Goal: Task Accomplishment & Management: Use online tool/utility

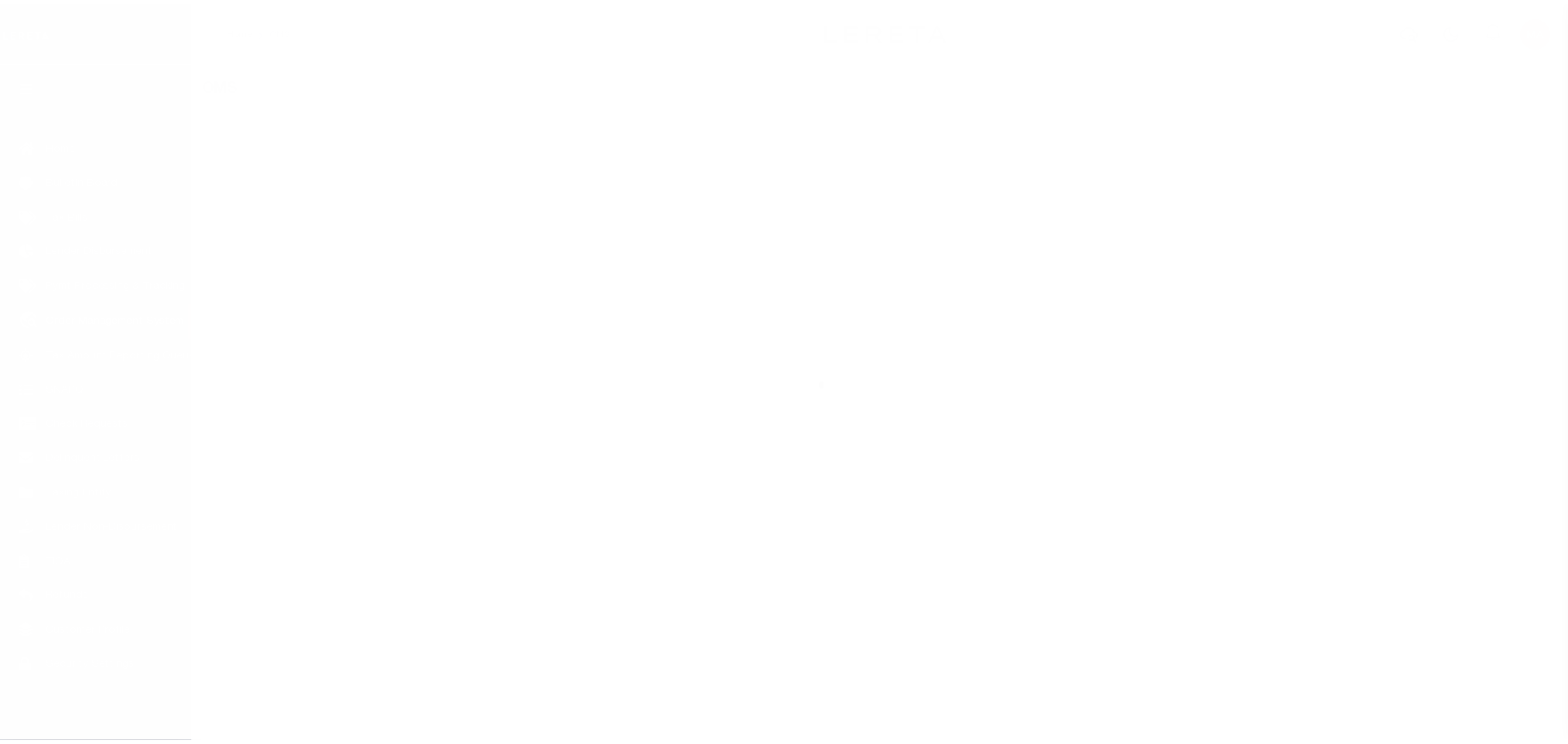
scroll to position [9, 0]
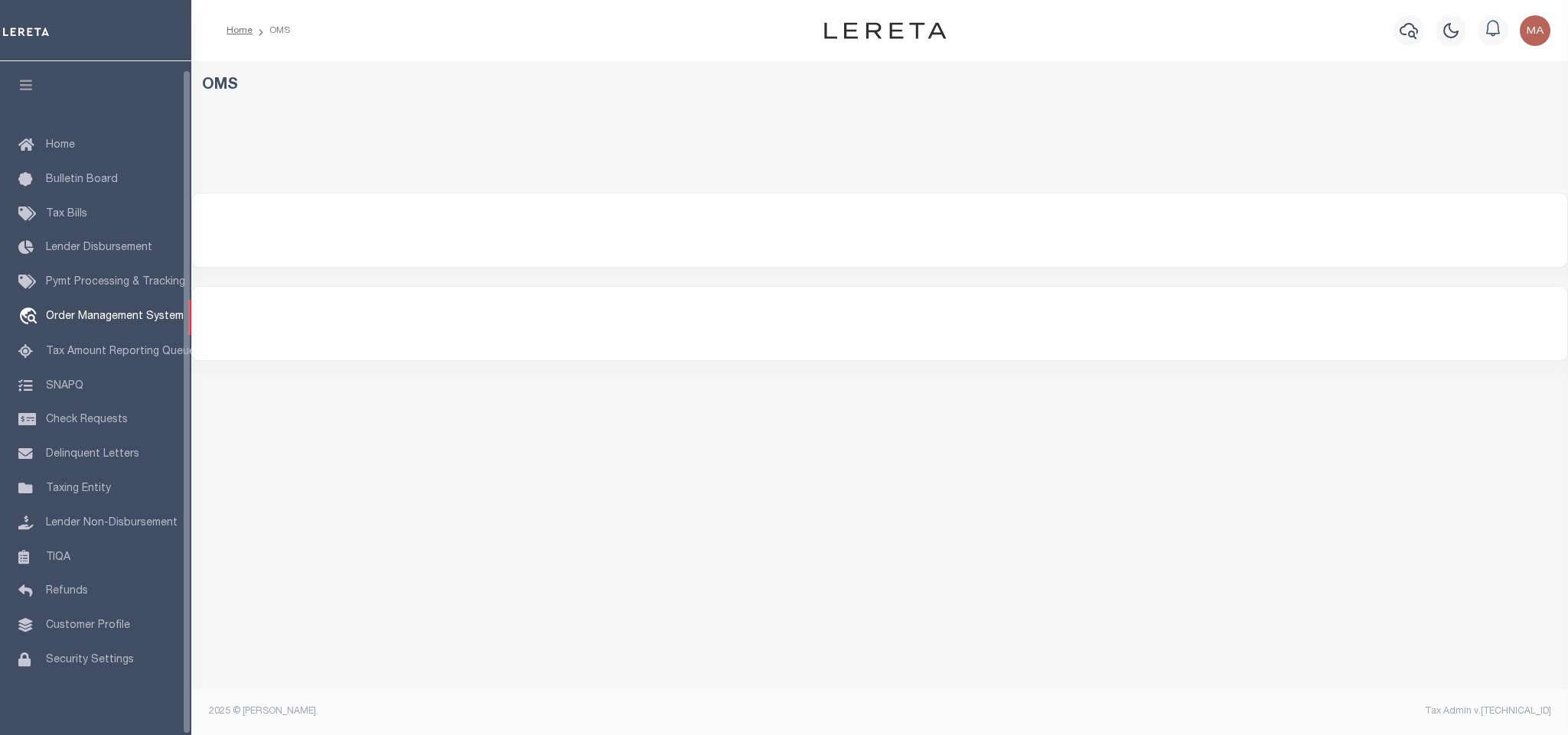
select select "200"
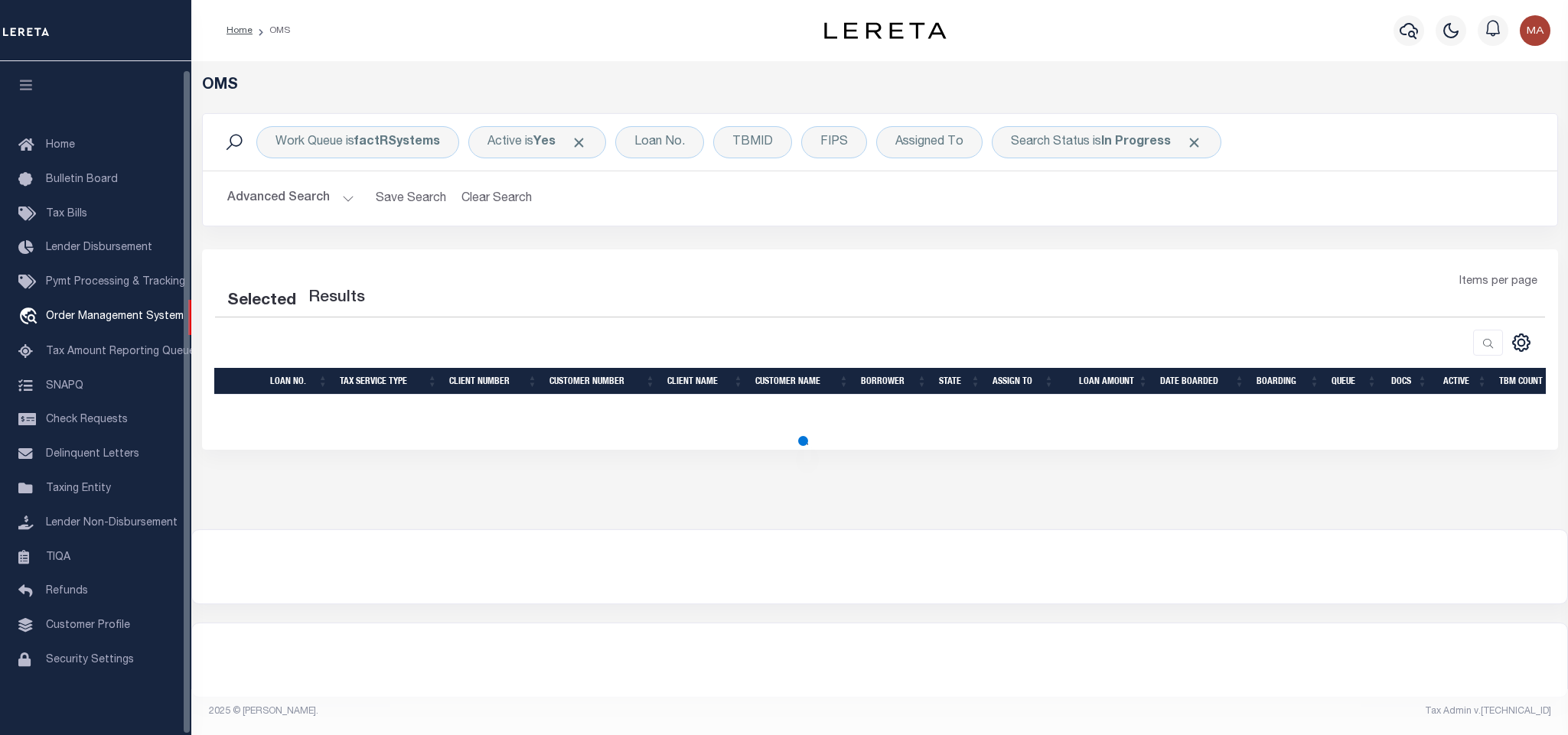
click at [32, 78] on icon "button" at bounding box center [26, 85] width 18 height 14
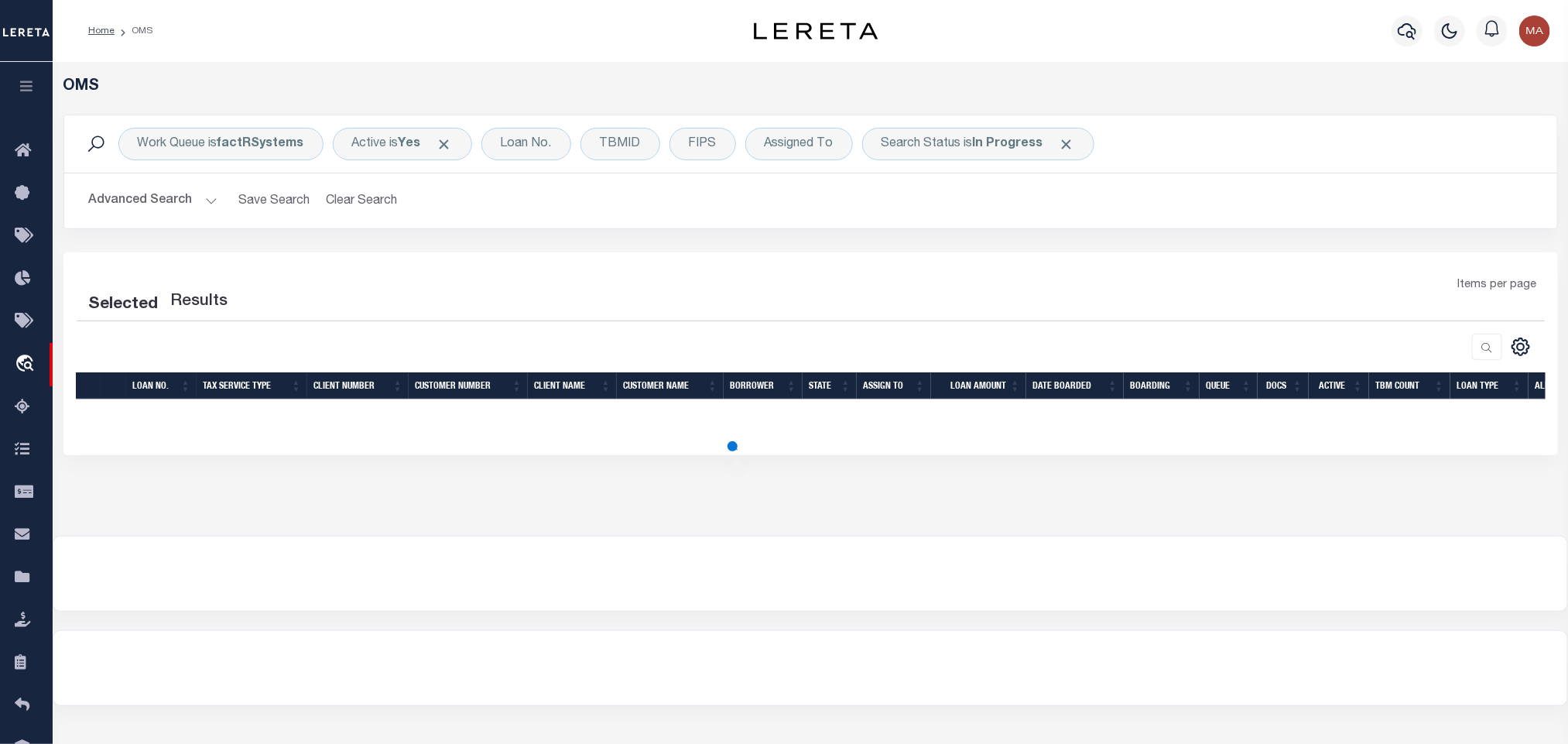
select select "200"
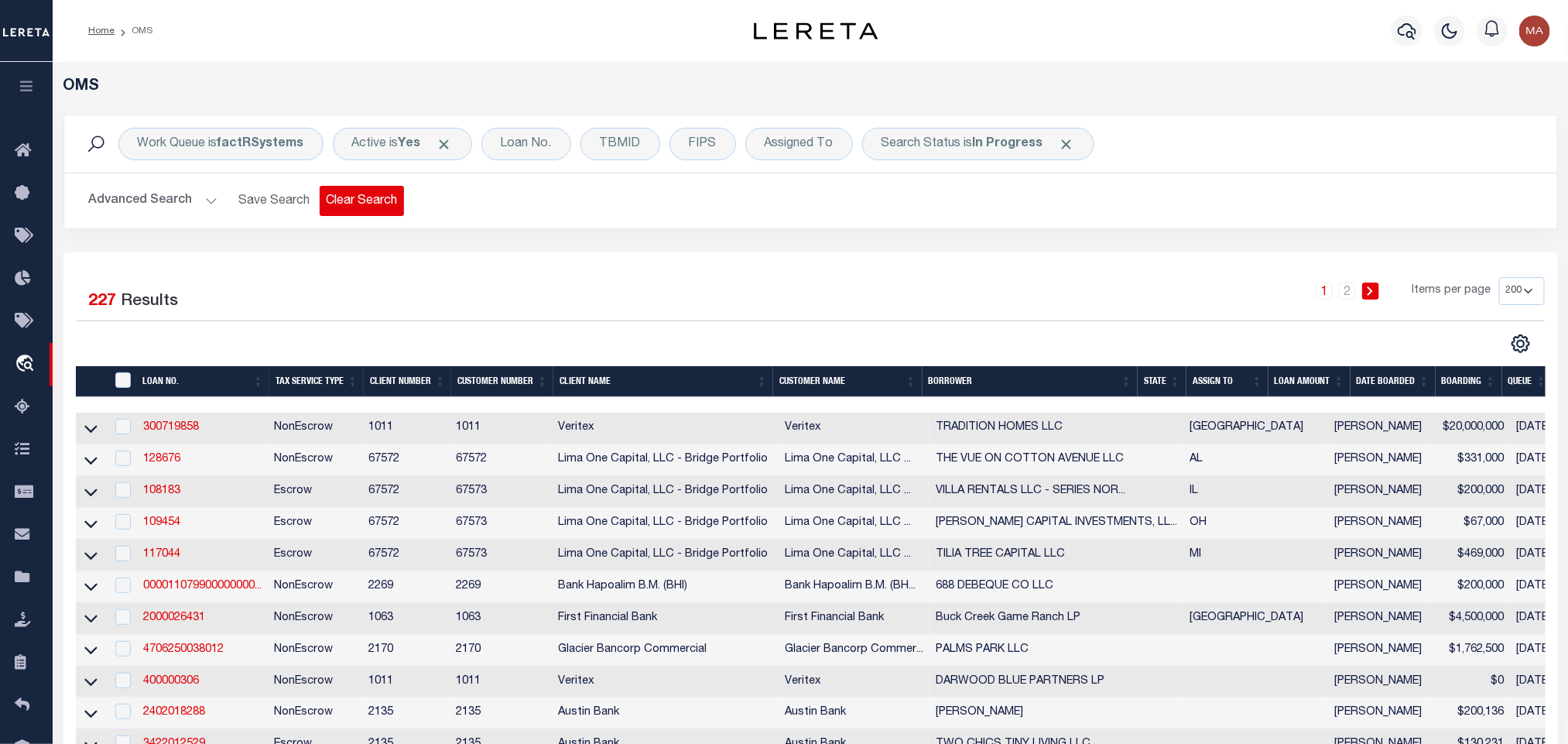
click at [360, 200] on button "Clear Search" at bounding box center [362, 200] width 84 height 30
click at [934, 159] on div "Search Status is In Progress" at bounding box center [978, 144] width 232 height 33
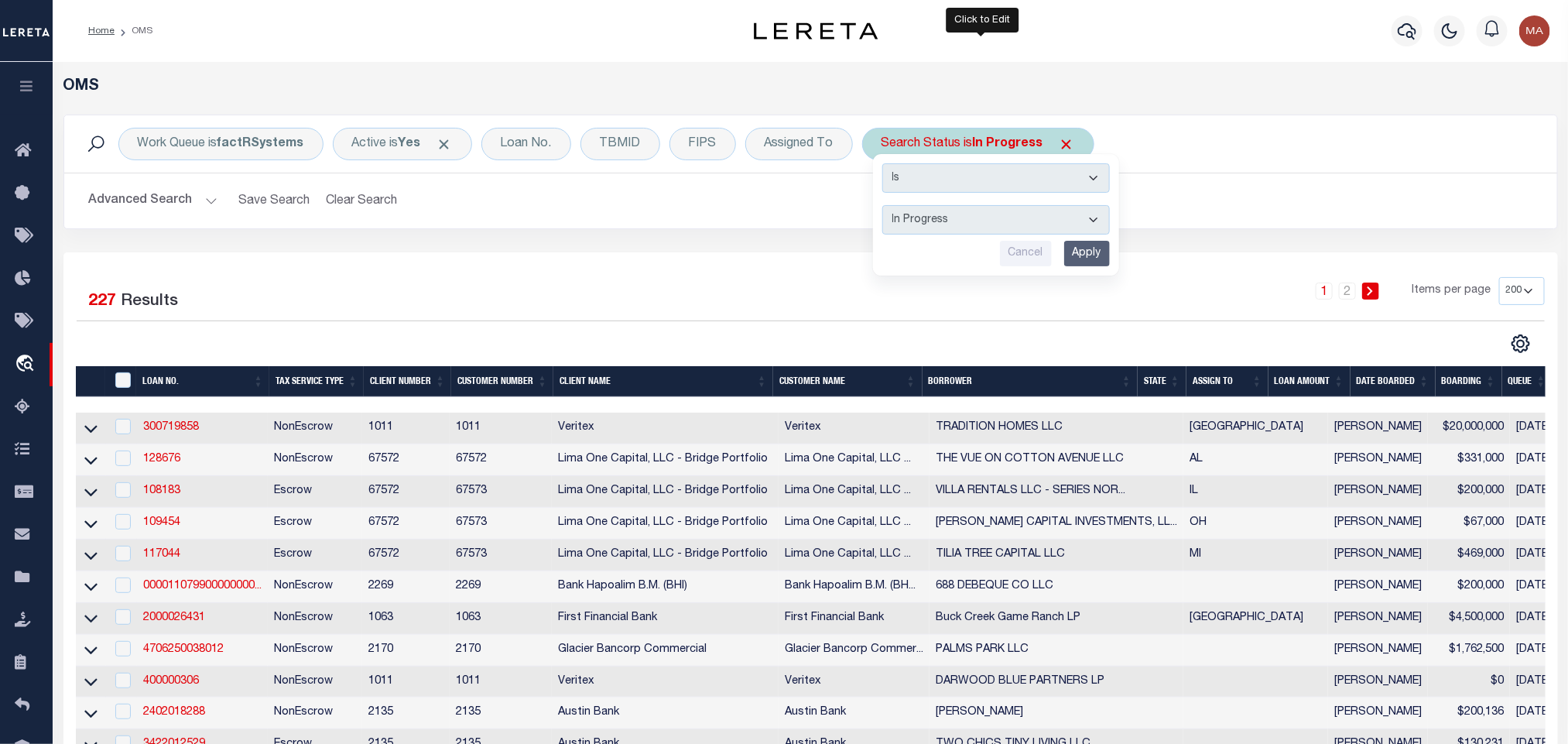
click at [966, 216] on select "Automated Search Bad Parcel Complete Duplicate Parcel High Dollar Reporting In …" at bounding box center [996, 220] width 228 height 29
select select "RD"
click at [886, 207] on select "Automated Search Bad Parcel Complete Duplicate Parcel High Dollar Reporting In …" at bounding box center [996, 220] width 228 height 29
click at [1097, 256] on input "Apply" at bounding box center [1087, 253] width 46 height 26
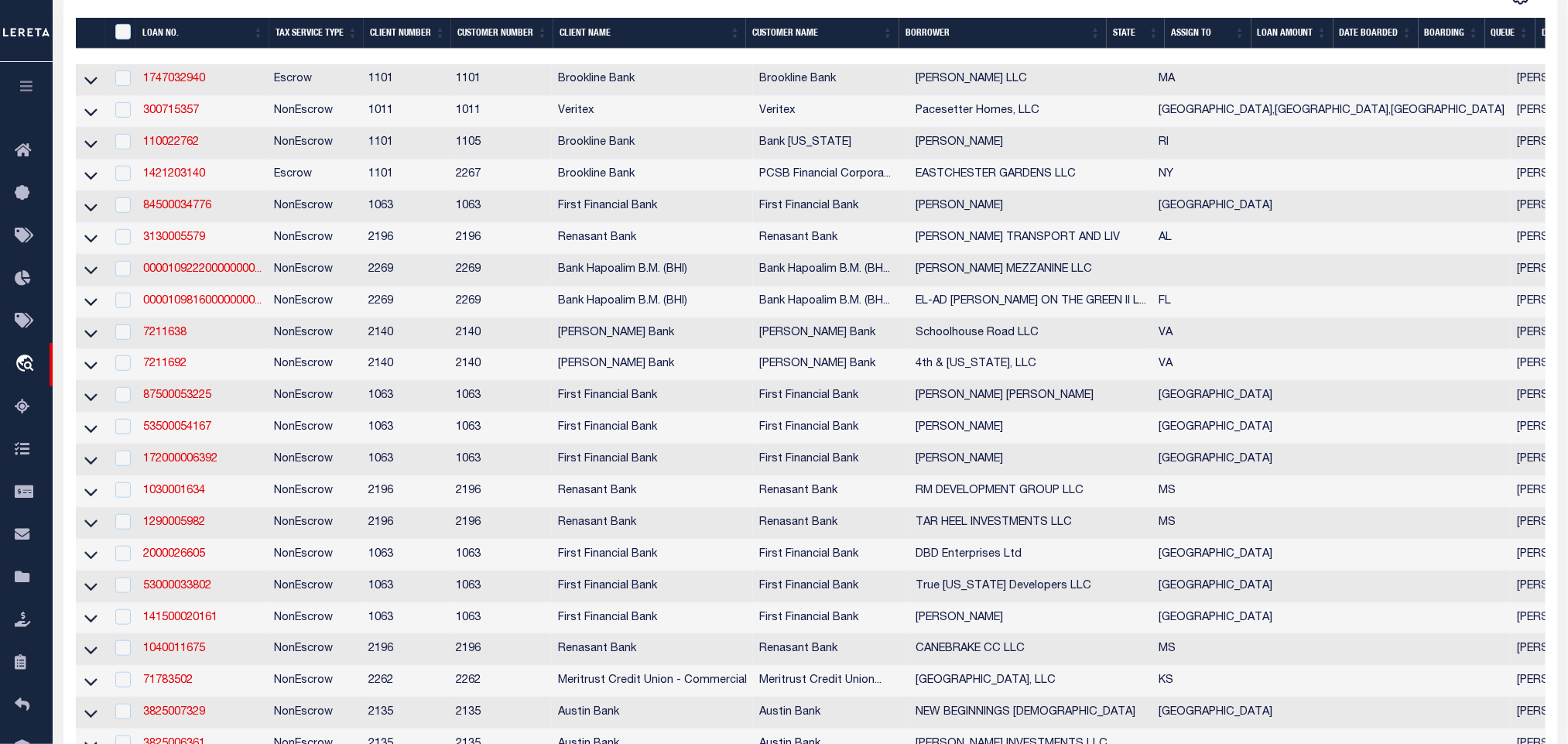
scroll to position [0, 0]
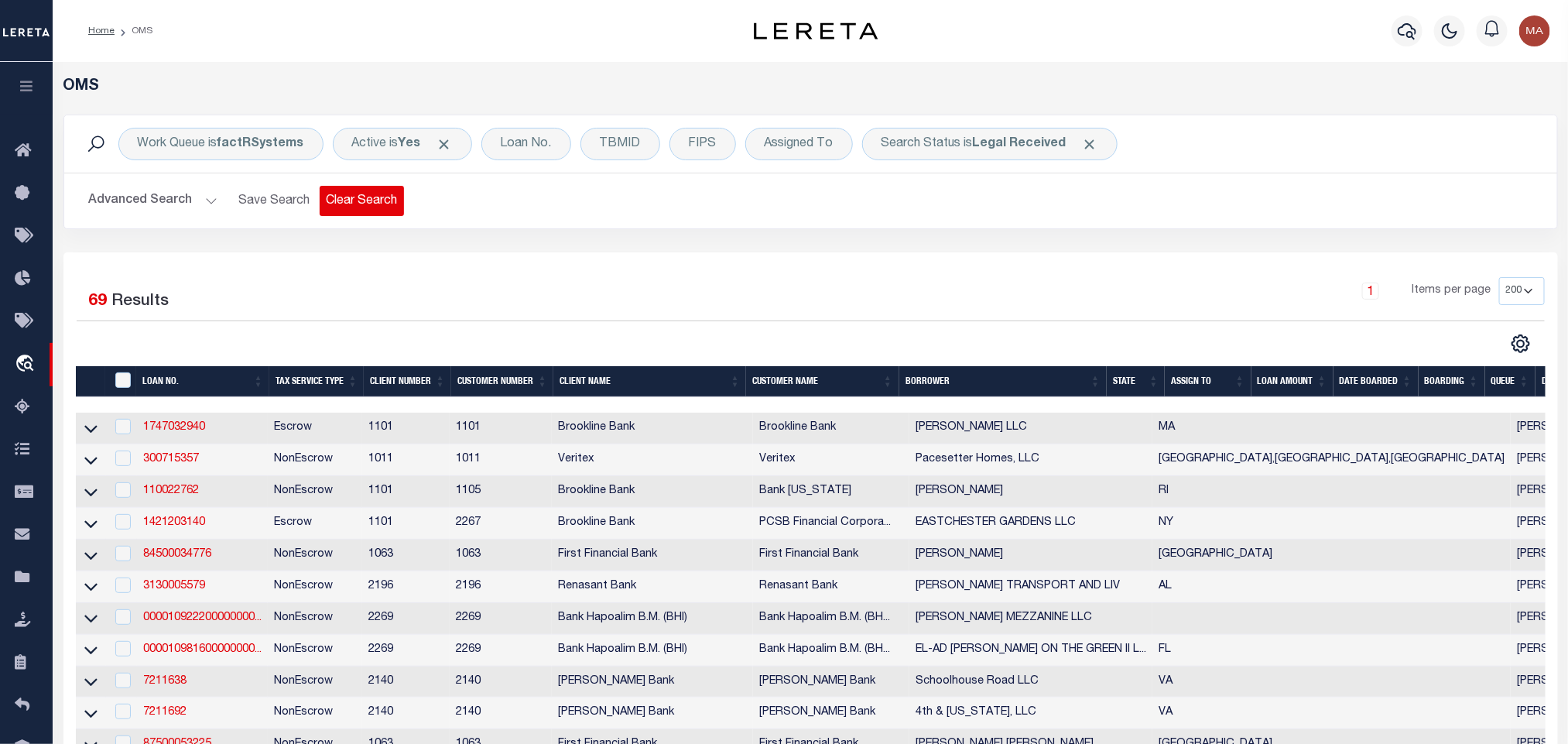
click at [373, 210] on button "Clear Search" at bounding box center [362, 200] width 84 height 30
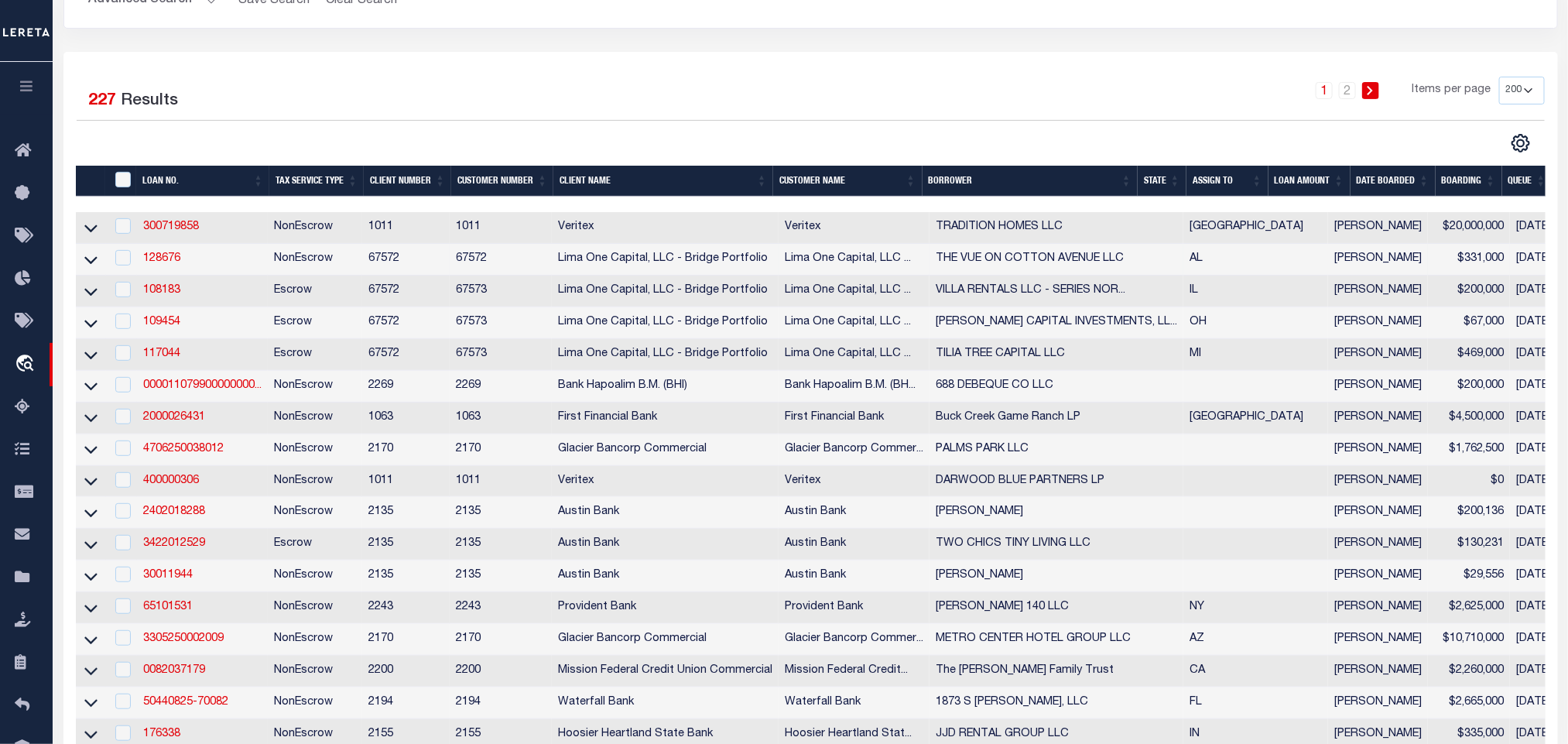
scroll to position [232, 0]
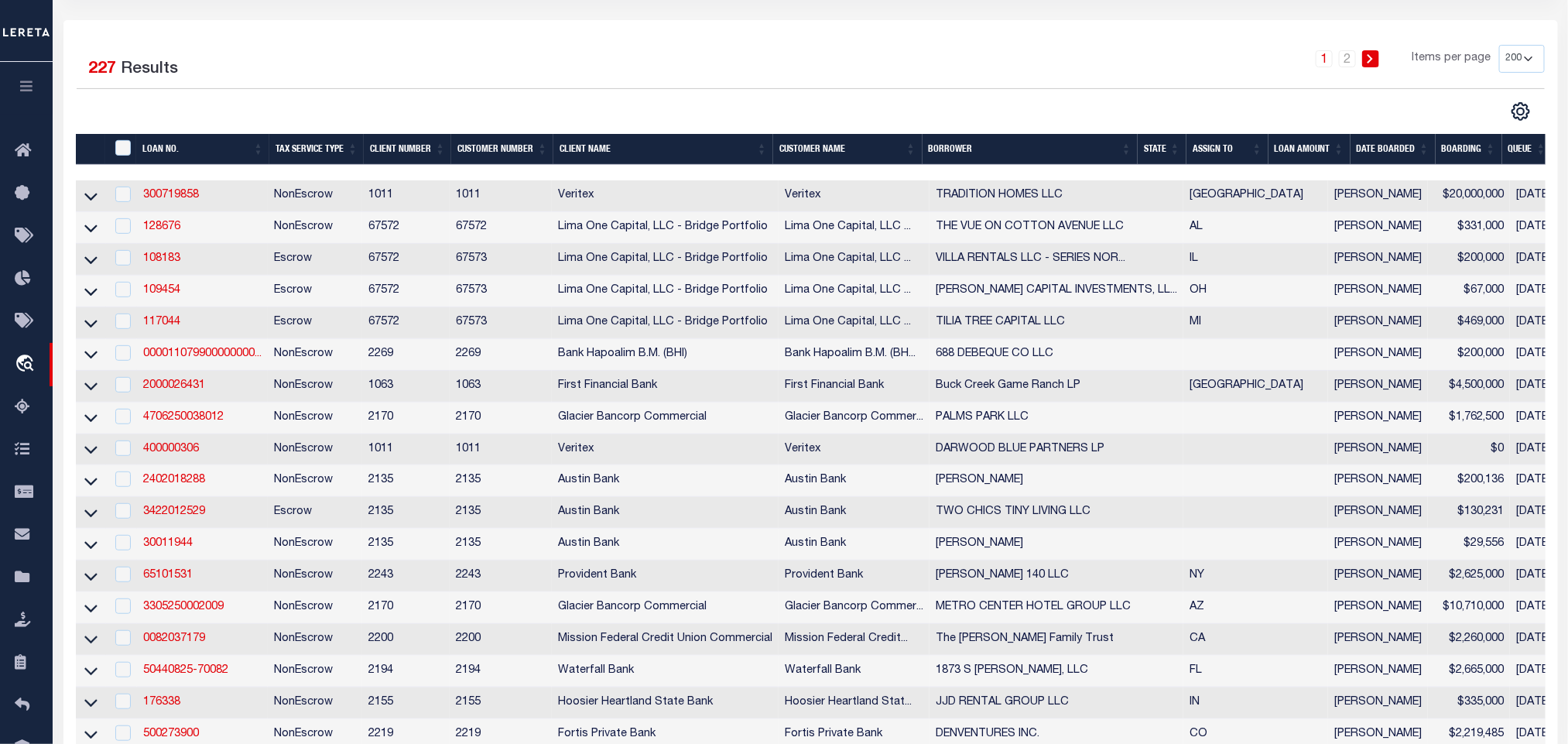
click at [1159, 151] on th "State" at bounding box center [1162, 149] width 49 height 32
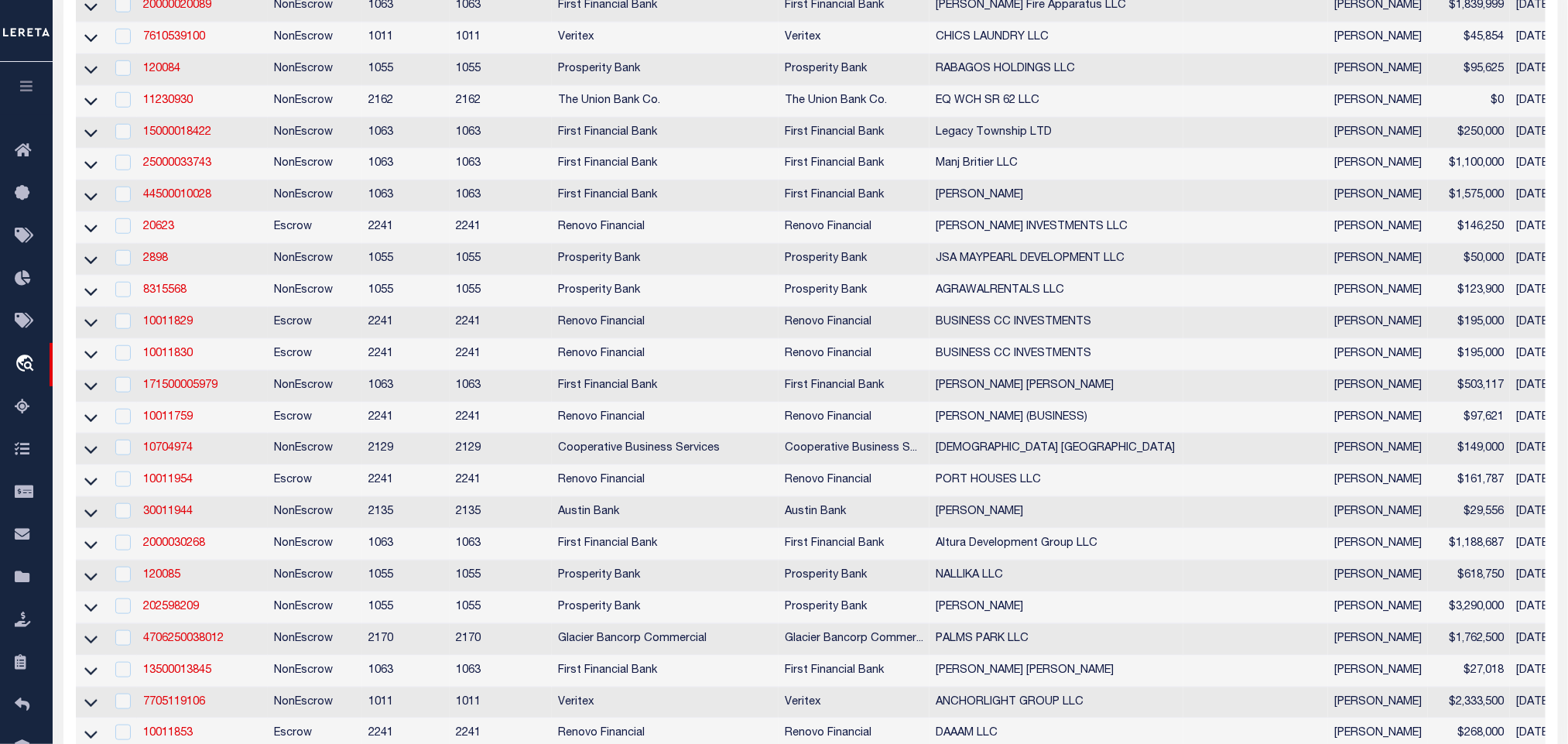
scroll to position [0, 0]
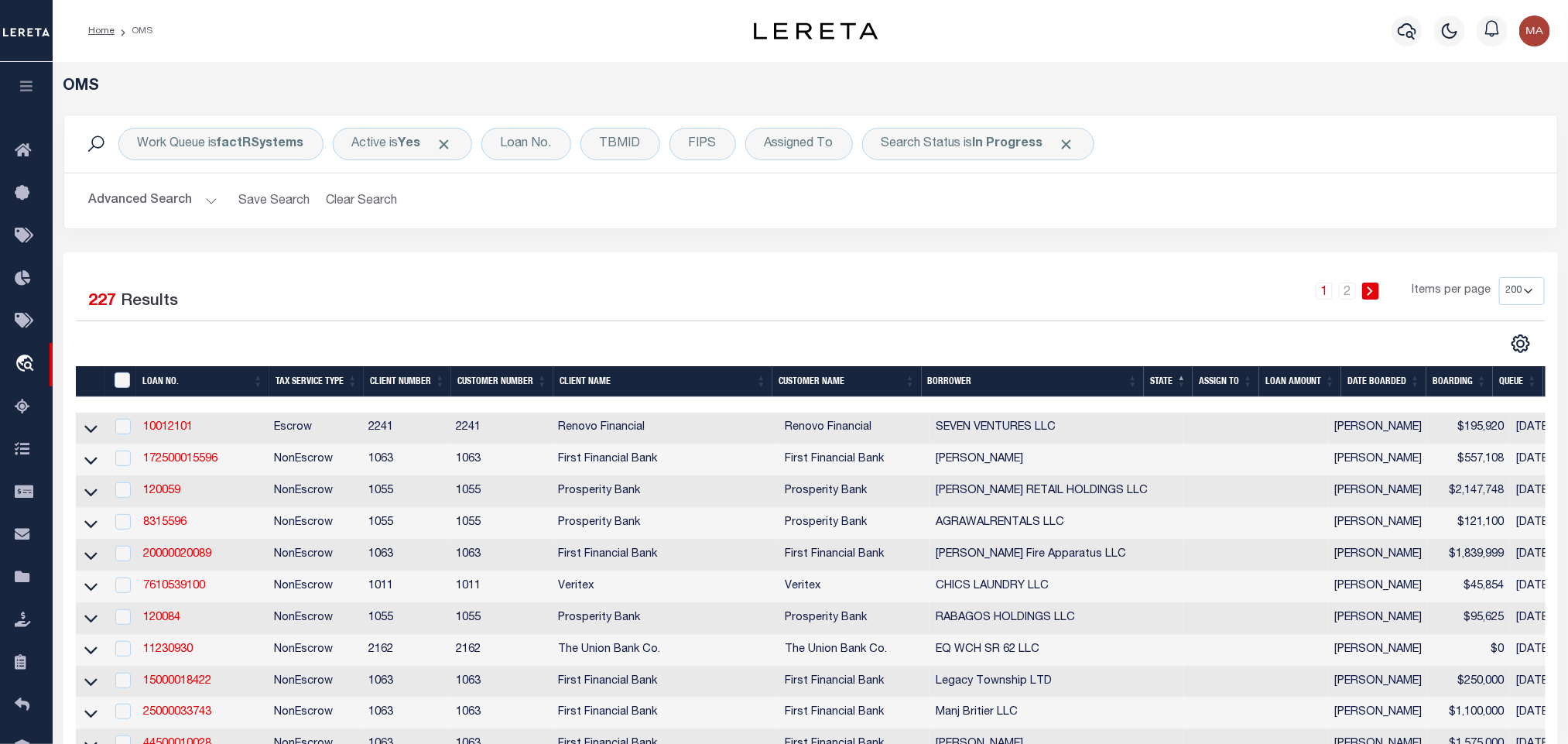
click at [186, 204] on button "Advanced Search" at bounding box center [154, 200] width 129 height 30
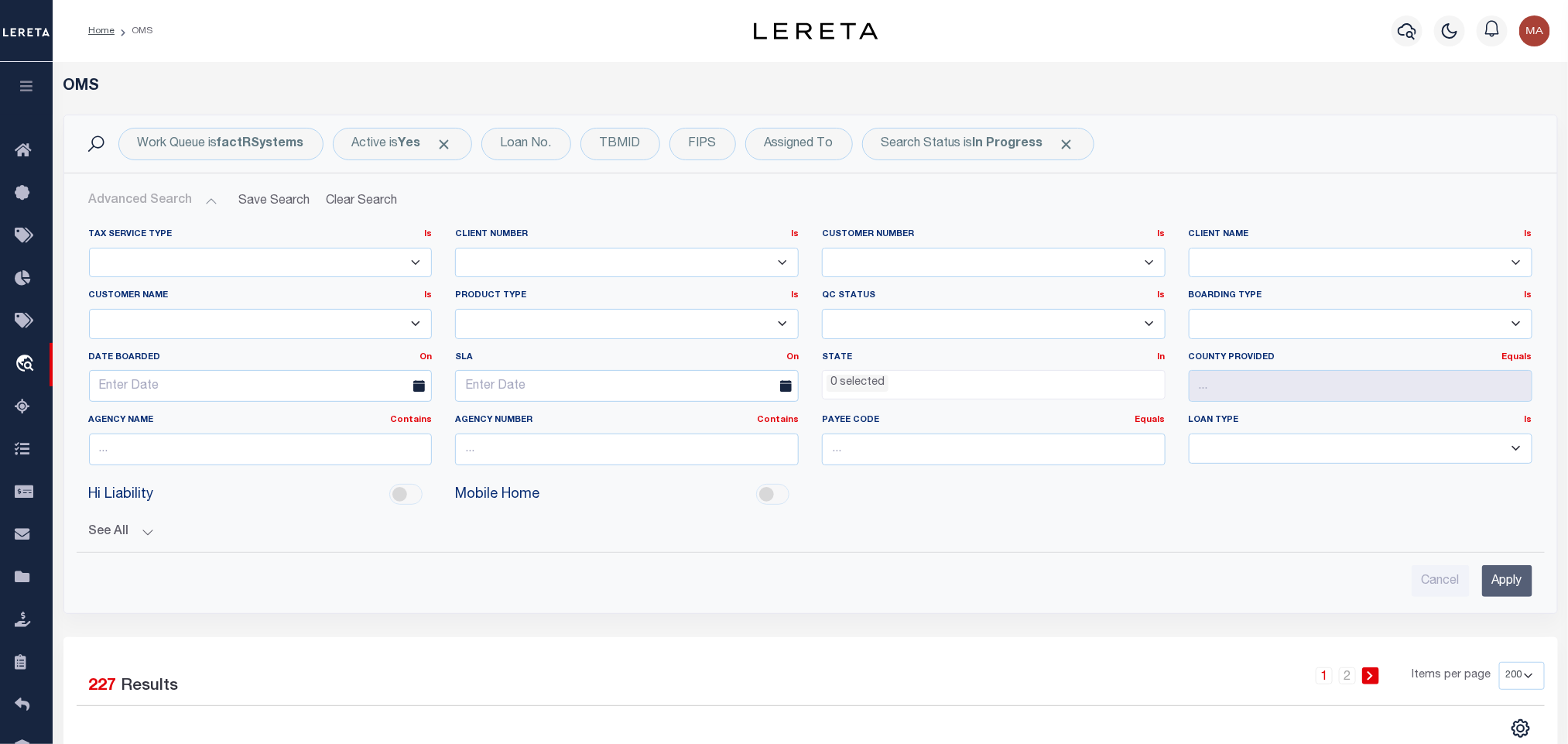
click at [237, 332] on select "Accumatch - Refunds ACM CGS IV-B-B LN LLC ACM CGS IV-B-B RE LLC ACM Florida LN …" at bounding box center [261, 324] width 343 height 30
select select "Renovo Financial"
click at [89, 310] on select "Accumatch - Refunds ACM CGS IV-B-B LN LLC ACM CGS IV-B-B RE LLC ACM Florida LN …" at bounding box center [261, 324] width 343 height 30
click at [1498, 584] on input "Apply" at bounding box center [1507, 581] width 51 height 32
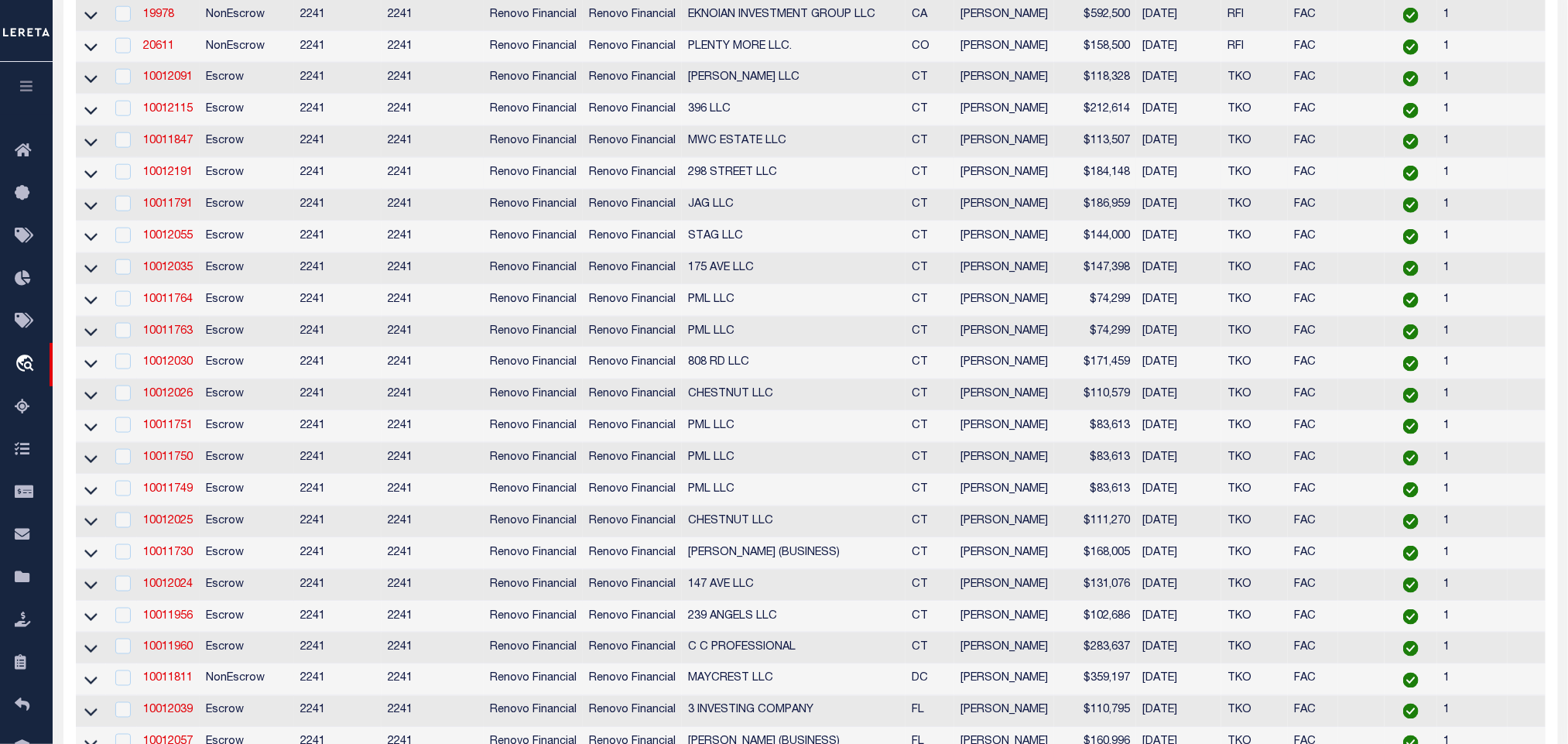
scroll to position [208, 0]
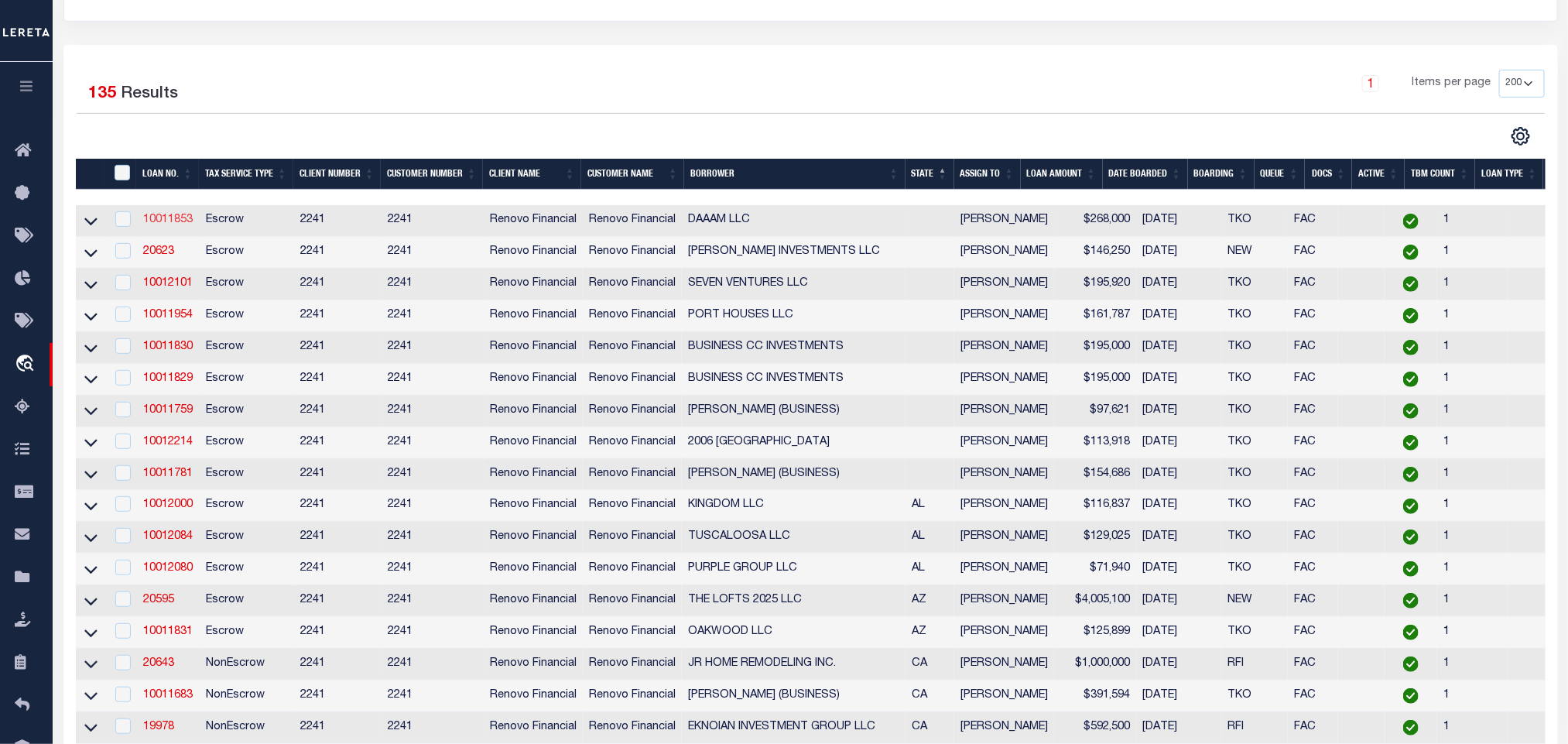
click at [174, 219] on link "10011853" at bounding box center [168, 220] width 50 height 11
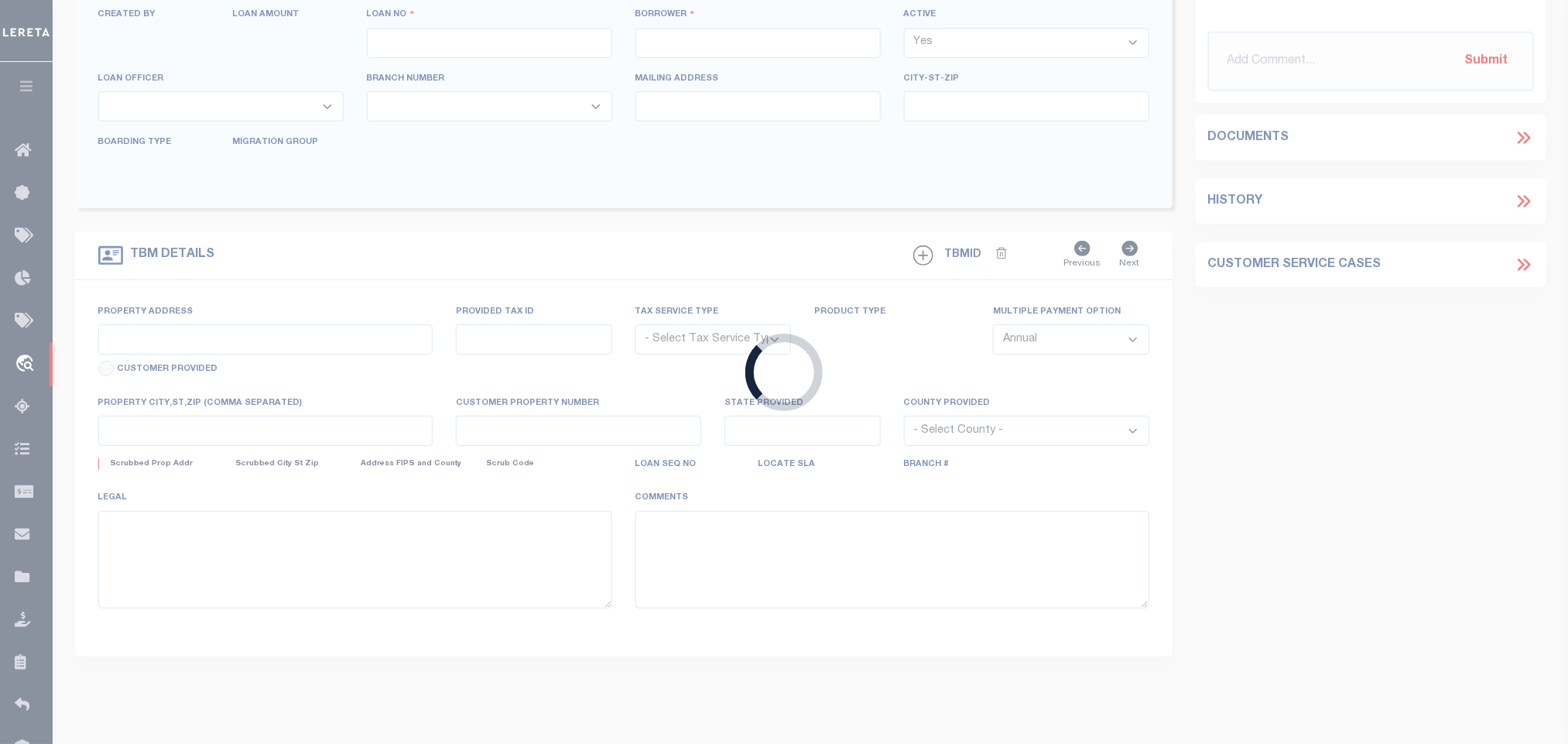
type input "10011853"
type input "DAAAM LLC"
select select
select select "400"
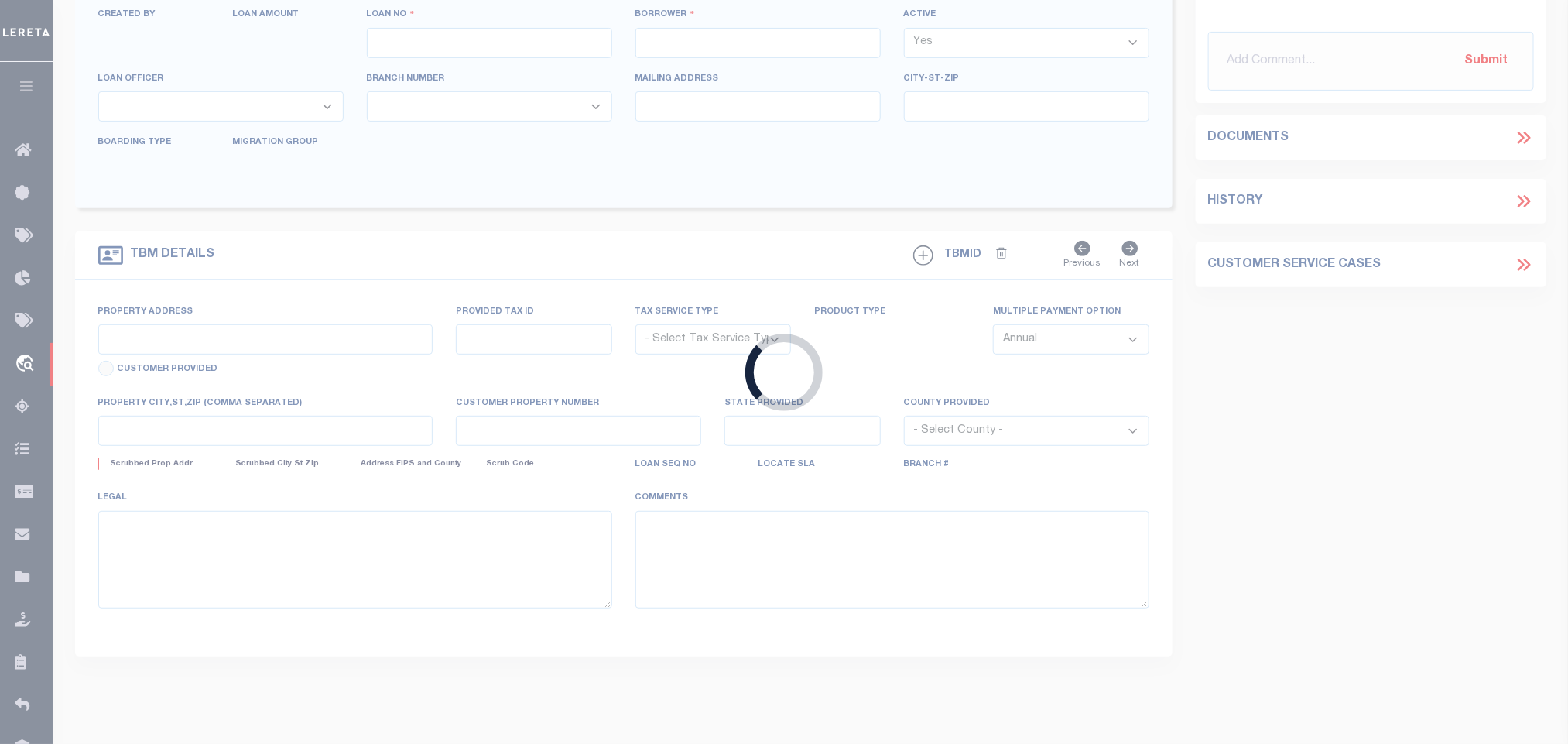
select select "Escrow"
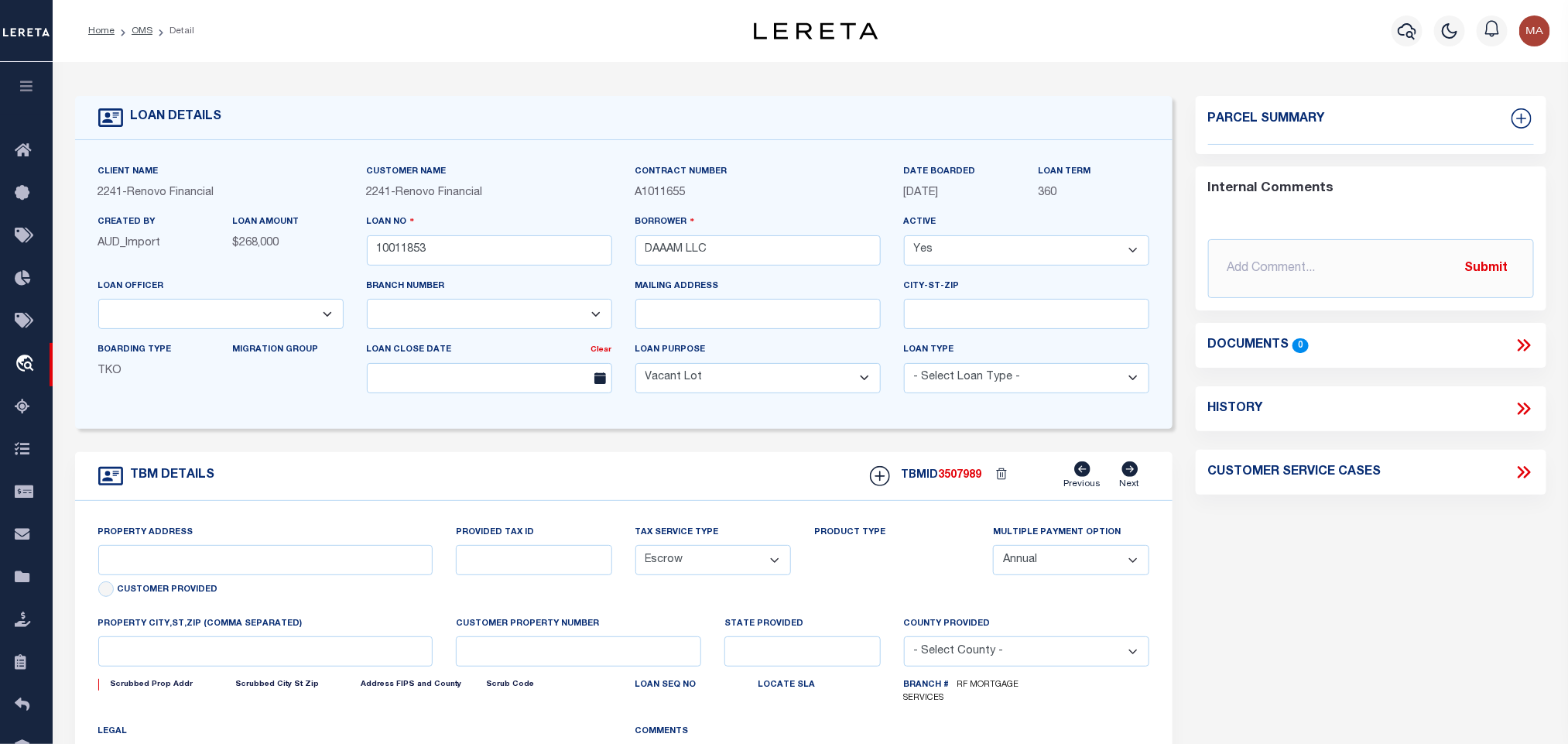
select select "164194"
select select "25067"
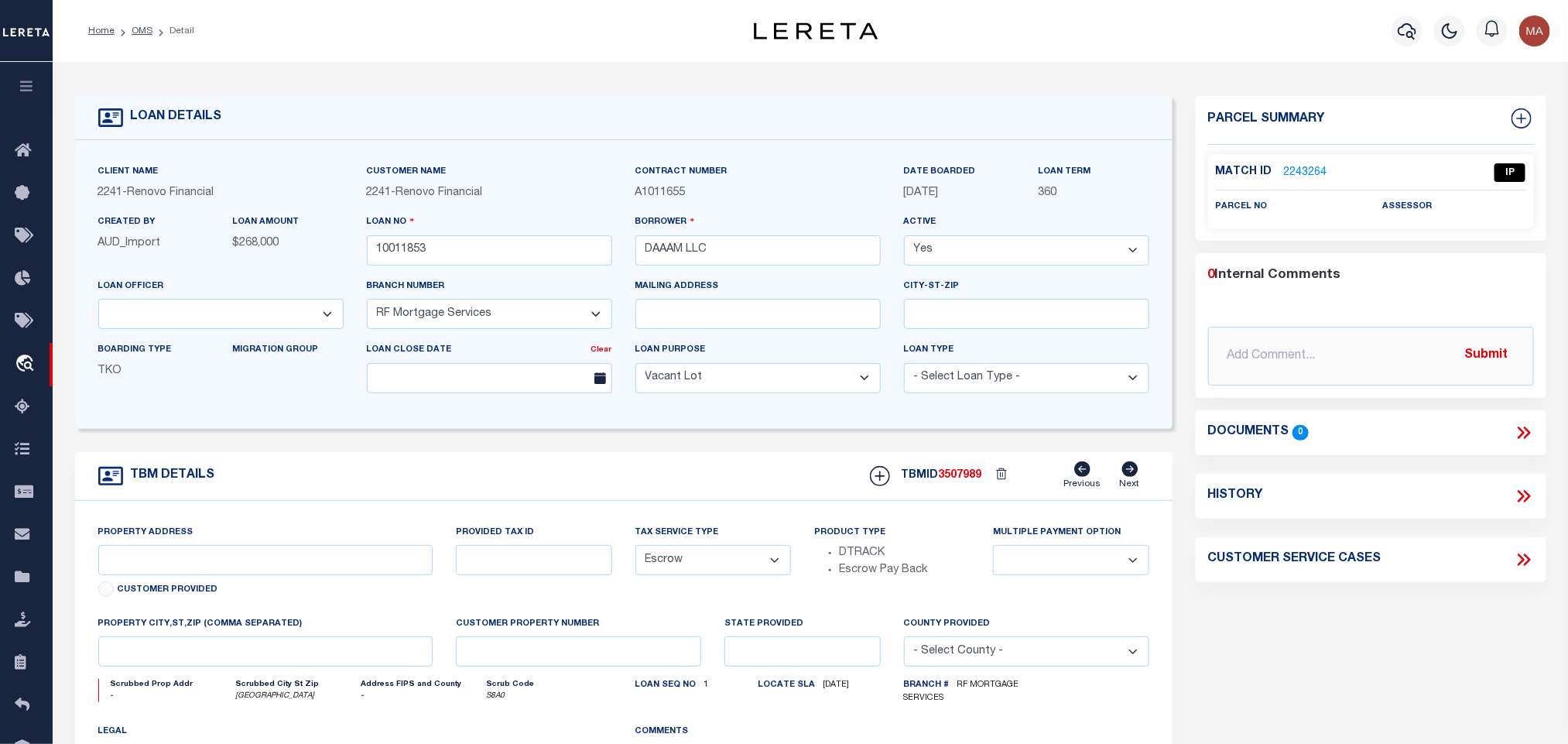
type input "4311 SW20TH ST"
type input "514219-01-1451"
select select
type input "WEST PARK, FL 33023"
type input "a0kUS00000DOffF"
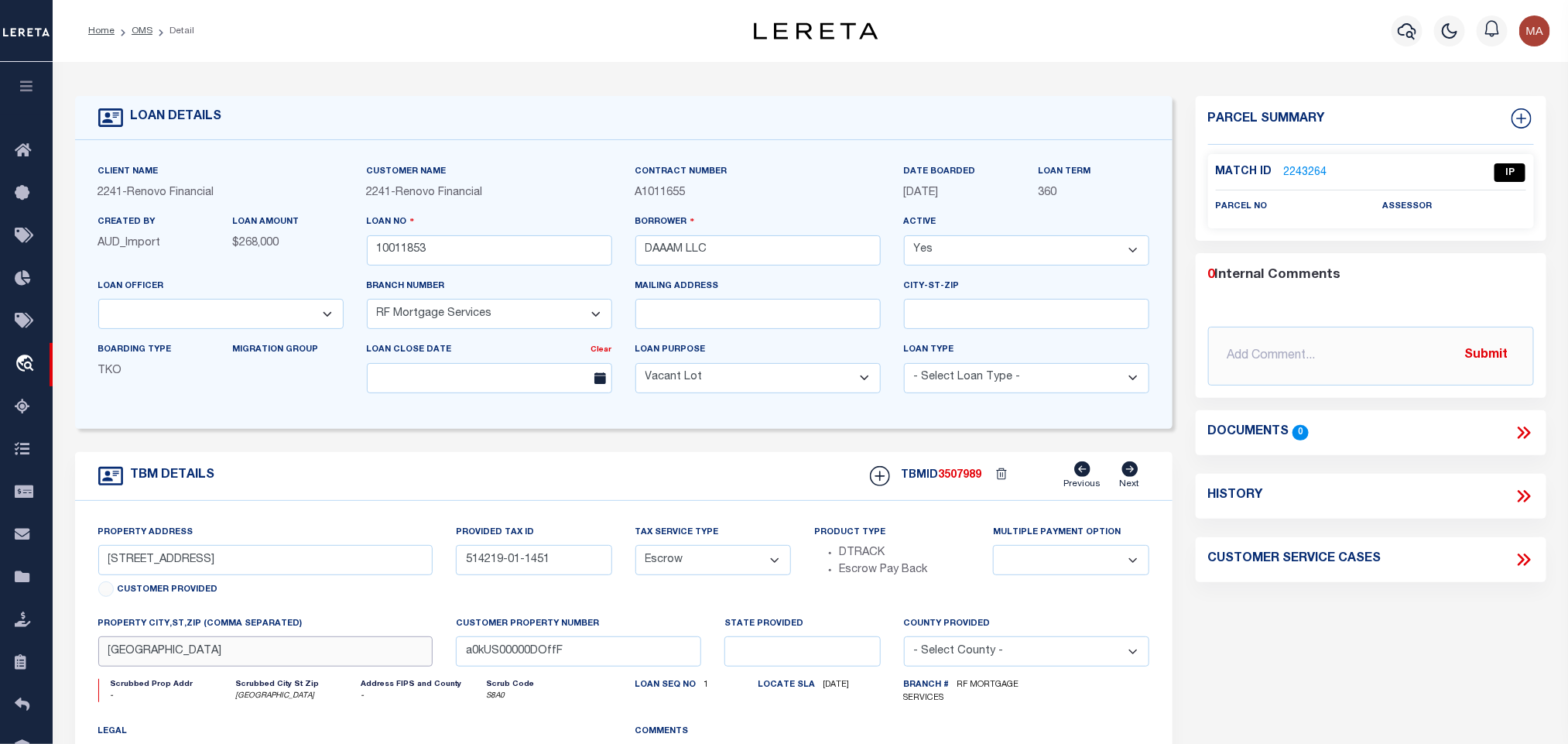
click at [307, 663] on input "WEST PARK, FL 33023" at bounding box center [265, 651] width 335 height 30
drag, startPoint x: 139, startPoint y: 579, endPoint x: 179, endPoint y: 579, distance: 40.0
click at [179, 576] on input "4311 SW20TH ST" at bounding box center [265, 560] width 335 height 30
click at [523, 563] on input "514219-01-1451" at bounding box center [533, 560] width 155 height 30
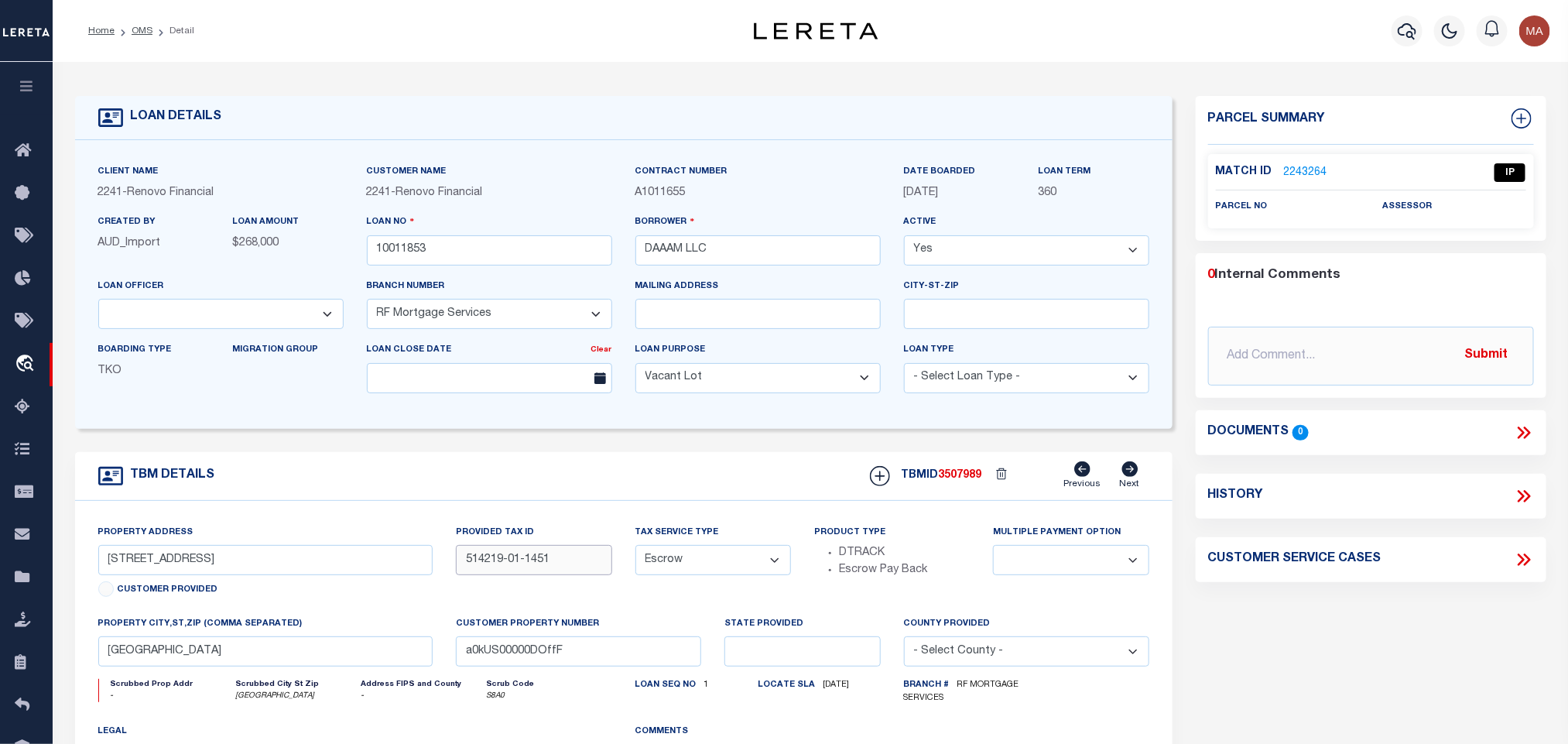
click at [499, 575] on input "514219-01-1451" at bounding box center [533, 560] width 155 height 30
click at [1324, 165] on link "2243264" at bounding box center [1306, 173] width 43 height 16
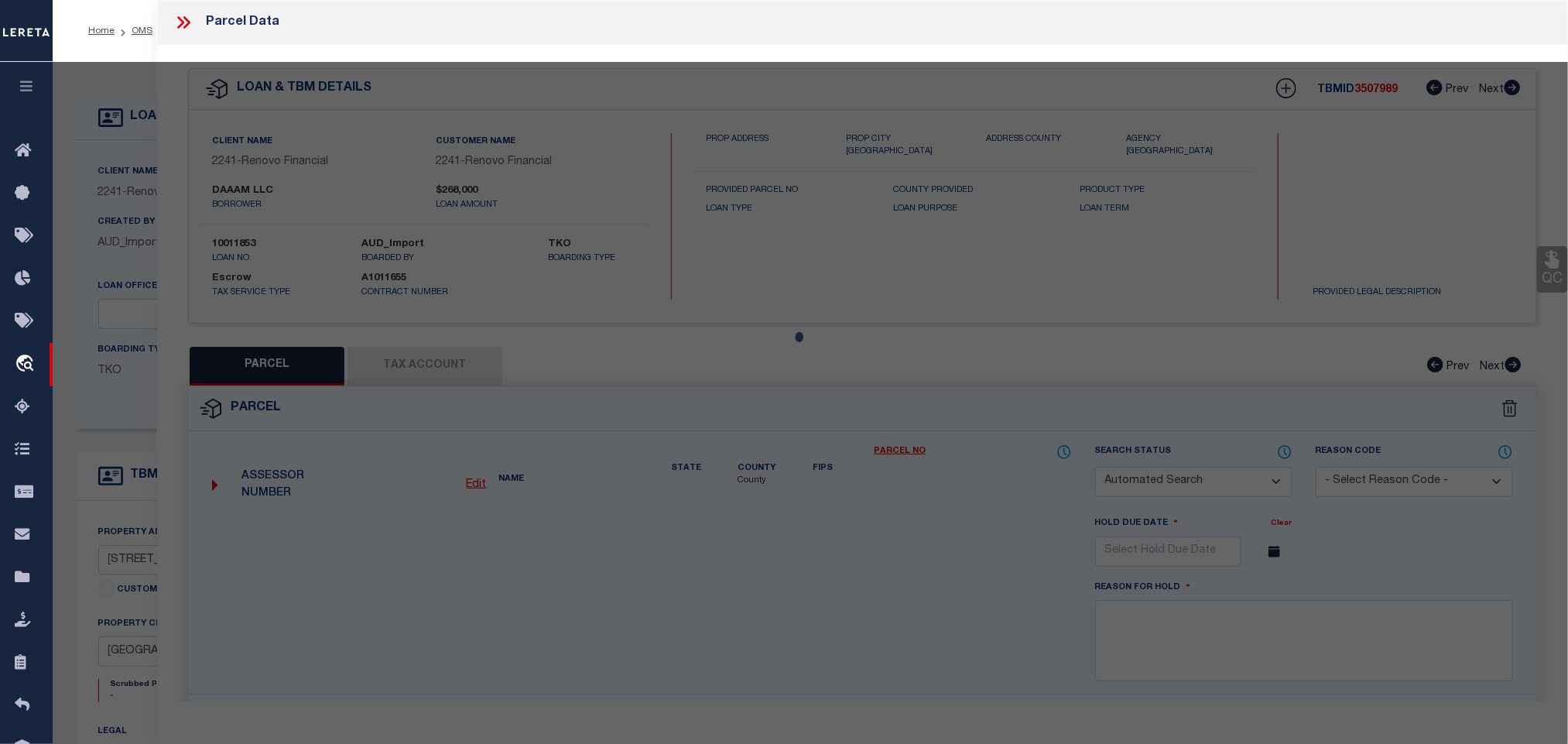
checkbox input "false"
select select "IP"
checkbox input "false"
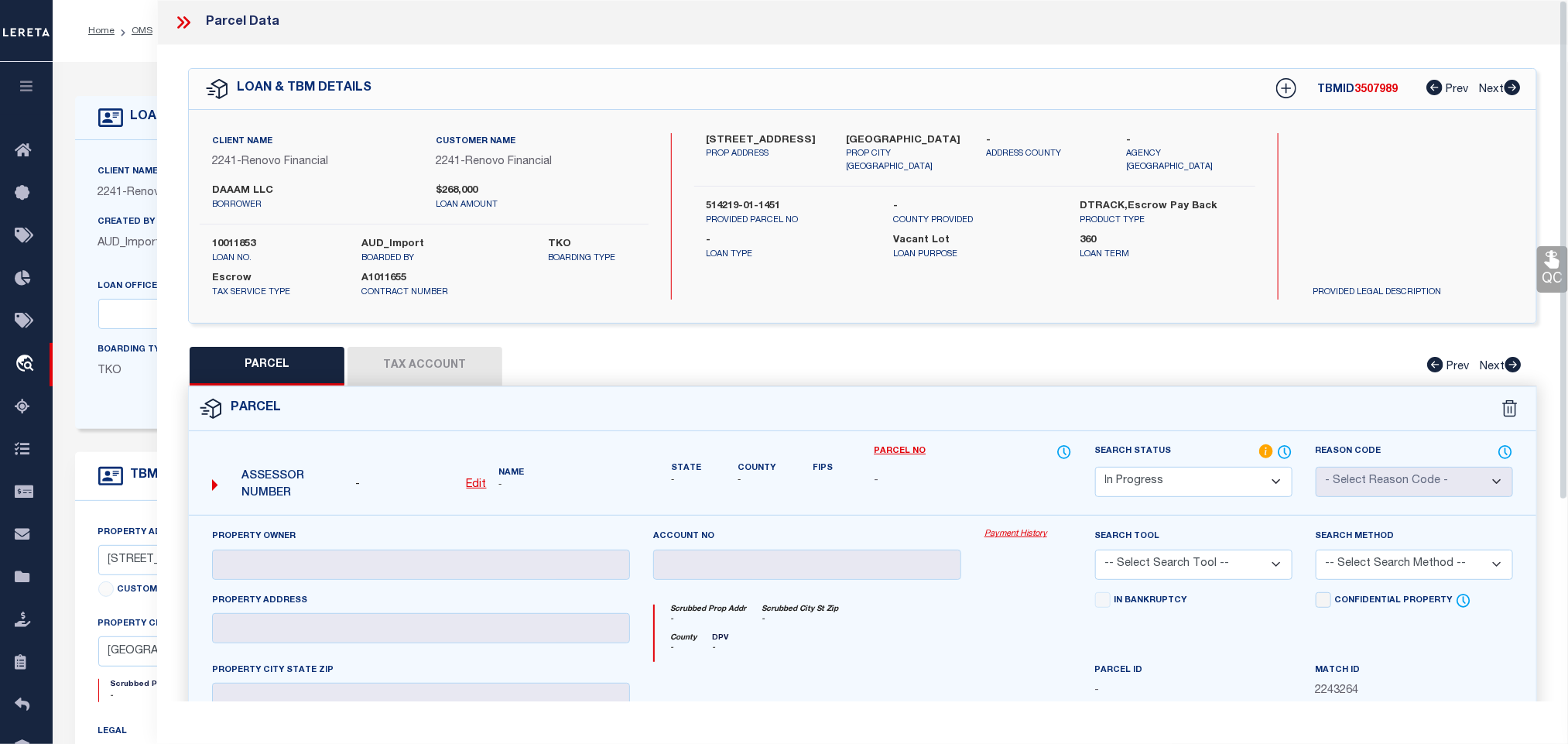
click at [481, 486] on u "Edit" at bounding box center [477, 485] width 20 height 11
select select "IP"
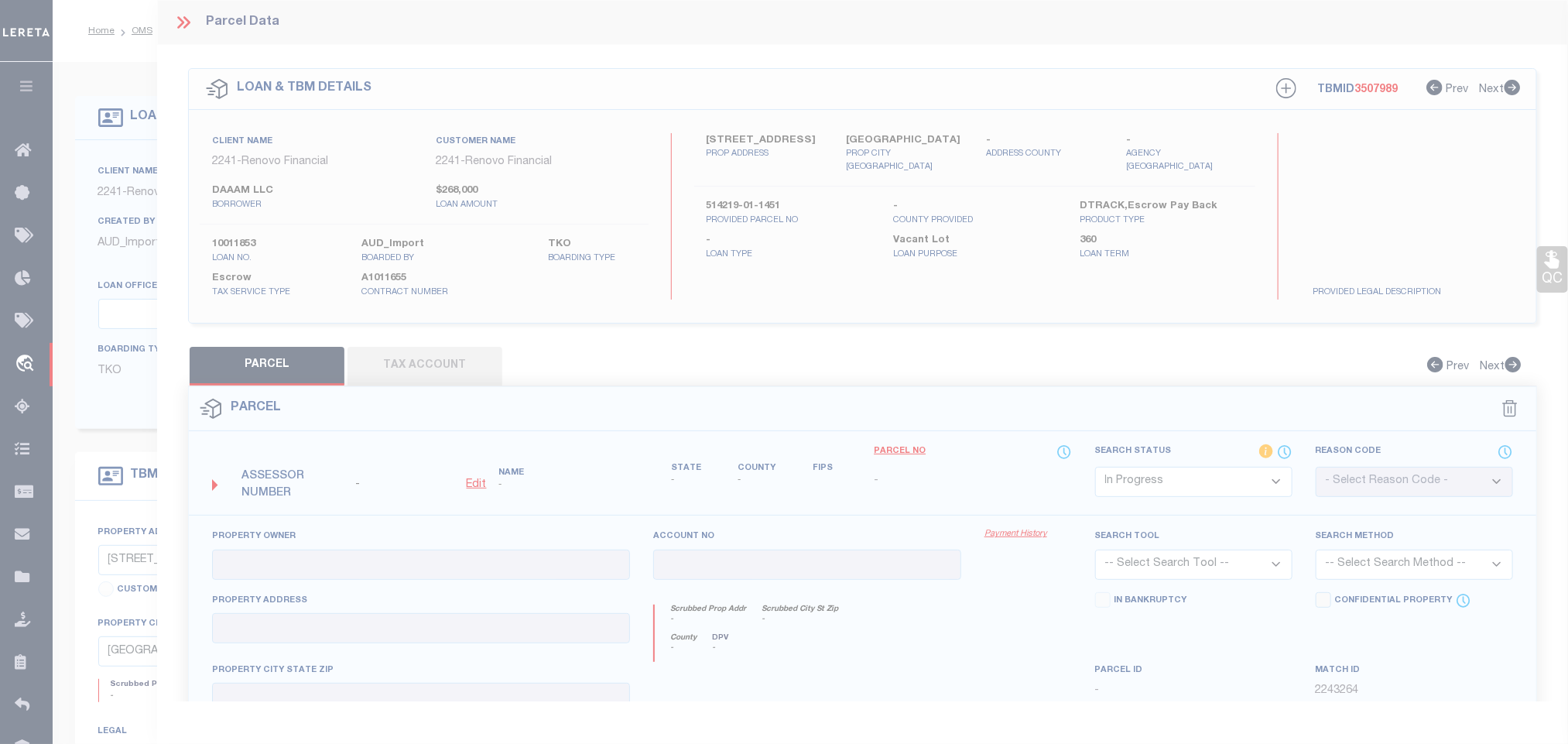
type textarea "-"
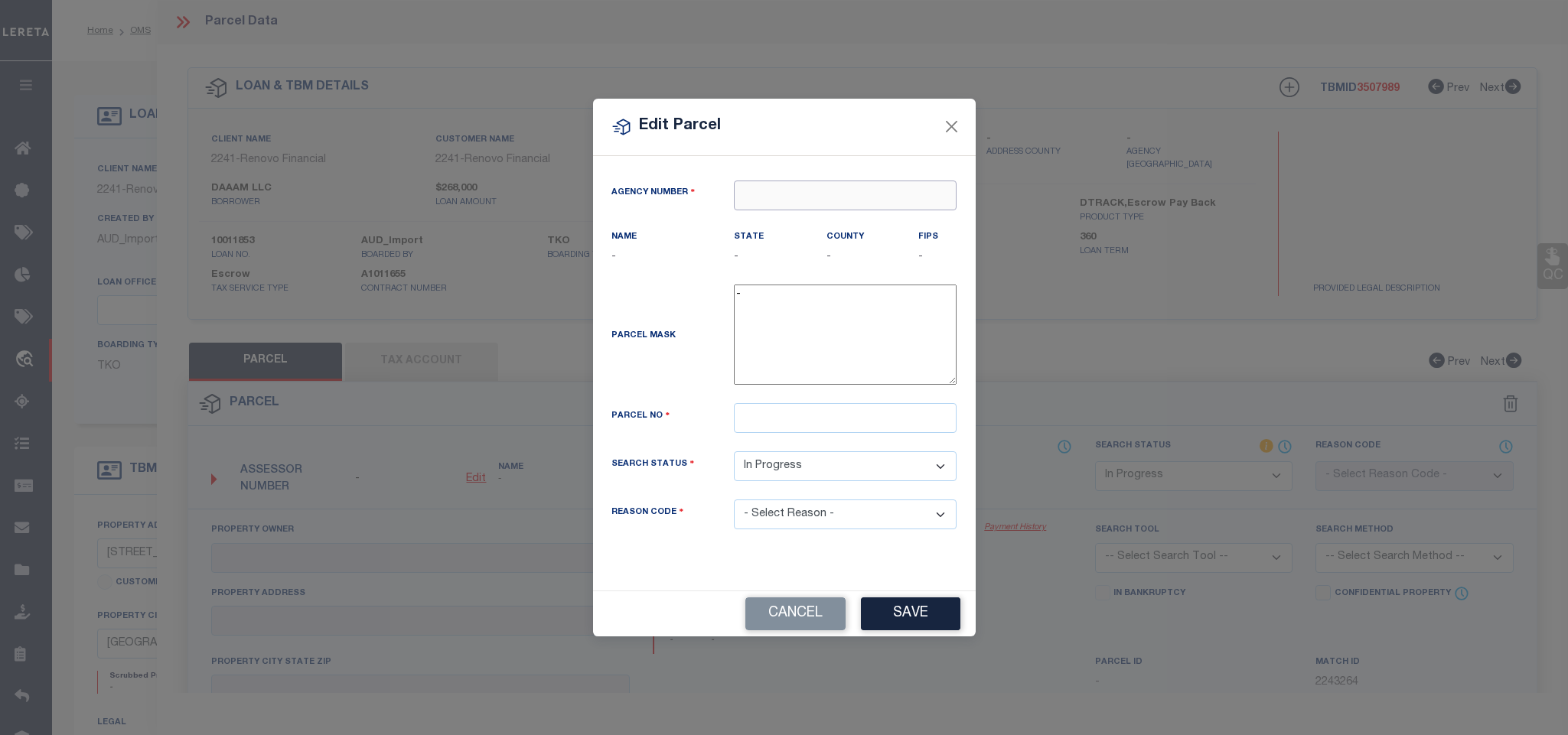
click at [795, 182] on input "text" at bounding box center [846, 195] width 222 height 30
paste input "090060000"
type input "090060000"
click at [827, 214] on div "090060000 : BROWARD COUNTY TAX COLLECTOR" at bounding box center [901, 218] width 334 height 25
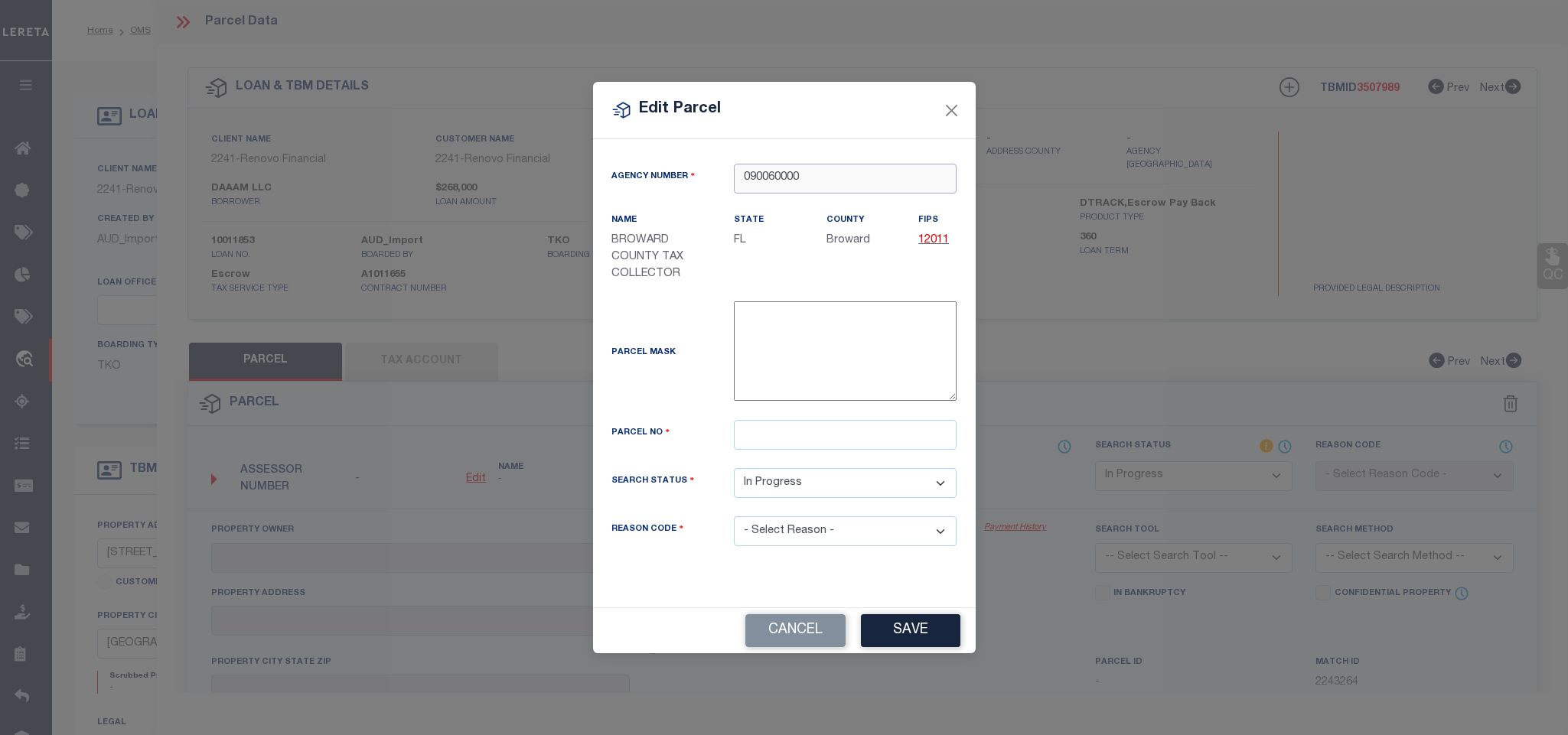
type input "090060000"
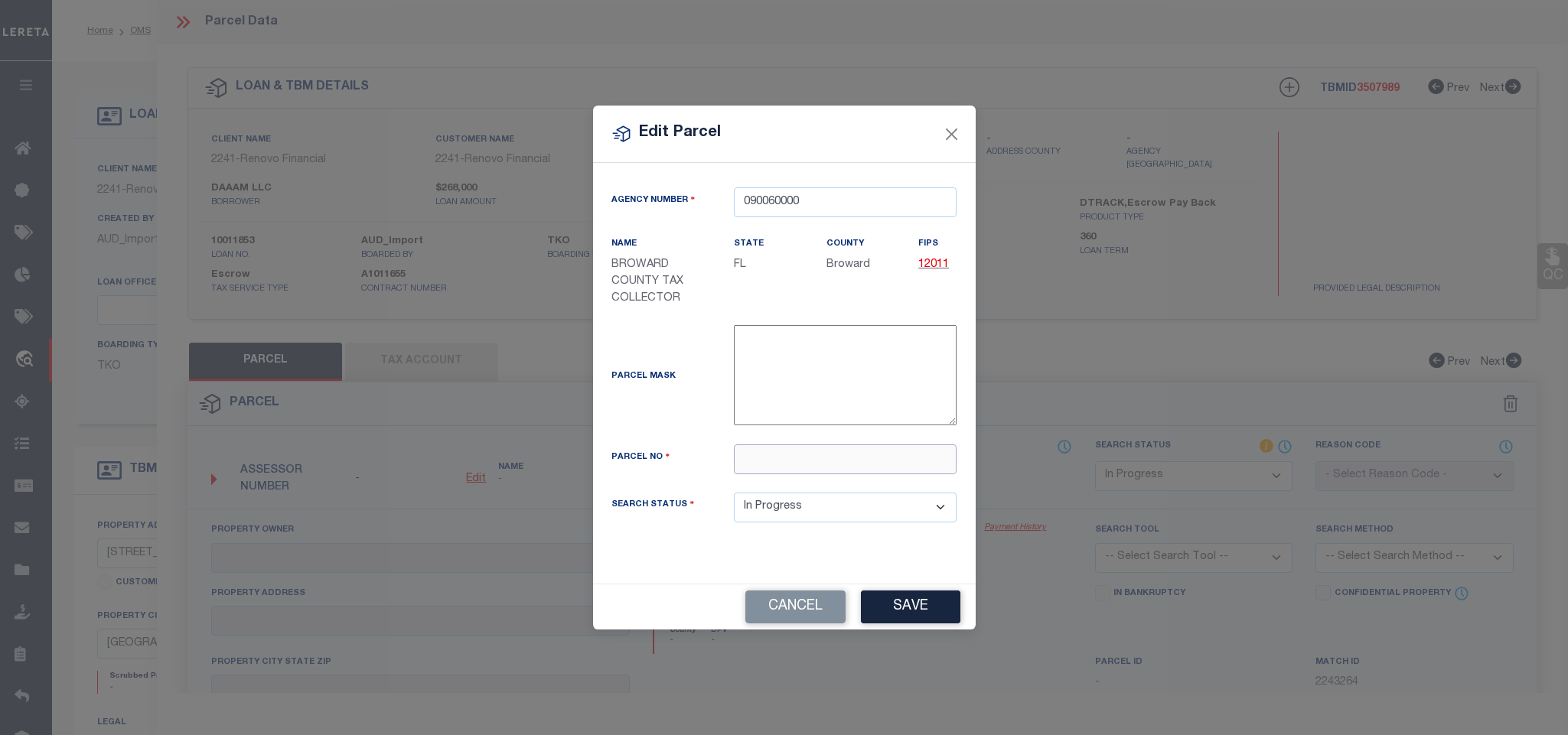
click at [910, 459] on input "text" at bounding box center [846, 459] width 222 height 30
paste input "514219011451"
type input "514219011451"
click at [926, 622] on button "Save" at bounding box center [910, 607] width 99 height 33
select select "IP"
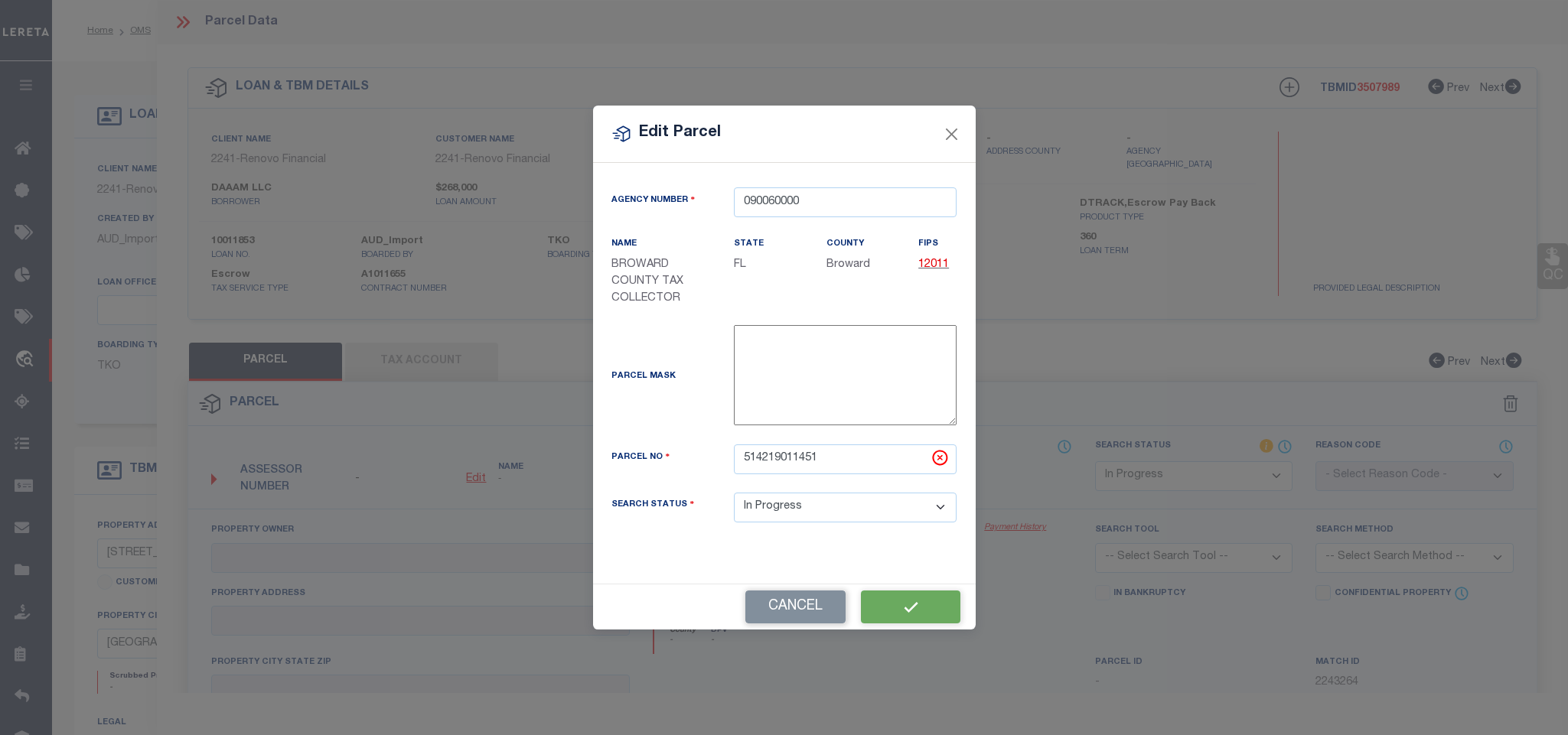
checkbox input "false"
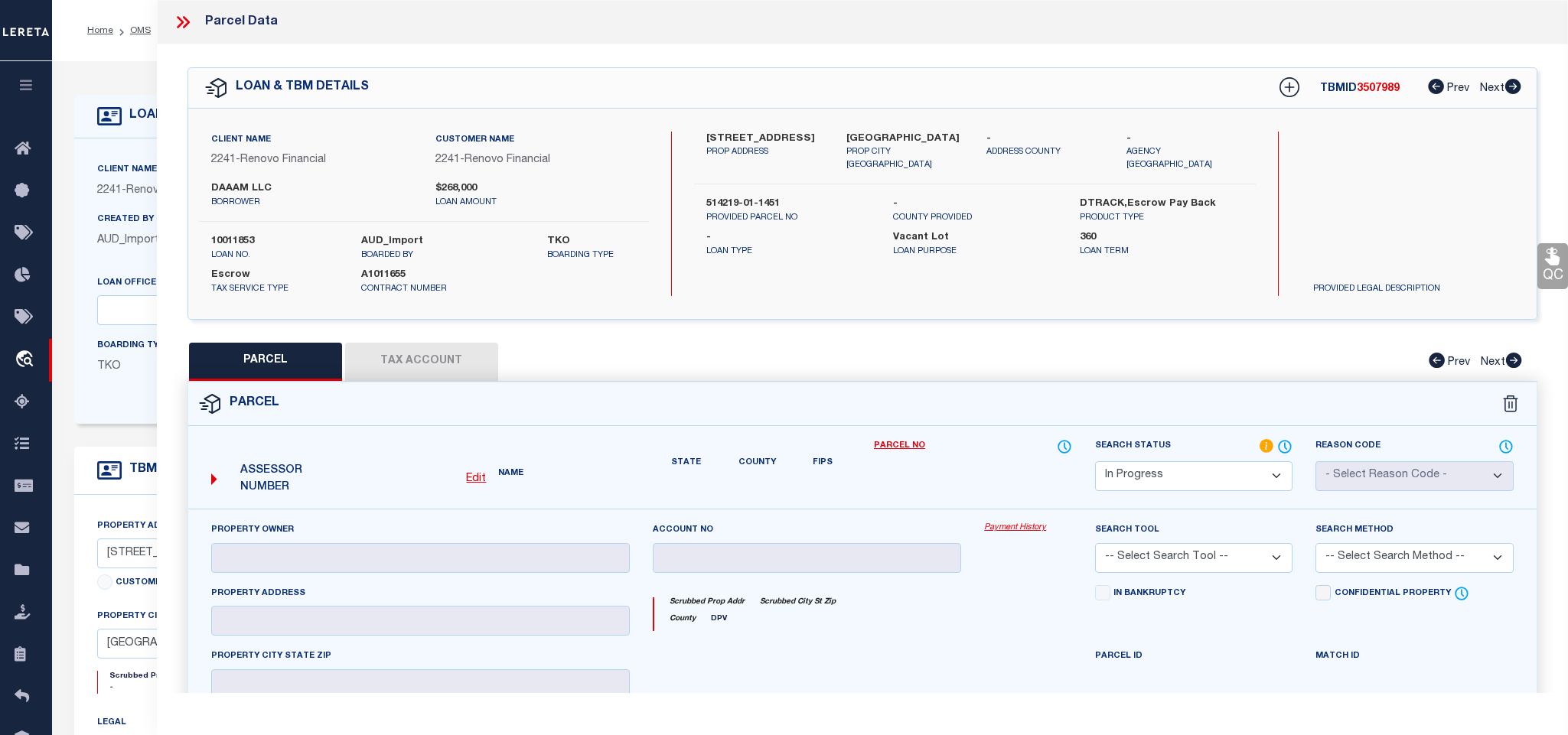
checkbox input "false"
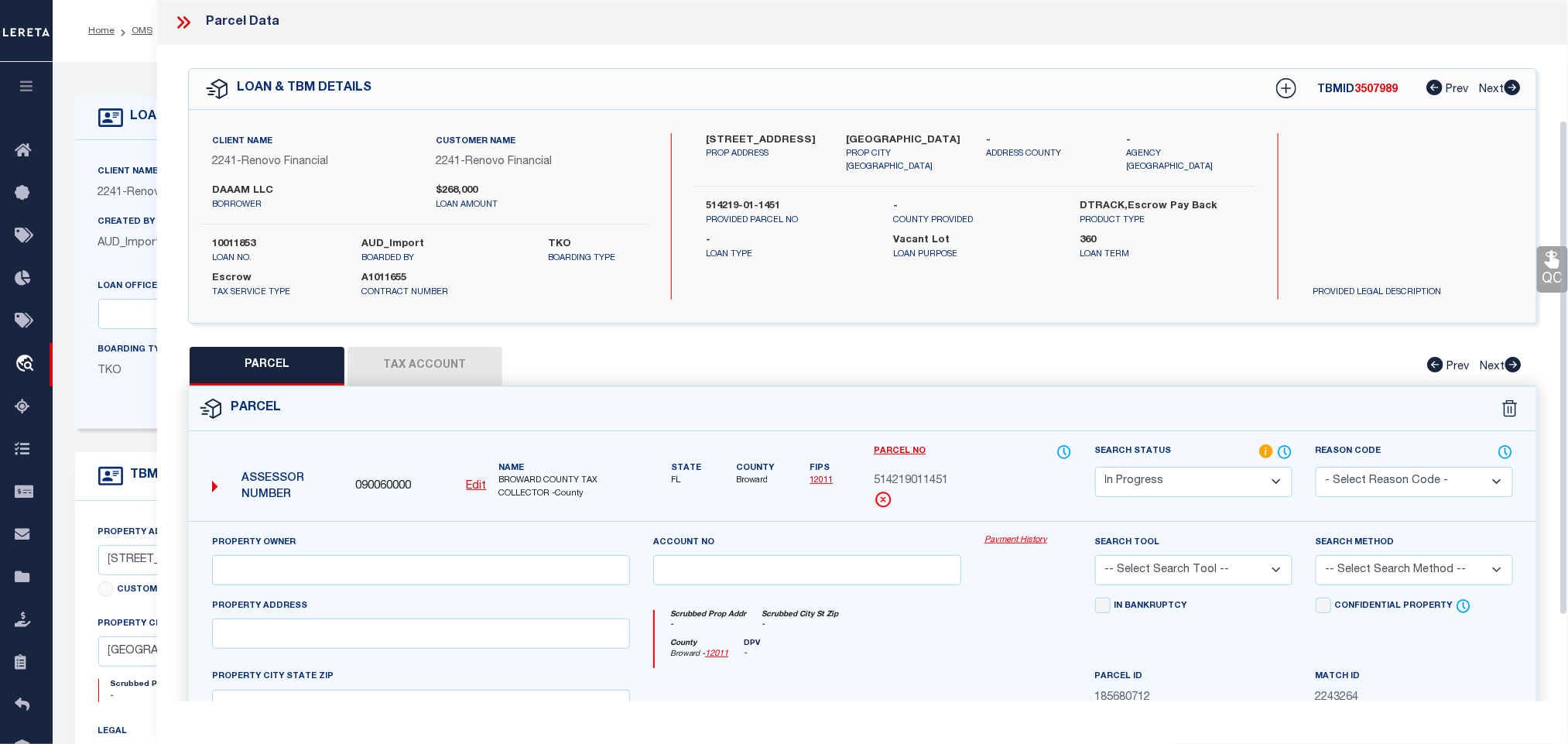
scroll to position [290, 0]
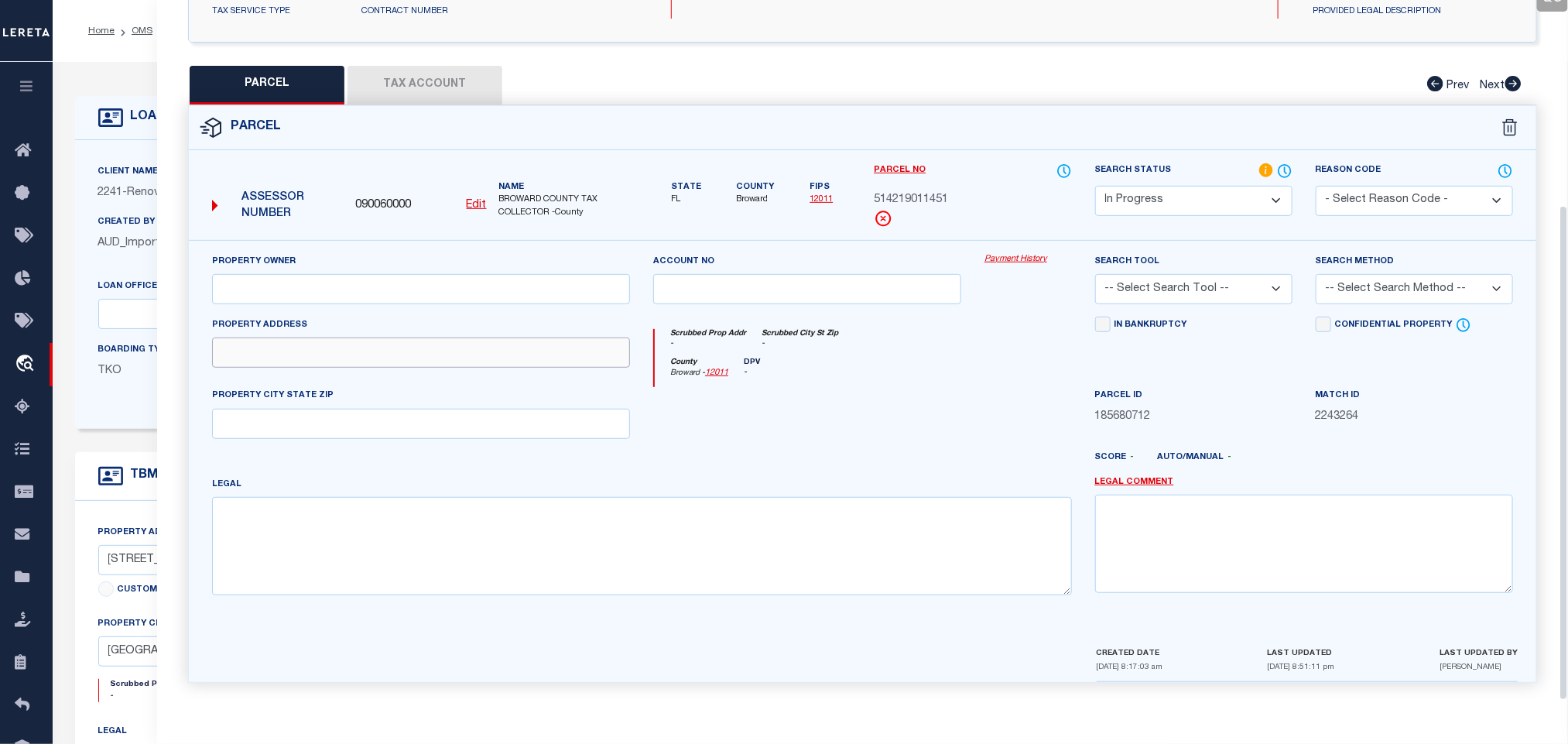
click at [295, 344] on input "text" at bounding box center [421, 352] width 418 height 30
paste input "4311 SW 20 ST ,"
type input "4311 SW 20 ST ,"
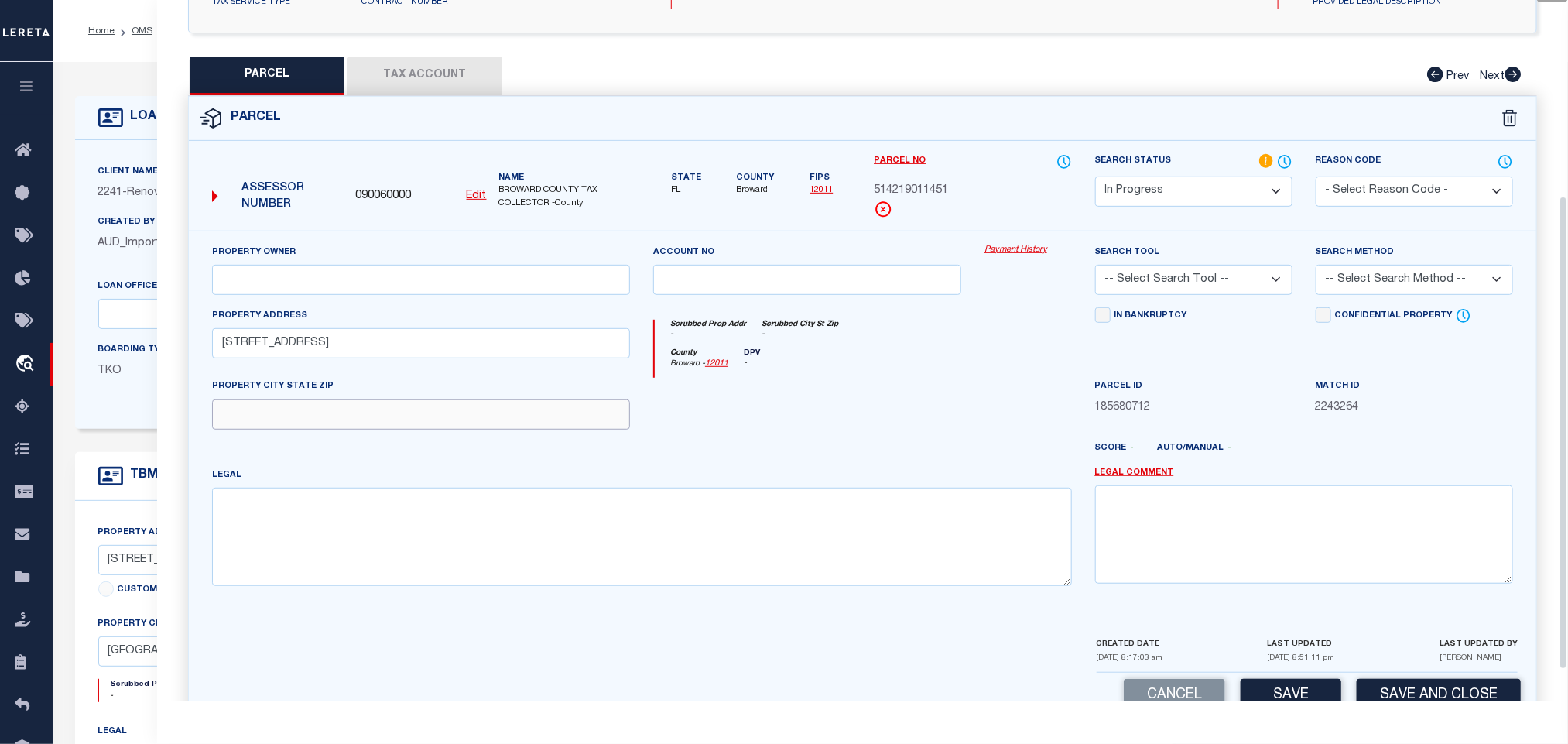
click at [300, 430] on input "text" at bounding box center [421, 414] width 418 height 30
paste input "WEST PARK, FL 33023"
type input "WEST PARK, FL 33023"
drag, startPoint x: 518, startPoint y: 270, endPoint x: 465, endPoint y: 297, distance: 59.5
click at [518, 270] on input "text" at bounding box center [421, 279] width 418 height 30
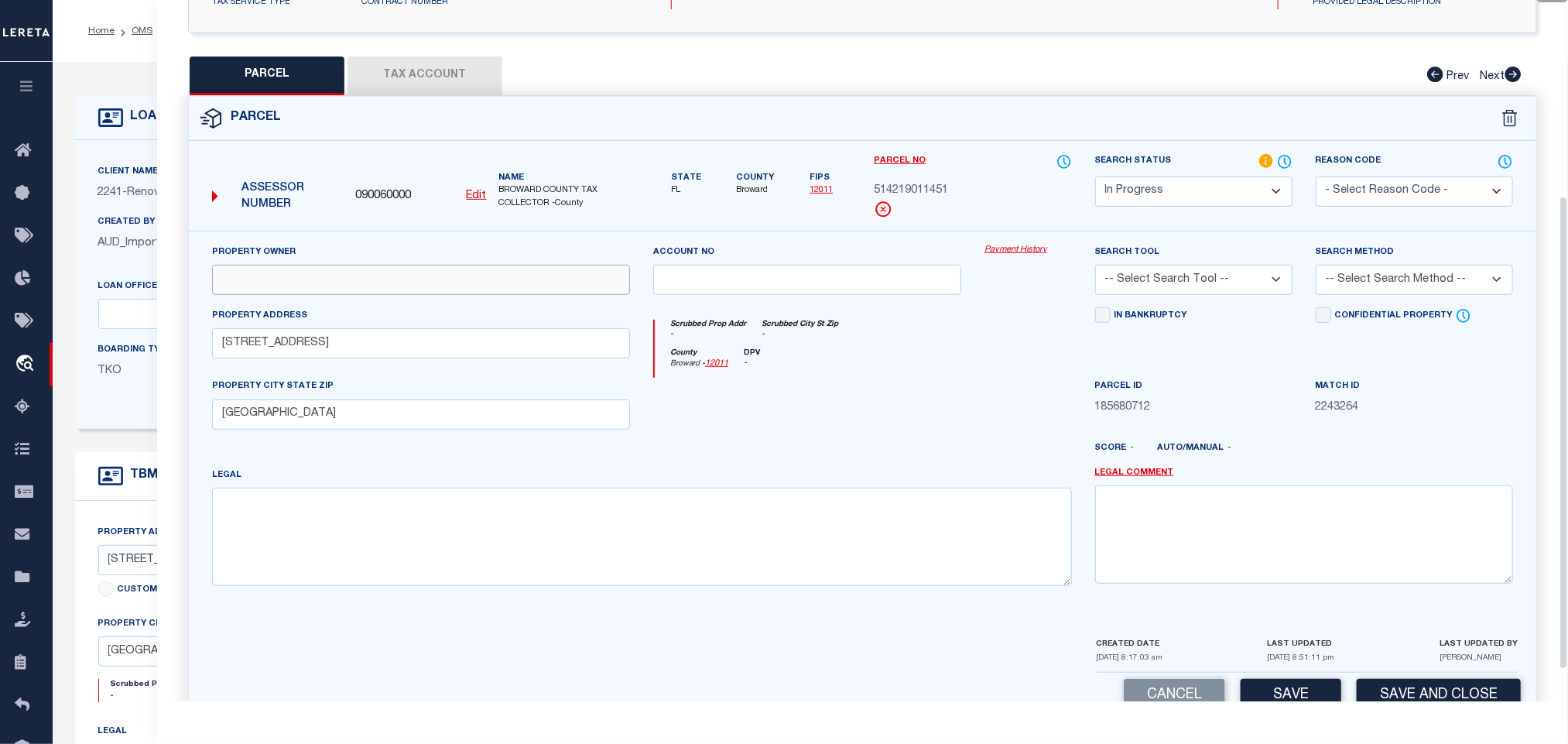
paste input "DAAAM PROPERTIES LLC"
type input "DAAAM PROPERTIES LLC"
click at [1188, 295] on select "-- Select Search Tool -- 3rd Party Website Agency File Agency Website ATLS CNV-…" at bounding box center [1194, 279] width 198 height 30
select select "AGW"
click at [1096, 270] on select "-- Select Search Tool -- 3rd Party Website Agency File Agency Website ATLS CNV-…" at bounding box center [1194, 279] width 198 height 30
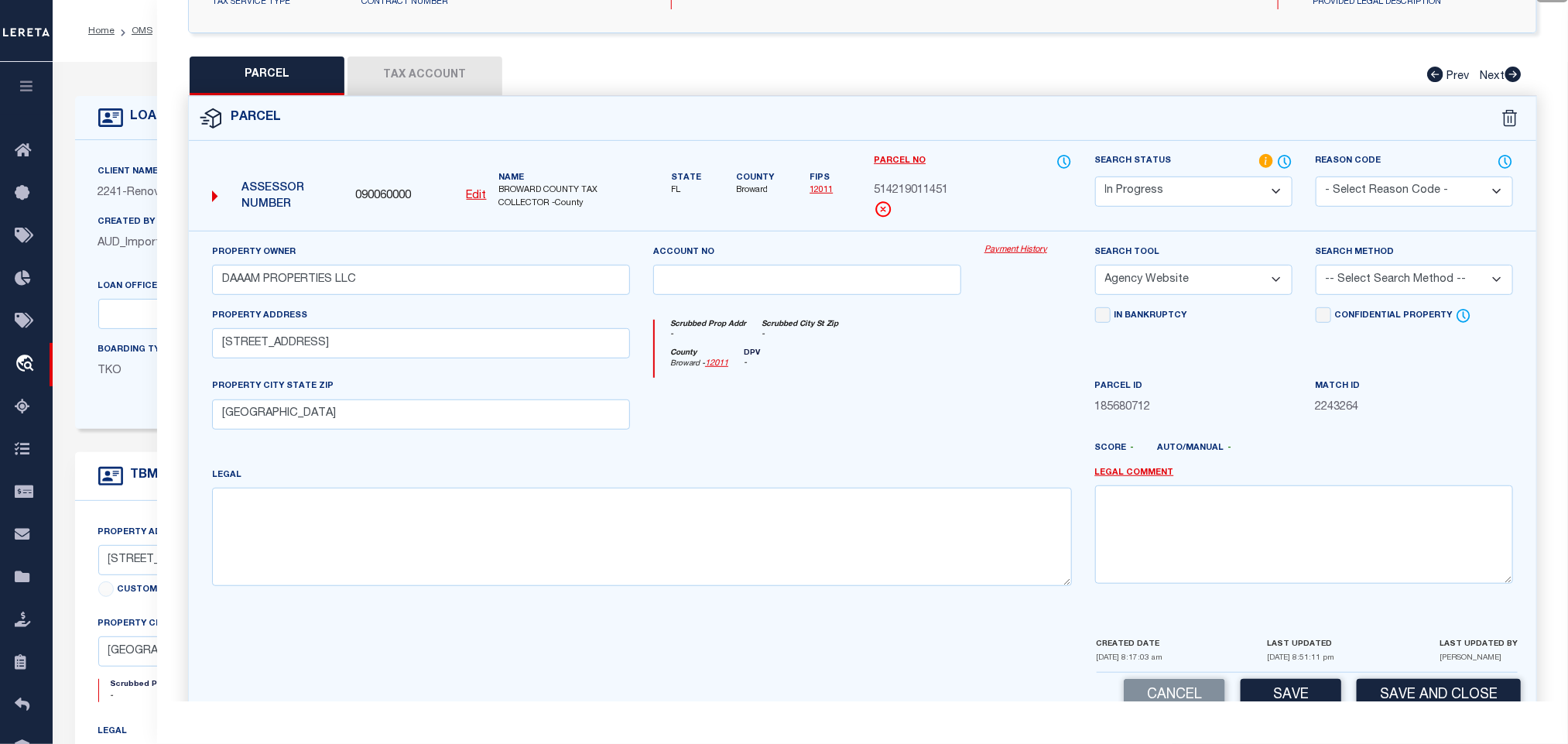
drag, startPoint x: 1395, startPoint y: 279, endPoint x: 1384, endPoint y: 300, distance: 23.7
click at [1395, 279] on select "-- Select Search Method -- Property Address Legal Liability Info Provided" at bounding box center [1415, 279] width 198 height 30
click at [1316, 270] on select "-- Select Search Method -- Property Address Legal Liability Info Provided" at bounding box center [1415, 279] width 198 height 30
click at [1391, 295] on select "-- Select Search Method -- Property Address Legal Liability Info Provided" at bounding box center [1415, 279] width 198 height 30
select select "ADD"
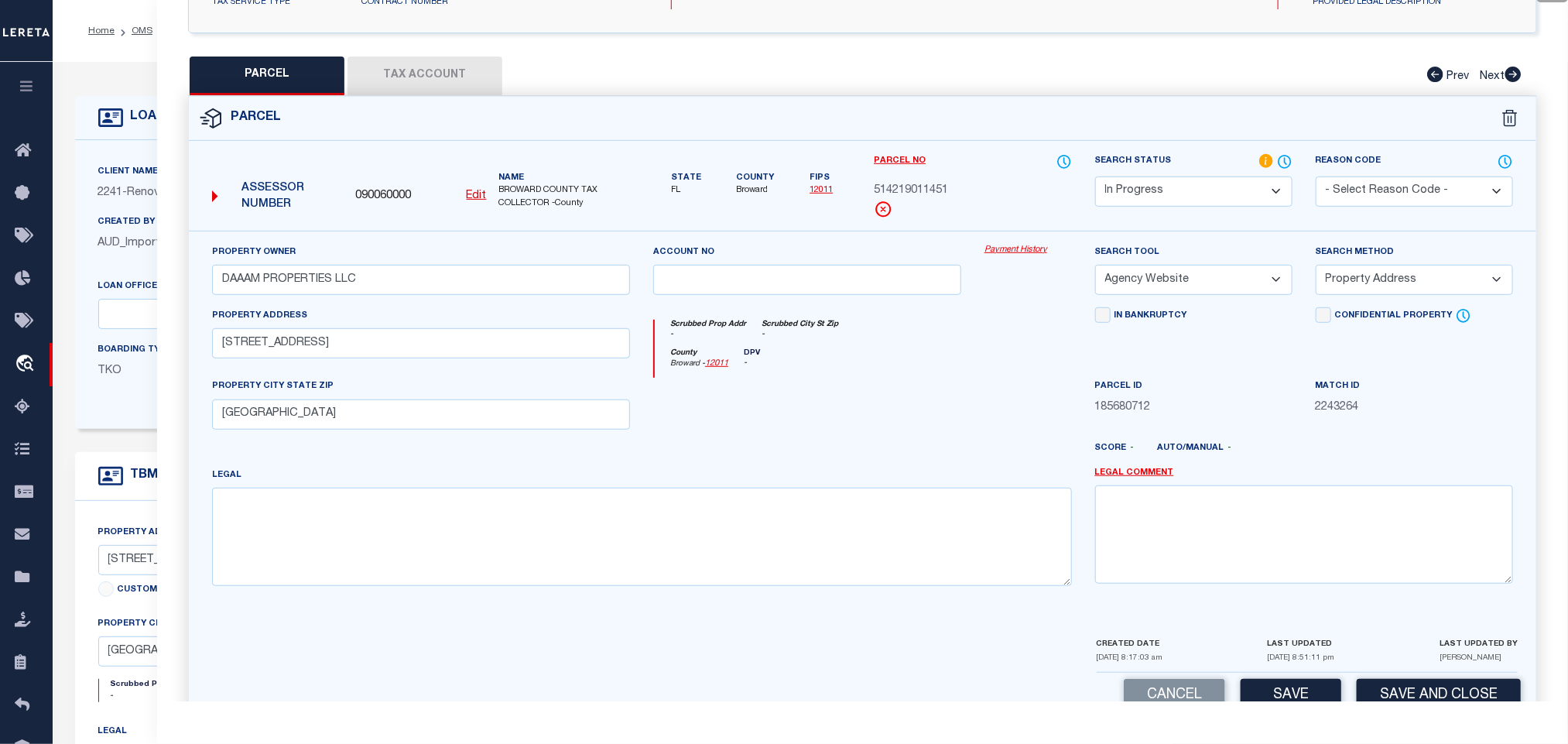
click at [1316, 270] on select "-- Select Search Method -- Property Address Legal Liability Info Provided" at bounding box center [1415, 279] width 198 height 30
click at [1285, 695] on button "Save" at bounding box center [1291, 696] width 100 height 34
click at [436, 82] on button "Tax Account" at bounding box center [425, 76] width 155 height 39
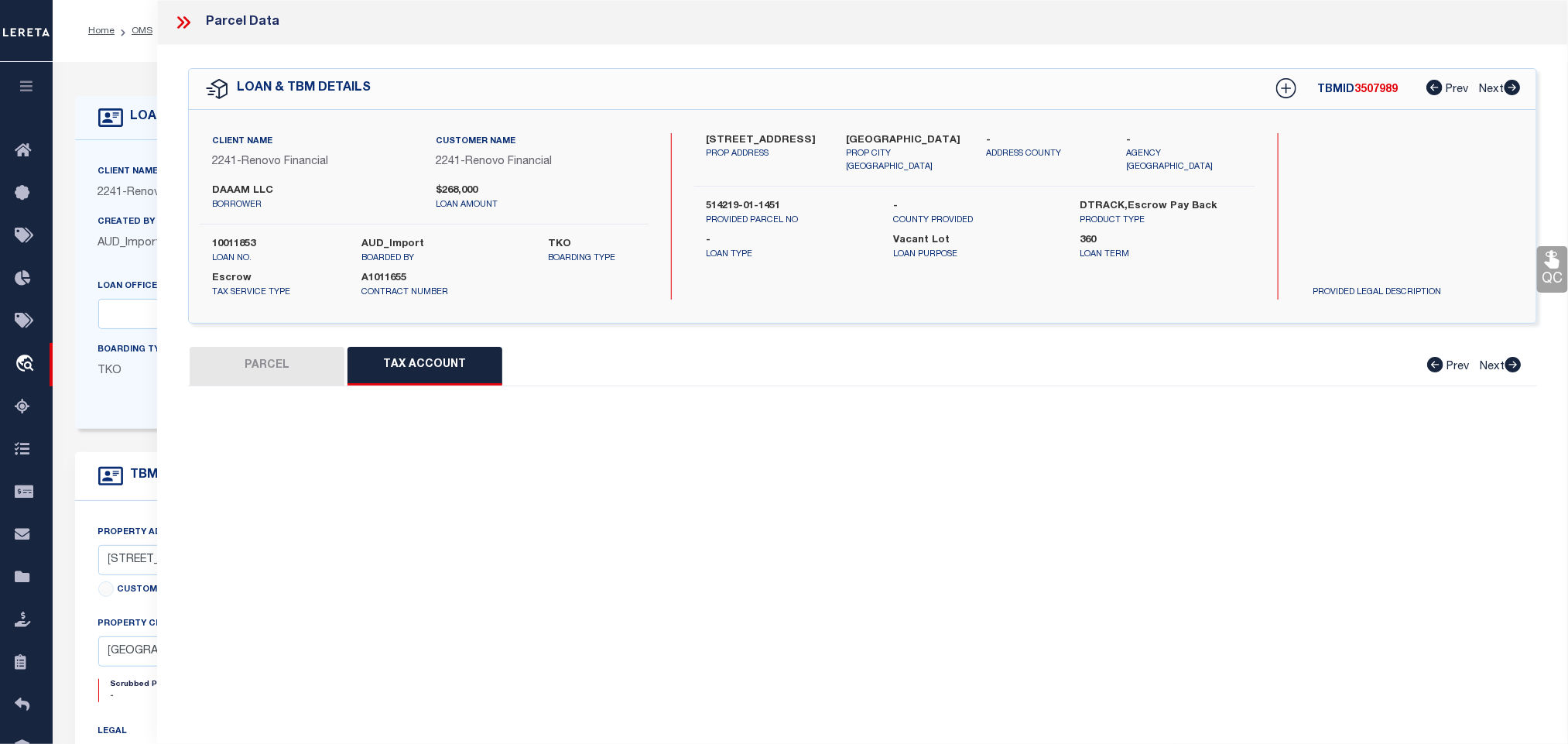
scroll to position [0, 0]
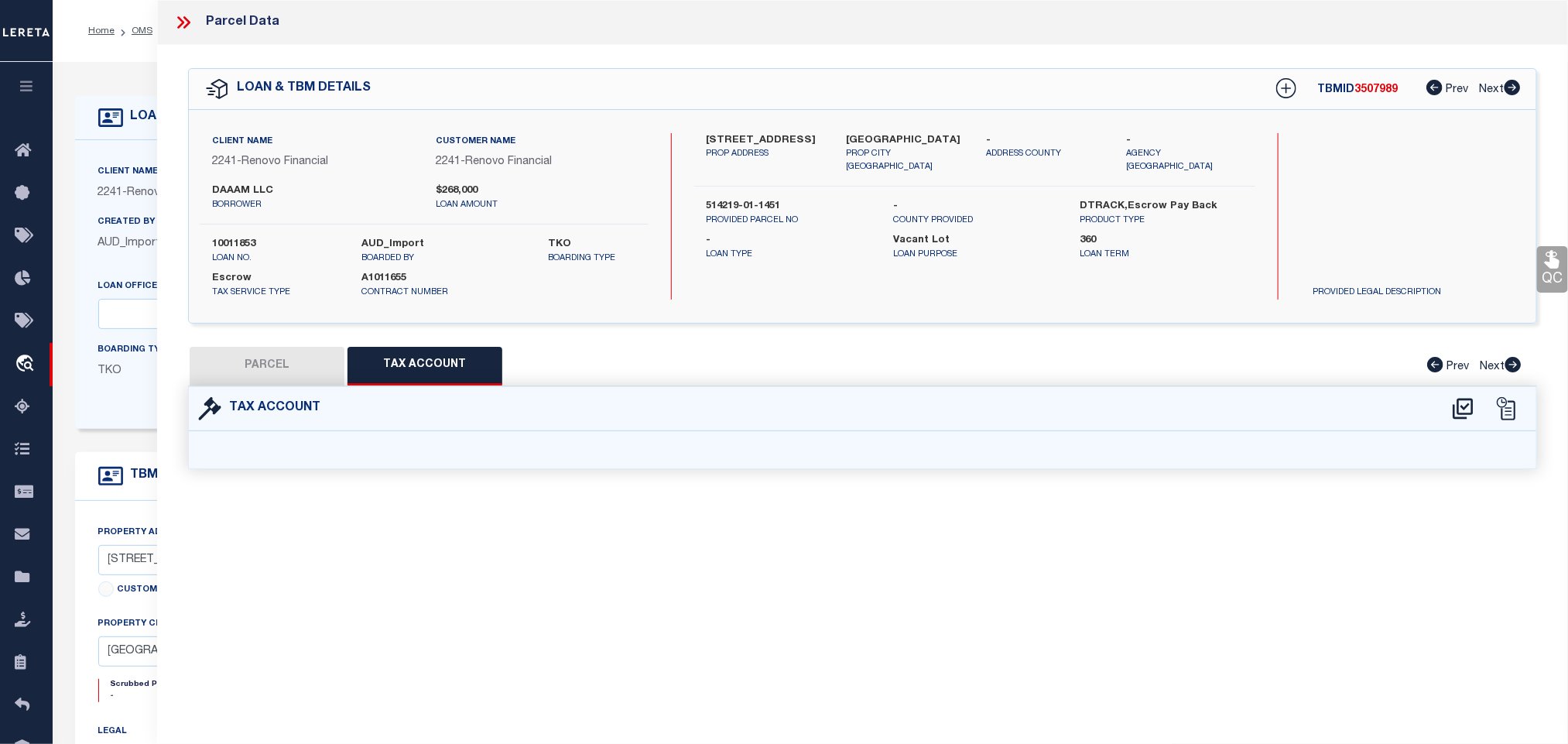
select select "100"
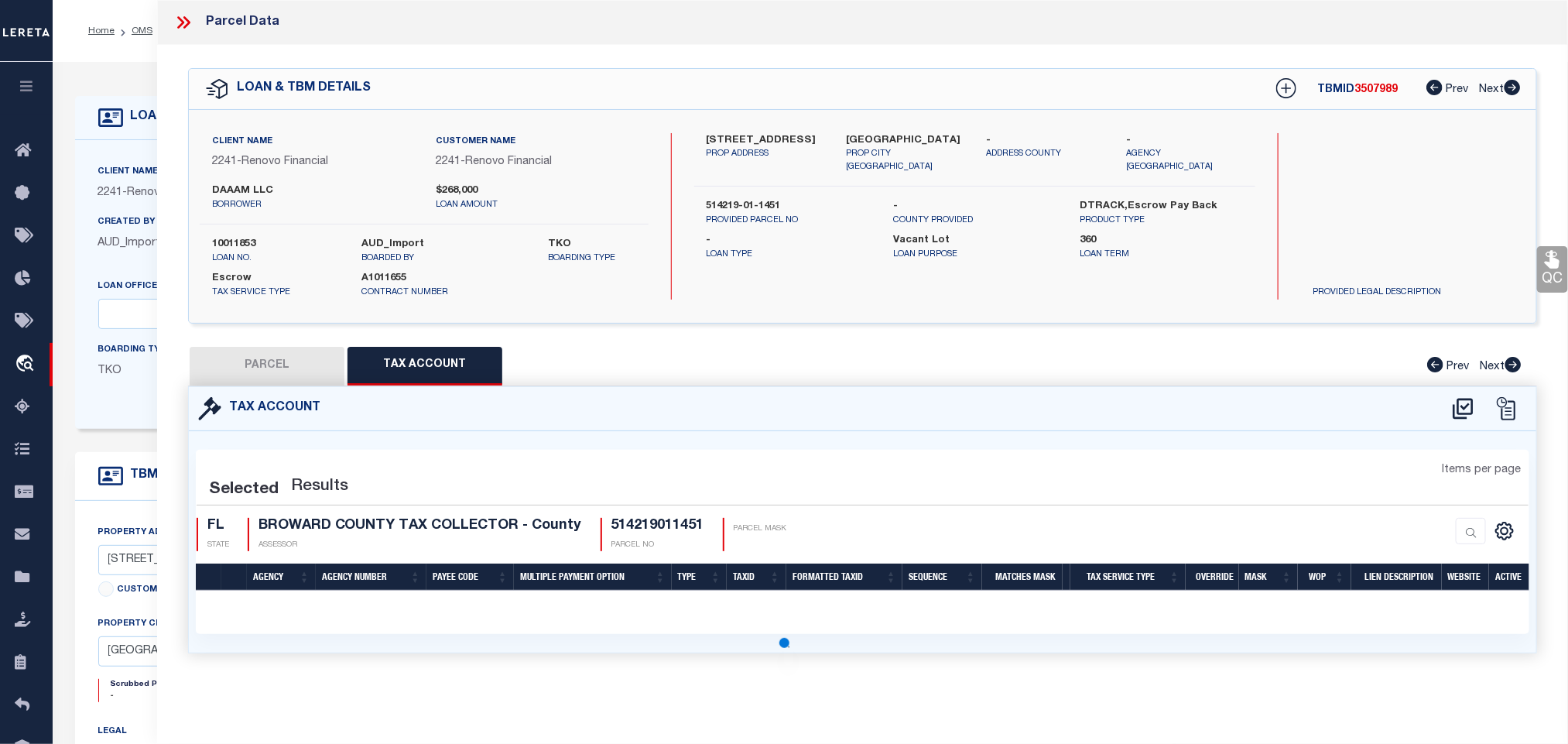
select select "100"
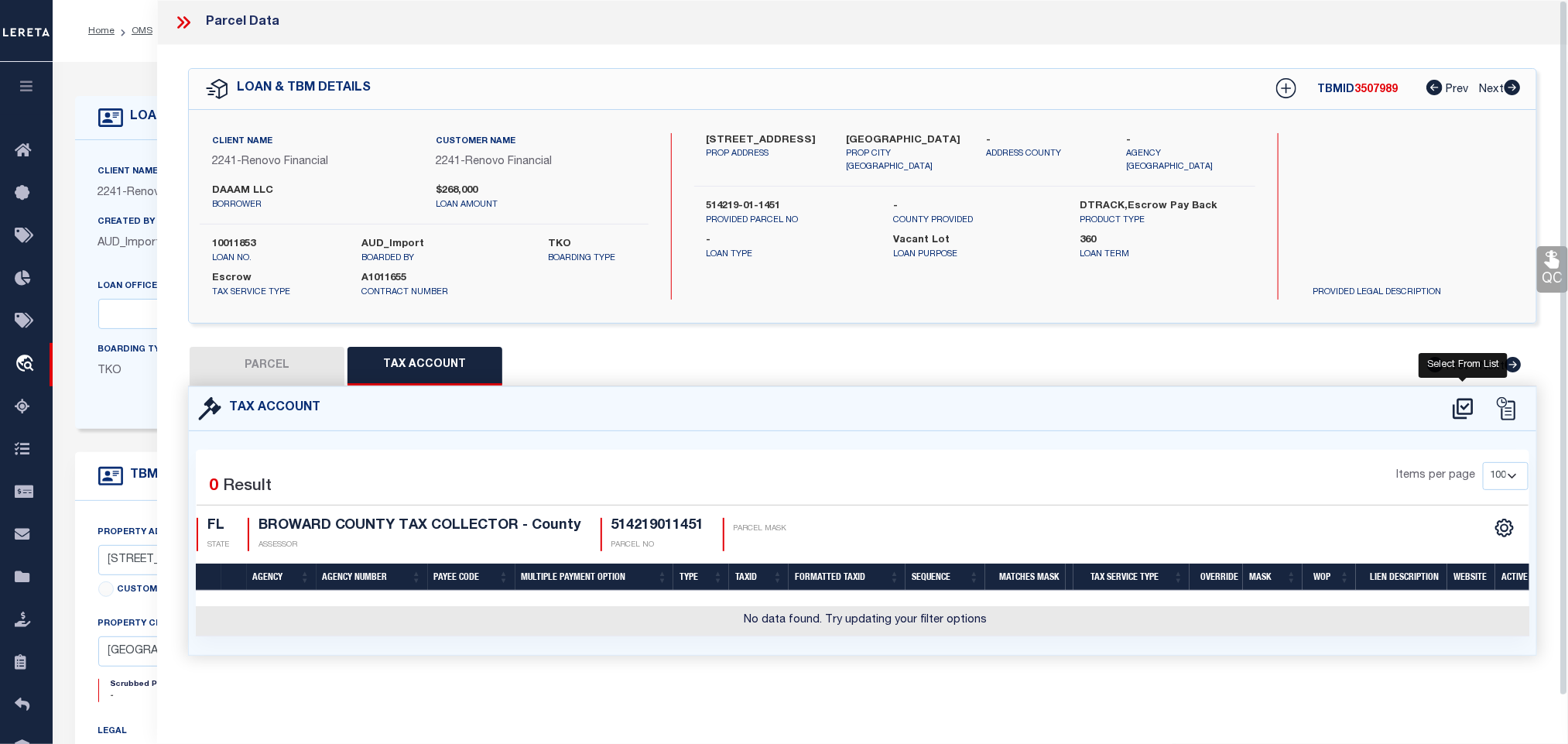
click at [1458, 413] on icon at bounding box center [1462, 408] width 20 height 21
select select "100"
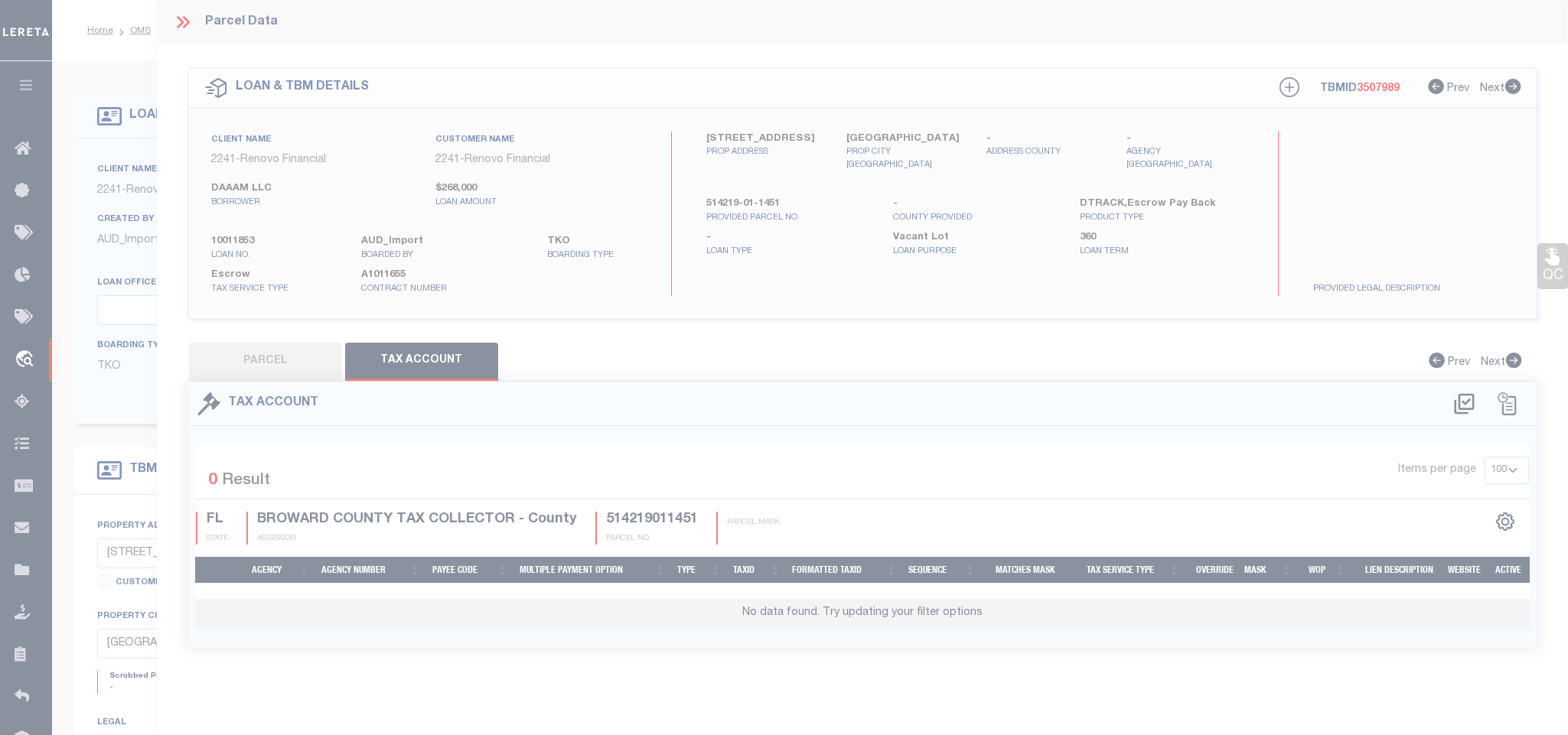
select select "100"
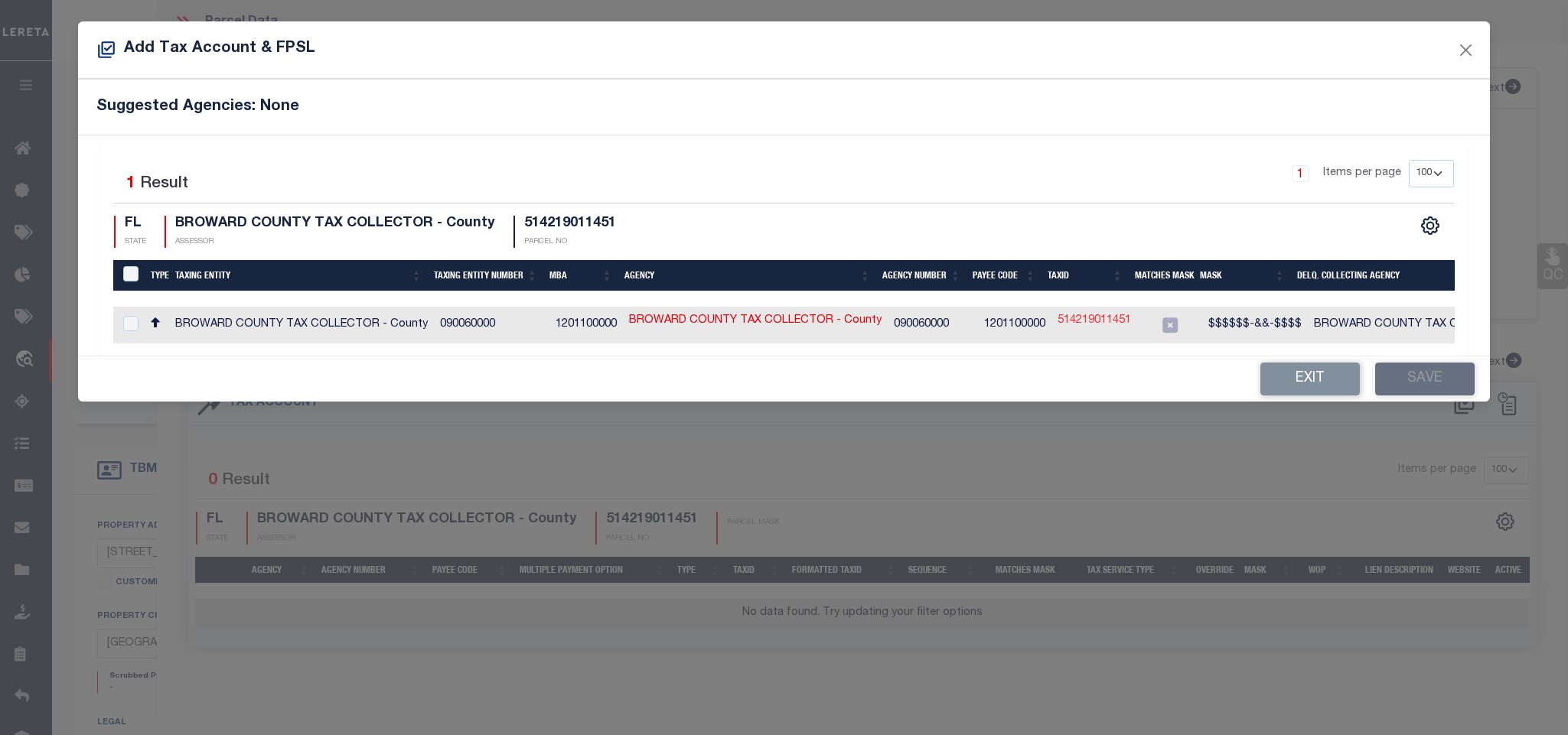
click at [1070, 324] on link "514219011451" at bounding box center [1094, 322] width 74 height 17
type input "514219011451"
type textarea "$$$$$$-&&-$$$$"
checkbox input "true"
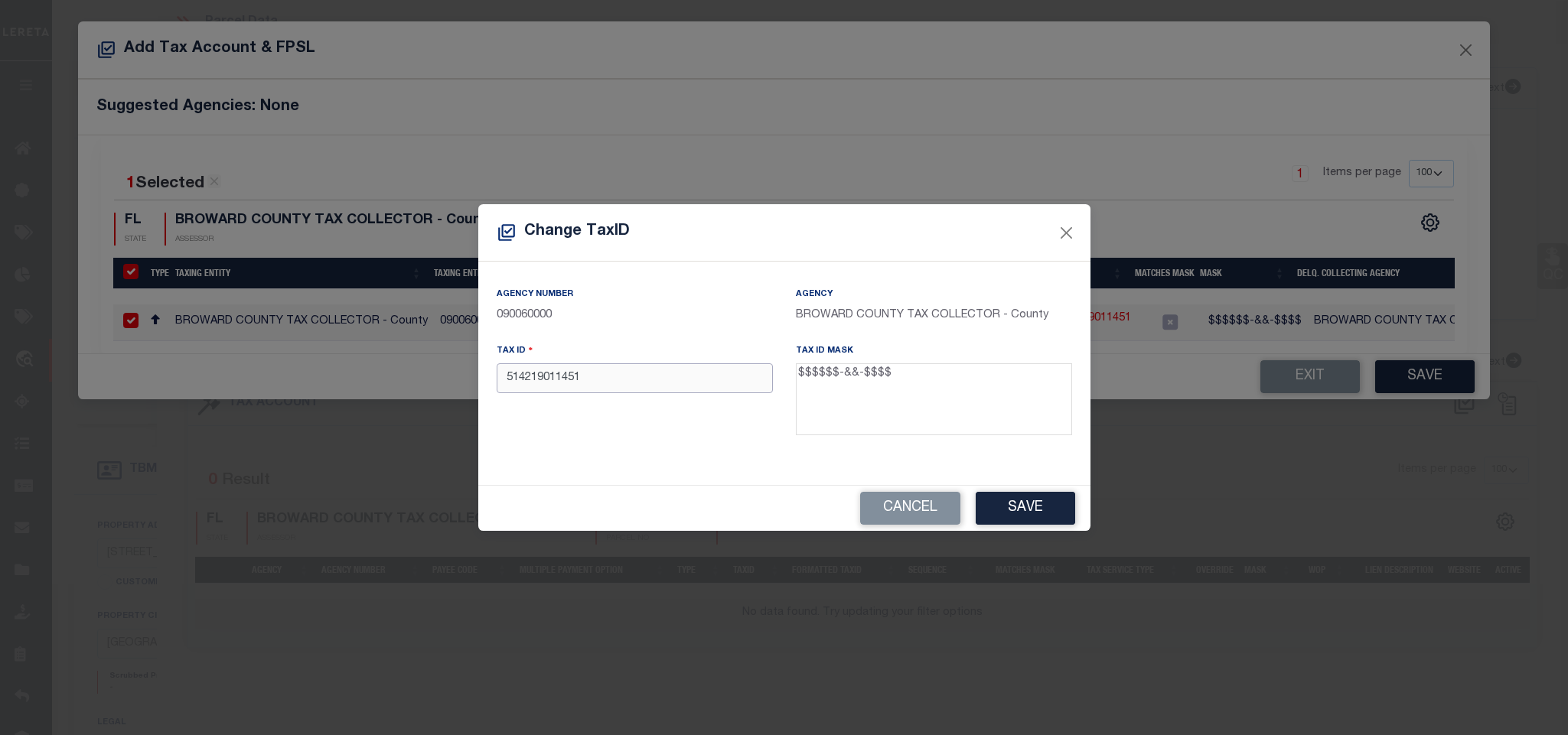
click at [598, 379] on input "514219011451" at bounding box center [634, 378] width 276 height 30
type input "514219-01-1451"
click at [1013, 524] on button "Save" at bounding box center [1025, 508] width 99 height 33
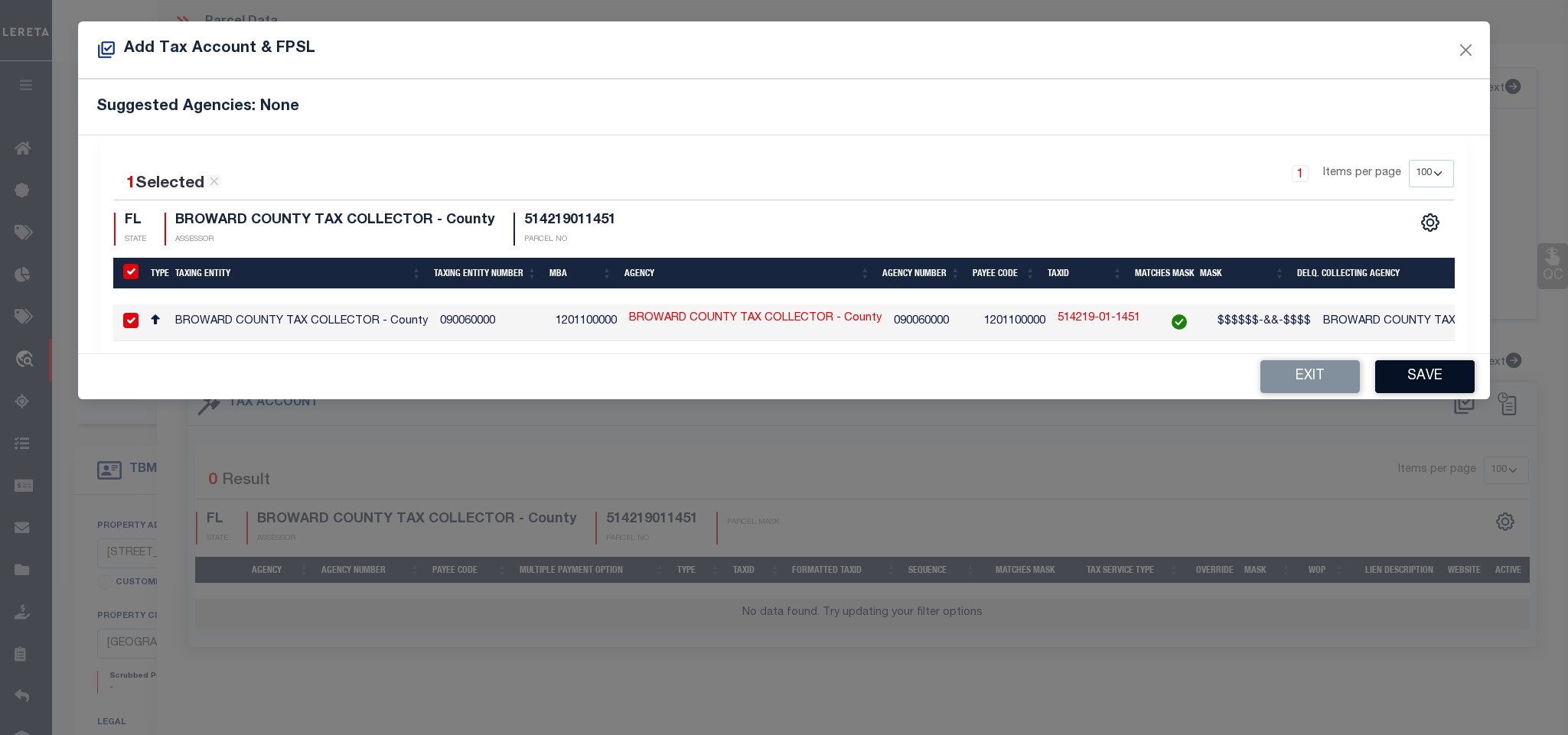
click at [1417, 382] on button "Save" at bounding box center [1425, 377] width 99 height 33
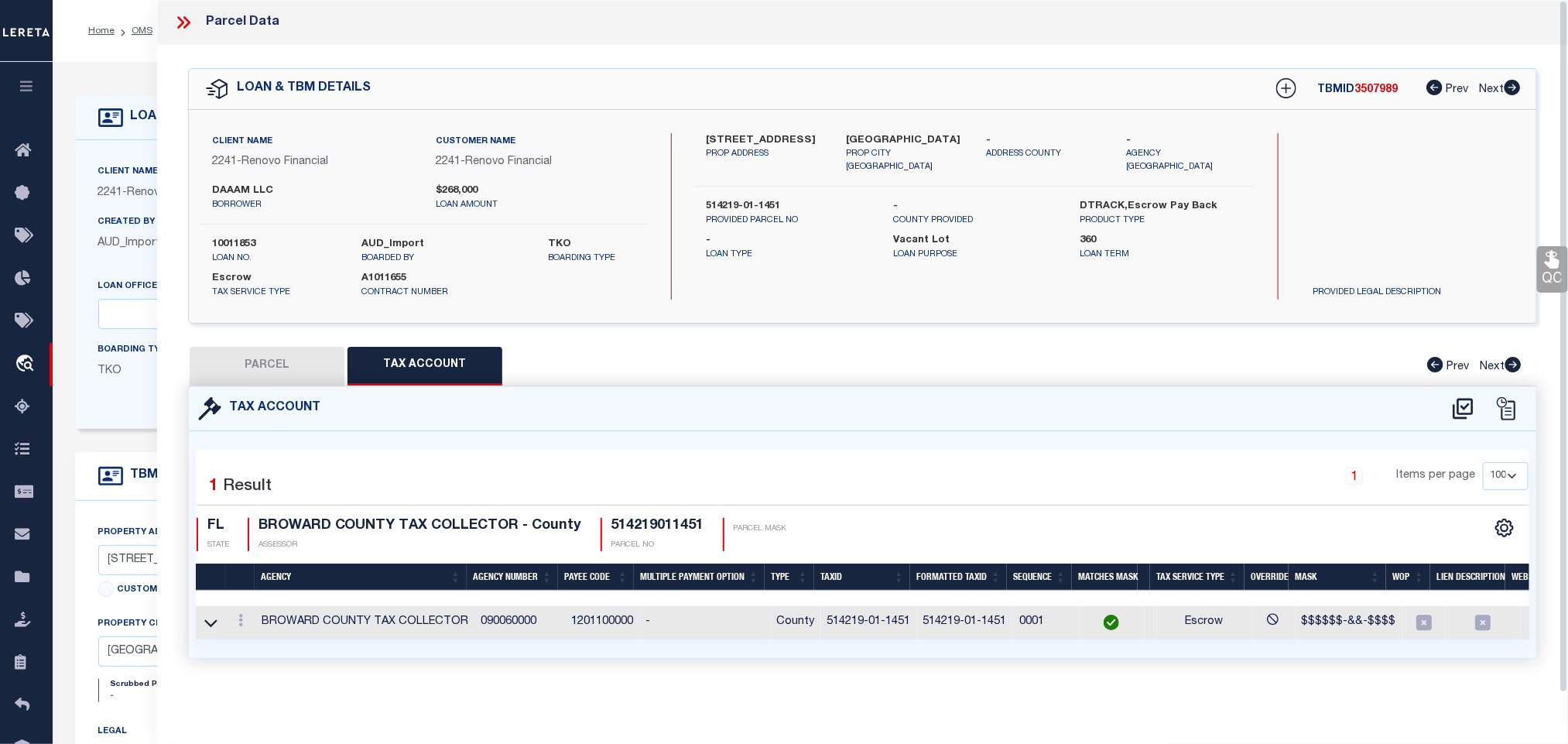
click at [281, 353] on button "PARCEL" at bounding box center [267, 366] width 155 height 39
select select "AS"
select select
checkbox input "false"
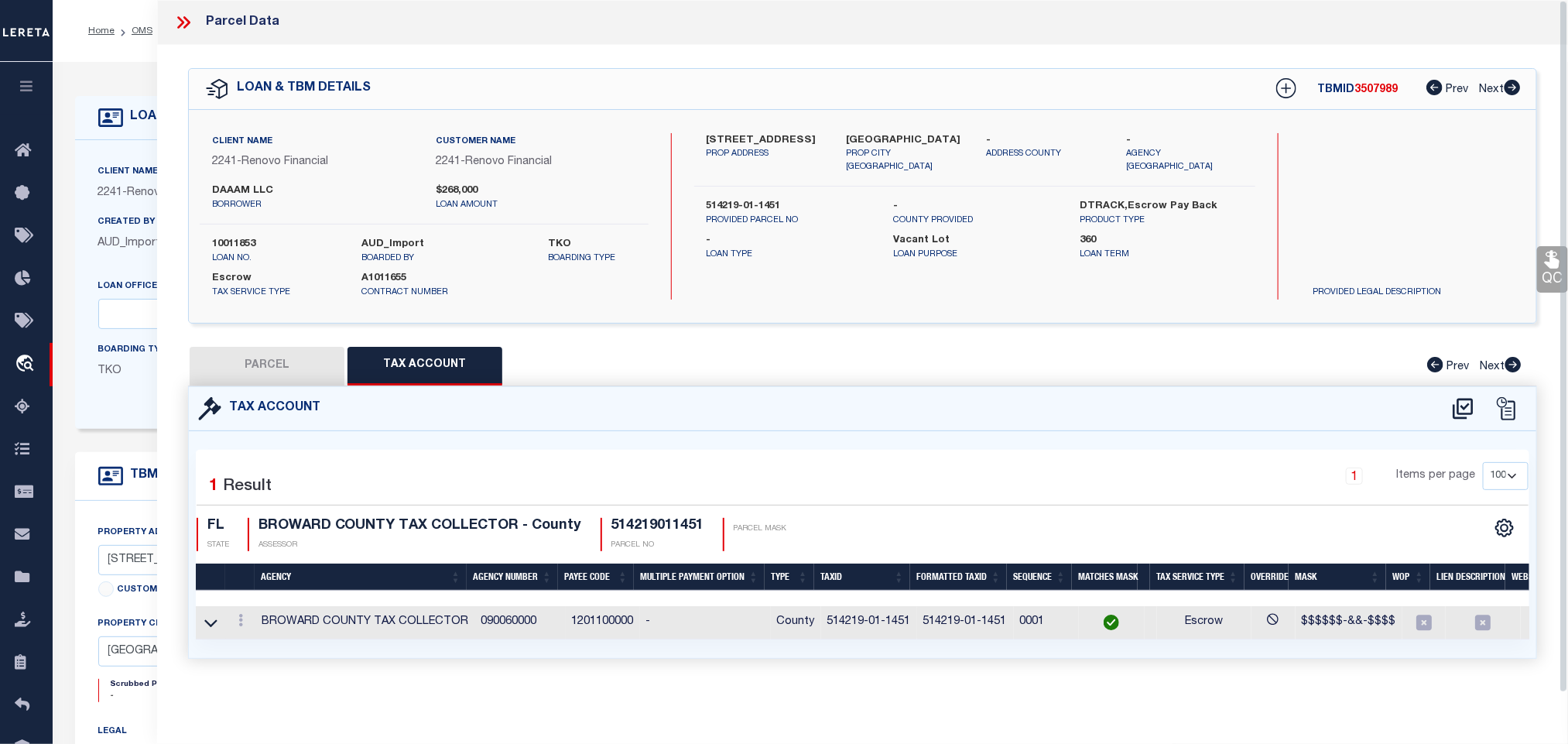
checkbox input "false"
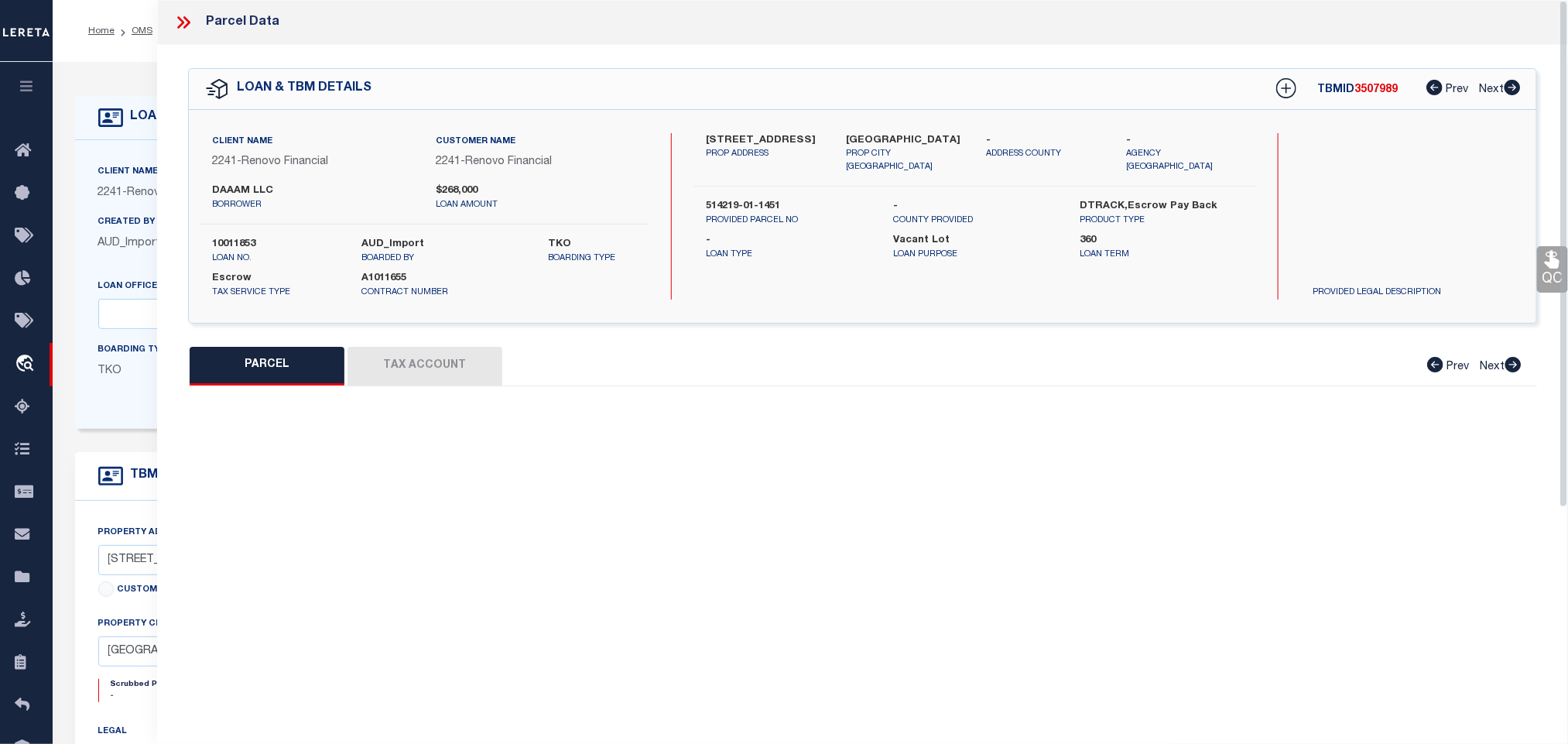
select select "IP"
type input "DAAAM PROPERTIES LLC"
select select "AGW"
select select "ADD"
type input "4311 SW 20 ST ,"
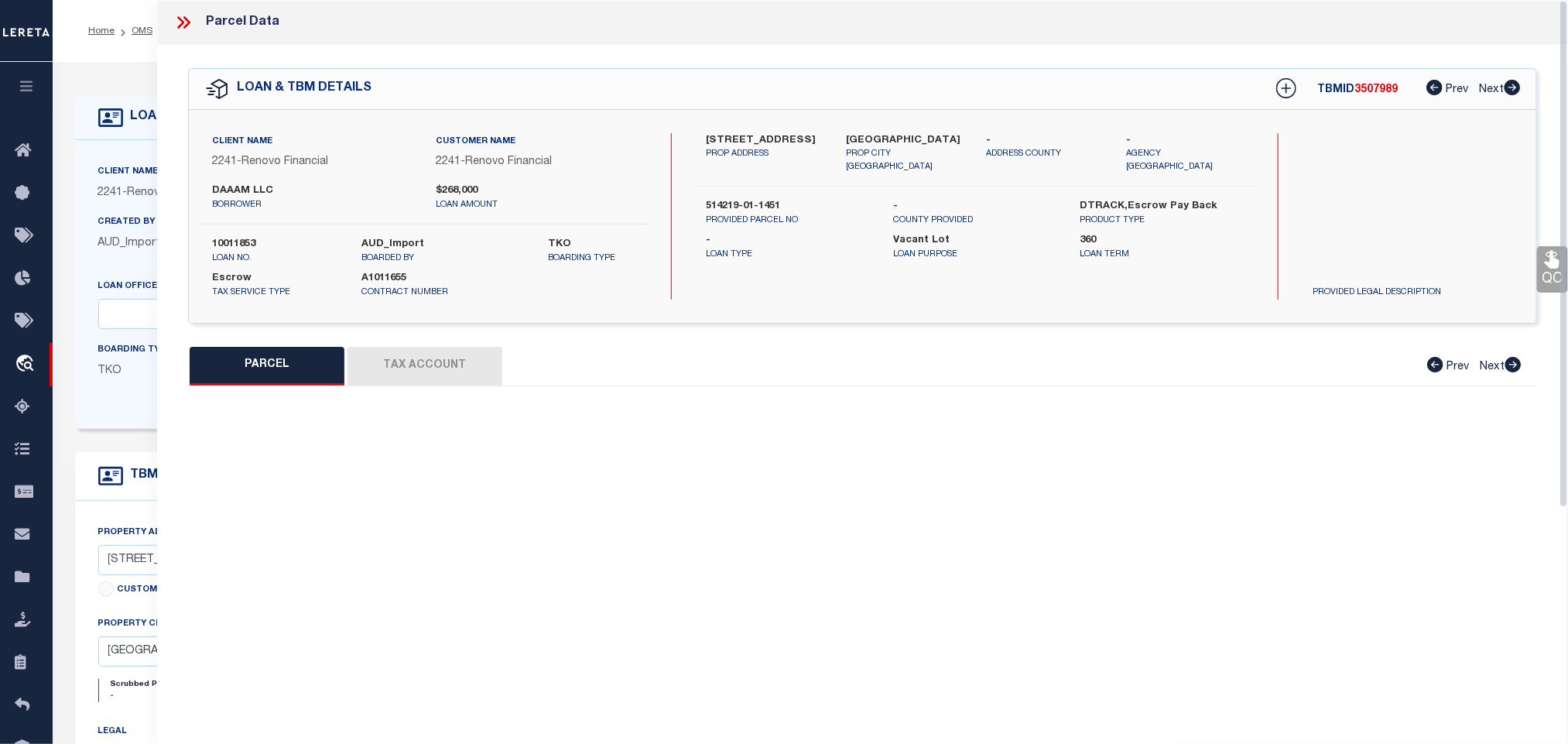
type input "WEST PARK, FL 33023"
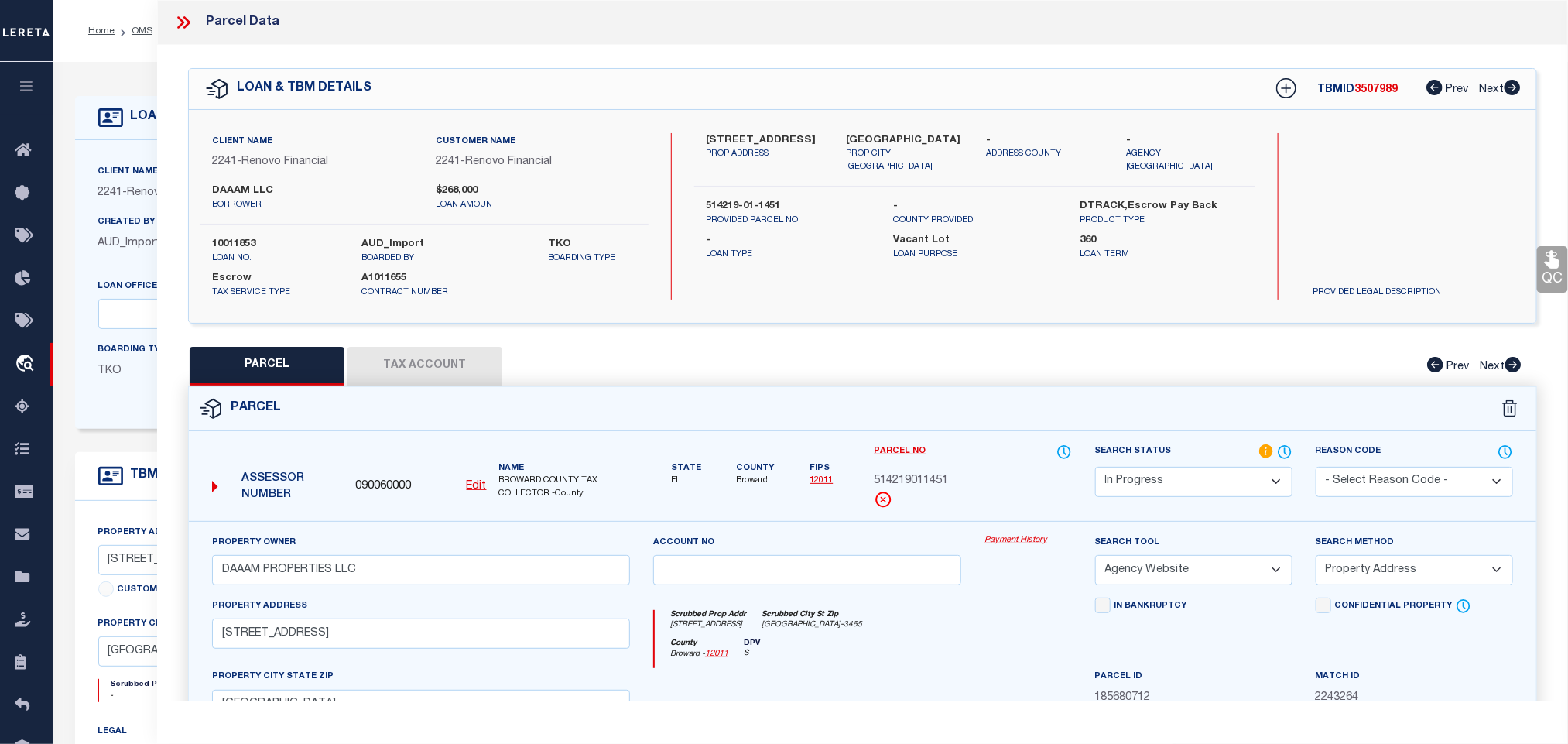
drag, startPoint x: 1117, startPoint y: 476, endPoint x: 1127, endPoint y: 476, distance: 10.0
click at [1117, 476] on select "Automated Search Bad Parcel Complete Duplicate Parcel High Dollar Reporting In …" at bounding box center [1194, 482] width 198 height 30
click at [1096, 468] on select "Automated Search Bad Parcel Complete Duplicate Parcel High Dollar Reporting In …" at bounding box center [1194, 482] width 198 height 30
click at [1173, 482] on select "Automated Search Bad Parcel Complete Duplicate Parcel High Dollar Reporting In …" at bounding box center [1194, 482] width 198 height 30
select select "PC"
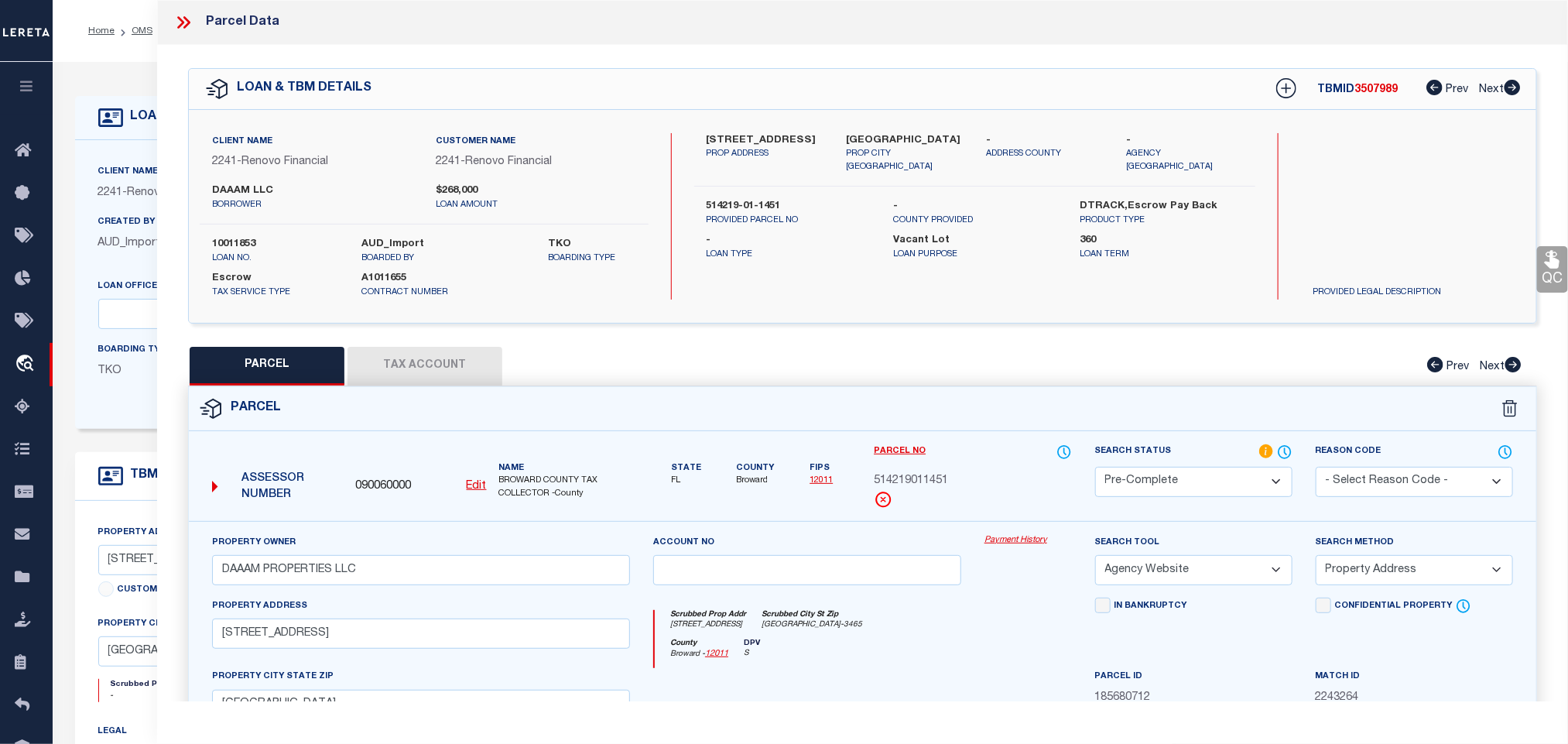
click at [1096, 468] on select "Automated Search Bad Parcel Complete Duplicate Parcel High Dollar Reporting In …" at bounding box center [1194, 482] width 198 height 30
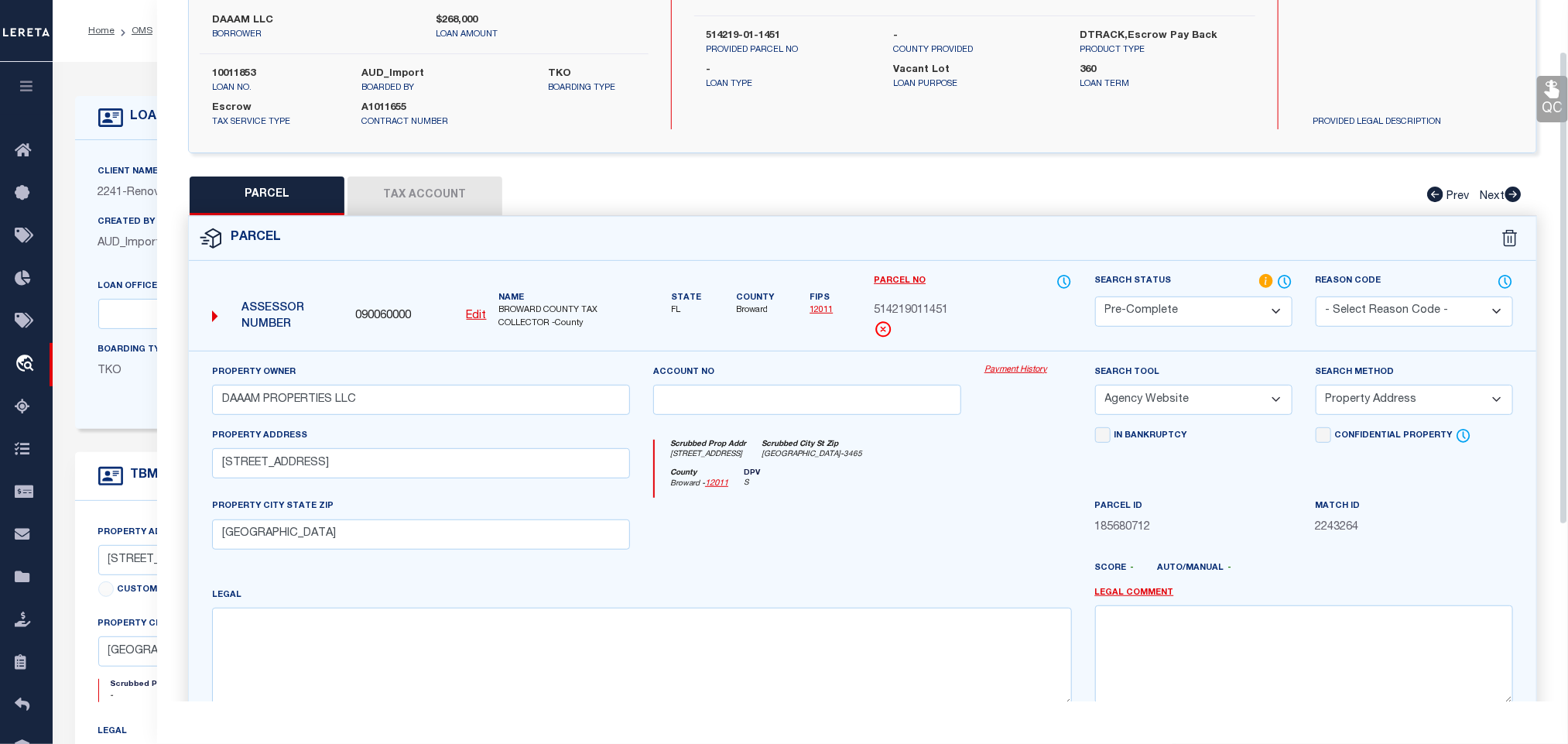
scroll to position [337, 0]
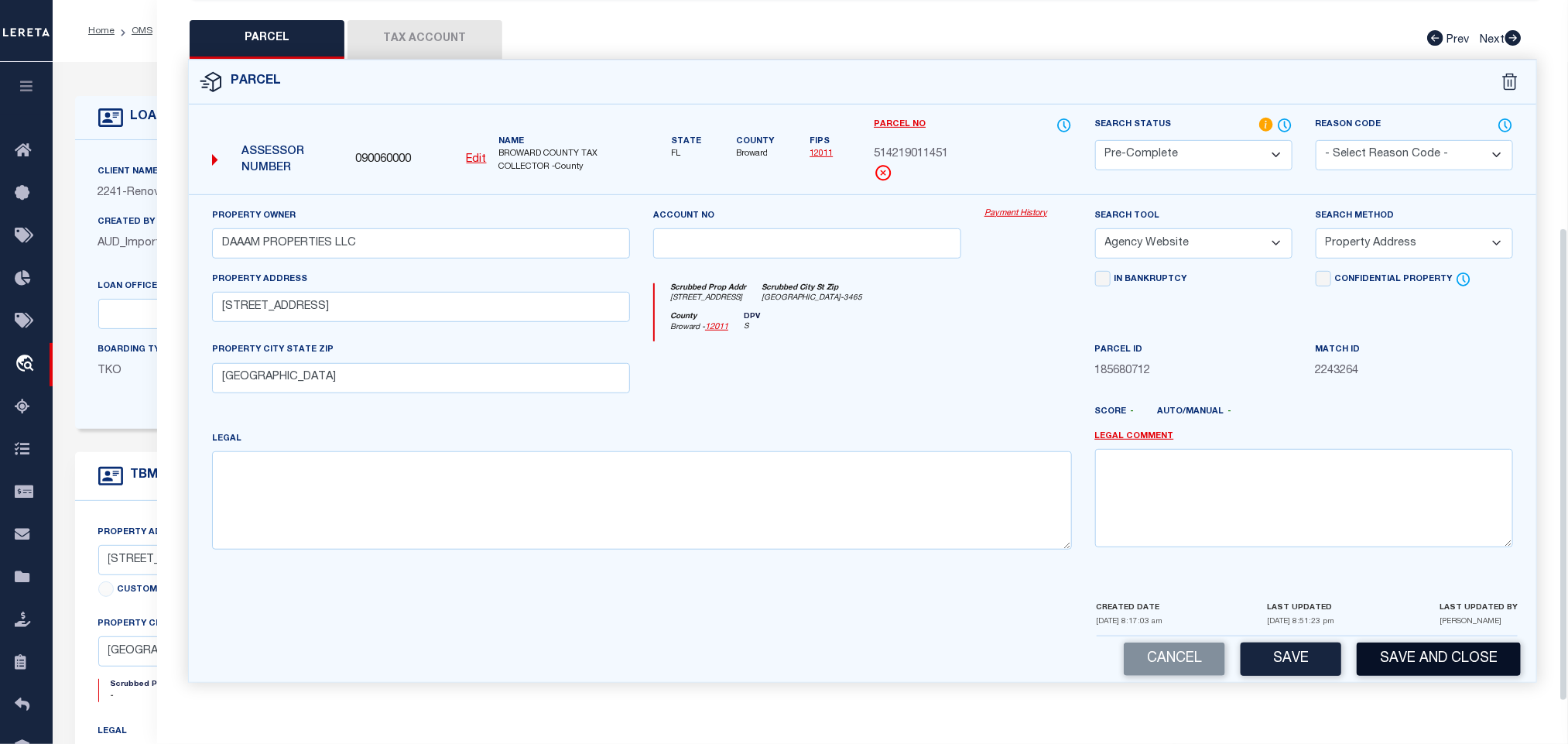
click at [1421, 660] on button "Save and Close" at bounding box center [1438, 659] width 164 height 34
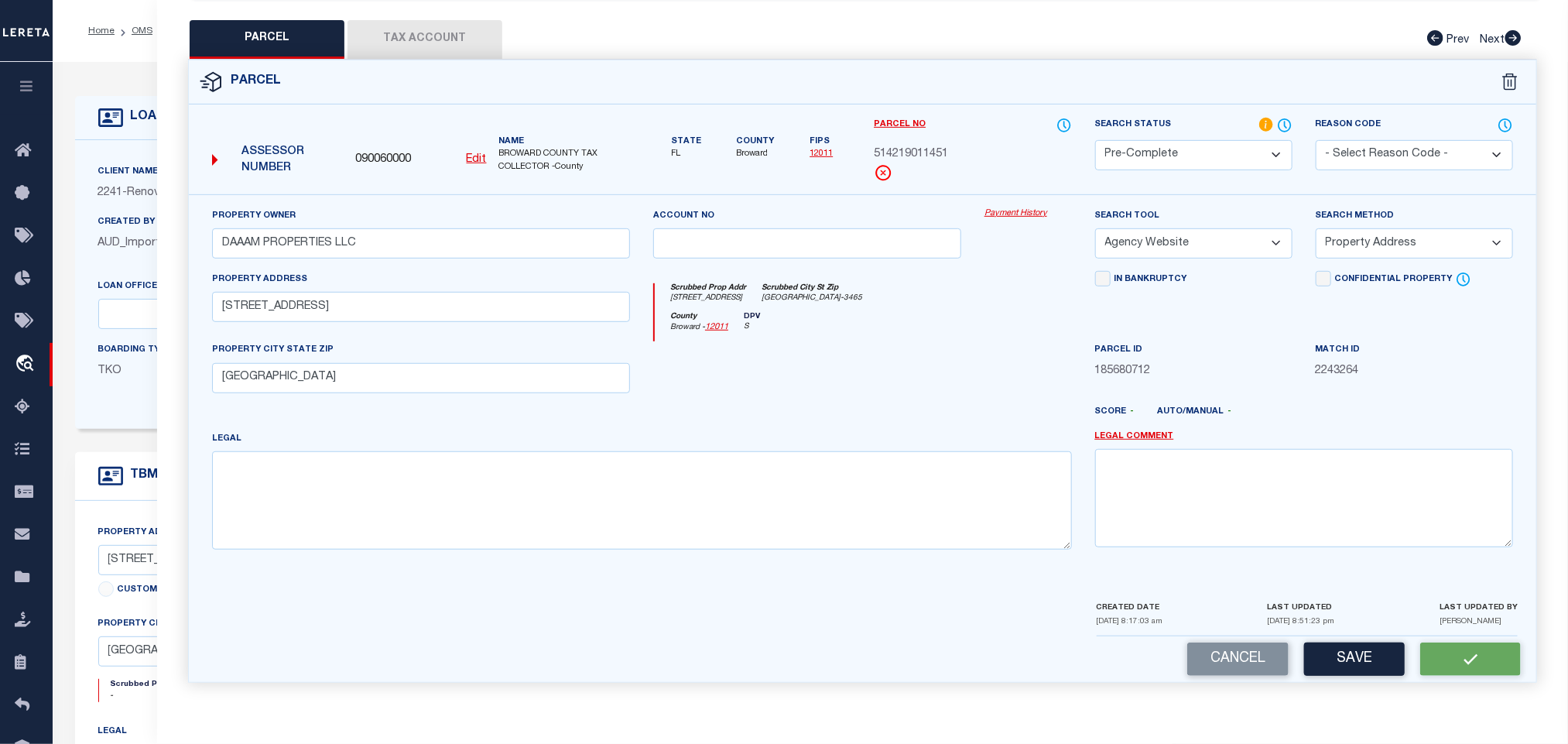
click at [390, 152] on span "090060000" at bounding box center [383, 161] width 56 height 17
copy span "090060000"
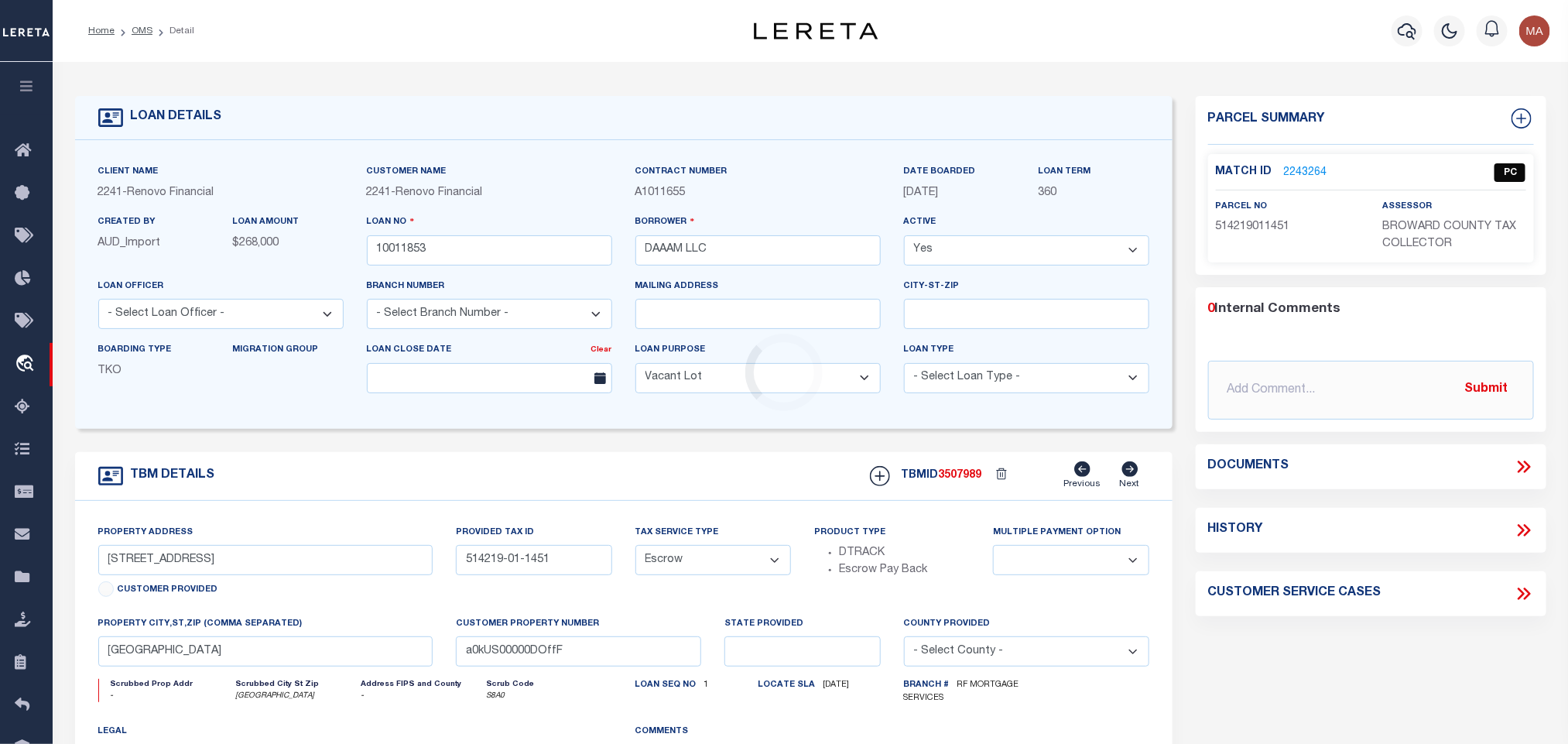
select select
click at [442, 247] on input "10011853" at bounding box center [489, 250] width 246 height 30
click at [421, 254] on input "10011853" at bounding box center [489, 250] width 246 height 30
click at [969, 481] on span "3507989" at bounding box center [961, 475] width 43 height 11
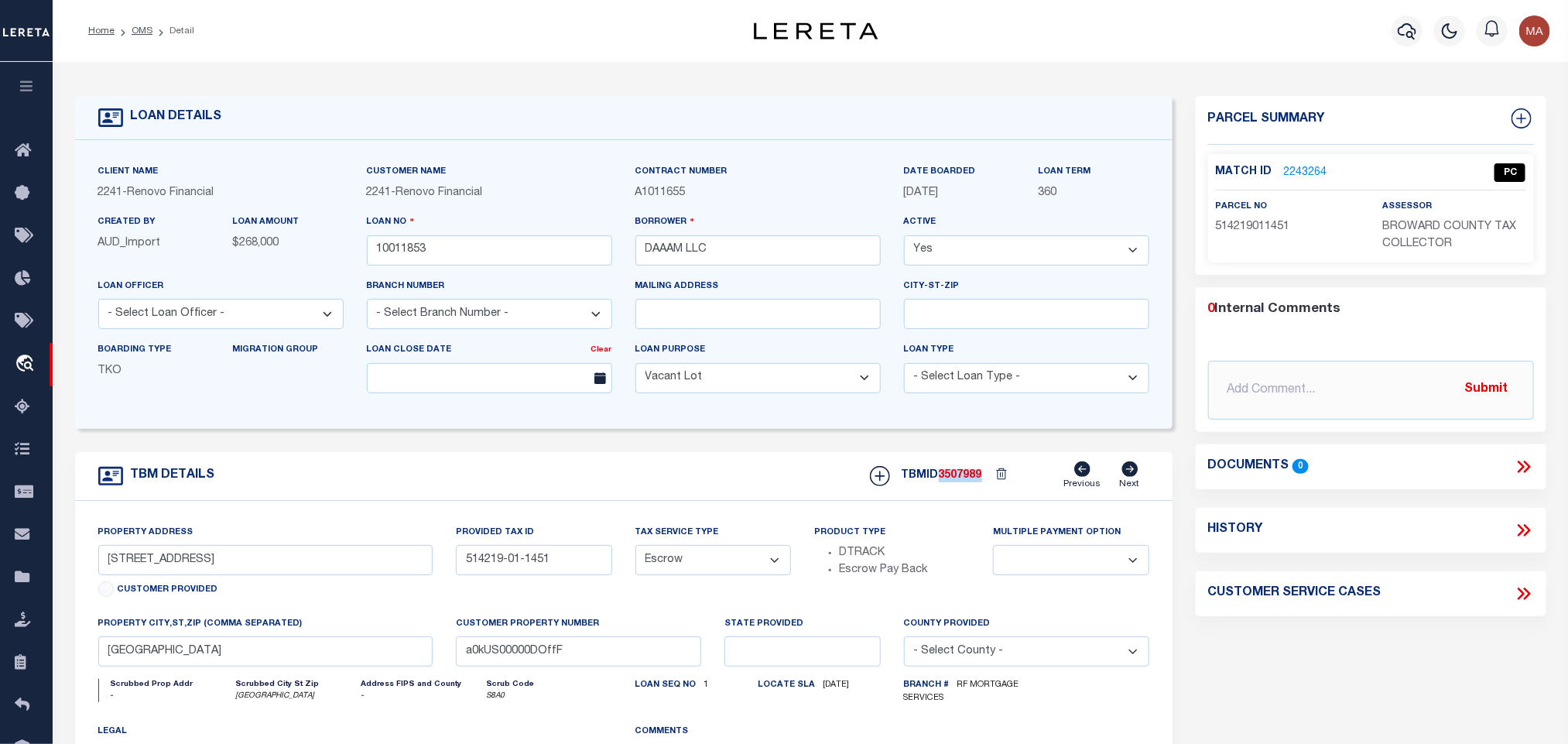
click at [969, 481] on span "3507989" at bounding box center [961, 475] width 43 height 11
copy span "3507989"
click at [1426, 242] on span "BROWARD COUNTY TAX COLLECTOR" at bounding box center [1449, 235] width 134 height 27
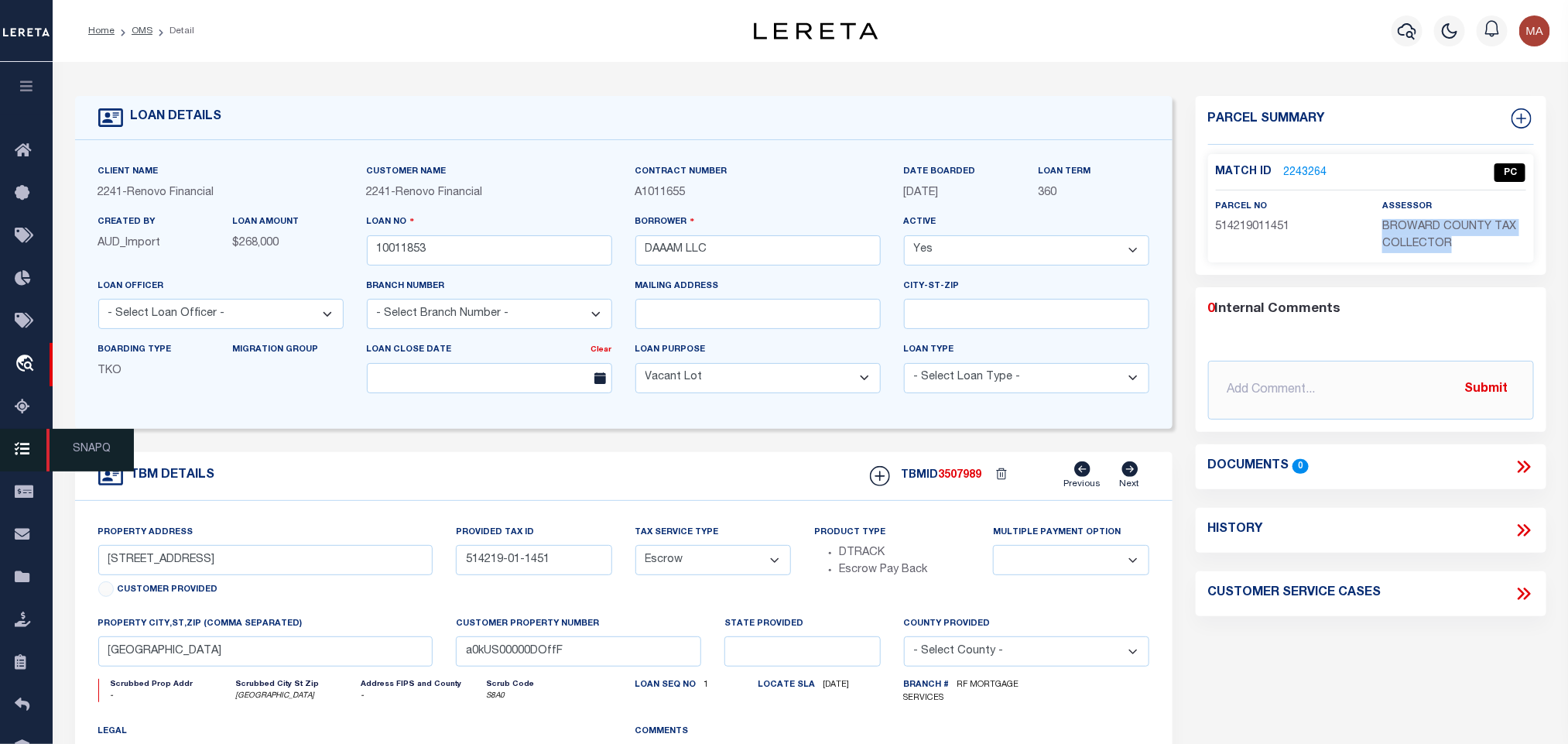
copy div "BROWARD COUNTY TAX COLLECTOR"
click at [1282, 222] on span "514219011451" at bounding box center [1253, 227] width 75 height 11
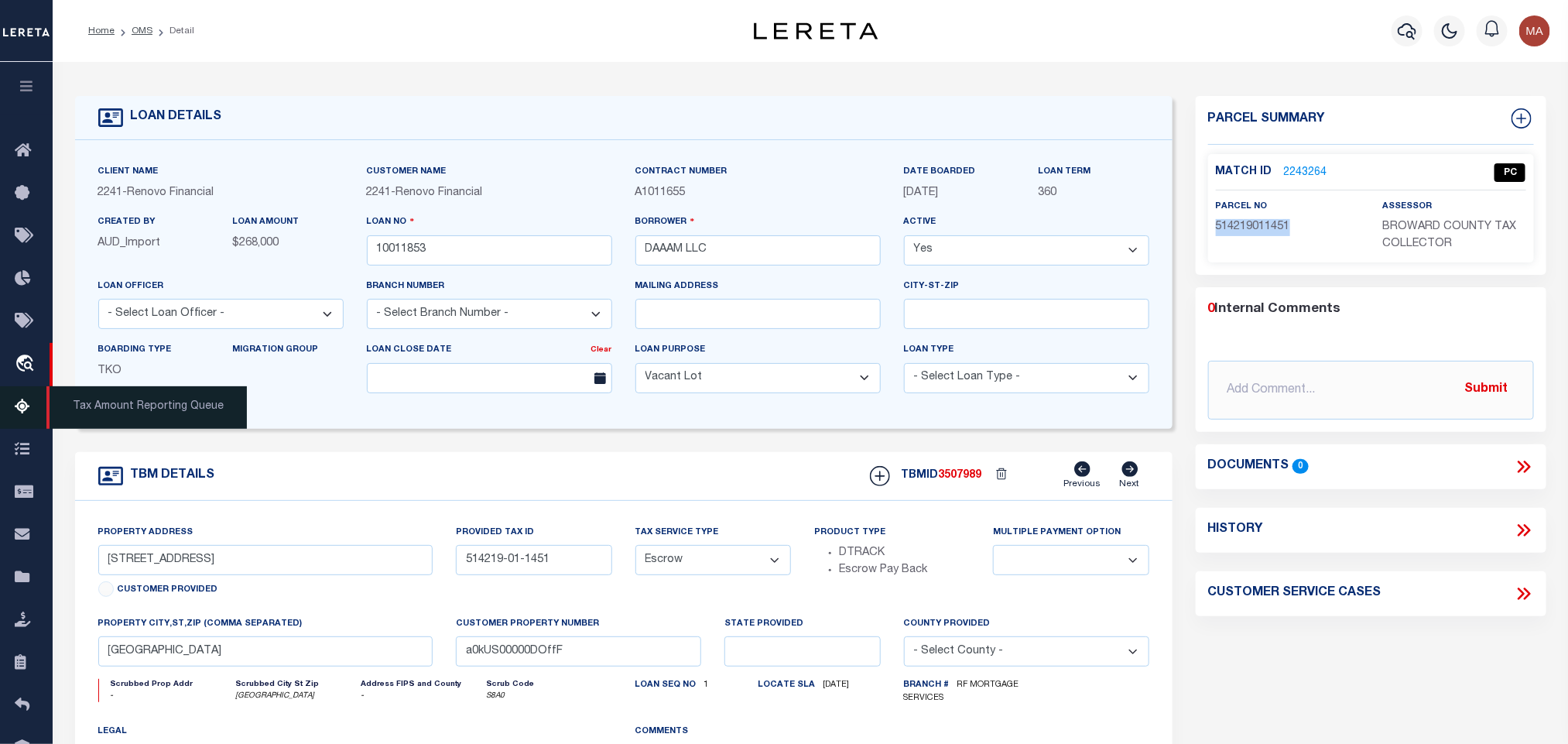
copy span "514219011451"
drag, startPoint x: 142, startPoint y: 27, endPoint x: 260, endPoint y: 409, distance: 399.8
click at [142, 27] on link "OMS" at bounding box center [142, 31] width 21 height 9
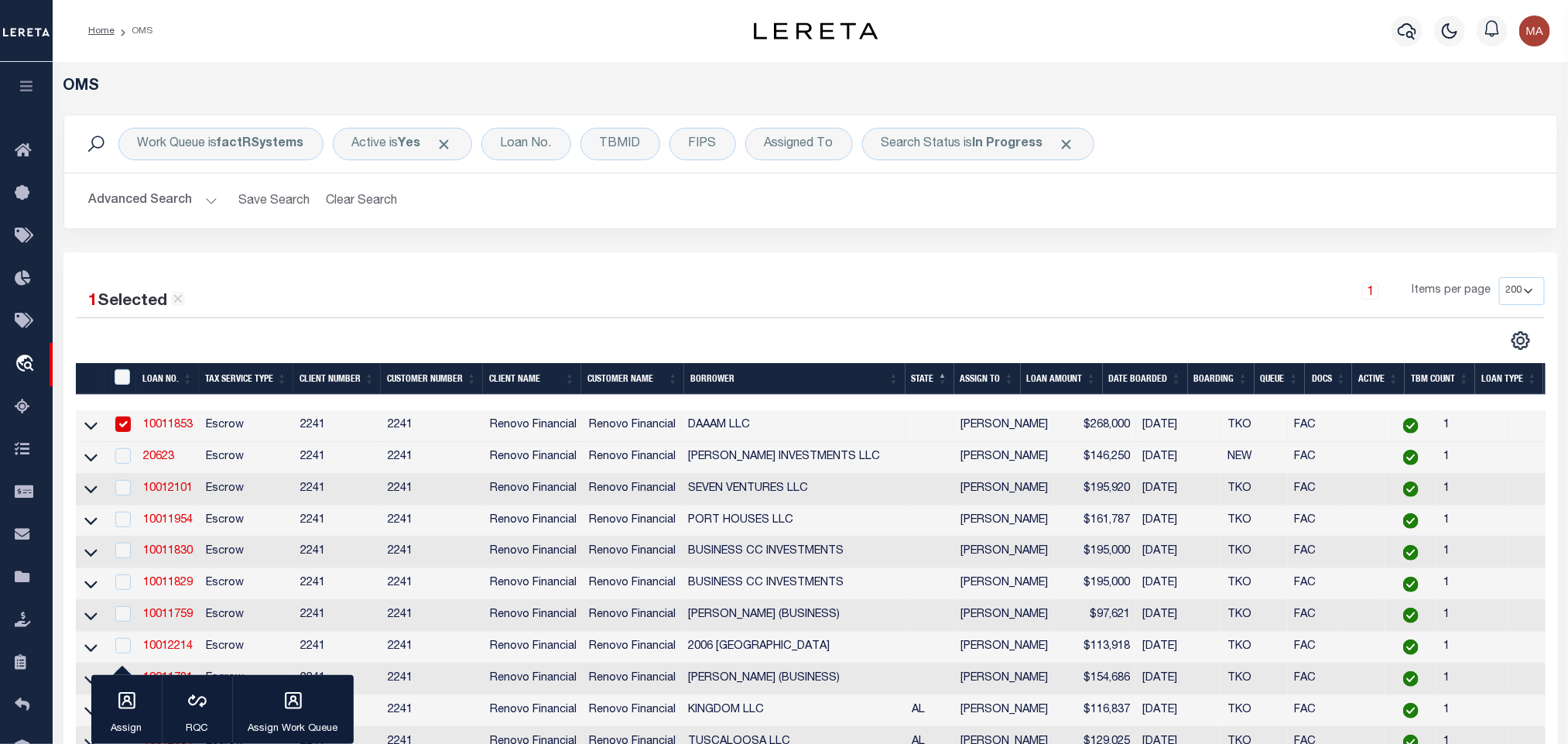
click at [163, 452] on td "20623" at bounding box center [168, 458] width 63 height 32
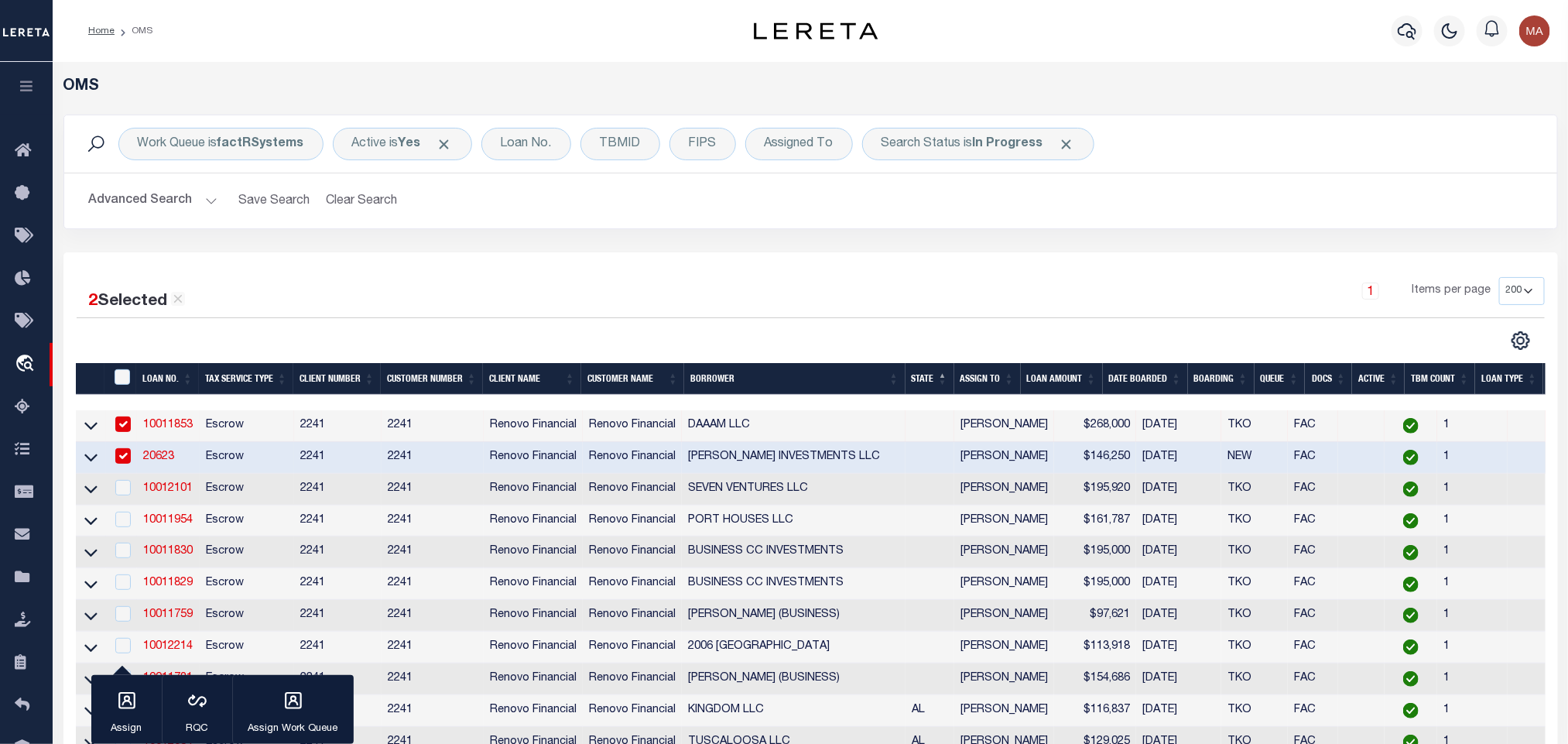
click at [191, 458] on td "20623" at bounding box center [168, 458] width 63 height 32
checkbox input "false"
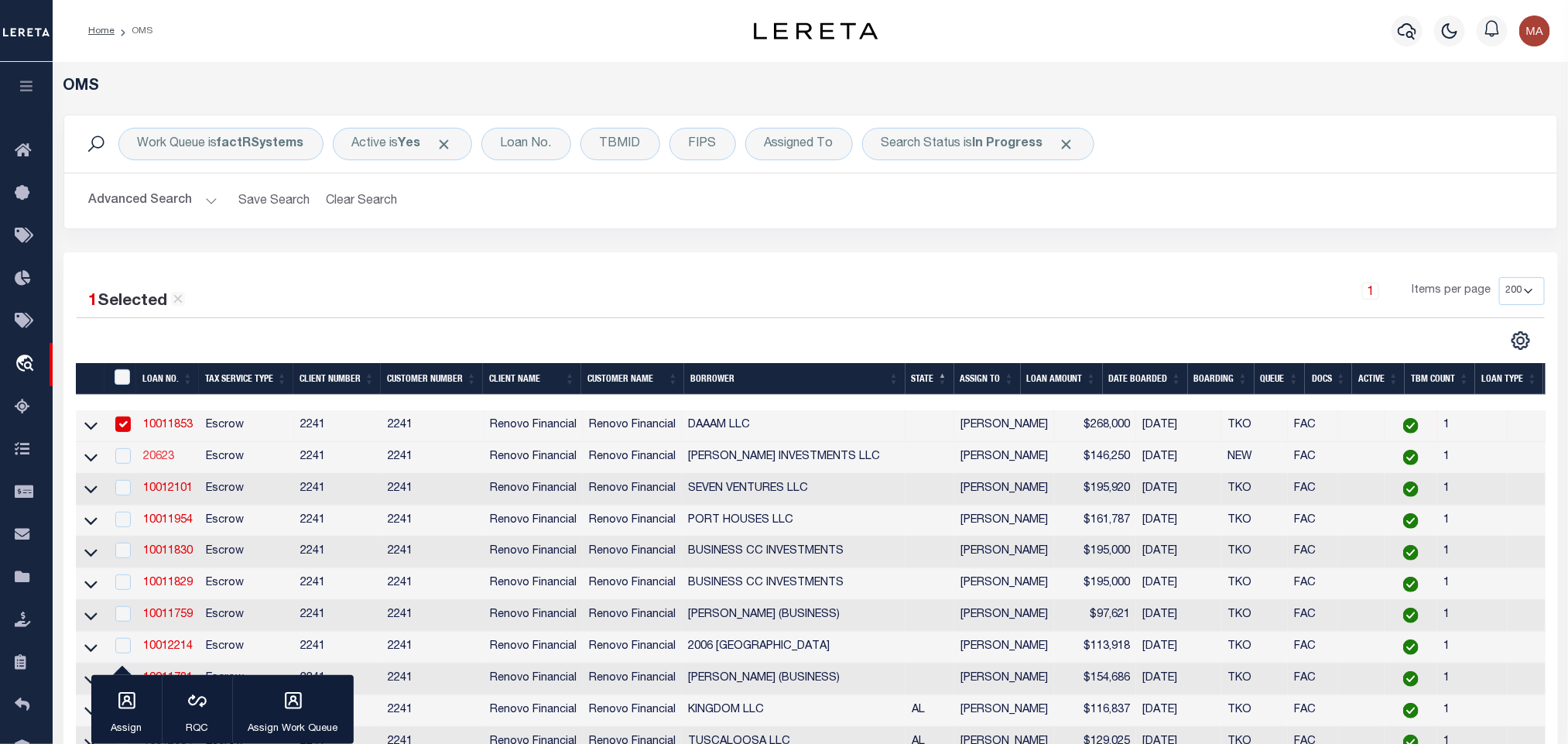
click at [174, 458] on link "20623" at bounding box center [159, 457] width 31 height 11
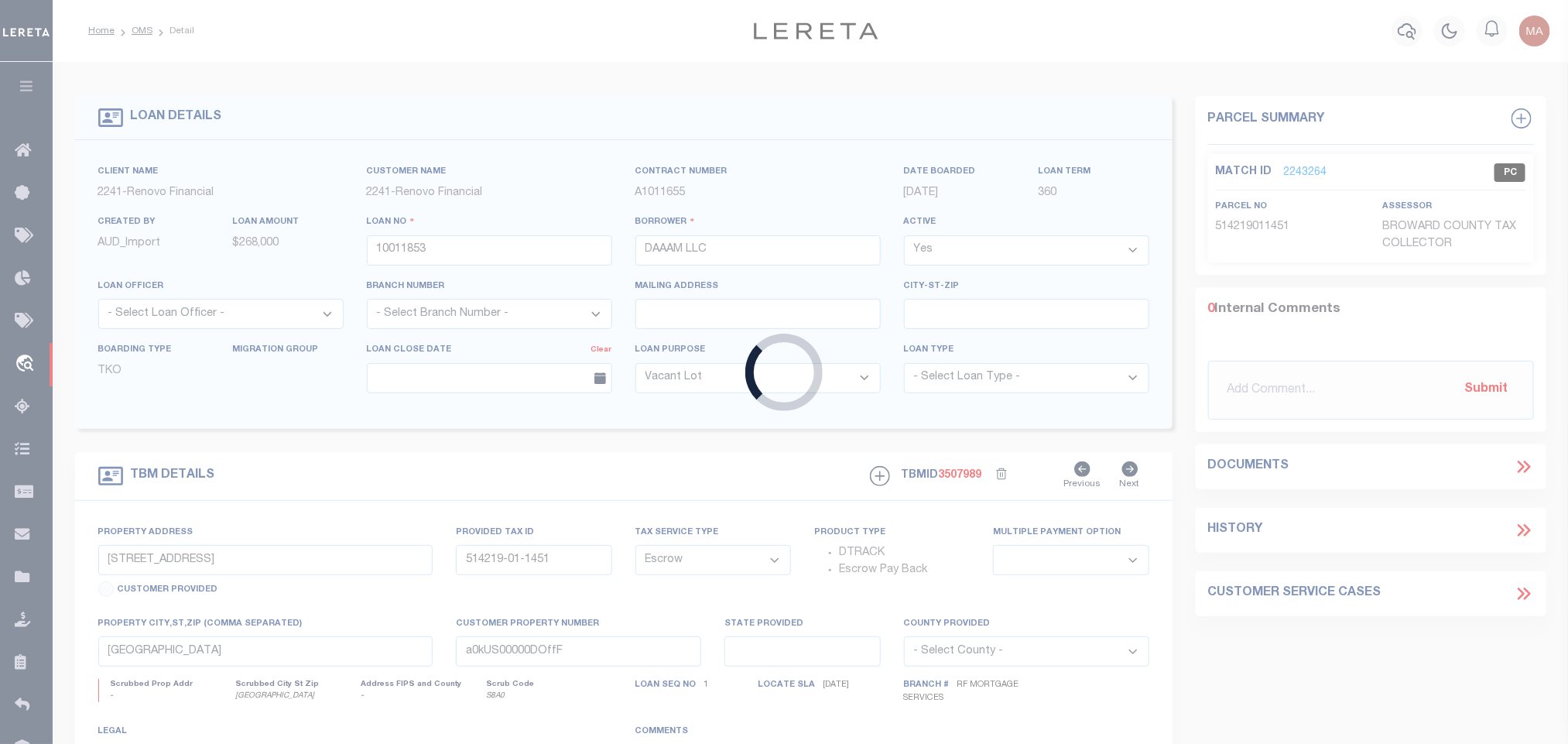
type input "20623"
type input "[PERSON_NAME] INVESTMENTS LLC"
select select "25066"
type input "510 Yorktown Lane"
type input "Beaumont TX 77707"
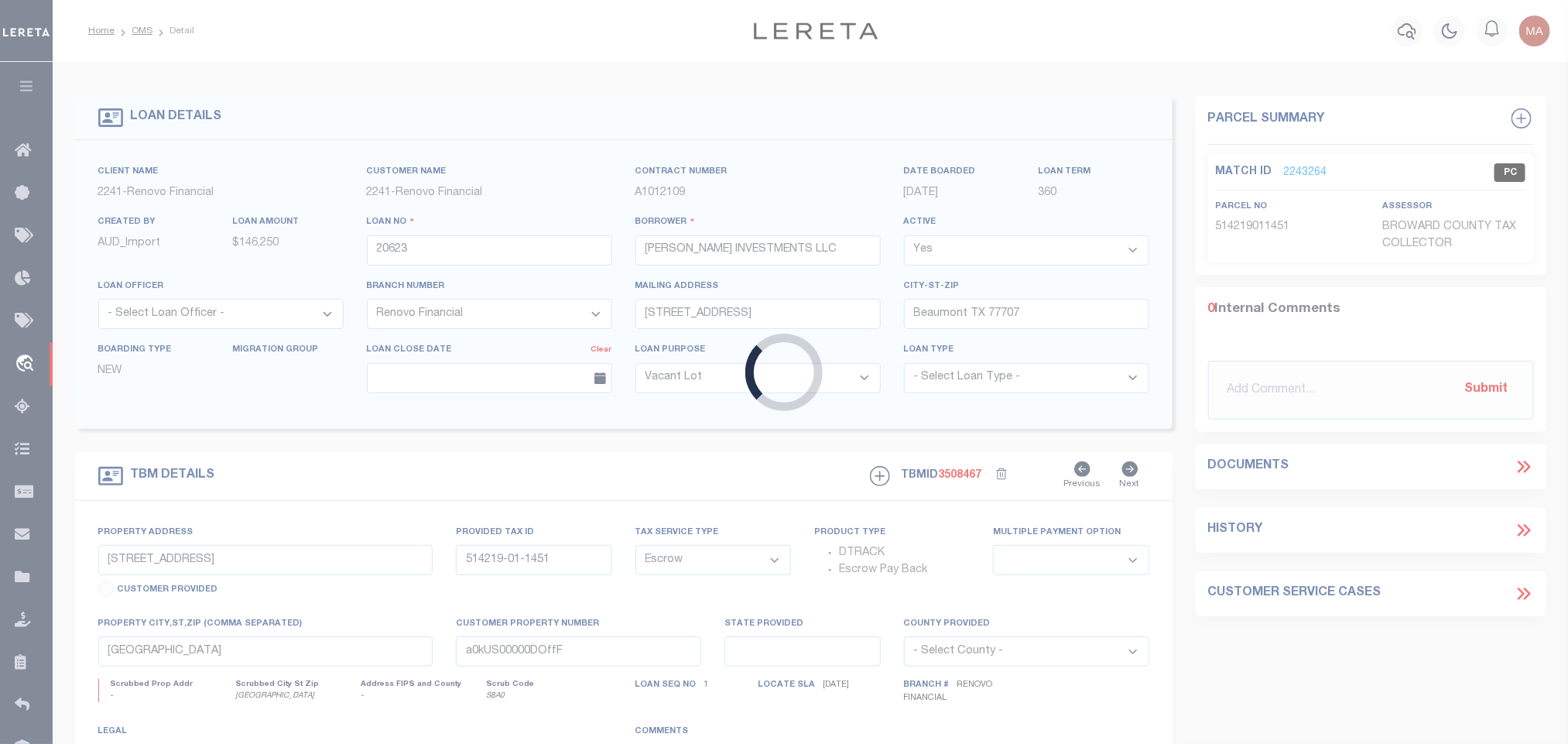
type input "5460 Jenard Lane"
select select
type input "Beaumont, TX 77708"
type input "a0kUS00000Cg48L"
type textarea "LEGAL REQUIRED"
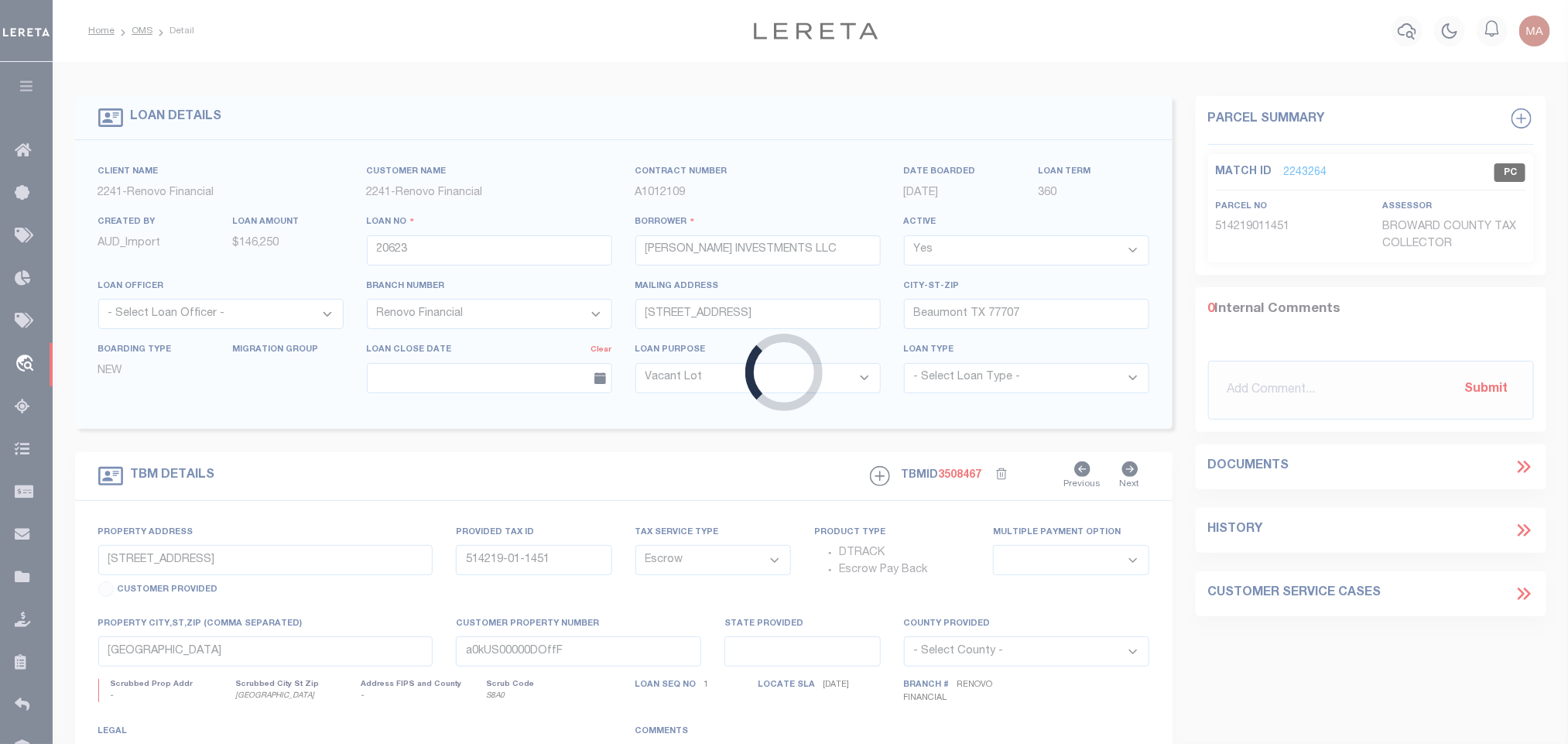
select select "25066"
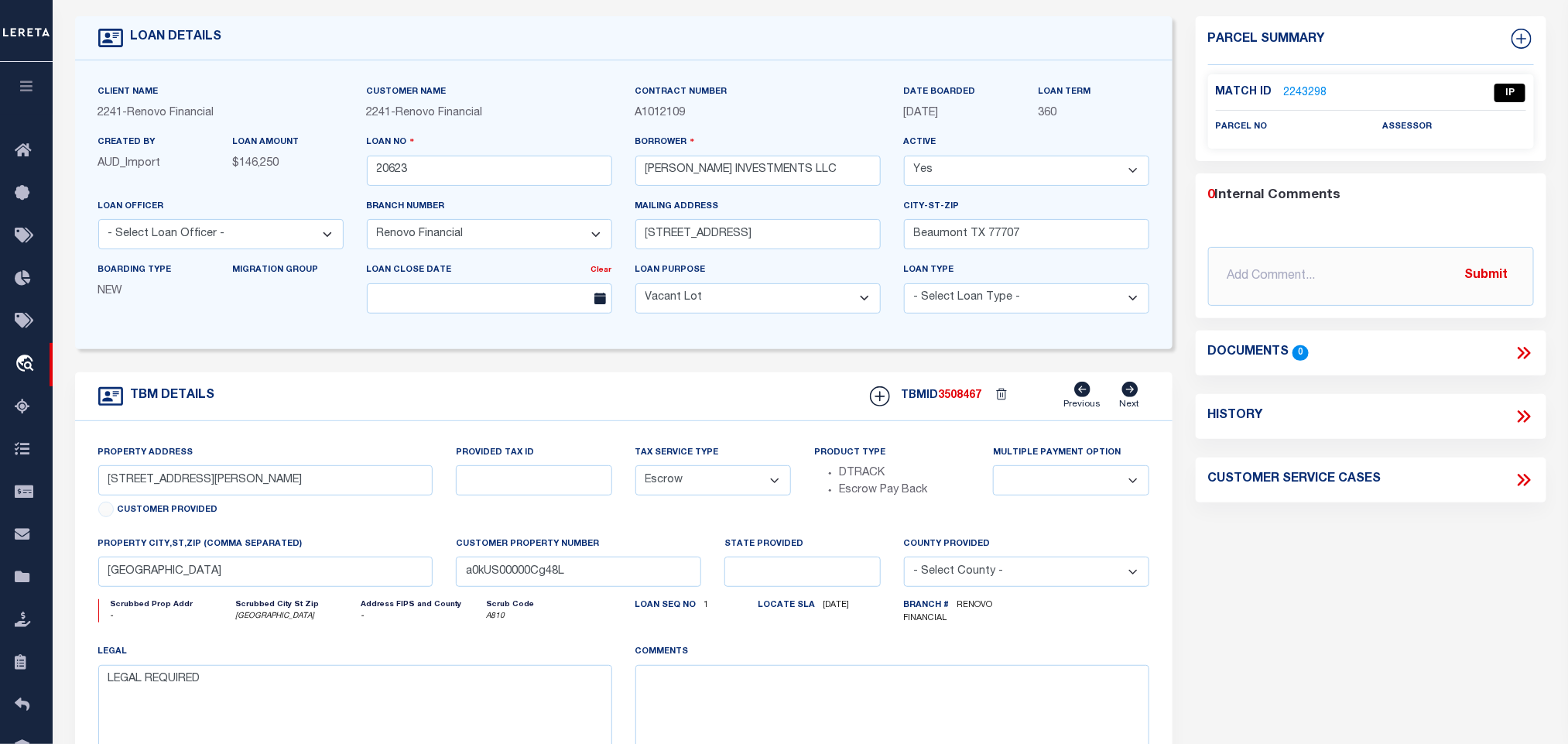
scroll to position [116, 0]
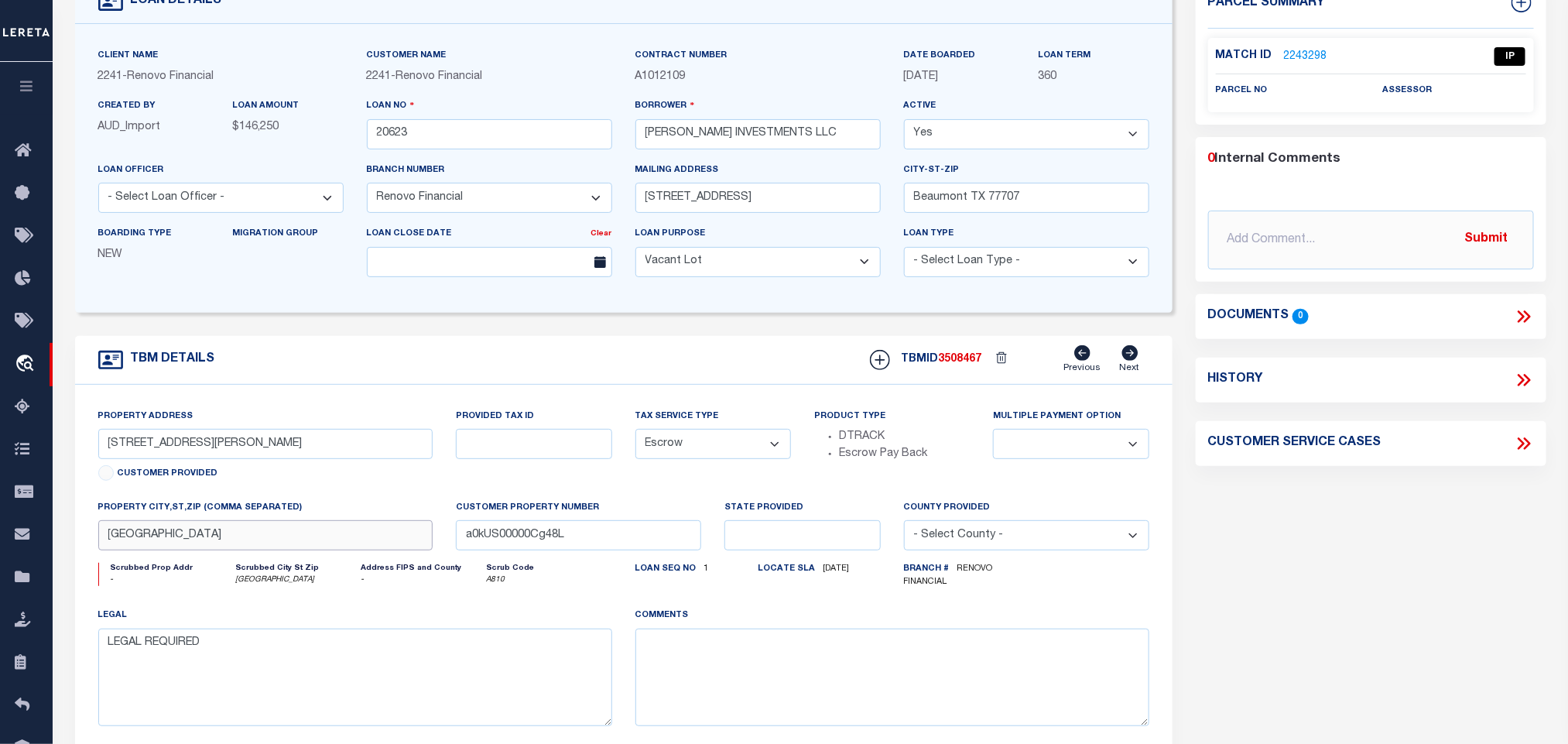
click at [270, 545] on input "Beaumont, TX 77708" at bounding box center [265, 535] width 335 height 30
click at [1316, 58] on link "2243298" at bounding box center [1306, 57] width 43 height 16
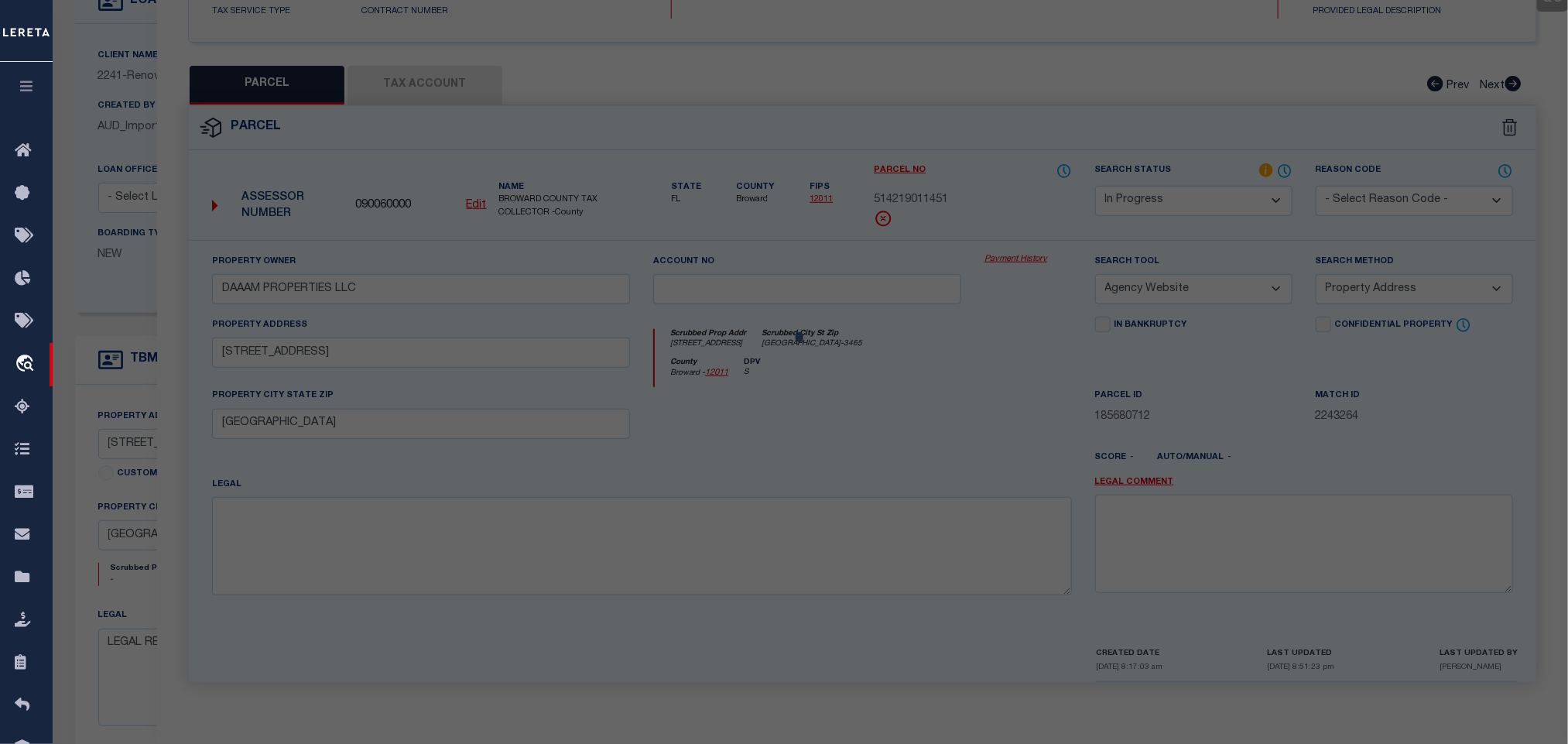
select select "AS"
select select
checkbox input "false"
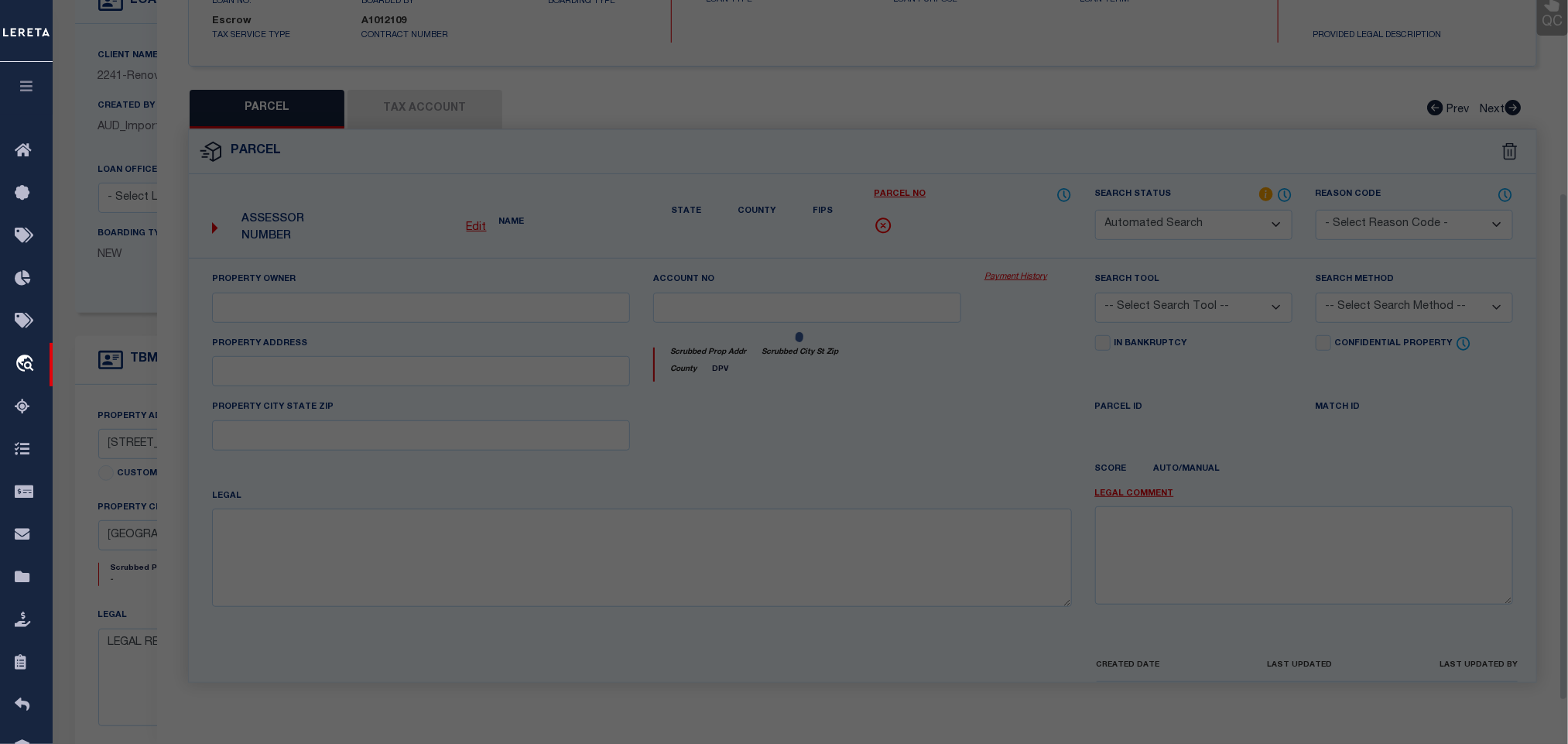
select select "IP"
checkbox input "false"
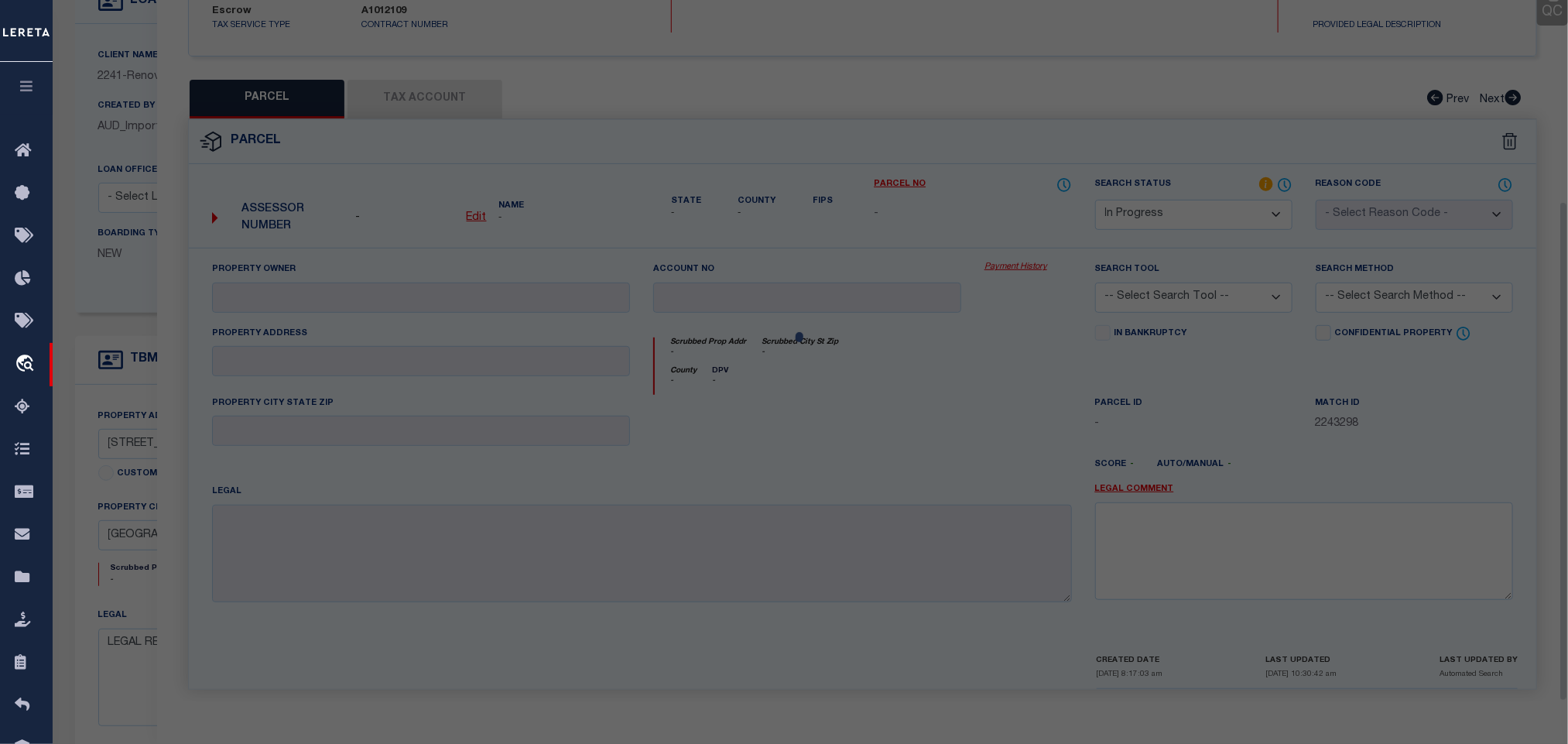
scroll to position [284, 0]
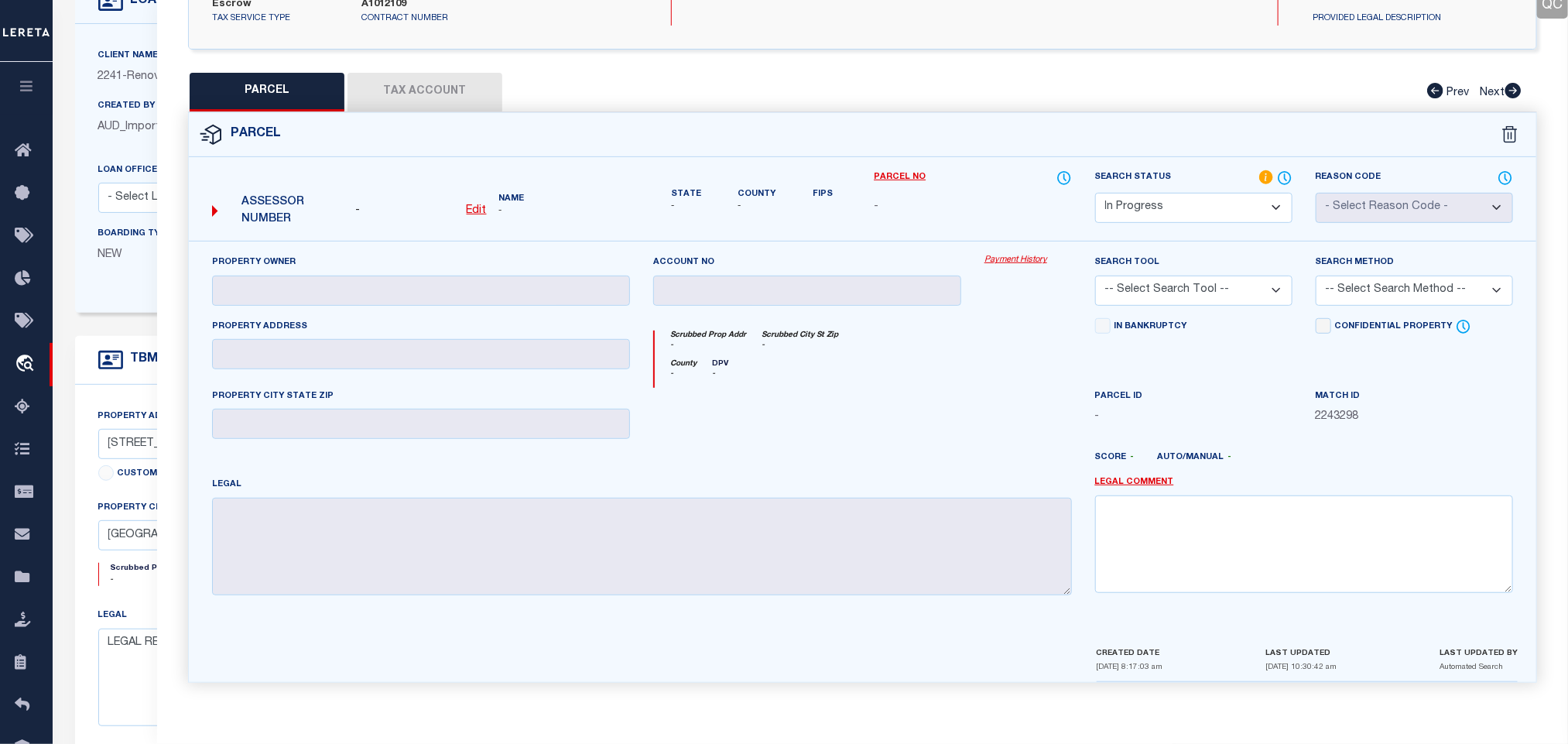
click at [1233, 192] on select "Automated Search Bad Parcel Complete Duplicate Parcel High Dollar Reporting In …" at bounding box center [1194, 207] width 198 height 30
select select "ND"
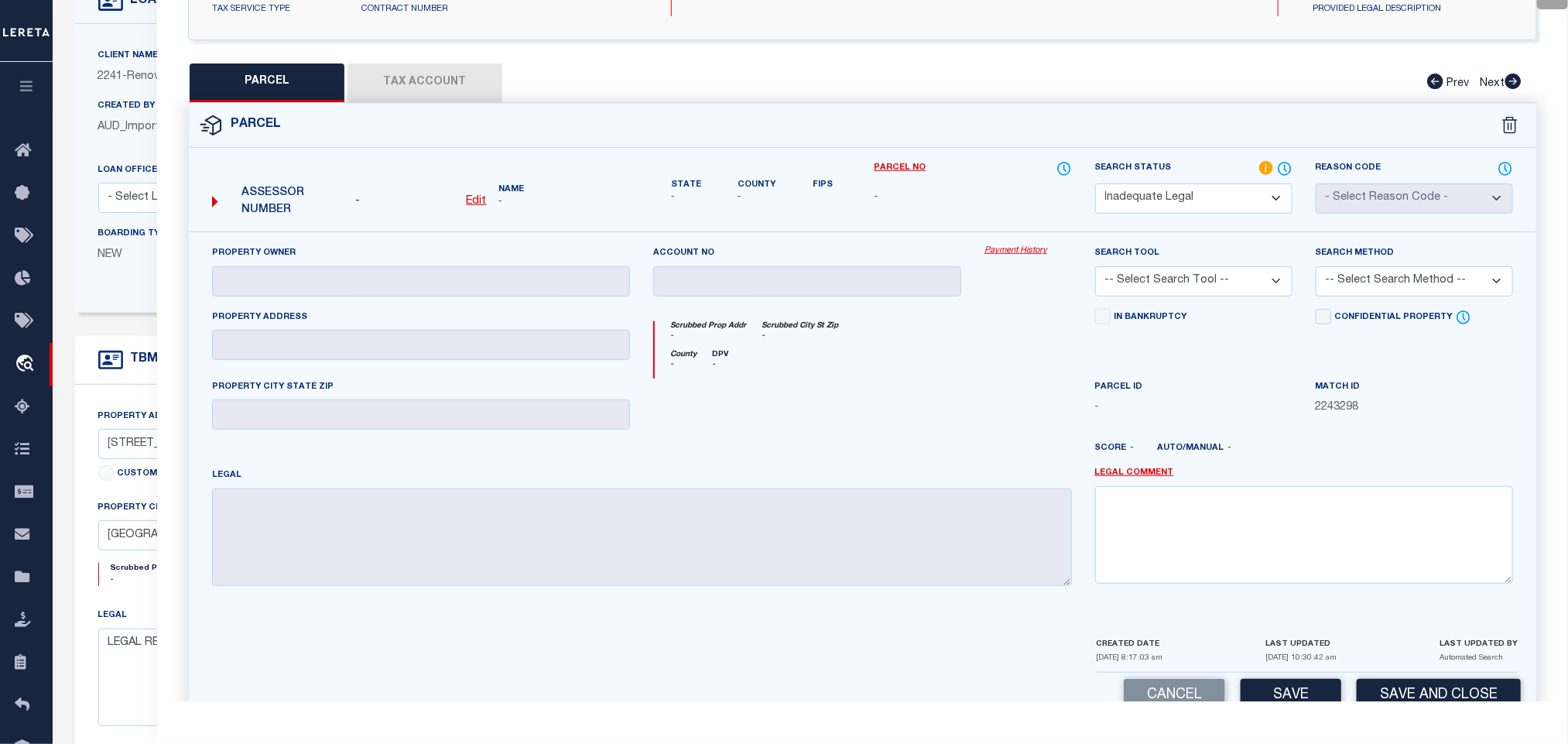
click at [1233, 192] on select "Automated Search Bad Parcel Complete Duplicate Parcel High Dollar Reporting In …" at bounding box center [1194, 198] width 198 height 30
click at [1301, 563] on textarea at bounding box center [1304, 535] width 418 height 98
paste textarea "Renovo Financial. Need legal document to proceed."
type textarea "Renovo Financial. Need legal document to proceed."
drag, startPoint x: 1373, startPoint y: 693, endPoint x: 1382, endPoint y: 700, distance: 11.4
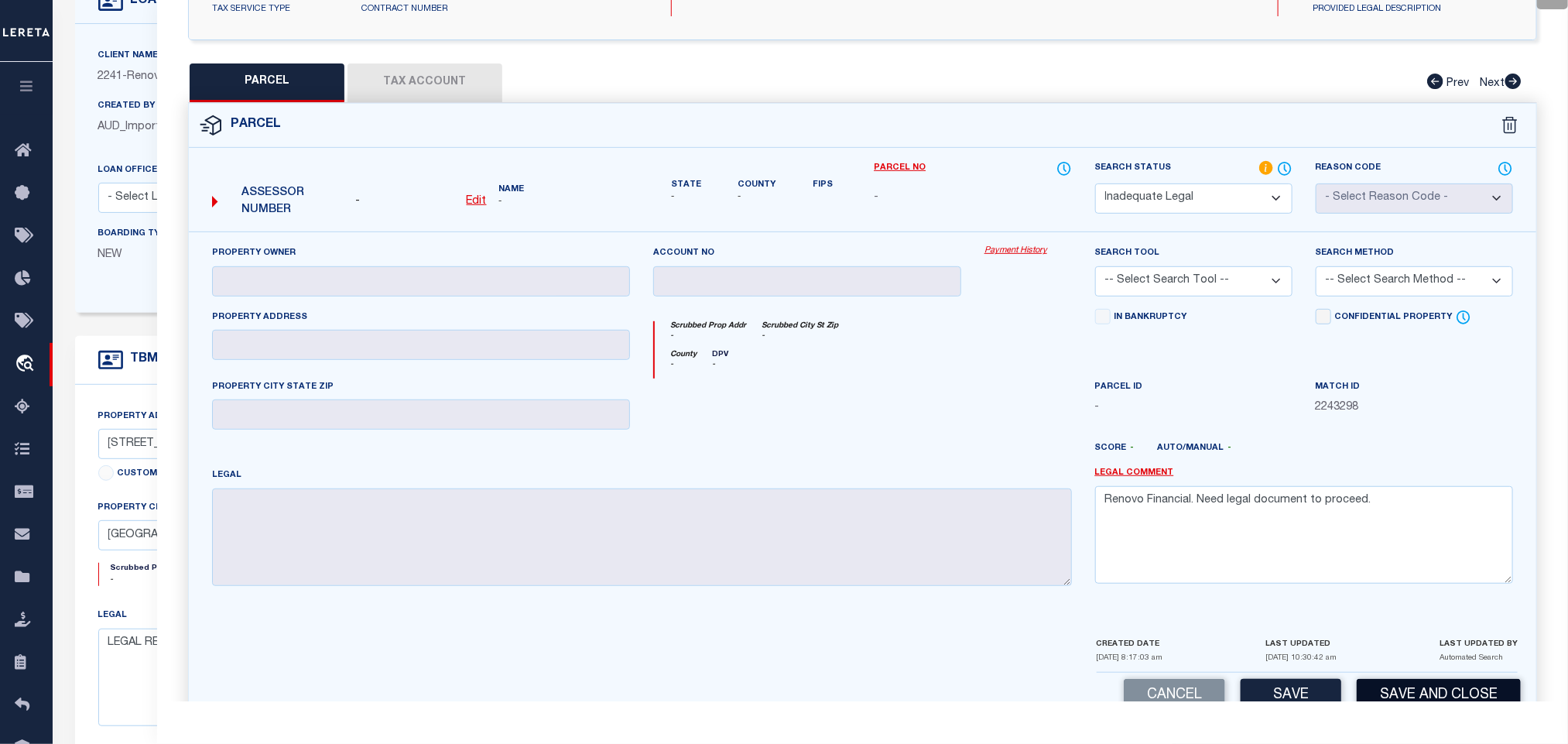
click at [1376, 693] on button "Save and Close" at bounding box center [1438, 696] width 164 height 34
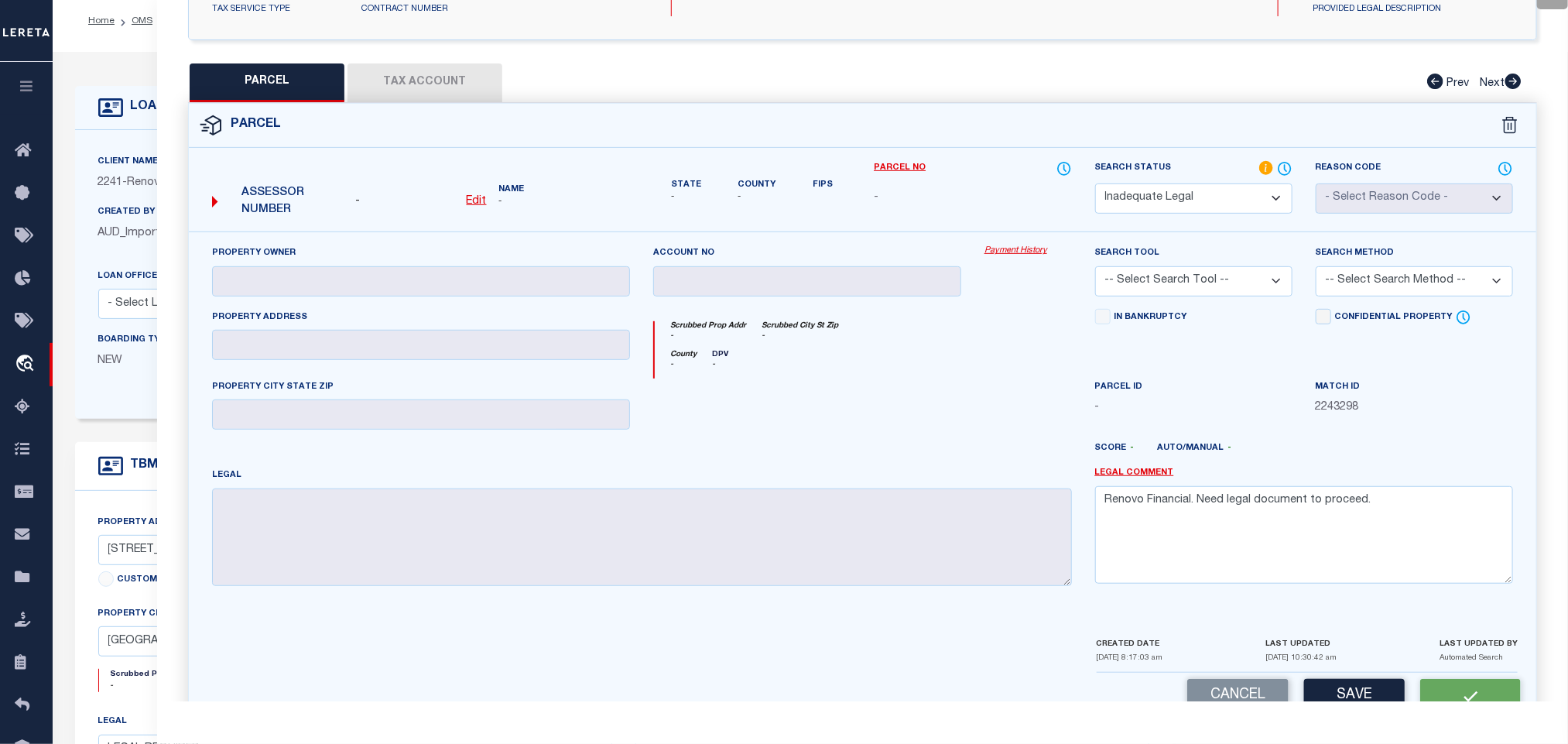
scroll to position [0, 0]
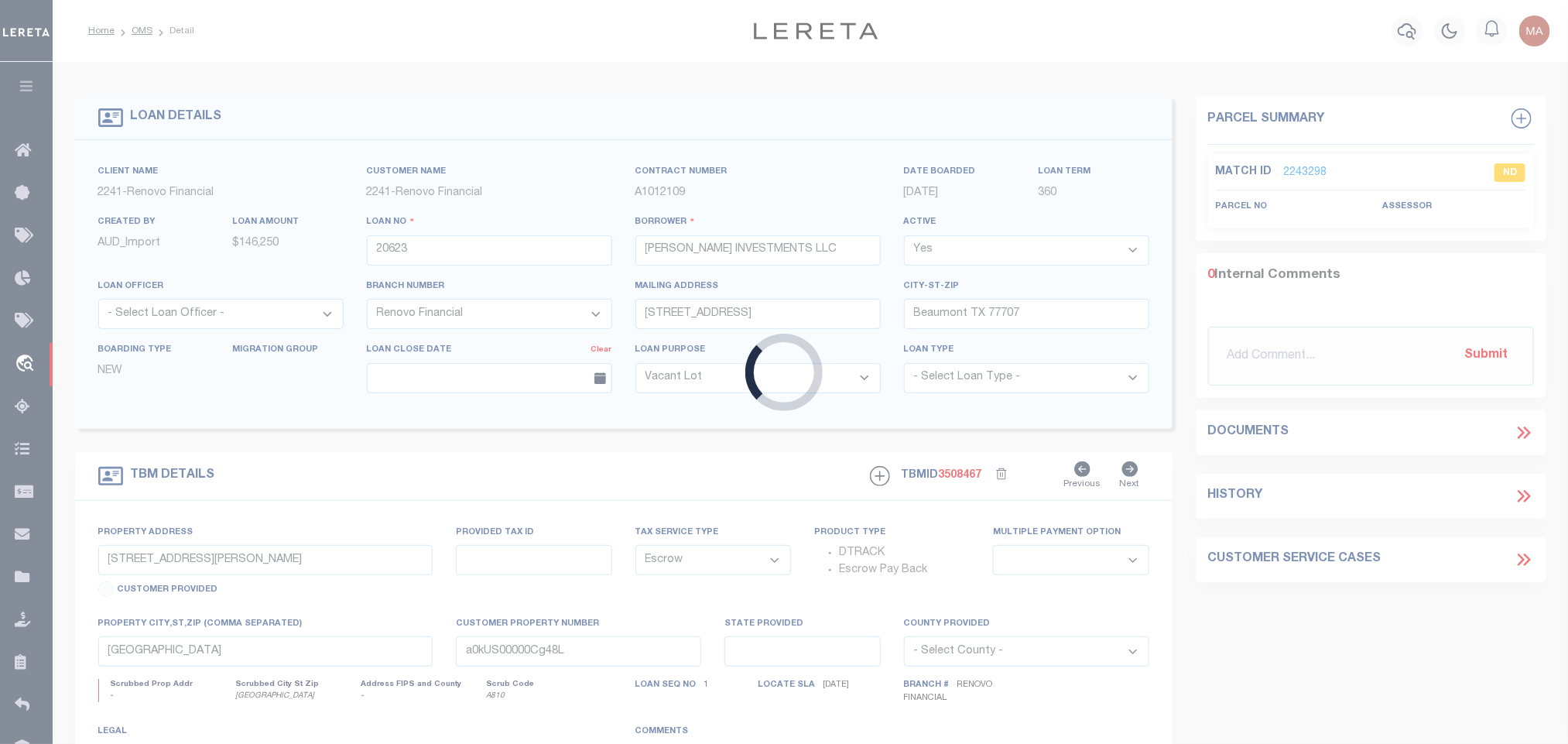
select select
select select "25066"
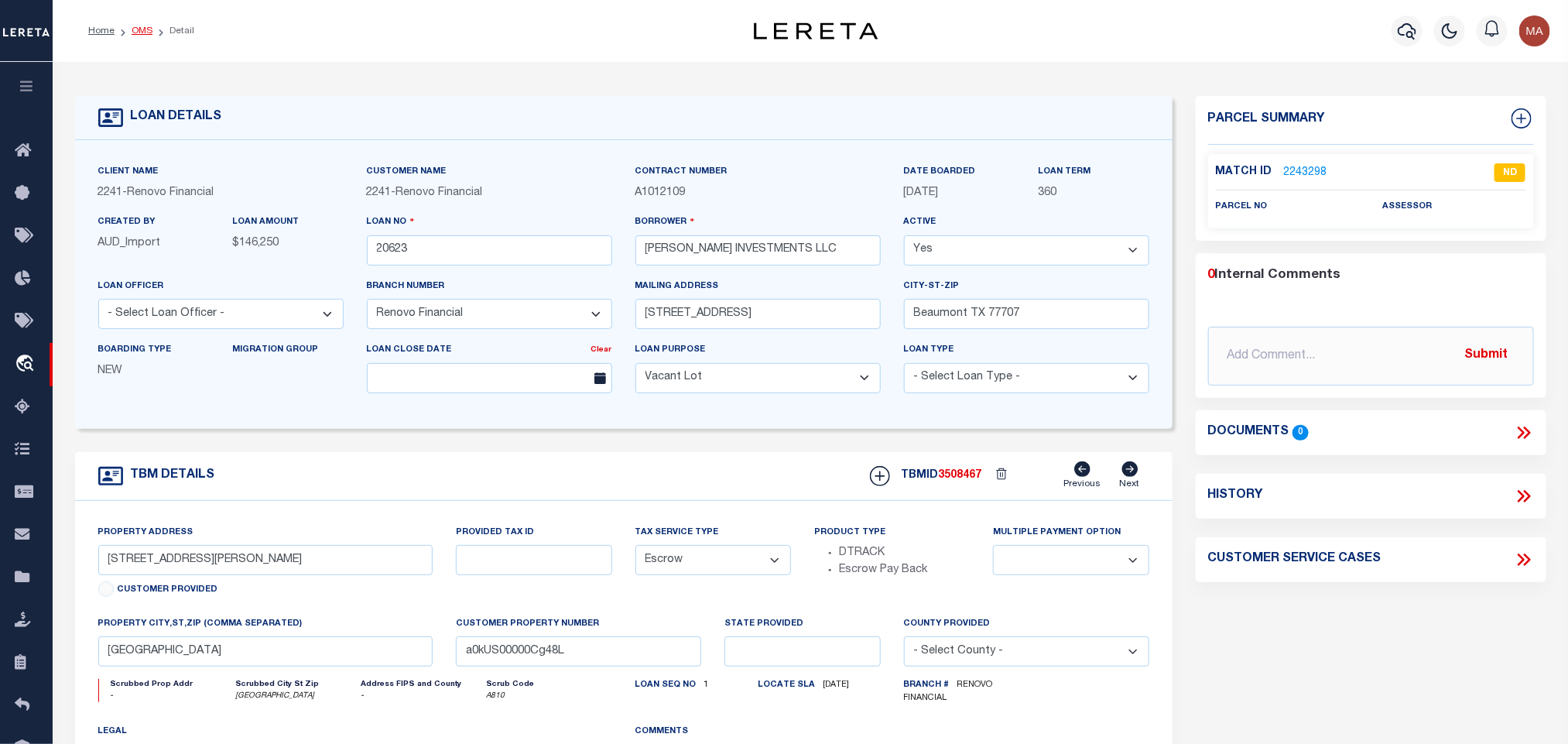
click at [140, 31] on link "OMS" at bounding box center [142, 31] width 21 height 9
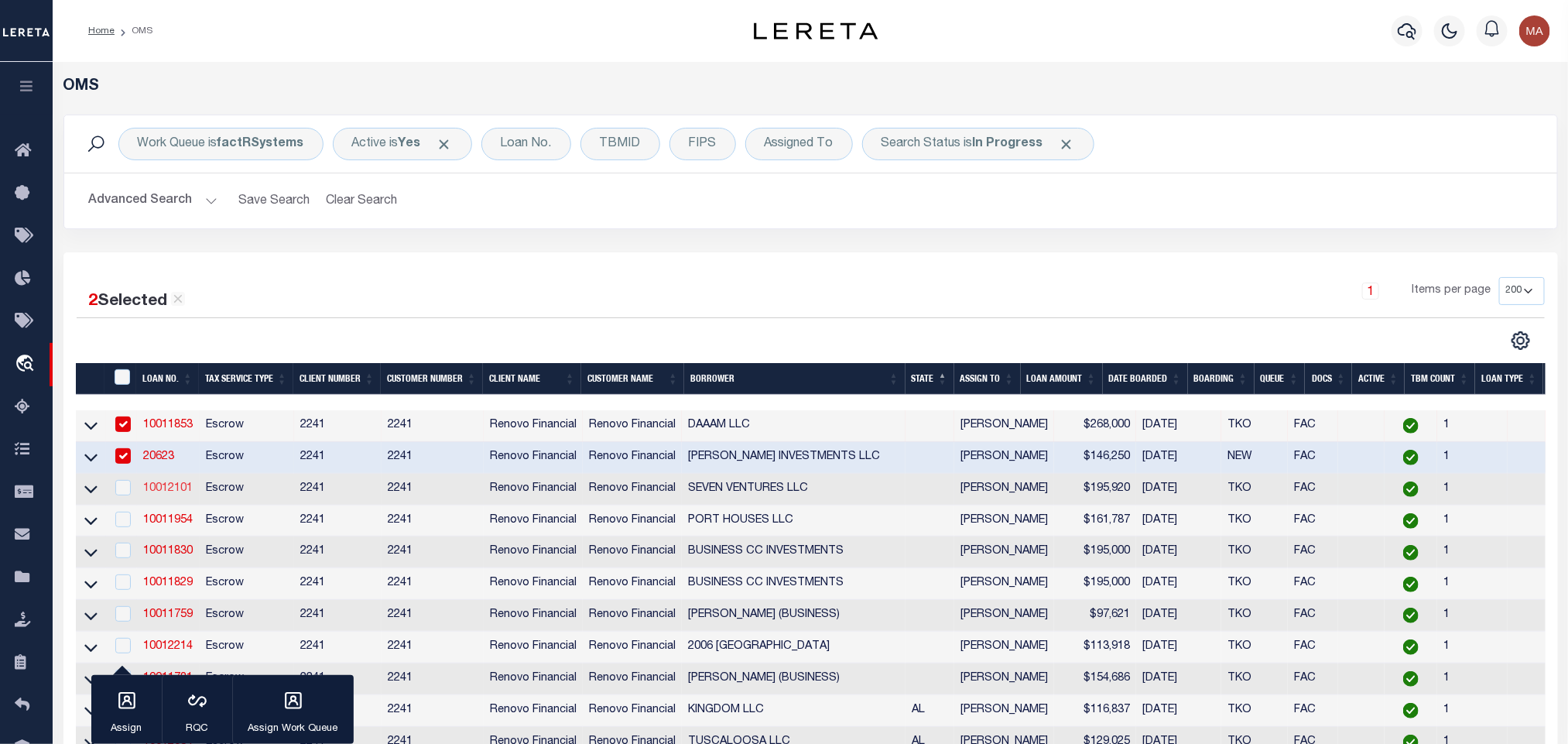
click at [168, 491] on link "10012101" at bounding box center [168, 489] width 50 height 11
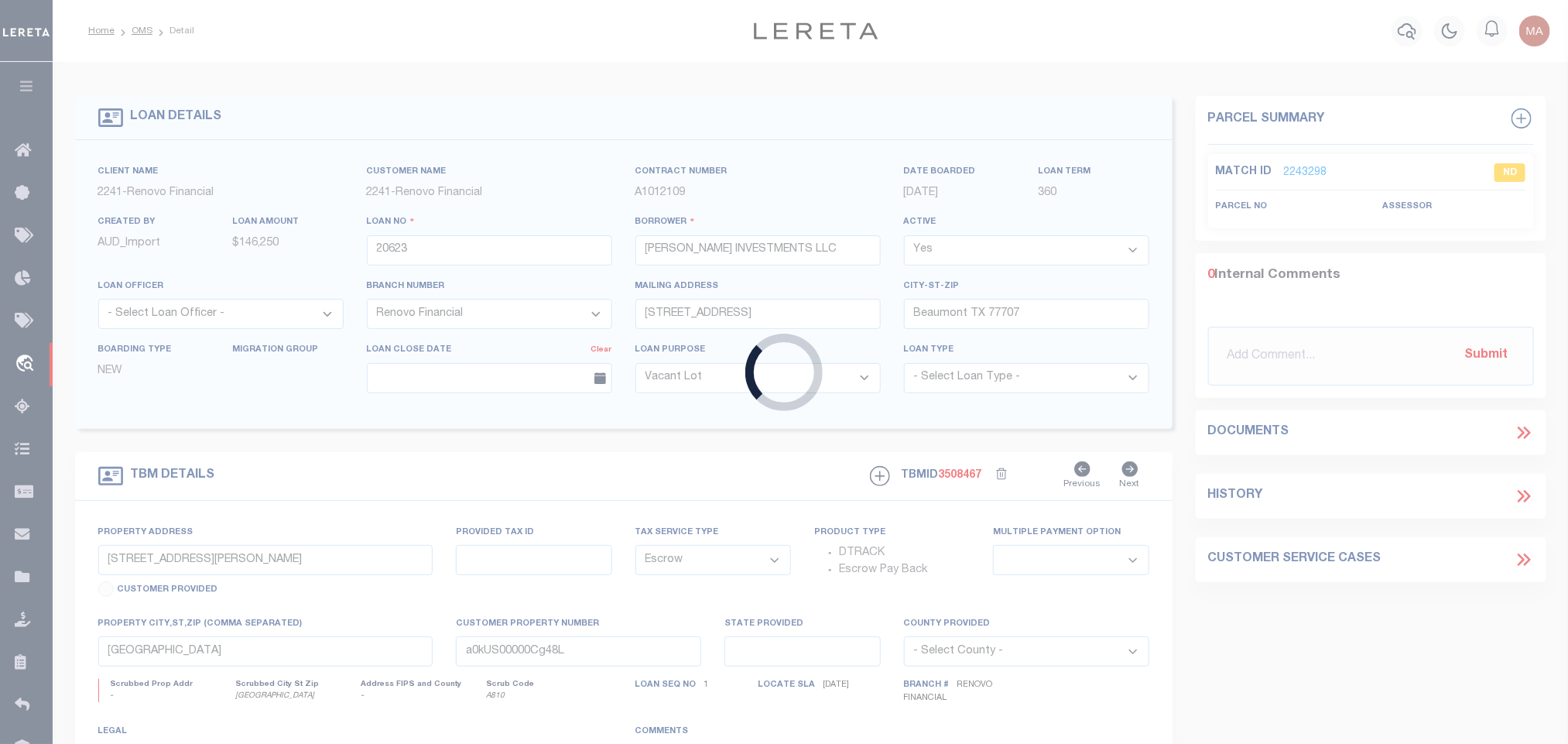
type input "10012101"
type input "SEVEN VENTURES LLC"
select select "25067"
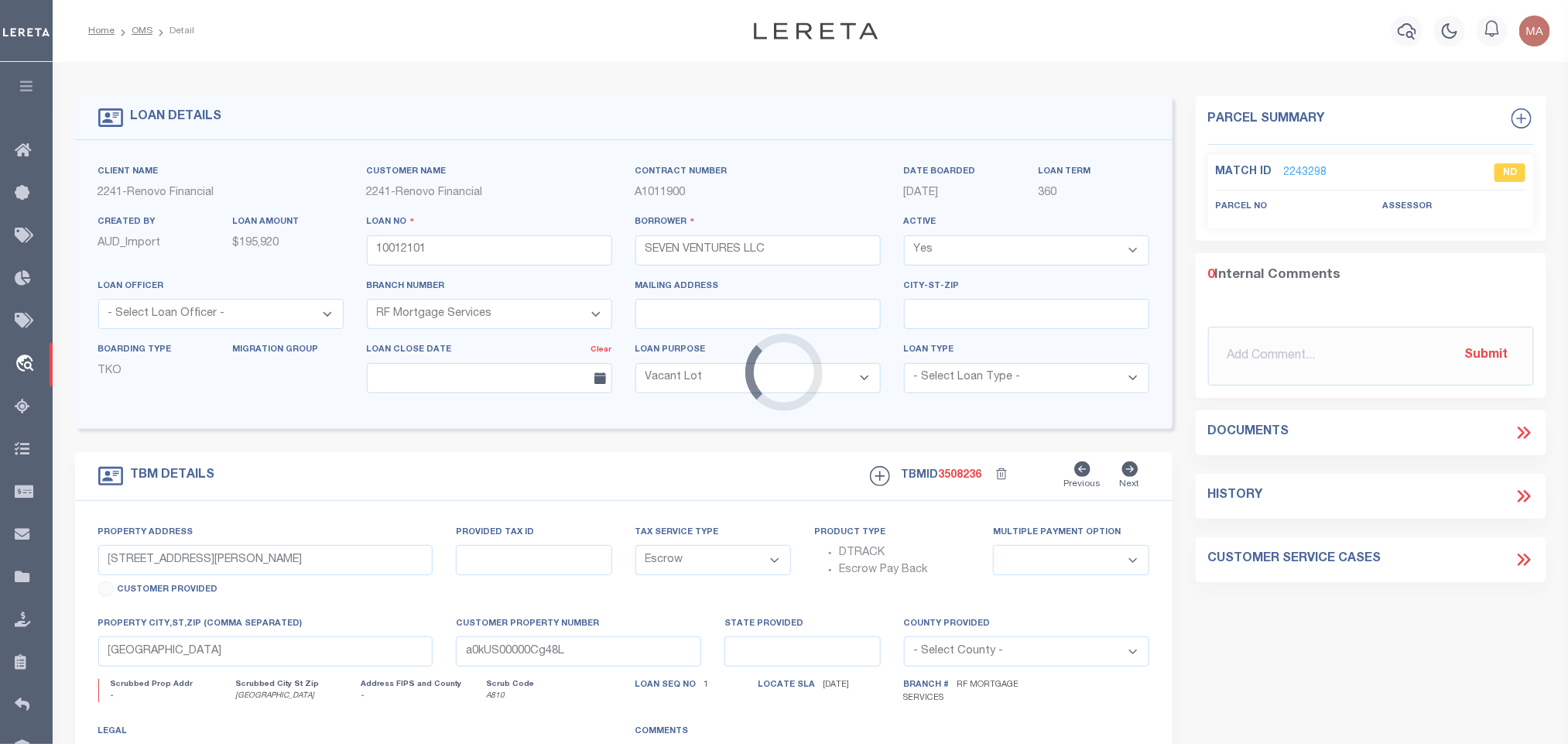
type input "841 NWKINGS GRANT DR"
type input "14 -0209-0006-044-2"
select select
type input "ATLANTA, GA 30318"
type input "a0kUS00000DOlG2"
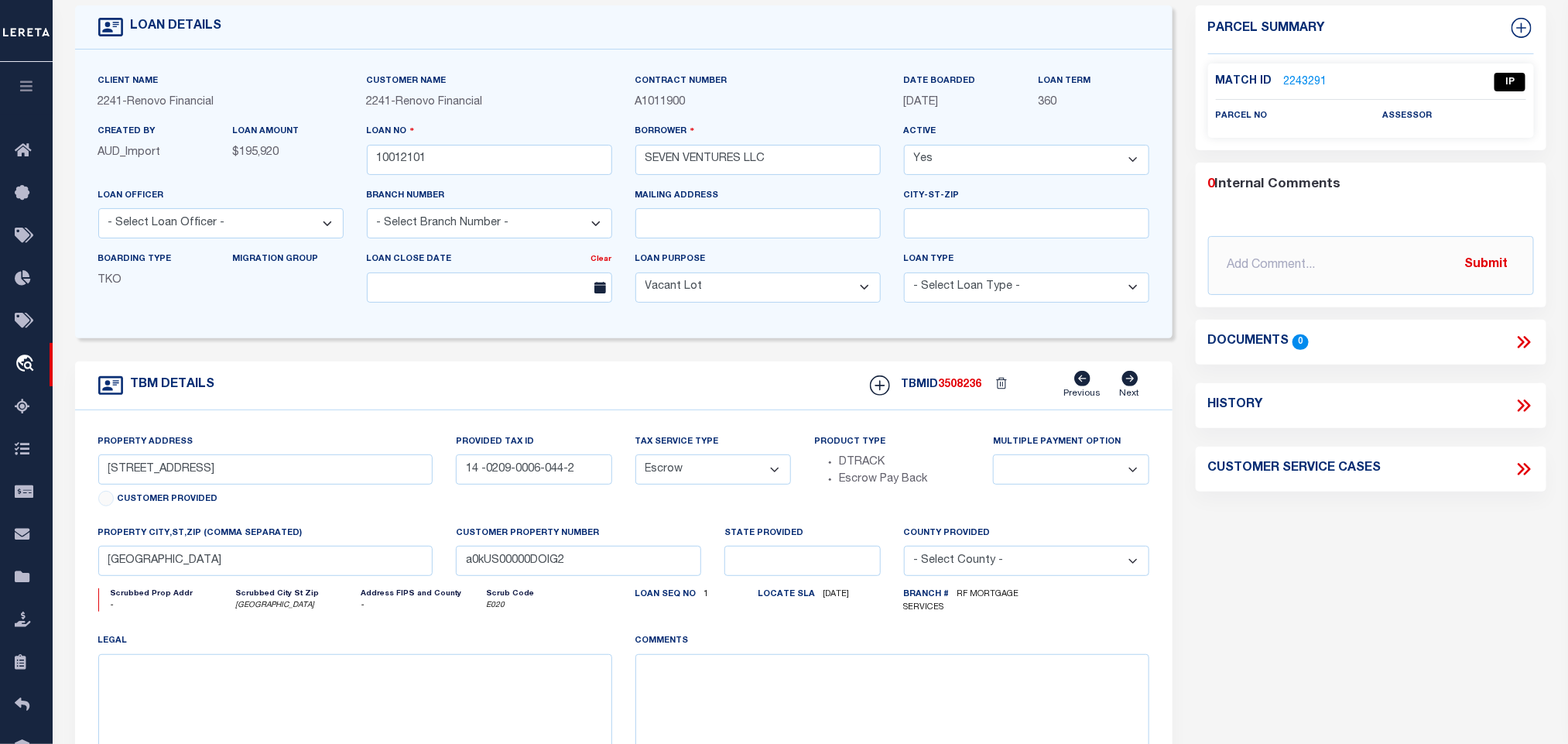
scroll to position [116, 0]
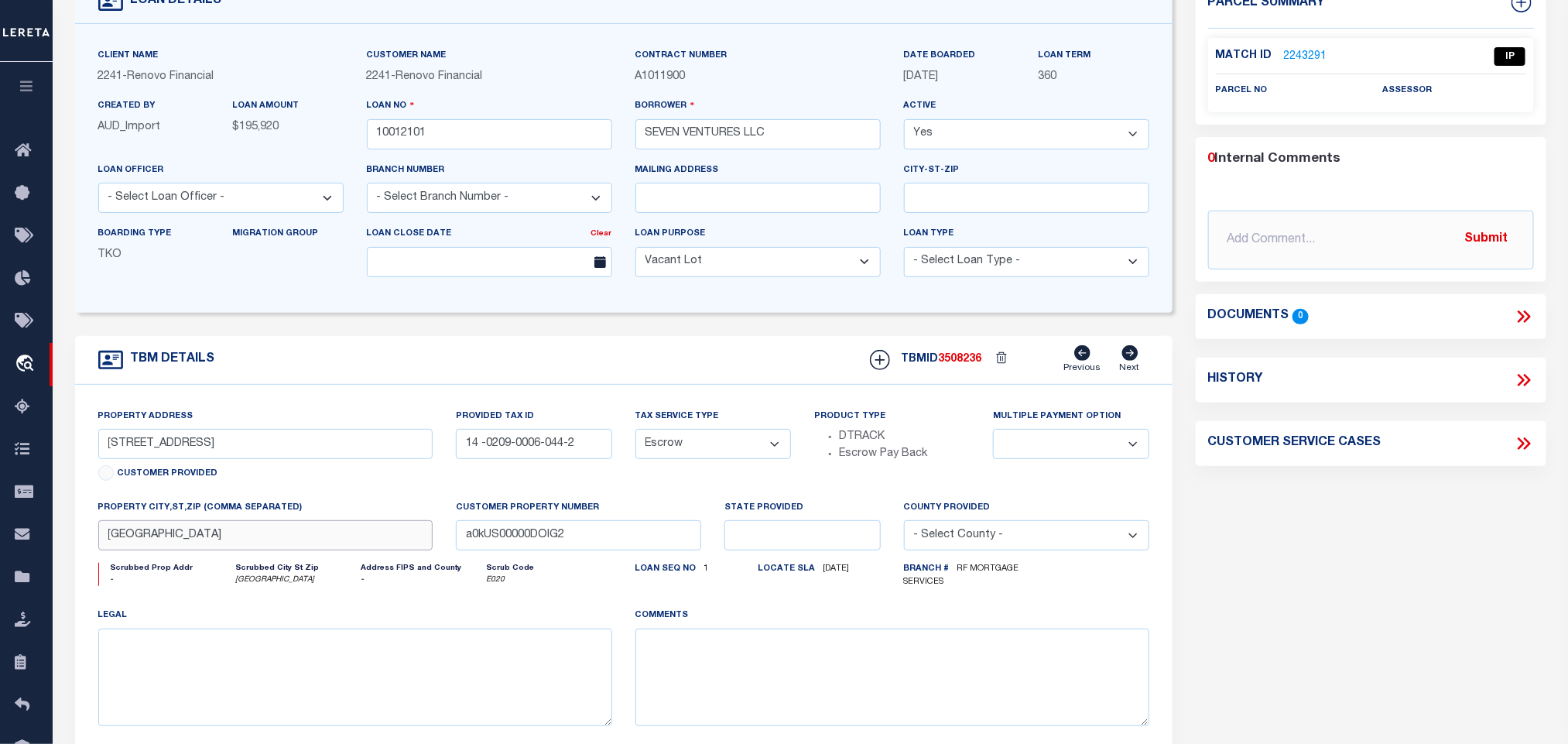
click at [293, 546] on input "ATLANTA, GA 30318" at bounding box center [265, 535] width 335 height 30
click at [196, 456] on input "841 NWKINGS GRANT DR" at bounding box center [265, 443] width 335 height 30
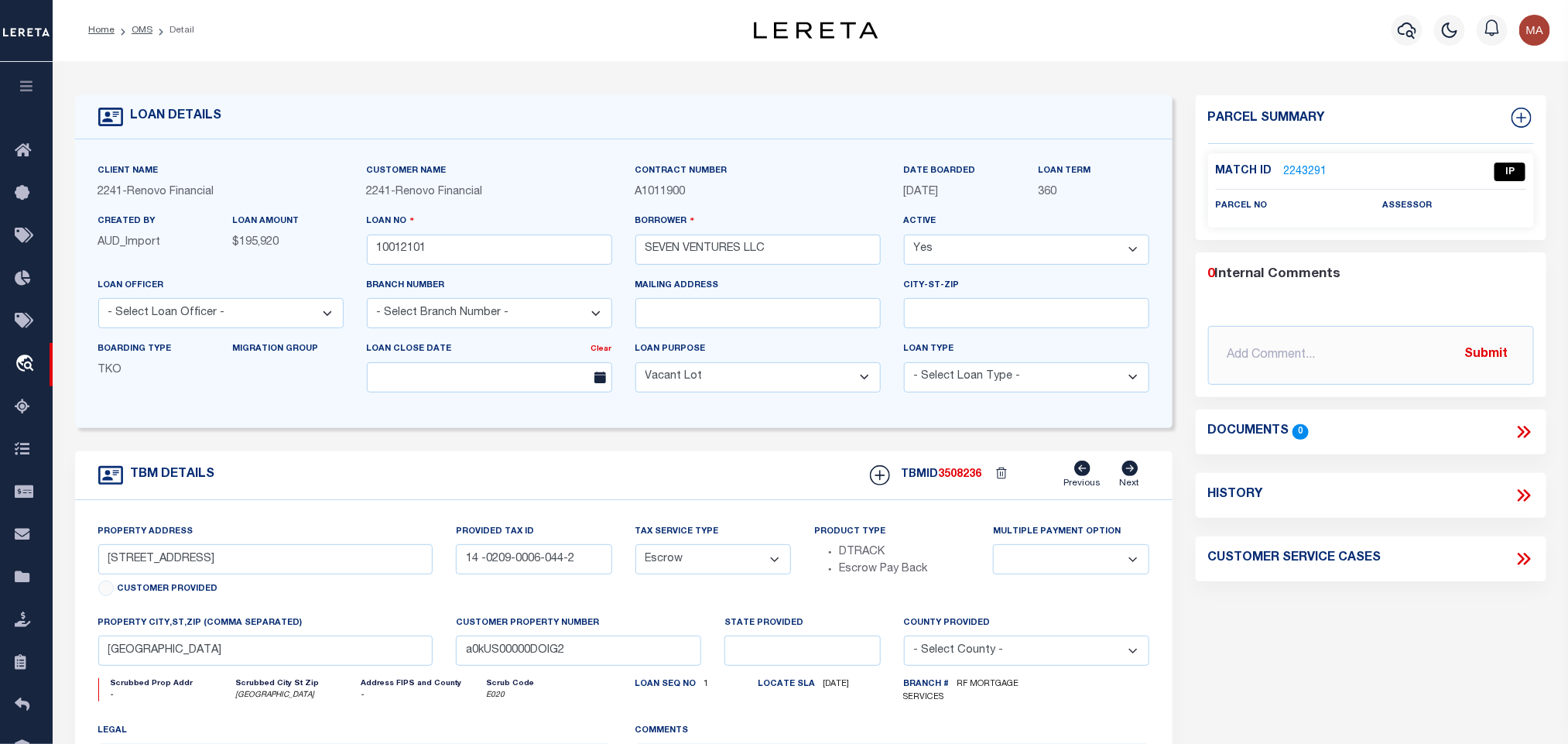
scroll to position [0, 0]
click at [1317, 165] on link "2243291" at bounding box center [1306, 173] width 43 height 16
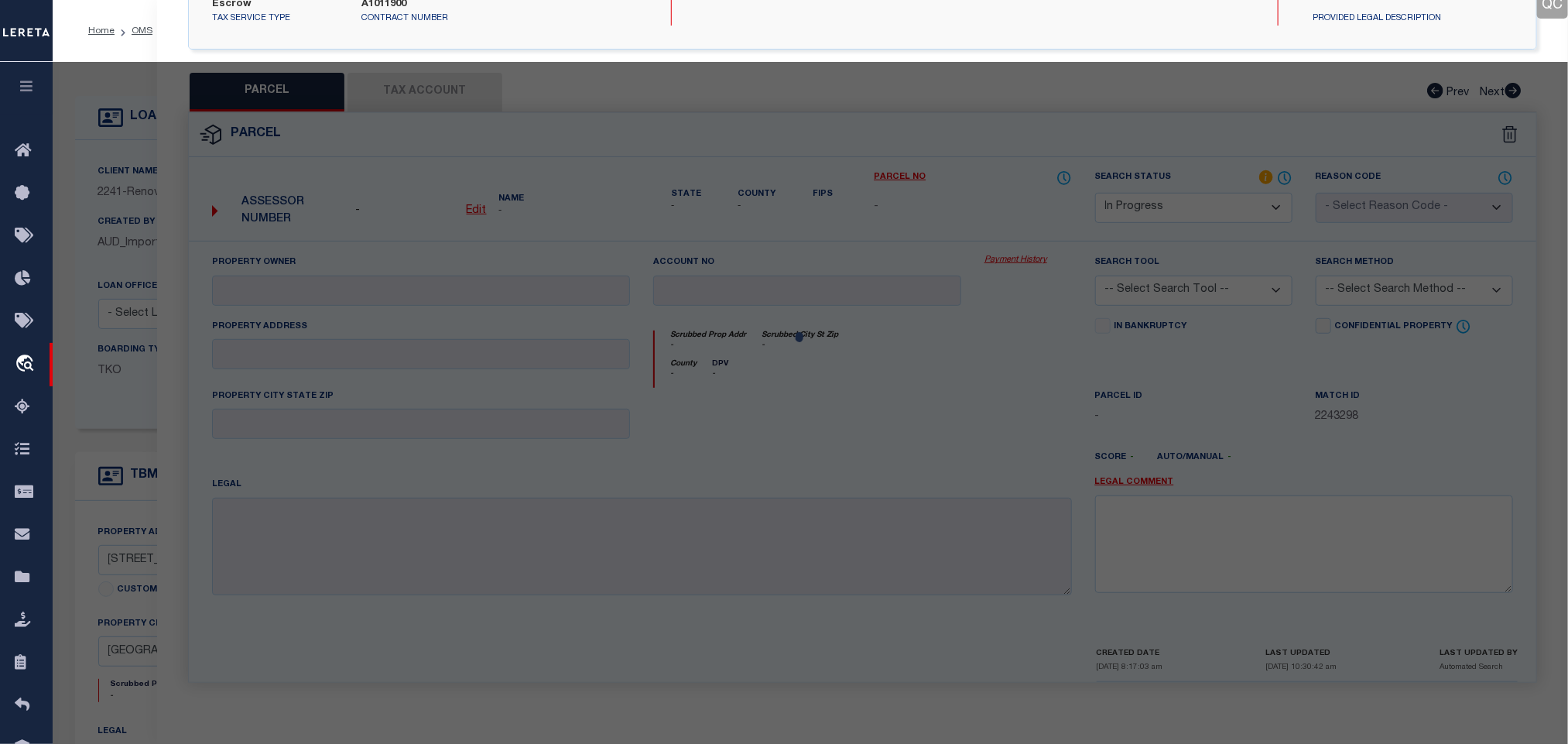
select select "AS"
checkbox input "false"
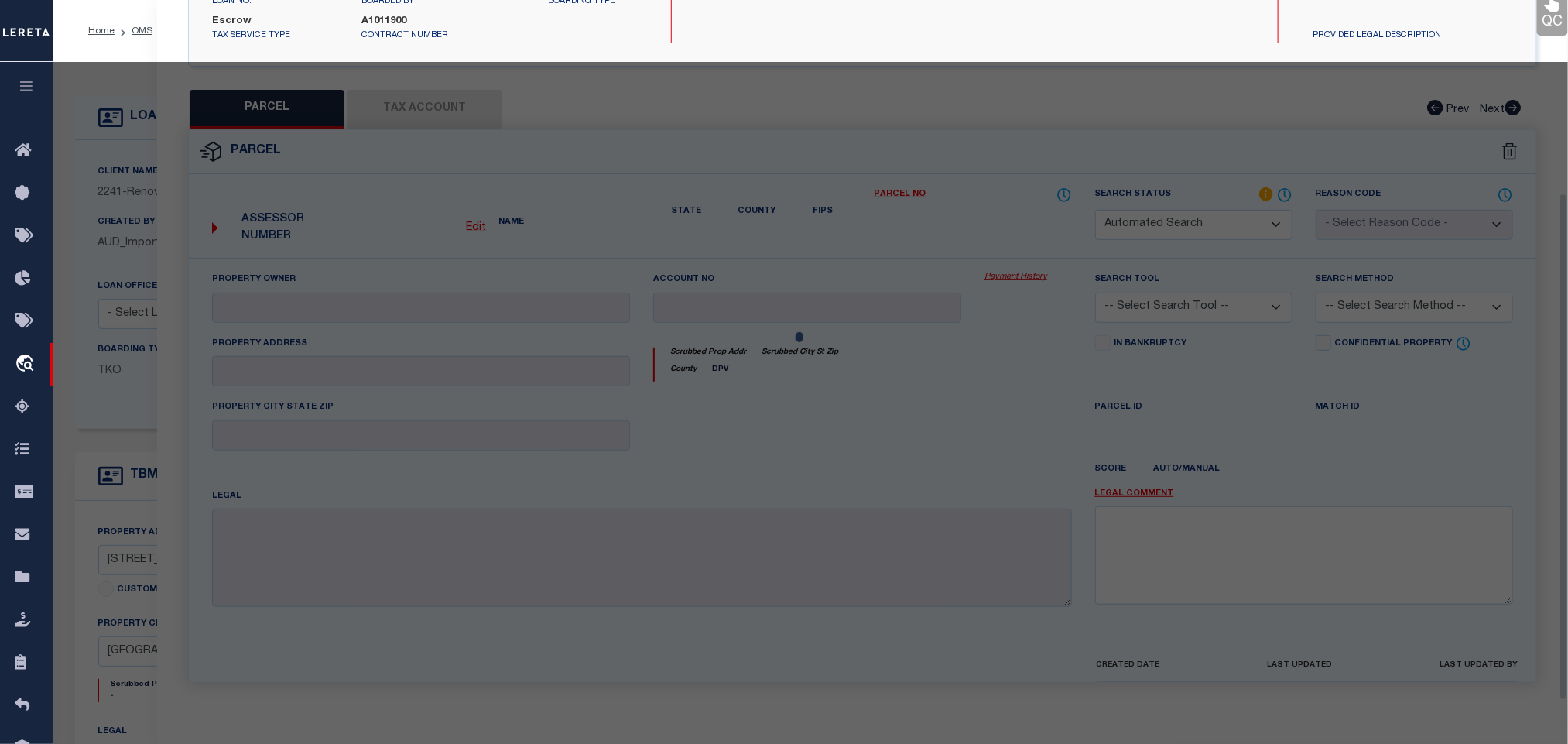
select select "IP"
checkbox input "false"
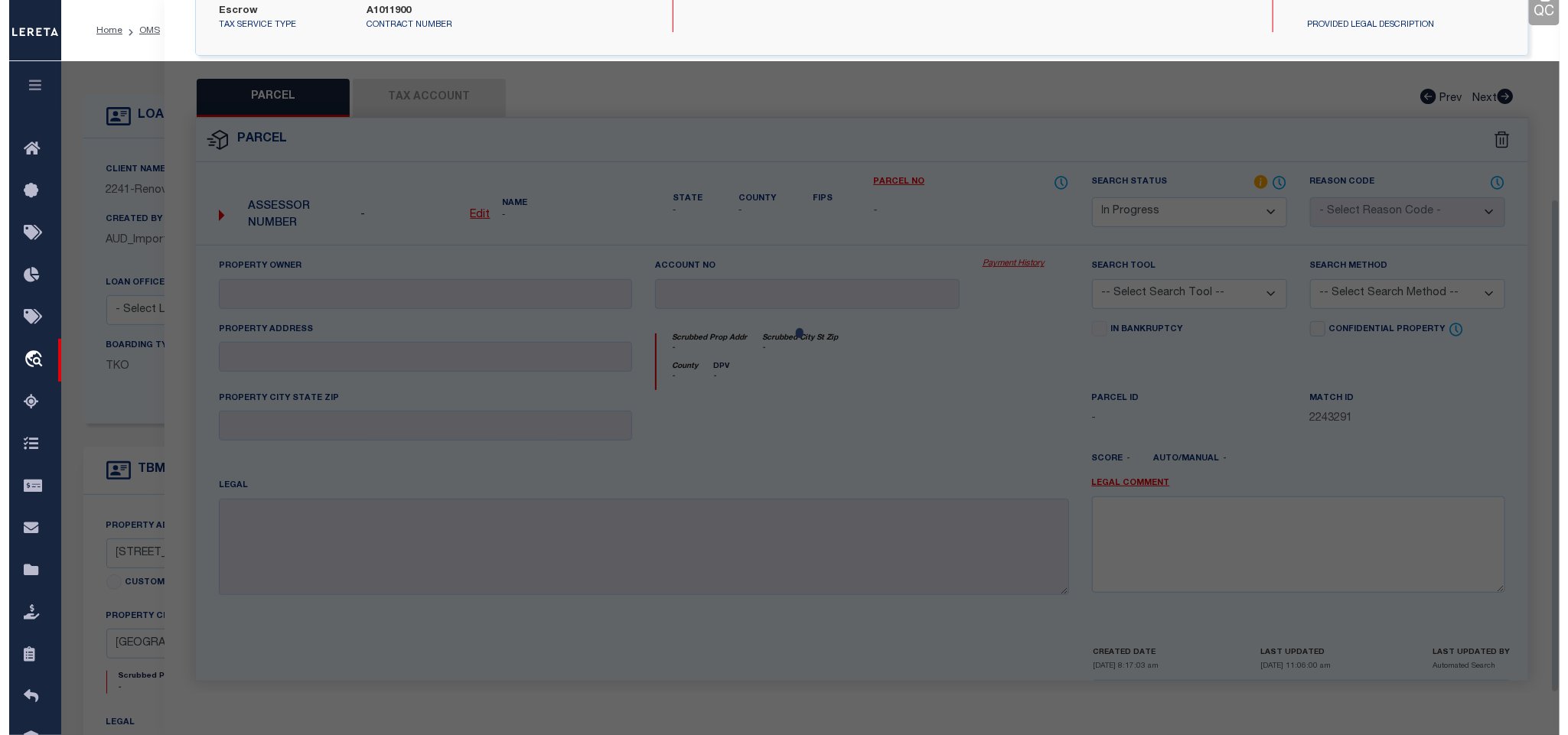
scroll to position [280, 0]
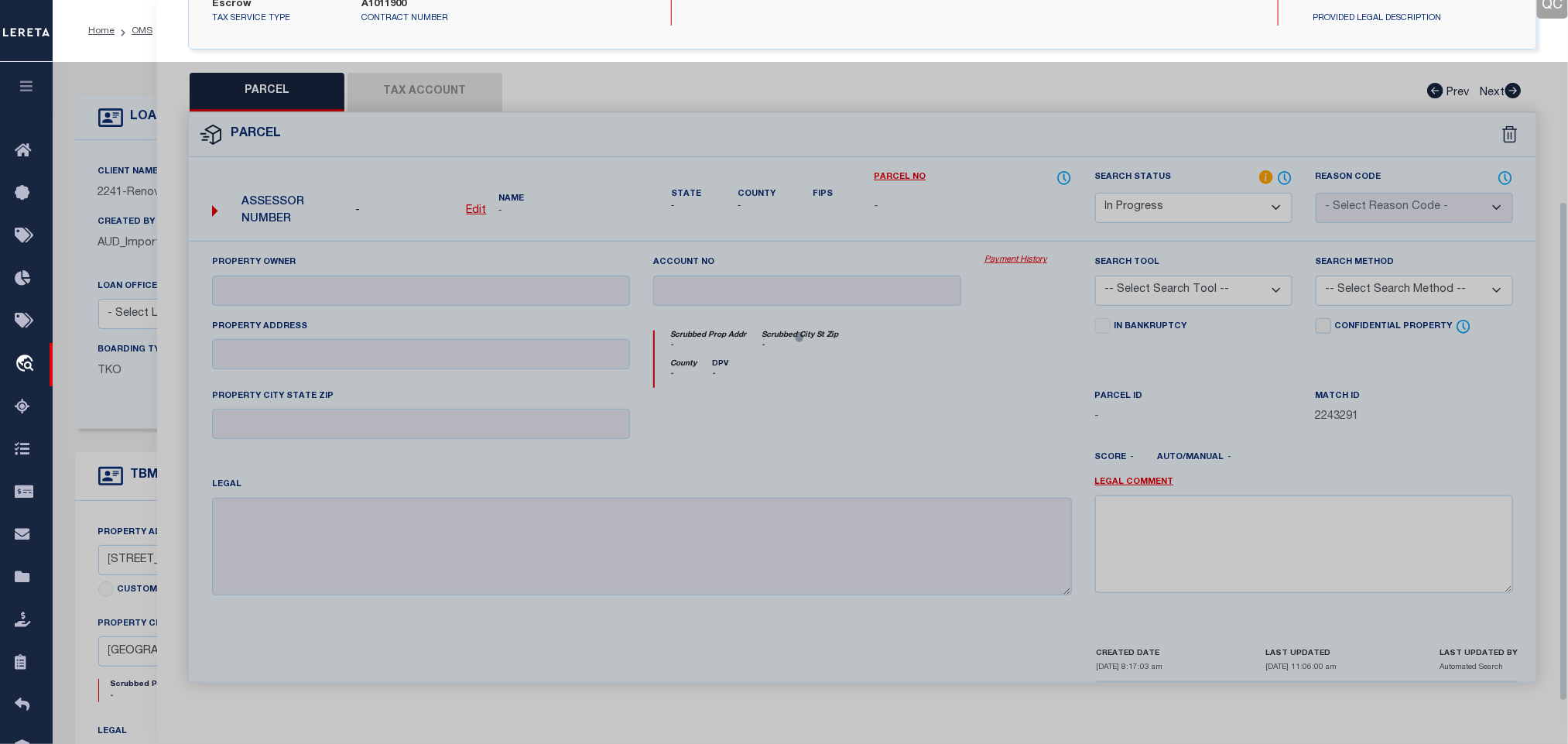
click at [471, 209] on u "Edit" at bounding box center [477, 210] width 20 height 11
select select "IP"
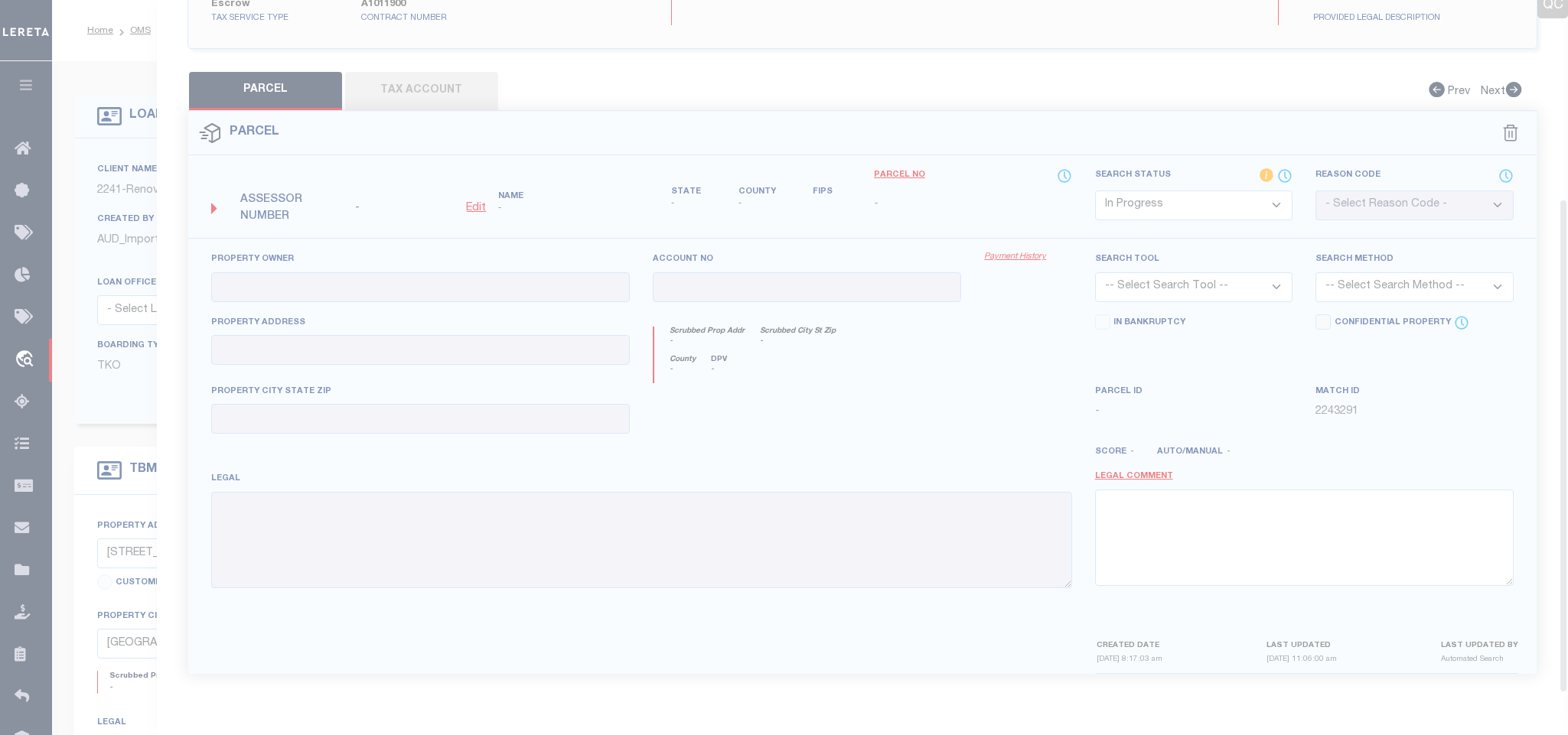
type textarea "-"
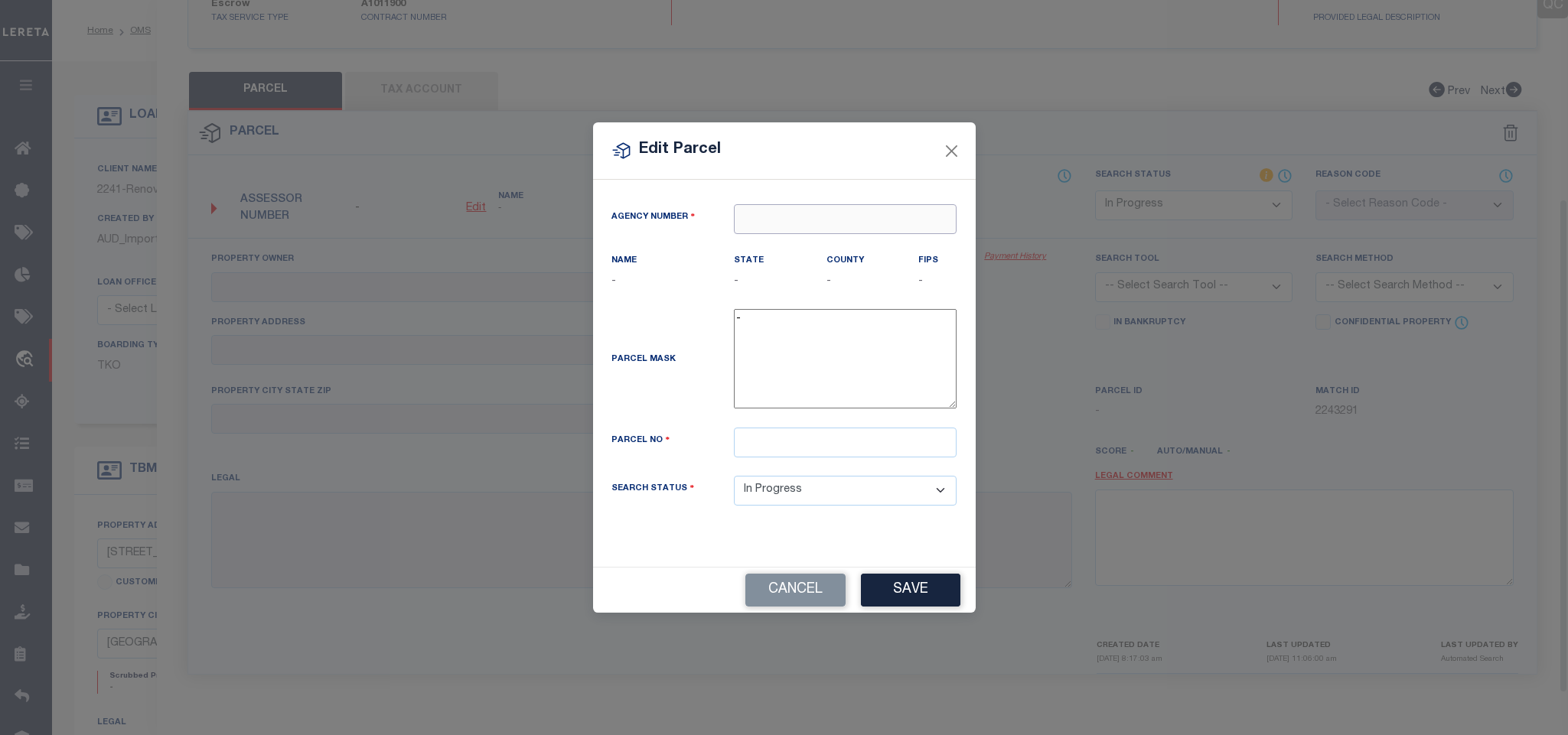
click at [871, 212] on input "text" at bounding box center [846, 219] width 222 height 30
paste input "100600000"
type input "100600000"
click at [832, 239] on div "100600000 : FULTON COUNTY" at bounding box center [846, 252] width 222 height 43
type input "100600000"
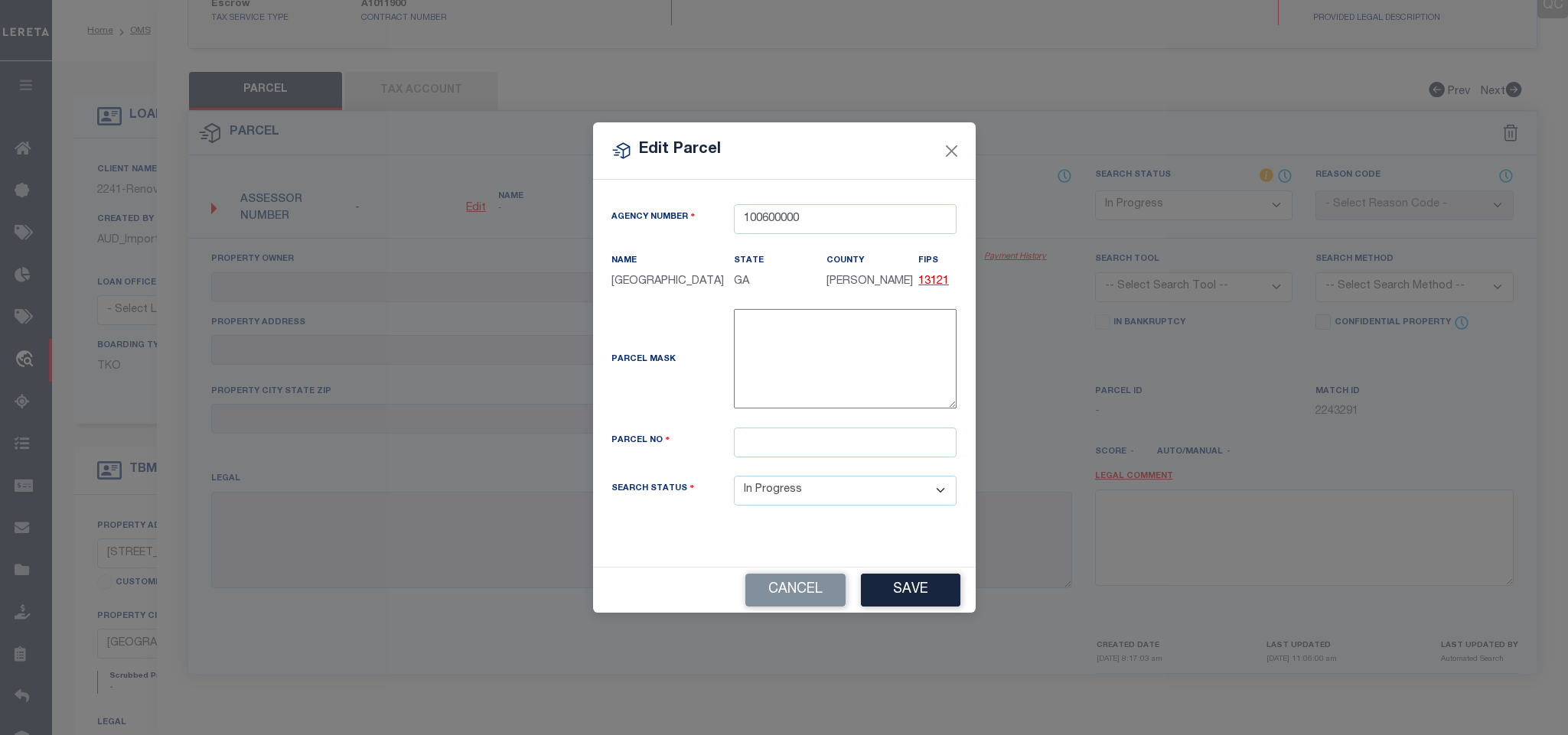
drag, startPoint x: 897, startPoint y: 463, endPoint x: 896, endPoint y: 441, distance: 22.0
click at [897, 463] on div "Parcel No" at bounding box center [784, 452] width 369 height 48
click at [896, 441] on input "text" at bounding box center [846, 442] width 222 height 30
paste input "14 020900060442"
type input "14 020900060442"
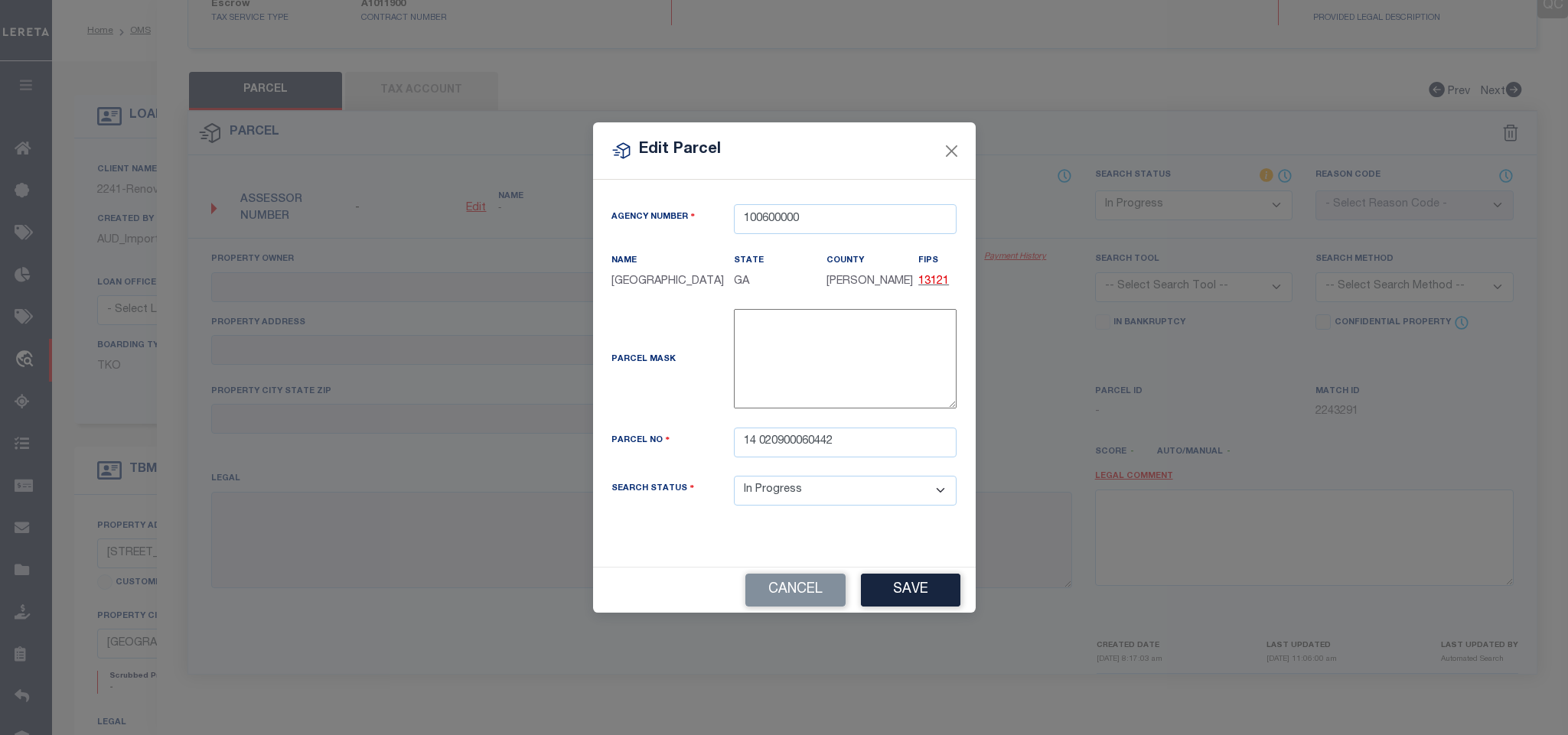
click at [919, 567] on div "Agency Number 100600000 Name FULTON COUNTY State" at bounding box center [784, 373] width 383 height 387
click at [919, 588] on button "Save" at bounding box center [910, 590] width 99 height 33
select select "IP"
checkbox input "false"
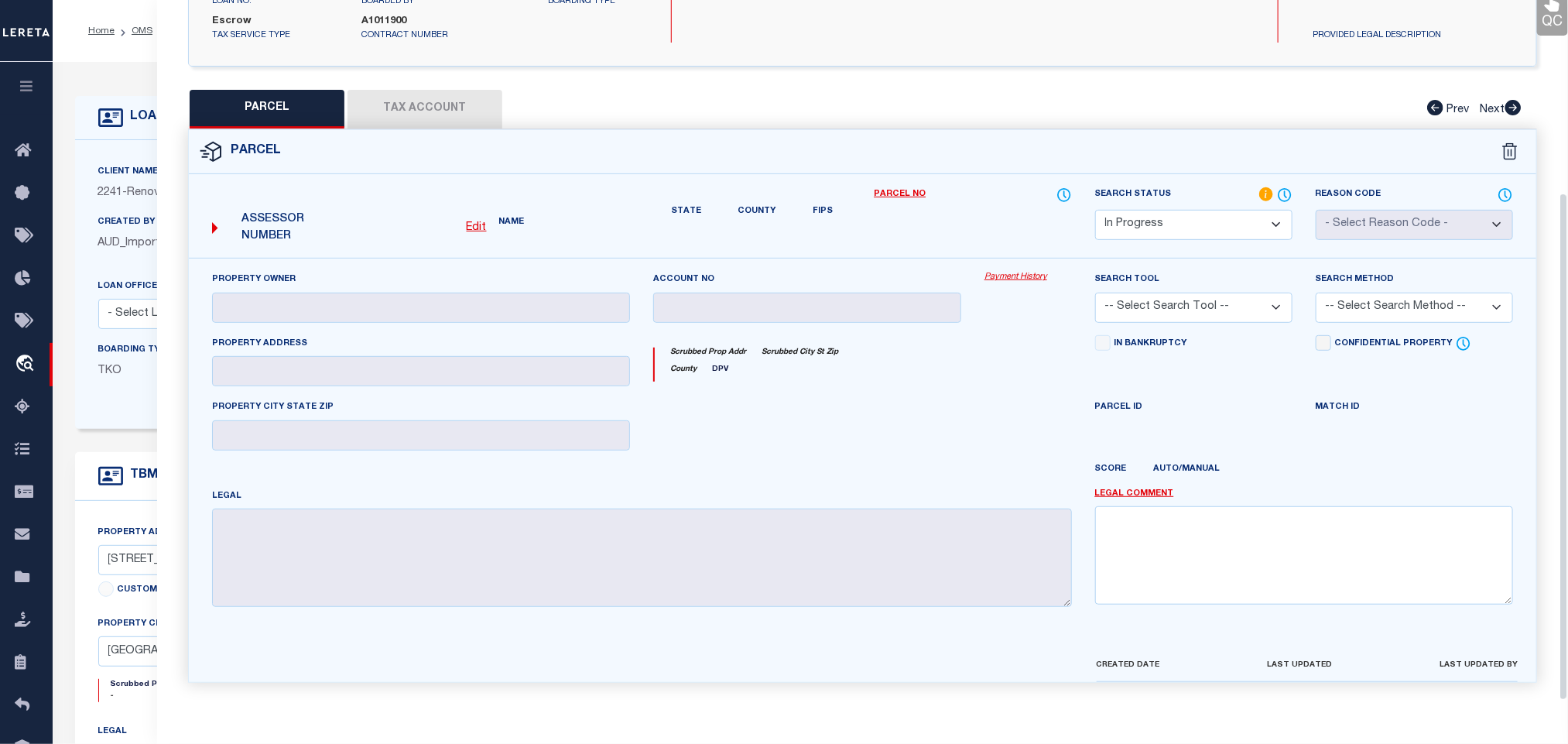
checkbox input "false"
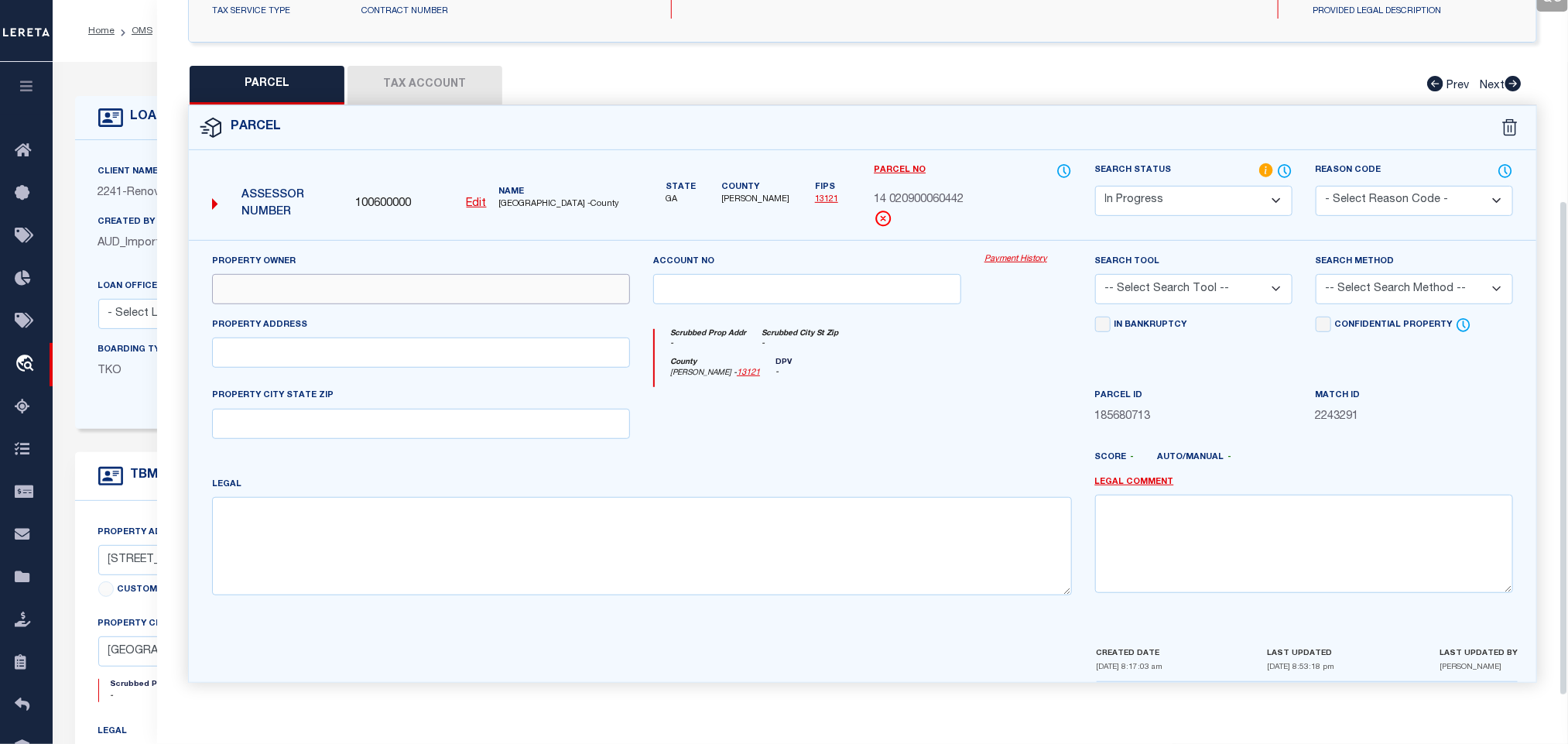
drag, startPoint x: 392, startPoint y: 298, endPoint x: 179, endPoint y: 357, distance: 221.0
click at [392, 298] on input "text" at bounding box center [421, 289] width 418 height 30
paste input "SEVEN D VENTURES LLC"
type input "SEVEN D VENTURES LLC"
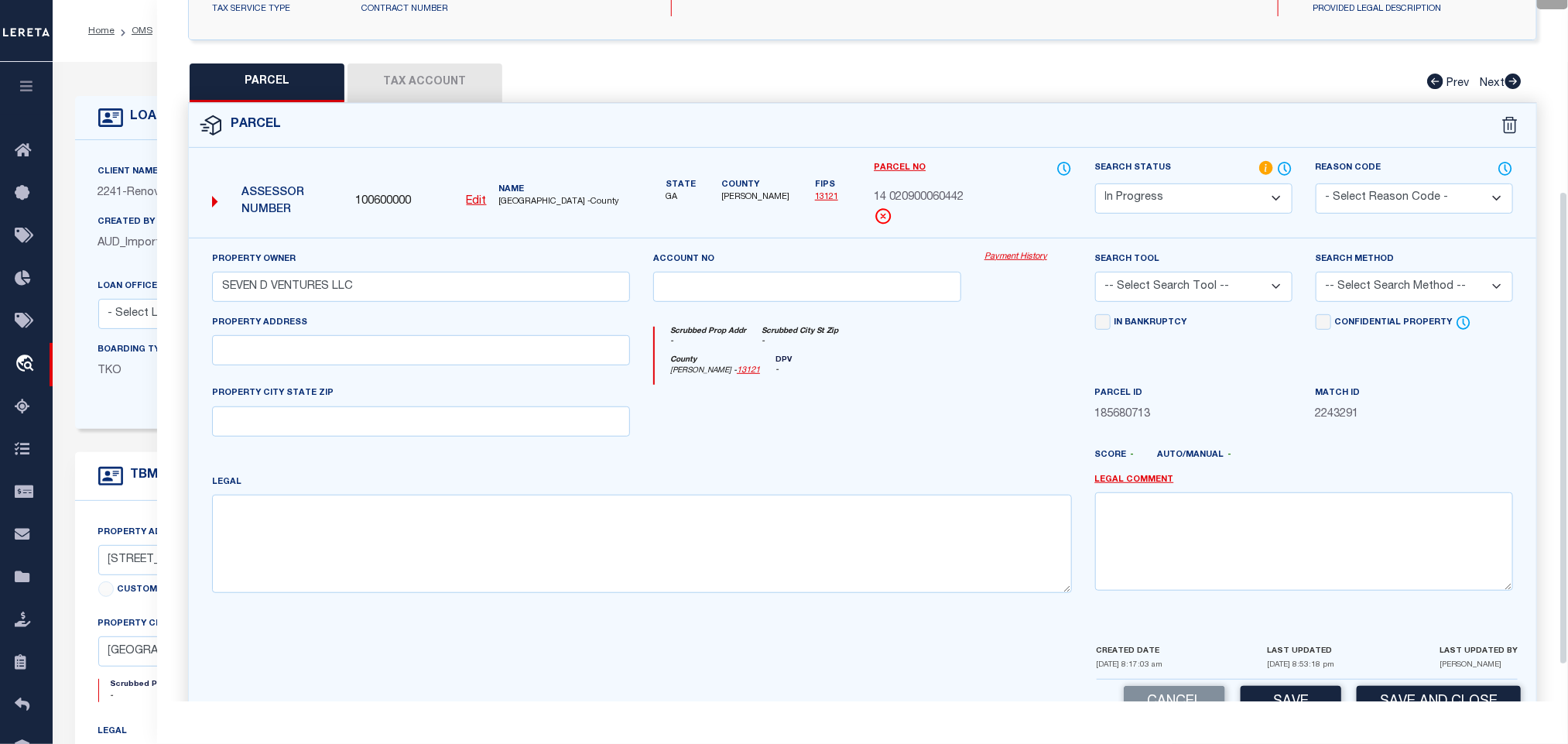
drag, startPoint x: 393, startPoint y: 328, endPoint x: 393, endPoint y: 351, distance: 23.0
click at [393, 328] on div "Property Address" at bounding box center [421, 339] width 418 height 51
click at [393, 351] on input "text" at bounding box center [421, 350] width 418 height 30
paste input "841 KINGS GRANT DR NW"
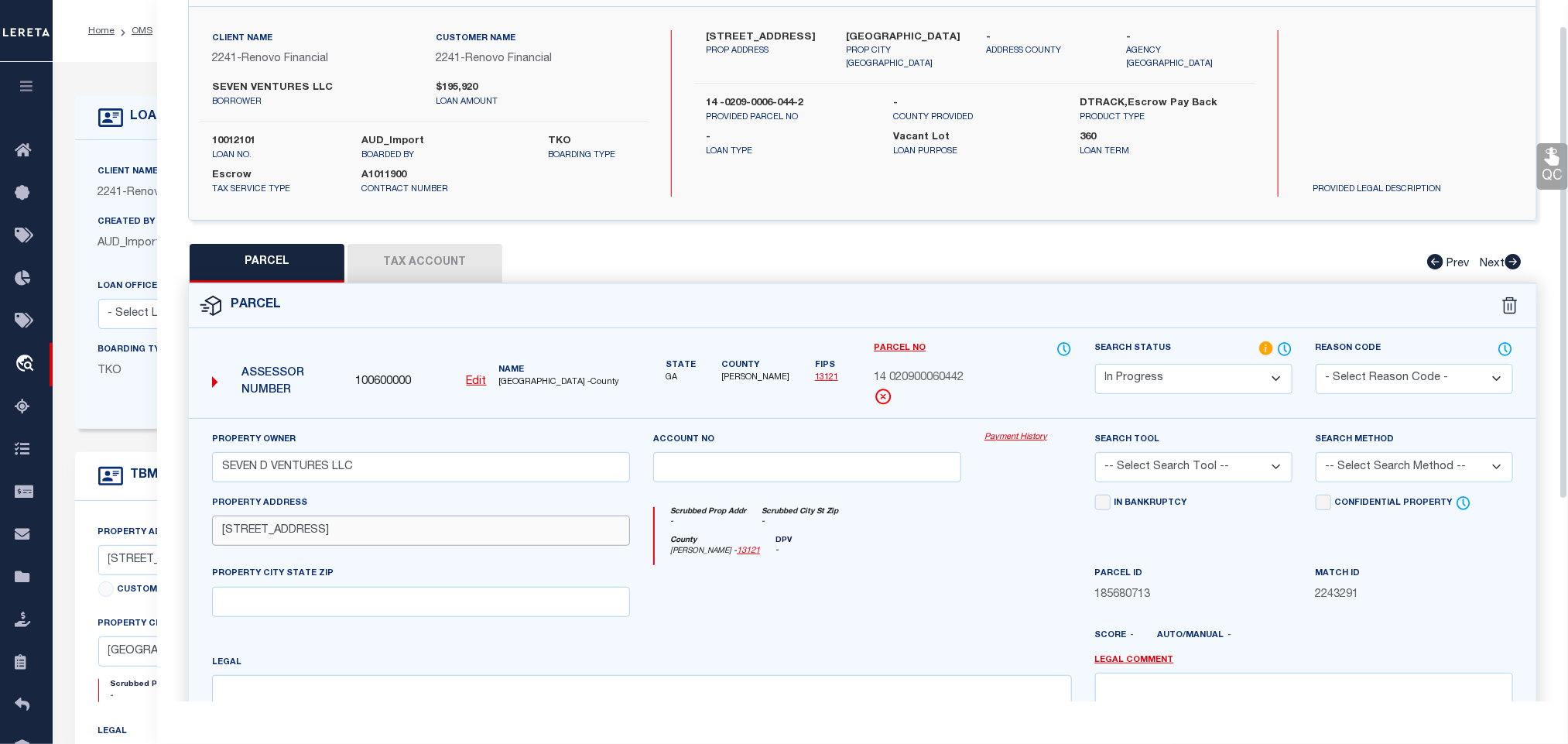
scroll to position [0, 0]
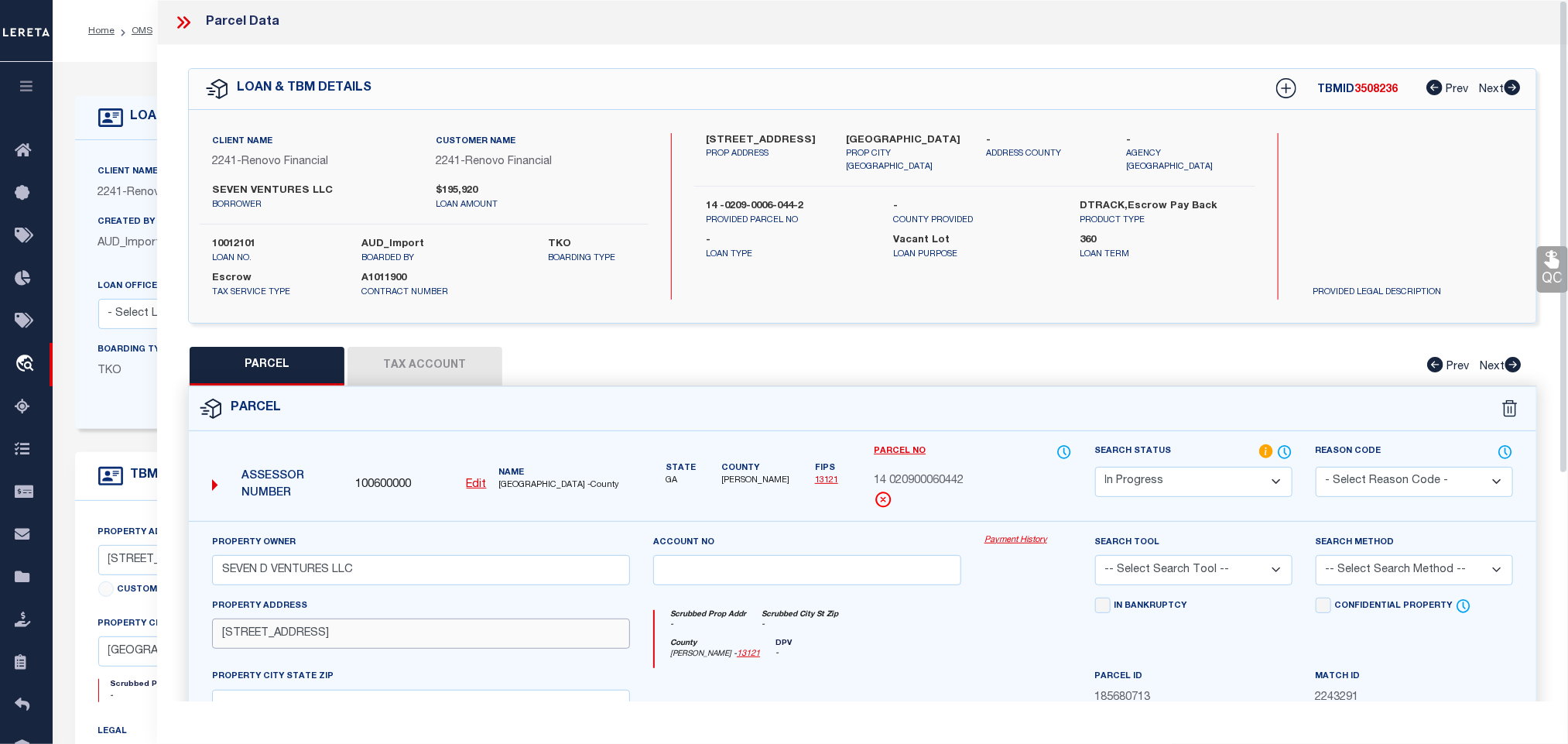
type input "841 KINGS GRANT DR NW"
click at [930, 131] on div "Client Name 2241 - Renovo Financial Customer Name 2241 - Renovo Financial SEVEN…" at bounding box center [862, 216] width 1347 height 213
copy div "ATLANTA, GA 30318"
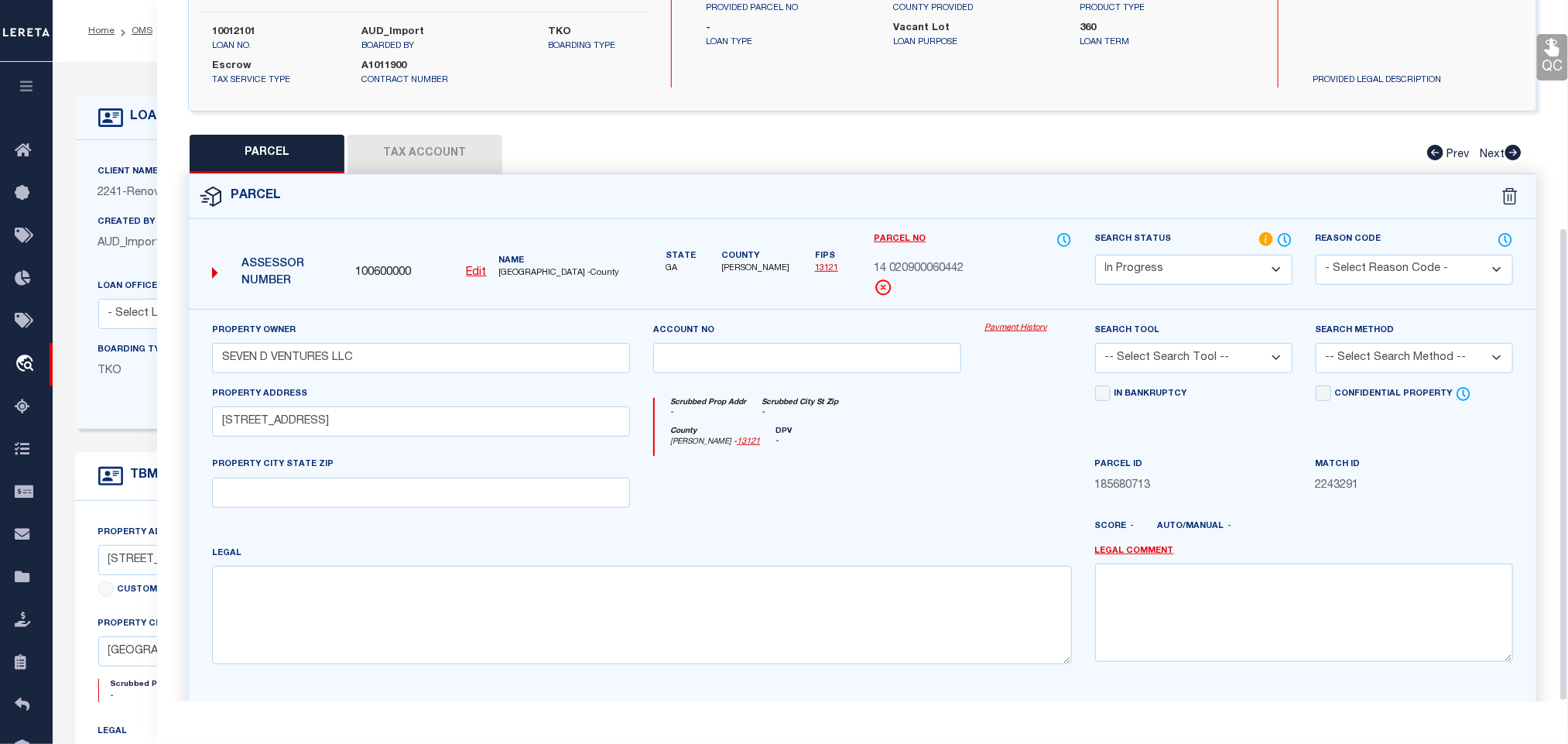
scroll to position [337, 0]
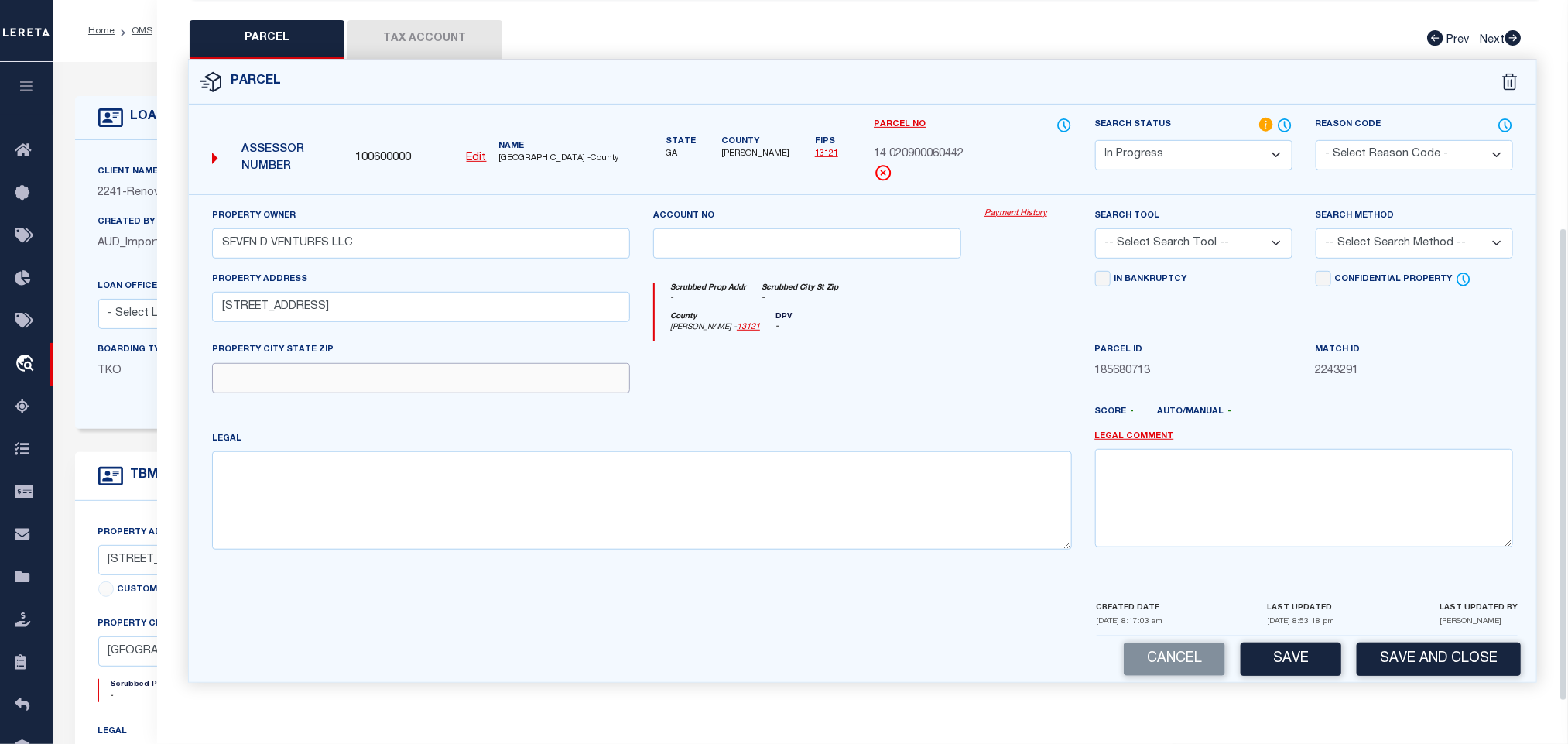
click at [489, 390] on input "text" at bounding box center [421, 378] width 418 height 30
paste input "ATLANTA, GA 30318"
type input "ATLANTA, GA 30318"
drag, startPoint x: 1247, startPoint y: 231, endPoint x: 1236, endPoint y: 247, distance: 19.4
click at [1247, 231] on select "-- Select Search Tool -- 3rd Party Website Agency File Agency Website ATLS CNV-…" at bounding box center [1194, 243] width 198 height 30
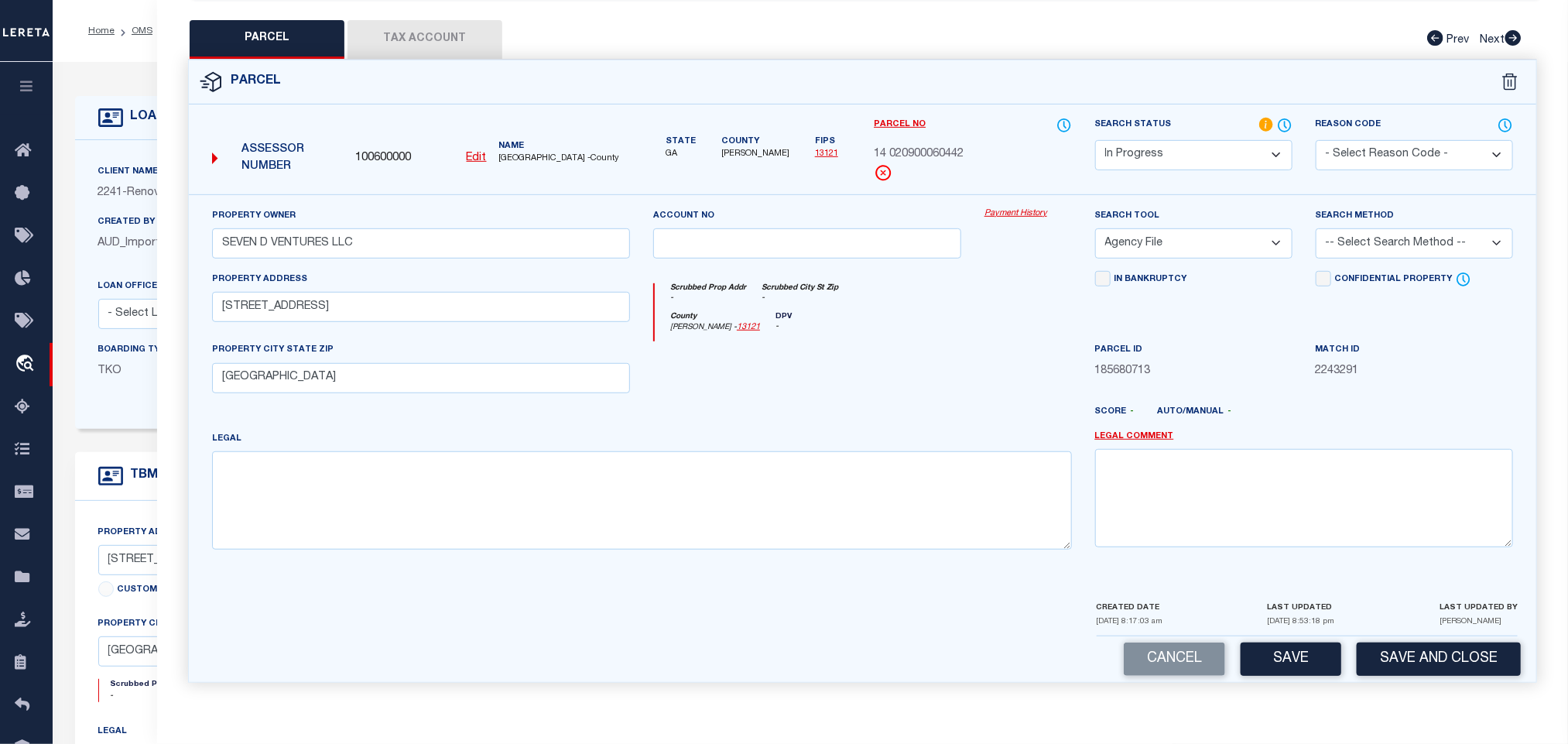
click at [1096, 229] on select "-- Select Search Tool -- 3rd Party Website Agency File Agency Website ATLS CNV-…" at bounding box center [1194, 243] width 198 height 30
click at [1199, 241] on select "-- Select Search Tool -- 3rd Party Website Agency File Agency Website ATLS CNV-…" at bounding box center [1194, 243] width 198 height 30
select select "AGW"
click at [1096, 229] on select "-- Select Search Tool -- 3rd Party Website Agency File Agency Website ATLS CNV-…" at bounding box center [1194, 243] width 198 height 30
click at [1365, 245] on select "-- Select Search Method -- Property Address Legal Liability Info Provided" at bounding box center [1415, 243] width 198 height 30
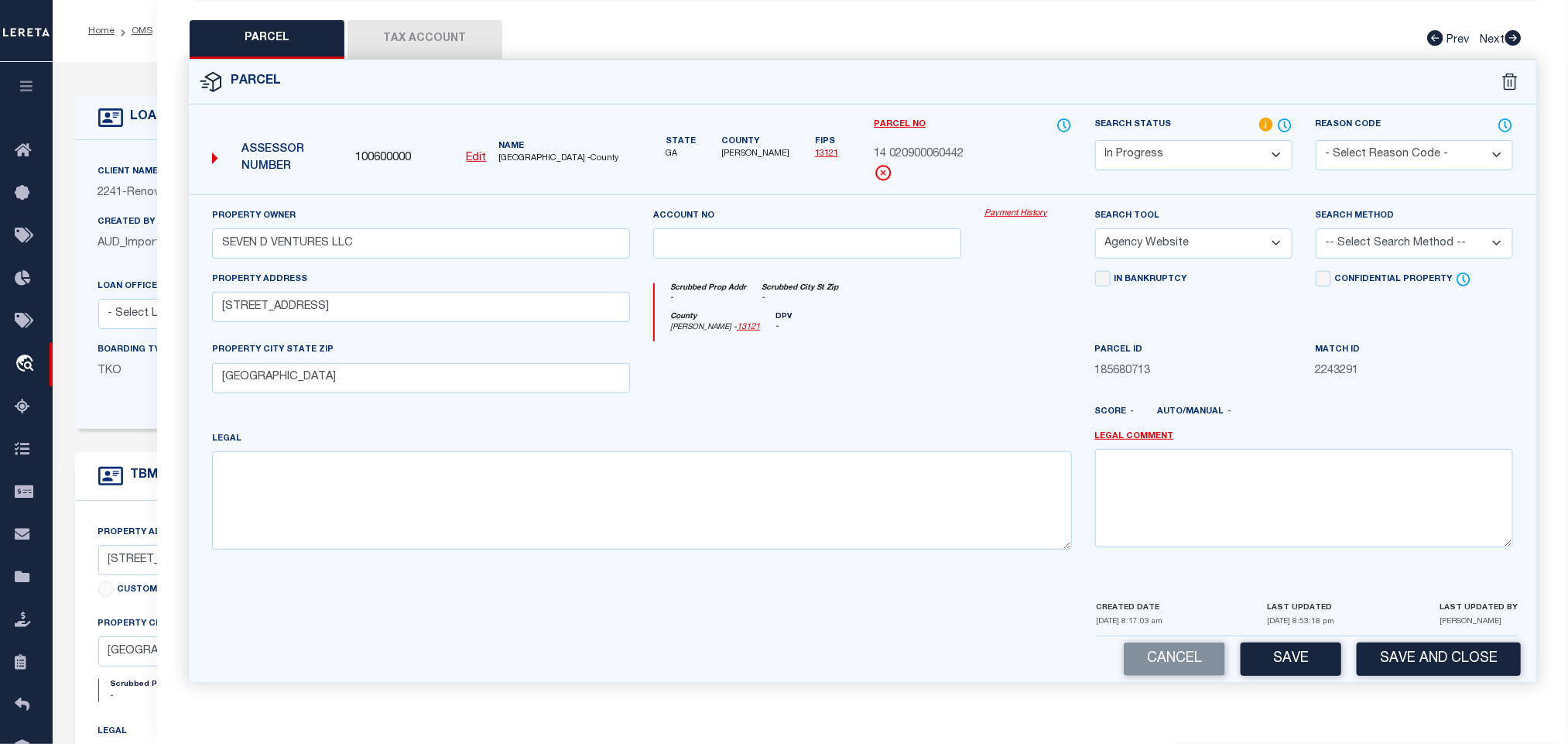
select select "LEG"
click at [1316, 229] on select "-- Select Search Method -- Property Address Legal Liability Info Provided" at bounding box center [1415, 243] width 198 height 30
click at [1317, 661] on button "Save" at bounding box center [1291, 659] width 100 height 34
click at [455, 30] on button "Tax Account" at bounding box center [425, 39] width 155 height 39
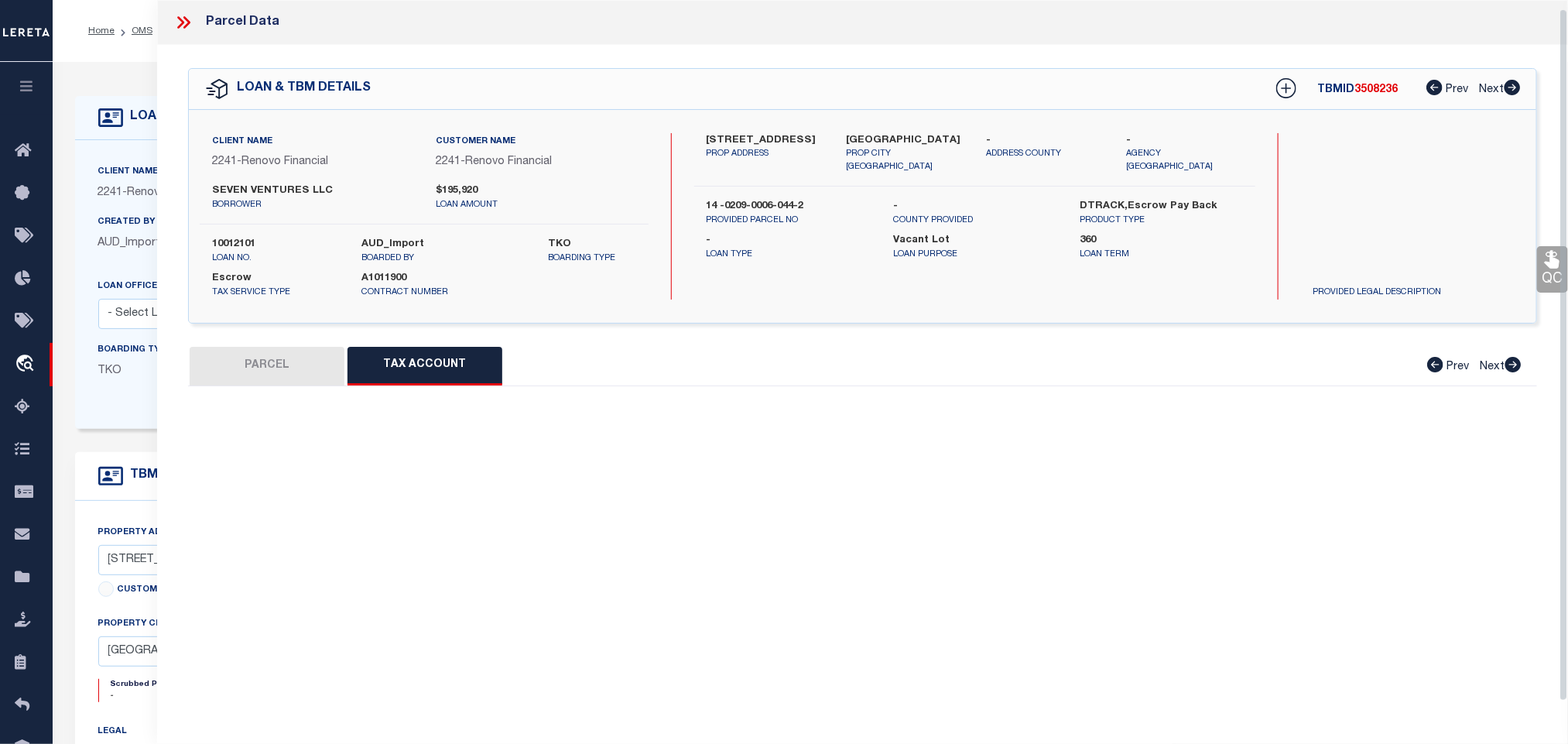
scroll to position [9, 0]
select select "100"
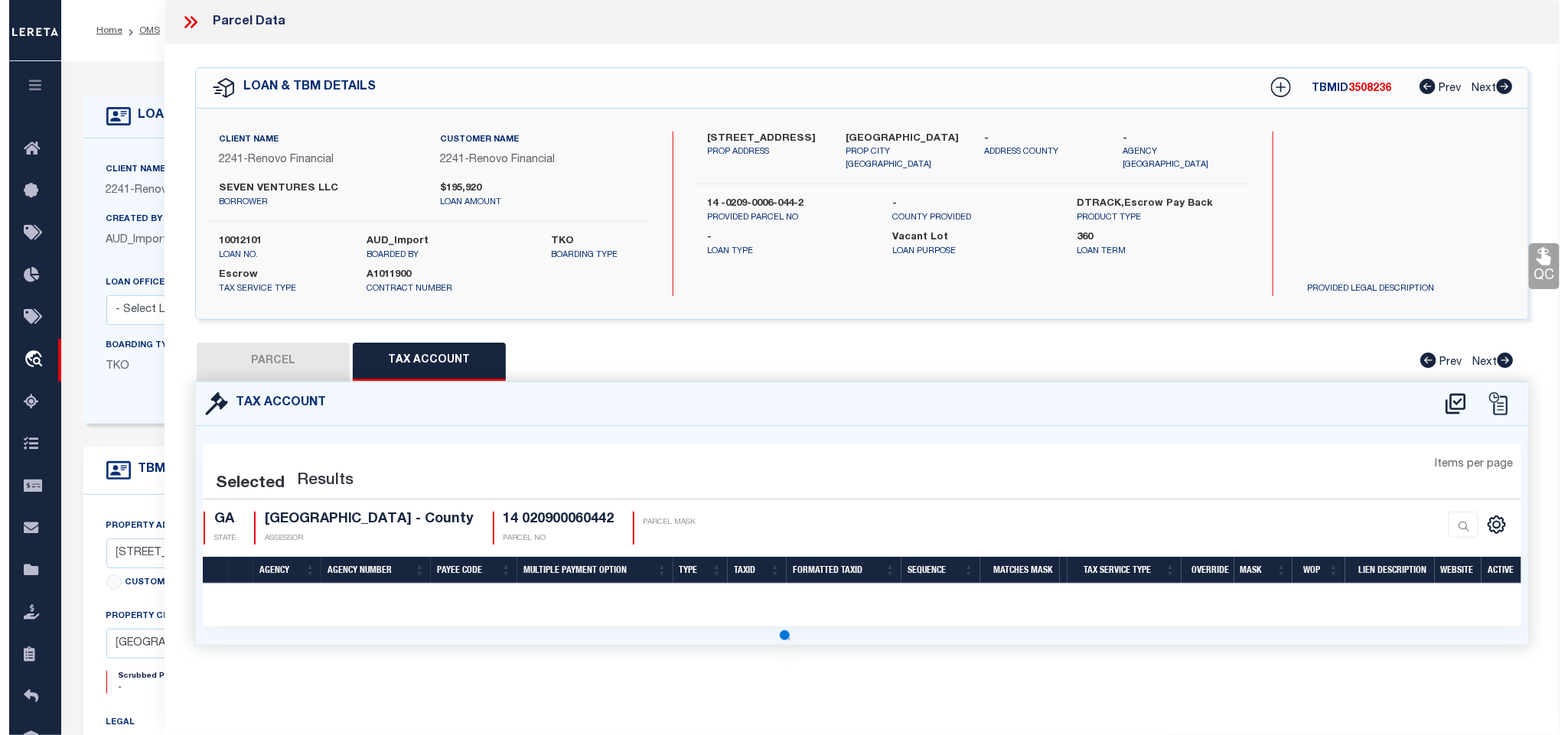
scroll to position [0, 0]
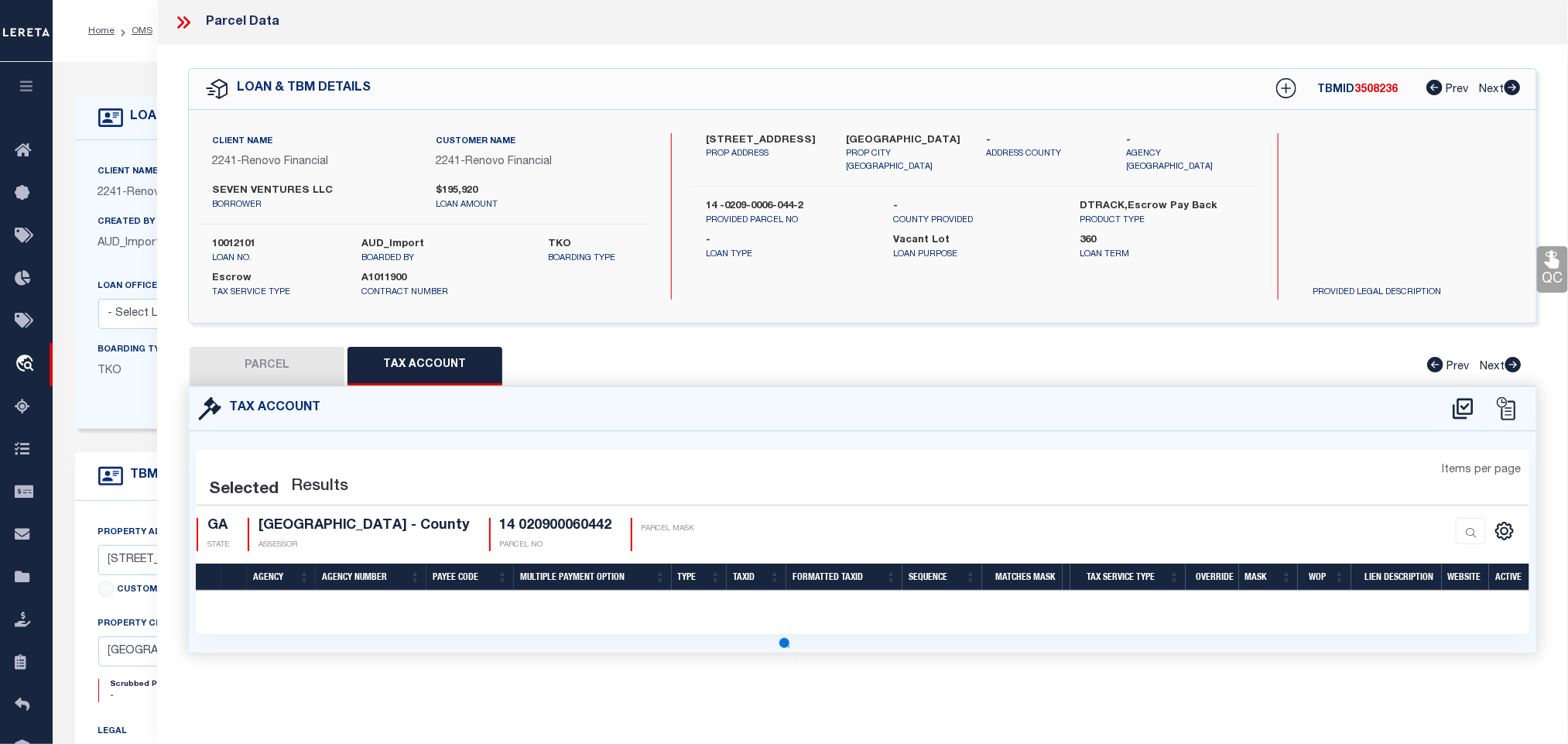
select select "100"
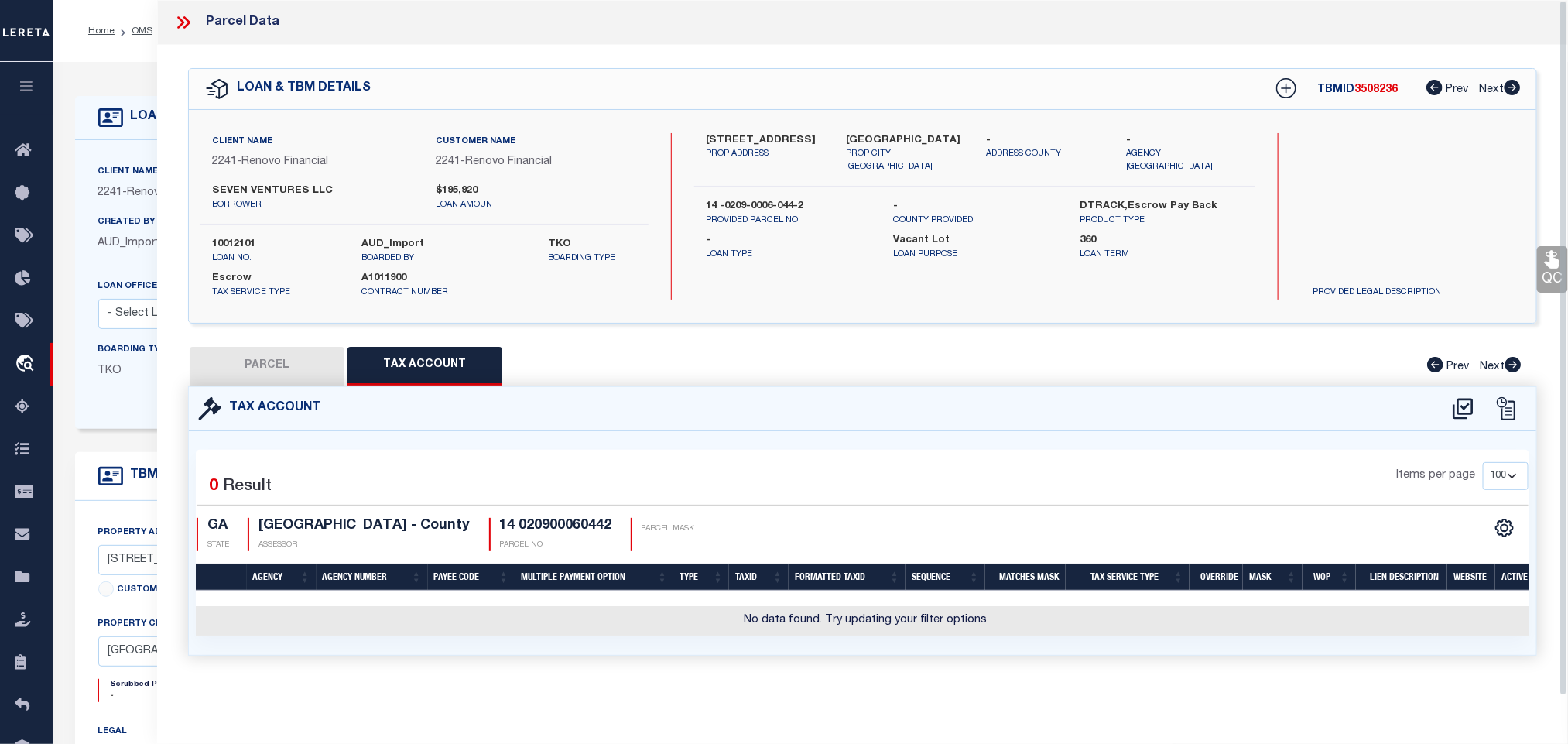
click at [1471, 412] on icon at bounding box center [1463, 409] width 26 height 25
select select "100"
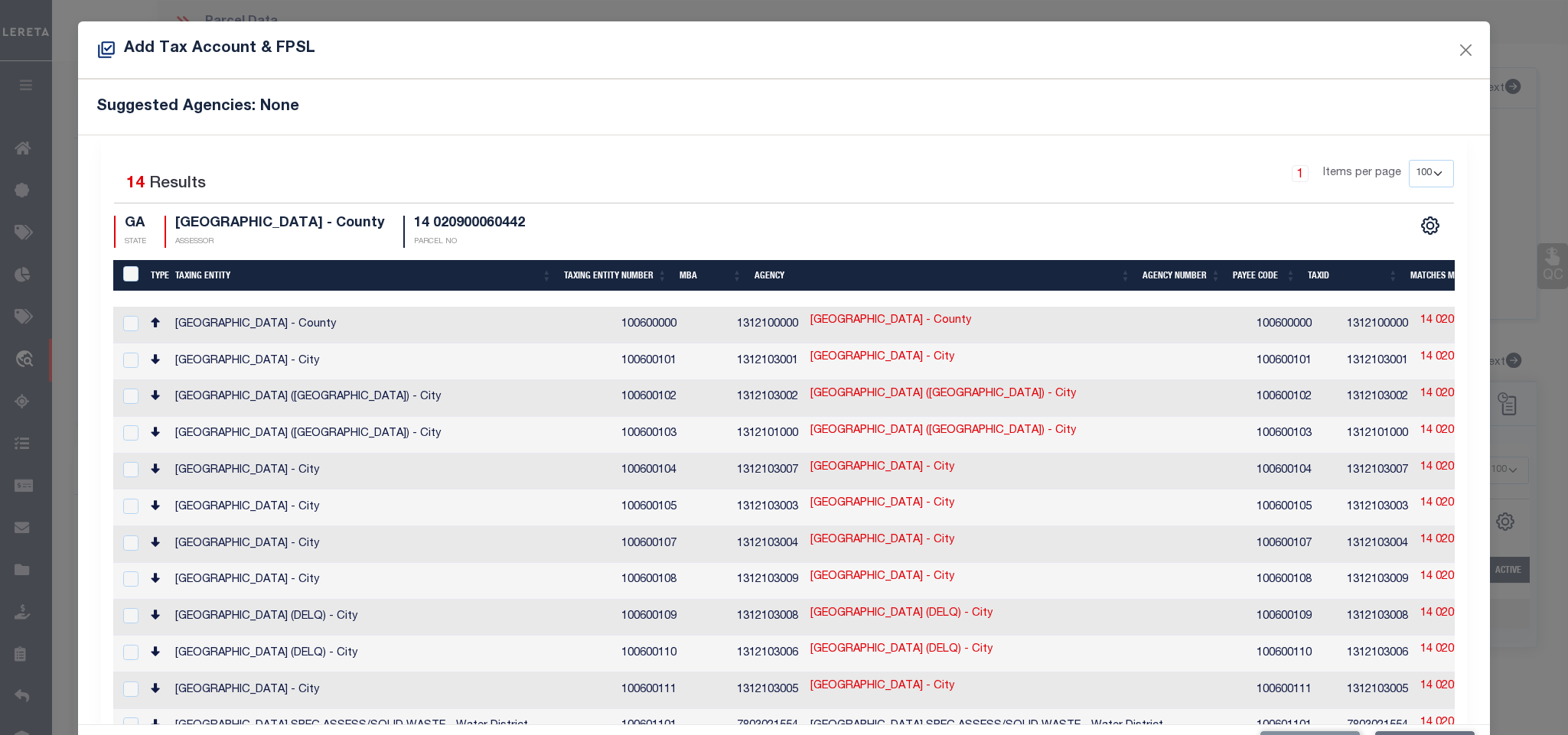
click at [190, 284] on th "Taxing Entity" at bounding box center [362, 276] width 388 height 31
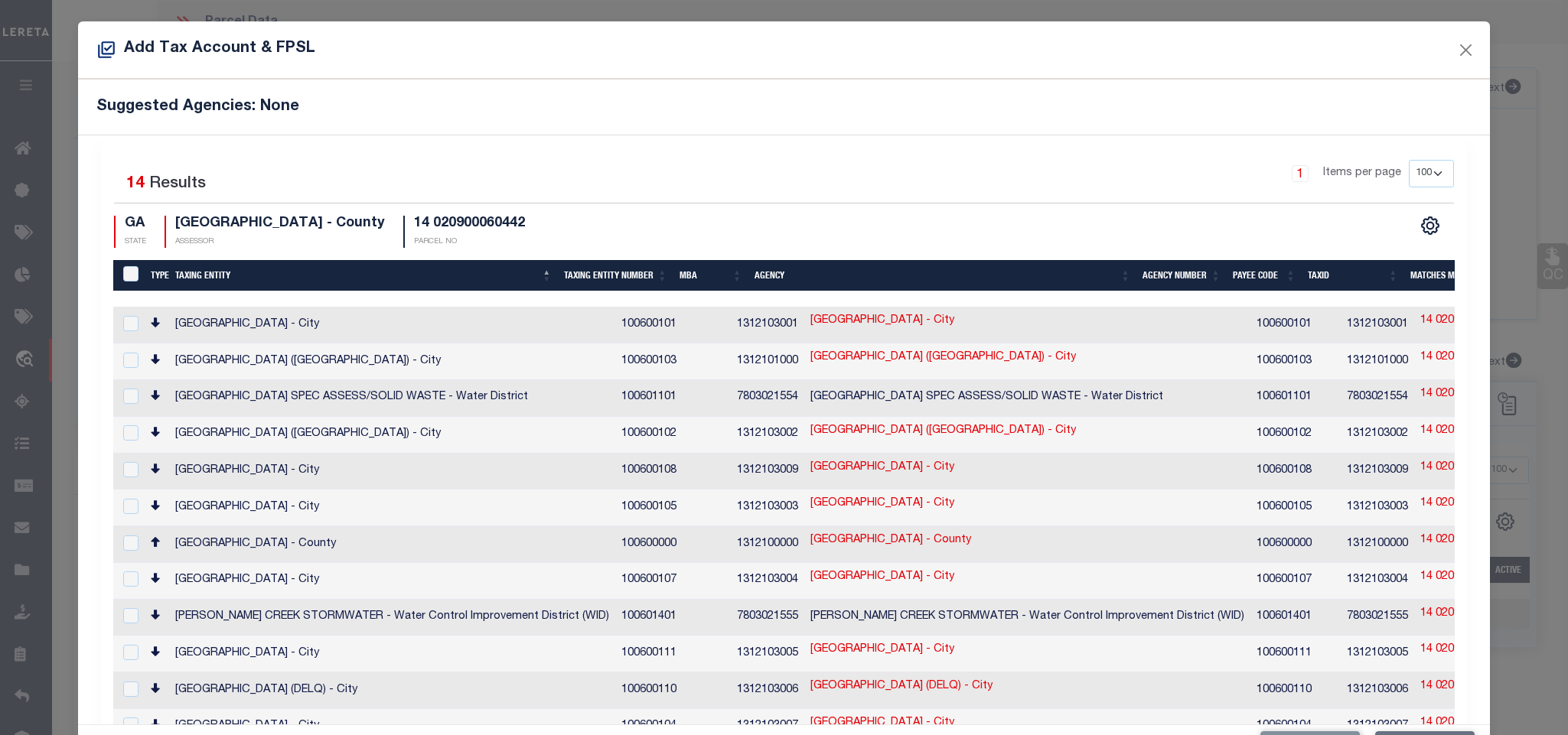
click at [1421, 180] on select "10 25 50 100 200" at bounding box center [1431, 173] width 45 height 27
select select "200"
click at [1409, 160] on select "10 25 50 100 200" at bounding box center [1431, 173] width 45 height 27
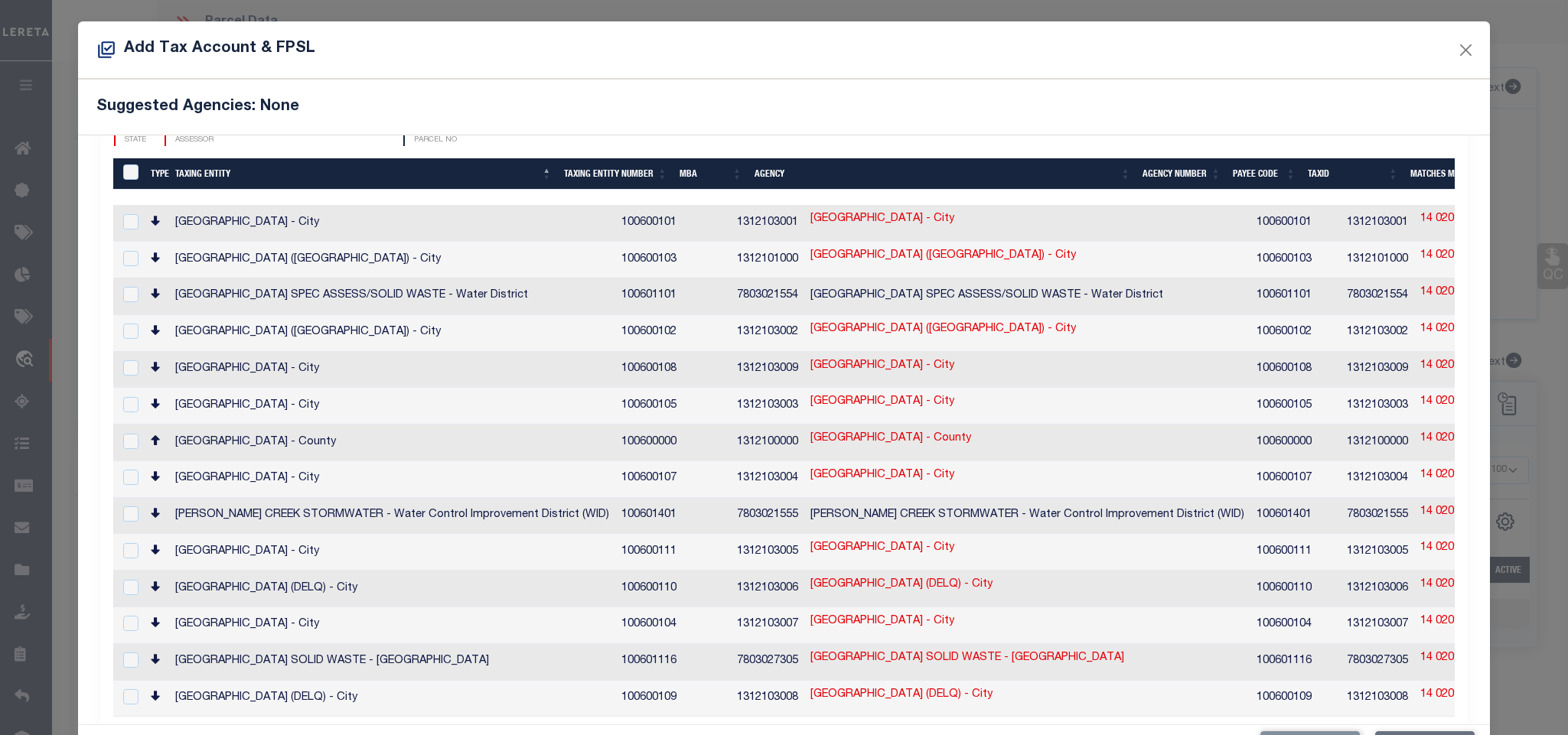
drag, startPoint x: 1380, startPoint y: 432, endPoint x: 721, endPoint y: 492, distance: 661.7
click at [1420, 432] on link "14 020900060442" at bounding box center [1464, 440] width 89 height 17
type input "14 020900060442"
type textarea "$$*-$$$$-##&&-$$$-&*XXXX"
checkbox input "false"
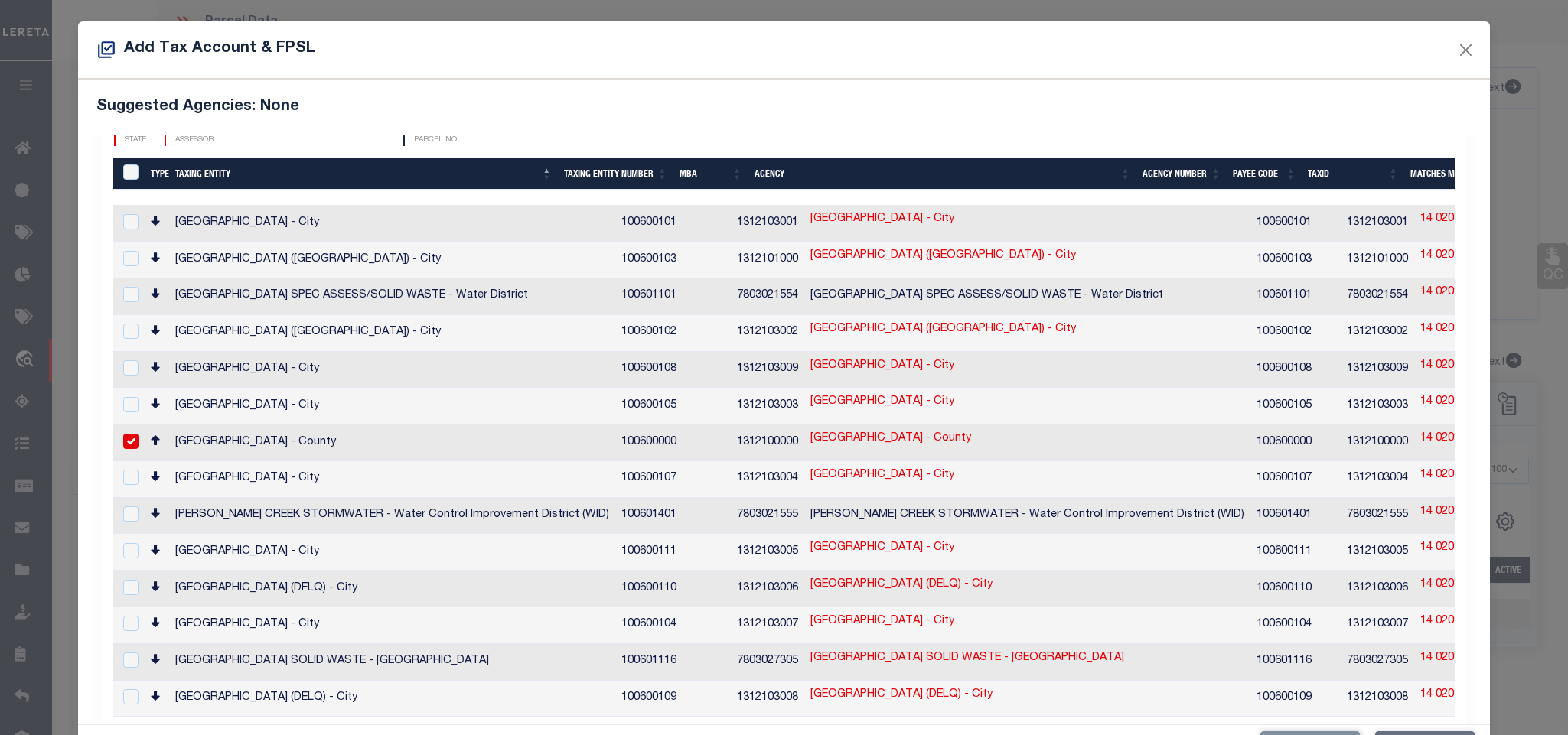
checkbox input "true"
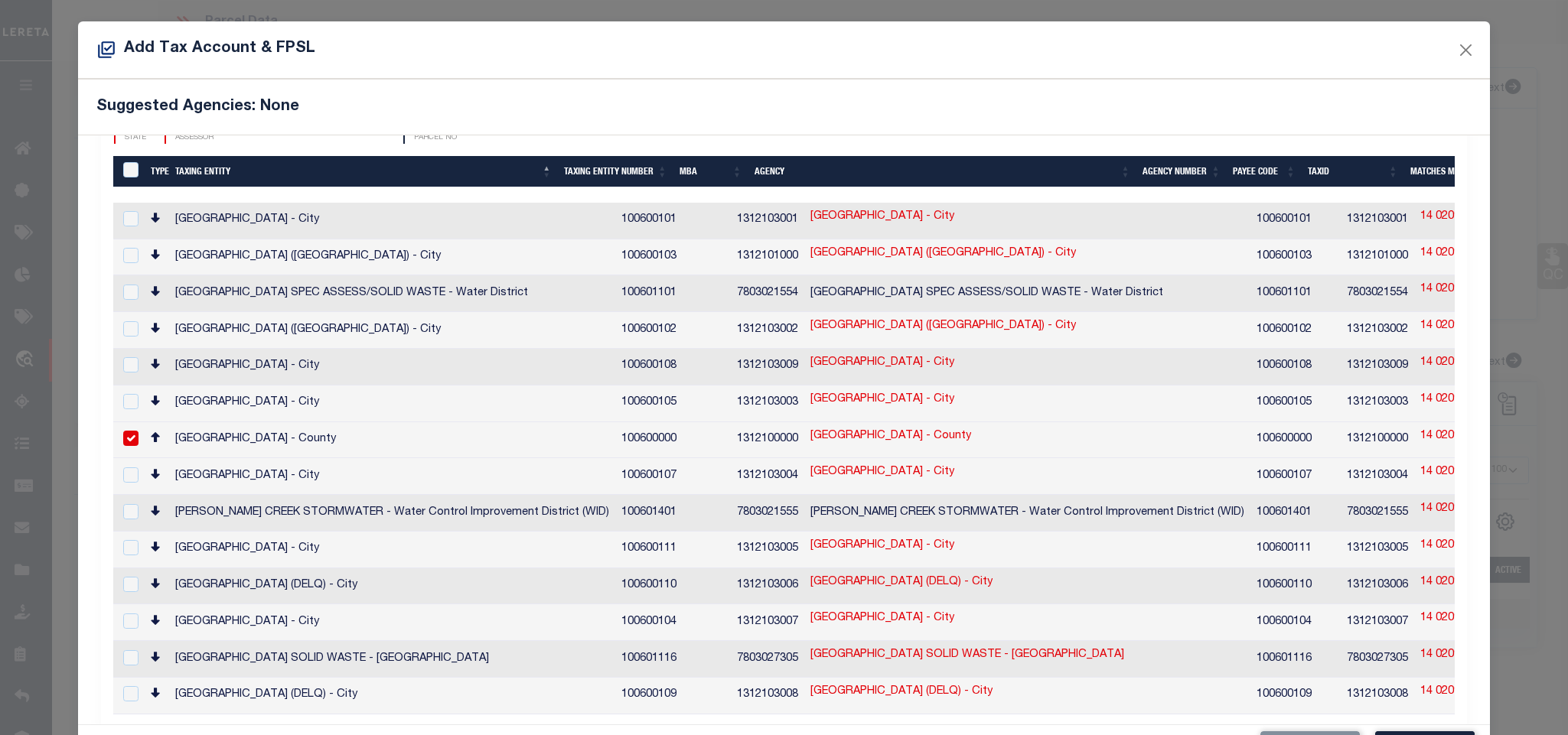
scroll to position [97, 0]
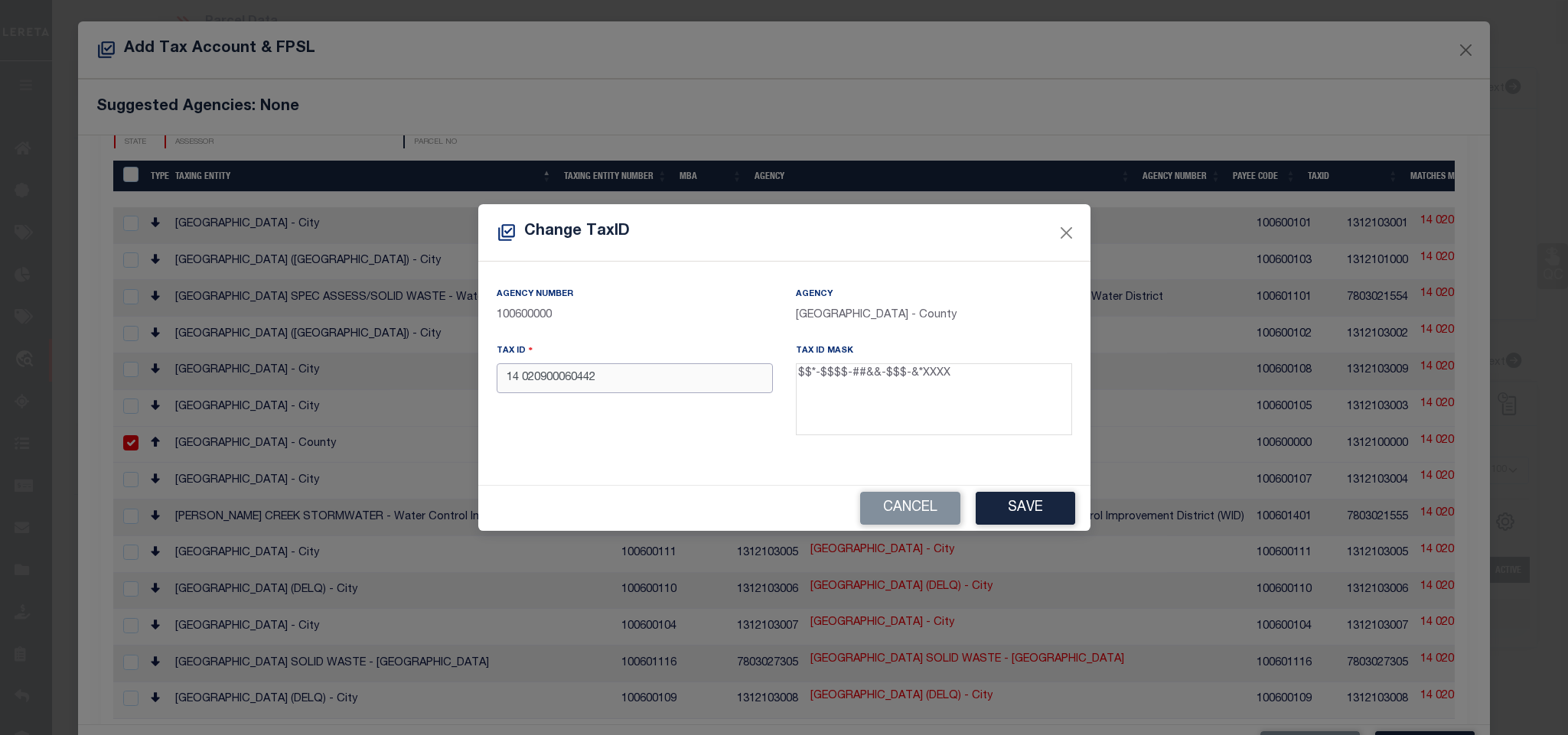
click at [653, 368] on input "14 020900060442" at bounding box center [634, 378] width 276 height 30
type input "14 -0209-0006-044-2"
click at [1021, 514] on button "Save" at bounding box center [1025, 508] width 99 height 33
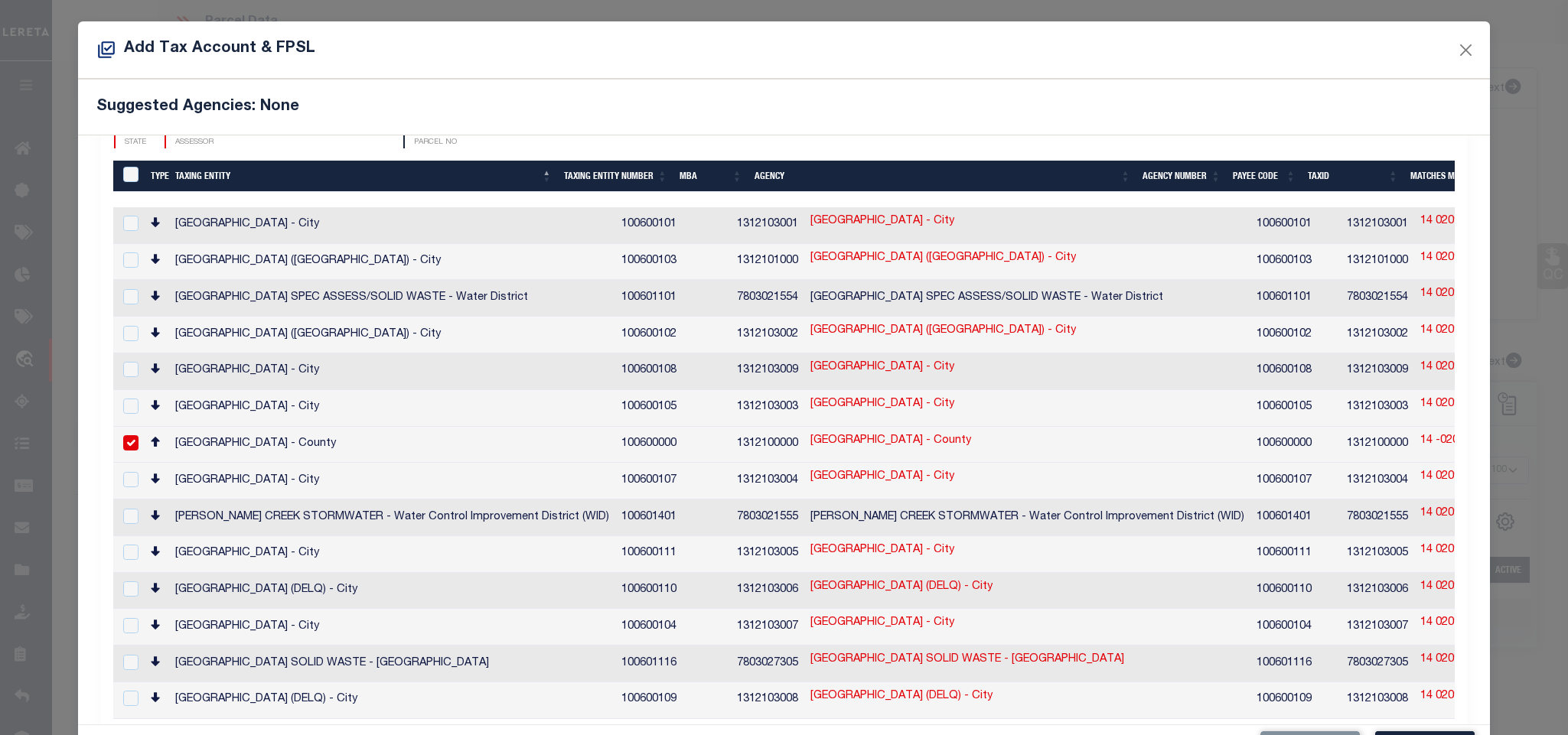
type input "14 020900060442"
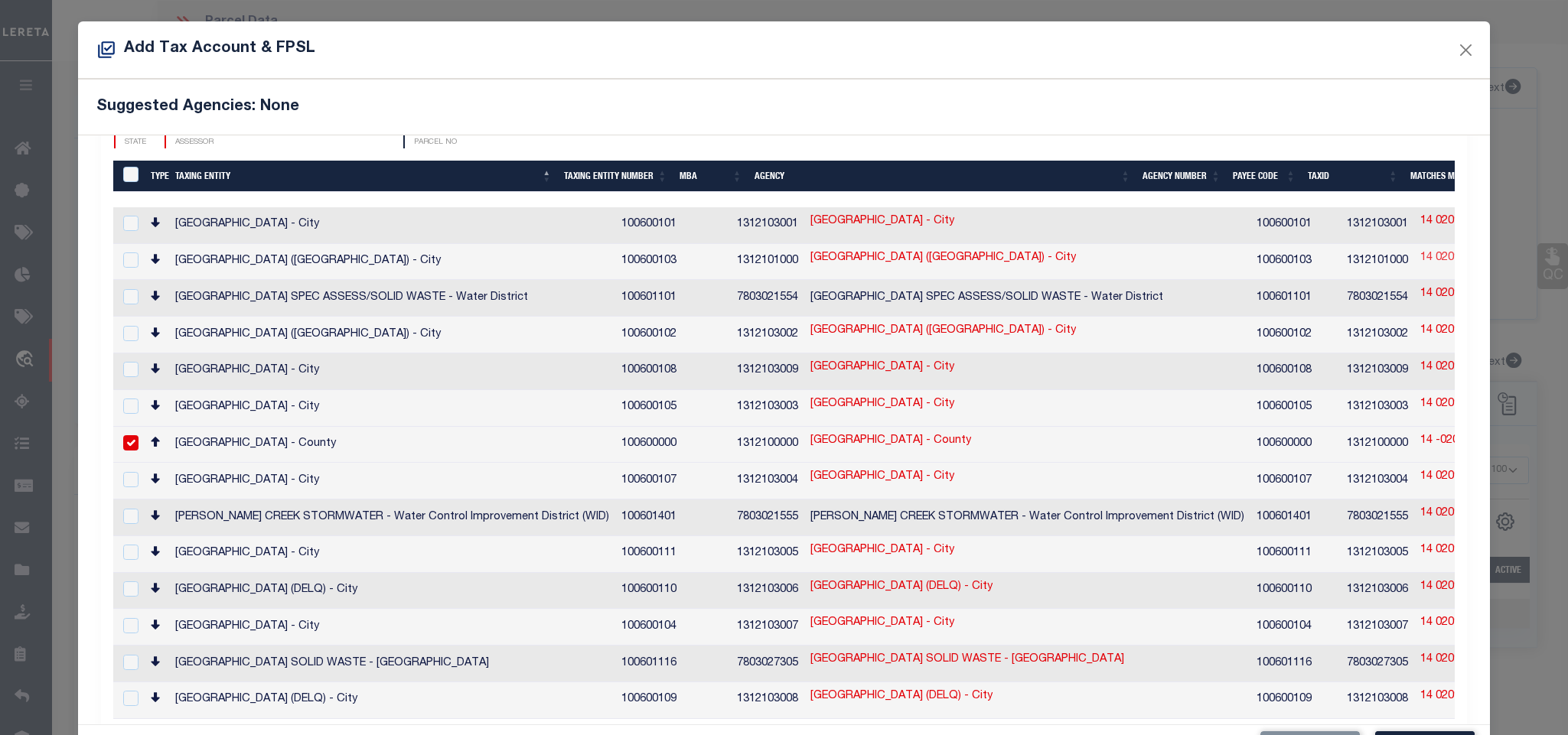
click at [1420, 264] on link "14 020900060442" at bounding box center [1464, 259] width 89 height 17
type textarea "$$*-$$$$-##&&-$$$-$*XXXX"
checkbox input "true"
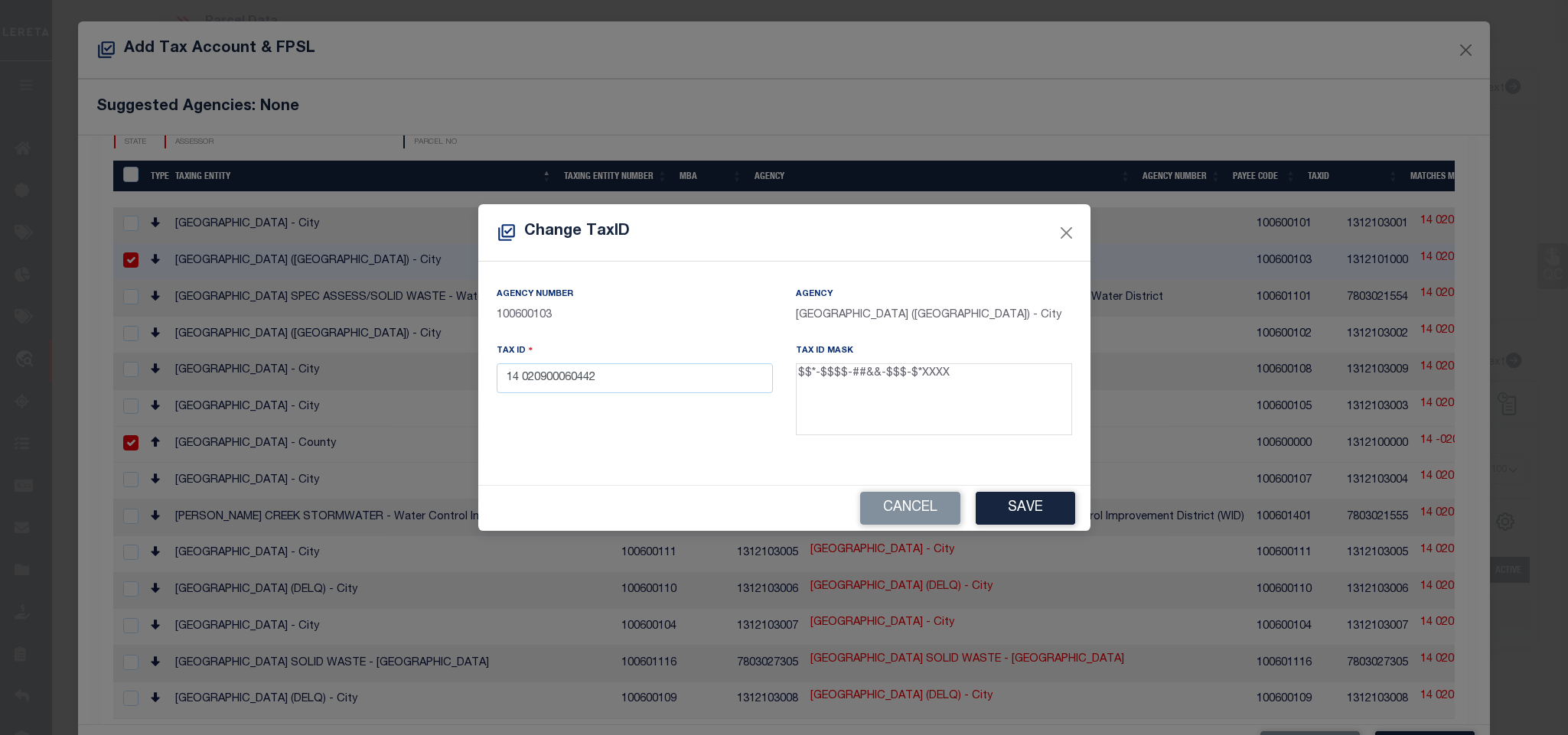
click at [641, 400] on div "Tax ID 14 020900060442" at bounding box center [635, 392] width 299 height 99
click at [648, 393] on input "14 020900060442" at bounding box center [634, 378] width 276 height 30
paste input "-0209-0006-044-"
type input "14 -0209-0006-044-2"
click at [1009, 505] on button "Save" at bounding box center [1025, 508] width 99 height 33
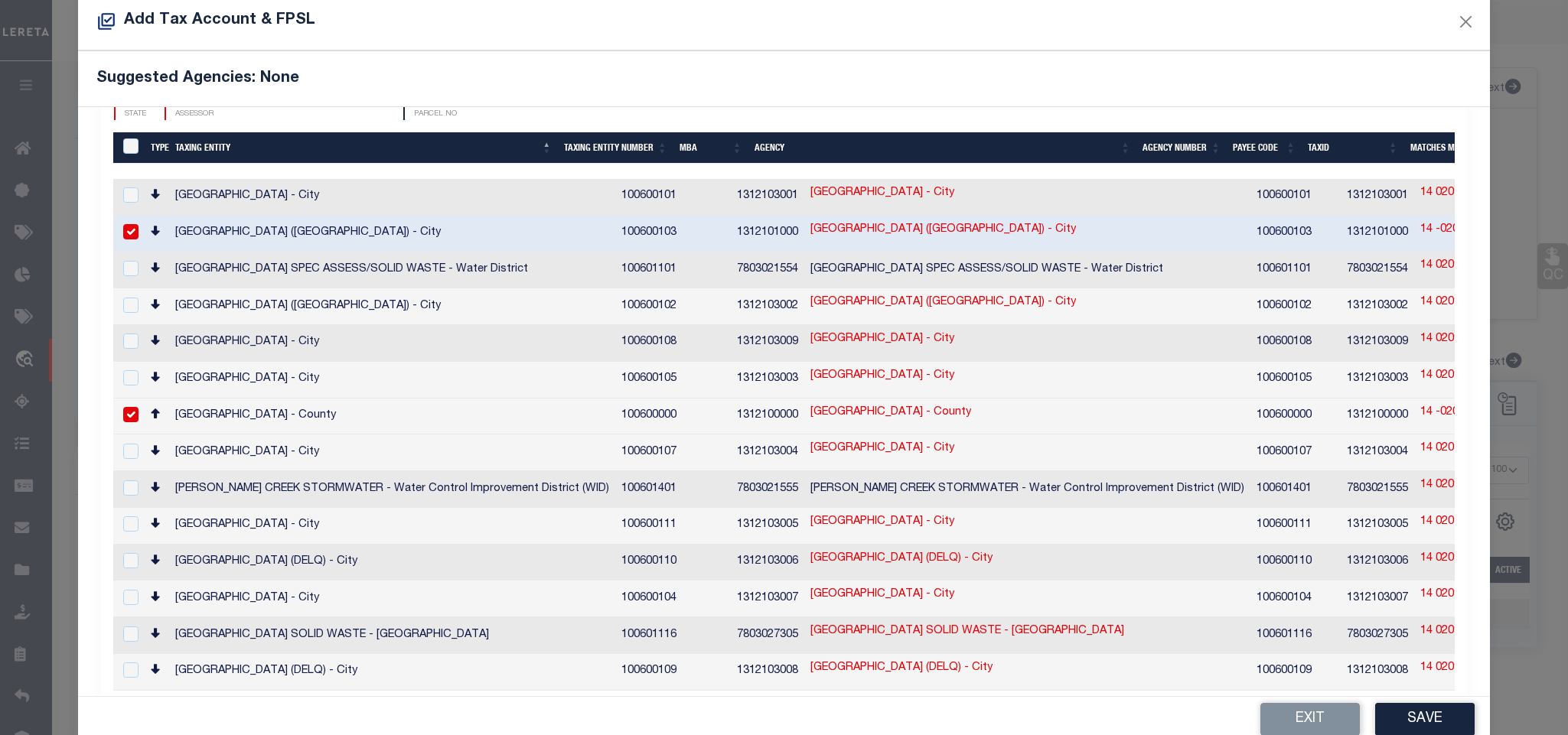
scroll to position [58, 0]
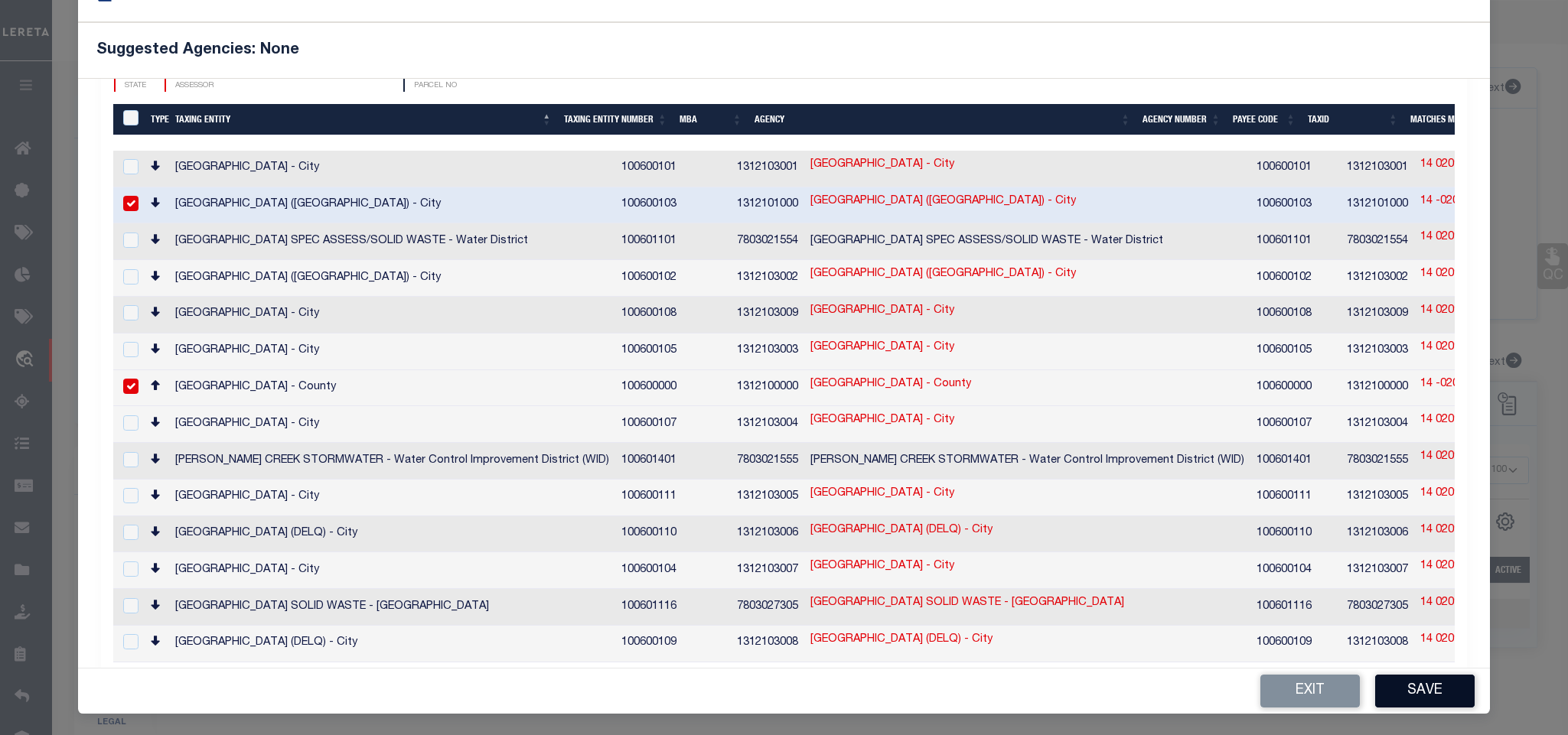
click at [1415, 708] on button "Save" at bounding box center [1425, 691] width 99 height 33
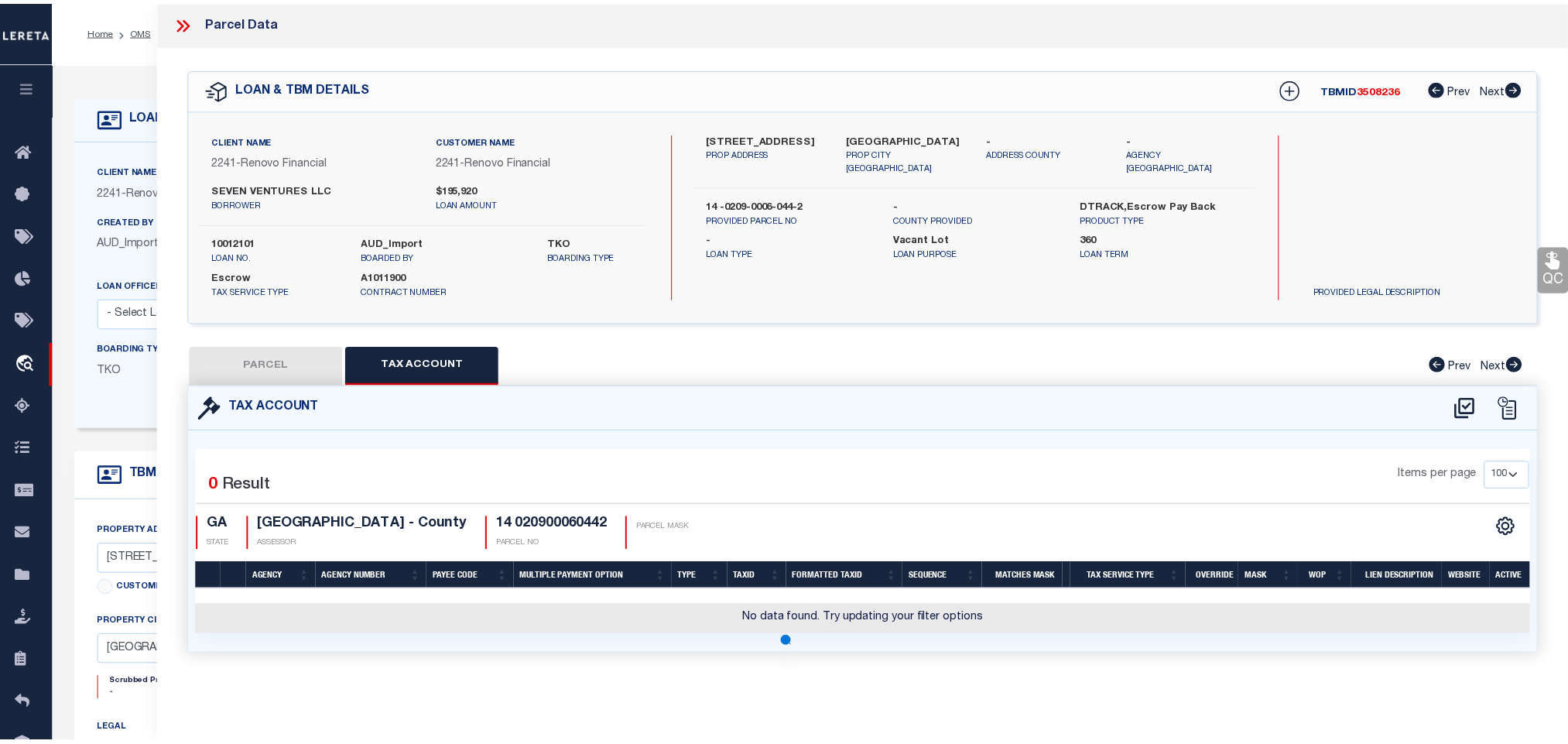
scroll to position [0, 0]
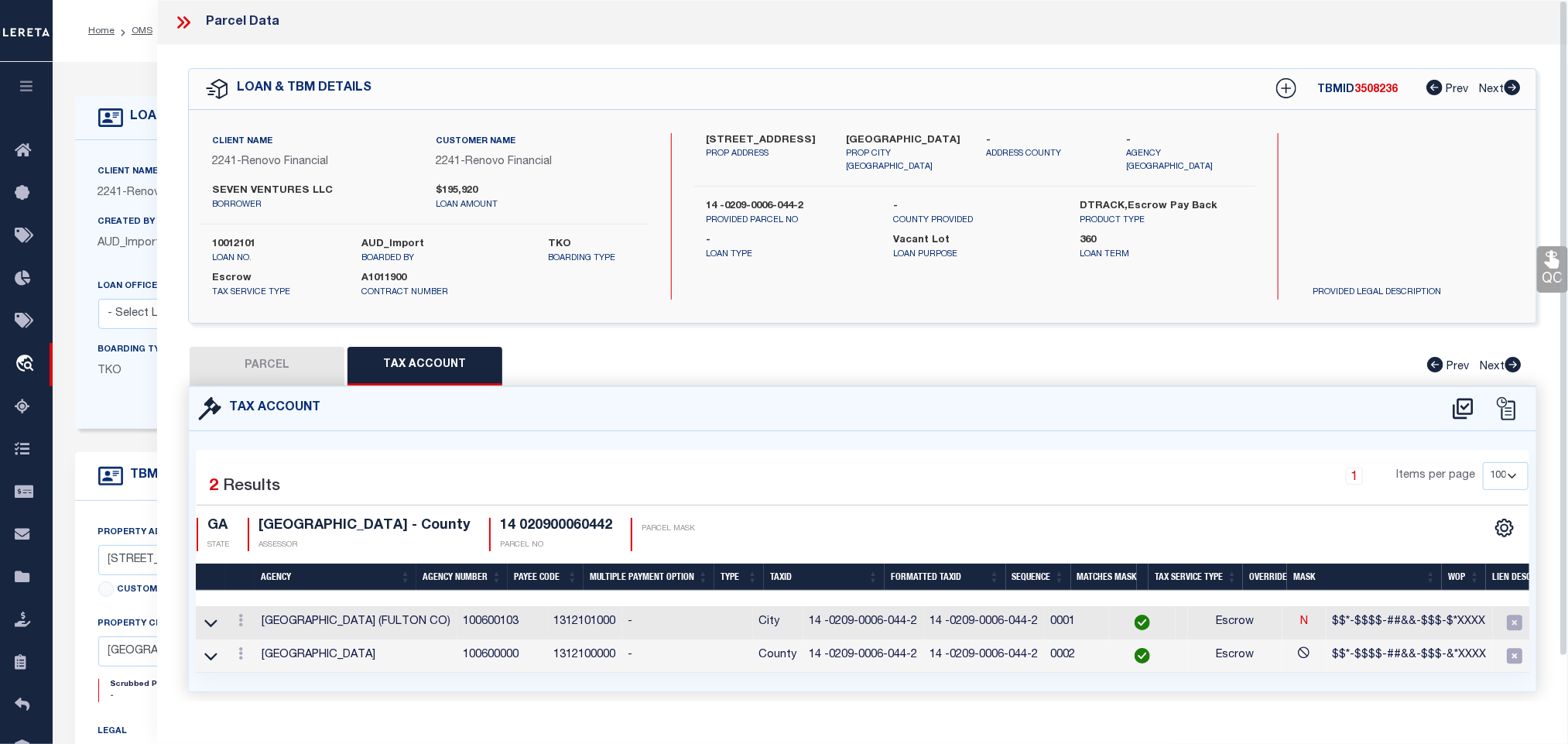
click at [252, 366] on button "PARCEL" at bounding box center [267, 366] width 155 height 39
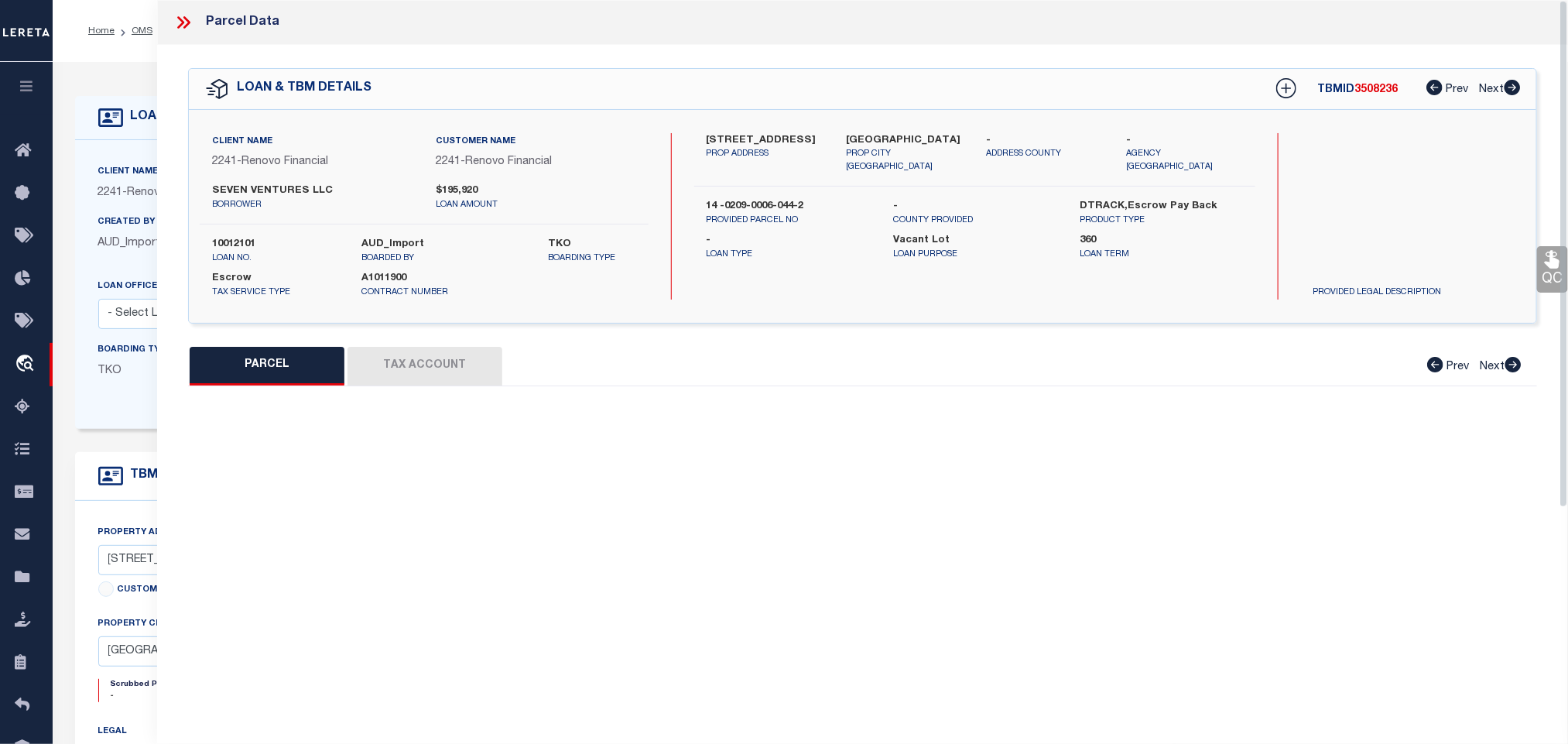
select select "AS"
select select
checkbox input "false"
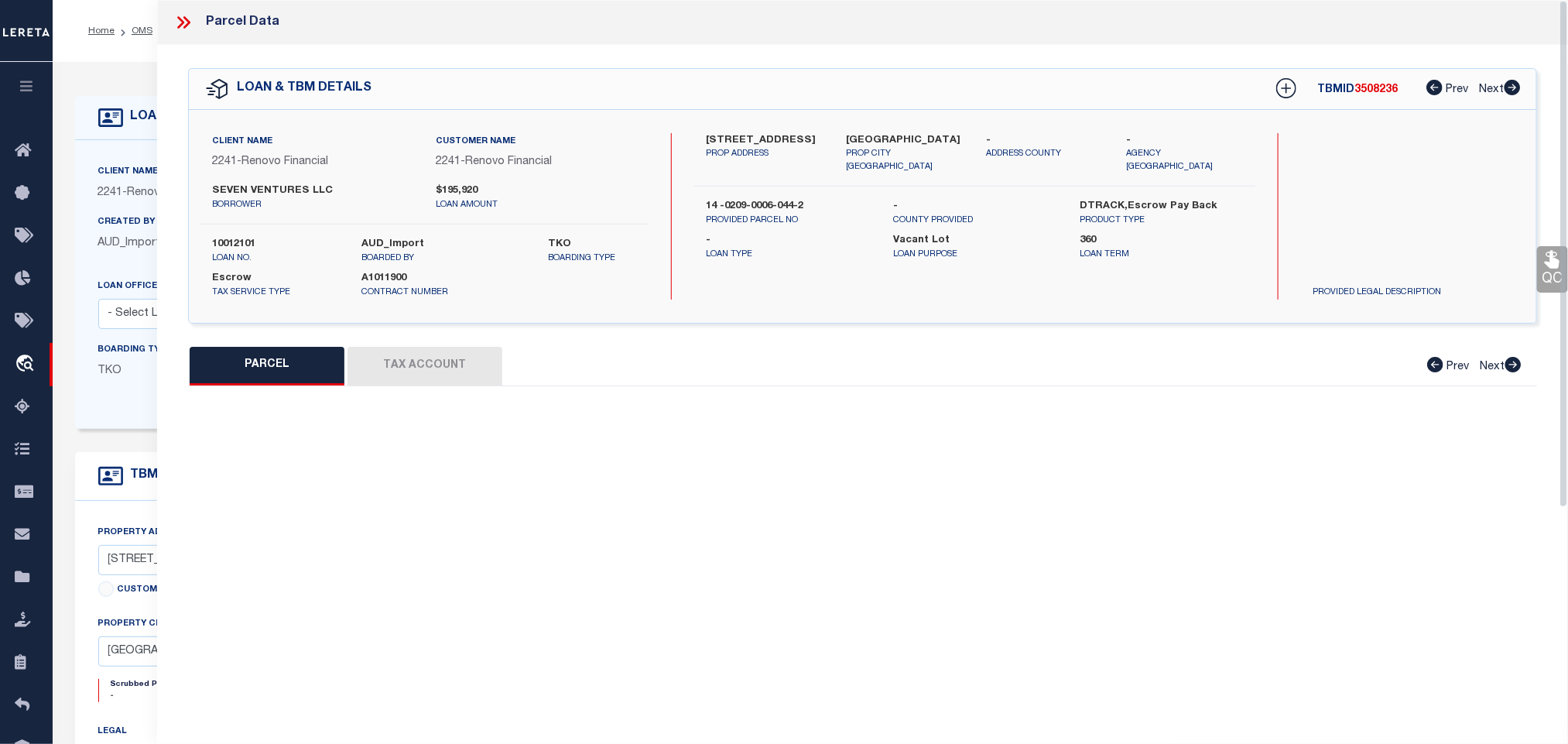
select select "IP"
type input "SEVEN D VENTURES LLC"
select select "AGW"
select select "LEG"
type input "841 KINGS GRANT DR NW"
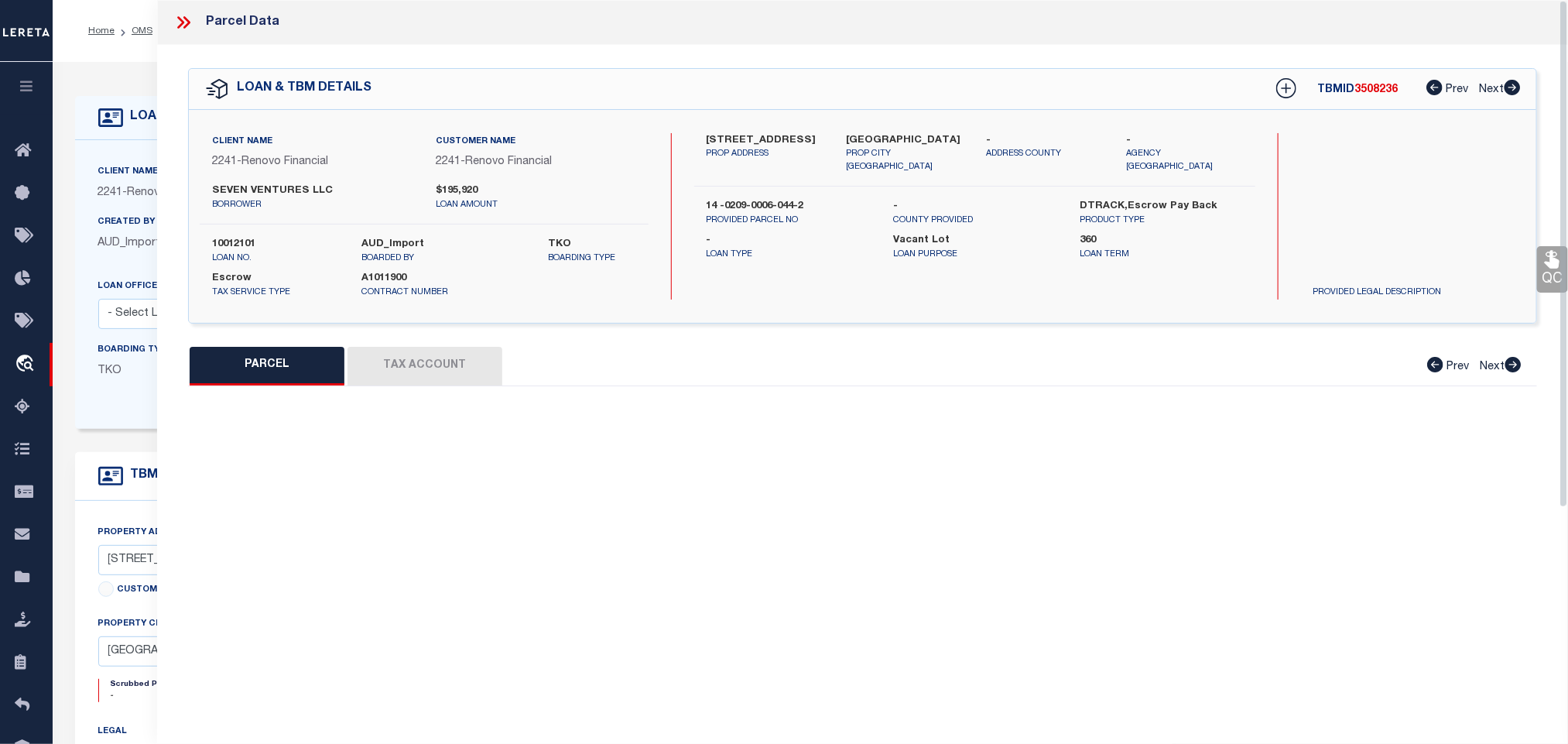
type input "ATLANTA, GA 30318"
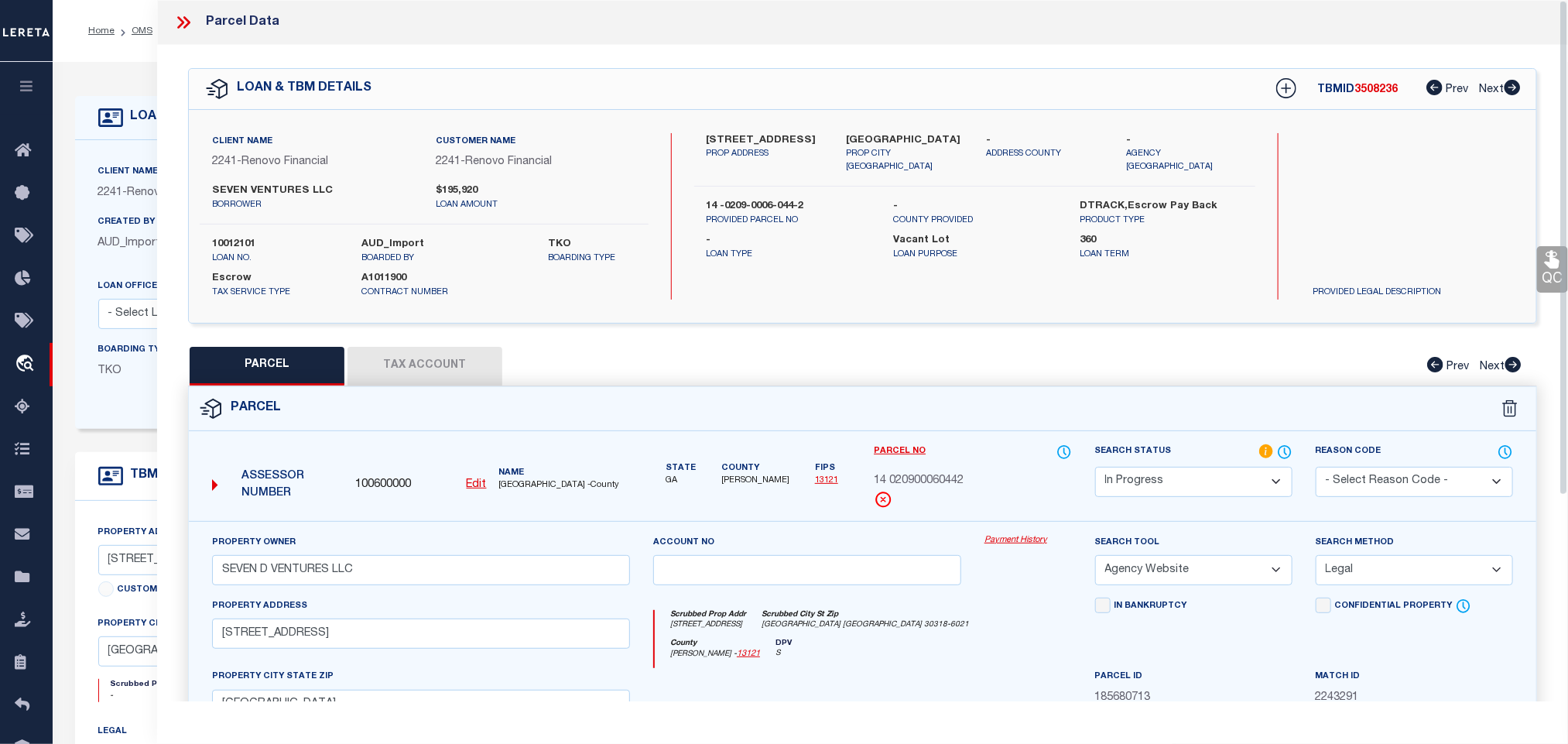
click at [1181, 476] on select "Automated Search Bad Parcel Complete Duplicate Parcel High Dollar Reporting In …" at bounding box center [1194, 482] width 198 height 30
select select "PC"
click at [1096, 468] on select "Automated Search Bad Parcel Complete Duplicate Parcel High Dollar Reporting In …" at bounding box center [1194, 482] width 198 height 30
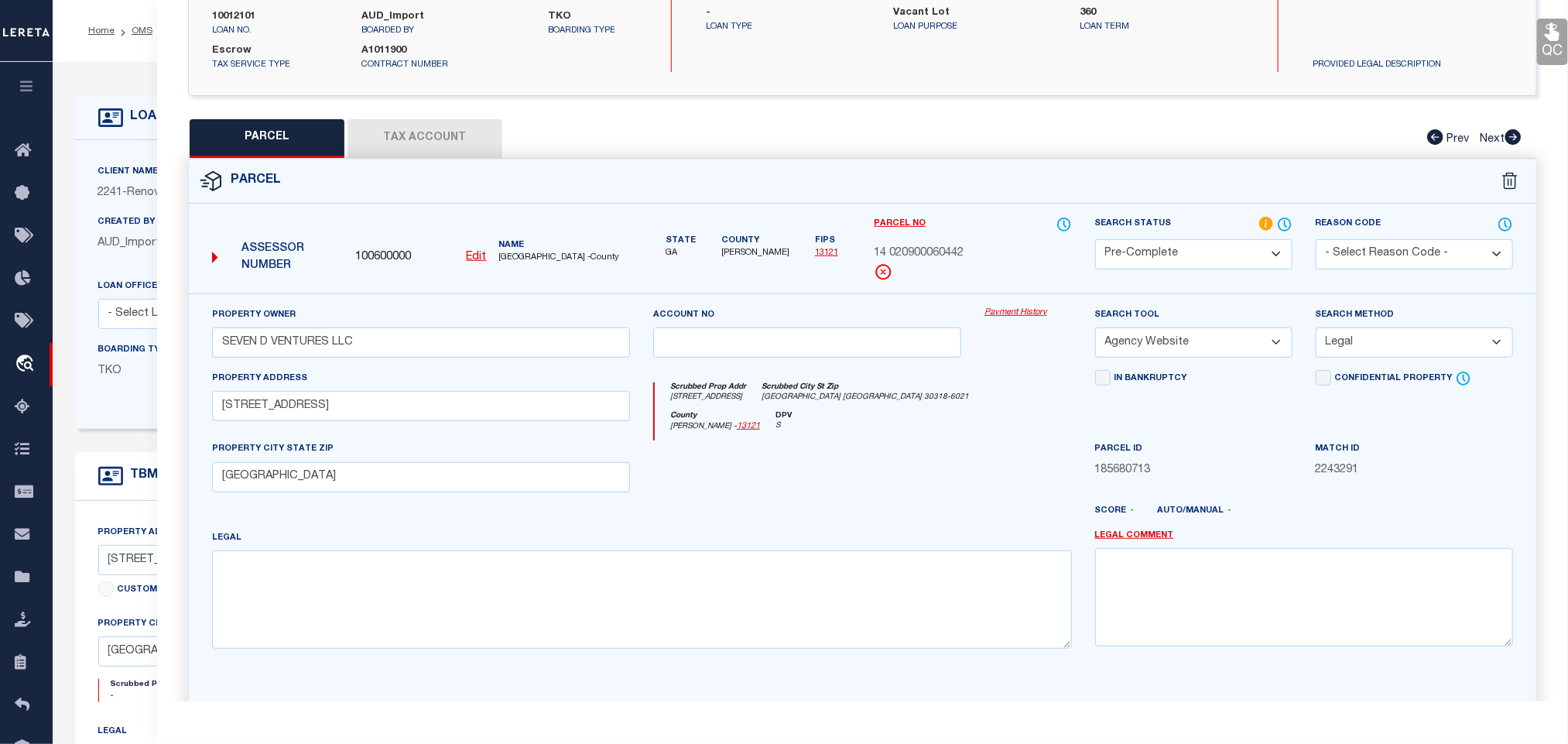
scroll to position [337, 0]
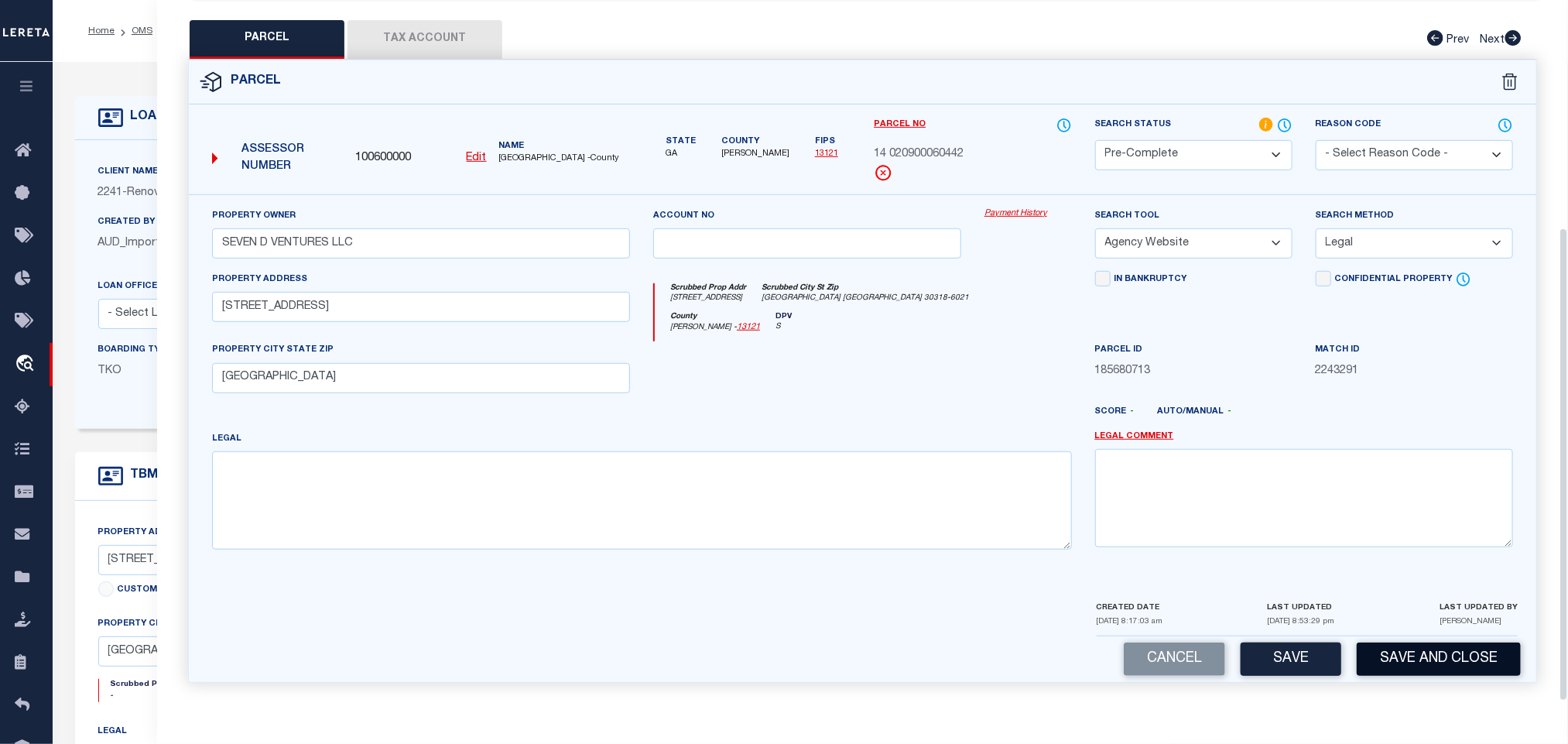
click at [1408, 656] on button "Save and Close" at bounding box center [1438, 659] width 164 height 34
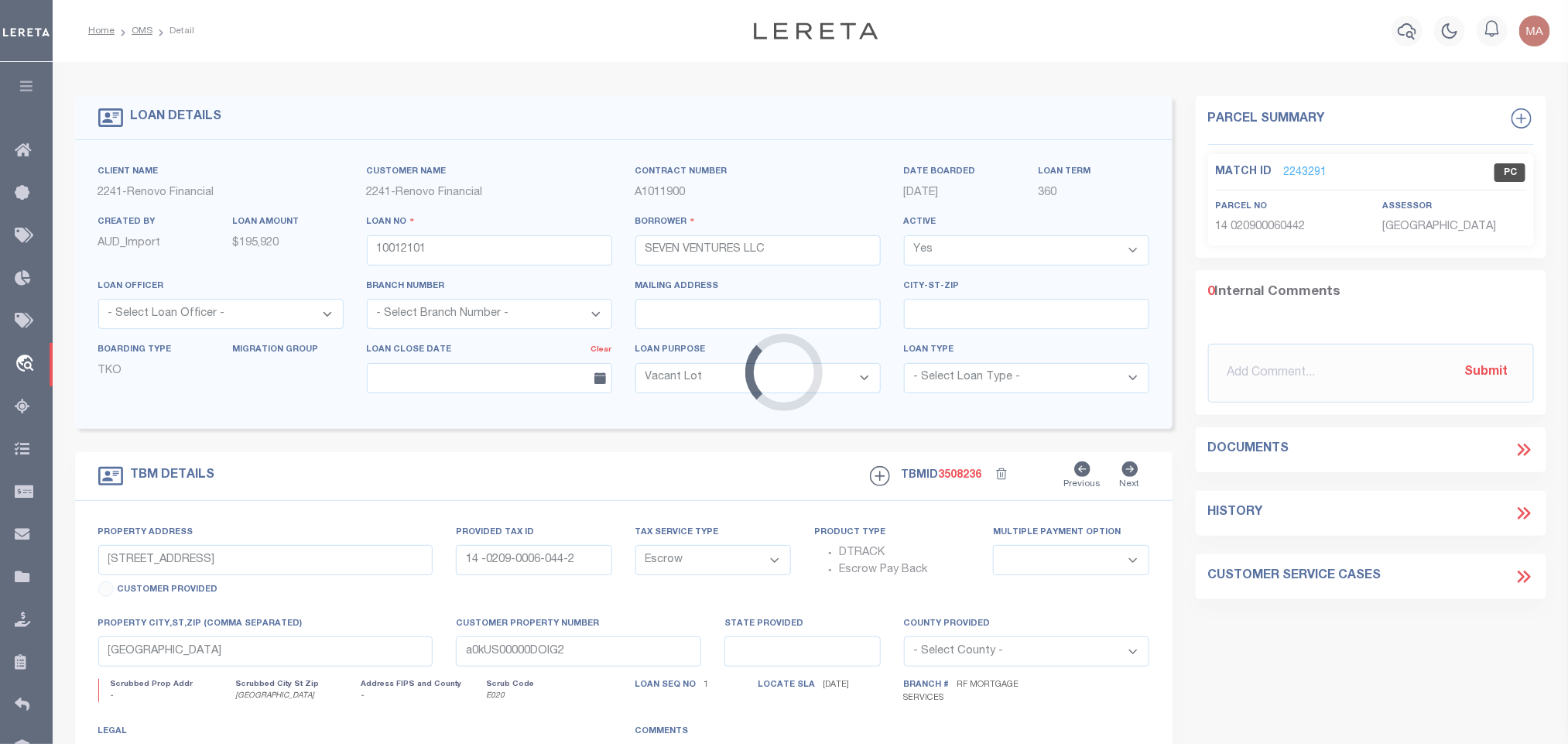
select select
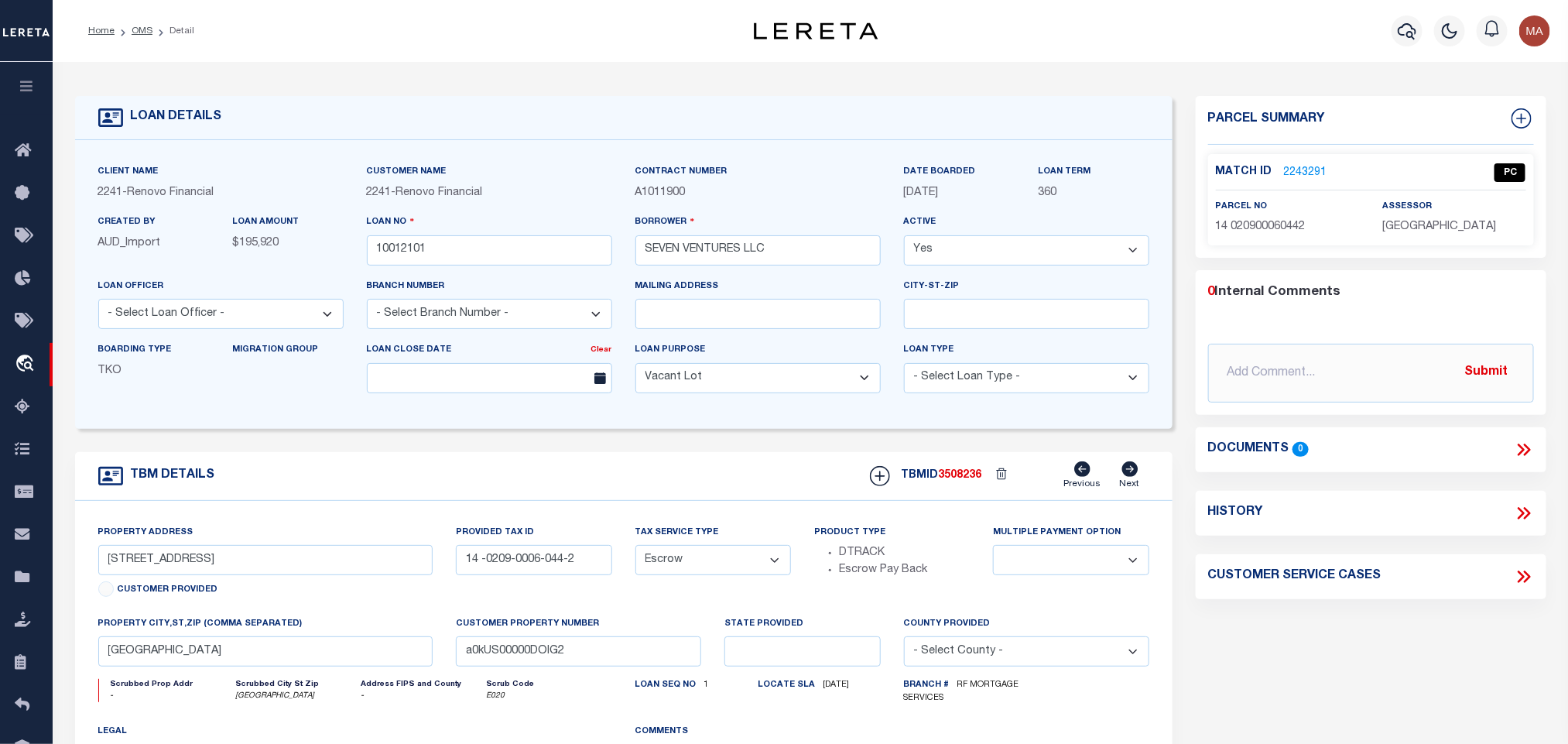
drag, startPoint x: 811, startPoint y: 162, endPoint x: 739, endPoint y: 203, distance: 82.9
click at [811, 162] on div "Client Name 2241 - Renovo Financial Customer Name 2241 - Renovo Financial" at bounding box center [623, 284] width 1097 height 289
click at [518, 256] on input "10012101" at bounding box center [489, 250] width 246 height 30
click at [970, 481] on span "3508236" at bounding box center [961, 475] width 43 height 11
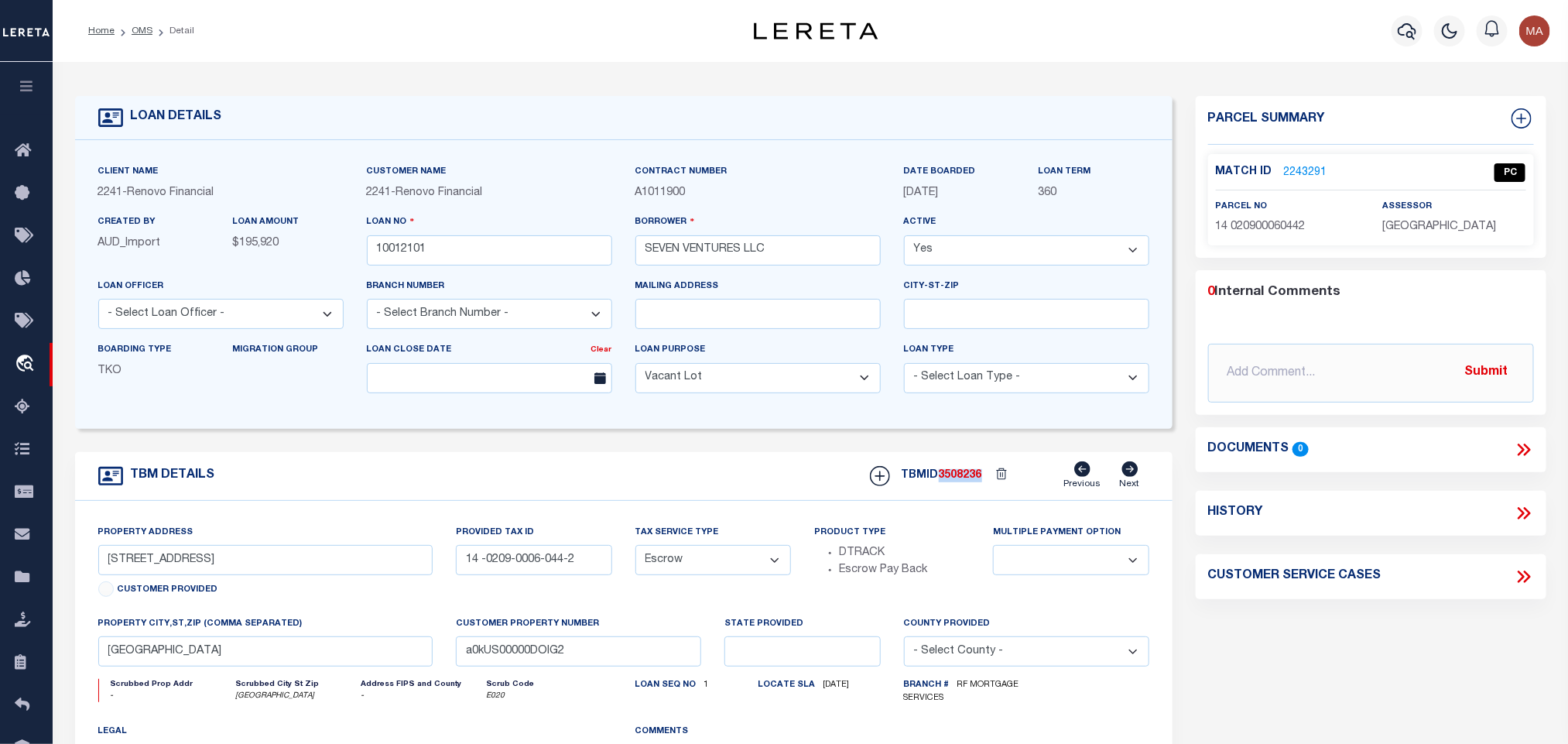
click at [970, 481] on span "3508236" at bounding box center [961, 475] width 43 height 11
copy span "3508236"
click at [1437, 222] on span "FULTON COUNTY" at bounding box center [1439, 227] width 114 height 11
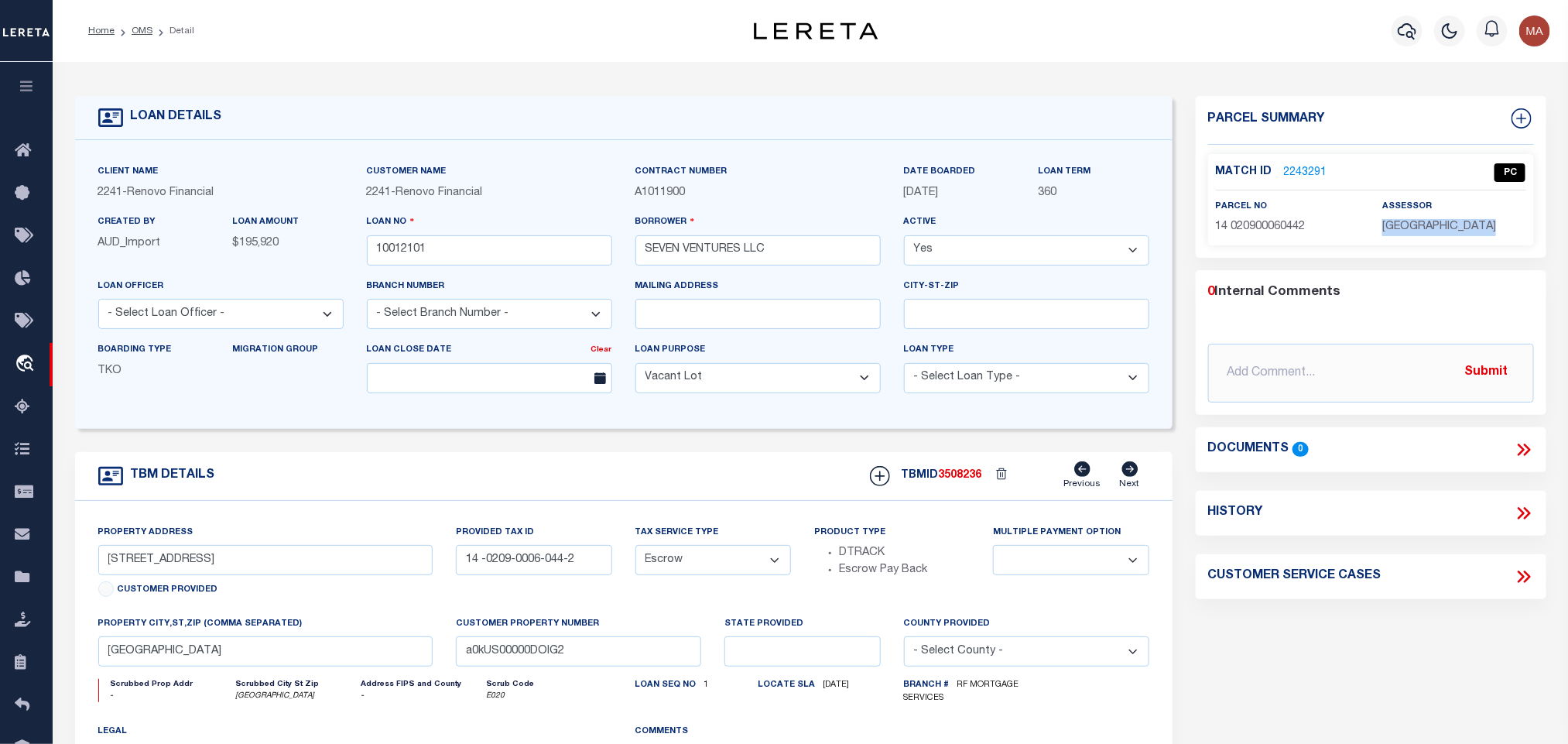
copy div "FULTON COUNTY"
click at [1280, 216] on div "parcel no 14 020900060442" at bounding box center [1287, 217] width 143 height 38
click at [1280, 222] on span "14 020900060442" at bounding box center [1261, 227] width 90 height 11
click at [1282, 233] on p "14 020900060442" at bounding box center [1287, 228] width 143 height 17
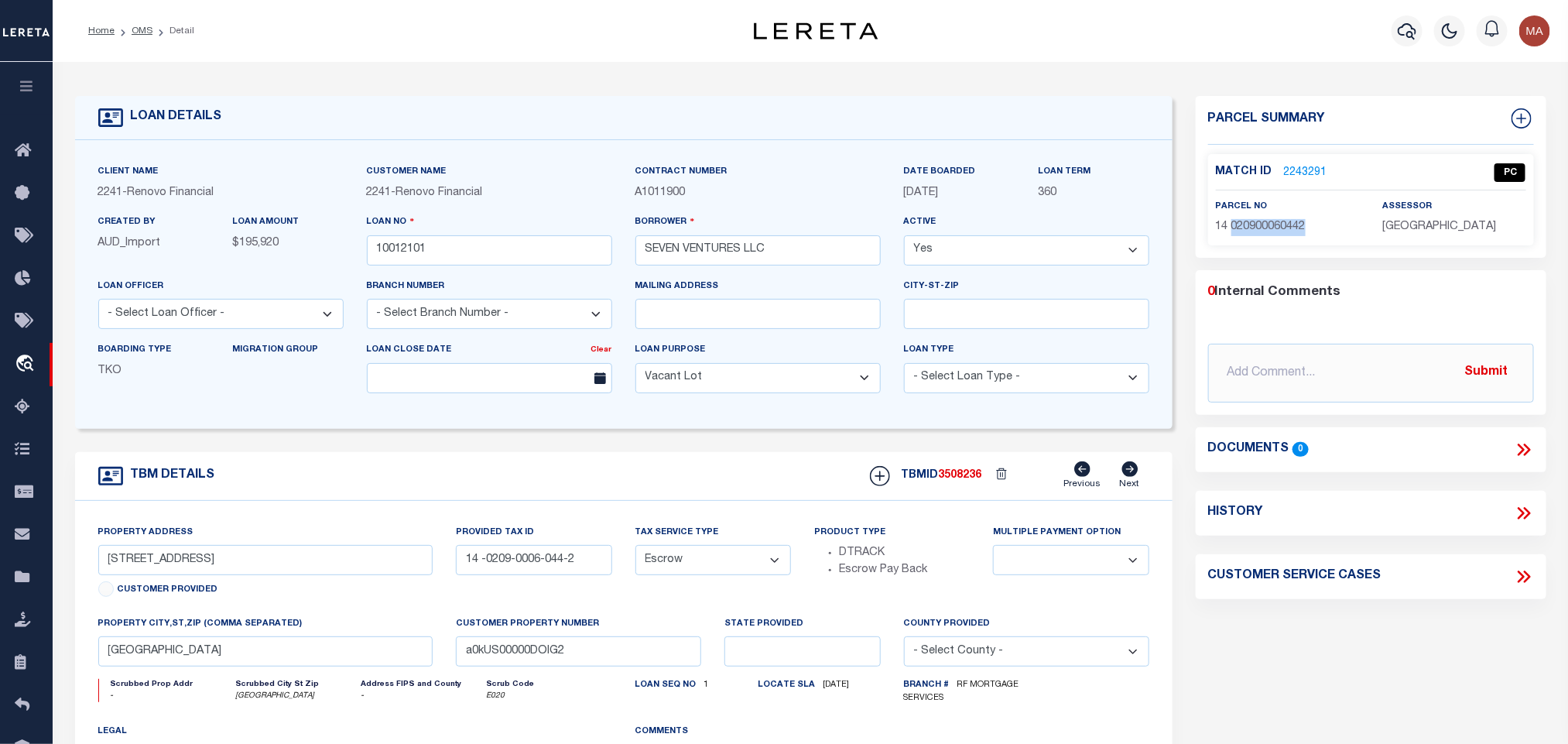
click at [1282, 233] on p "14 020900060442" at bounding box center [1287, 228] width 143 height 17
copy div "14 020900060442"
click at [137, 34] on link "OMS" at bounding box center [142, 31] width 21 height 9
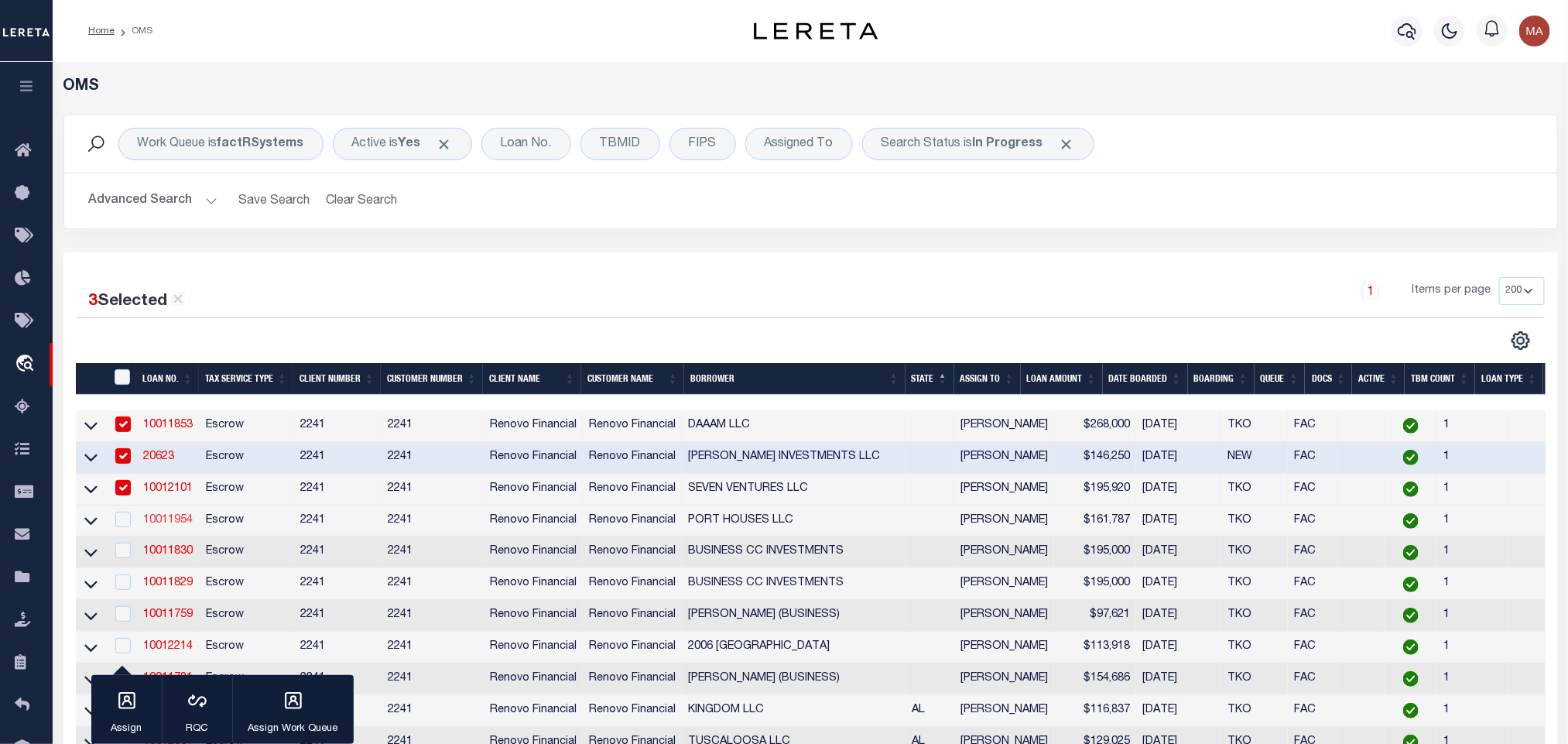
click at [179, 519] on link "10011954" at bounding box center [168, 520] width 50 height 11
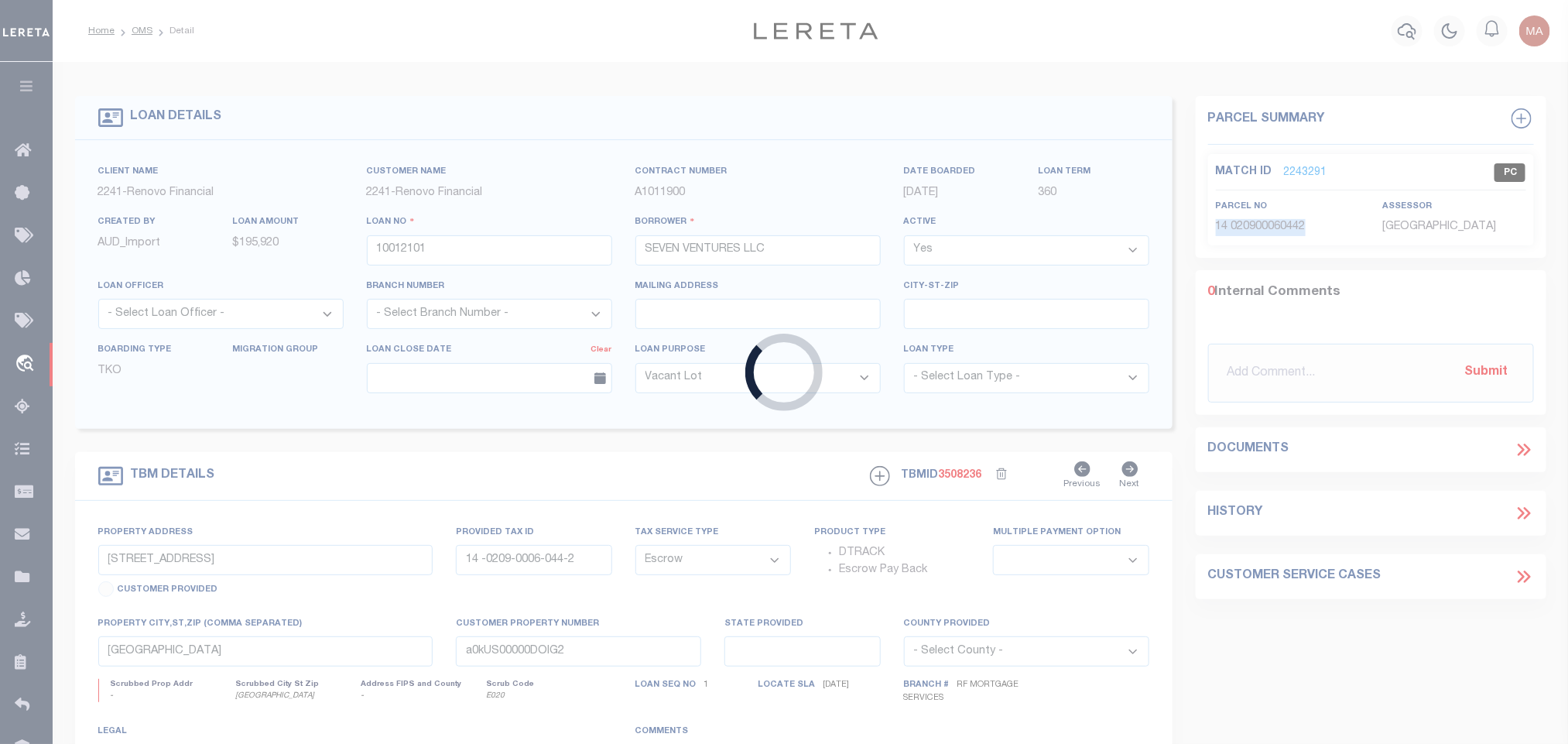
type input "10011954"
type input "PORT HOUSES LLC"
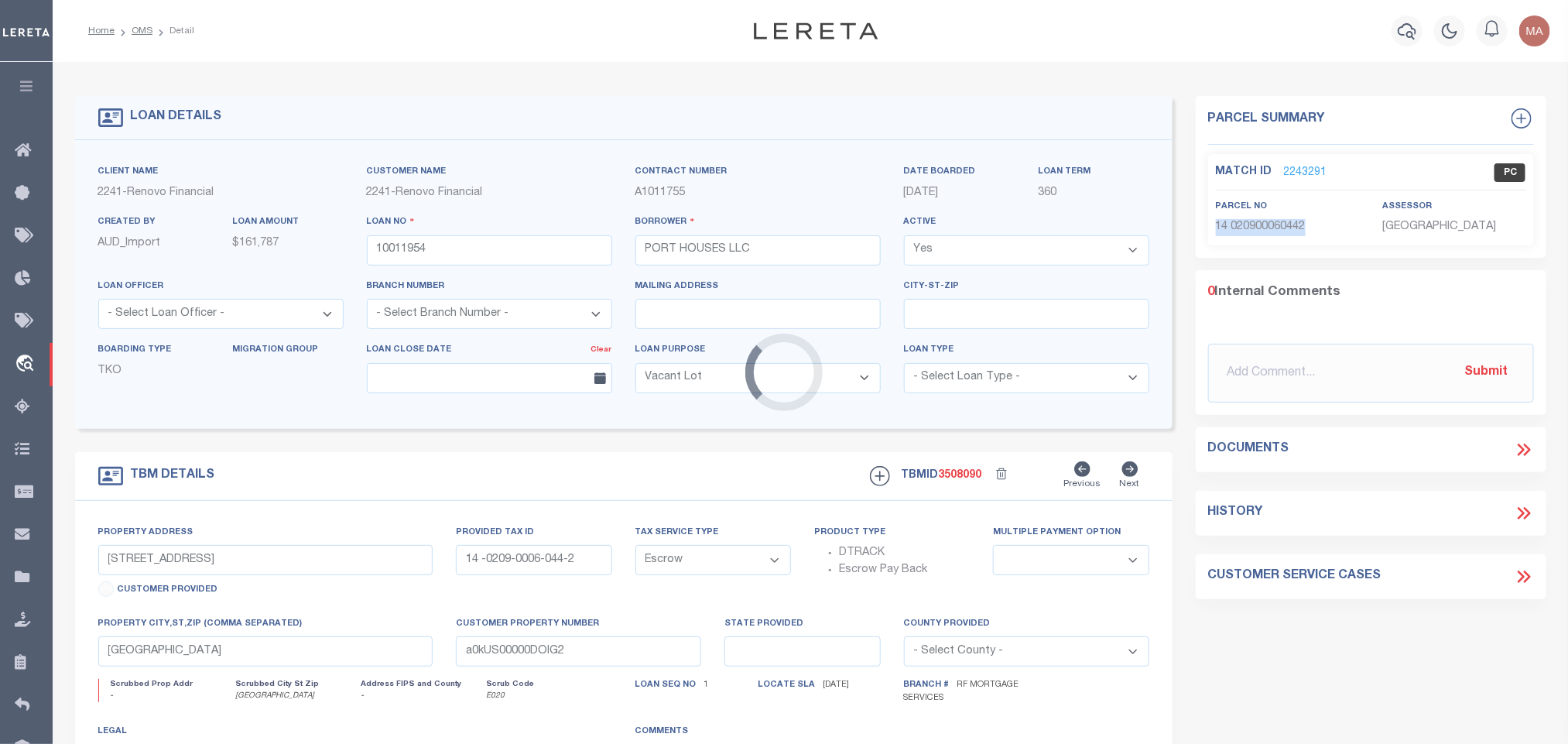
type input "2346 NEPORT MALABAR BLVD"
type input "2834063"
select select
type input "PALM BAY, FL 32905"
type input "a0kUS00000DOlCn"
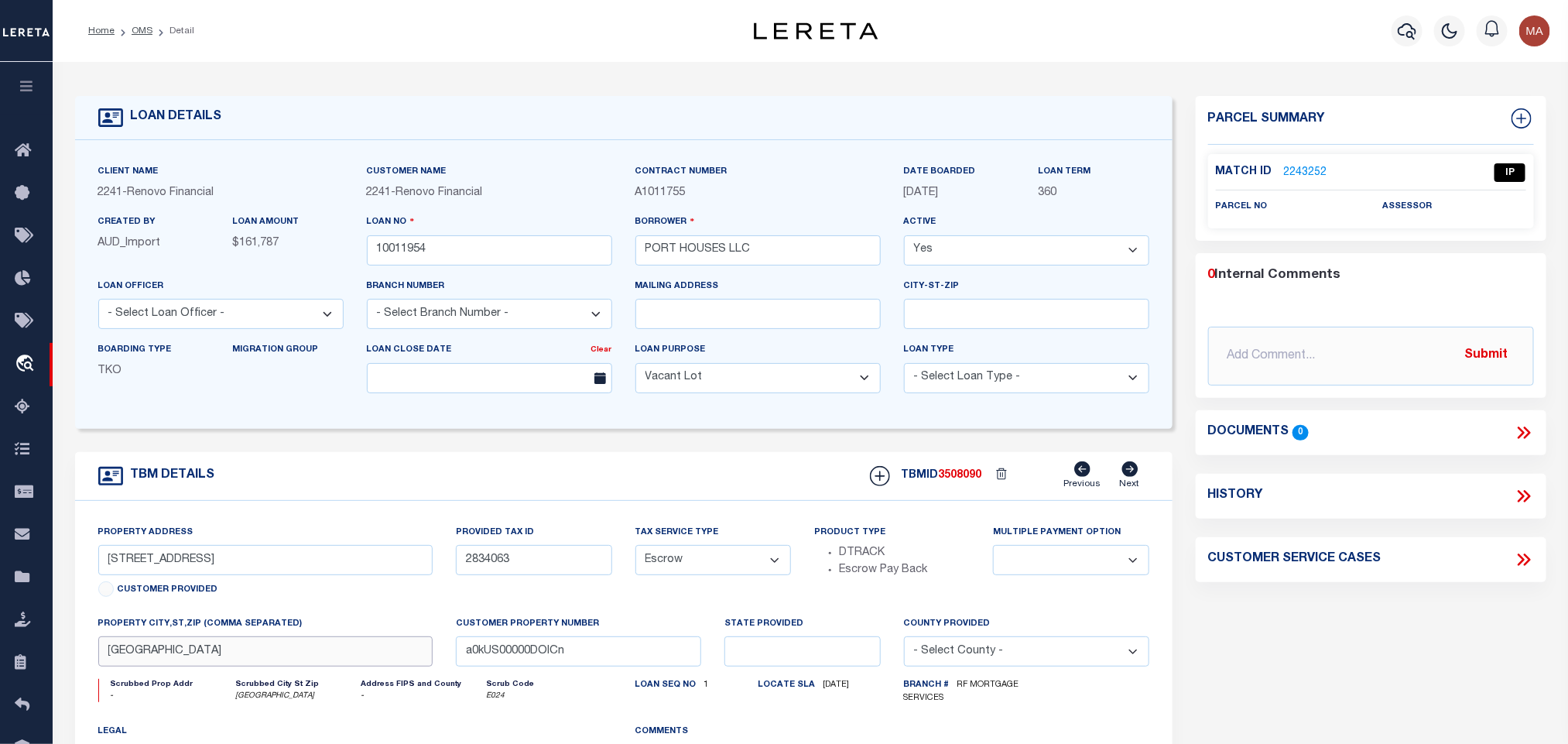
click at [301, 653] on input "PALM BAY, FL 32905" at bounding box center [265, 651] width 335 height 30
drag, startPoint x: 105, startPoint y: 568, endPoint x: 237, endPoint y: 586, distance: 133.2
click at [237, 586] on div "Property Address 2346 NEPORT MALABAR BLVD Customer Provided" at bounding box center [265, 564] width 335 height 79
click at [500, 571] on input "2834063" at bounding box center [533, 560] width 155 height 30
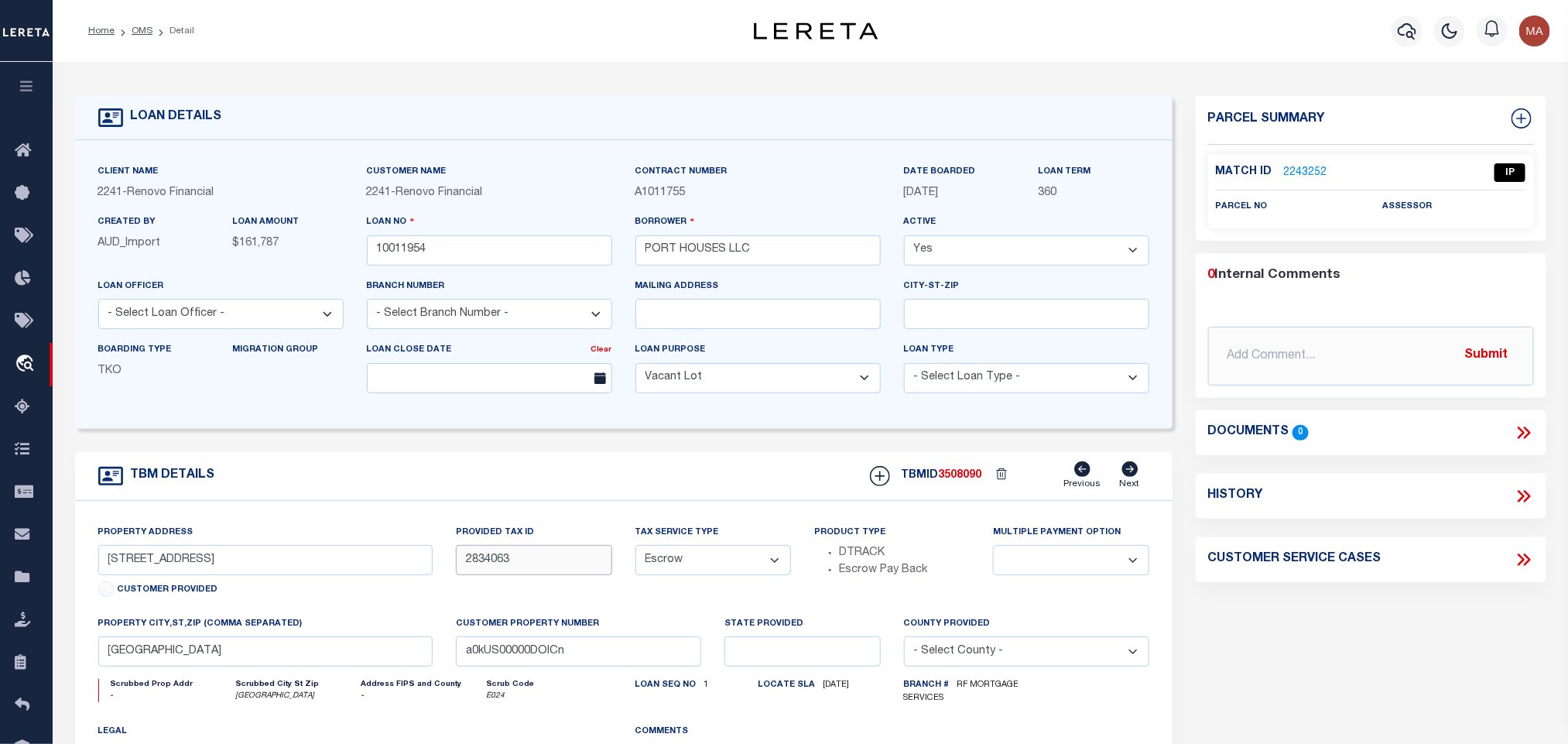
click at [500, 571] on input "2834063" at bounding box center [533, 560] width 155 height 30
click at [1312, 173] on link "2243252" at bounding box center [1306, 173] width 43 height 16
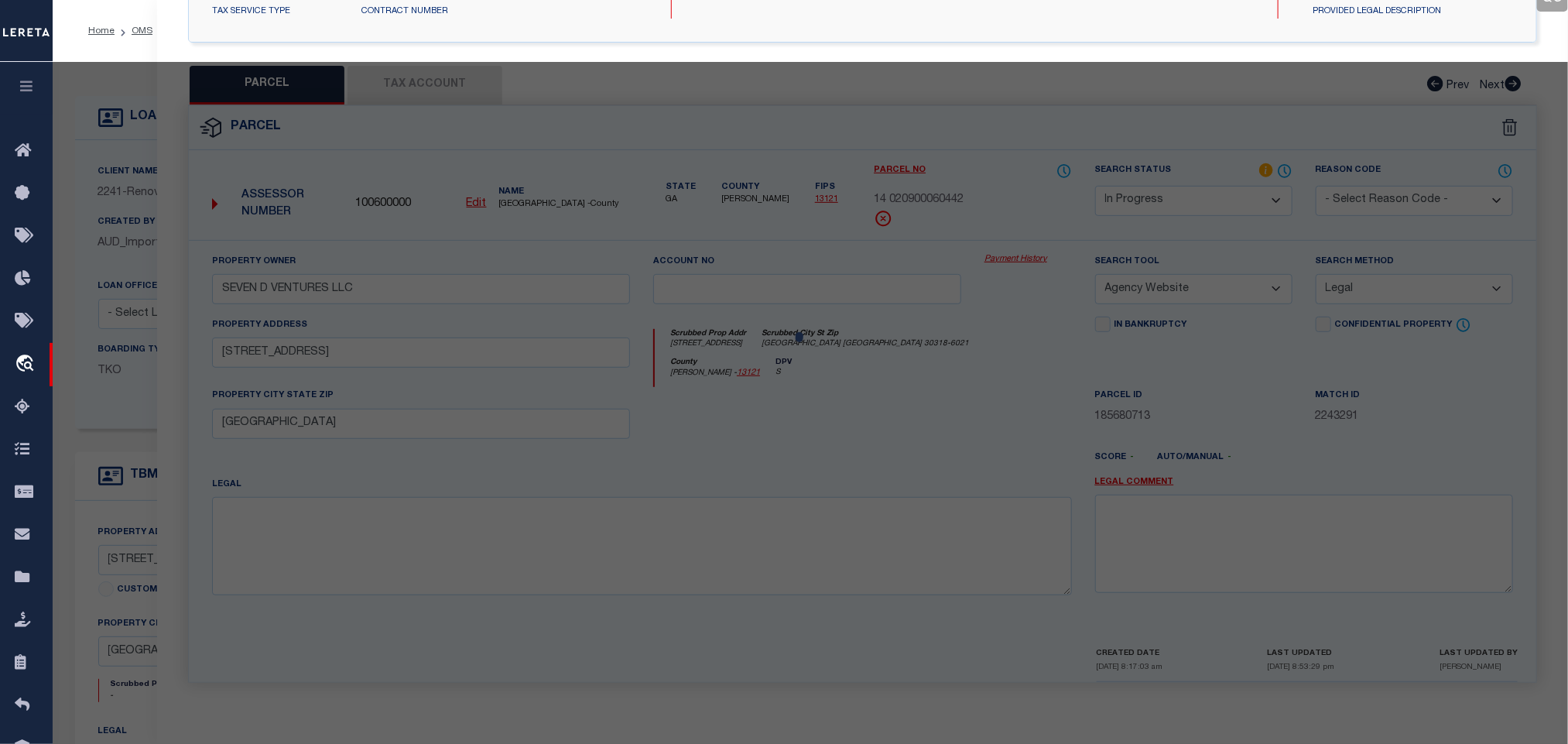
select select "AS"
select select
checkbox input "false"
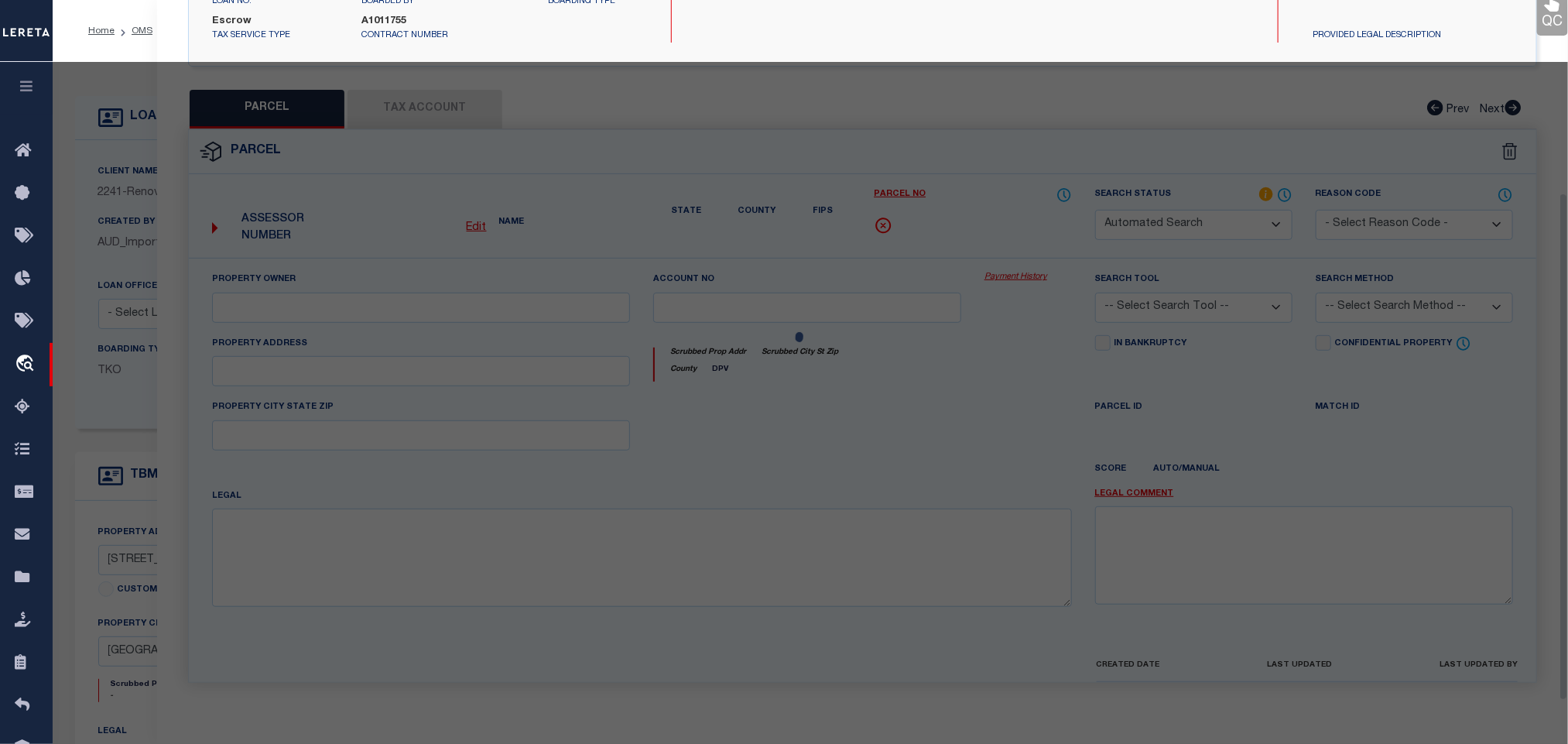
select select "IP"
checkbox input "false"
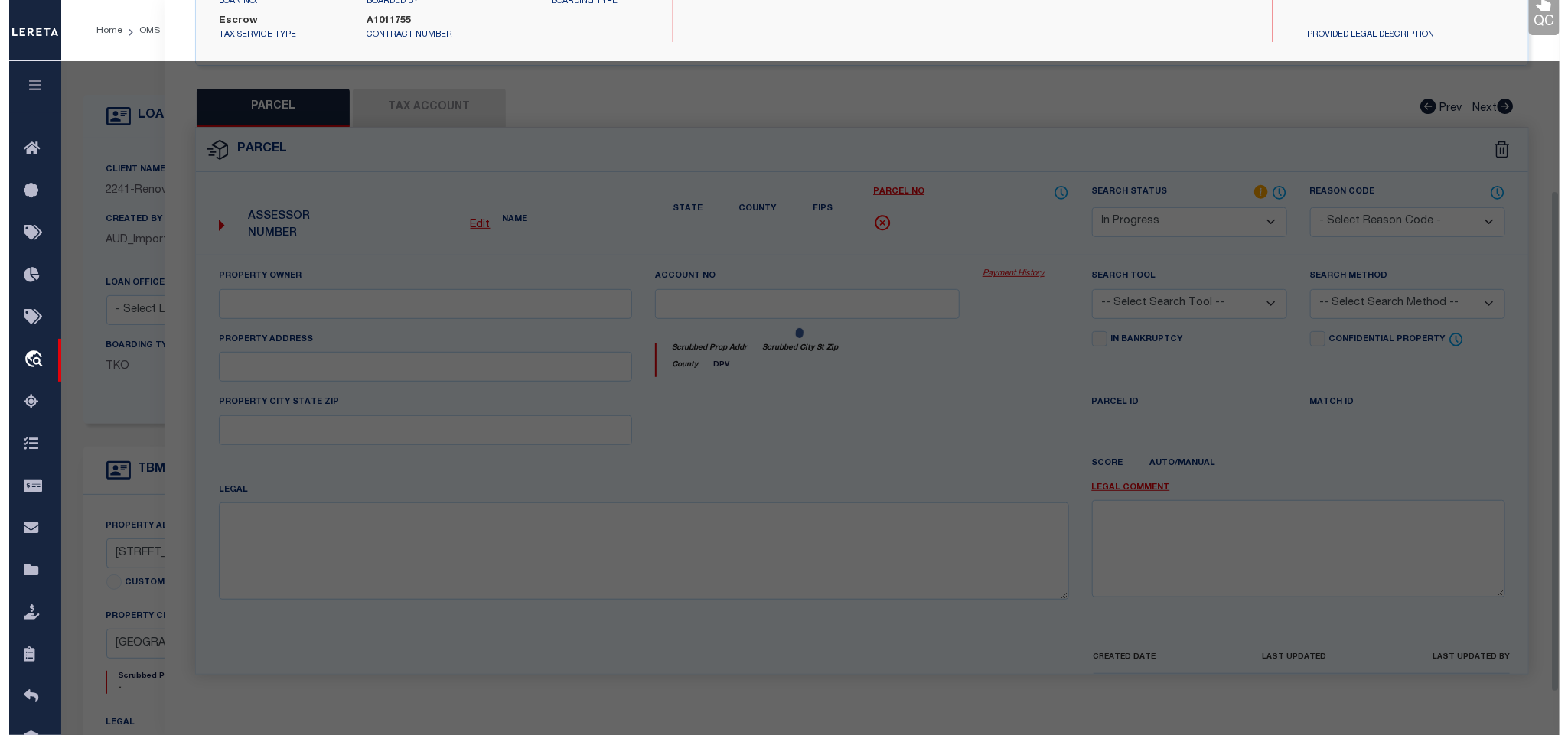
scroll to position [280, 0]
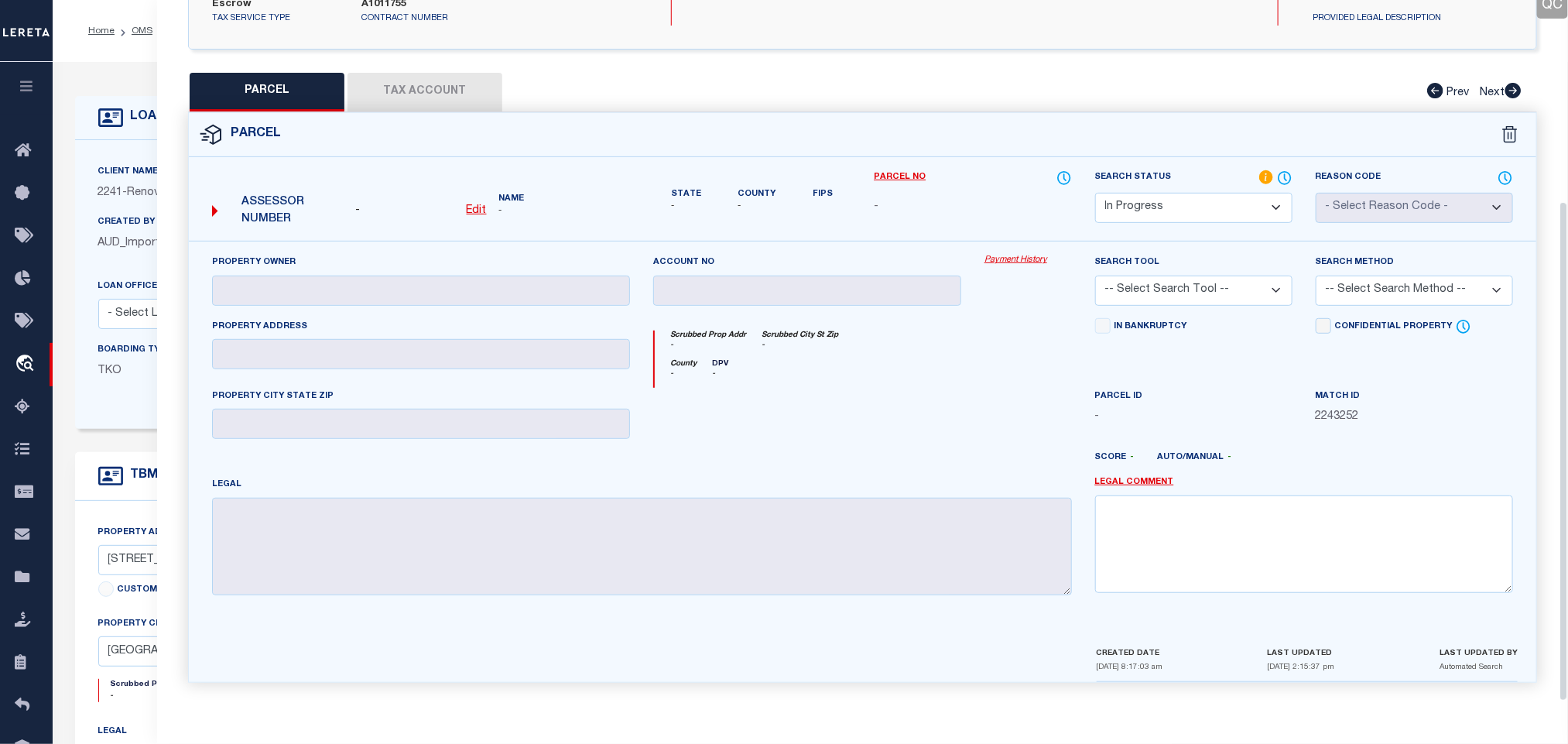
click at [471, 205] on u "Edit" at bounding box center [477, 210] width 20 height 11
select select "IP"
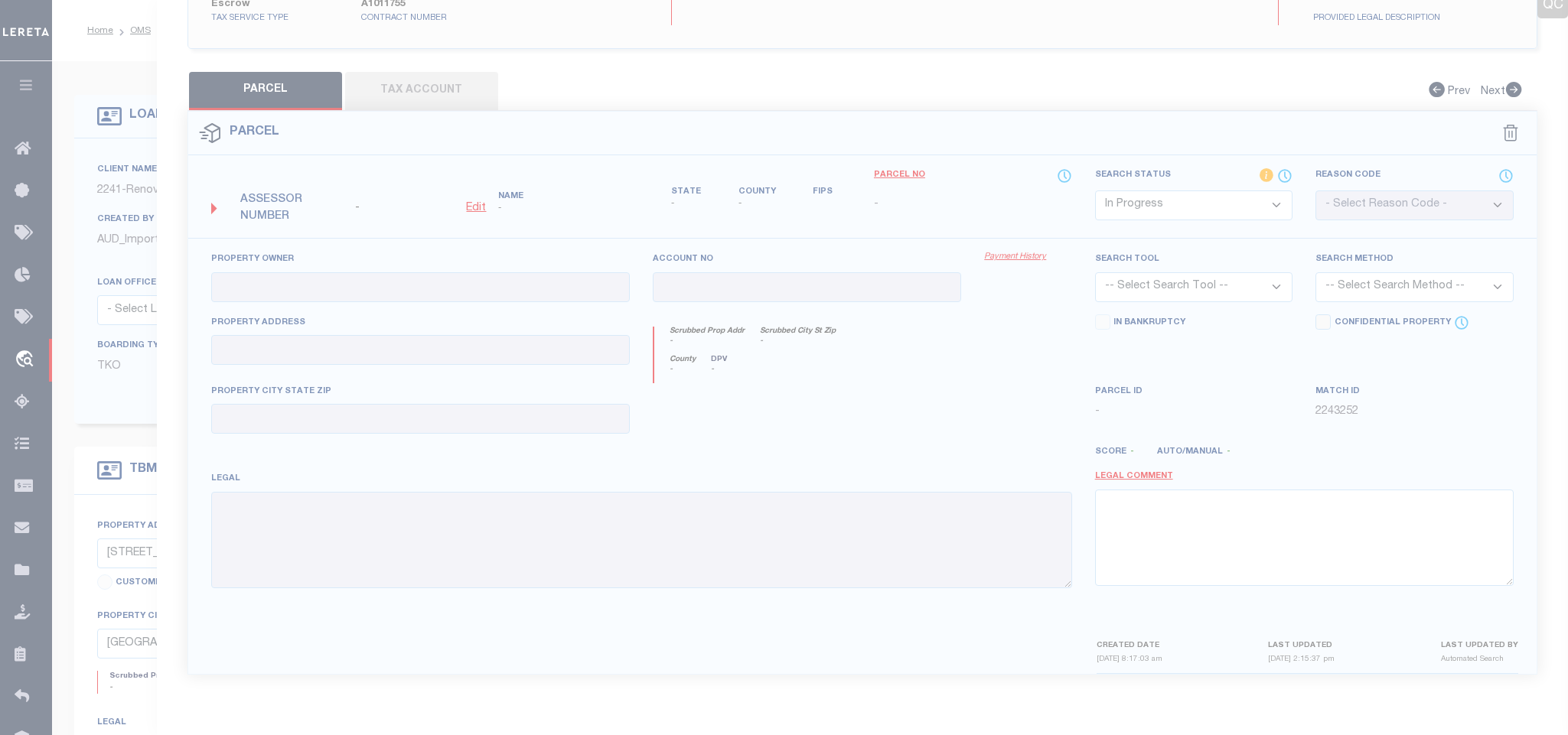
type textarea "-"
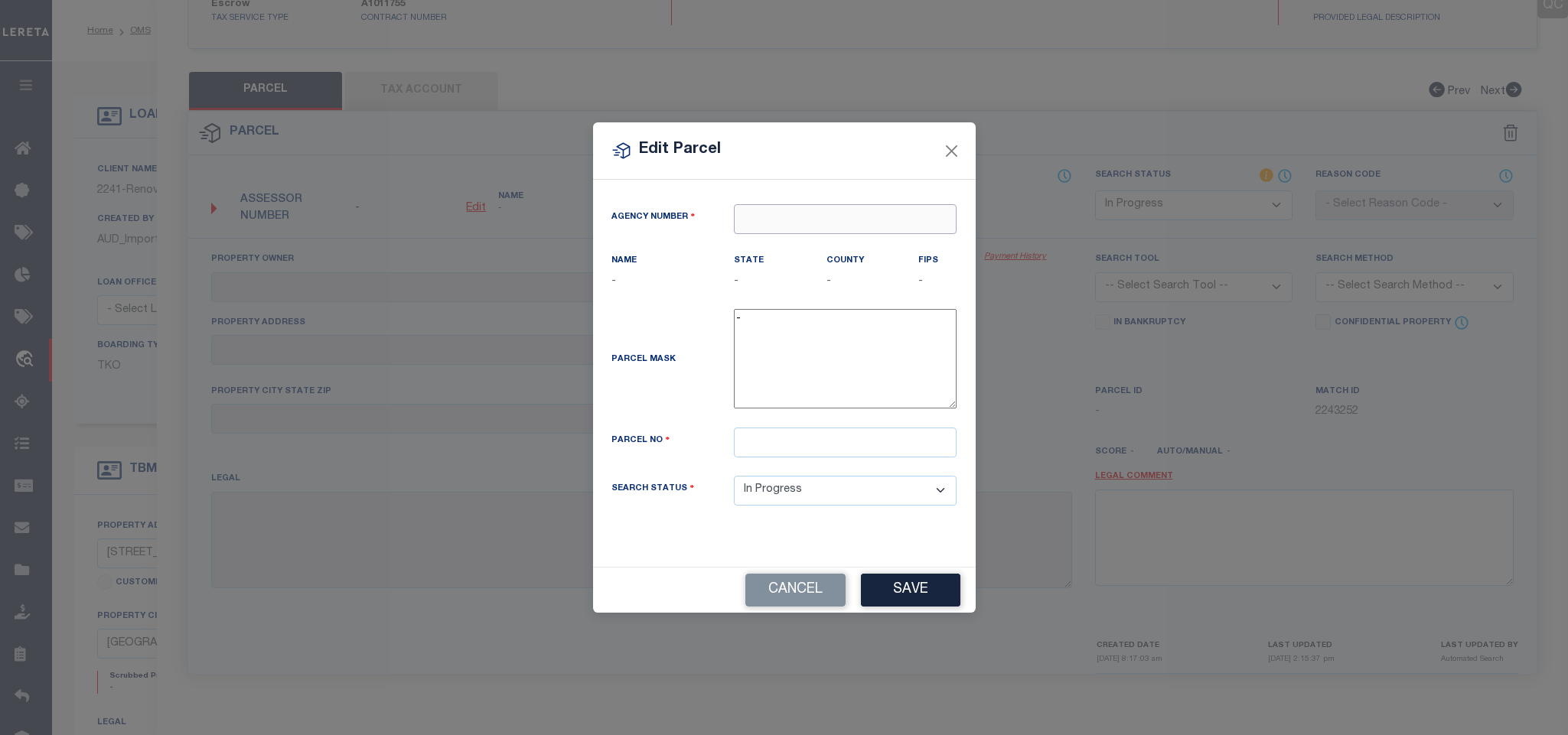
click at [783, 227] on input "text" at bounding box center [846, 219] width 222 height 30
paste input "090050000"
type input "090050000"
click at [818, 237] on div "090050000 : BREVARD COUNTY" at bounding box center [845, 253] width 222 height 43
type input "090050000"
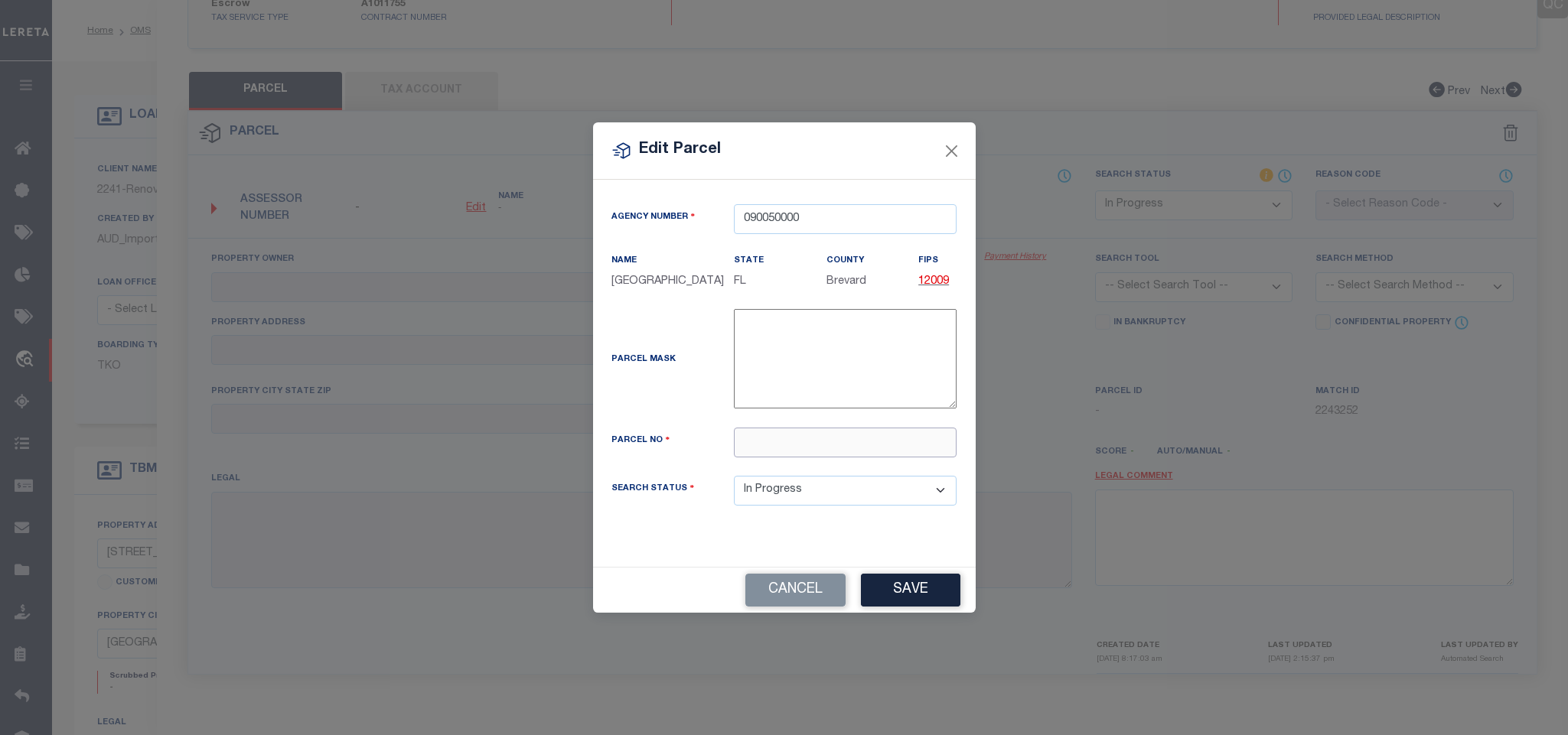
click at [788, 451] on input "text" at bounding box center [846, 442] width 222 height 30
paste input "28-37-25-06-39-7.A"
type input "28-37-25-06-39-7.A"
click at [942, 598] on button "Save" at bounding box center [910, 590] width 99 height 33
select select "IP"
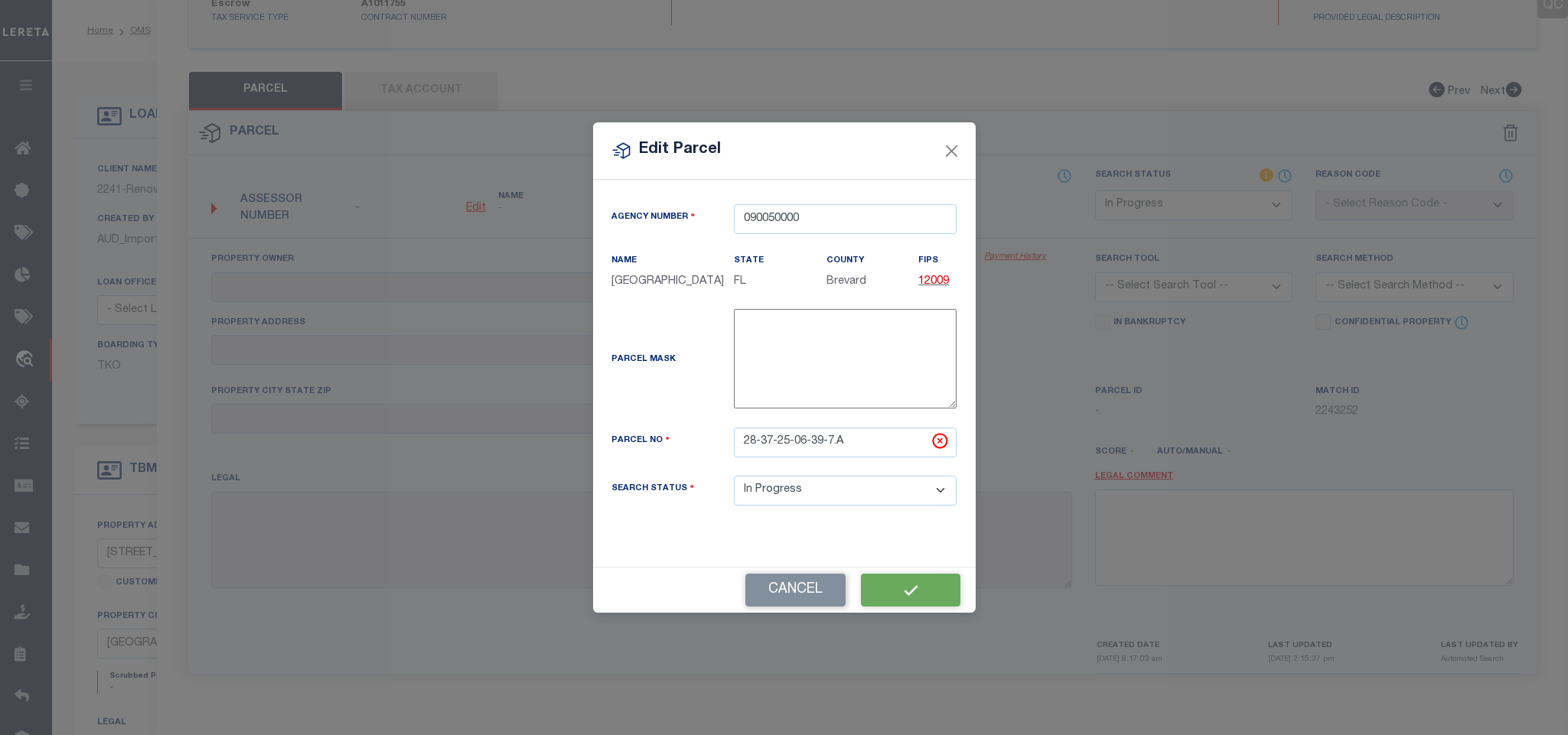
checkbox input "false"
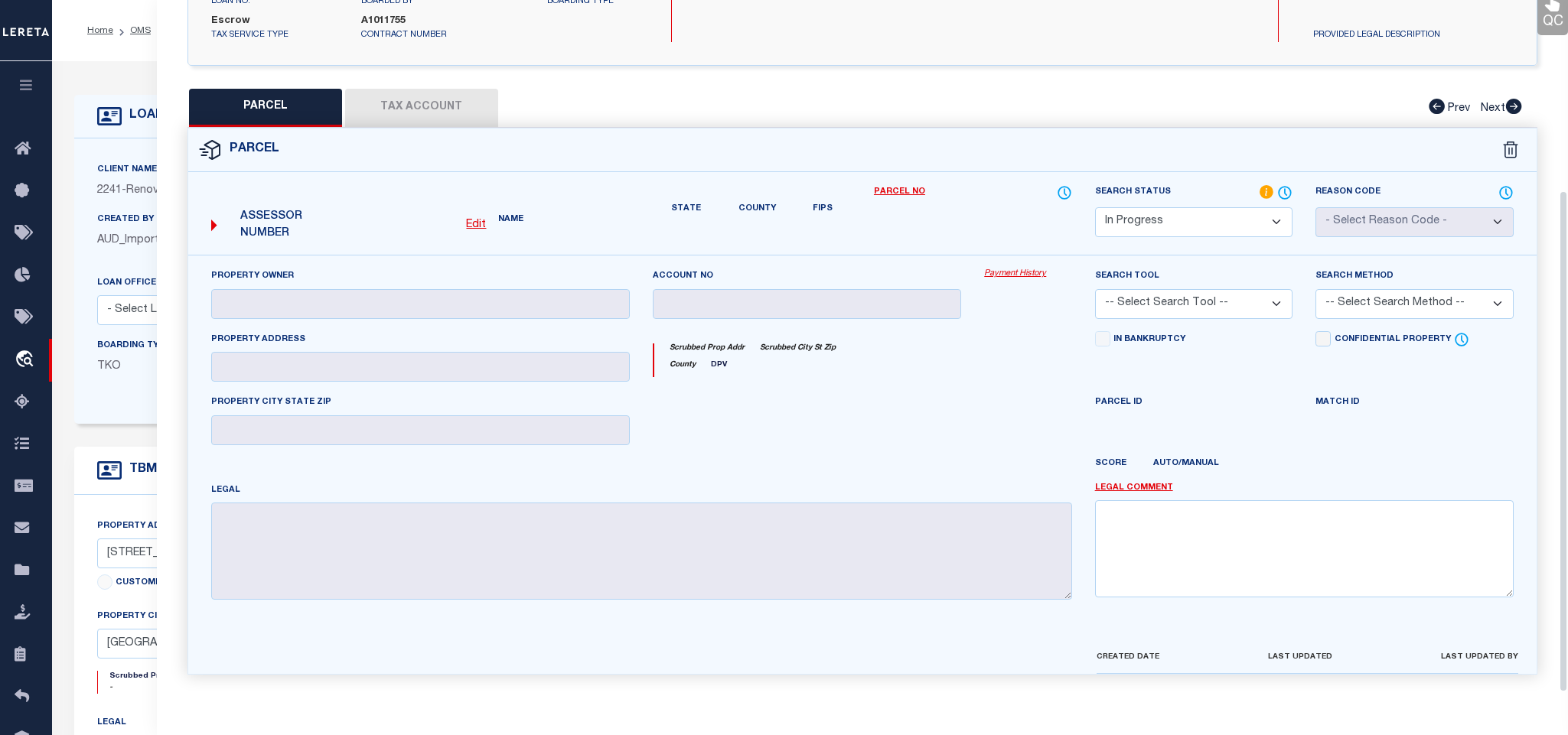
checkbox input "false"
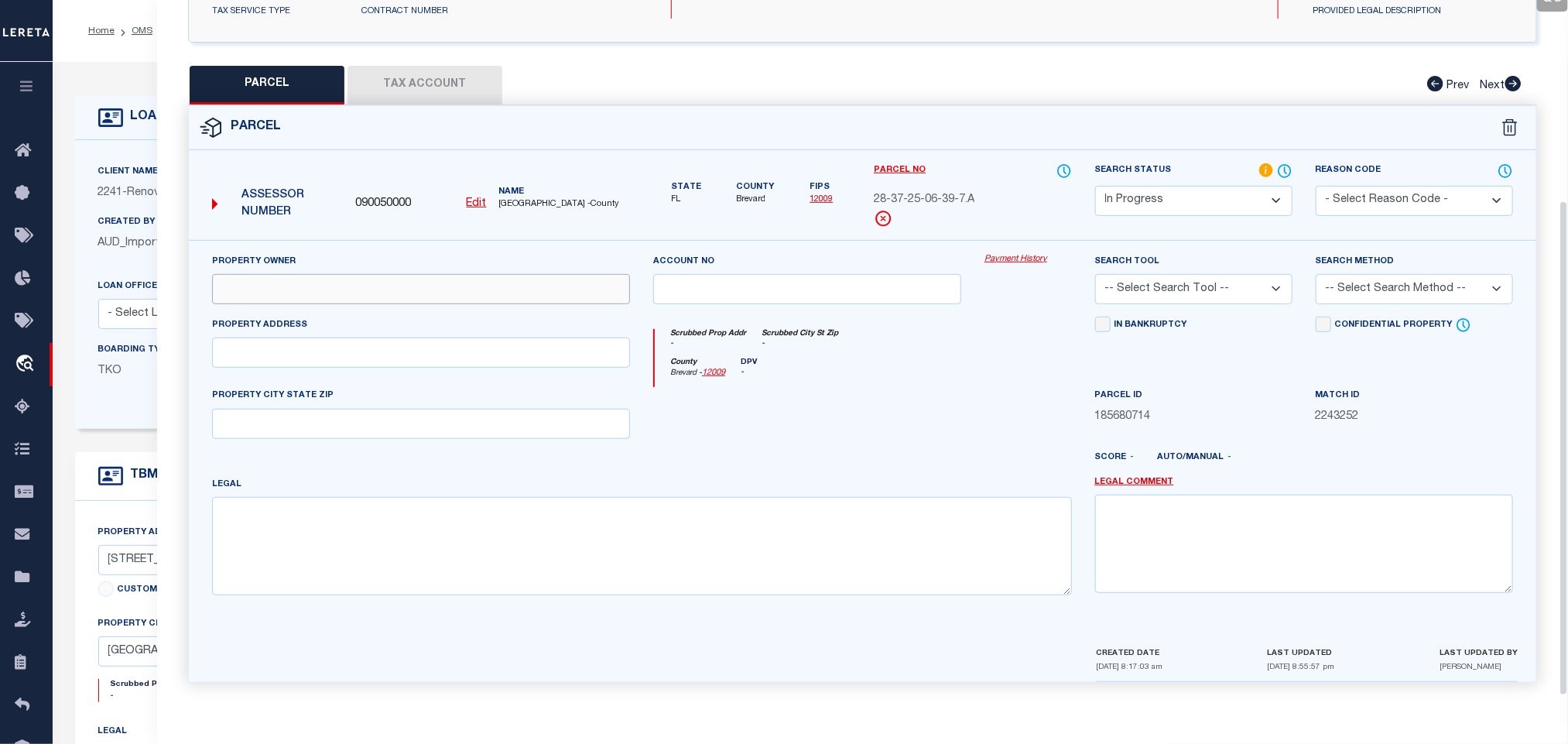
click at [411, 300] on input "text" at bounding box center [421, 289] width 418 height 30
paste input "PORT MALABAR HOUSES LLC"
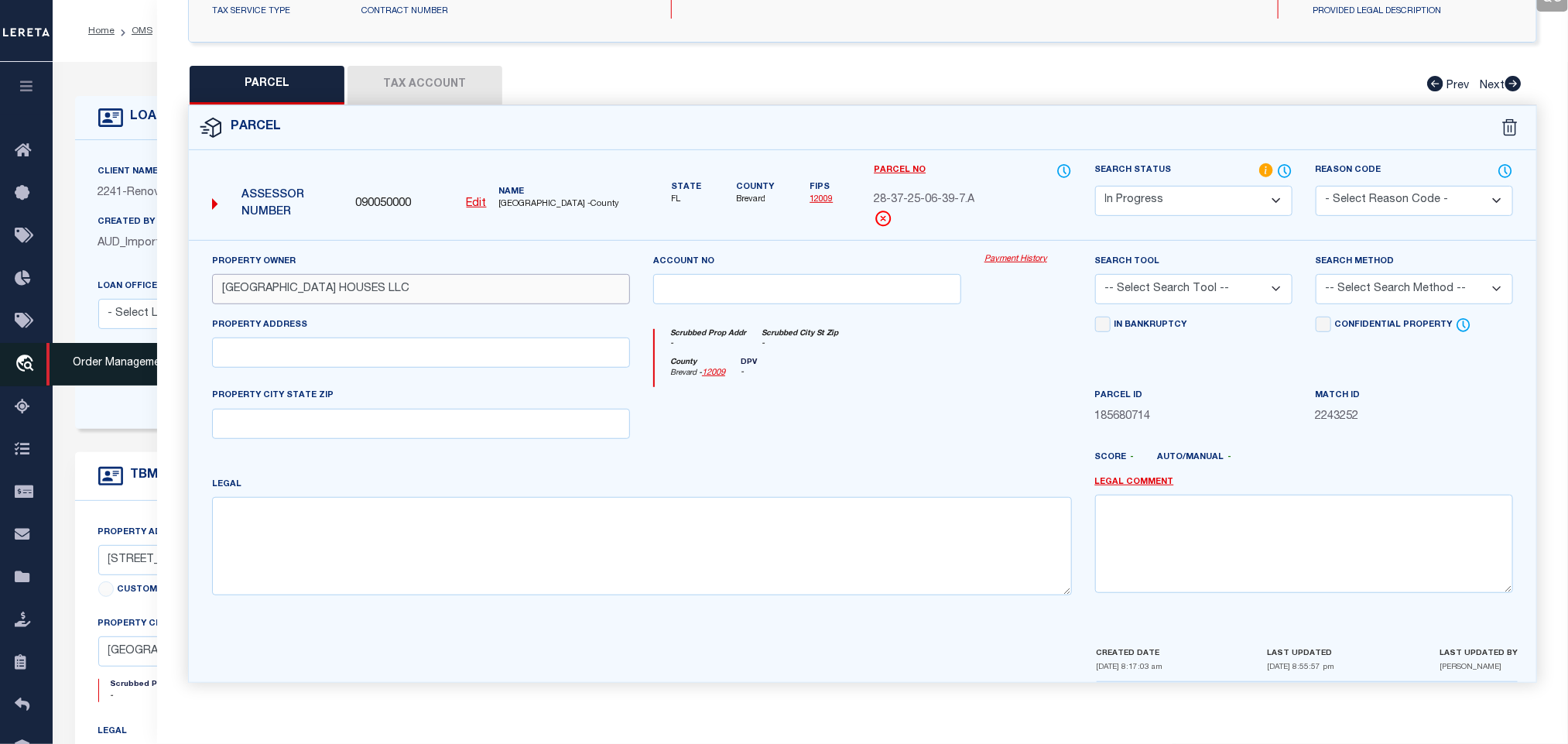
type input "PORT MALABAR HOUSES LLC"
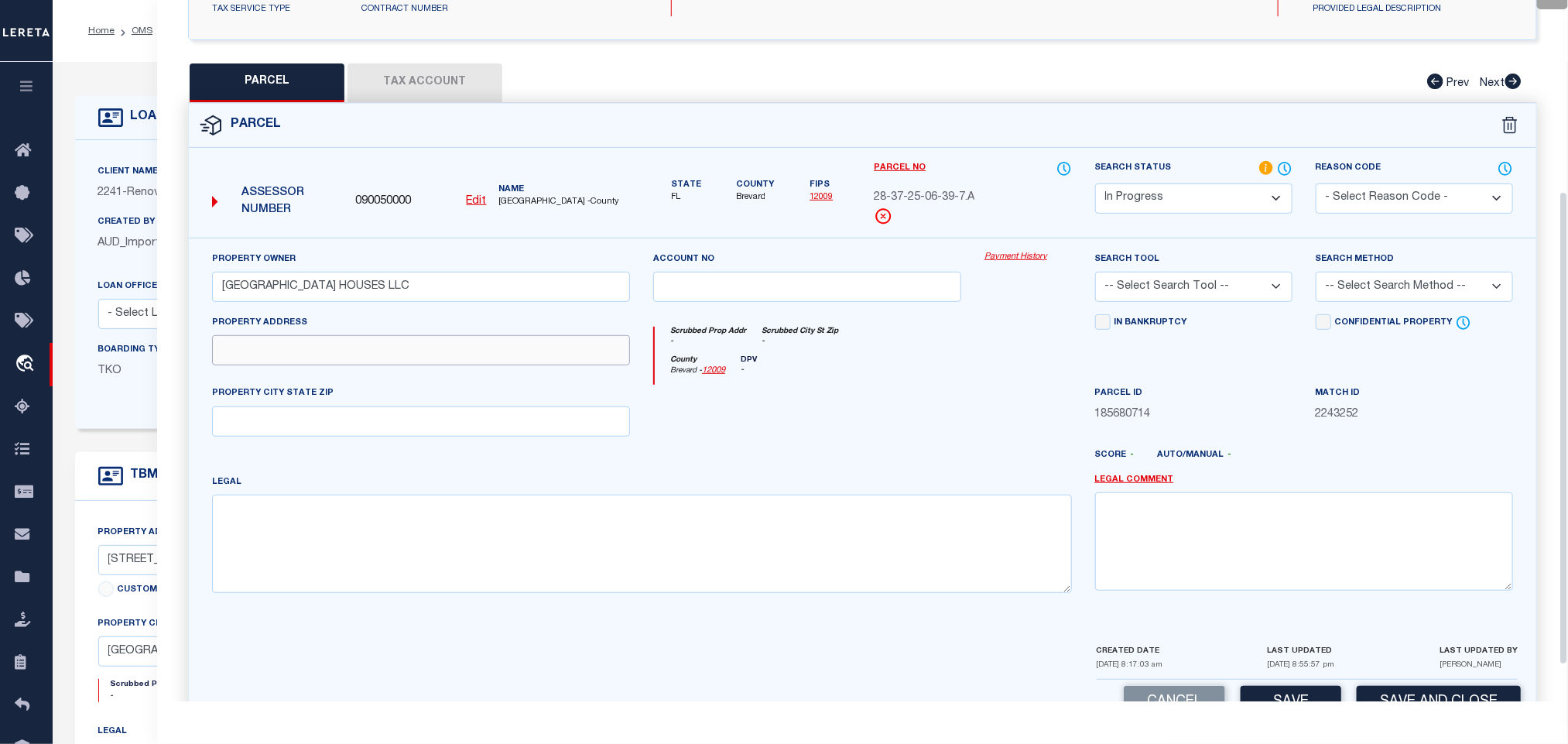
click at [346, 357] on input "text" at bounding box center [421, 350] width 418 height 30
paste input "2346 PORT MALABAR BLVD NE PALM BAY FL 32905"
drag, startPoint x: 396, startPoint y: 368, endPoint x: 659, endPoint y: 433, distance: 270.9
click at [714, 412] on div "Property Owner PORT MALABAR HOUSES LLC Account no Payment History Search Tool -…" at bounding box center [862, 428] width 1324 height 355
type input "2346 PORT MALABAR BLVD NE"
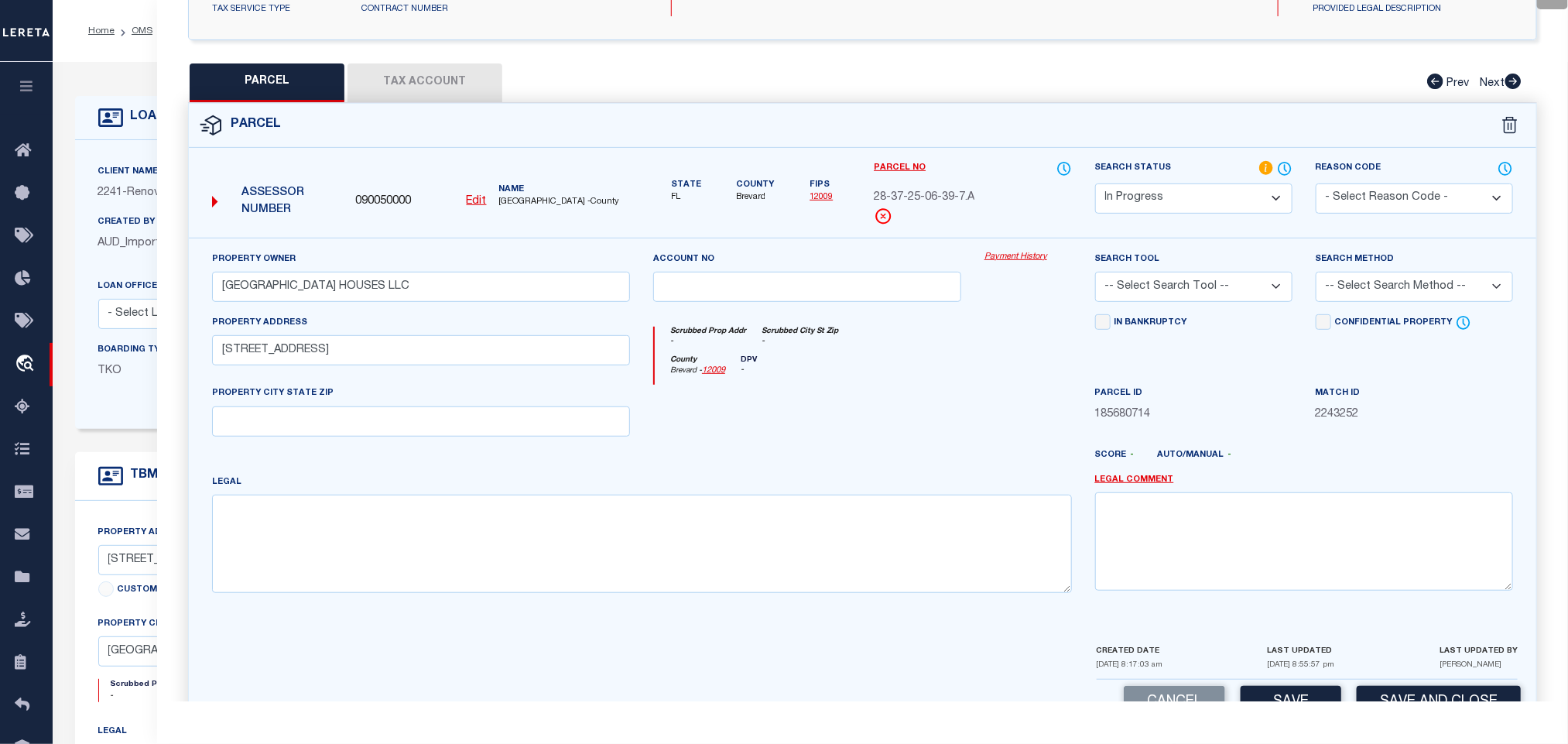
drag, startPoint x: 505, startPoint y: 447, endPoint x: 505, endPoint y: 421, distance: 26.0
click at [505, 446] on div "Property Owner PORT MALABAR HOUSES LLC Account no Payment History Search Tool -…" at bounding box center [862, 428] width 1324 height 355
click at [505, 421] on input "text" at bounding box center [421, 421] width 418 height 30
paste input "PALM BAY FL 32905"
type input "PALM BAY FL 32905"
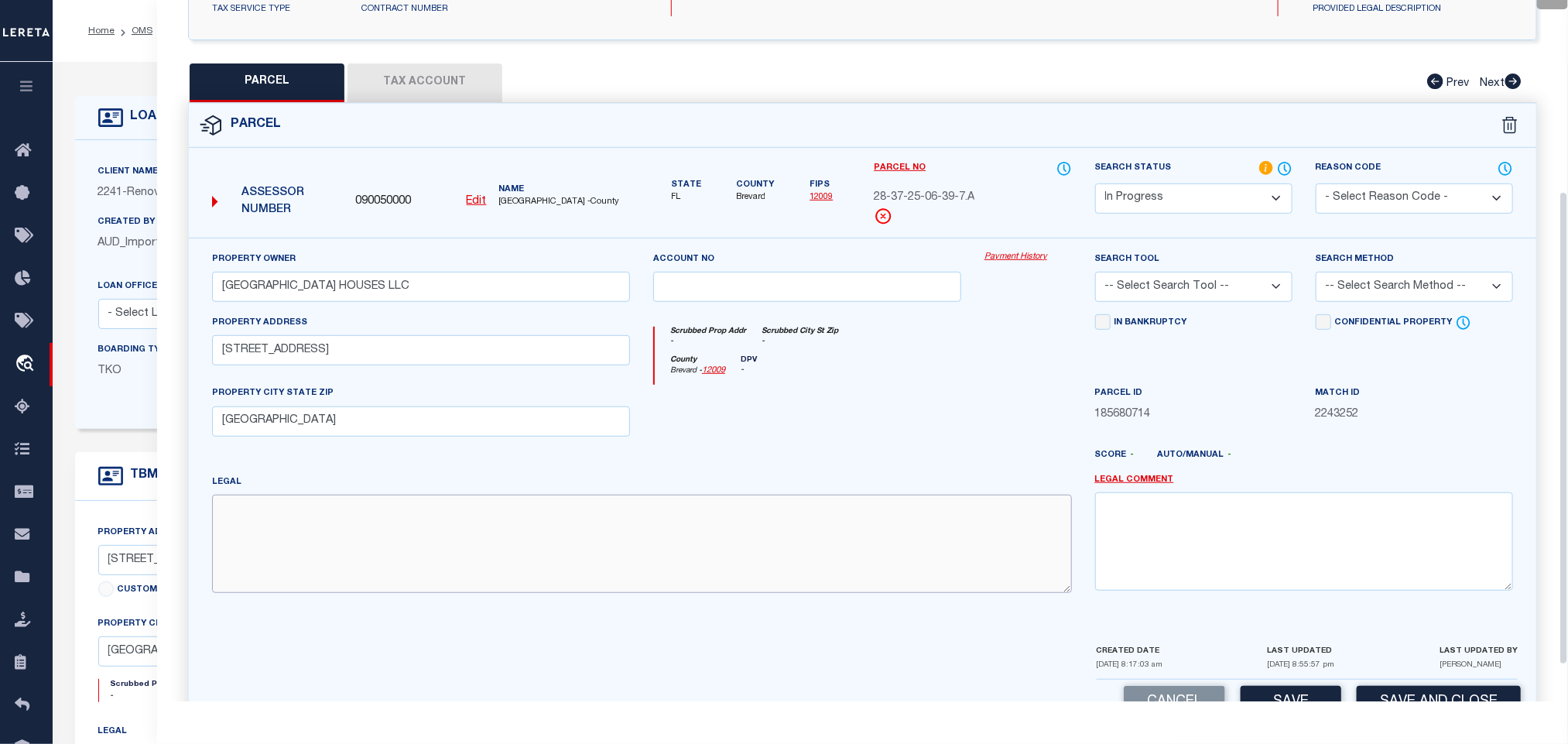
click at [676, 531] on textarea at bounding box center [642, 544] width 860 height 98
paste textarea "PORT MALABAR UNIT 2 LOT 7A BLK 39"
type textarea "PORT MALABAR UNIT 2 LOT 7A BLK 39"
click at [1219, 302] on select "-- Select Search Tool -- 3rd Party Website Agency File Agency Website ATLS CNV-…" at bounding box center [1194, 286] width 198 height 30
select select "AGW"
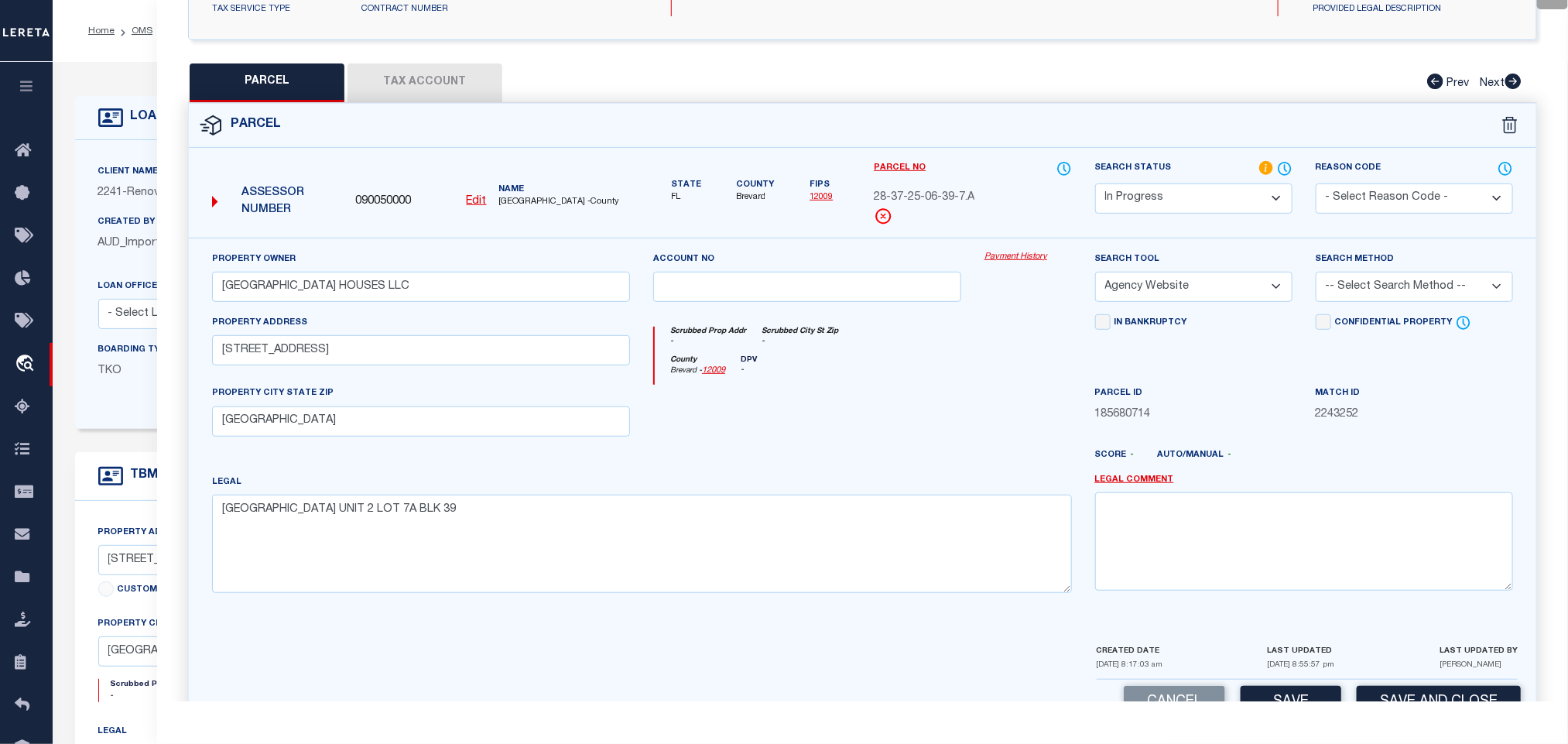
click at [1096, 277] on select "-- Select Search Tool -- 3rd Party Website Agency File Agency Website ATLS CNV-…" at bounding box center [1194, 286] width 198 height 30
click at [1459, 245] on div "Property Owner PORT MALABAR HOUSES LLC Account no Payment History Search Tool -…" at bounding box center [862, 440] width 1347 height 405
drag, startPoint x: 1413, startPoint y: 287, endPoint x: 1408, endPoint y: 301, distance: 14.9
click at [1413, 287] on select "-- Select Search Method -- Property Address Legal Liability Info Provided" at bounding box center [1415, 286] width 198 height 30
select select "ADD"
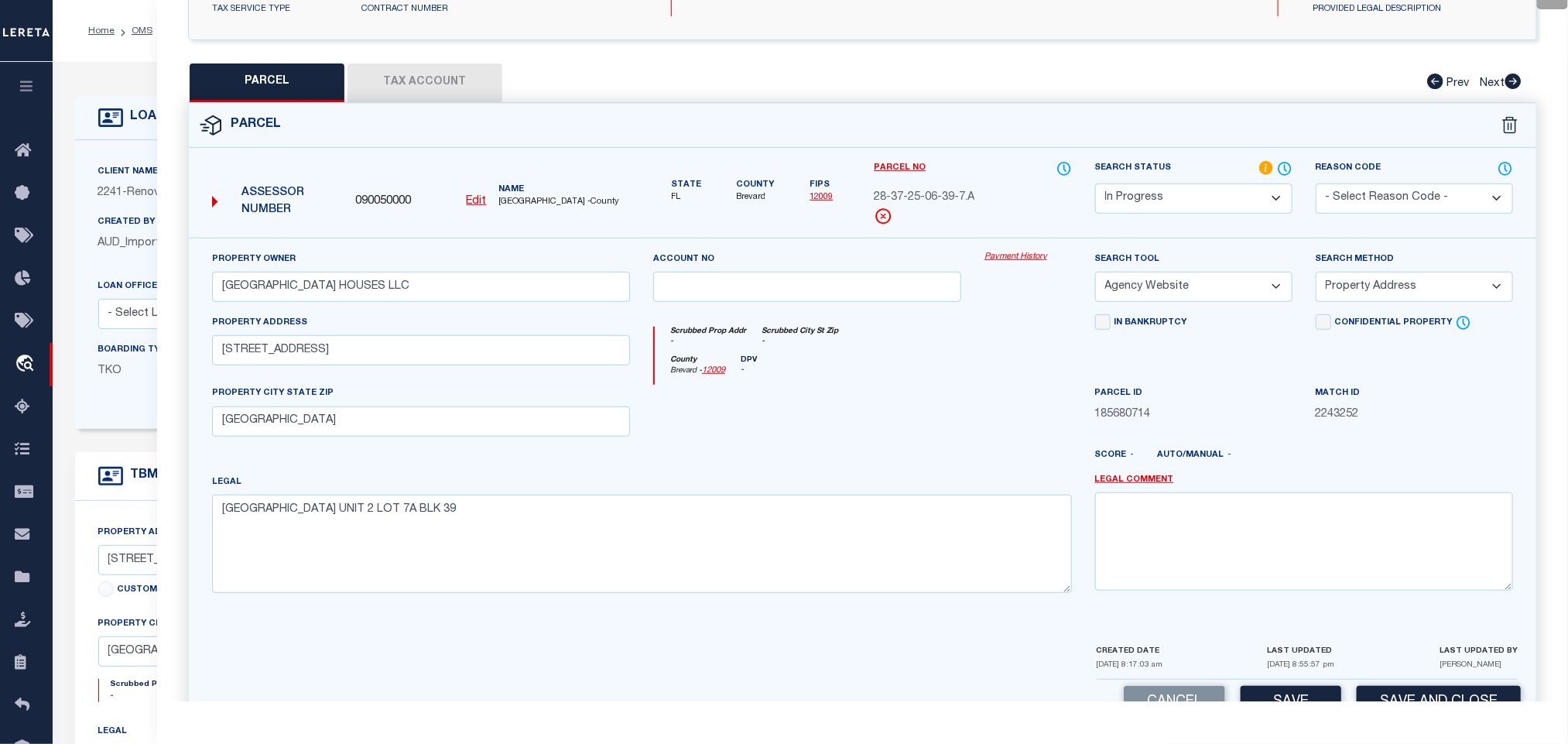
click at [1316, 277] on select "-- Select Search Method -- Property Address Legal Liability Info Provided" at bounding box center [1415, 286] width 198 height 30
click at [1296, 697] on button "Save" at bounding box center [1291, 703] width 100 height 34
click at [442, 79] on button "Tax Account" at bounding box center [425, 82] width 155 height 39
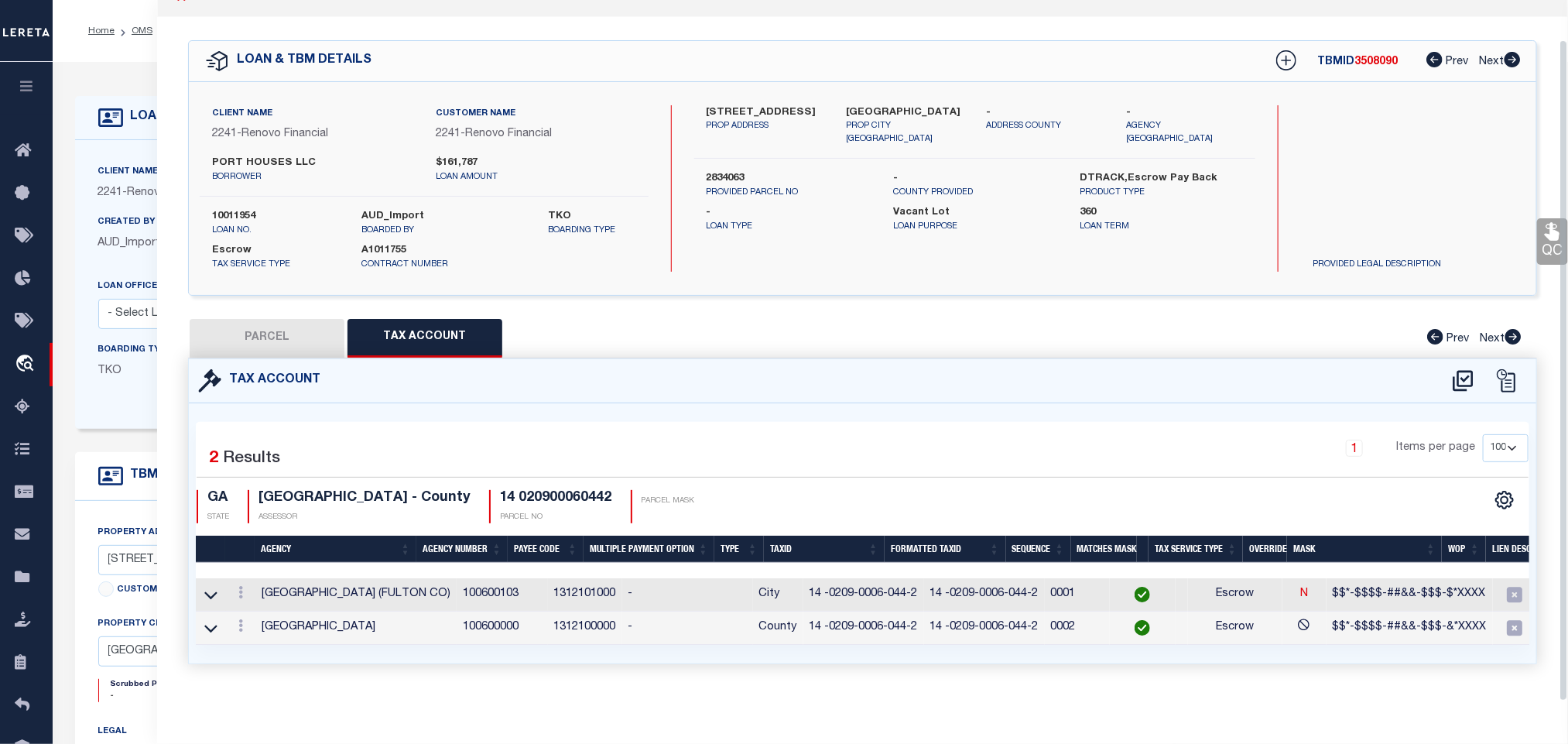
select select "100"
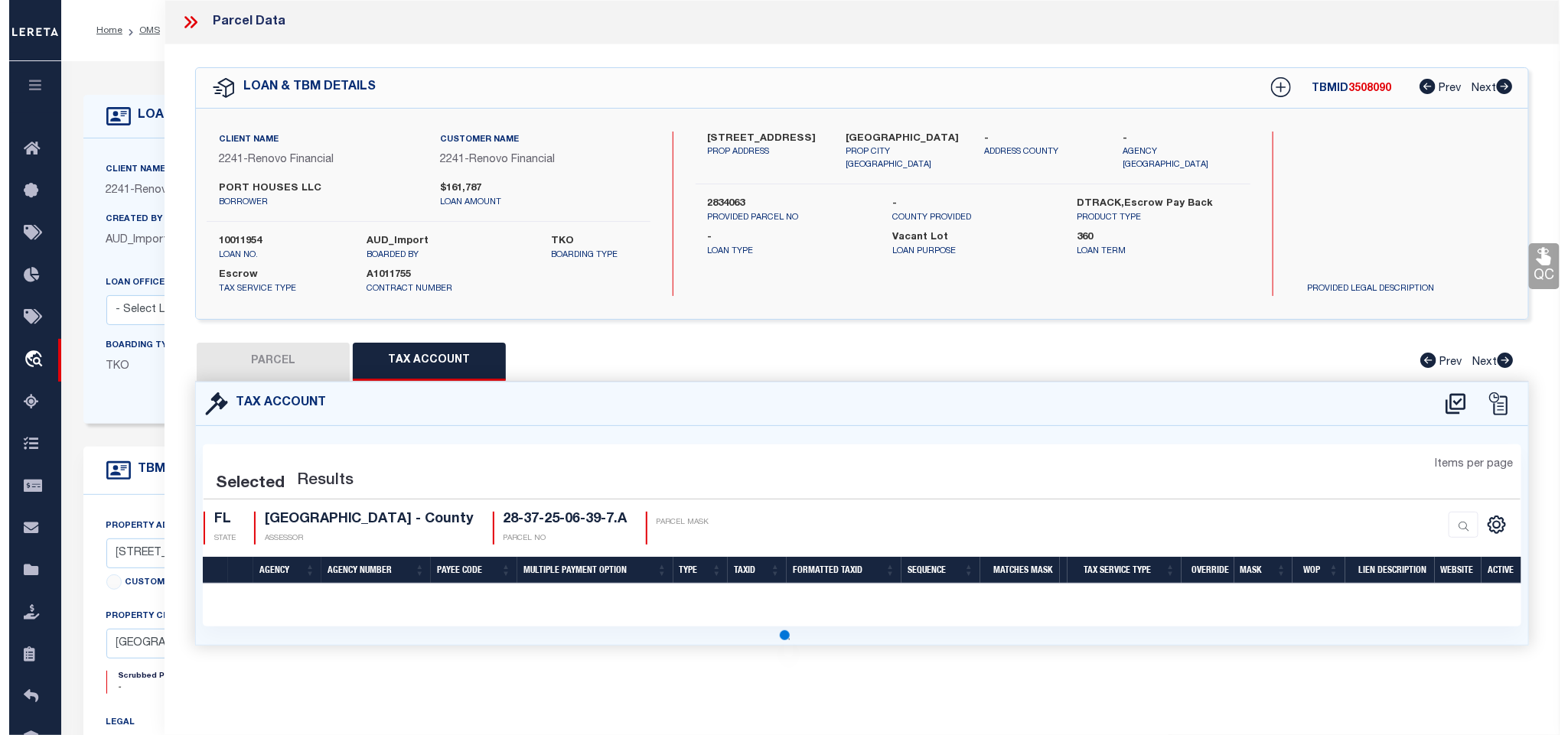
scroll to position [0, 0]
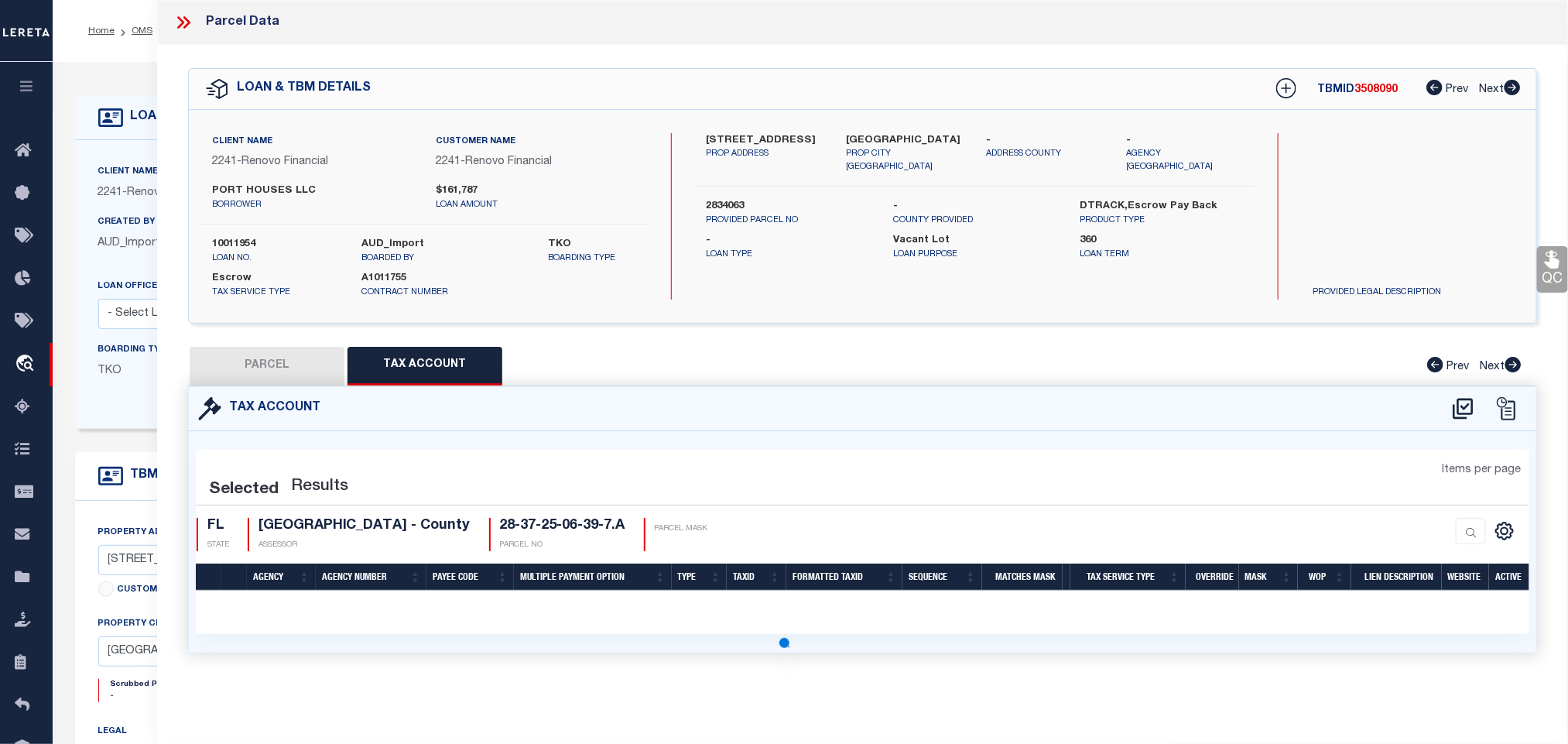
select select "100"
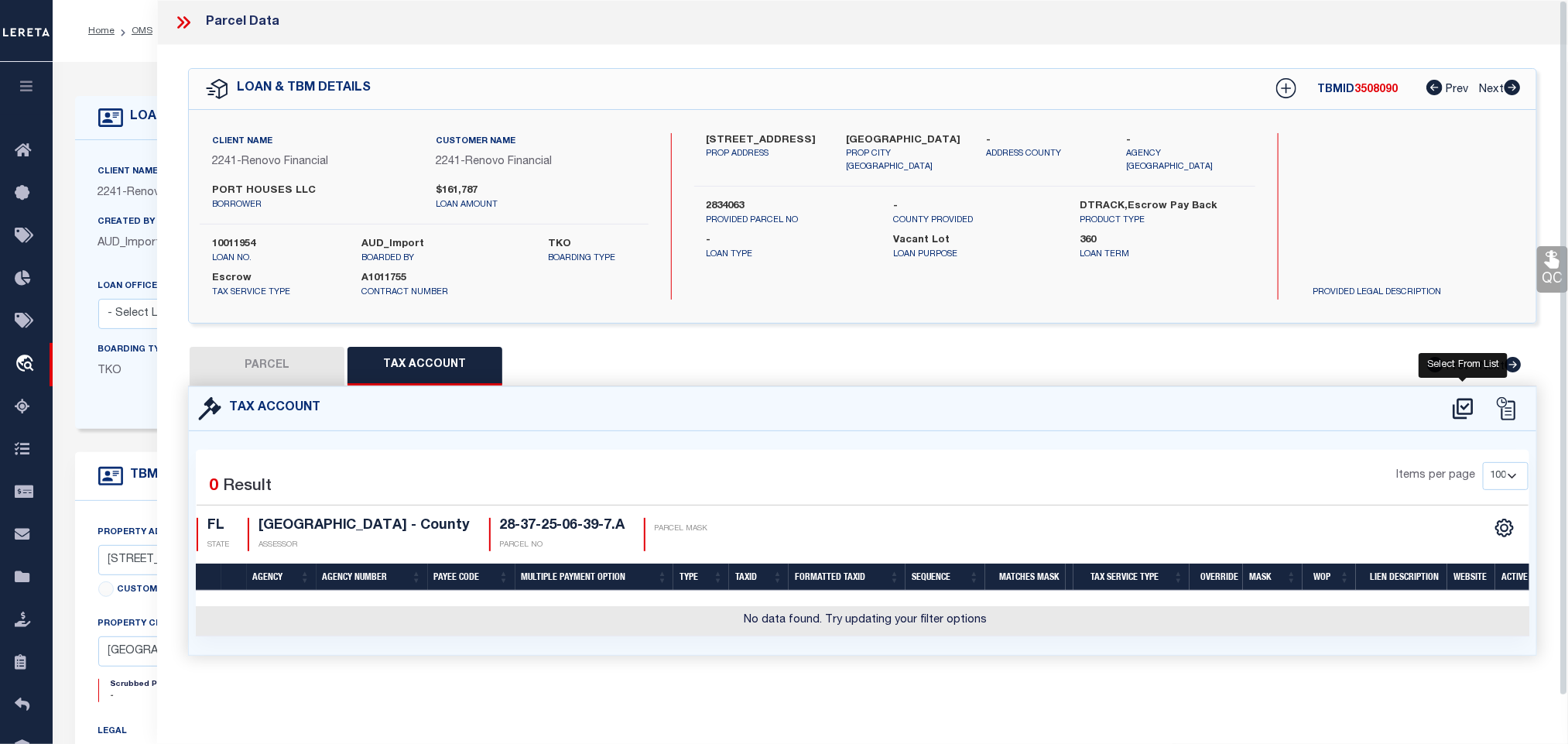
click at [1463, 412] on icon at bounding box center [1463, 409] width 26 height 25
select select "200"
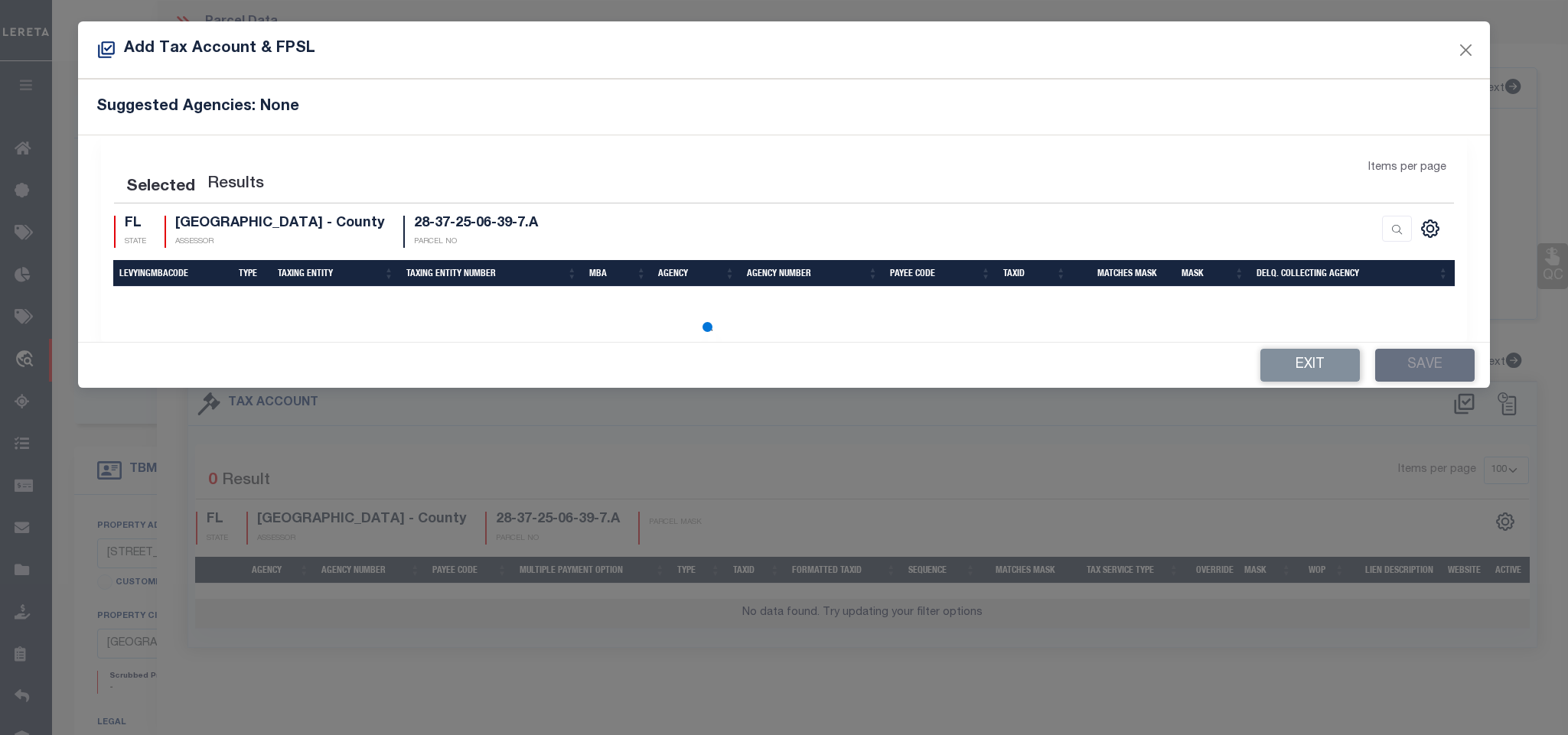
select select "200"
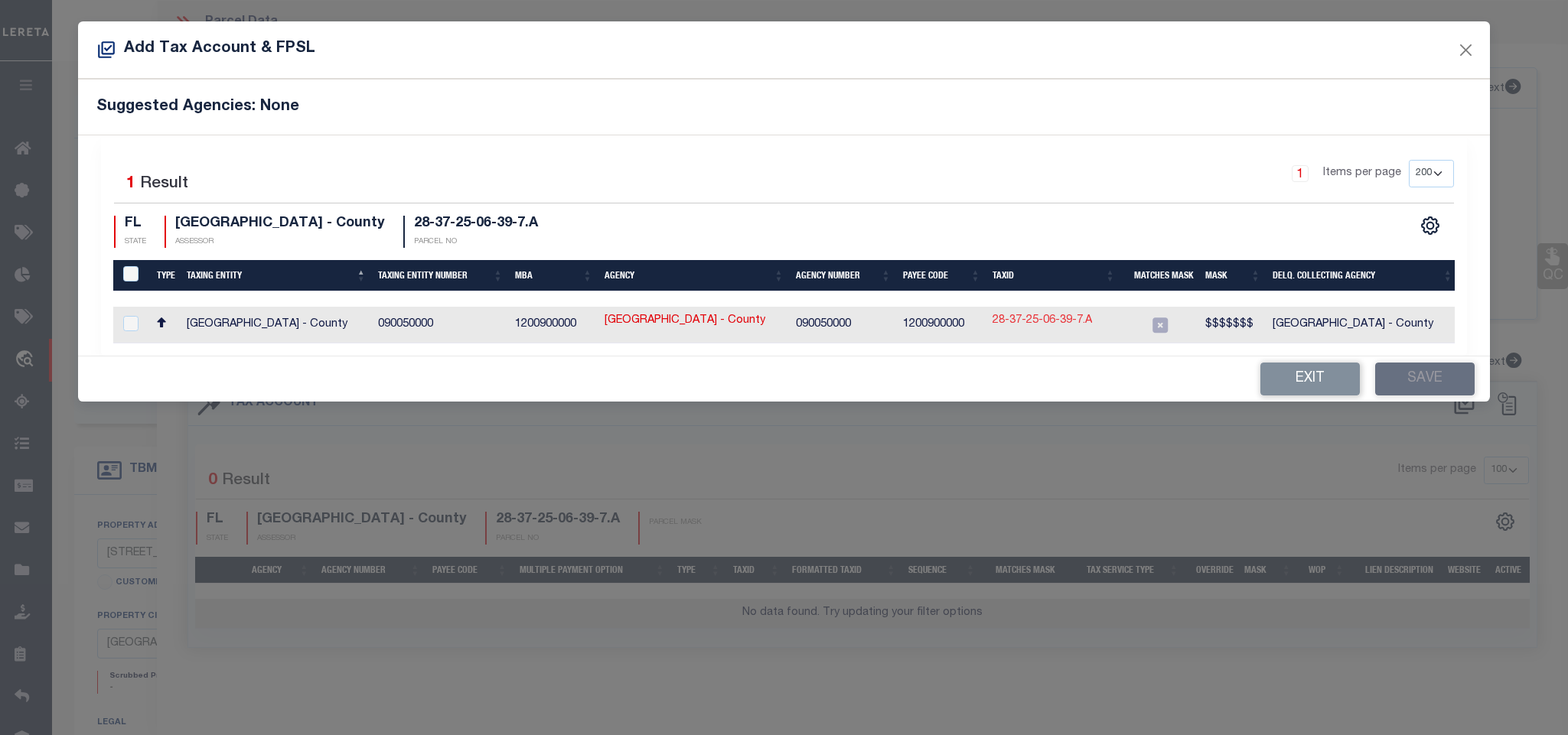
click at [1072, 323] on link "28-37-25-06-39-7.A" at bounding box center [1042, 322] width 99 height 17
type input "28-37-25-06-39-7.A"
type textarea "$$$$$$$"
checkbox input "true"
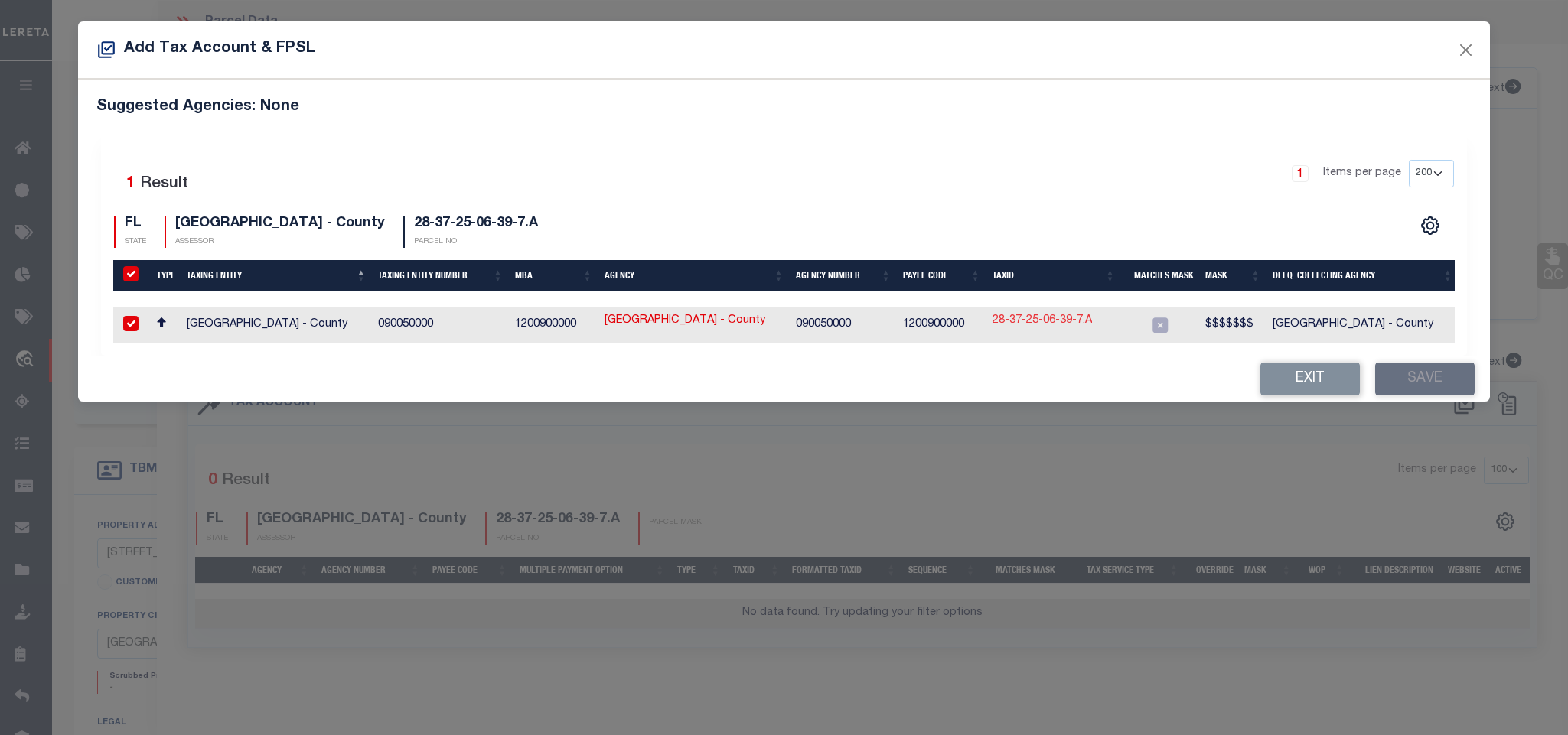
checkbox input "true"
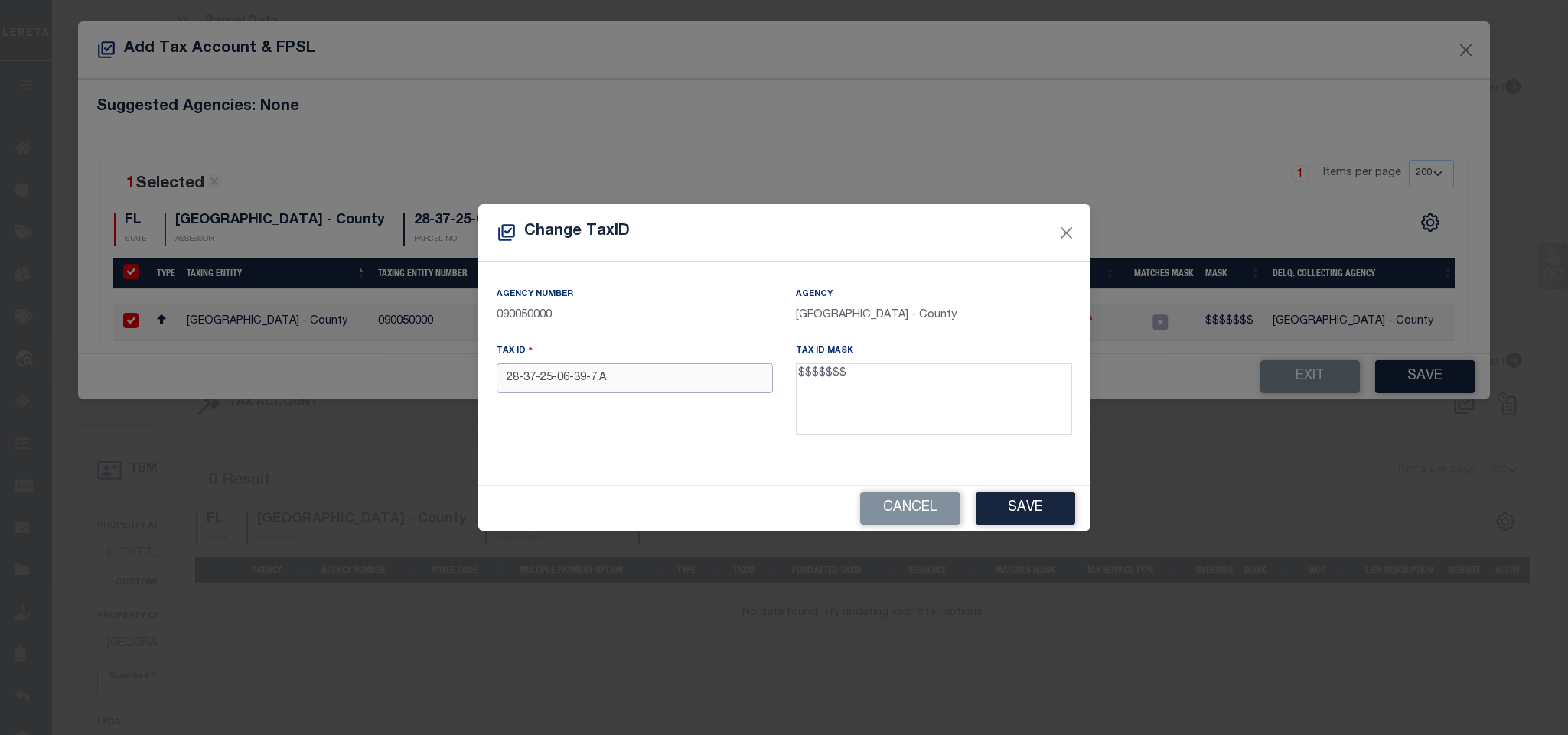
drag, startPoint x: 698, startPoint y: 385, endPoint x: 721, endPoint y: 377, distance: 24.4
click at [698, 385] on input "28-37-25-06-39-7.A" at bounding box center [634, 378] width 276 height 30
paste input "34063"
type input "2834063"
click at [1059, 512] on button "Save" at bounding box center [1025, 508] width 99 height 33
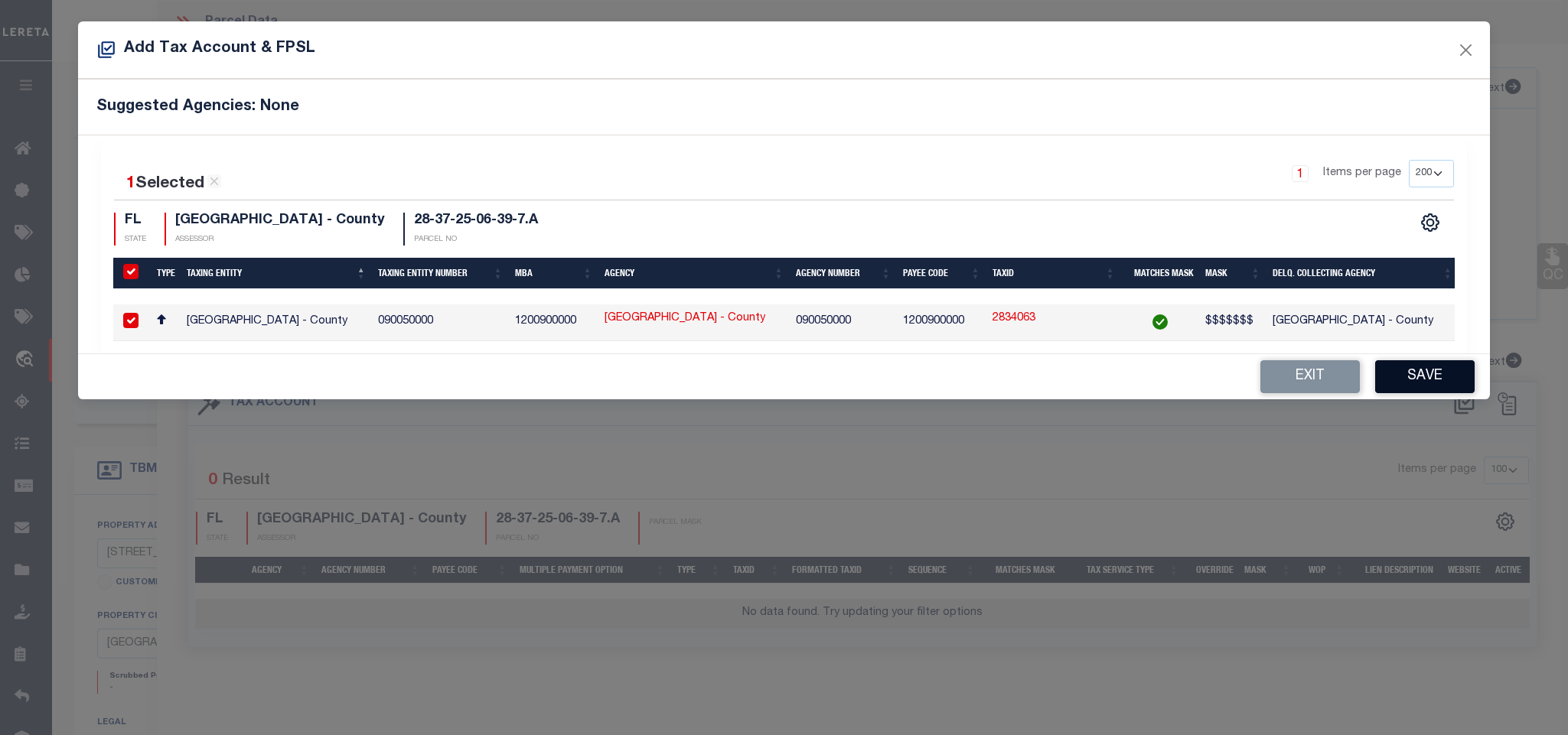
click at [1417, 384] on button "Save" at bounding box center [1425, 377] width 99 height 33
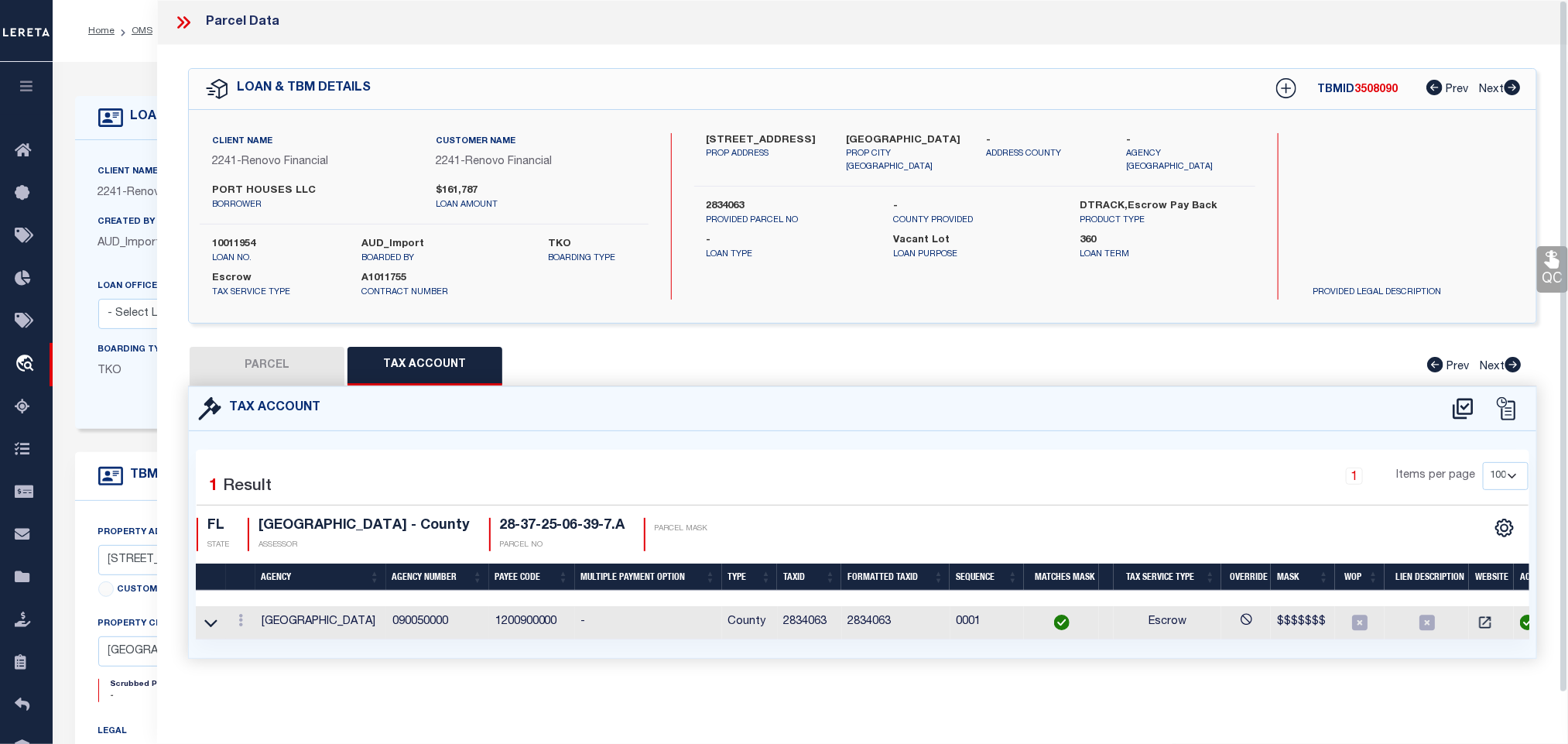
drag, startPoint x: 328, startPoint y: 377, endPoint x: 1101, endPoint y: 474, distance: 779.1
click at [328, 377] on button "PARCEL" at bounding box center [267, 366] width 155 height 39
select select "AS"
select select
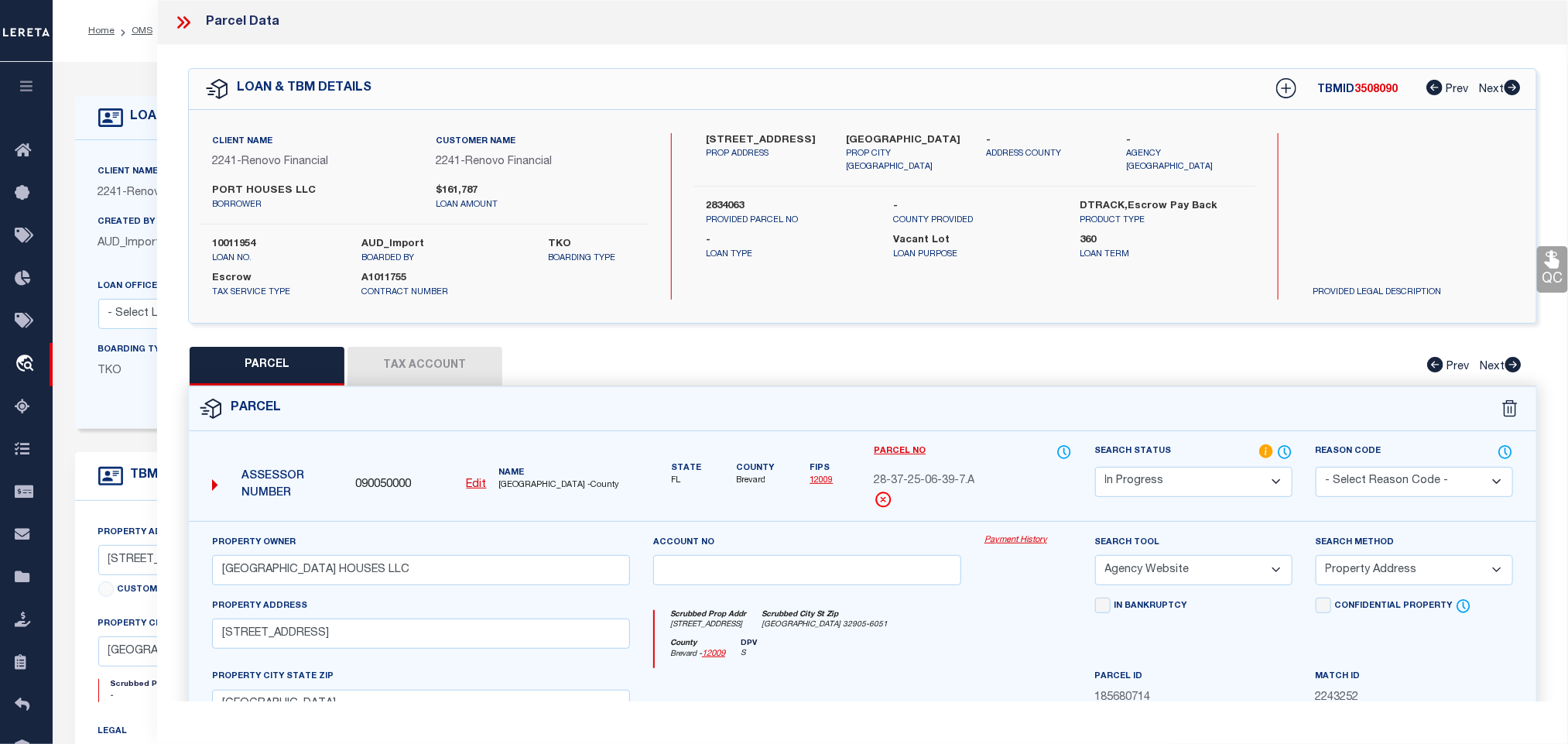
drag, startPoint x: 1171, startPoint y: 486, endPoint x: 1173, endPoint y: 476, distance: 10.2
click at [1171, 486] on select "Automated Search Bad Parcel Complete Duplicate Parcel High Dollar Reporting In …" at bounding box center [1194, 482] width 198 height 30
click at [1096, 468] on select "Automated Search Bad Parcel Complete Duplicate Parcel High Dollar Reporting In …" at bounding box center [1194, 482] width 198 height 30
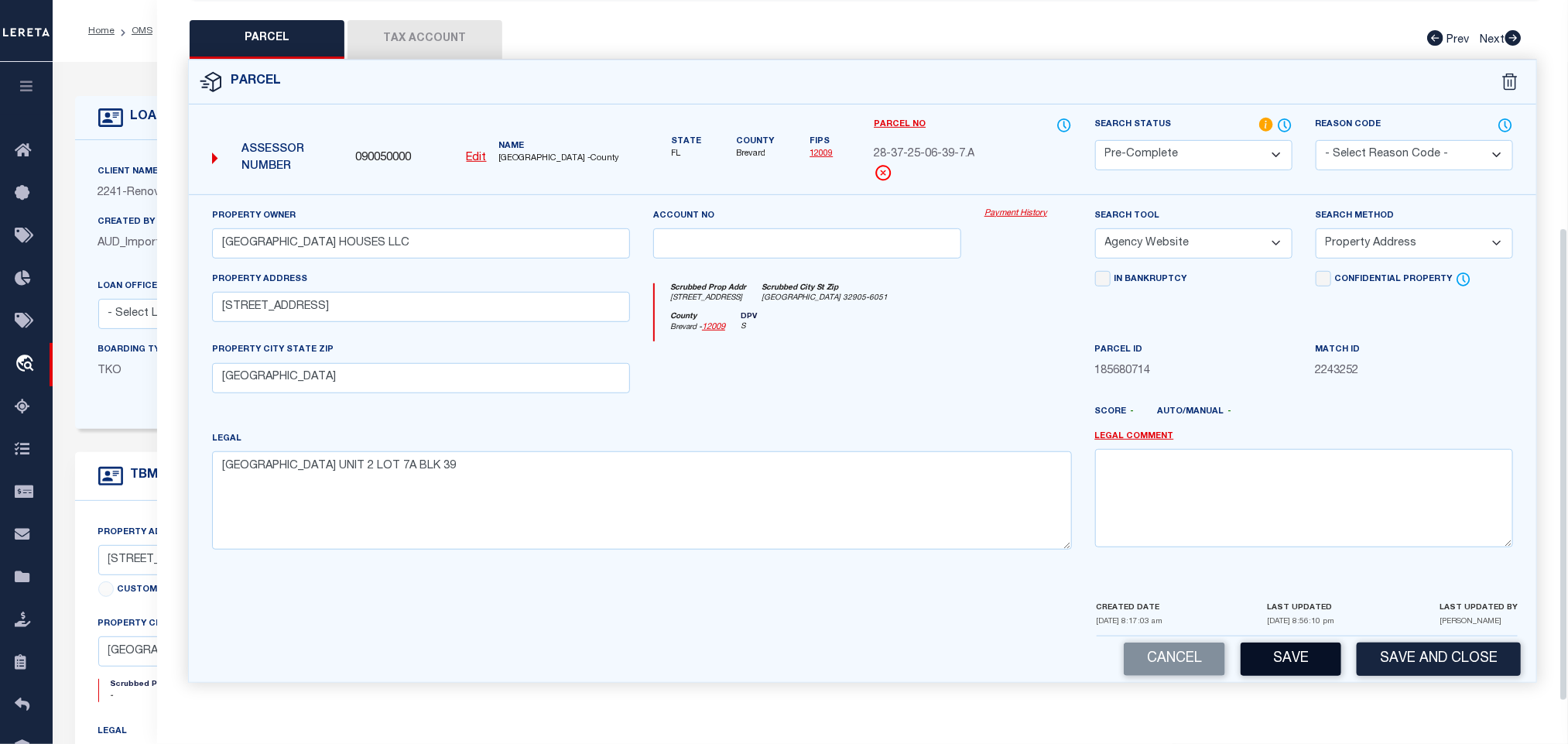
click at [1340, 667] on button "Save" at bounding box center [1291, 659] width 100 height 34
click at [1365, 644] on button "Save and Close" at bounding box center [1438, 659] width 164 height 34
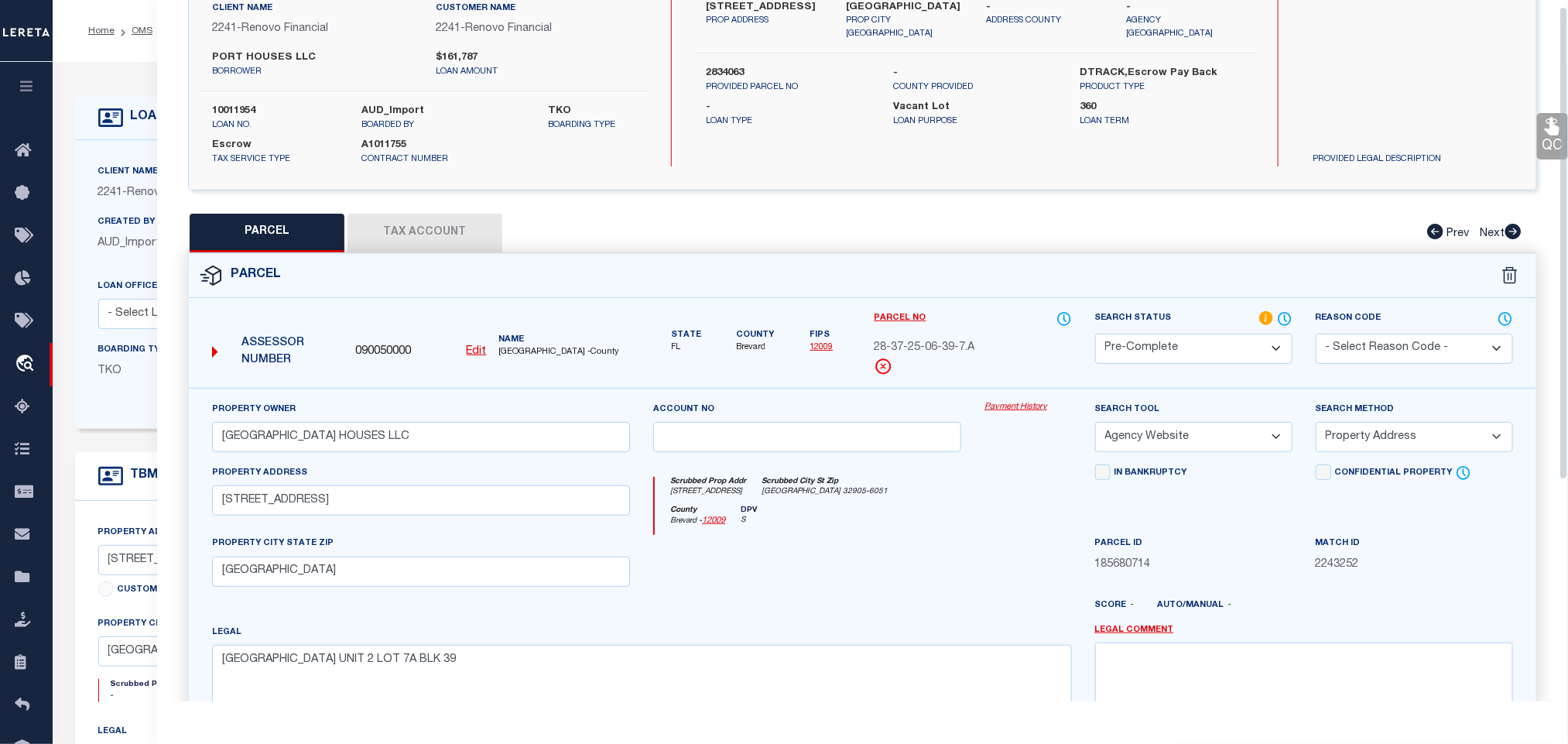
scroll to position [0, 0]
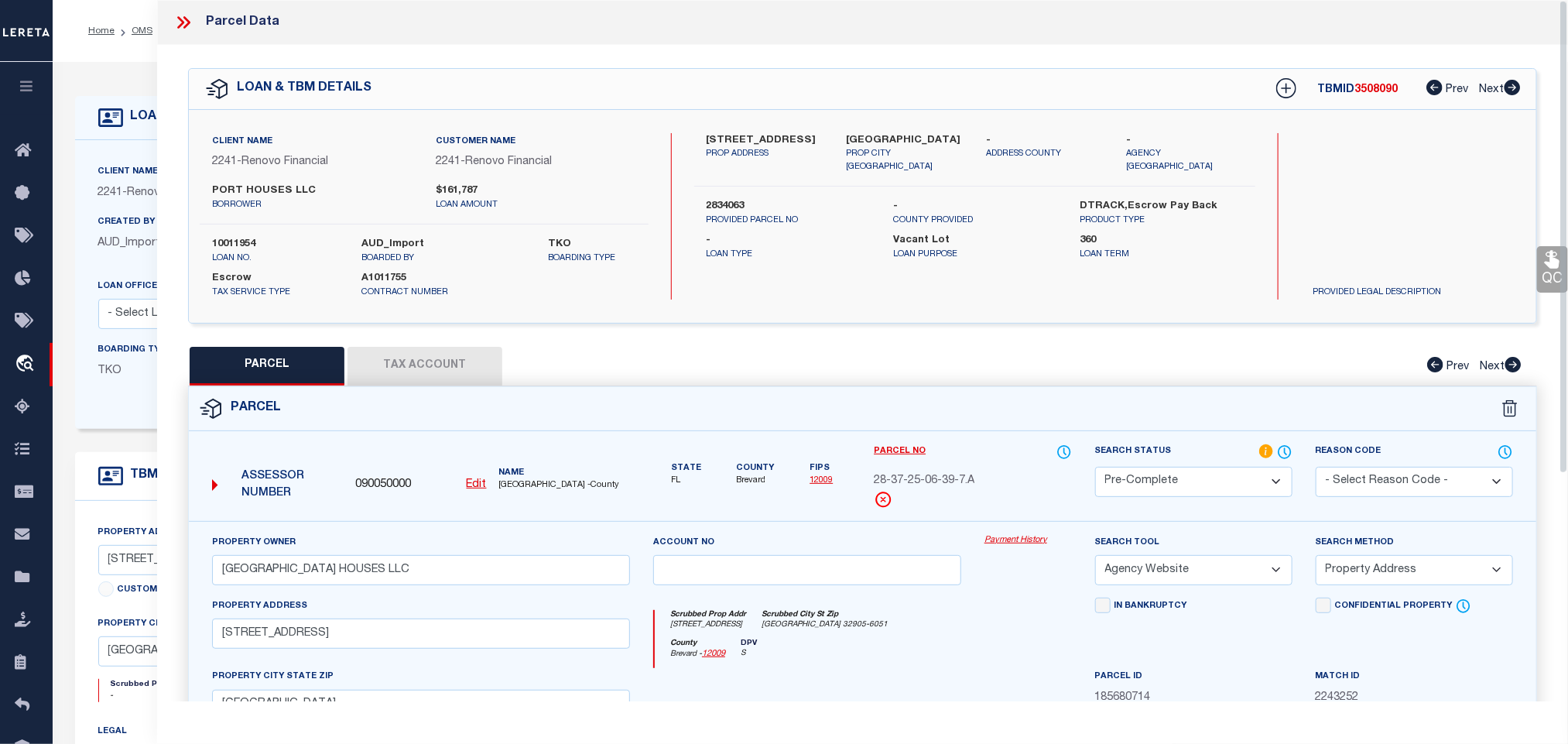
click at [226, 242] on label "10011954" at bounding box center [275, 245] width 126 height 15
copy label "10011954"
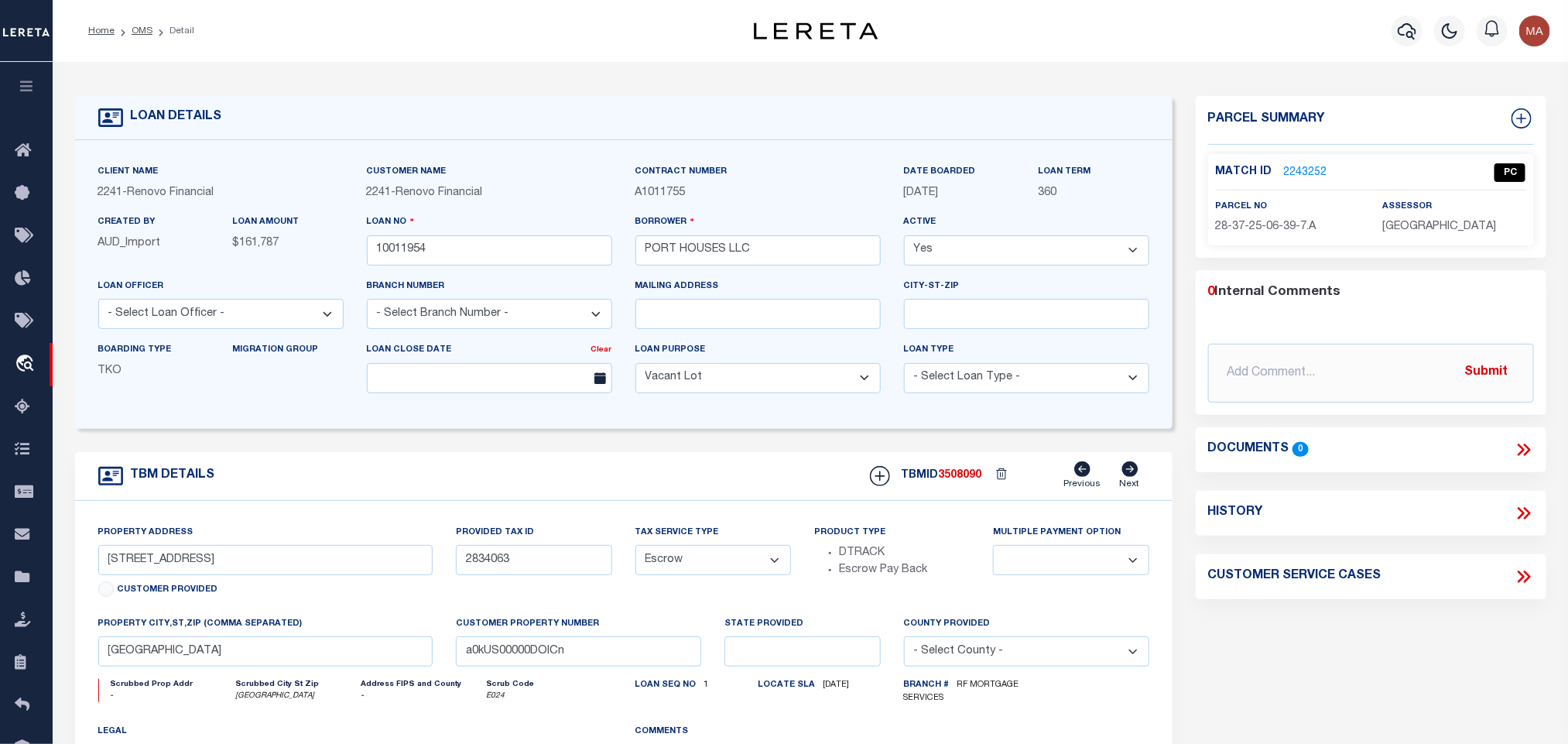
click at [963, 481] on span "3508090" at bounding box center [961, 475] width 43 height 11
copy span "3508090"
click at [1449, 224] on span "BREVARD COUNTY" at bounding box center [1439, 227] width 114 height 11
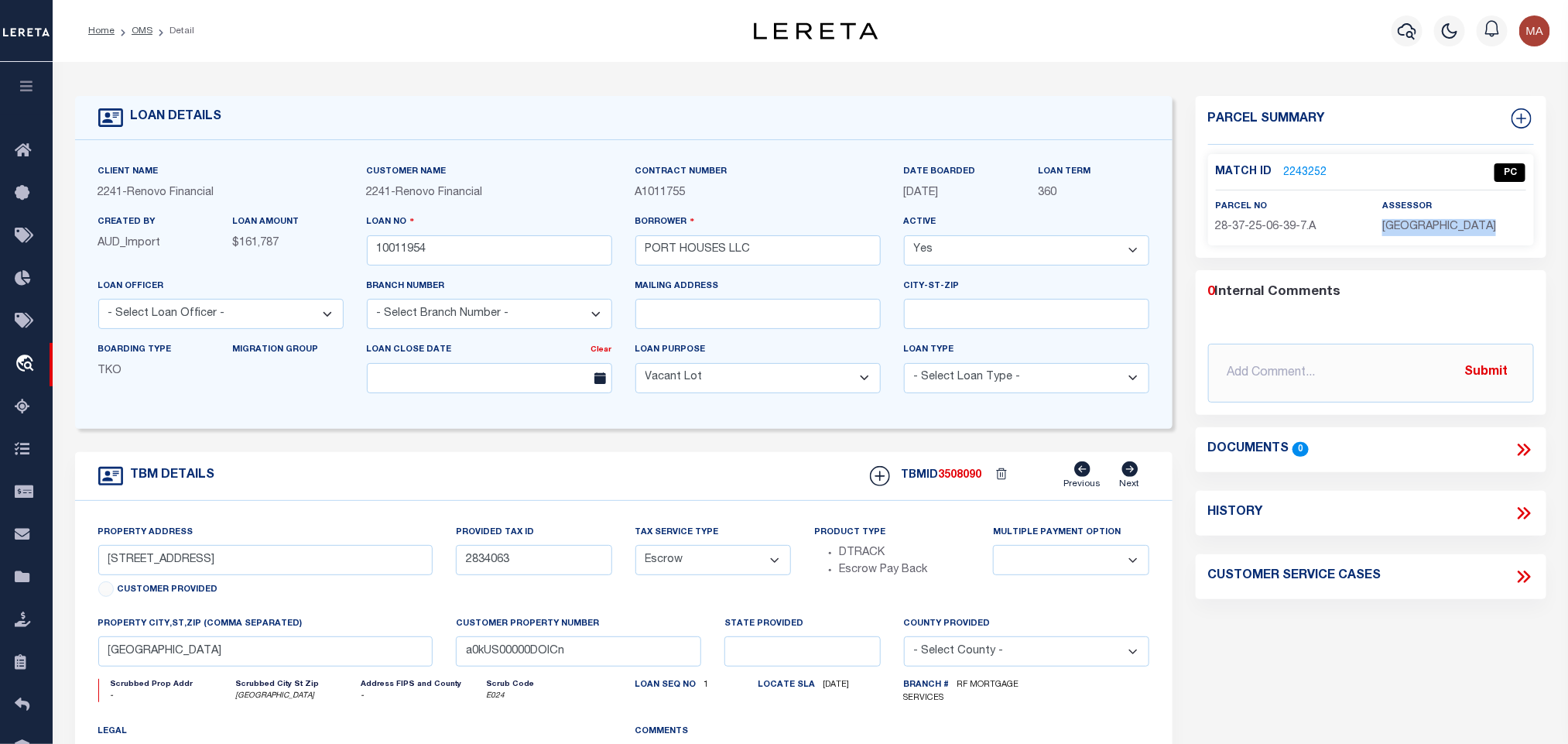
click at [1449, 224] on span "BREVARD COUNTY" at bounding box center [1439, 227] width 114 height 11
click at [1298, 222] on span "28-37-25-06-39-7.A" at bounding box center [1266, 227] width 100 height 11
click at [144, 38] on ol "Home OMS Detail" at bounding box center [141, 31] width 131 height 33
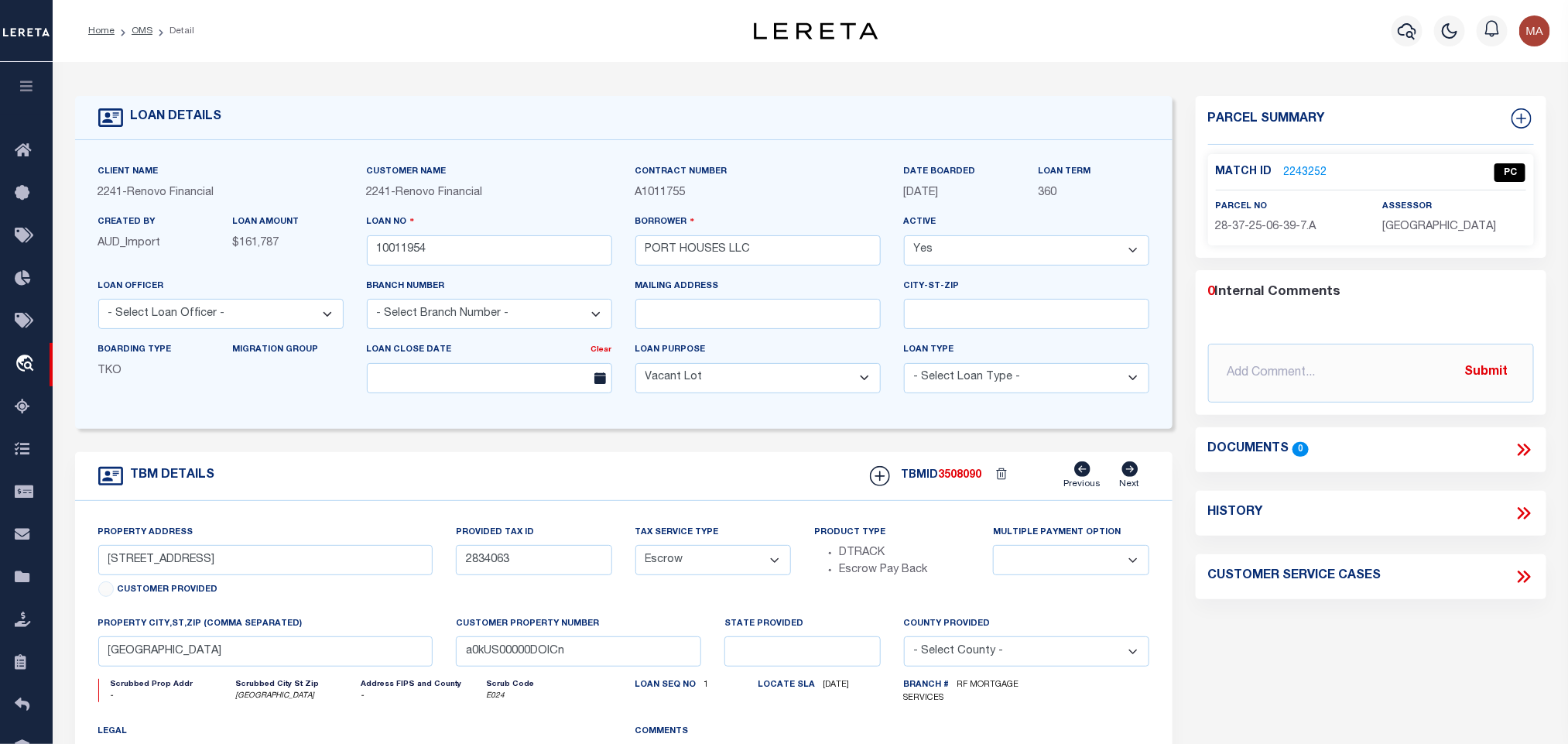
click at [147, 28] on link "OMS" at bounding box center [142, 31] width 21 height 9
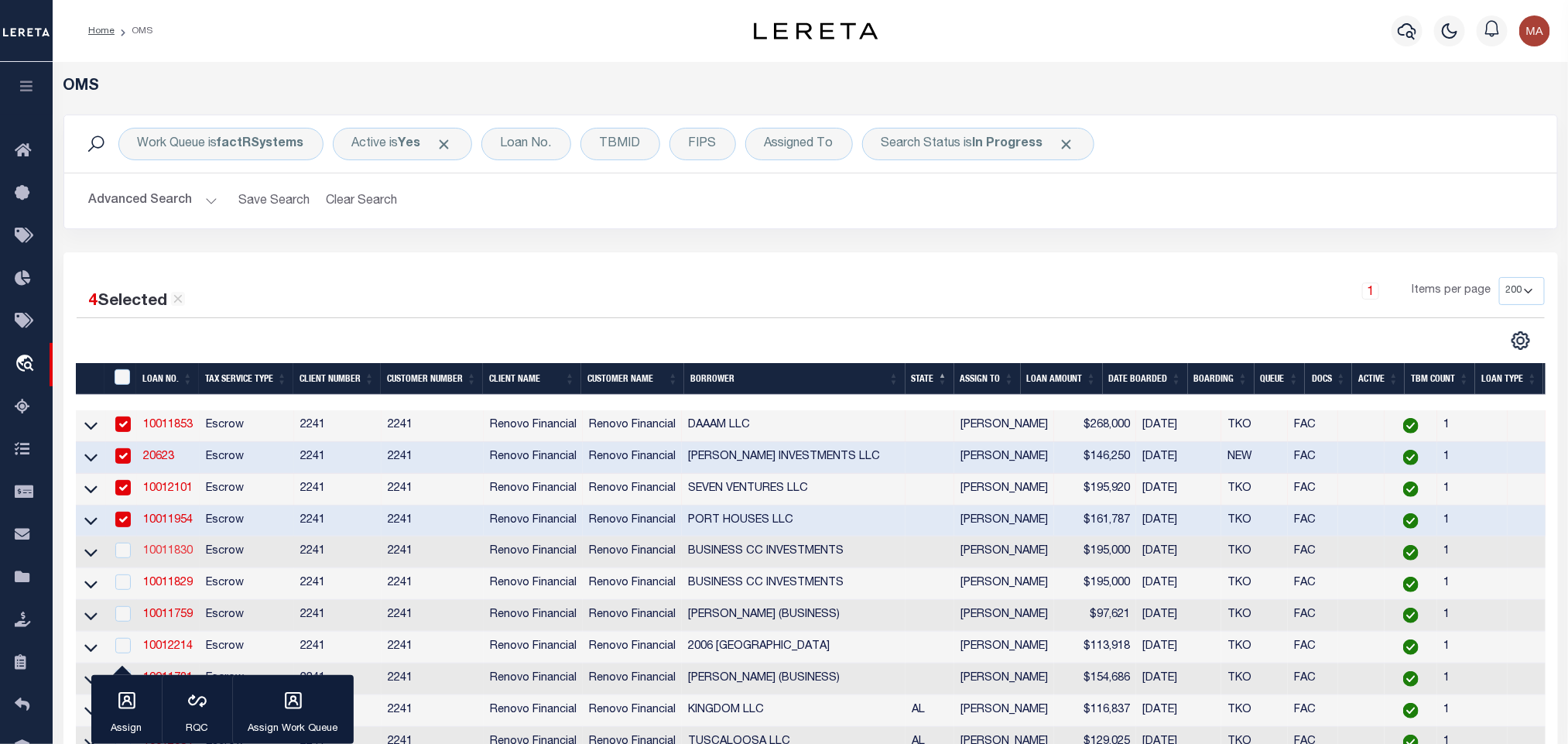
click at [170, 552] on link "10011830" at bounding box center [168, 552] width 50 height 11
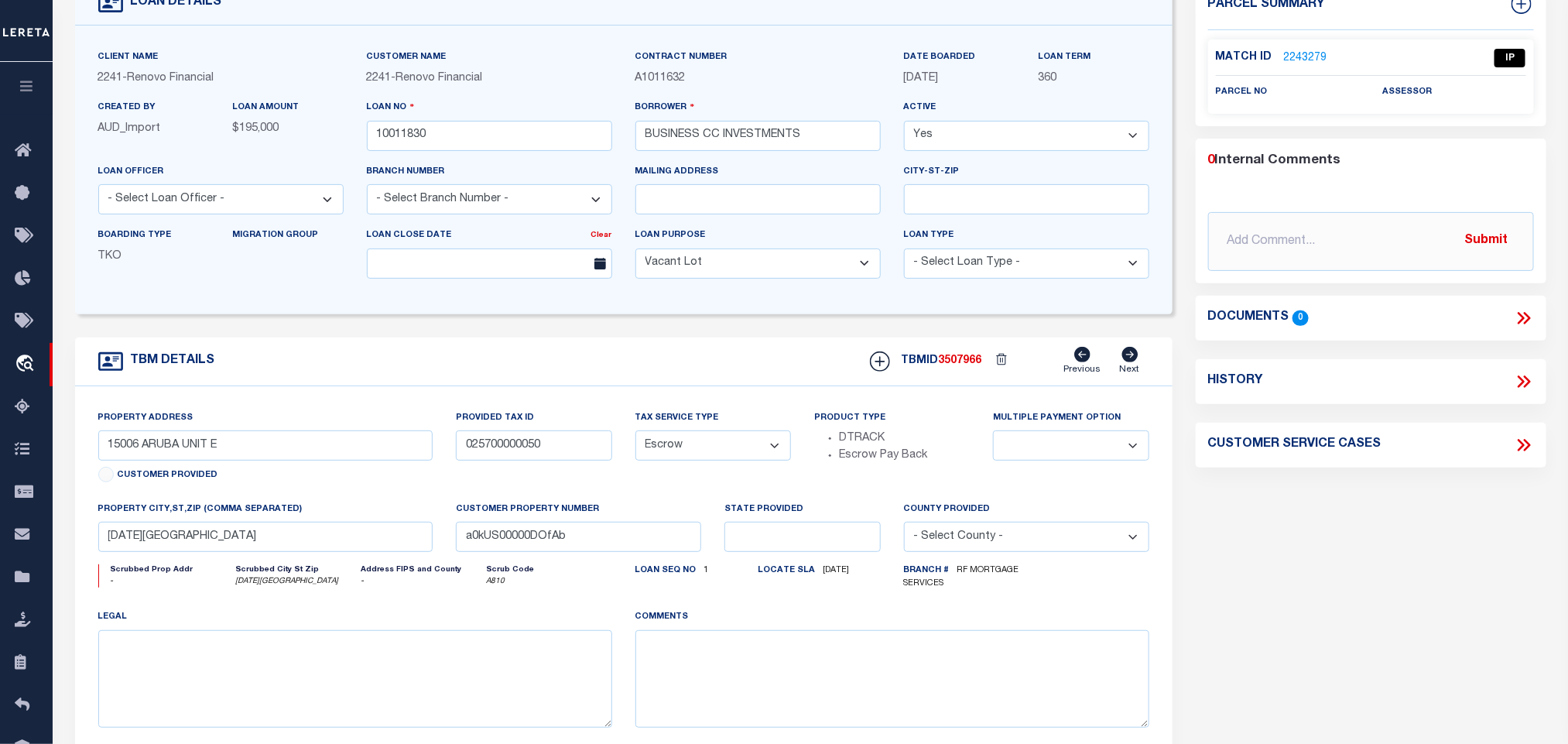
scroll to position [116, 0]
click at [313, 544] on input "CORPUS CHRISTI, TX 78418" at bounding box center [265, 535] width 335 height 30
click at [163, 444] on input "15006 ARUBA UNIT E" at bounding box center [265, 443] width 335 height 30
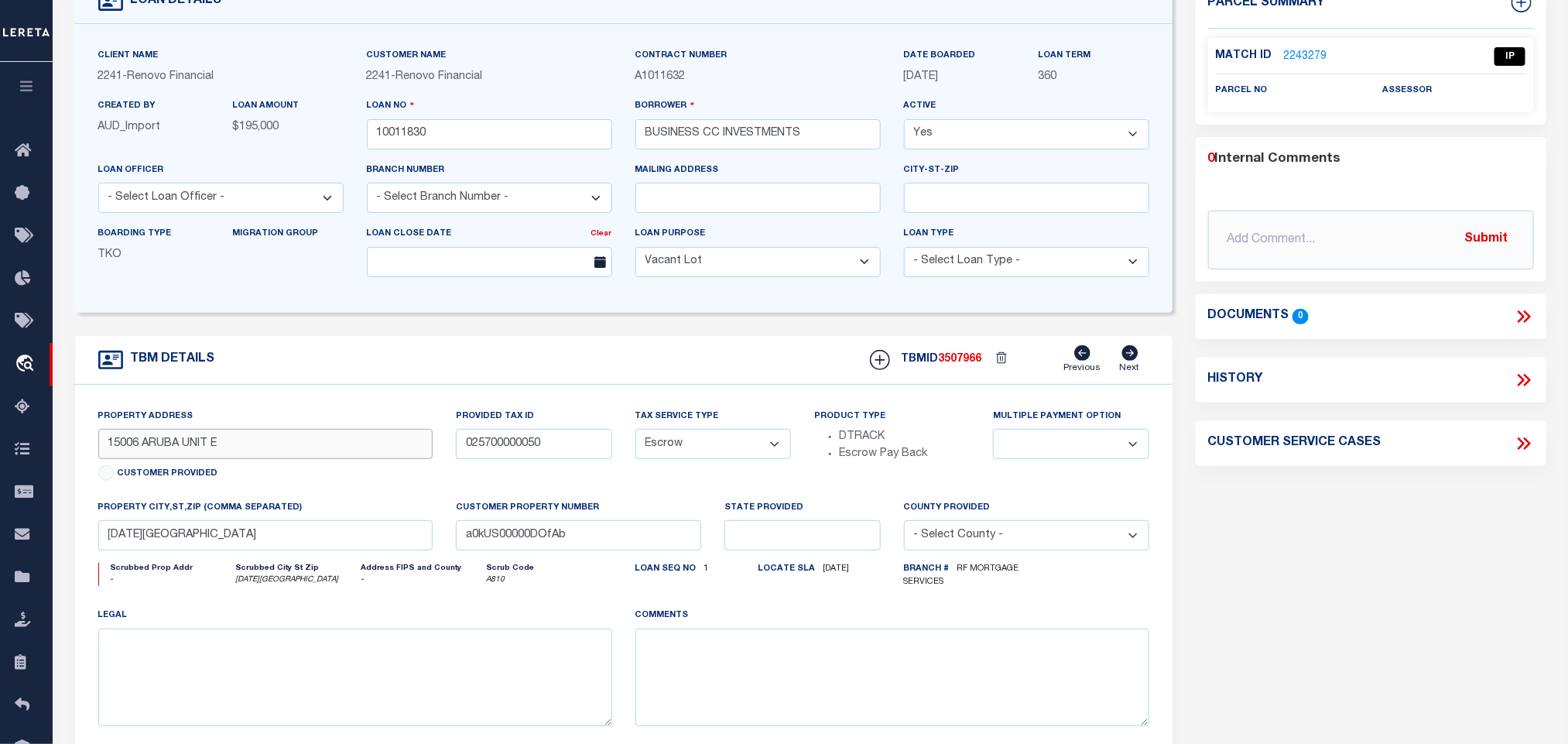
click at [158, 449] on input "15006 ARUBA UNIT E" at bounding box center [265, 443] width 335 height 30
click at [169, 448] on input "15006 ARUBA UNIT E" at bounding box center [265, 443] width 335 height 30
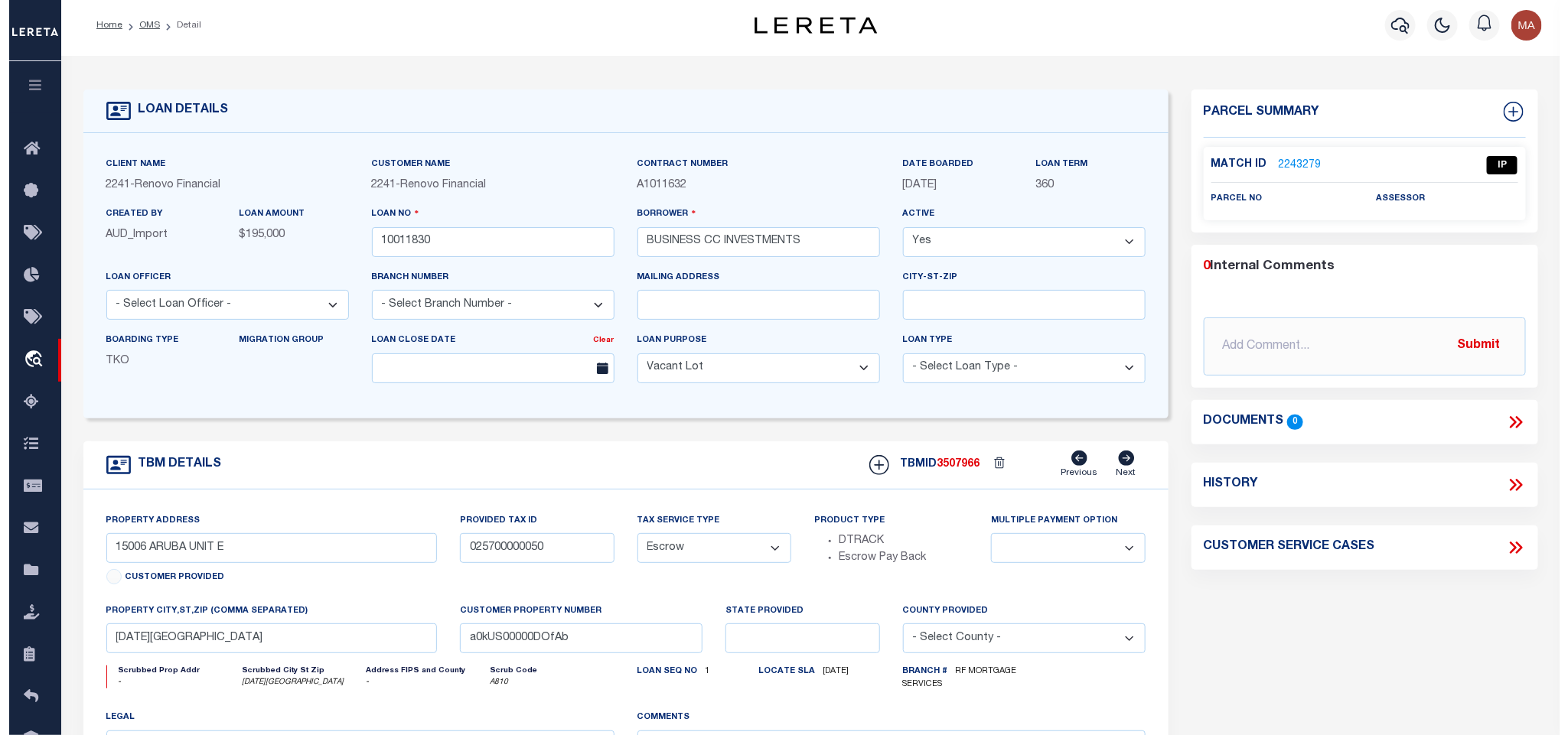
scroll to position [0, 0]
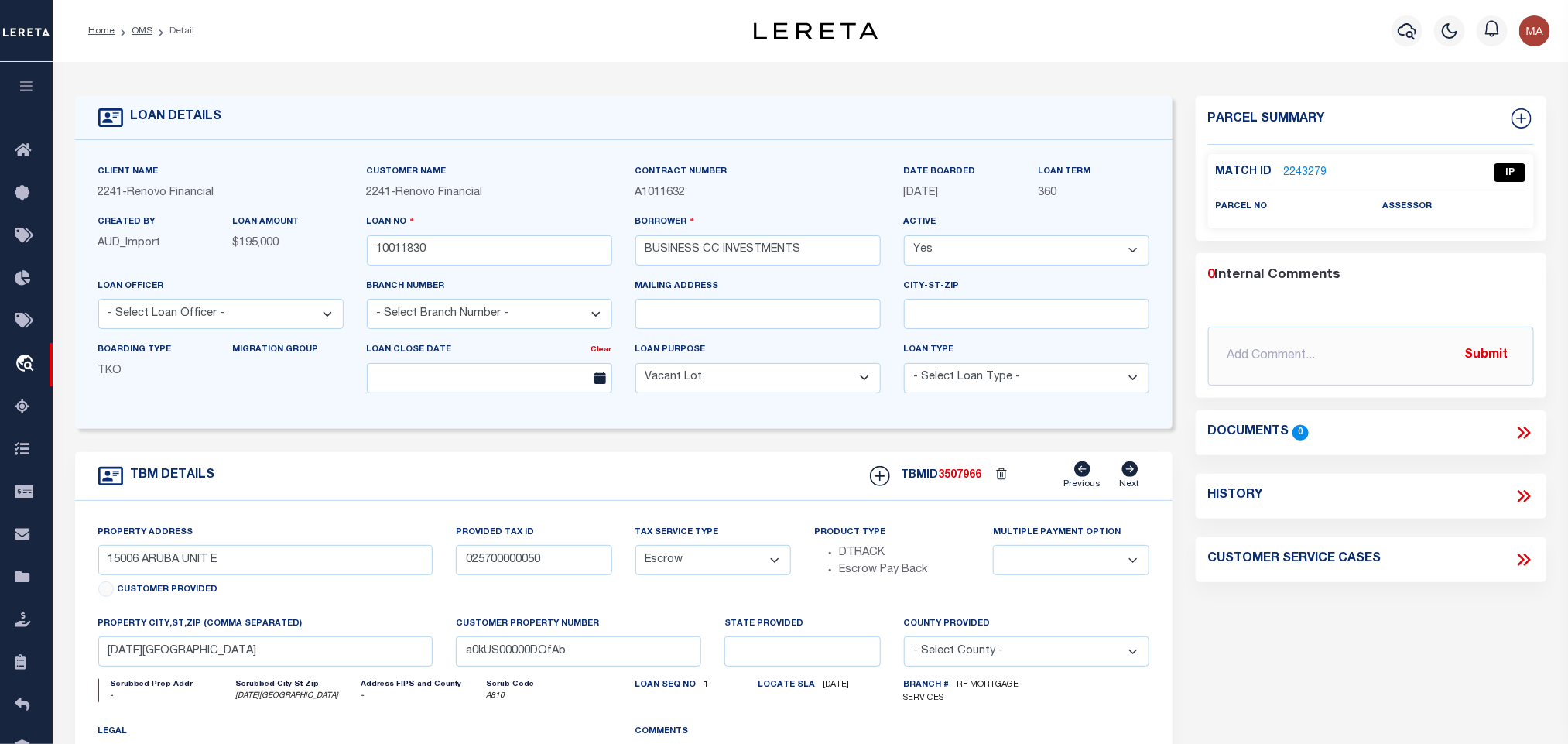
click at [1306, 172] on link "2243279" at bounding box center [1306, 173] width 43 height 16
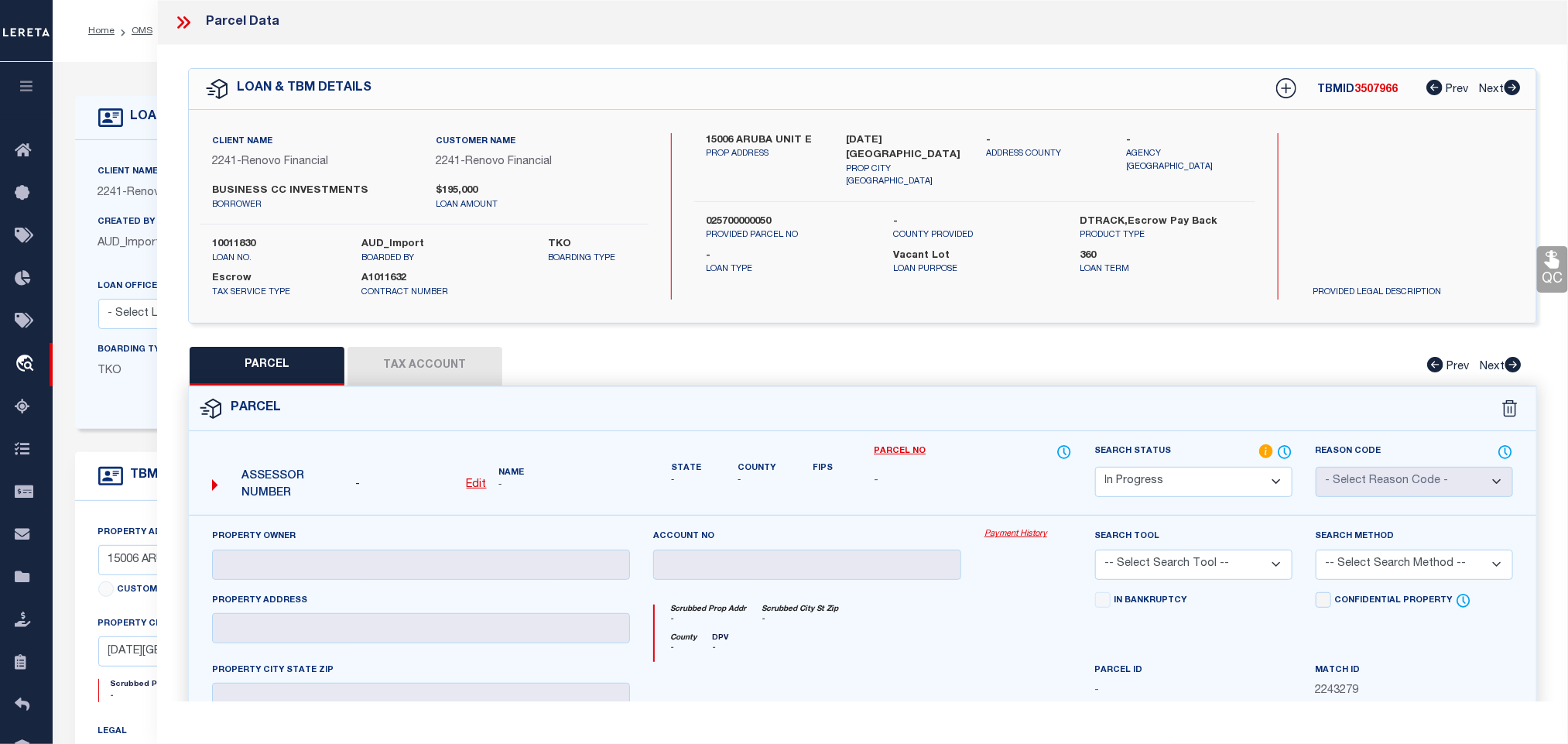
click at [478, 491] on u "Edit" at bounding box center [477, 485] width 20 height 11
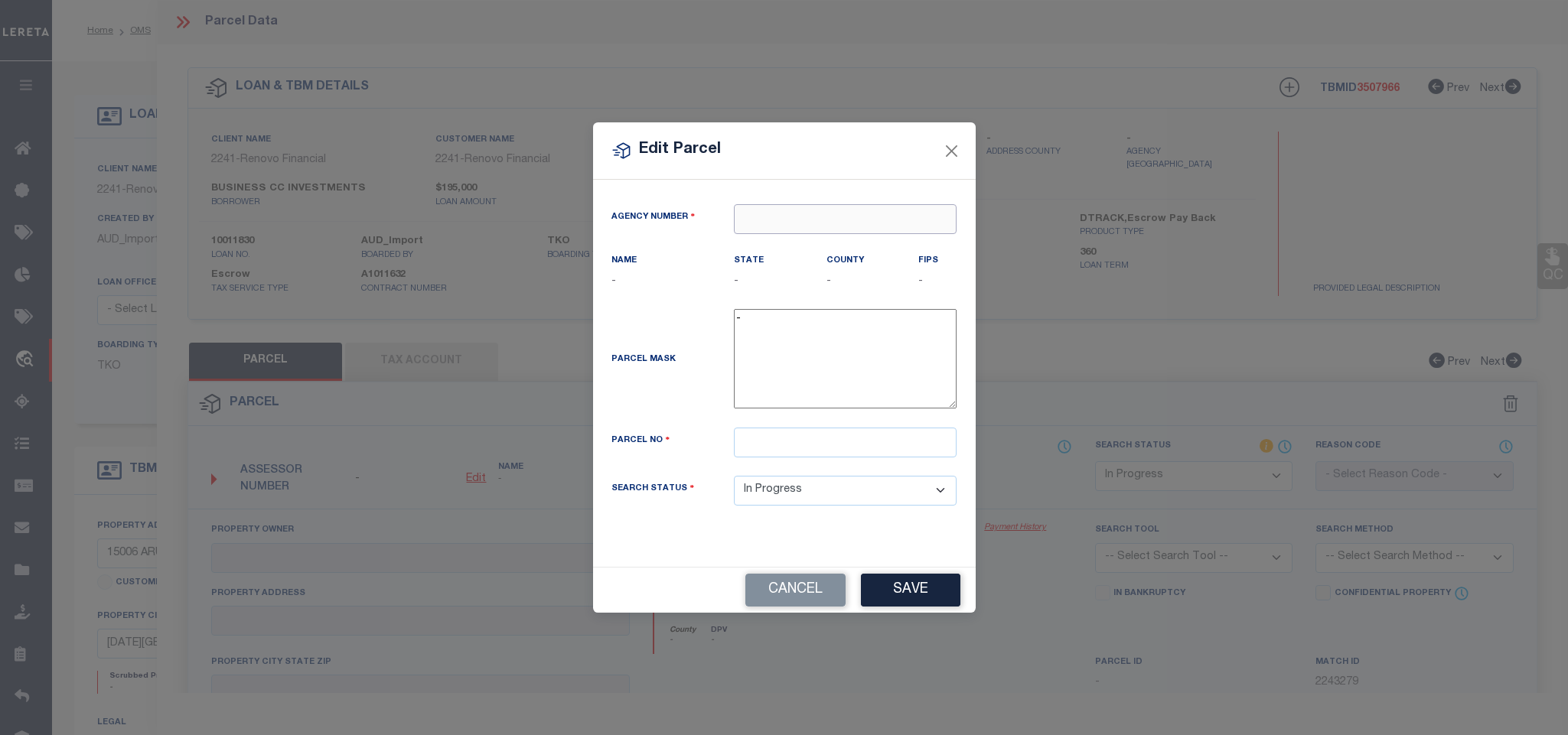
click at [874, 223] on input "text" at bounding box center [846, 219] width 222 height 30
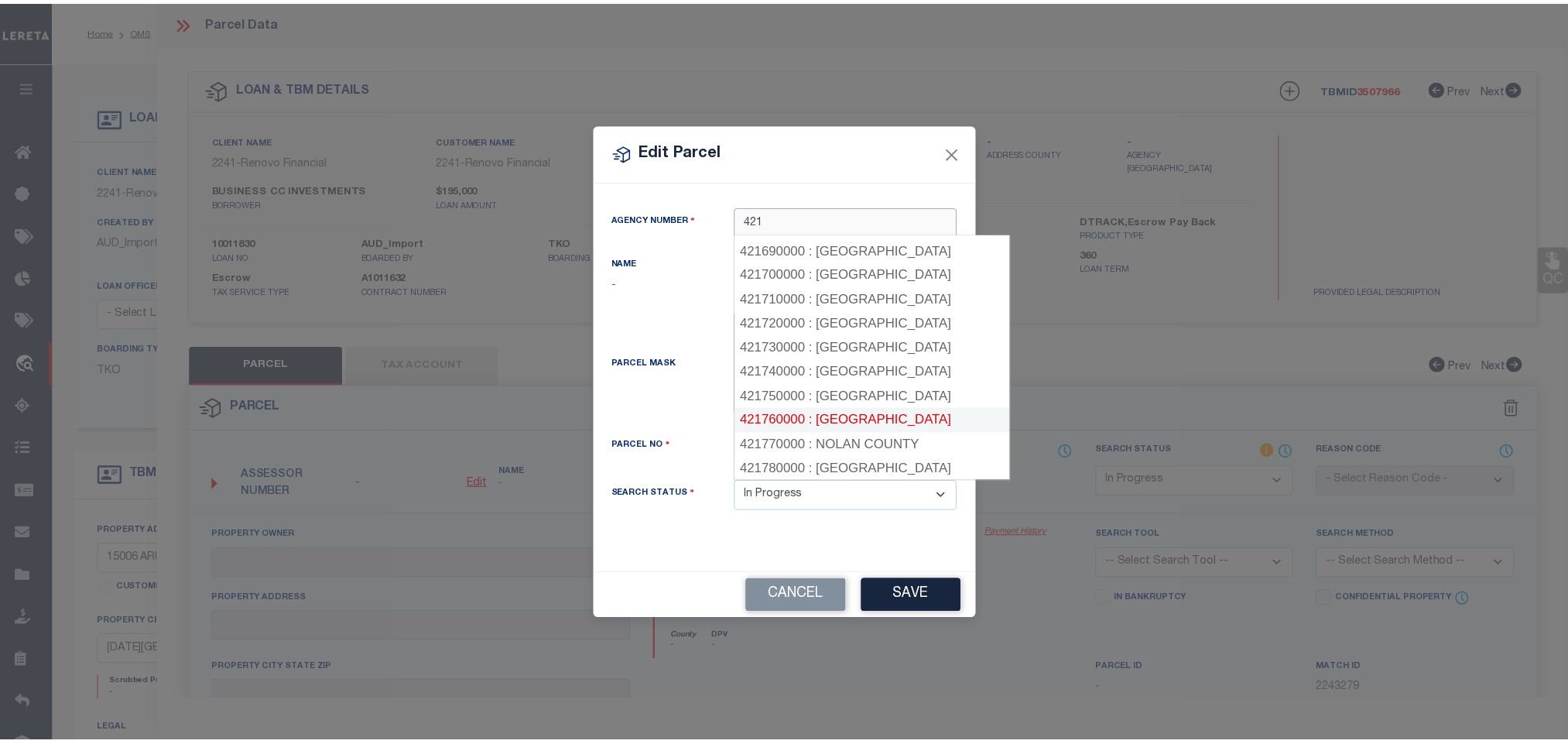
scroll to position [1742, 0]
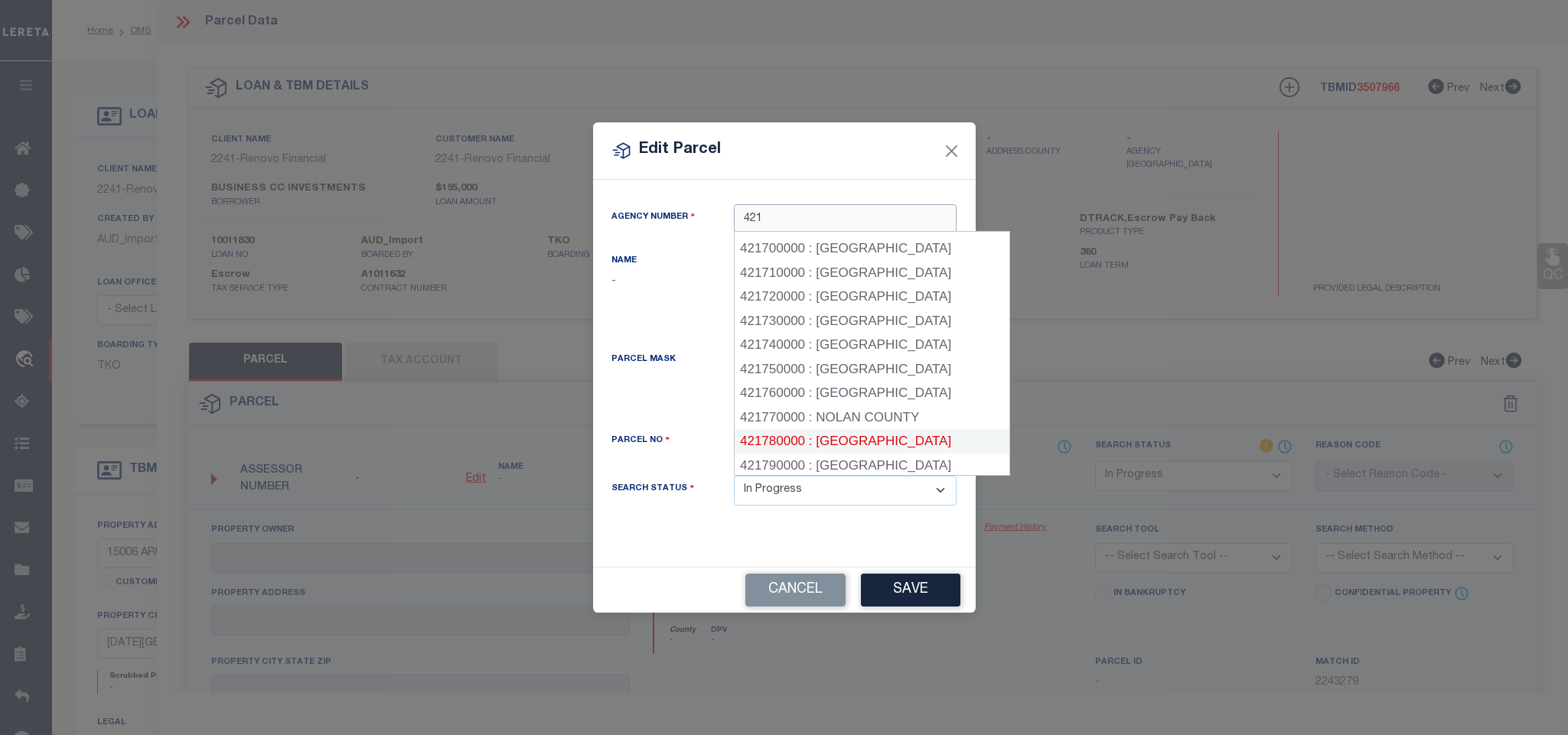
click at [921, 429] on div "421780000 : NUECES COUNTY" at bounding box center [872, 441] width 275 height 25
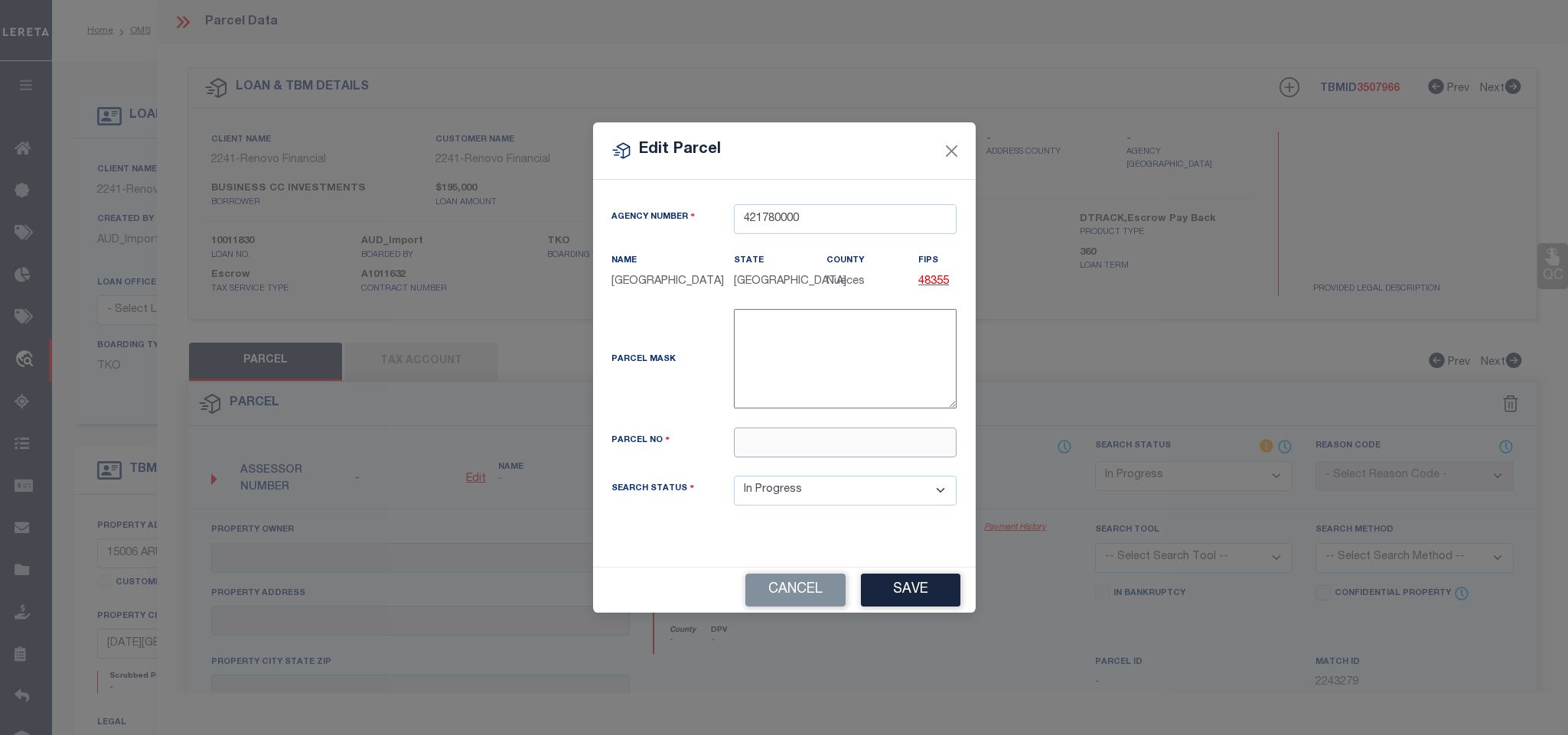
click at [884, 448] on input "text" at bounding box center [846, 442] width 222 height 30
paste input "200117678"
click at [905, 588] on button "Save" at bounding box center [910, 590] width 99 height 33
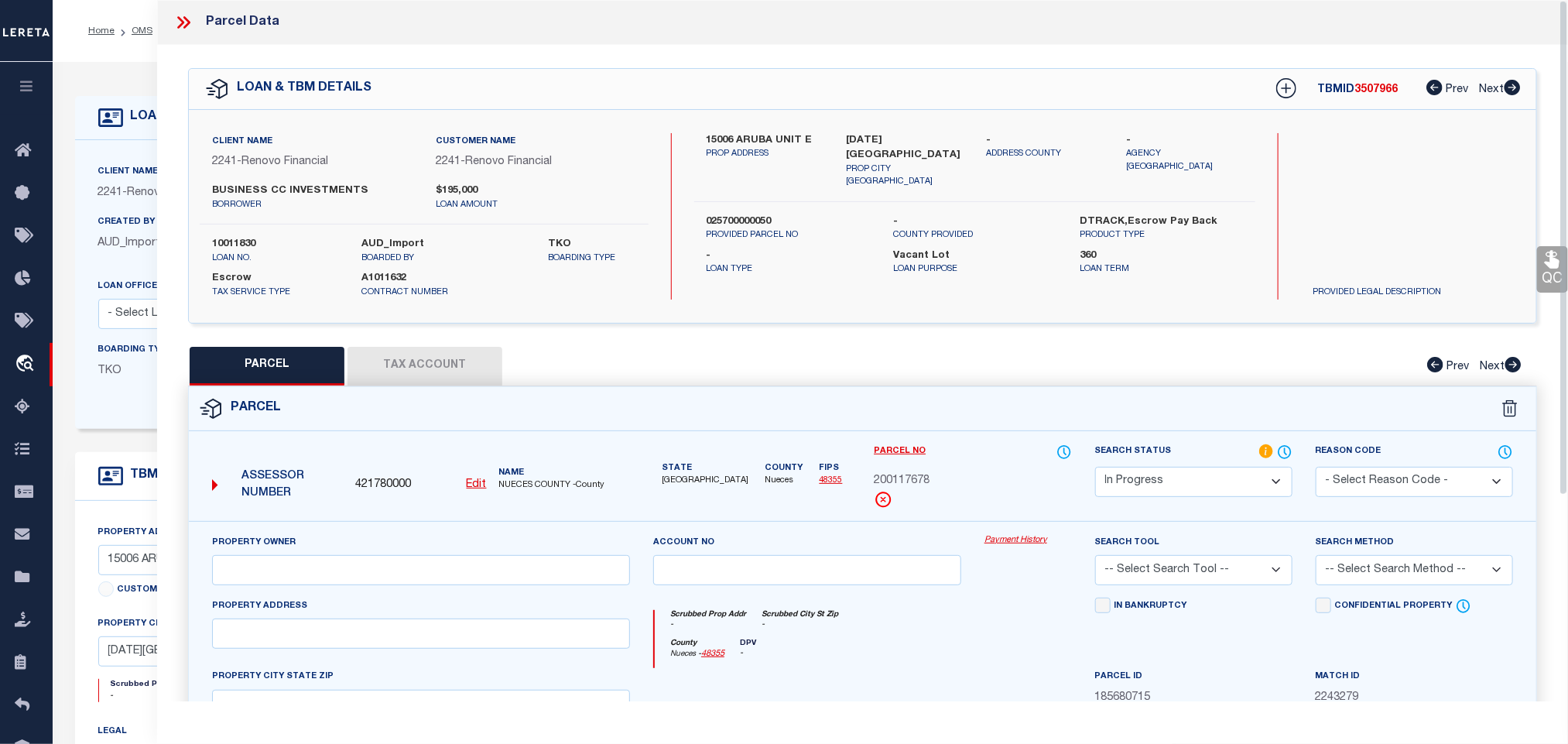
click at [238, 558] on div "Property Owner" at bounding box center [421, 559] width 418 height 51
drag, startPoint x: 251, startPoint y: 579, endPoint x: 215, endPoint y: 588, distance: 37.1
click at [251, 579] on input "text" at bounding box center [421, 570] width 418 height 30
paste input "BUSINESS 1 CC INVESTMENT LLC"
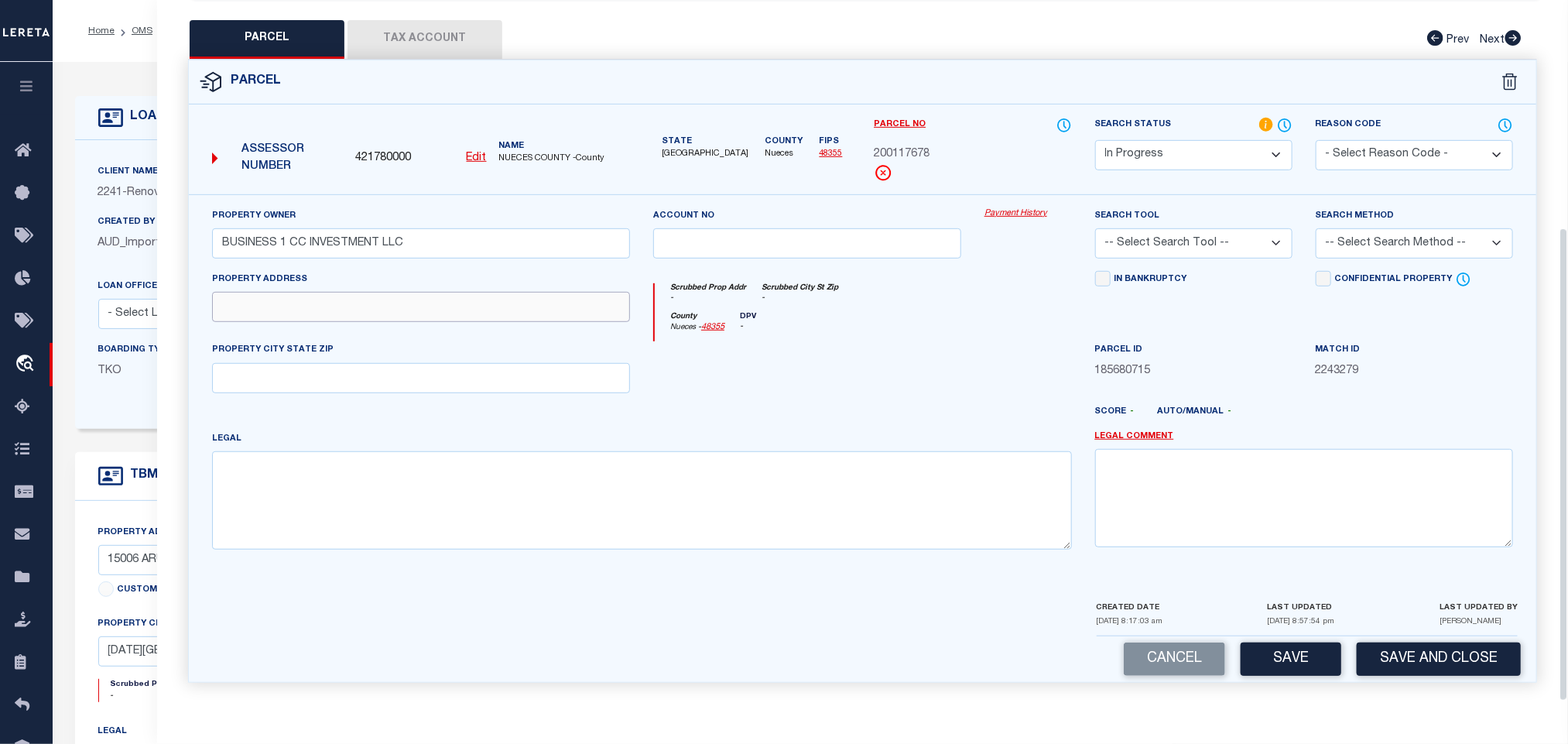
click at [312, 300] on input "text" at bounding box center [421, 307] width 418 height 30
paste input "15006 ARUBA DR E CORPUS CHRISTI, TX 78418"
drag, startPoint x: 360, startPoint y: 312, endPoint x: 425, endPoint y: 368, distance: 85.8
click at [483, 317] on input "15006 ARUBA DR E CORPUS CHRISTI, TX 78418" at bounding box center [421, 307] width 418 height 30
click at [425, 368] on input "text" at bounding box center [421, 378] width 418 height 30
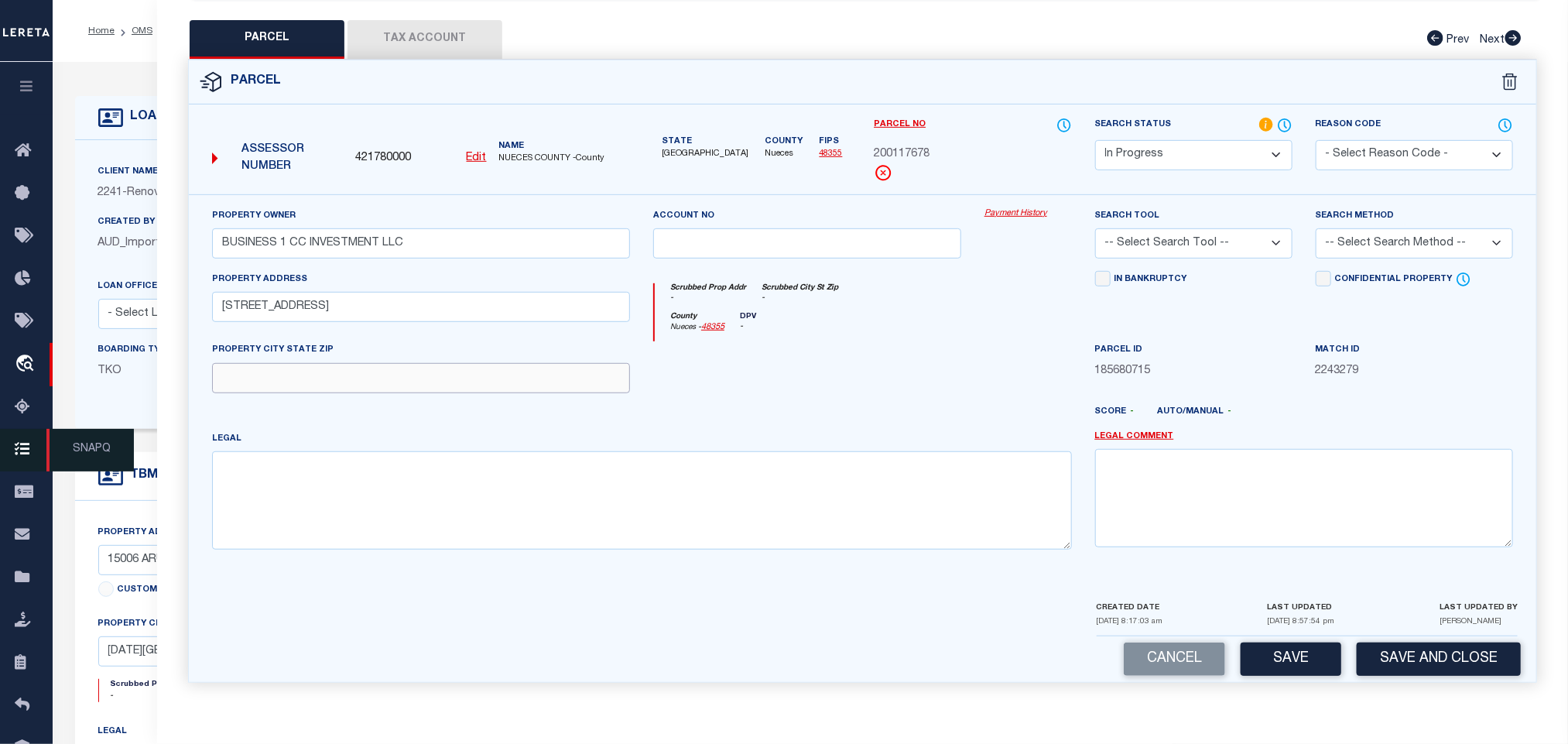
paste input "CORPUS CHRISTI, TX 78418"
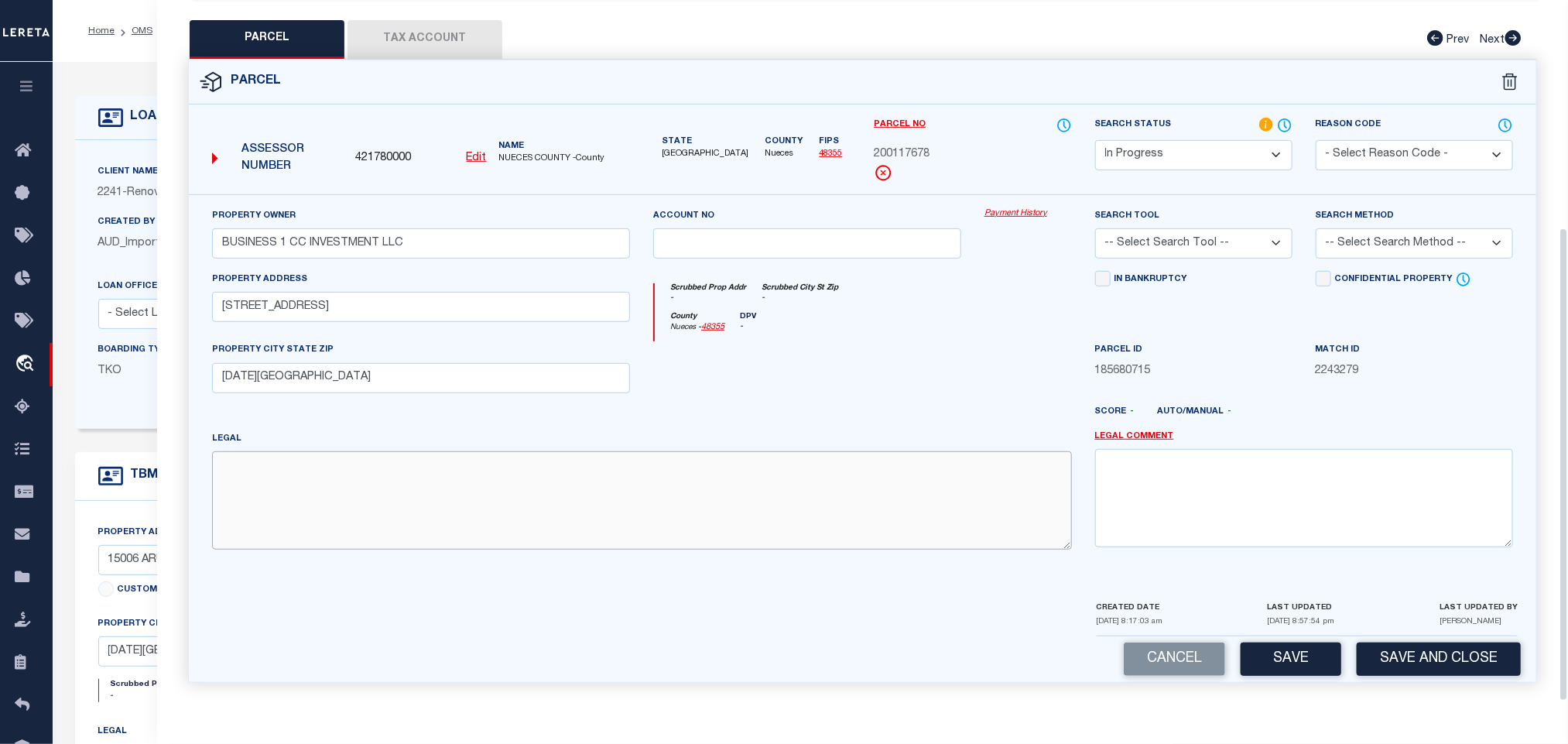
click at [655, 503] on textarea at bounding box center [642, 501] width 860 height 98
paste textarea "ARUBA ISLES CONDO, UNIT E SPACE 5, 10% COMMON AREA INTEREST"
click at [1215, 242] on select "-- Select Search Tool -- 3rd Party Website Agency File Agency Website ATLS CNV-…" at bounding box center [1194, 243] width 198 height 30
click at [1096, 229] on select "-- Select Search Tool -- 3rd Party Website Agency File Agency Website ATLS CNV-…" at bounding box center [1194, 243] width 198 height 30
drag, startPoint x: 1395, startPoint y: 228, endPoint x: 1392, endPoint y: 252, distance: 24.2
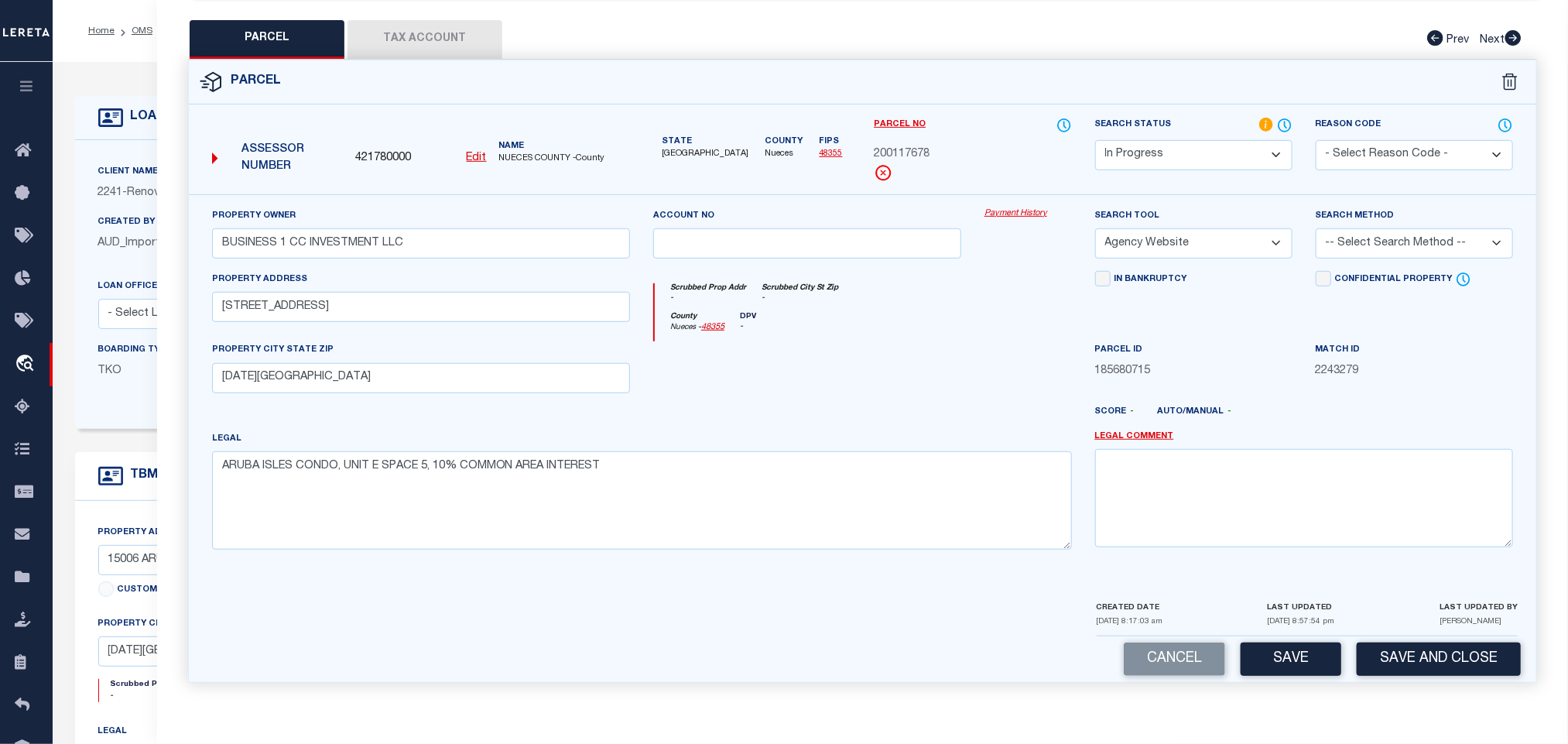
click at [1395, 229] on select "-- Select Search Method -- Property Address Legal Liability Info Provided" at bounding box center [1415, 243] width 198 height 30
click at [1316, 229] on select "-- Select Search Method -- Property Address Legal Liability Info Provided" at bounding box center [1415, 243] width 198 height 30
drag, startPoint x: 1410, startPoint y: 225, endPoint x: 1399, endPoint y: 253, distance: 30.1
click at [1410, 229] on select "-- Select Search Method -- Property Address Legal Liability Info Provided" at bounding box center [1415, 243] width 198 height 30
click at [1316, 229] on select "-- Select Search Method -- Property Address Legal Liability Info Provided" at bounding box center [1415, 243] width 198 height 30
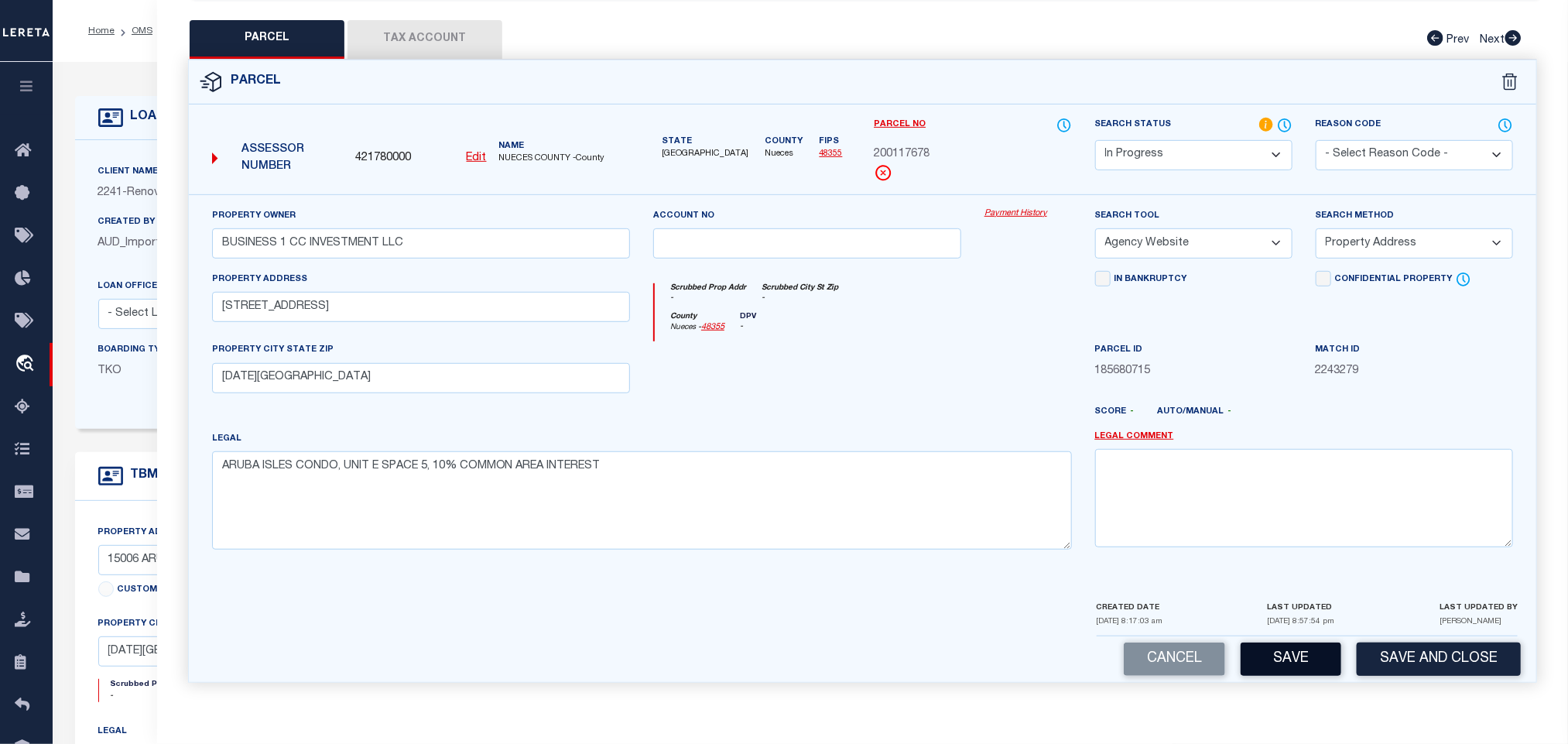
click at [1289, 662] on button "Save" at bounding box center [1291, 659] width 100 height 34
click at [505, 21] on div "PARCEL Tax Account Prev Next" at bounding box center [862, 39] width 1349 height 39
click at [462, 45] on button "Tax Account" at bounding box center [425, 39] width 155 height 39
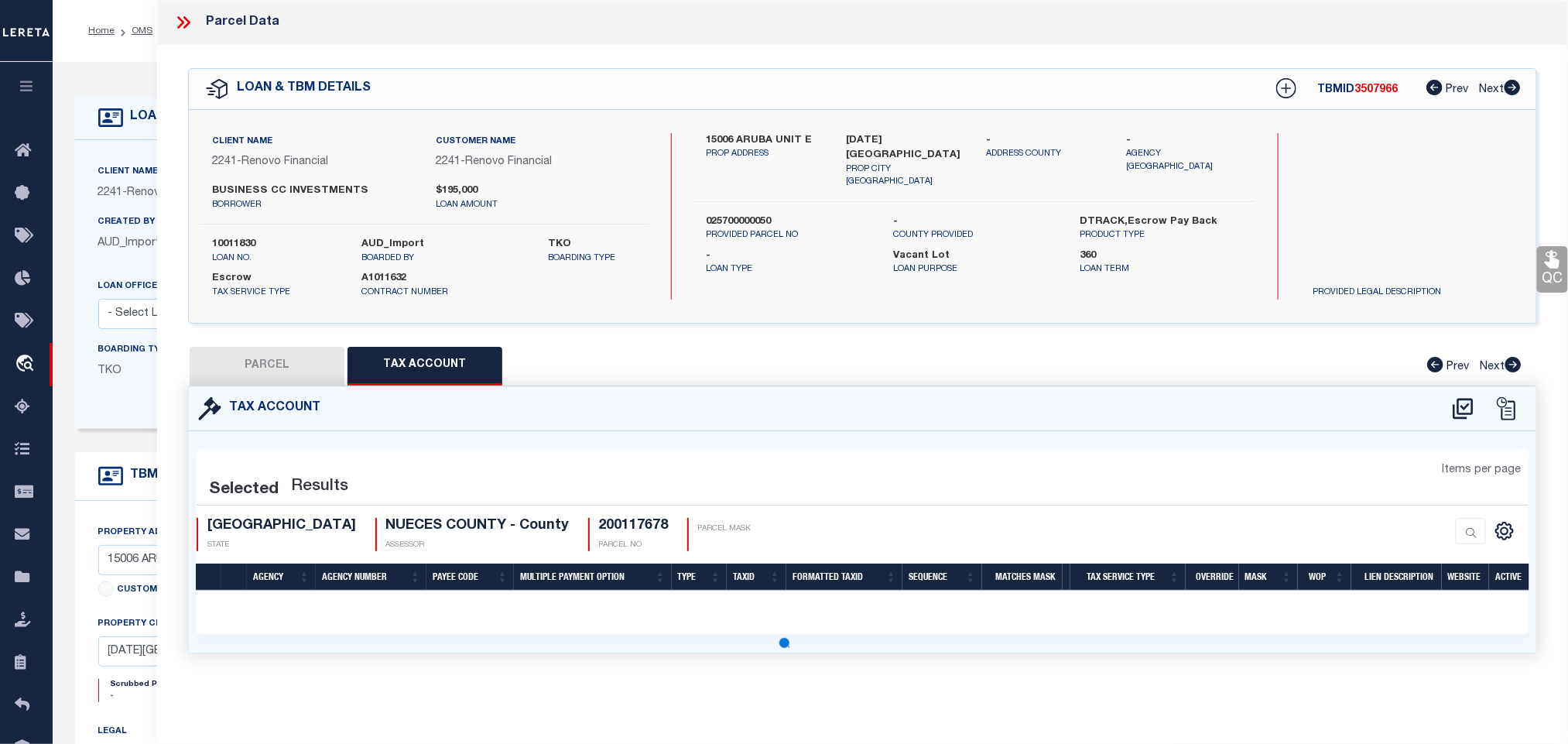
scroll to position [0, 0]
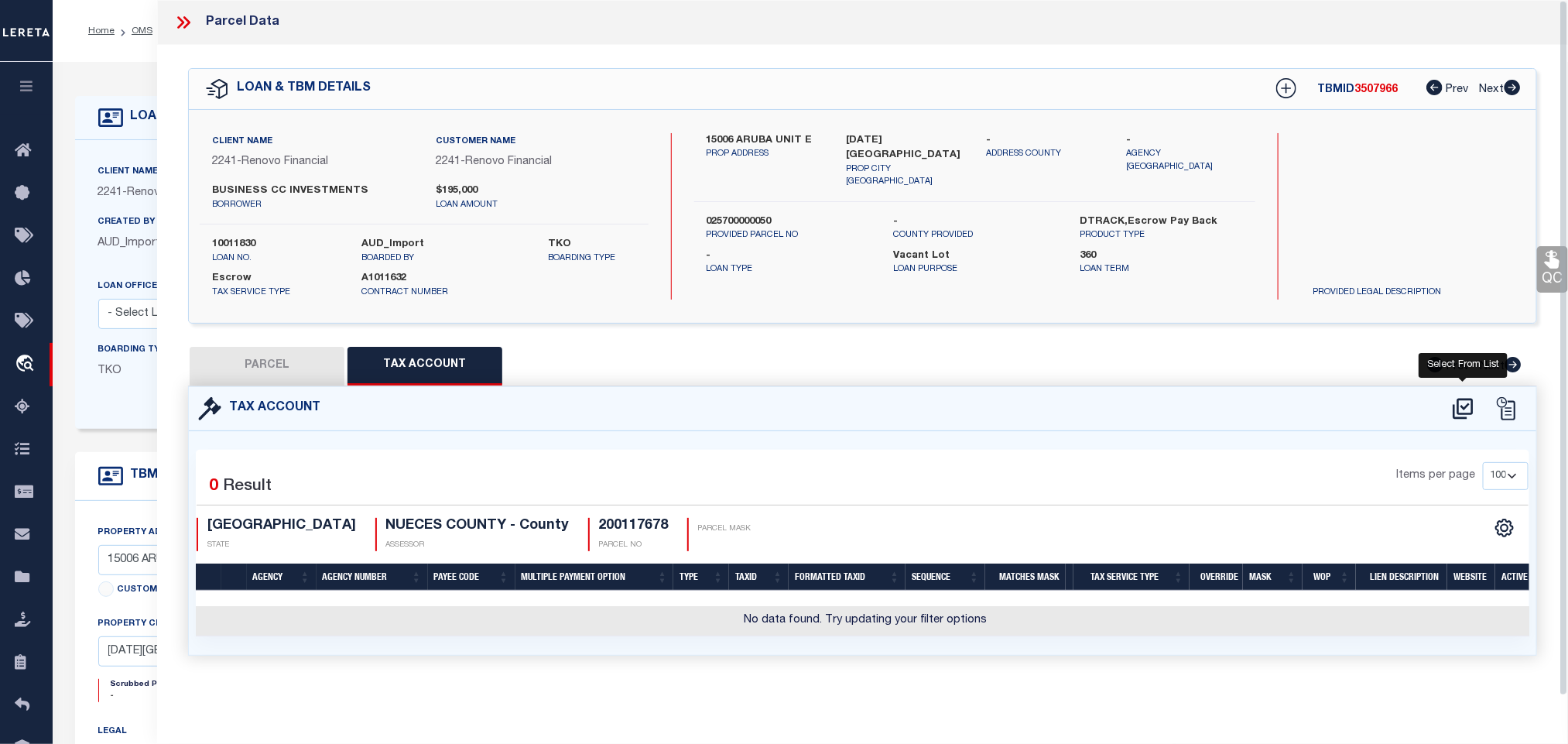
click at [1464, 414] on icon at bounding box center [1463, 409] width 26 height 25
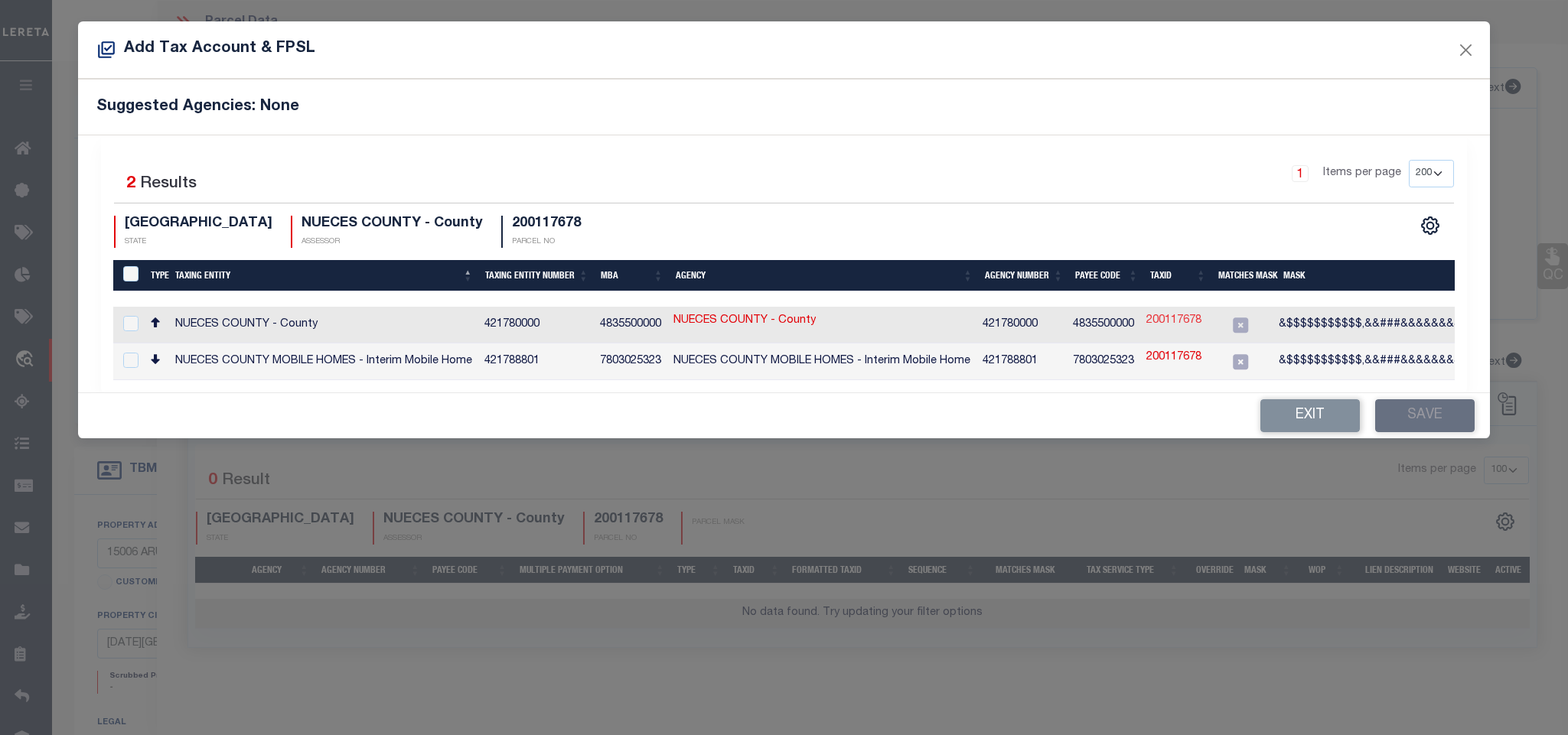
click at [1190, 324] on link "200117678" at bounding box center [1173, 322] width 55 height 17
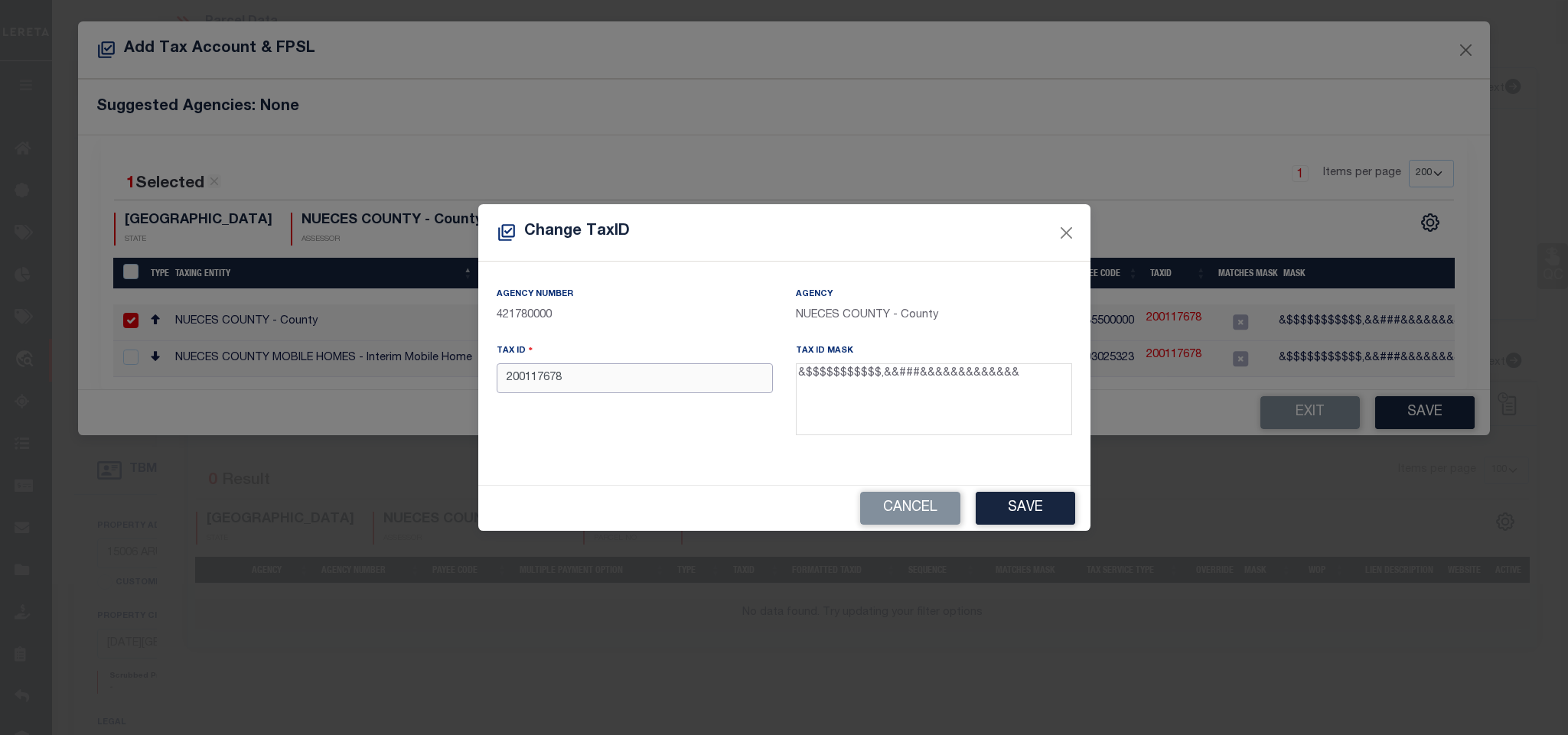
click at [767, 388] on input "200117678" at bounding box center [634, 378] width 276 height 30
paste input "0257-0000-0050"
click at [1043, 489] on div "Cancel Save" at bounding box center [784, 508] width 612 height 45
click at [1045, 497] on button "Save" at bounding box center [1025, 508] width 99 height 33
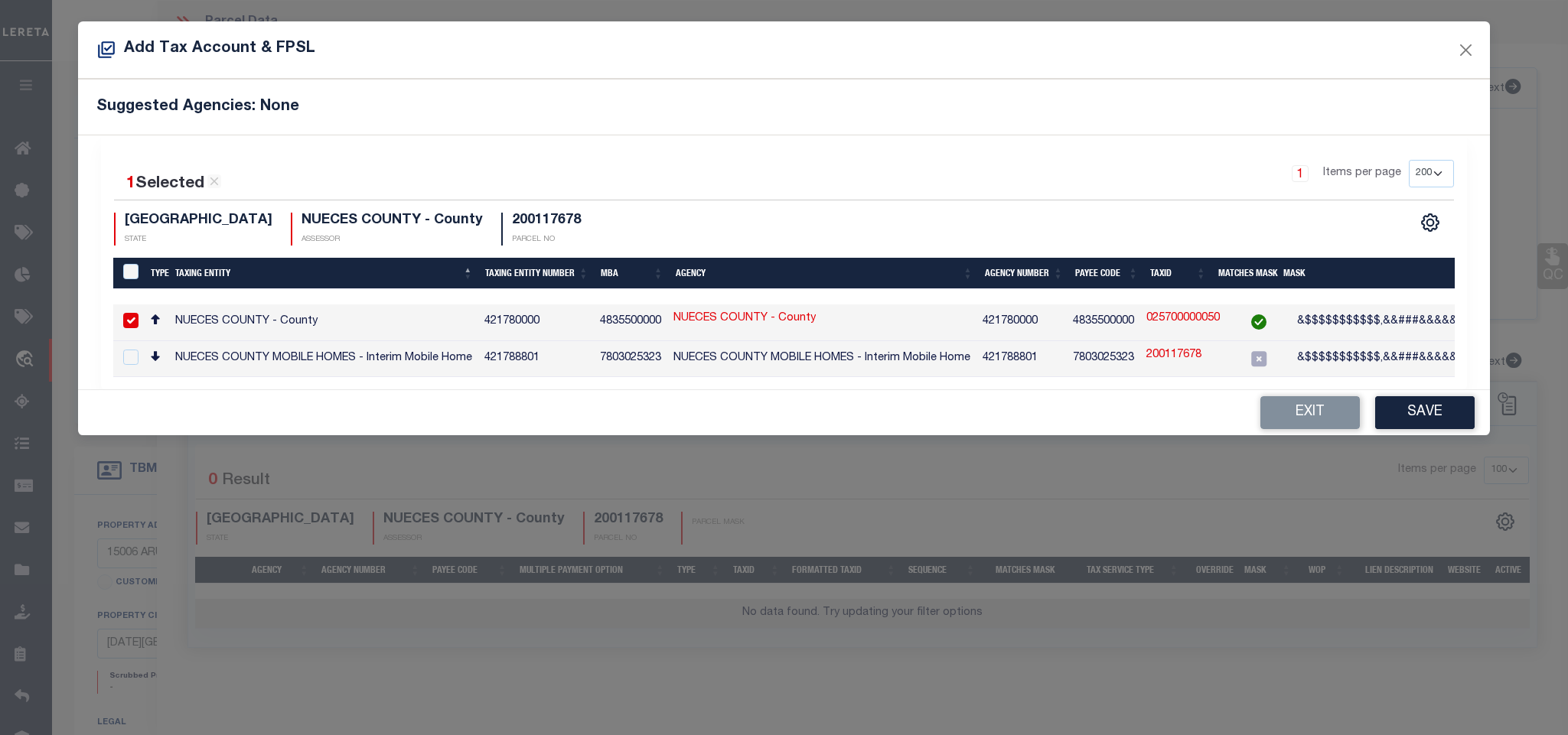
drag, startPoint x: 1410, startPoint y: 428, endPoint x: 1298, endPoint y: 459, distance: 116.2
click at [1410, 428] on button "Save" at bounding box center [1425, 412] width 99 height 33
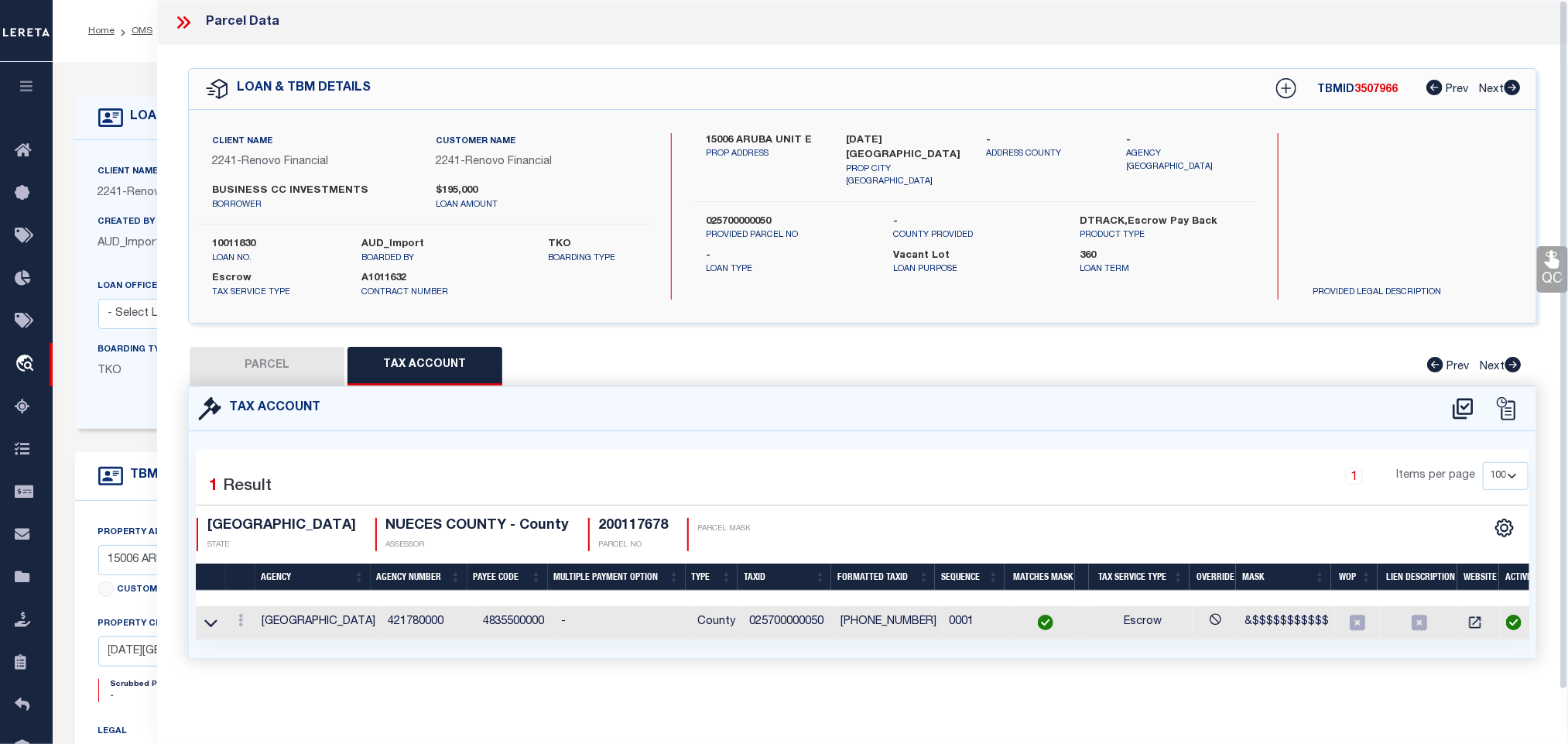
click at [260, 367] on button "PARCEL" at bounding box center [267, 366] width 155 height 39
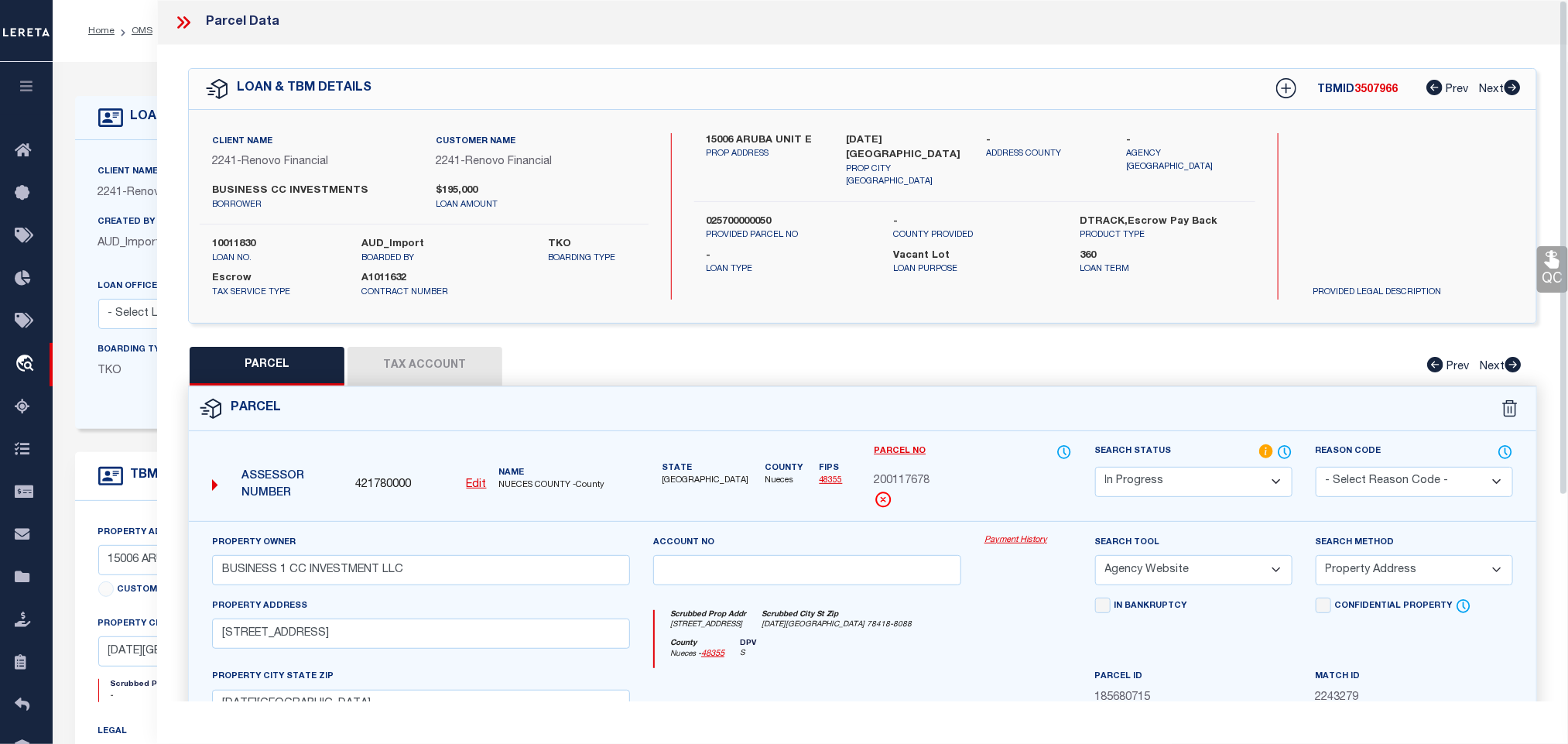
click at [1164, 503] on div "Search Status Automated Search Bad Parcel Complete Duplicate Parcel High Dollar…" at bounding box center [1194, 483] width 221 height 77
drag, startPoint x: 1164, startPoint y: 485, endPoint x: 1166, endPoint y: 470, distance: 15.1
click at [1164, 485] on select "Automated Search Bad Parcel Complete Duplicate Parcel High Dollar Reporting In …" at bounding box center [1194, 482] width 198 height 30
click at [1096, 468] on select "Automated Search Bad Parcel Complete Duplicate Parcel High Dollar Reporting In …" at bounding box center [1194, 482] width 198 height 30
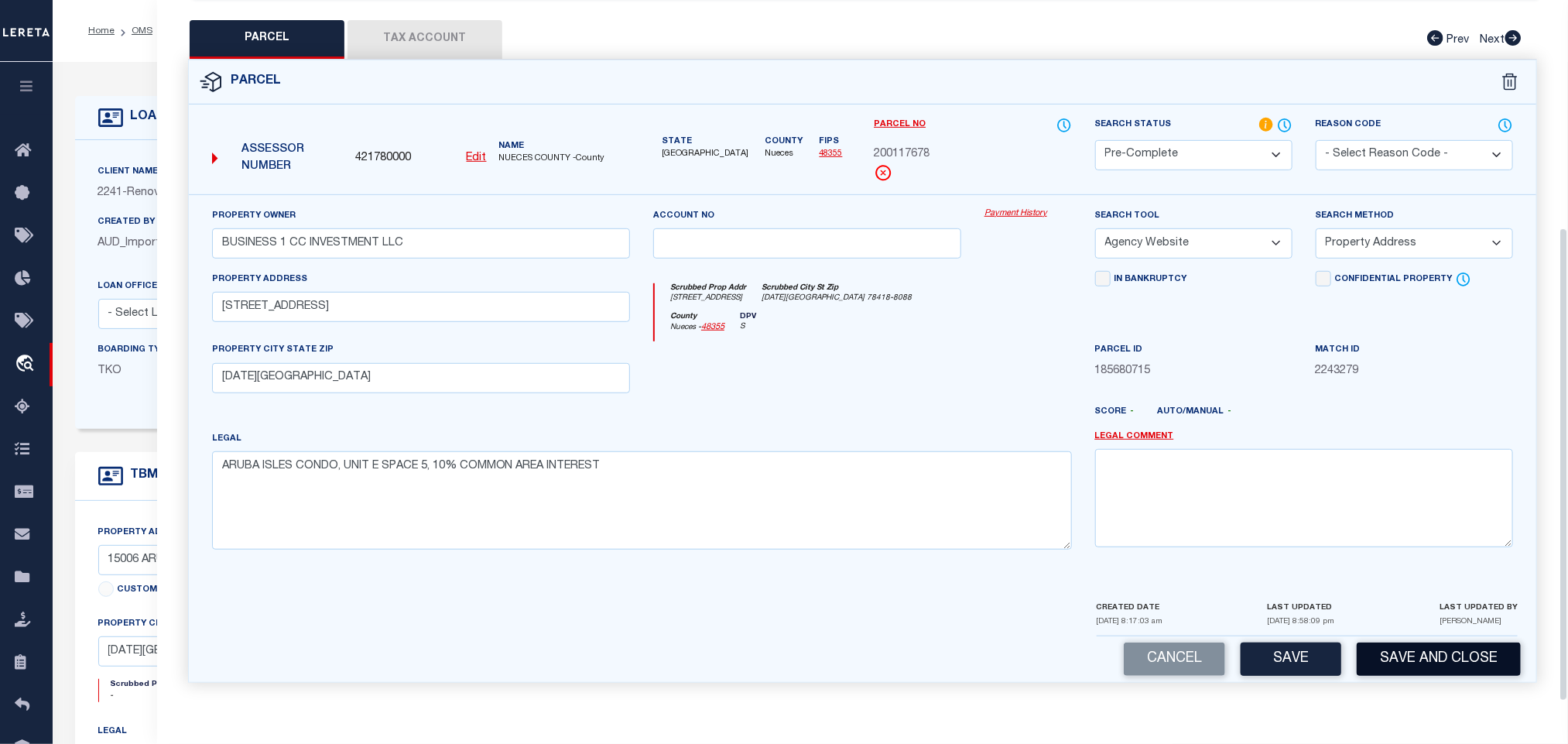
click at [1441, 656] on button "Save and Close" at bounding box center [1438, 659] width 164 height 34
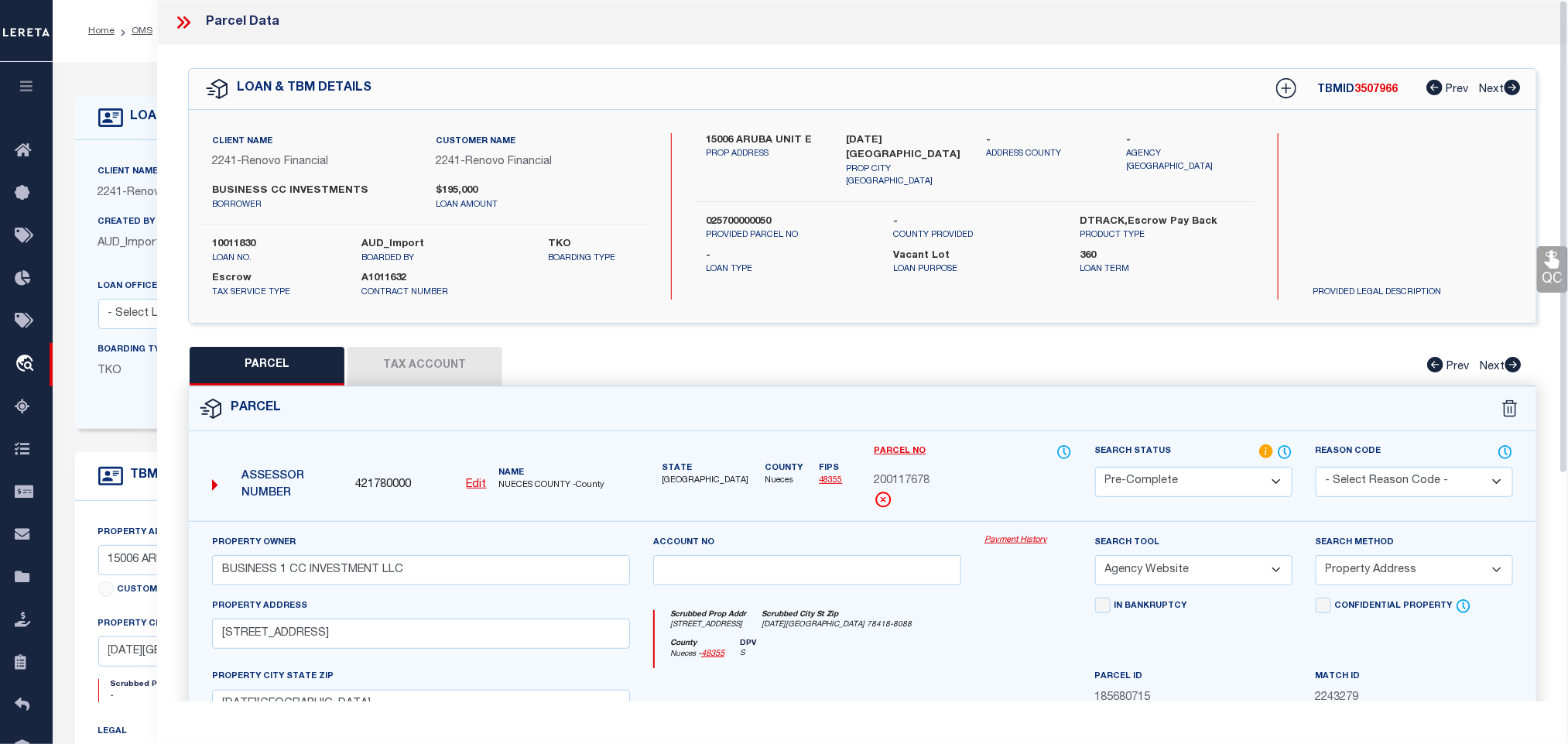
click at [216, 241] on label "10011830" at bounding box center [275, 245] width 126 height 15
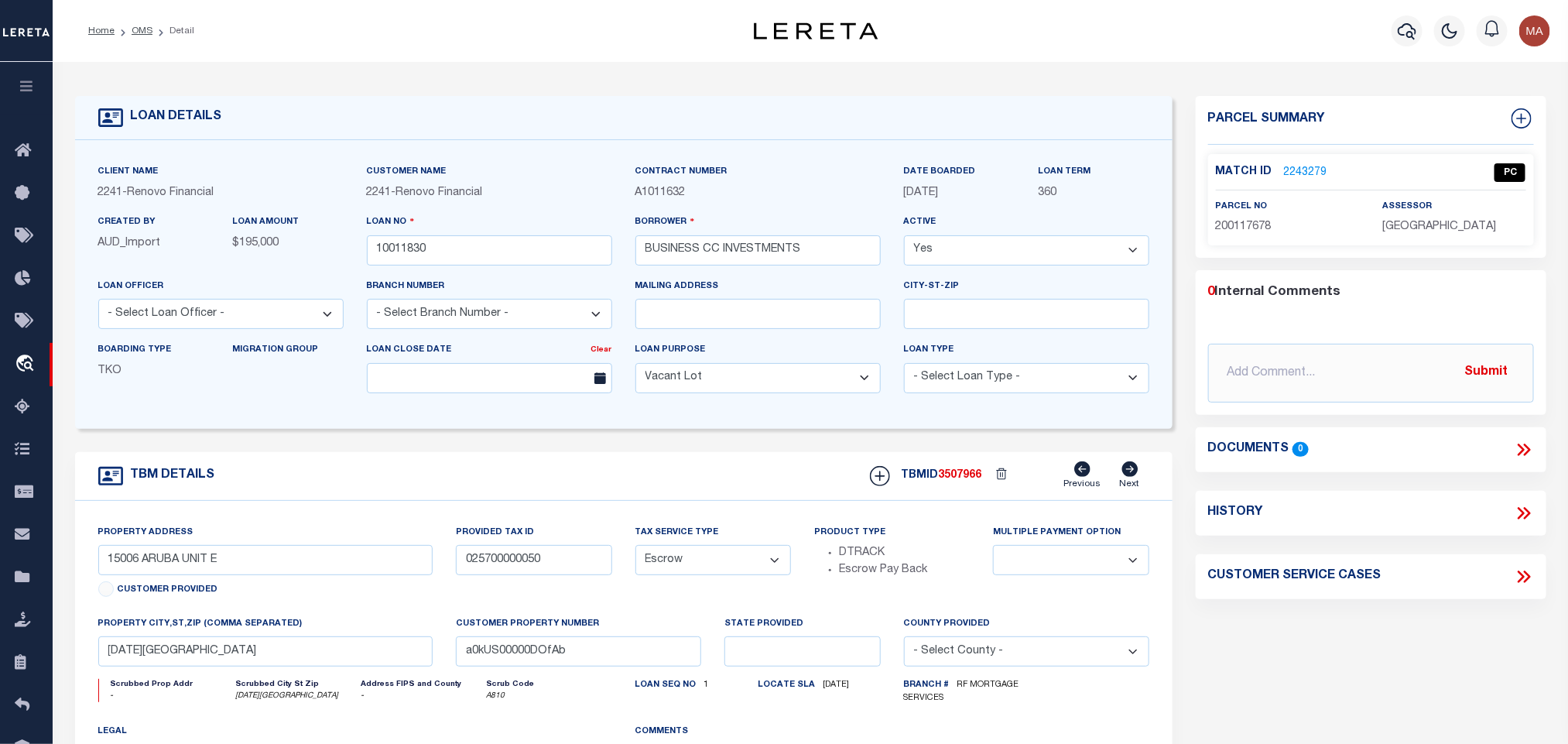
click at [959, 479] on span "3507966" at bounding box center [961, 475] width 43 height 11
click at [955, 481] on span "3507966" at bounding box center [961, 475] width 43 height 11
click at [1456, 219] on p "NUECES COUNTY" at bounding box center [1454, 228] width 143 height 17
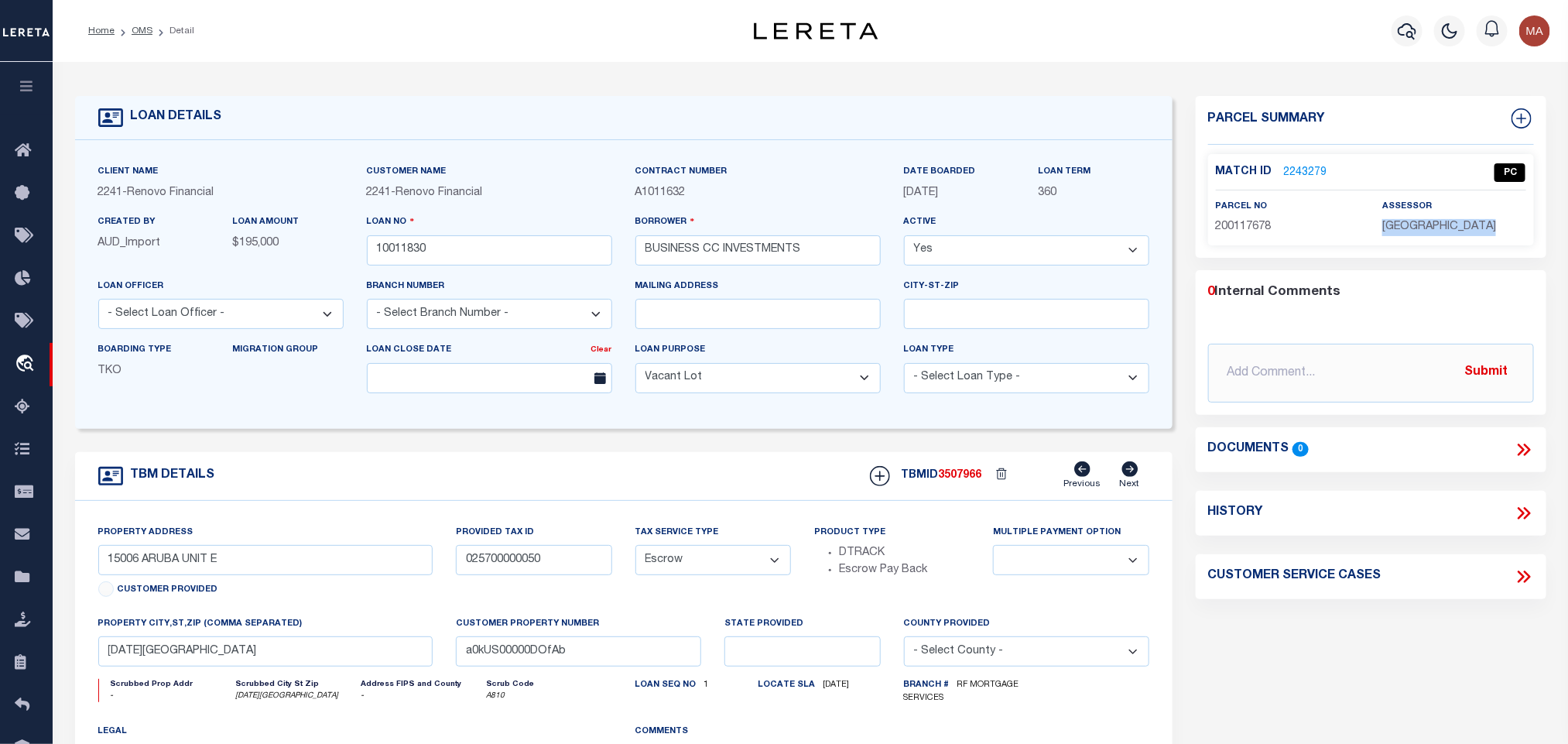
click at [1456, 219] on p "NUECES COUNTY" at bounding box center [1454, 228] width 143 height 17
click at [1255, 226] on span "200117678" at bounding box center [1243, 227] width 56 height 11
click at [143, 35] on link "OMS" at bounding box center [142, 31] width 21 height 9
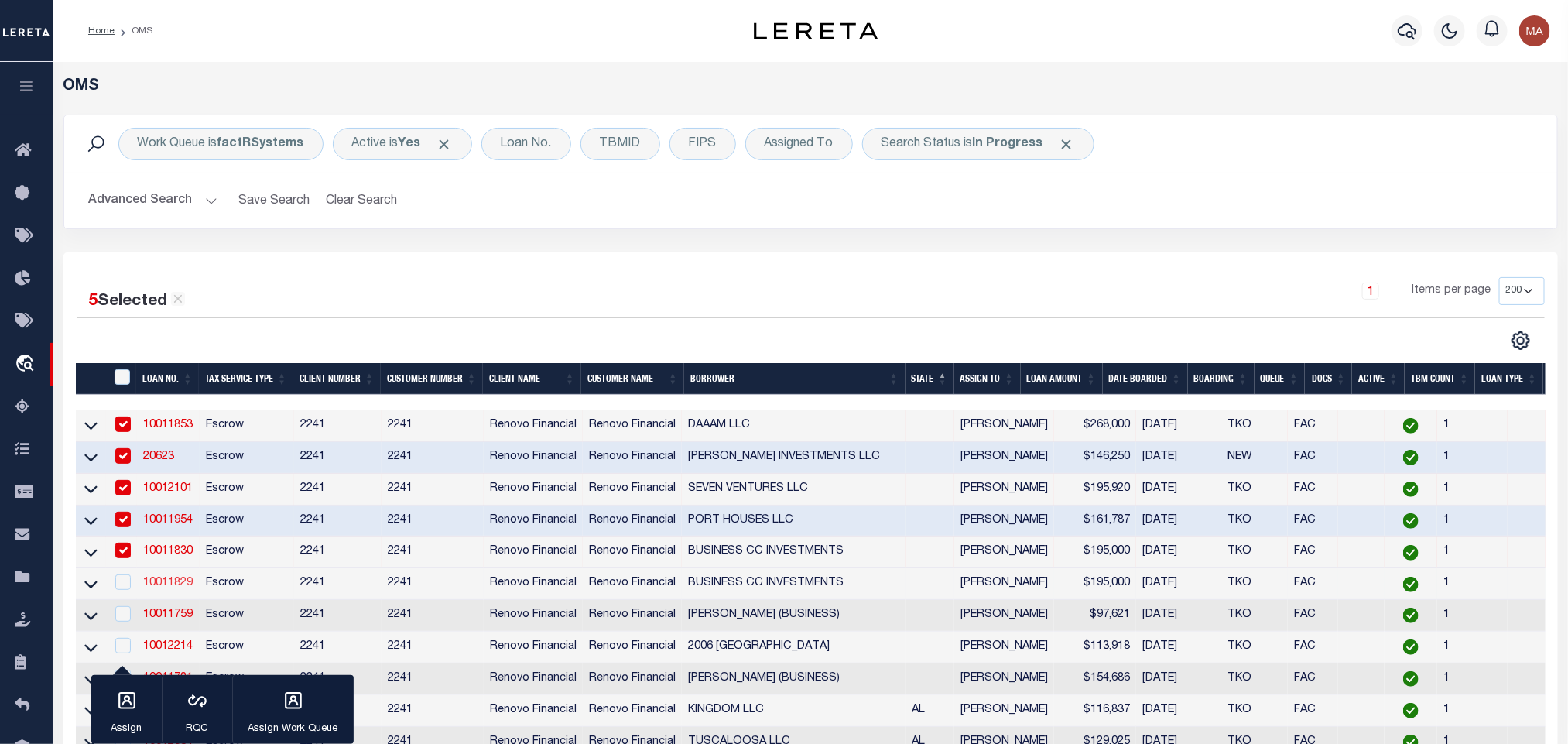
click at [169, 588] on link "10011829" at bounding box center [168, 583] width 50 height 11
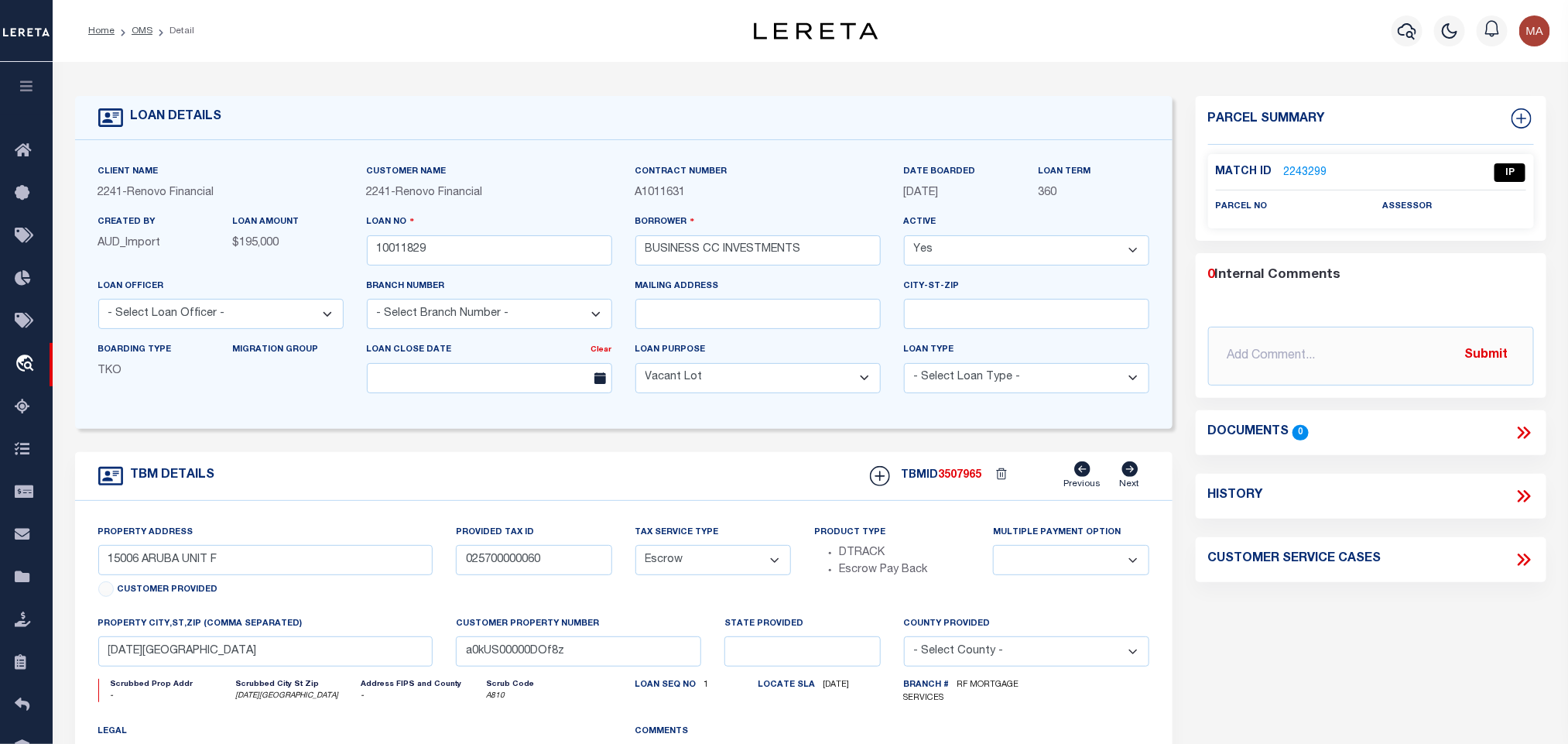
click at [1296, 172] on link "2243299" at bounding box center [1306, 173] width 43 height 16
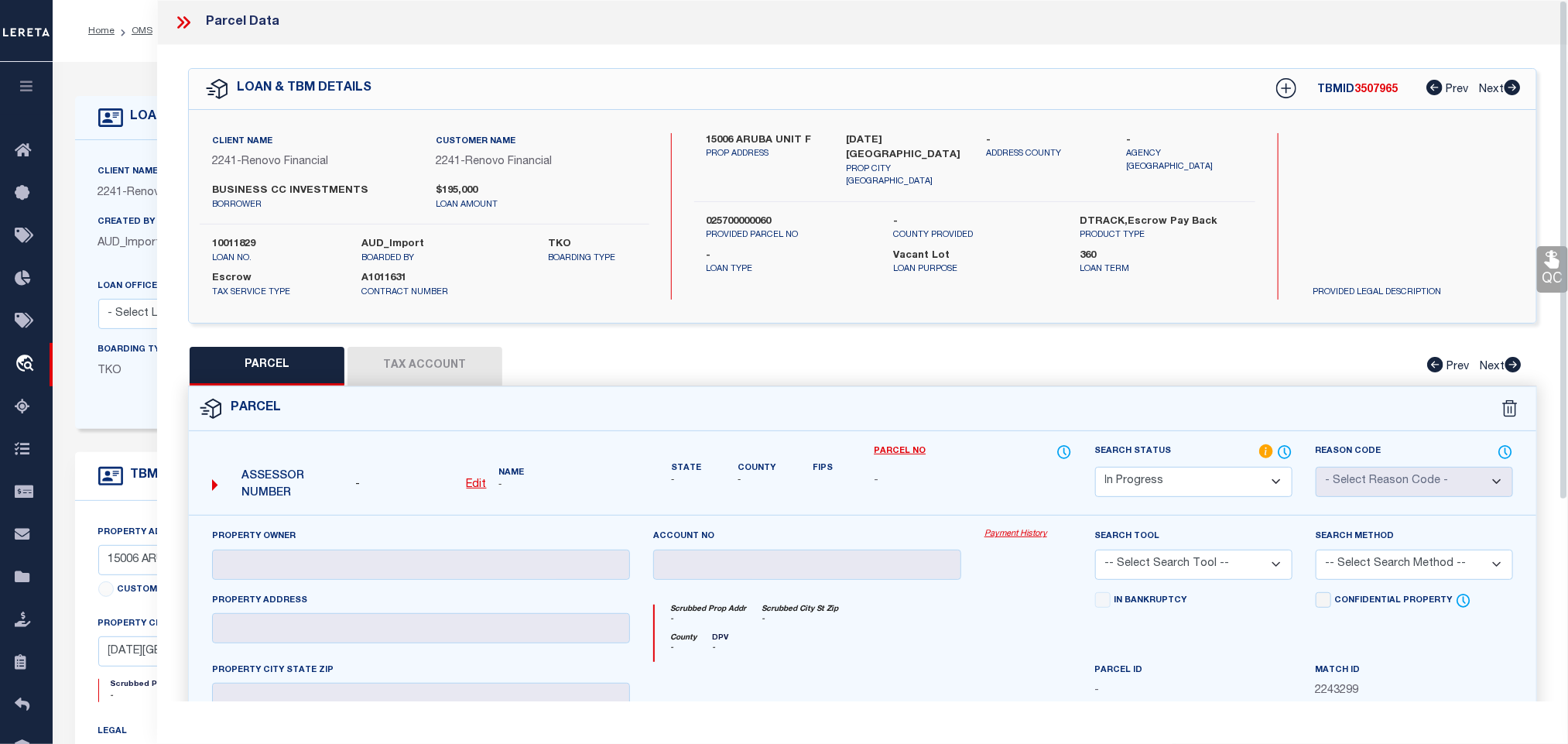
click at [477, 486] on u "Edit" at bounding box center [477, 485] width 20 height 11
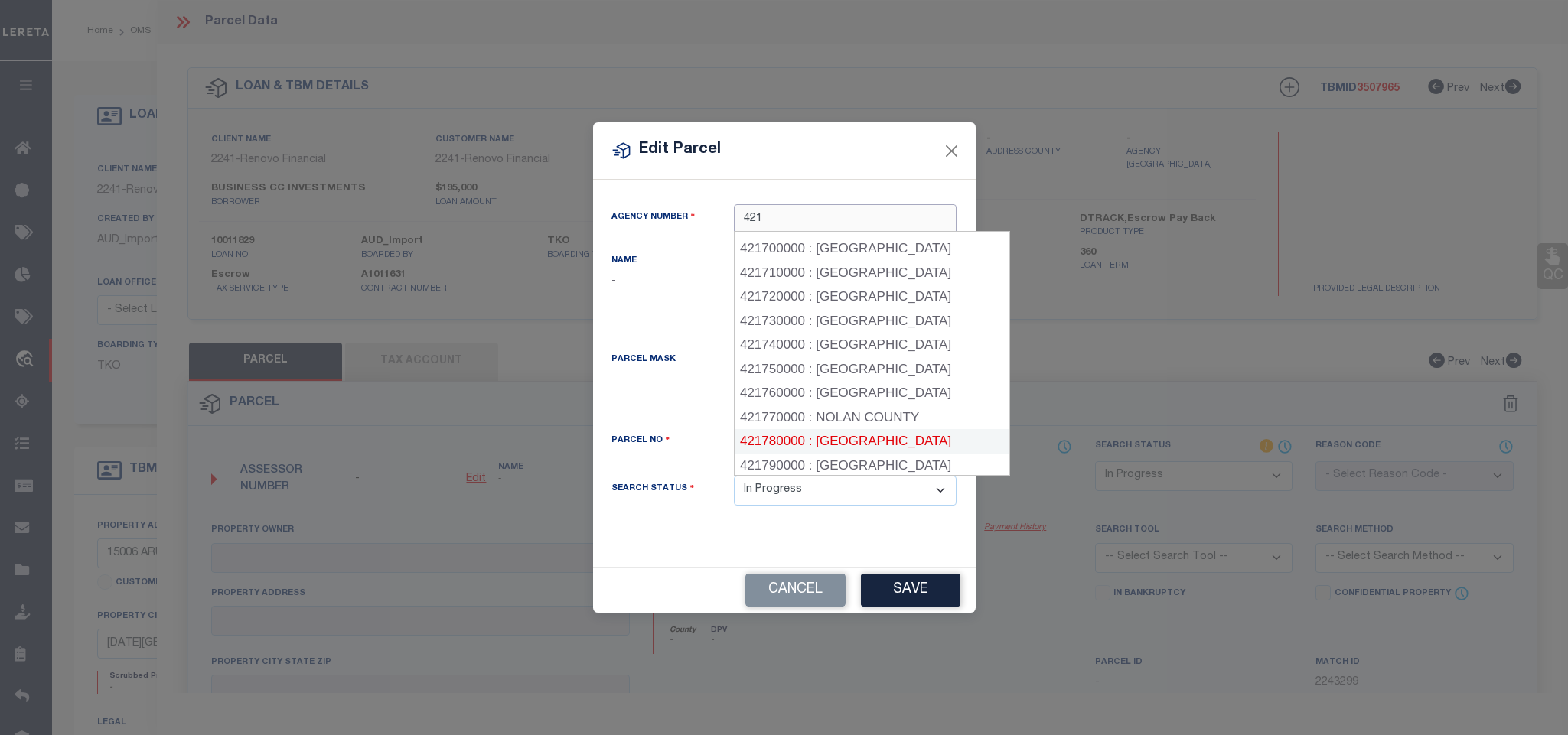
click at [861, 429] on div "421780000 : NUECES COUNTY" at bounding box center [872, 441] width 275 height 25
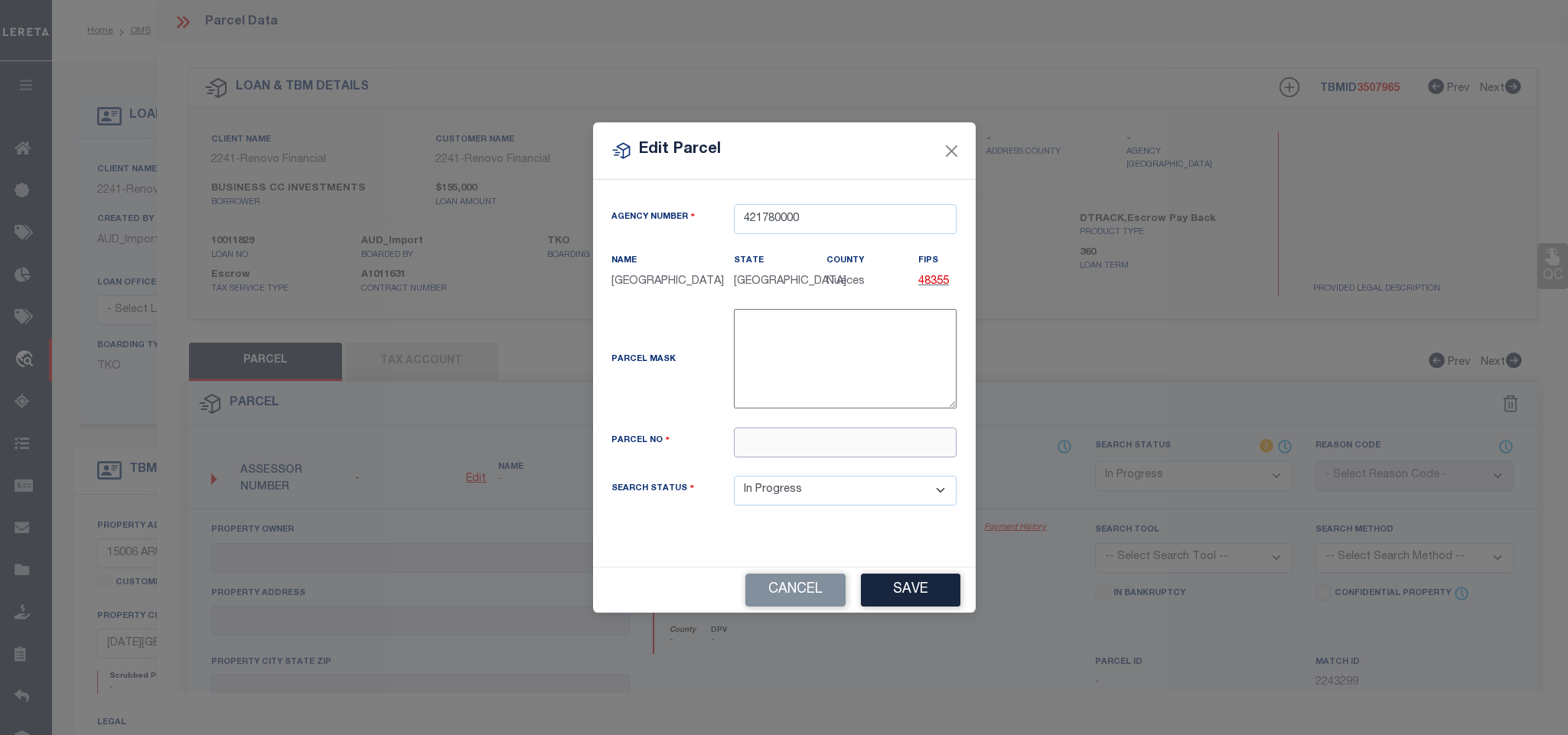
click at [850, 457] on input "text" at bounding box center [846, 442] width 222 height 30
paste input "200117680"
click at [907, 599] on button "Save" at bounding box center [910, 590] width 99 height 33
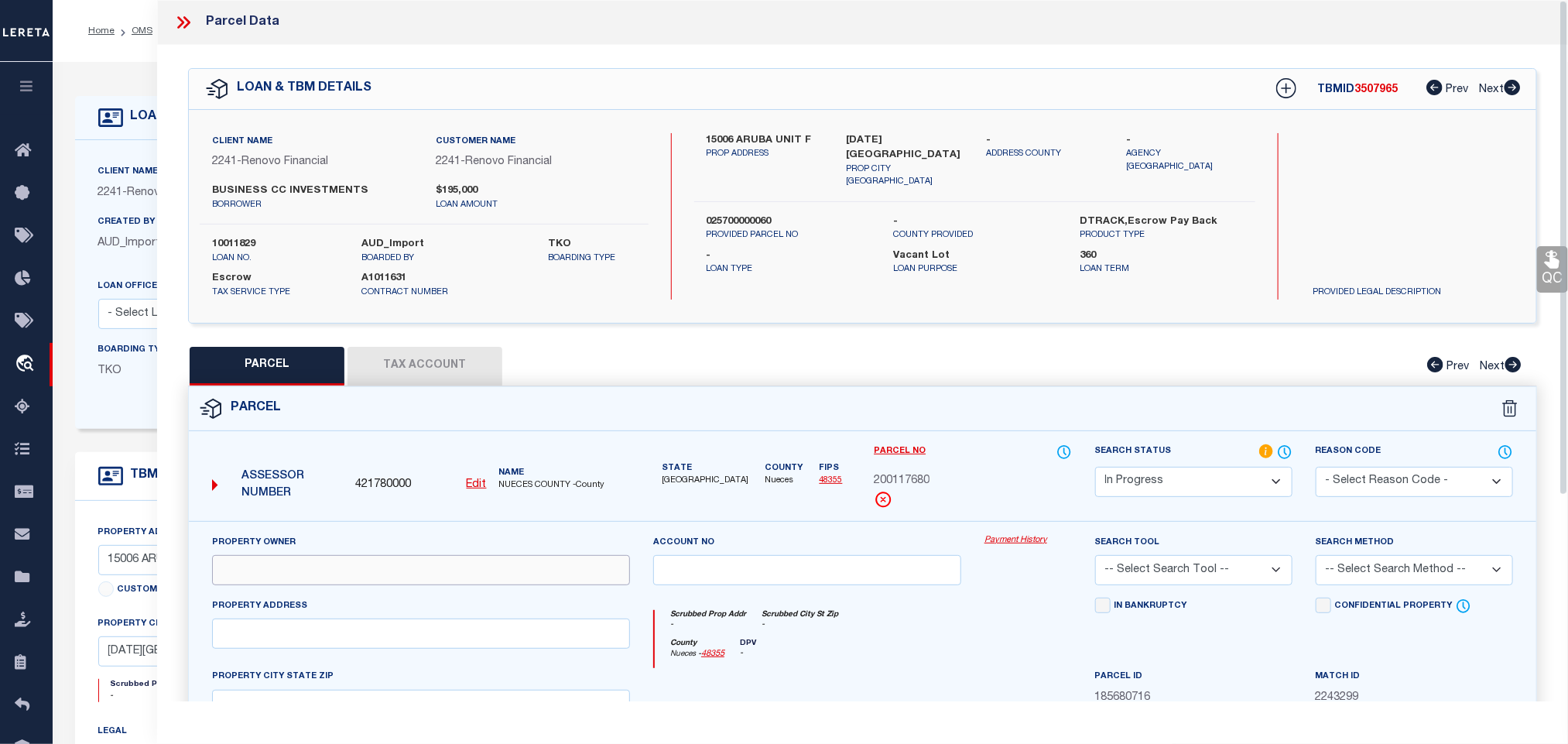
drag, startPoint x: 447, startPoint y: 570, endPoint x: 241, endPoint y: 584, distance: 206.5
click at [447, 570] on input "text" at bounding box center [421, 570] width 418 height 30
paste input "BUSINESS 1 CC INVESTMENT LLC"
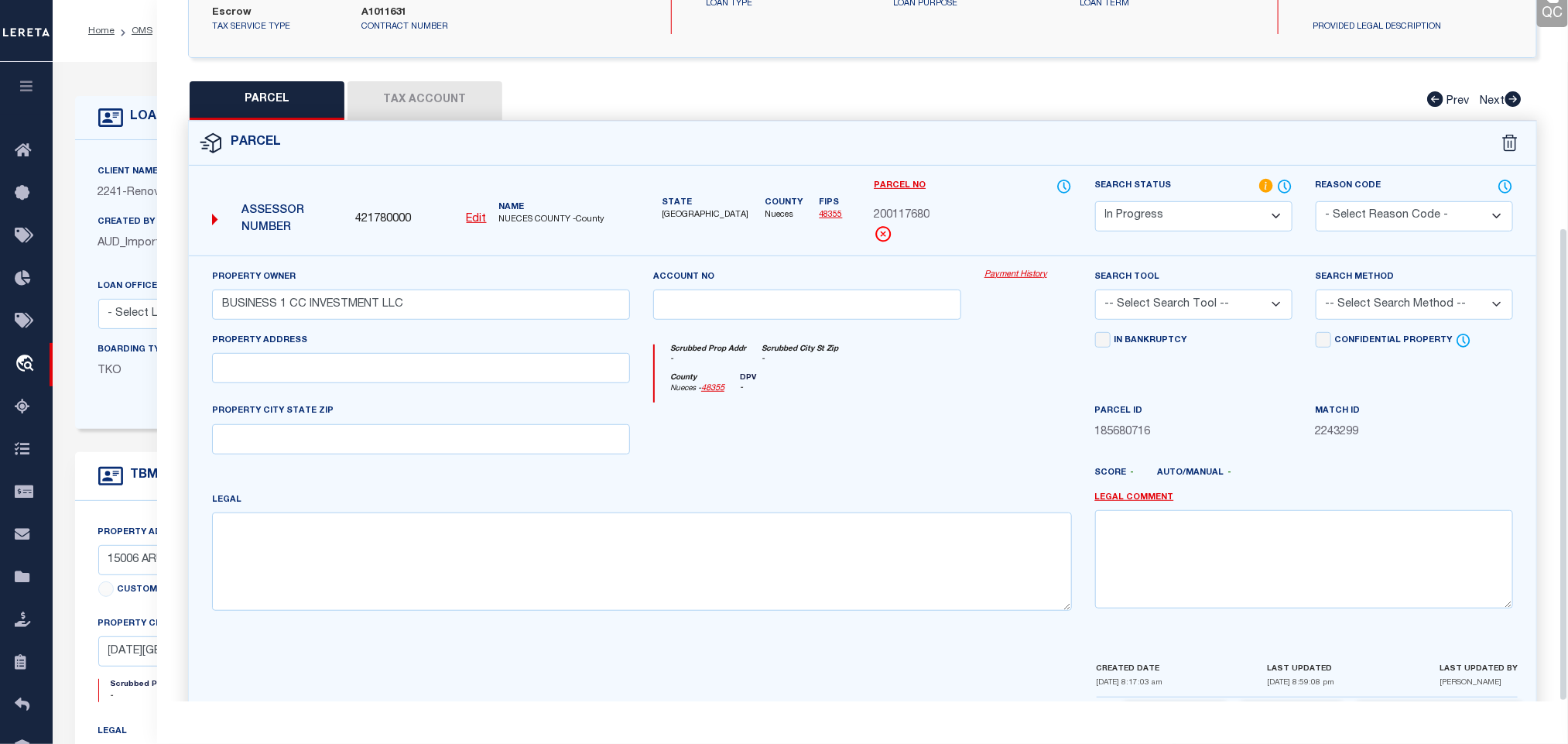
scroll to position [337, 0]
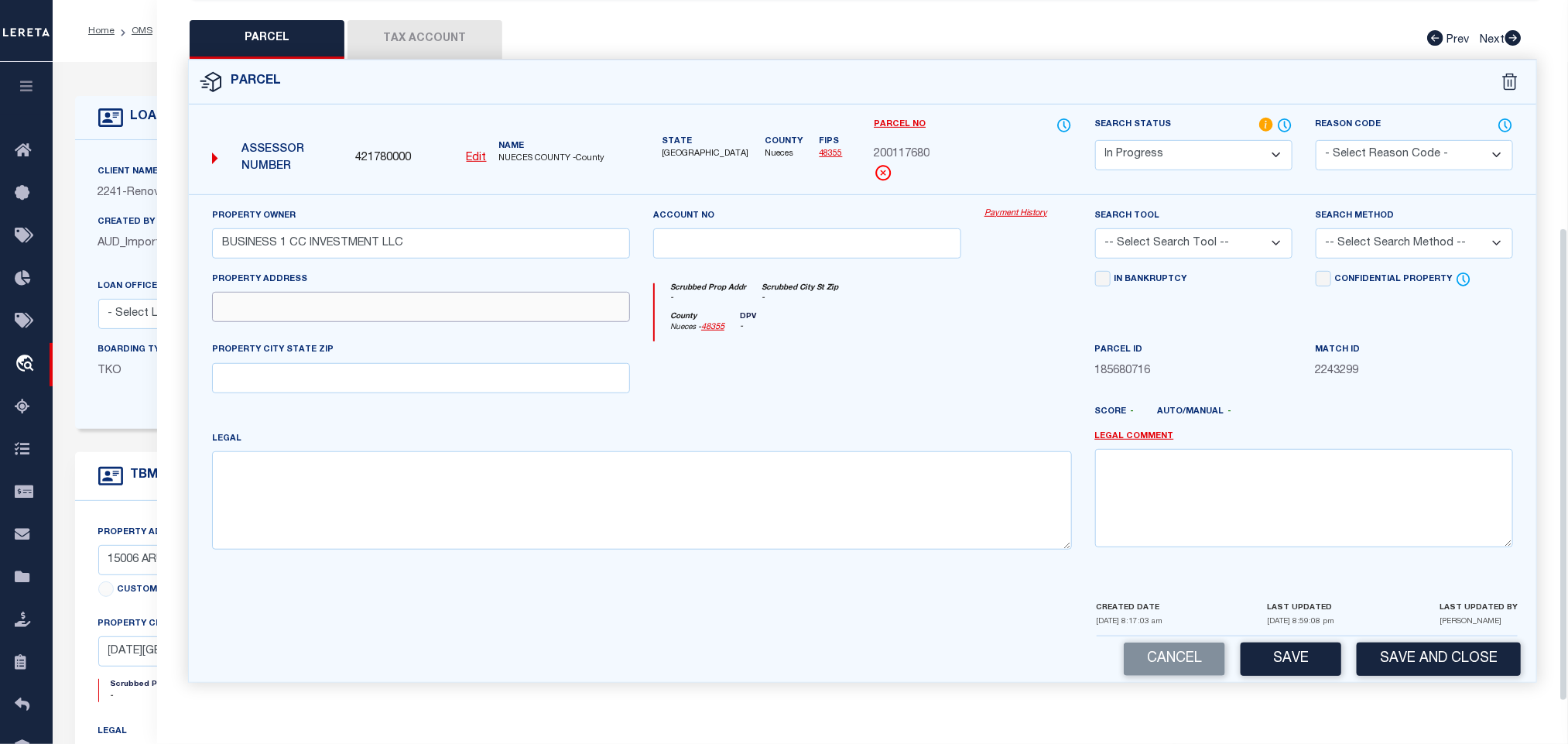
click at [300, 296] on input "text" at bounding box center [421, 307] width 418 height 30
paste input "15006 ARUBA DR F CORPUS CHRISTI, TX 78418"
drag, startPoint x: 330, startPoint y: 307, endPoint x: 478, endPoint y: 305, distance: 148.0
click at [478, 305] on input "15006 ARUBA DR F CORPUS CHRISTI, TX 78418" at bounding box center [421, 307] width 418 height 30
click at [446, 363] on input "text" at bounding box center [421, 378] width 418 height 30
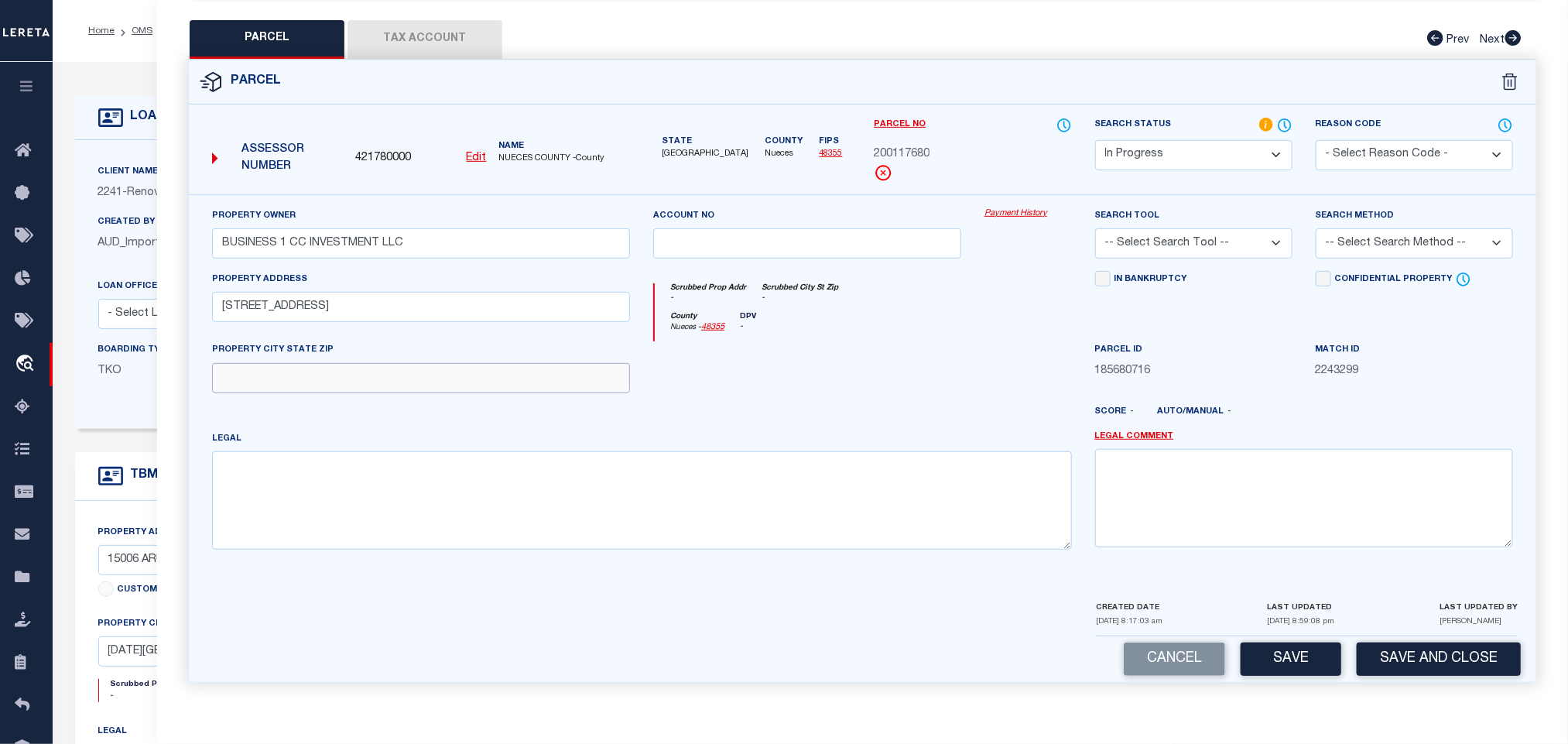
paste input "CORPUS CHRISTI, TX 78418"
click at [486, 509] on textarea at bounding box center [642, 501] width 860 height 98
paste textarea "ARUBA ISLES CONDO, UNIT F SPACE 6, 10% COMMON AREA INTEREST"
click at [1261, 240] on select "-- Select Search Tool -- 3rd Party Website Agency File Agency Website ATLS CNV-…" at bounding box center [1194, 243] width 198 height 30
click at [1096, 229] on select "-- Select Search Tool -- 3rd Party Website Agency File Agency Website ATLS CNV-…" at bounding box center [1194, 243] width 198 height 30
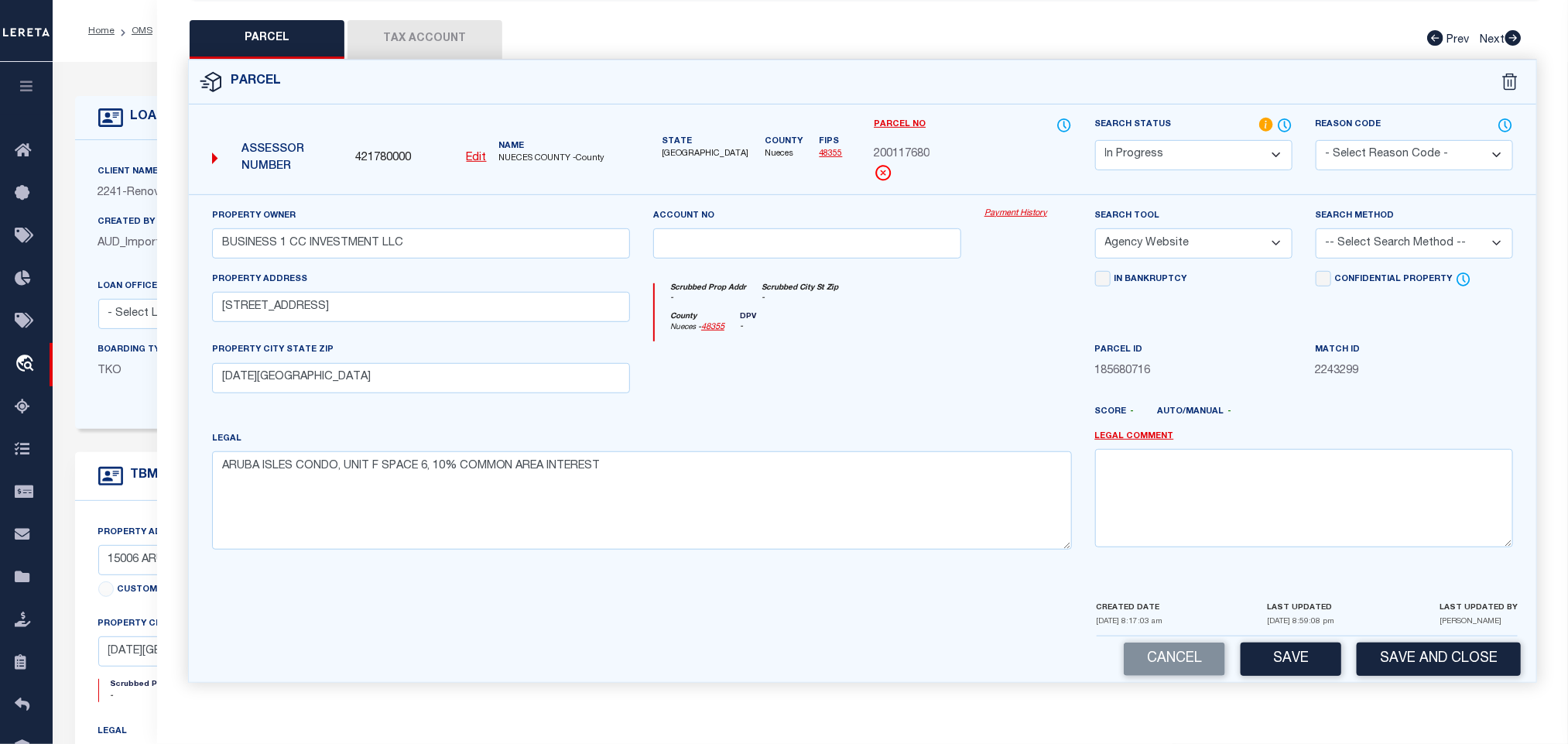
click at [1373, 244] on select "-- Select Search Method -- Property Address Legal Liability Info Provided" at bounding box center [1415, 243] width 198 height 30
click at [1316, 229] on select "-- Select Search Method -- Property Address Legal Liability Info Provided" at bounding box center [1415, 243] width 198 height 30
click at [1283, 658] on button "Save" at bounding box center [1291, 659] width 100 height 34
click at [423, 26] on button "Tax Account" at bounding box center [425, 39] width 155 height 39
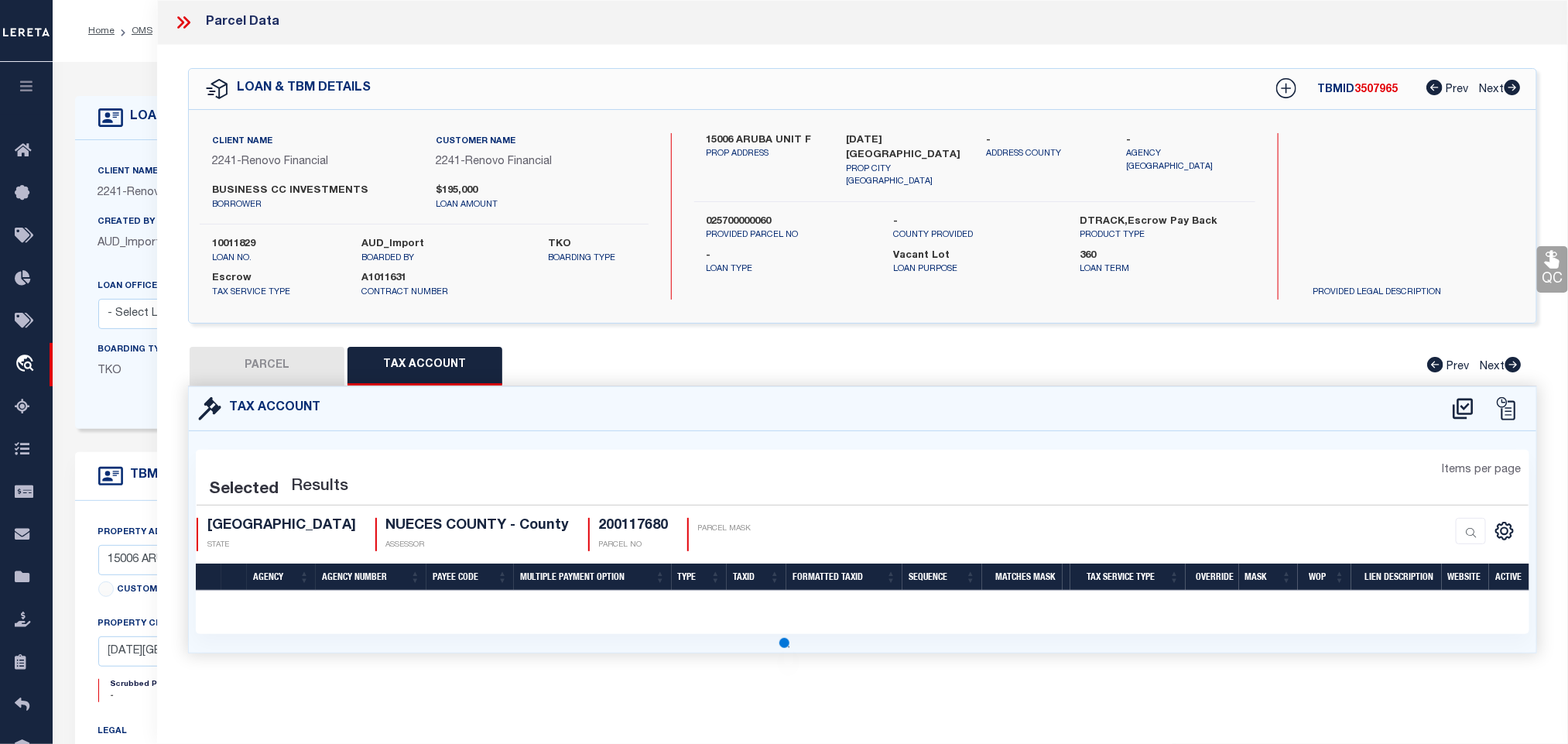
scroll to position [0, 0]
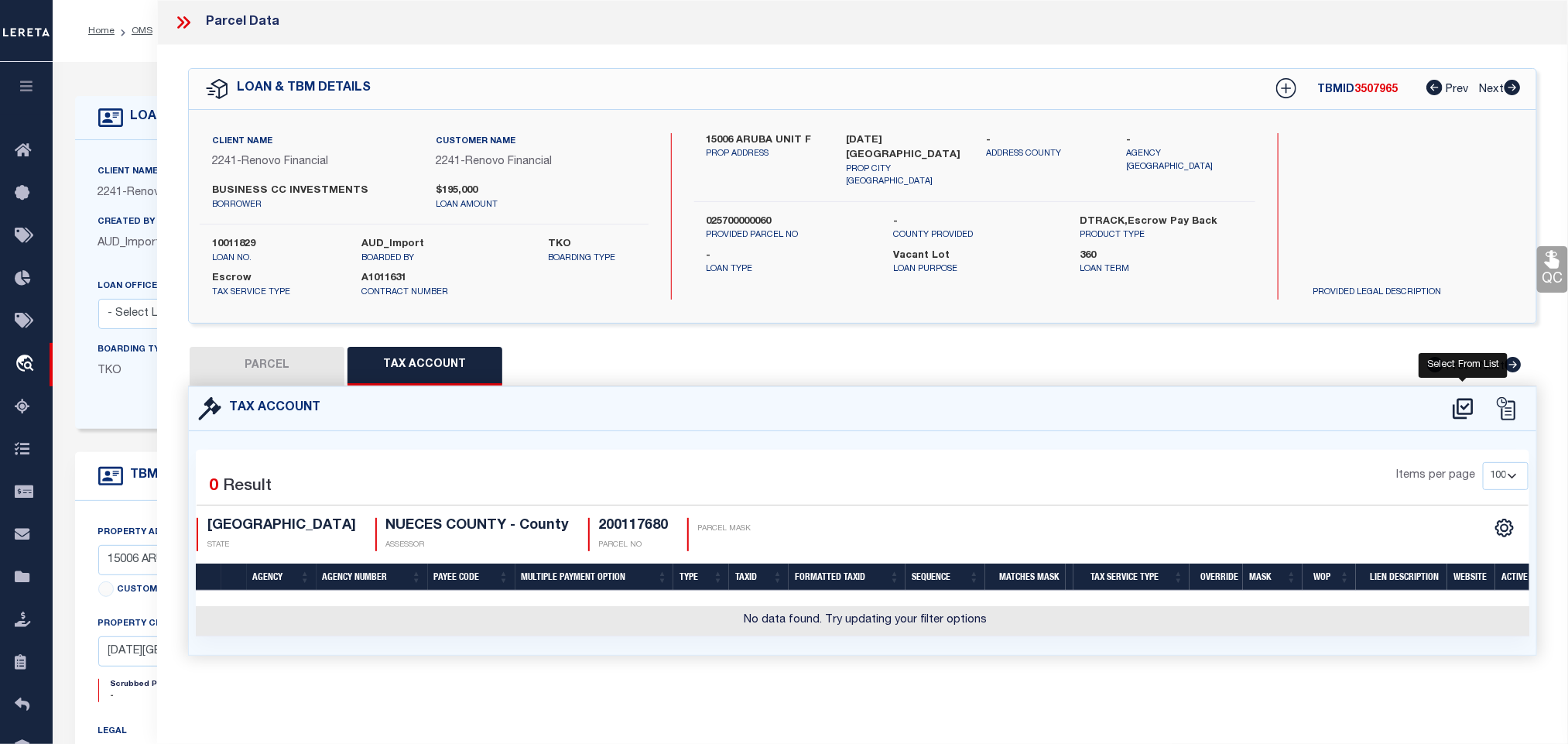
click at [1458, 412] on icon at bounding box center [1462, 408] width 20 height 21
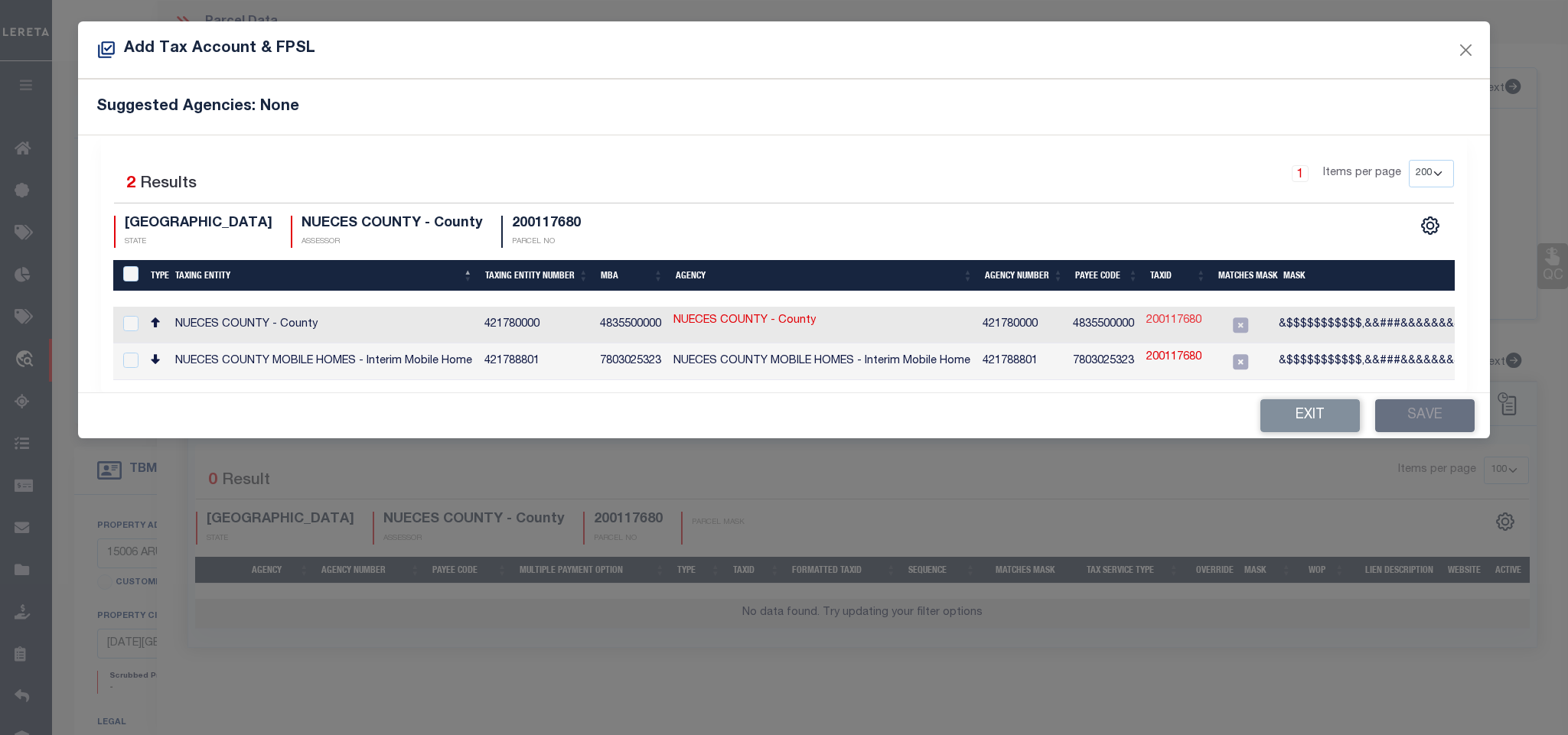
click at [1185, 324] on link "200117680" at bounding box center [1173, 322] width 55 height 17
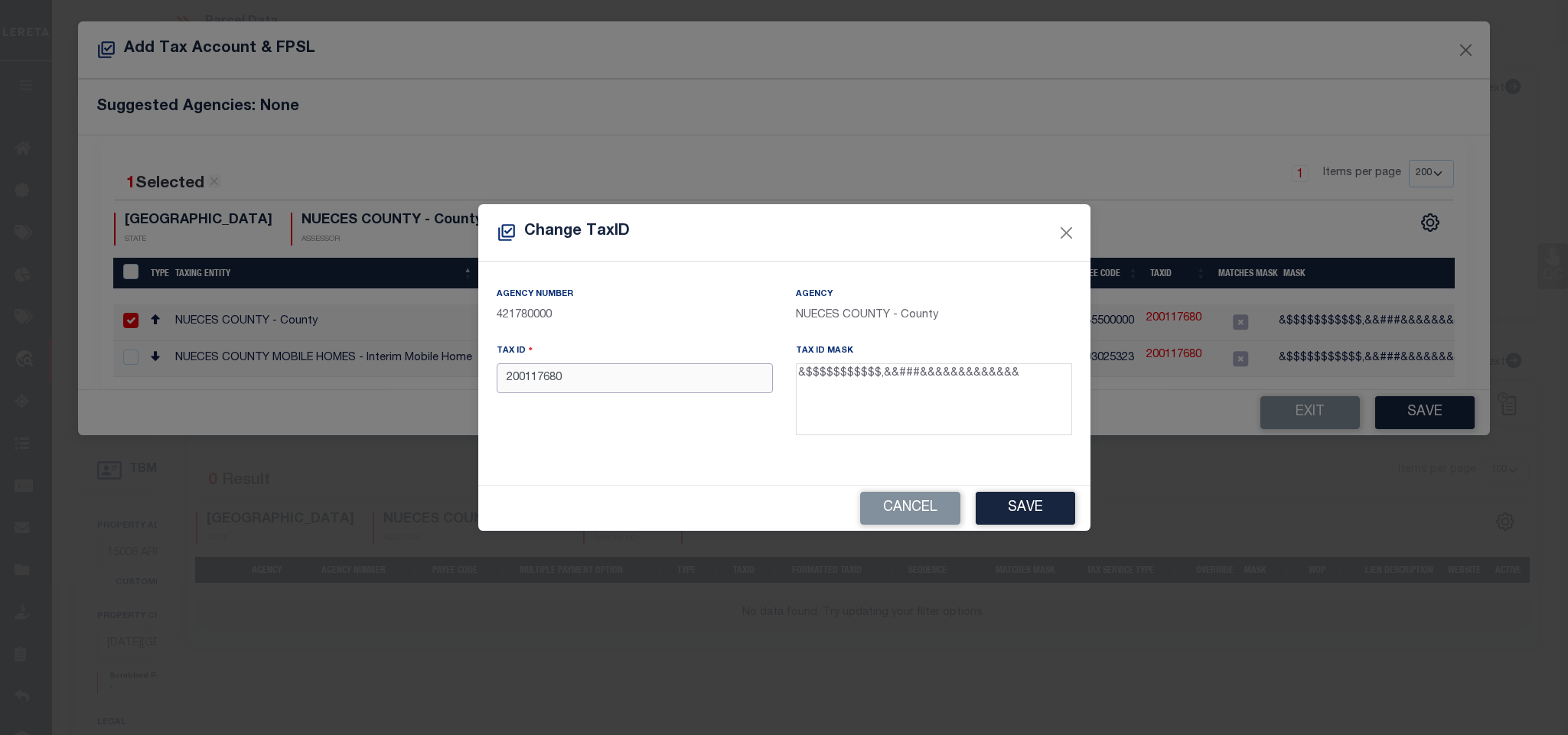
click at [661, 382] on input "200117680" at bounding box center [634, 378] width 276 height 30
paste input "0257-0000-006"
click at [1054, 510] on button "Save" at bounding box center [1025, 508] width 99 height 33
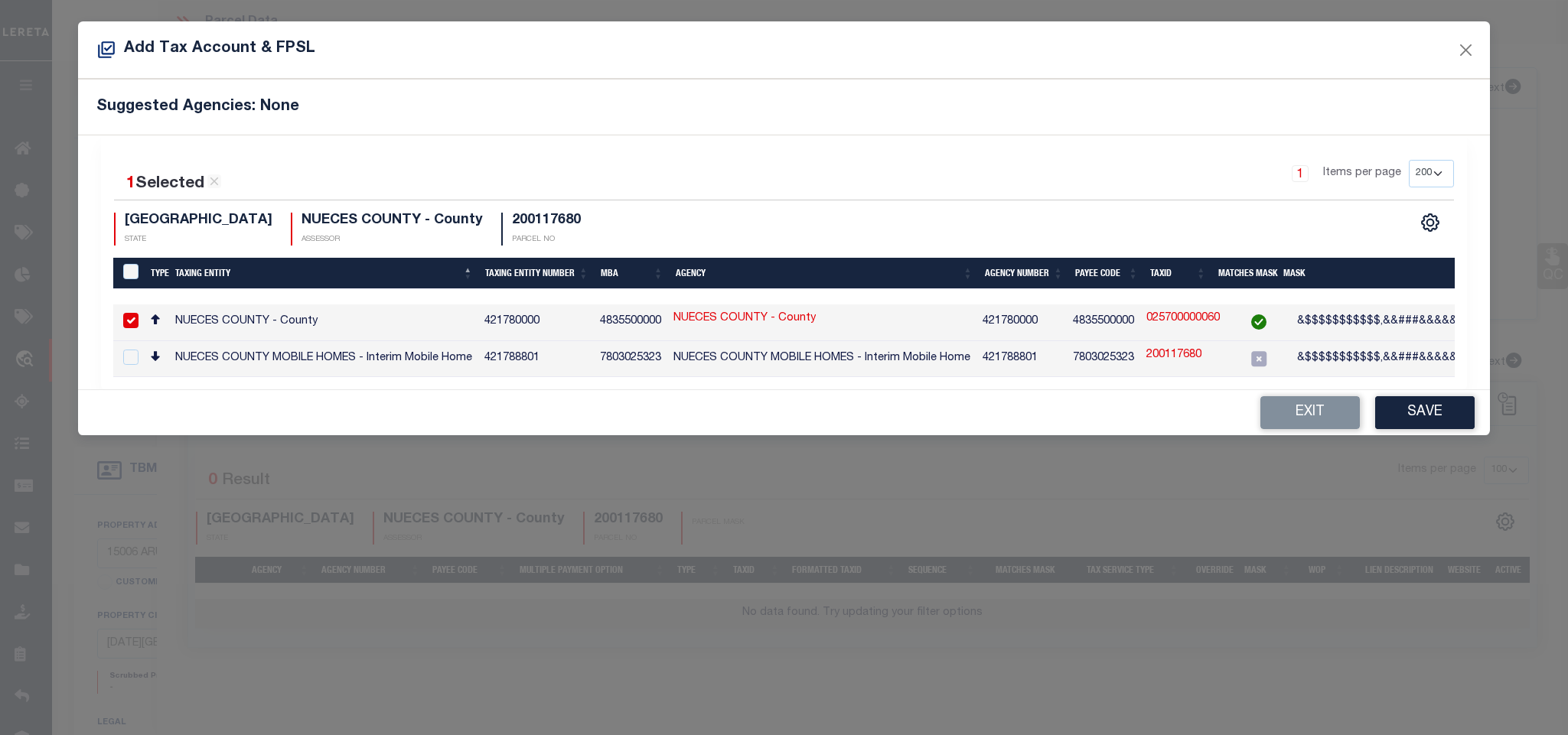
click at [1425, 429] on button "Save" at bounding box center [1425, 412] width 99 height 33
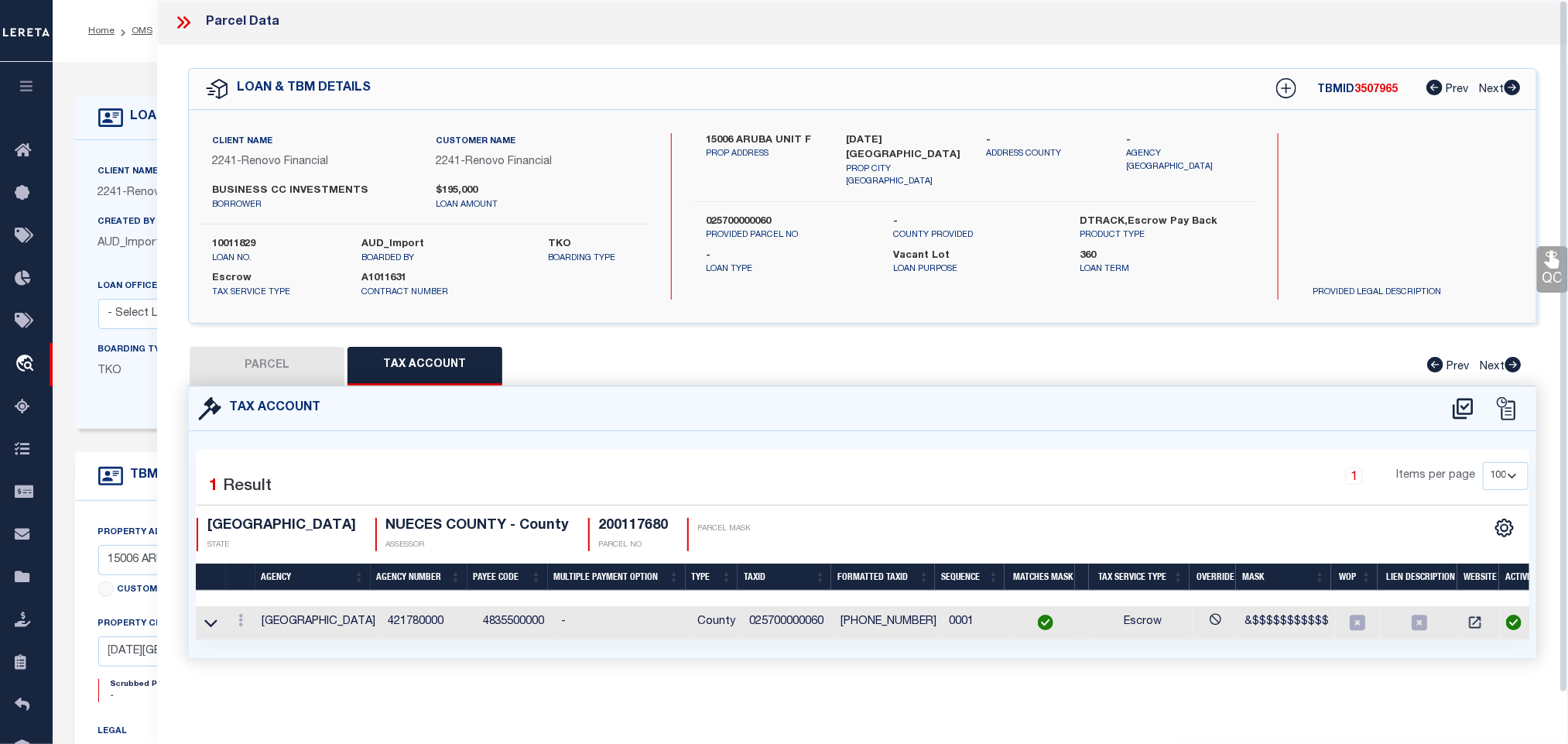
click at [311, 379] on button "PARCEL" at bounding box center [267, 366] width 155 height 39
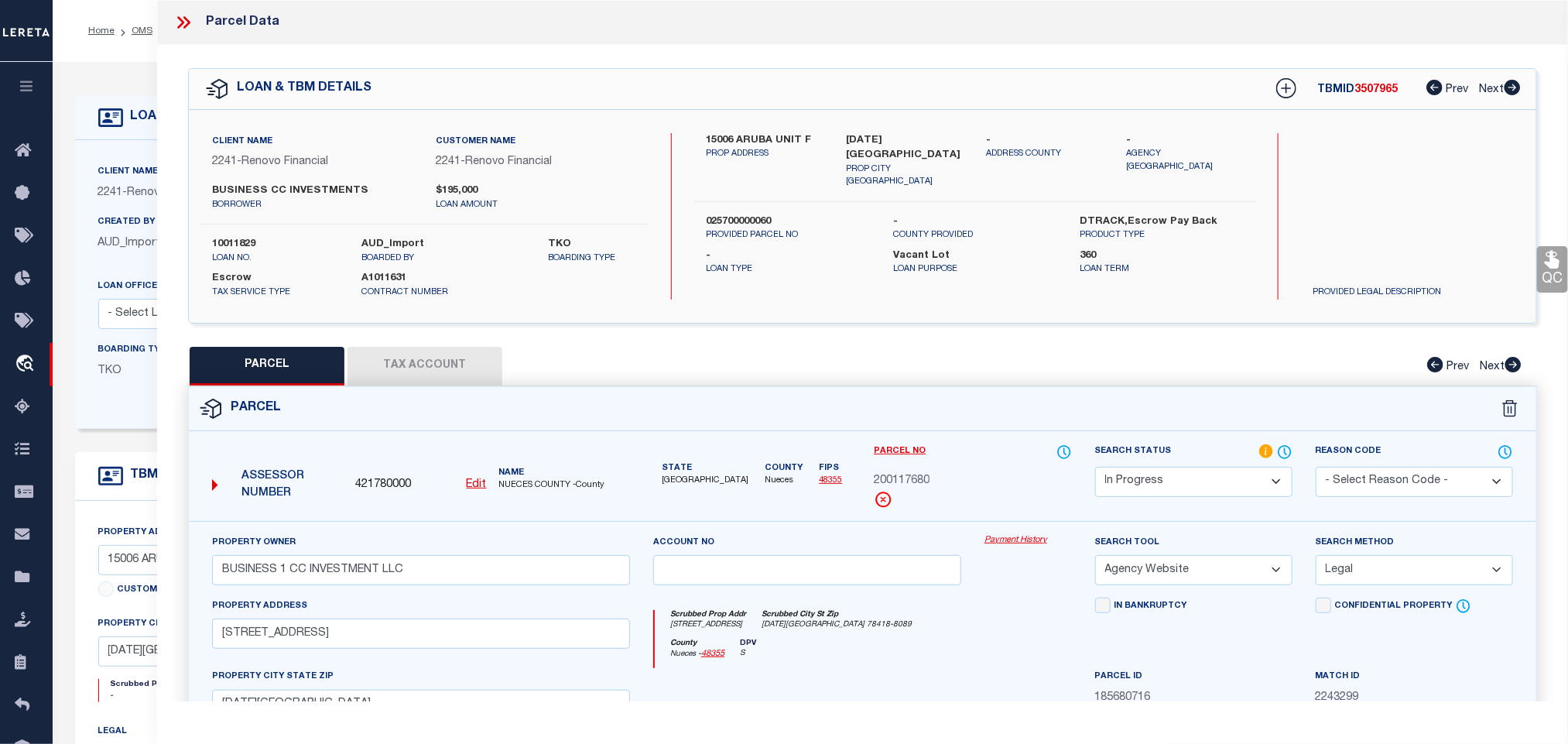
drag, startPoint x: 1164, startPoint y: 481, endPoint x: 1164, endPoint y: 473, distance: 8.0
click at [1164, 481] on select "Automated Search Bad Parcel Complete Duplicate Parcel High Dollar Reporting In …" at bounding box center [1194, 482] width 198 height 30
click at [1096, 468] on select "Automated Search Bad Parcel Complete Duplicate Parcel High Dollar Reporting In …" at bounding box center [1194, 482] width 198 height 30
click at [1361, 572] on select "-- Select Search Method -- Property Address Legal Liability Info Provided" at bounding box center [1415, 570] width 198 height 30
click at [1316, 560] on select "-- Select Search Method -- Property Address Legal Liability Info Provided" at bounding box center [1415, 570] width 198 height 30
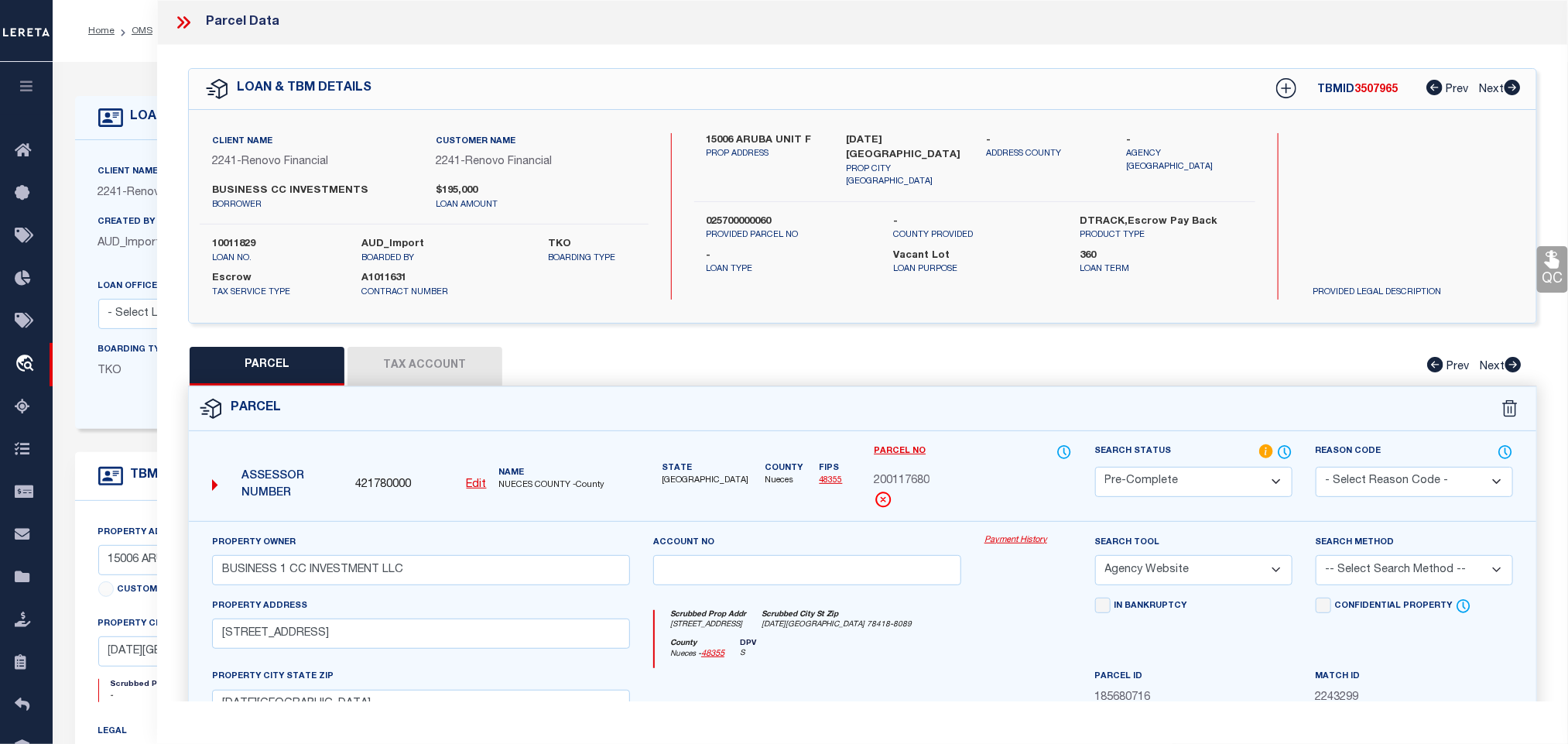
drag, startPoint x: 1362, startPoint y: 562, endPoint x: 1364, endPoint y: 570, distance: 8.2
click at [1362, 562] on select "-- Select Search Method -- Property Address Legal Liability Info Provided" at bounding box center [1415, 570] width 198 height 30
click at [1316, 560] on select "-- Select Search Method -- Property Address Legal Liability Info Provided" at bounding box center [1415, 570] width 198 height 30
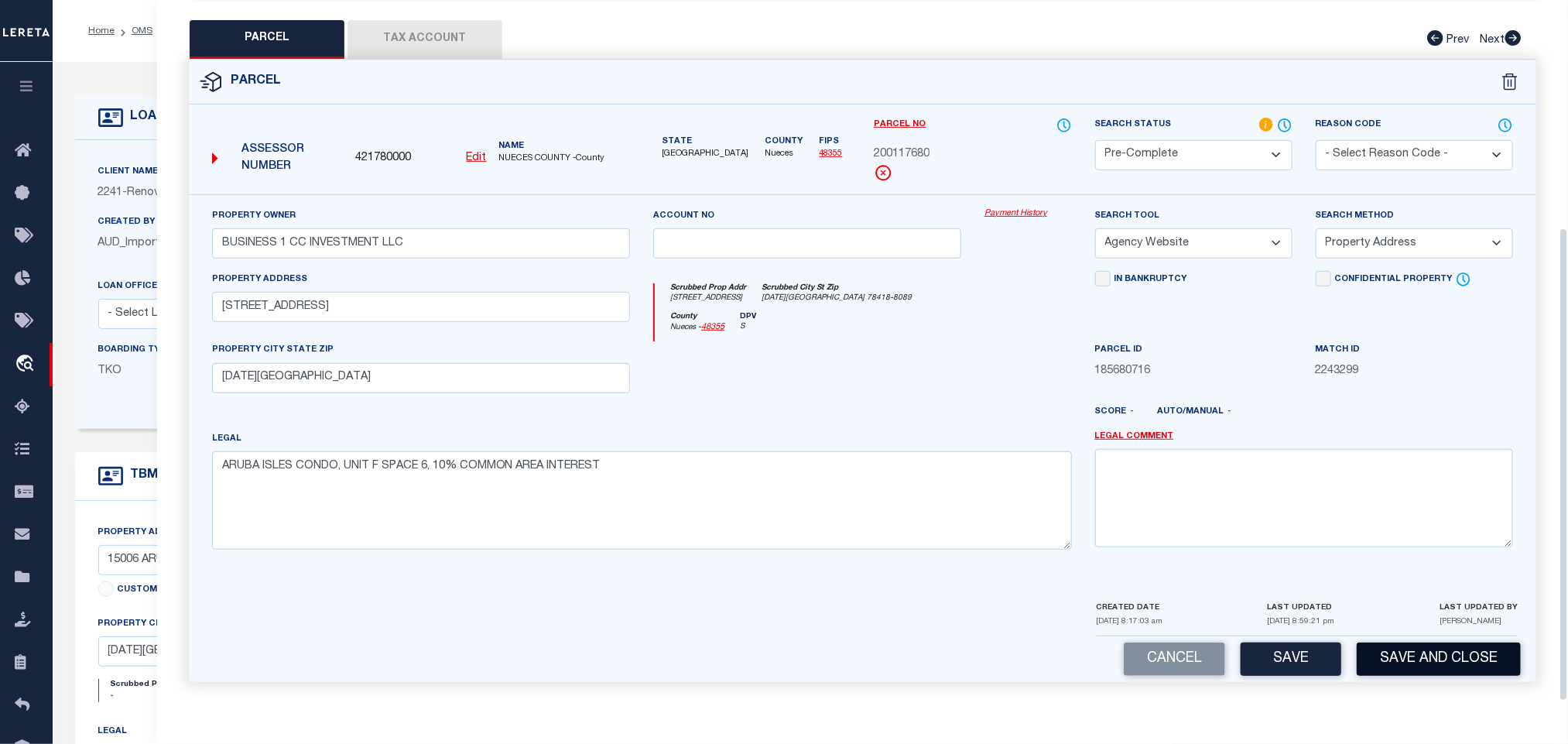
click at [1426, 668] on button "Save and Close" at bounding box center [1438, 659] width 164 height 34
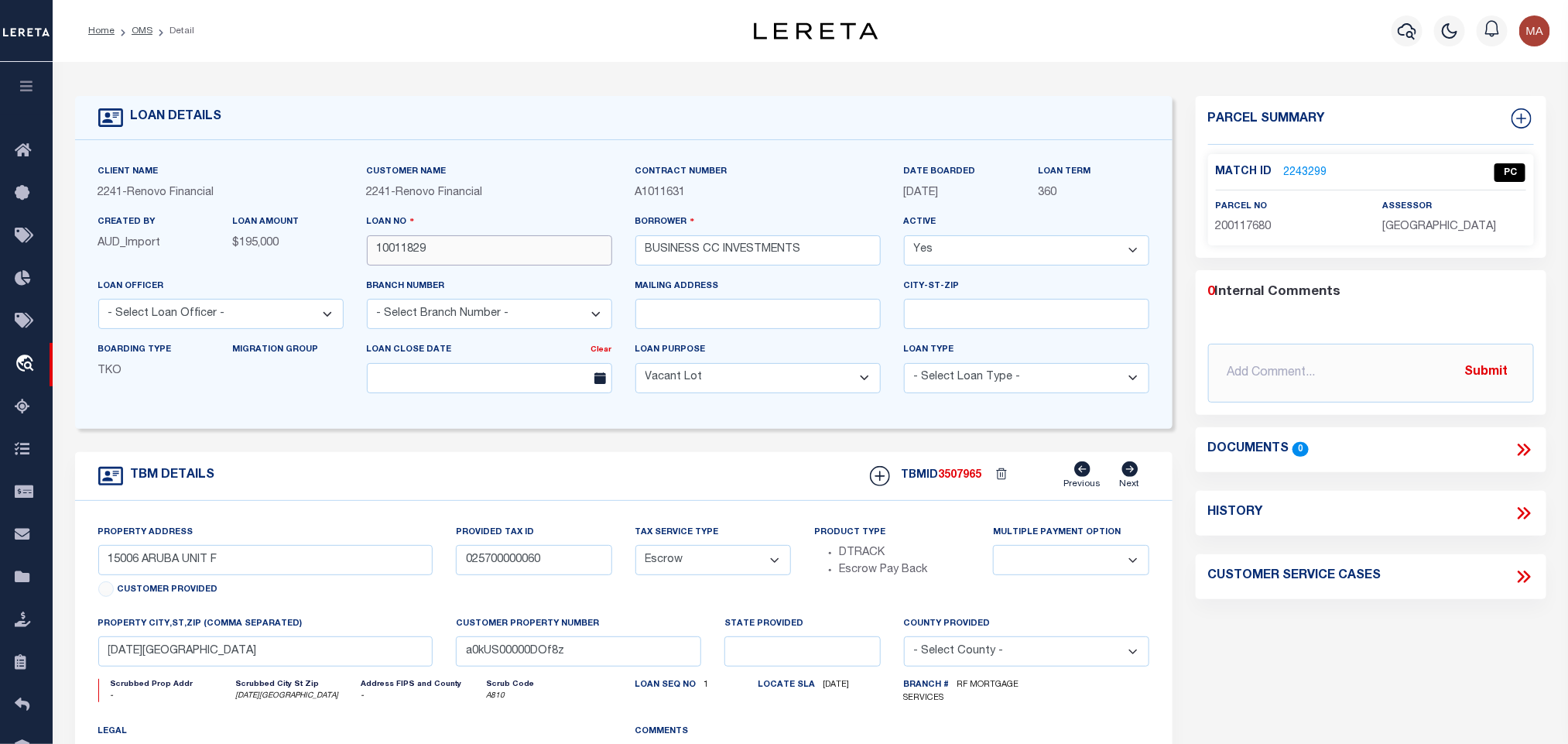
click at [406, 247] on input "10011829" at bounding box center [489, 250] width 246 height 30
click at [963, 491] on div "TBMID 3507965 Previous Next" at bounding box center [1004, 476] width 291 height 29
drag, startPoint x: 1443, startPoint y: 210, endPoint x: 1443, endPoint y: 221, distance: 11.0
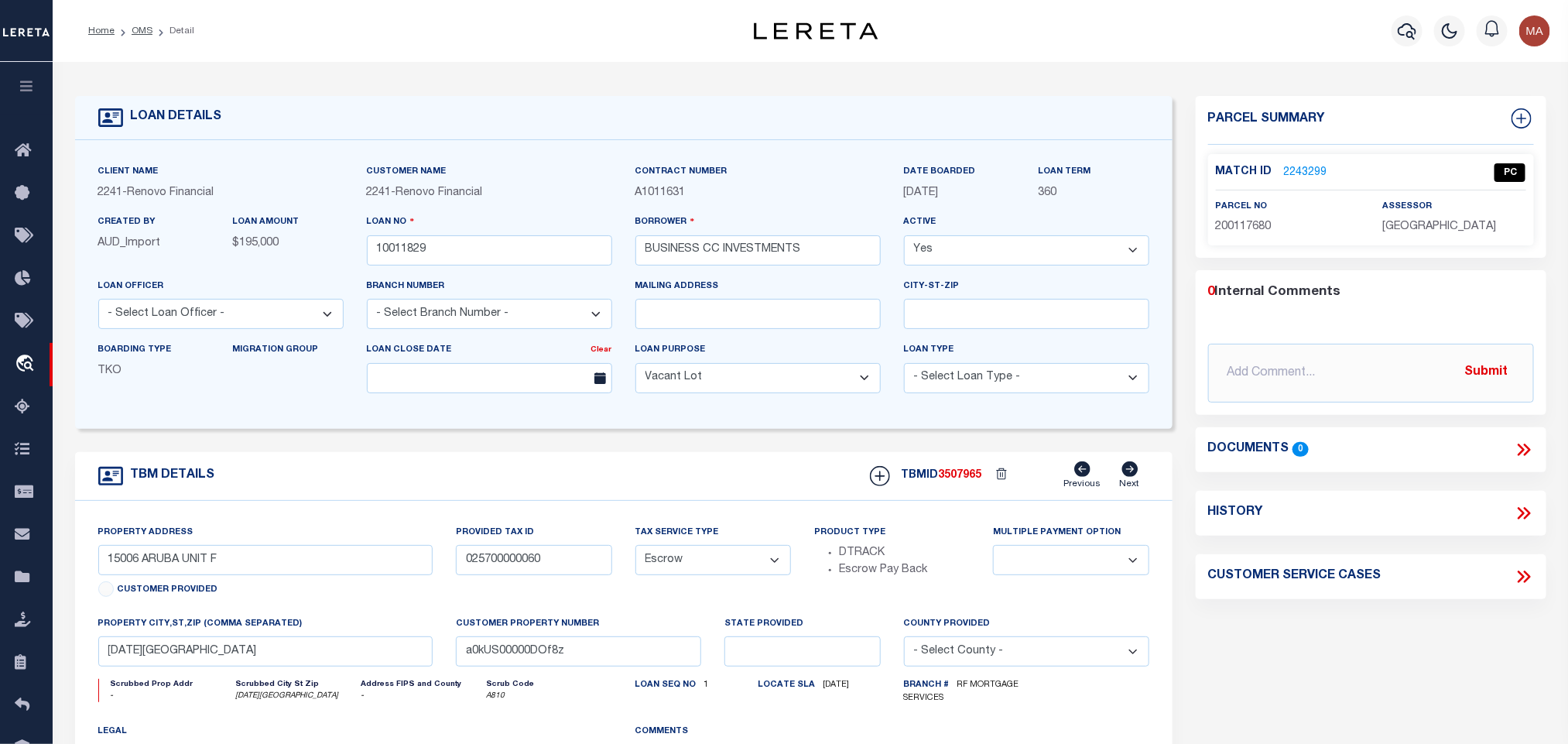
click at [1443, 210] on div "assessor NUECES COUNTY" at bounding box center [1454, 217] width 143 height 38
click at [1443, 224] on span "NUECES COUNTY" at bounding box center [1439, 227] width 114 height 11
click at [1234, 226] on span "200117680" at bounding box center [1243, 227] width 56 height 11
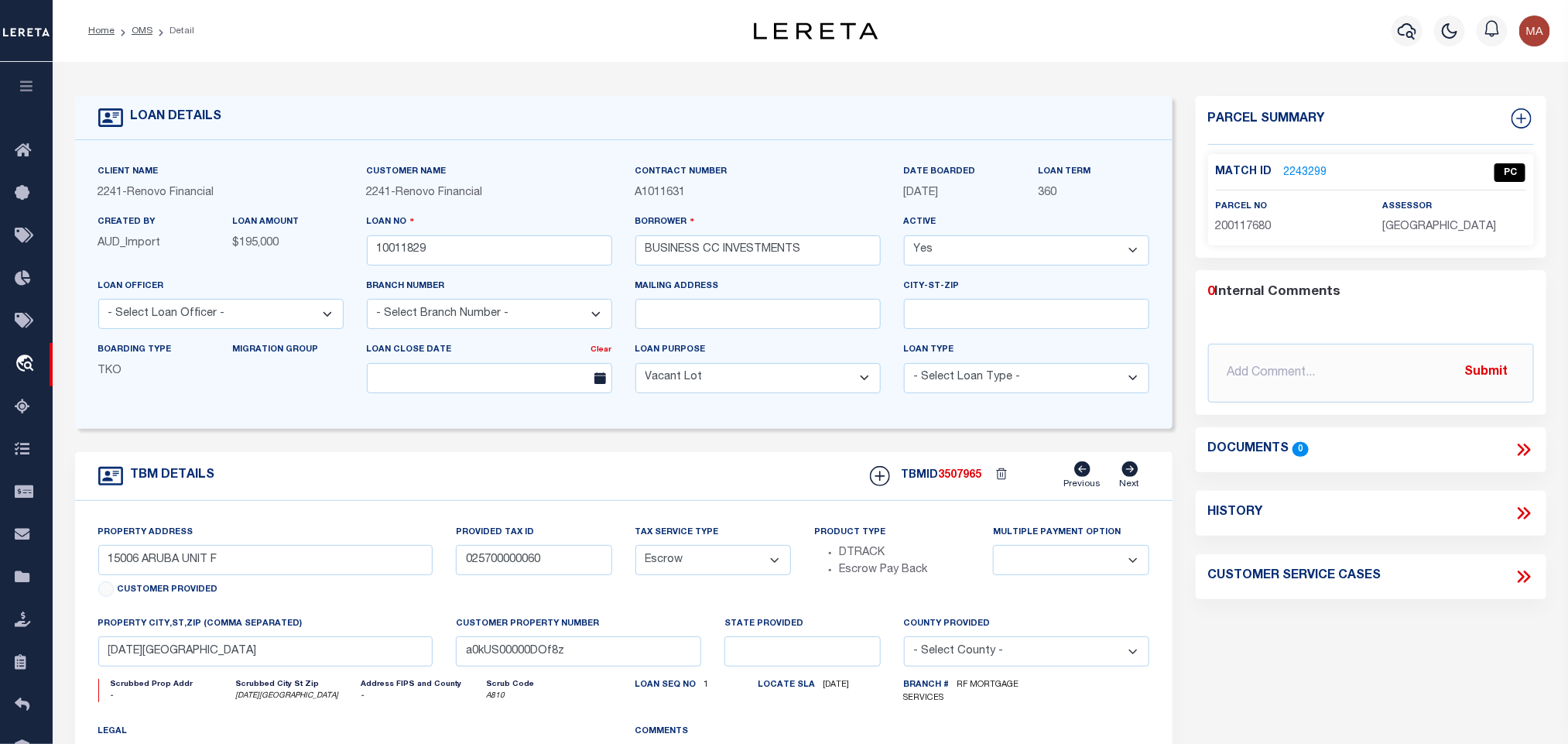
click at [1234, 226] on span "200117680" at bounding box center [1243, 227] width 56 height 11
click at [142, 34] on link "OMS" at bounding box center [142, 31] width 21 height 9
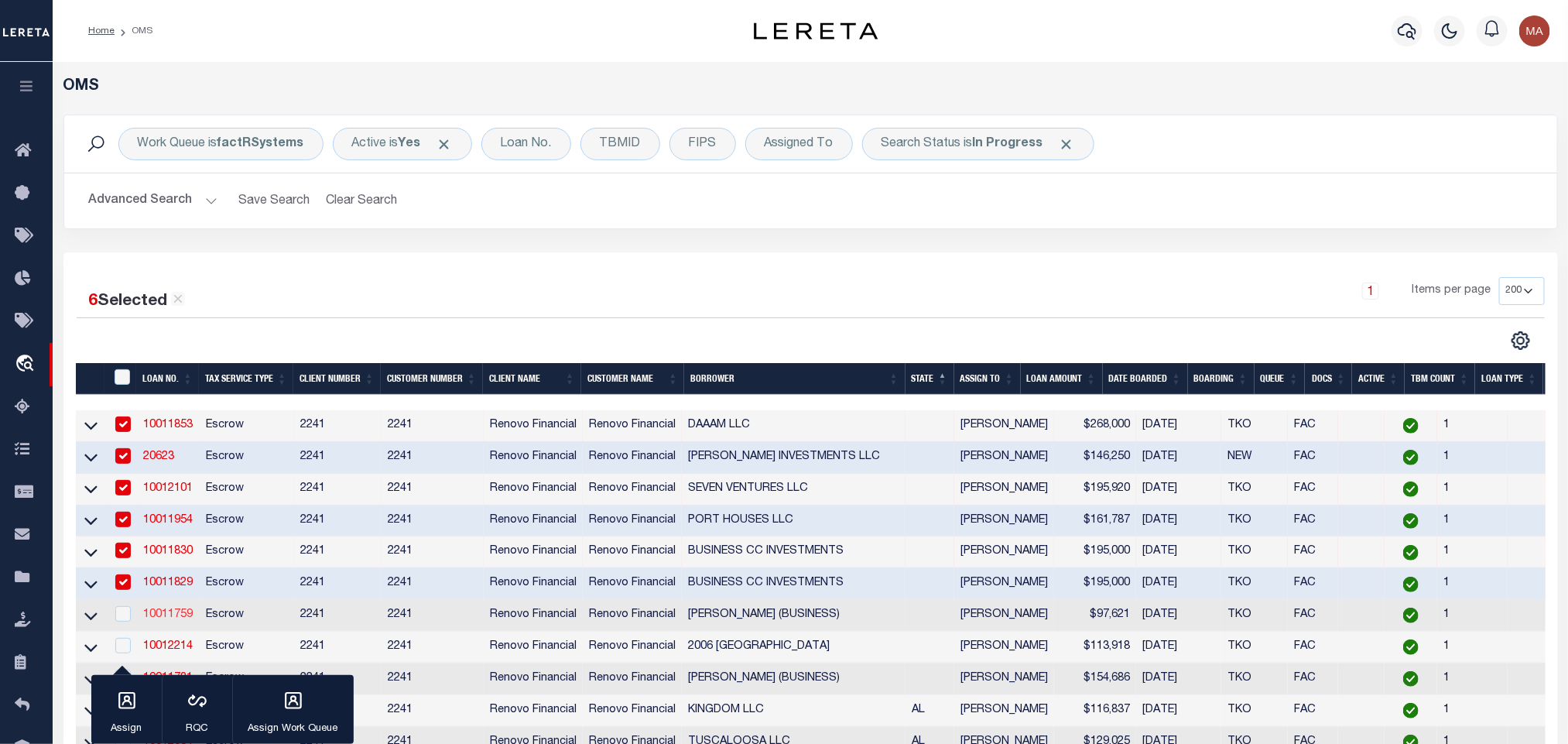
click at [177, 616] on link "10011759" at bounding box center [168, 614] width 50 height 11
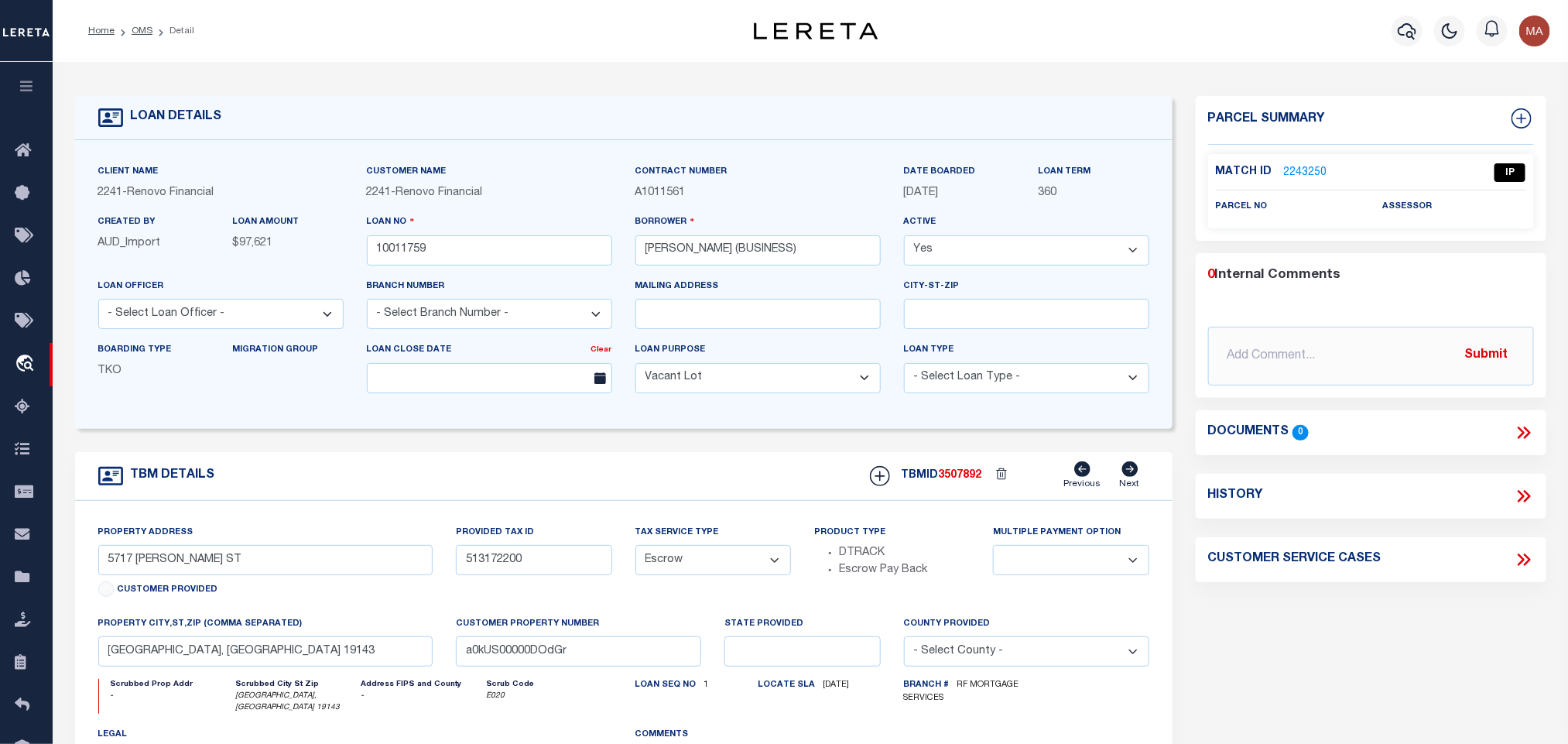
scroll to position [116, 0]
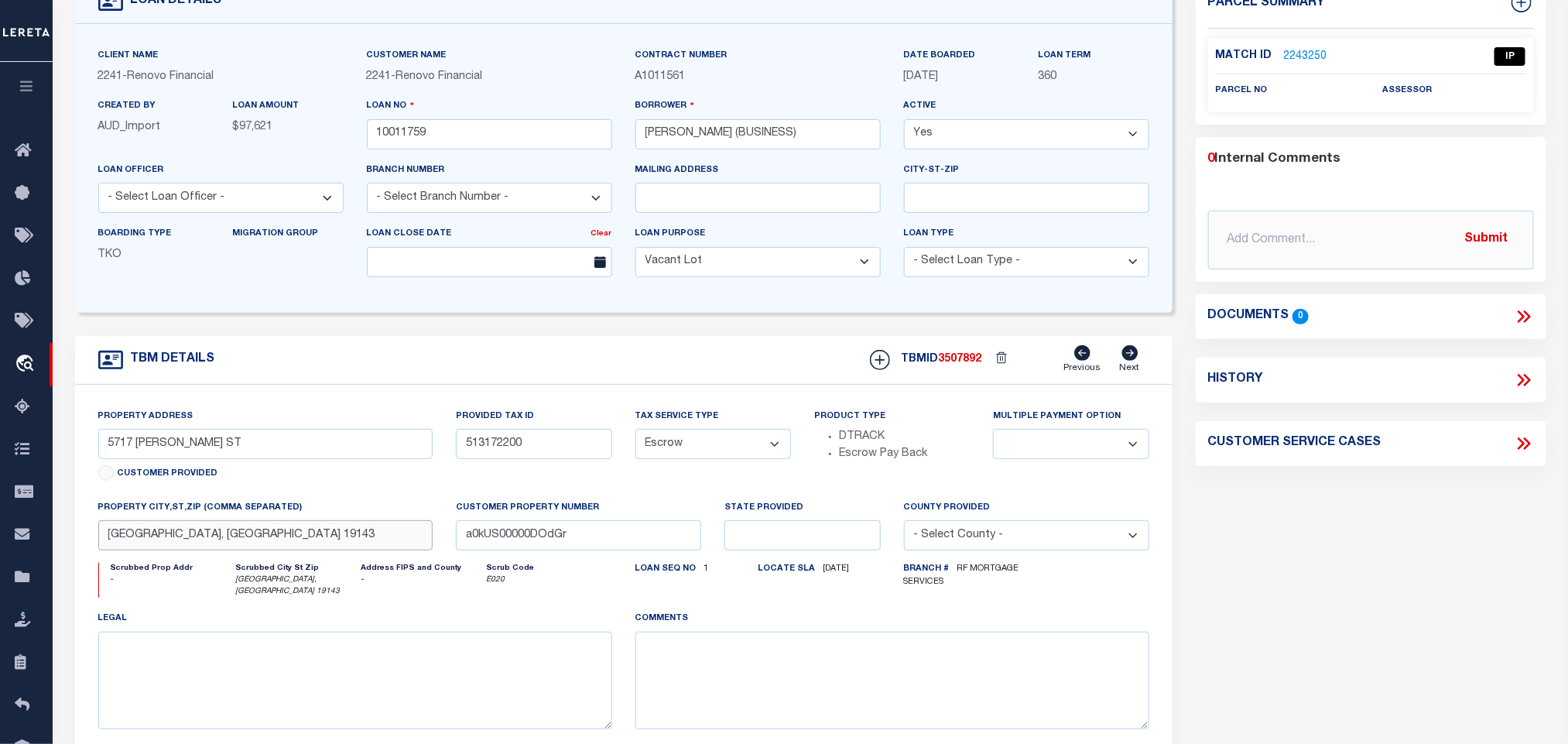
click at [363, 544] on input "PHILADELPHIA, PA 19143" at bounding box center [265, 535] width 335 height 30
click at [128, 453] on input "5717 MALCOM ST" at bounding box center [265, 443] width 335 height 30
click at [555, 368] on div "TBM DETAILS TBMID 3507892 Previous Next" at bounding box center [623, 360] width 1097 height 49
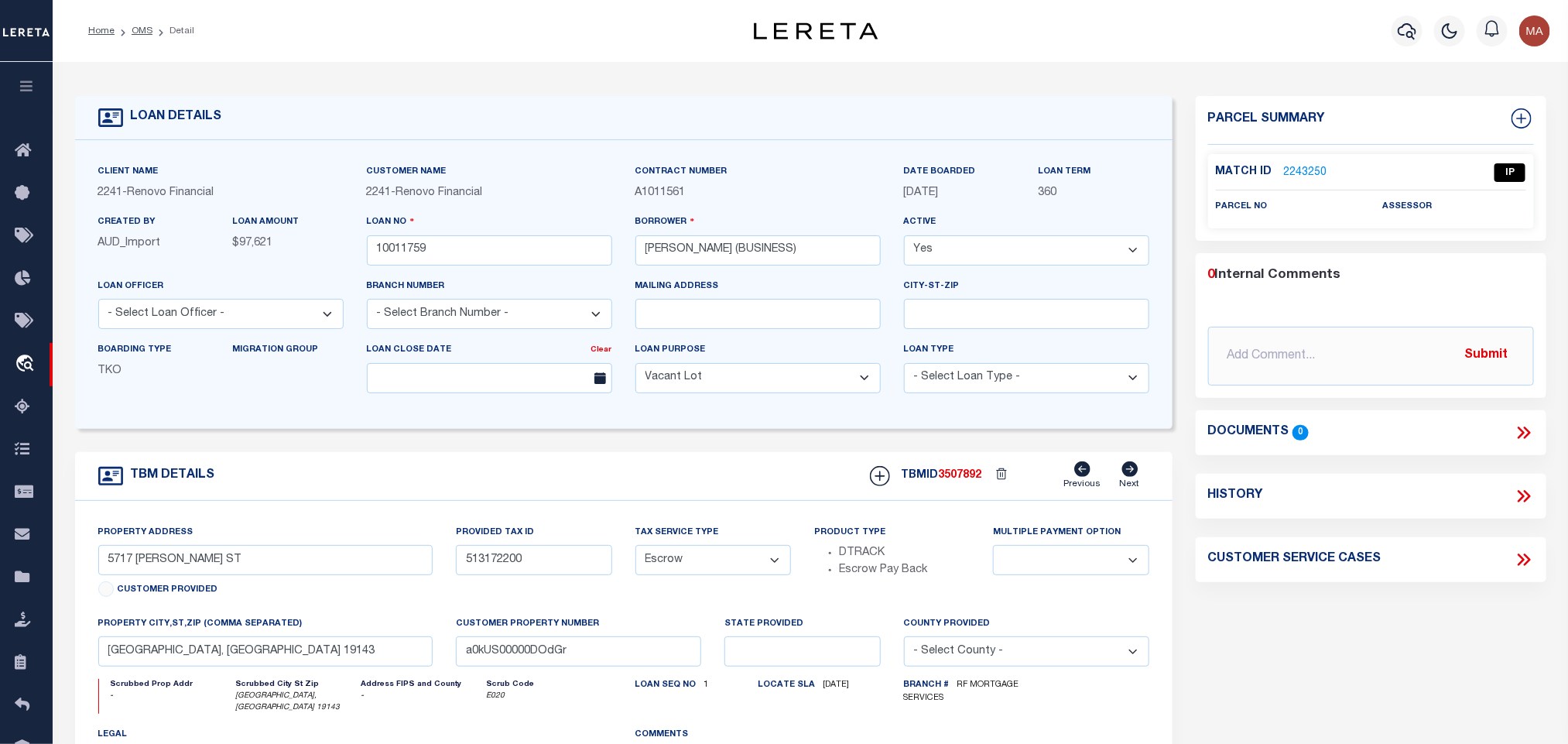
click at [1322, 173] on link "2243250" at bounding box center [1306, 173] width 43 height 16
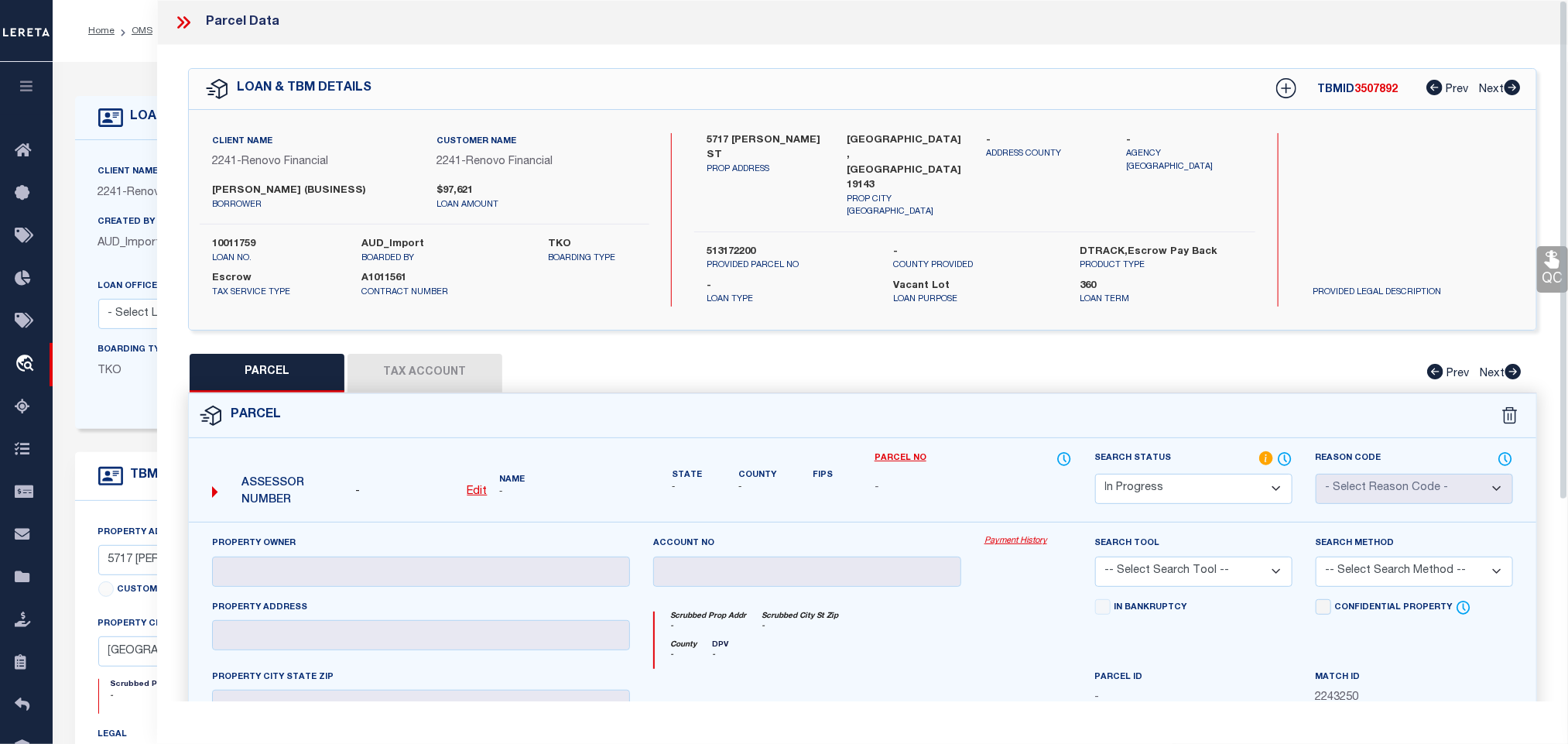
click at [474, 491] on u "Edit" at bounding box center [477, 491] width 20 height 11
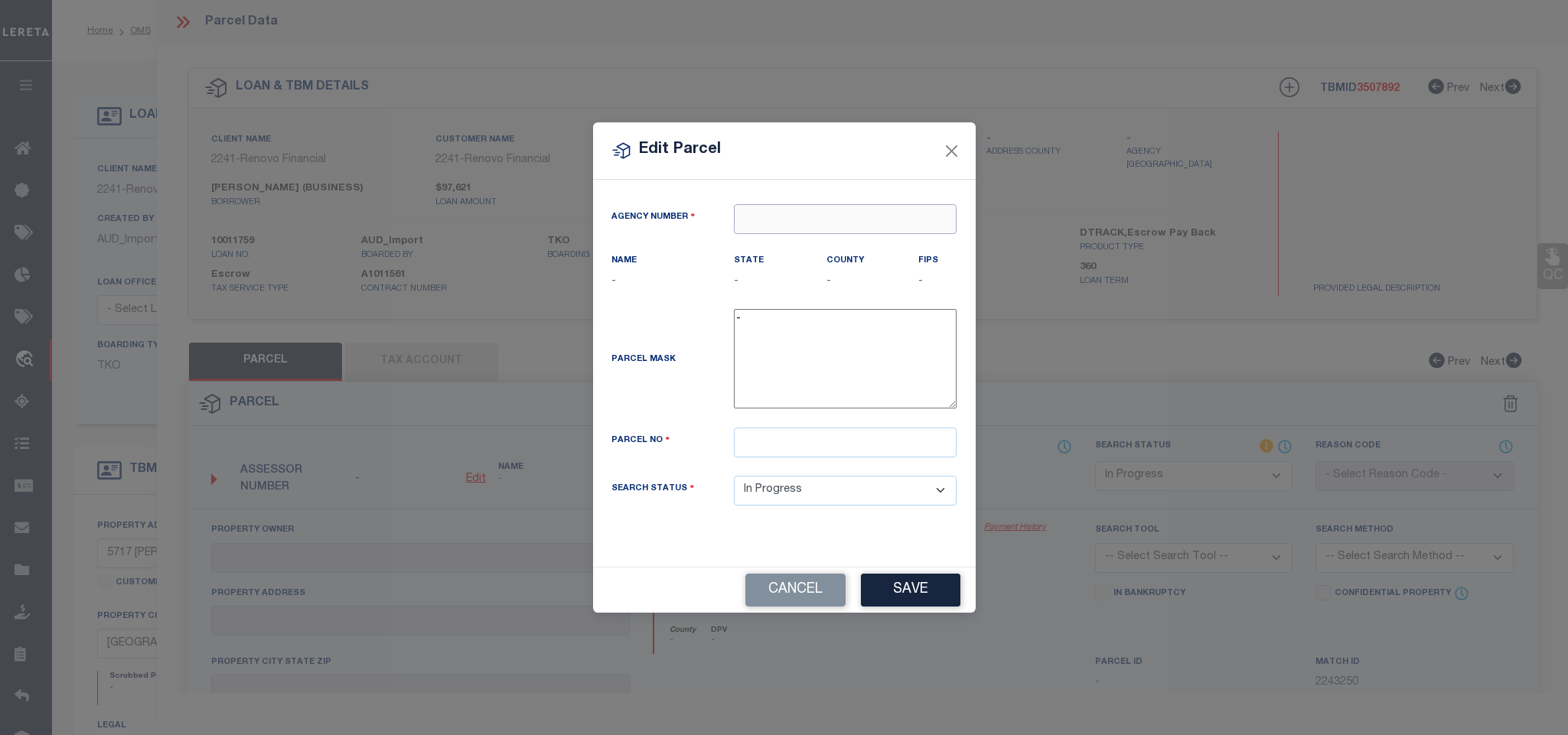
click at [799, 214] on input "text" at bounding box center [846, 219] width 222 height 30
paste input "370510000"
click at [850, 239] on div "370510000 : PHILADELPHIA COUNTY" at bounding box center [857, 244] width 246 height 25
click at [829, 454] on input "text" at bounding box center [846, 442] width 222 height 30
paste input "513172200"
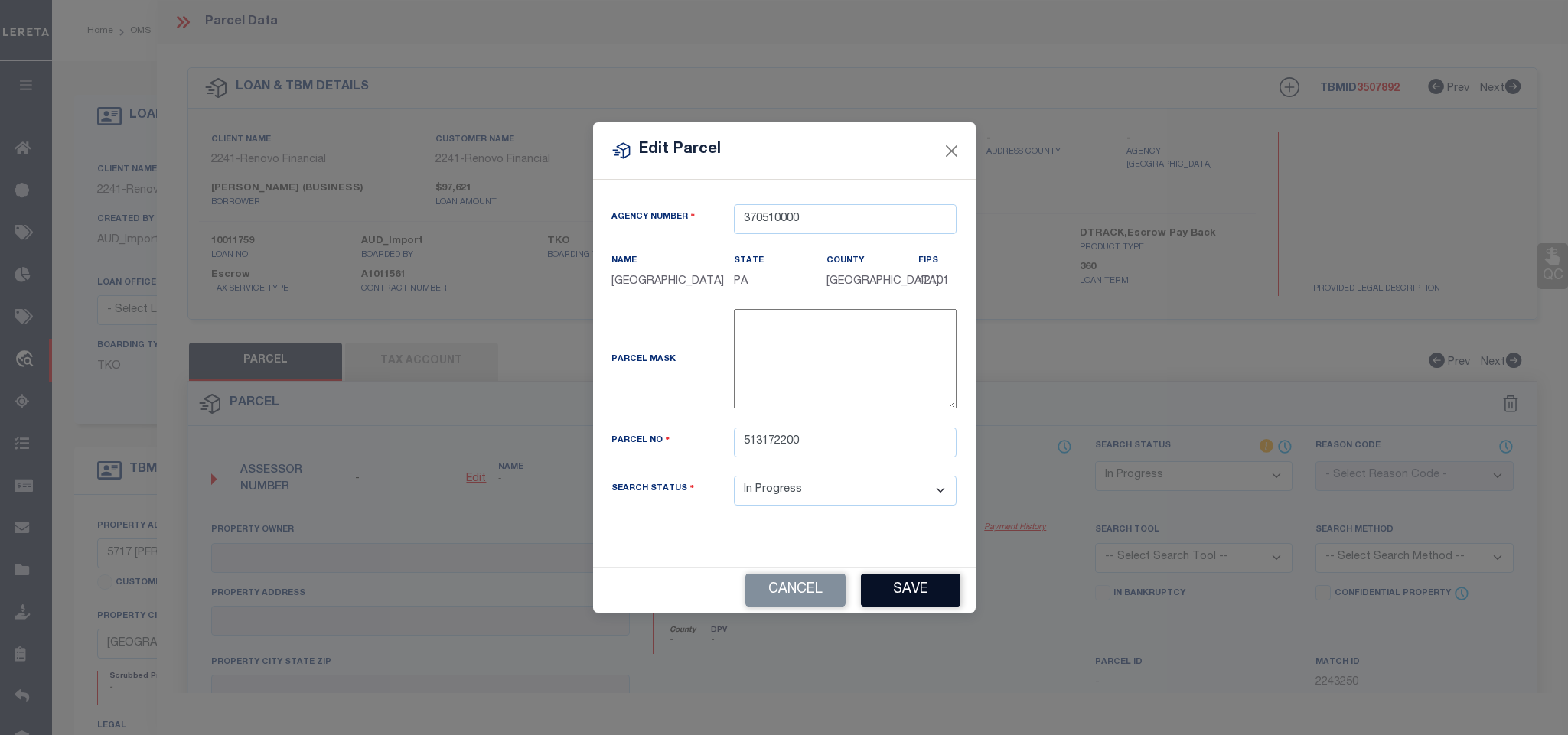
click at [903, 599] on button "Save" at bounding box center [910, 590] width 99 height 33
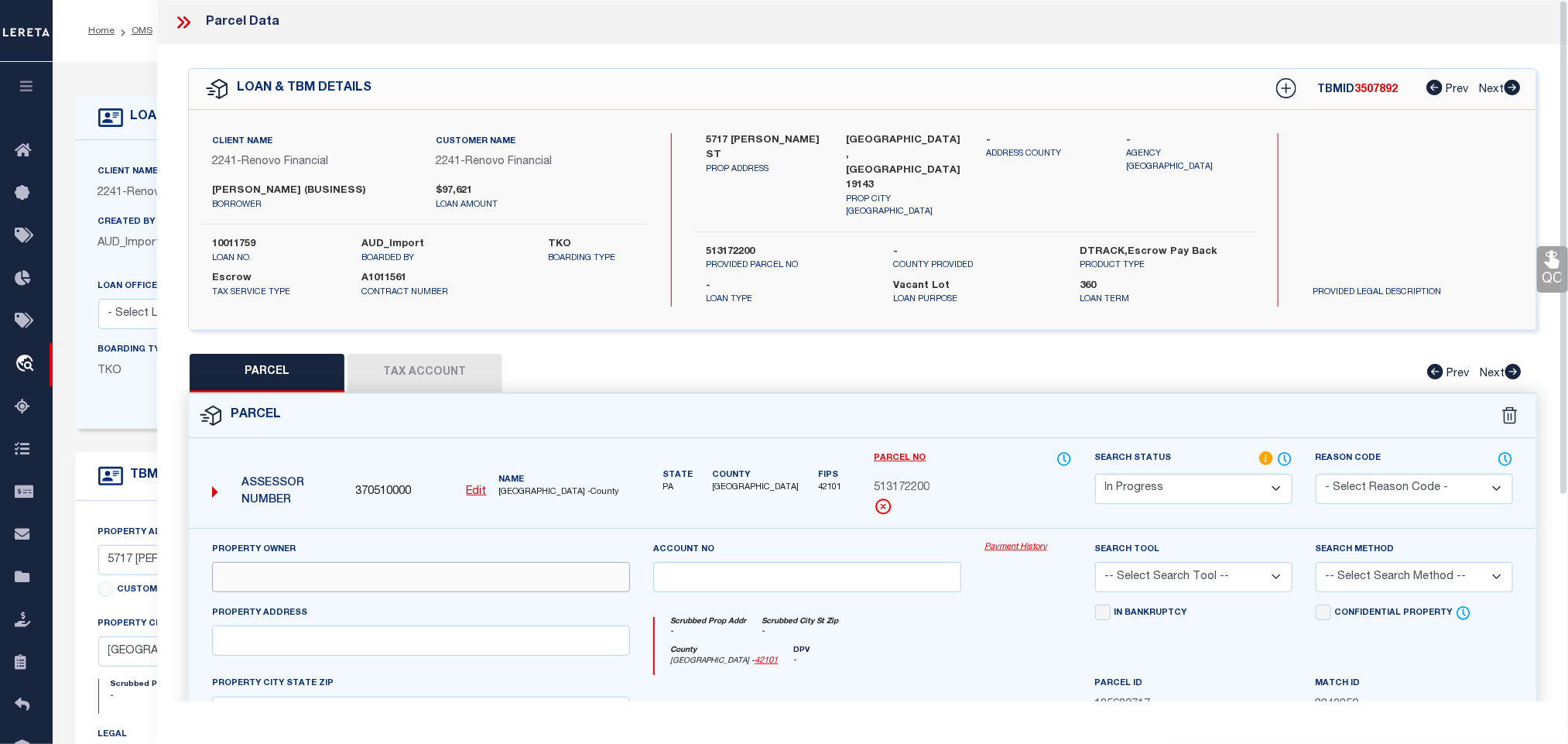
click at [334, 572] on input "text" at bounding box center [421, 576] width 418 height 30
paste input "LEE JOHN"
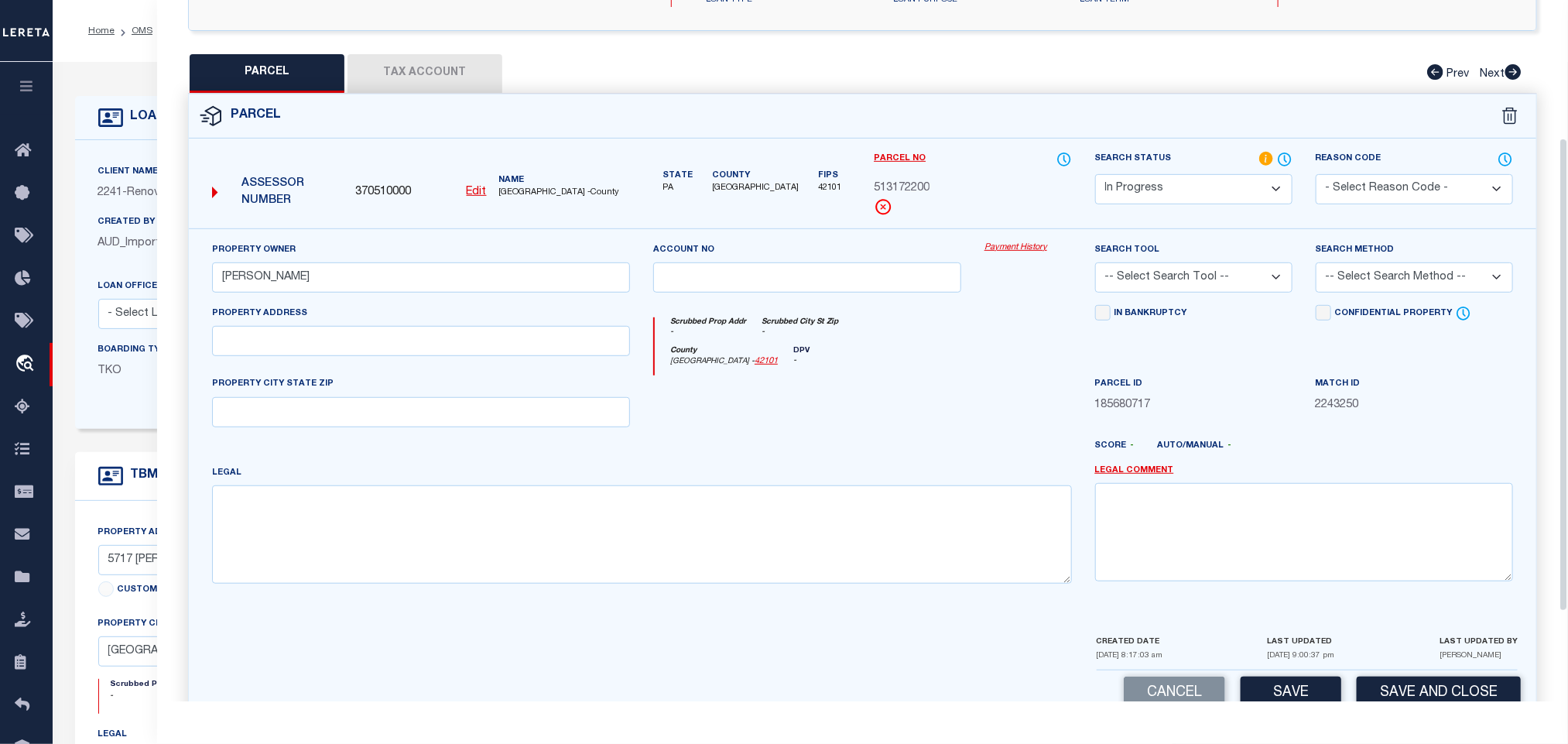
scroll to position [337, 0]
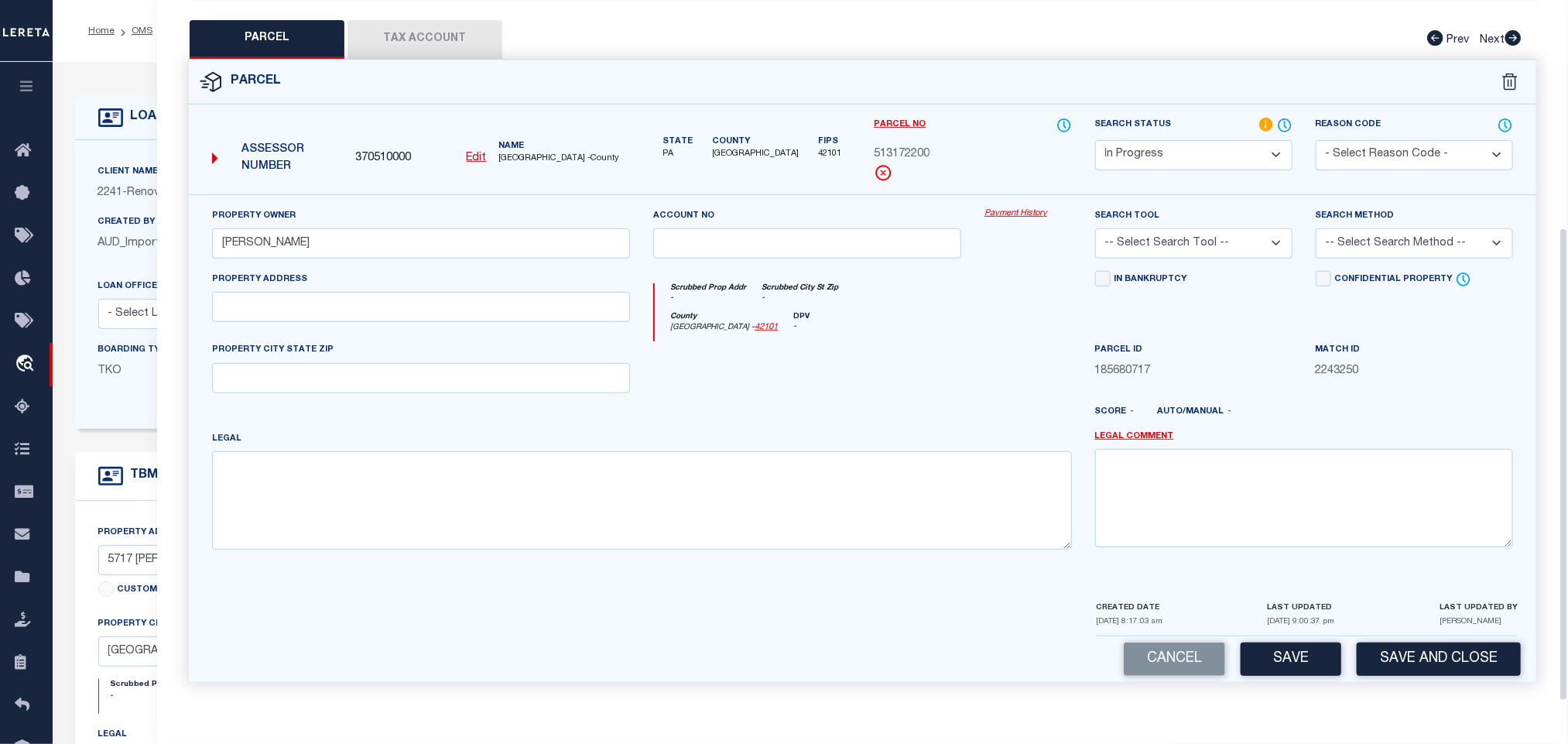
click at [319, 272] on div "Property Address" at bounding box center [421, 296] width 418 height 51
drag, startPoint x: 328, startPoint y: 312, endPoint x: 339, endPoint y: 320, distance: 13.6
click at [328, 312] on input "text" at bounding box center [421, 307] width 418 height 30
paste input "5717 MALCOLM ST PHILADELPHIA, PA 19143"
drag, startPoint x: 332, startPoint y: 305, endPoint x: 436, endPoint y: 361, distance: 118.1
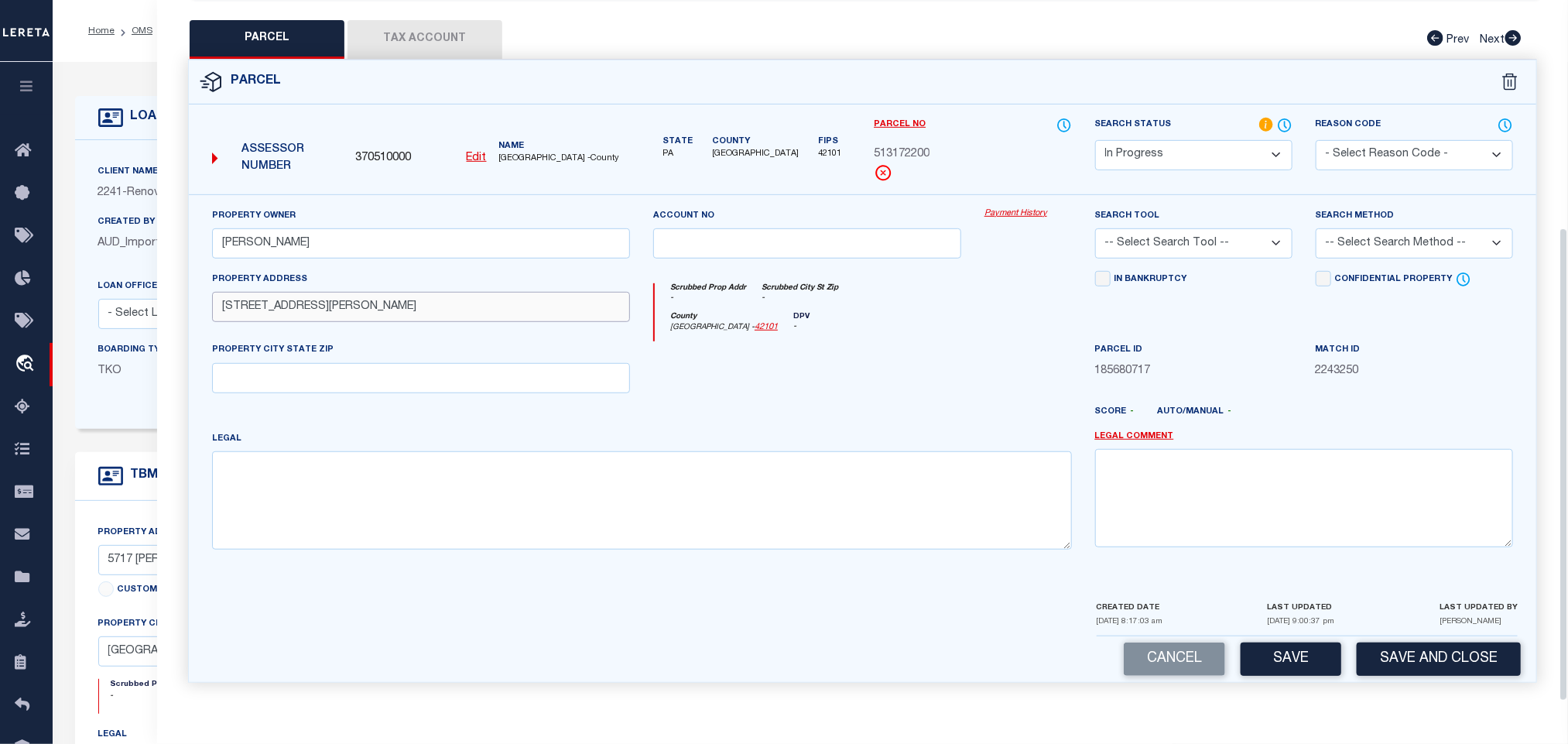
click at [548, 305] on input "5717 MALCOLM ST PHILADELPHIA, PA 19143" at bounding box center [421, 307] width 418 height 30
click at [337, 305] on input "5717 MALCOLM ST P" at bounding box center [421, 307] width 418 height 30
drag, startPoint x: 331, startPoint y: 304, endPoint x: 561, endPoint y: 324, distance: 230.9
click at [561, 324] on div "Property Address 5717 MALCOLM ST PHILADELPHIA, PA 19143" at bounding box center [421, 307] width 441 height 71
drag, startPoint x: 388, startPoint y: 363, endPoint x: 37, endPoint y: 451, distance: 361.9
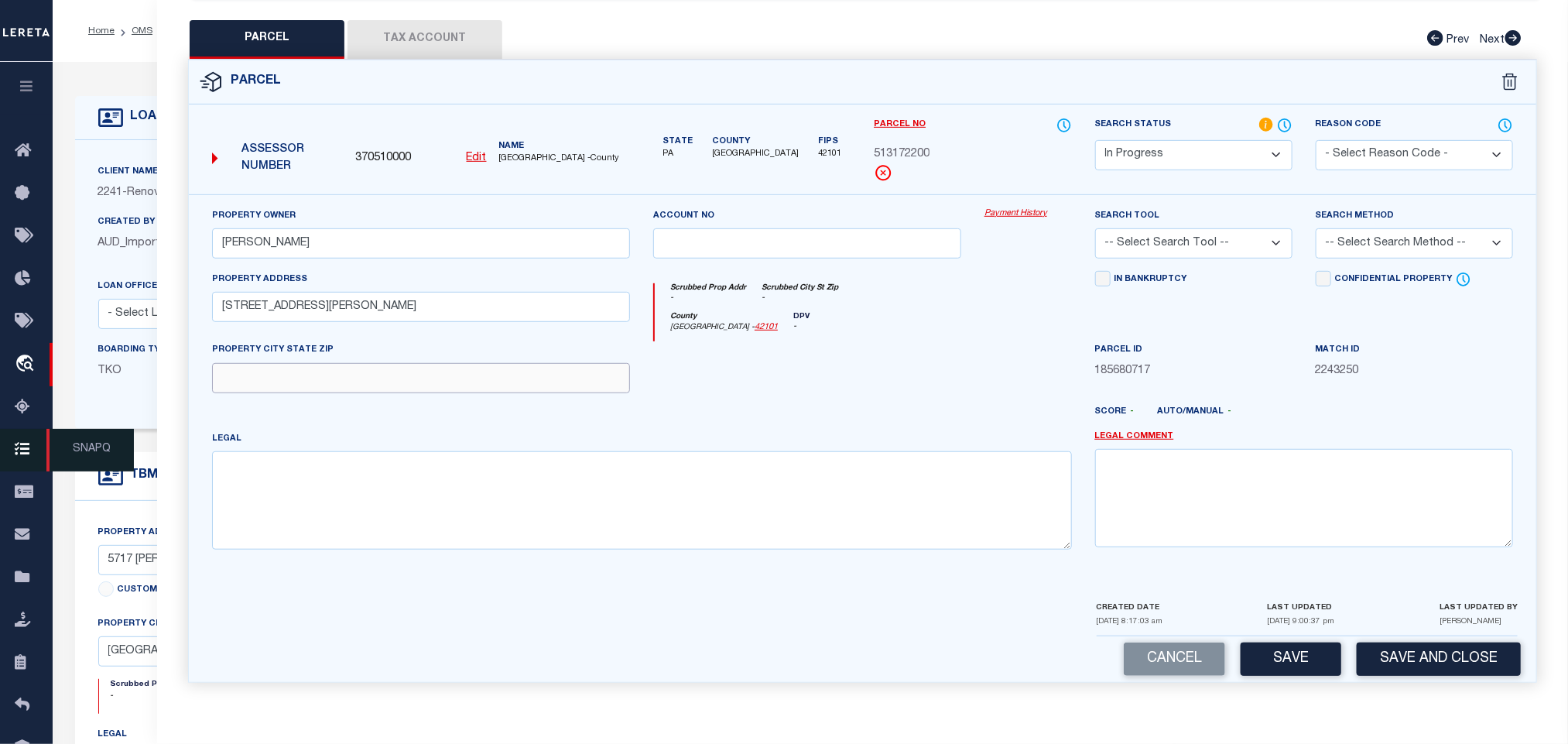
click at [388, 363] on input "text" at bounding box center [421, 378] width 418 height 30
paste input "PHILADELPHIA, PA 19143"
click at [1147, 241] on select "-- Select Search Tool -- 3rd Party Website Agency File Agency Website ATLS CNV-…" at bounding box center [1194, 243] width 198 height 30
click at [1096, 229] on select "-- Select Search Tool -- 3rd Party Website Agency File Agency Website ATLS CNV-…" at bounding box center [1194, 243] width 198 height 30
click at [1431, 241] on select "-- Select Search Method -- Property Address Legal Liability Info Provided" at bounding box center [1415, 243] width 198 height 30
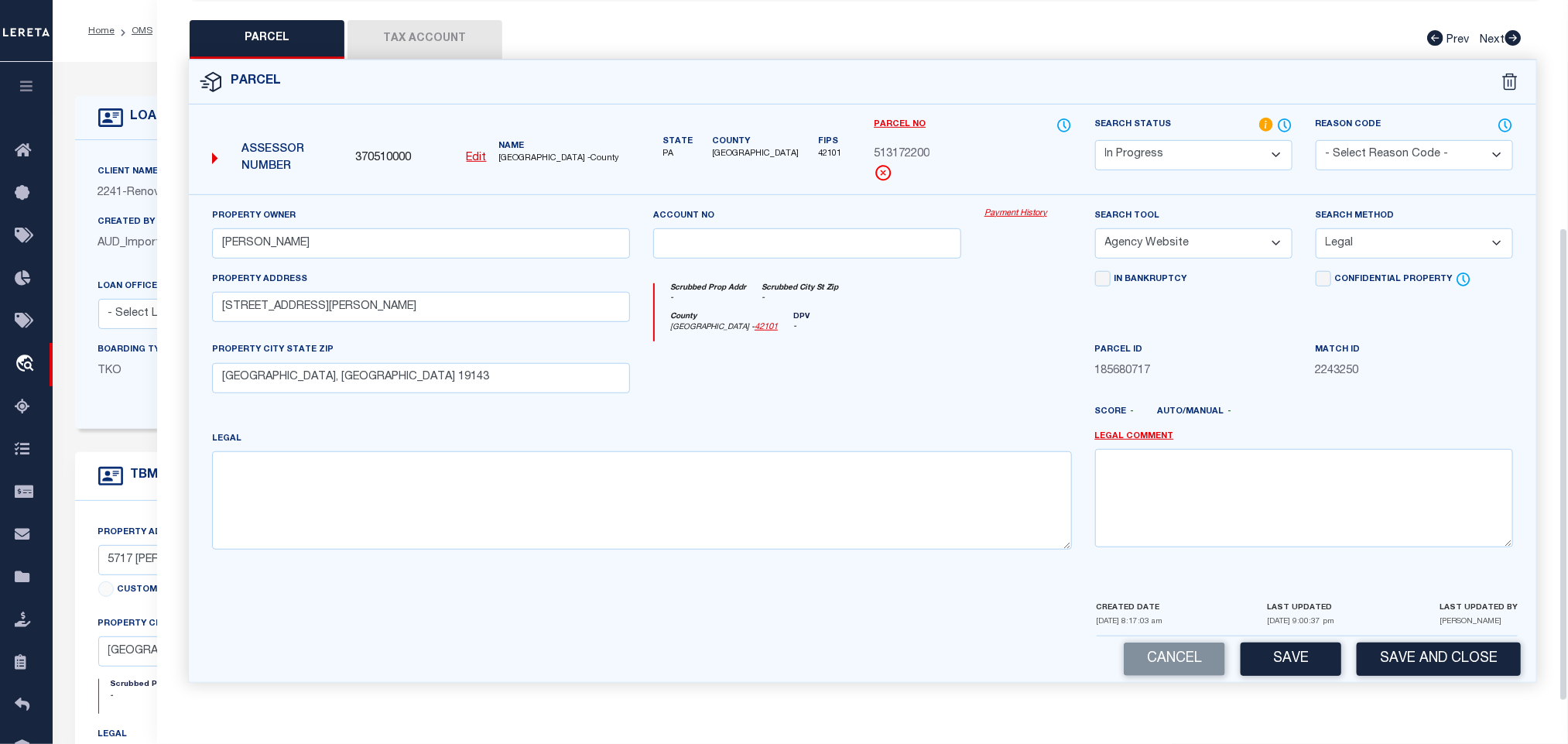
click at [1316, 229] on select "-- Select Search Method -- Property Address Legal Liability Info Provided" at bounding box center [1415, 243] width 198 height 30
click at [1382, 248] on select "-- Select Search Method -- Property Address Legal Liability Info Provided" at bounding box center [1415, 243] width 198 height 30
click at [1316, 229] on select "-- Select Search Method -- Property Address Legal Liability Info Provided" at bounding box center [1415, 243] width 198 height 30
click at [1319, 683] on div "Parcel 370510000 Edit" at bounding box center [863, 380] width 1372 height 642
click at [1316, 663] on button "Save" at bounding box center [1291, 659] width 100 height 34
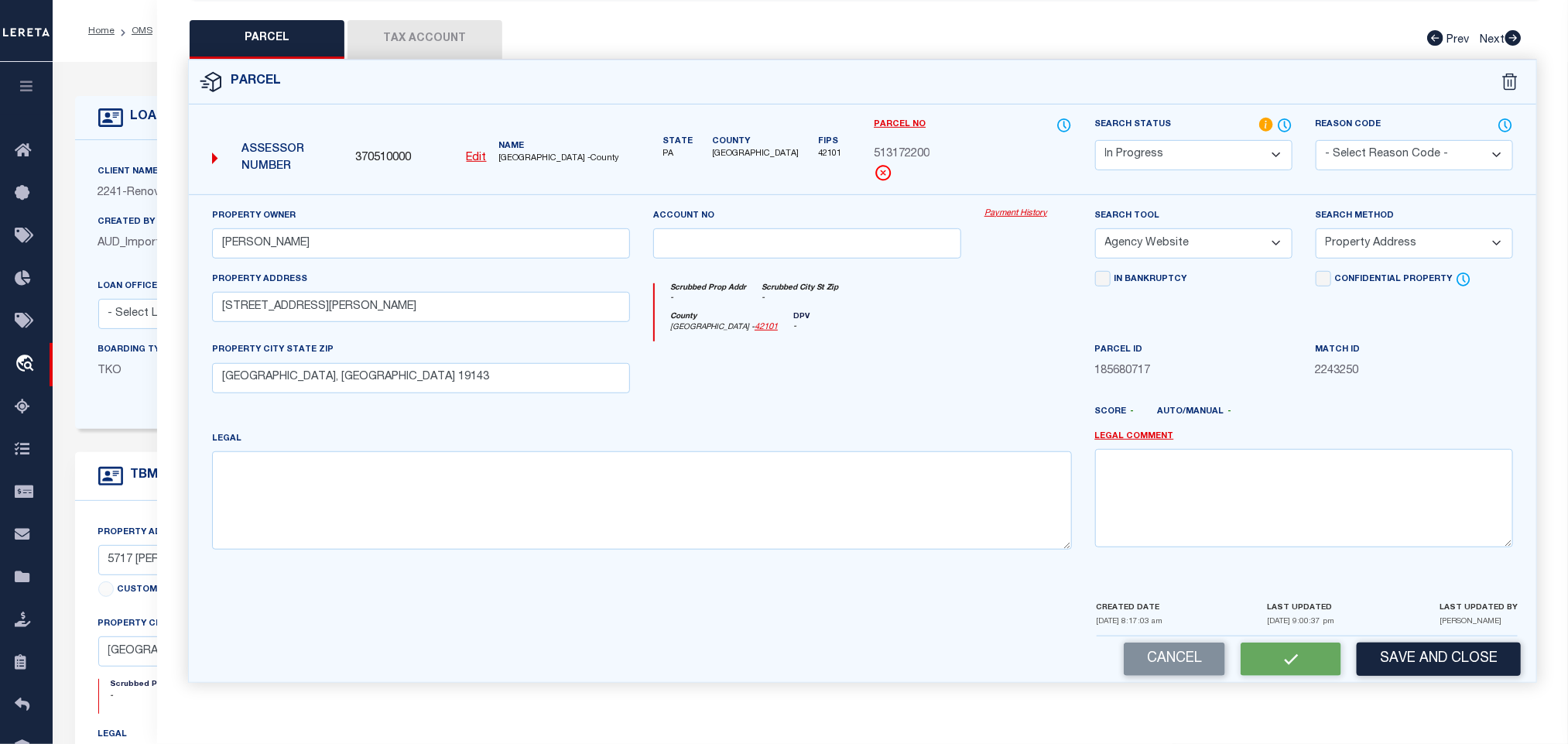
click at [463, 23] on button "Tax Account" at bounding box center [425, 39] width 155 height 39
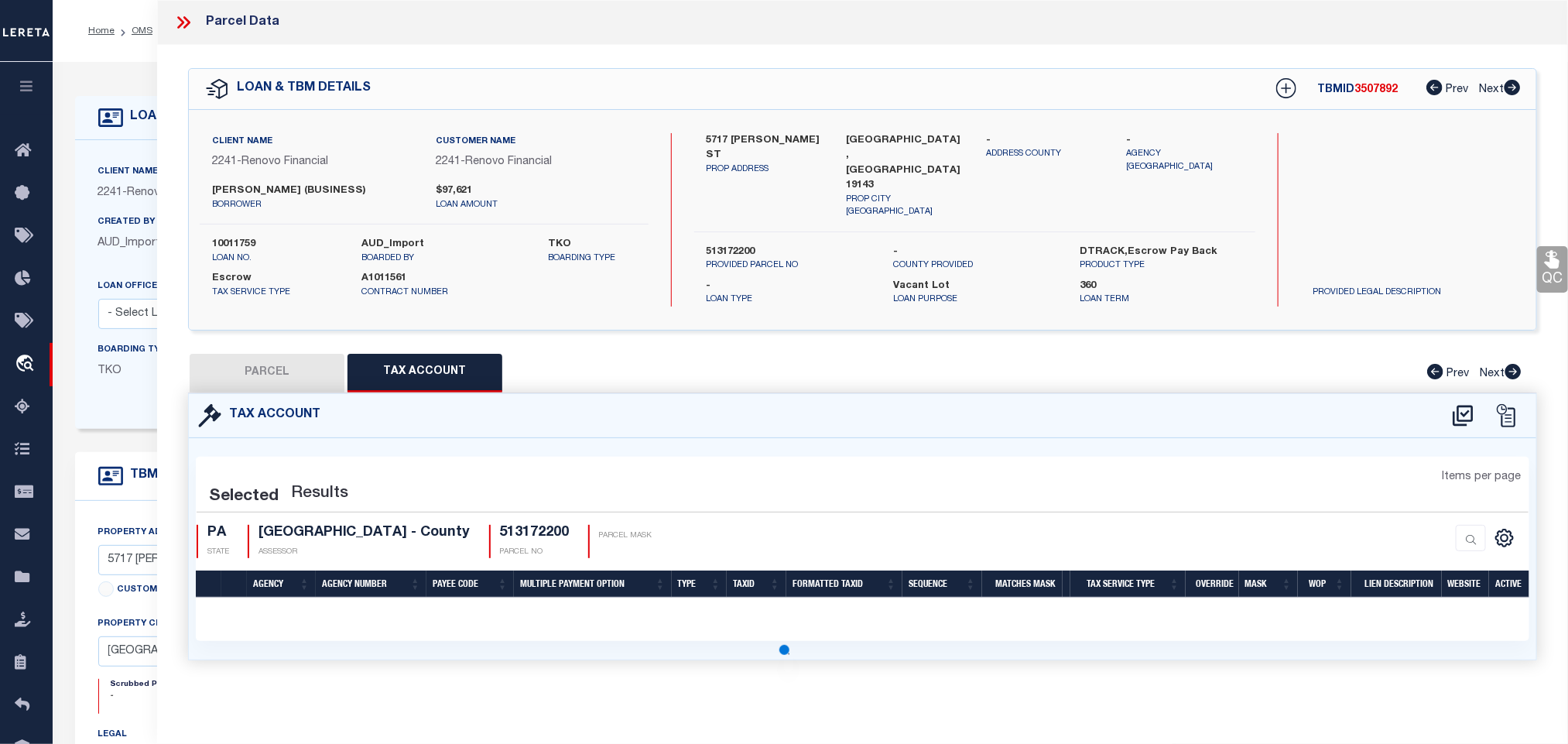
scroll to position [0, 0]
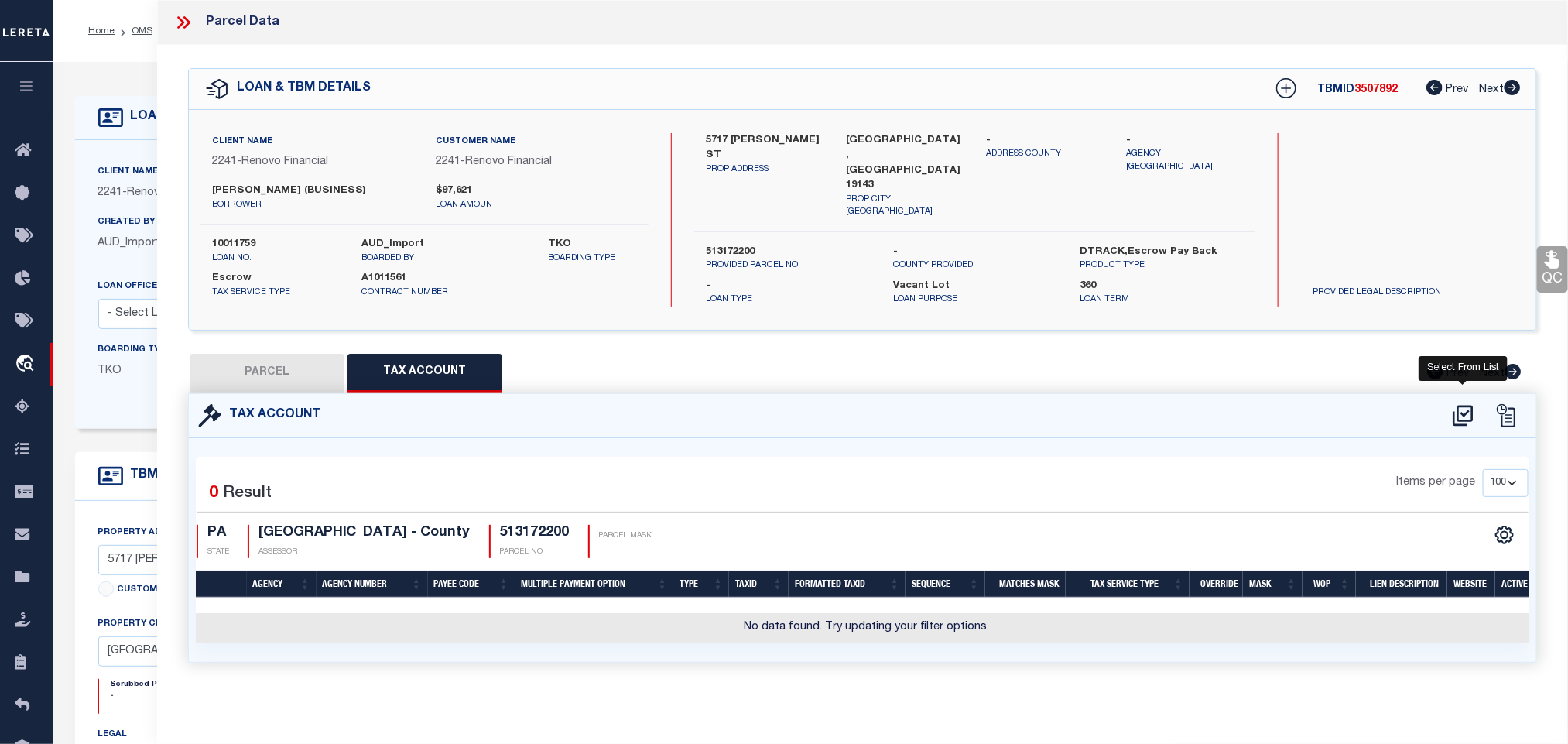
click at [1466, 413] on icon at bounding box center [1463, 416] width 26 height 25
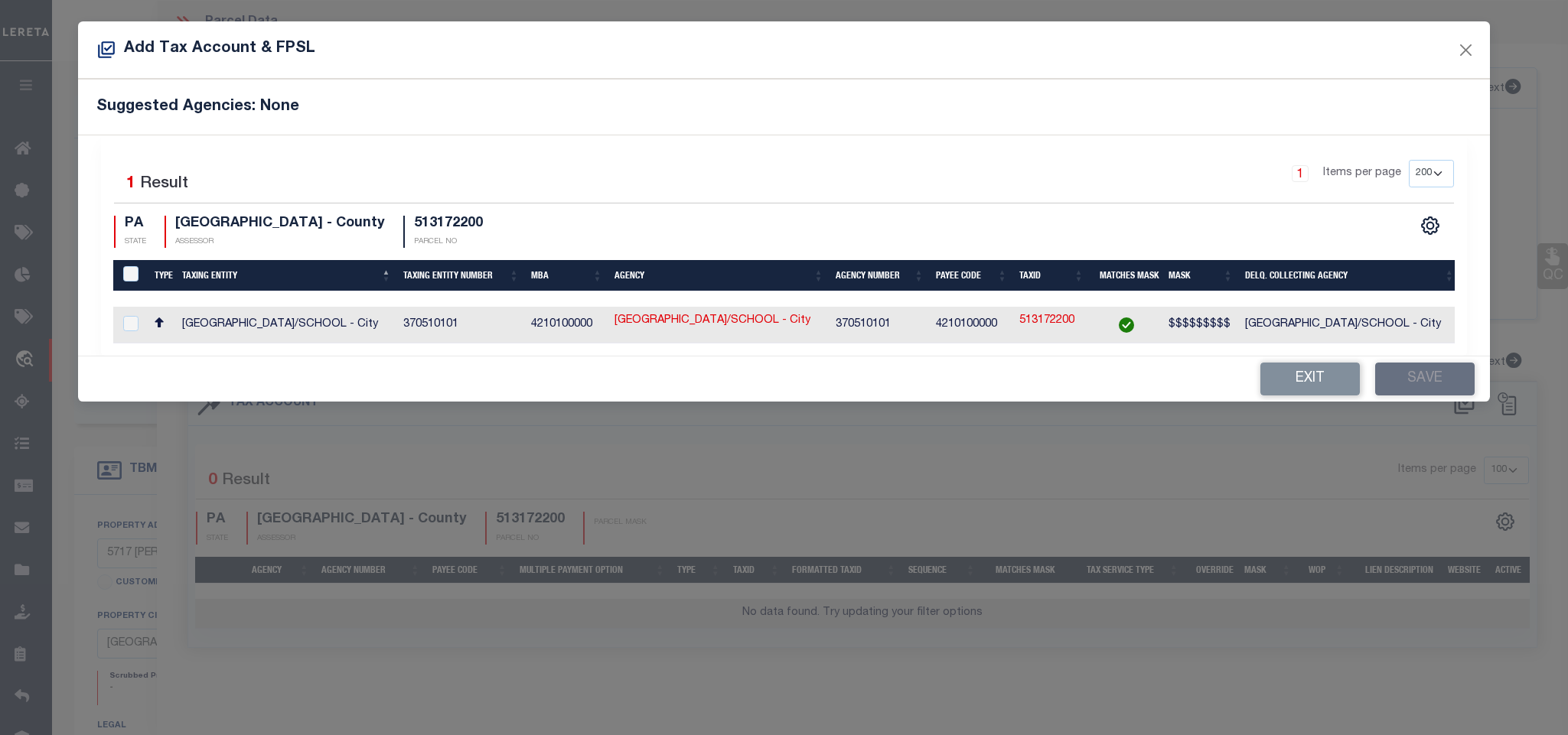
click at [1391, 338] on td "PHILADELPHIA CITY/SCHOOL - City" at bounding box center [1350, 324] width 222 height 36
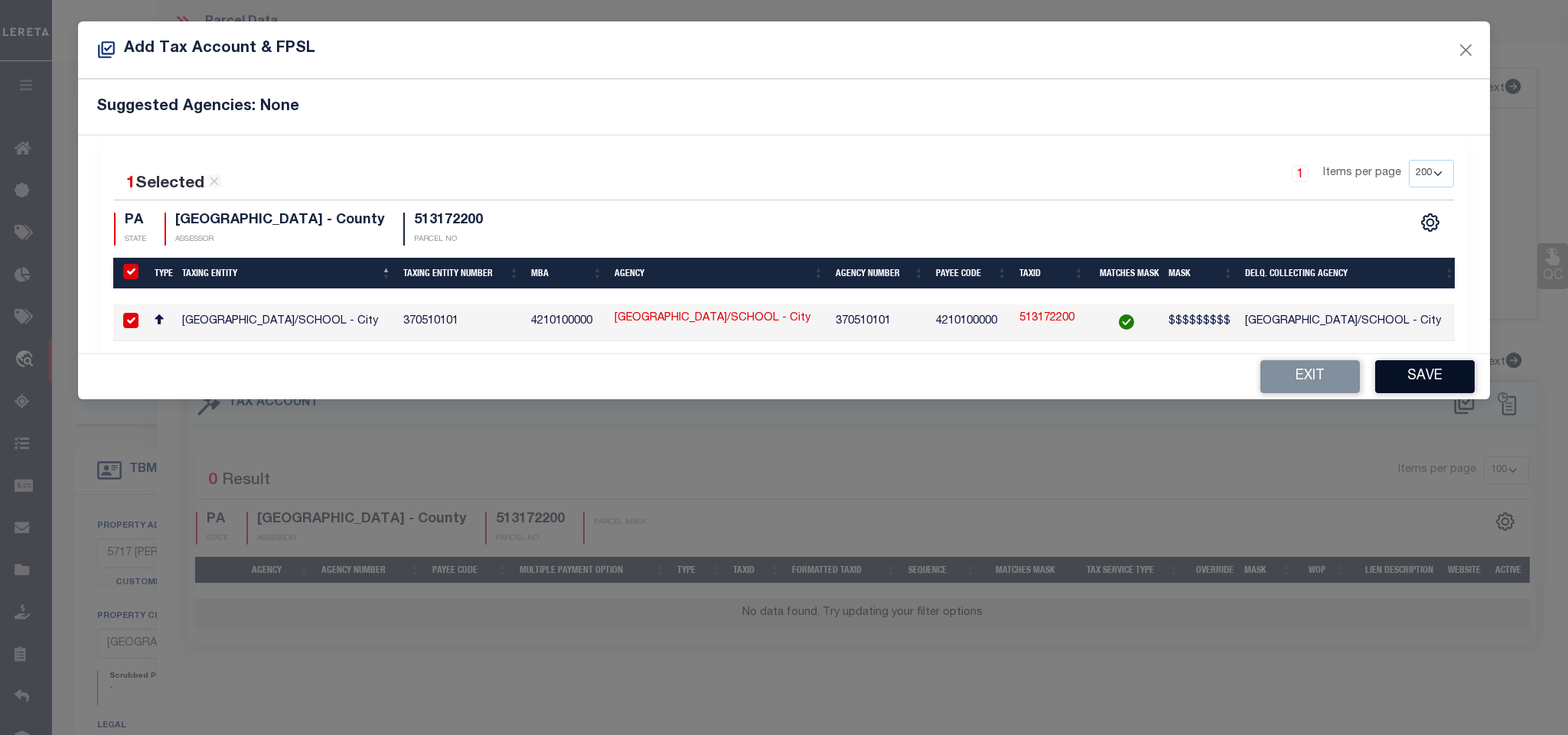
click at [1408, 393] on button "Save" at bounding box center [1425, 377] width 99 height 33
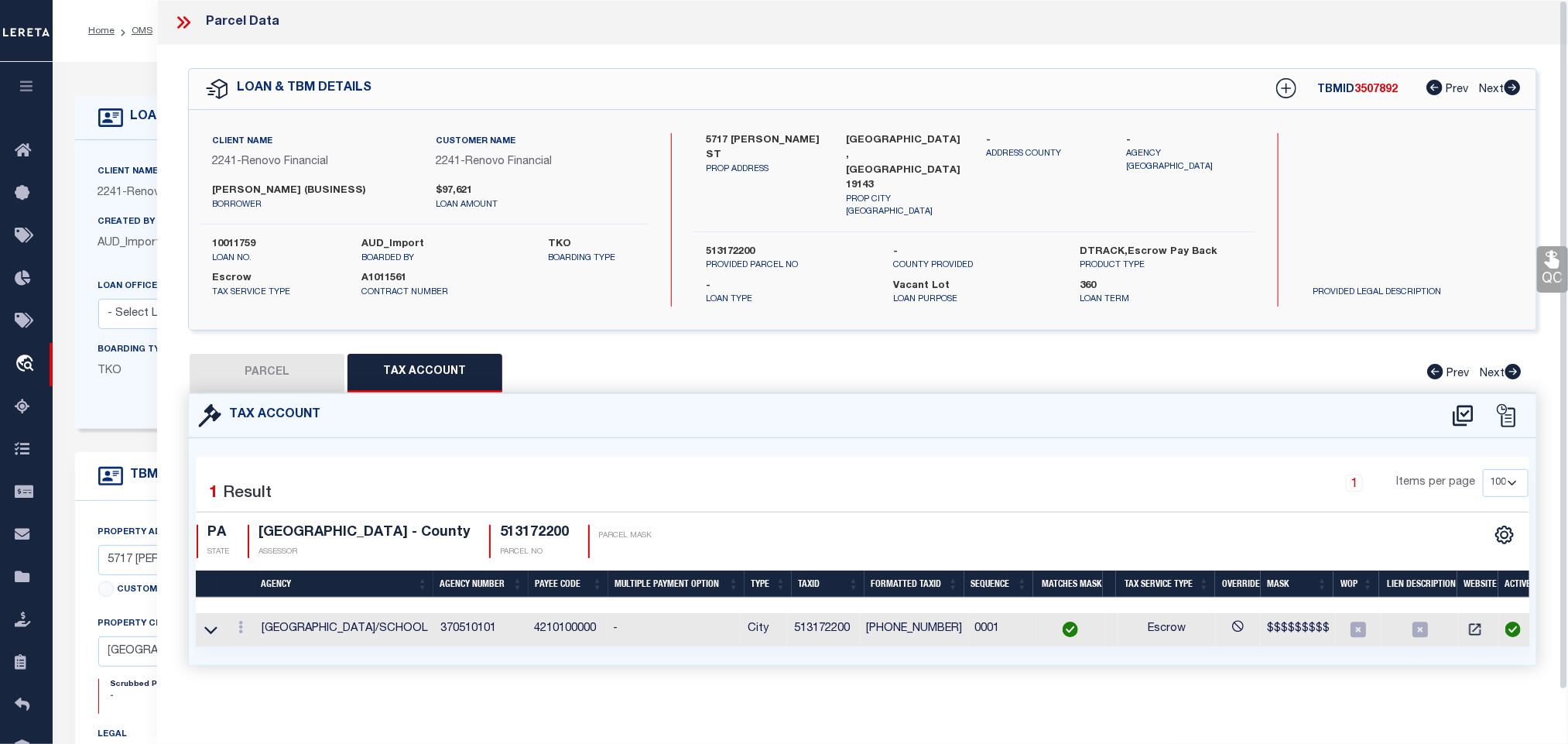
click at [244, 357] on button "PARCEL" at bounding box center [267, 373] width 155 height 39
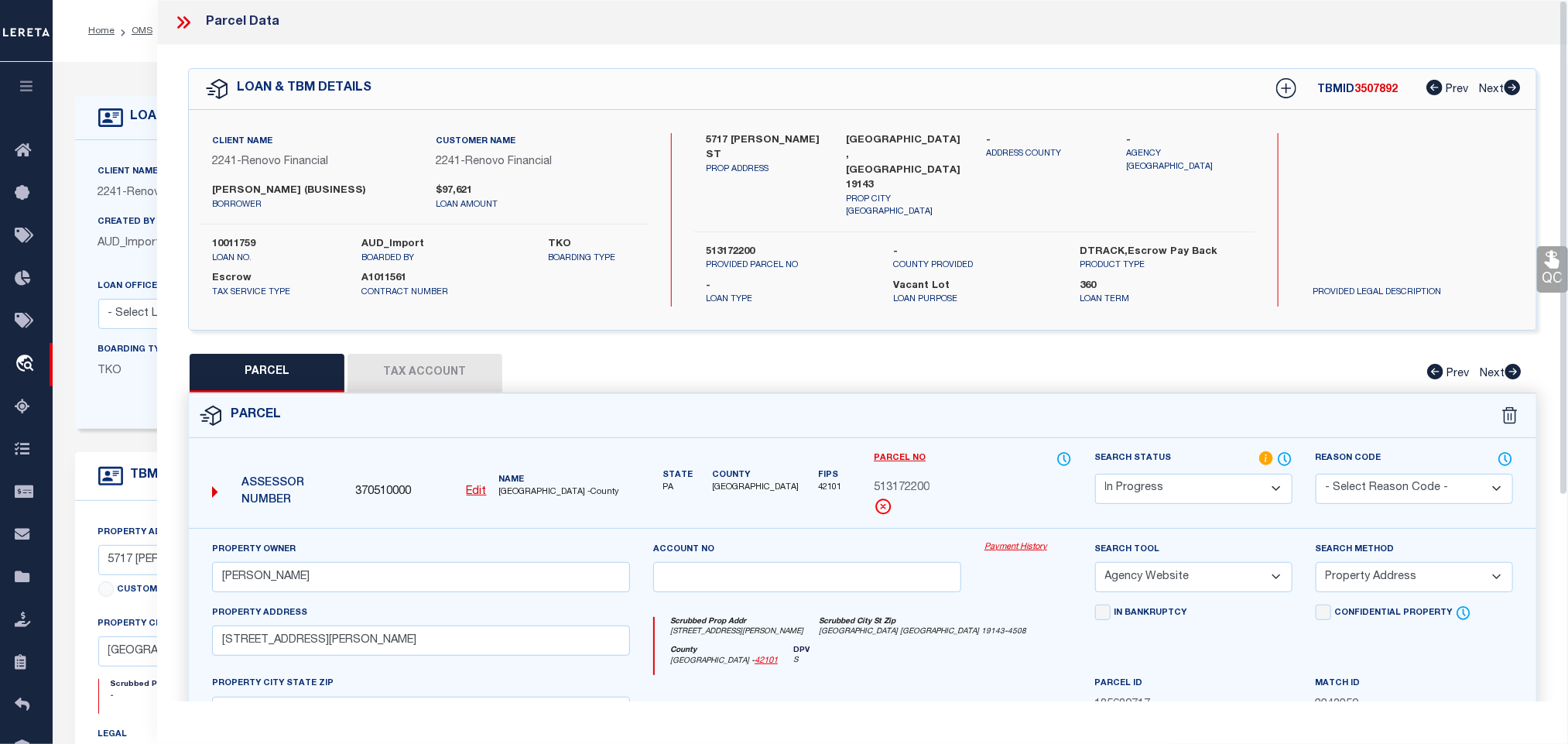
click at [1128, 484] on select "Automated Search Bad Parcel Complete Duplicate Parcel High Dollar Reporting In …" at bounding box center [1194, 489] width 198 height 30
click at [1096, 474] on select "Automated Search Bad Parcel Complete Duplicate Parcel High Dollar Reporting In …" at bounding box center [1194, 489] width 198 height 30
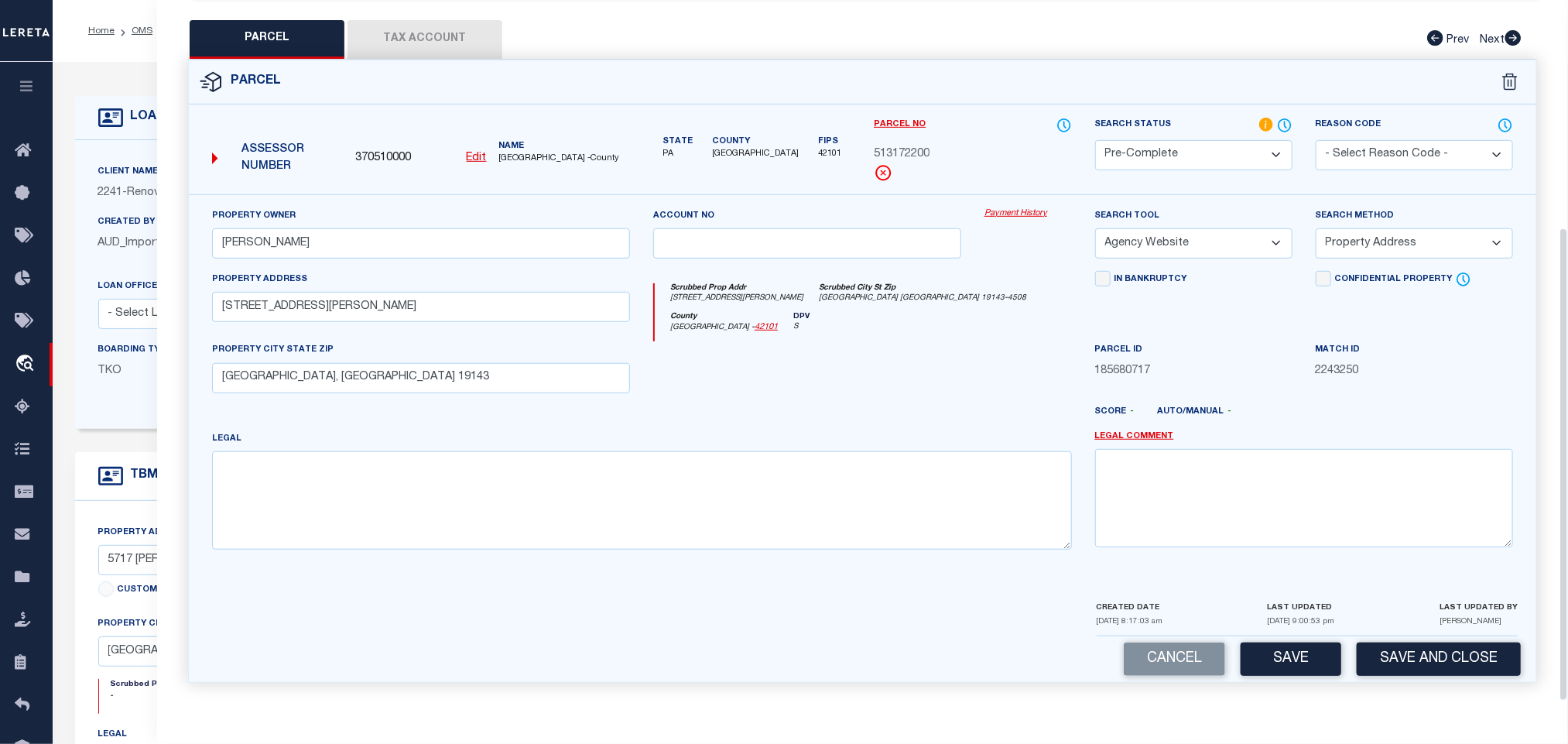
click at [1418, 679] on div "Cancel Save Save and Close" at bounding box center [862, 659] width 1347 height 46
click at [1419, 660] on button "Save and Close" at bounding box center [1438, 659] width 164 height 34
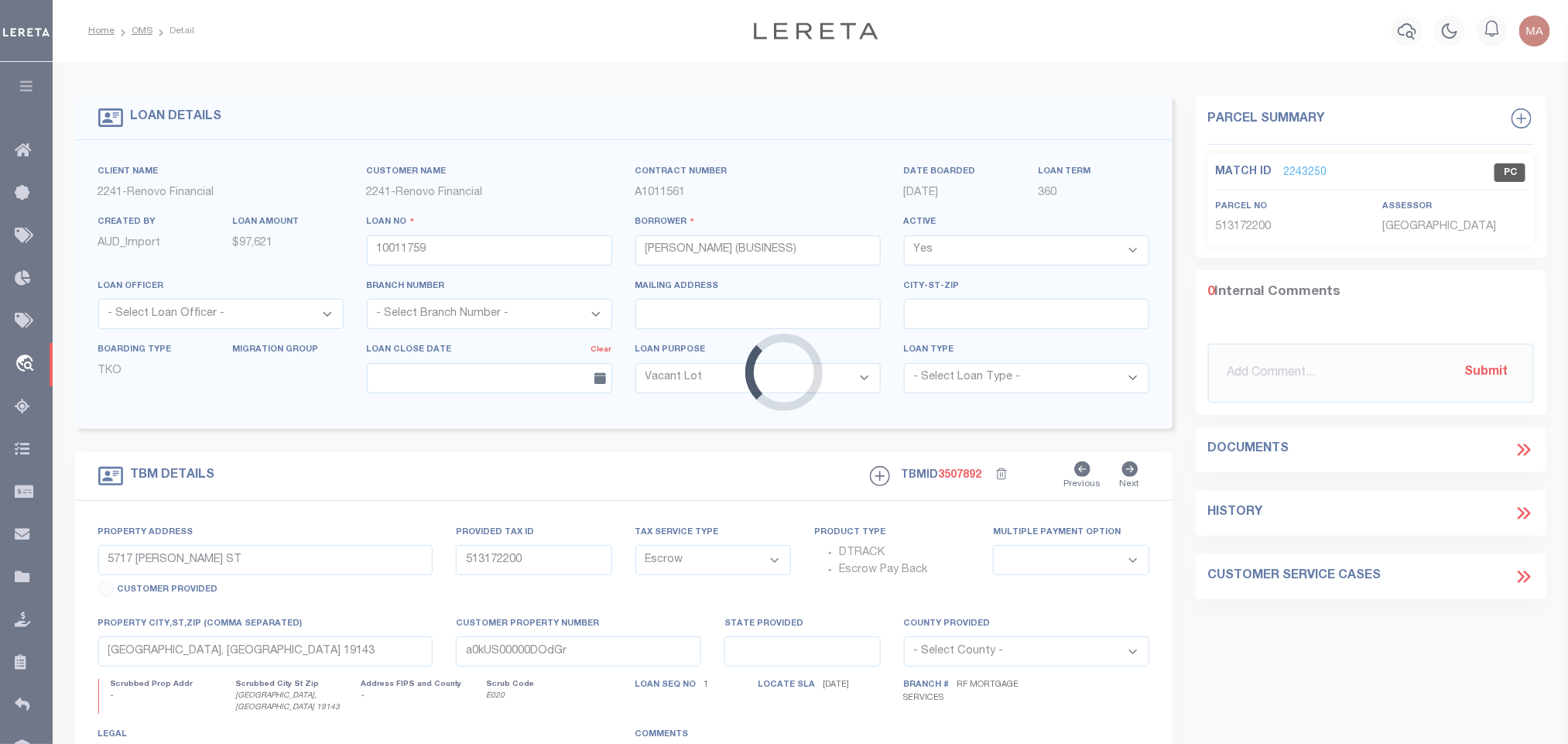
click at [400, 247] on div "Loading..." at bounding box center [784, 372] width 1568 height 744
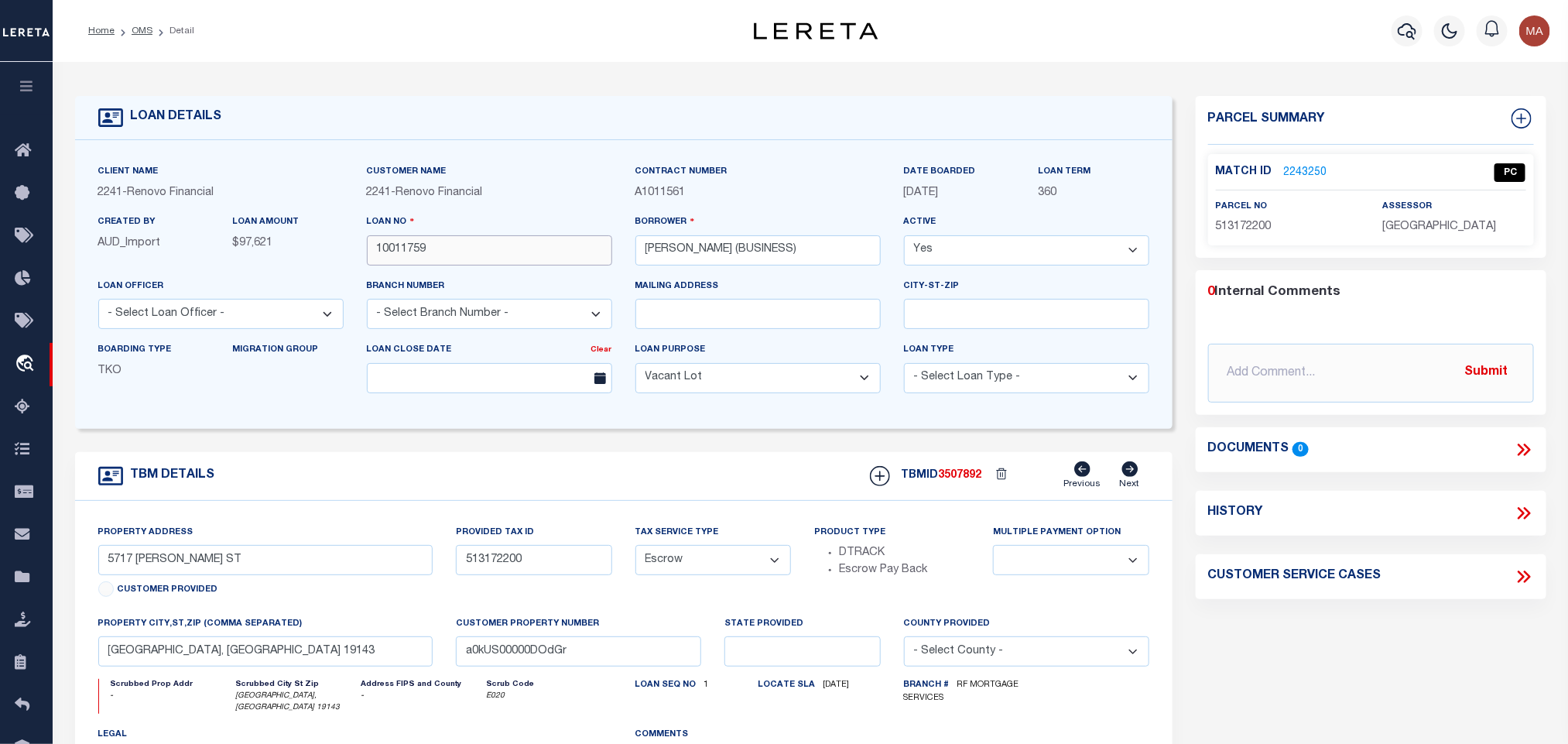
click at [410, 254] on input "10011759" at bounding box center [489, 250] width 246 height 30
click at [975, 470] on div "TBMID 3507892 Previous Next" at bounding box center [1004, 476] width 291 height 29
click at [976, 473] on div "TBMID 3507892 Previous Next" at bounding box center [1004, 476] width 291 height 29
click at [1411, 224] on span "PHILADELPHIA COUNTY" at bounding box center [1439, 227] width 114 height 11
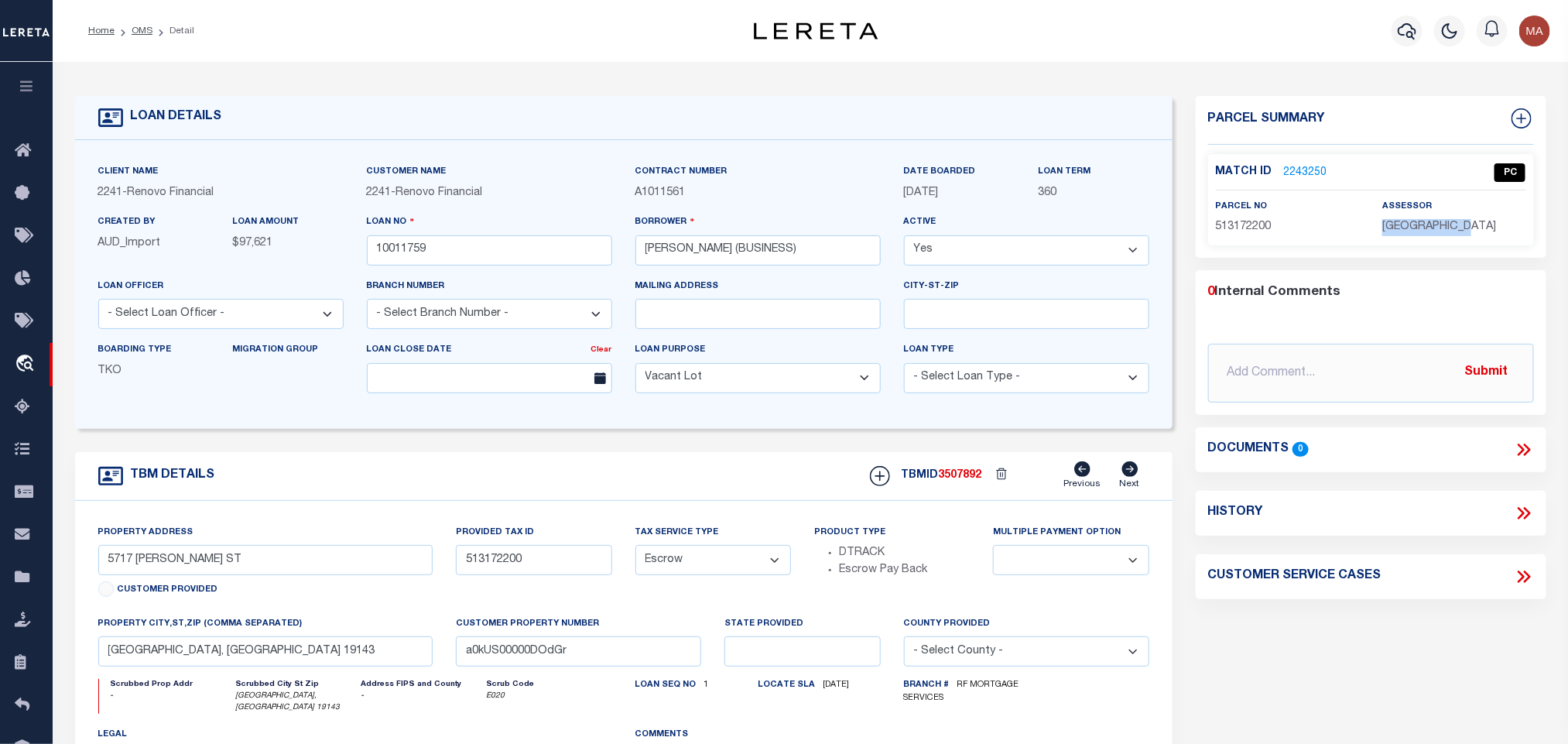
click at [1411, 224] on span "PHILADELPHIA COUNTY" at bounding box center [1439, 227] width 114 height 11
click at [1240, 216] on div "parcel no 513172200" at bounding box center [1287, 217] width 143 height 38
click at [1240, 235] on p "513172200" at bounding box center [1287, 228] width 143 height 17
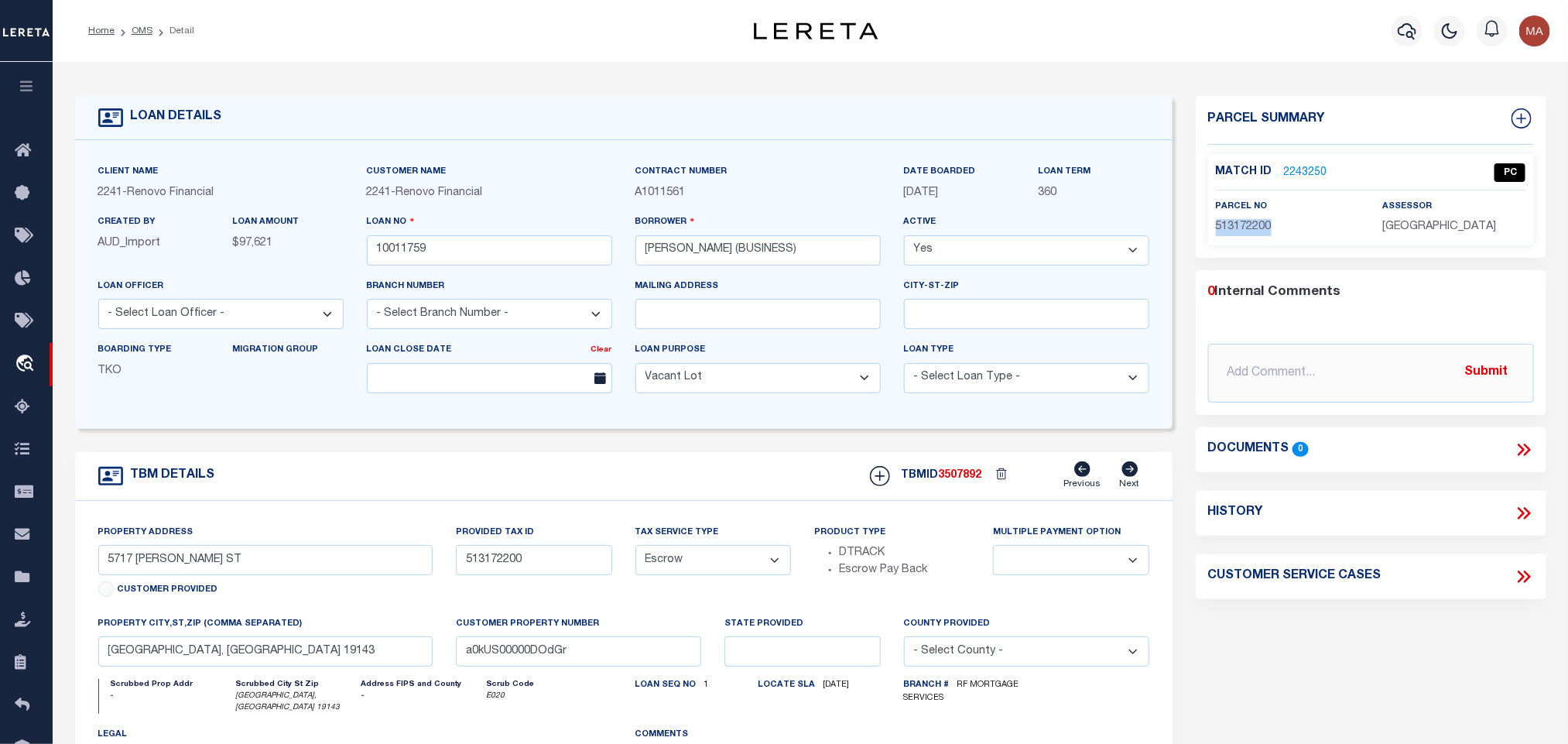
click at [139, 27] on link "OMS" at bounding box center [142, 31] width 21 height 9
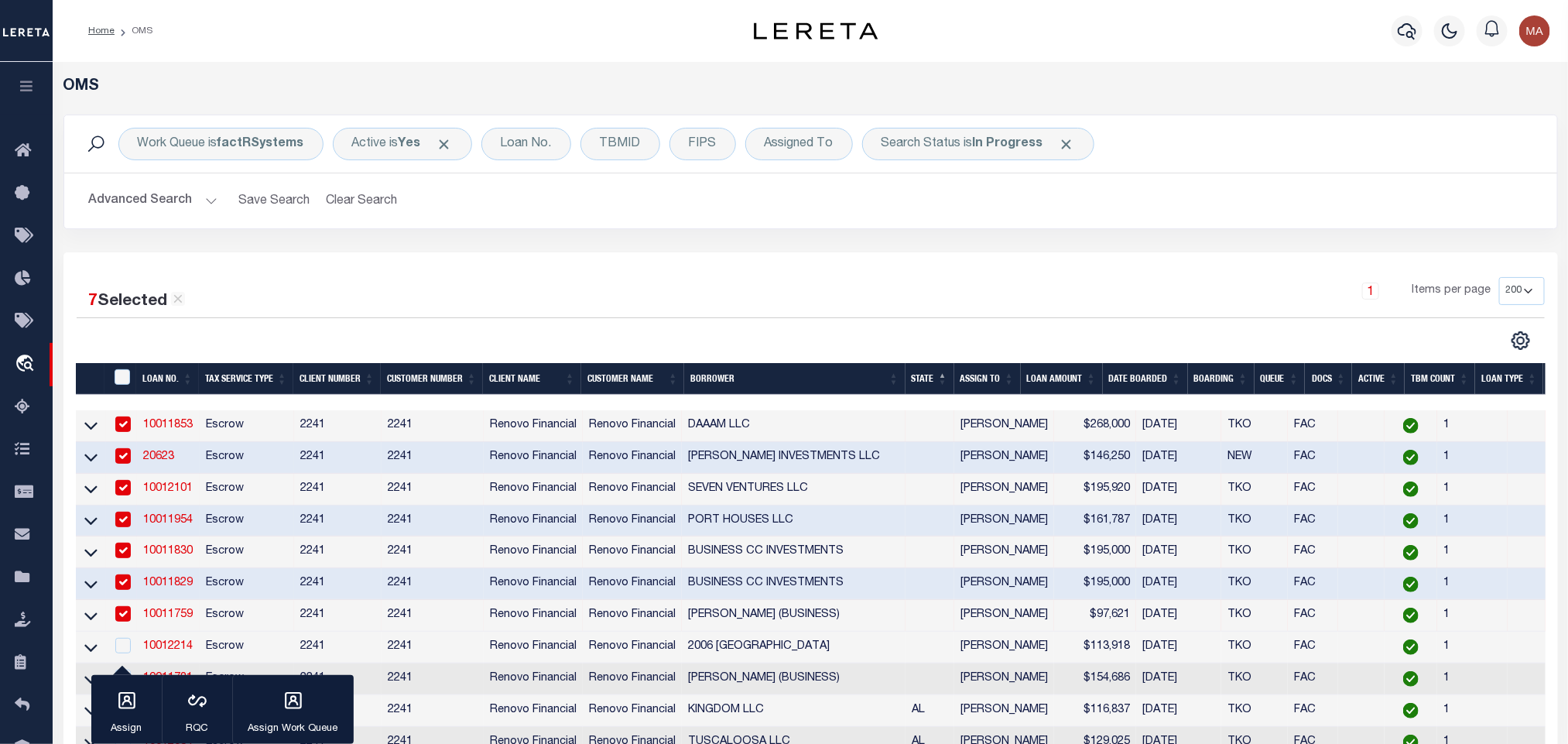
scroll to position [116, 0]
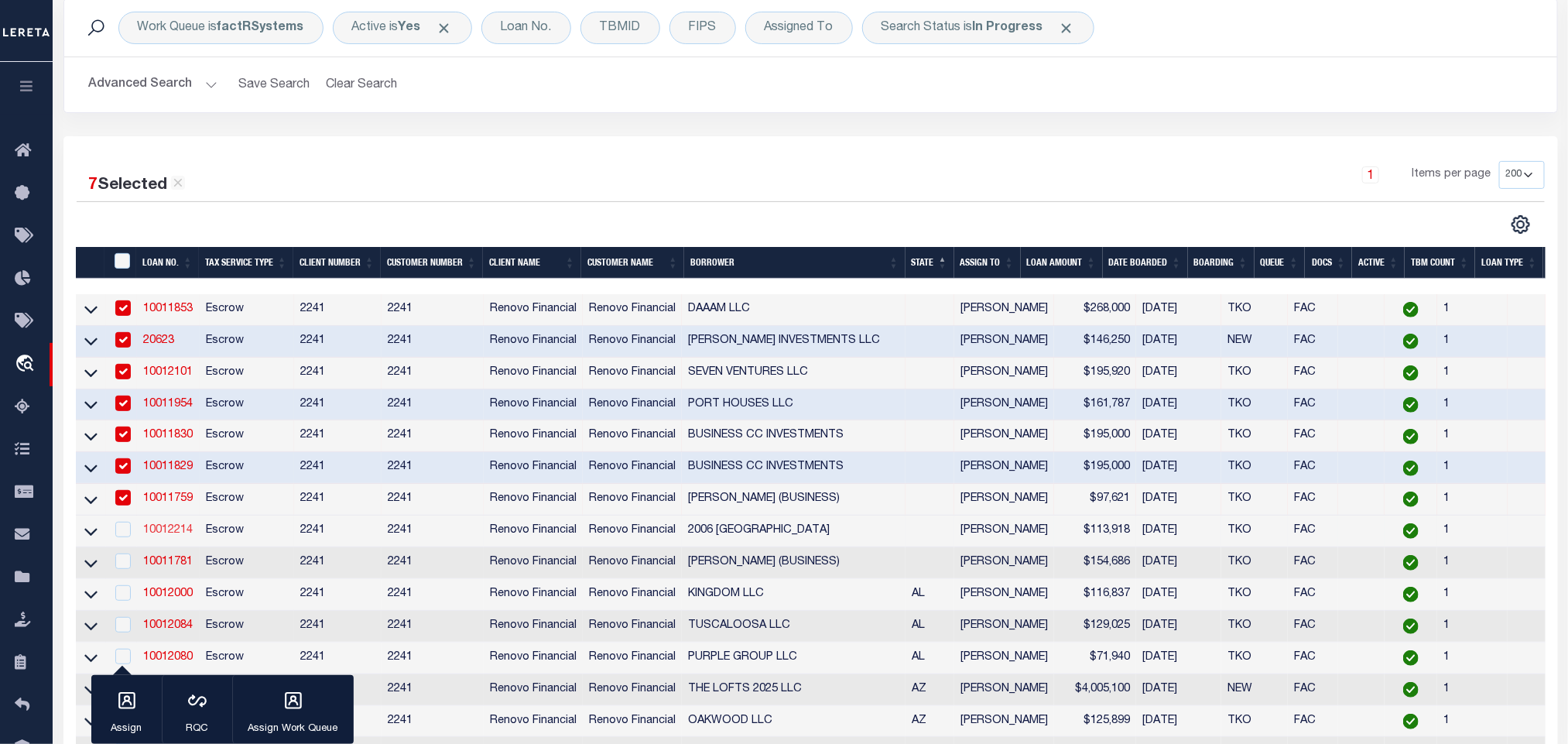
click at [177, 536] on link "10012214" at bounding box center [168, 530] width 50 height 11
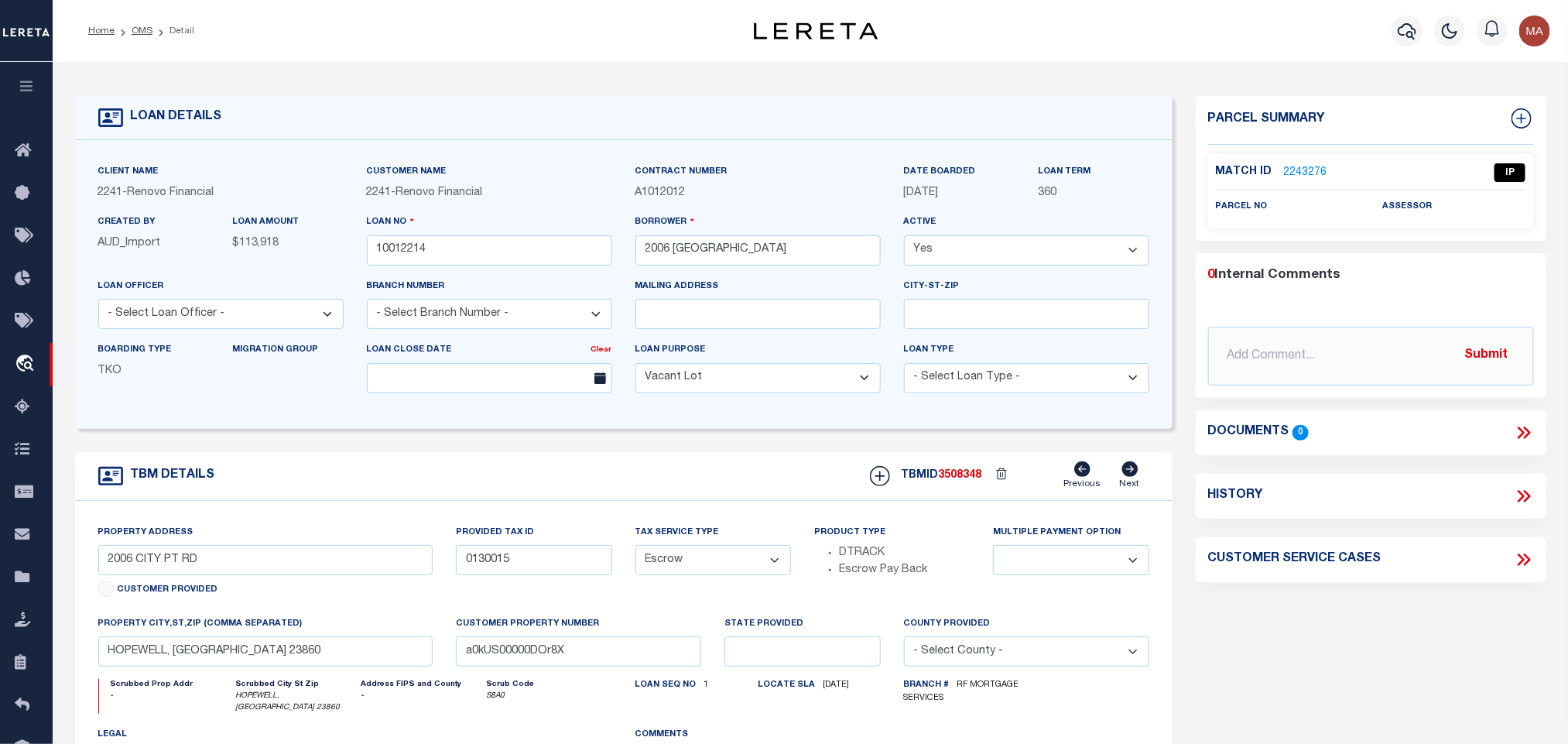
scroll to position [116, 0]
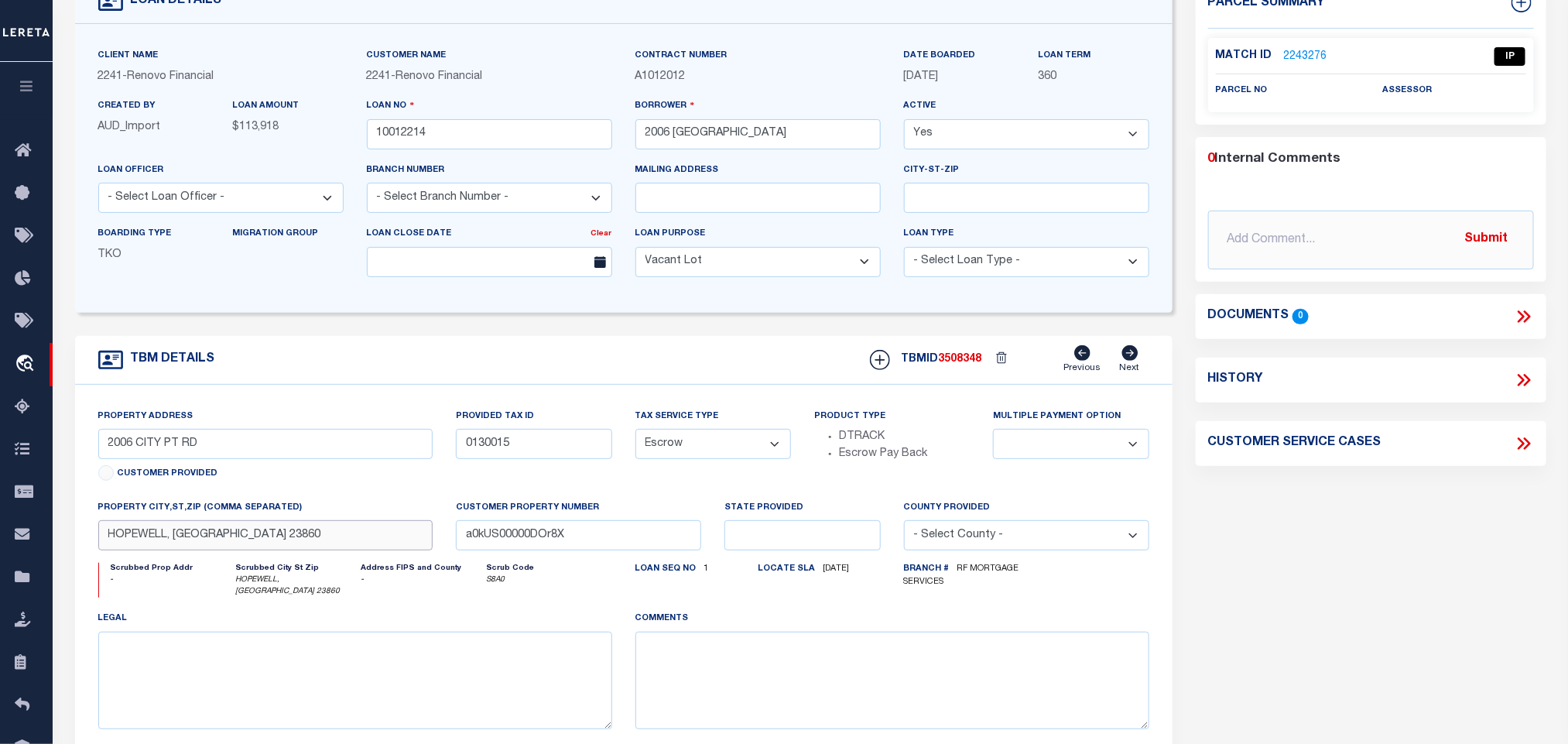
click at [279, 541] on input "HOPEWELL, VA 23860" at bounding box center [265, 535] width 335 height 30
click at [175, 439] on input "2006 CITY PT RD" at bounding box center [265, 443] width 335 height 30
click at [495, 452] on input "0130015" at bounding box center [533, 443] width 155 height 30
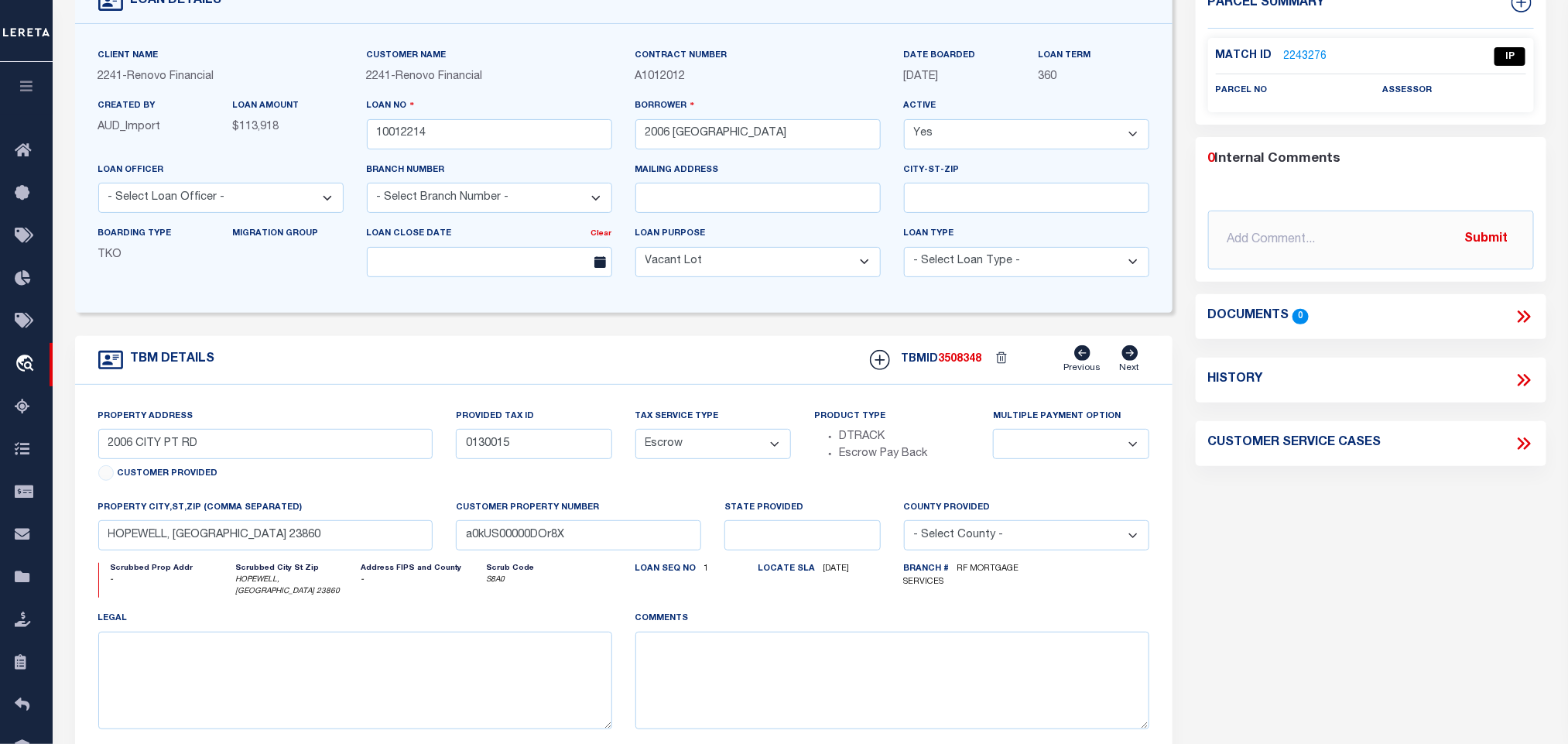
scroll to position [0, 0]
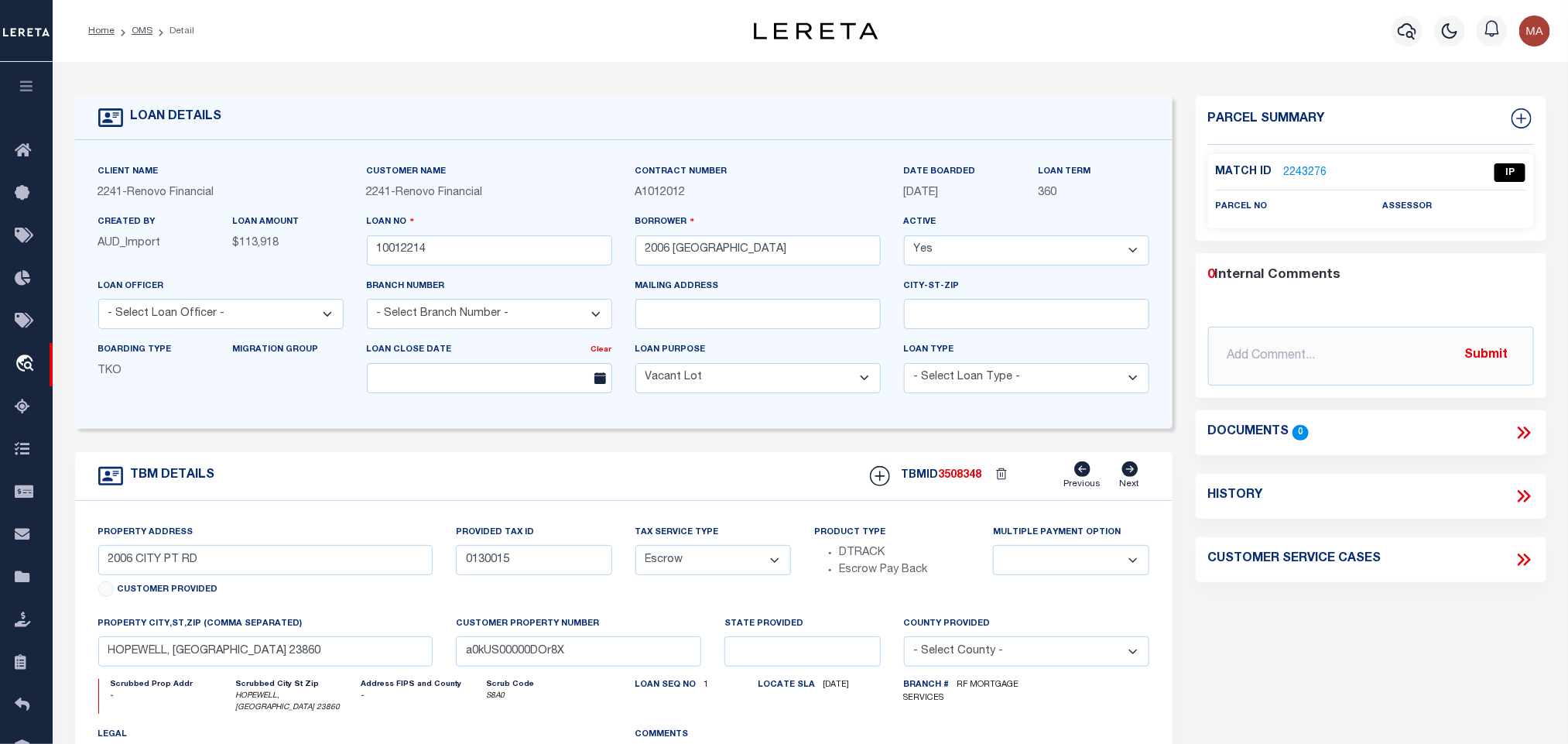
click at [1310, 174] on link "2243276" at bounding box center [1306, 173] width 43 height 16
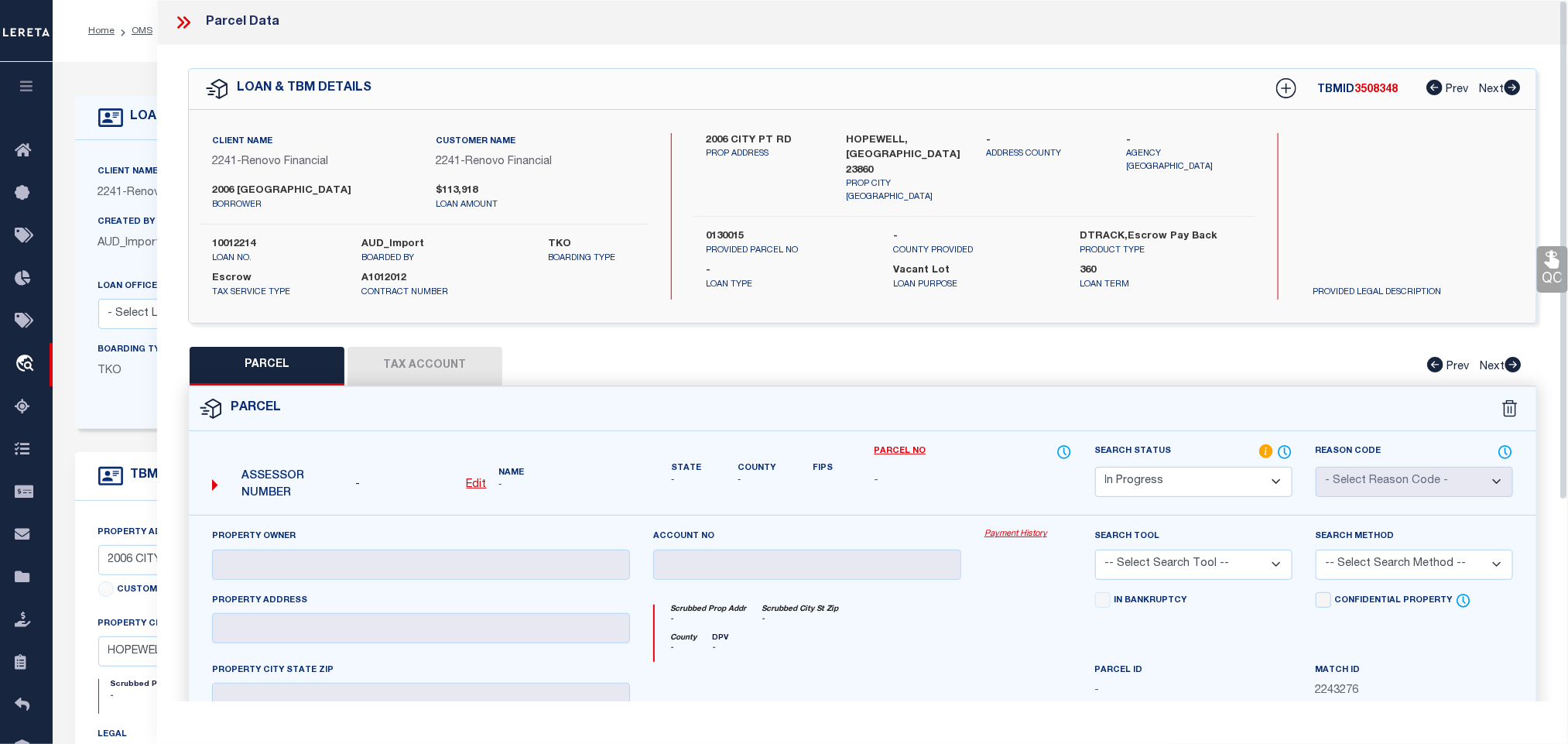
click at [483, 482] on u "Edit" at bounding box center [477, 485] width 20 height 11
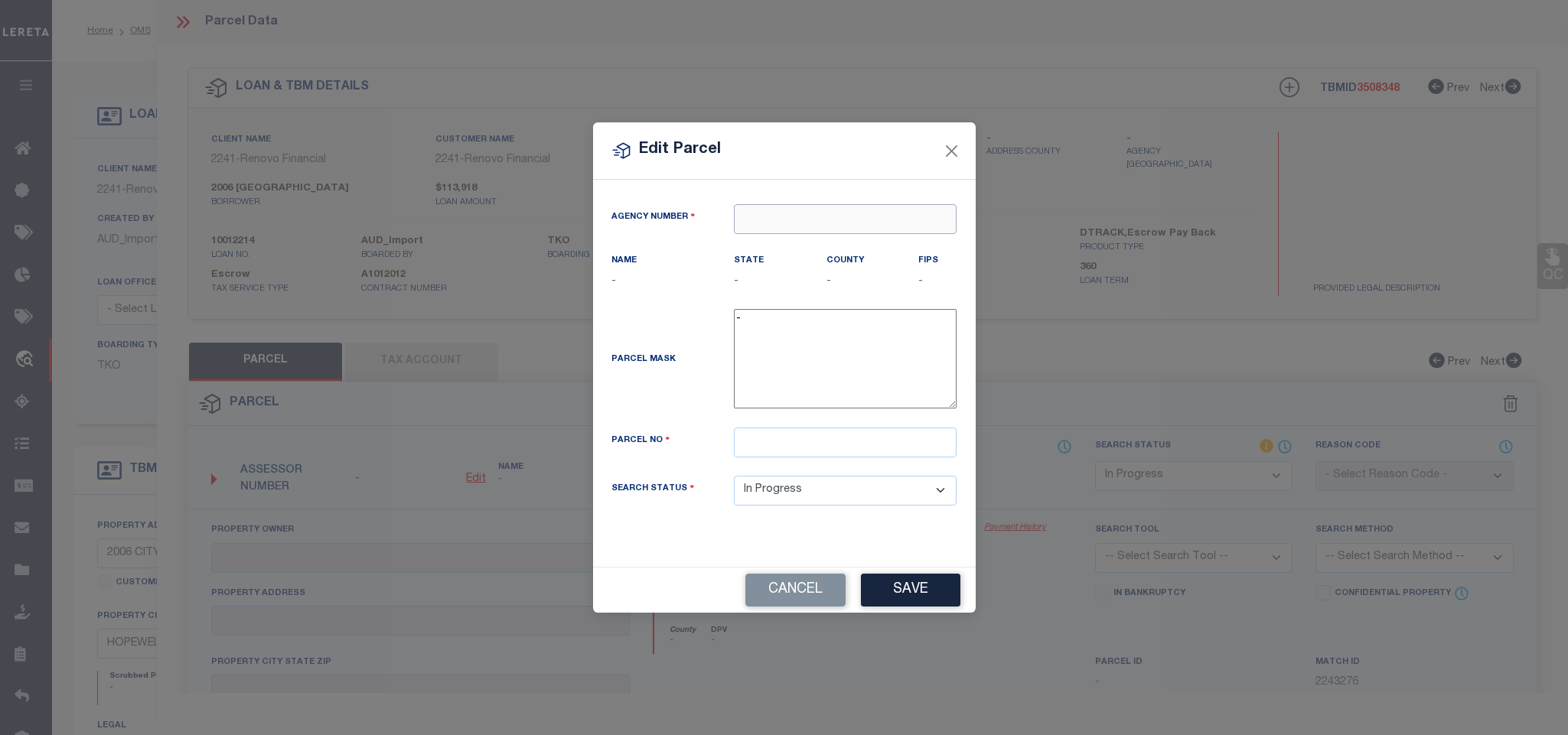
click at [750, 226] on input "text" at bounding box center [846, 219] width 222 height 30
paste input "456702300"
click at [823, 239] on div "456700000 : HOPEWELL CITY" at bounding box center [845, 253] width 222 height 43
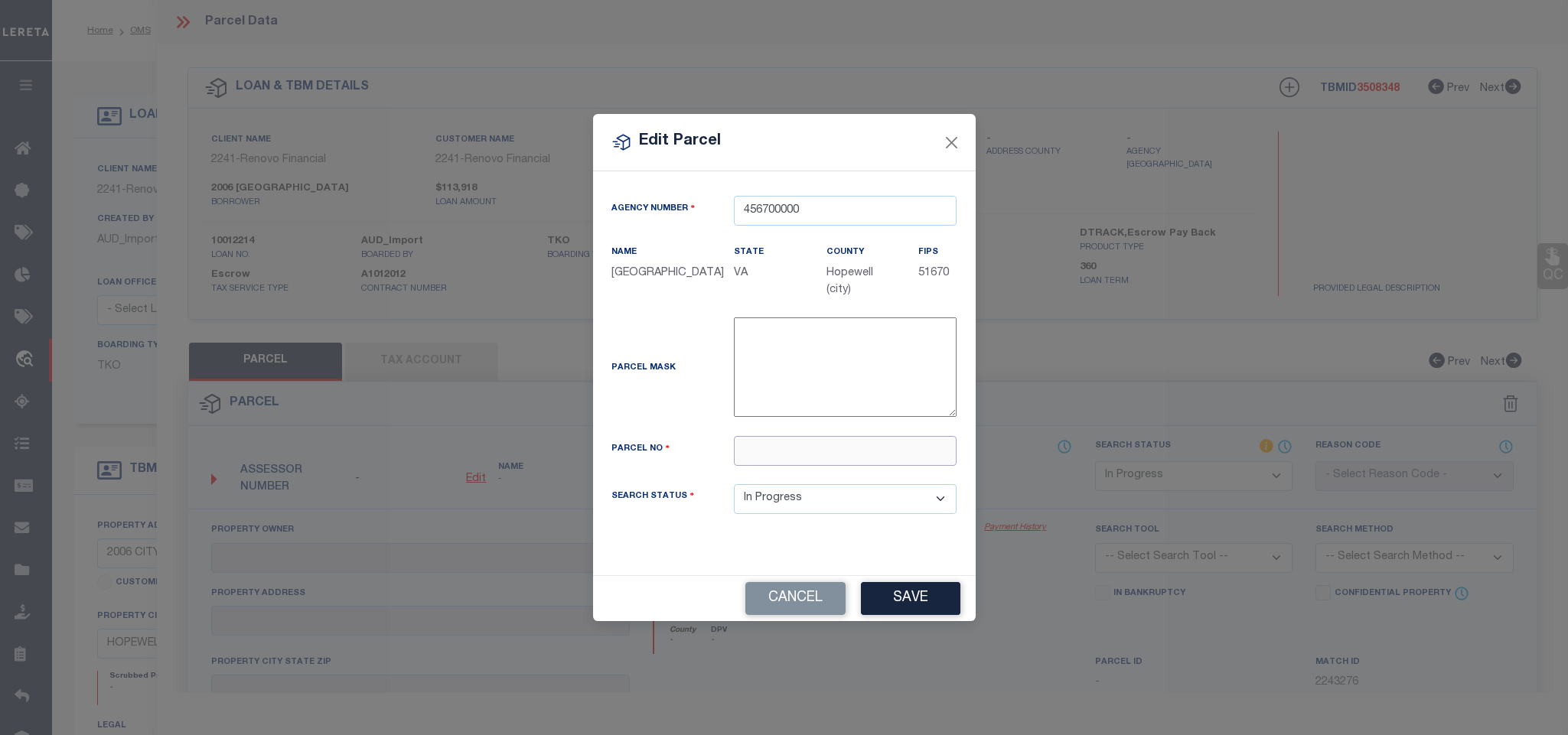
click at [838, 444] on input "text" at bounding box center [846, 451] width 222 height 30
paste input "456702300"
click at [857, 448] on input "456702300" at bounding box center [846, 451] width 222 height 30
paste input "0130015"
click at [917, 610] on button "Save" at bounding box center [910, 598] width 99 height 33
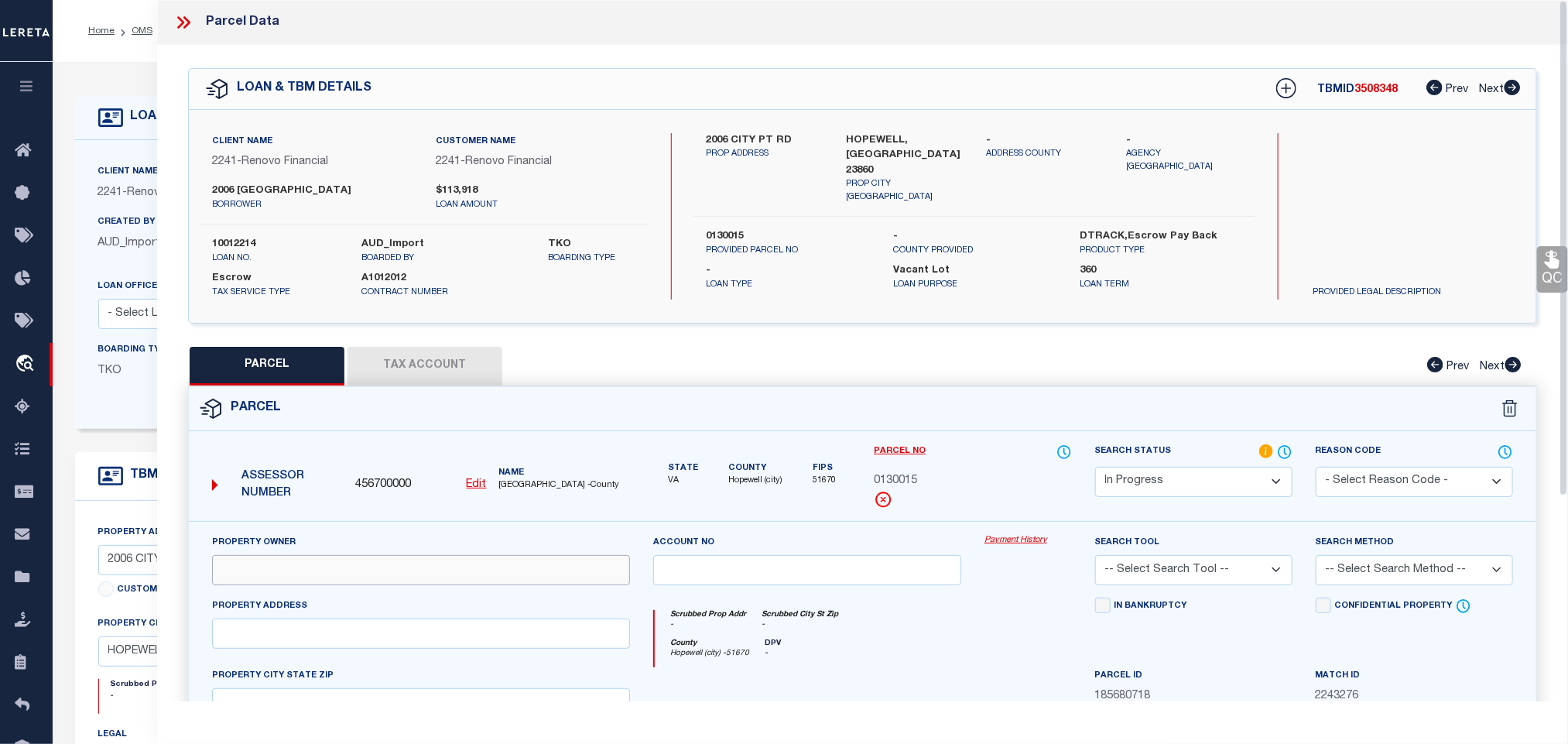
click at [472, 586] on input "text" at bounding box center [421, 570] width 418 height 30
paste input "2006 W City Point LLC 3039 Bradwill Rd"
drag, startPoint x: 368, startPoint y: 581, endPoint x: 477, endPoint y: 581, distance: 109.0
click at [477, 581] on input "2006 W City Point LLC 3039 Bradwill Rd" at bounding box center [421, 570] width 418 height 30
click at [921, 123] on div "Client Name 2241 - Renovo Financial Customer Name 2241 - Renovo Financial 2006 …" at bounding box center [862, 216] width 1347 height 213
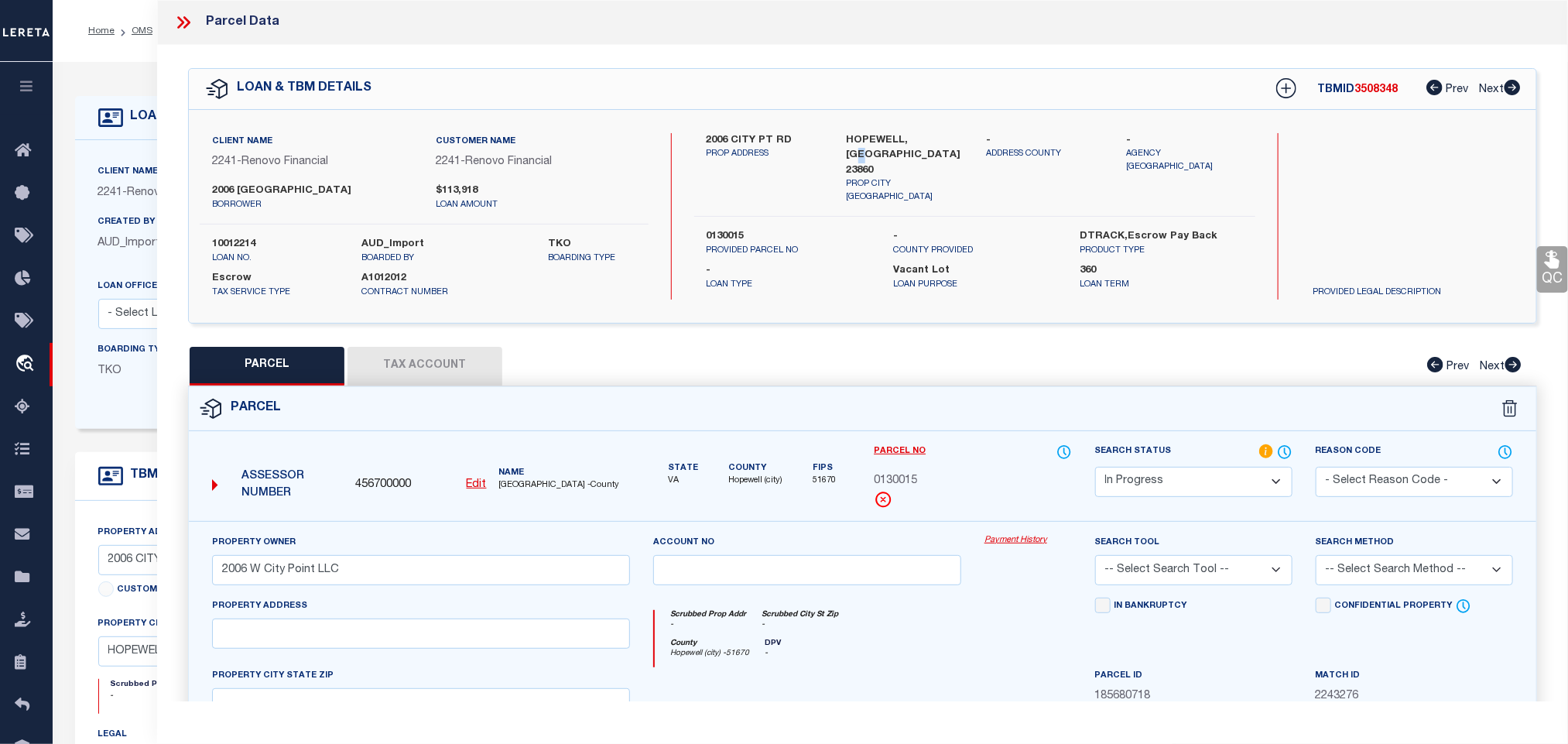
click at [921, 123] on div "Client Name 2241 - Renovo Financial Customer Name 2241 - Renovo Financial 2006 …" at bounding box center [862, 216] width 1347 height 213
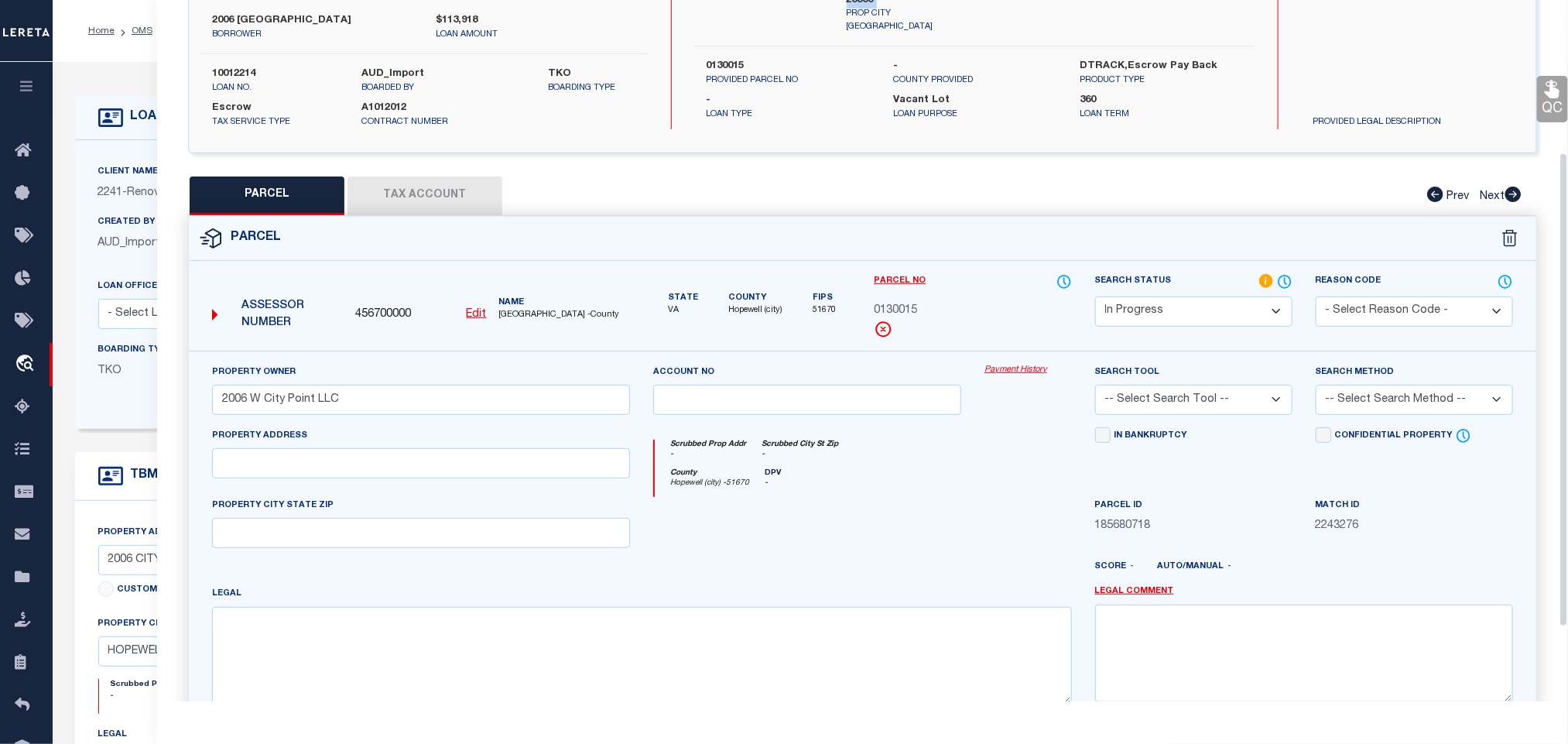
scroll to position [335, 0]
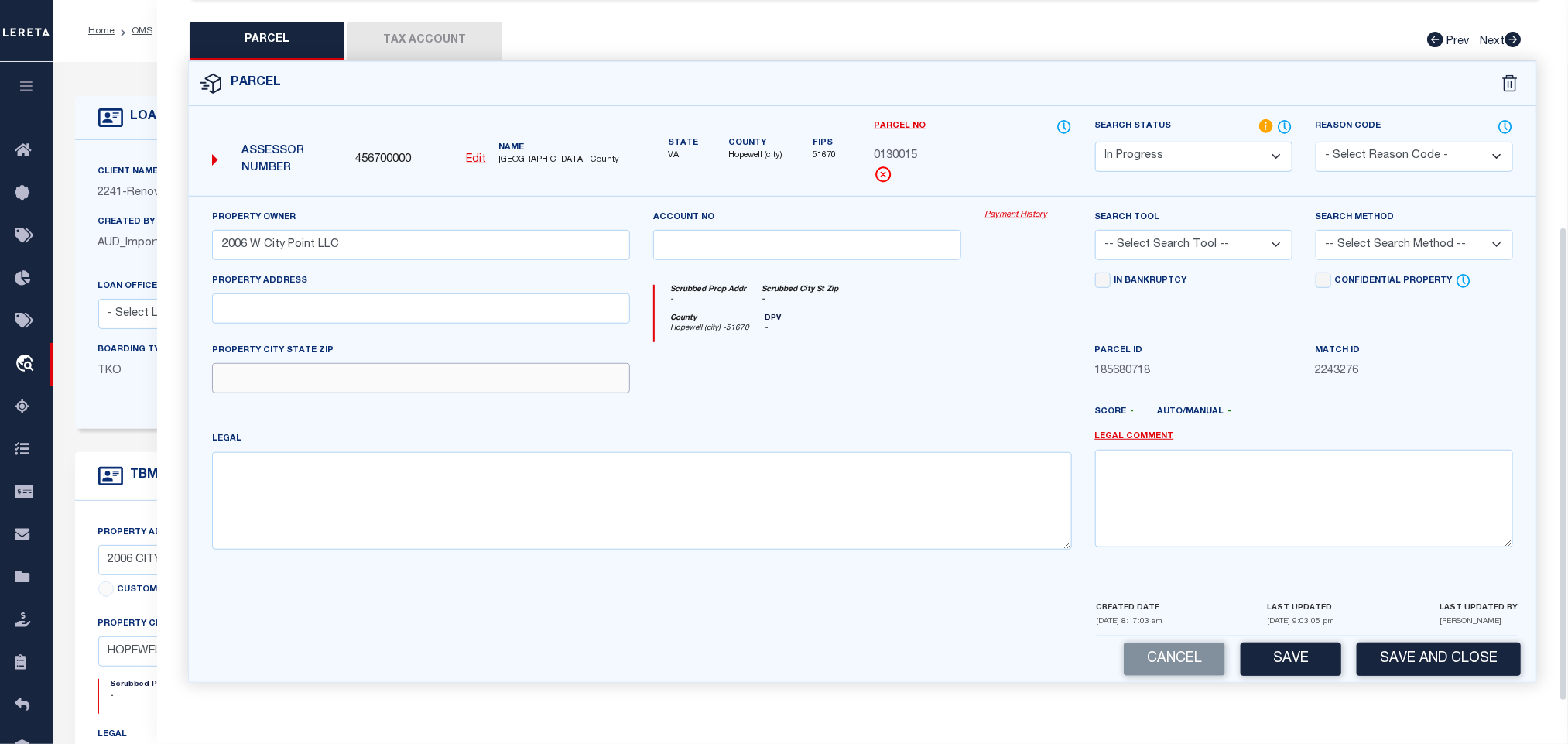
click at [538, 381] on input "text" at bounding box center [421, 378] width 418 height 30
paste input "HOPEWELL, VA 23860"
click at [261, 295] on input "text" at bounding box center [421, 308] width 418 height 30
paste input "2006 City Point Rd"
click at [553, 503] on textarea at bounding box center [642, 501] width 860 height 98
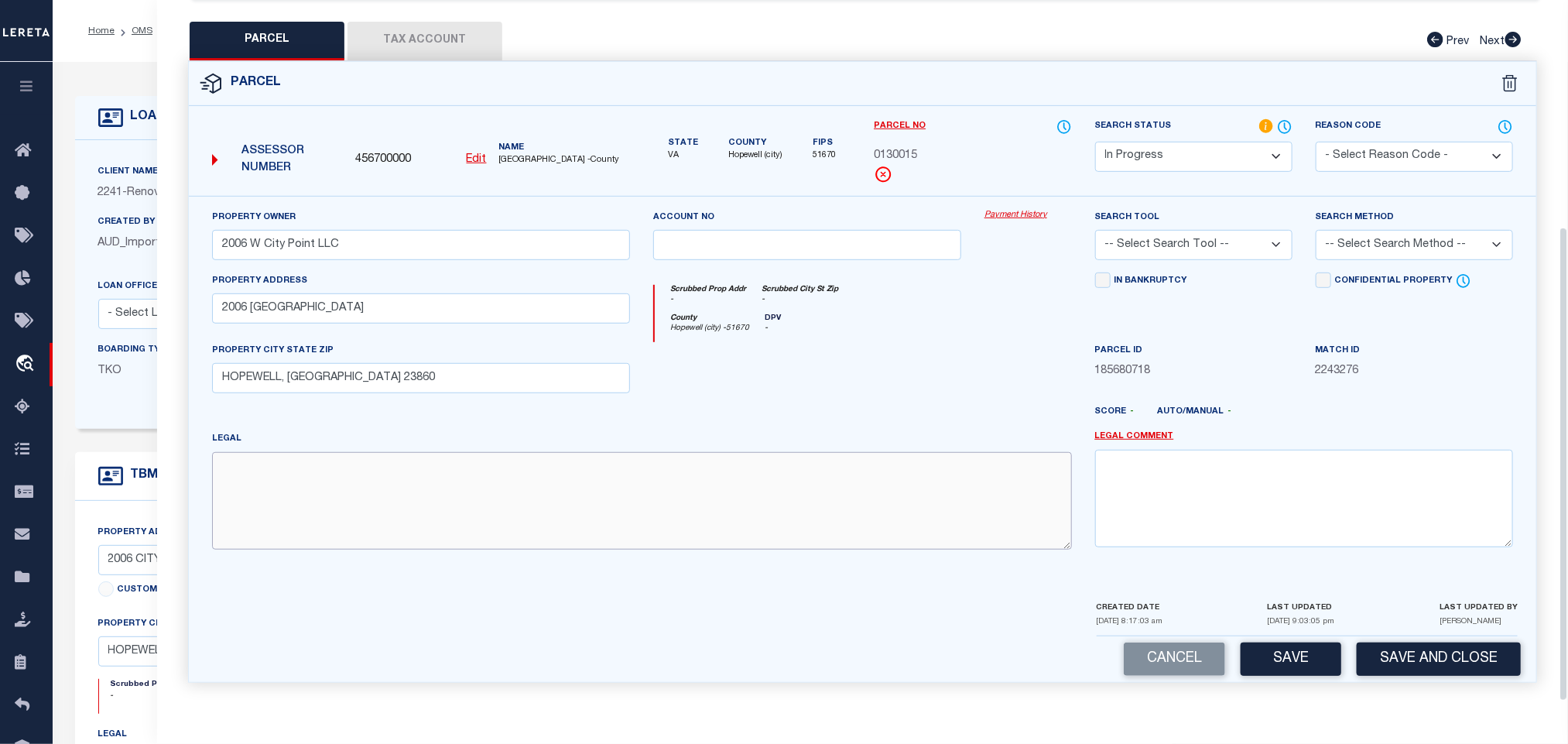
paste textarea "LOTS 6 & 7 BLK 2 SUBDIVISION: BATTLEGROUND ADDITION"
click at [1150, 238] on select "-- Select Search Tool -- 3rd Party Website Agency File Agency Website ATLS CNV-…" at bounding box center [1194, 245] width 198 height 30
click at [1096, 230] on select "-- Select Search Tool -- 3rd Party Website Agency File Agency Website ATLS CNV-…" at bounding box center [1194, 245] width 198 height 30
drag, startPoint x: 1356, startPoint y: 232, endPoint x: 1317, endPoint y: 377, distance: 150.2
click at [1356, 232] on select "-- Select Search Method -- Property Address Legal Liability Info Provided" at bounding box center [1415, 245] width 198 height 30
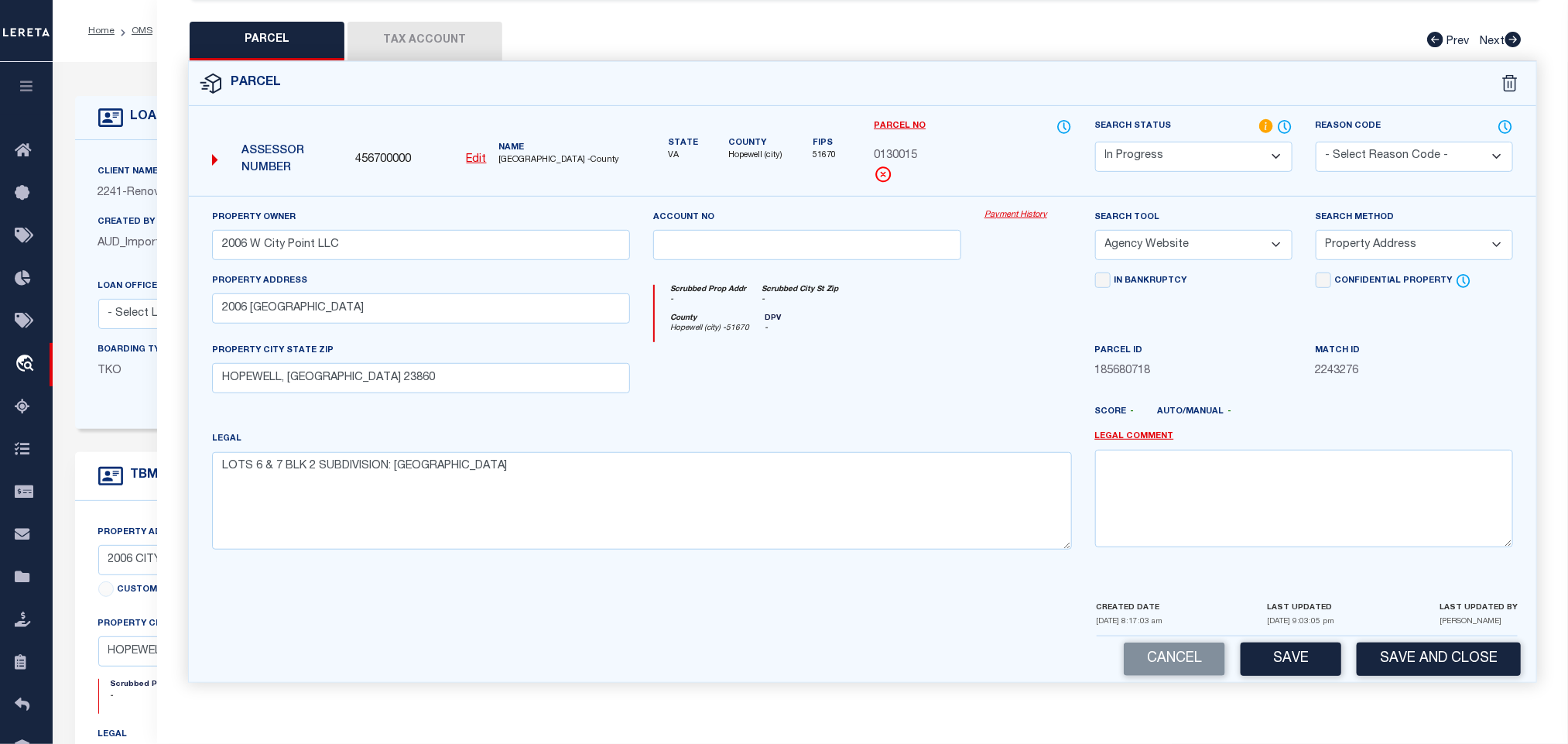
click at [1316, 230] on select "-- Select Search Method -- Property Address Legal Liability Info Provided" at bounding box center [1415, 245] width 198 height 30
click at [1298, 656] on button "Save" at bounding box center [1291, 659] width 100 height 34
click at [435, 30] on button "Tax Account" at bounding box center [425, 40] width 155 height 39
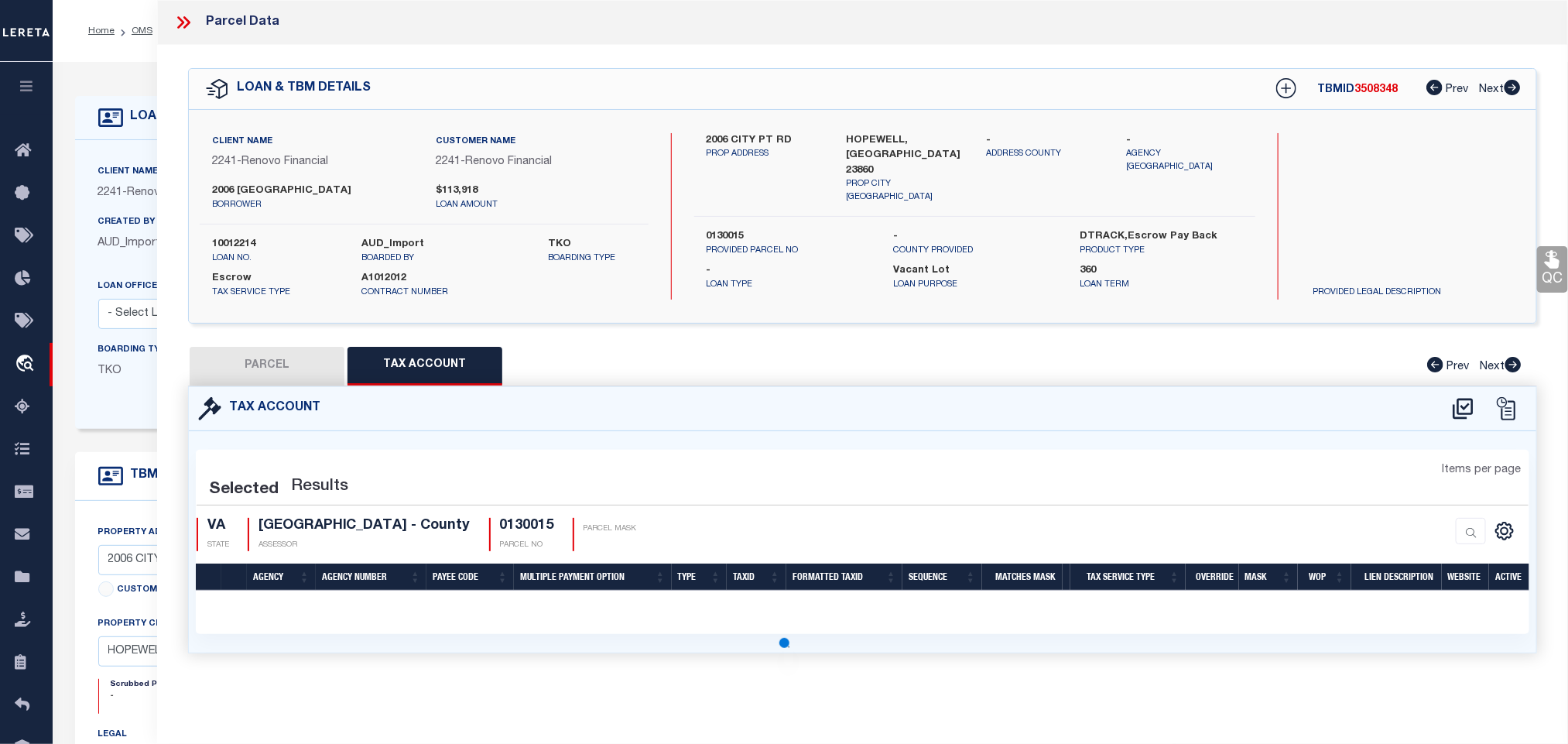
scroll to position [0, 0]
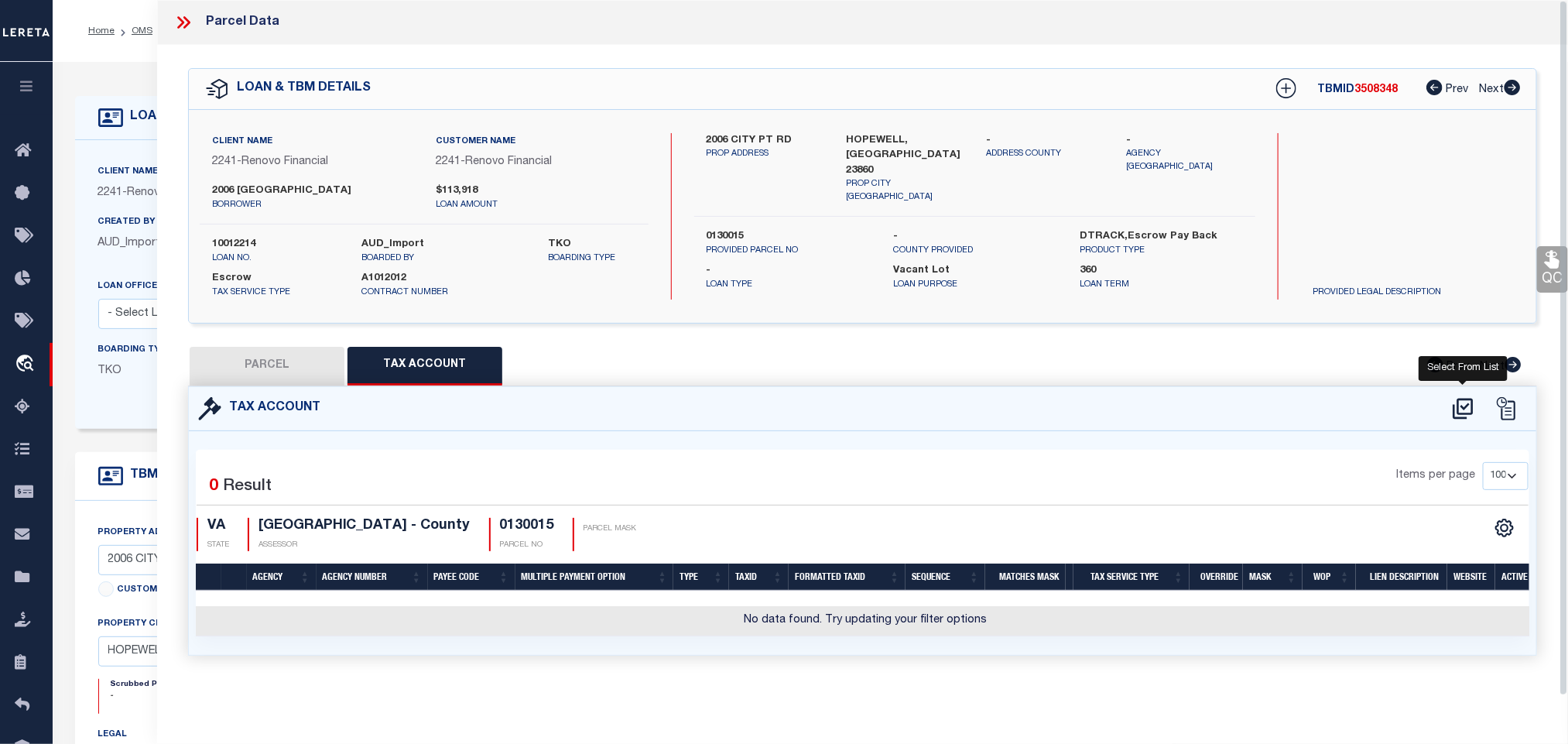
click at [1463, 412] on icon at bounding box center [1463, 409] width 26 height 25
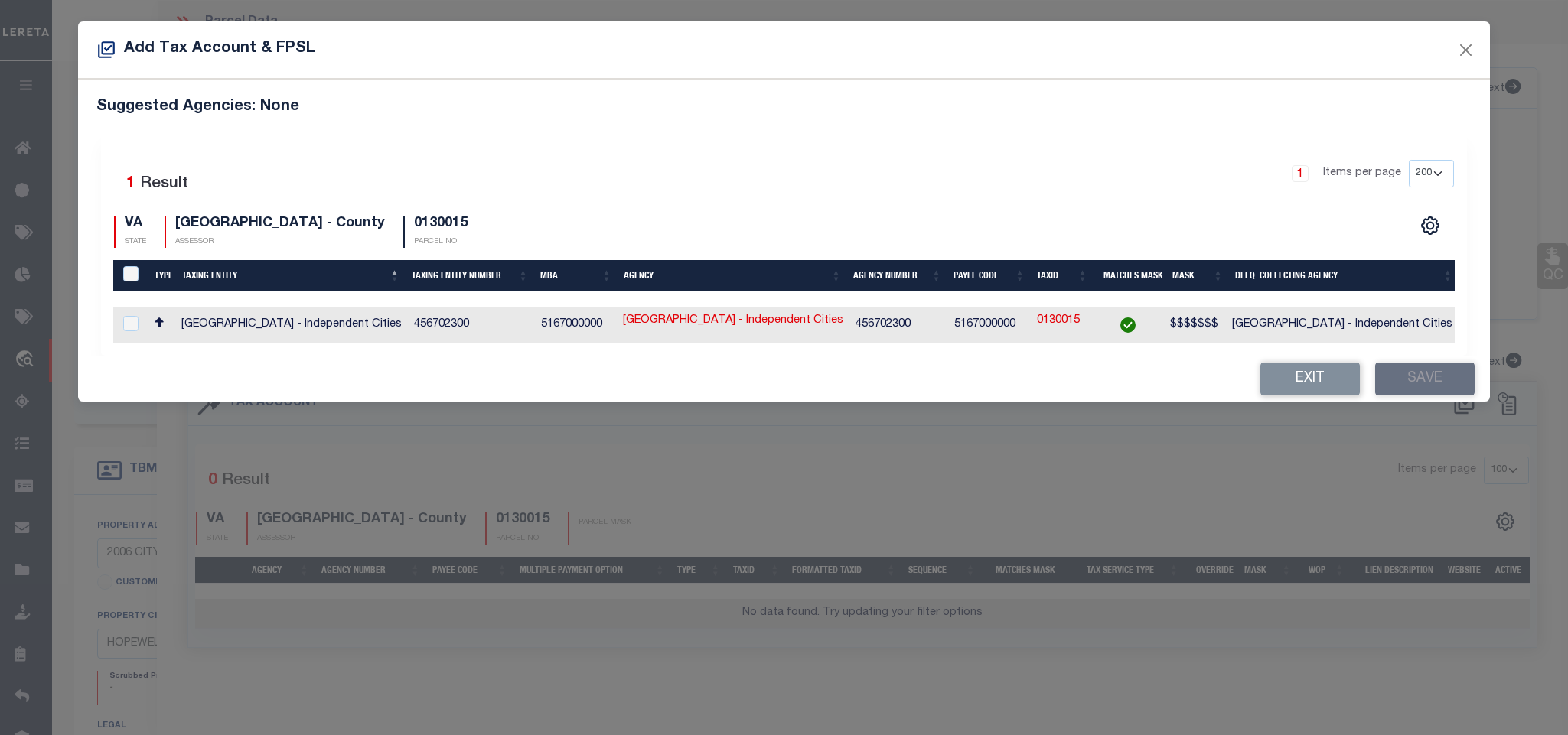
click at [1312, 330] on td "HOPEWELL CITY - Independent Cities" at bounding box center [1342, 324] width 233 height 36
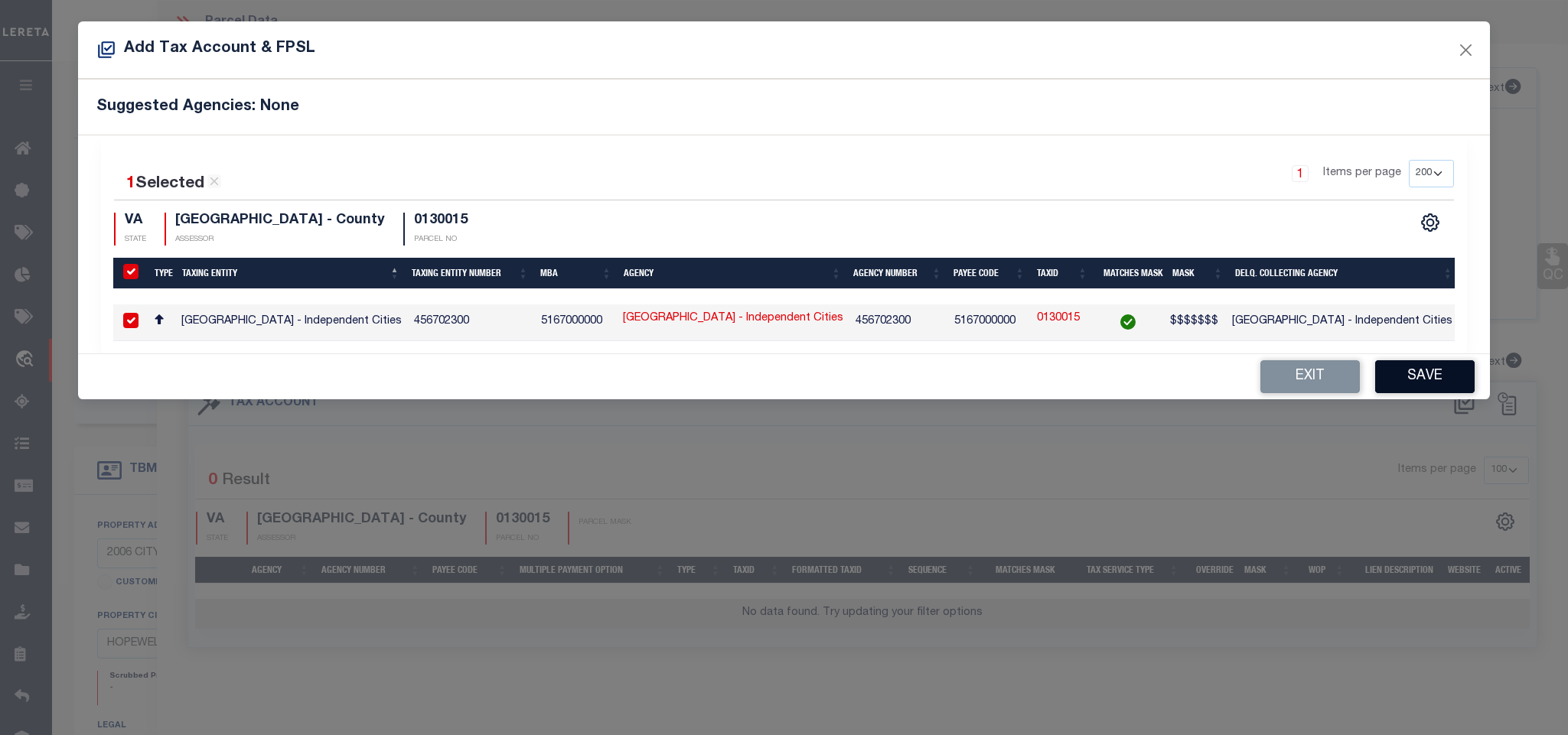
click at [1402, 393] on button "Save" at bounding box center [1425, 377] width 99 height 33
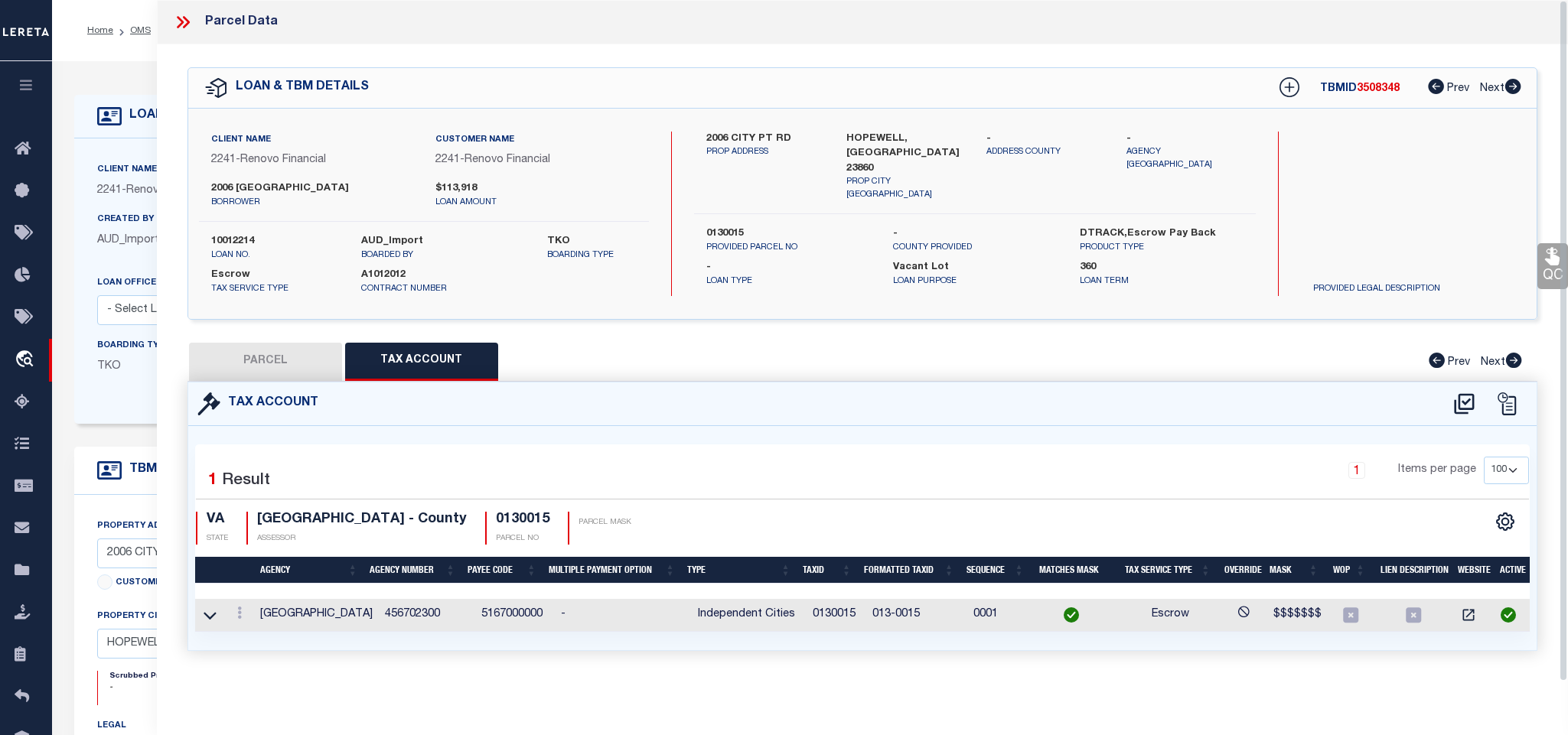
click at [276, 350] on button "PARCEL" at bounding box center [266, 362] width 153 height 38
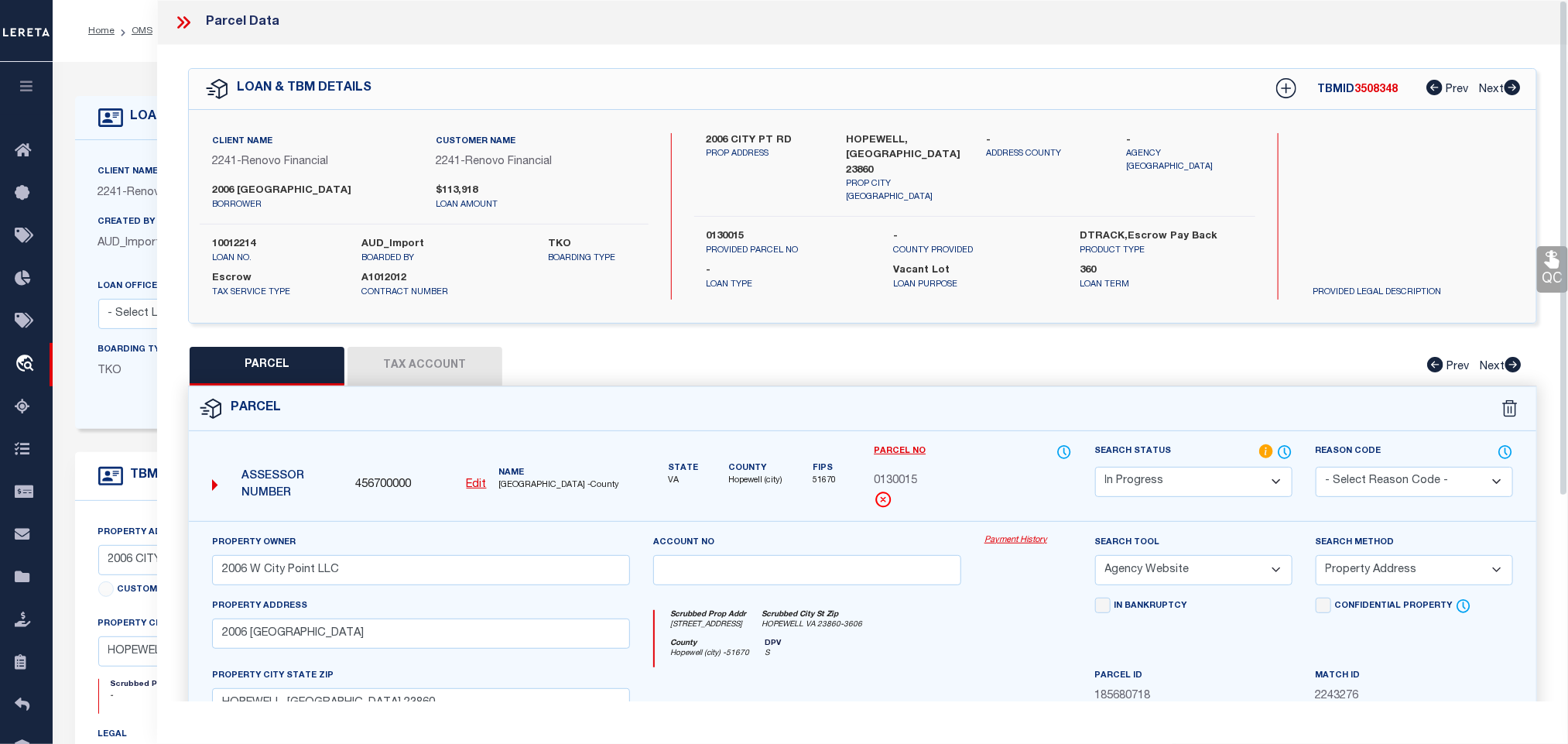
drag, startPoint x: 1167, startPoint y: 484, endPoint x: 1161, endPoint y: 474, distance: 11.7
click at [1161, 474] on select "Automated Search Bad Parcel Complete Duplicate Parcel High Dollar Reporting In …" at bounding box center [1194, 482] width 198 height 30
click at [1096, 468] on select "Automated Search Bad Parcel Complete Duplicate Parcel High Dollar Reporting In …" at bounding box center [1194, 482] width 198 height 30
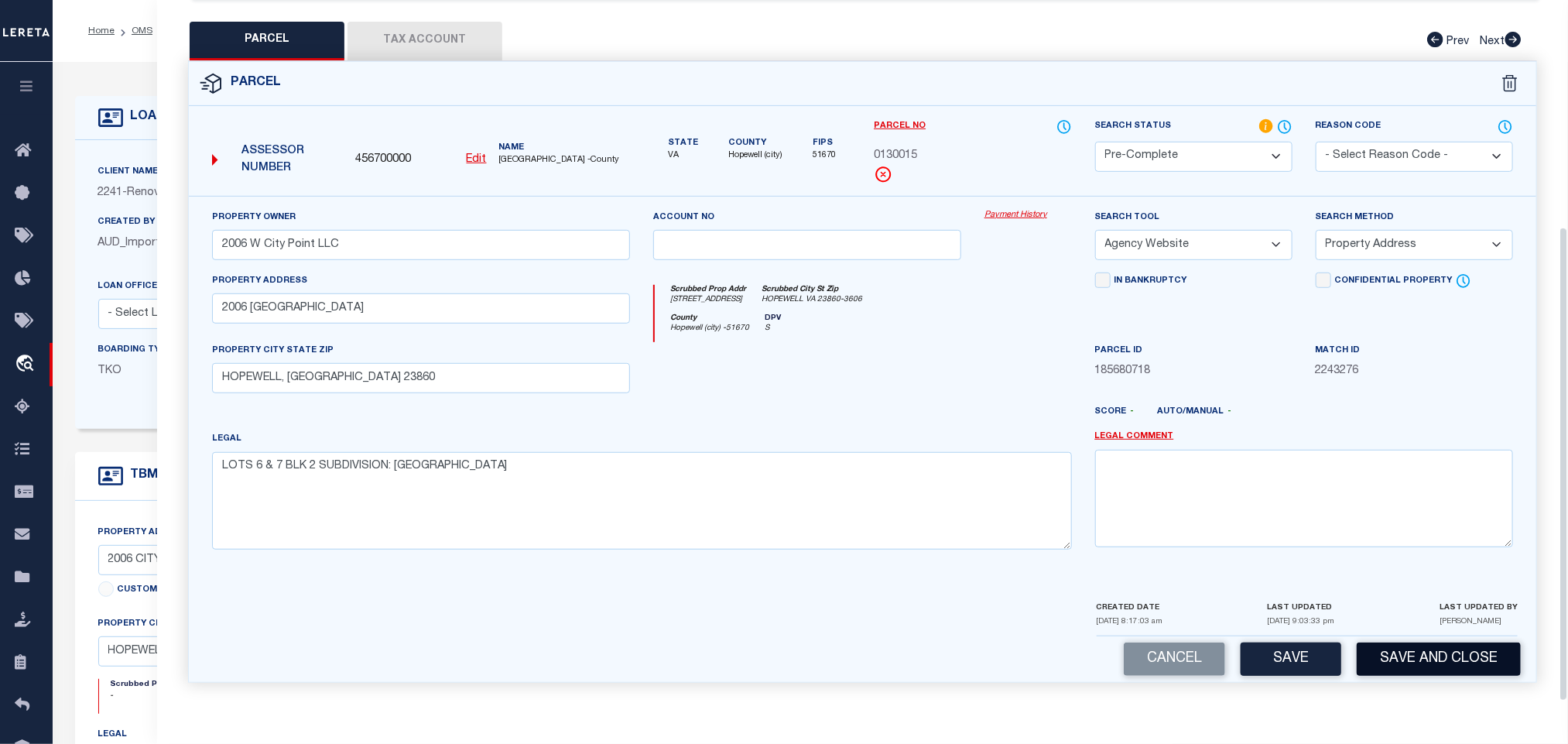
click at [1405, 643] on button "Save and Close" at bounding box center [1438, 659] width 164 height 34
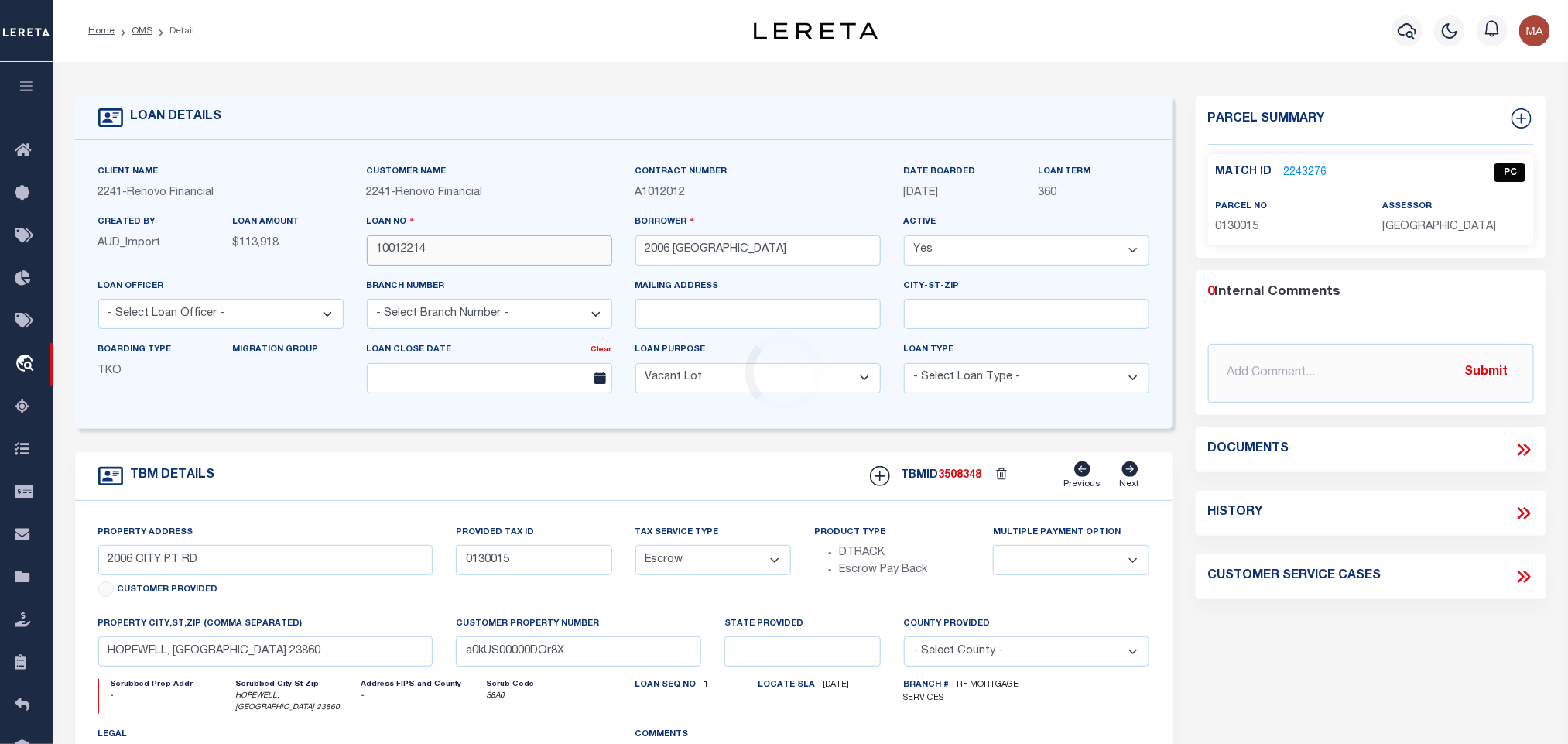
click at [422, 244] on input "10012214" at bounding box center [489, 250] width 246 height 30
click at [957, 481] on span "3508348" at bounding box center [961, 475] width 43 height 11
click at [1394, 235] on p "HOPEWELL CITY" at bounding box center [1454, 228] width 143 height 17
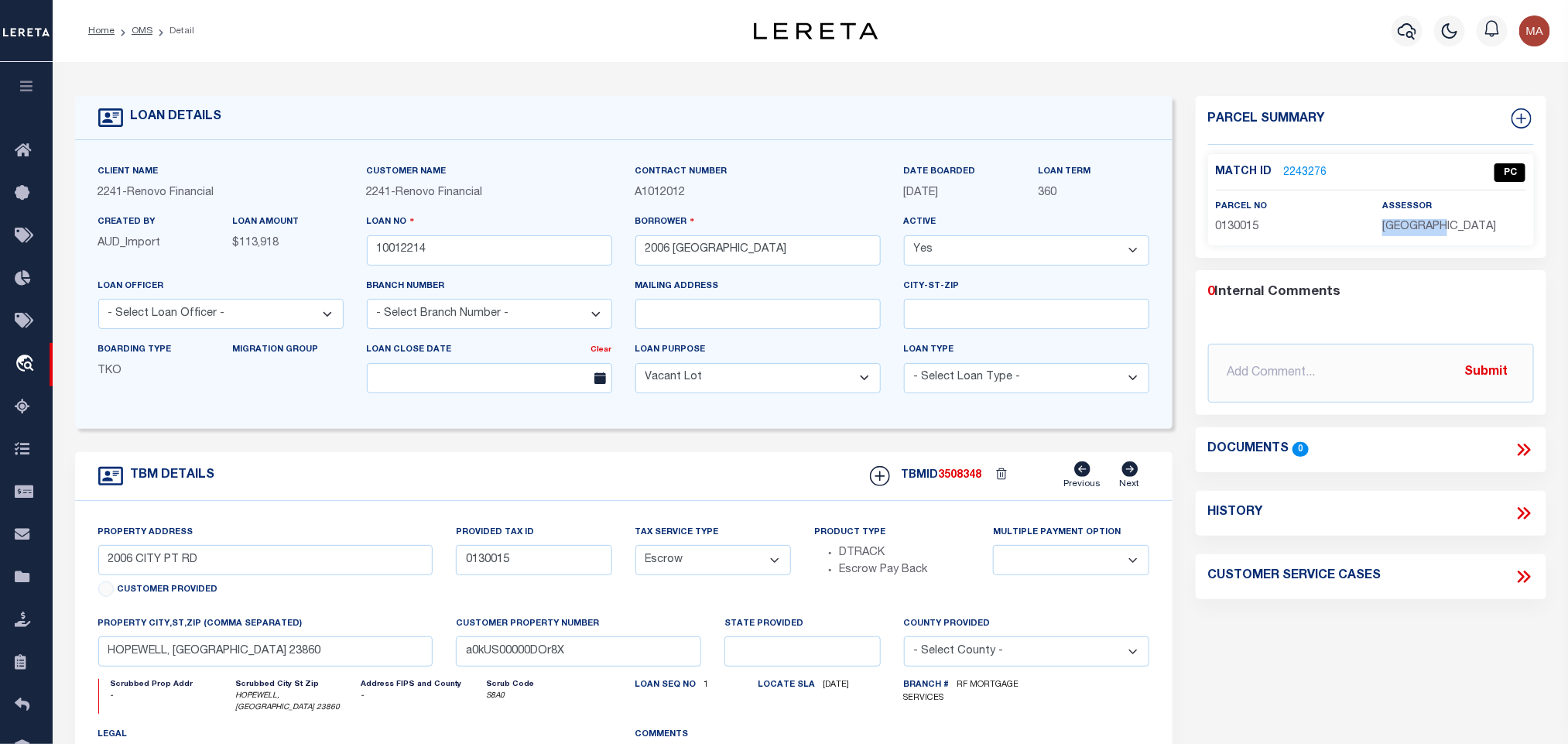
click at [1394, 235] on p "HOPEWELL CITY" at bounding box center [1454, 228] width 143 height 17
click at [1395, 235] on p "HOPEWELL CITY" at bounding box center [1454, 228] width 143 height 17
click at [1237, 225] on span "0130015" at bounding box center [1237, 227] width 43 height 11
drag, startPoint x: 145, startPoint y: 28, endPoint x: 210, endPoint y: 298, distance: 277.7
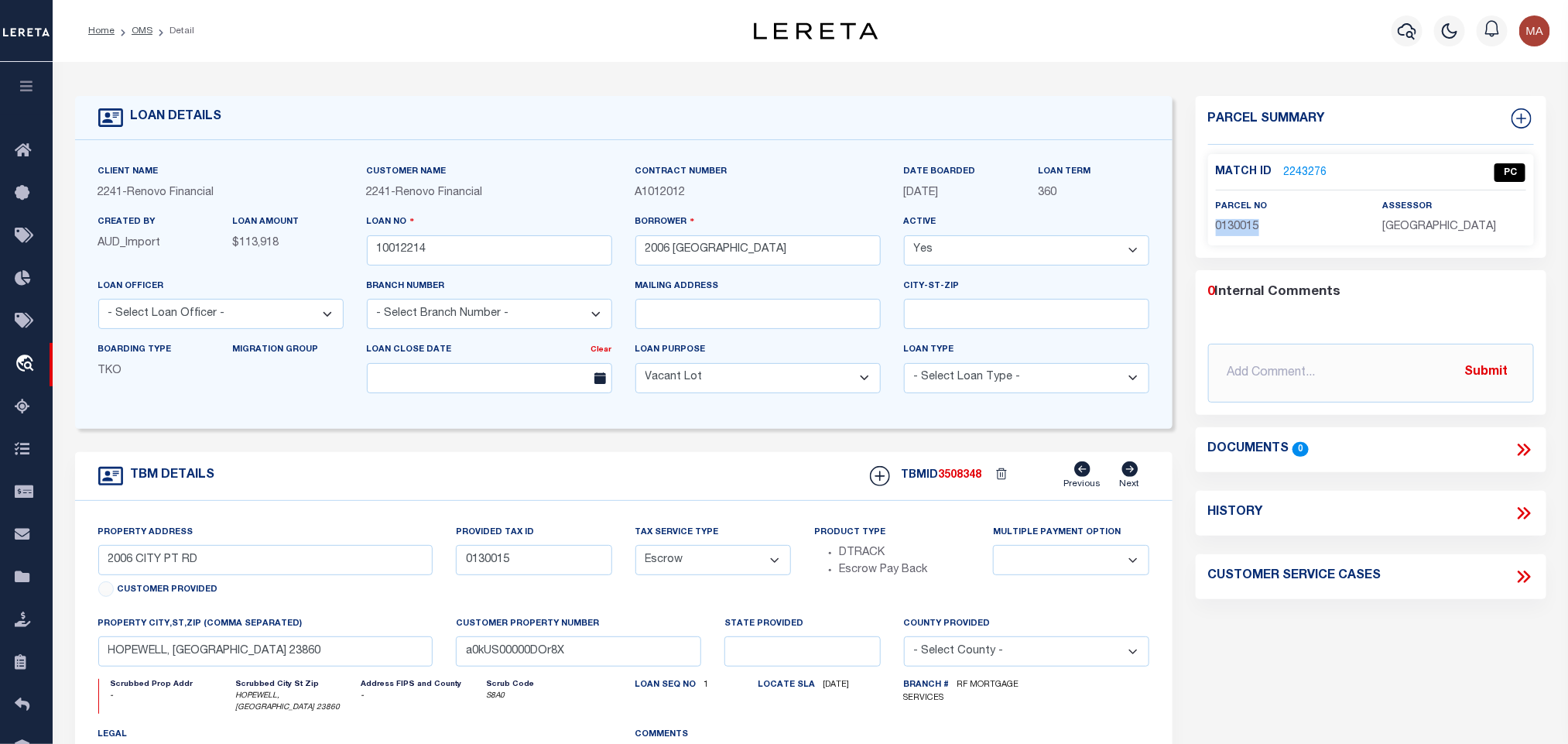
click at [145, 28] on link "OMS" at bounding box center [142, 31] width 21 height 9
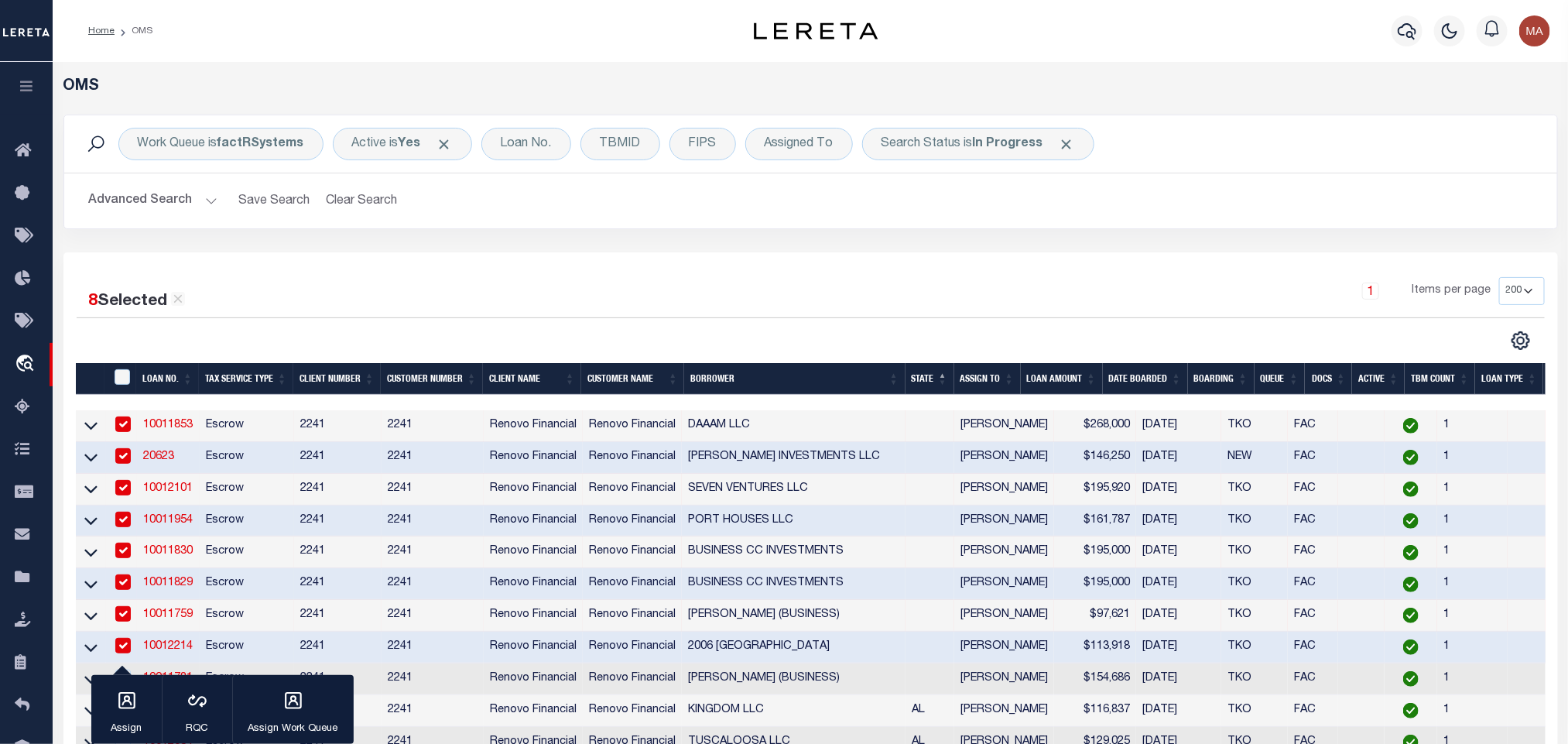
scroll to position [232, 0]
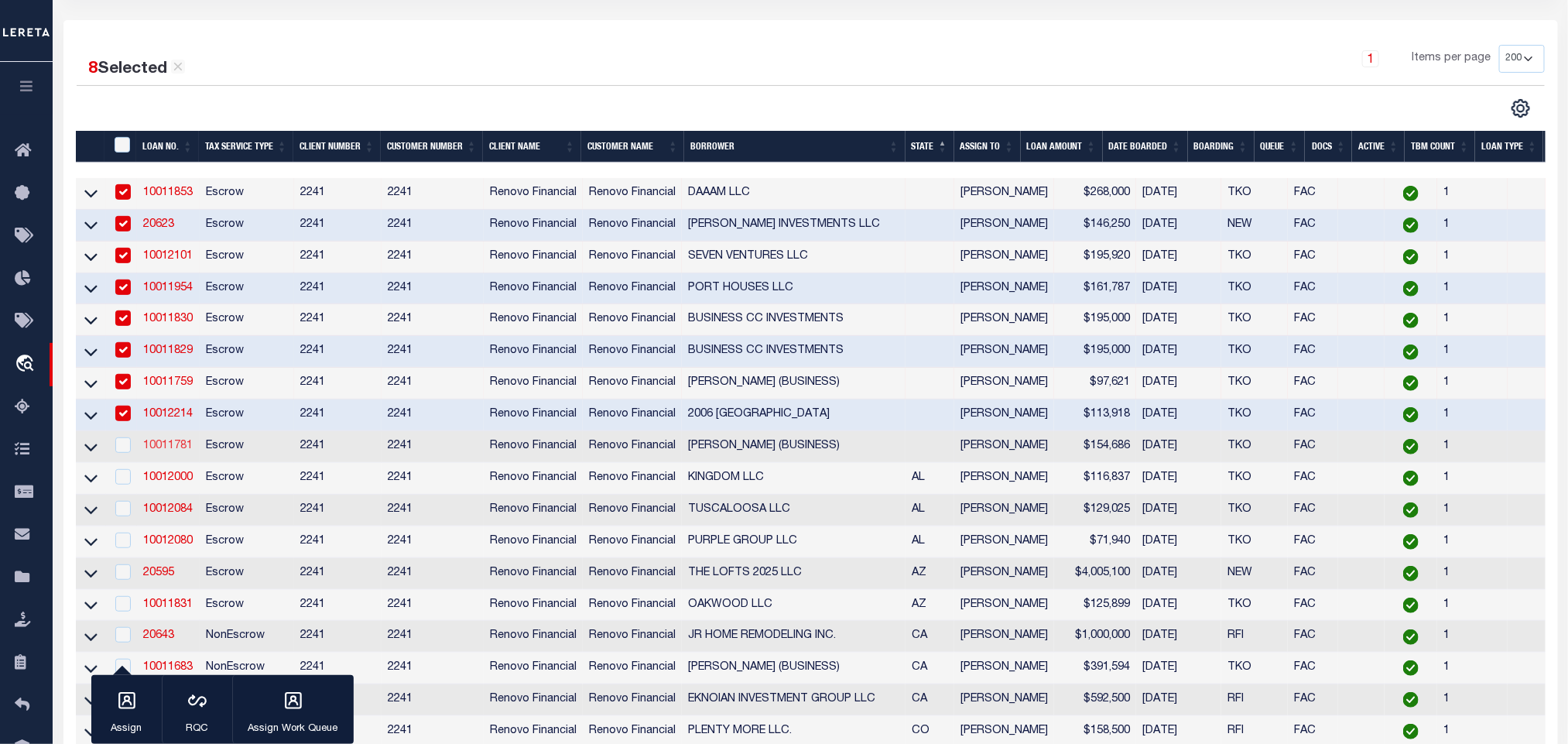
click at [173, 448] on link "10011781" at bounding box center [168, 446] width 50 height 11
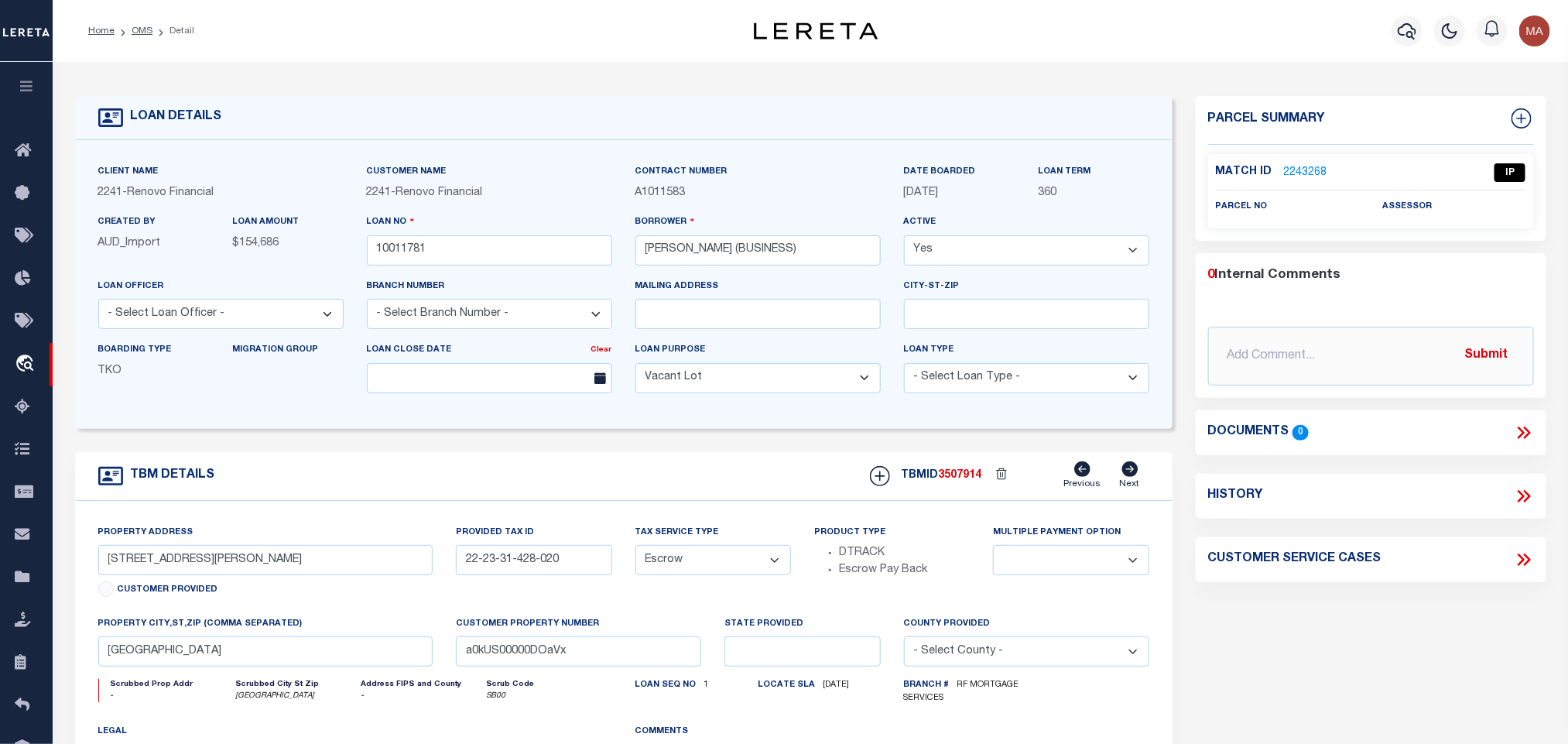
scroll to position [116, 0]
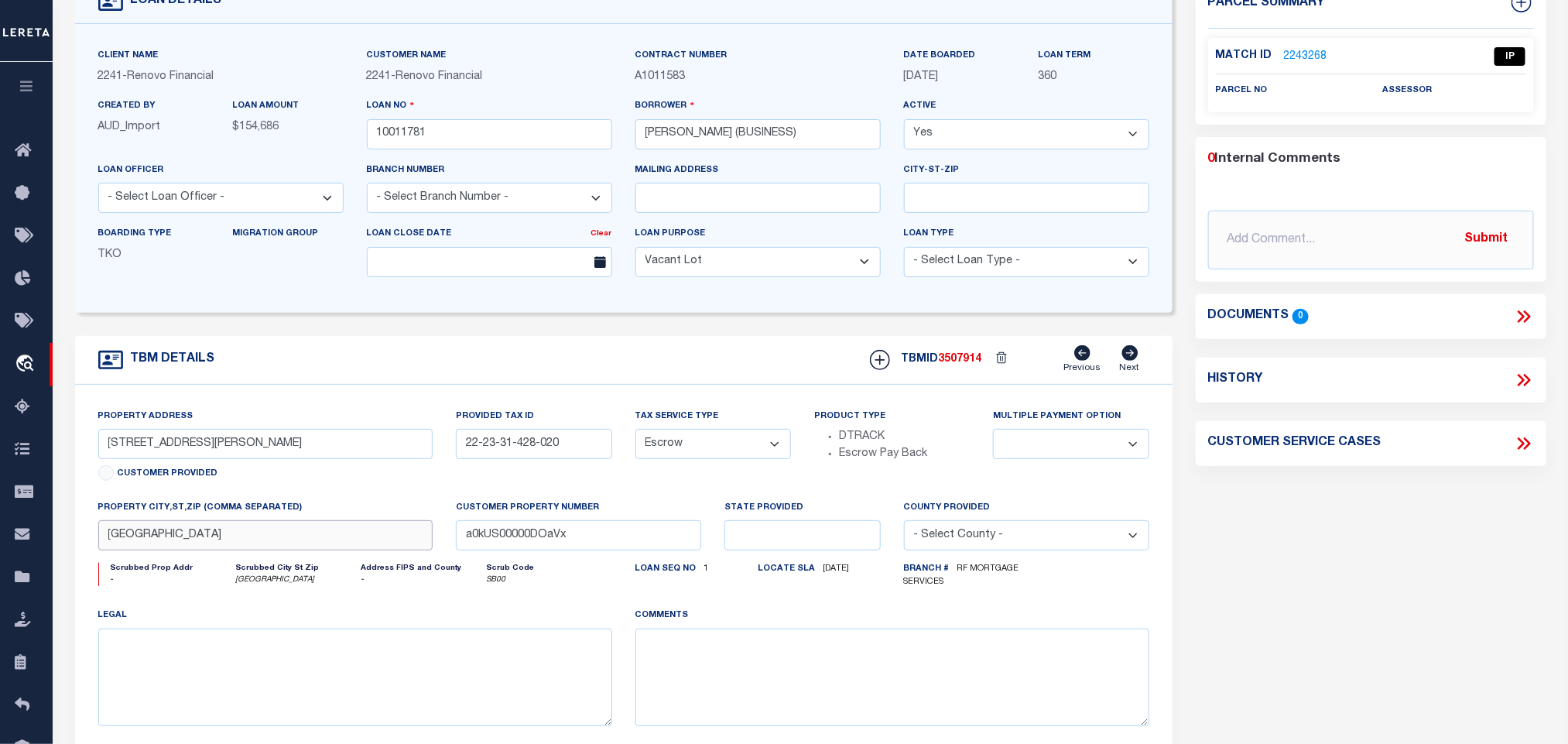
click at [327, 542] on input "FARMINGTON HILLS, MI 48335" at bounding box center [265, 535] width 335 height 30
click at [149, 551] on input "FARMINGTON HILLS, MI 48335" at bounding box center [265, 535] width 335 height 30
click at [131, 551] on input "FARMINGTON HILLS, MI 48335" at bounding box center [265, 535] width 335 height 30
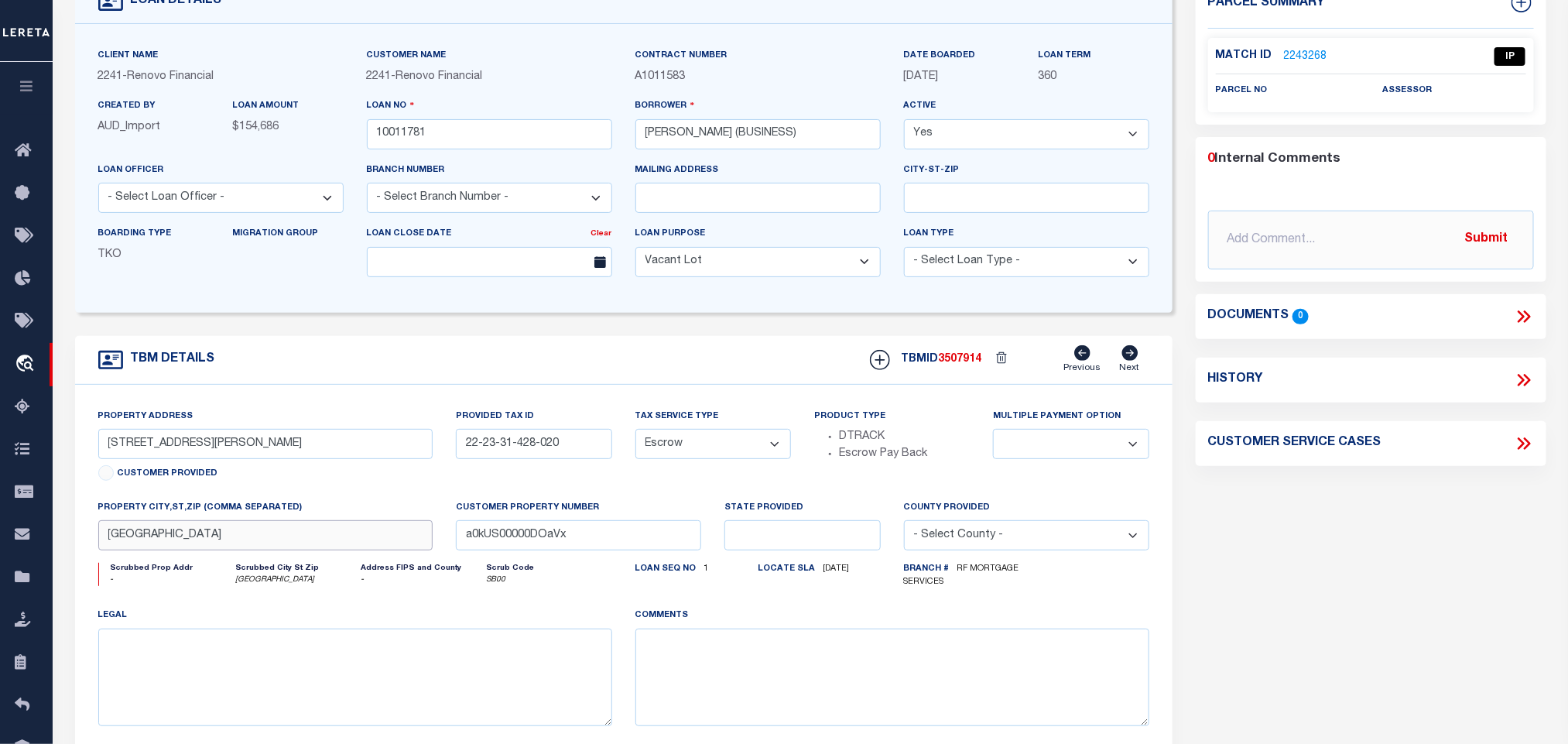
drag, startPoint x: 105, startPoint y: 546, endPoint x: 216, endPoint y: 560, distance: 111.9
click at [216, 551] on input "FARMINGTON HILLS, MI 48335" at bounding box center [265, 535] width 335 height 30
click at [185, 448] on input "20937 HALSTED RD" at bounding box center [265, 443] width 335 height 30
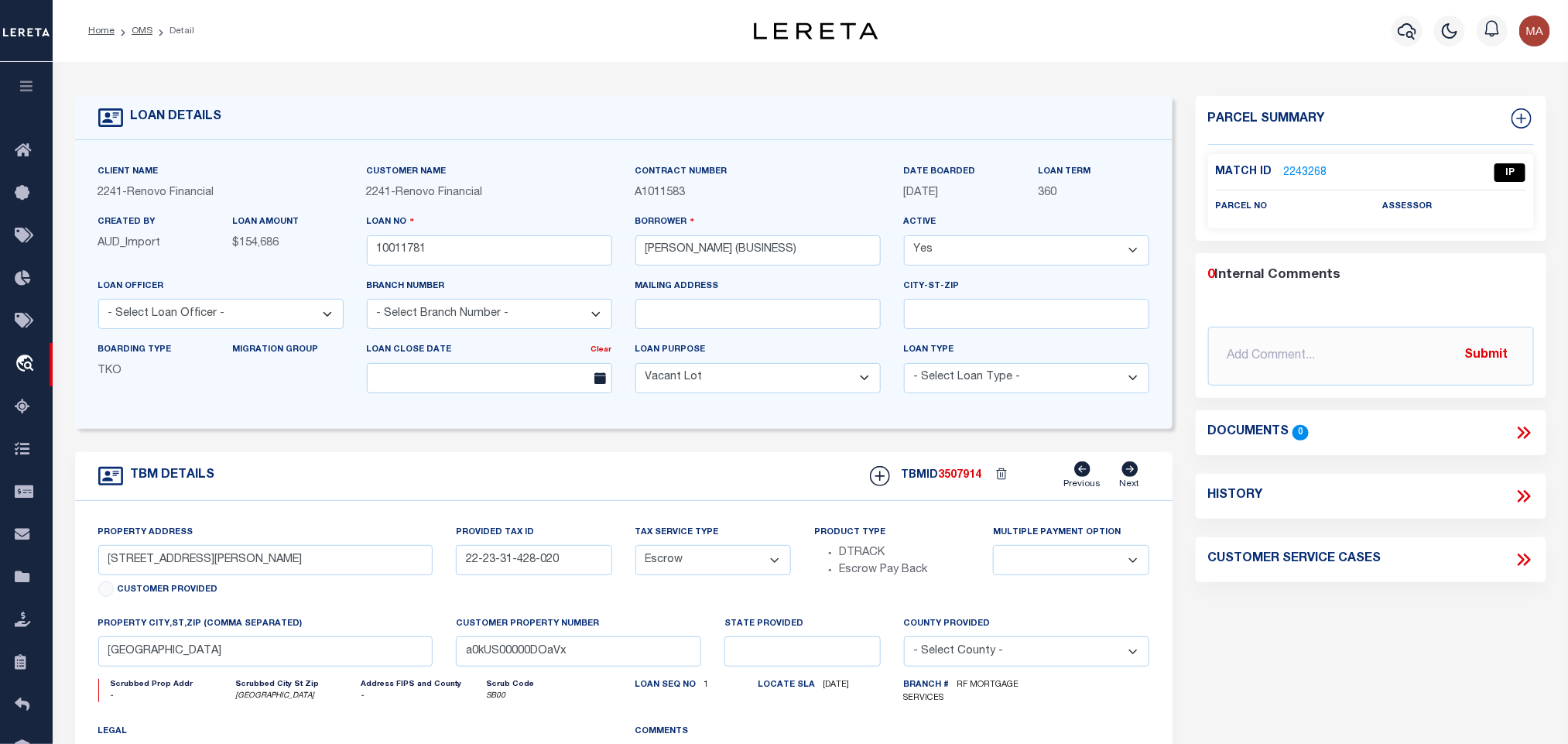
click at [1298, 168] on link "2243268" at bounding box center [1306, 173] width 43 height 16
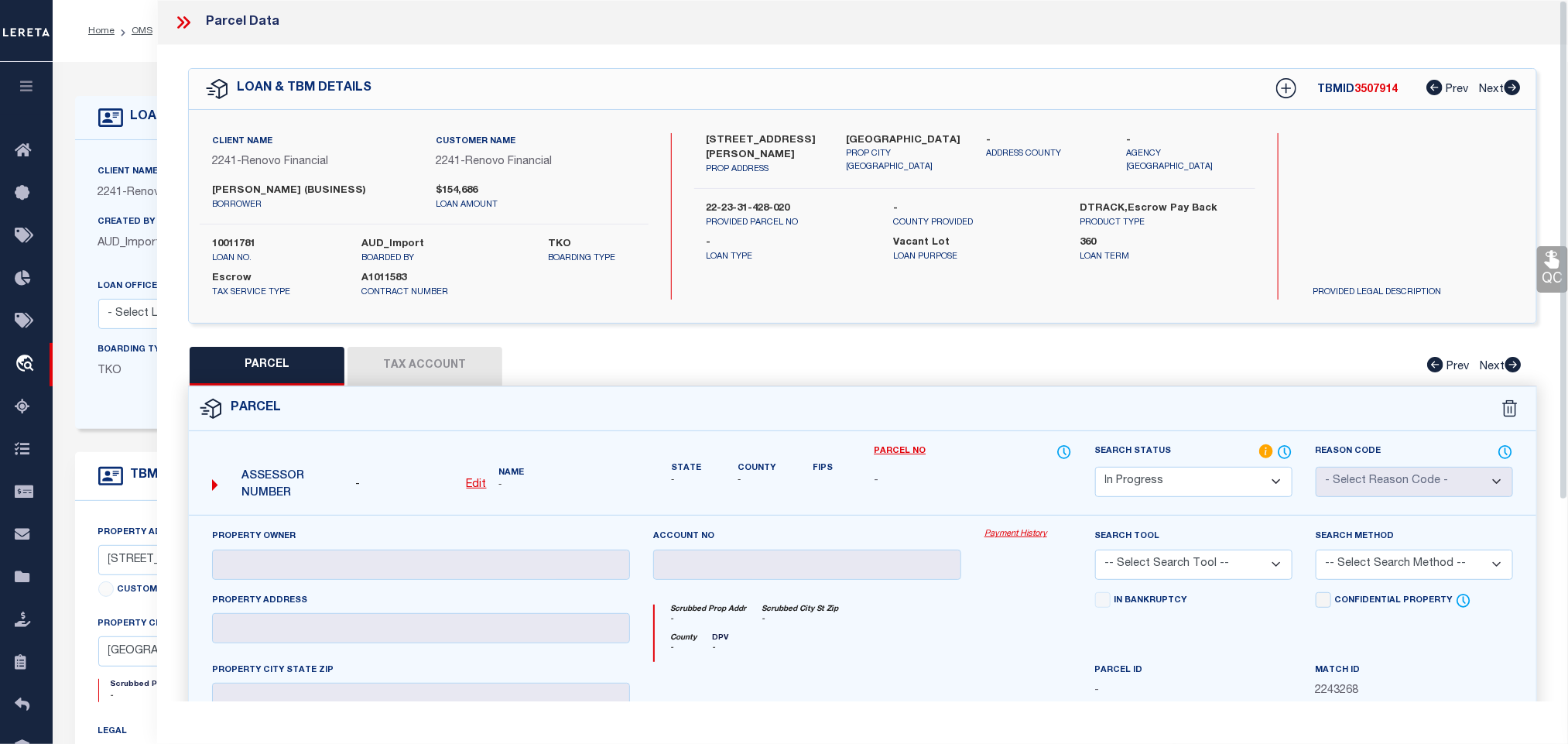
click at [479, 486] on u "Edit" at bounding box center [477, 485] width 20 height 11
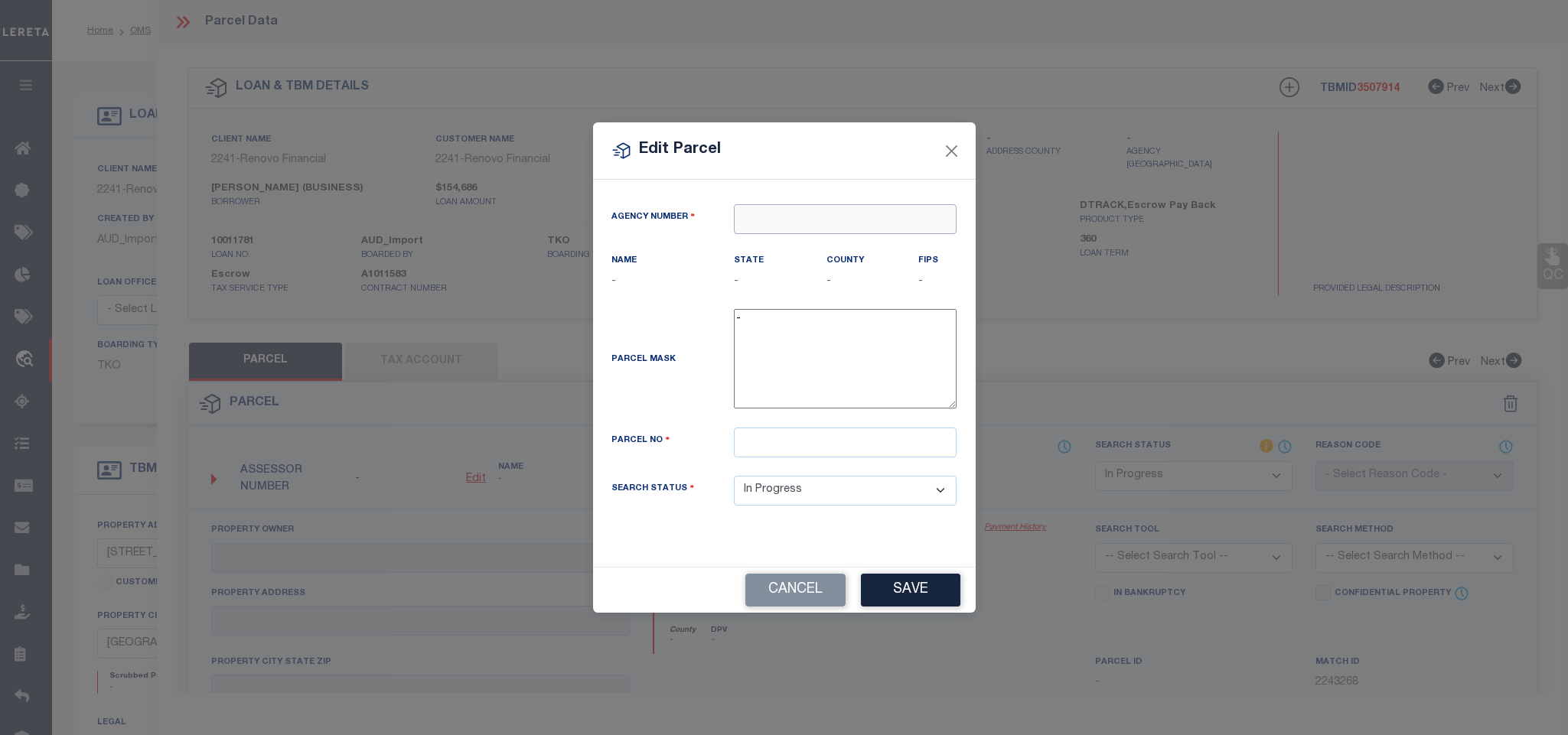
click at [875, 210] on input "text" at bounding box center [846, 219] width 222 height 30
paste input "210630000"
click at [857, 241] on div "210630000 : OAKLAND COUNTY" at bounding box center [845, 253] width 222 height 43
click at [812, 457] on input "text" at bounding box center [846, 442] width 222 height 30
paste input "22-23-31-428-020"
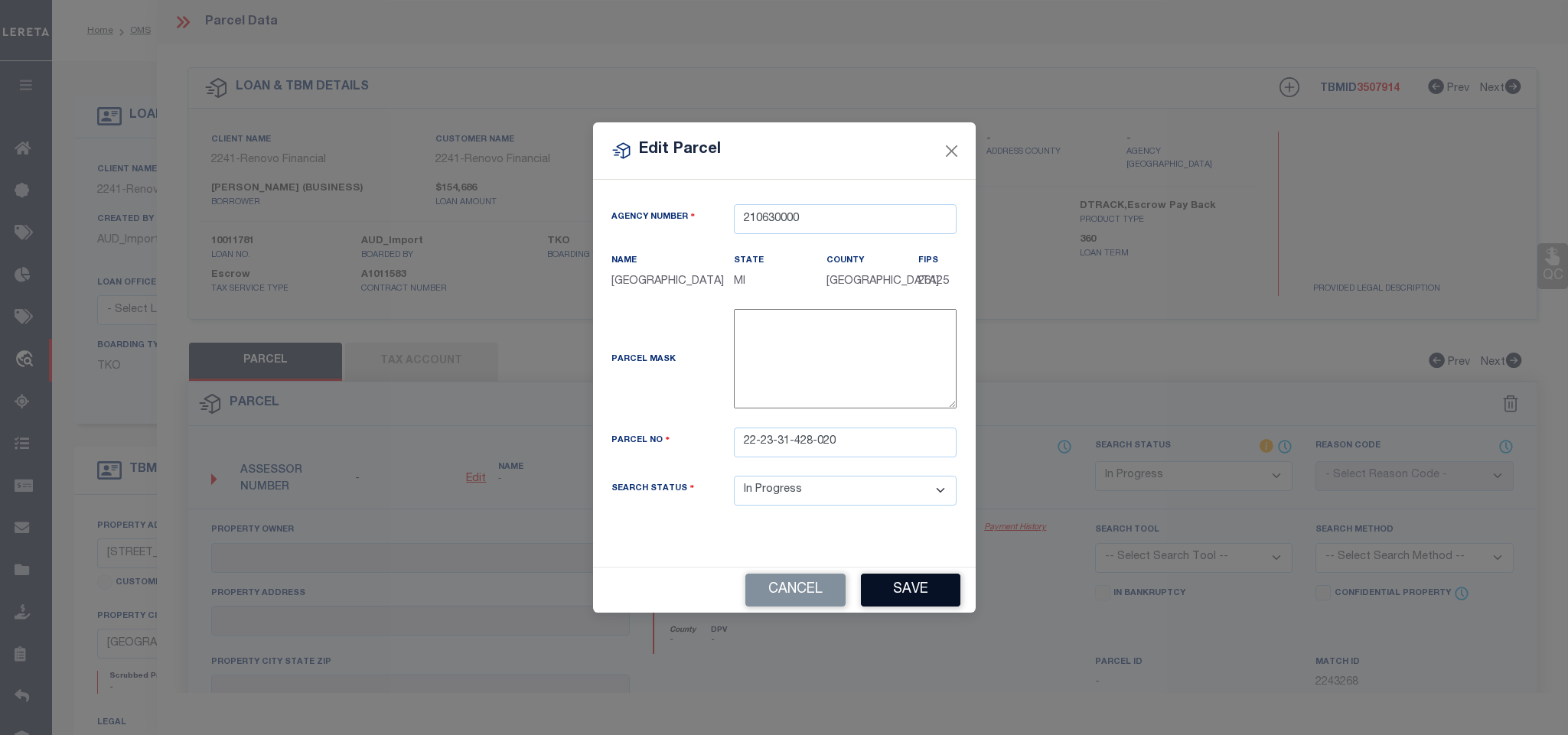
click at [896, 603] on button "Save" at bounding box center [910, 590] width 99 height 33
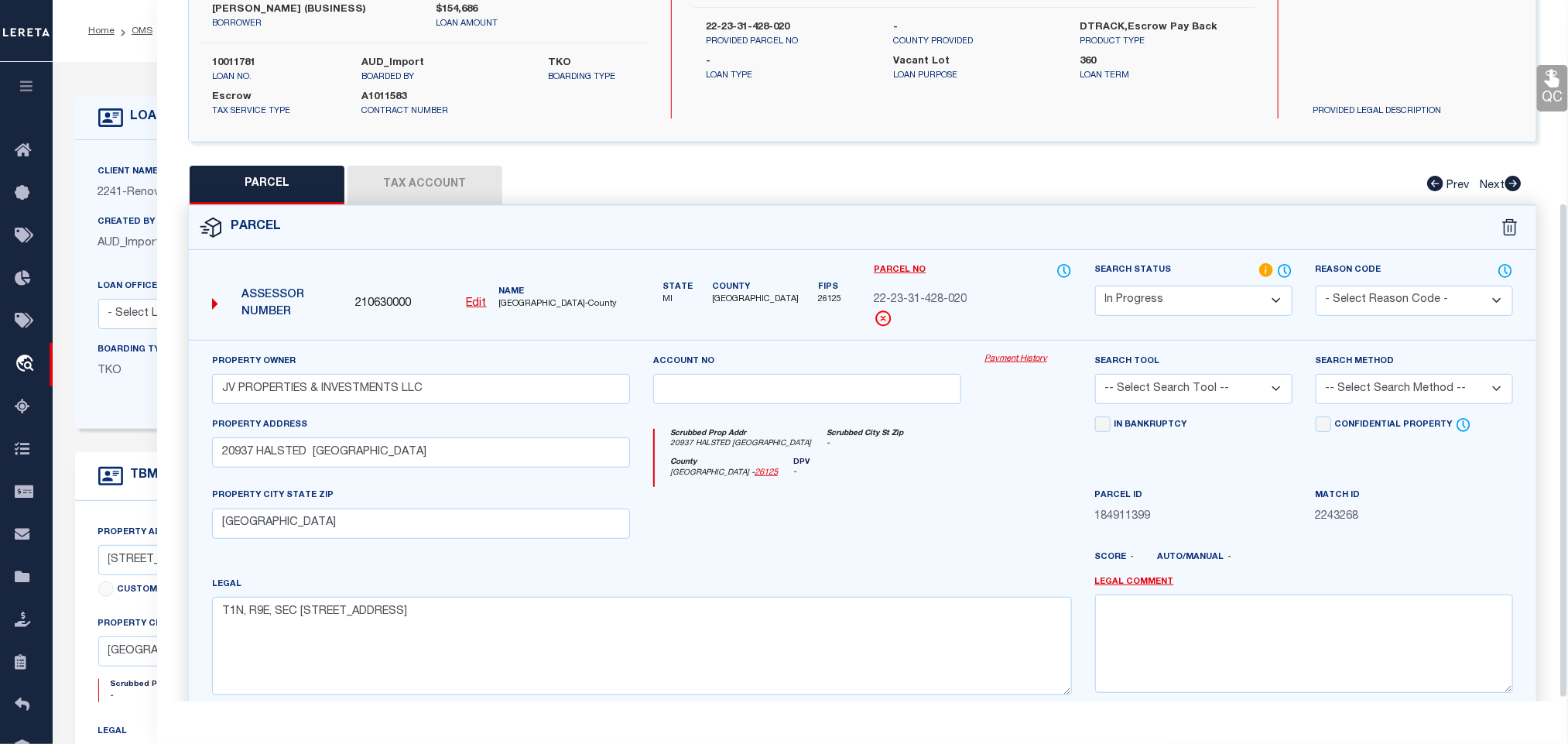
scroll to position [290, 0]
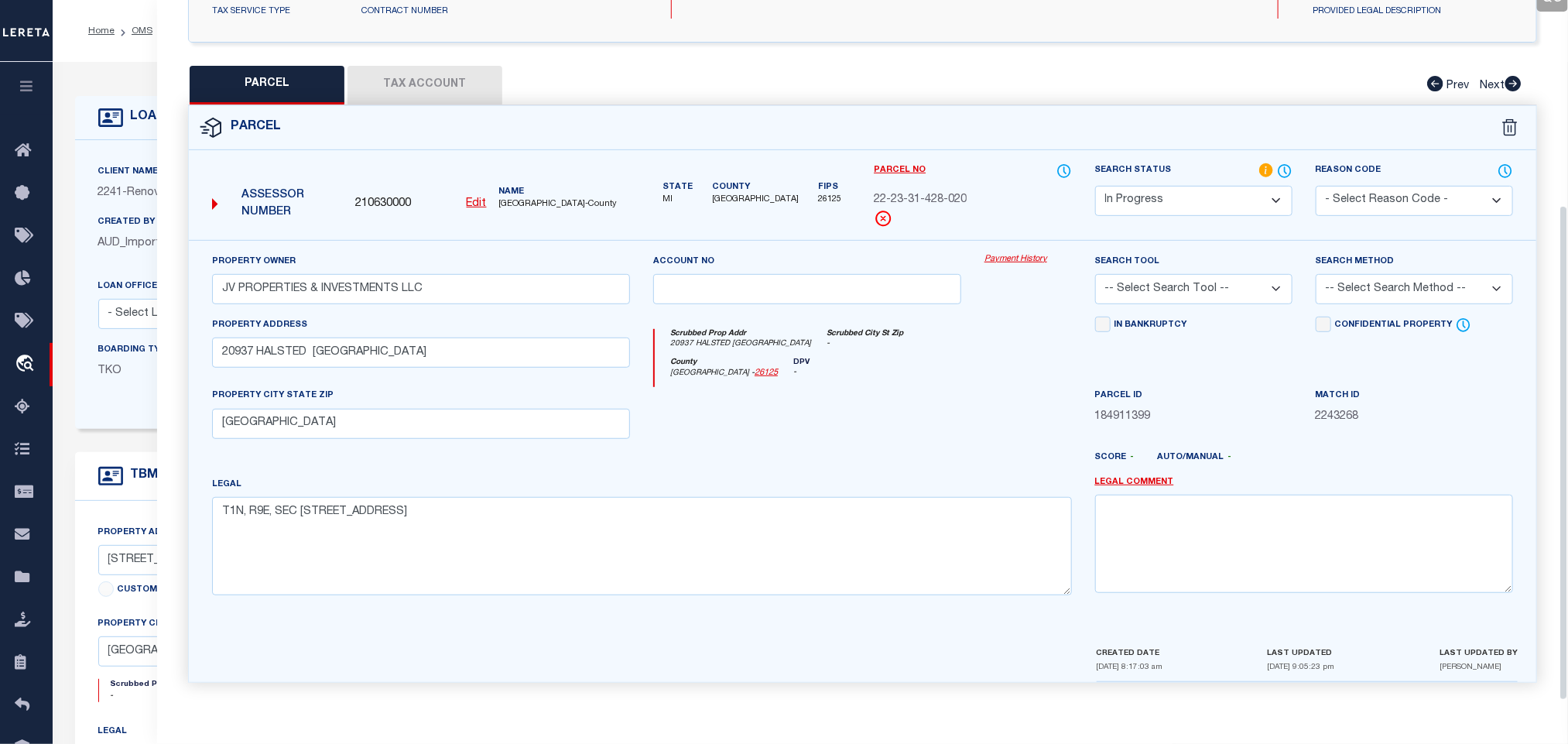
click at [1261, 281] on select "-- Select Search Tool -- 3rd Party Website Agency File Agency Website ATLS CNV-…" at bounding box center [1194, 289] width 198 height 30
click at [1096, 274] on select "-- Select Search Tool -- 3rd Party Website Agency File Agency Website ATLS CNV-…" at bounding box center [1194, 289] width 198 height 30
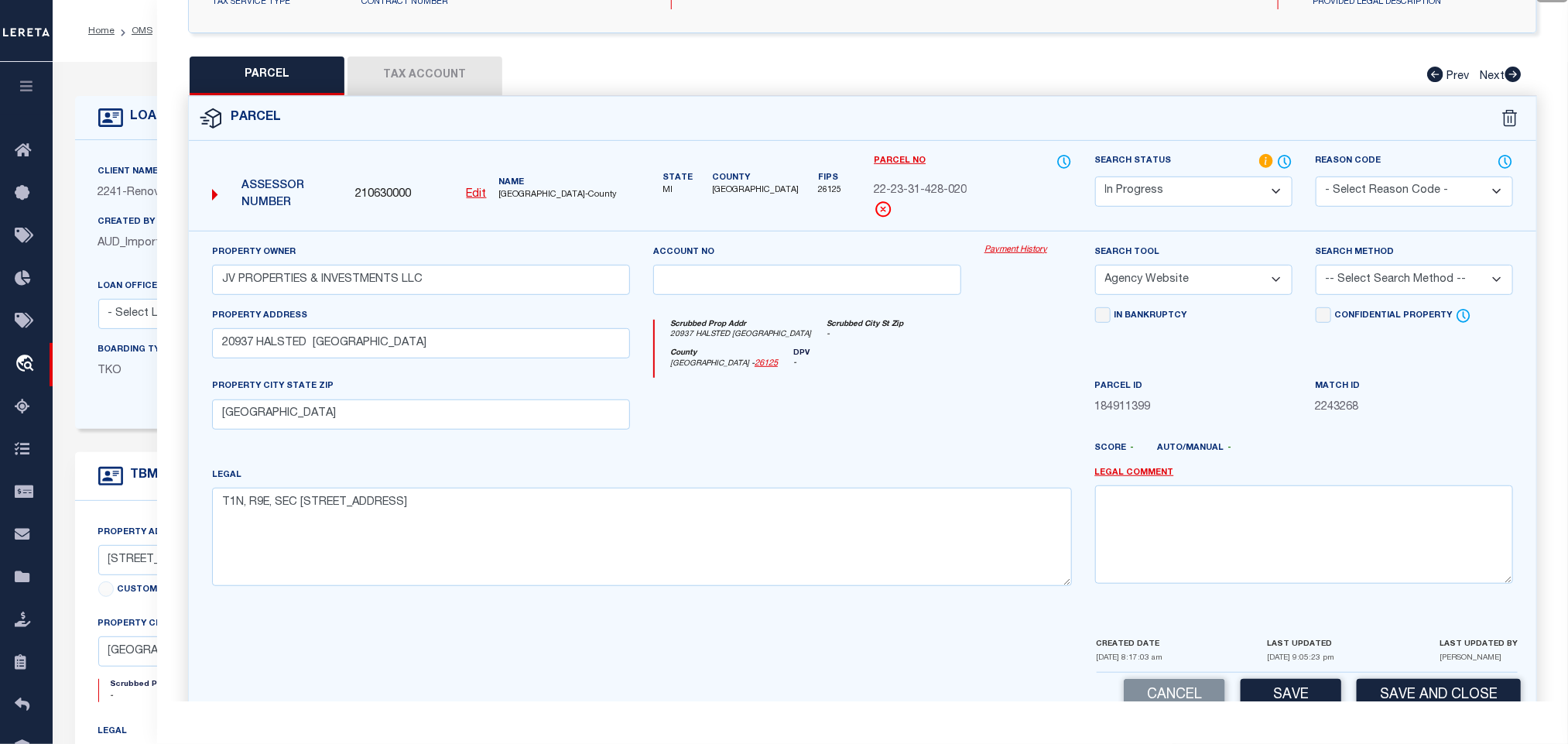
drag, startPoint x: 1362, startPoint y: 274, endPoint x: 1364, endPoint y: 296, distance: 22.1
click at [1362, 274] on select "-- Select Search Method -- Property Address Legal Liability Info Provided" at bounding box center [1415, 279] width 198 height 30
click at [1316, 270] on select "-- Select Search Method -- Property Address Legal Liability Info Provided" at bounding box center [1415, 279] width 198 height 30
click at [1324, 697] on button "Save" at bounding box center [1291, 696] width 100 height 34
click at [441, 66] on button "Tax Account" at bounding box center [425, 76] width 155 height 39
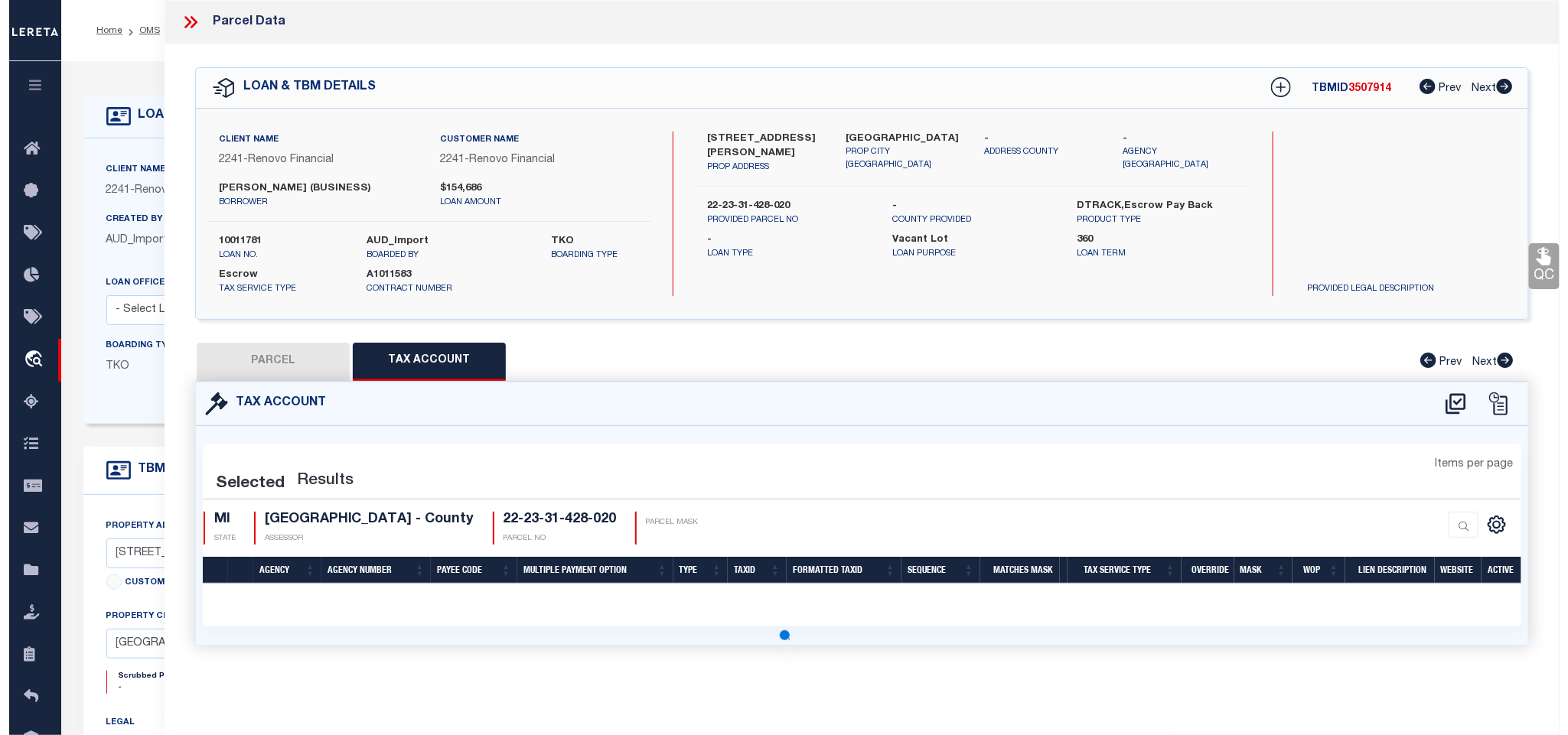
scroll to position [0, 0]
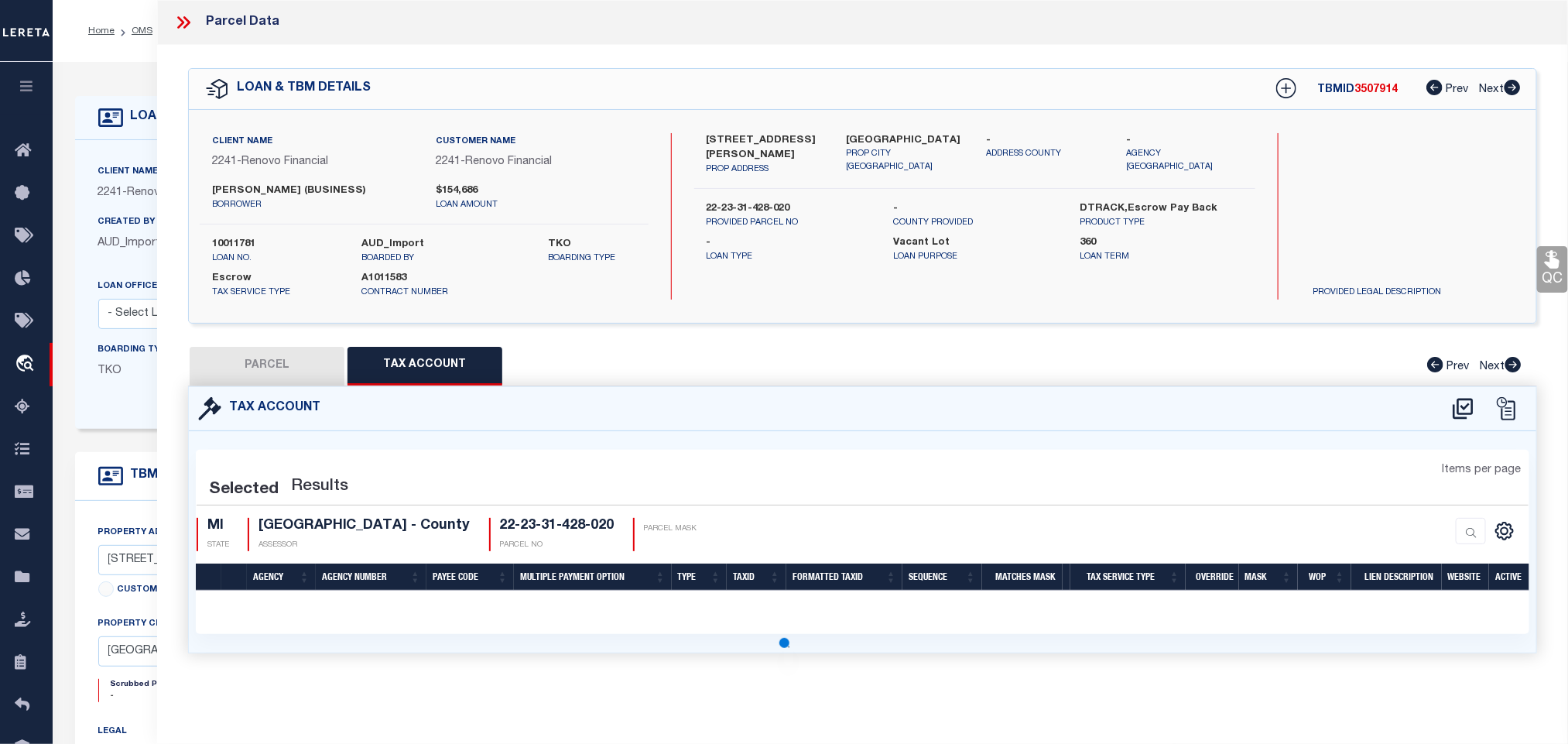
click at [1463, 418] on icon at bounding box center [1463, 409] width 26 height 25
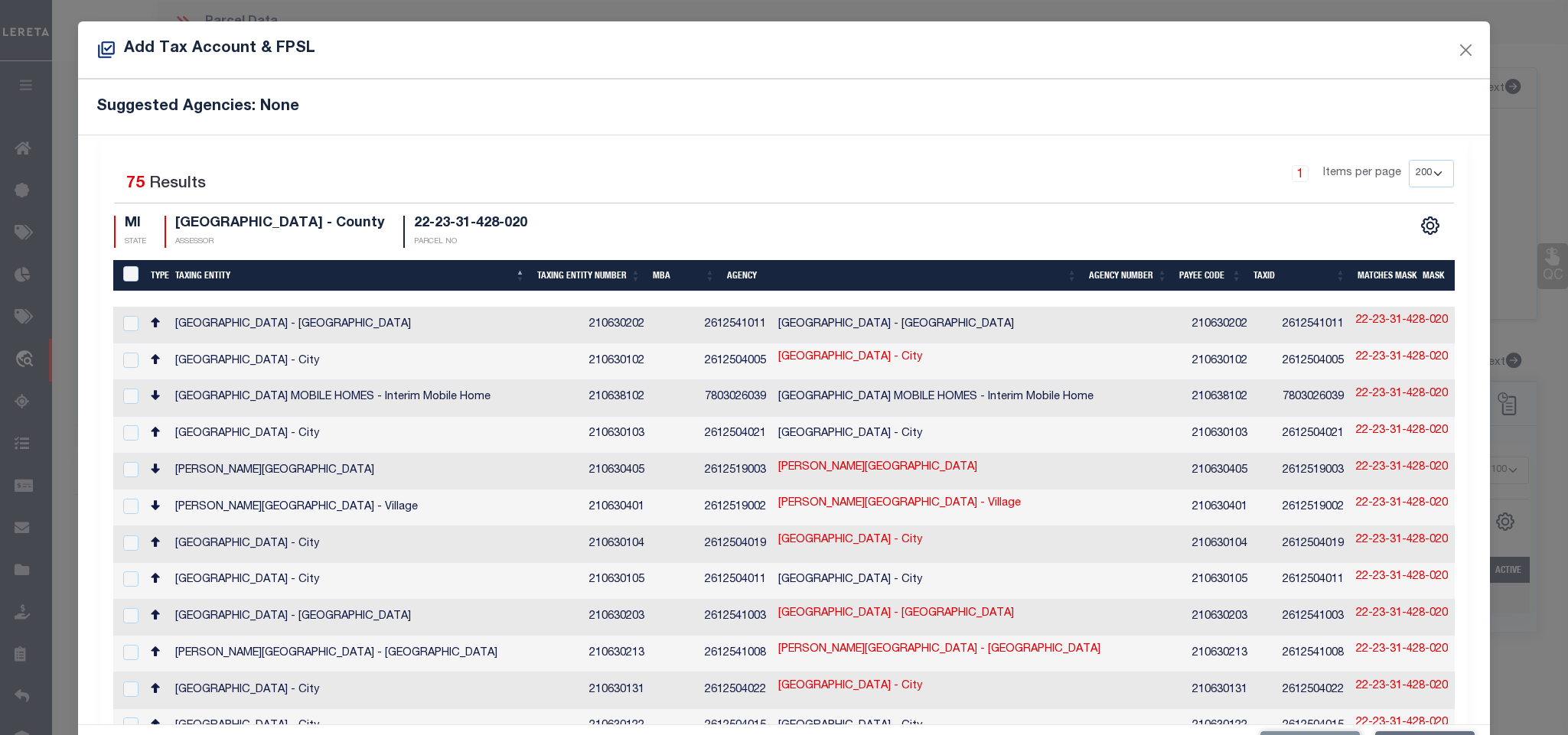
click at [583, 113] on h5 "Suggested Agencies: None" at bounding box center [784, 107] width 1374 height 19
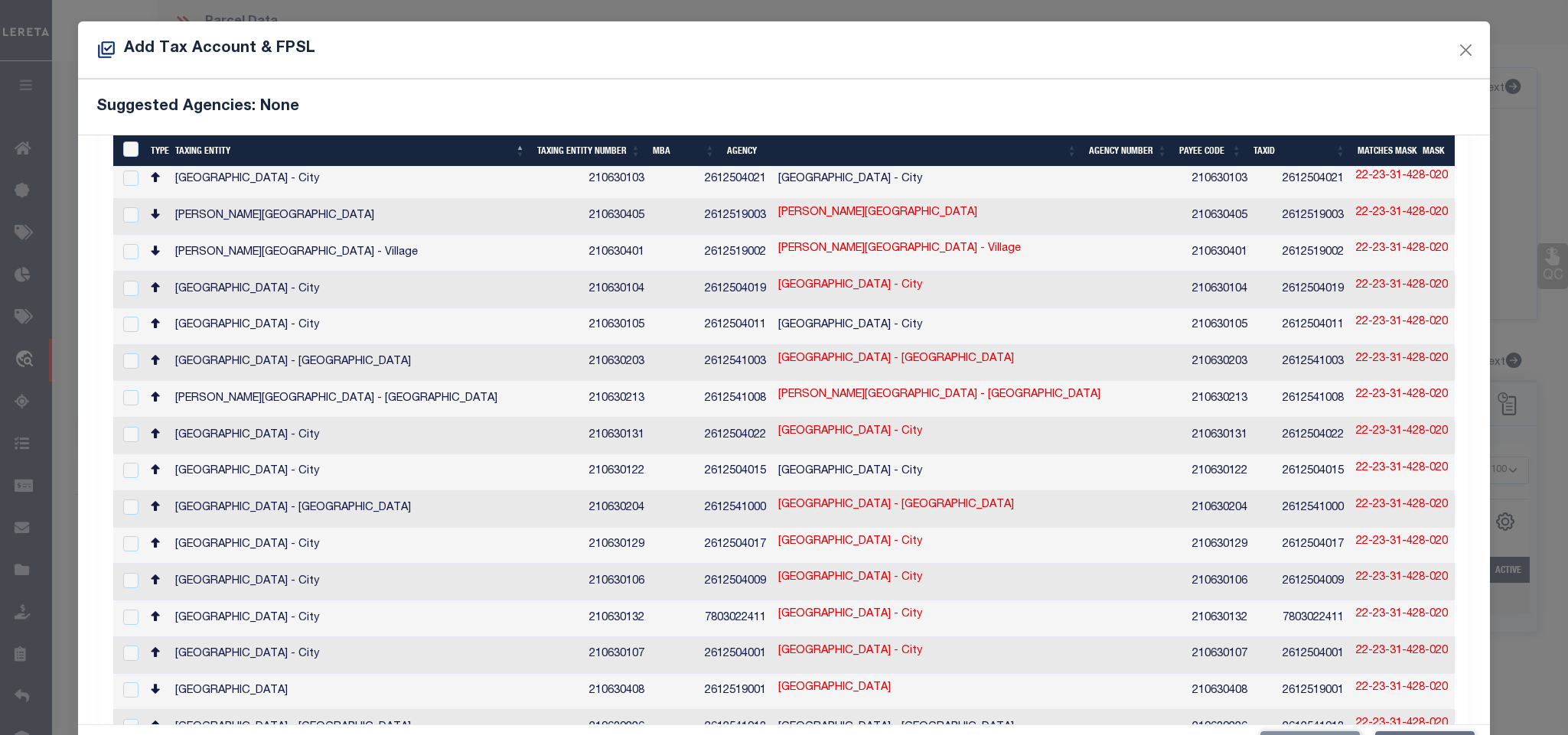
scroll to position [459, 0]
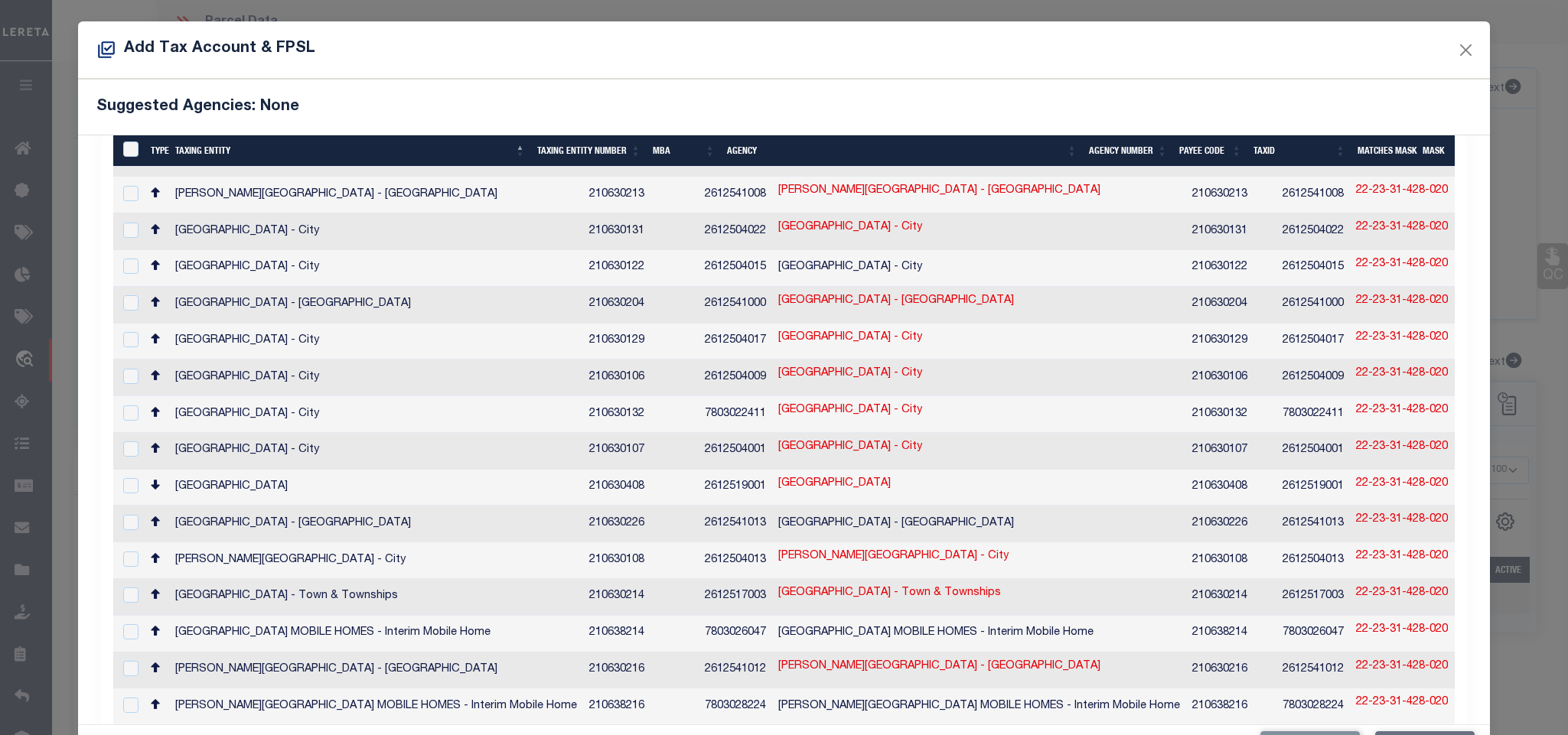
click at [1186, 343] on td "210630129" at bounding box center [1231, 341] width 90 height 36
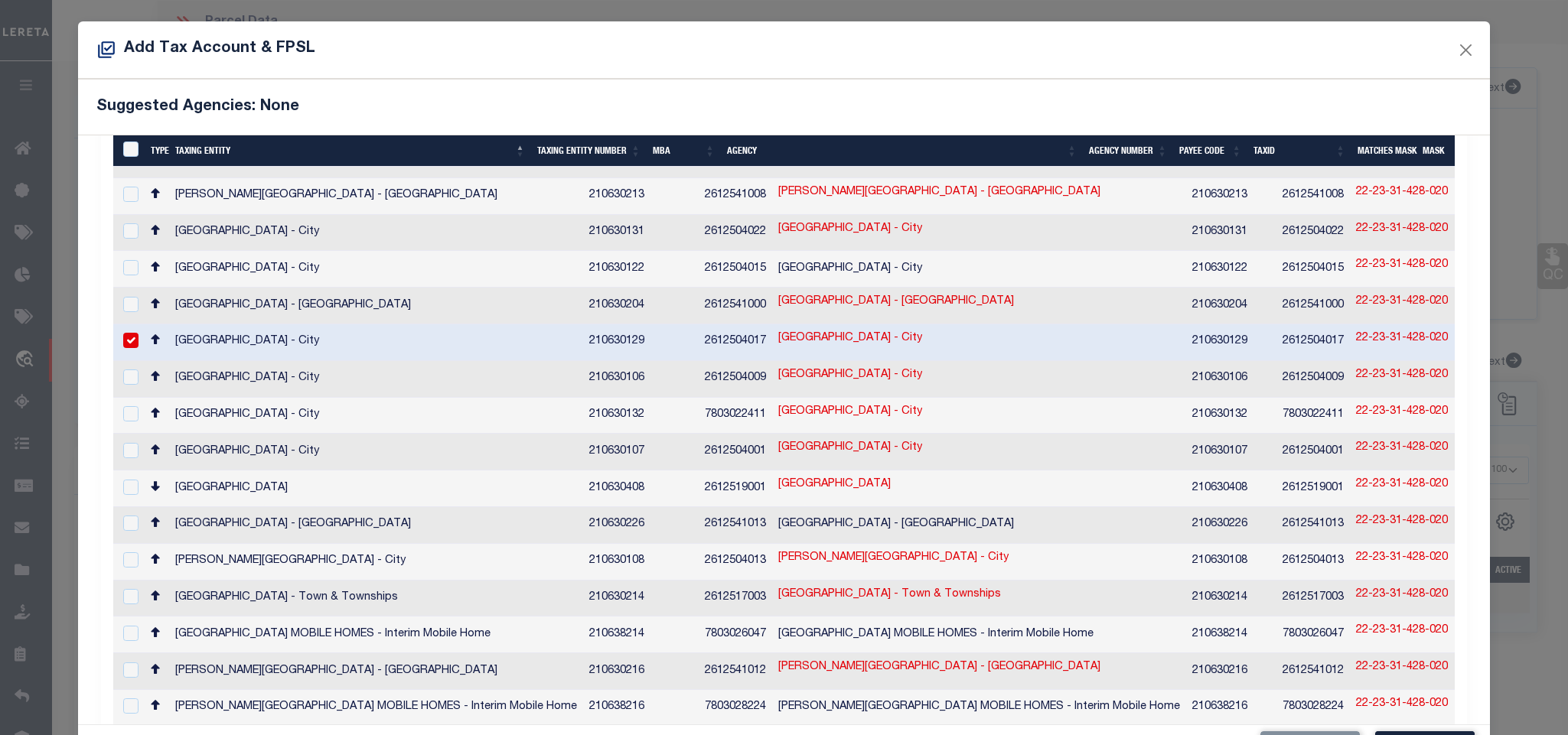
click at [1277, 330] on td "2612504017" at bounding box center [1313, 342] width 74 height 36
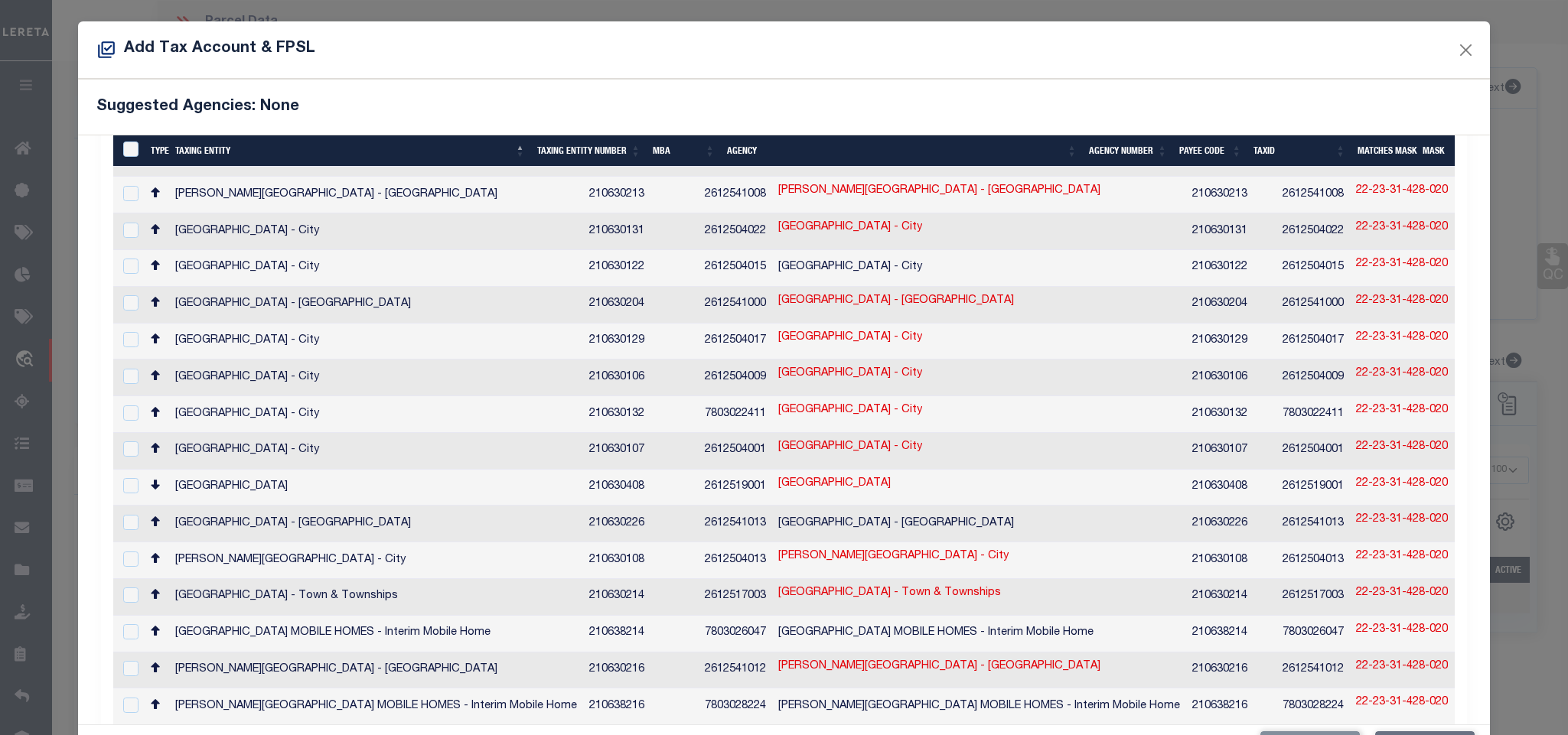
click at [1277, 370] on td "2612504009" at bounding box center [1313, 378] width 74 height 36
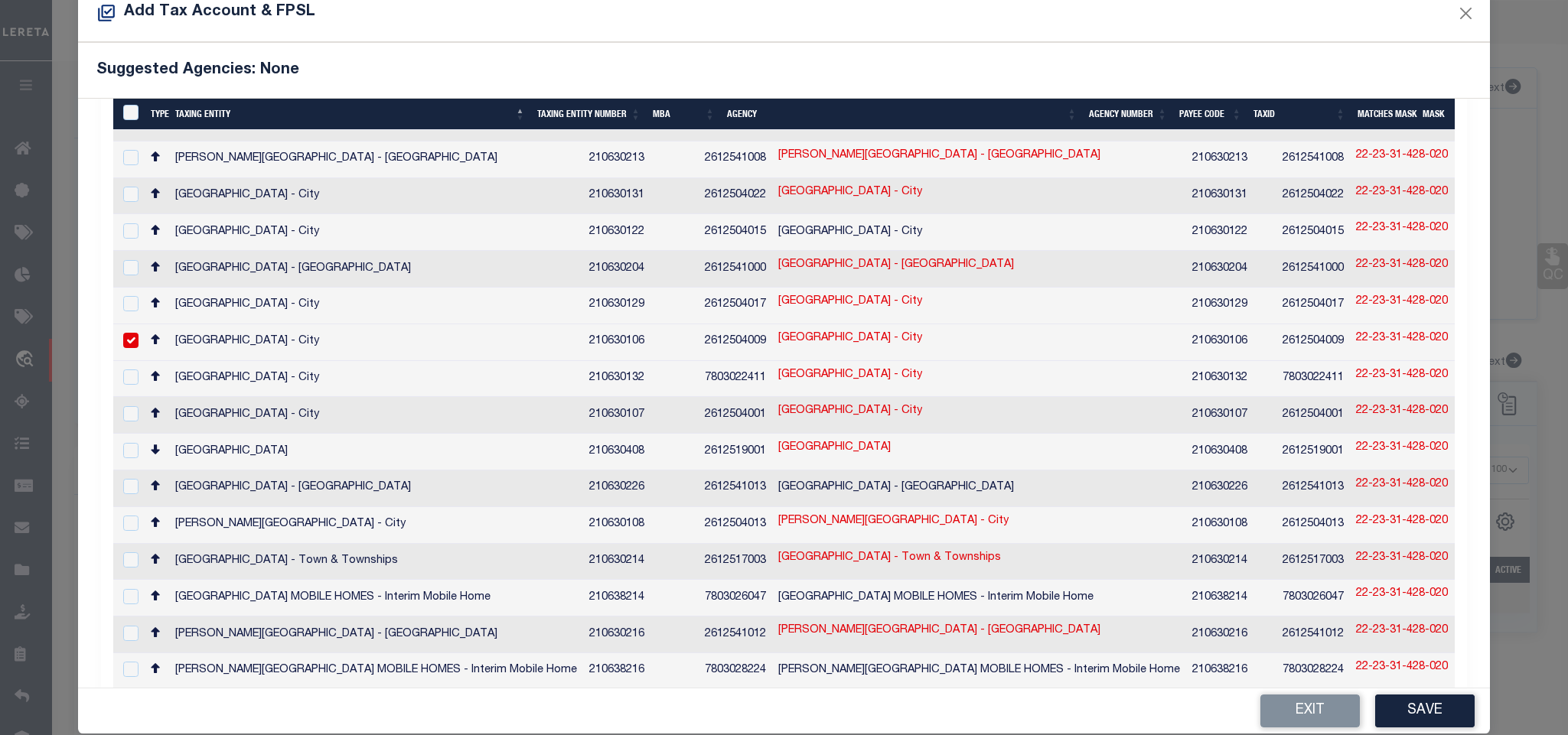
scroll to position [58, 0]
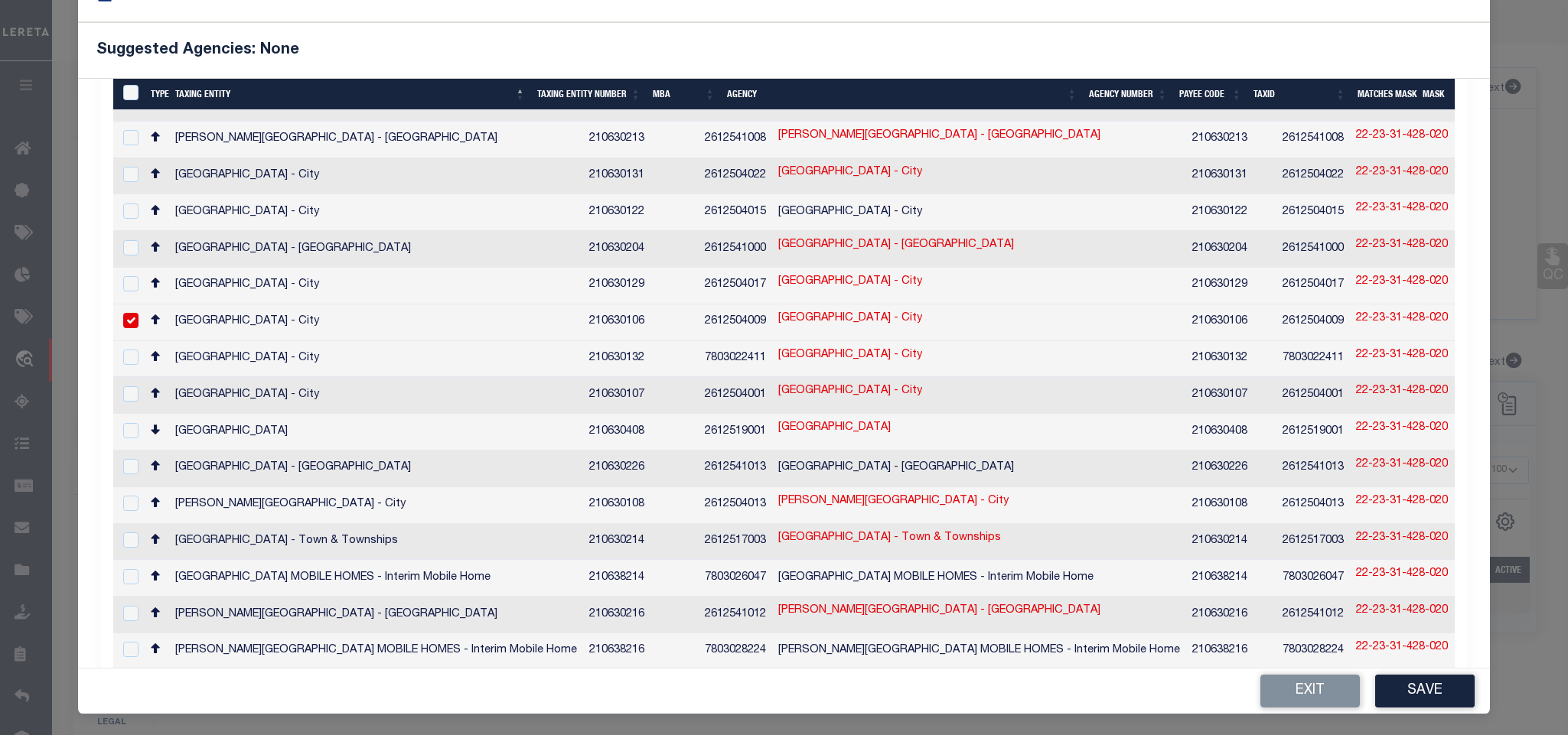
click at [1444, 684] on button "Save" at bounding box center [1425, 691] width 99 height 33
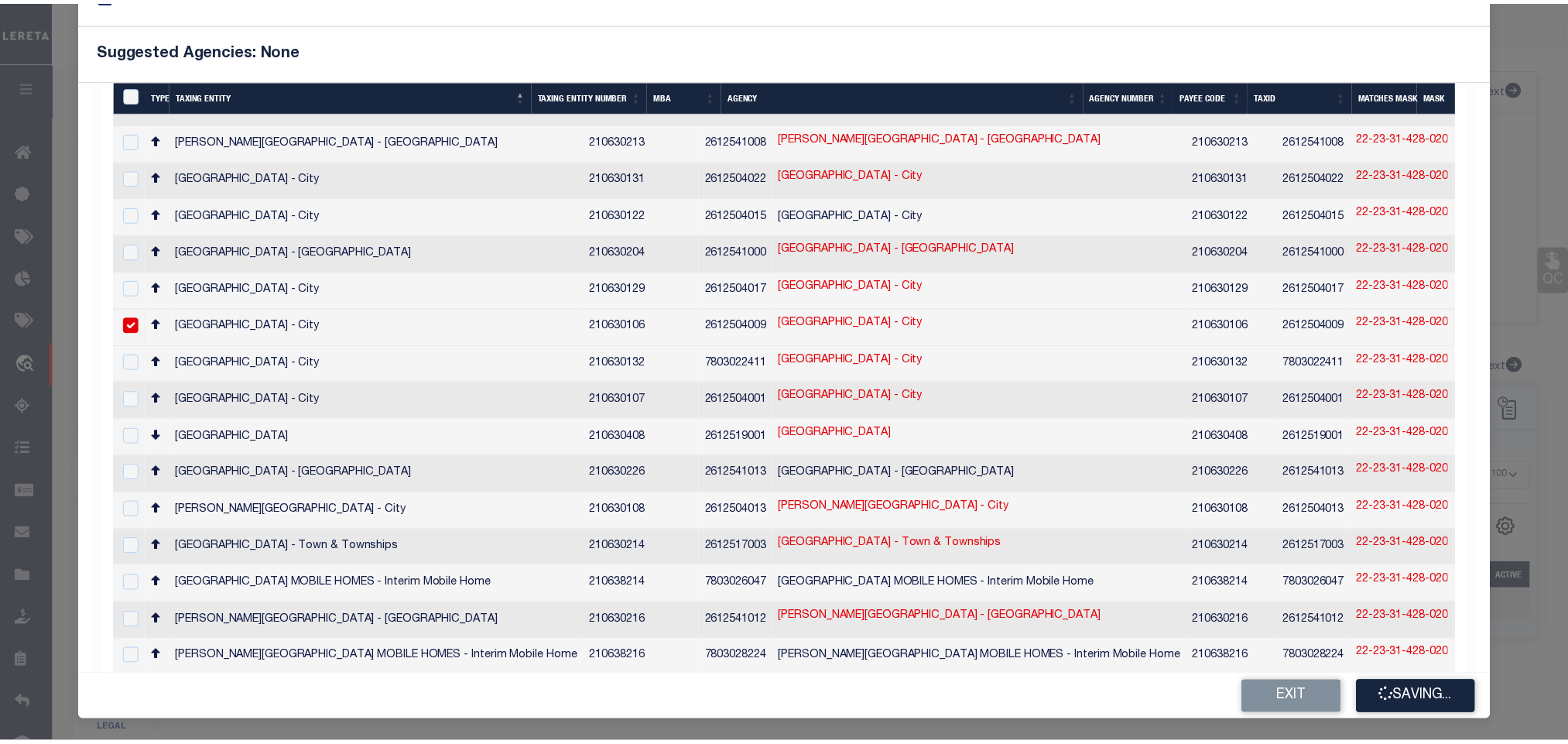
scroll to position [0, 0]
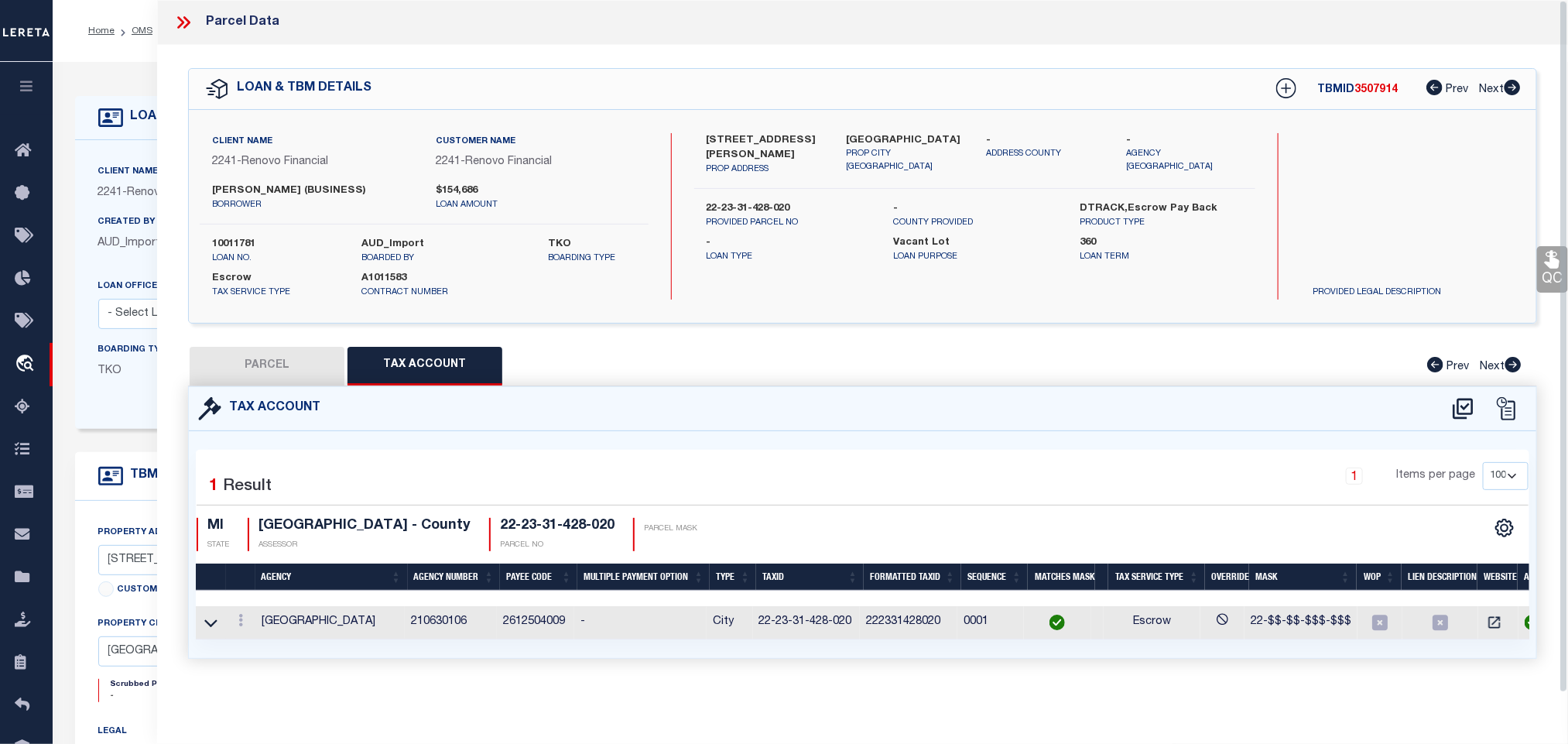
click at [272, 377] on button "PARCEL" at bounding box center [267, 366] width 155 height 39
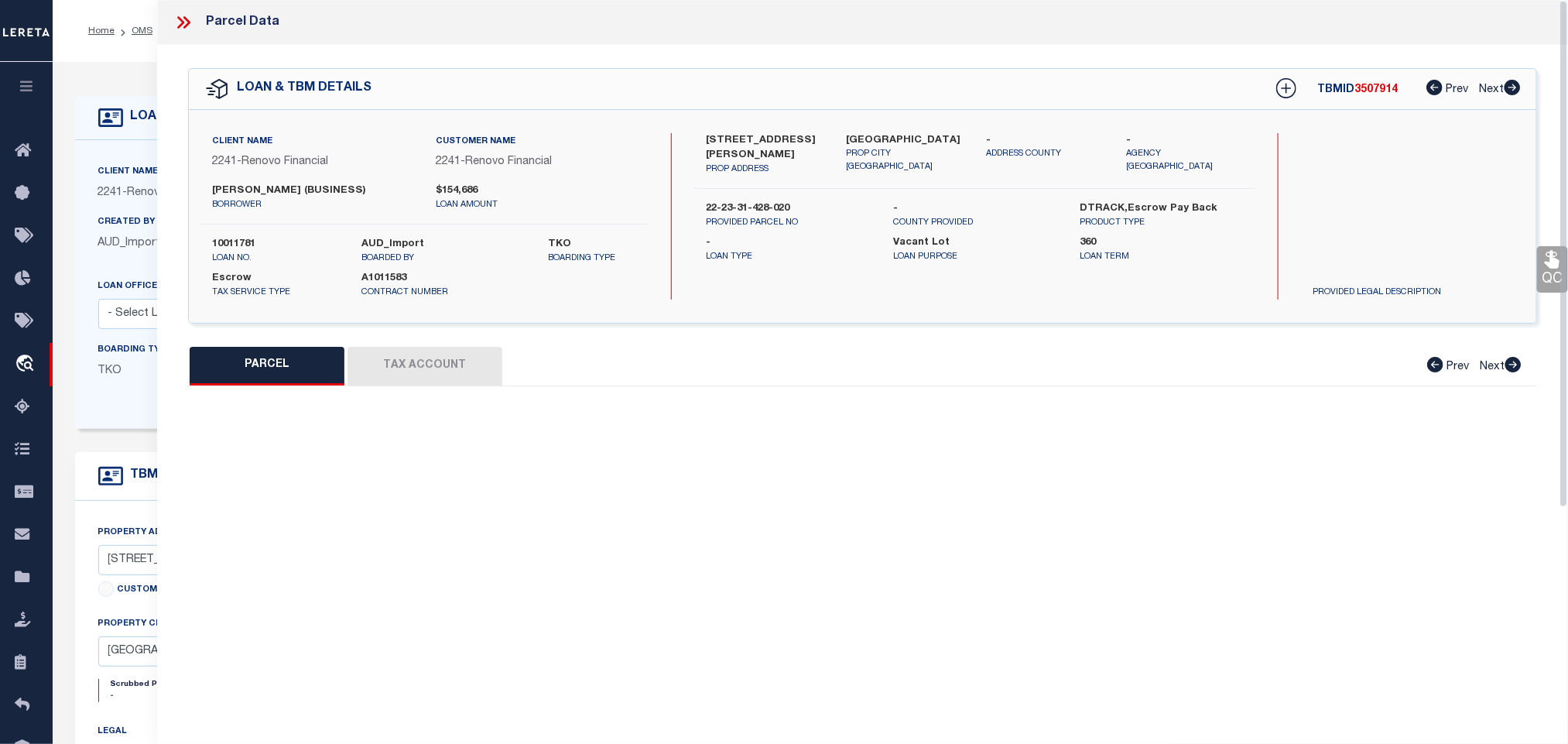
click at [1249, 486] on select "Automated Search Bad Parcel Complete Duplicate Parcel High Dollar Reporting In …" at bounding box center [1194, 482] width 198 height 30
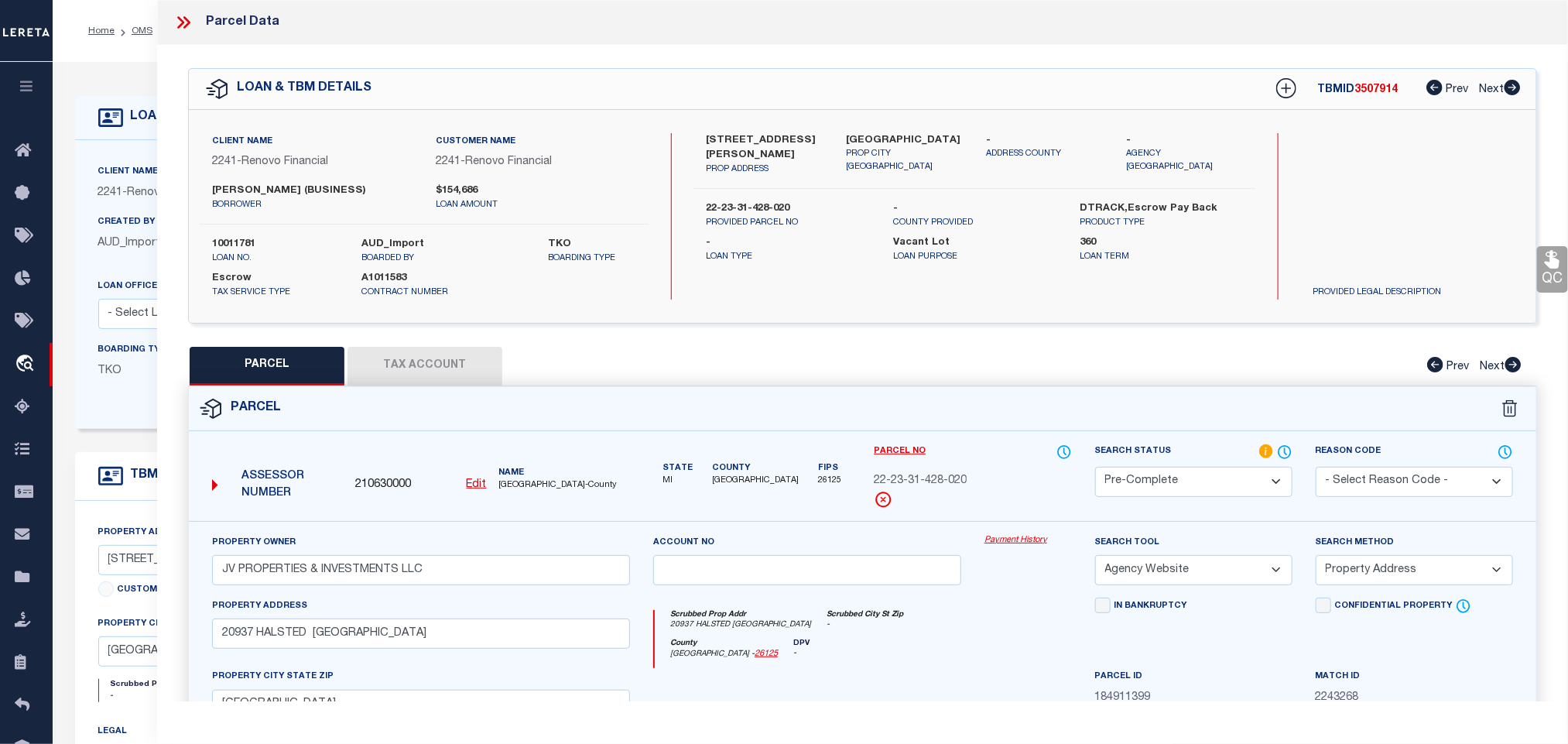
click at [1096, 468] on select "Automated Search Bad Parcel Complete Duplicate Parcel High Dollar Reporting In …" at bounding box center [1194, 482] width 198 height 30
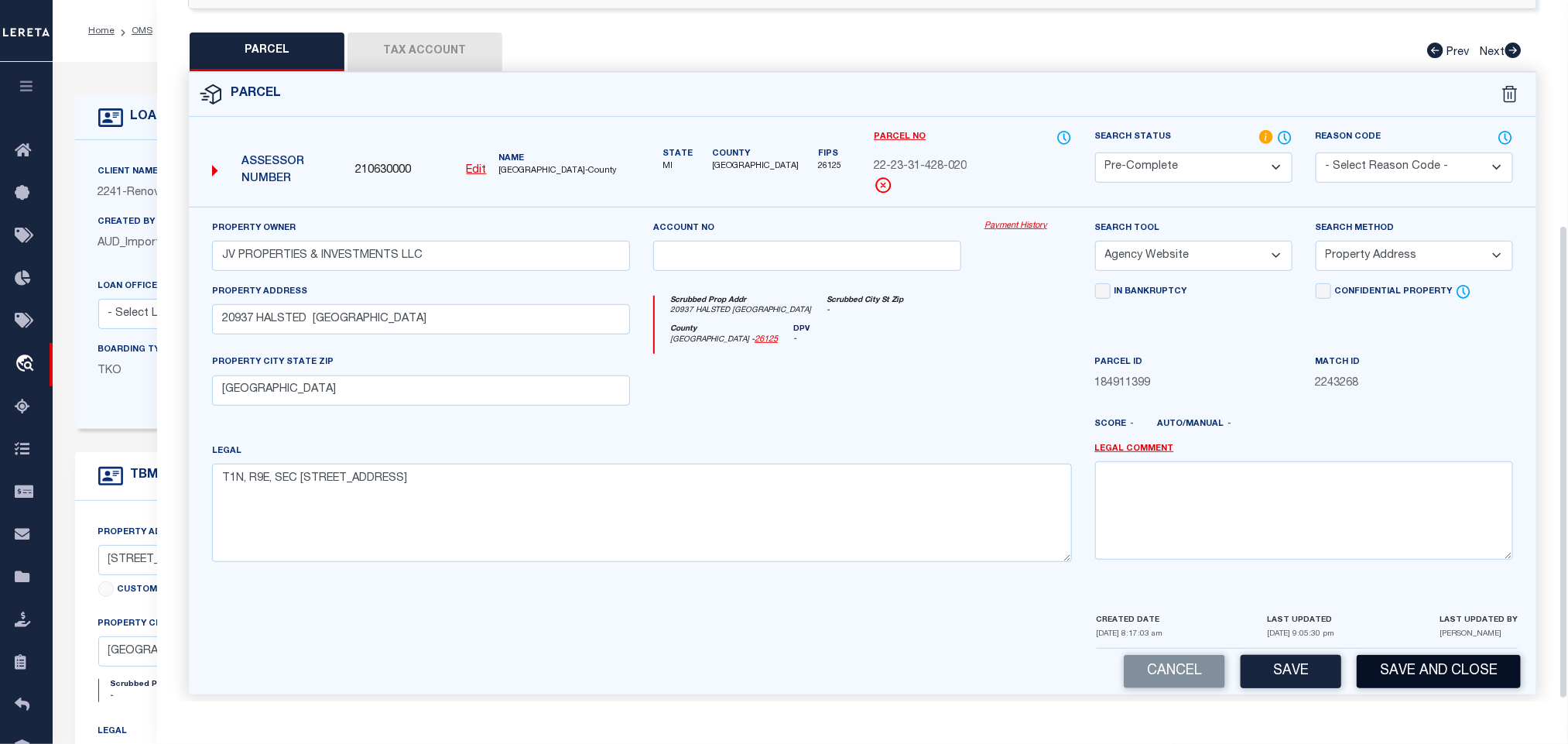
scroll to position [337, 0]
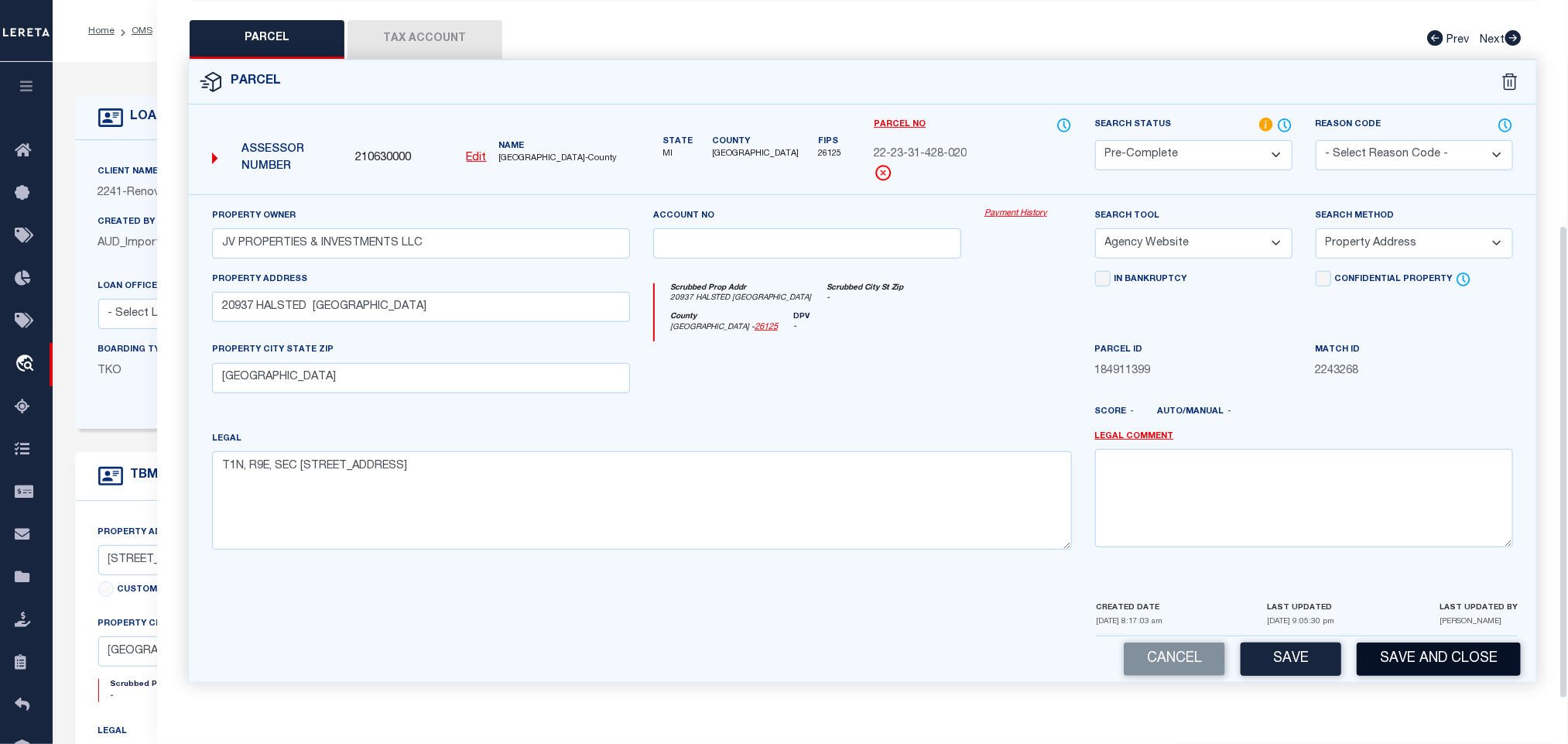
click at [1442, 670] on button "Save and Close" at bounding box center [1438, 659] width 164 height 34
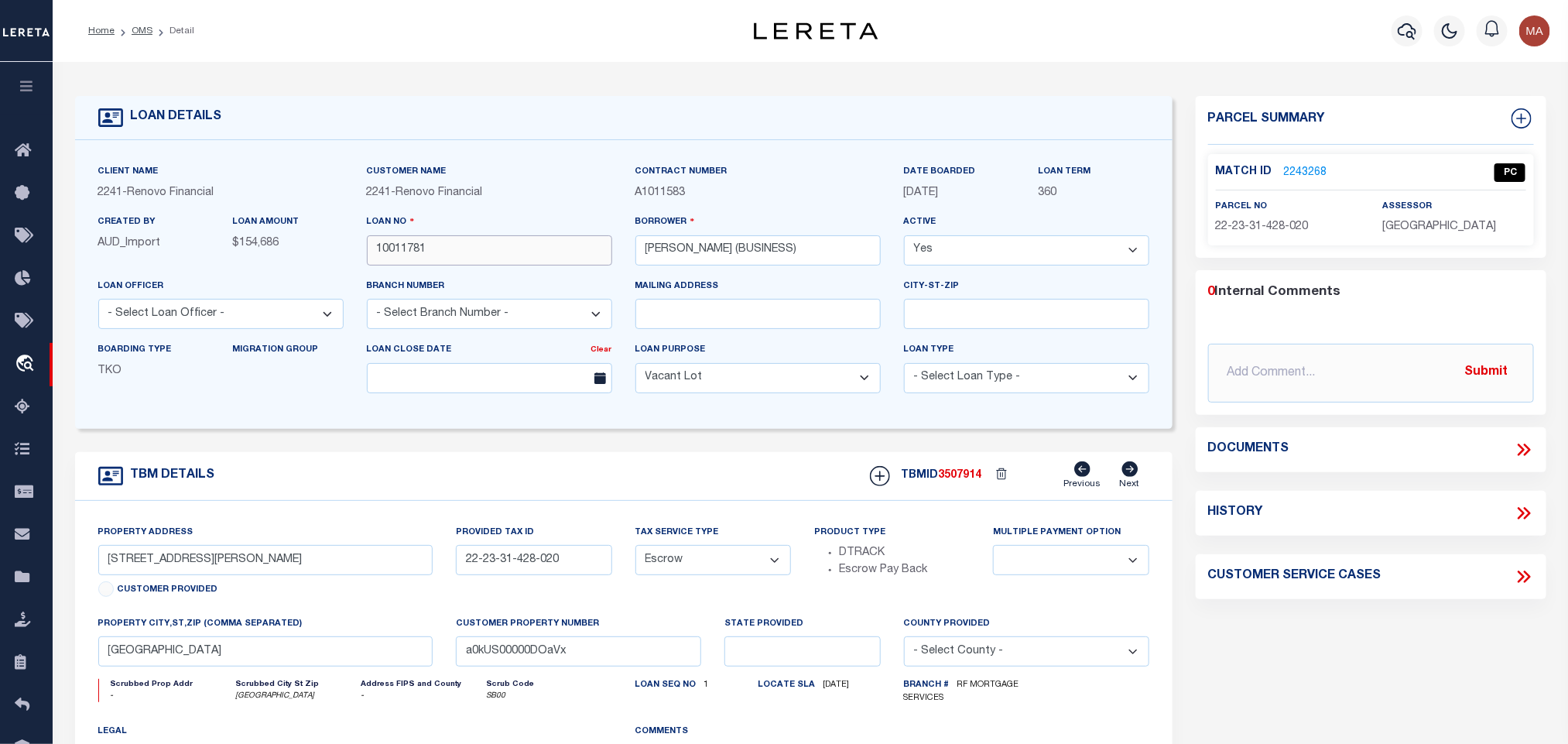
click at [409, 240] on input "10011781" at bounding box center [489, 250] width 246 height 30
click at [955, 470] on div "TBMID 3507914 Previous Next" at bounding box center [1004, 476] width 291 height 29
click at [1389, 232] on span "OAKLAND COUNTY" at bounding box center [1439, 227] width 114 height 11
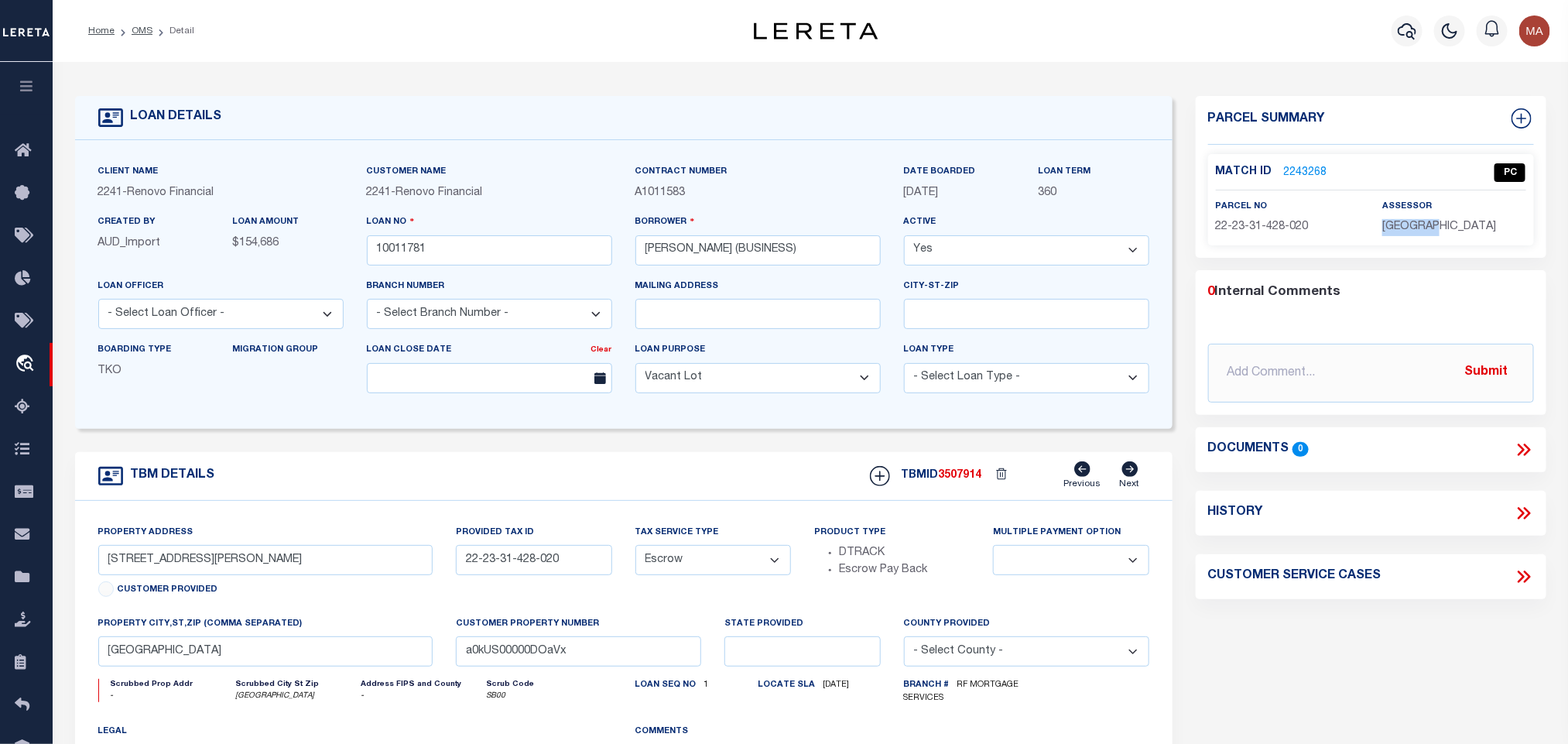
click at [1389, 232] on span "OAKLAND COUNTY" at bounding box center [1439, 227] width 114 height 11
drag, startPoint x: 1312, startPoint y: 229, endPoint x: 1278, endPoint y: 233, distance: 34.2
click at [1312, 229] on p "22-23-31-428-020" at bounding box center [1287, 228] width 143 height 17
click at [1264, 233] on p "22-23-31-428-020" at bounding box center [1287, 228] width 143 height 17
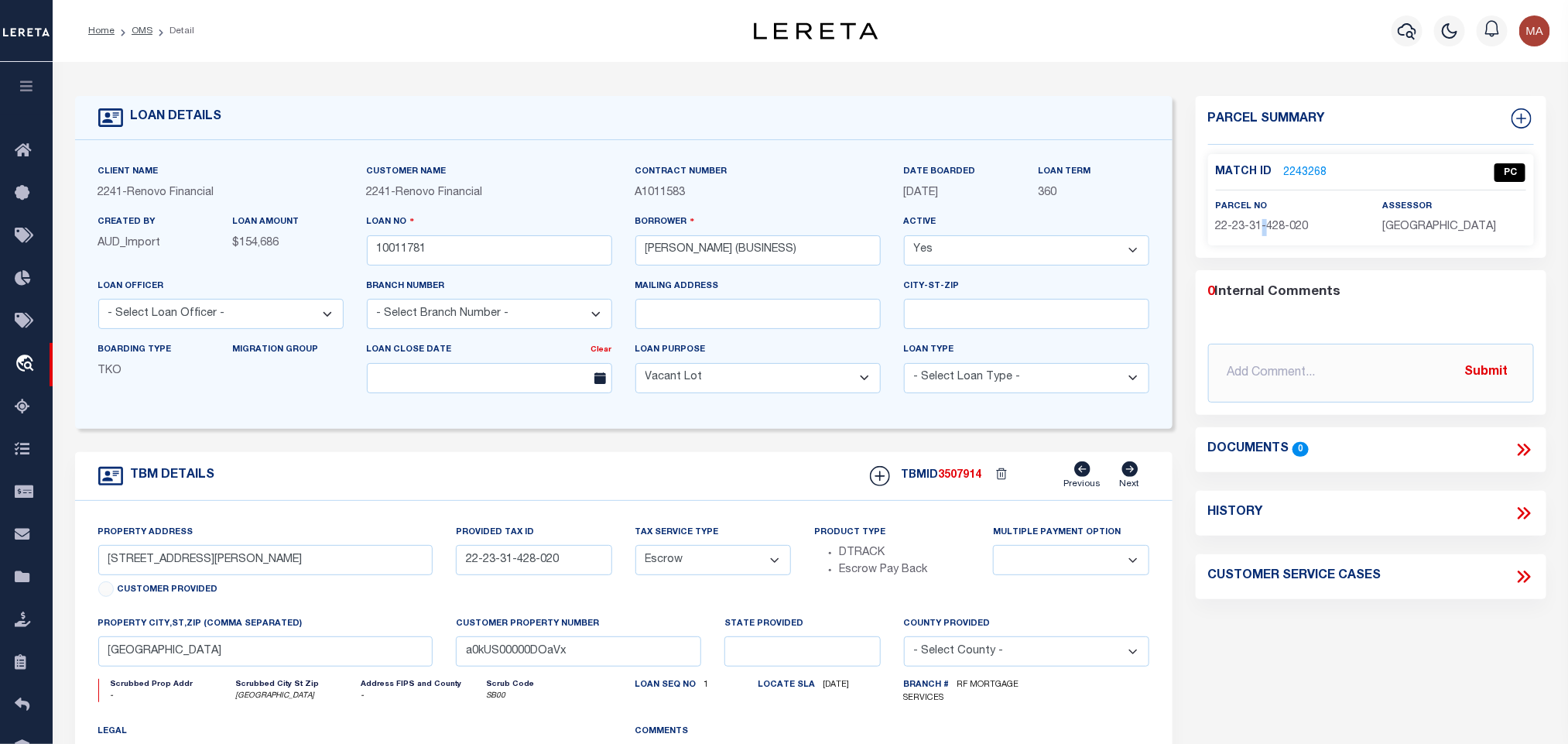
click at [1264, 233] on p "22-23-31-428-020" at bounding box center [1287, 228] width 143 height 17
click at [140, 34] on link "OMS" at bounding box center [142, 31] width 21 height 9
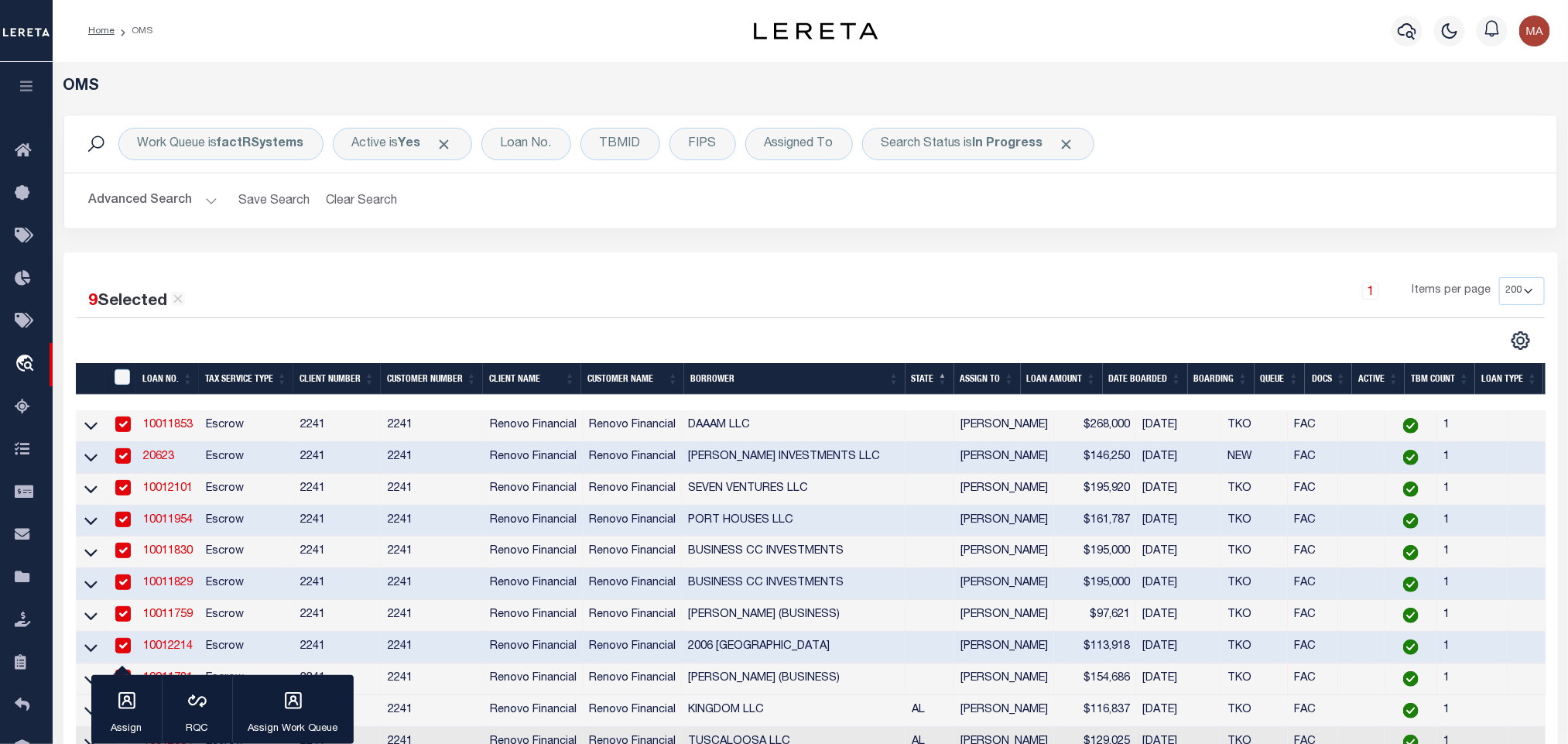
scroll to position [232, 0]
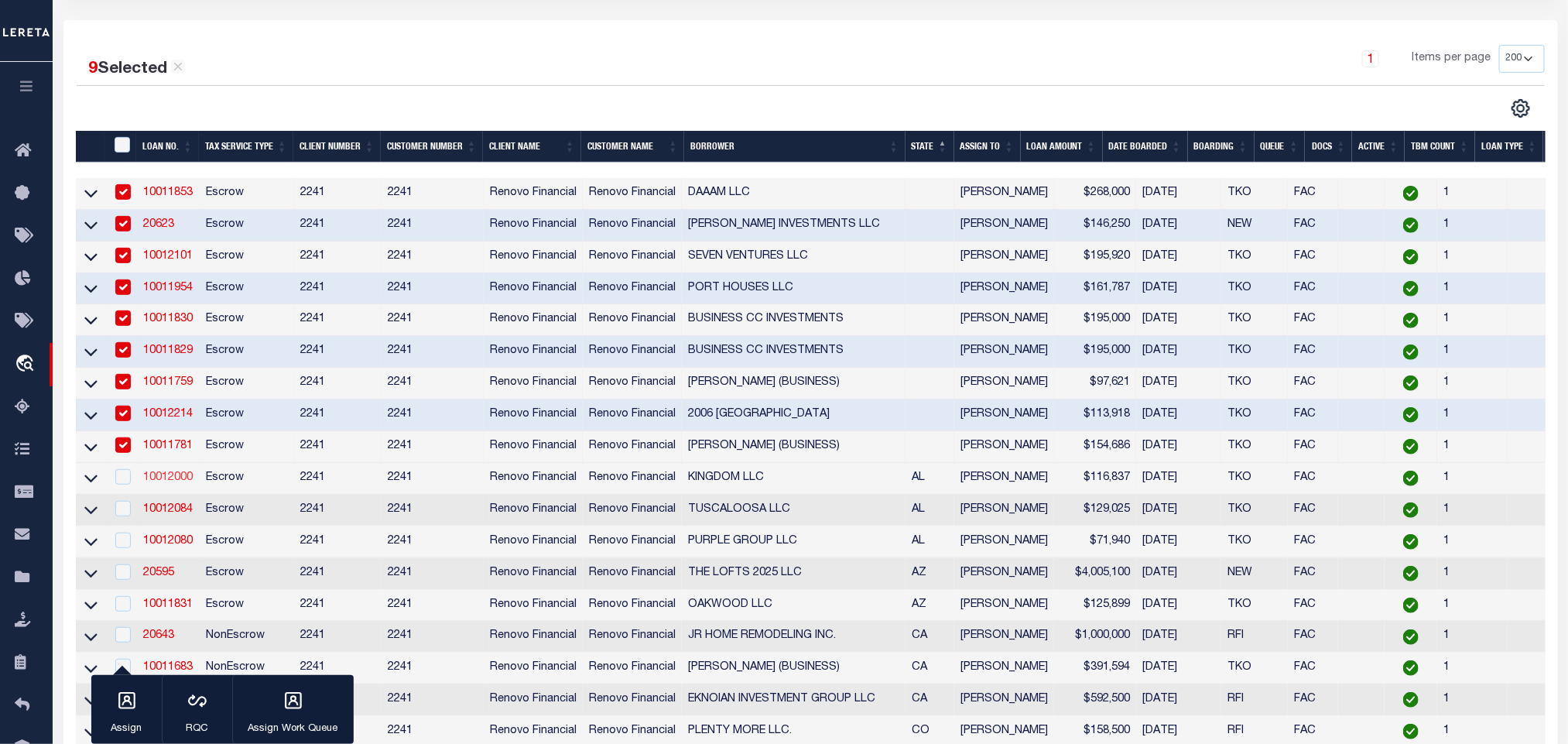
click at [168, 484] on link "10012000" at bounding box center [168, 478] width 50 height 11
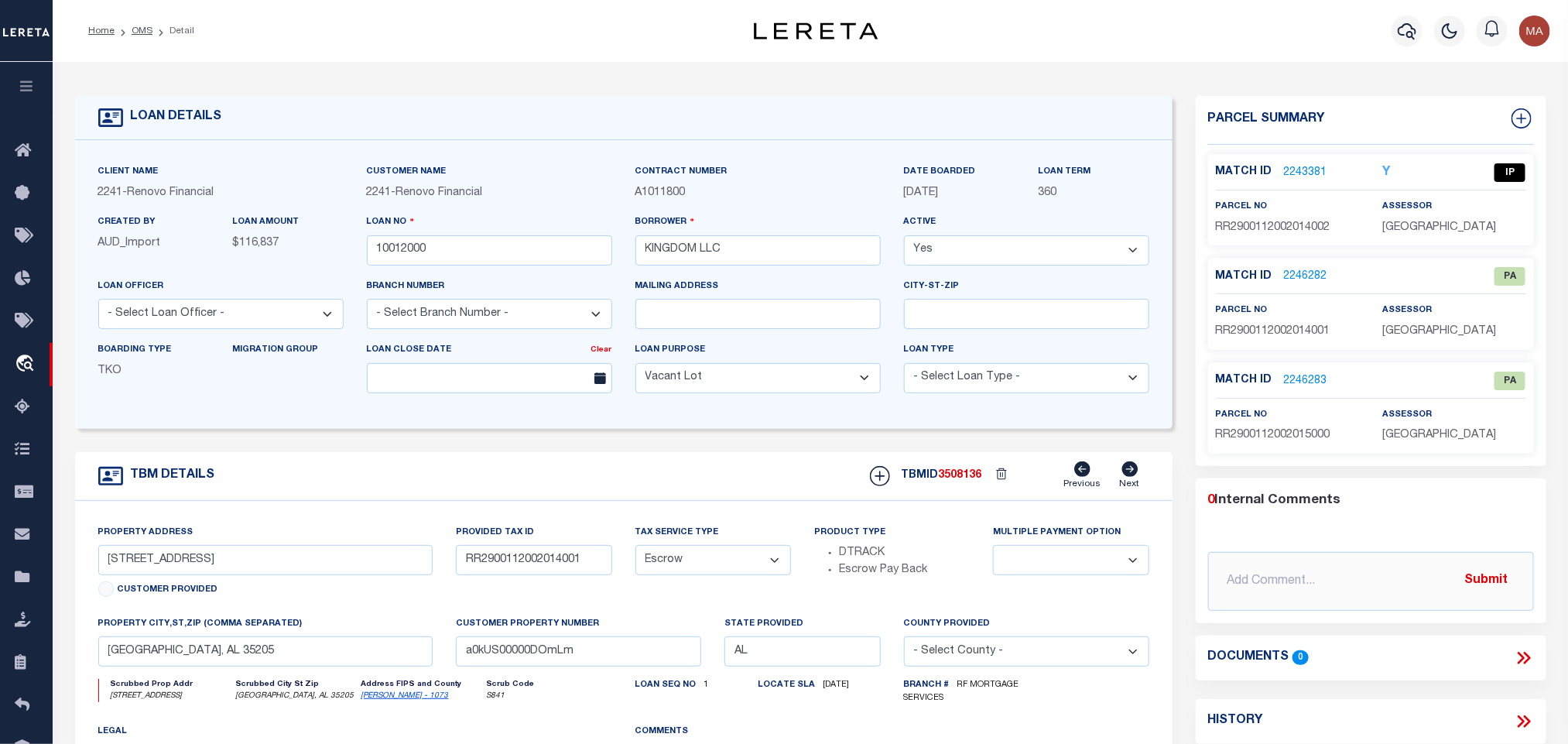
scroll to position [116, 0]
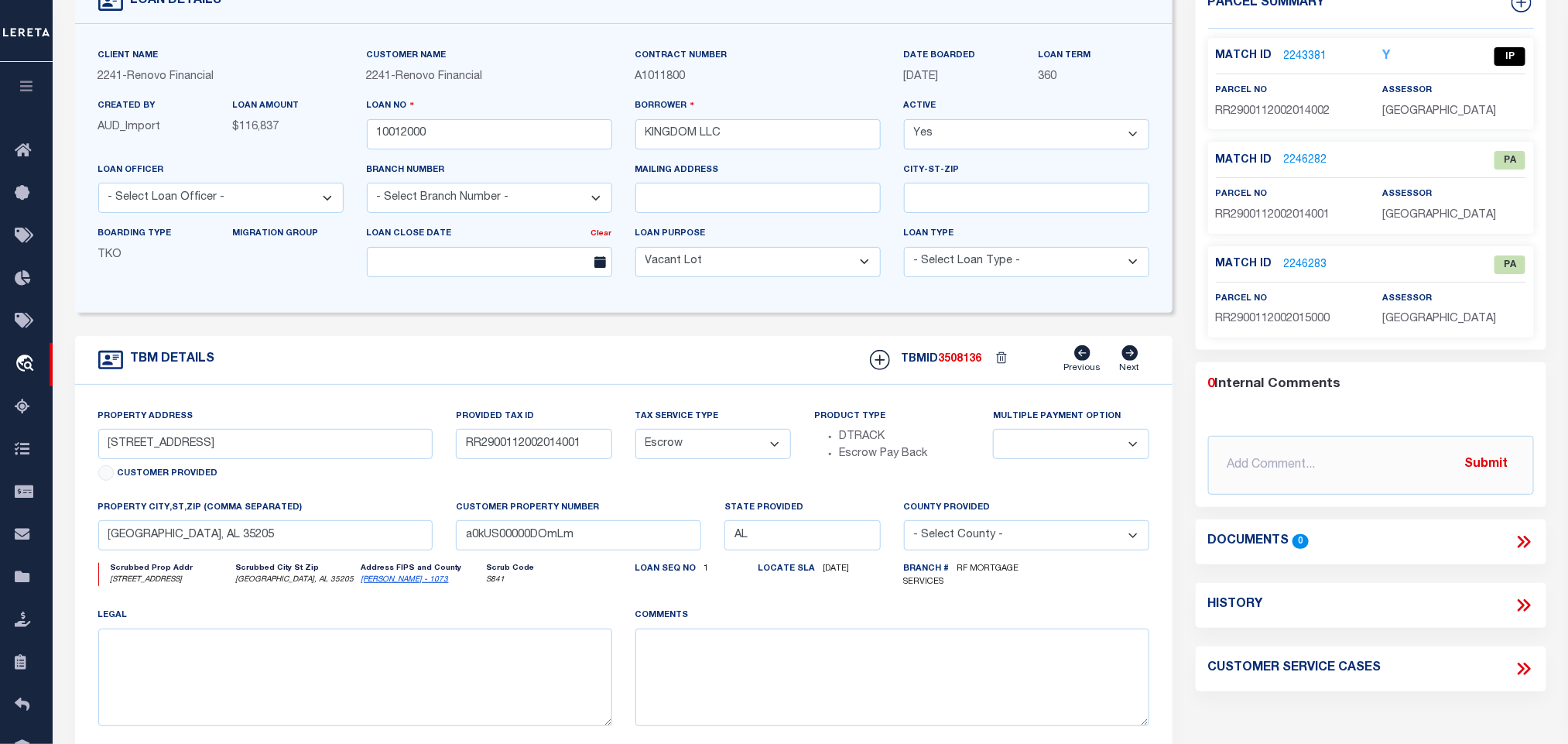
click at [381, 584] on link "Jefferson - 1073" at bounding box center [405, 580] width 88 height 8
click at [360, 551] on input "BIRMINGHAM, AL 35205" at bounding box center [265, 535] width 335 height 30
click at [520, 451] on input "RR2900112002014001" at bounding box center [533, 443] width 155 height 30
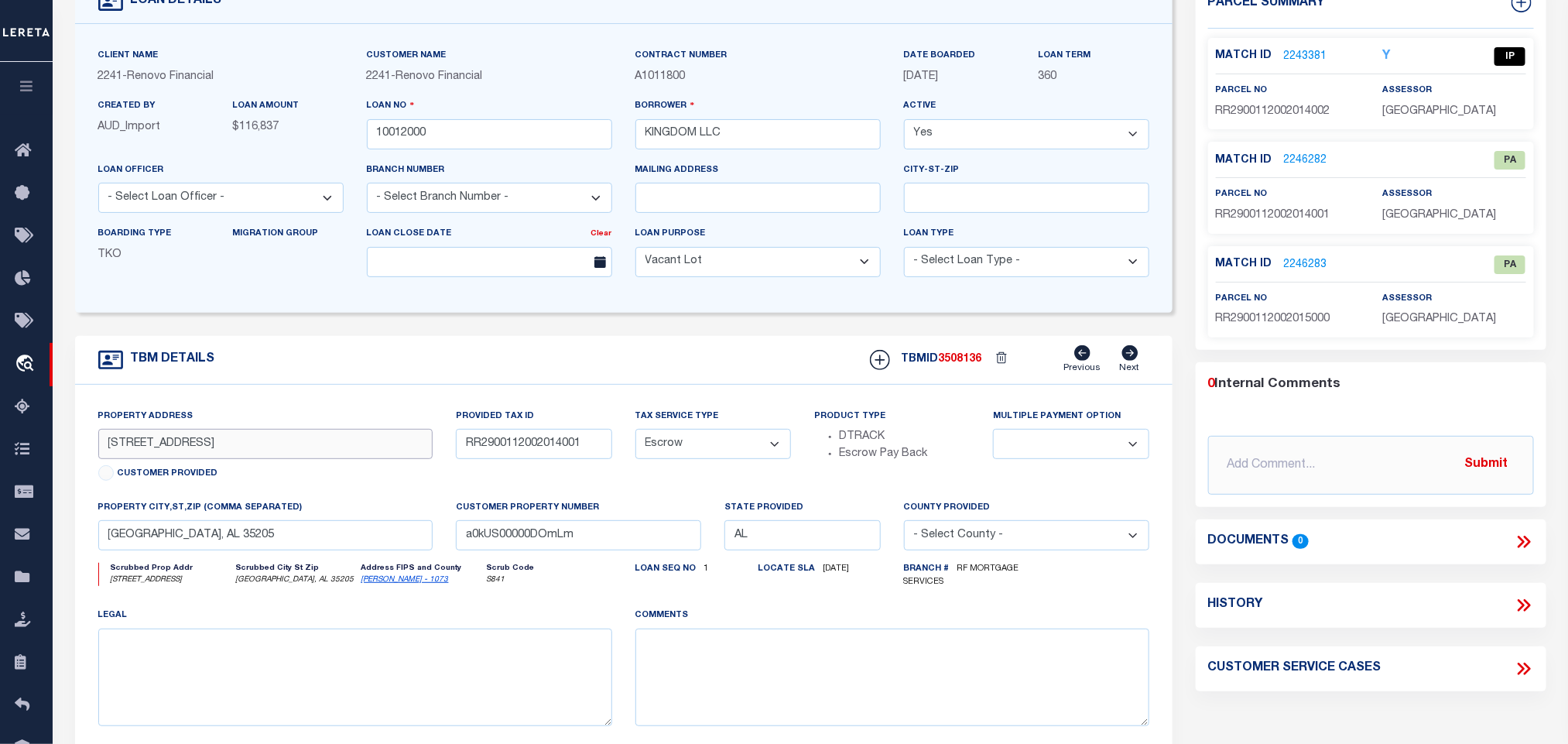
click at [349, 455] on input "212 &S 216 17TH AVE" at bounding box center [265, 443] width 335 height 30
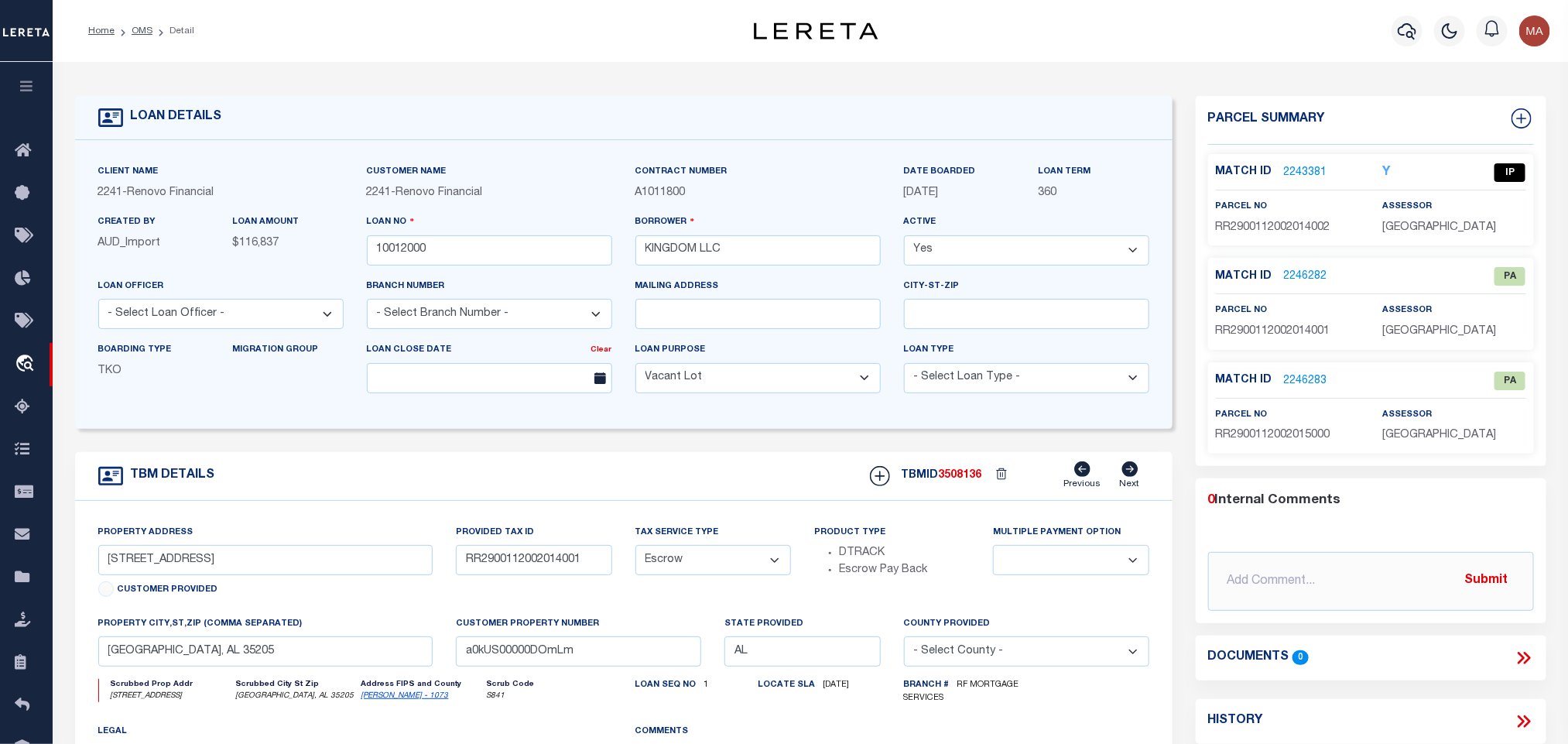
click at [1291, 169] on link "2243381" at bounding box center [1306, 173] width 43 height 16
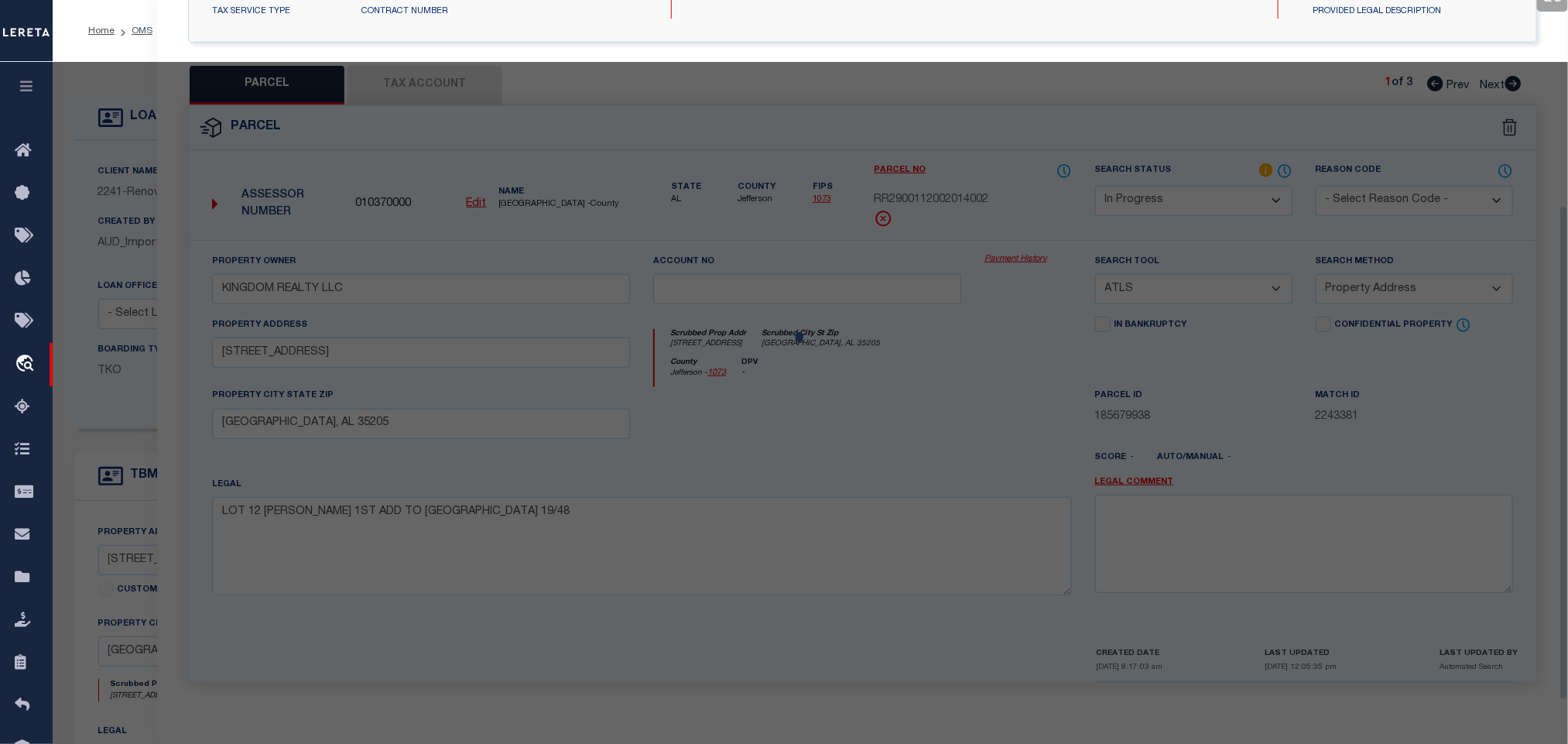
scroll to position [290, 0]
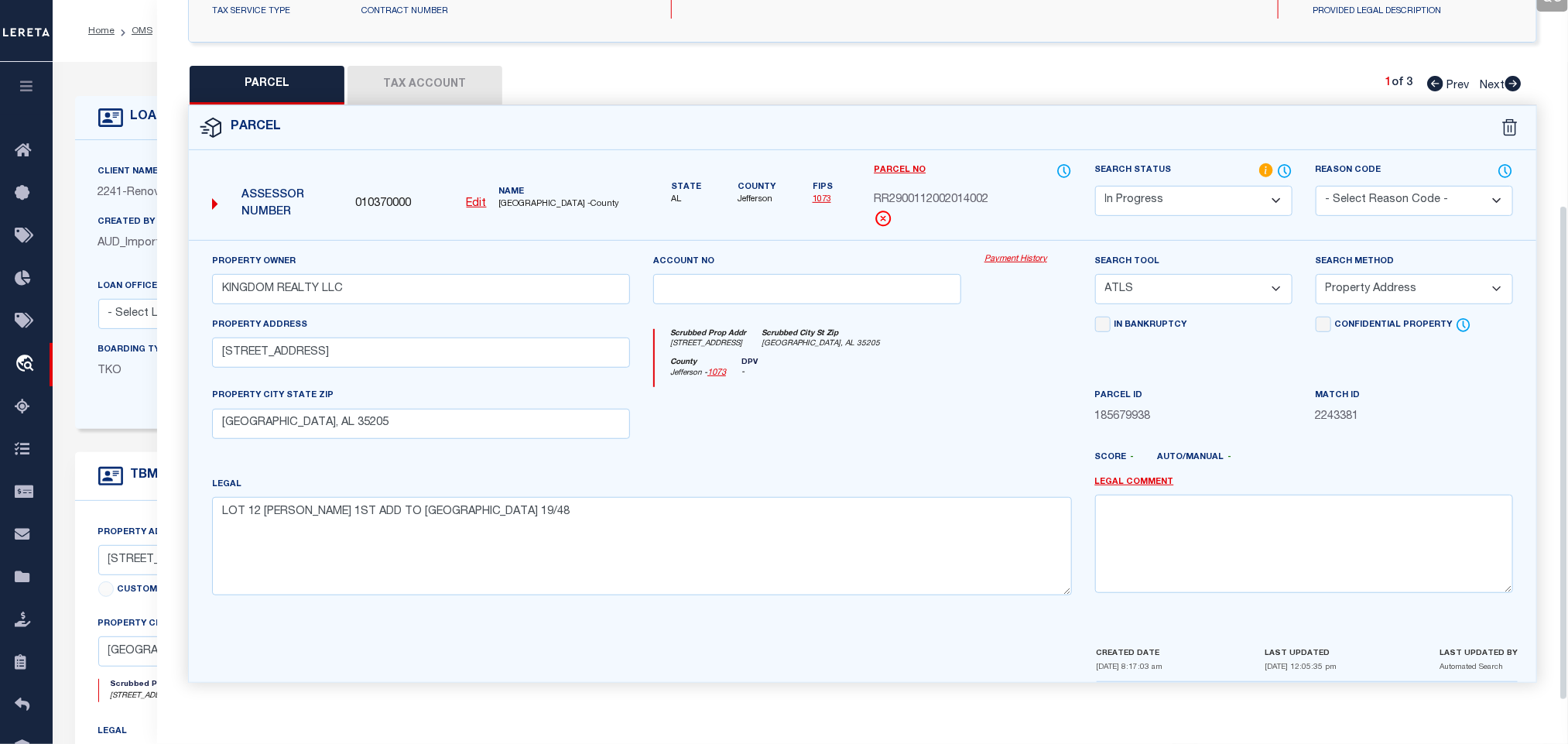
click at [1200, 284] on select "-- Select Search Tool -- 3rd Party Website Agency File Agency Website ATLS CNV-…" at bounding box center [1194, 289] width 198 height 30
click at [1096, 274] on select "-- Select Search Tool -- 3rd Party Website Agency File Agency Website ATLS CNV-…" at bounding box center [1194, 289] width 198 height 30
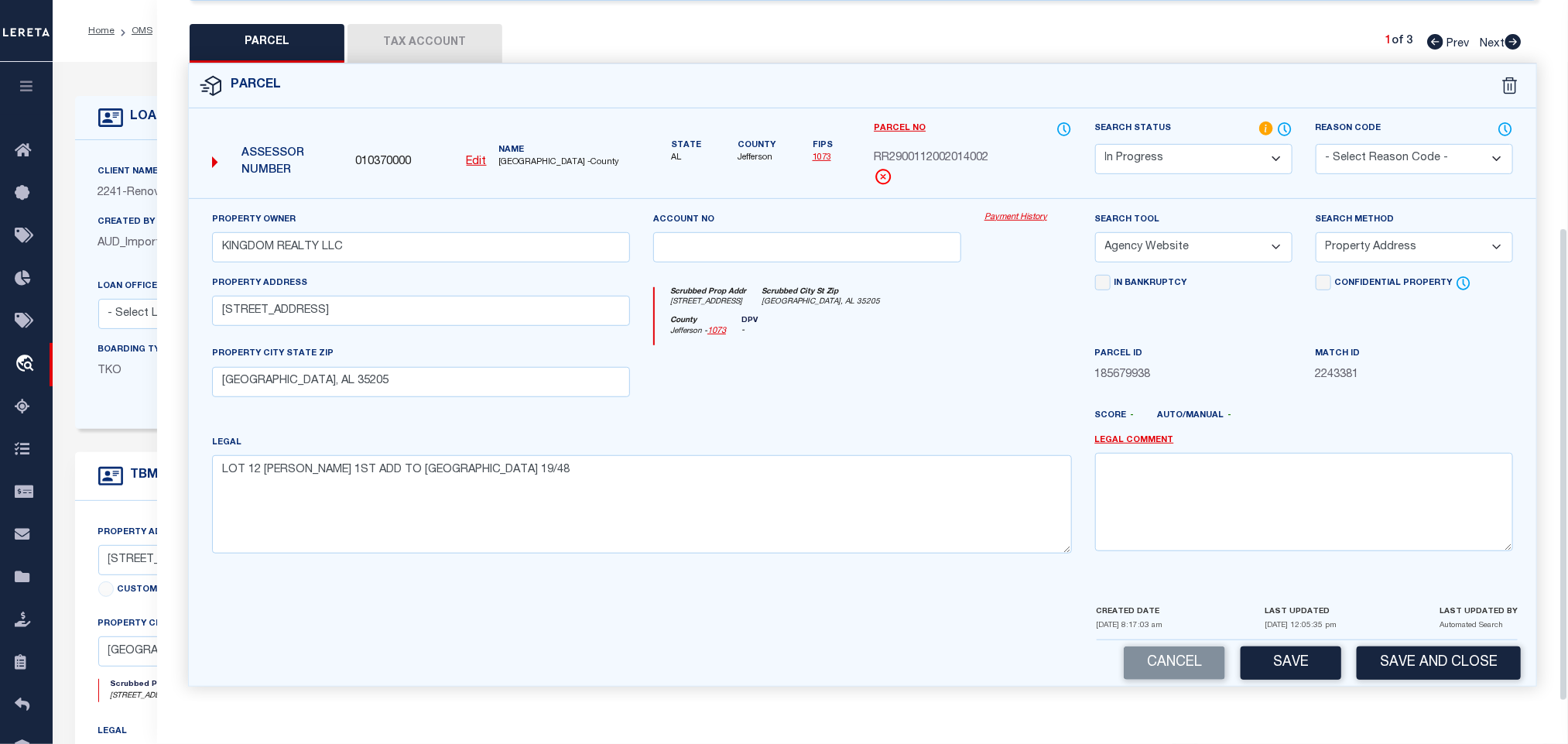
scroll to position [337, 0]
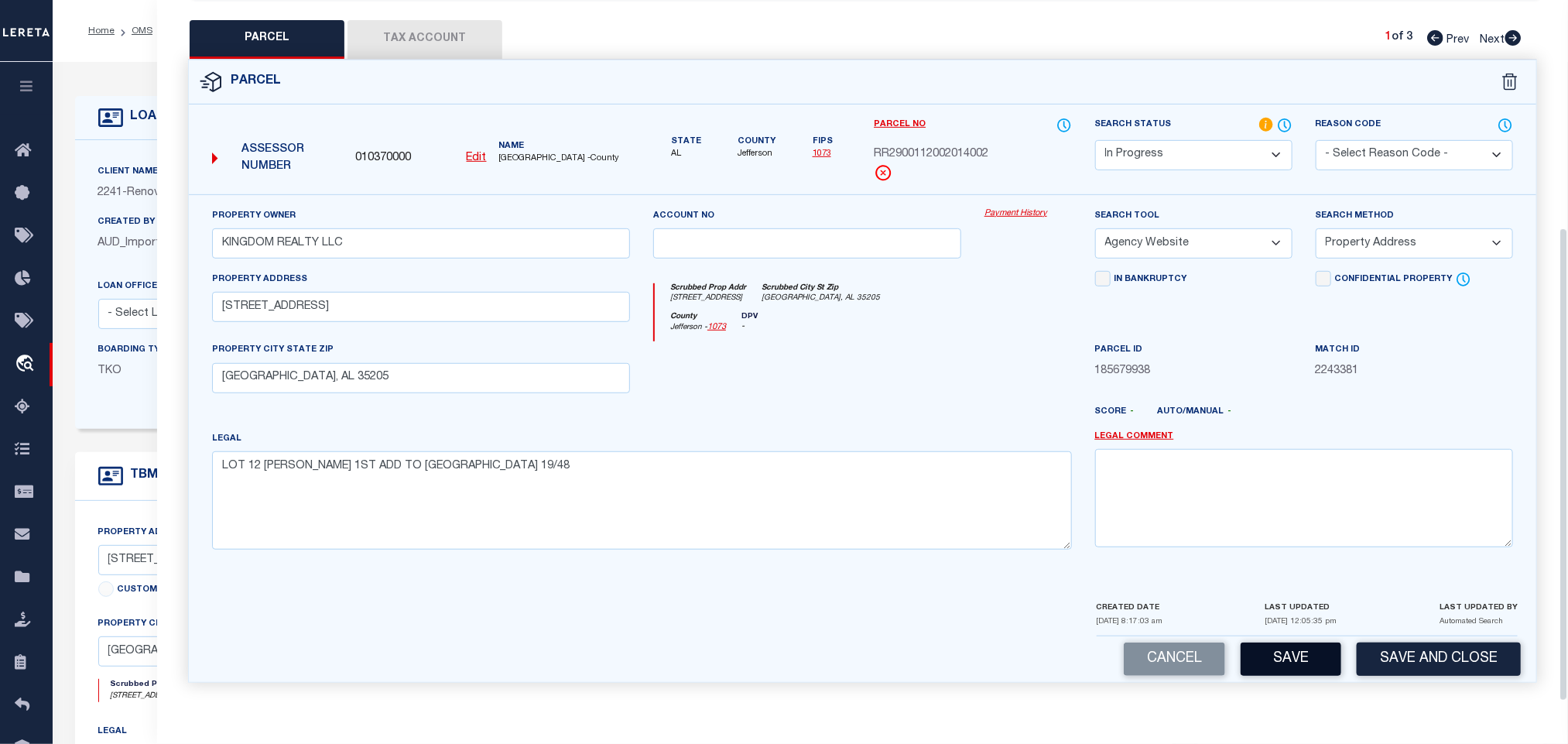
click at [1301, 649] on button "Save" at bounding box center [1291, 659] width 100 height 34
click at [439, 44] on button "Tax Account" at bounding box center [425, 39] width 155 height 39
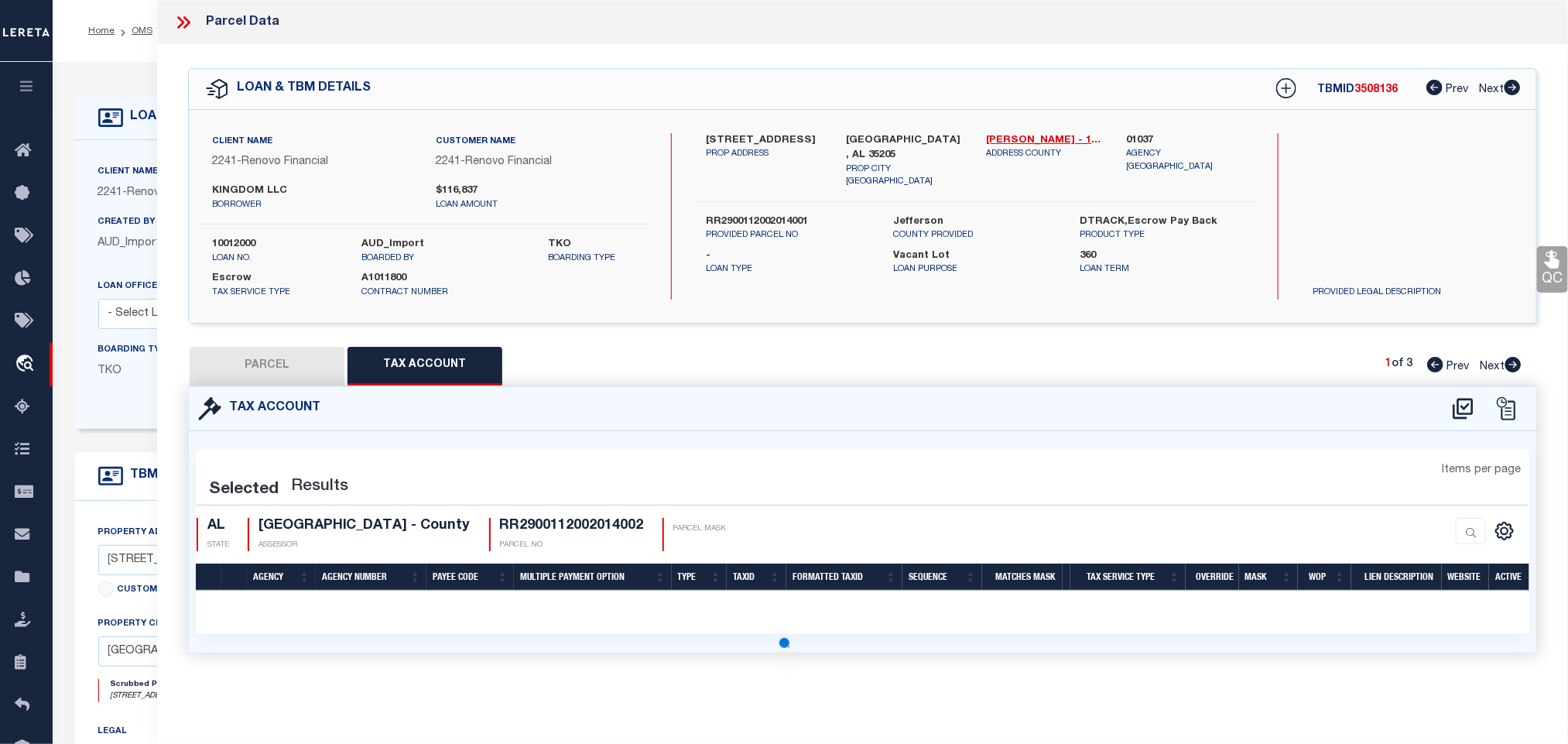
scroll to position [0, 0]
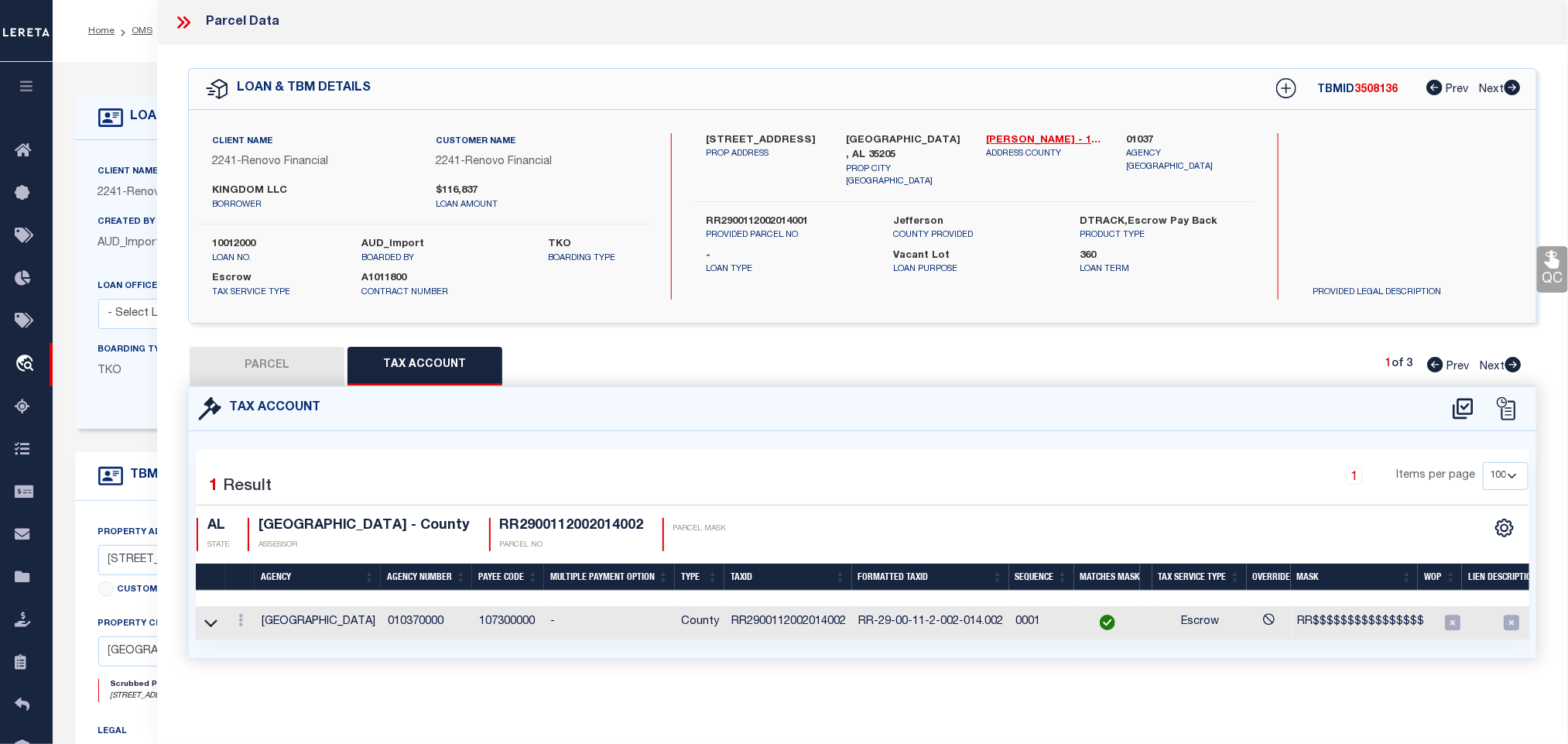
click at [279, 370] on button "PARCEL" at bounding box center [267, 366] width 155 height 39
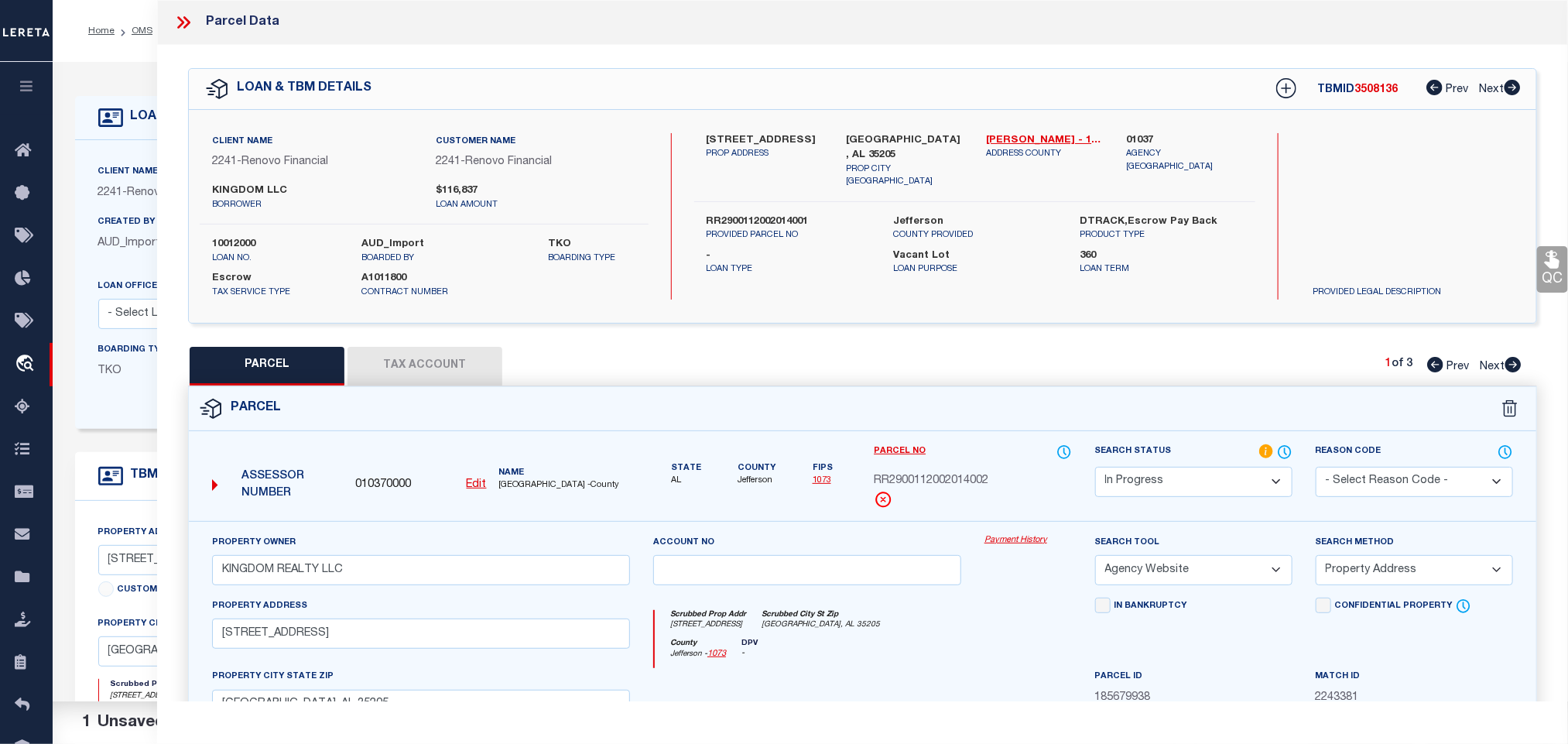
click at [1211, 485] on select "Automated Search Bad Parcel Complete Duplicate Parcel High Dollar Reporting In …" at bounding box center [1194, 482] width 198 height 30
click at [1096, 468] on select "Automated Search Bad Parcel Complete Duplicate Parcel High Dollar Reporting In …" at bounding box center [1194, 482] width 198 height 30
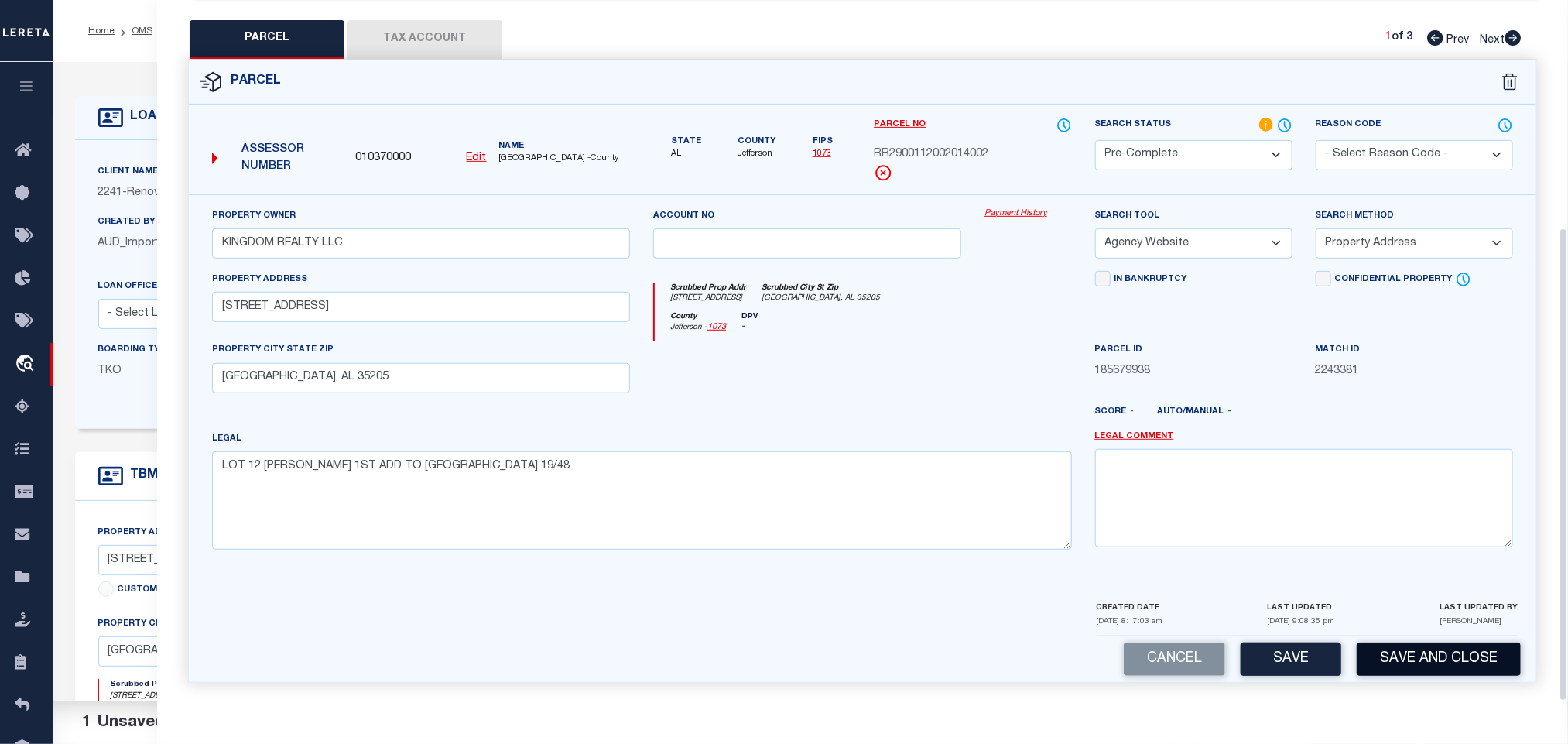
click at [1426, 668] on button "Save and Close" at bounding box center [1438, 659] width 164 height 34
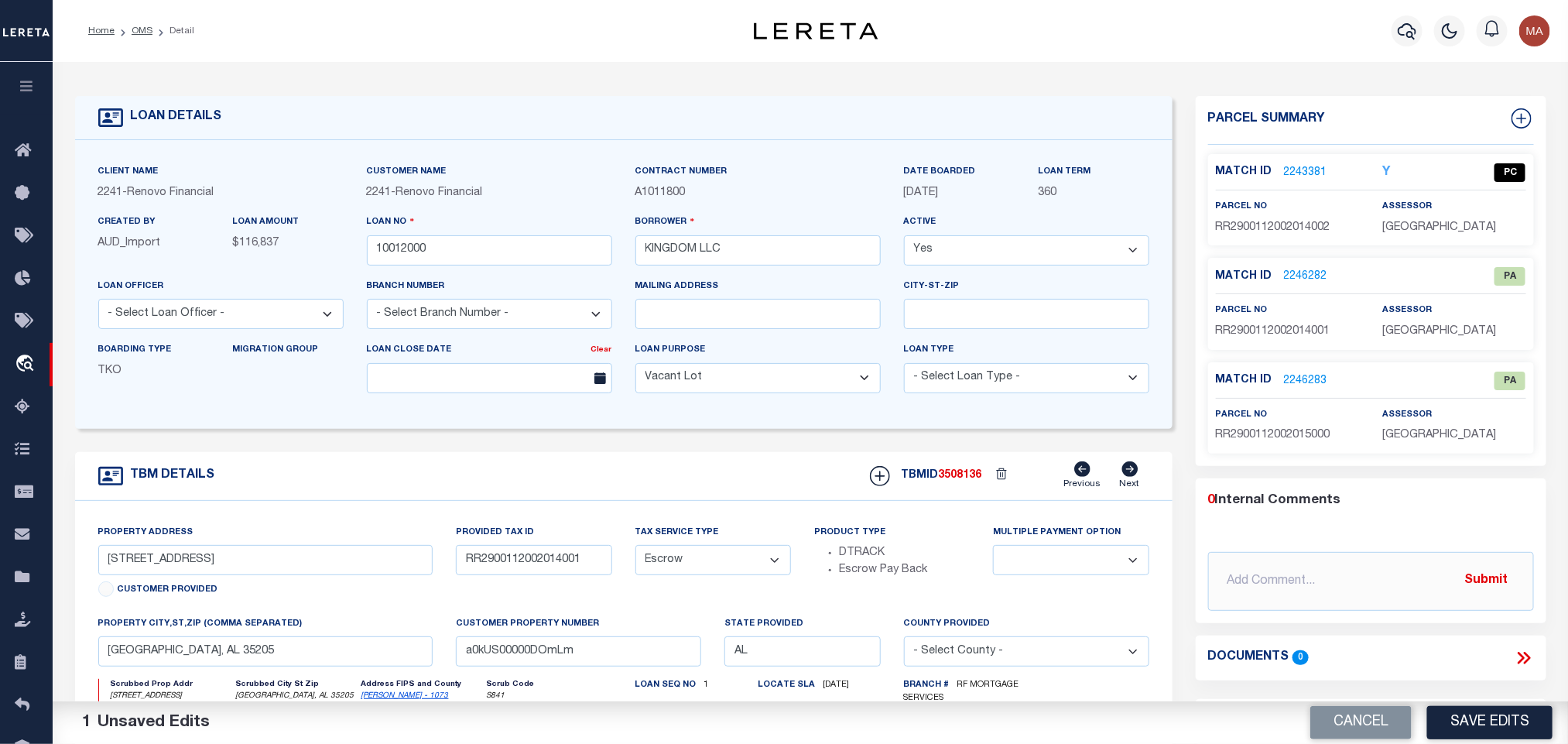
drag, startPoint x: 1368, startPoint y: 721, endPoint x: 1309, endPoint y: 338, distance: 387.5
click at [1368, 721] on button "Cancel" at bounding box center [1361, 723] width 101 height 34
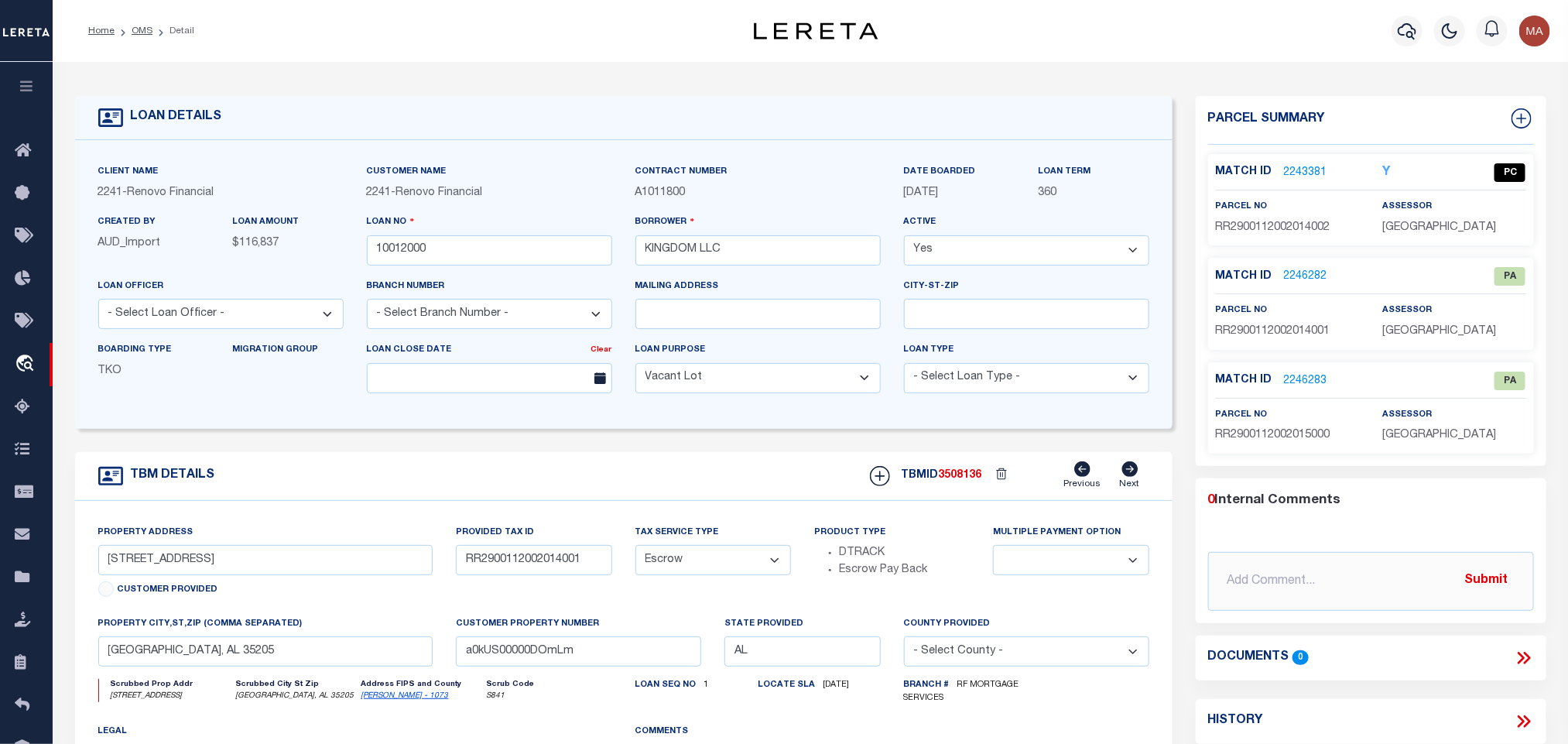
click at [1312, 275] on link "2246282" at bounding box center [1306, 277] width 43 height 16
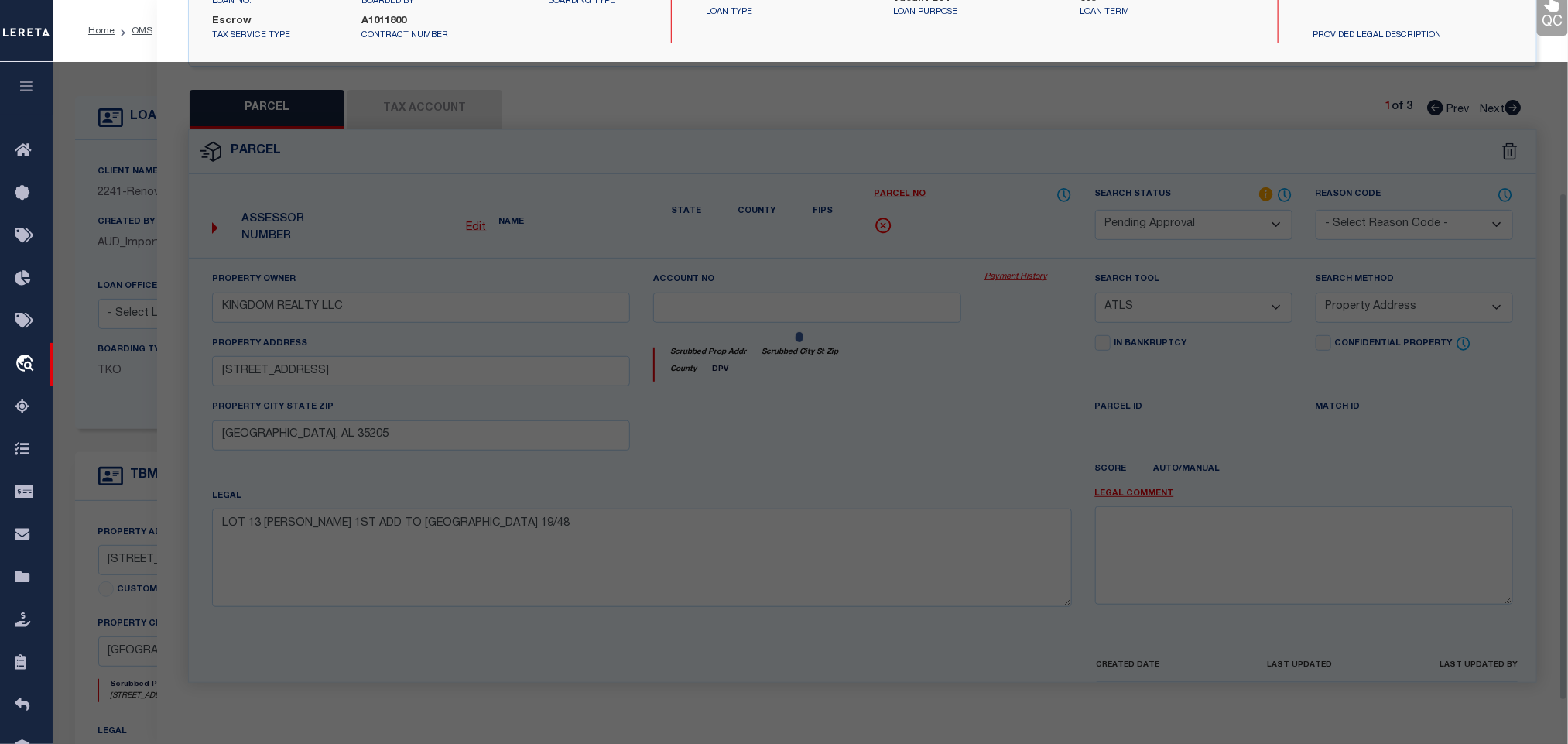
scroll to position [290, 0]
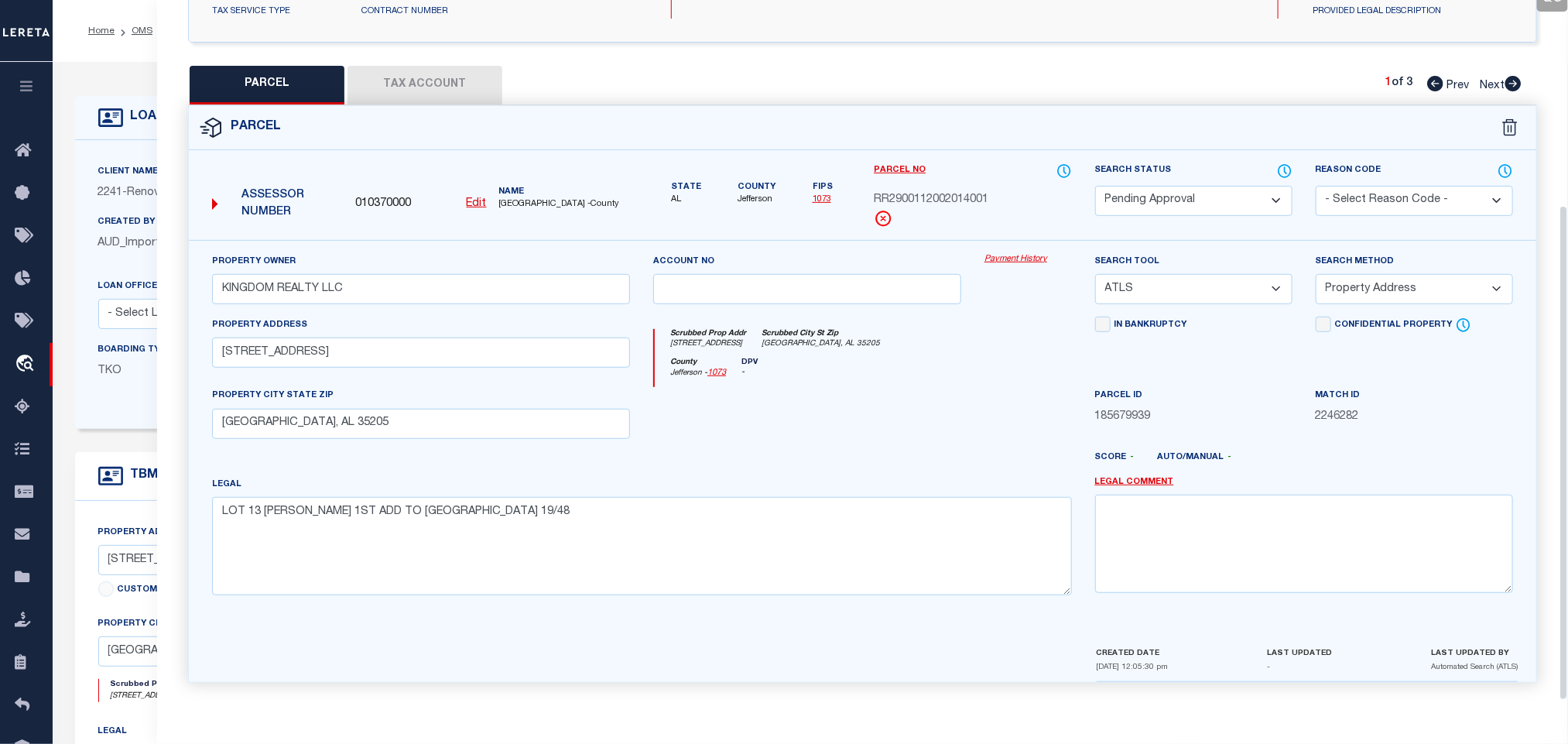
click at [452, 82] on button "Tax Account" at bounding box center [425, 85] width 155 height 39
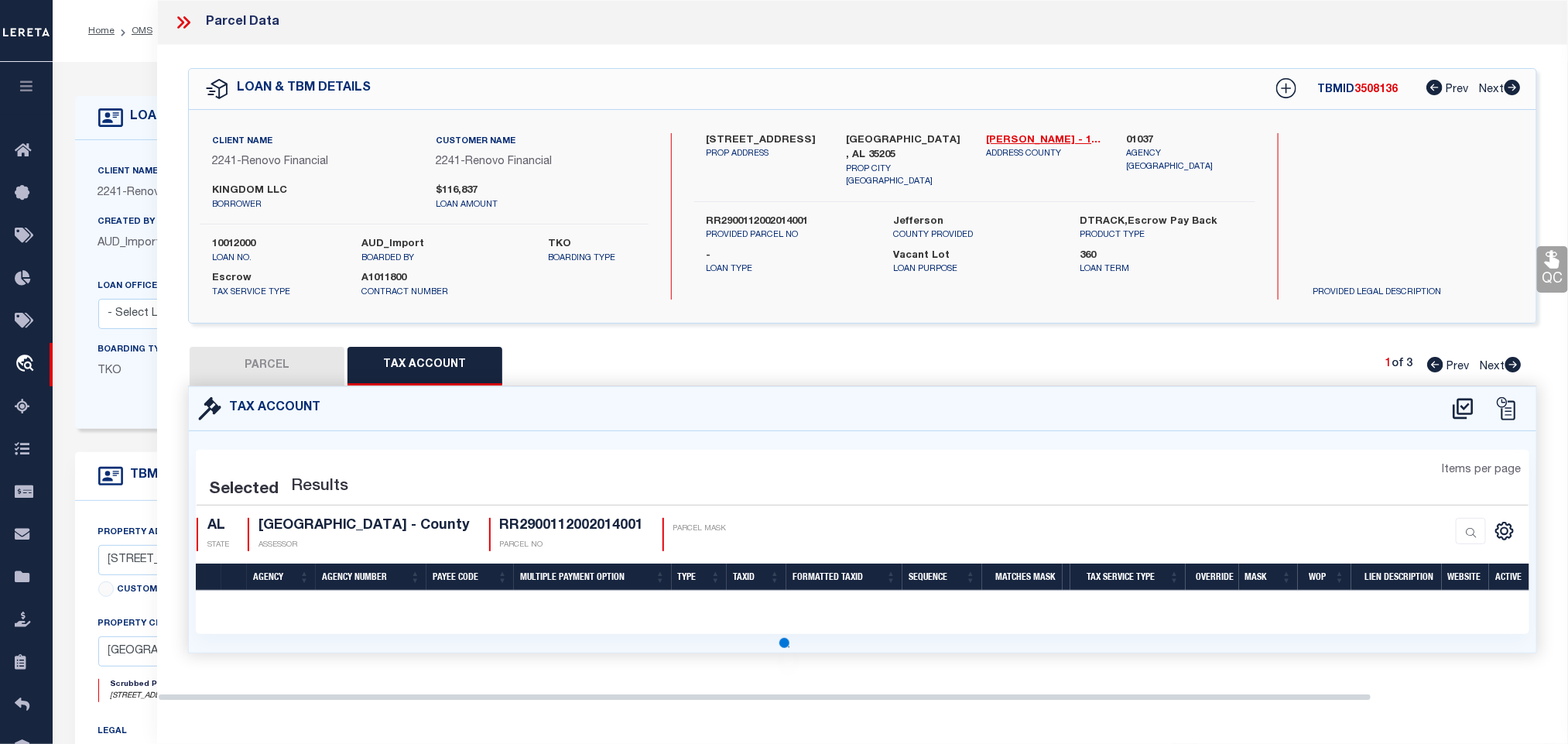
scroll to position [0, 0]
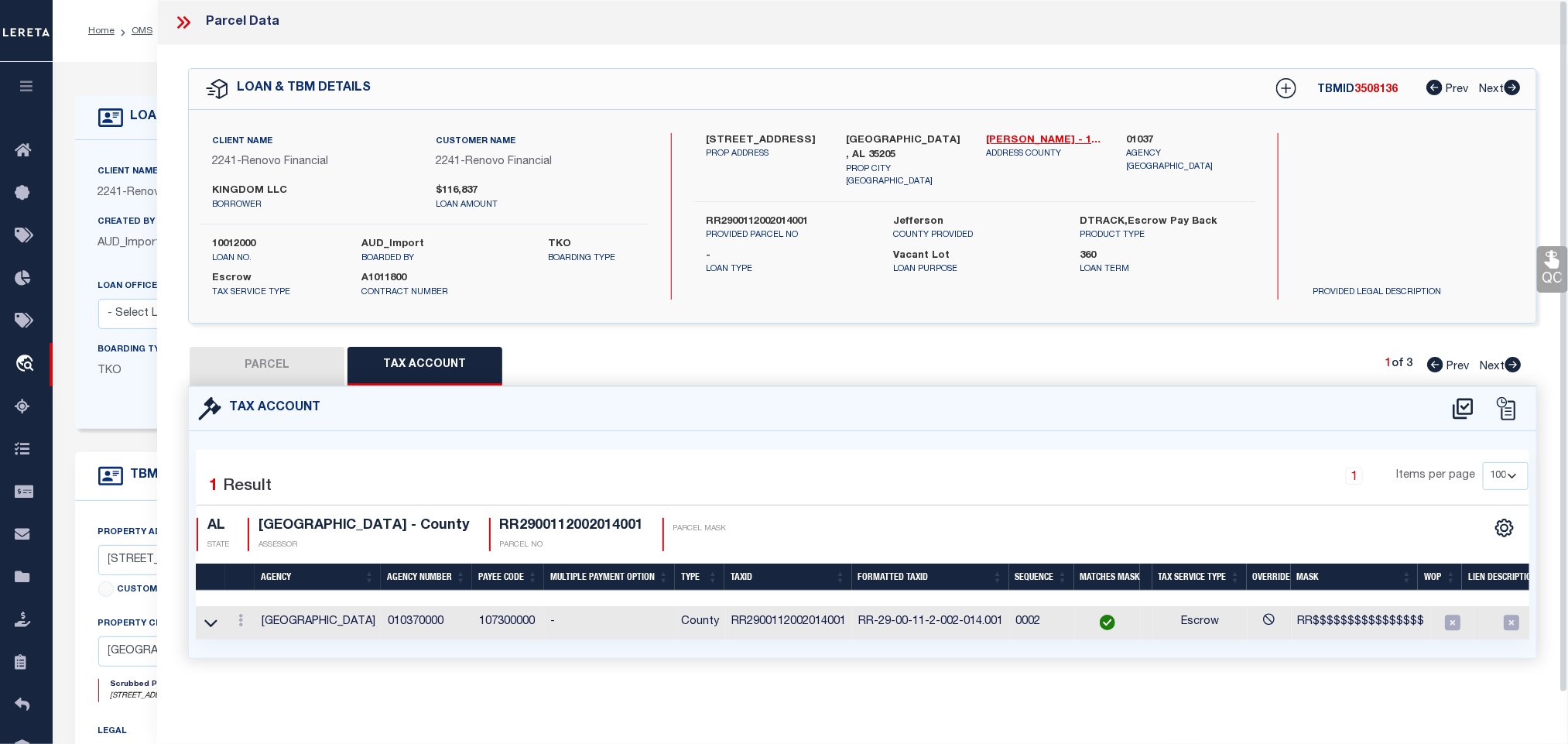
click at [279, 363] on button "PARCEL" at bounding box center [267, 366] width 155 height 39
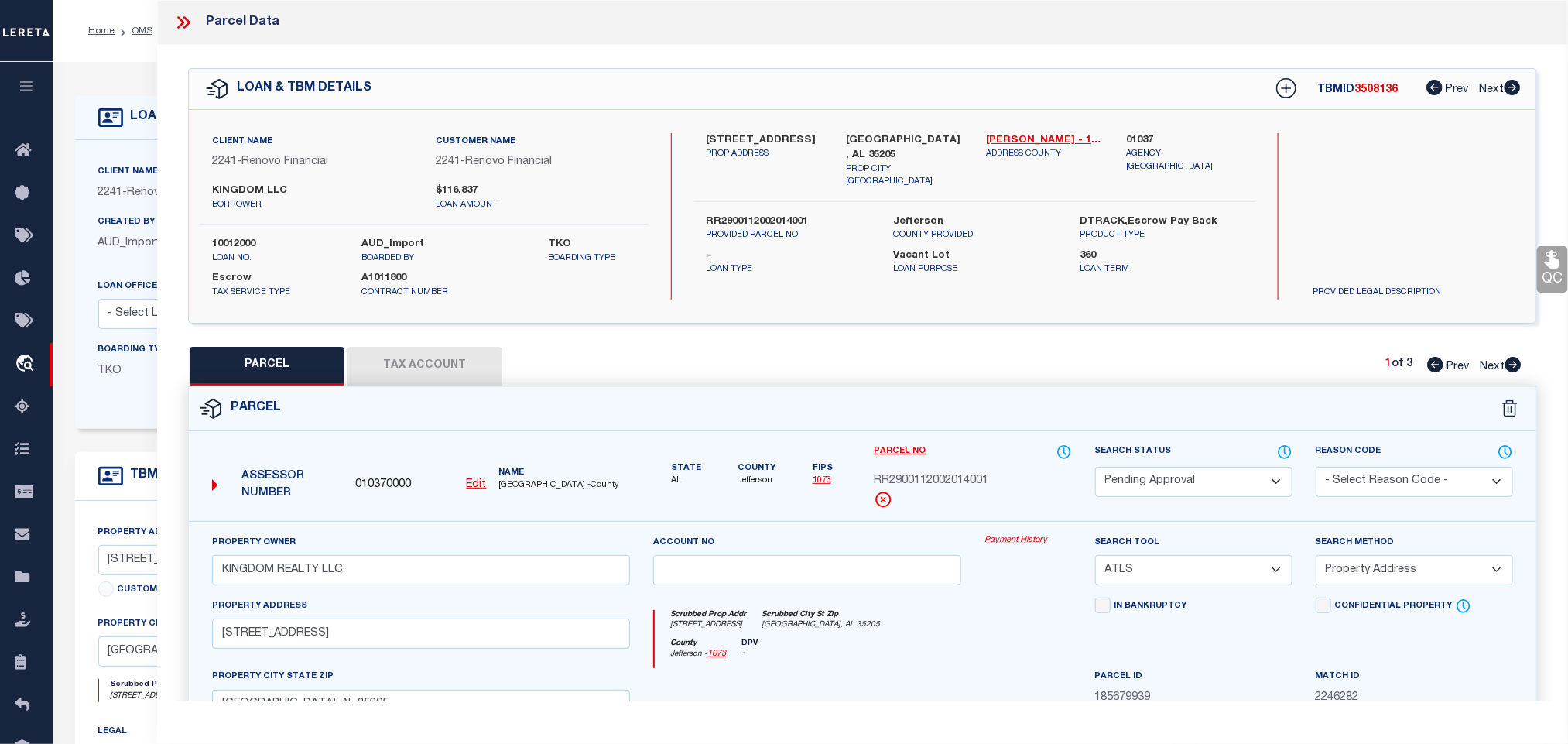
click at [1173, 469] on select "Automated Search Bad Parcel Complete Duplicate Parcel High Dollar Reporting In …" at bounding box center [1194, 482] width 198 height 30
click at [1096, 468] on select "Automated Search Bad Parcel Complete Duplicate Parcel High Dollar Reporting In …" at bounding box center [1194, 482] width 198 height 30
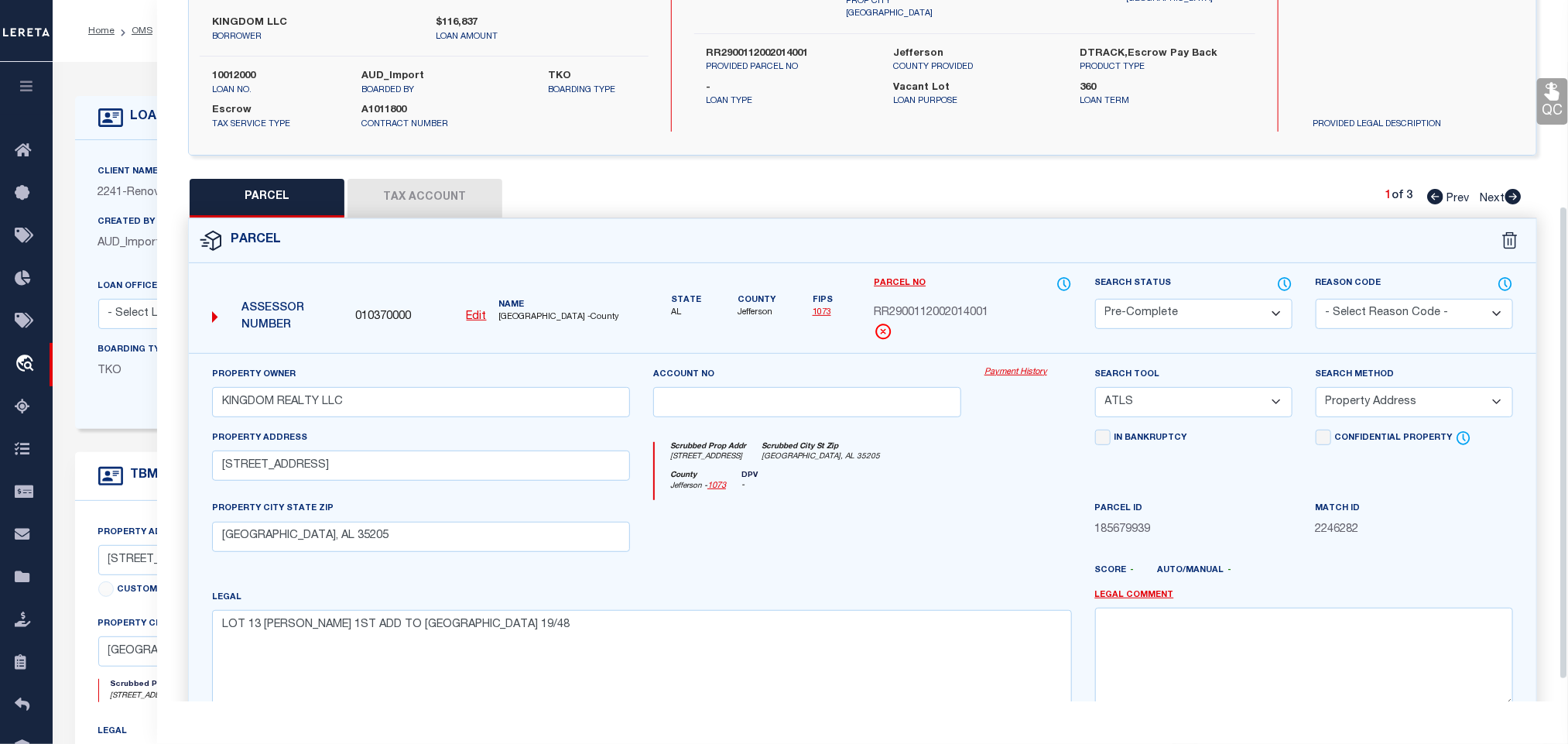
scroll to position [337, 0]
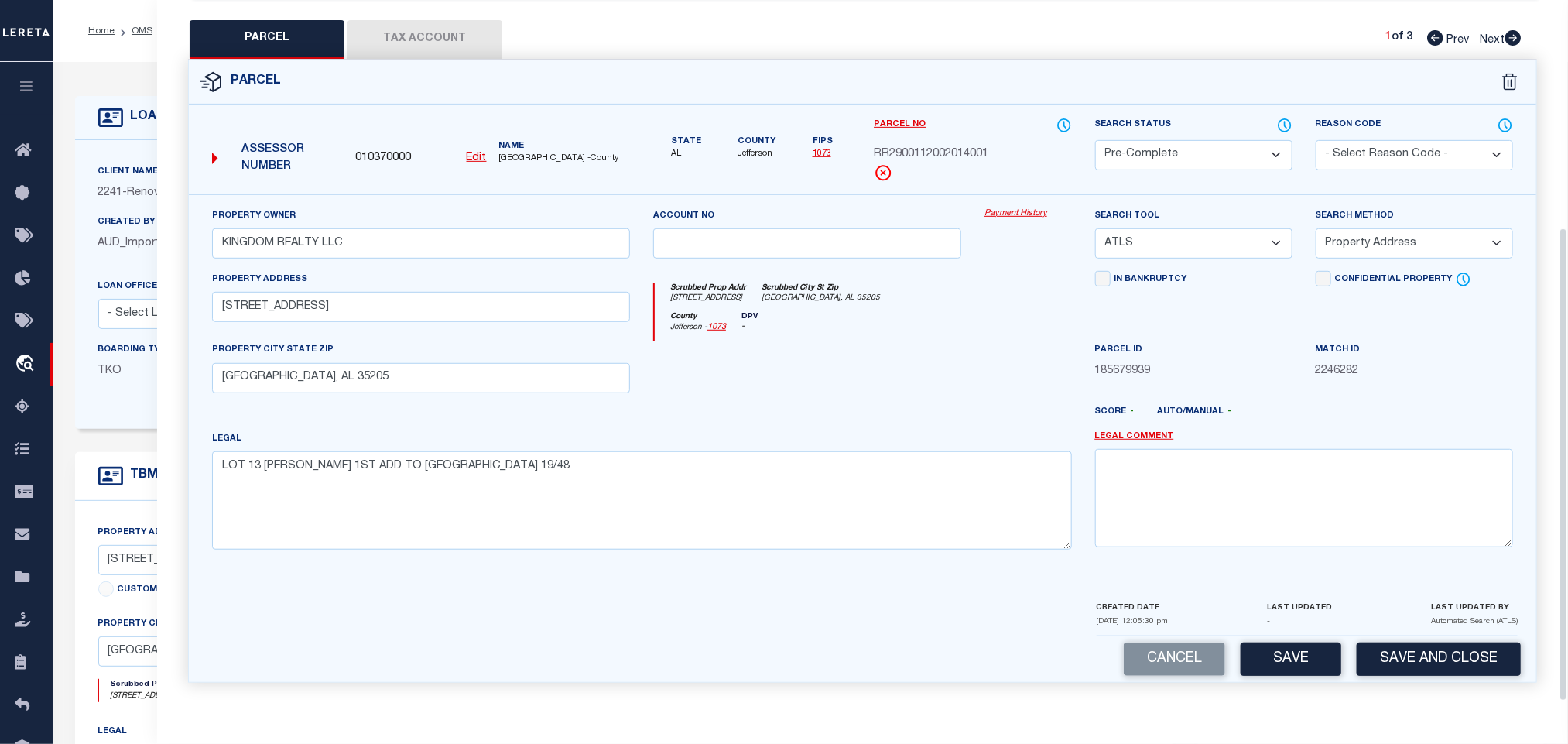
click at [1208, 238] on select "-- Select Search Tool -- 3rd Party Website Agency File Agency Website ATLS CNV-…" at bounding box center [1194, 243] width 198 height 30
click at [1096, 229] on select "-- Select Search Tool -- 3rd Party Website Agency File Agency Website ATLS CNV-…" at bounding box center [1194, 243] width 198 height 30
click at [1407, 658] on button "Save and Close" at bounding box center [1438, 659] width 164 height 34
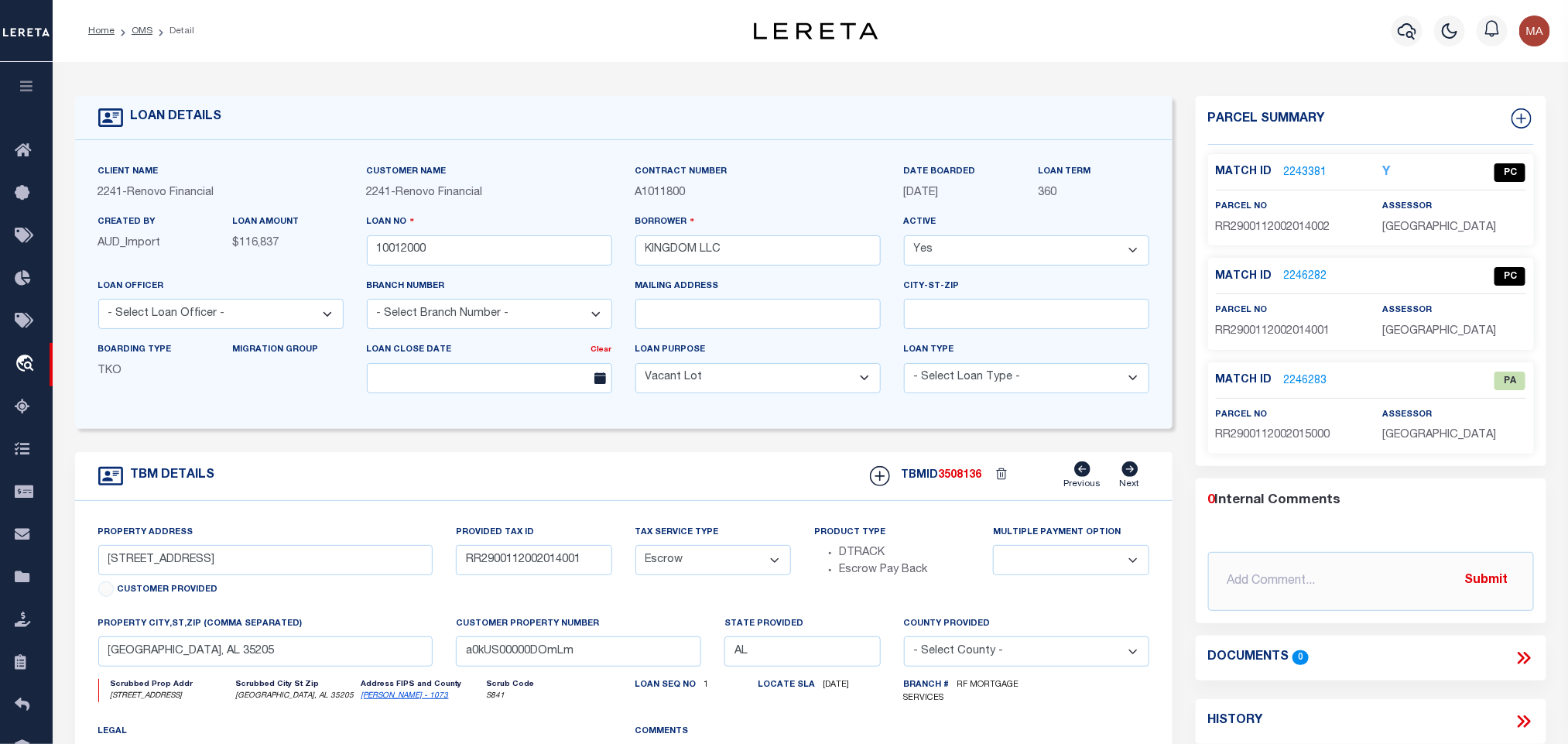
click at [1315, 381] on link "2246283" at bounding box center [1306, 381] width 43 height 16
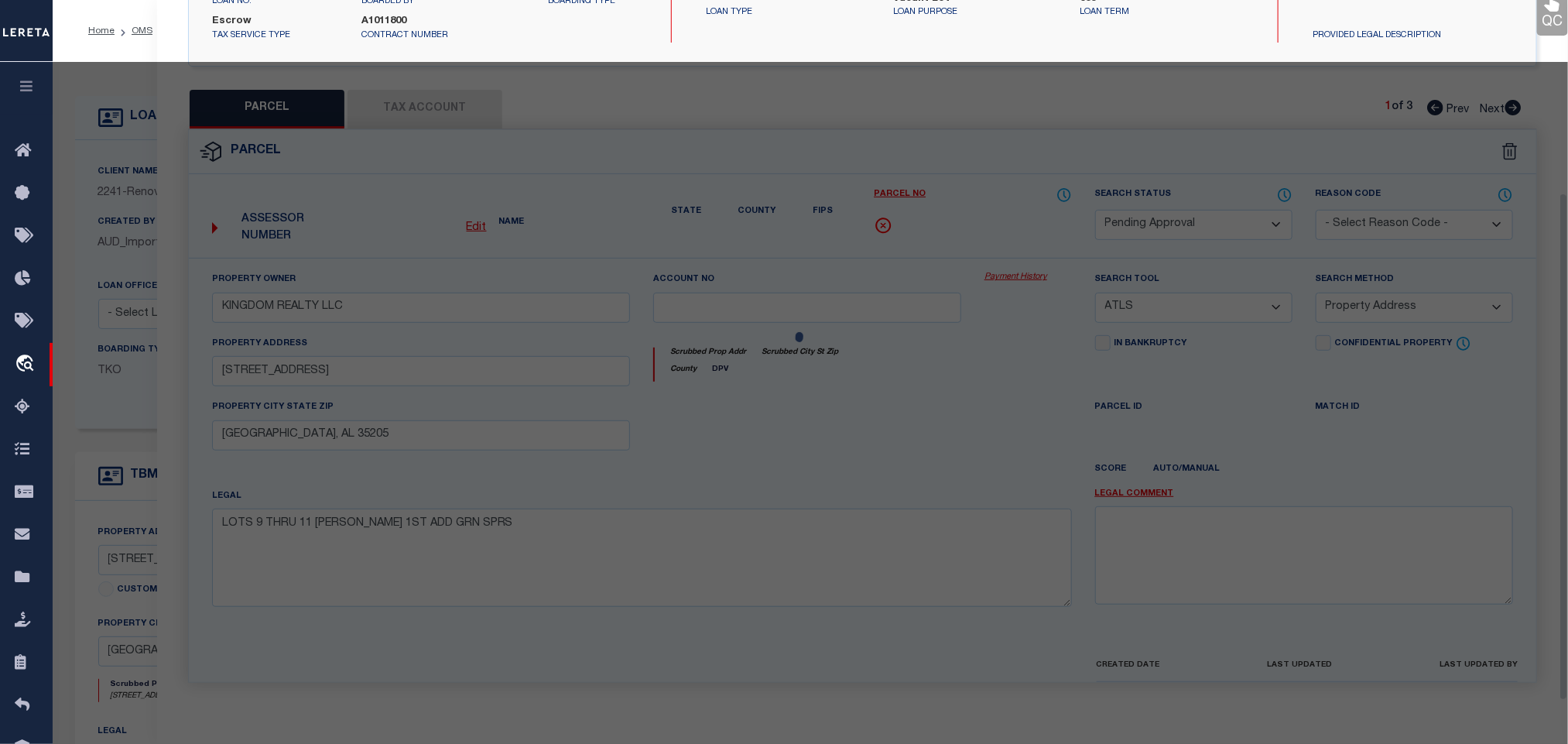
scroll to position [290, 0]
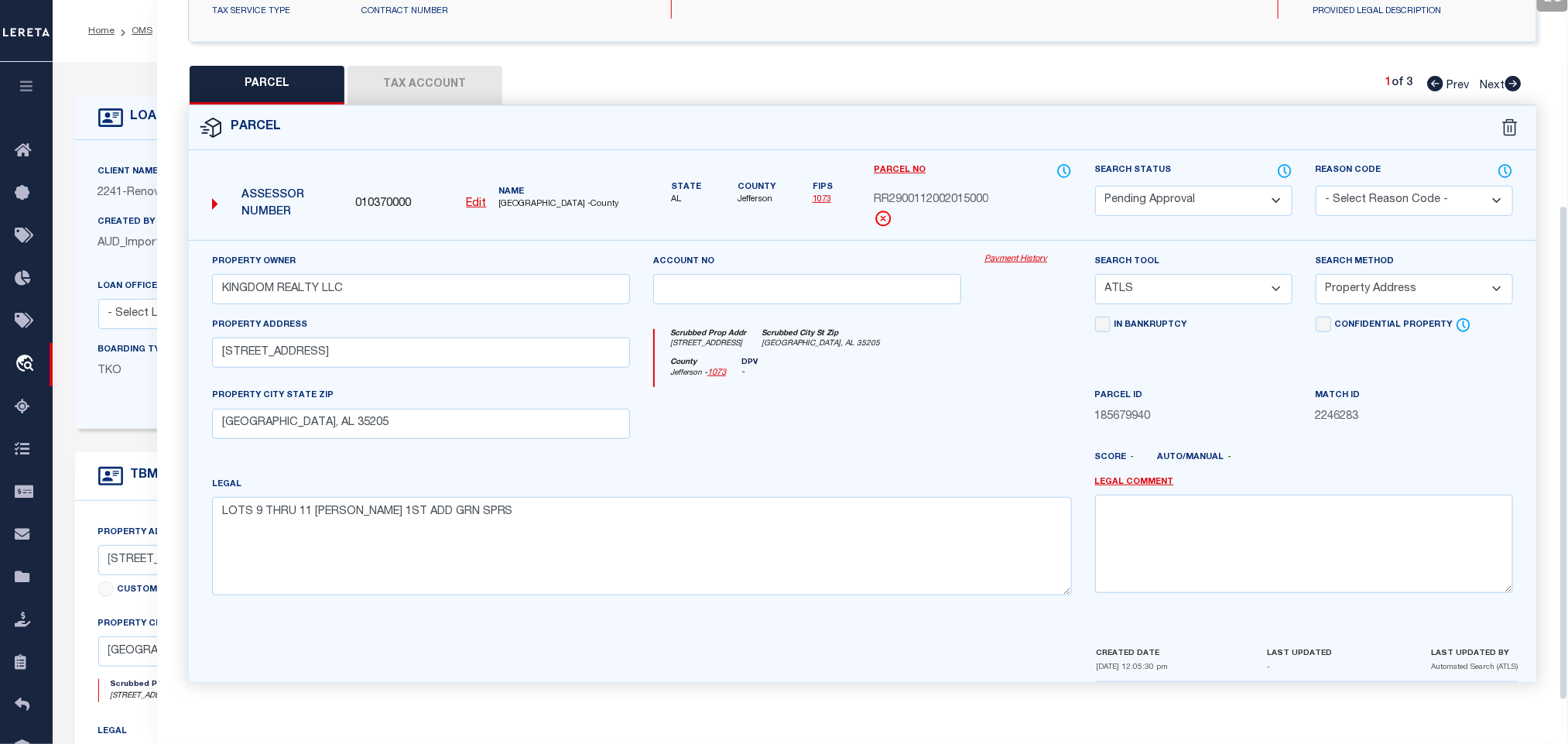
click at [1181, 186] on select "Automated Search Bad Parcel Complete Duplicate Parcel High Dollar Reporting In …" at bounding box center [1194, 200] width 198 height 30
drag, startPoint x: 1189, startPoint y: 192, endPoint x: 1326, endPoint y: 184, distance: 137.2
click at [1189, 192] on select "Automated Search Bad Parcel Complete Duplicate Parcel High Dollar Reporting In …" at bounding box center [1194, 200] width 198 height 30
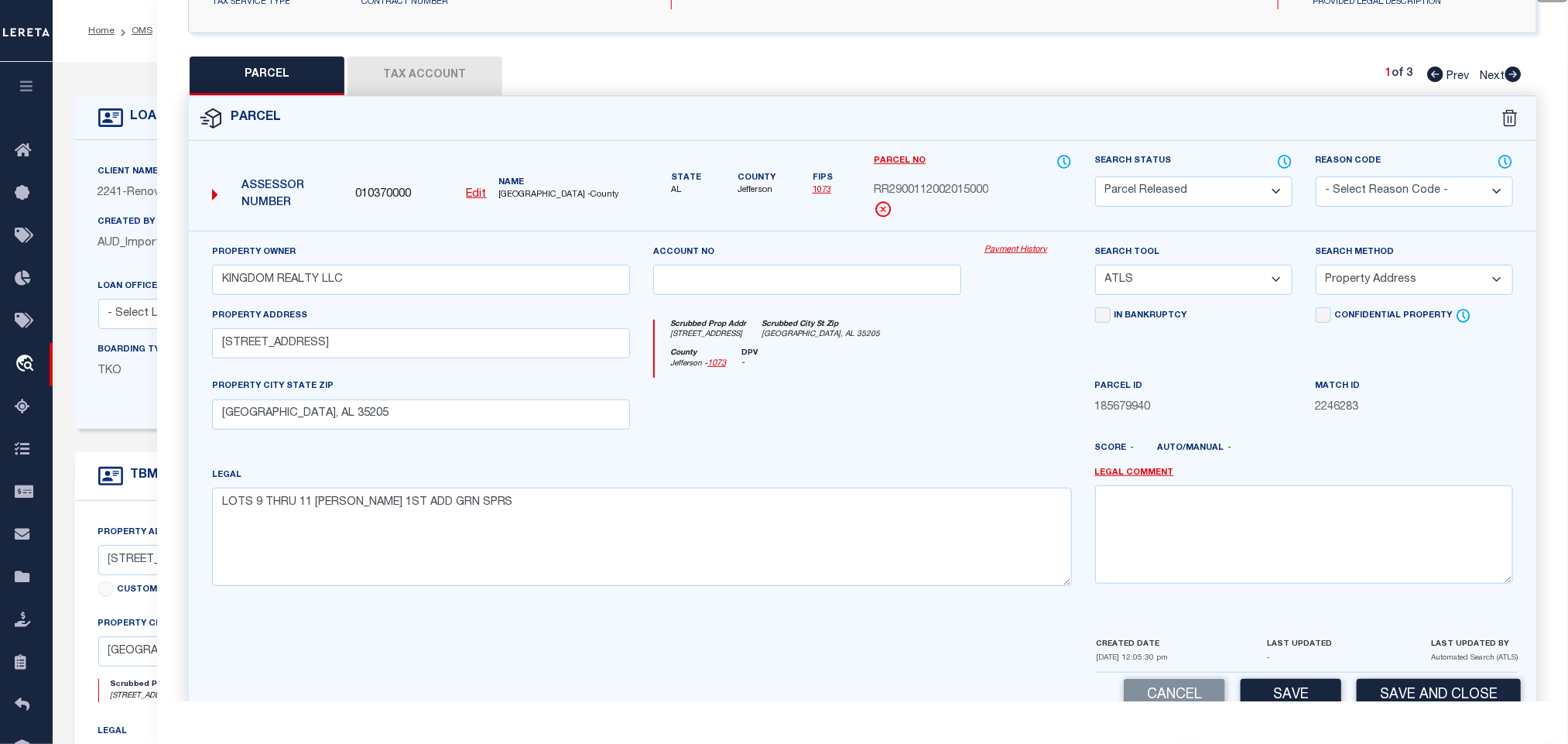
click at [1376, 192] on select "- Select Reason Code - 099 - Other (Provide additional detail) ACT - Agency Cha…" at bounding box center [1415, 192] width 198 height 30
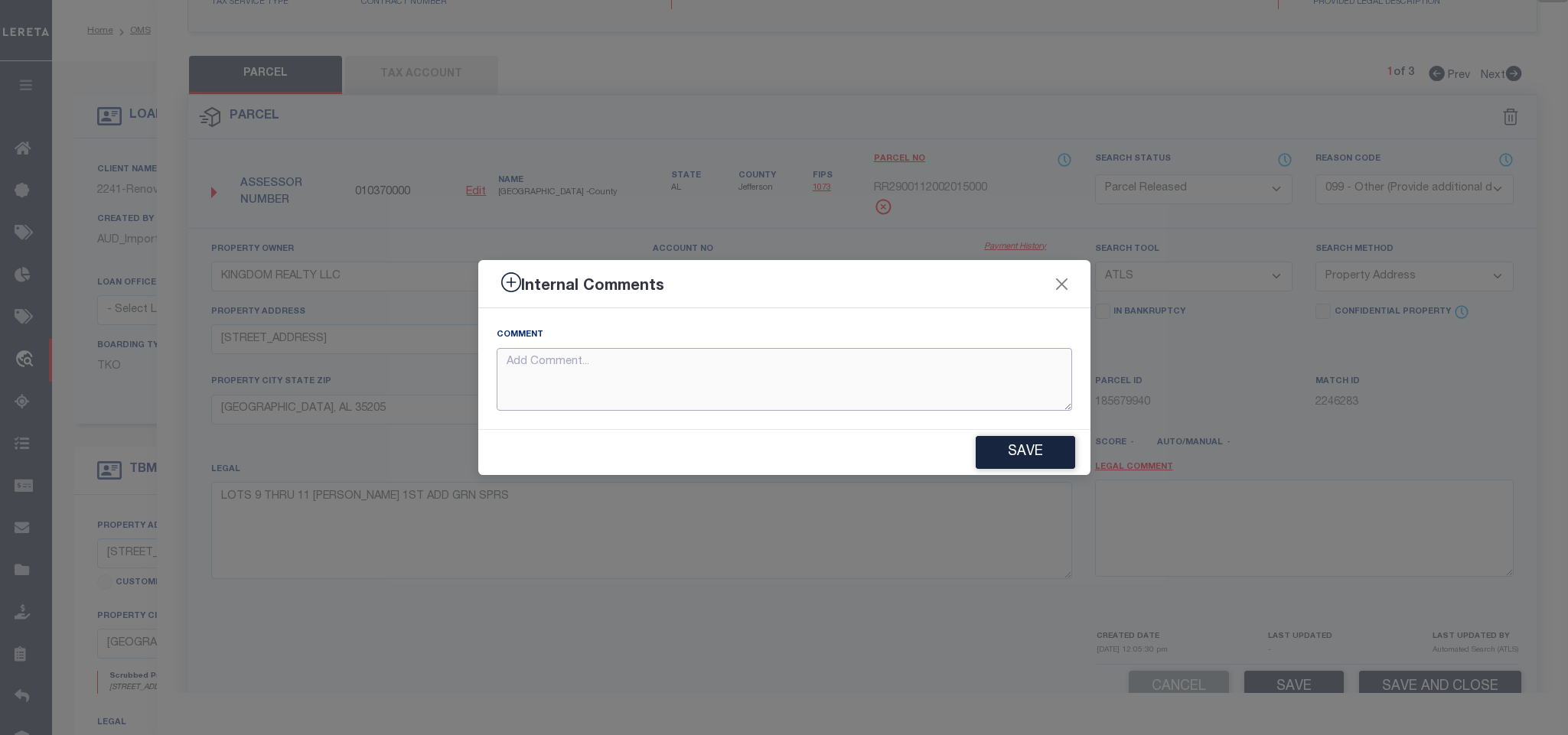
click at [1024, 384] on textarea at bounding box center [784, 379] width 576 height 64
paste textarea "Parcel not needed"
click at [1029, 453] on button "Save" at bounding box center [1025, 452] width 99 height 33
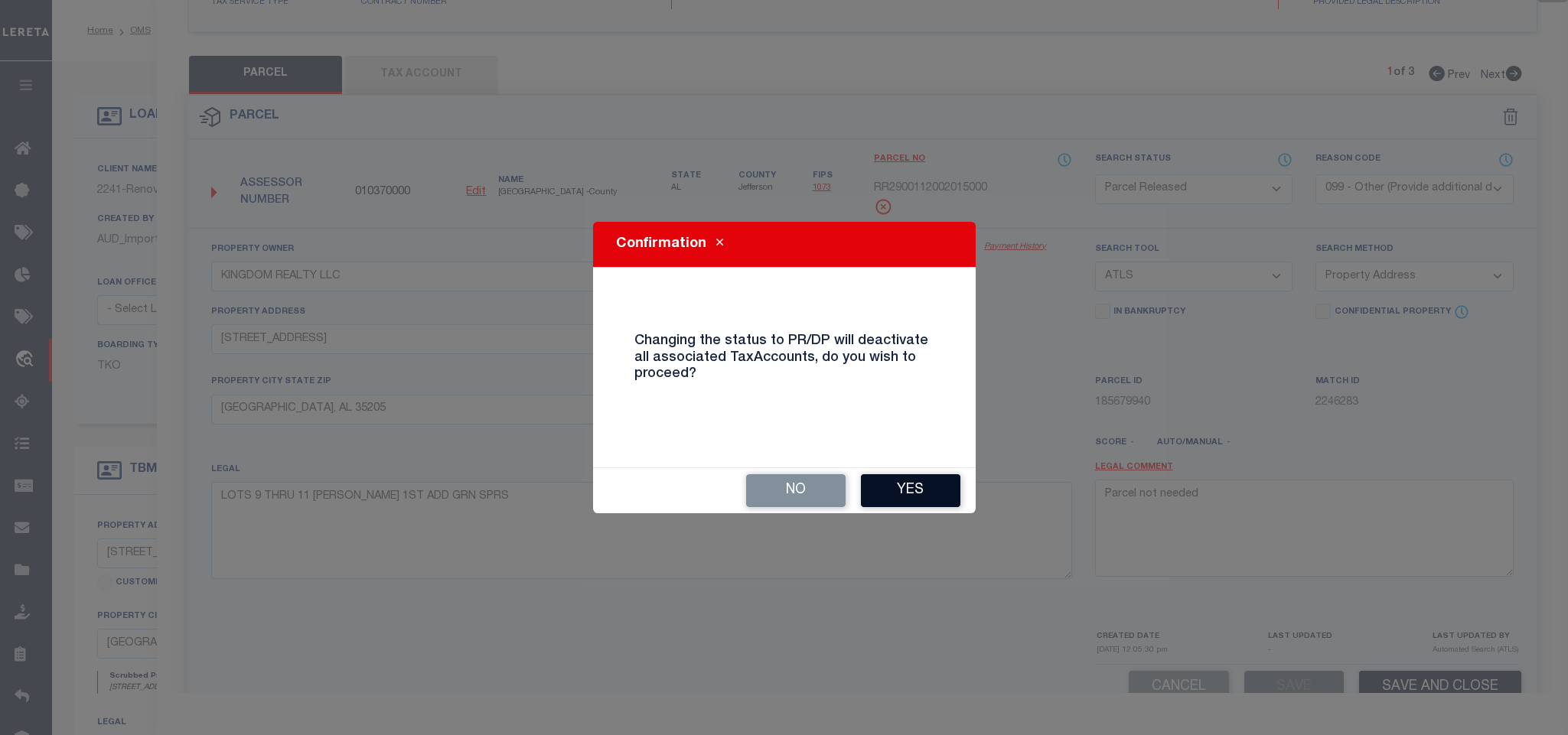
click at [912, 485] on button "Yes" at bounding box center [910, 491] width 99 height 33
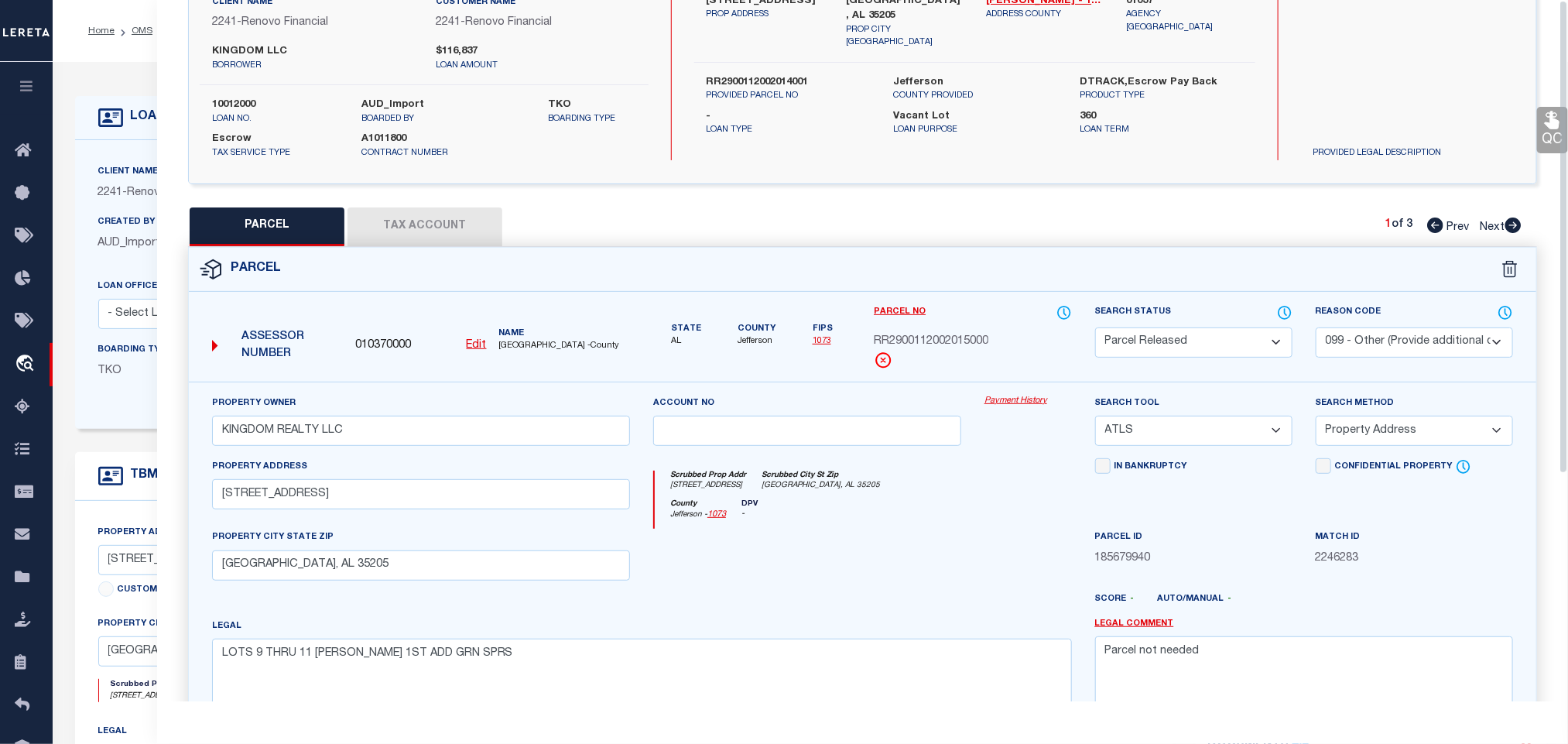
scroll to position [0, 0]
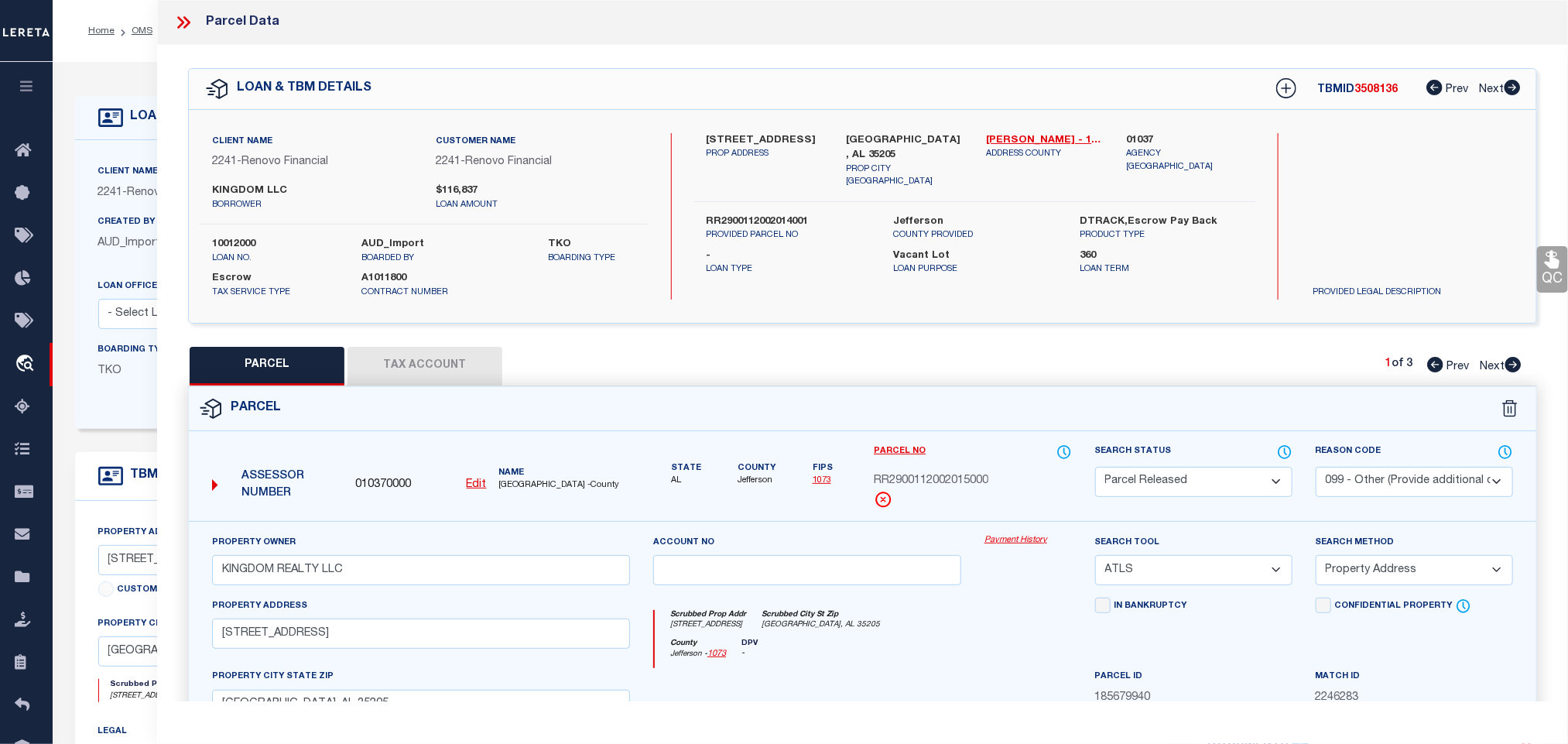
click at [116, 142] on div "Client Name 2241 - Renovo Financial Customer Name 2241 - Renovo Financial" at bounding box center [623, 284] width 1097 height 289
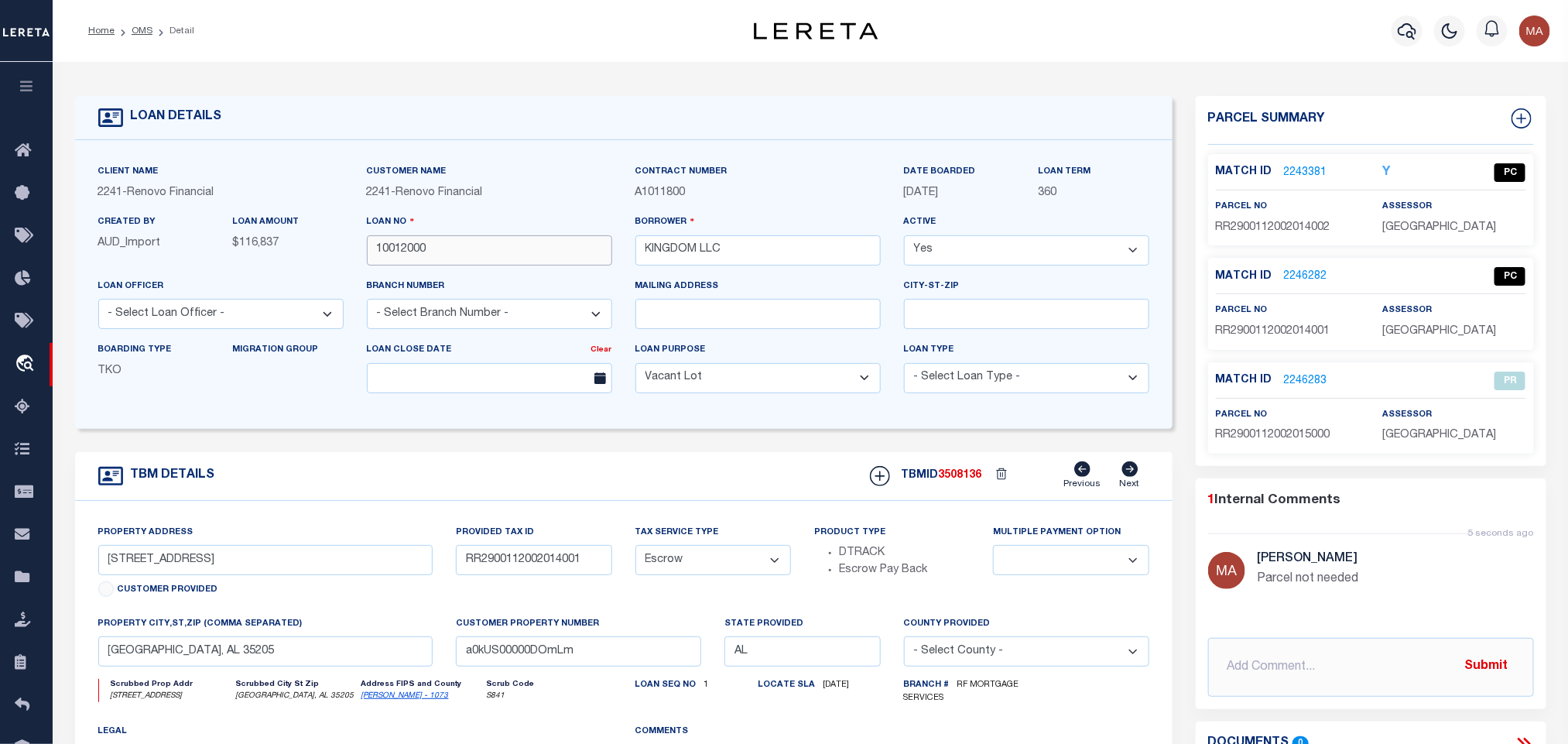
click at [407, 240] on input "10012000" at bounding box center [489, 250] width 246 height 30
click at [407, 251] on input "10012000" at bounding box center [489, 250] width 246 height 30
click at [428, 256] on input "10012000" at bounding box center [489, 250] width 246 height 30
click at [953, 475] on div "TBMID 3508136 Previous Next" at bounding box center [1004, 476] width 291 height 29
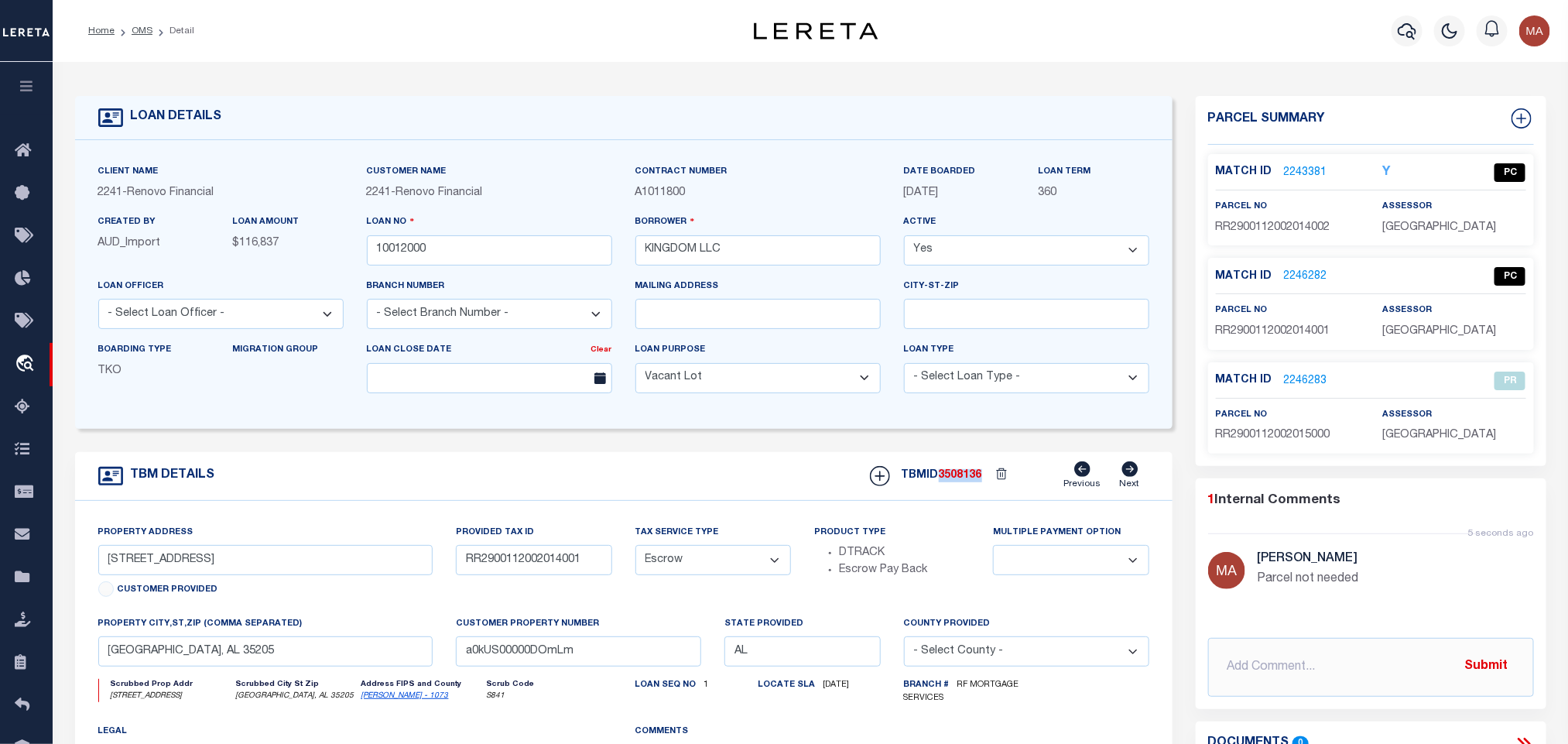
click at [953, 475] on div "TBMID 3508136 Previous Next" at bounding box center [1004, 476] width 291 height 29
click at [1398, 230] on span "JEFFERSON COUNTY" at bounding box center [1439, 228] width 114 height 11
click at [1407, 228] on span "JEFFERSON COUNTY" at bounding box center [1439, 228] width 114 height 11
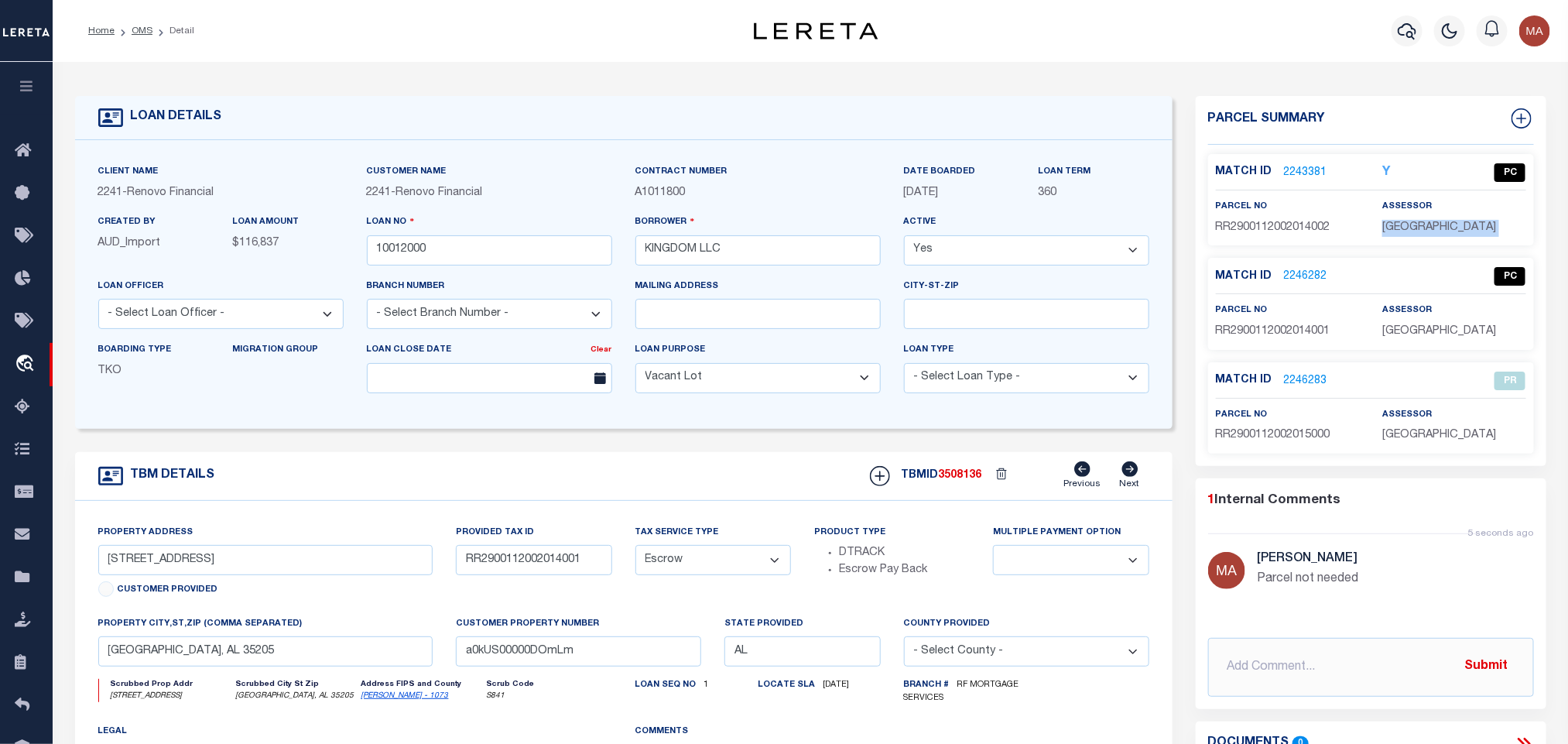
click at [1407, 228] on span "JEFFERSON COUNTY" at bounding box center [1439, 228] width 114 height 11
click at [1231, 241] on div "Match ID 2243381 Y PC parcel no assessor" at bounding box center [1371, 199] width 326 height 91
click at [392, 251] on input "10012000" at bounding box center [489, 250] width 246 height 30
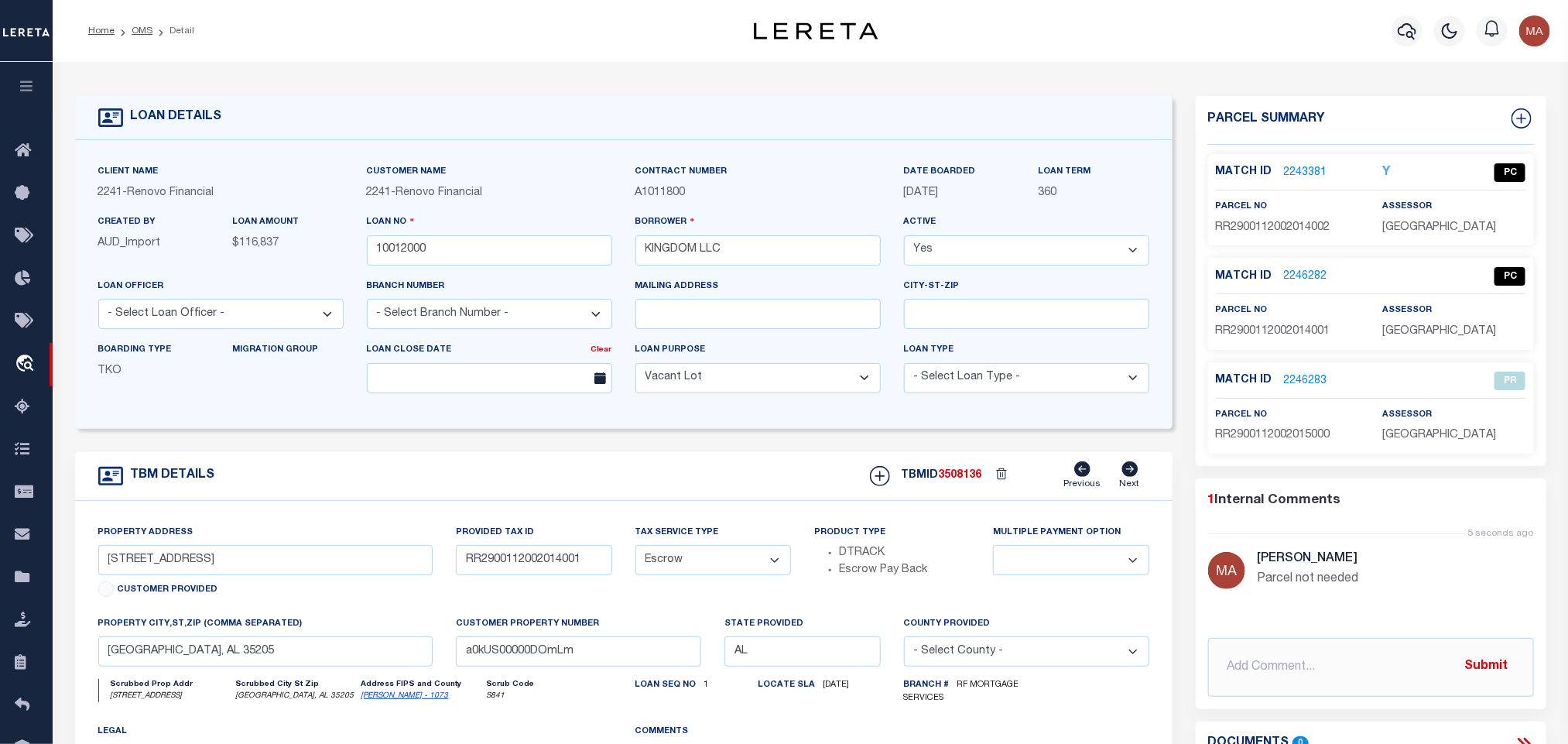
click at [945, 481] on span "3508136" at bounding box center [961, 475] width 43 height 11
click at [1424, 335] on span "JEFFERSON COUNTY" at bounding box center [1439, 332] width 114 height 11
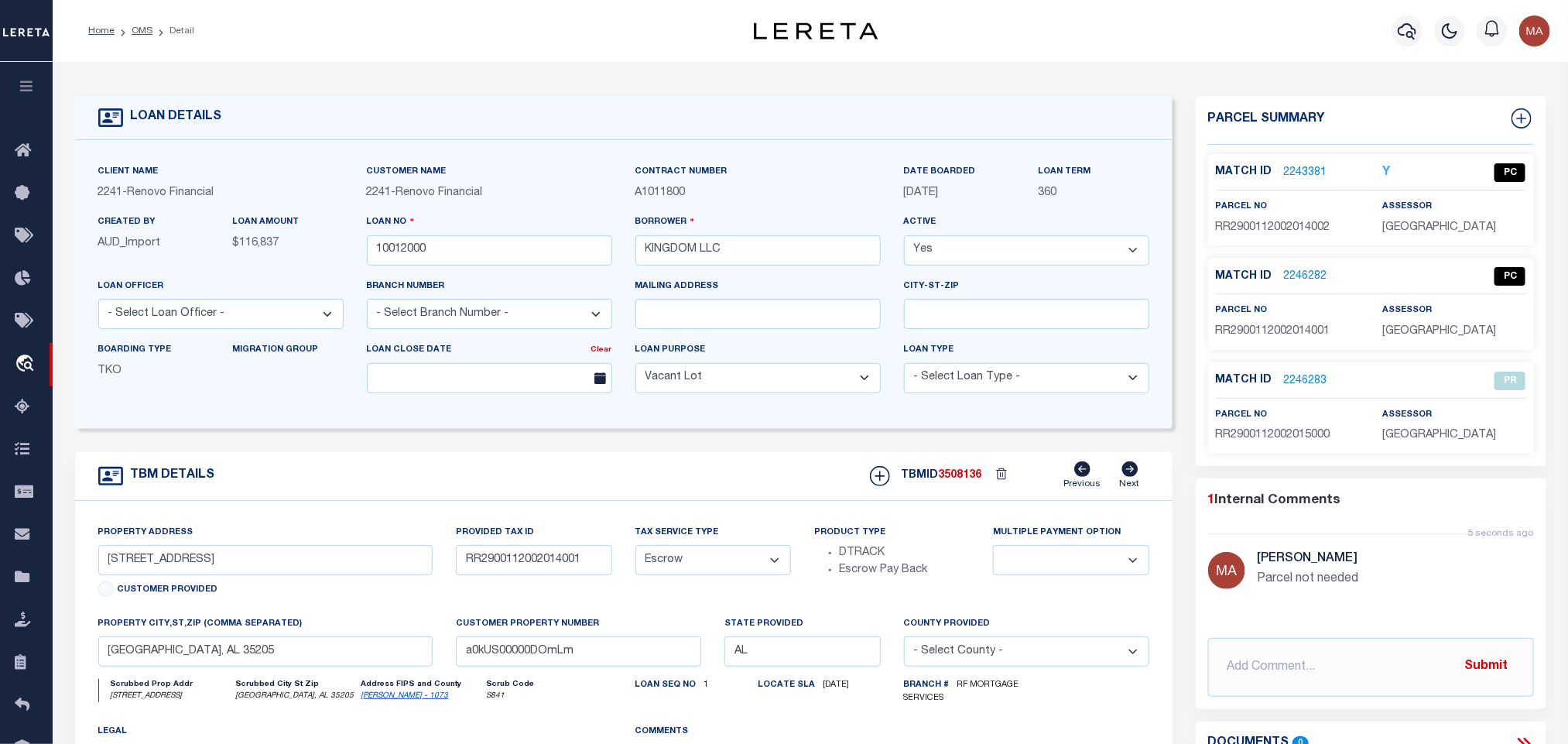
click at [1231, 324] on div "parcel no RR2900112002014001" at bounding box center [1287, 321] width 143 height 38
click at [1233, 326] on p "RR2900112002014001" at bounding box center [1287, 332] width 143 height 17
click at [143, 37] on li "OMS" at bounding box center [133, 31] width 38 height 14
click at [133, 28] on link "OMS" at bounding box center [142, 31] width 21 height 9
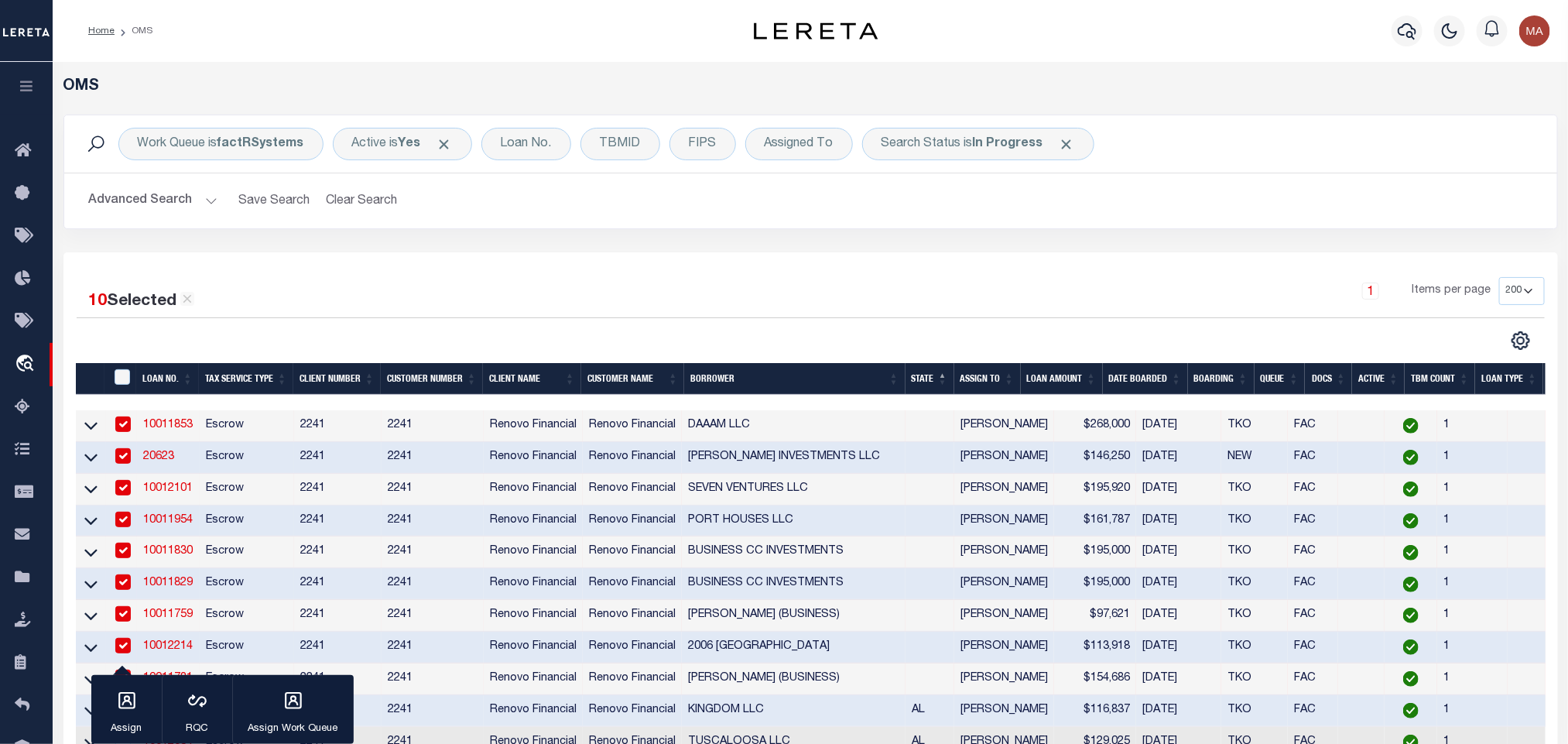
scroll to position [349, 0]
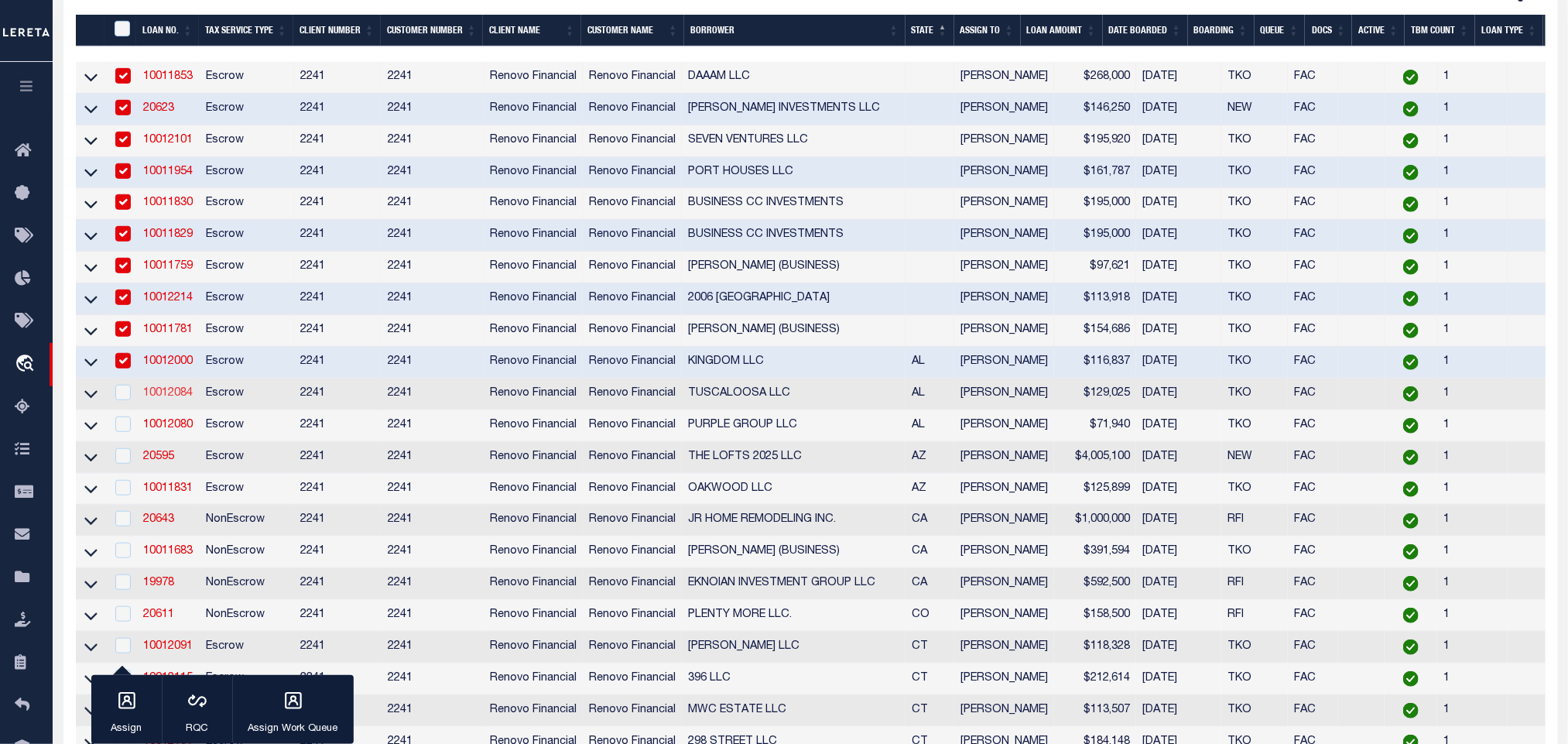
click at [165, 393] on link "10012084" at bounding box center [168, 393] width 50 height 11
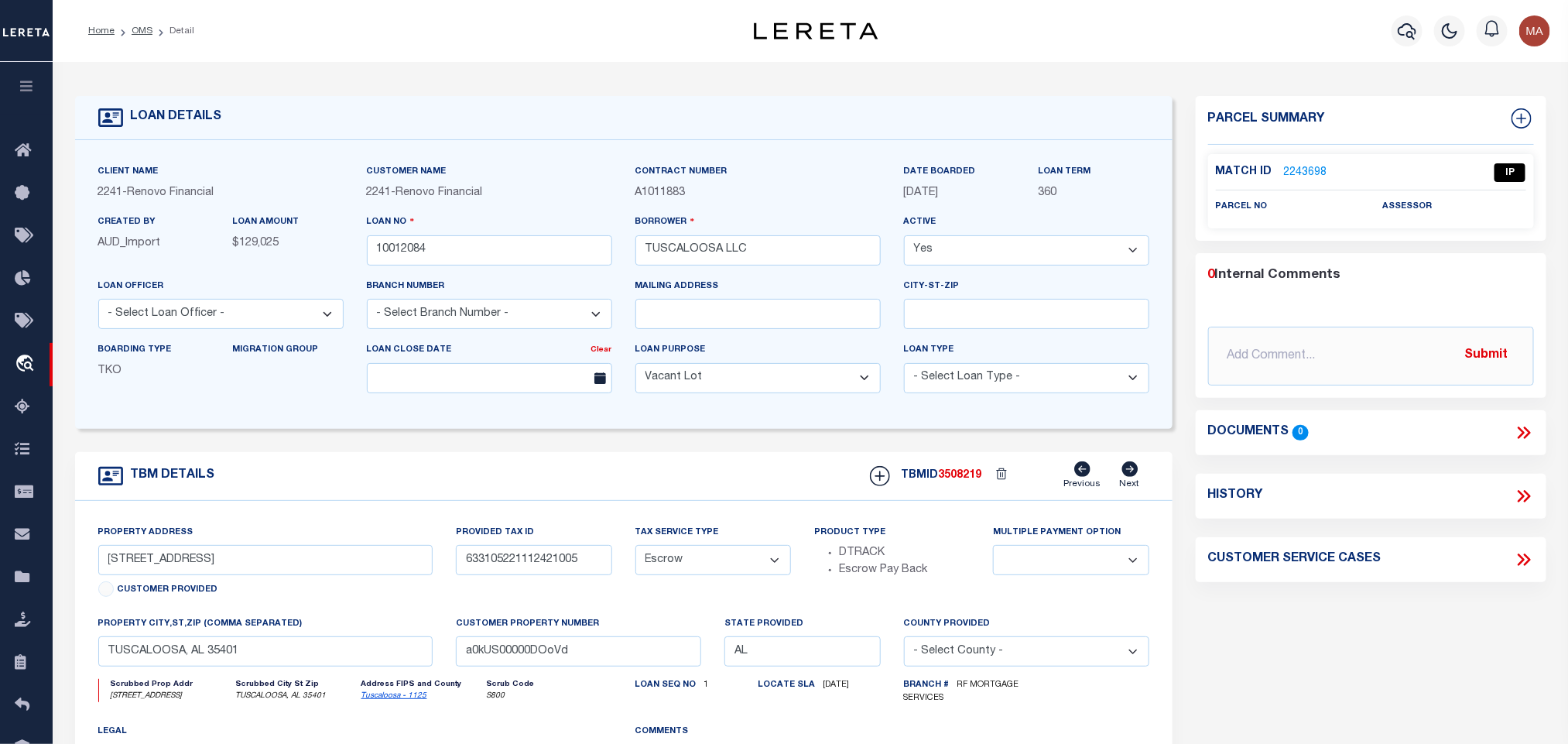
scroll to position [116, 0]
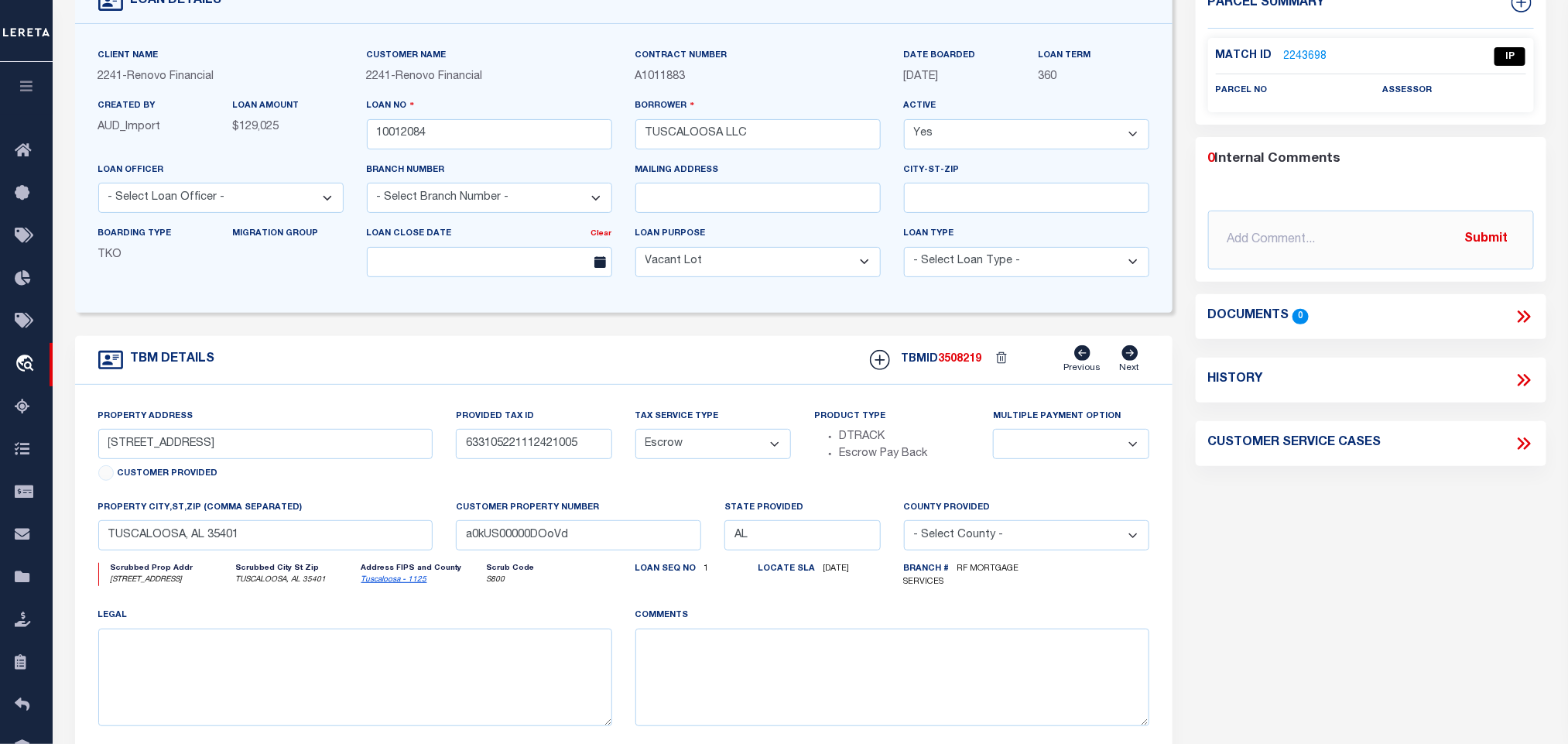
click at [381, 584] on link "Tuscaloosa - 1125" at bounding box center [394, 580] width 66 height 8
click at [136, 453] on input "721 20TH AVE" at bounding box center [265, 443] width 335 height 30
click at [245, 436] on input "721 20TH AVE" at bounding box center [265, 443] width 335 height 30
click at [312, 538] on input "TUSCALOOSA, AL 35401" at bounding box center [265, 535] width 335 height 30
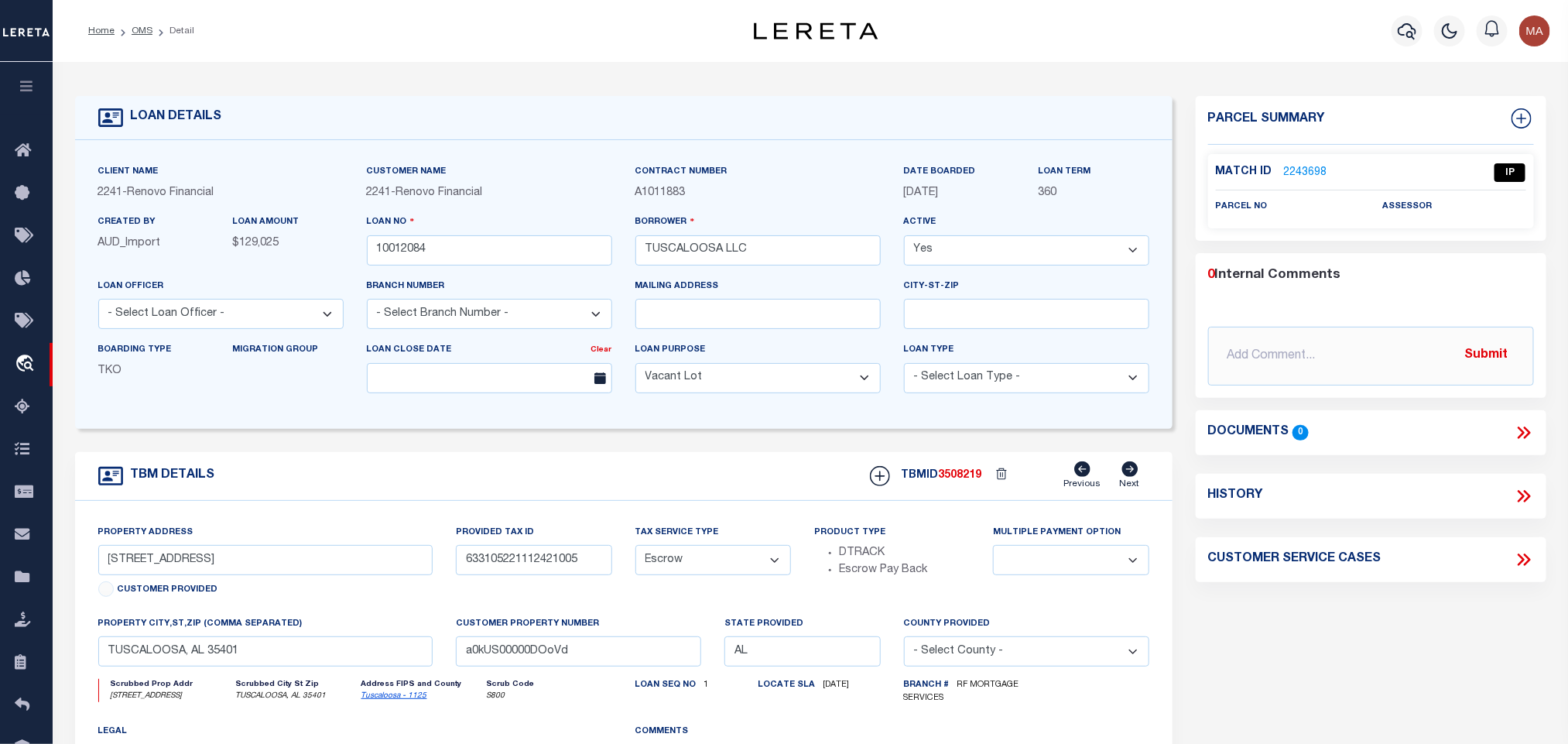
click at [1308, 170] on link "2243698" at bounding box center [1306, 173] width 43 height 16
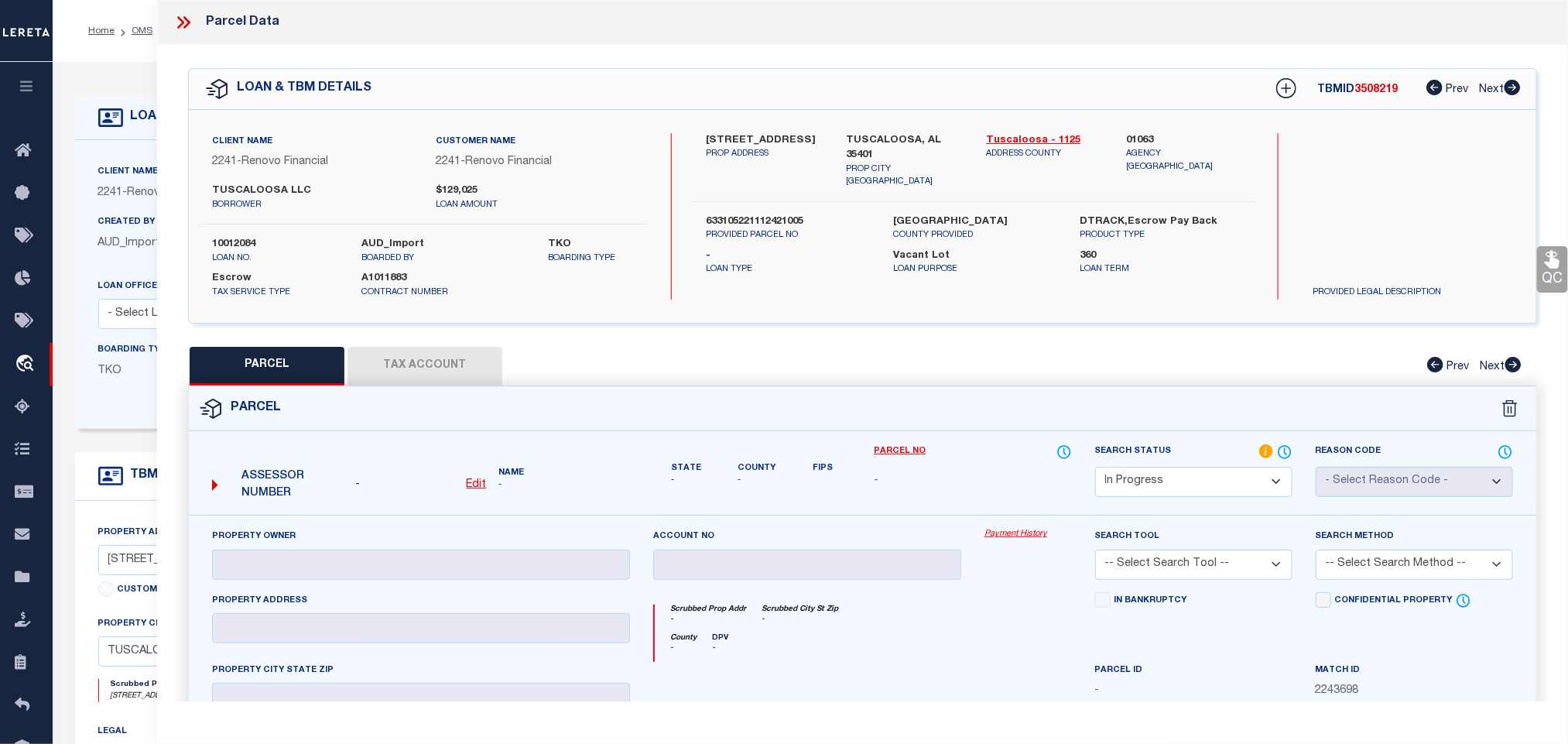
click at [1189, 482] on select "Automated Search Bad Parcel Complete Duplicate Parcel High Dollar Reporting In …" at bounding box center [1194, 482] width 198 height 30
drag, startPoint x: 1189, startPoint y: 482, endPoint x: 1048, endPoint y: 605, distance: 187.1
click at [1189, 482] on select "Automated Search Bad Parcel Complete Duplicate Parcel High Dollar Reporting In …" at bounding box center [1194, 482] width 198 height 30
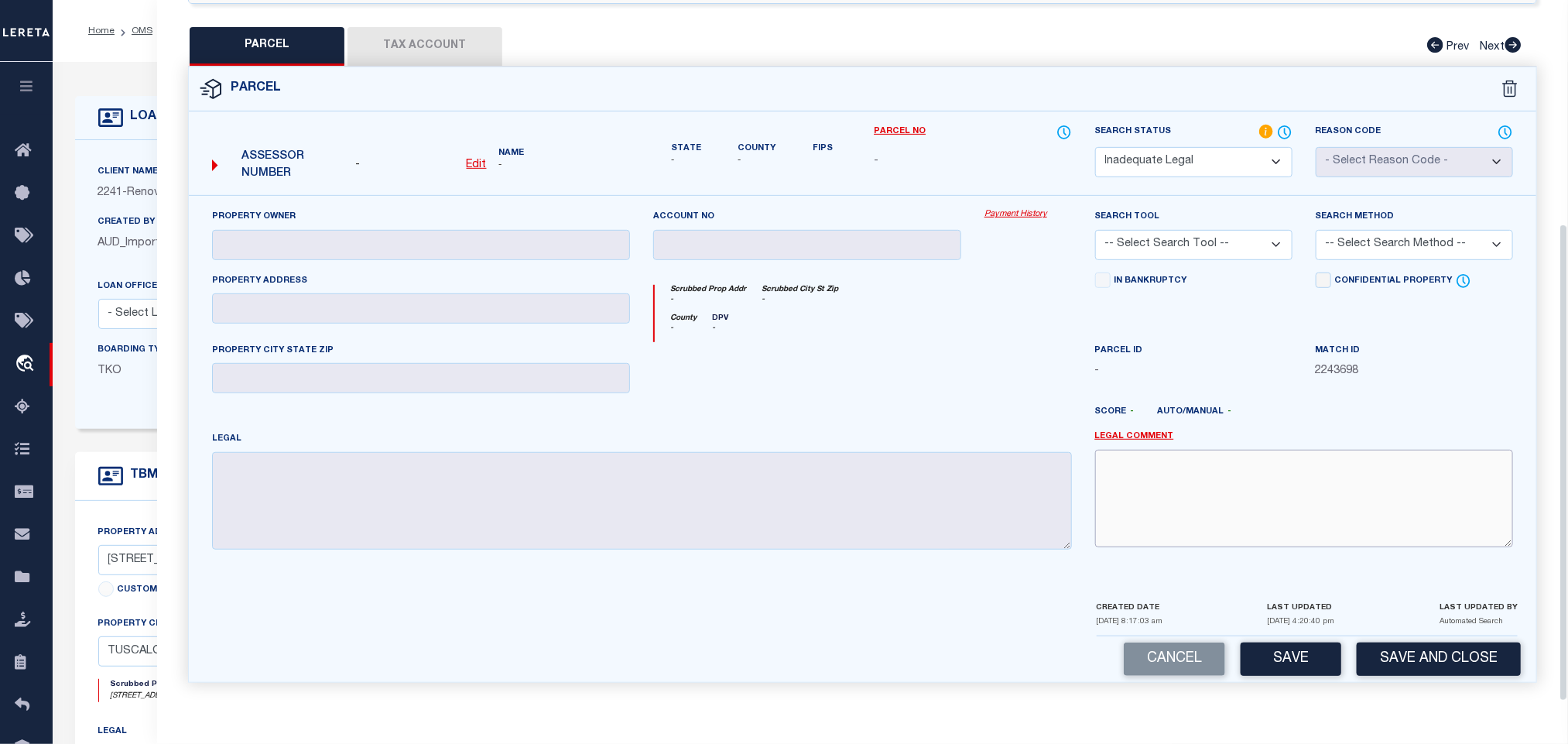
click at [1204, 491] on textarea at bounding box center [1304, 499] width 418 height 98
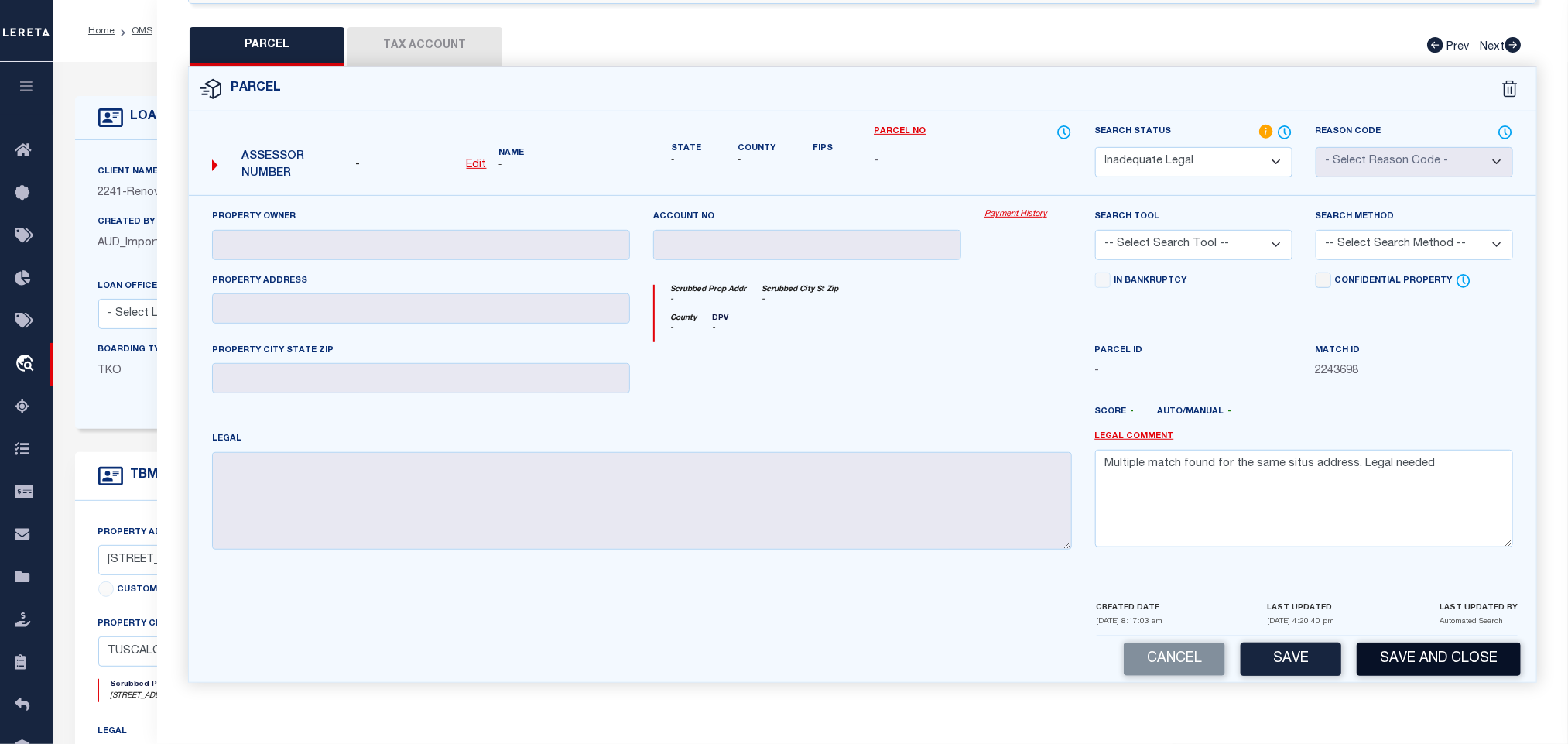
drag, startPoint x: 1447, startPoint y: 674, endPoint x: 1440, endPoint y: 660, distance: 15.7
click at [1441, 661] on button "Save and Close" at bounding box center [1438, 659] width 164 height 34
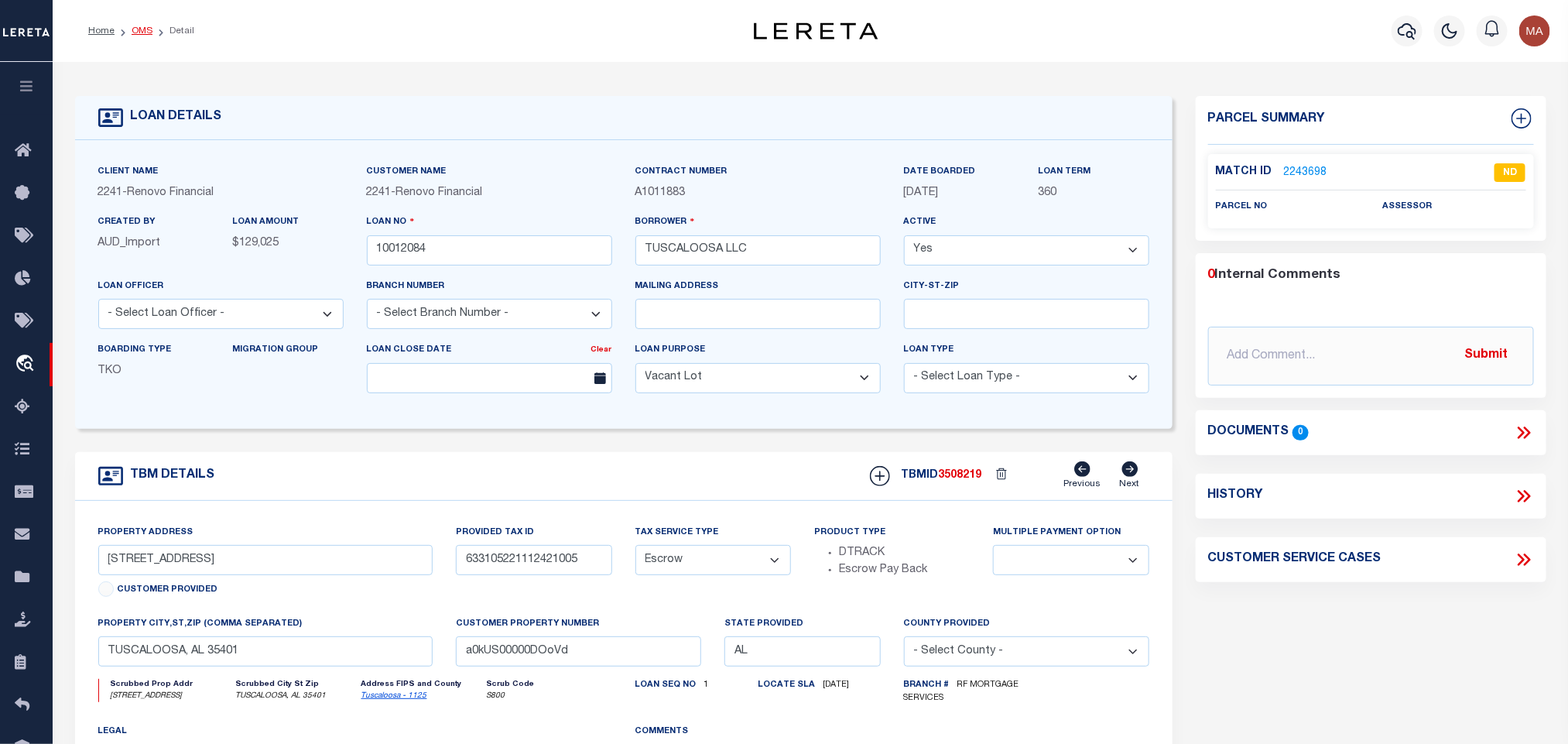
click at [135, 34] on link "OMS" at bounding box center [142, 31] width 21 height 9
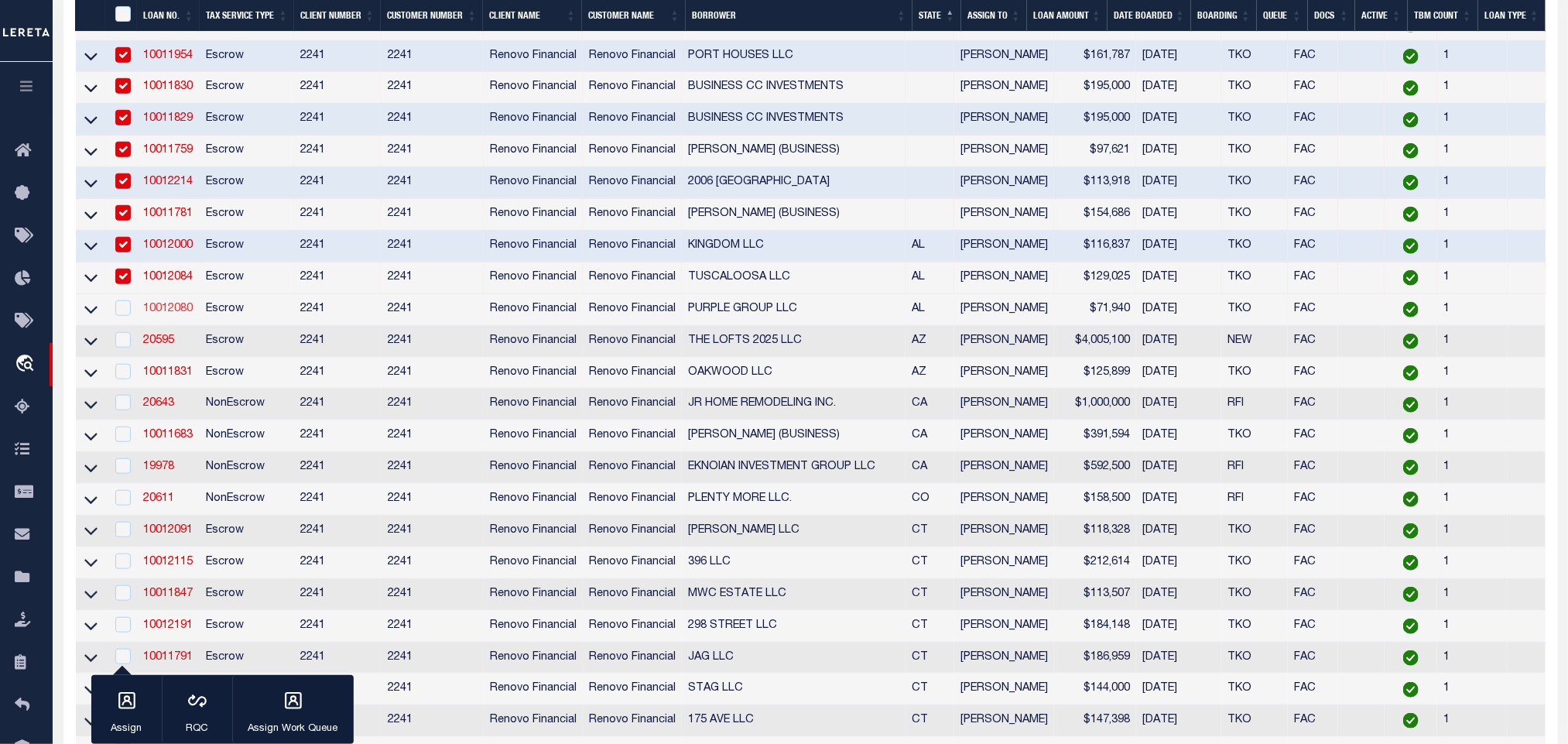
click at [179, 314] on link "10012080" at bounding box center [168, 308] width 50 height 11
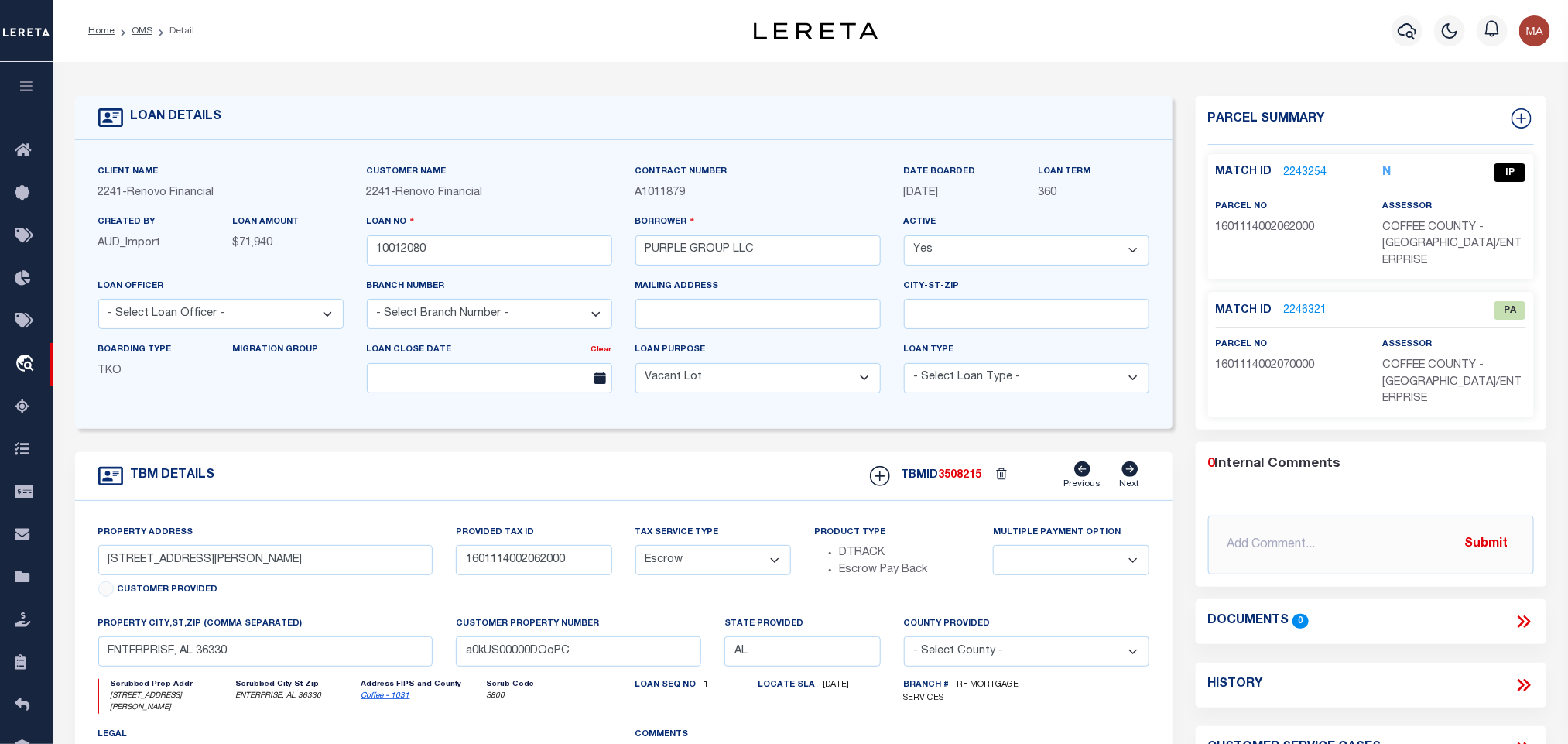
click at [377, 700] on link "Coffee - 1031" at bounding box center [386, 696] width 49 height 8
click at [149, 563] on input "207 MORGAN LN" at bounding box center [265, 560] width 335 height 30
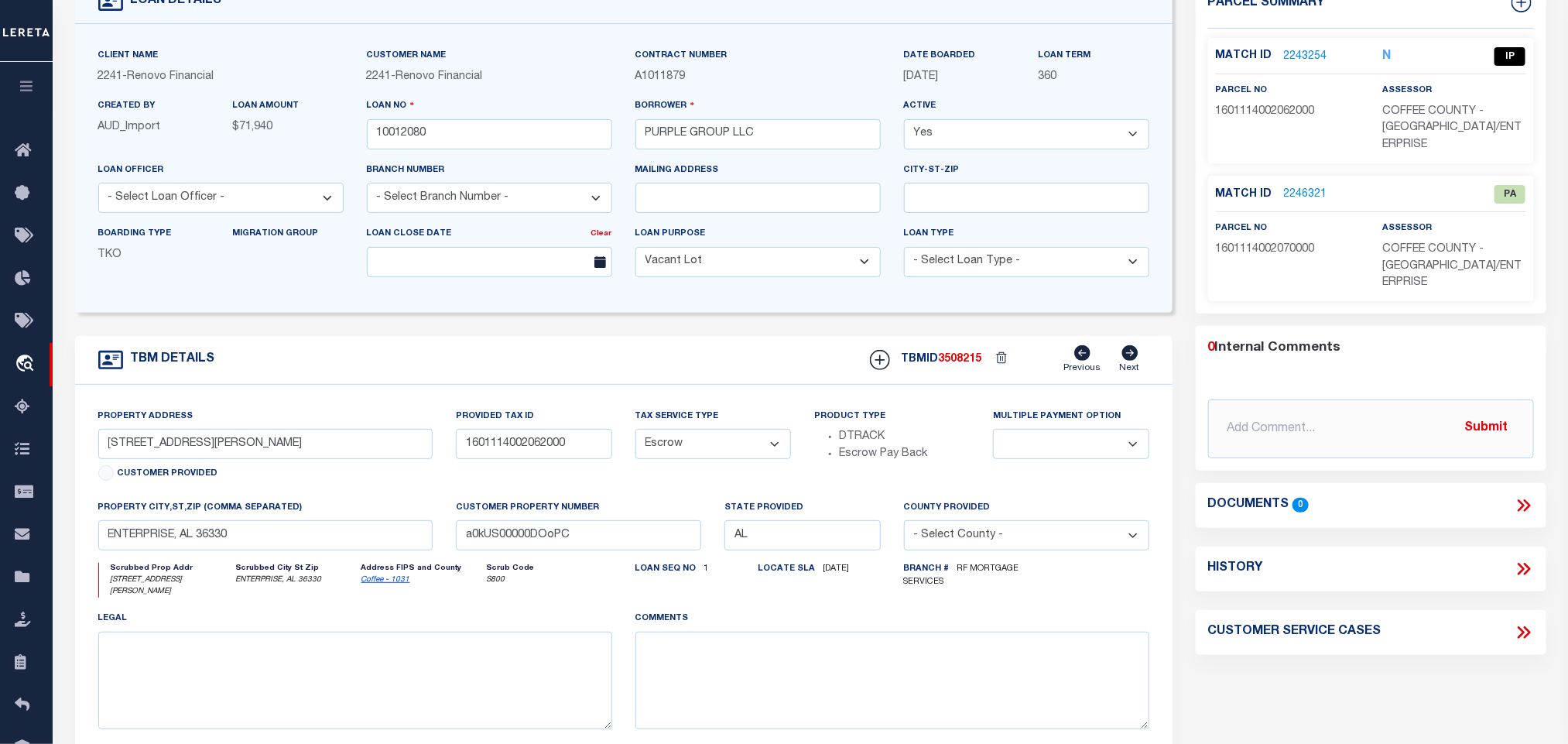
click at [625, 350] on div "TBM DETAILS TBMID 3508215 Previous Next" at bounding box center [623, 360] width 1097 height 49
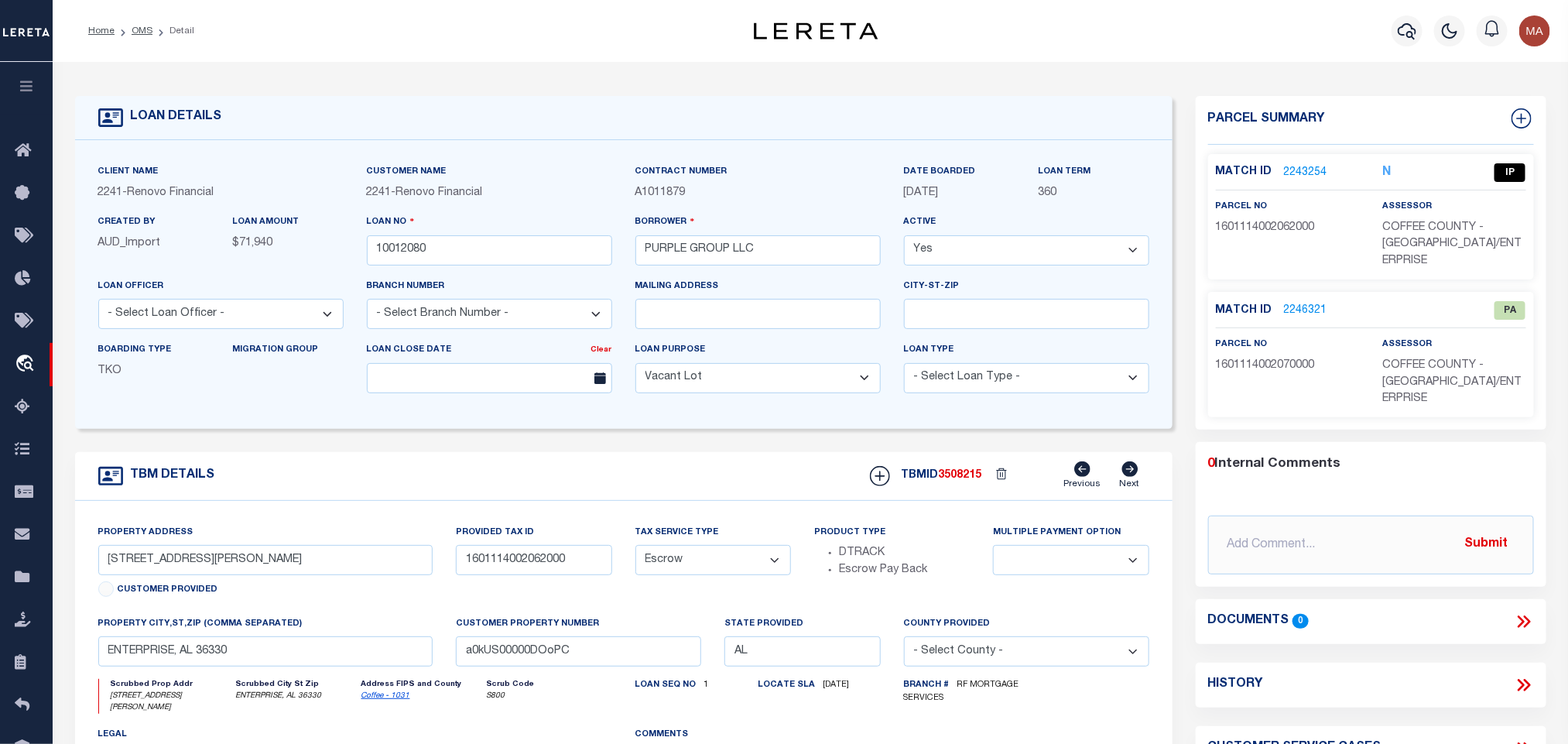
click at [1324, 170] on link "2243254" at bounding box center [1306, 173] width 43 height 16
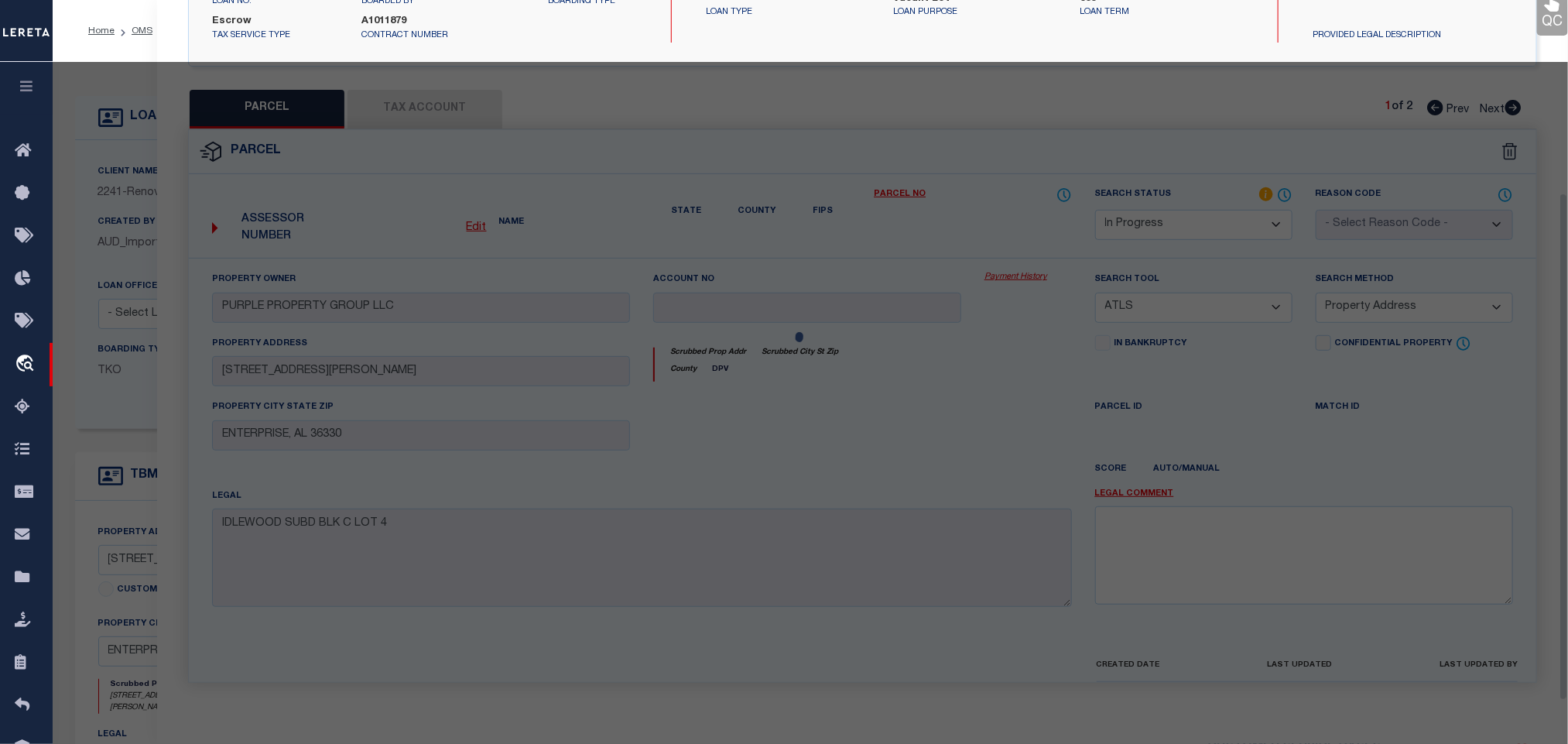
scroll to position [284, 0]
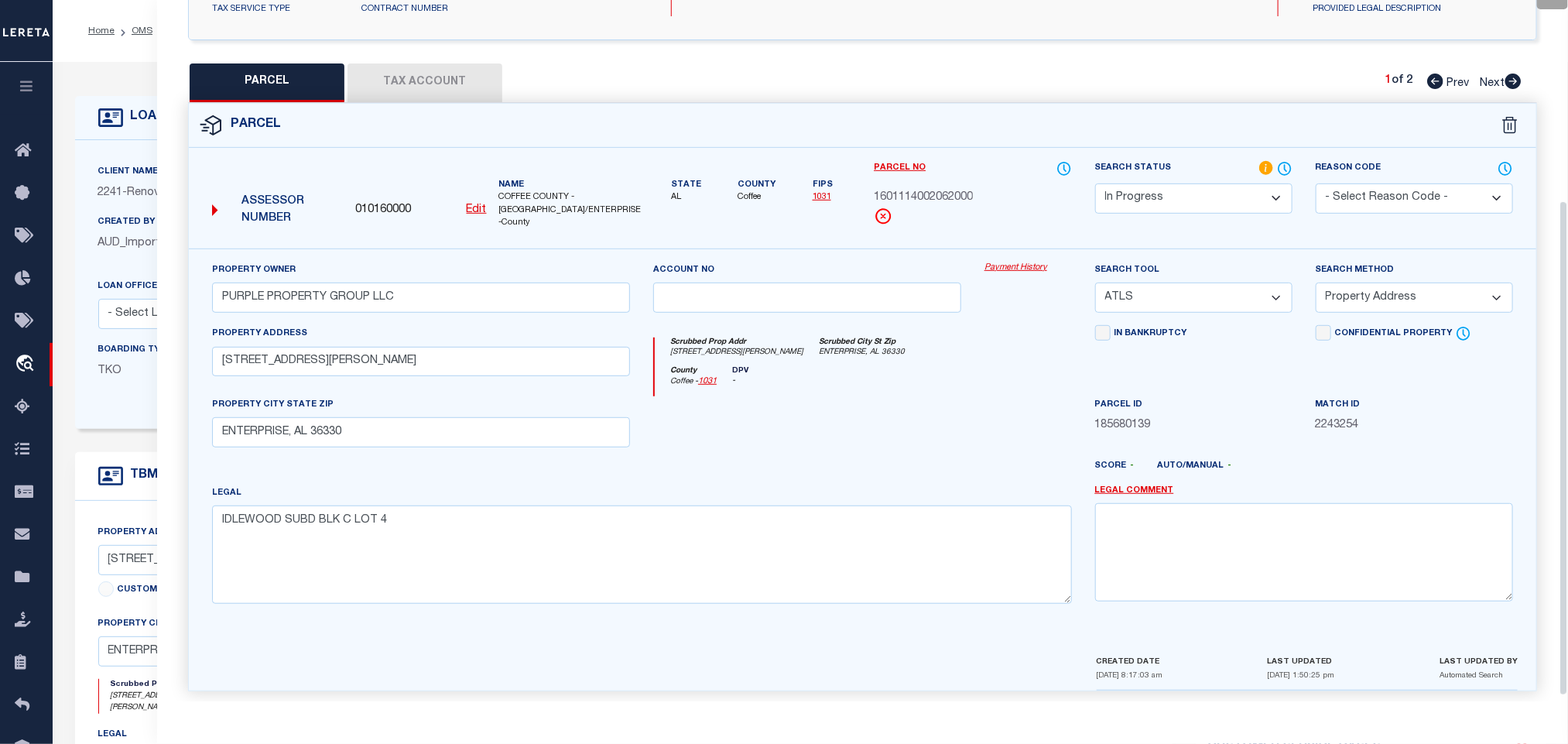
click at [1215, 291] on select "-- Select Search Tool -- 3rd Party Website Agency File Agency Website ATLS CNV-…" at bounding box center [1194, 297] width 198 height 30
click at [1096, 283] on select "-- Select Search Tool -- 3rd Party Website Agency File Agency Website ATLS CNV-…" at bounding box center [1194, 297] width 198 height 30
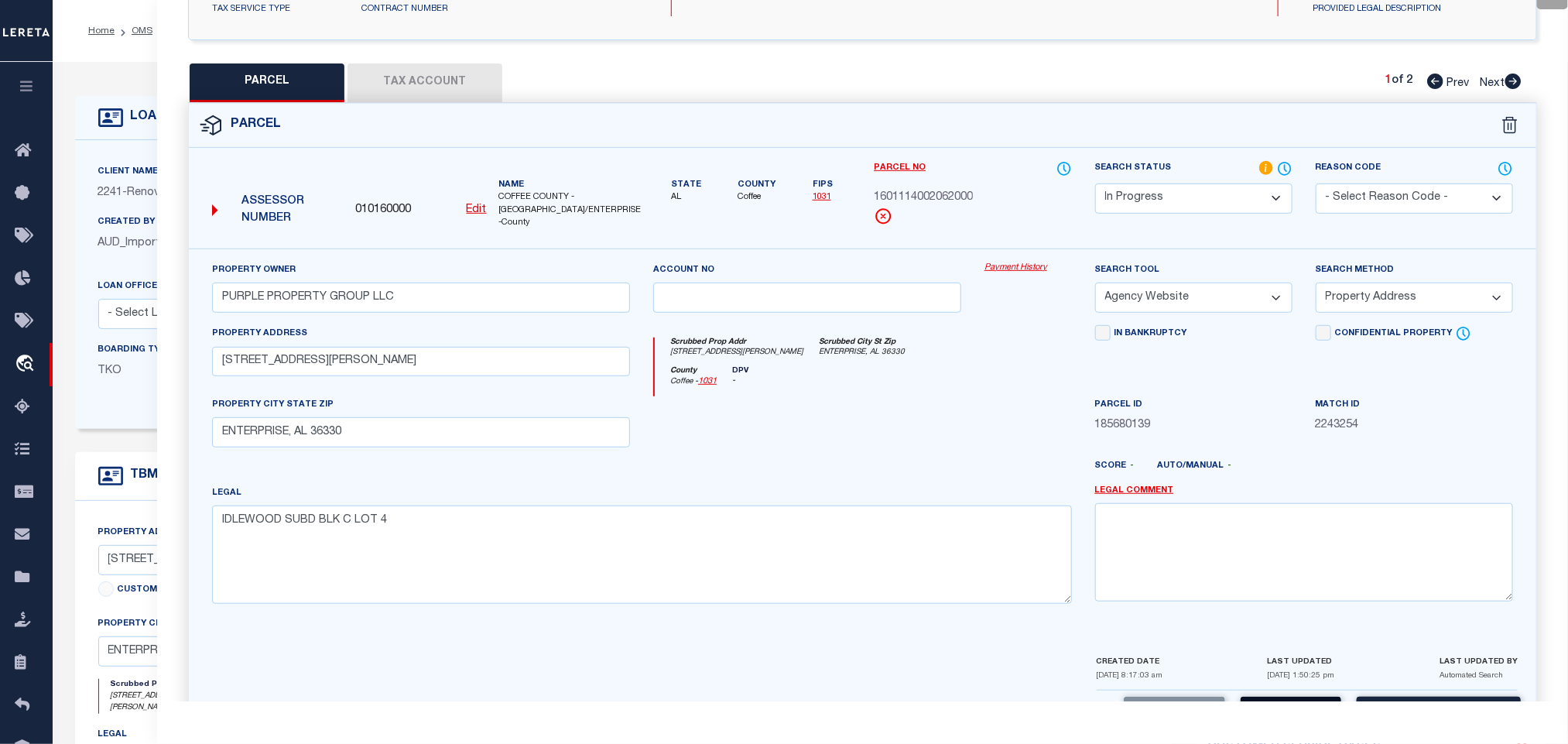
click at [1273, 698] on button "Save" at bounding box center [1291, 713] width 100 height 34
click at [429, 79] on button "Tax Account" at bounding box center [425, 82] width 155 height 39
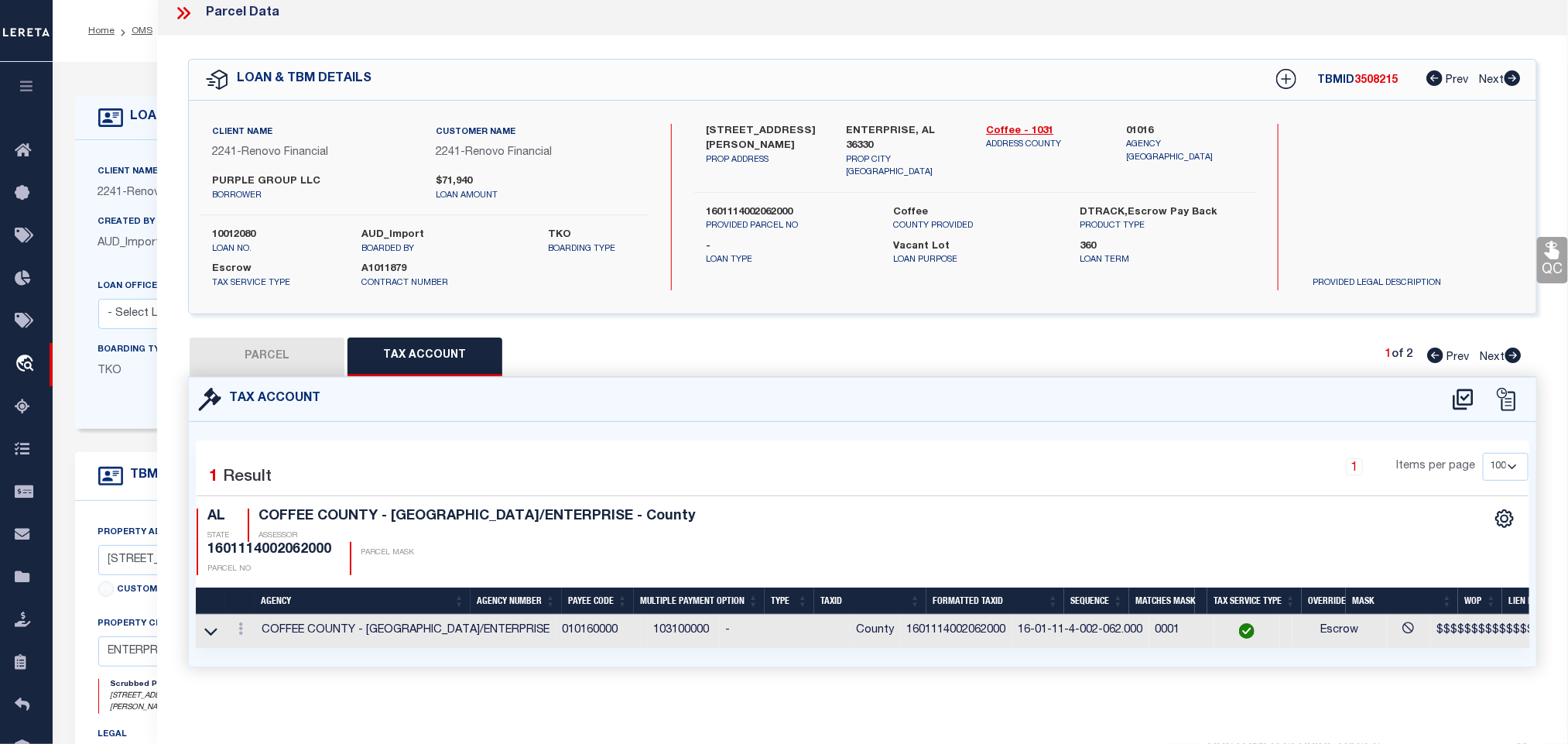
scroll to position [0, 0]
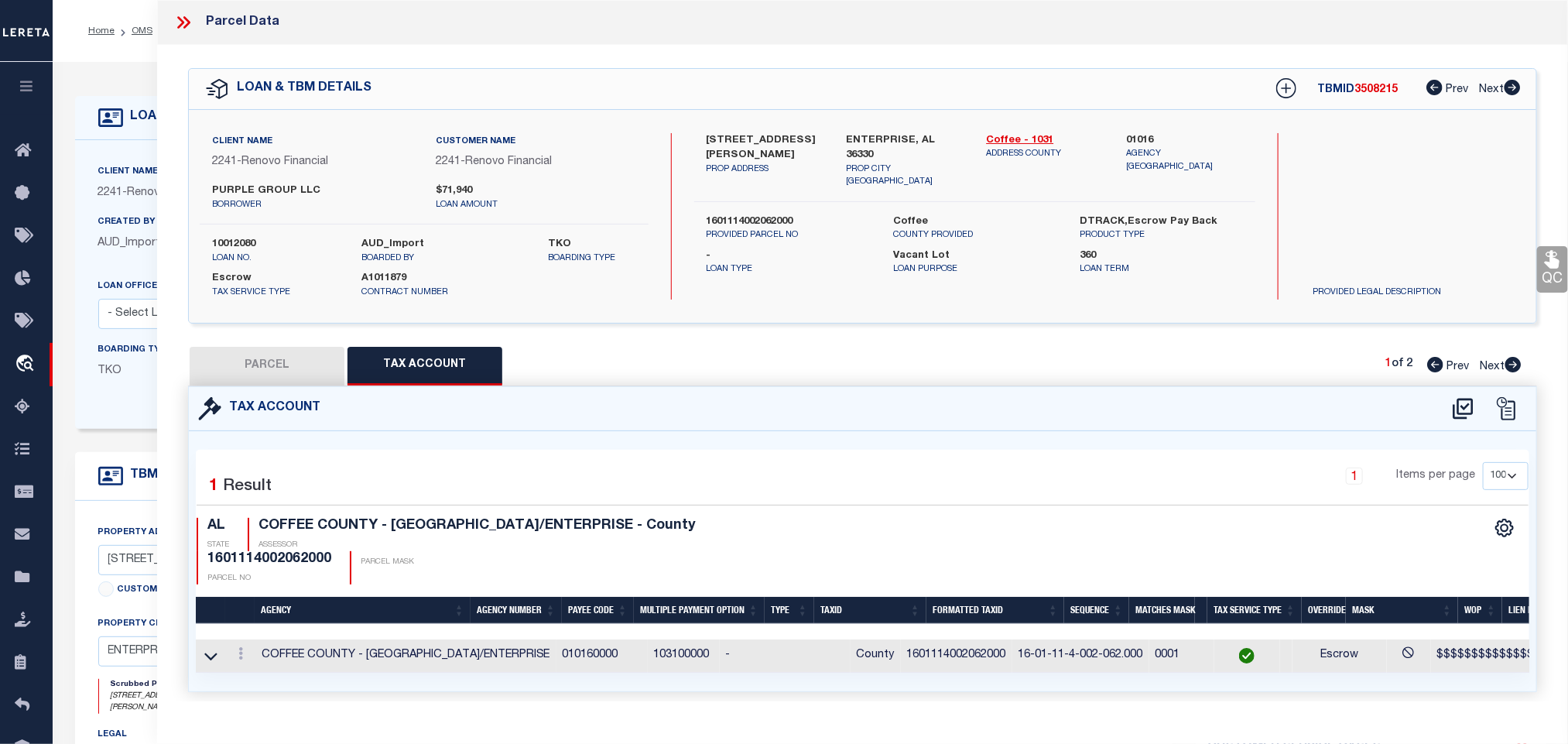
click at [282, 357] on button "PARCEL" at bounding box center [267, 366] width 155 height 39
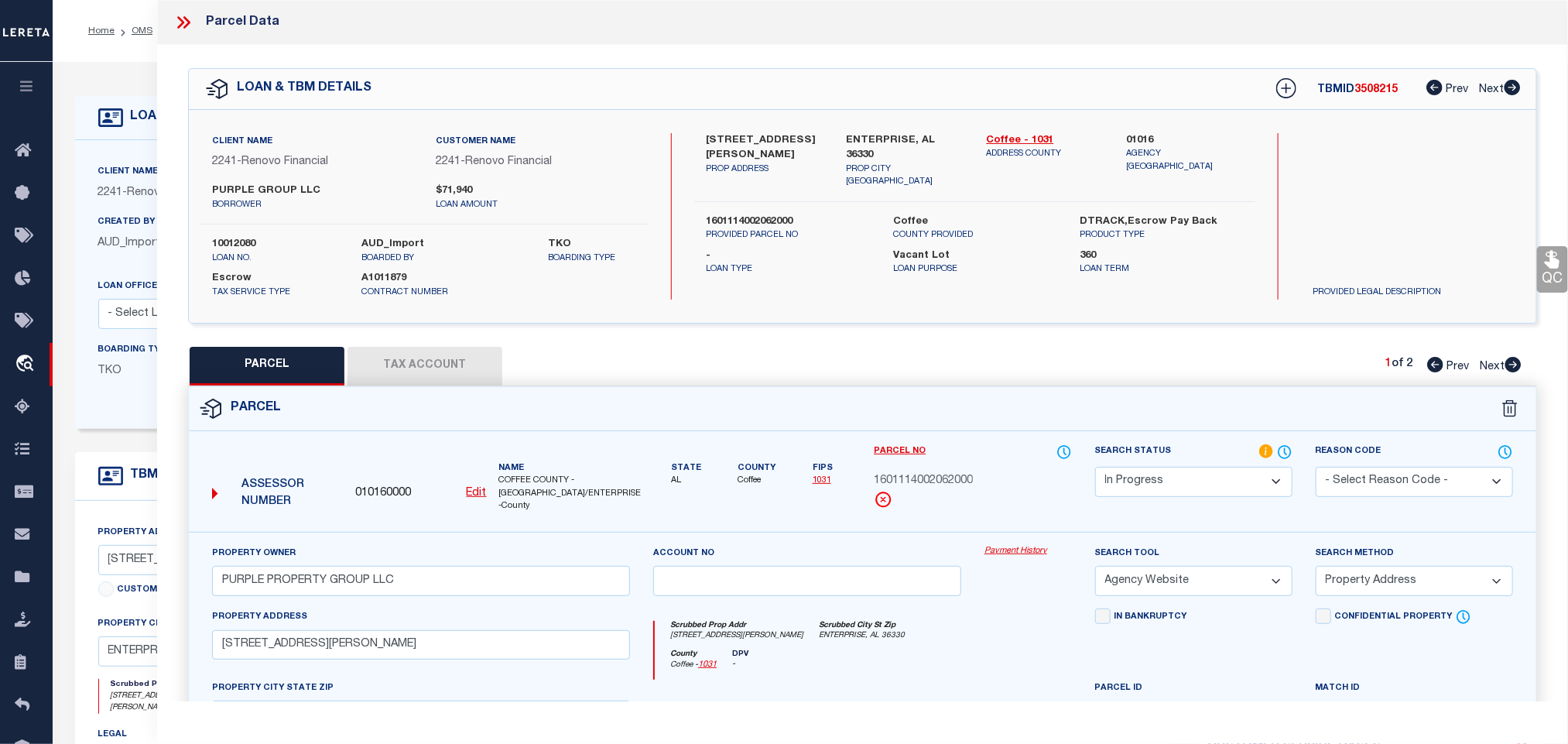
drag, startPoint x: 1136, startPoint y: 475, endPoint x: 1144, endPoint y: 469, distance: 10.0
click at [1136, 475] on select "Automated Search Bad Parcel Complete Duplicate Parcel High Dollar Reporting In …" at bounding box center [1194, 482] width 198 height 30
click at [1096, 468] on select "Automated Search Bad Parcel Complete Duplicate Parcel High Dollar Reporting In …" at bounding box center [1194, 482] width 198 height 30
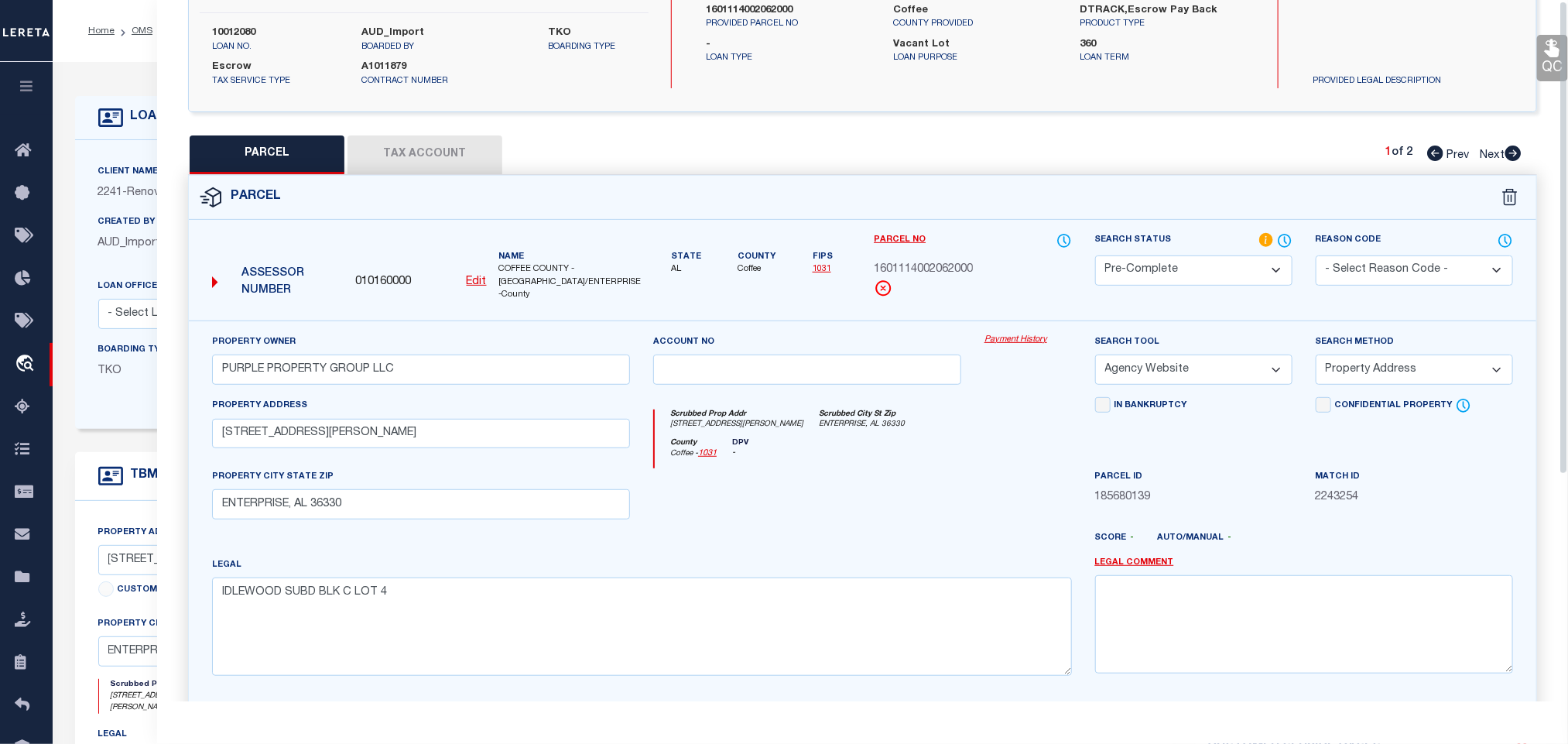
scroll to position [337, 0]
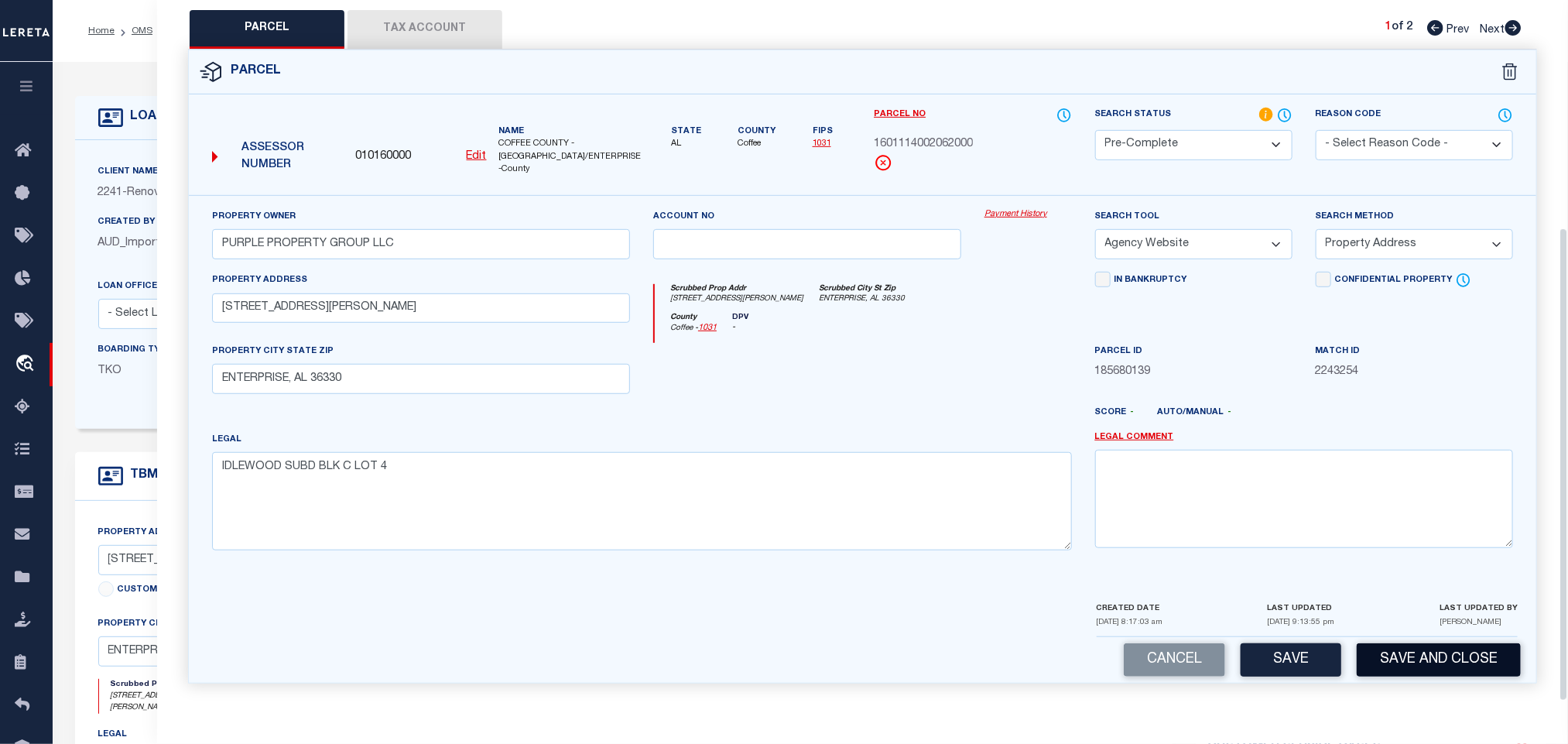
click at [1445, 656] on button "Save and Close" at bounding box center [1438, 660] width 164 height 34
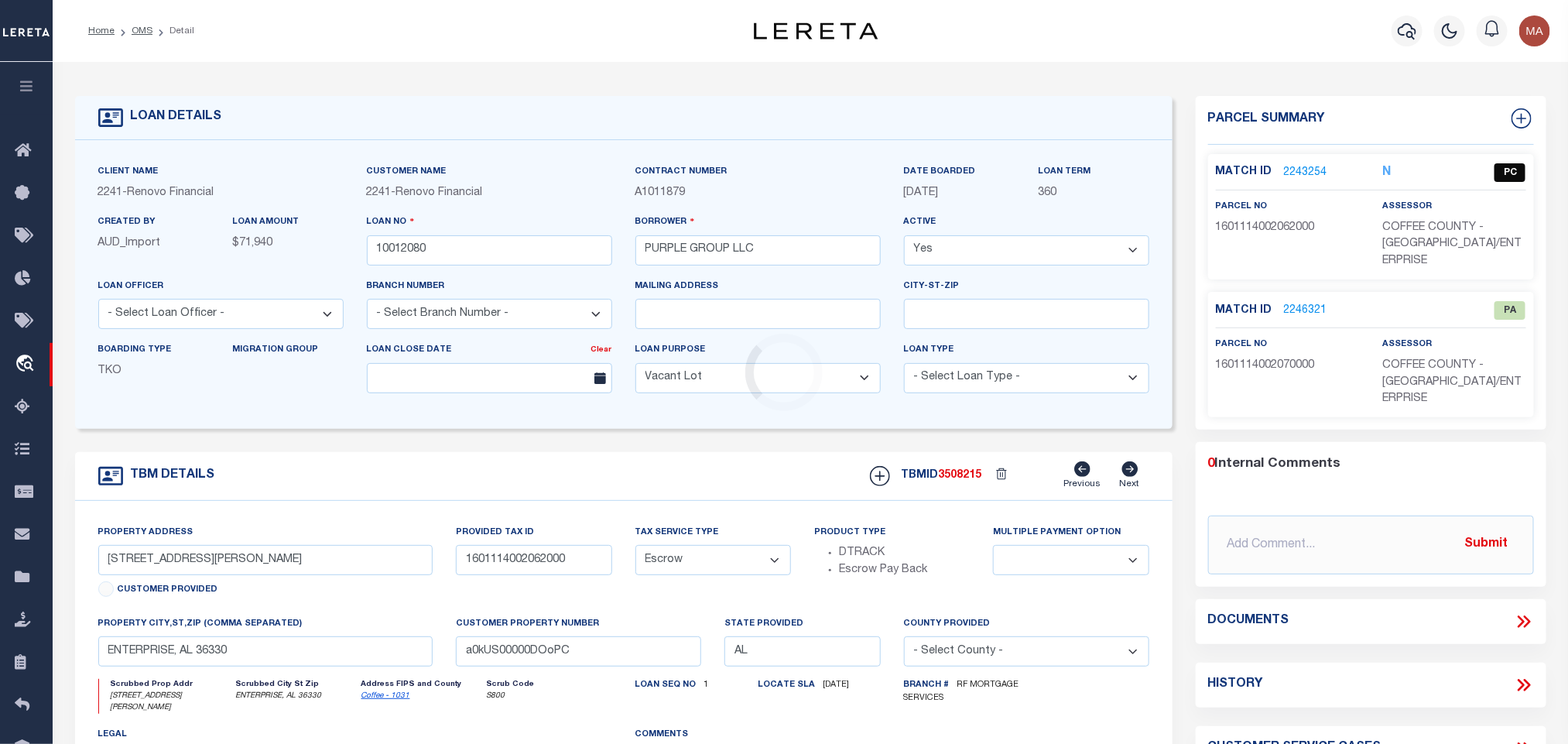
click at [409, 247] on div "Loading..." at bounding box center [784, 372] width 1568 height 744
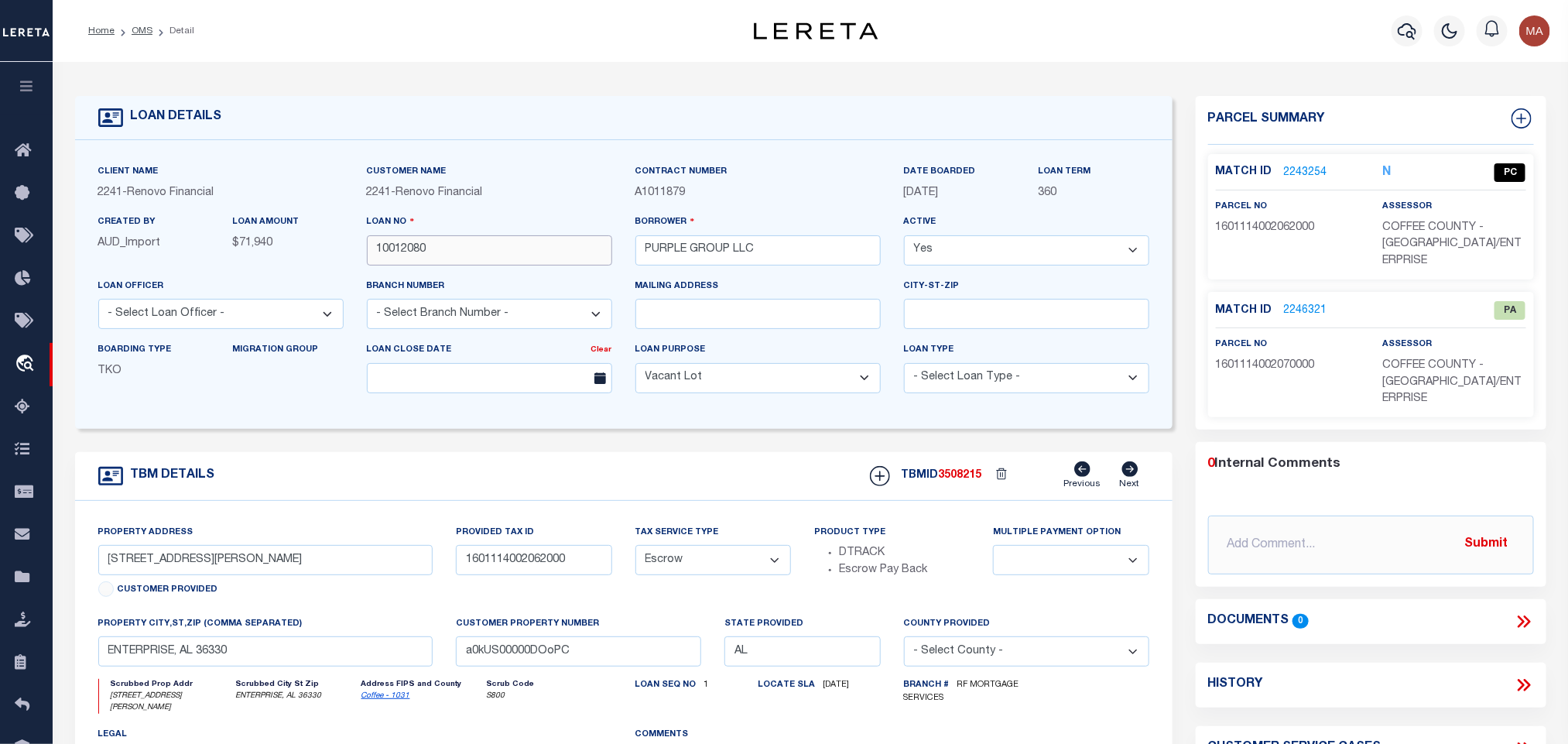
click at [413, 248] on input "10012080" at bounding box center [489, 250] width 246 height 30
click at [966, 473] on div "TBMID 3508215 Previous Next" at bounding box center [1004, 476] width 291 height 29
click at [1457, 231] on span "COFFEE COUNTY - ELBA/ENTERPRISE" at bounding box center [1452, 245] width 139 height 45
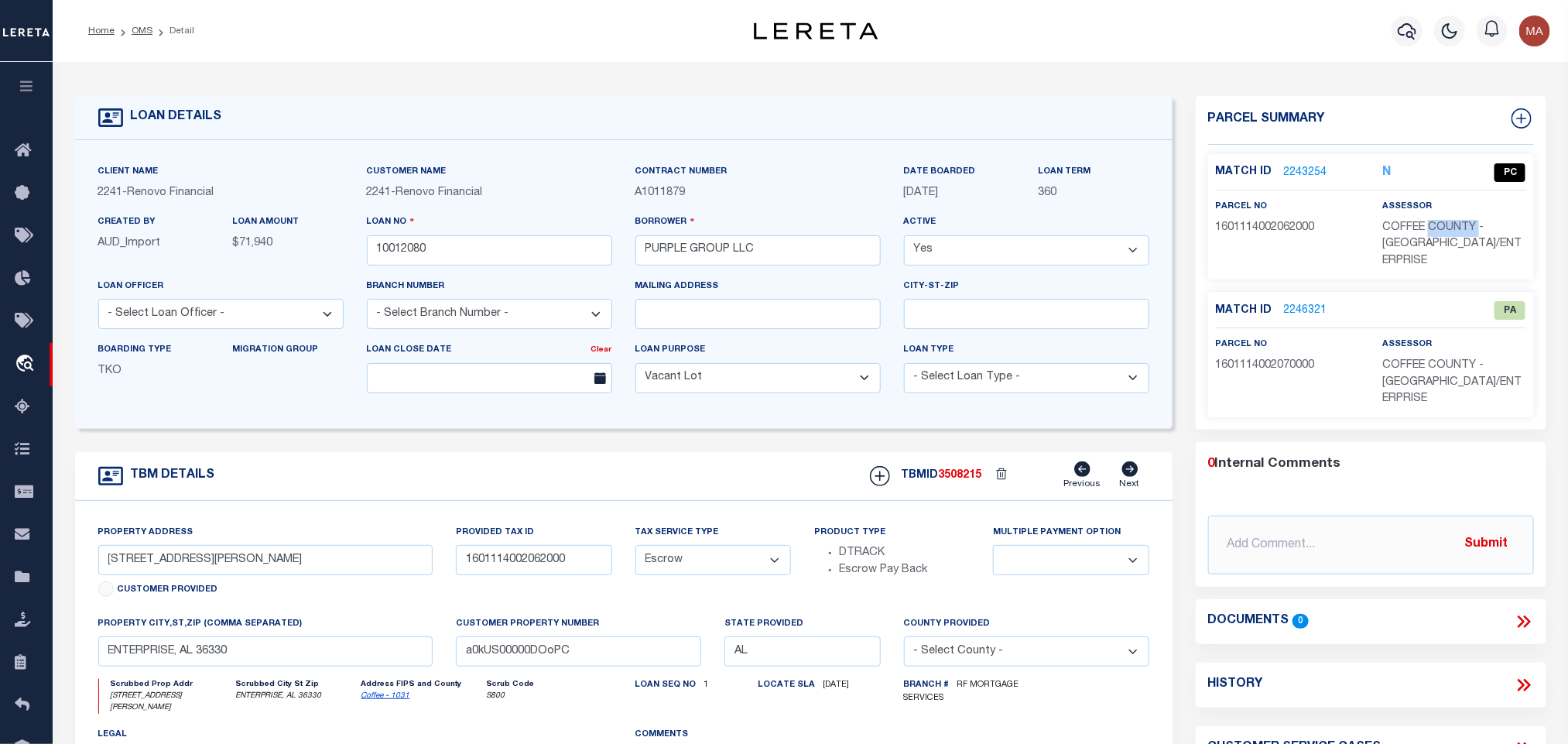
click at [1457, 231] on span "COFFEE COUNTY - ELBA/ENTERPRISE" at bounding box center [1452, 245] width 139 height 45
click at [1271, 241] on div "parcel no 1601114002062000" at bounding box center [1288, 235] width 167 height 72
click at [1298, 302] on link "2246321" at bounding box center [1306, 310] width 43 height 16
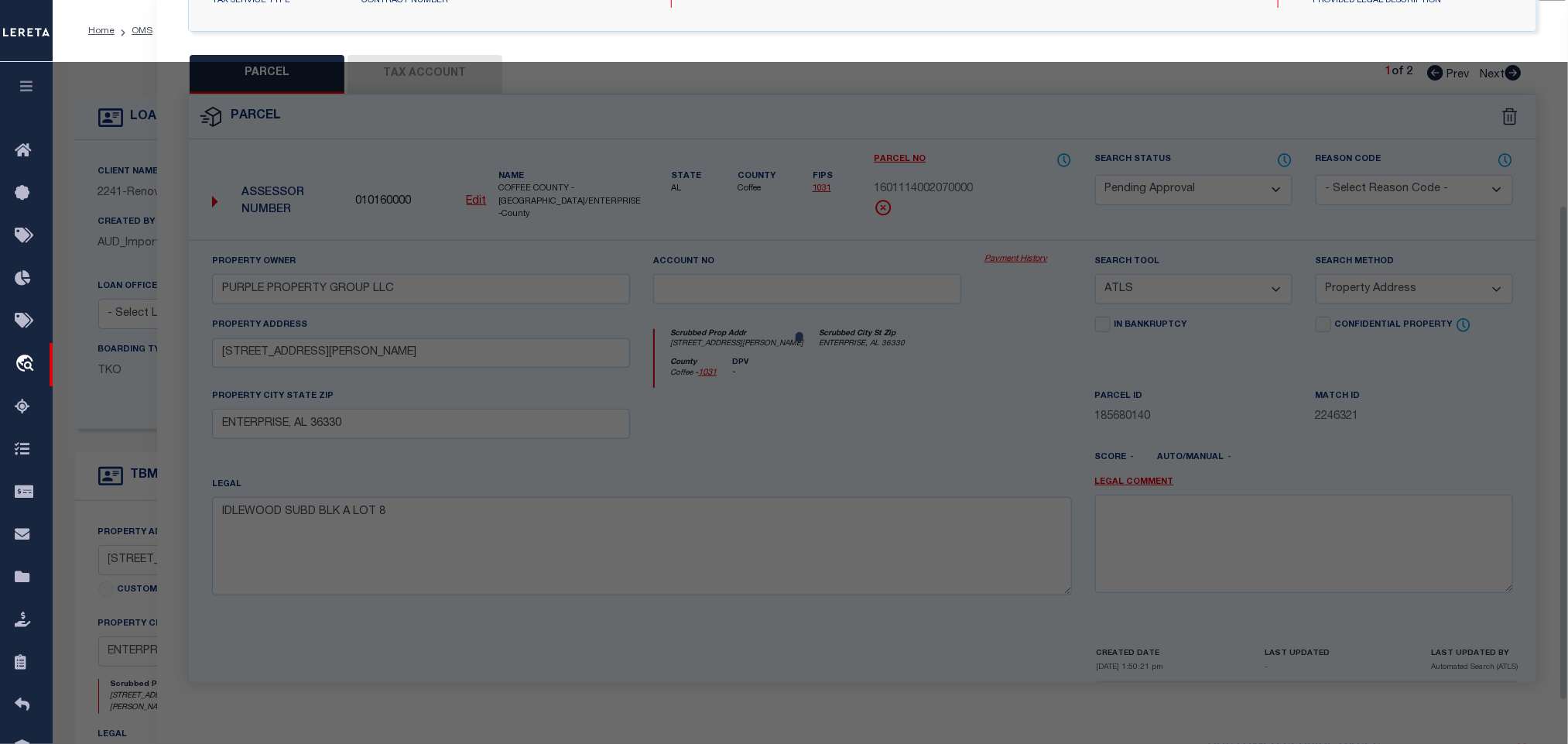
scroll to position [290, 0]
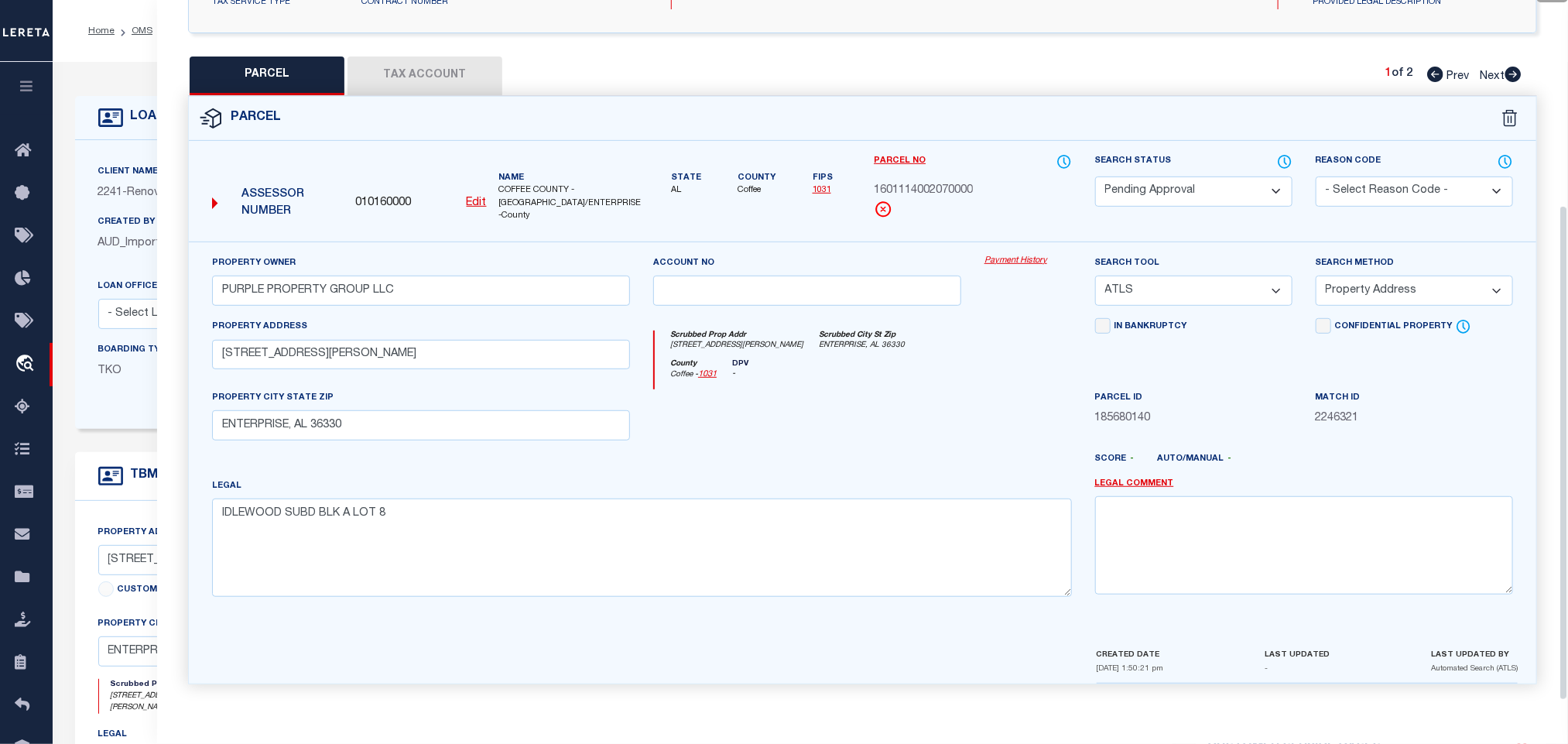
click at [1201, 210] on div "Search Status Automated Search Bad Parcel Complete Duplicate Parcel High Dollar…" at bounding box center [1194, 197] width 221 height 88
click at [1203, 193] on select "Automated Search Bad Parcel Complete Duplicate Parcel High Dollar Reporting In …" at bounding box center [1194, 192] width 198 height 30
click at [1343, 185] on select "- Select Reason Code - 099 - Other (Provide additional detail) ACT - Agency Cha…" at bounding box center [1415, 192] width 198 height 30
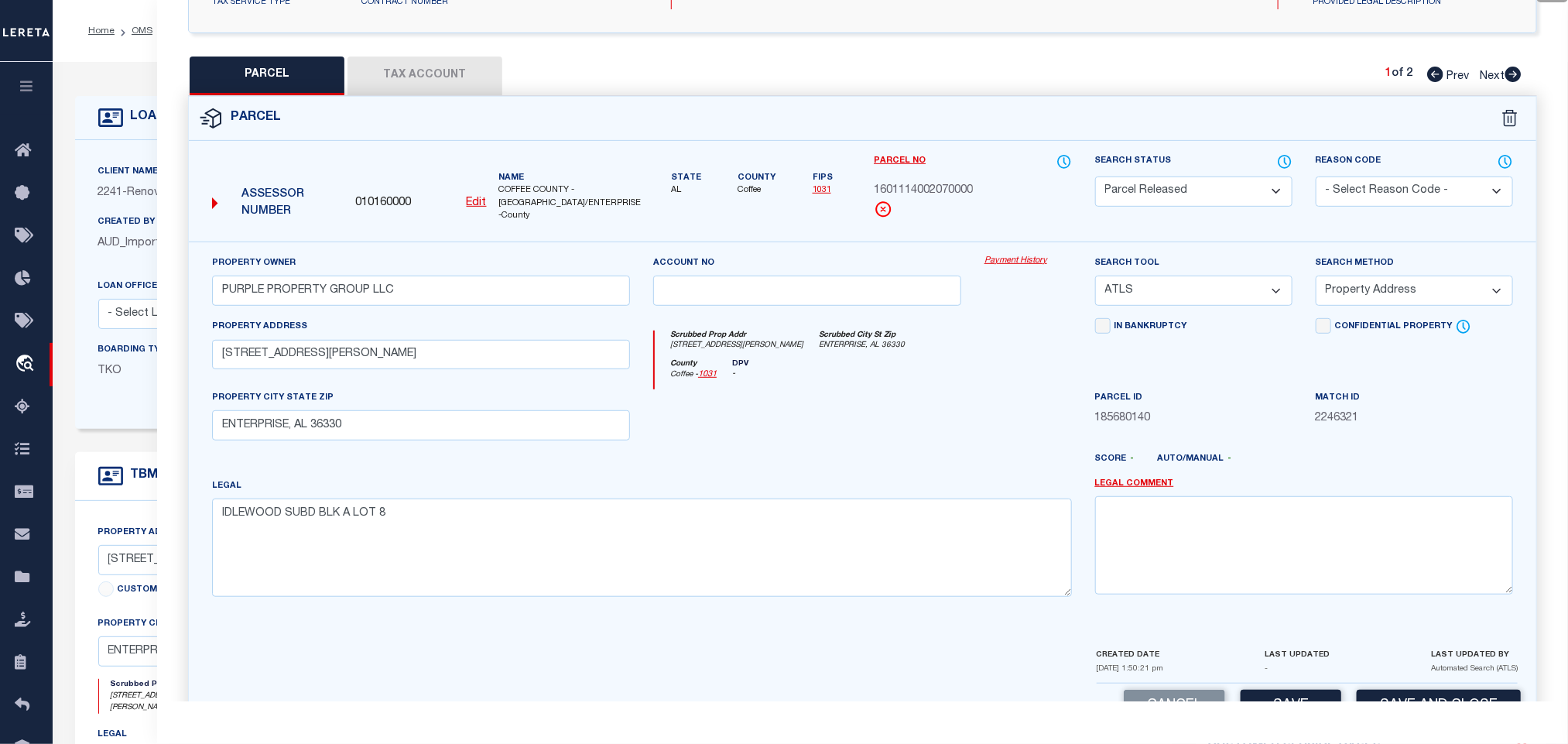
click at [1372, 181] on select "- Select Reason Code - 099 - Other (Provide additional detail) ACT - Agency Cha…" at bounding box center [1415, 192] width 198 height 30
click at [1375, 191] on select "- Select Reason Code - 099 - Other (Provide additional detail) ACT - Agency Cha…" at bounding box center [1415, 192] width 198 height 30
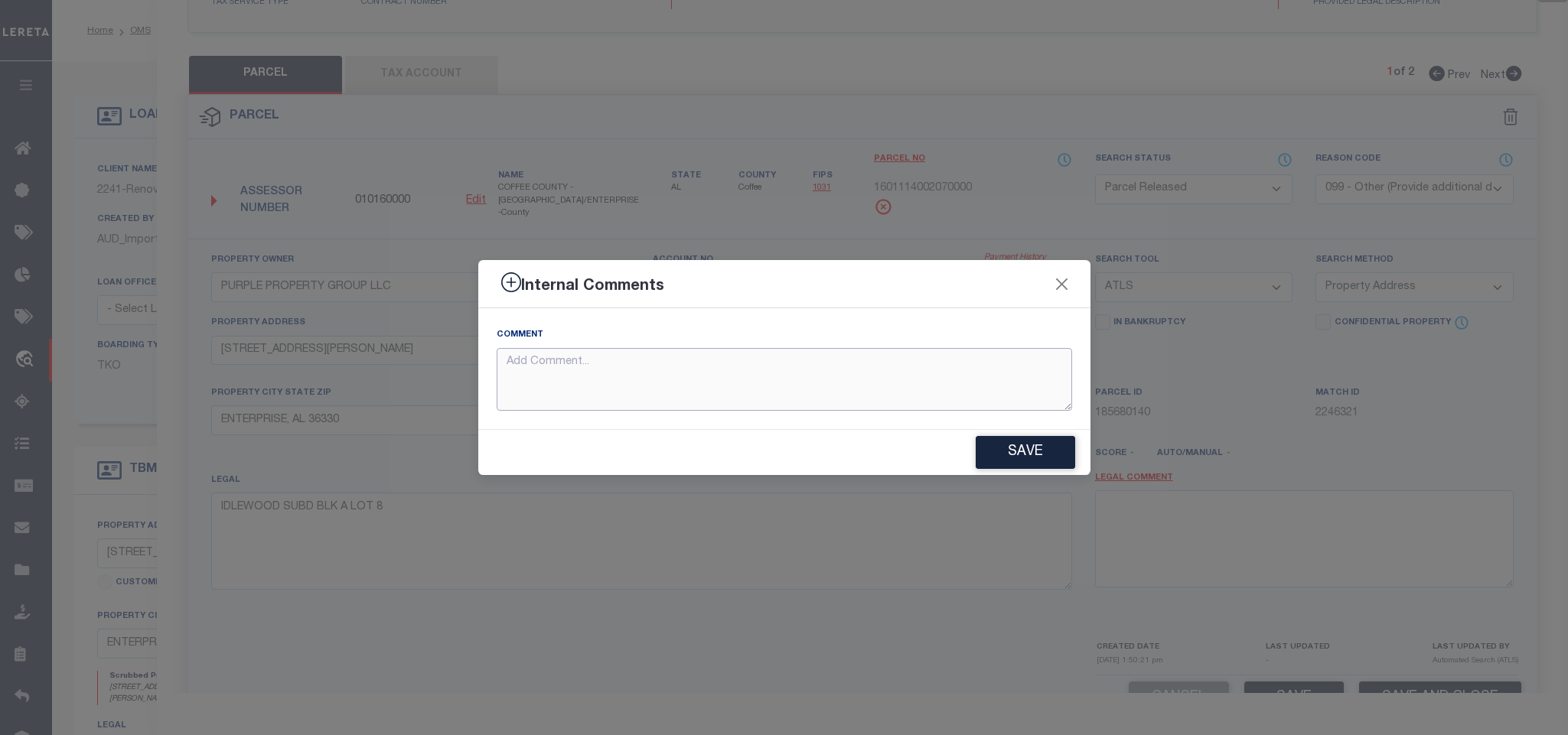
click at [969, 385] on textarea at bounding box center [784, 379] width 576 height 64
paste textarea "Parcel not needed"
click at [1018, 453] on button "Save" at bounding box center [1025, 452] width 99 height 33
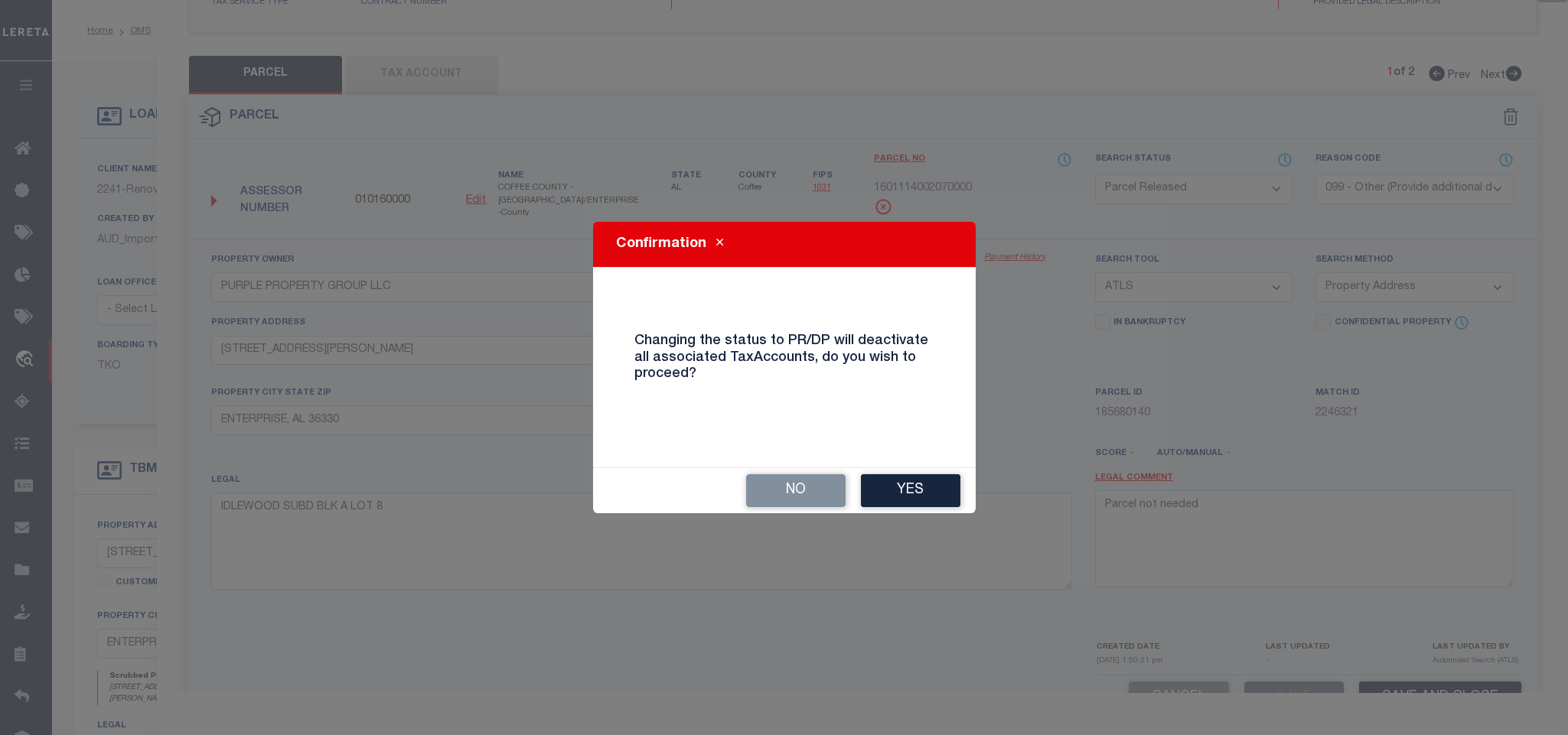
click at [942, 486] on button "Yes" at bounding box center [910, 491] width 99 height 33
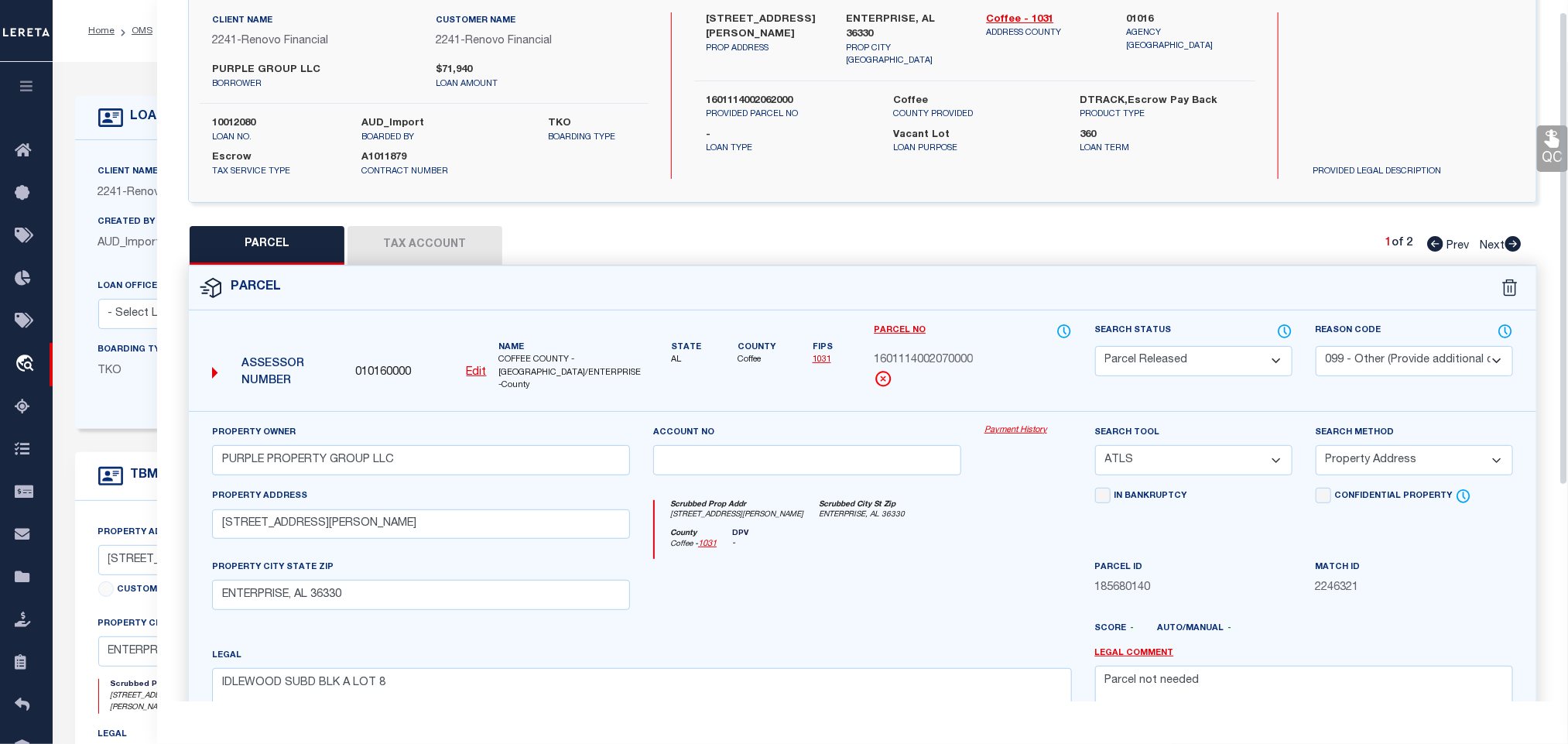
scroll to position [0, 0]
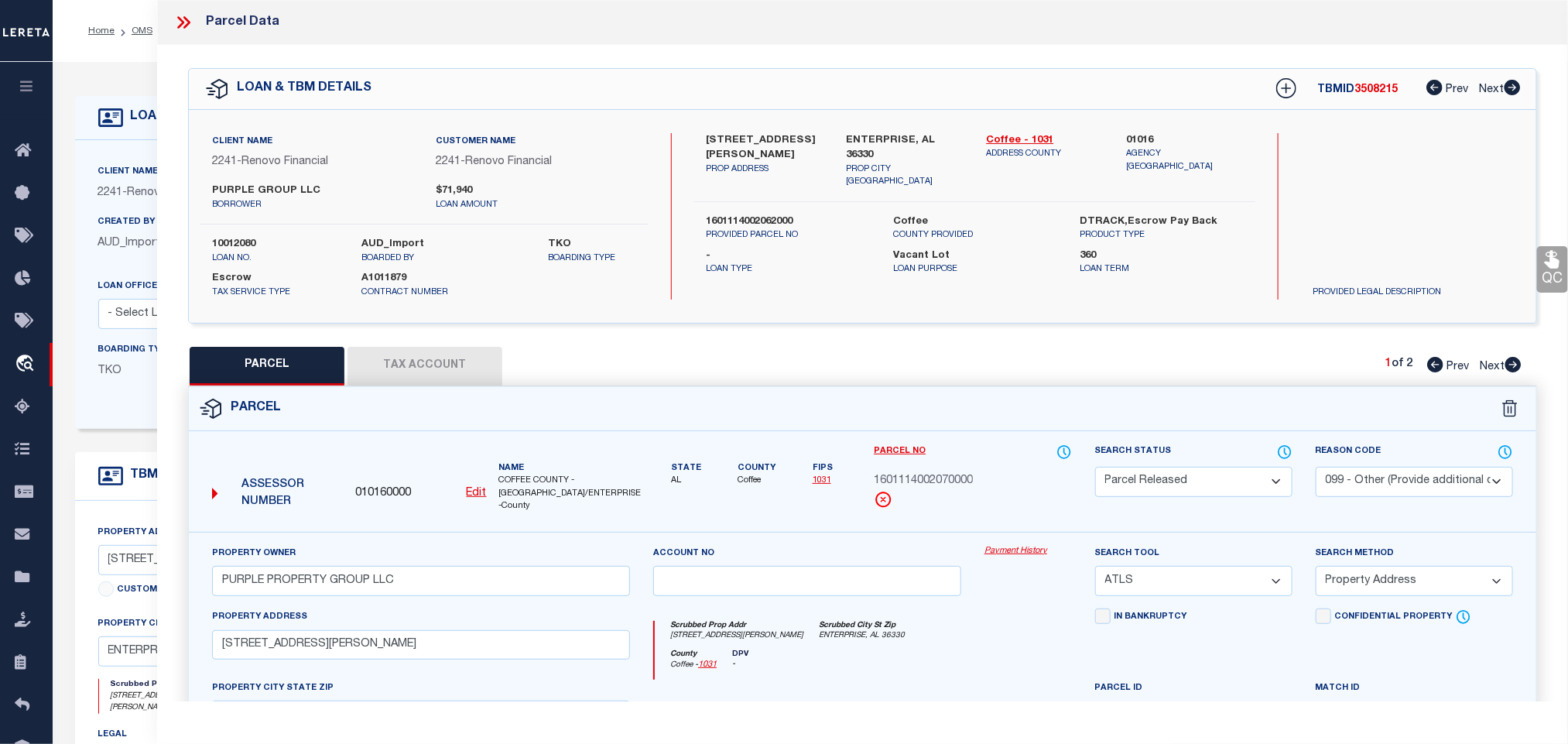
click at [117, 82] on div "LOAN DETAILS Client Name 2241 - Renovo Financial 2241 -" at bounding box center [811, 515] width 1495 height 876
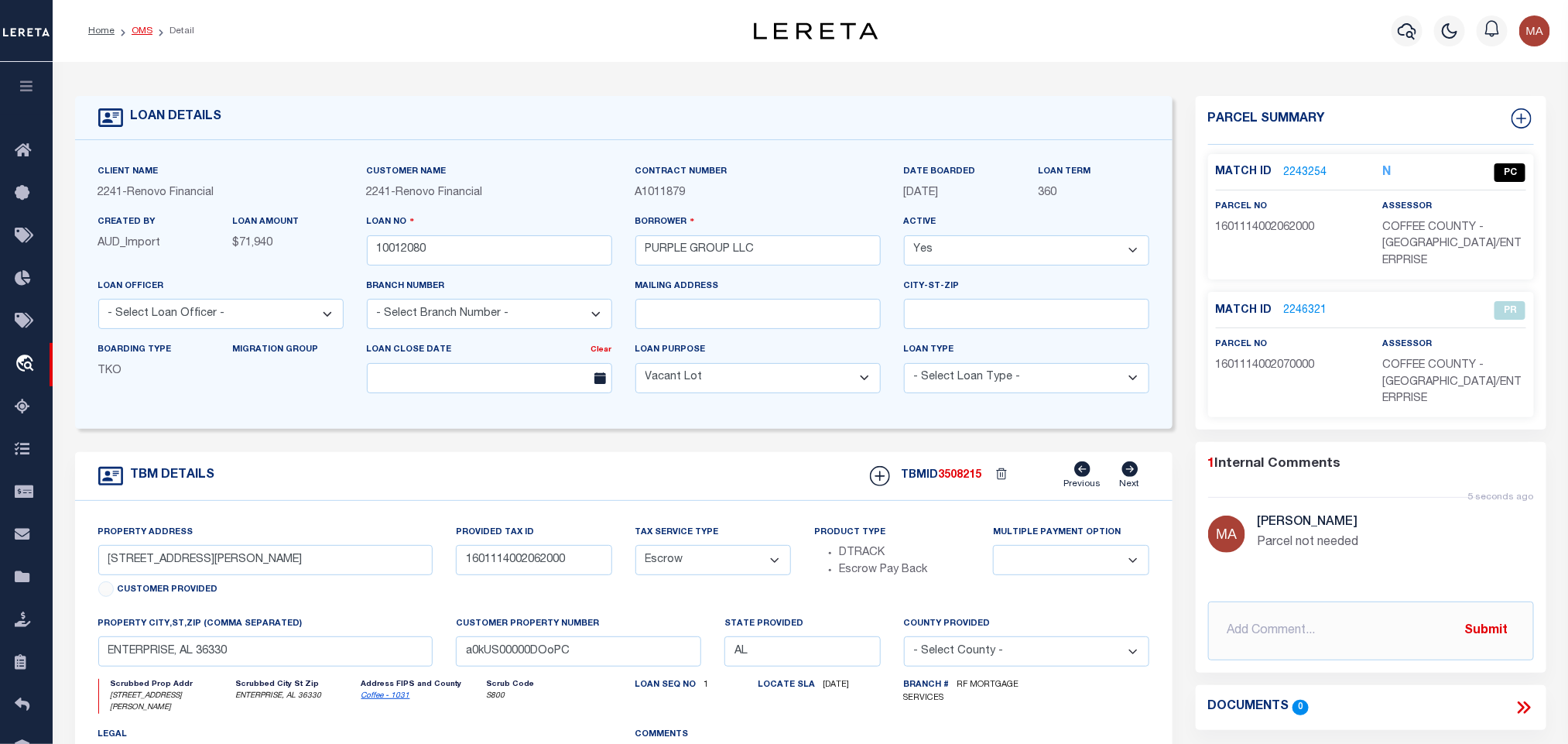
click at [136, 31] on link "OMS" at bounding box center [142, 31] width 21 height 9
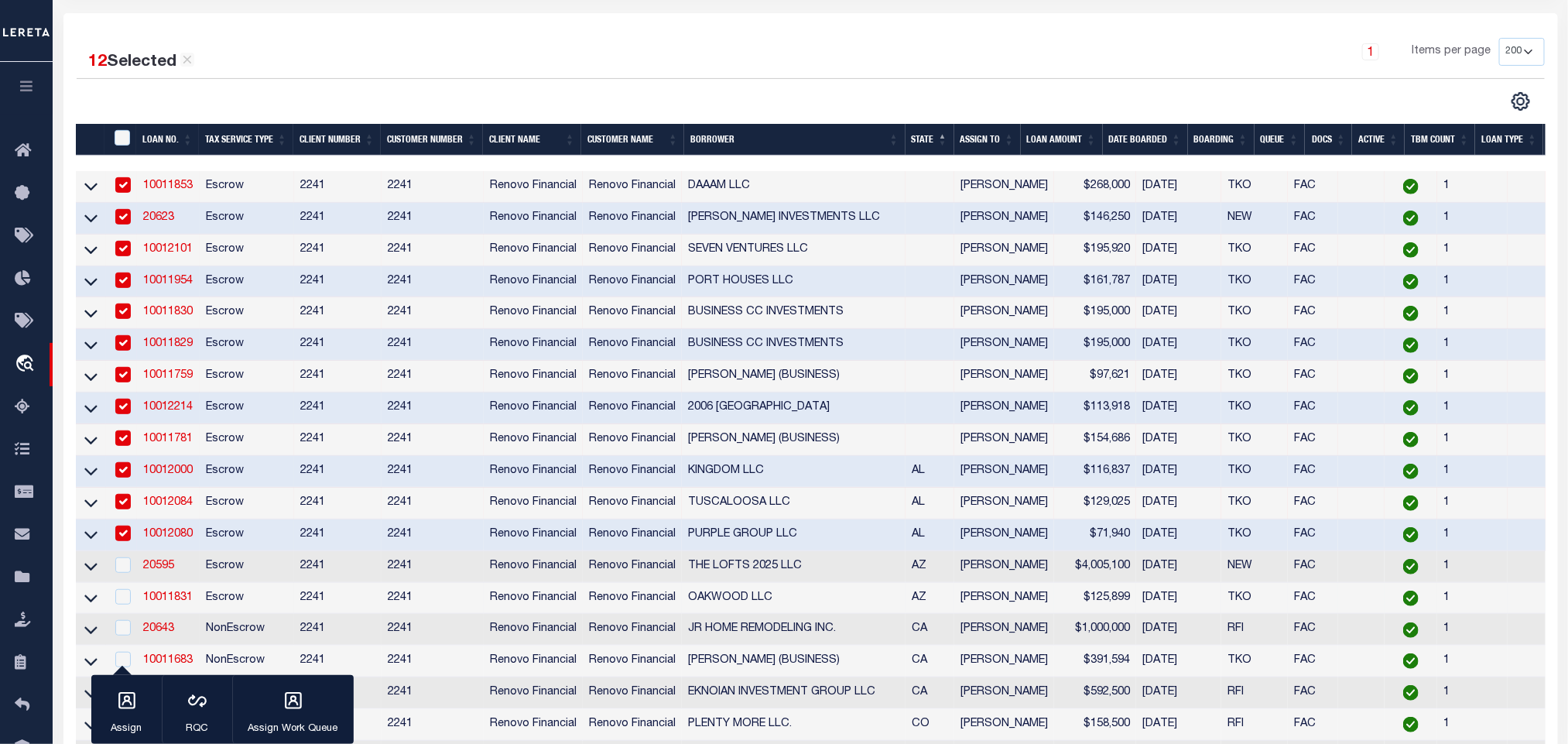
scroll to position [349, 0]
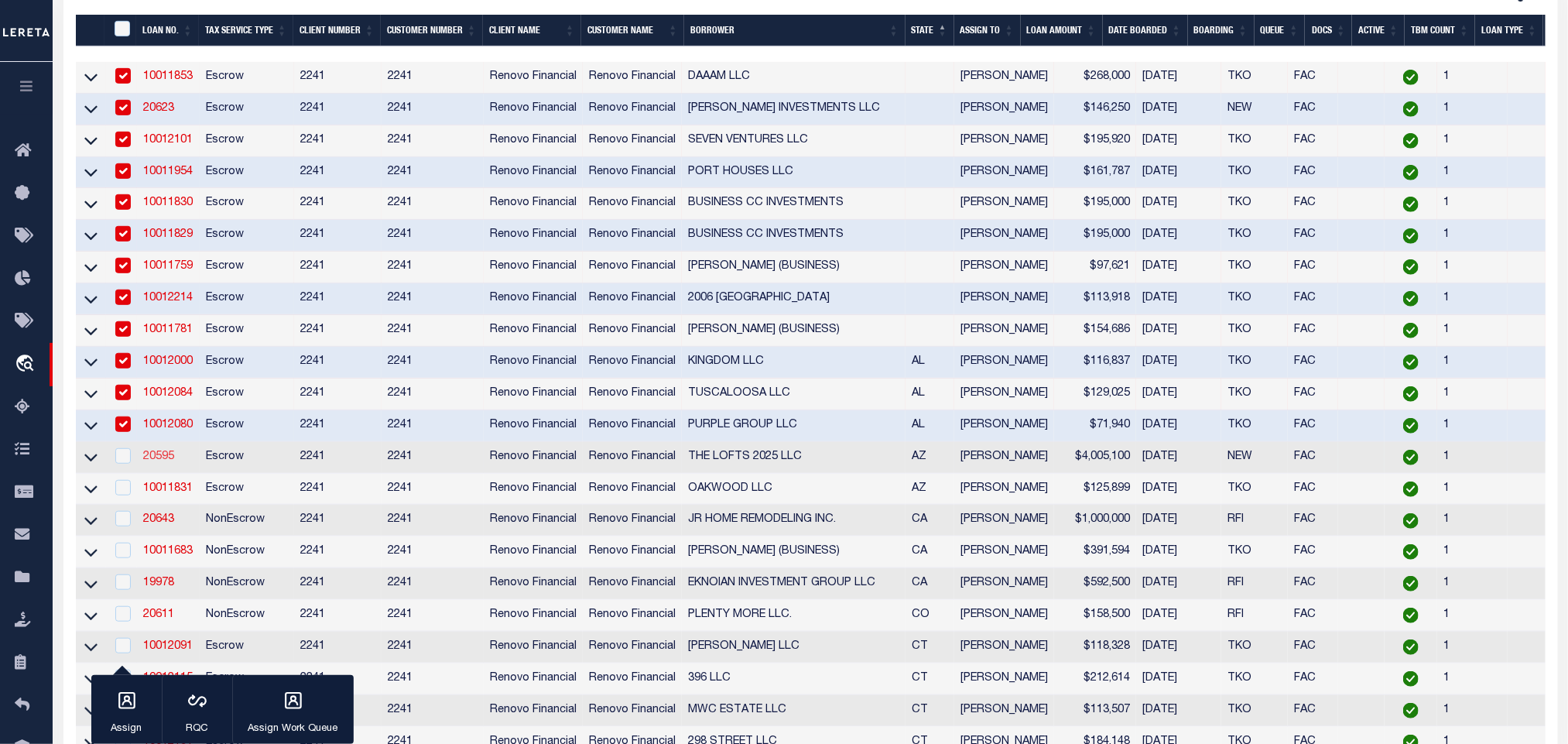
click at [158, 459] on link "20595" at bounding box center [159, 457] width 31 height 11
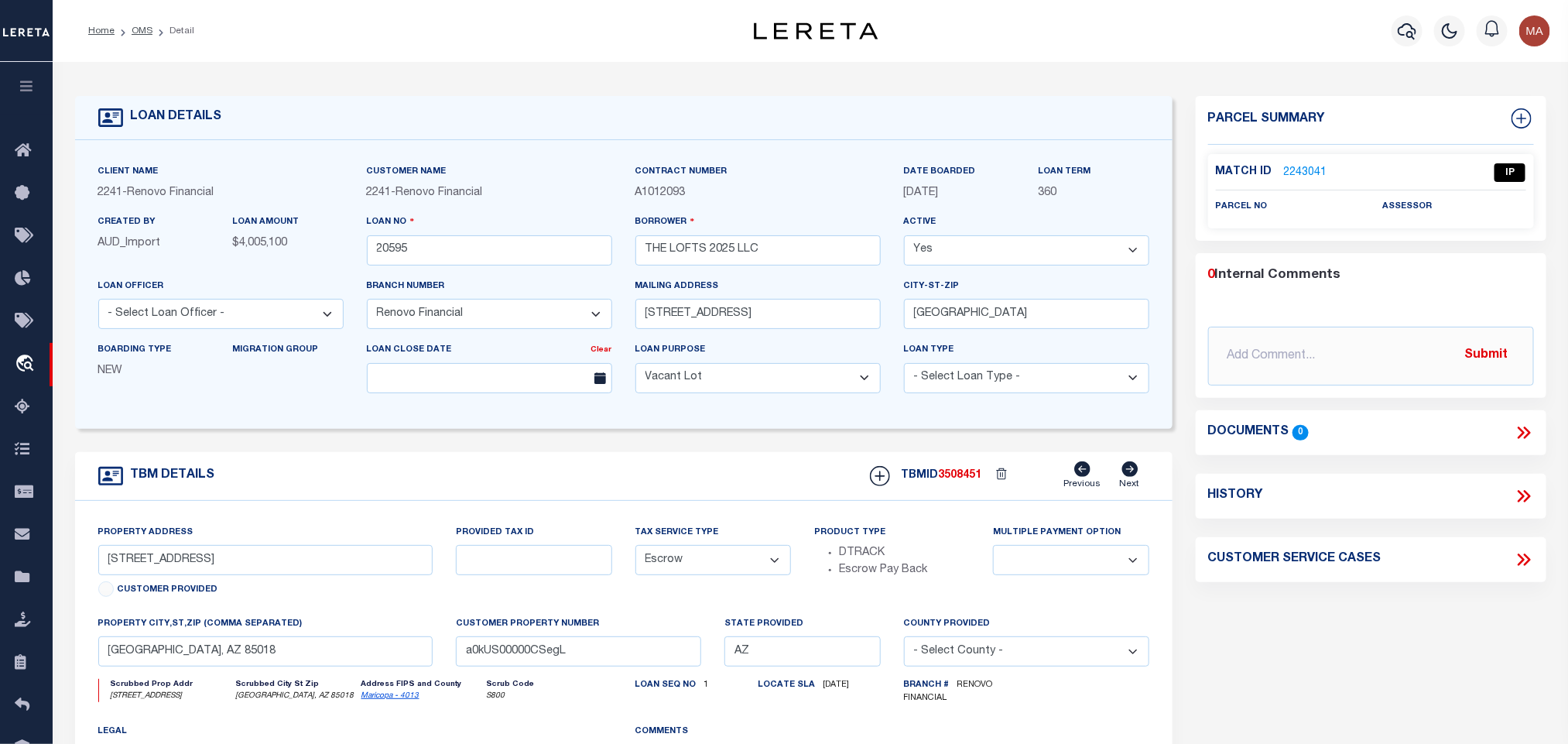
click at [1313, 169] on link "2243041" at bounding box center [1306, 173] width 43 height 16
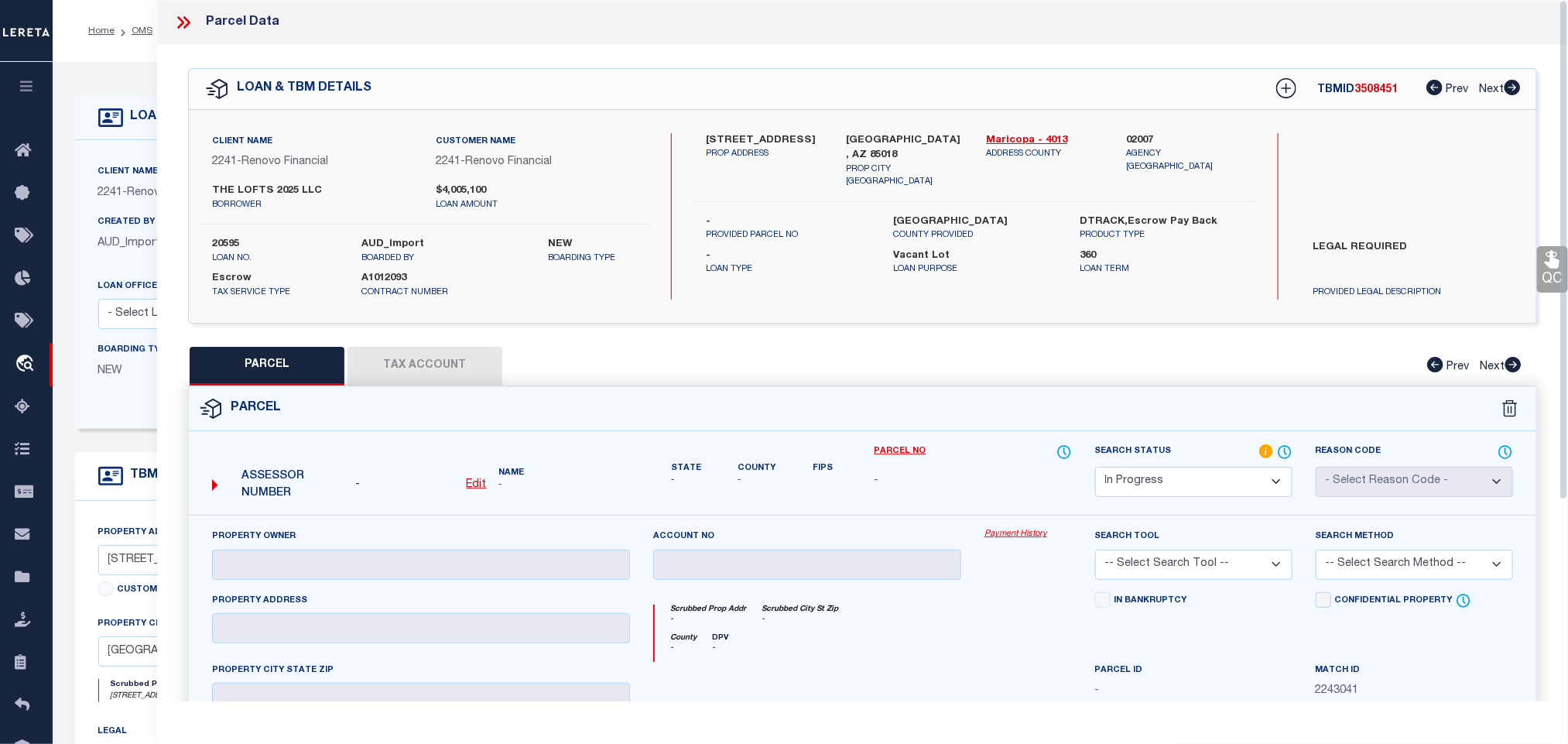
click at [1188, 476] on select "Automated Search Bad Parcel Complete Duplicate Parcel High Dollar Reporting In …" at bounding box center [1194, 482] width 198 height 30
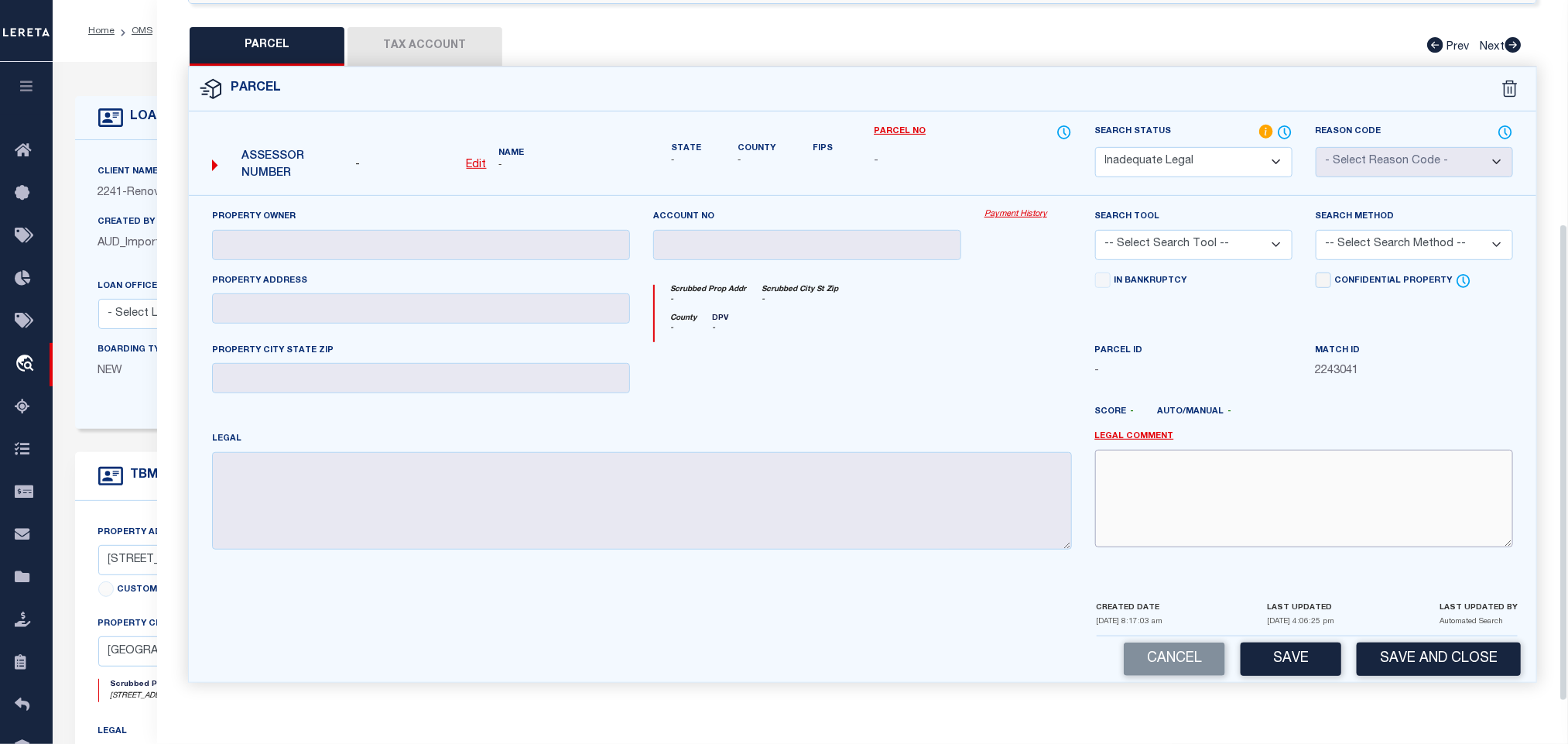
click at [1354, 511] on textarea at bounding box center [1304, 499] width 418 height 98
paste textarea "Renovo Financial. Need legal document to proceed."
click at [1406, 653] on button "Save and Close" at bounding box center [1438, 659] width 164 height 34
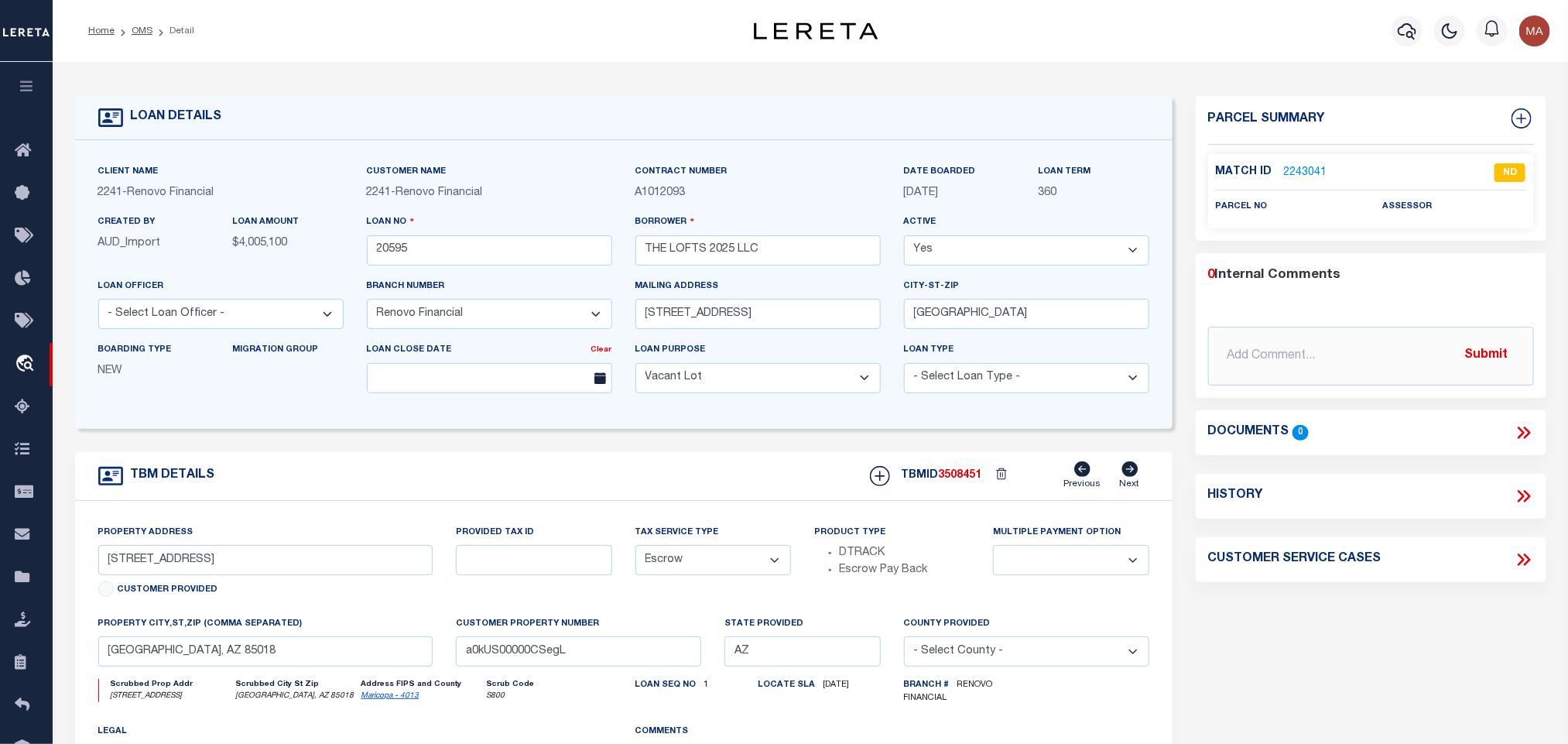
click at [137, 31] on link "OMS" at bounding box center [142, 31] width 21 height 9
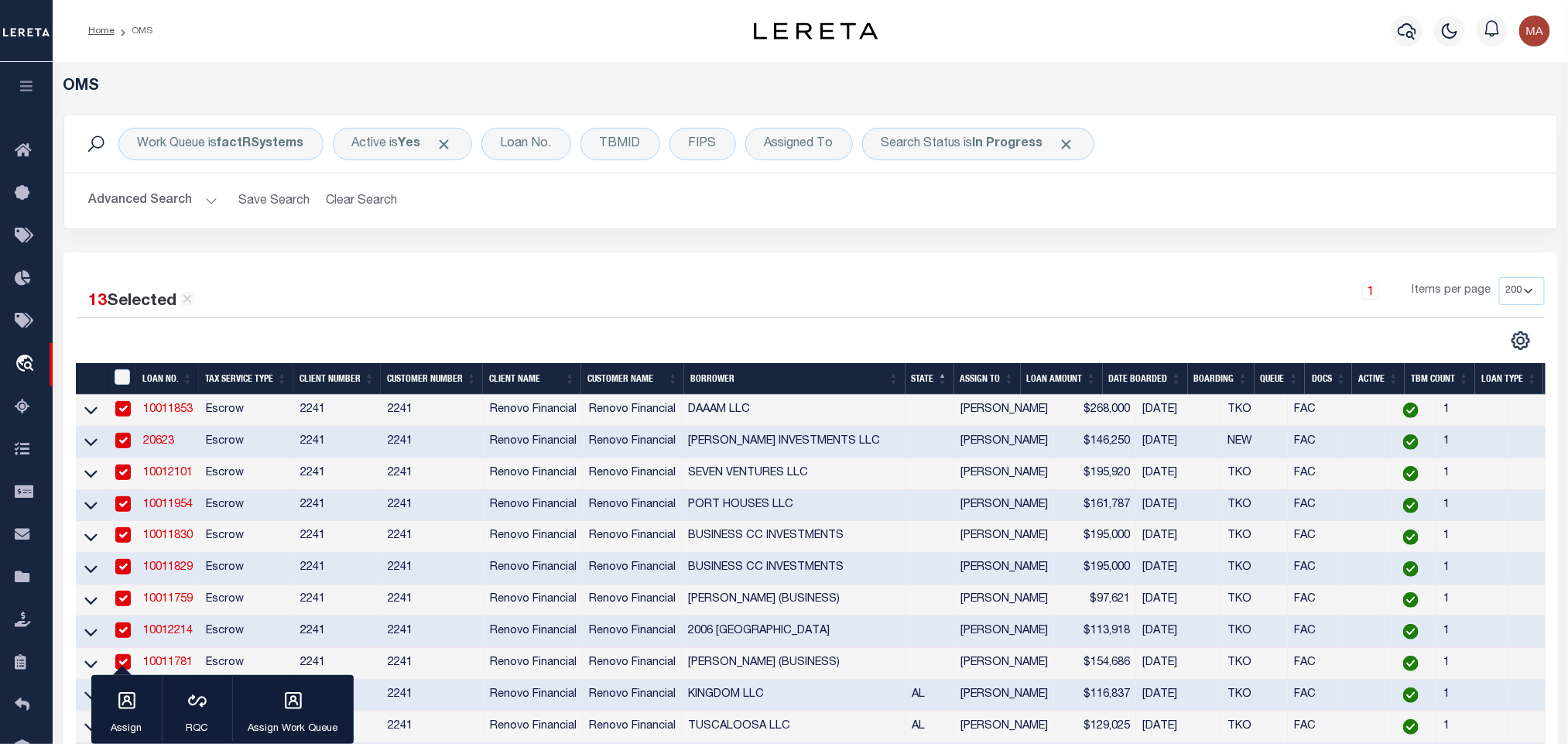
scroll to position [465, 0]
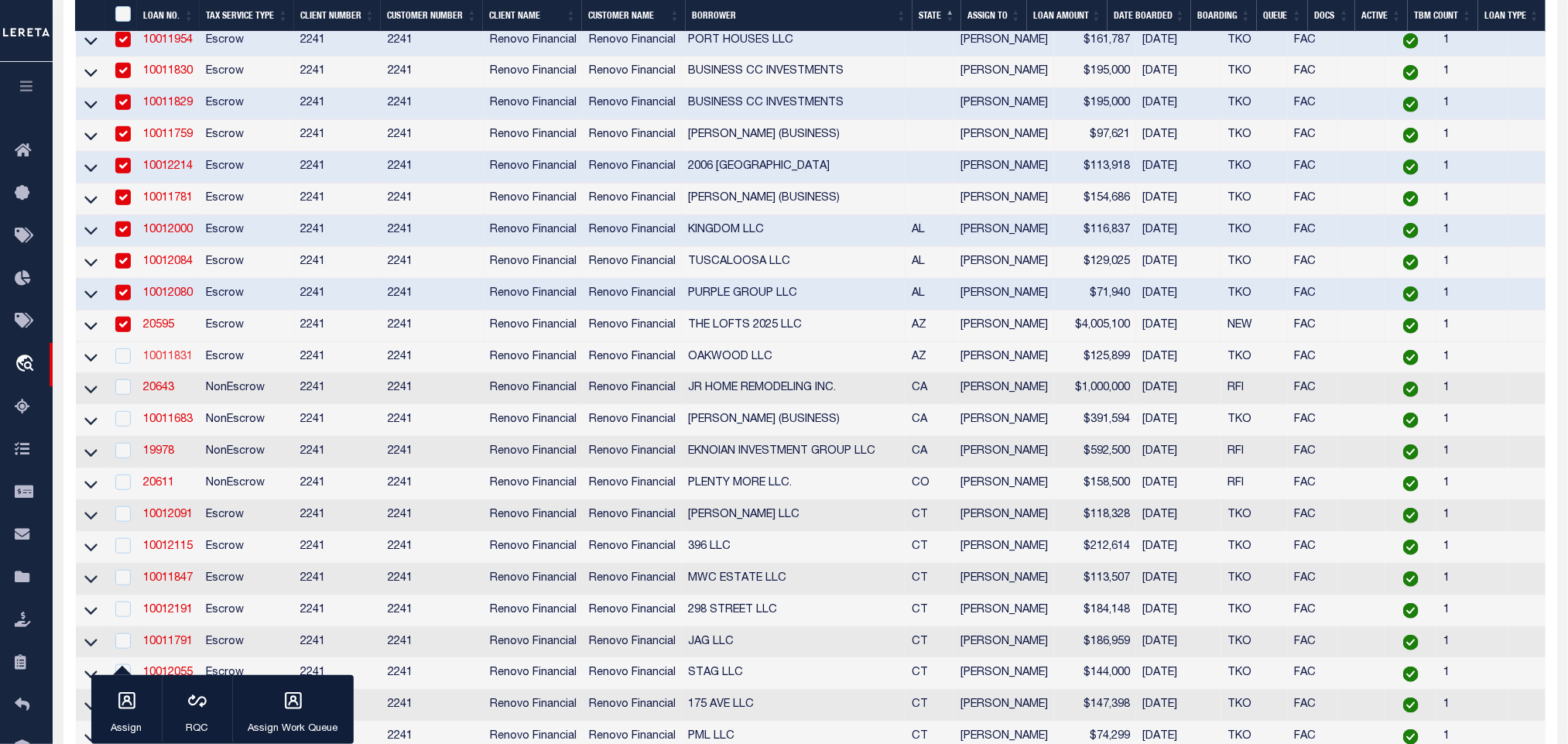
click at [177, 363] on link "10011831" at bounding box center [168, 357] width 50 height 11
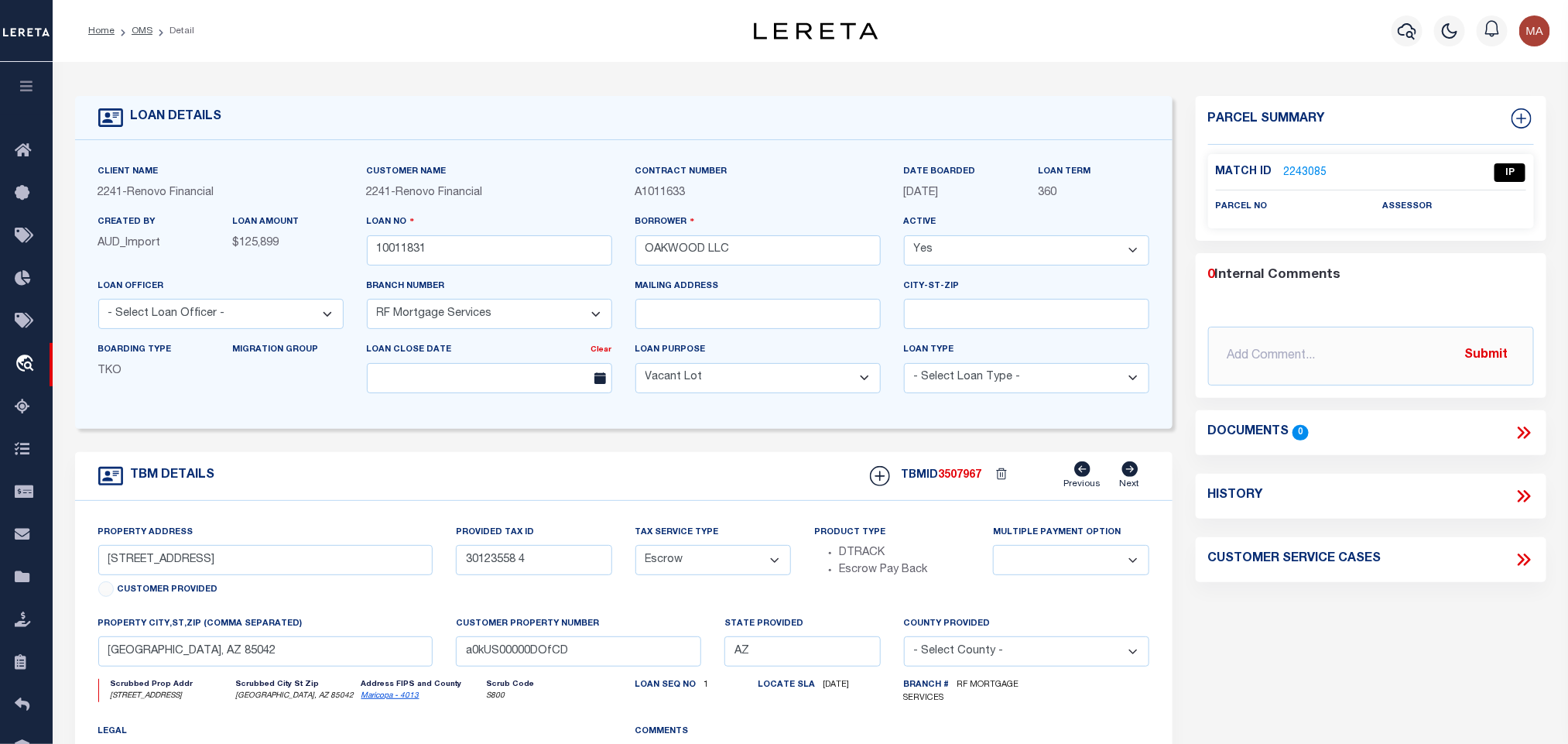
click at [381, 700] on link "Maricopa - 4013" at bounding box center [391, 696] width 58 height 8
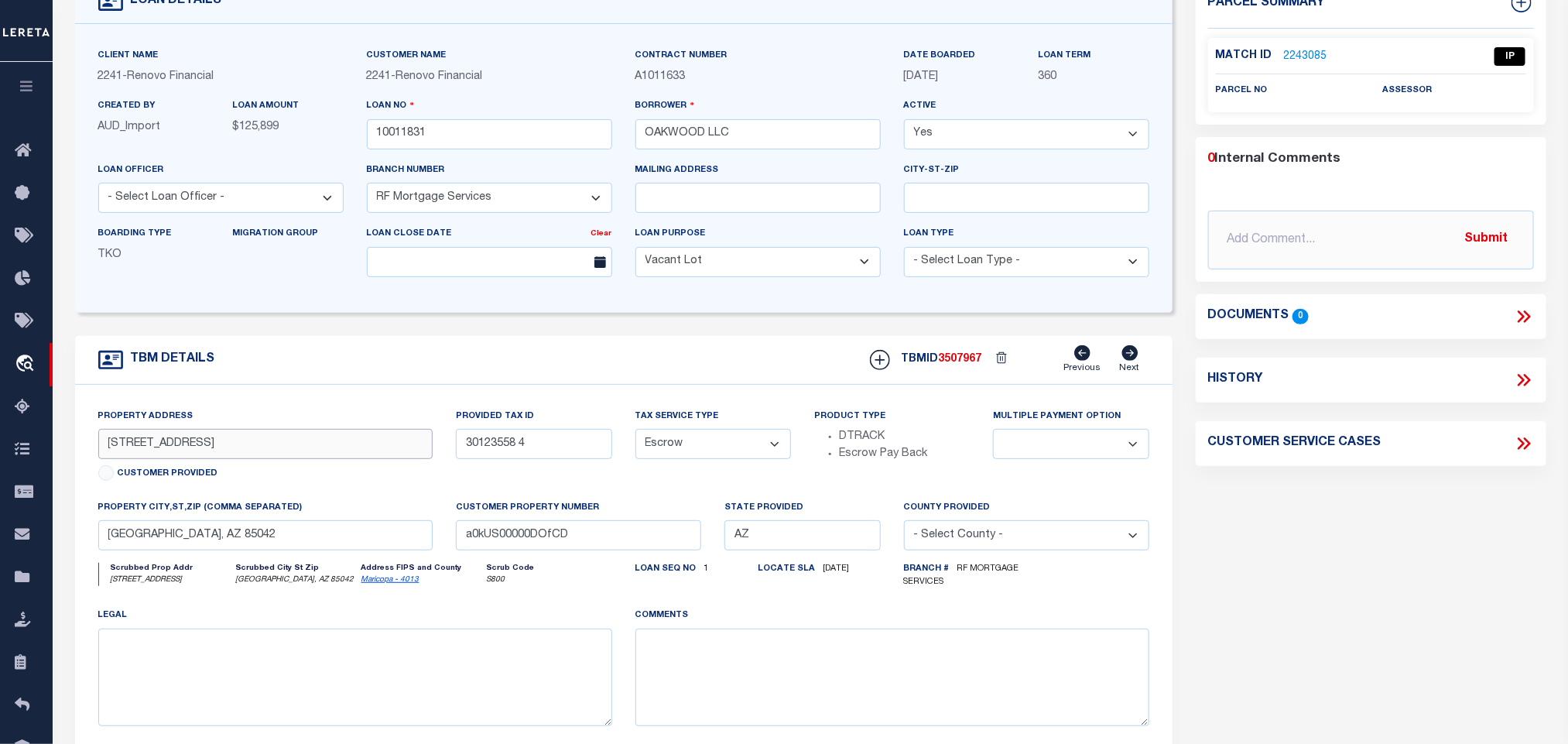
click at [166, 447] on input "3511 E BASELINE RD" at bounding box center [265, 443] width 335 height 30
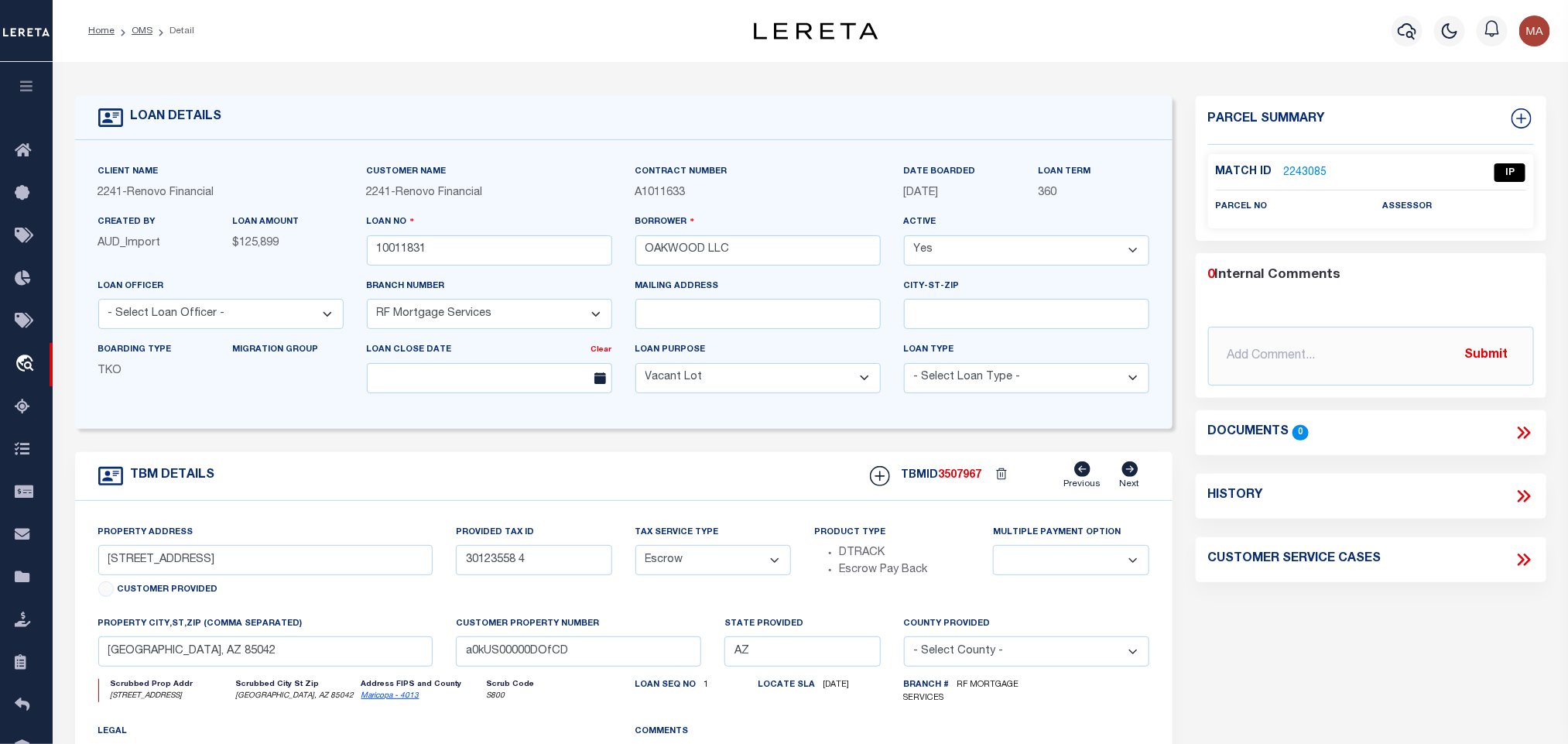
click at [1305, 173] on link "2243085" at bounding box center [1306, 173] width 43 height 16
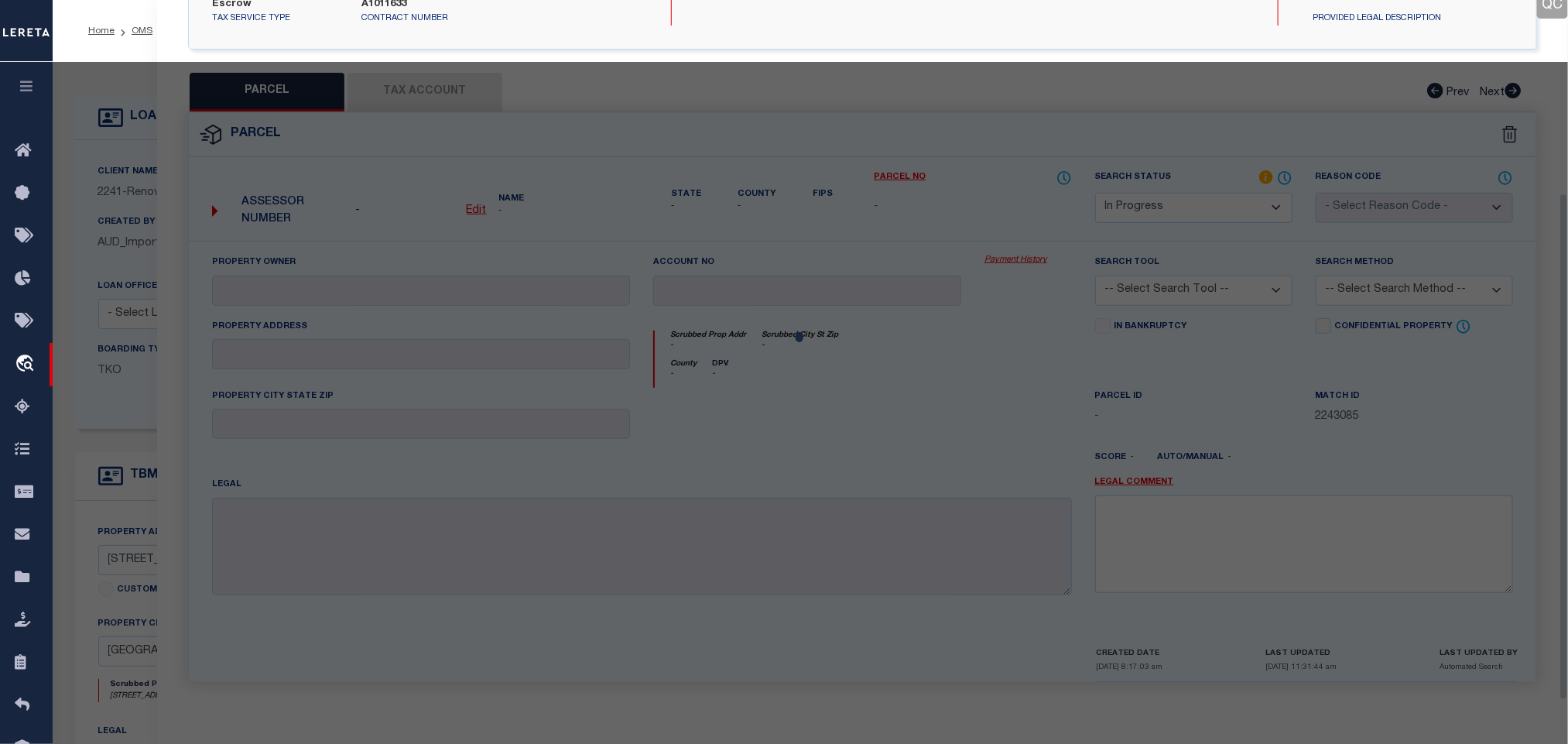
scroll to position [284, 0]
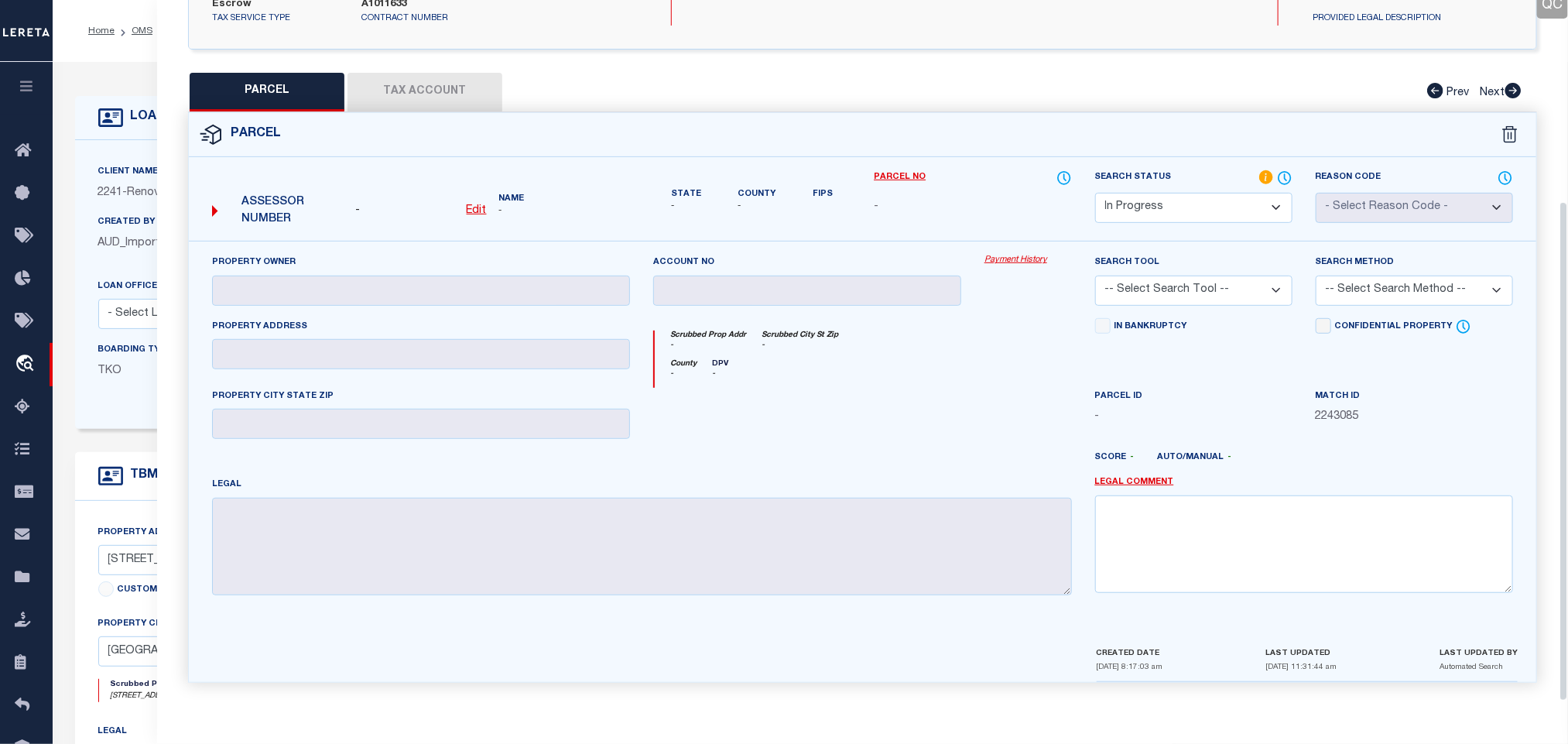
click at [1196, 207] on select "Automated Search Bad Parcel Complete Duplicate Parcel High Dollar Reporting In …" at bounding box center [1194, 207] width 198 height 30
drag, startPoint x: 1196, startPoint y: 207, endPoint x: 1197, endPoint y: 493, distance: 286.0
click at [1196, 207] on select "Automated Search Bad Parcel Complete Duplicate Parcel High Dollar Reporting In …" at bounding box center [1194, 207] width 198 height 30
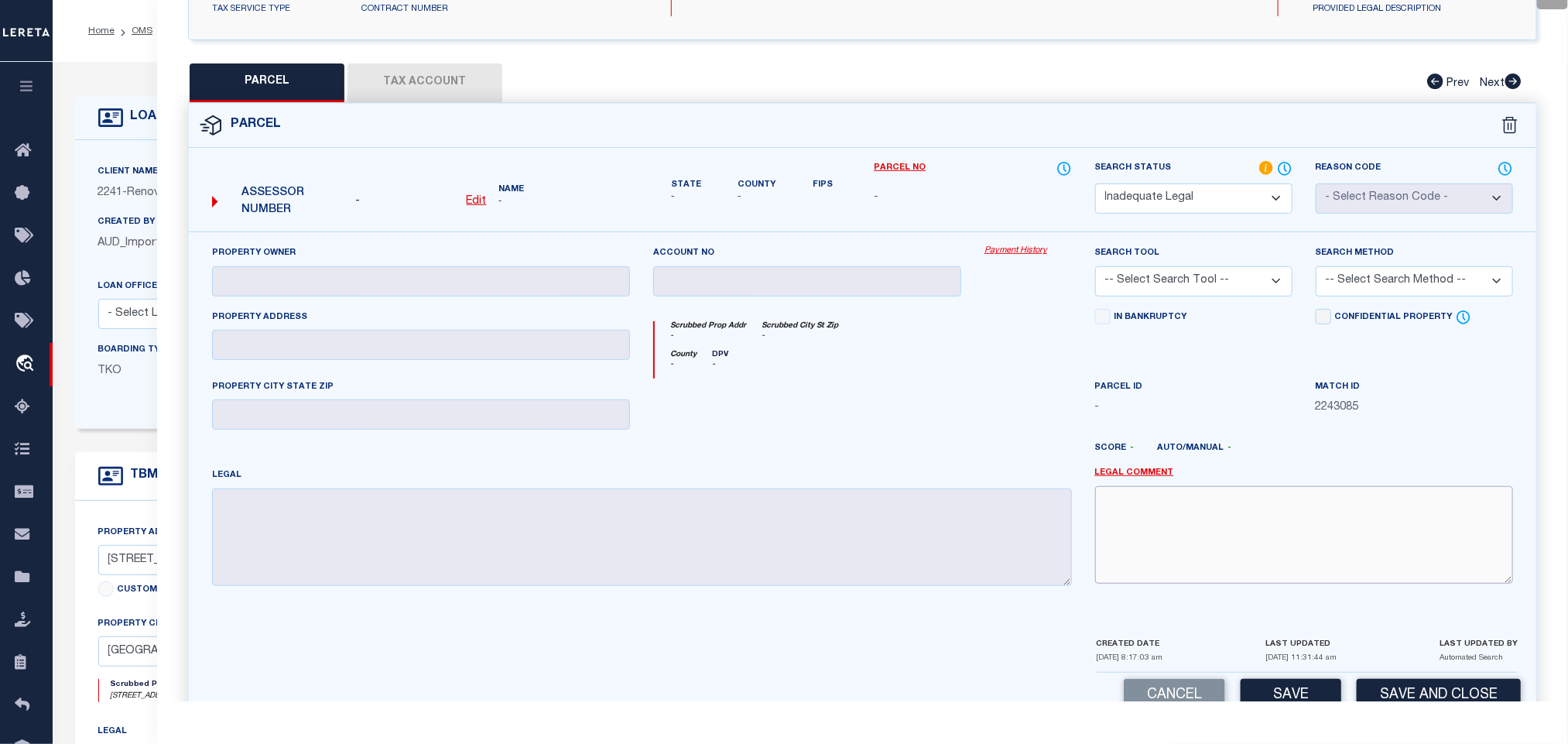
click at [1197, 495] on textarea at bounding box center [1304, 535] width 418 height 98
click at [1171, 518] on textarea "Multiple mastch found for the same situs address. Legal needed." at bounding box center [1304, 535] width 418 height 98
click at [1355, 552] on textarea "Multiple match found for the same situs address. Legal needed." at bounding box center [1304, 535] width 418 height 98
click at [1429, 690] on button "Save and Close" at bounding box center [1438, 696] width 164 height 34
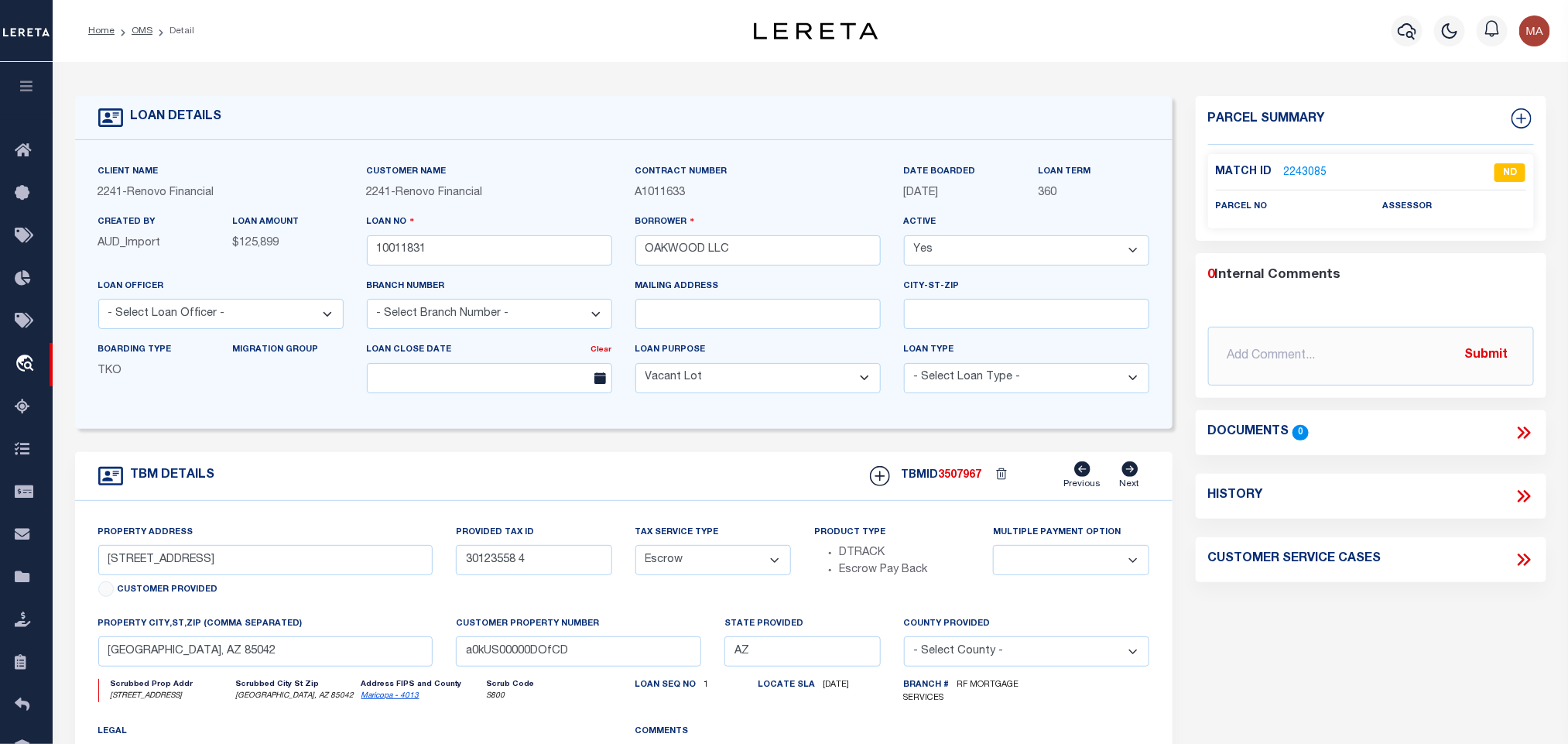
drag, startPoint x: 133, startPoint y: 30, endPoint x: 149, endPoint y: 410, distance: 380.3
click at [133, 30] on link "OMS" at bounding box center [142, 31] width 21 height 9
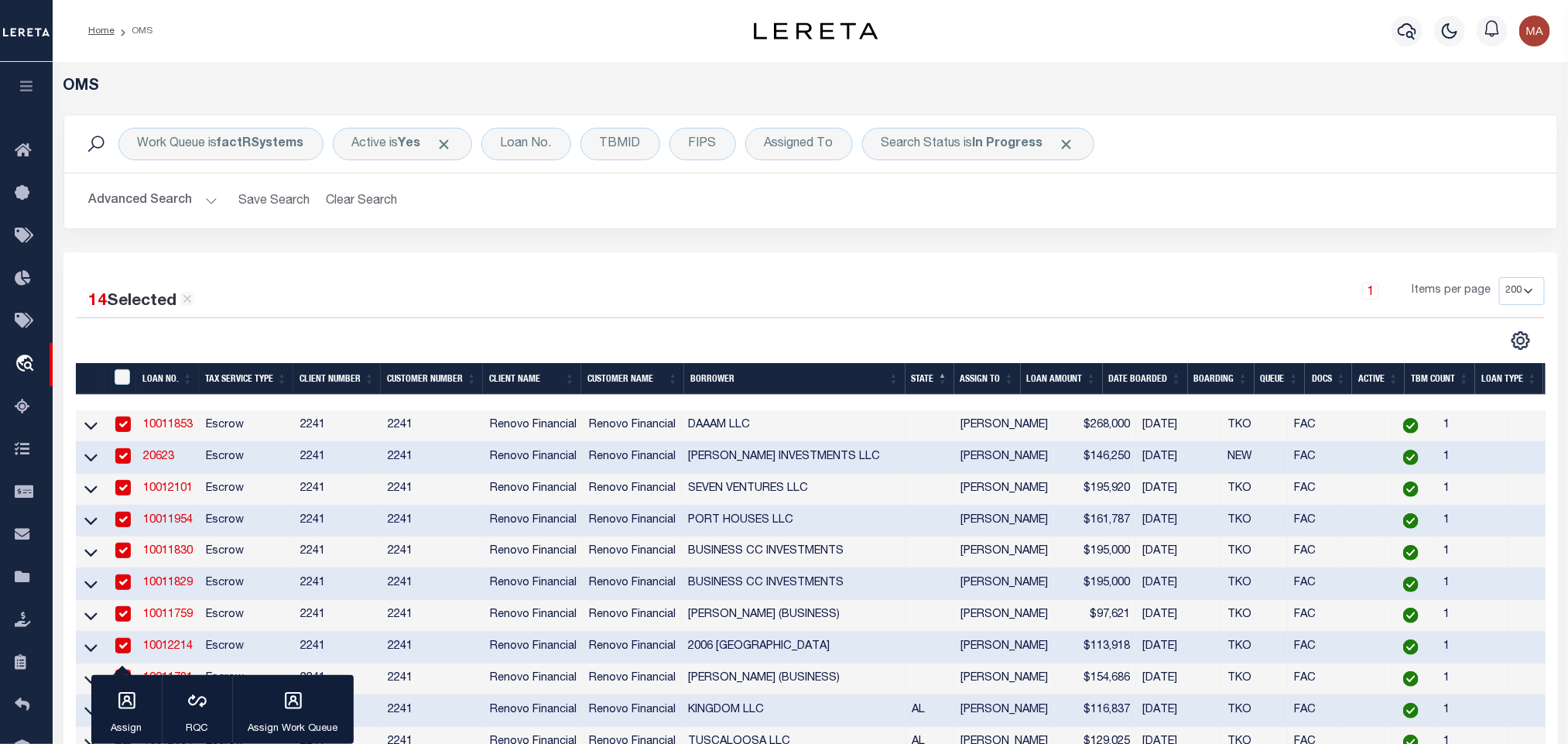
scroll to position [232, 0]
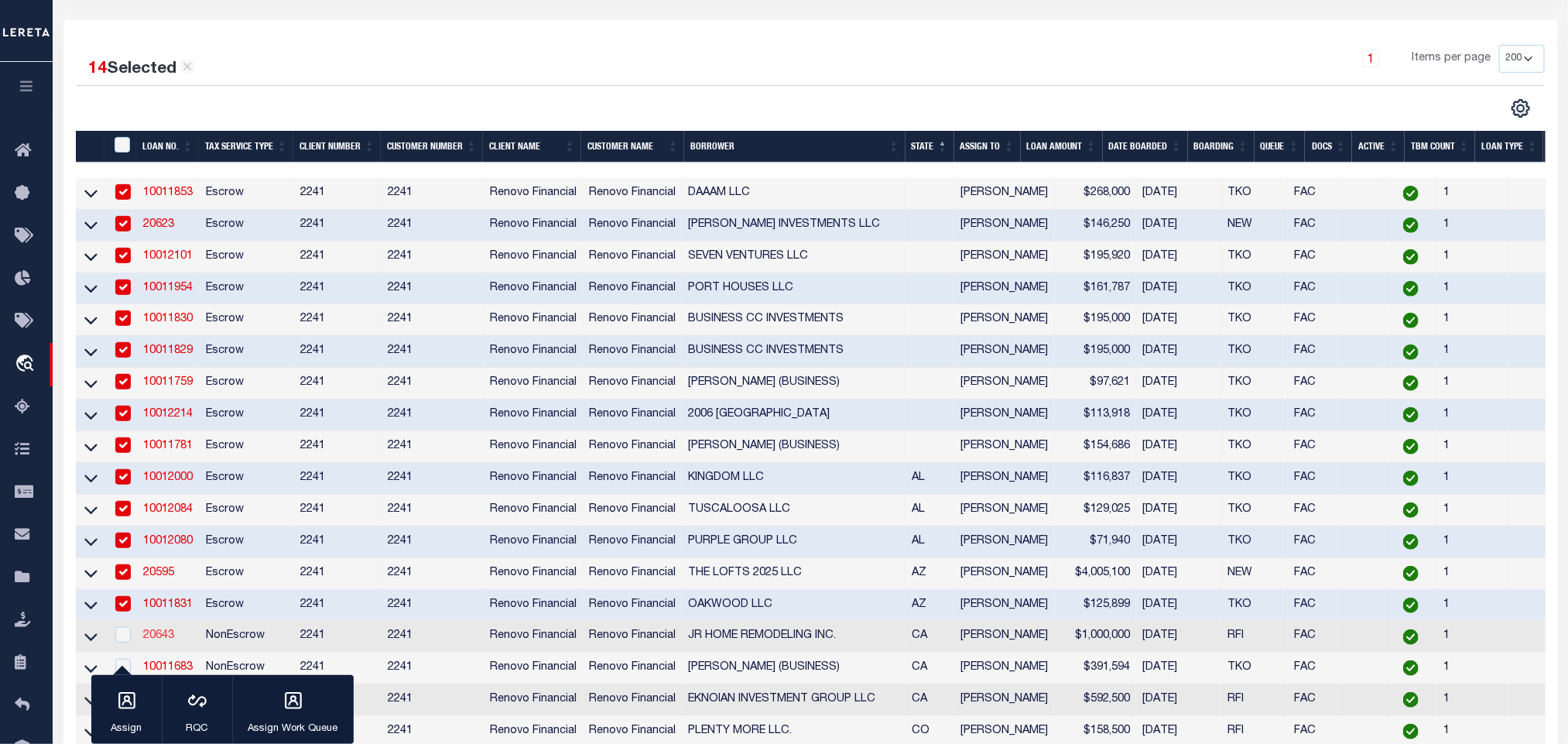
click at [153, 641] on link "20643" at bounding box center [159, 636] width 31 height 11
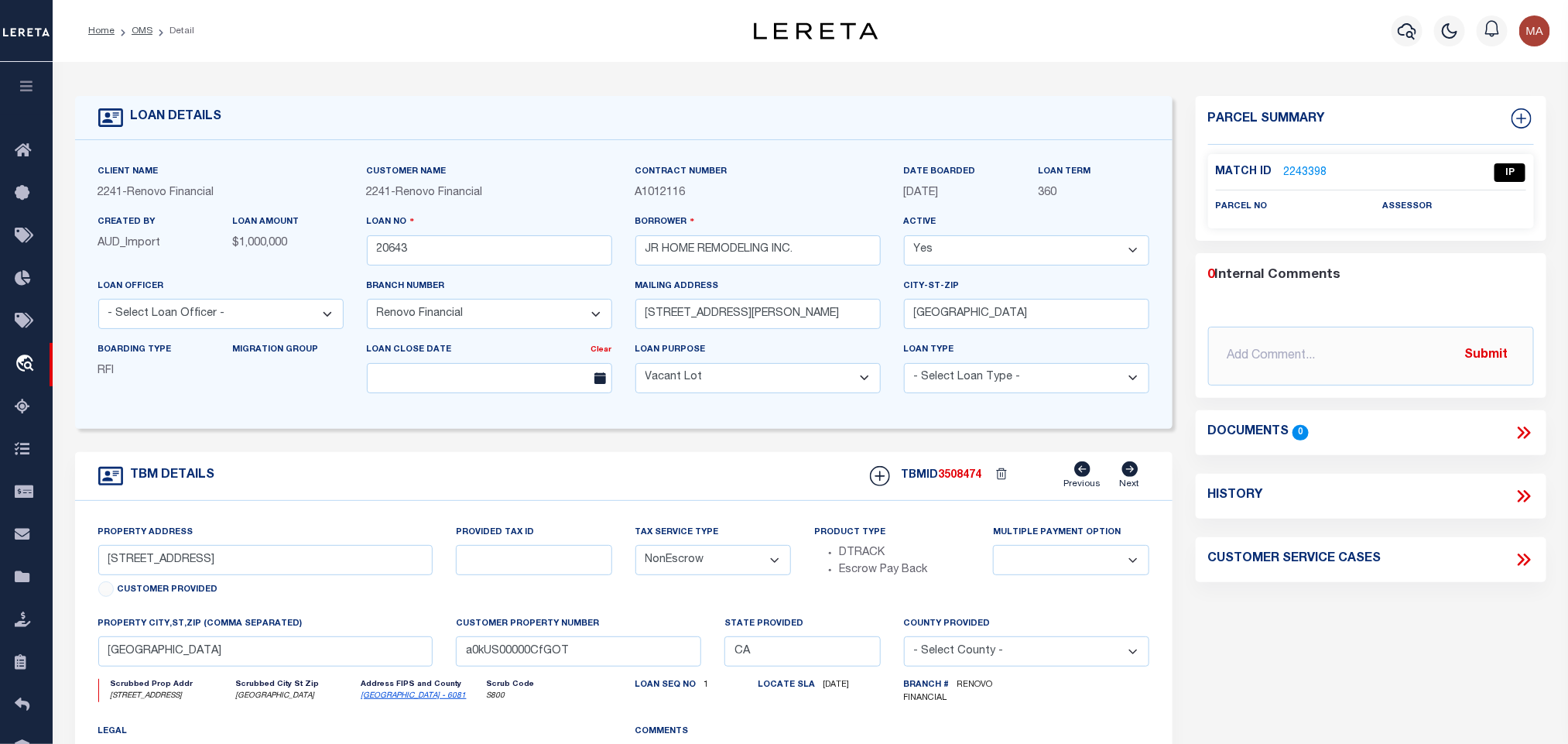
click at [374, 700] on link "San Mateo - 6081" at bounding box center [414, 696] width 106 height 8
drag, startPoint x: 107, startPoint y: 575, endPoint x: 162, endPoint y: 584, distance: 55.7
click at [162, 576] on input "828 Baden Avenue" at bounding box center [265, 560] width 335 height 30
click at [139, 568] on input "828 Baden Avenue" at bounding box center [265, 560] width 335 height 30
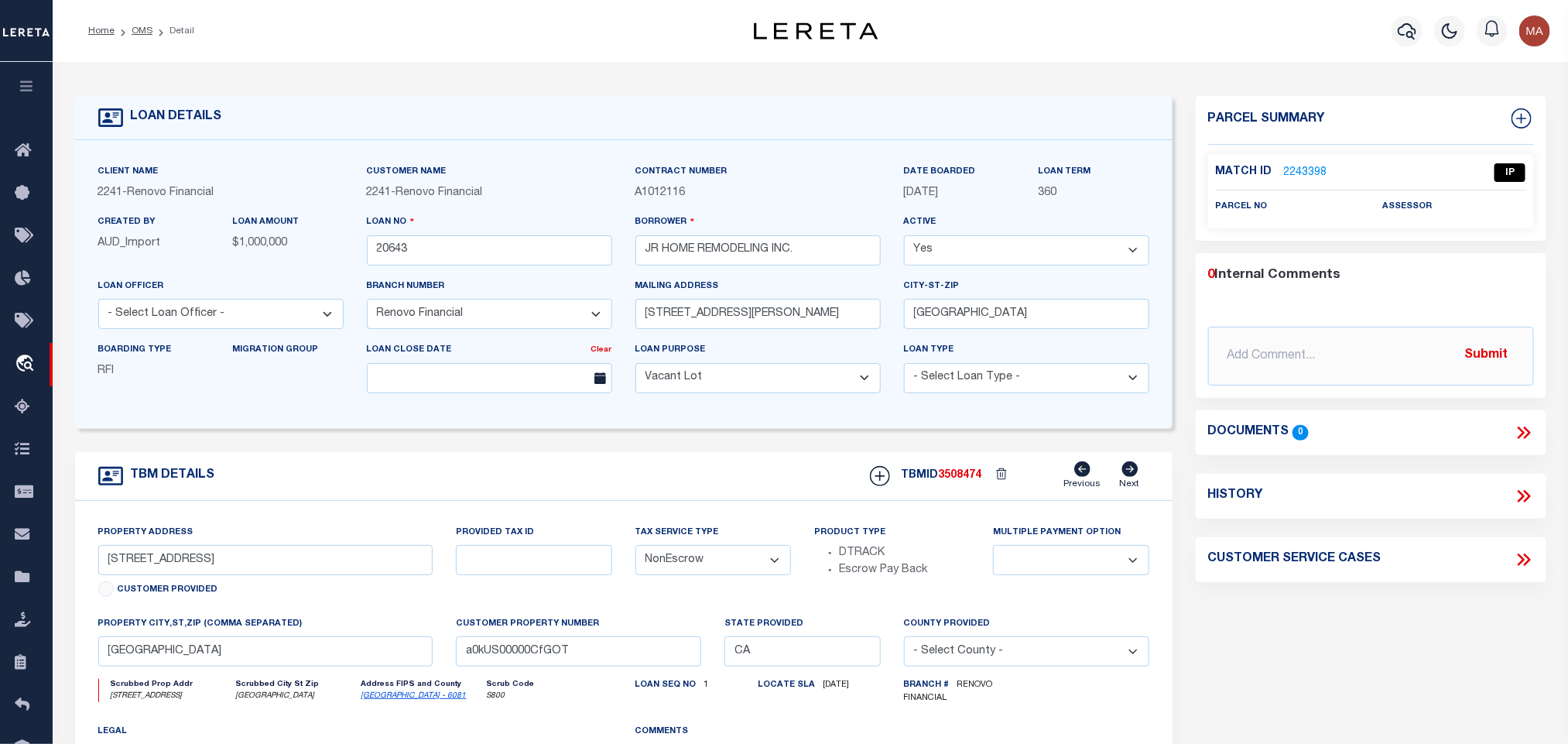
click at [1301, 174] on link "2243398" at bounding box center [1306, 173] width 43 height 16
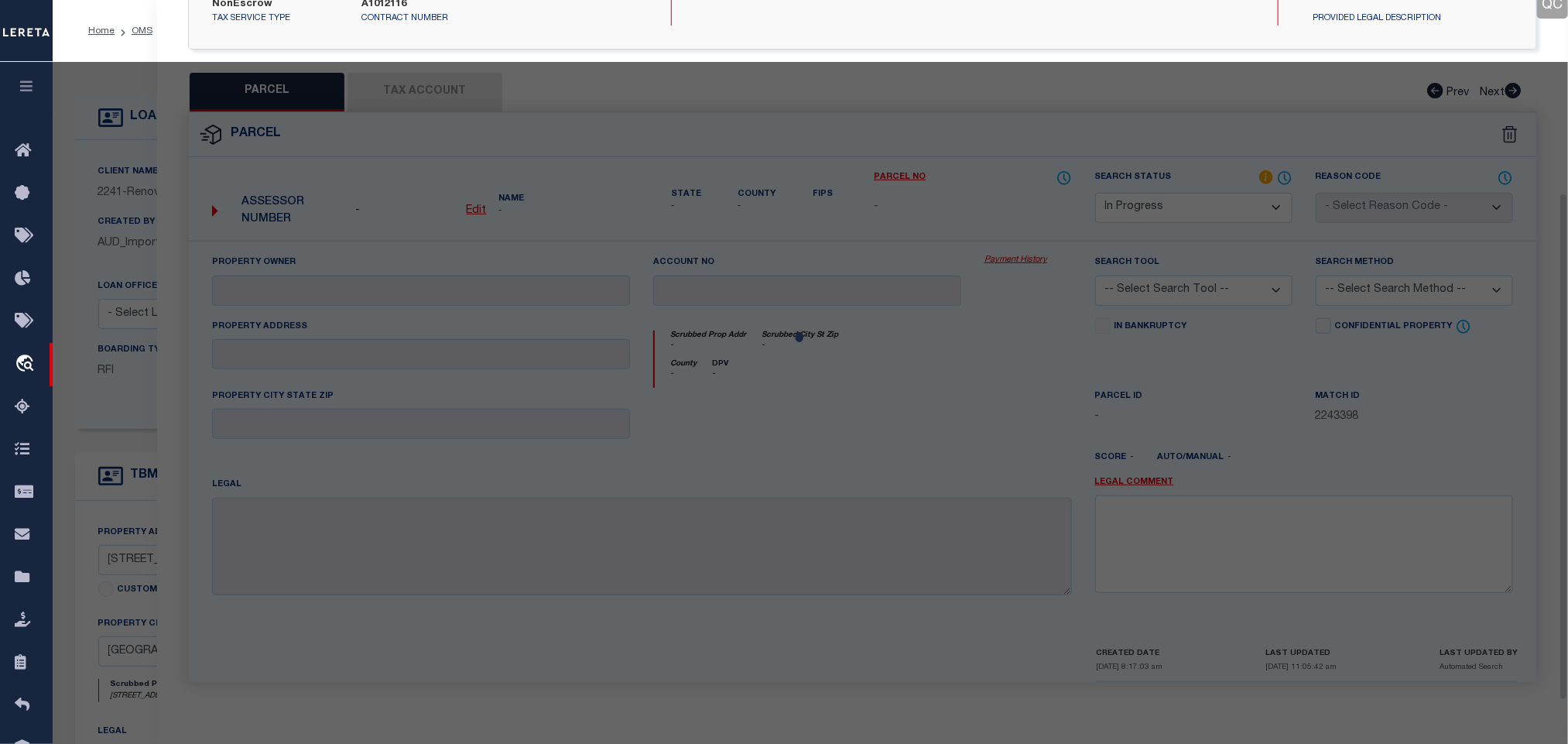
scroll to position [284, 0]
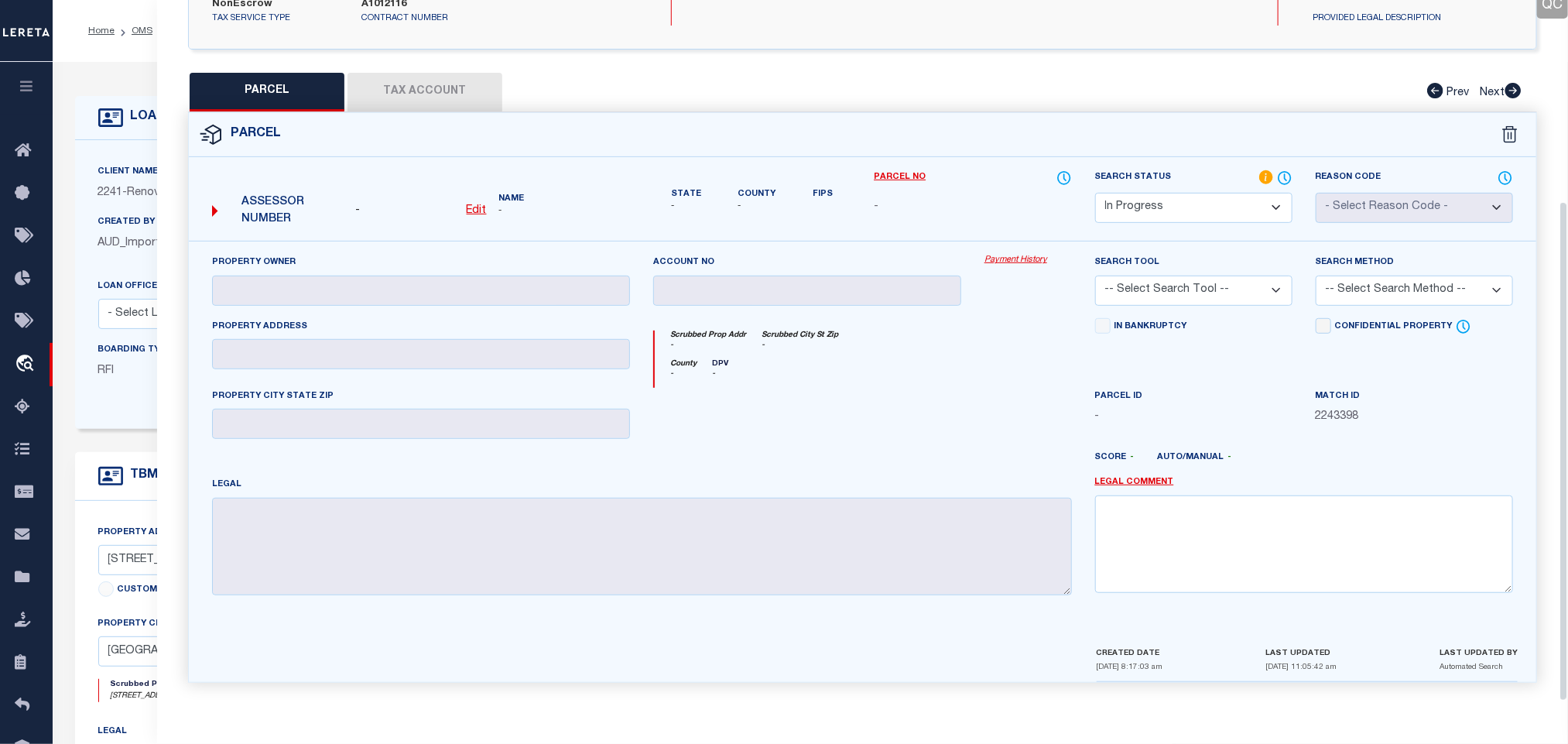
click at [1208, 200] on select "Automated Search Bad Parcel Complete Duplicate Parcel High Dollar Reporting In …" at bounding box center [1194, 207] width 198 height 30
drag, startPoint x: 1208, startPoint y: 200, endPoint x: 1294, endPoint y: 477, distance: 290.0
click at [1208, 200] on select "Automated Search Bad Parcel Complete Duplicate Parcel High Dollar Reporting In …" at bounding box center [1194, 207] width 198 height 30
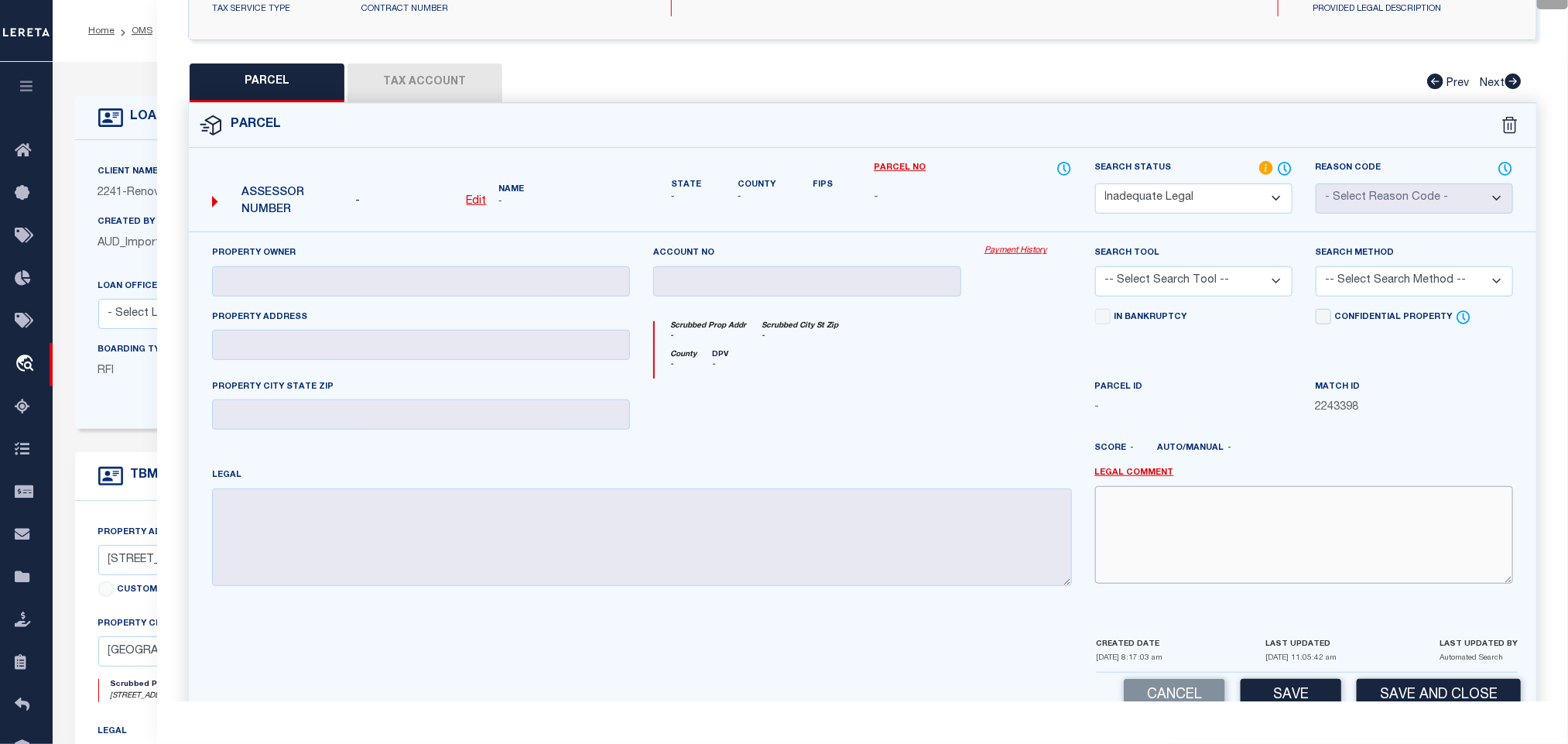
click at [1293, 568] on textarea at bounding box center [1304, 535] width 418 height 98
paste textarea "Renovo Financial. Need legal document to proceed."
click at [1399, 683] on div "Cancel Save Save and Close" at bounding box center [862, 695] width 1347 height 46
click at [1399, 700] on button "Save and Close" at bounding box center [1438, 696] width 164 height 34
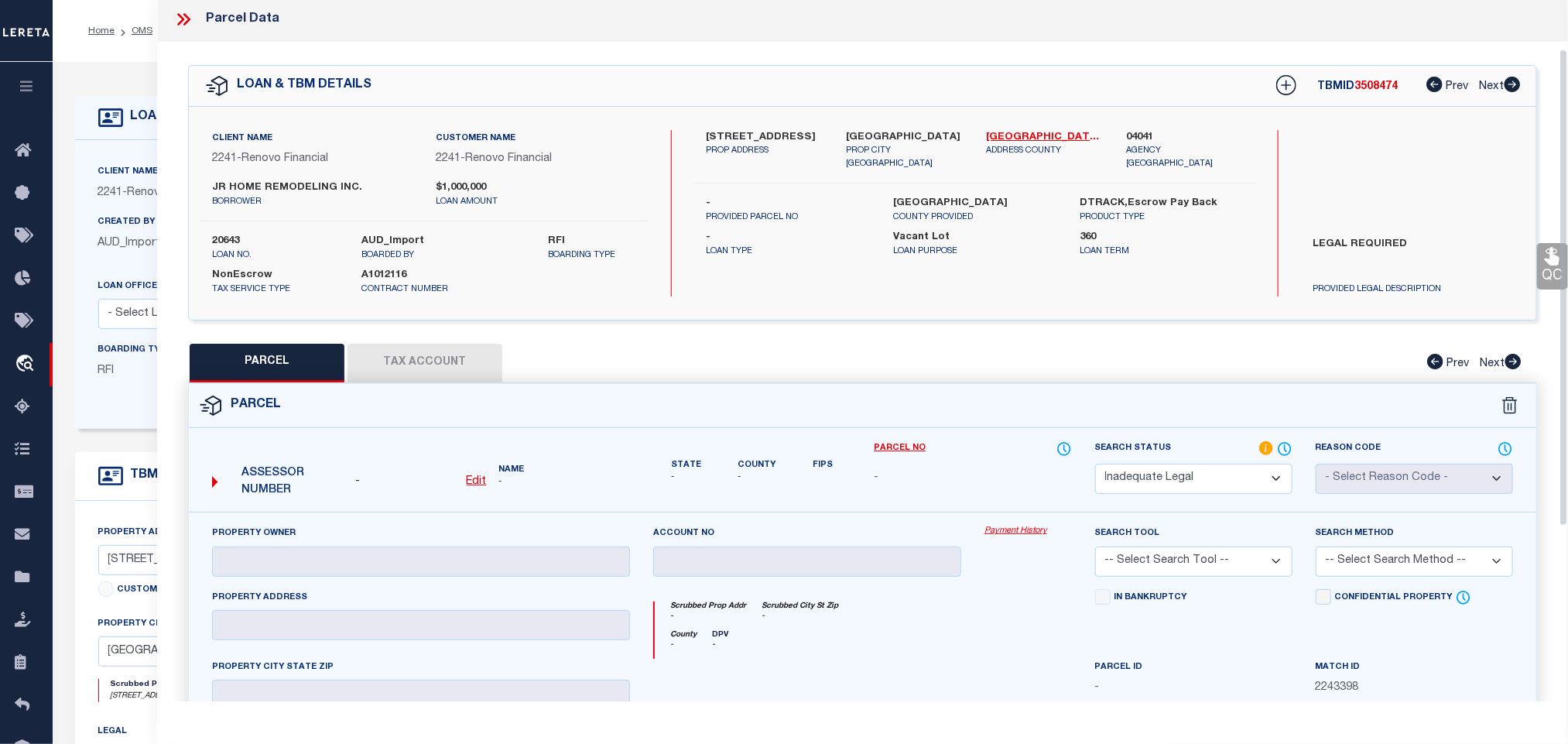
scroll to position [0, 0]
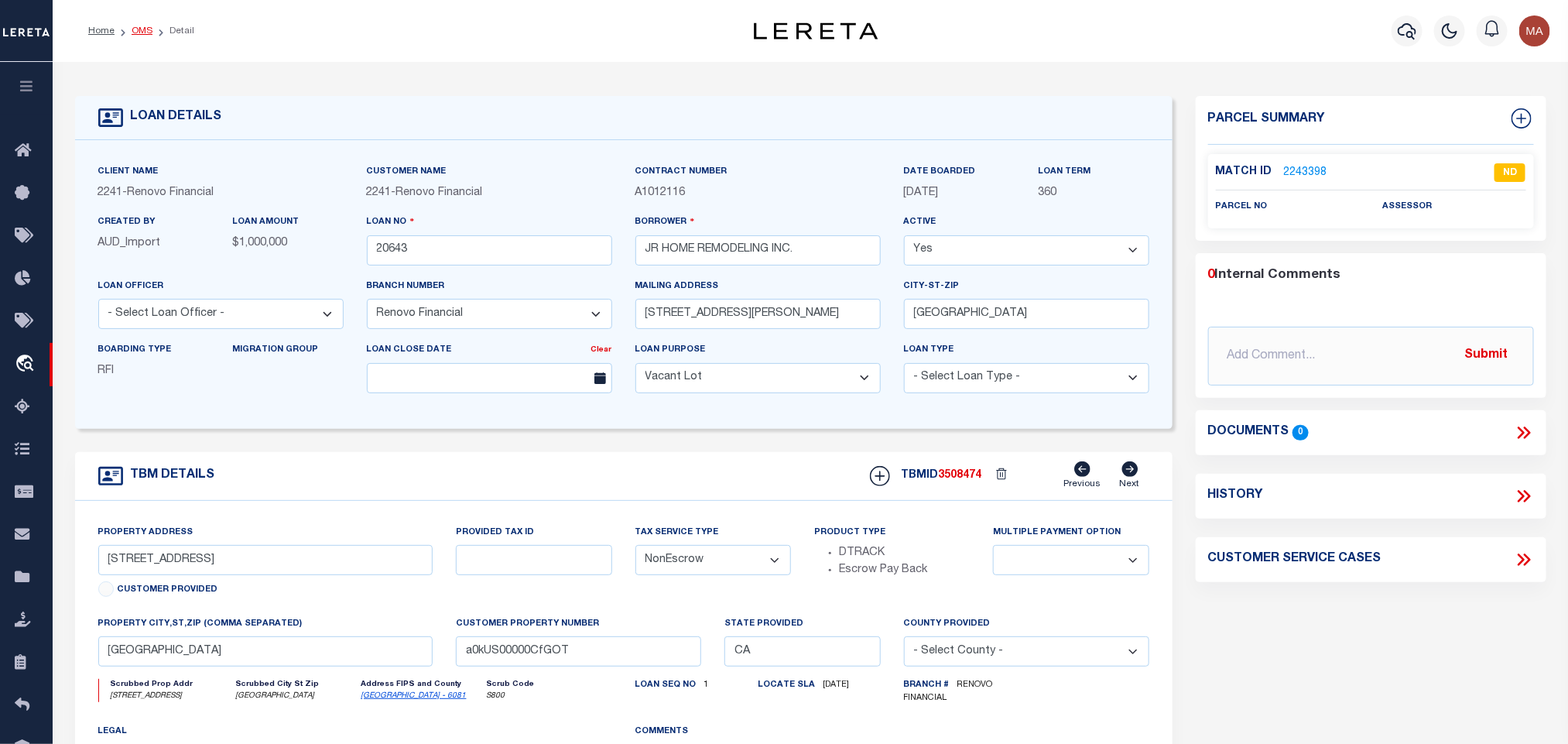
click at [140, 30] on link "OMS" at bounding box center [142, 31] width 21 height 9
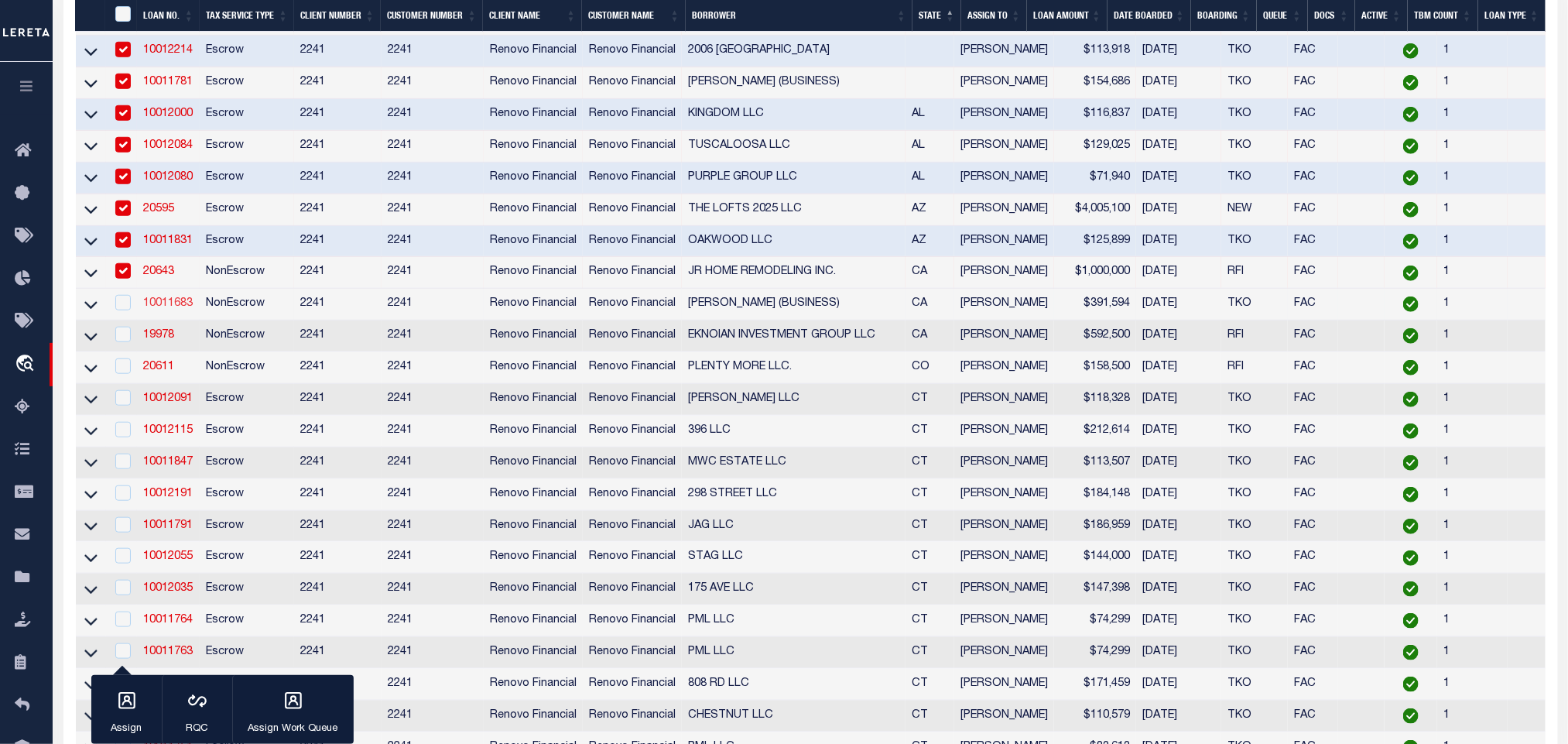
click at [174, 309] on link "10011683" at bounding box center [168, 303] width 50 height 11
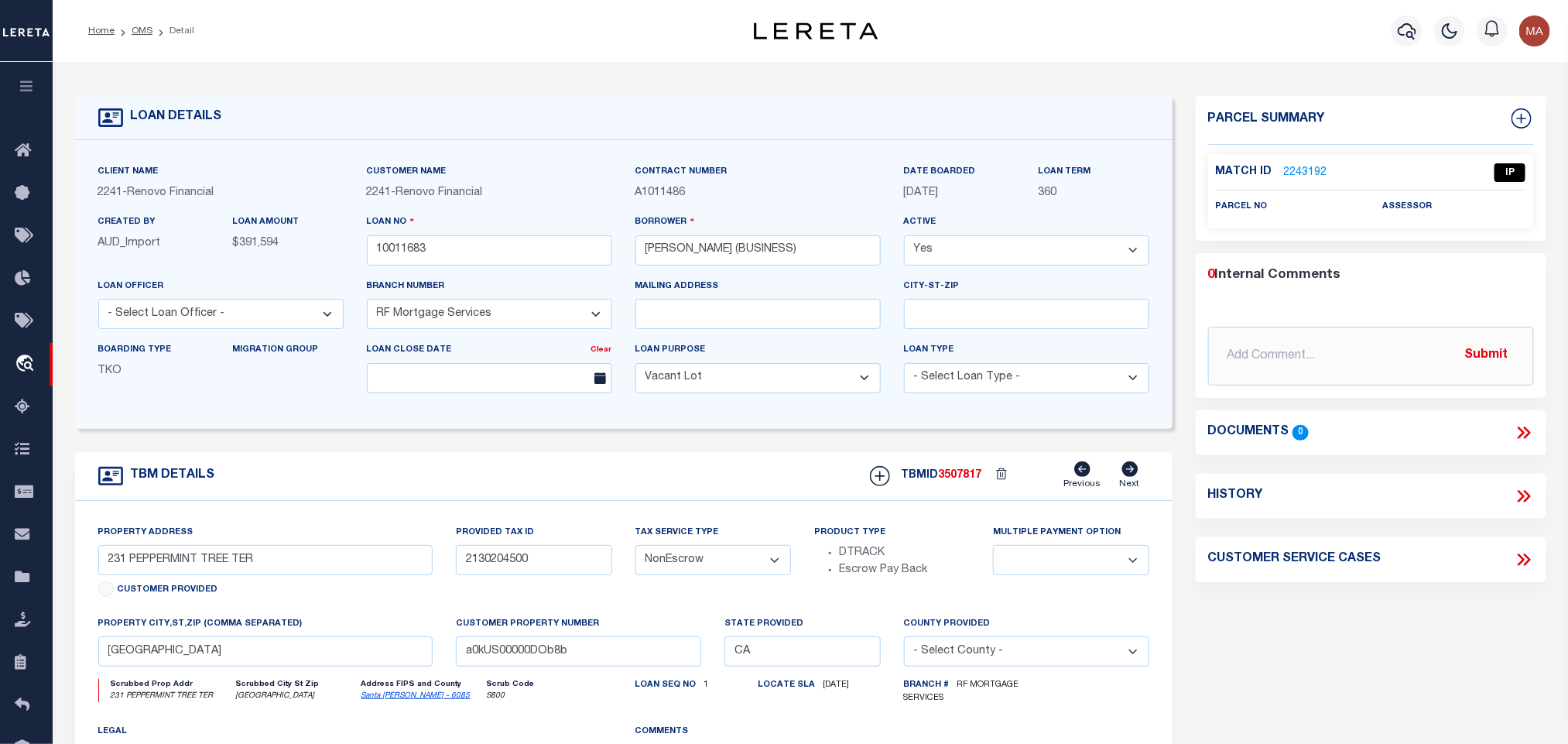
scroll to position [116, 0]
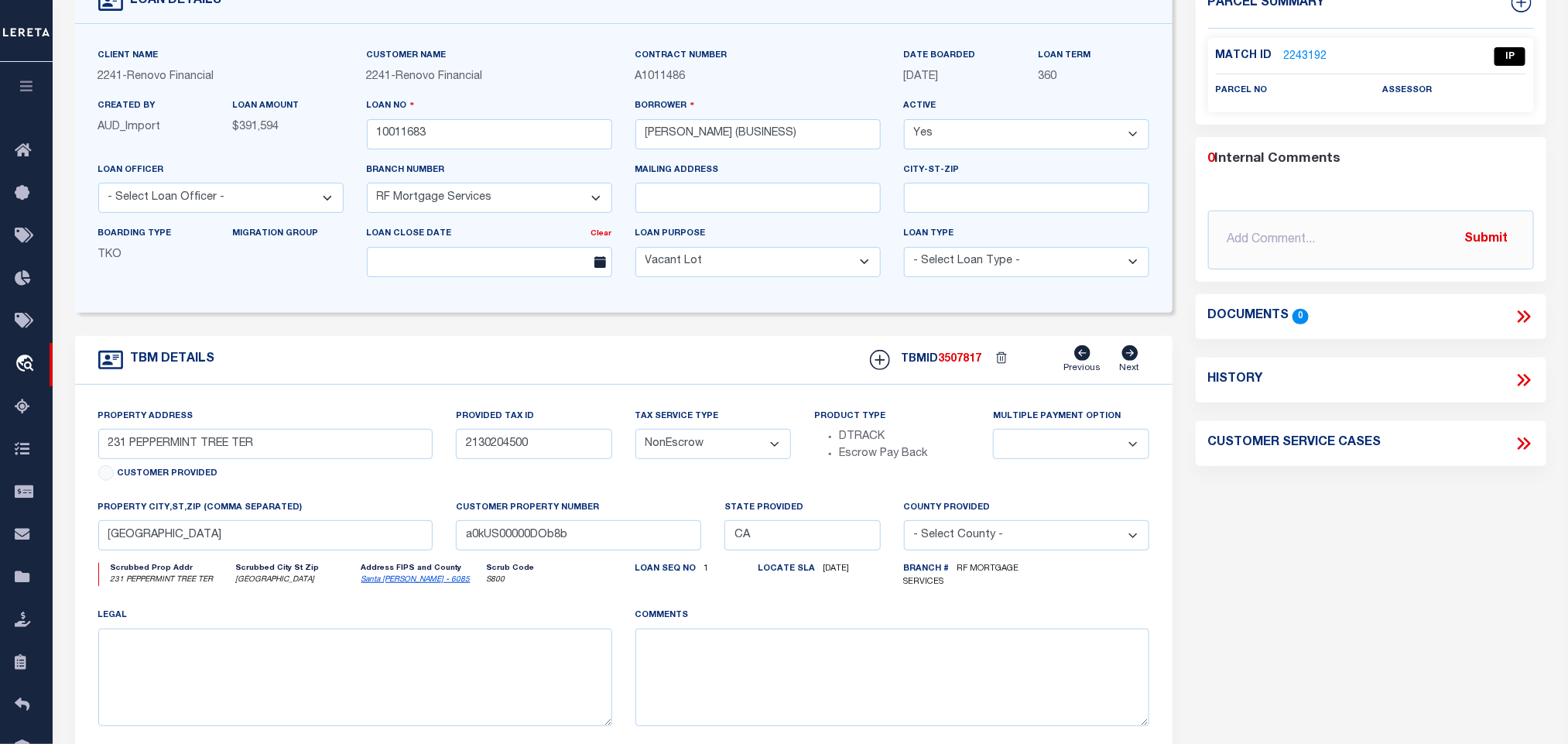
click at [379, 584] on link "Santa [PERSON_NAME] - 6085" at bounding box center [416, 580] width 109 height 8
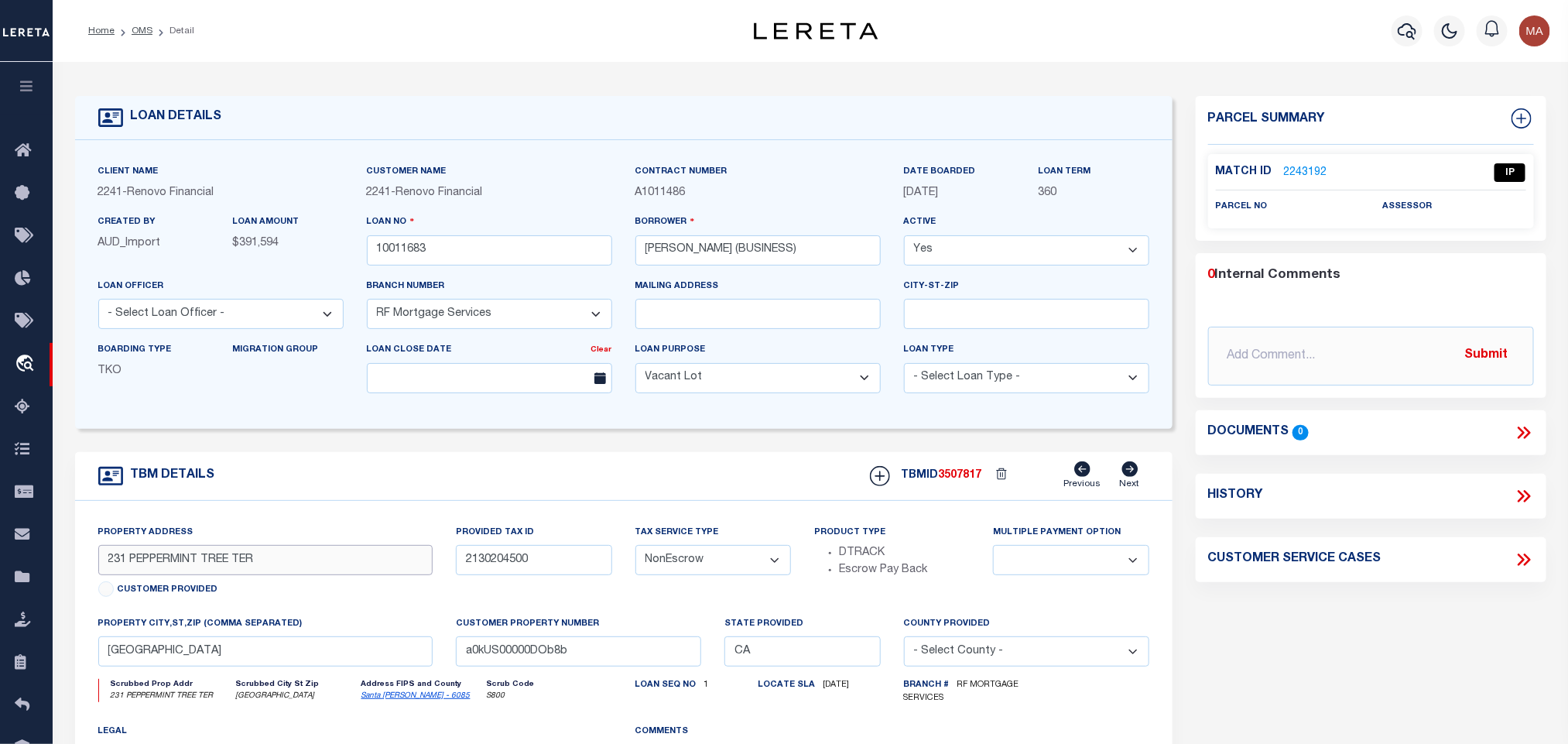
click at [161, 563] on input "231 PEPPERMINT TREE TER" at bounding box center [265, 560] width 335 height 30
drag, startPoint x: 143, startPoint y: 28, endPoint x: 224, endPoint y: 400, distance: 380.7
click at [143, 28] on link "OMS" at bounding box center [142, 31] width 21 height 9
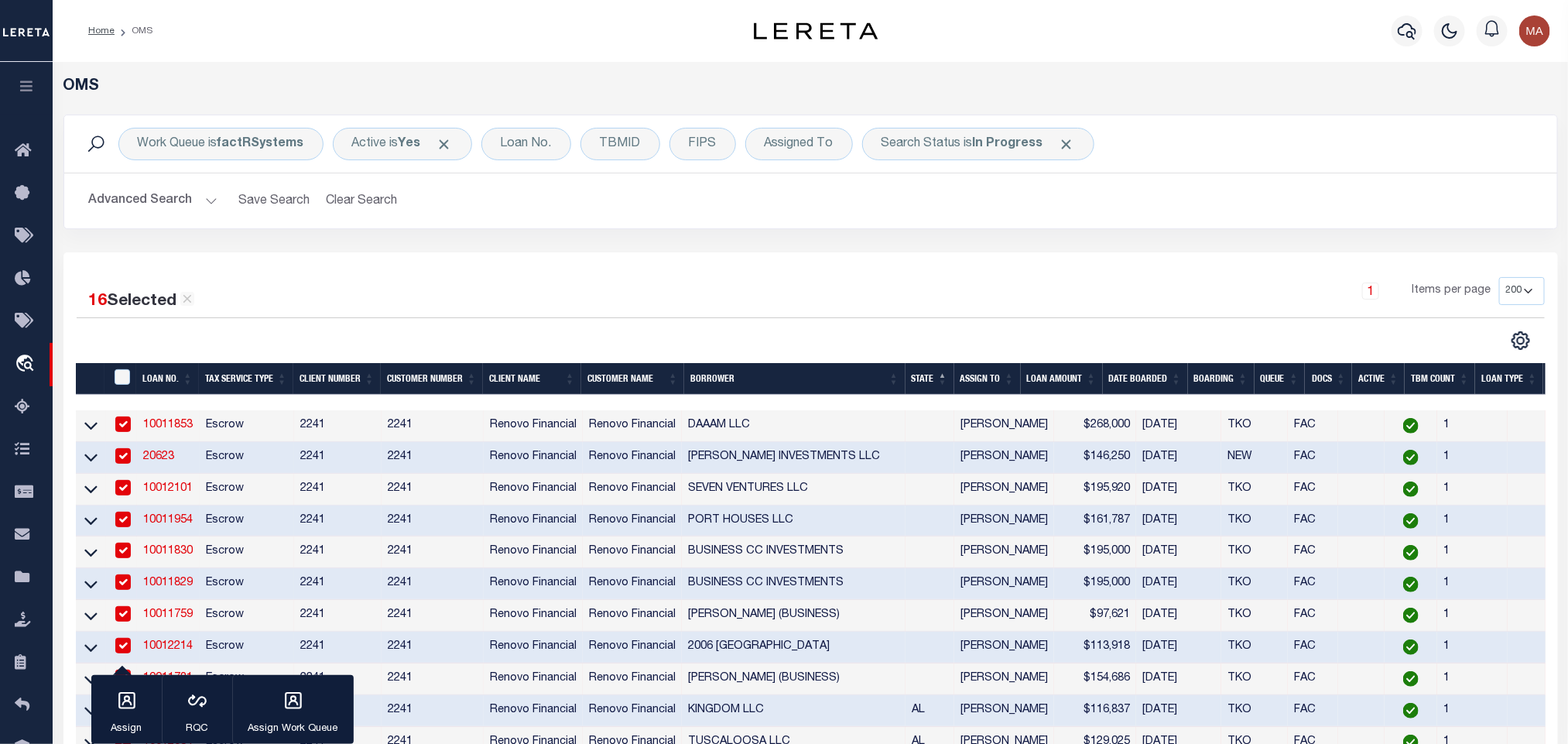
scroll to position [349, 0]
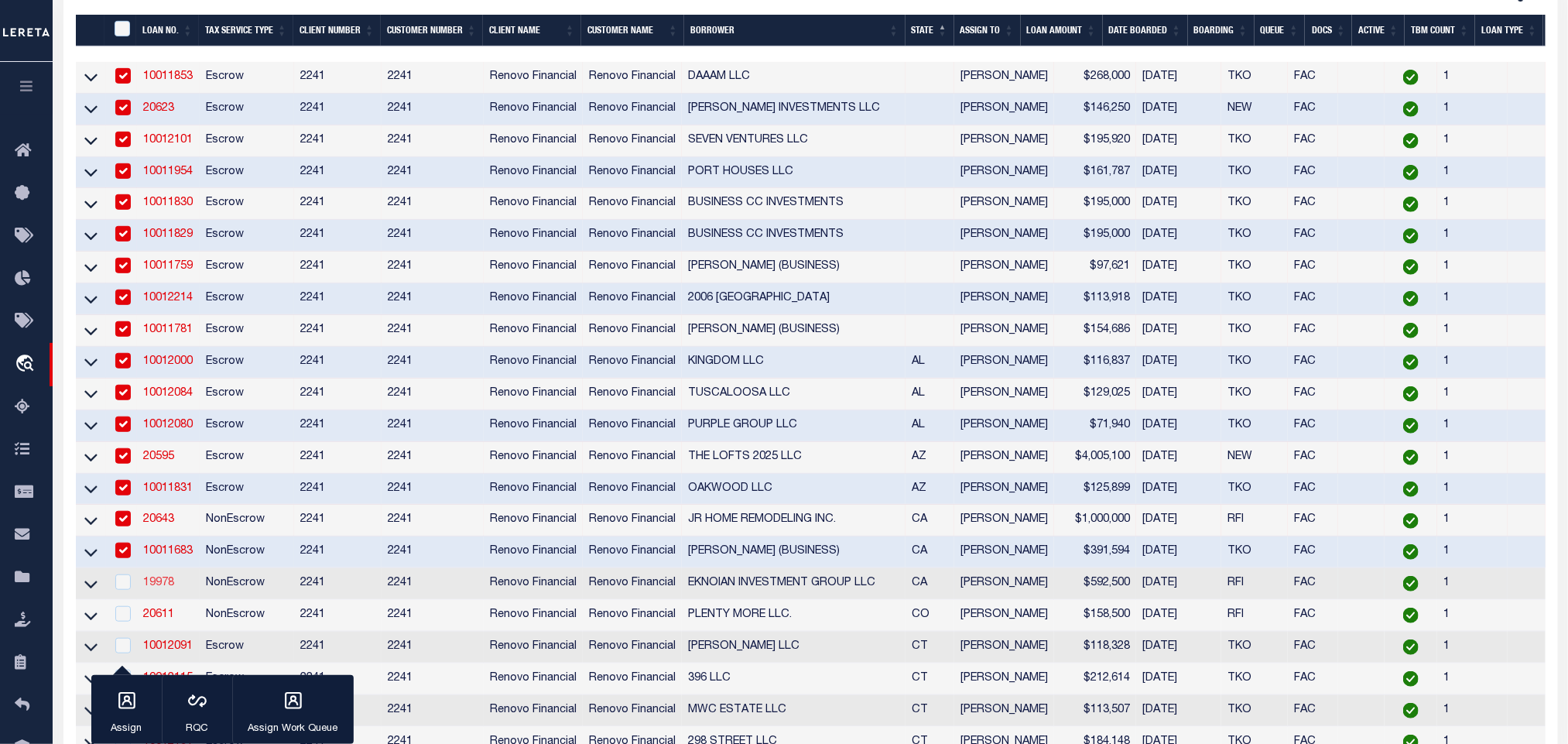
click at [158, 588] on link "19978" at bounding box center [159, 583] width 31 height 11
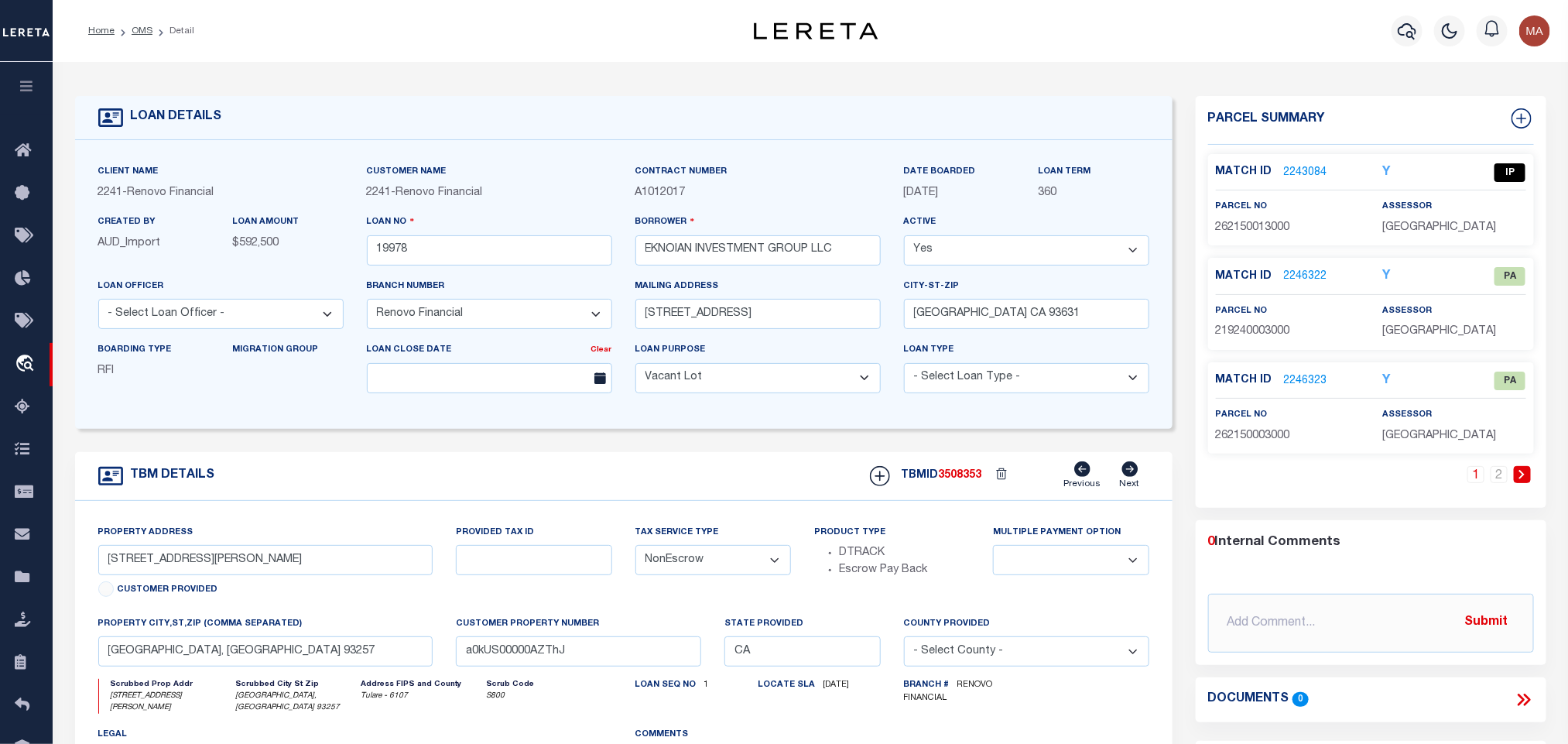
scroll to position [116, 0]
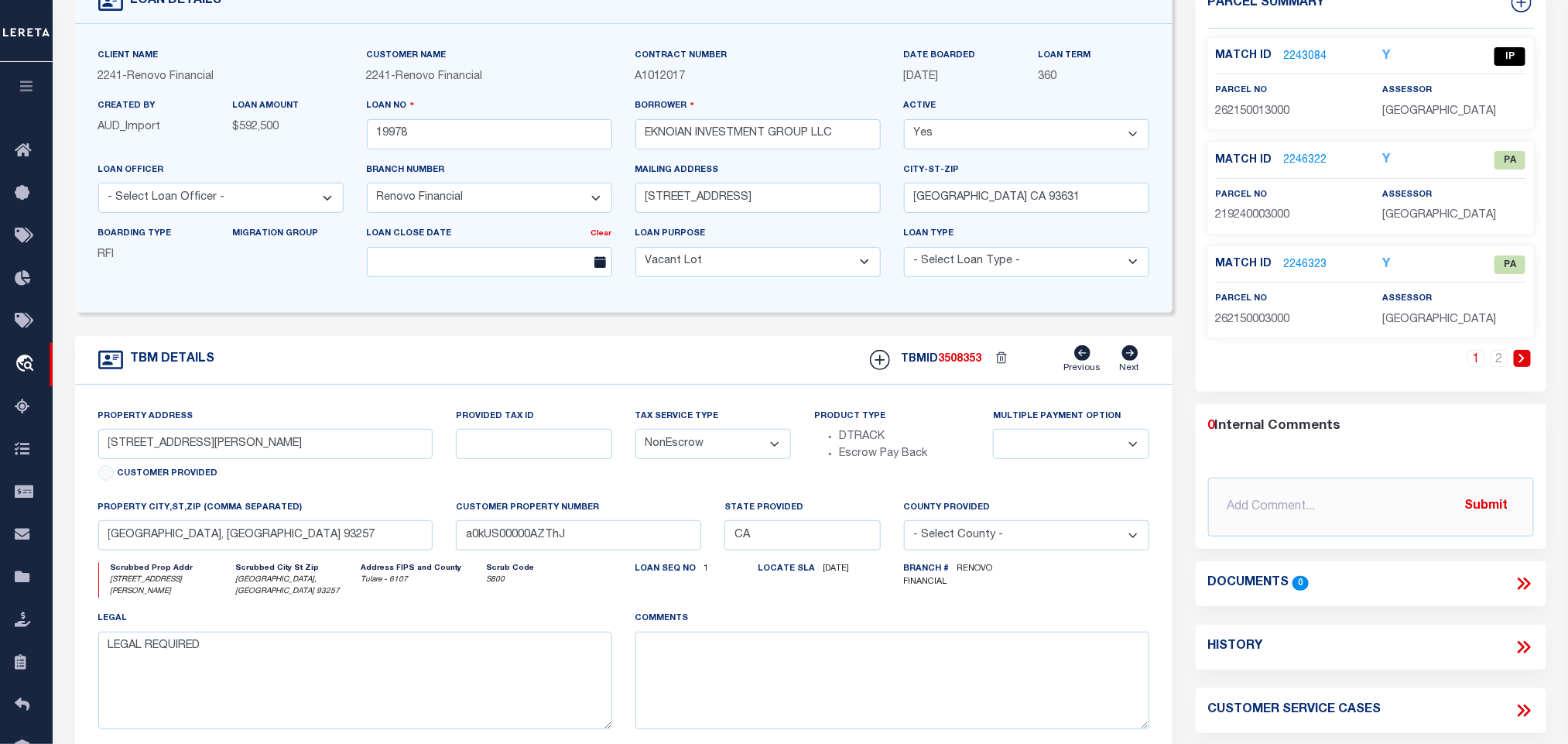
click at [1298, 53] on link "2243084" at bounding box center [1306, 57] width 43 height 16
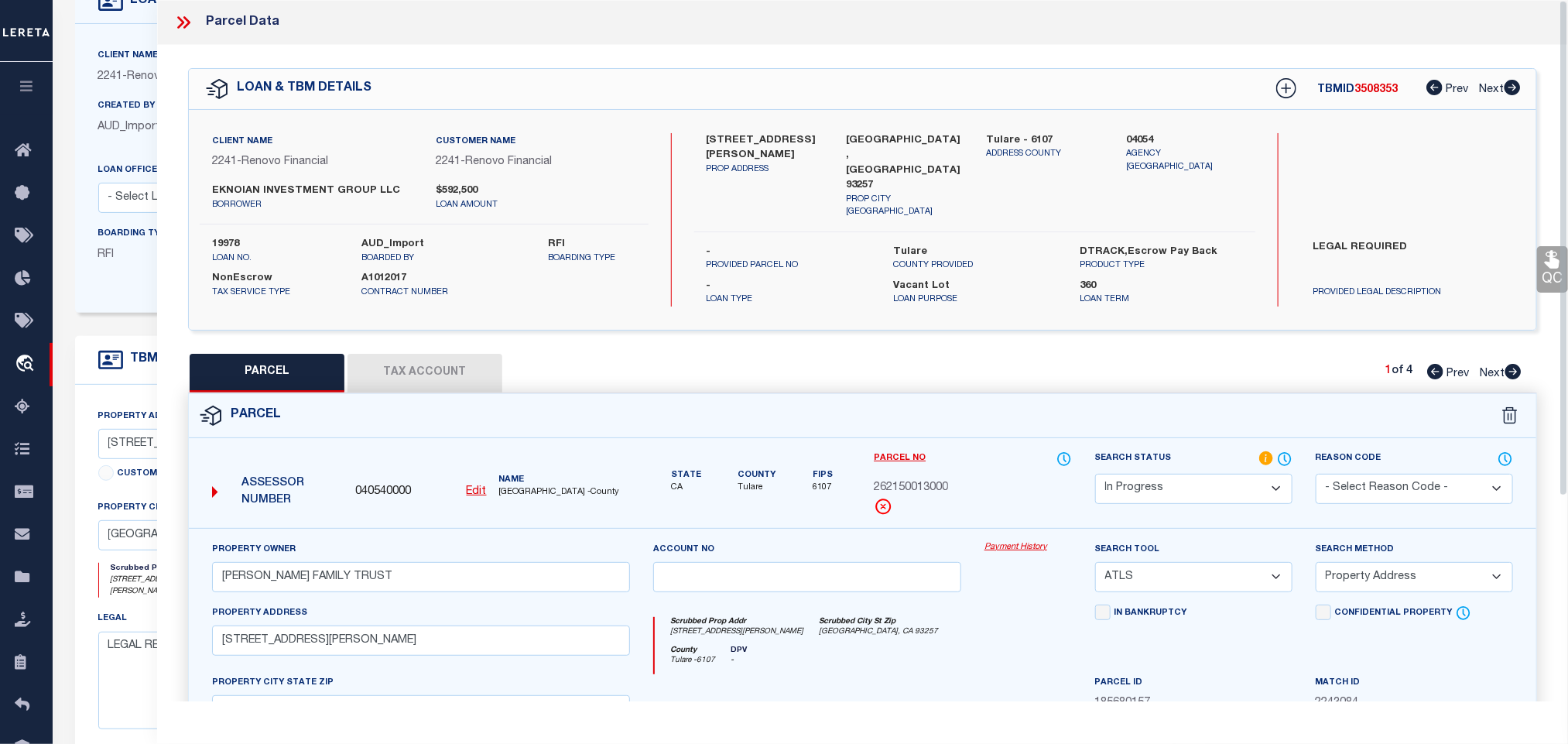
click at [1212, 484] on select "Automated Search Bad Parcel Complete Duplicate Parcel High Dollar Reporting In …" at bounding box center [1194, 489] width 198 height 30
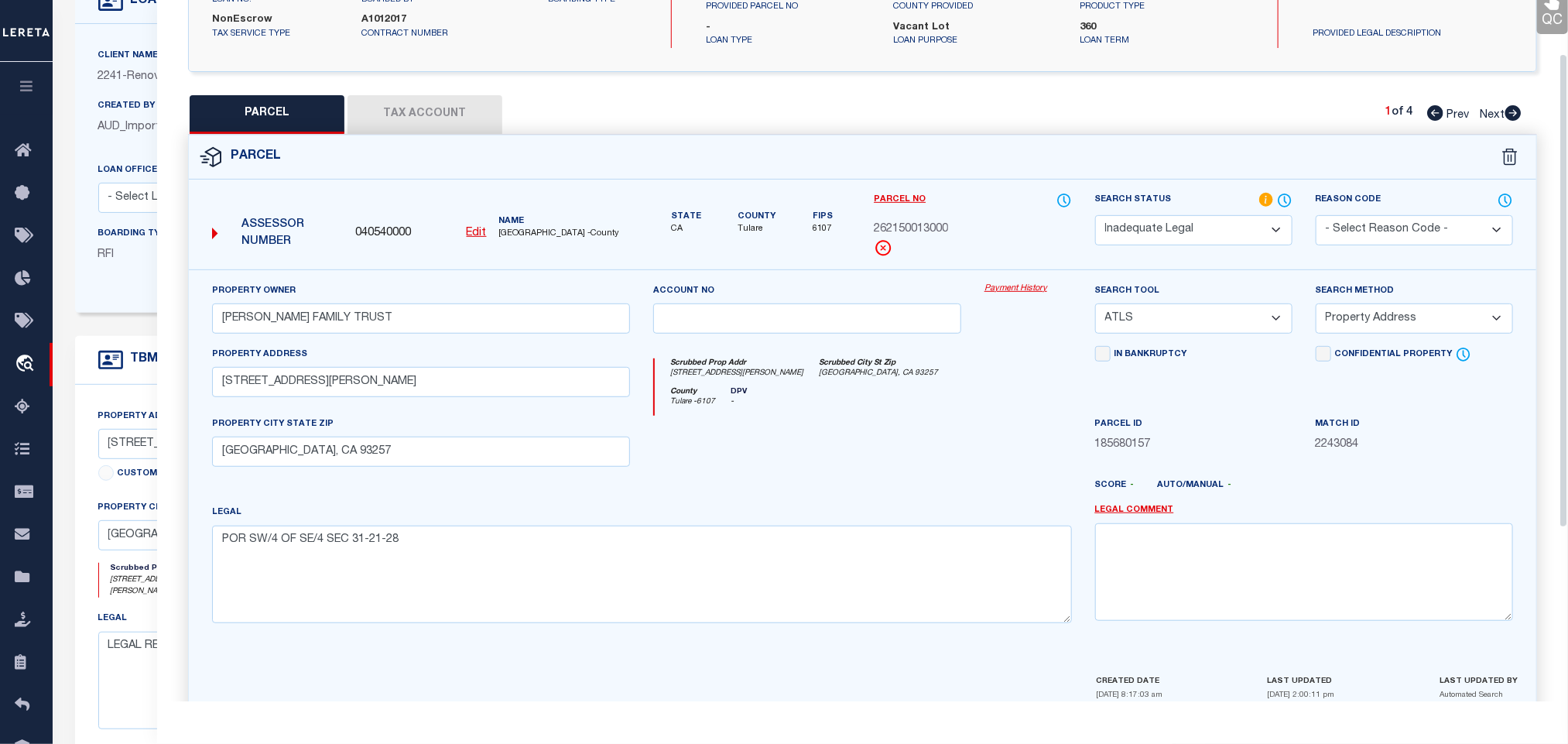
scroll to position [335, 0]
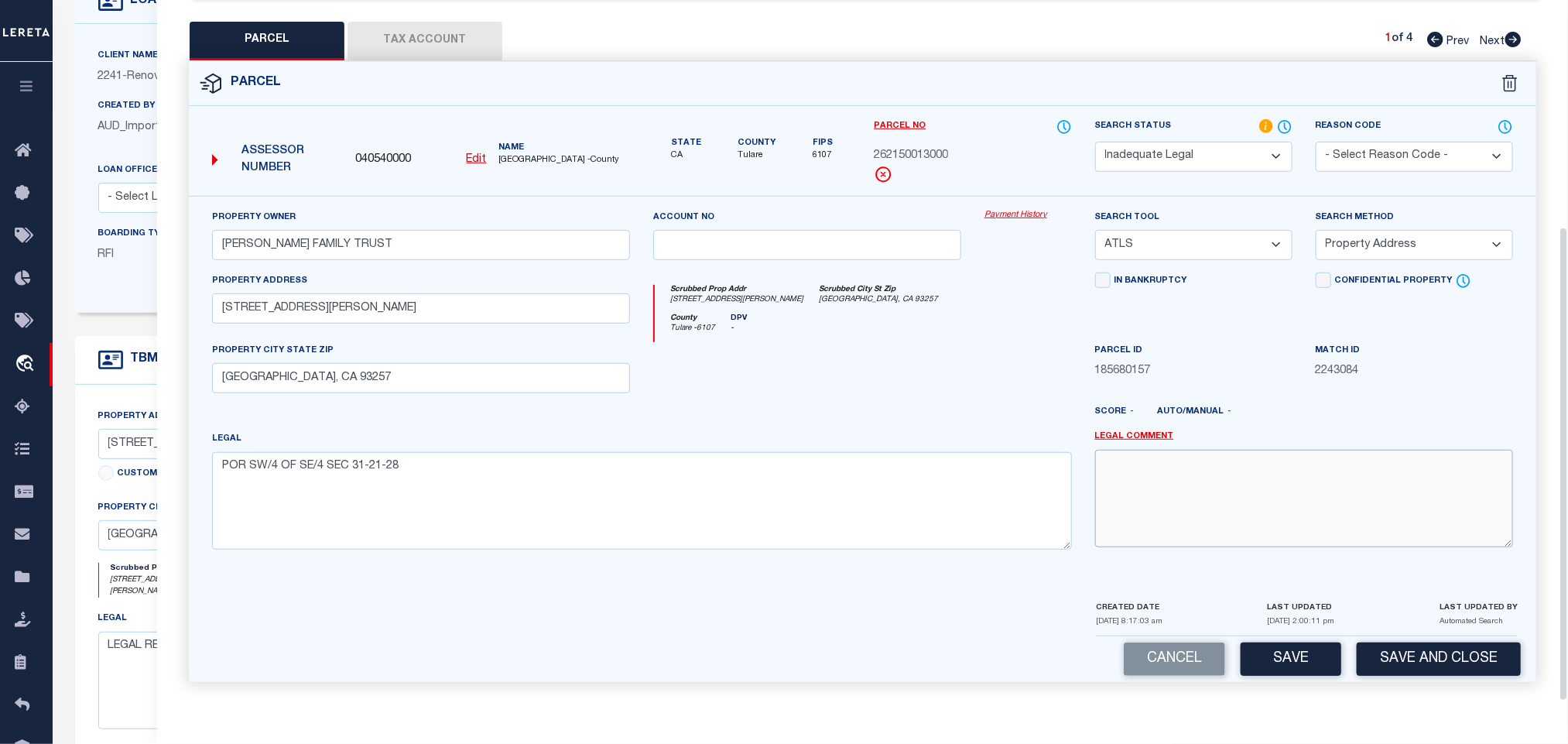
click at [1345, 537] on textarea at bounding box center [1304, 499] width 418 height 98
paste textarea "Renovo Financial. Need legal document to proceed."
click at [1411, 653] on button "Save and Close" at bounding box center [1438, 659] width 164 height 34
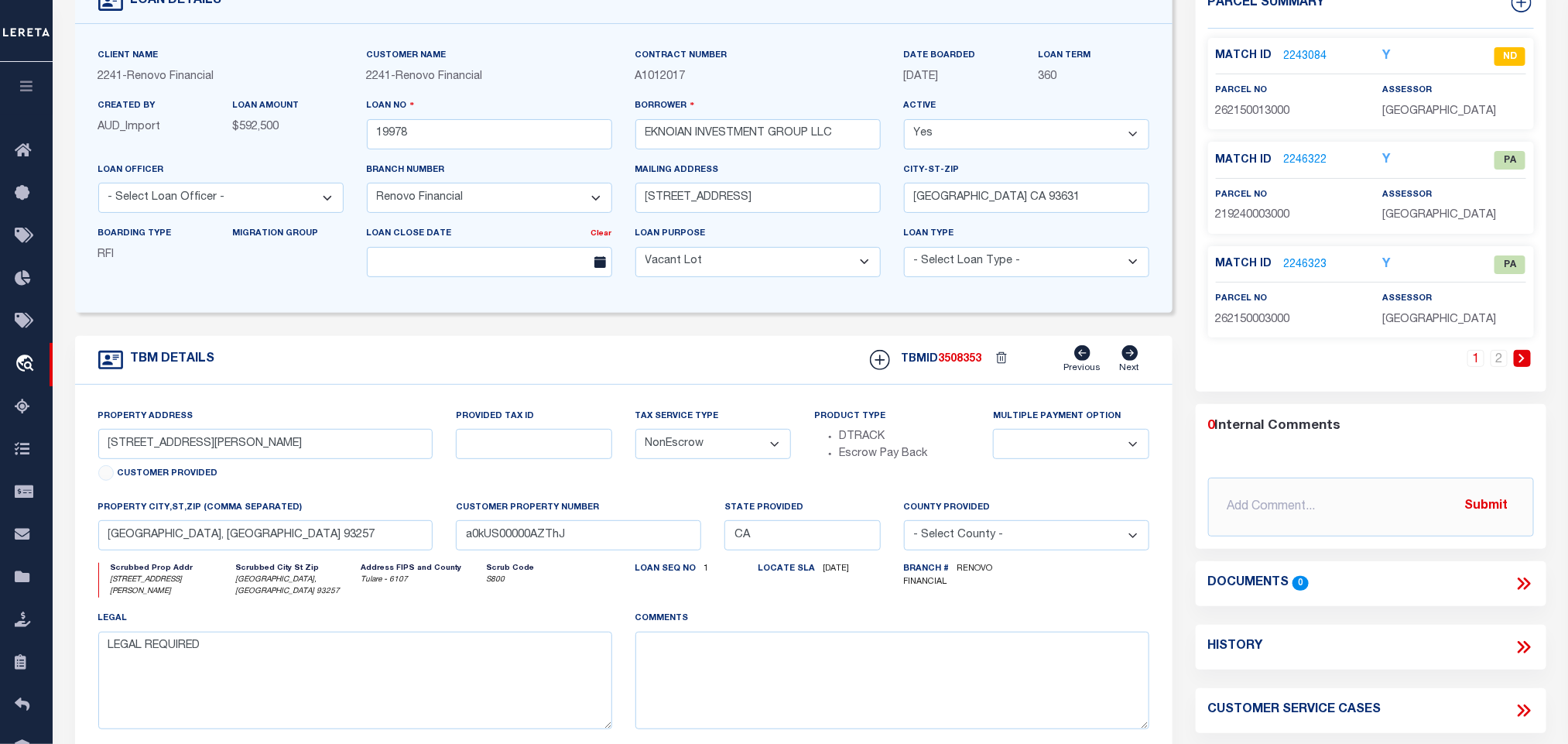
scroll to position [0, 0]
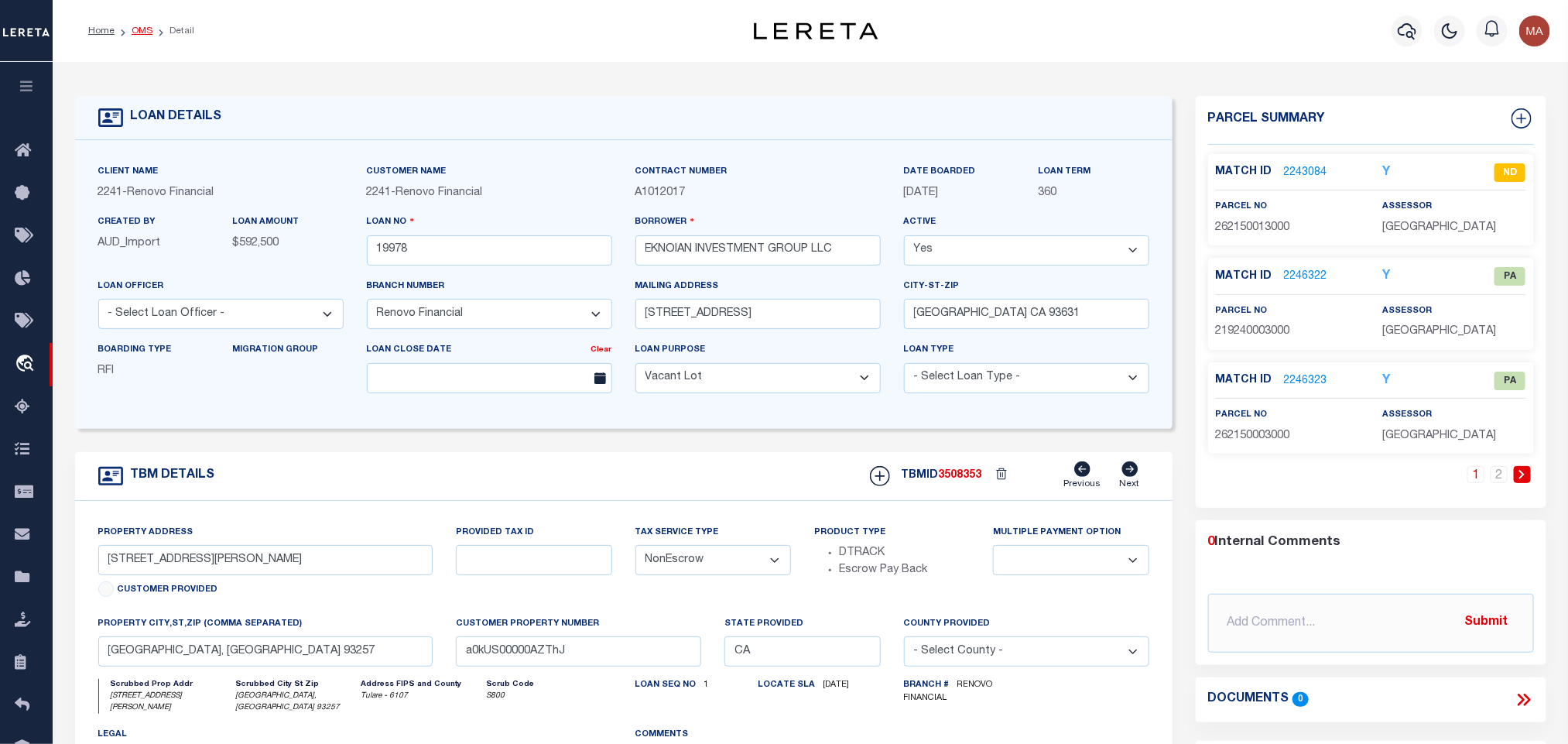
click at [140, 31] on link "OMS" at bounding box center [142, 31] width 21 height 9
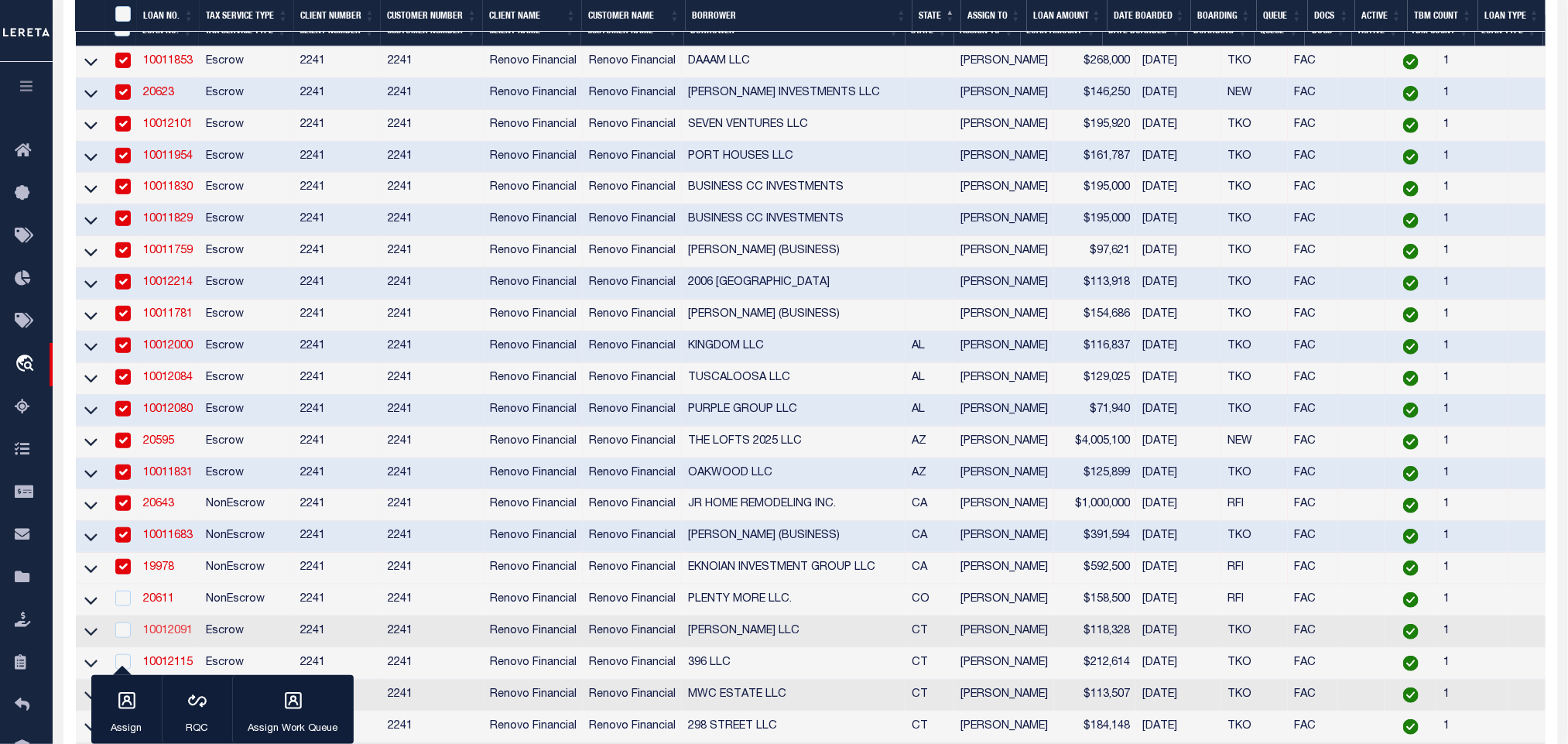
scroll to position [581, 0]
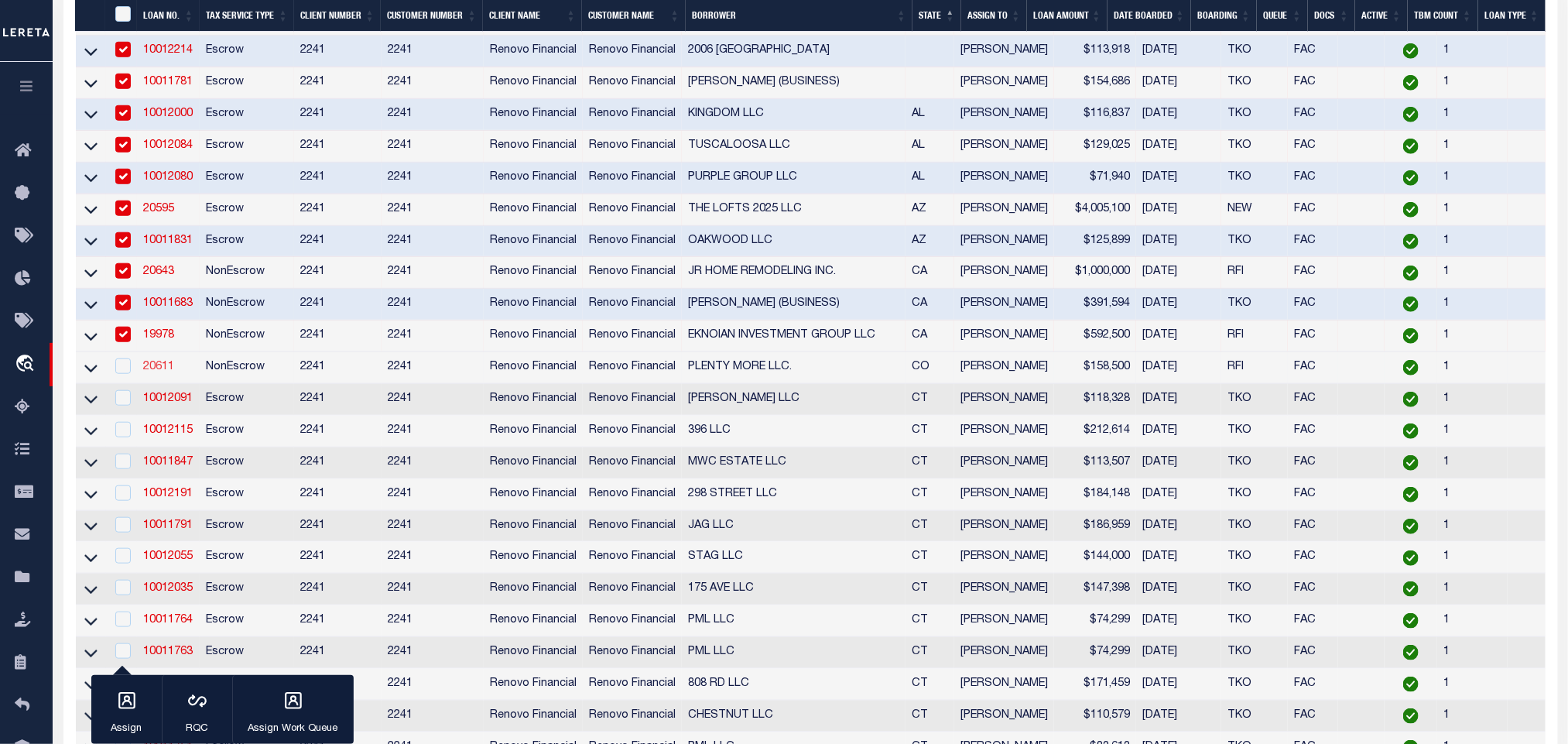
click at [167, 370] on link "20611" at bounding box center [159, 367] width 31 height 11
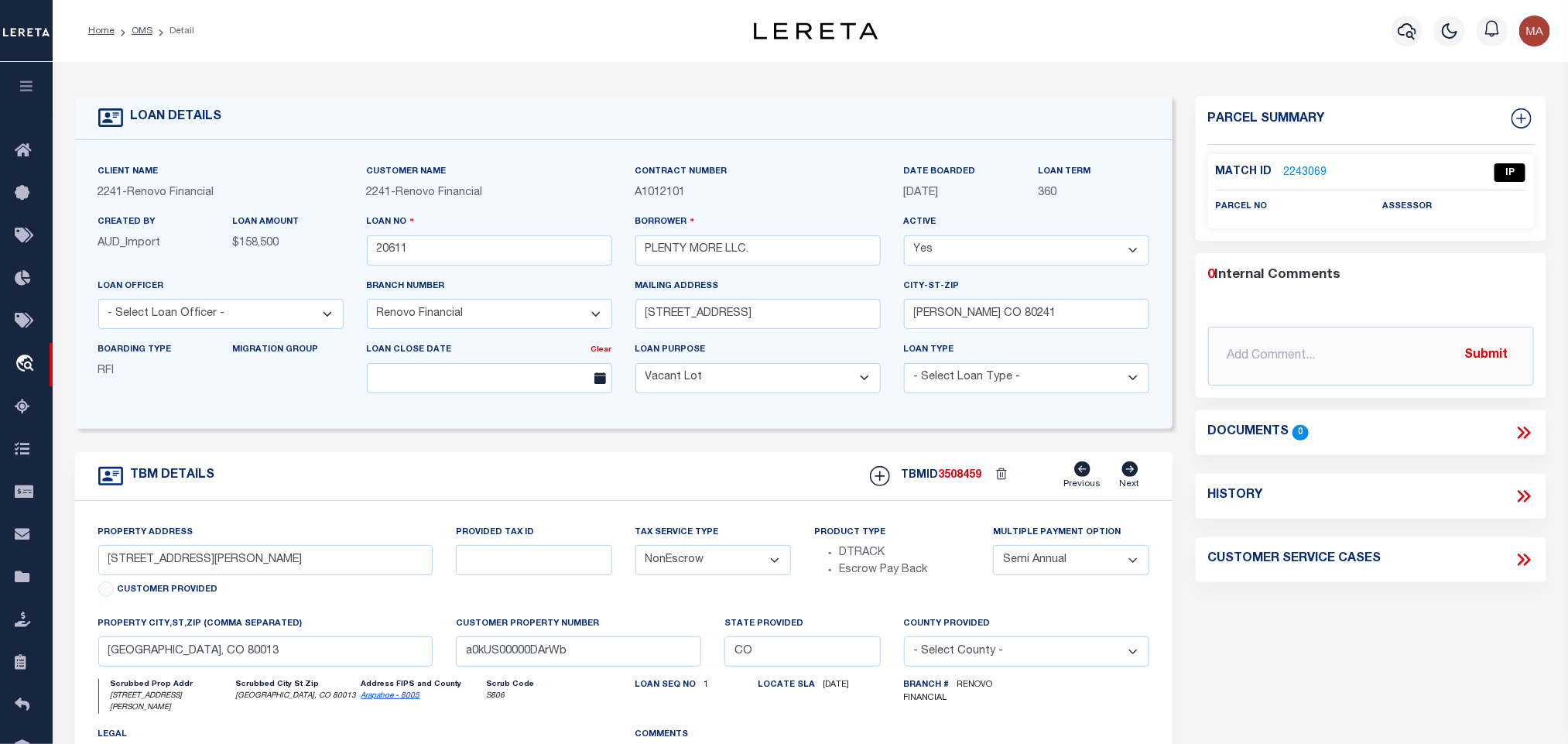
scroll to position [116, 0]
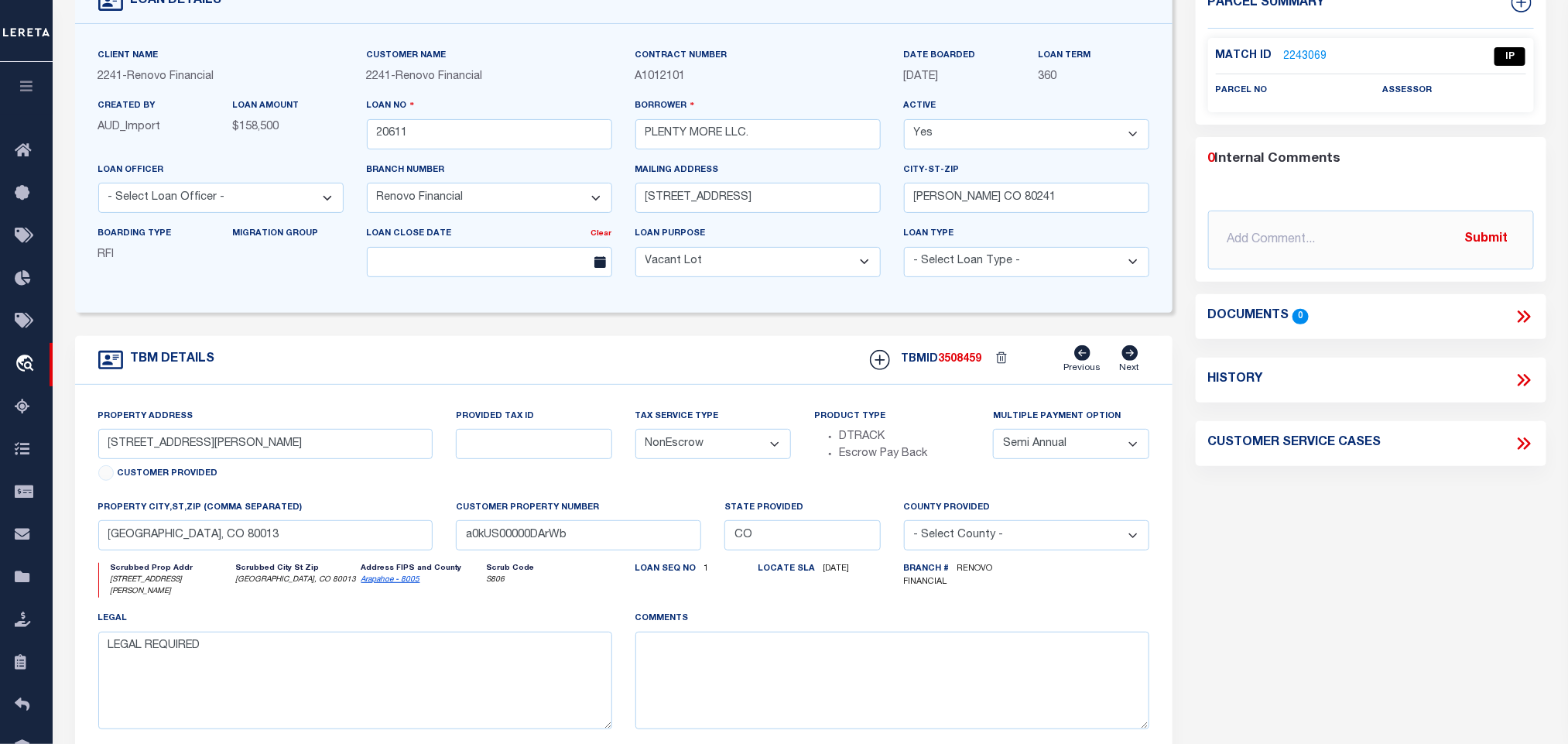
click at [1319, 54] on link "2243069" at bounding box center [1306, 57] width 43 height 16
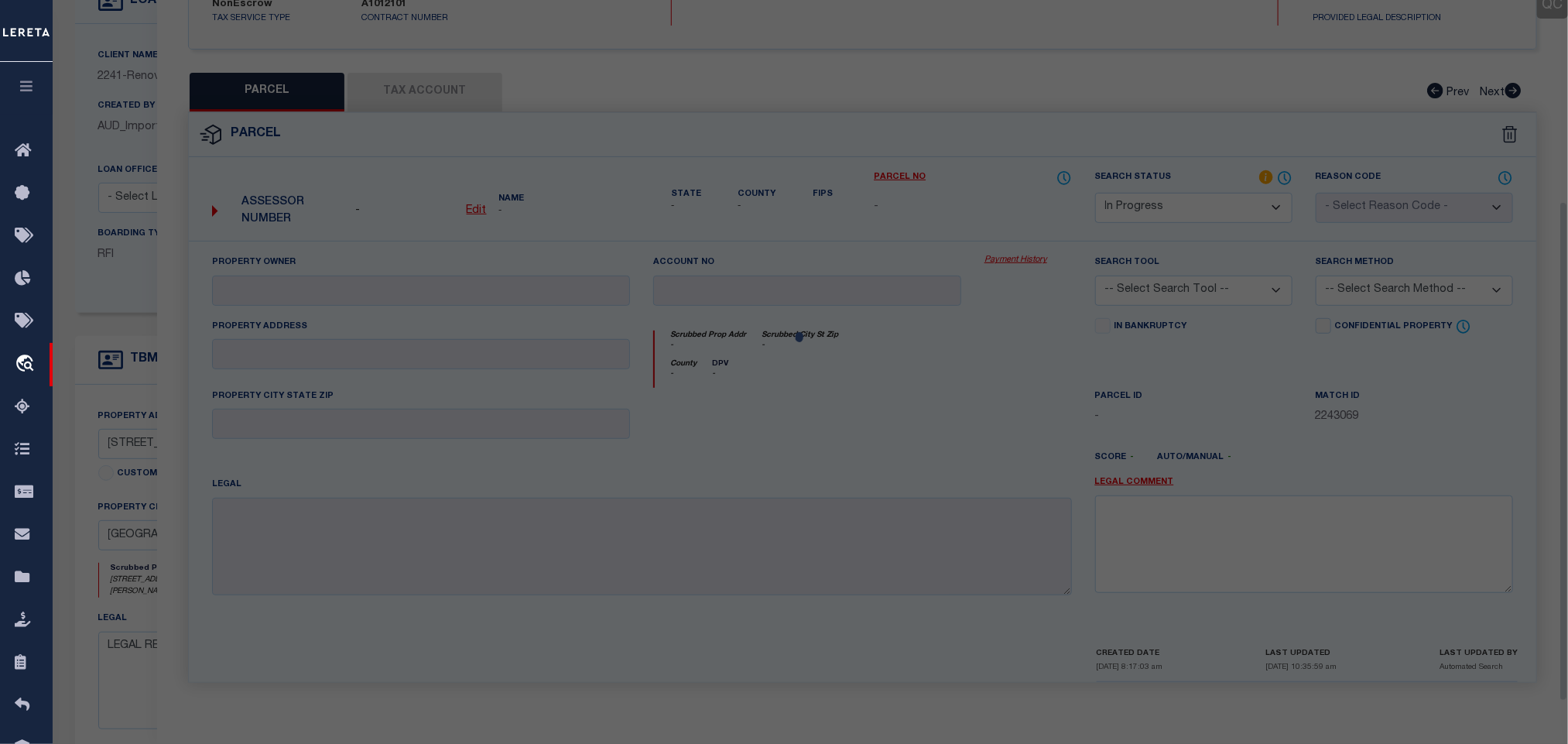
scroll to position [284, 0]
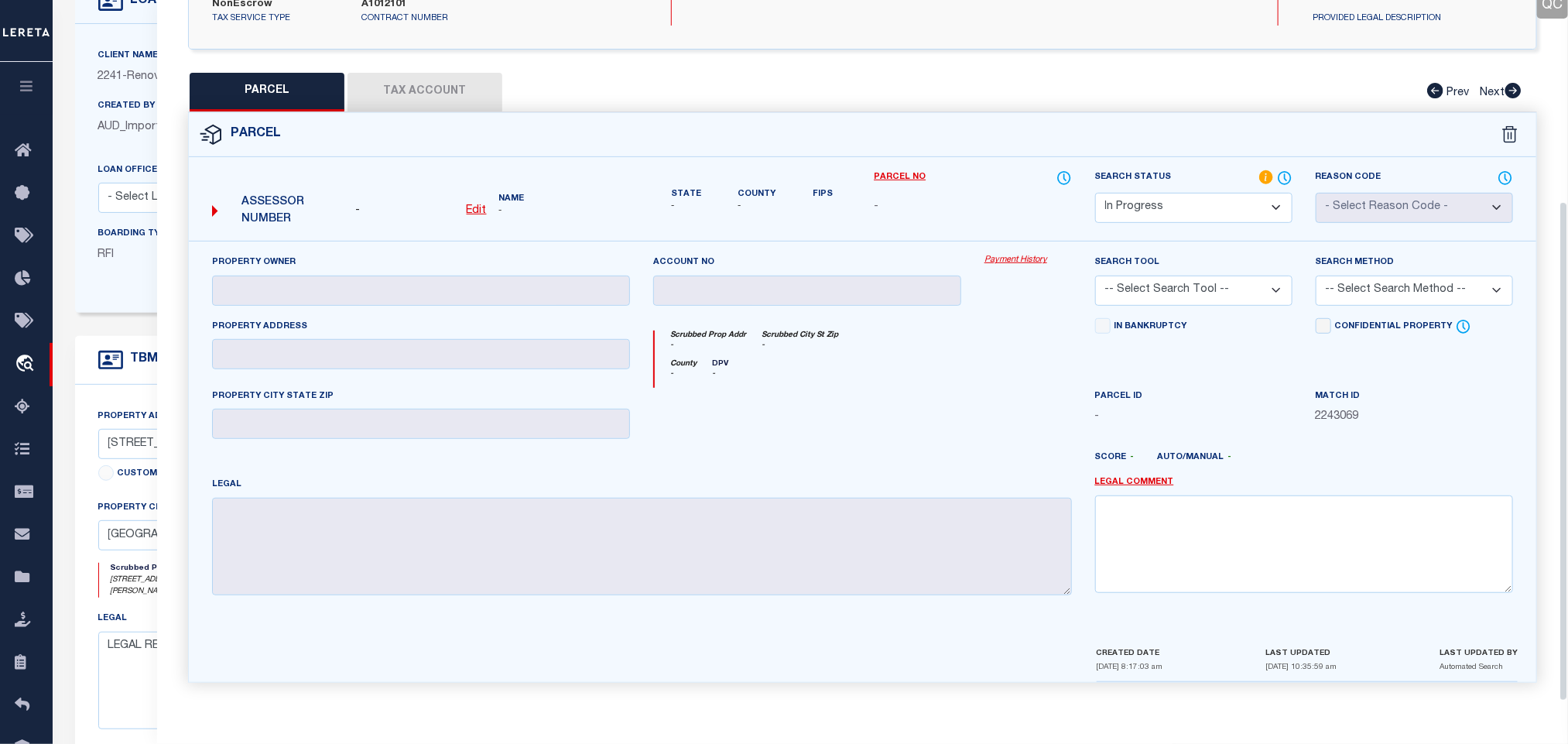
click at [1194, 207] on select "Automated Search Bad Parcel Complete Duplicate Parcel High Dollar Reporting In …" at bounding box center [1194, 207] width 198 height 30
drag, startPoint x: 1194, startPoint y: 207, endPoint x: 1287, endPoint y: 537, distance: 342.9
click at [1194, 207] on select "Automated Search Bad Parcel Complete Duplicate Parcel High Dollar Reporting In …" at bounding box center [1194, 207] width 198 height 30
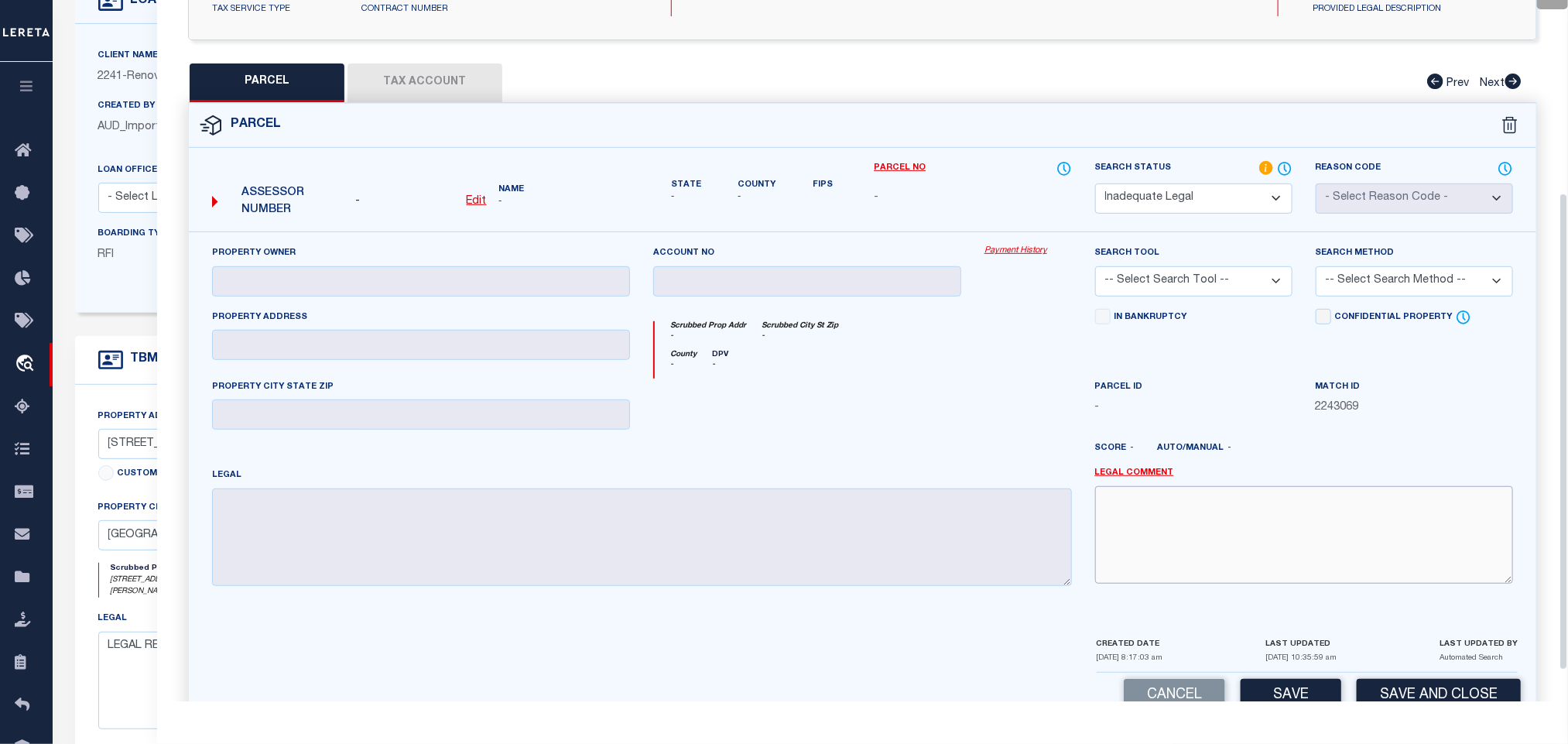
click at [1287, 537] on textarea at bounding box center [1304, 535] width 418 height 98
paste textarea "Renovo Financial. Need legal document to proceed."
click at [1357, 695] on button "Save and Close" at bounding box center [1438, 696] width 164 height 34
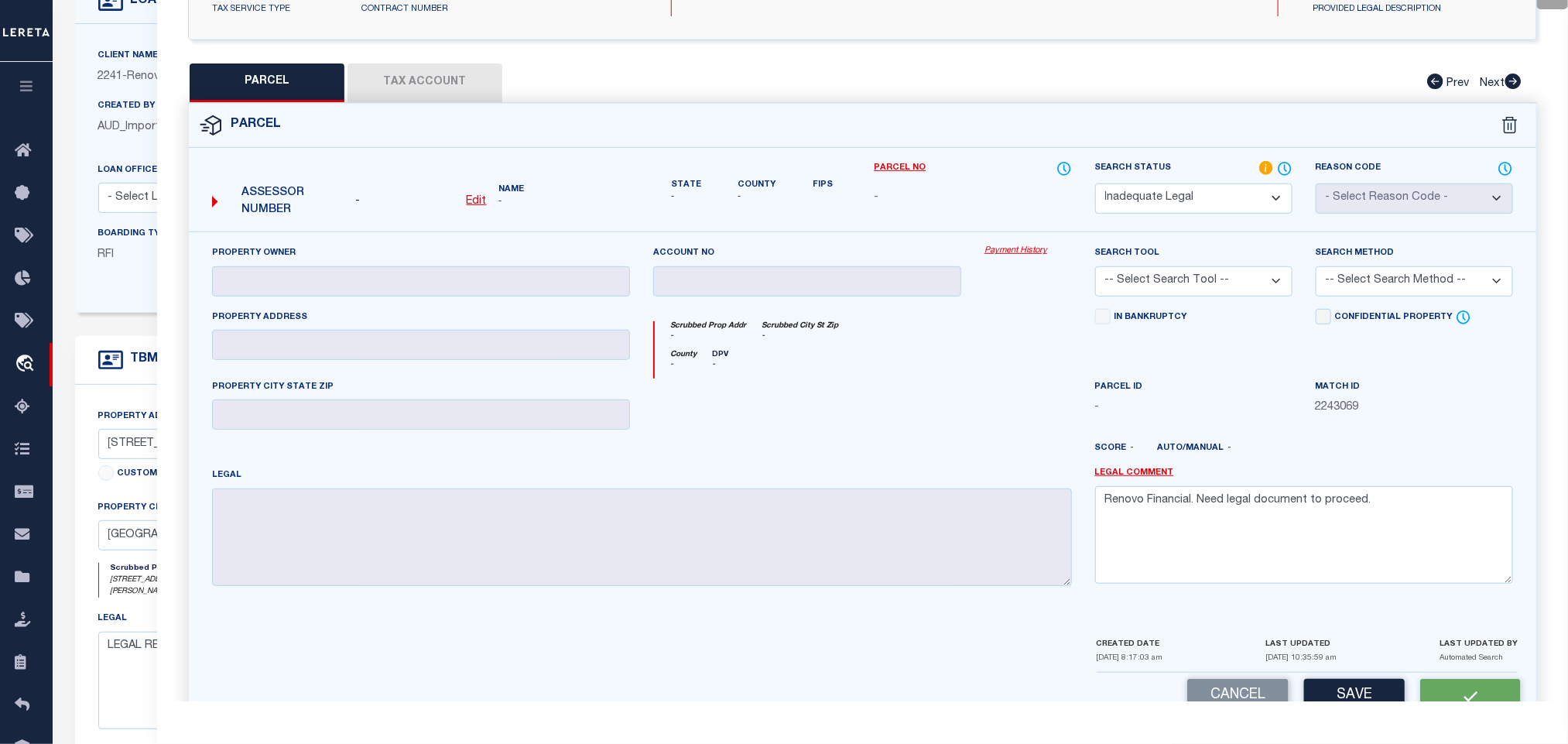
scroll to position [0, 0]
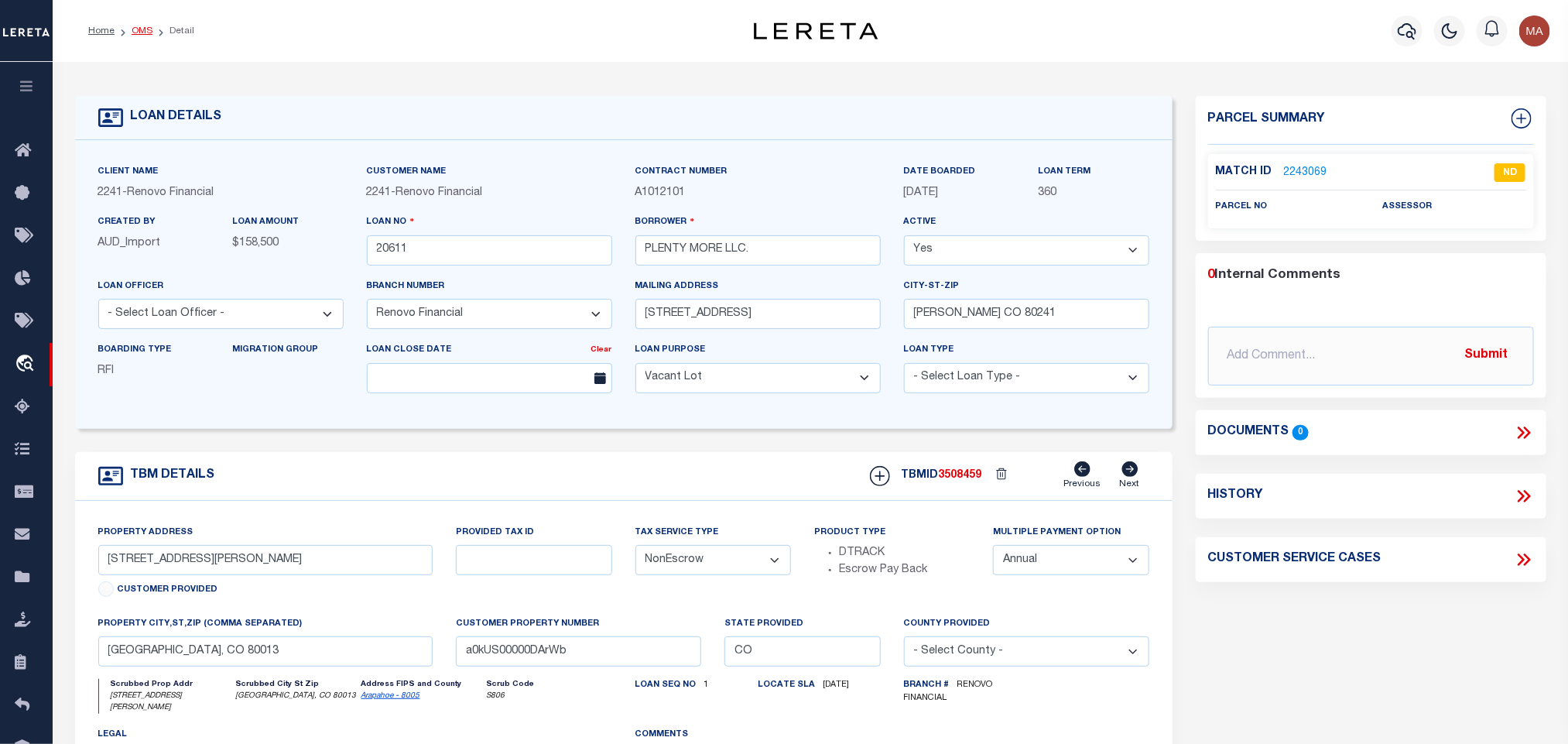
click at [143, 27] on link "OMS" at bounding box center [142, 31] width 21 height 9
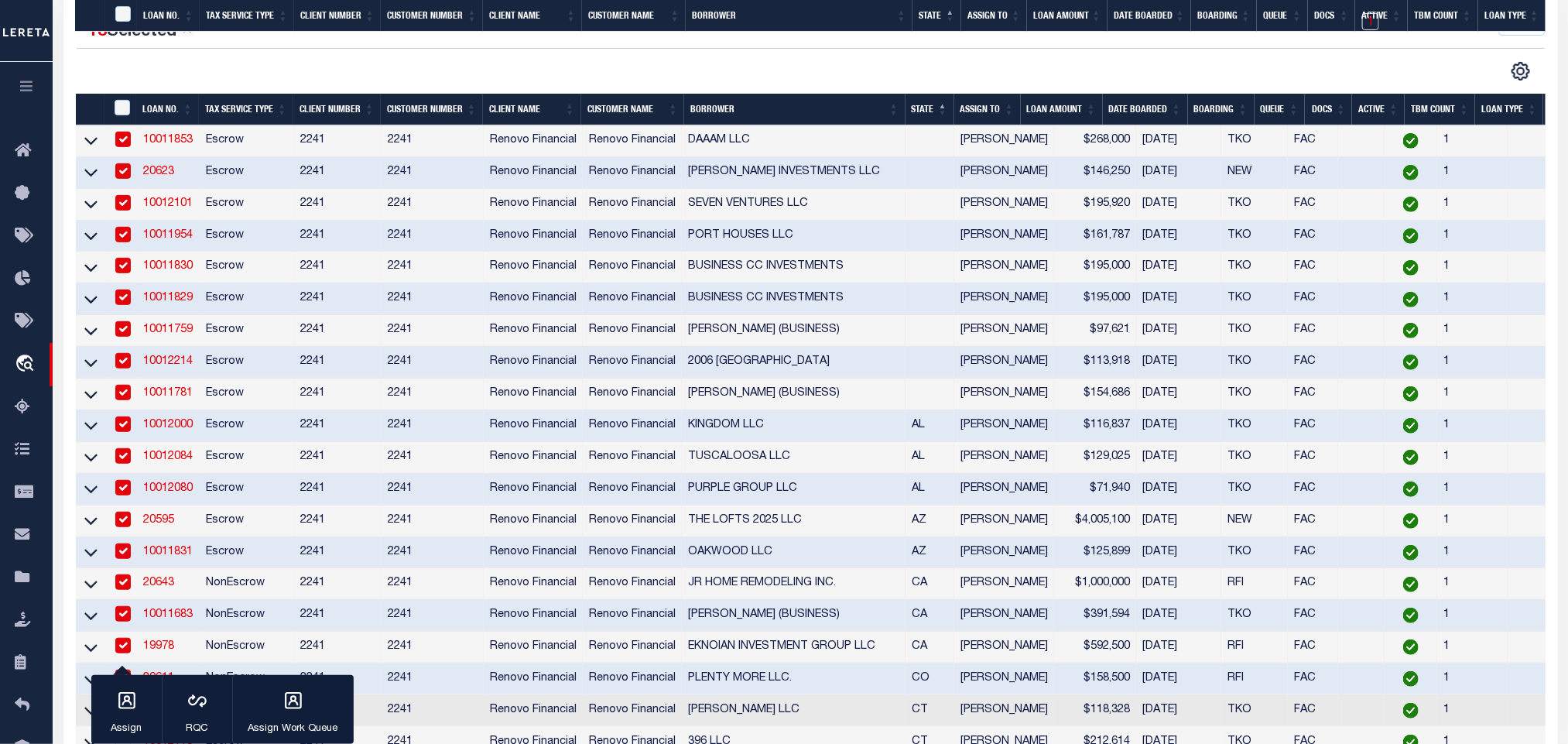
scroll to position [581, 0]
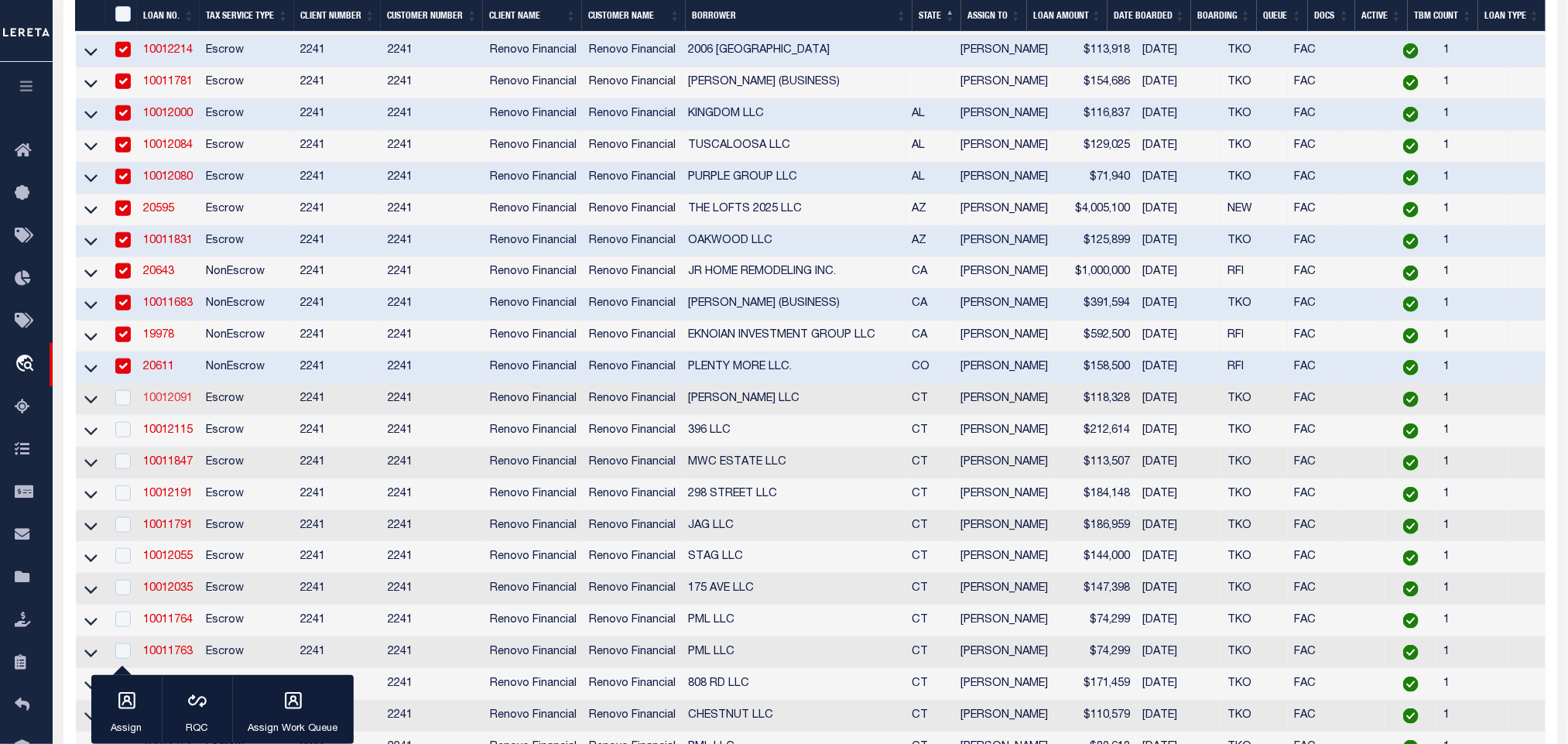
click at [166, 405] on link "10012091" at bounding box center [168, 399] width 50 height 11
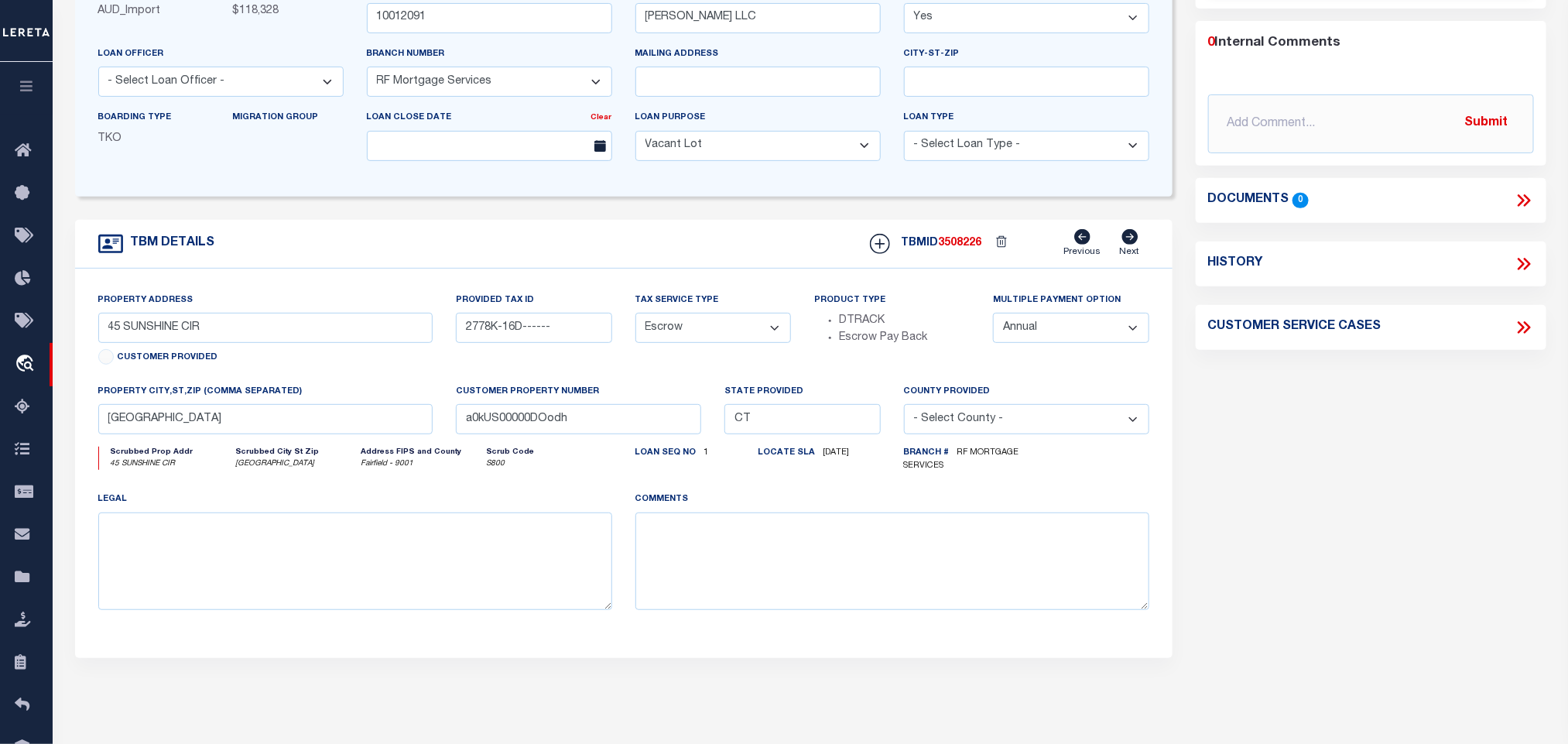
scroll to position [116, 0]
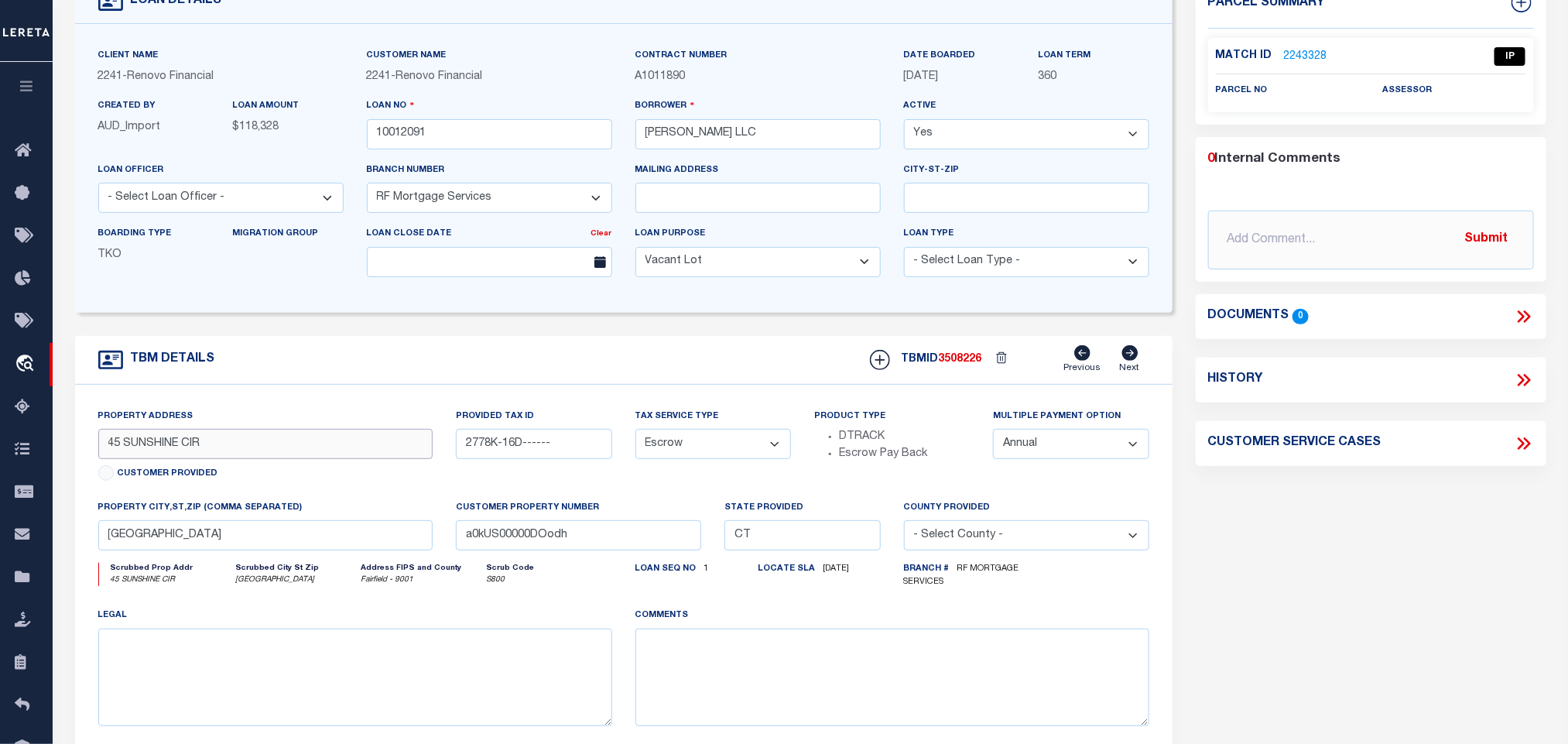
click at [149, 455] on input "45 SUNSHINE CIR" at bounding box center [265, 443] width 335 height 30
click at [156, 453] on input "45 SUNSHINE CIR" at bounding box center [265, 443] width 335 height 30
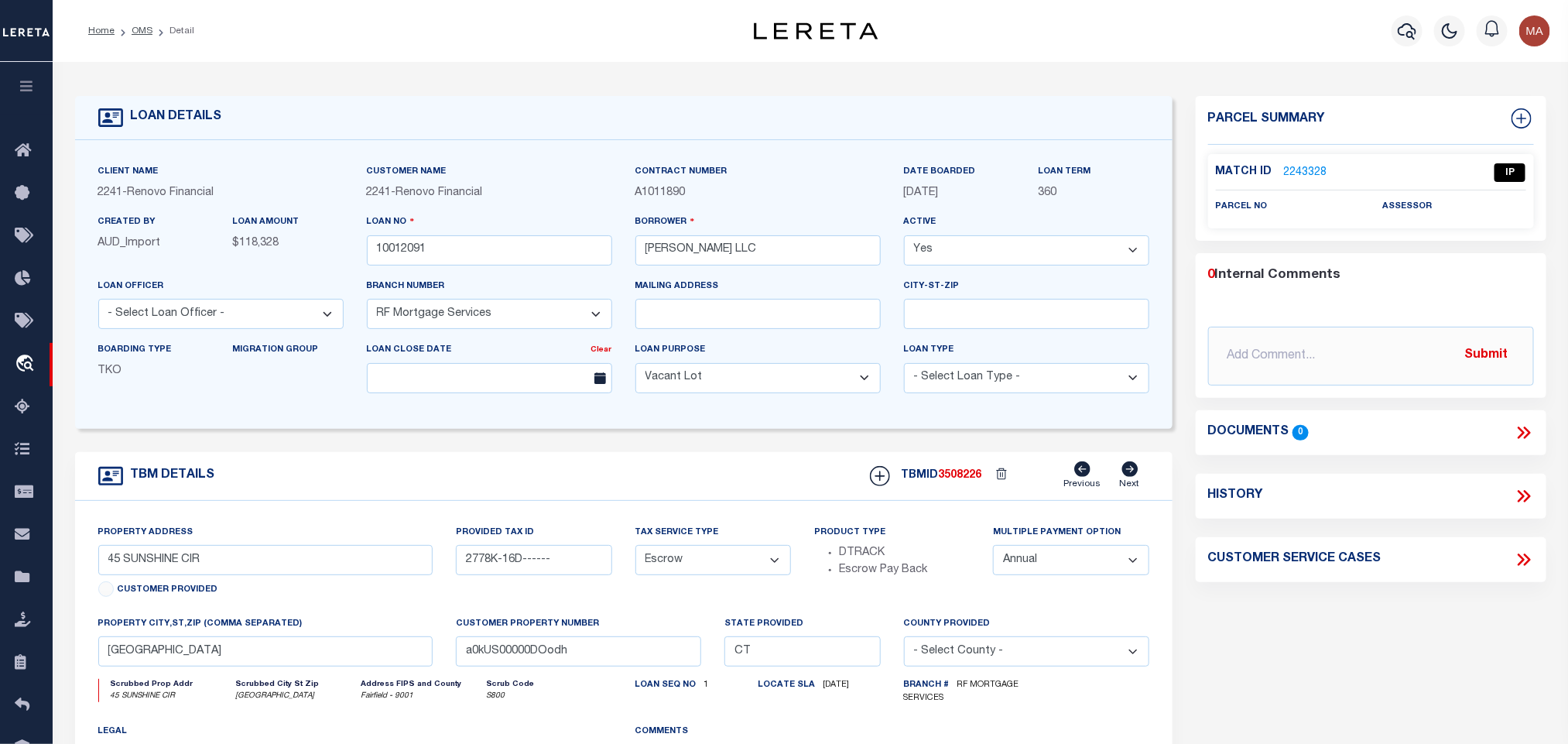
click at [1297, 170] on link "2243328" at bounding box center [1306, 173] width 43 height 16
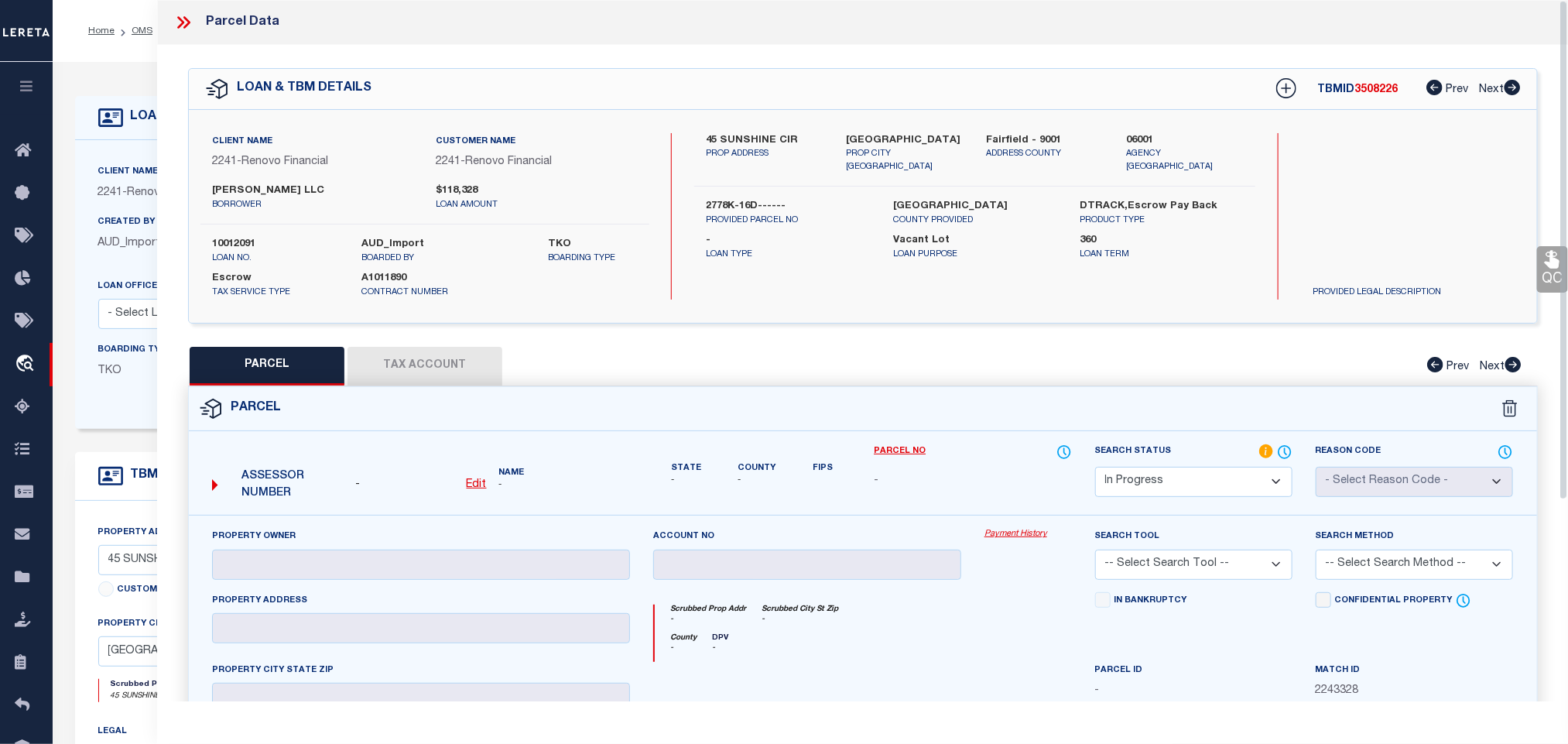
click at [475, 485] on u "Edit" at bounding box center [477, 485] width 20 height 11
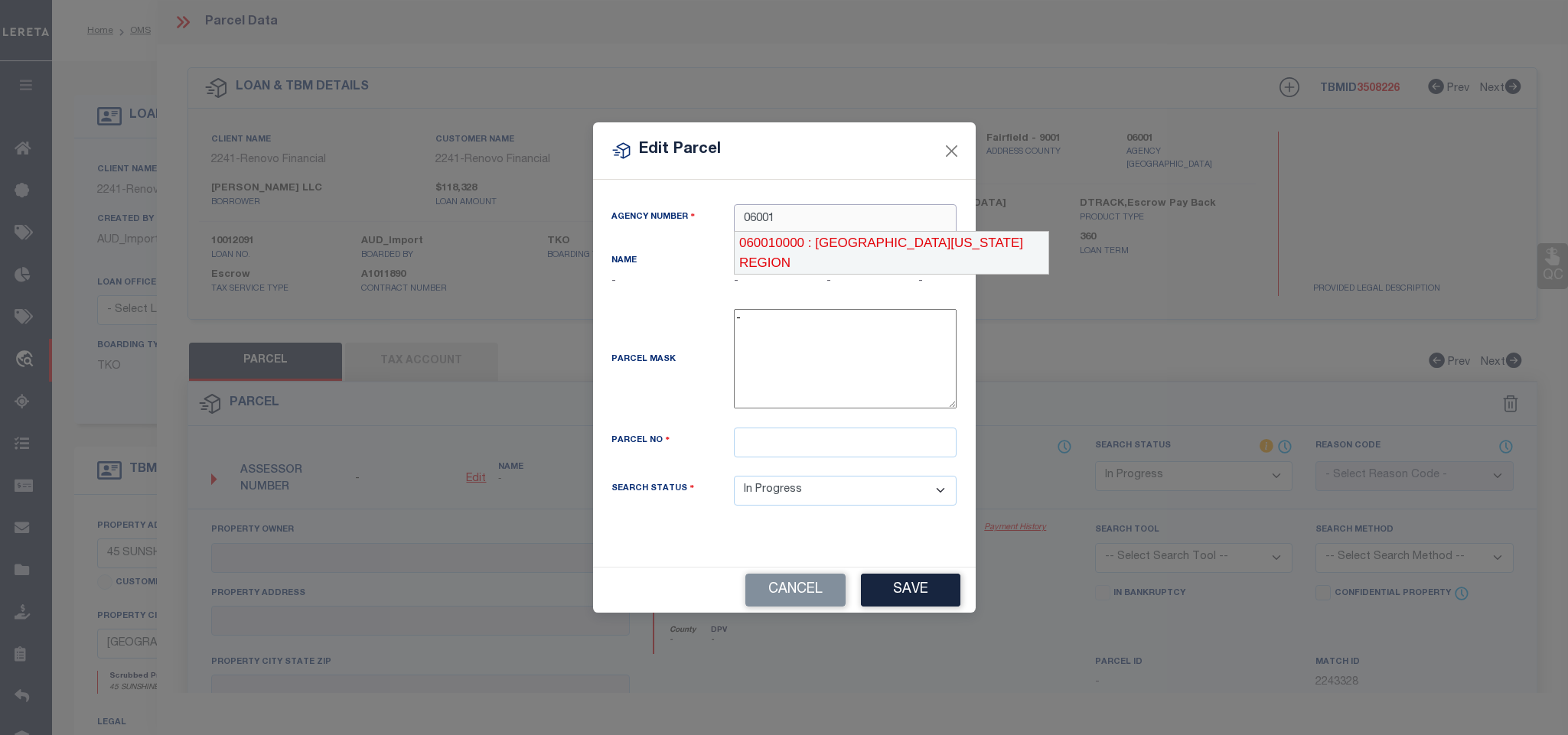
click at [882, 242] on div "060010000 : [GEOGRAPHIC_DATA][US_STATE] REGION" at bounding box center [891, 252] width 315 height 43
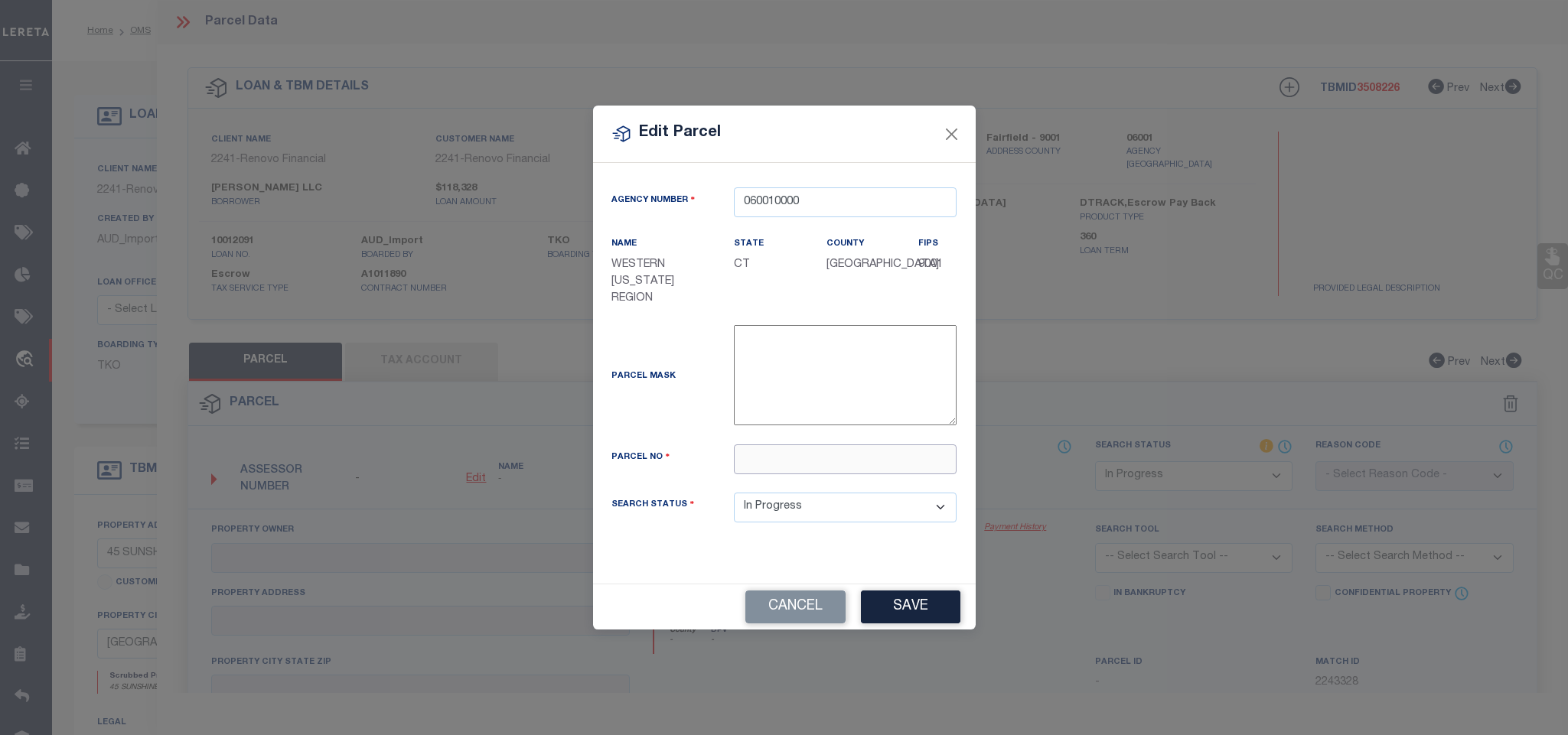
click at [839, 474] on input "text" at bounding box center [846, 459] width 222 height 30
paste input "83/ 2778/K 16/D"
click at [907, 606] on button "Save" at bounding box center [910, 607] width 99 height 33
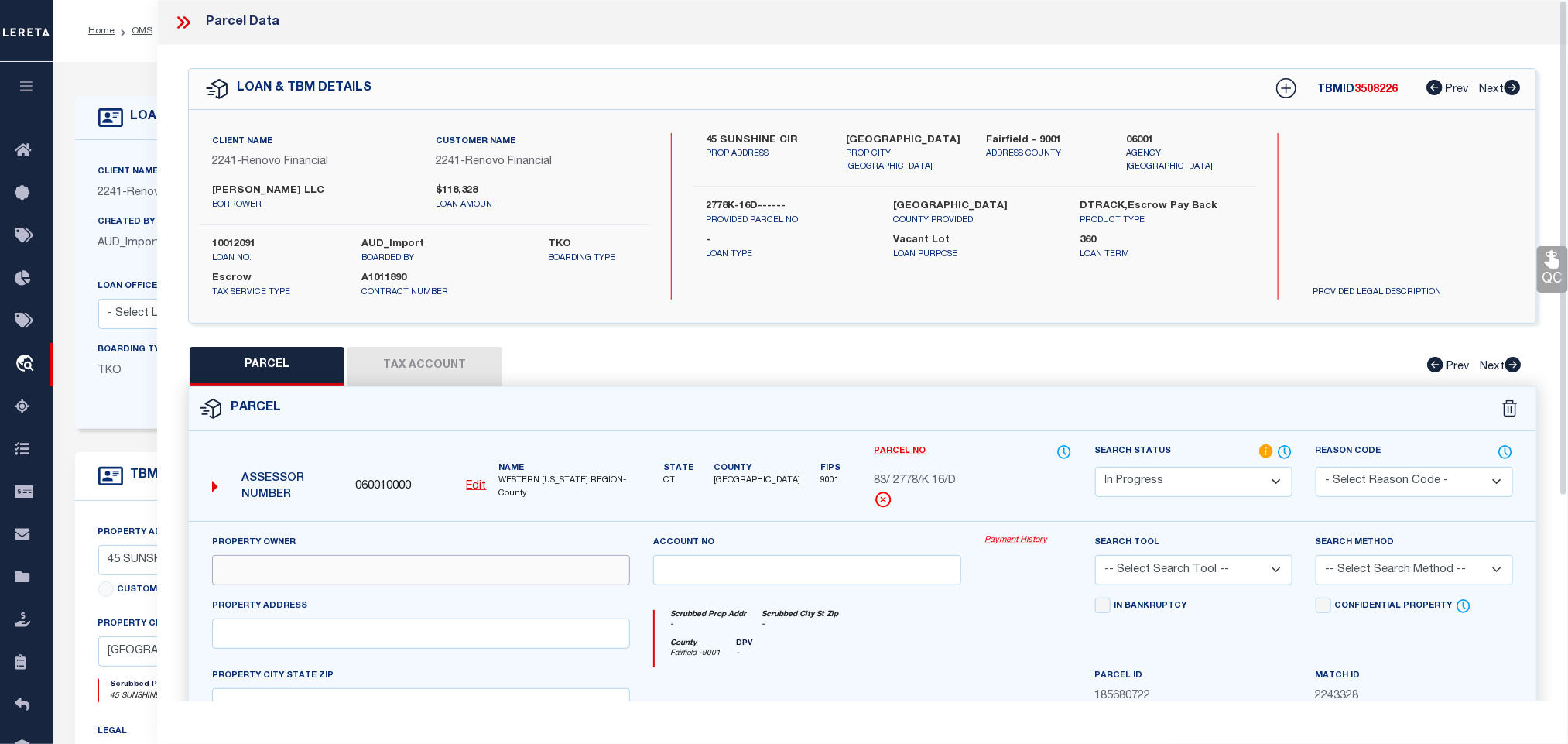
drag, startPoint x: 422, startPoint y: 564, endPoint x: 234, endPoint y: 578, distance: 188.5
click at [422, 564] on input "text" at bounding box center [421, 570] width 418 height 30
paste input "[PERSON_NAME] LLC"
drag, startPoint x: 470, startPoint y: 637, endPoint x: 526, endPoint y: 537, distance: 114.6
click at [470, 637] on input "text" at bounding box center [421, 633] width 418 height 30
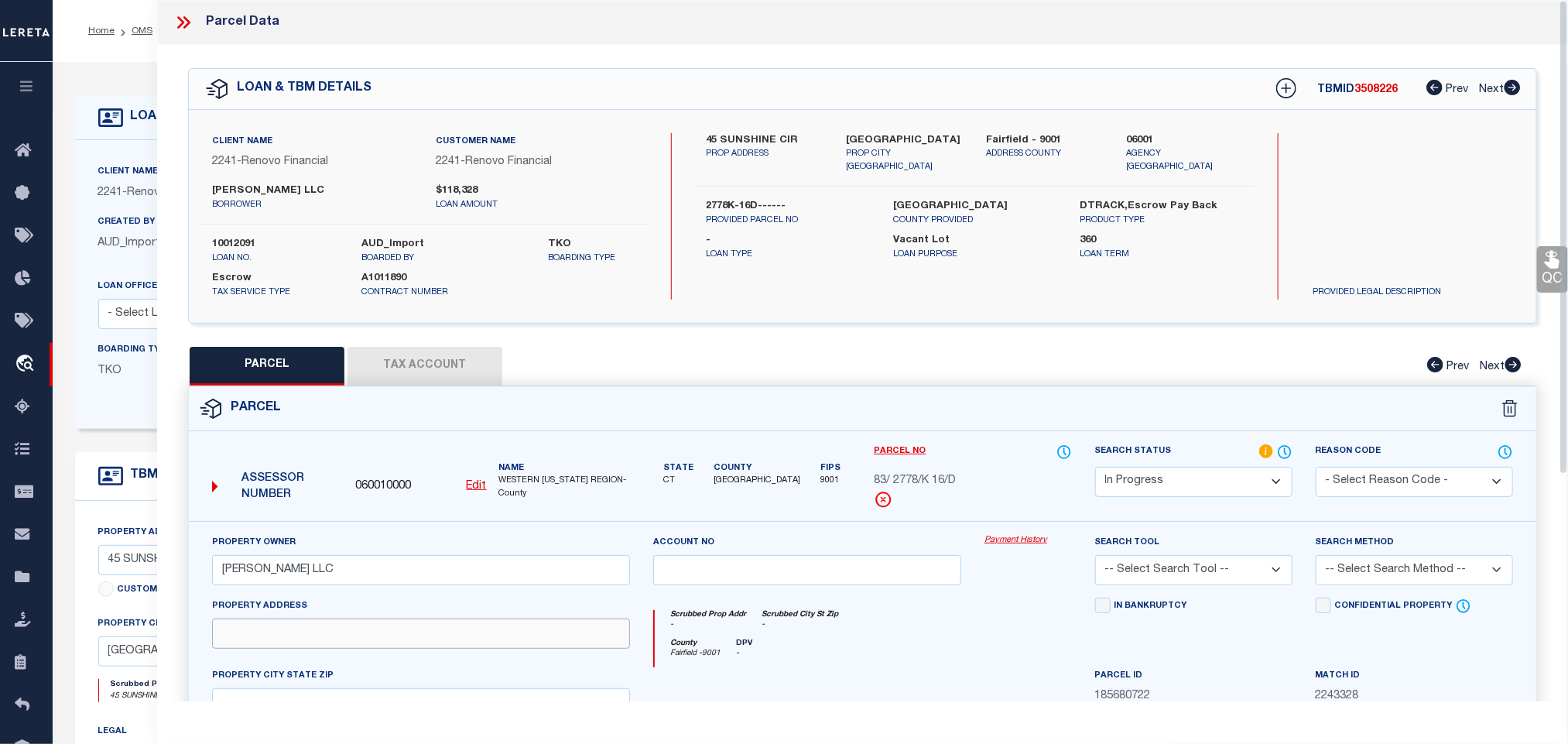
paste input "45 SUNSHINE CR"
click at [890, 128] on div "Client Name 2241 - Renovo Financial Customer Name 2241 - Renovo Financial SHAMI…" at bounding box center [862, 216] width 1347 height 213
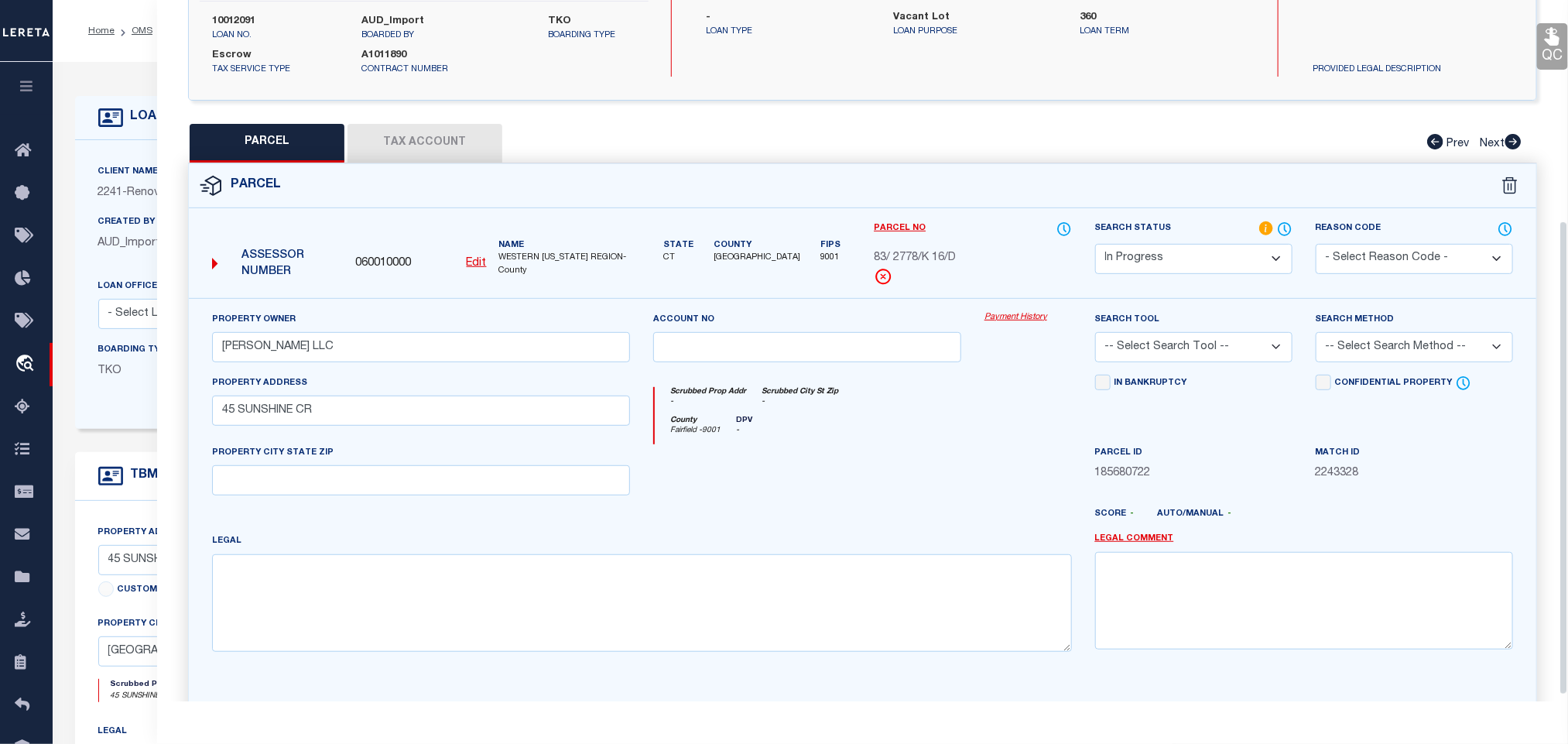
scroll to position [335, 0]
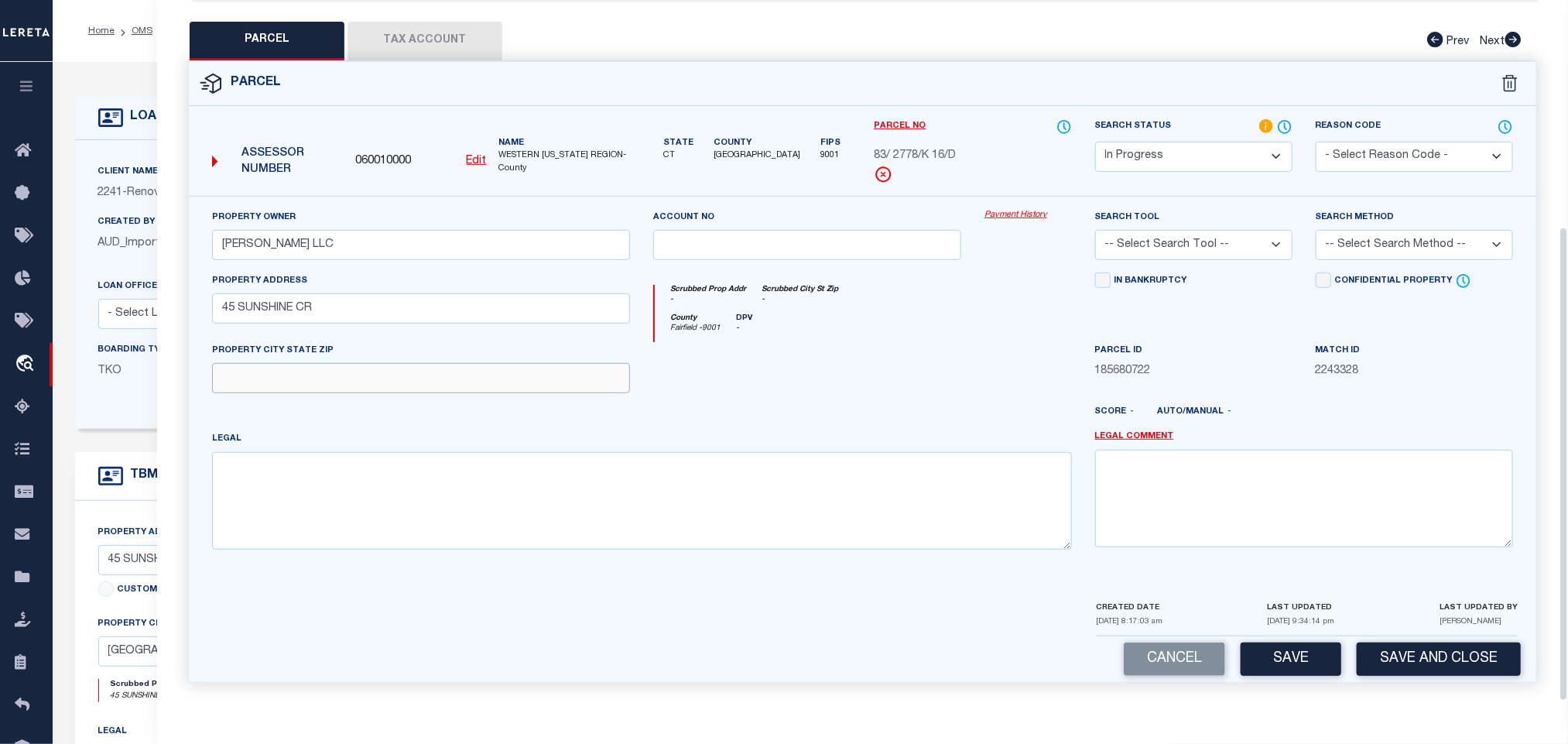
click at [578, 381] on input "text" at bounding box center [421, 378] width 418 height 30
paste input "[GEOGRAPHIC_DATA]"
click at [1240, 244] on select "-- Select Search Tool -- 3rd Party Website Agency File Agency Website ATLS CNV-…" at bounding box center [1194, 245] width 198 height 30
click at [1096, 230] on select "-- Select Search Tool -- 3rd Party Website Agency File Agency Website ATLS CNV-…" at bounding box center [1194, 245] width 198 height 30
drag, startPoint x: 1392, startPoint y: 224, endPoint x: 1383, endPoint y: 247, distance: 24.7
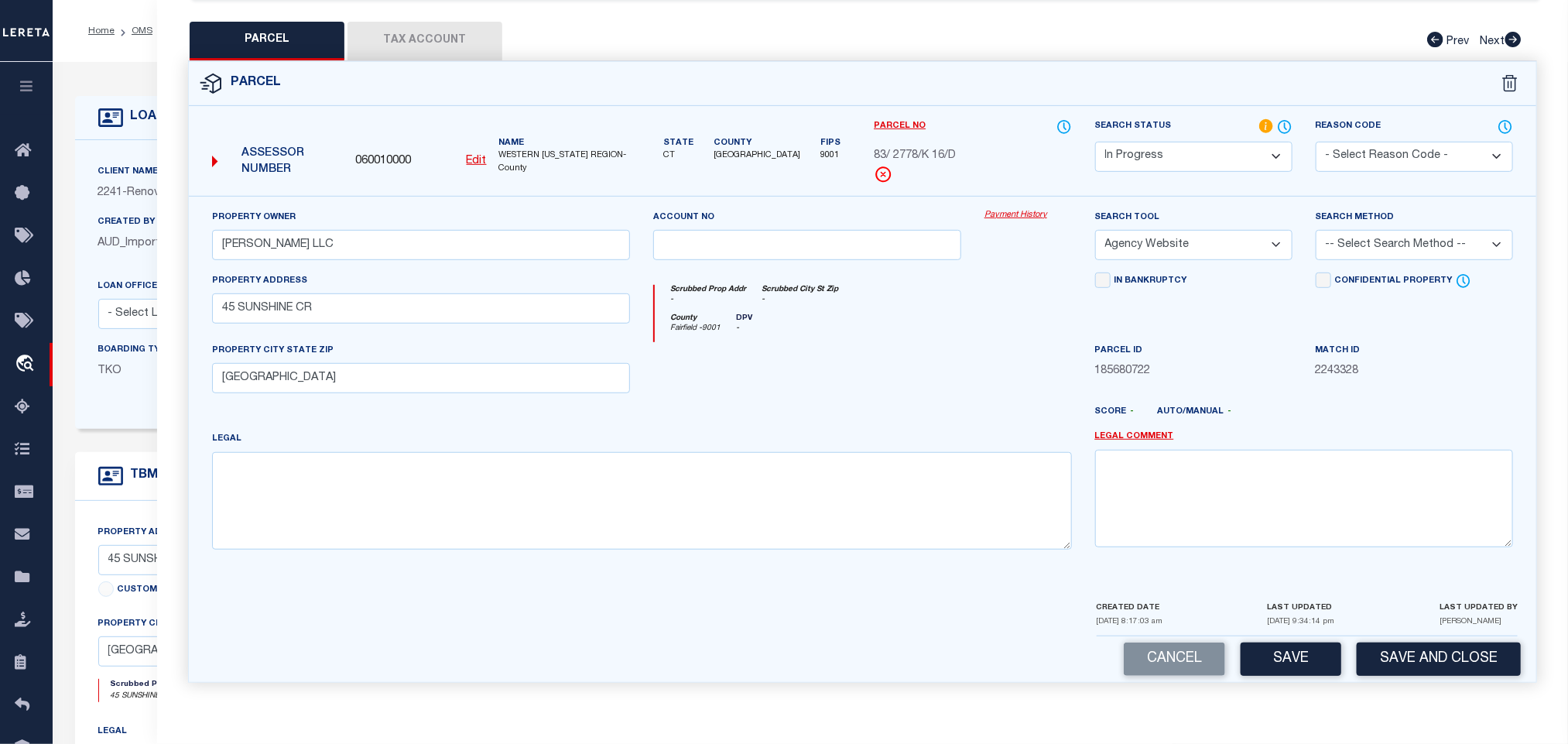
click at [1392, 230] on select "-- Select Search Method -- Property Address Legal Liability Info Provided" at bounding box center [1415, 245] width 198 height 30
click at [1316, 230] on select "-- Select Search Method -- Property Address Legal Liability Info Provided" at bounding box center [1415, 245] width 198 height 30
click at [1370, 245] on select "-- Select Search Method -- Property Address Legal Liability Info Provided" at bounding box center [1415, 245] width 198 height 30
click at [1316, 230] on select "-- Select Search Method -- Property Address Legal Liability Info Provided" at bounding box center [1415, 245] width 198 height 30
click at [204, 323] on div "Property Address 45 SUNSHINE CR" at bounding box center [421, 307] width 441 height 70
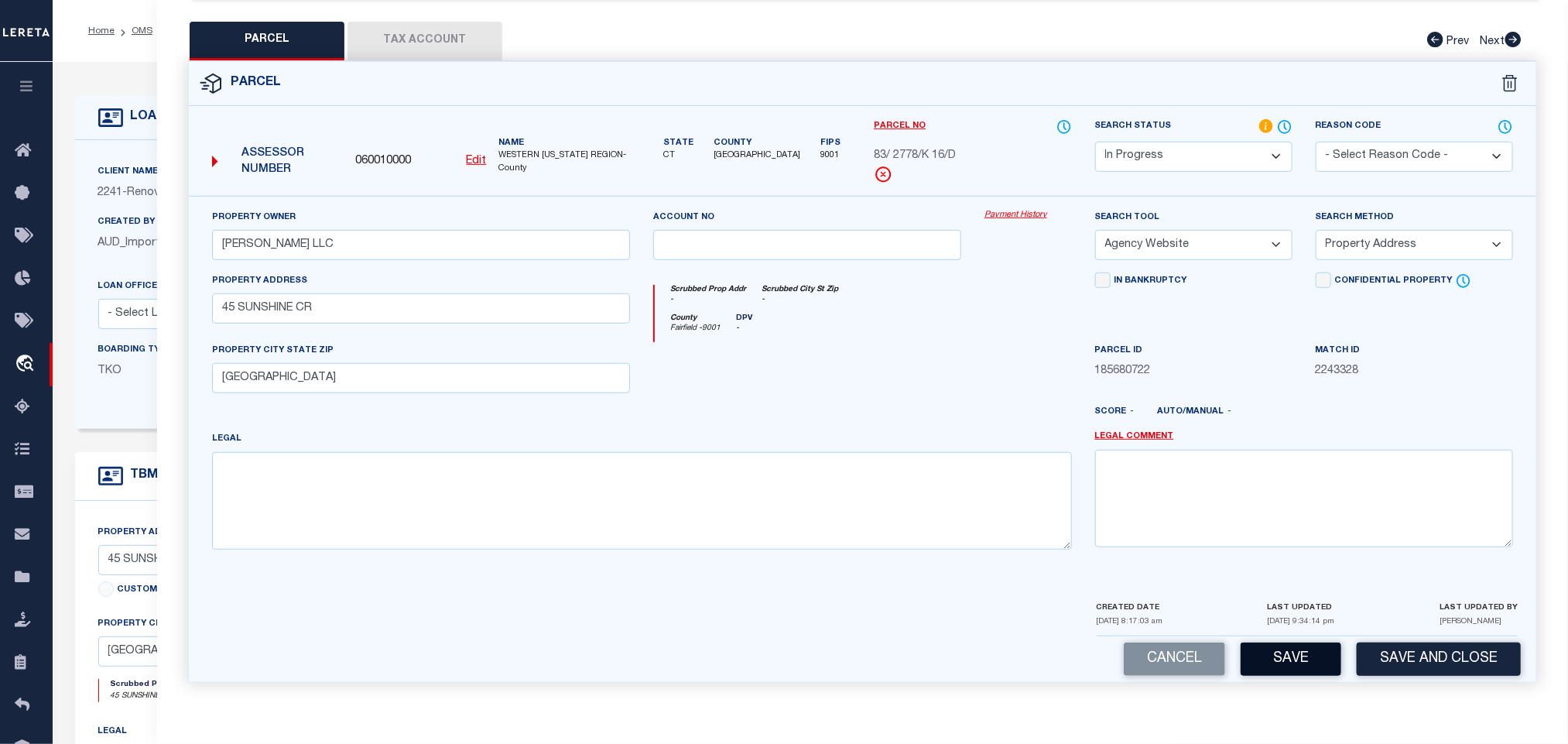
click at [1297, 649] on button "Save" at bounding box center [1291, 659] width 100 height 34
click at [423, 33] on button "Tax Account" at bounding box center [425, 40] width 155 height 39
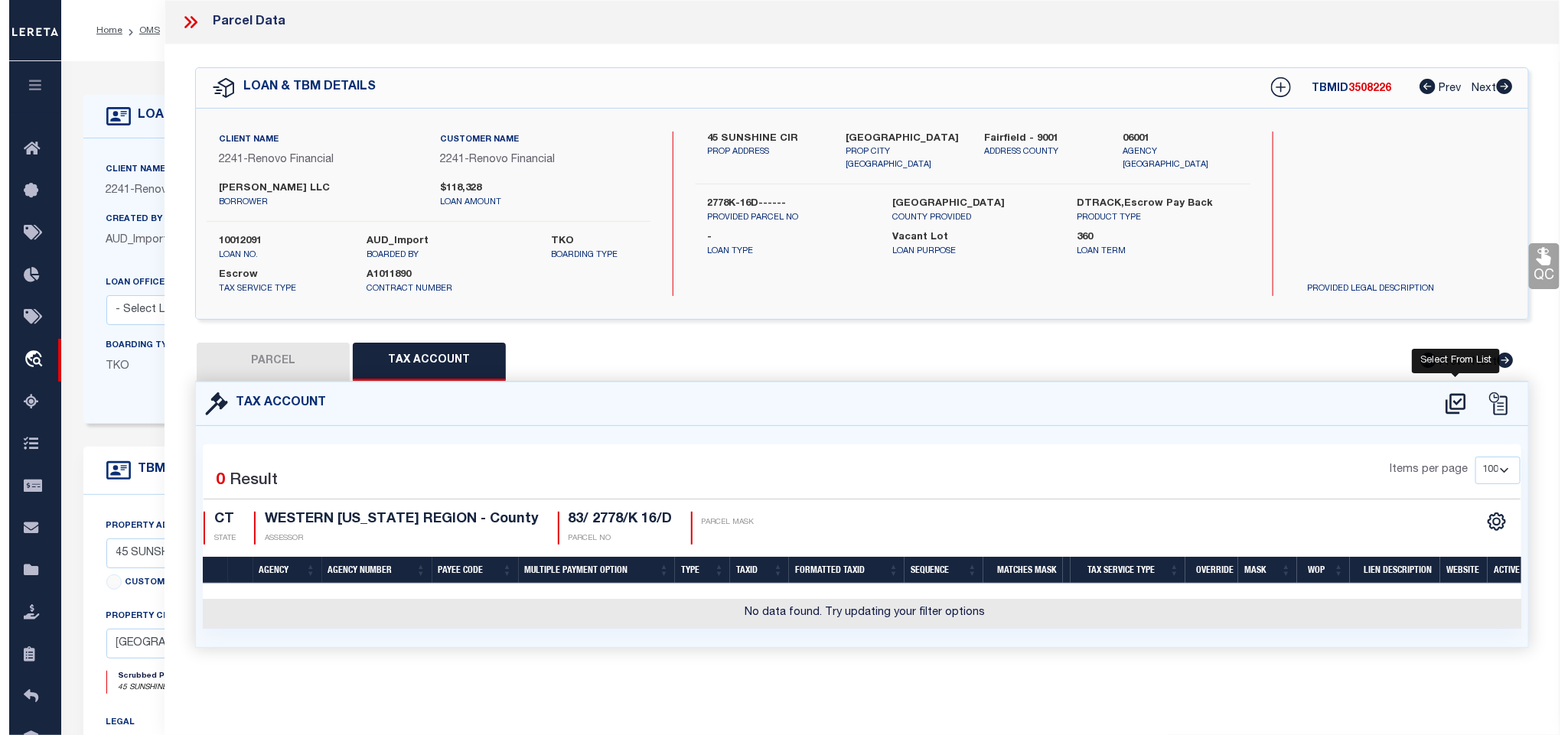
scroll to position [0, 0]
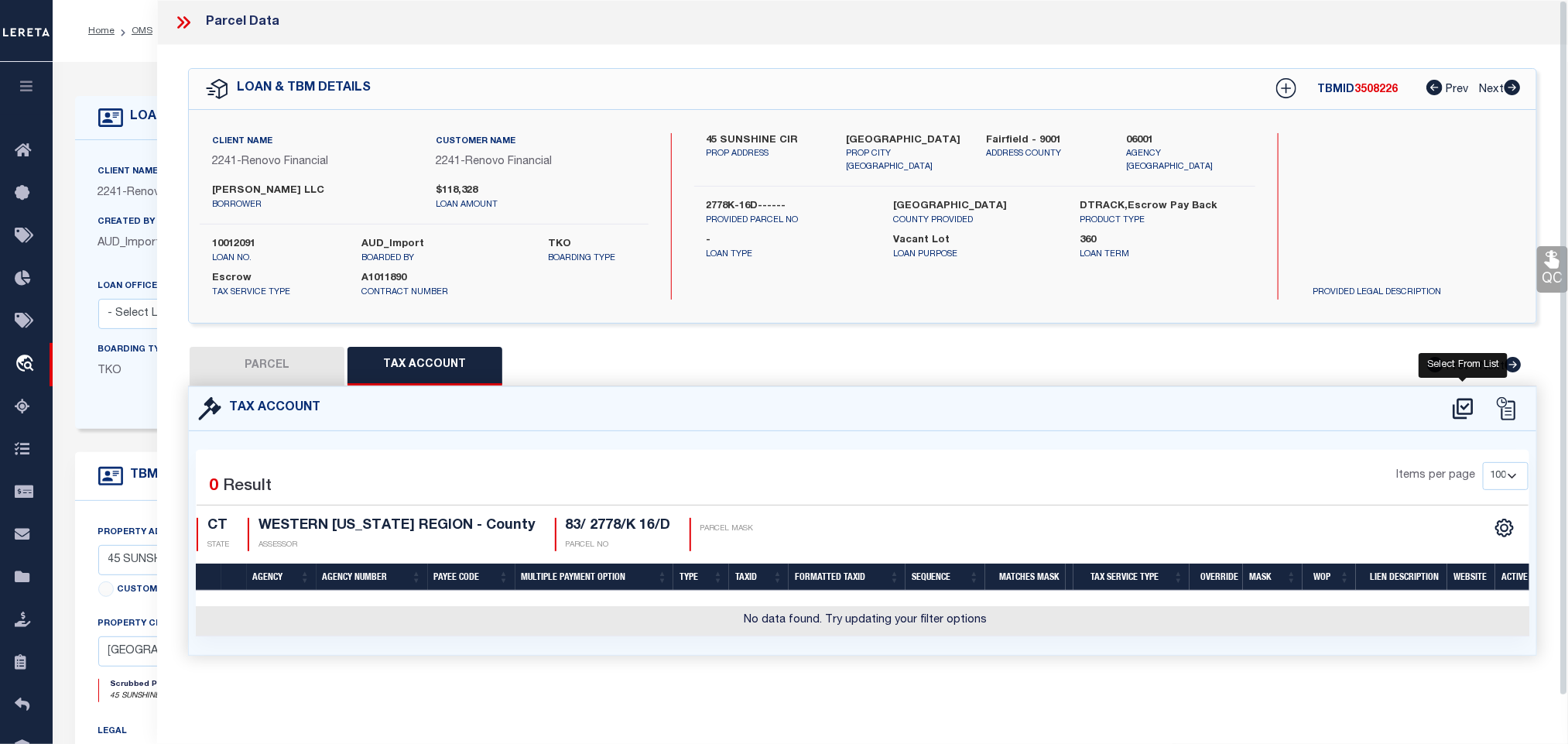
click at [1466, 412] on icon at bounding box center [1463, 409] width 26 height 25
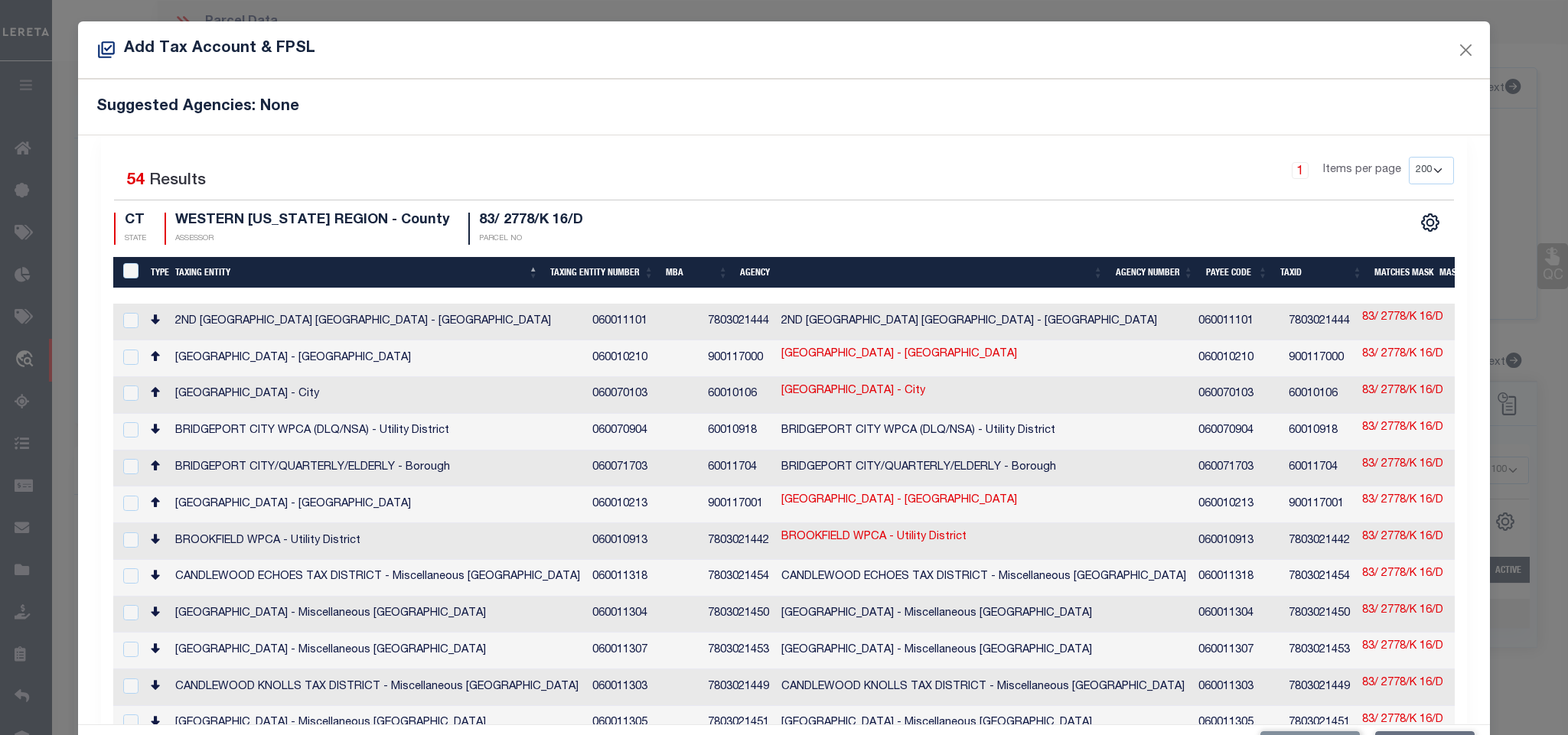
click at [481, 184] on div "1 Items per page 10 25 50 100 200" at bounding box center [953, 177] width 998 height 40
click at [1363, 392] on link "83/ 2778/K 16/D" at bounding box center [1403, 392] width 81 height 17
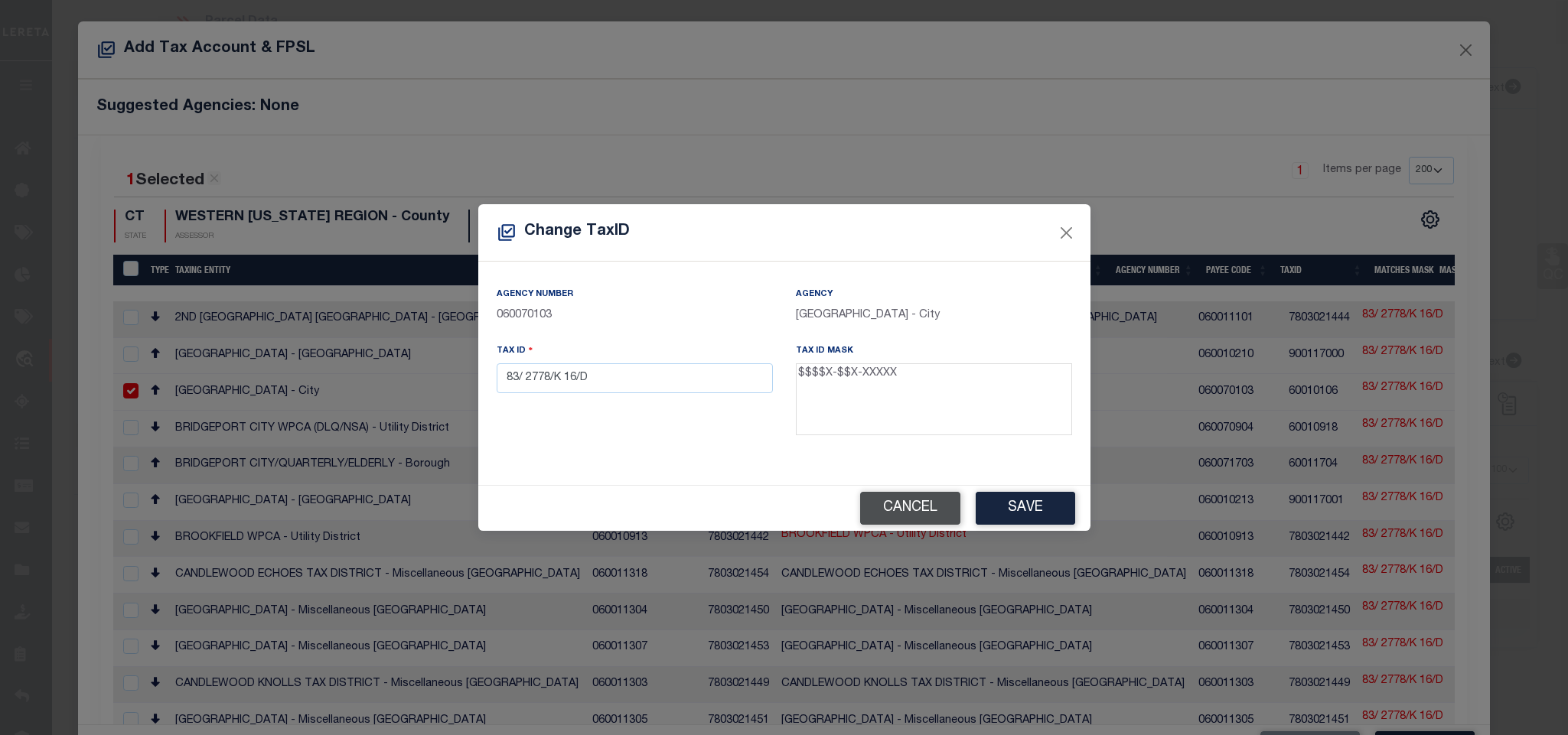
click at [905, 508] on button "Cancel" at bounding box center [910, 508] width 100 height 33
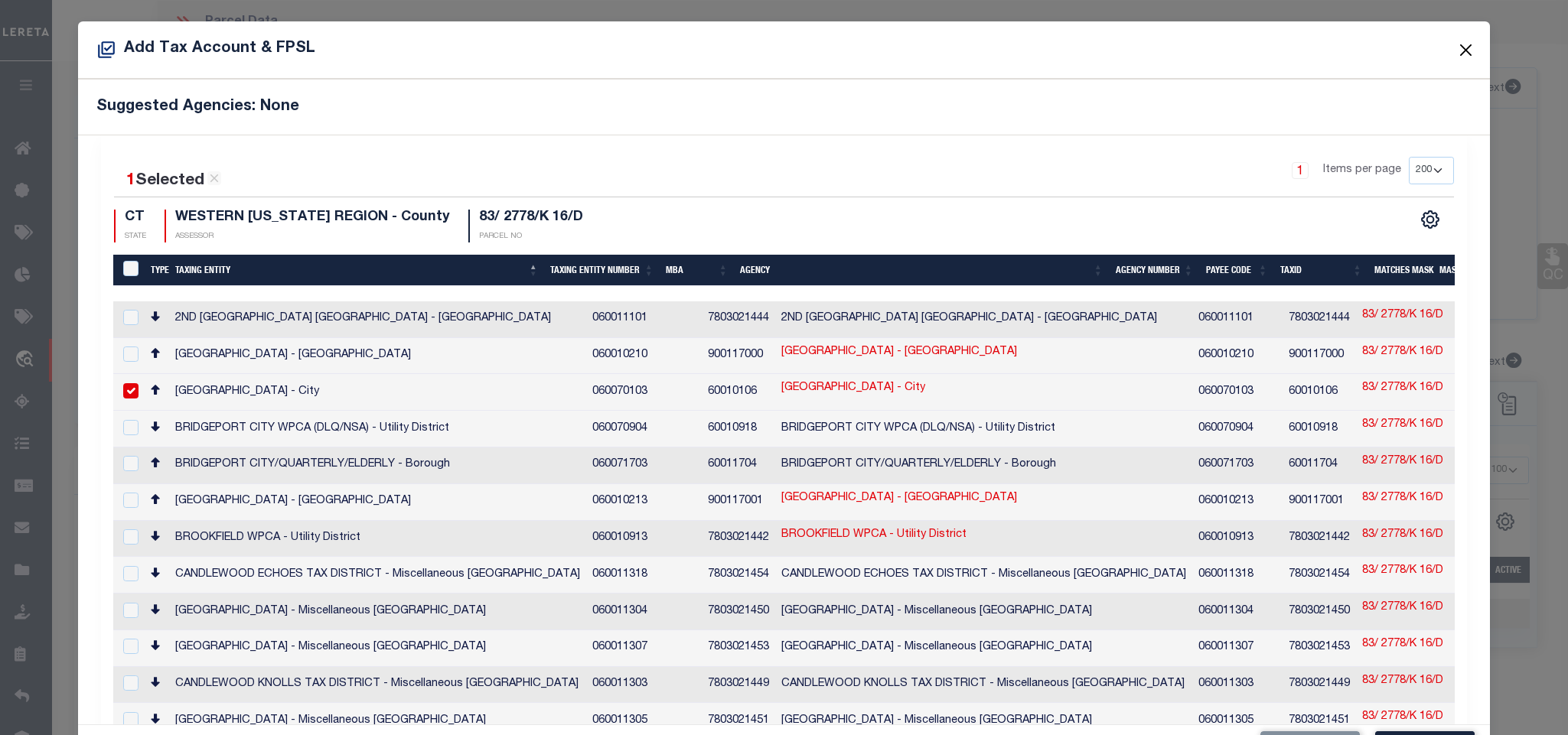
click at [1456, 53] on button "Close" at bounding box center [1465, 49] width 20 height 20
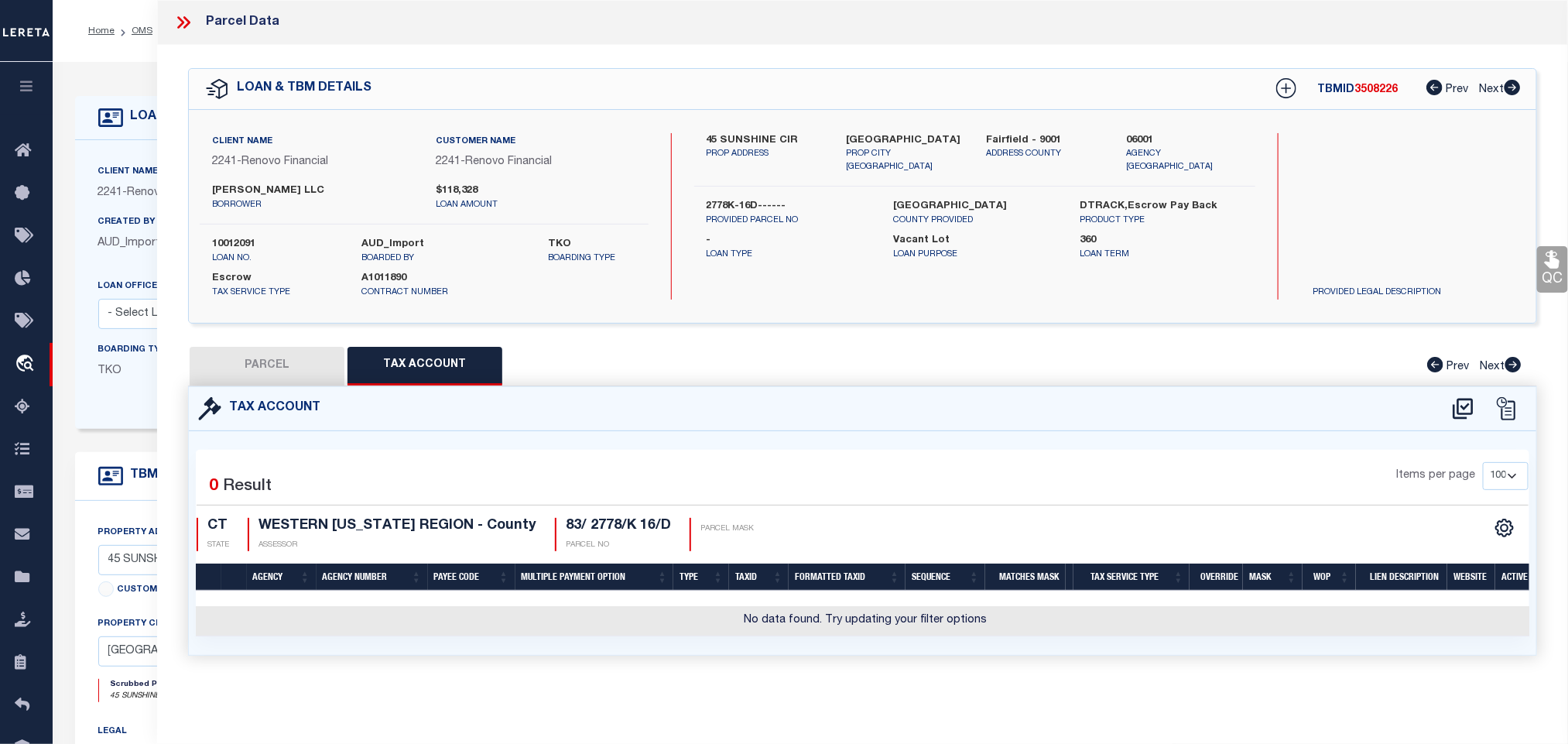
click at [752, 199] on label "2778K-16D------" at bounding box center [788, 207] width 163 height 15
click at [1466, 417] on icon at bounding box center [1463, 409] width 26 height 25
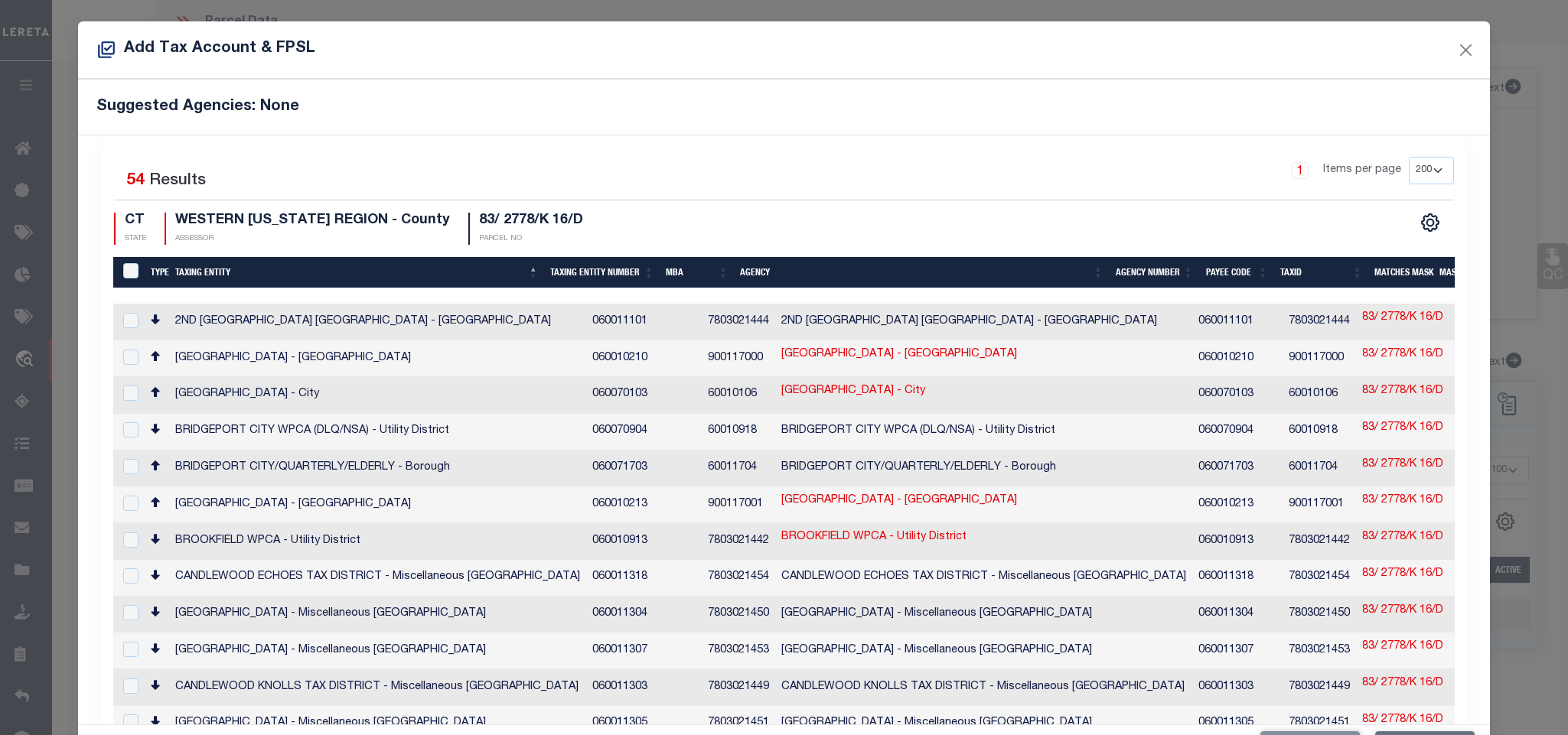
click at [1356, 382] on td "83/ 2778/K 16/D" at bounding box center [1402, 395] width 93 height 36
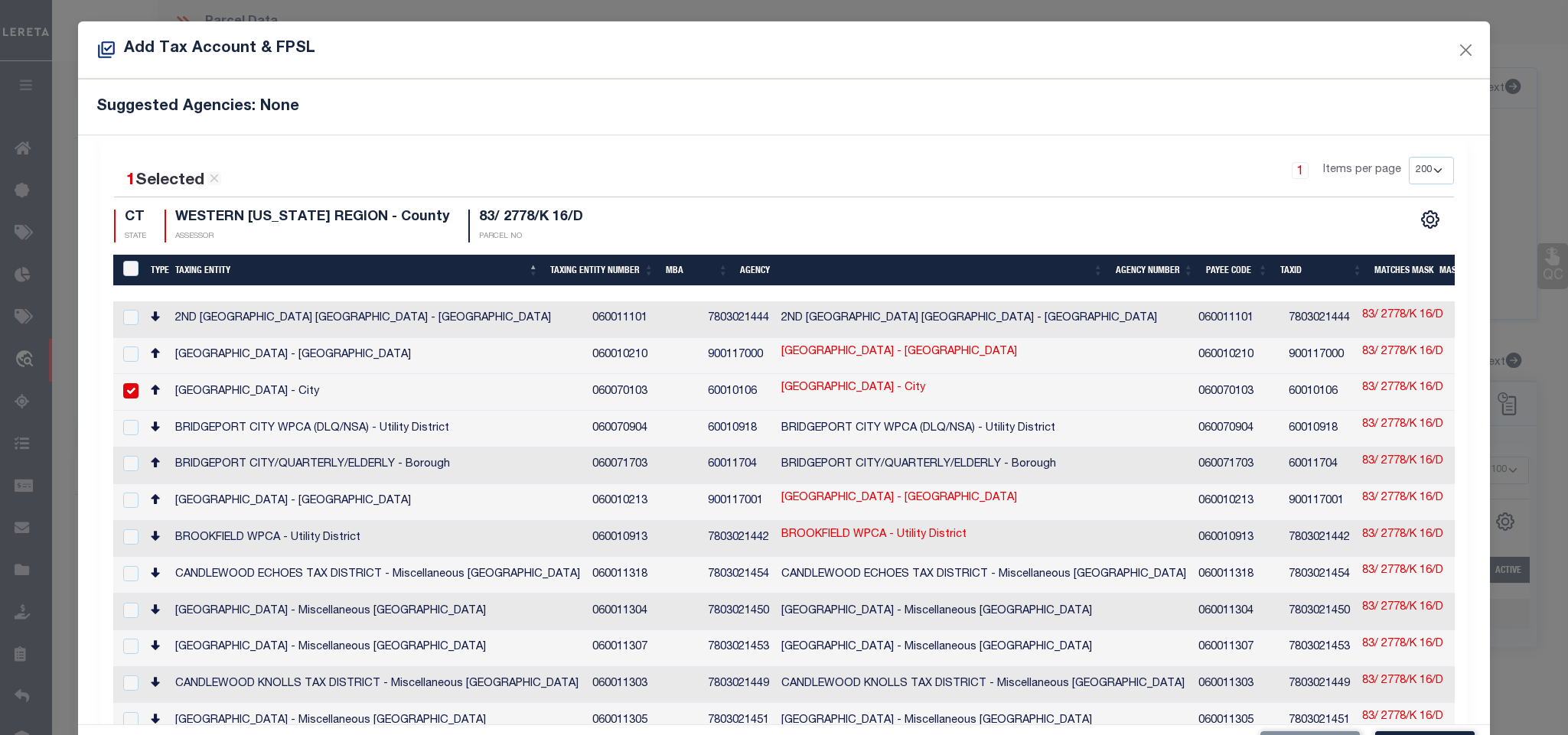
click at [1283, 393] on td "60010106" at bounding box center [1319, 392] width 74 height 36
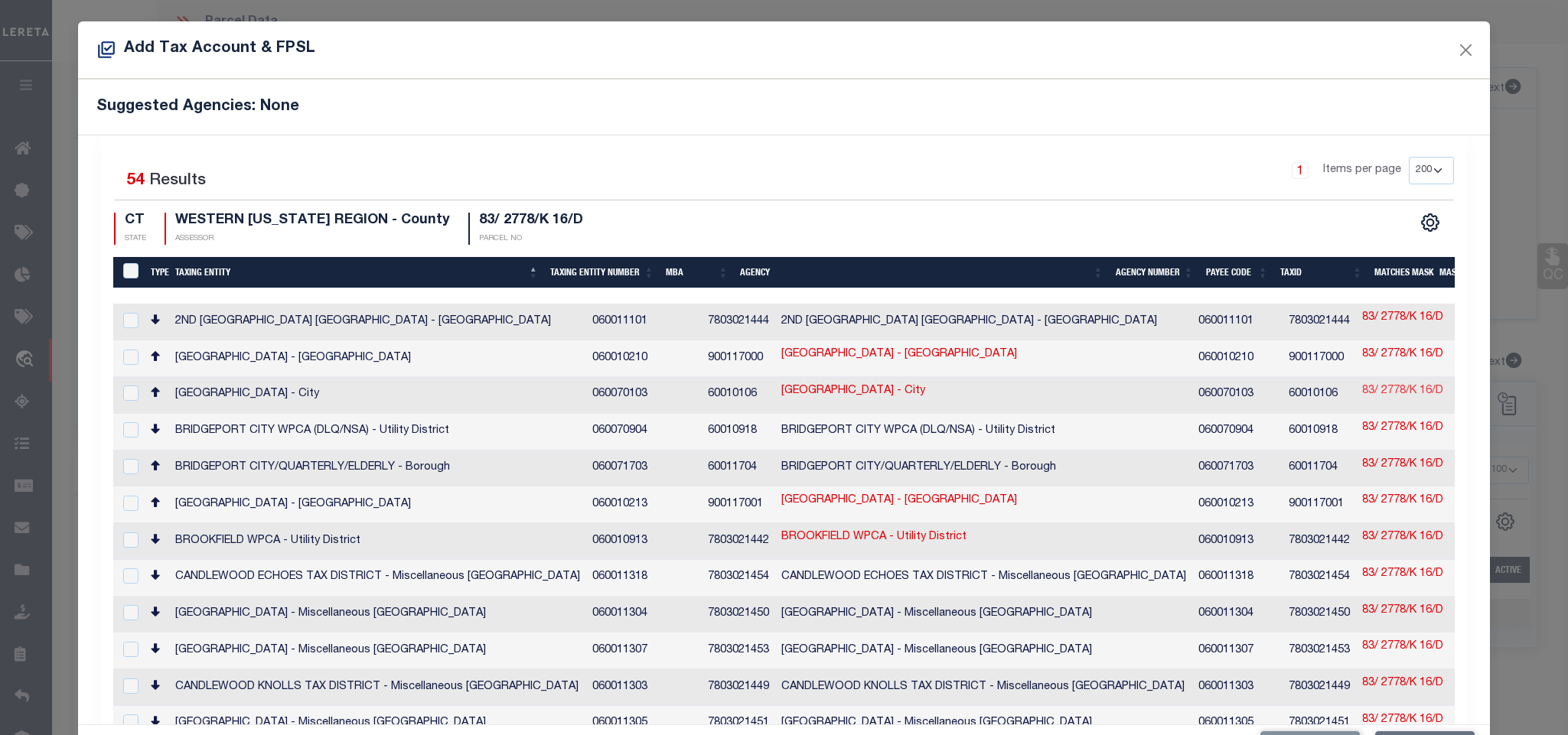
click at [1363, 390] on link "83/ 2778/K 16/D" at bounding box center [1403, 392] width 81 height 17
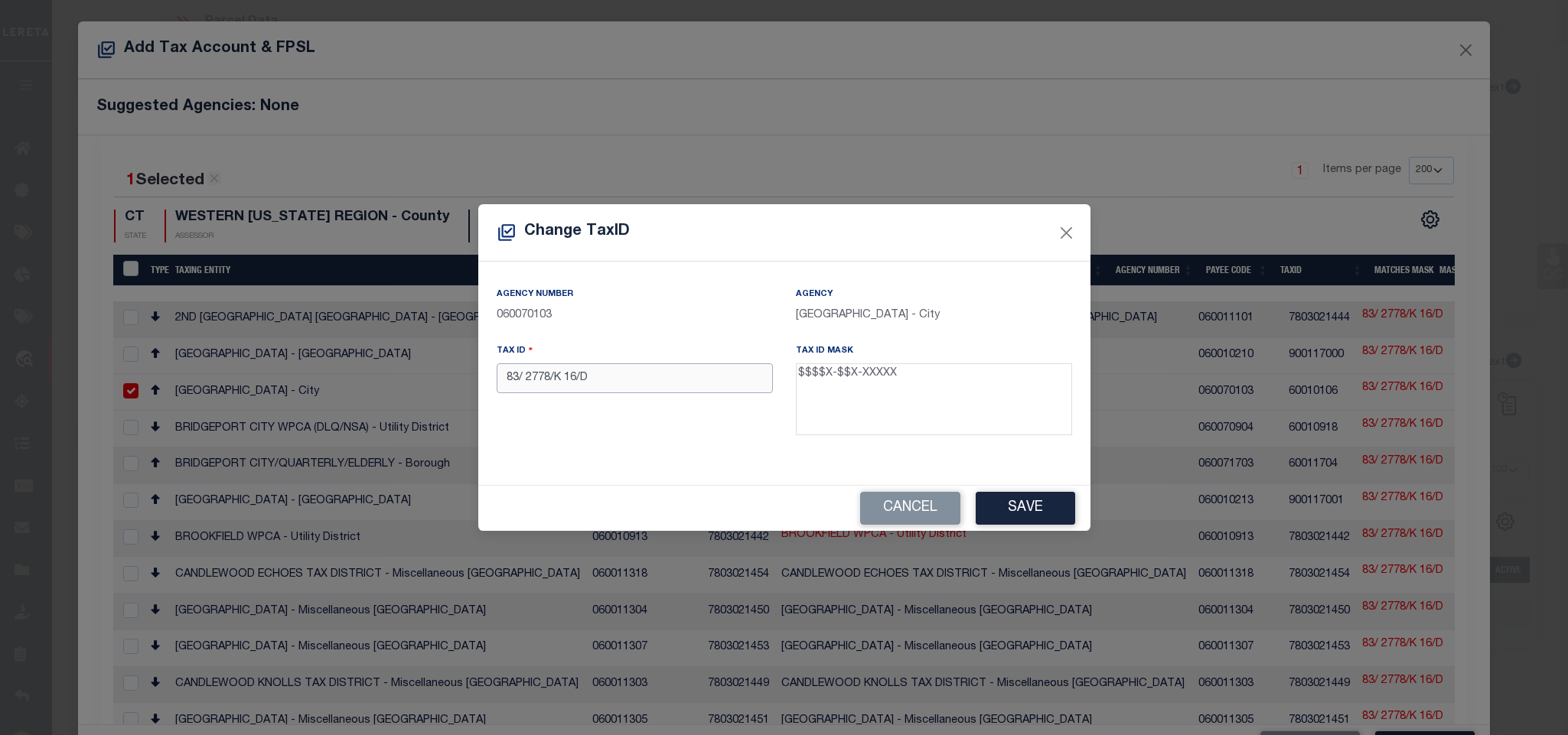
click at [691, 393] on input "83/ 2778/K 16/D" at bounding box center [634, 378] width 276 height 30
click at [692, 386] on input "83/ 2778/K 16/D" at bounding box center [634, 378] width 276 height 30
paste input "2778K-16D------"
click at [1024, 510] on button "Save" at bounding box center [1025, 508] width 99 height 33
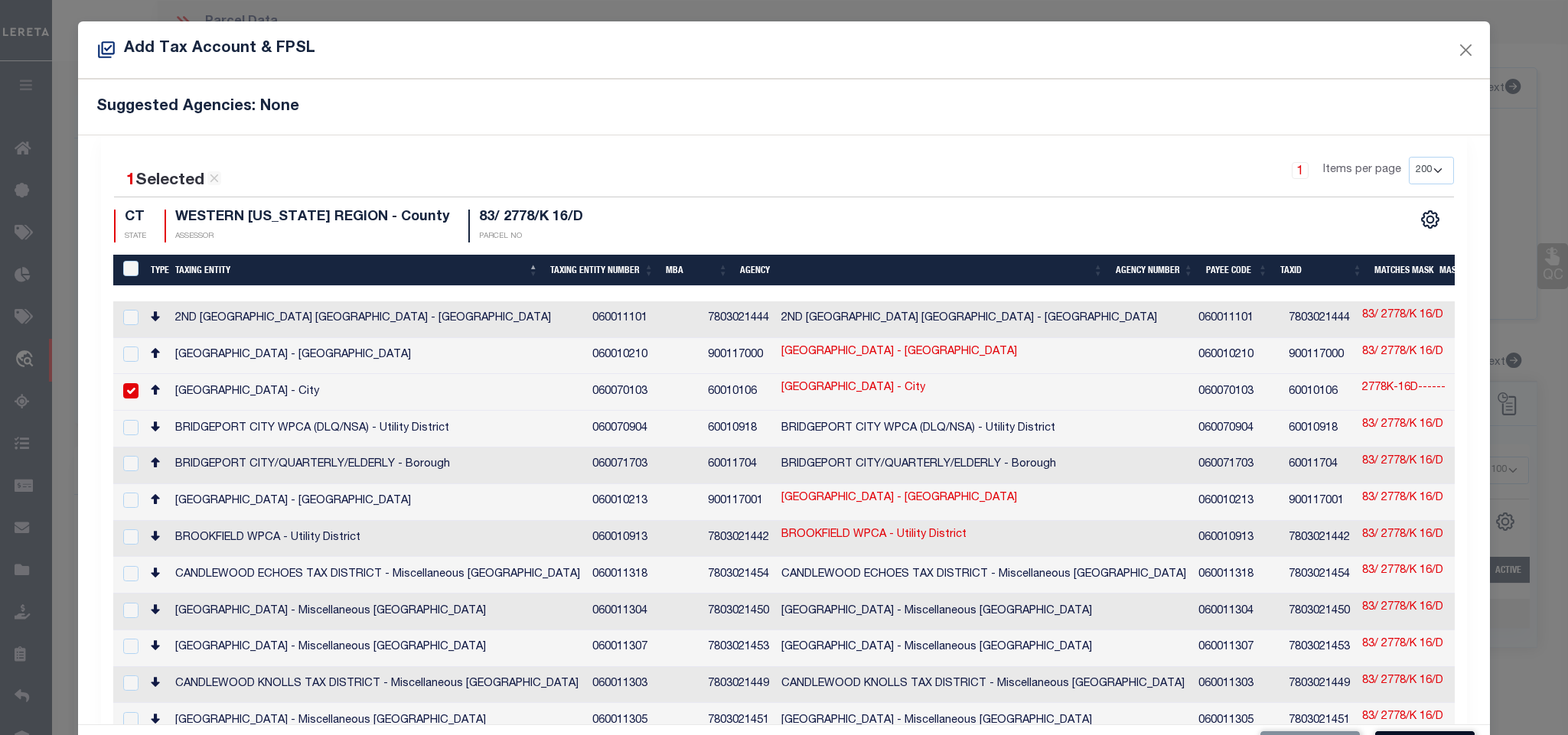
scroll to position [58, 0]
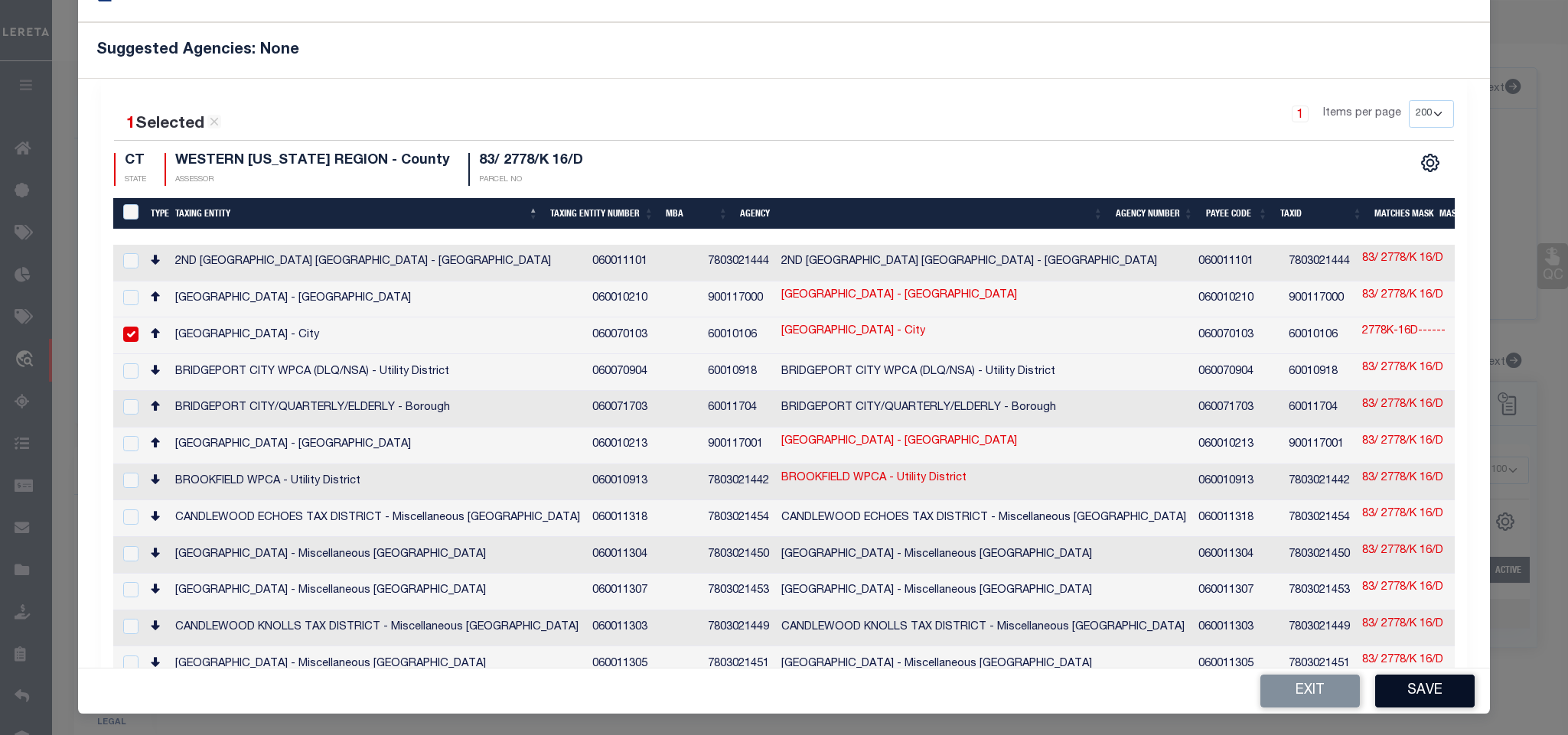
click at [1433, 699] on button "Save" at bounding box center [1425, 691] width 99 height 33
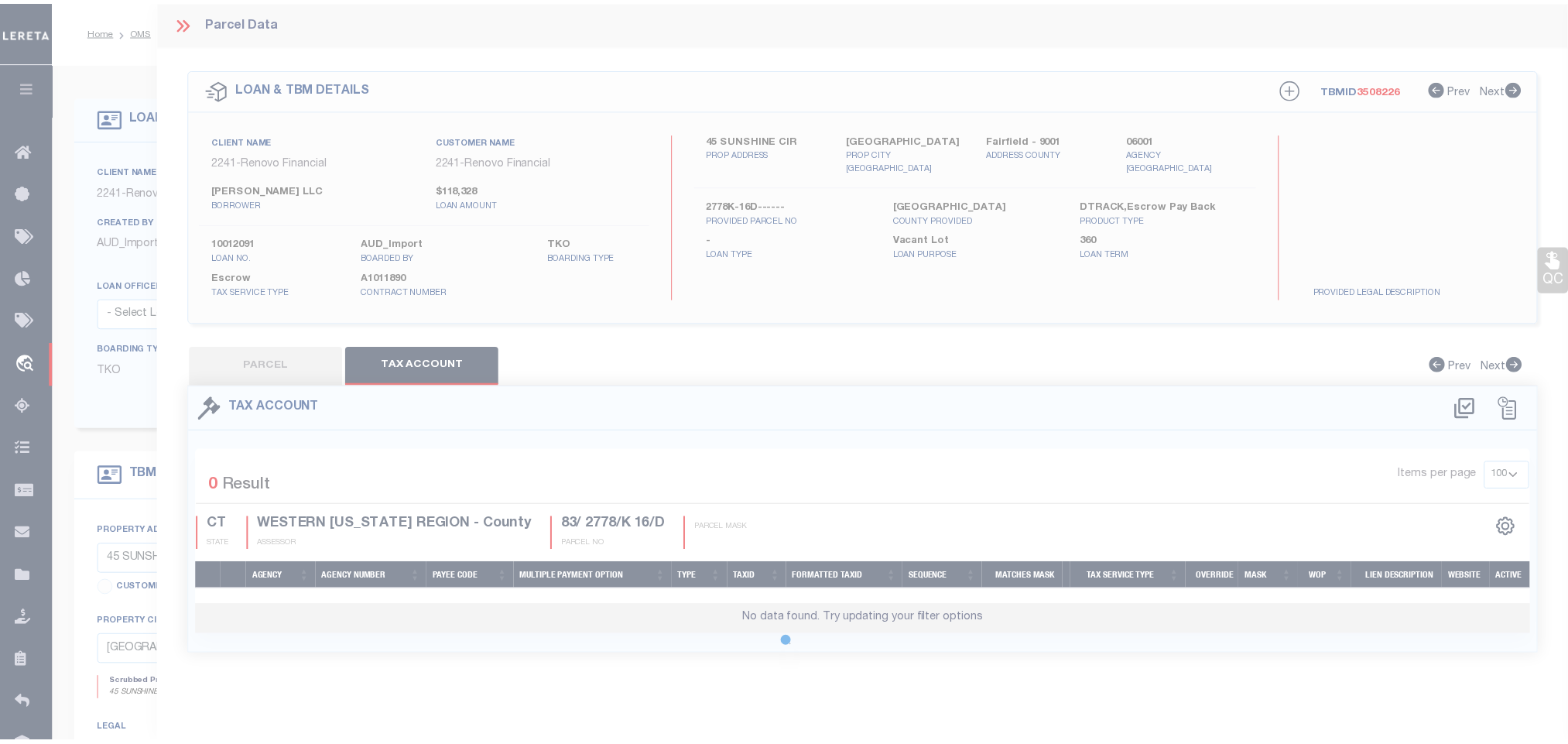
scroll to position [0, 0]
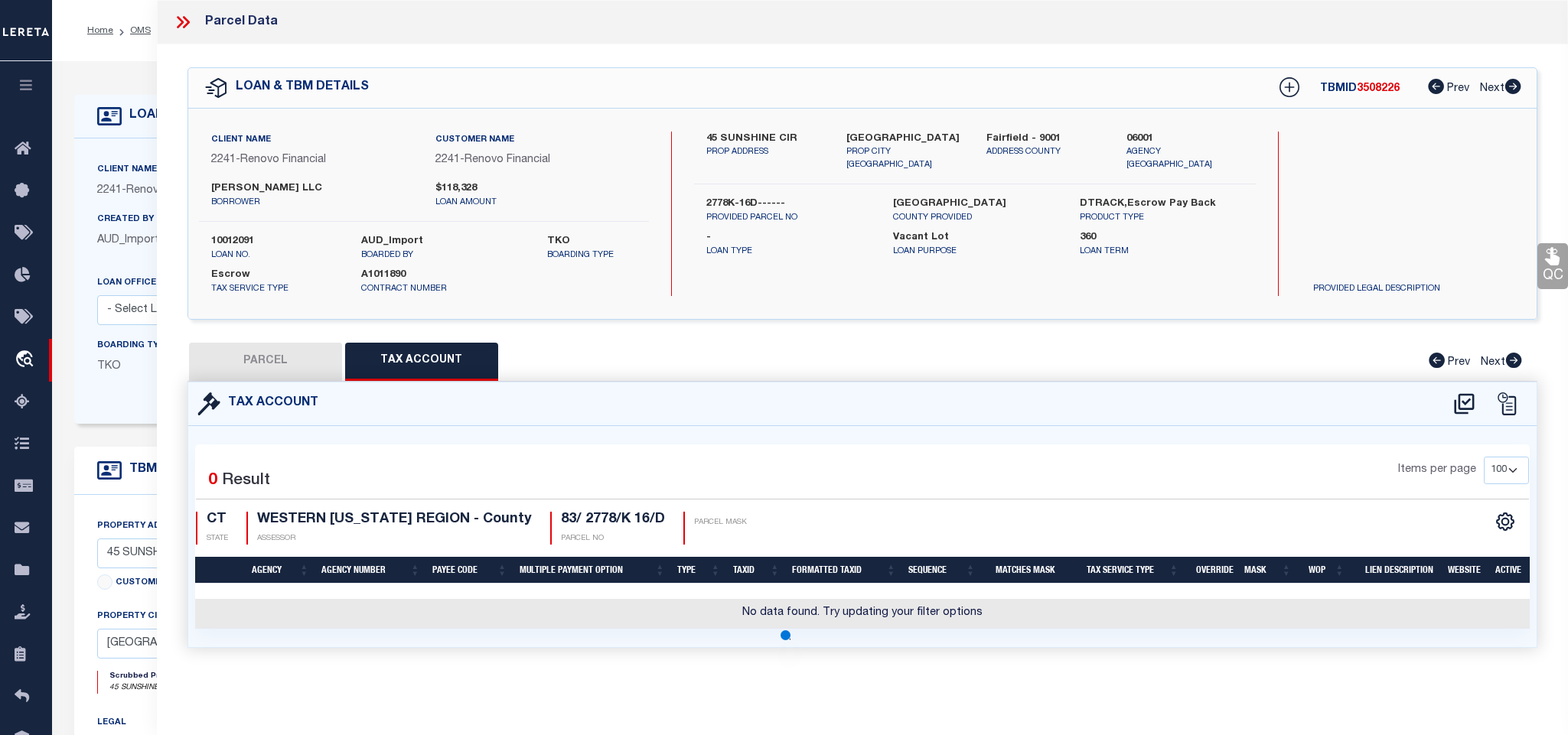
click at [250, 361] on button "PARCEL" at bounding box center [266, 362] width 153 height 38
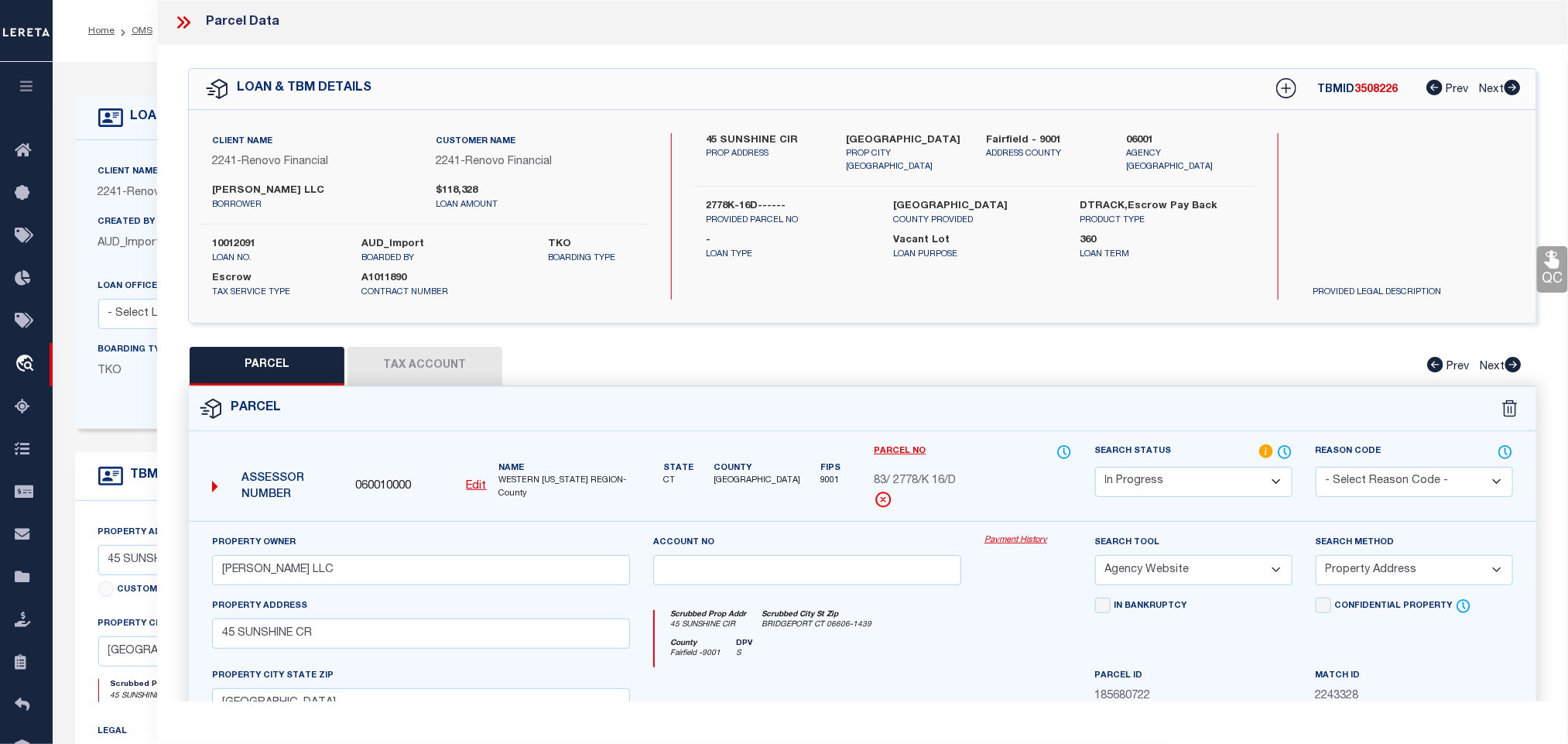
click at [1171, 469] on select "Automated Search Bad Parcel Complete Duplicate Parcel High Dollar Reporting In …" at bounding box center [1194, 482] width 198 height 30
select select "QC"
select select "AGW"
select select "ADD"
select select "164194"
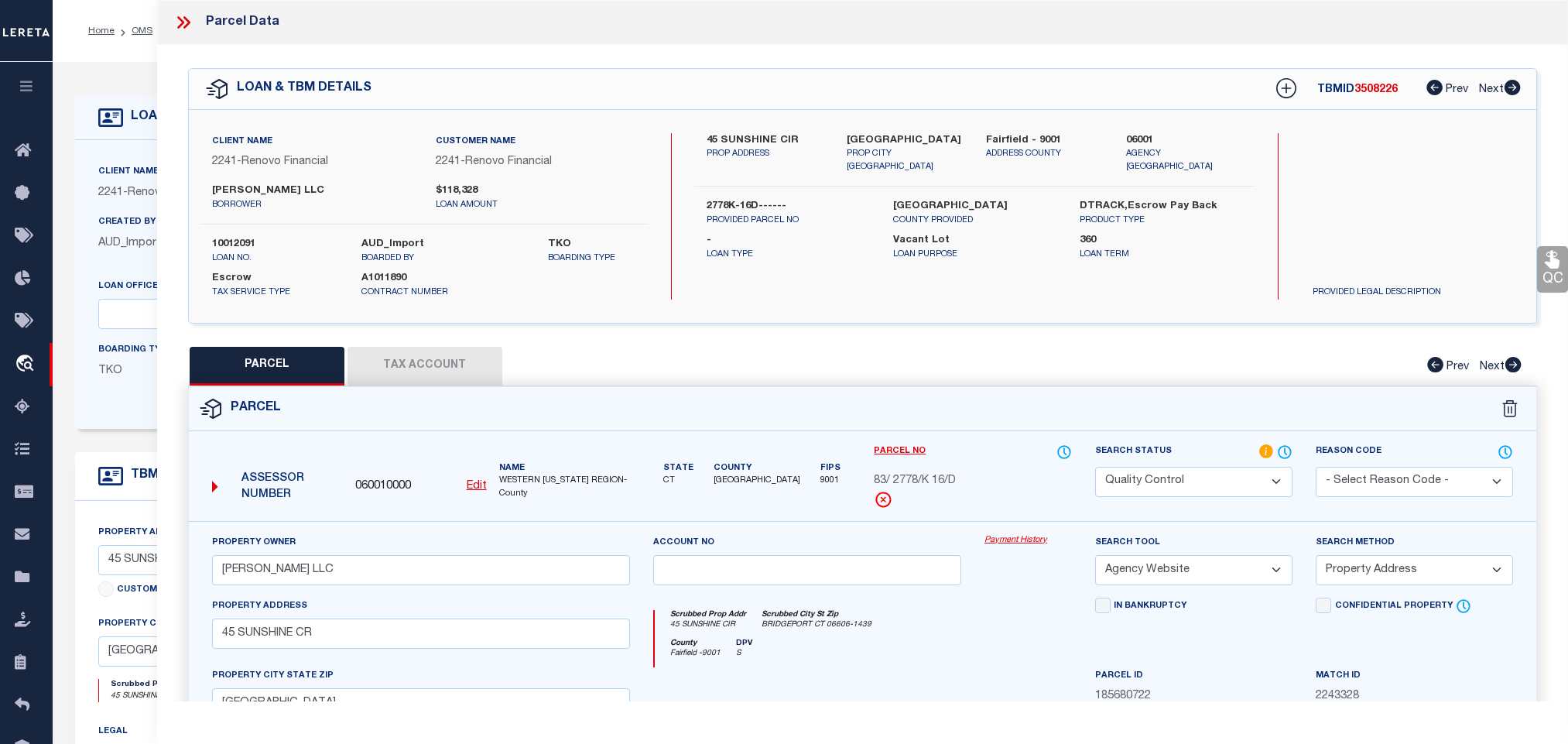
select select "25067"
select select "400"
select select "Escrow"
select select "2"
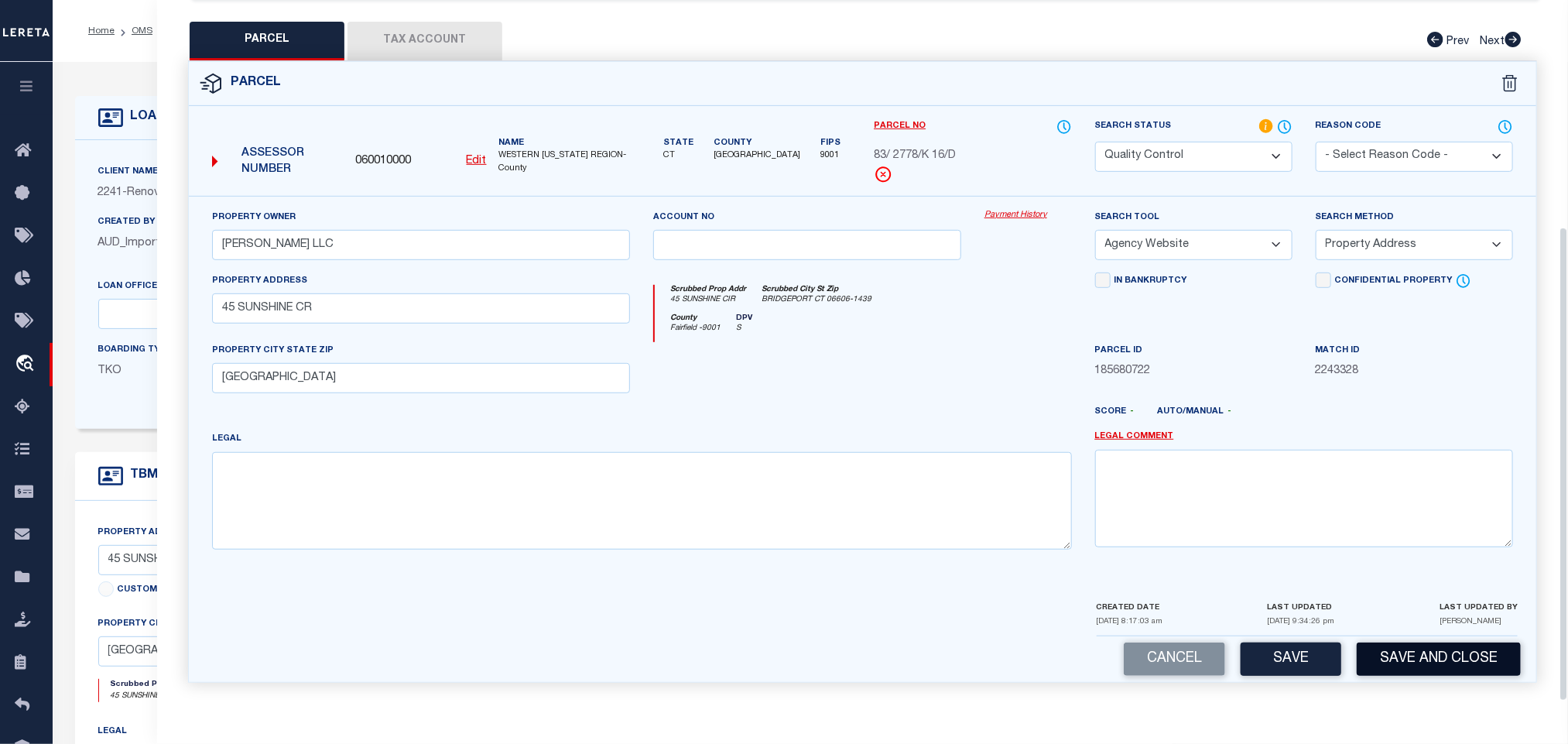
click at [1504, 674] on button "Save and Close" at bounding box center [1438, 659] width 164 height 34
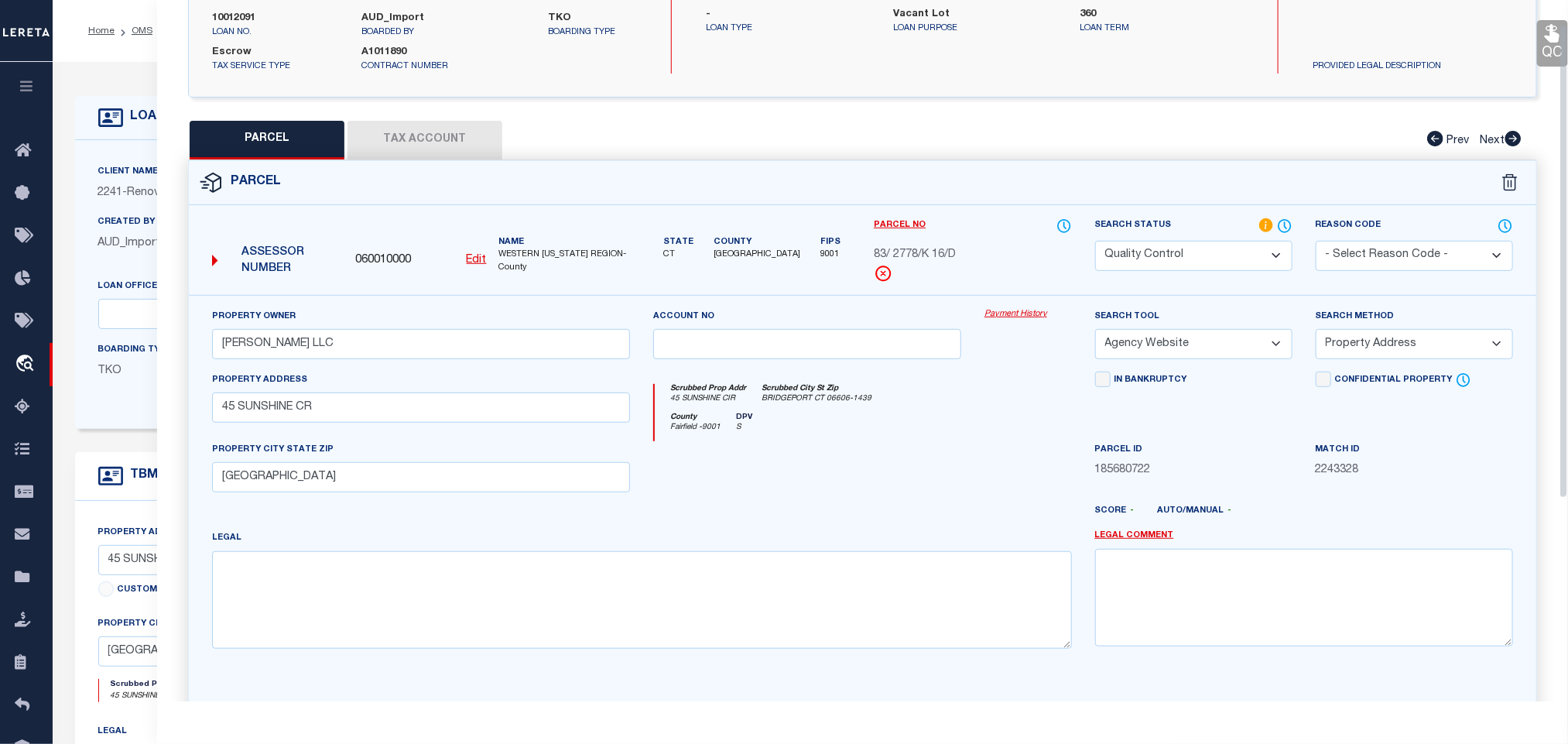
scroll to position [0, 0]
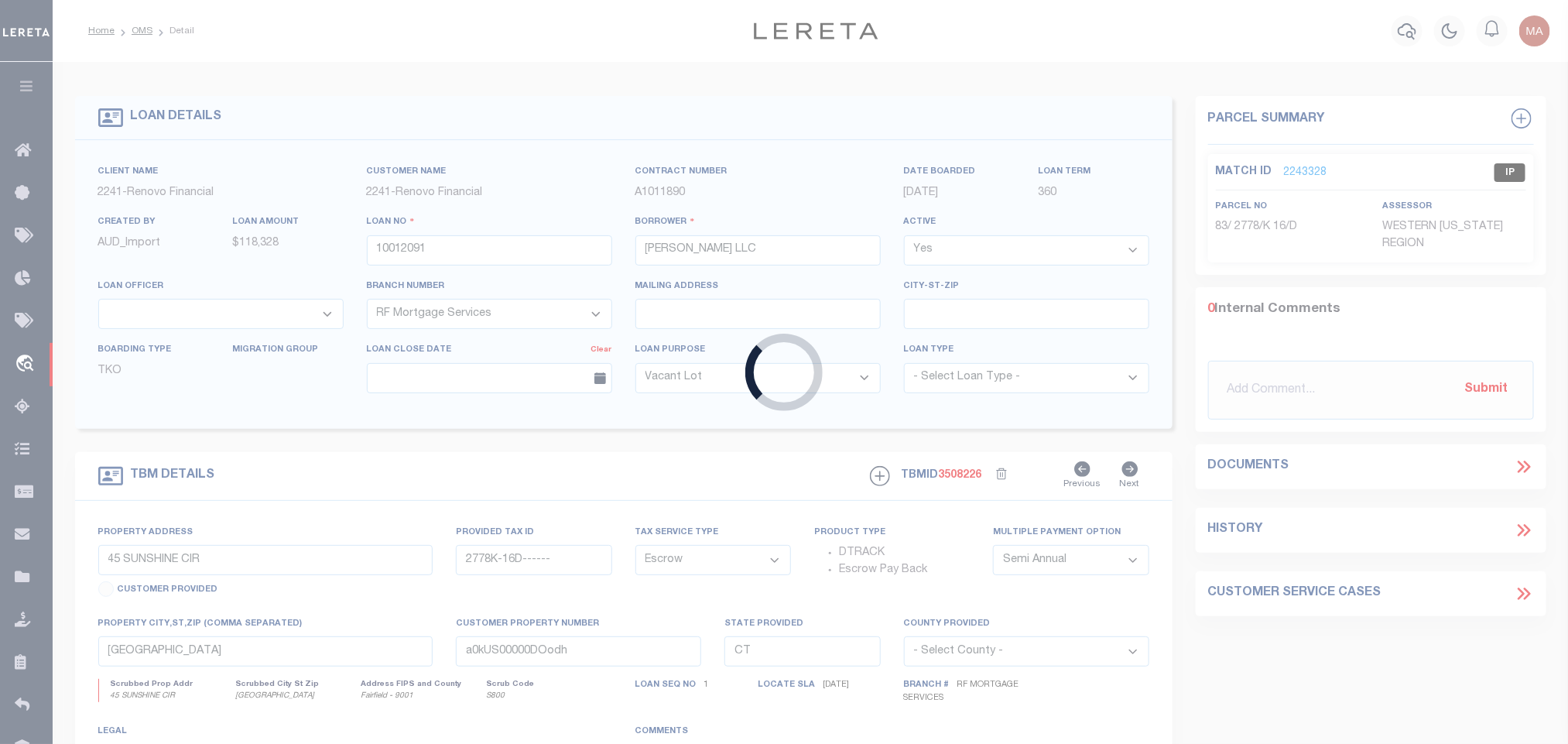
click at [232, 242] on div "Loading..." at bounding box center [784, 372] width 1568 height 744
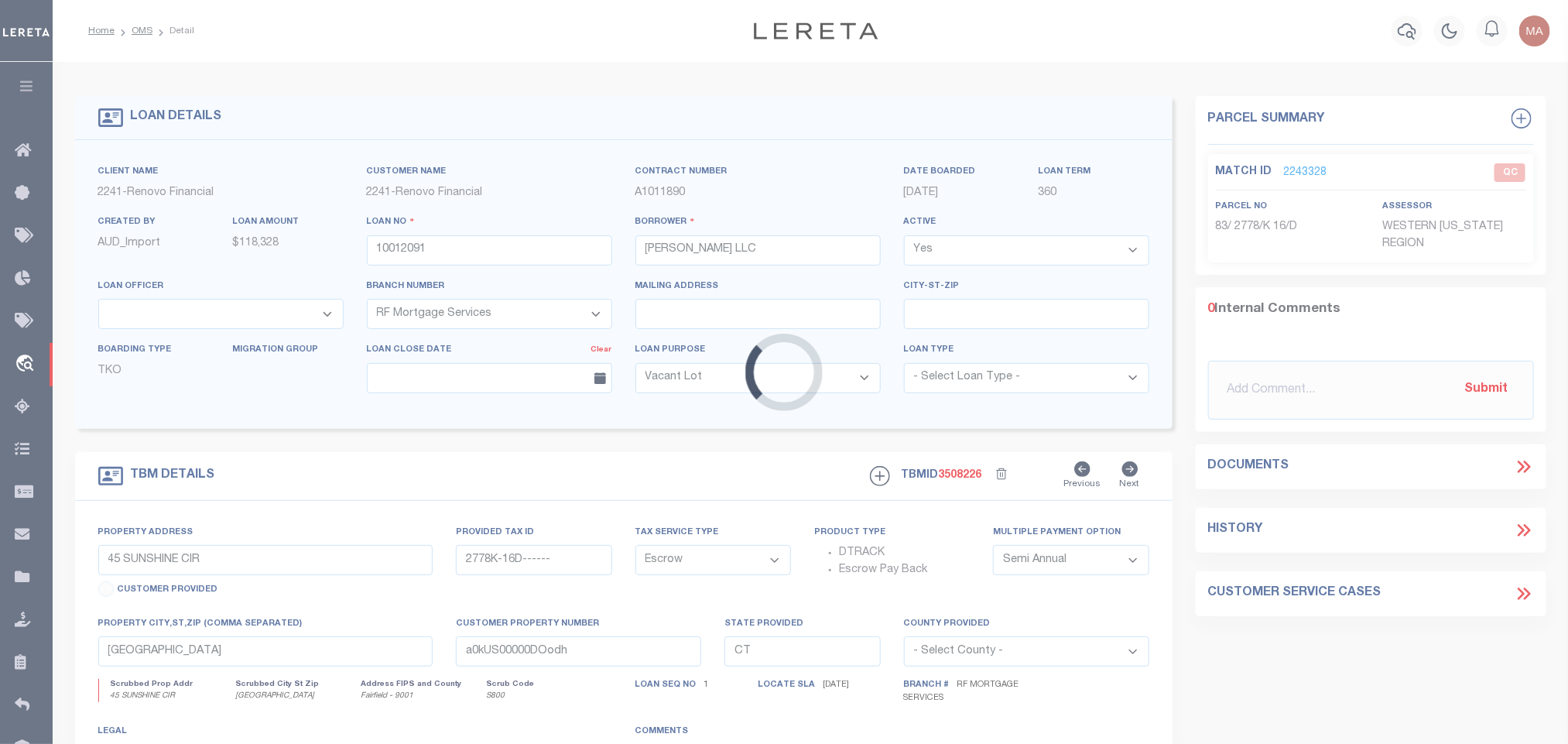
click at [391, 247] on div "Loading..." at bounding box center [784, 372] width 1568 height 744
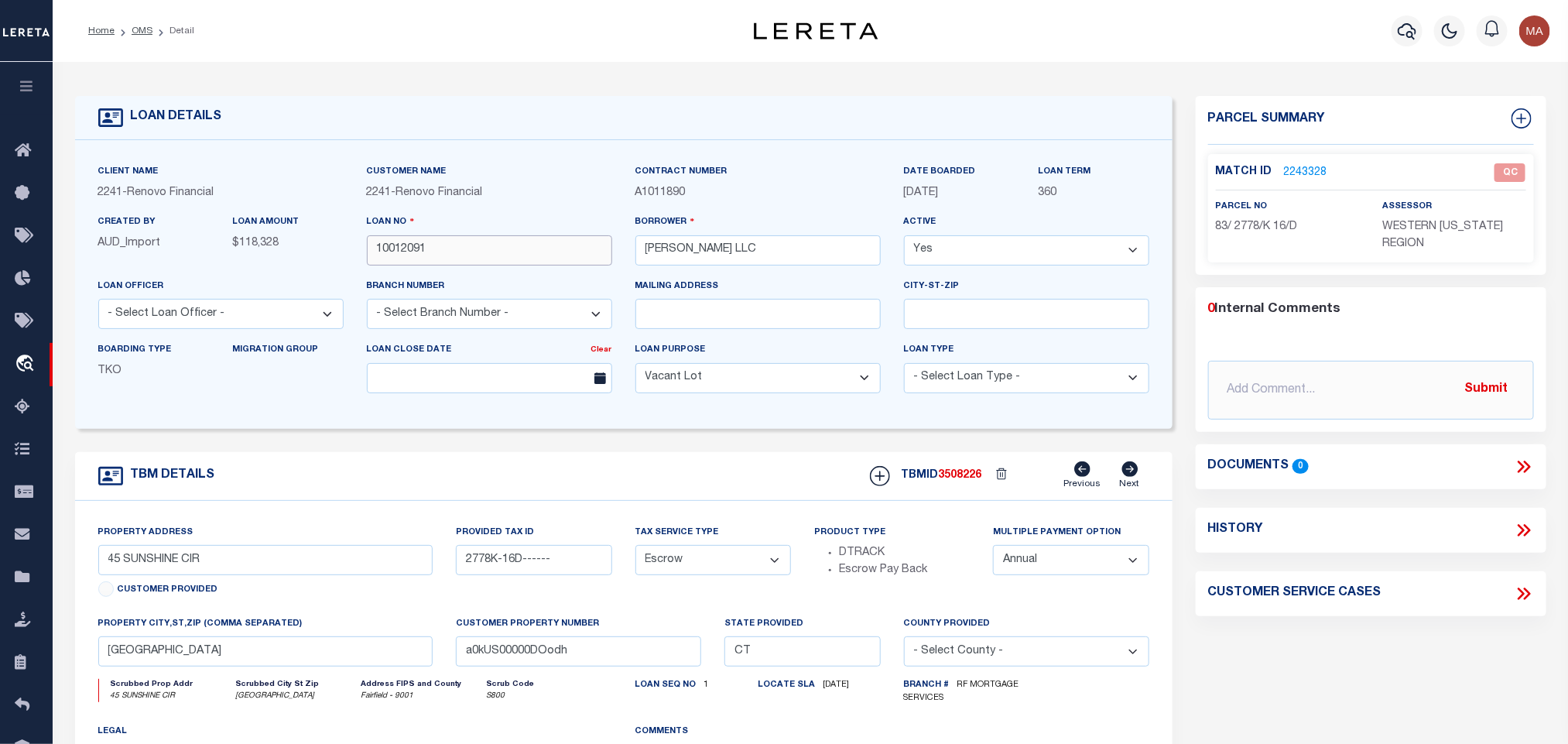
select select
click at [400, 251] on input "10012091" at bounding box center [489, 250] width 246 height 30
click at [962, 477] on span "3508226" at bounding box center [961, 475] width 43 height 11
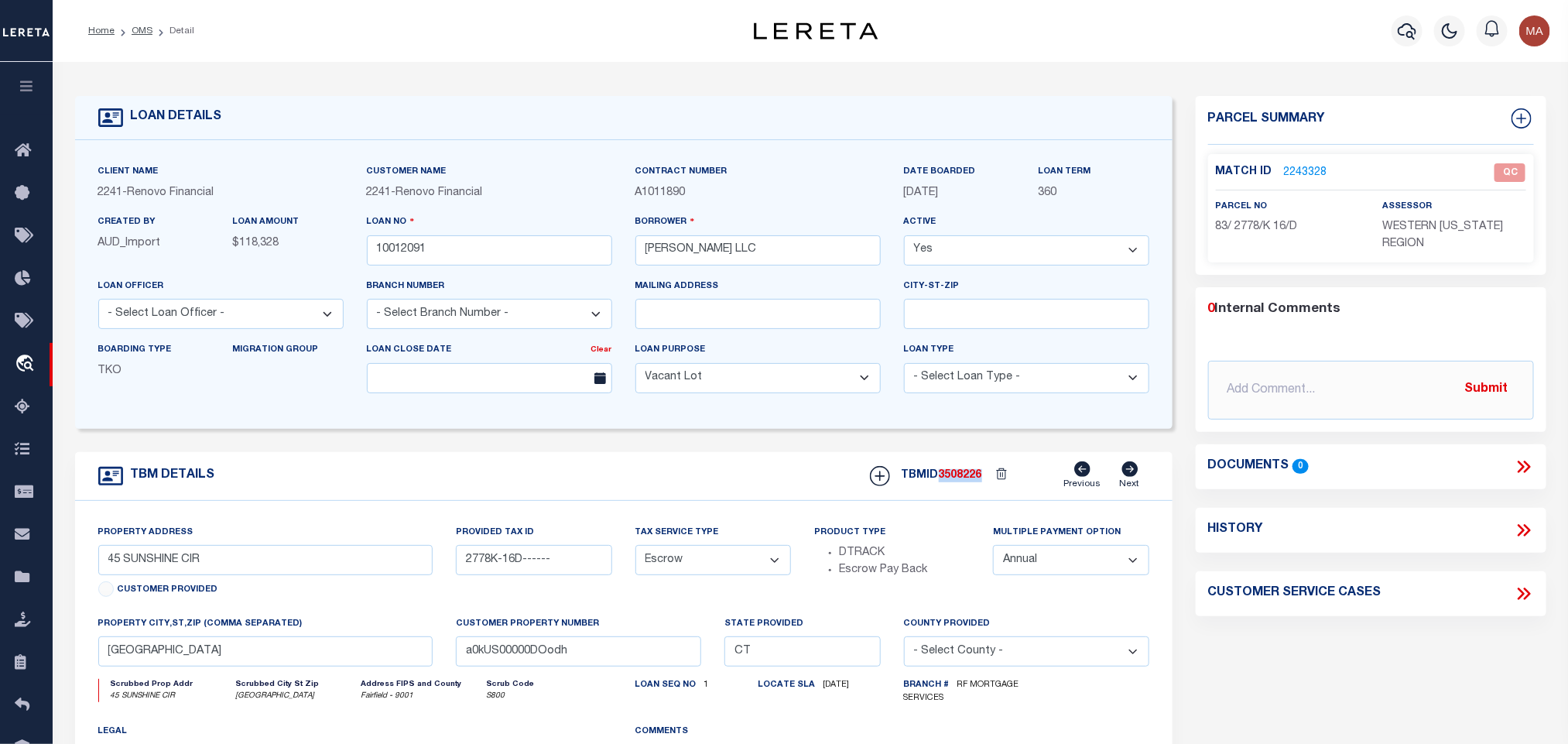
copy span "3508226"
click at [1463, 229] on span "WESTERN [US_STATE] REGION" at bounding box center [1443, 235] width 121 height 27
copy div "WESTERN [US_STATE] REGION"
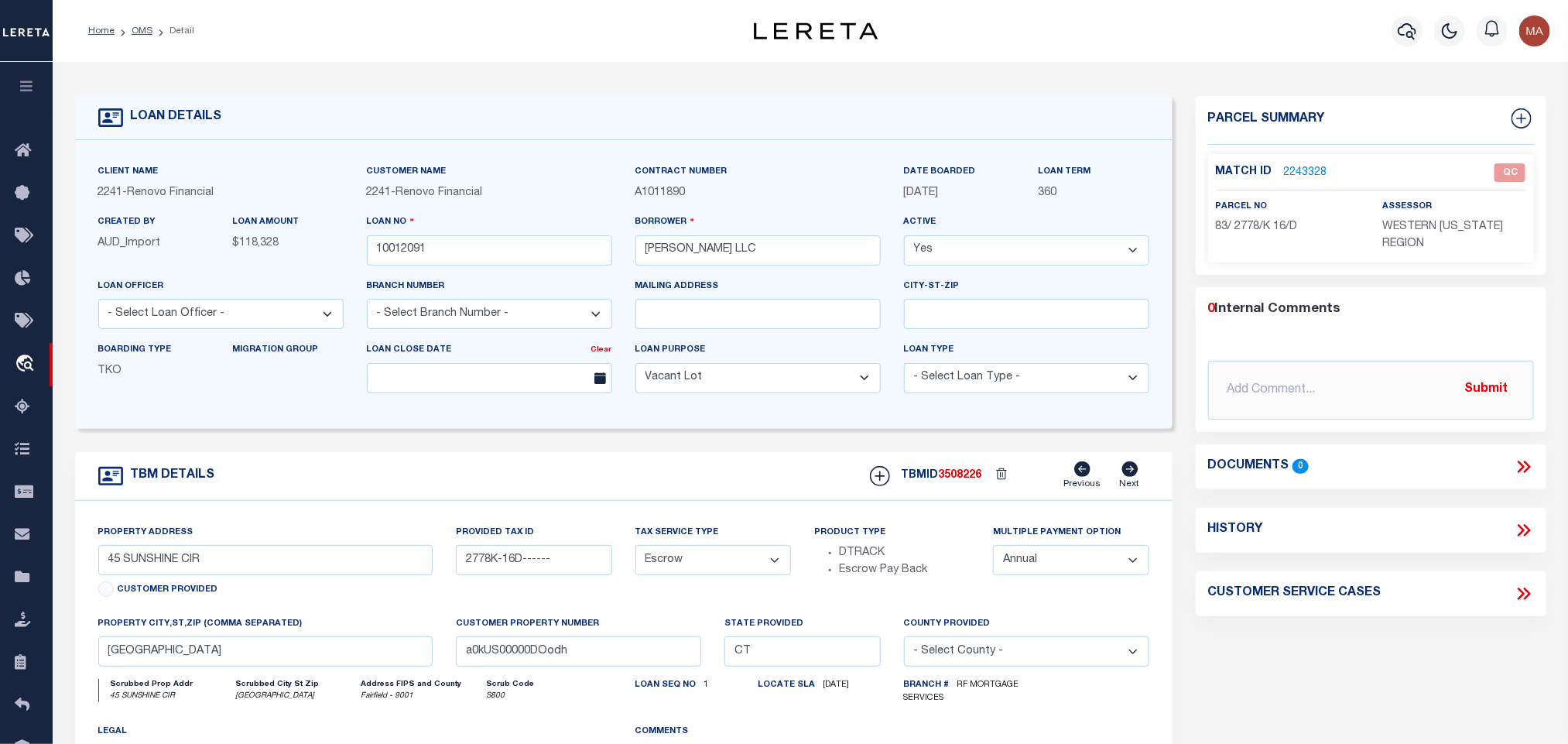
click at [1243, 211] on label "parcel no" at bounding box center [1242, 206] width 52 height 13
click at [1234, 240] on div "parcel no 83/ 2778/K 16/D" at bounding box center [1288, 226] width 167 height 55
copy div "83/ 2778/K 16/D"
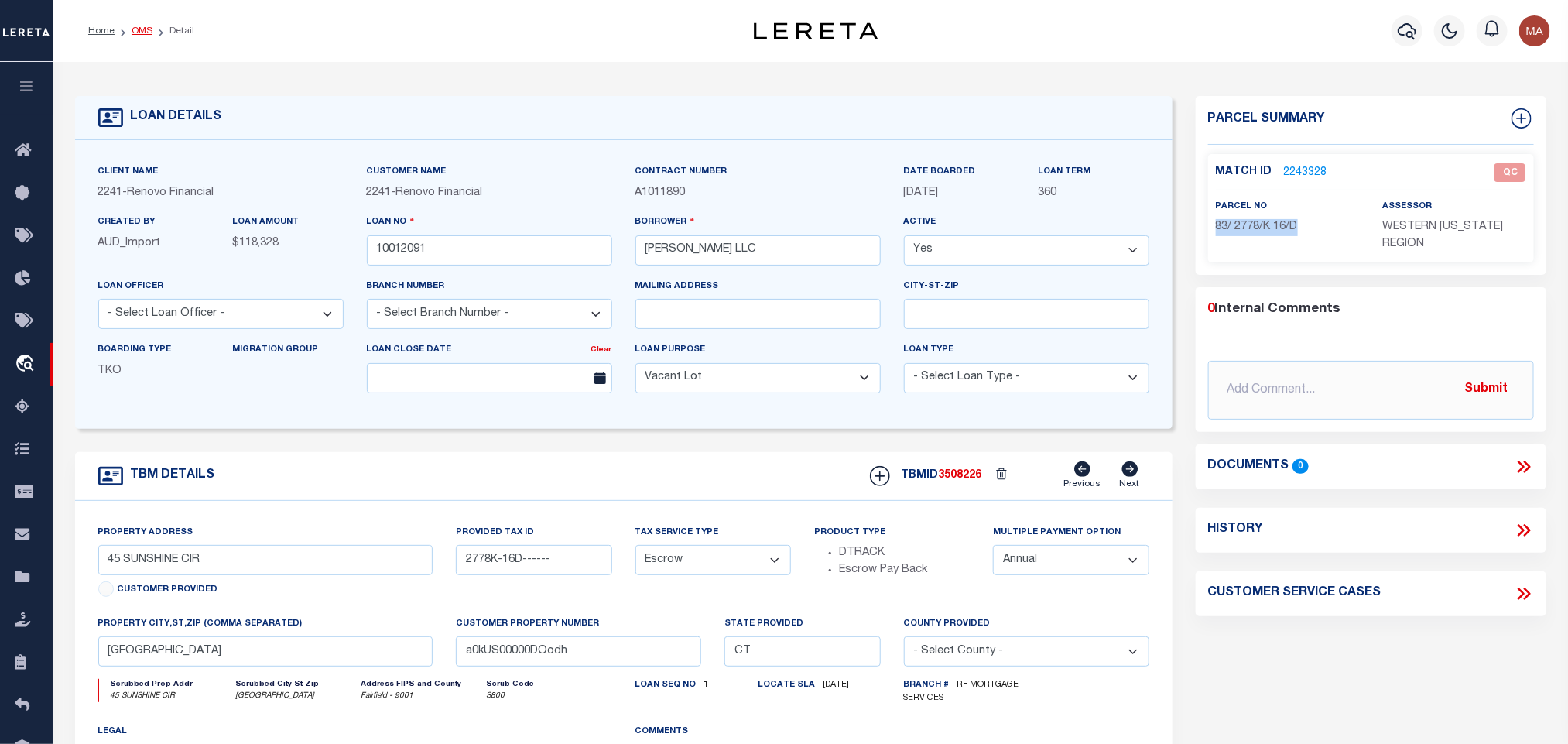
click at [145, 28] on link "OMS" at bounding box center [142, 31] width 21 height 9
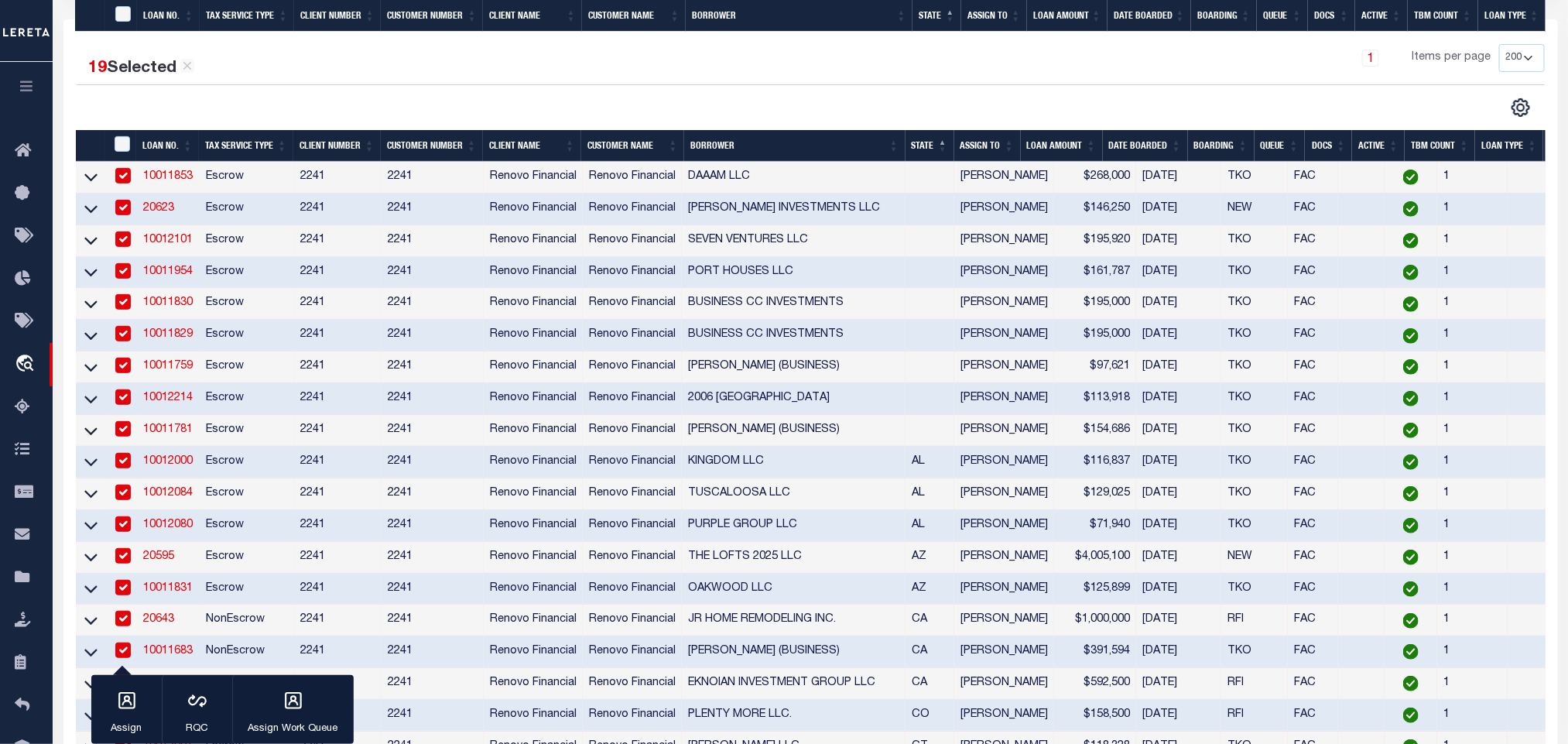
scroll to position [465, 0]
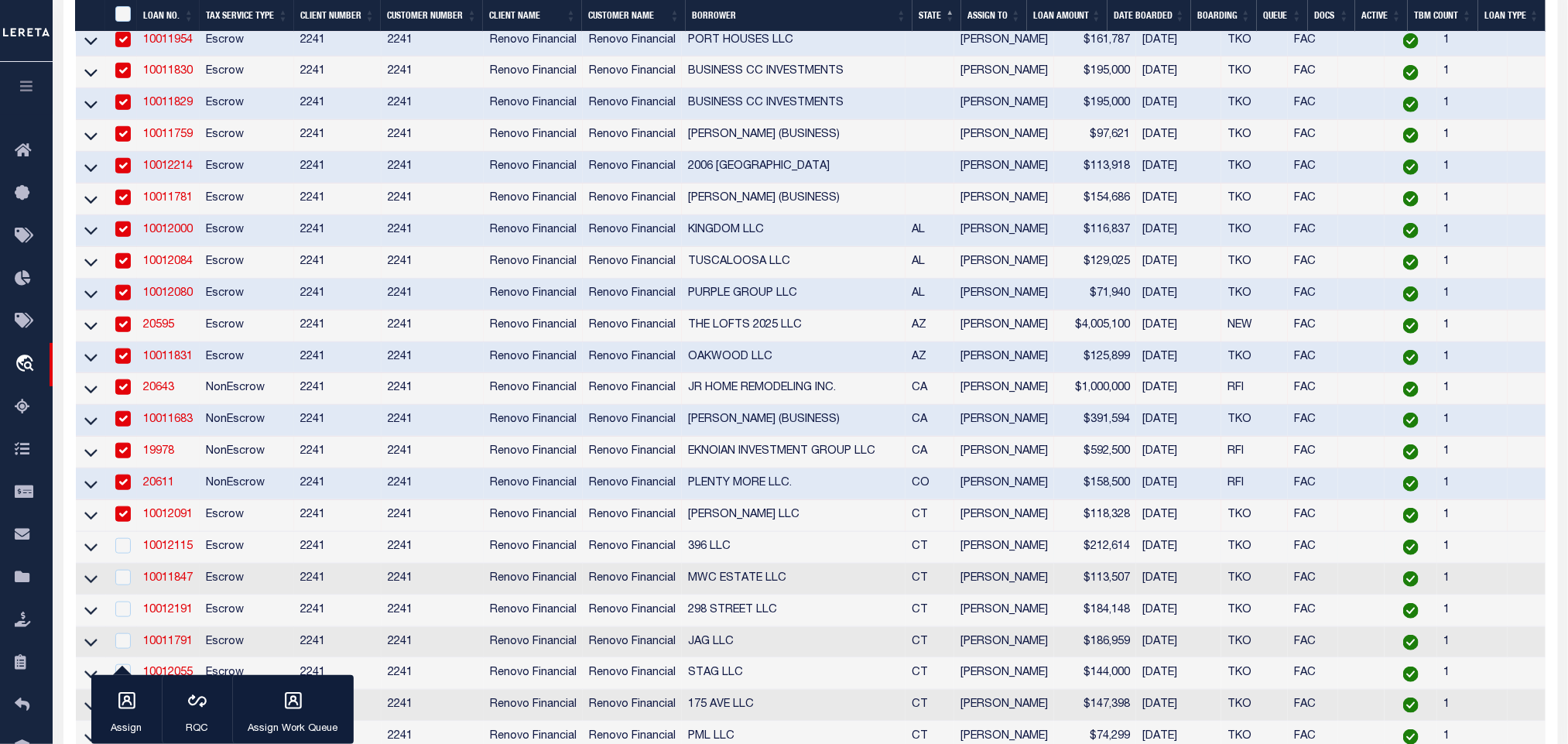
click at [167, 564] on td "10012115" at bounding box center [168, 547] width 63 height 32
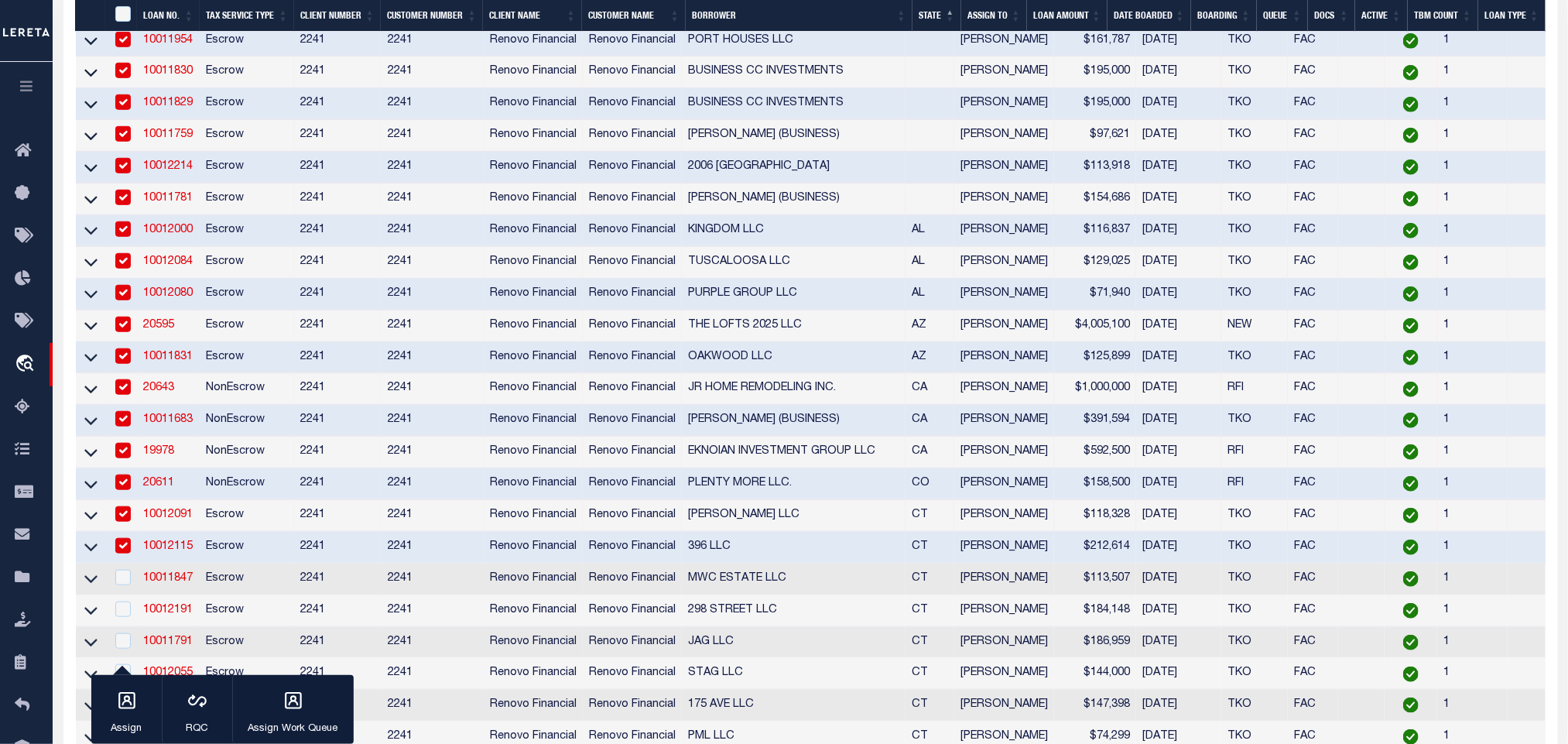
click at [200, 548] on td "Escrow" at bounding box center [247, 547] width 94 height 32
click at [173, 551] on link "10012115" at bounding box center [168, 546] width 50 height 11
checkbox input "true"
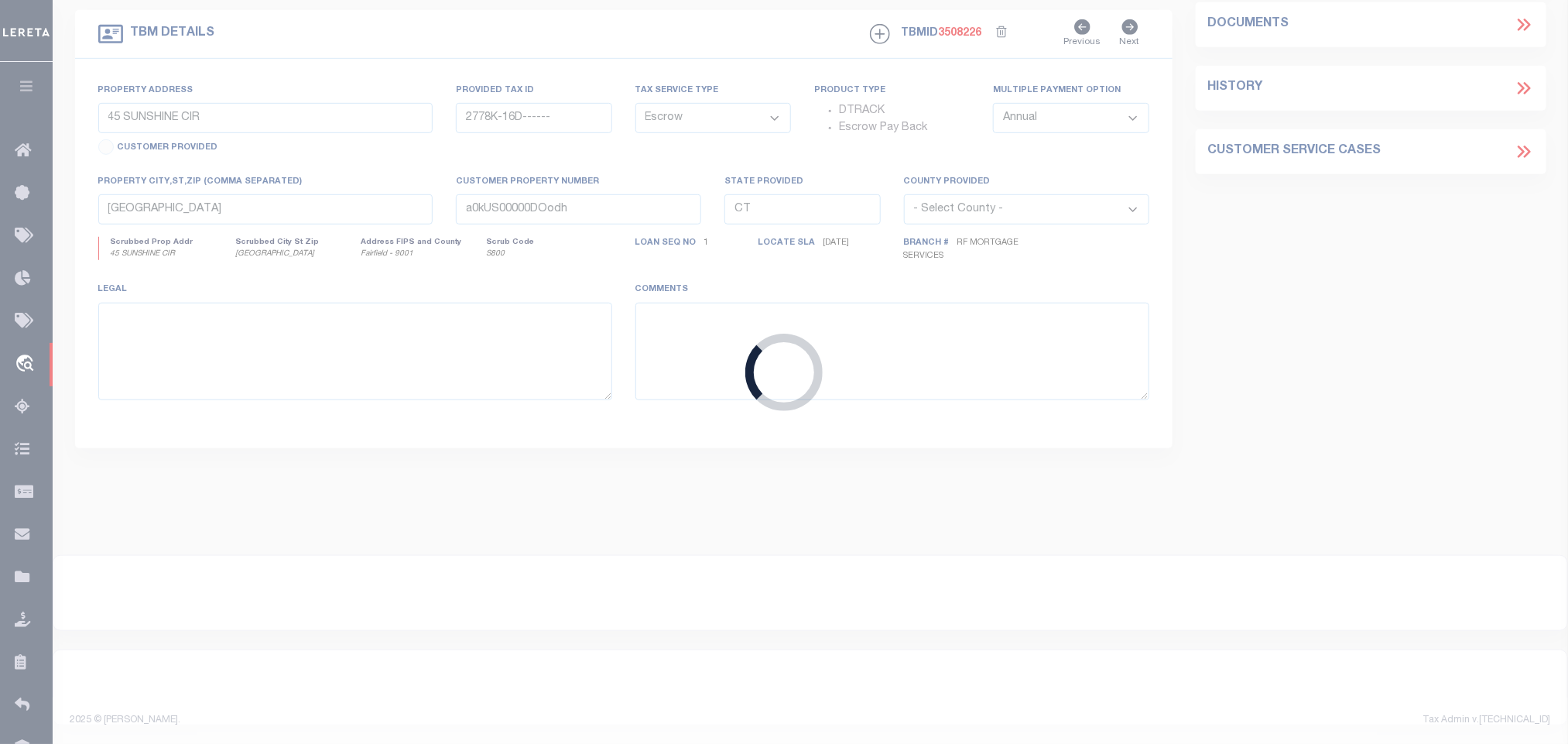
type input "10012115"
type input "396 LLC"
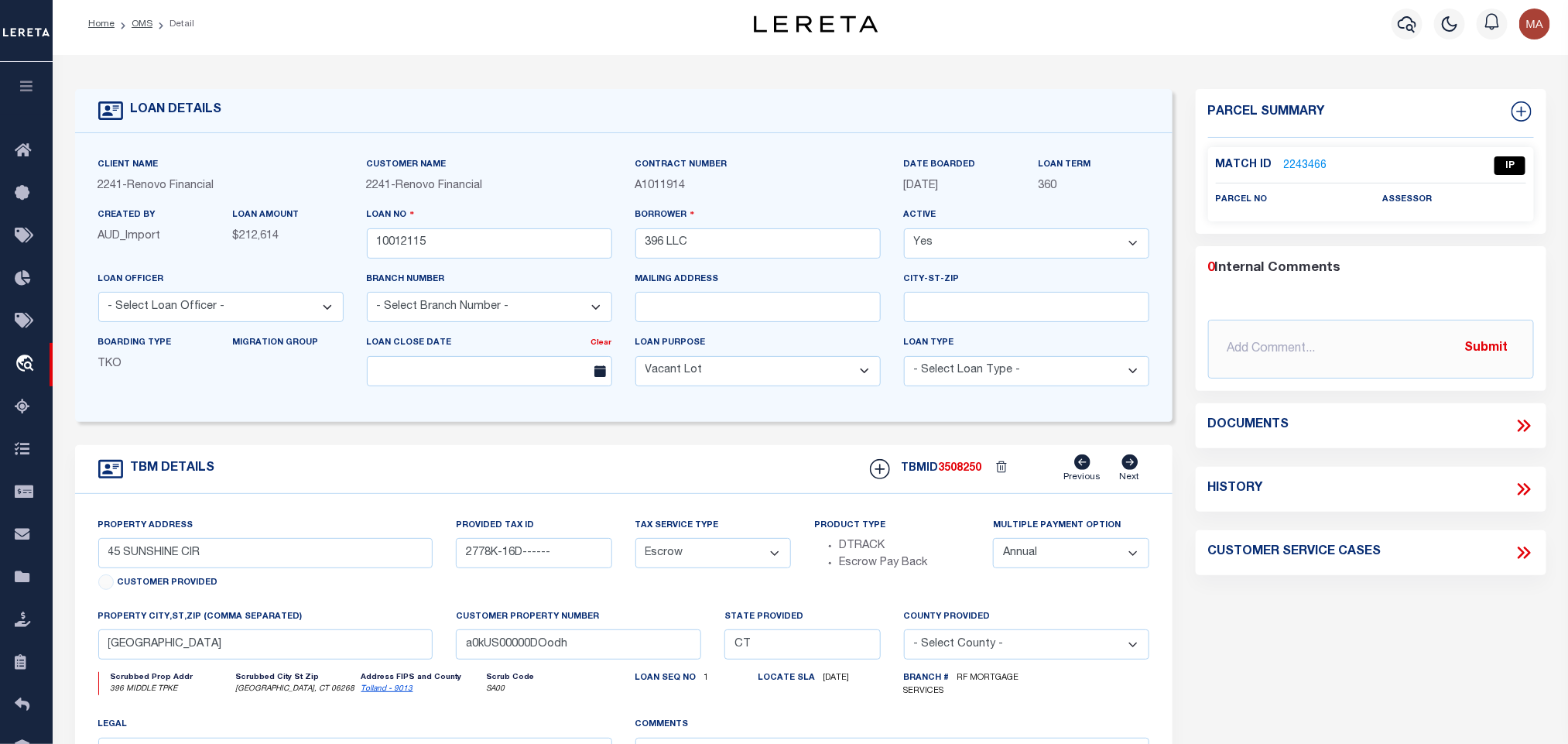
type input "396 MIDDLE TURNPIKE"
type input "0008 0019 0022"
type input "[GEOGRAPHIC_DATA], CT 06268"
type input "a0kUS00000DOpBZ"
select select
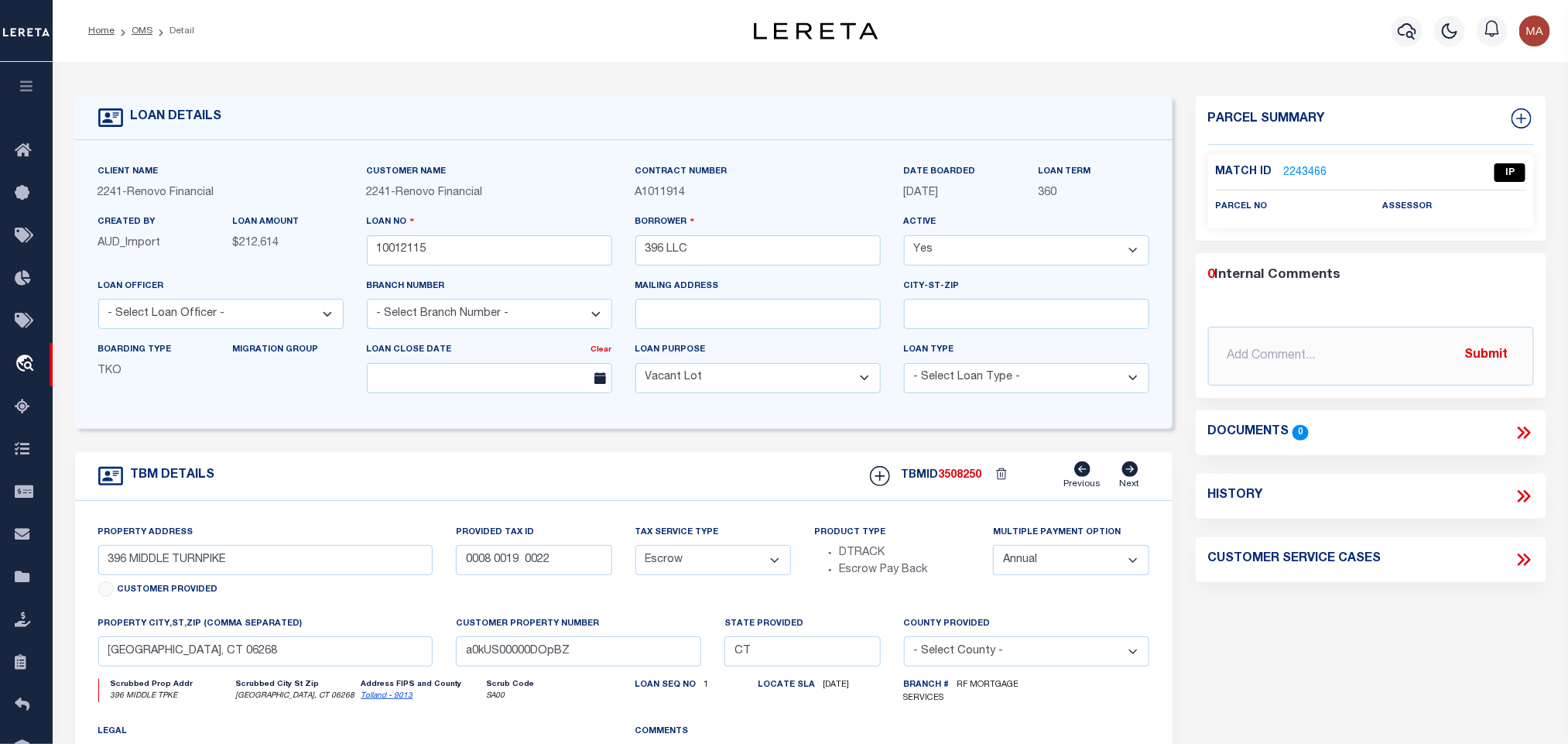
scroll to position [116, 0]
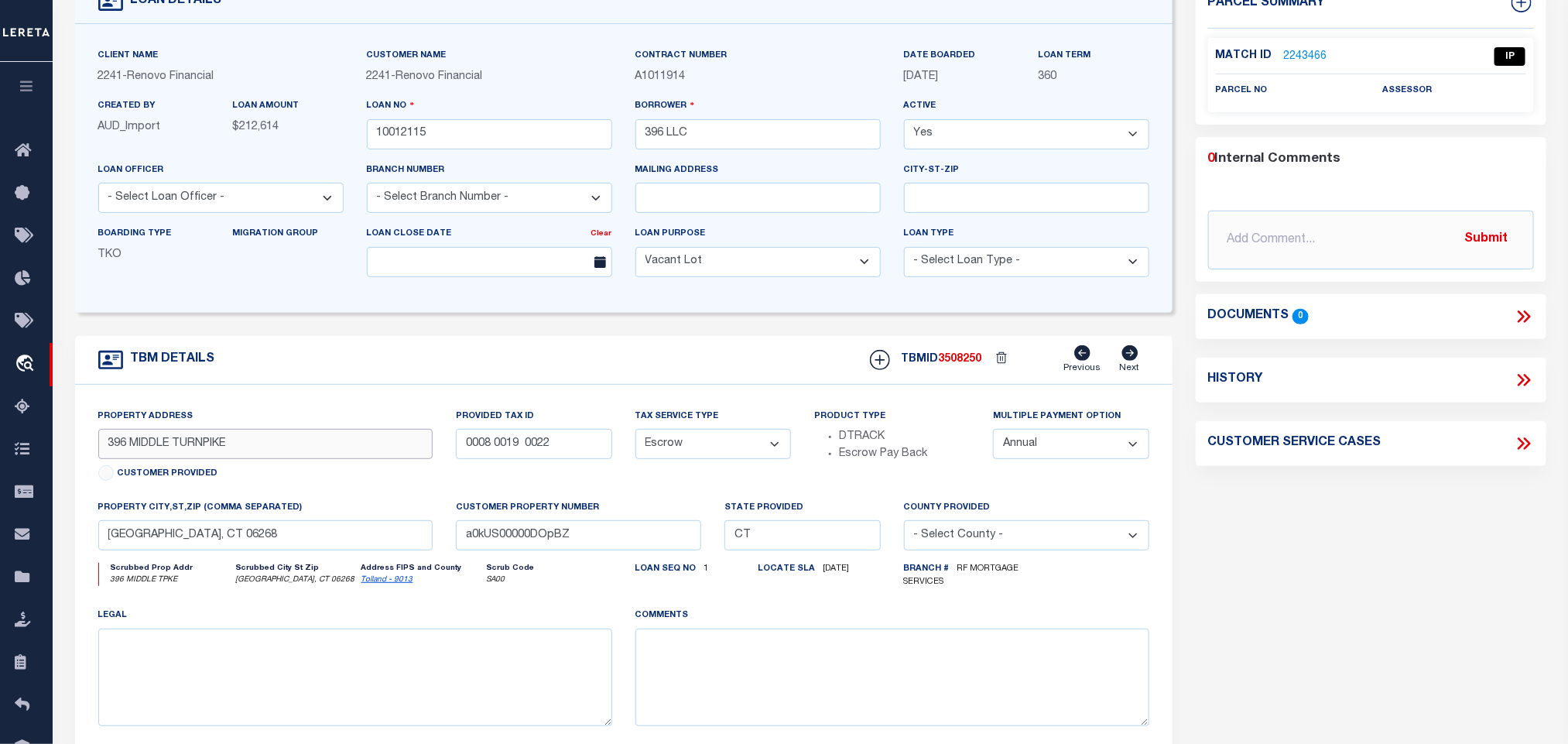
click at [135, 452] on input "396 MIDDLE TURNPIKE" at bounding box center [265, 443] width 335 height 30
drag, startPoint x: 96, startPoint y: 452, endPoint x: 167, endPoint y: 458, distance: 71.3
click at [167, 458] on div "Property Address [STREET_ADDRESS] Customer Provided" at bounding box center [265, 454] width 358 height 91
drag, startPoint x: 175, startPoint y: 453, endPoint x: 82, endPoint y: 448, distance: 93.1
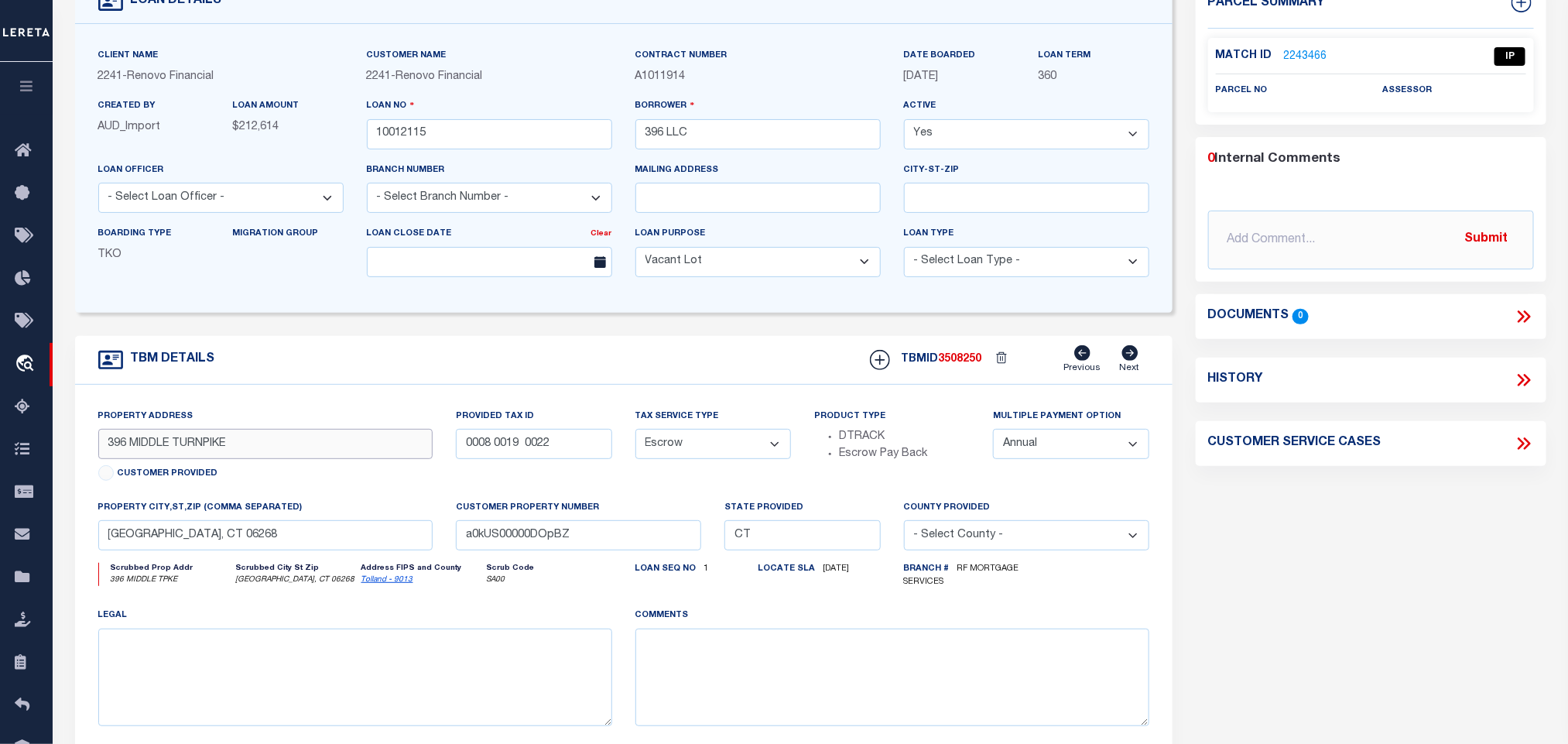
click at [82, 448] on div "Property Address [STREET_ADDRESS] Customer Provided Provided Tax ID 0008 0019 0…" at bounding box center [623, 579] width 1097 height 389
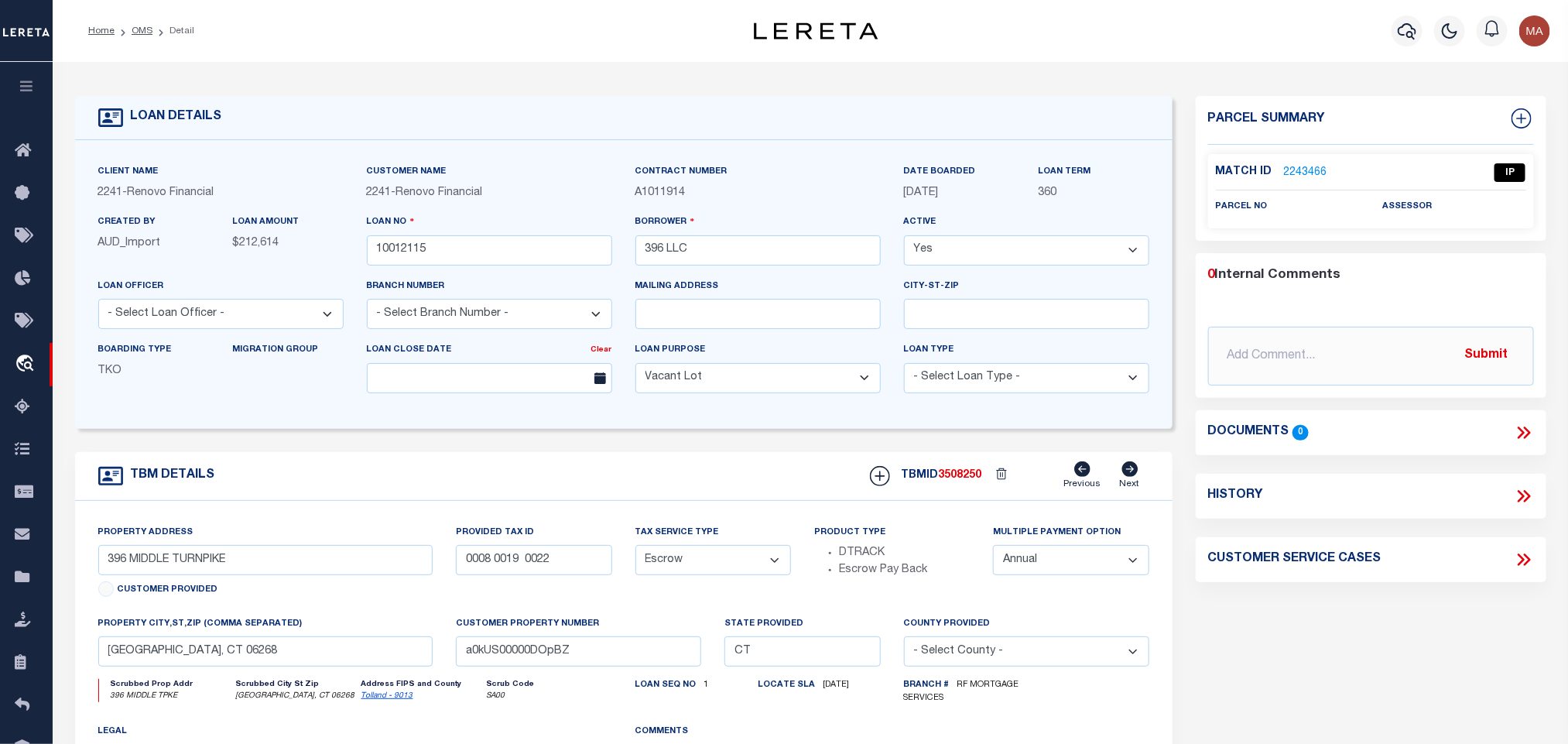
click at [1317, 172] on link "2243466" at bounding box center [1306, 173] width 43 height 16
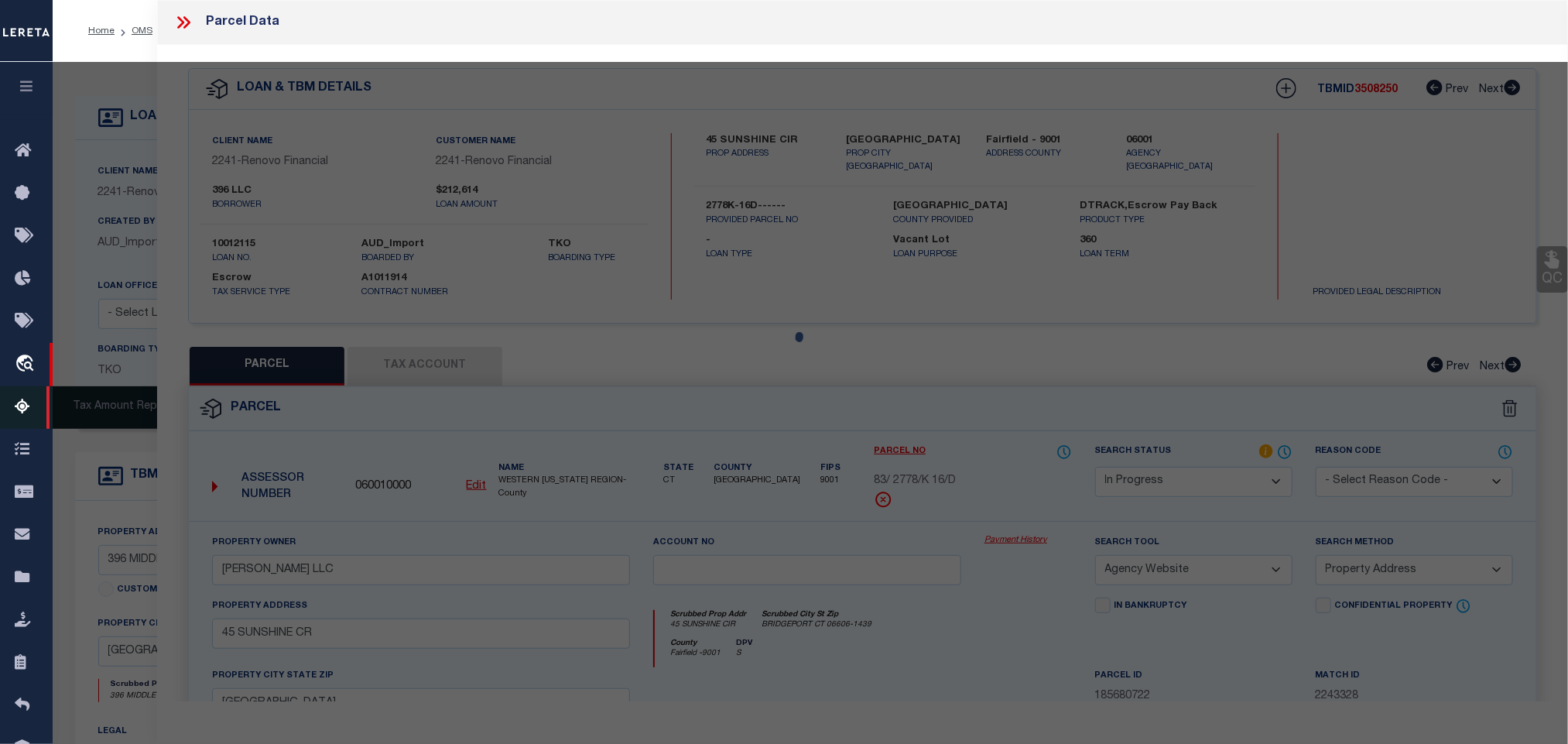
select select "AS"
select select
checkbox input "false"
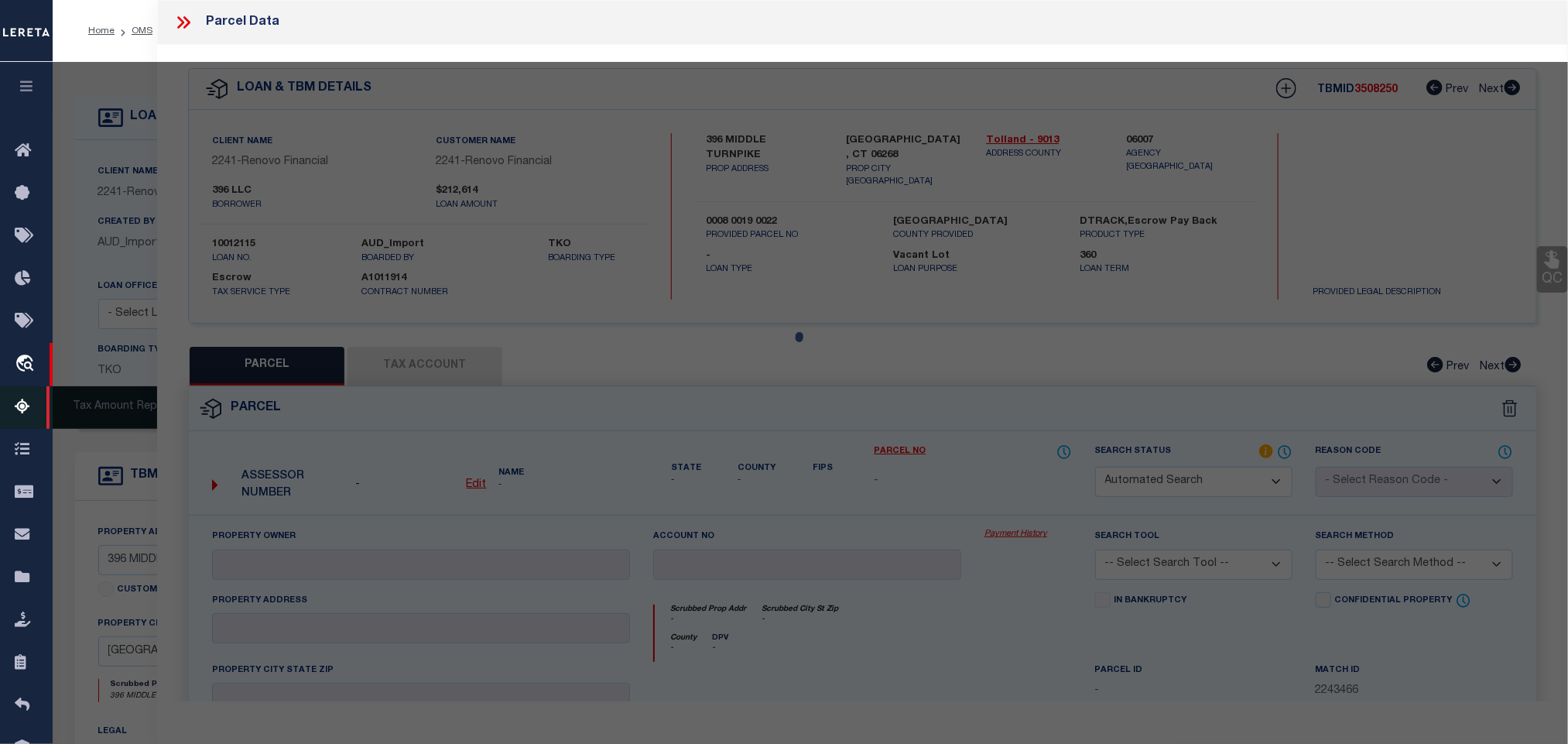
select select "IP"
checkbox input "false"
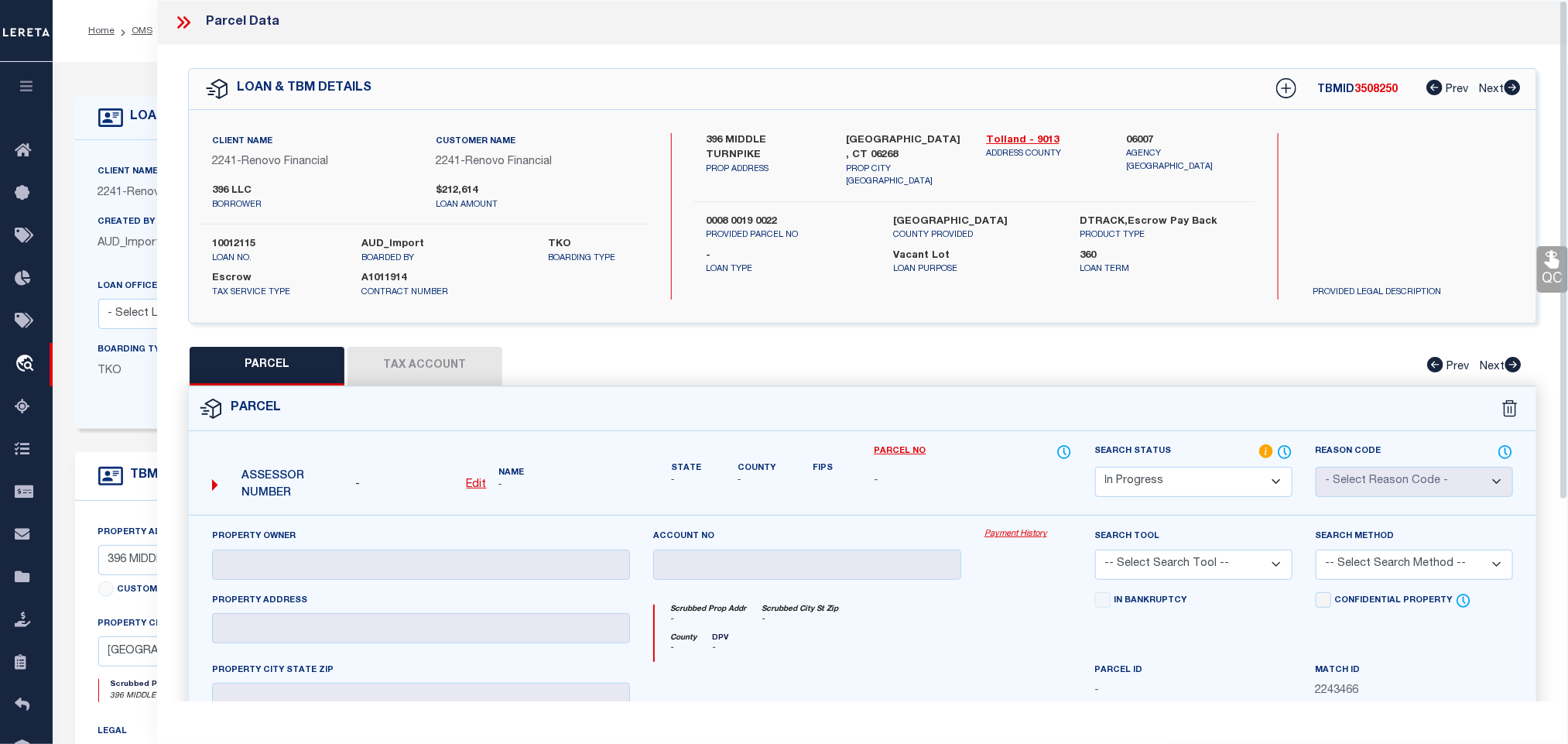
click at [483, 486] on u "Edit" at bounding box center [477, 485] width 20 height 11
select select "IP"
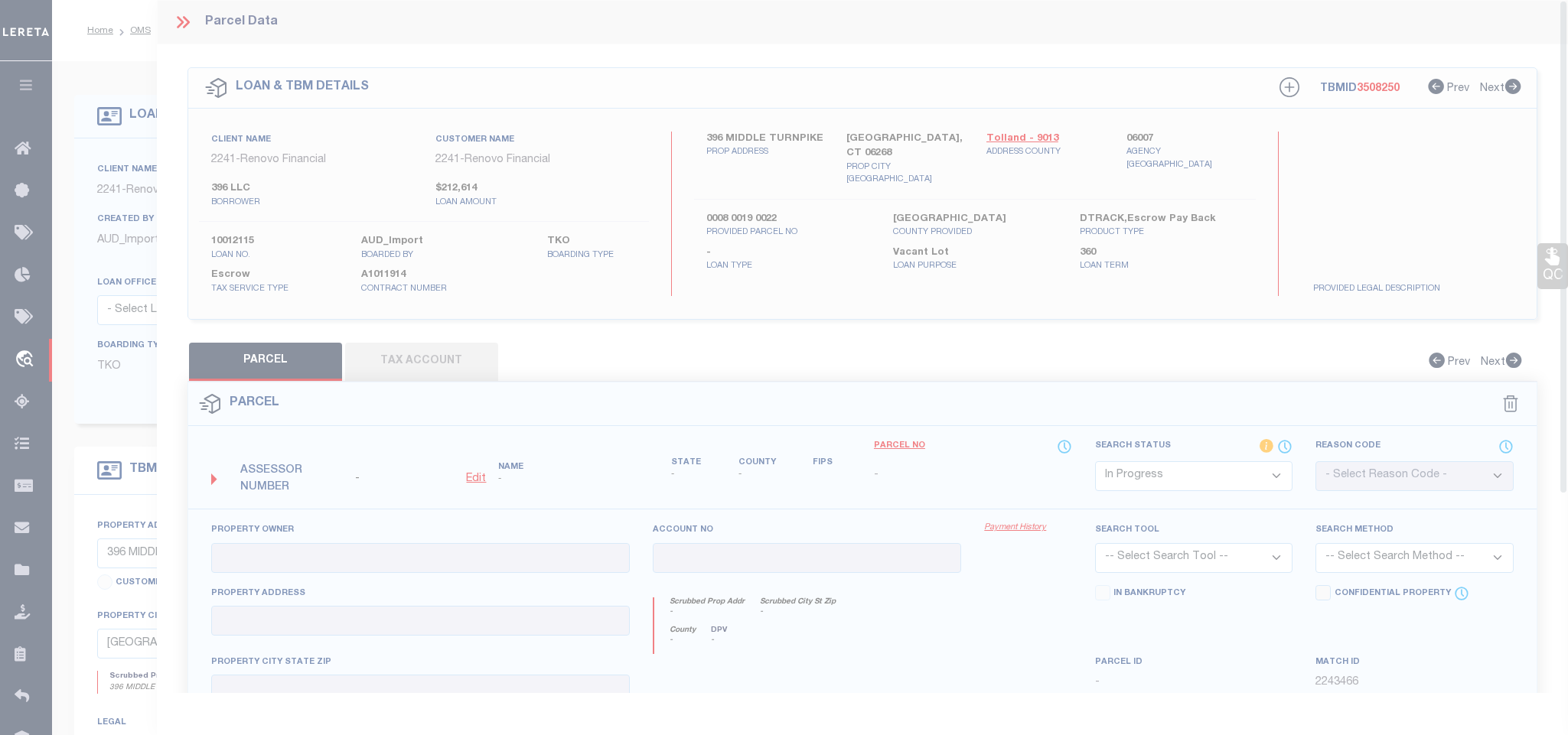
type textarea "-"
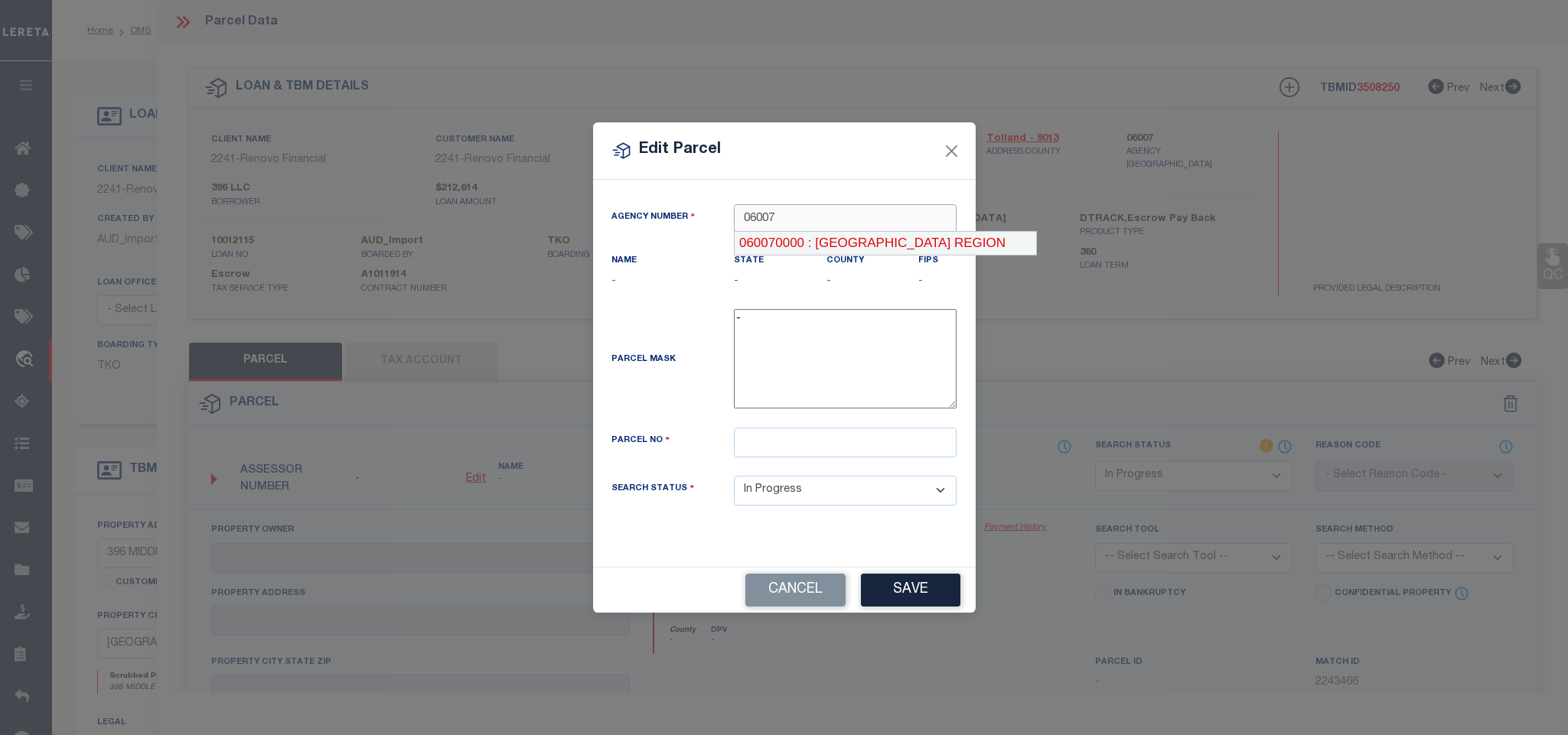
type input "06007"
click at [843, 257] on label "County" at bounding box center [846, 261] width 37 height 13
click at [784, 212] on input "text" at bounding box center [846, 219] width 222 height 30
click at [843, 237] on div "060070000 : [GEOGRAPHIC_DATA] REGION" at bounding box center [885, 243] width 303 height 25
type input "060070000"
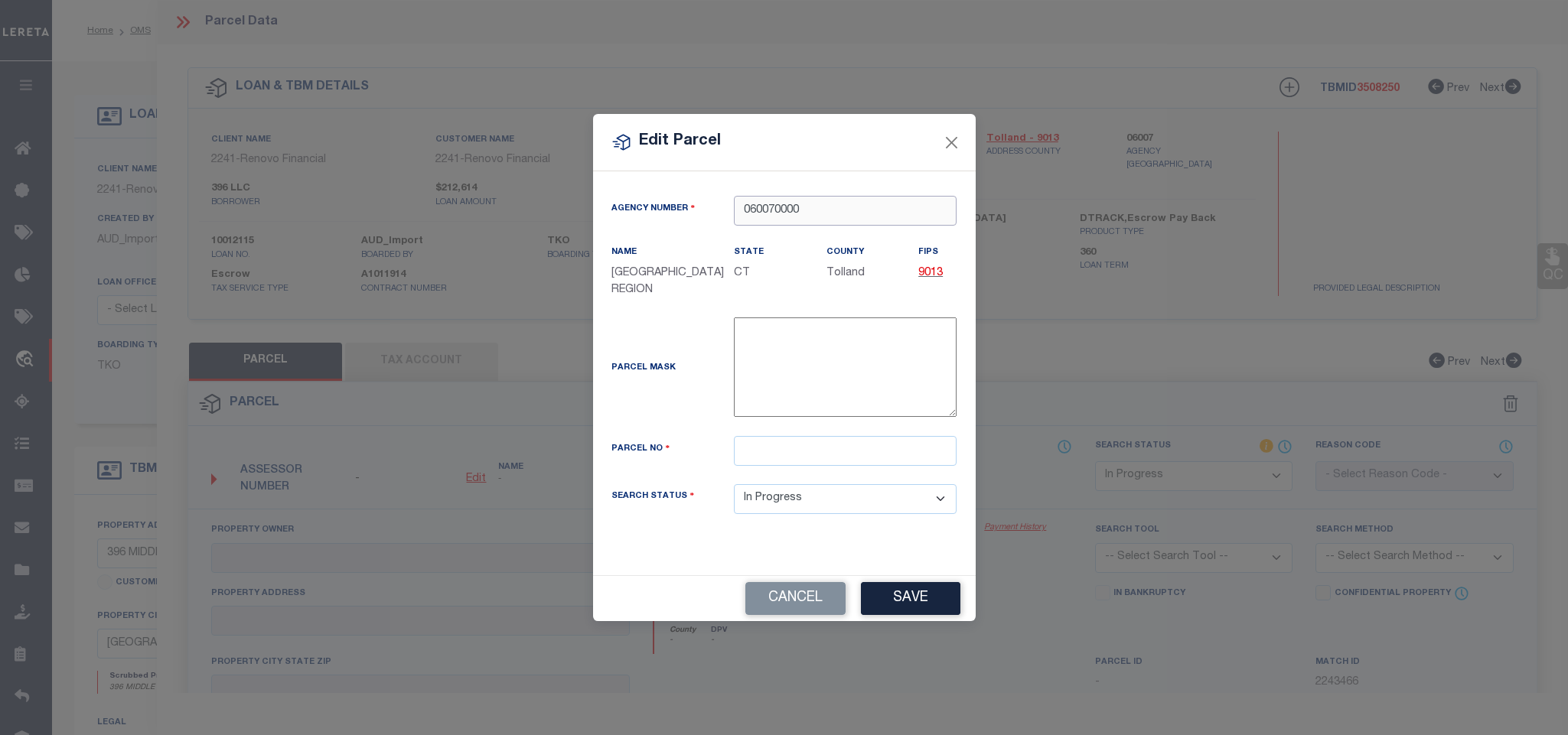
type input "060070000"
click at [861, 436] on div "Parcel Mask -" at bounding box center [784, 377] width 369 height 119
click at [884, 485] on div "Parcel No" at bounding box center [784, 460] width 369 height 48
click at [891, 446] on div "Agency Number 060070000 Name [GEOGRAPHIC_DATA] REGION State CT County FIPS 9013…" at bounding box center [784, 367] width 369 height 342
click at [894, 460] on input "text" at bounding box center [846, 451] width 222 height 30
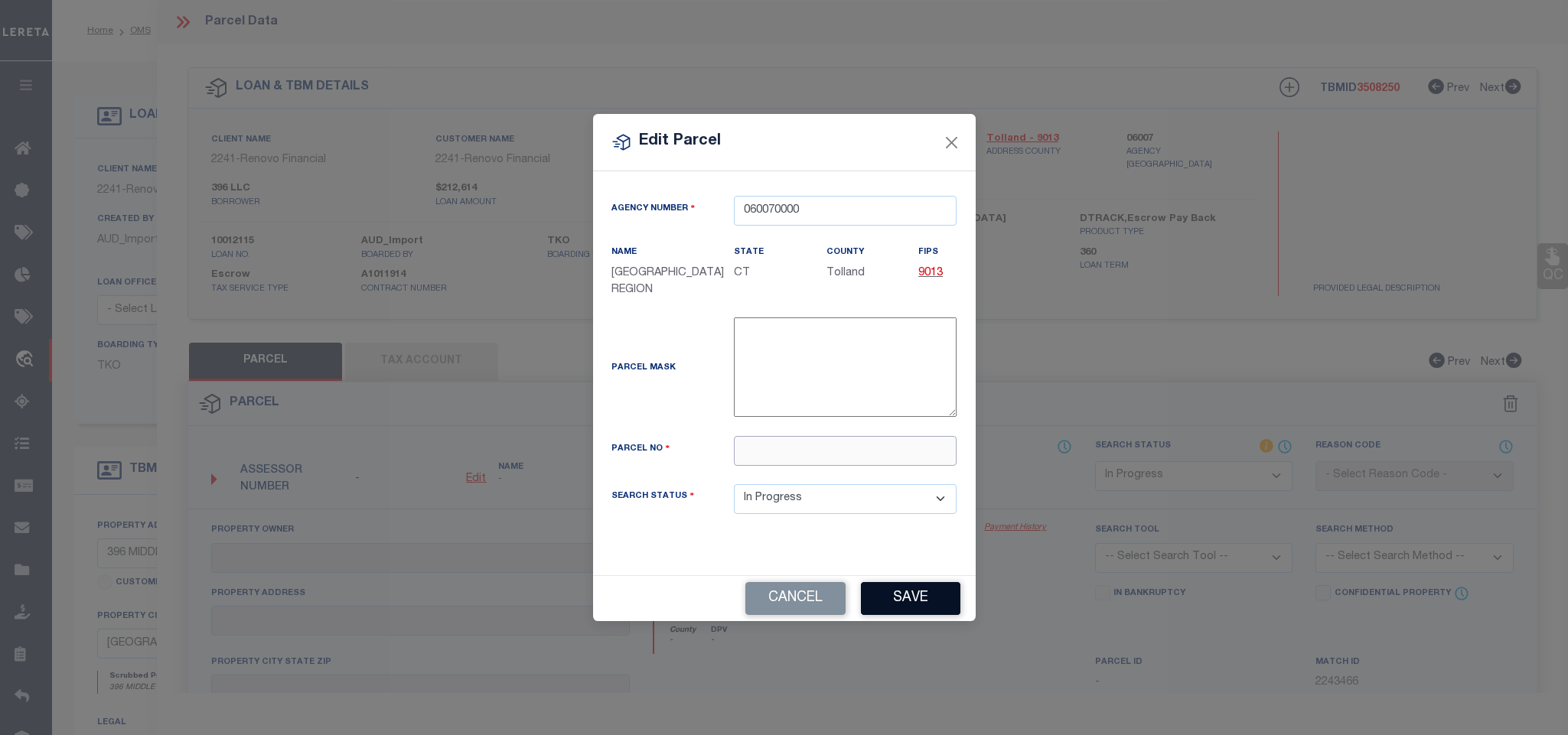
paste input "8/ 19/ 22/ /"
type input "8/ 19/ 22/ /"
click at [913, 609] on button "Save" at bounding box center [910, 598] width 99 height 33
select select "IP"
checkbox input "false"
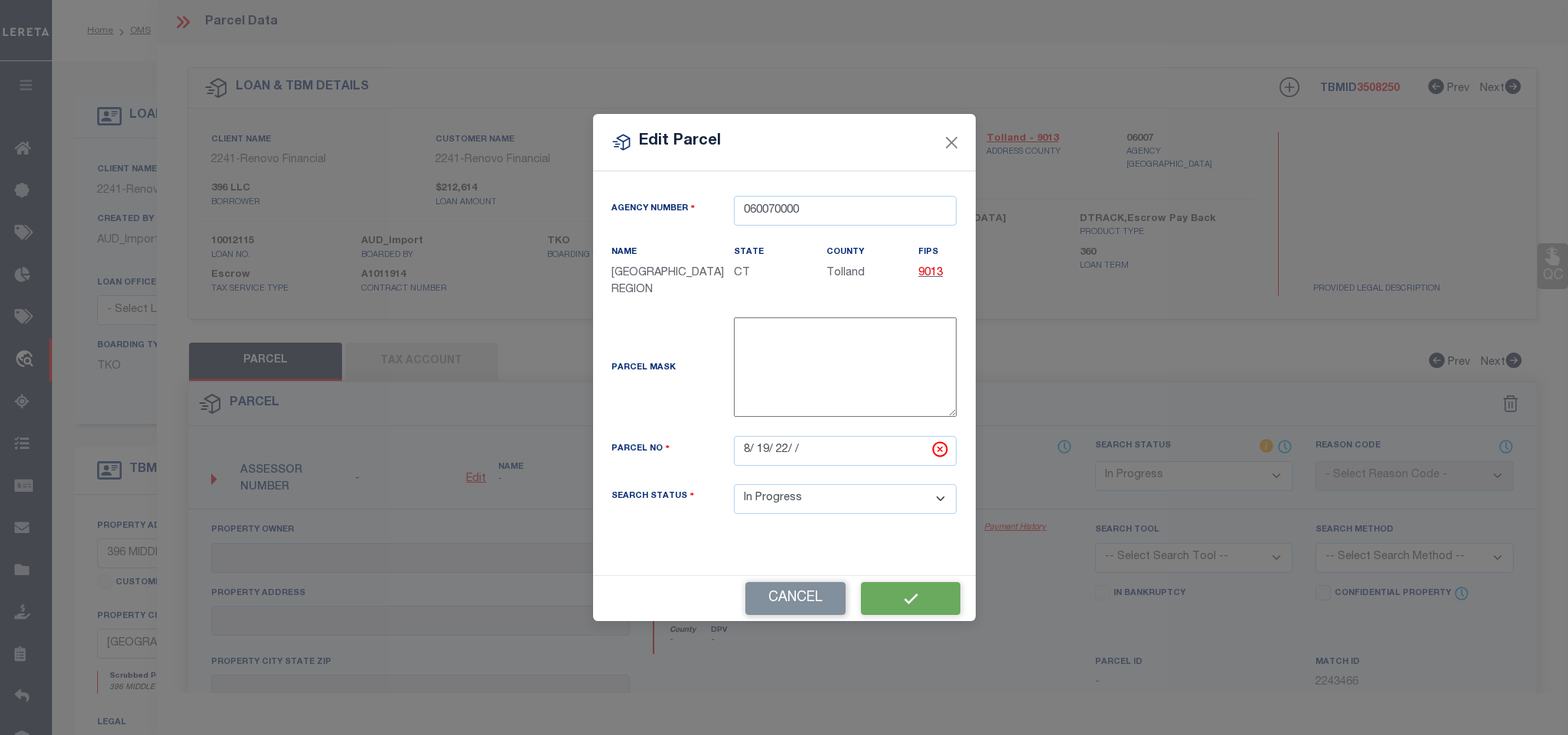
checkbox input "false"
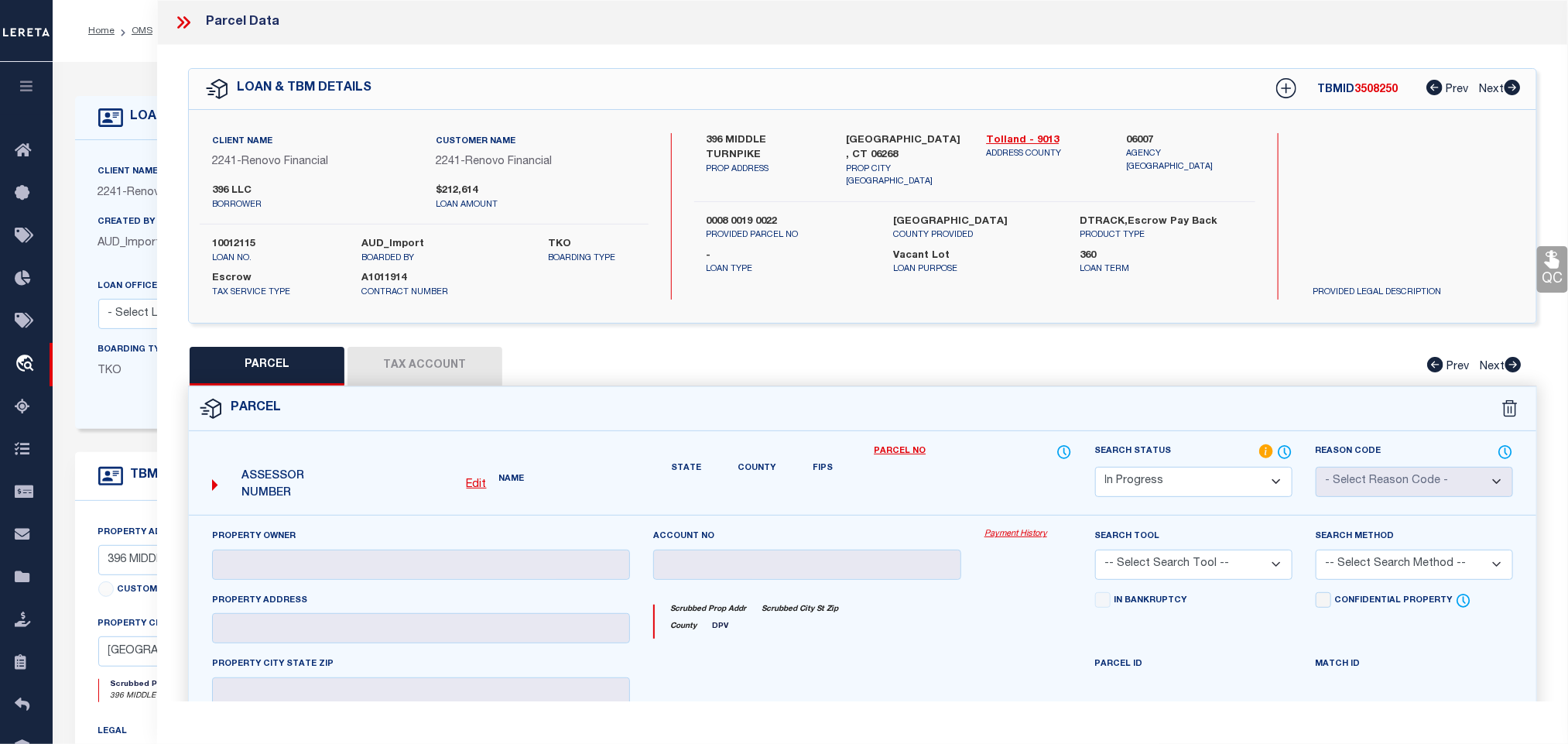
checkbox input "false"
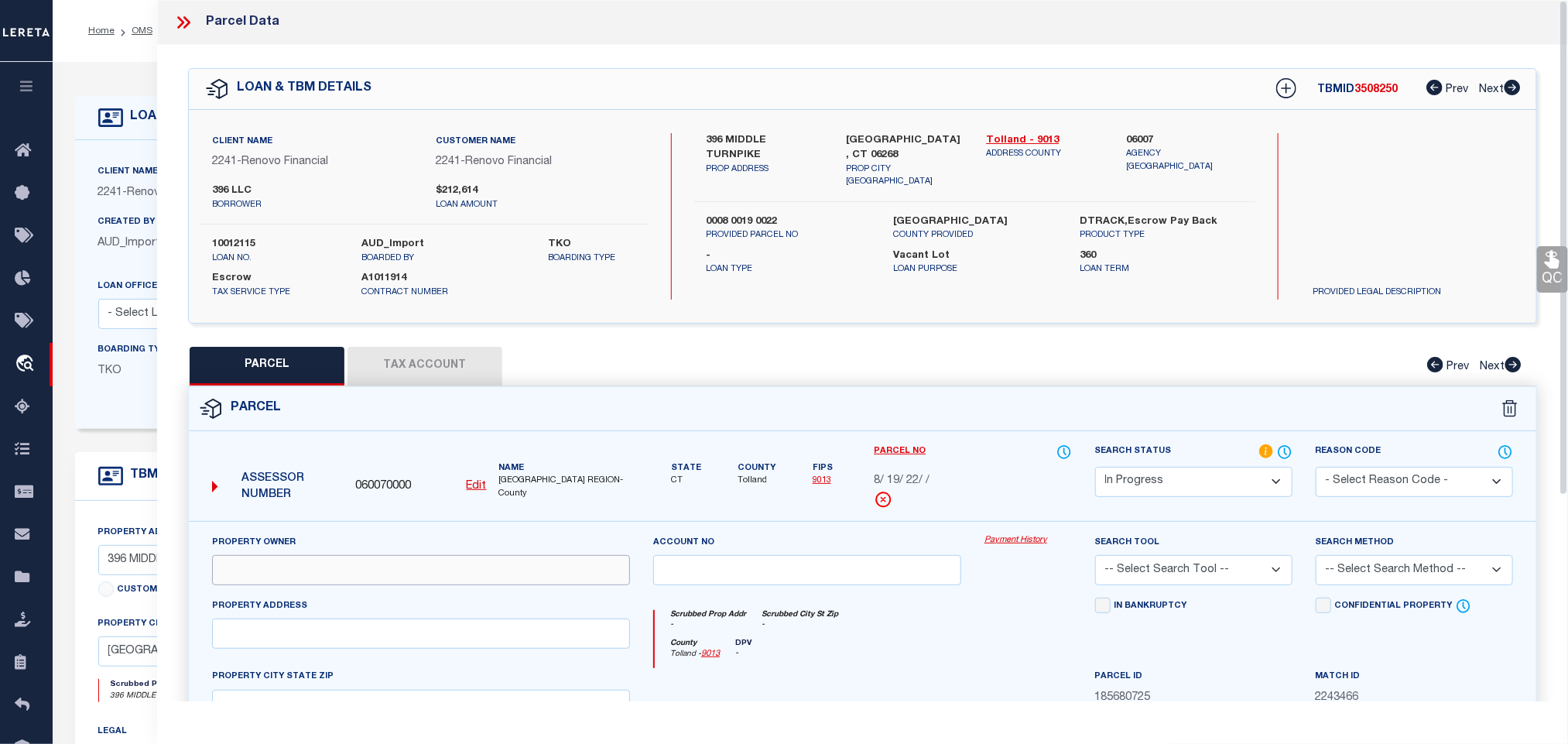
click at [379, 570] on input "text" at bounding box center [421, 570] width 418 height 30
paste input "UCM [US_STATE] LLC"
type input "UCM [US_STATE] LLC"
click at [917, 125] on div "Client Name 2241 - Renovo Financial Customer Name 2241 - Renovo Financial 396 L…" at bounding box center [862, 216] width 1347 height 213
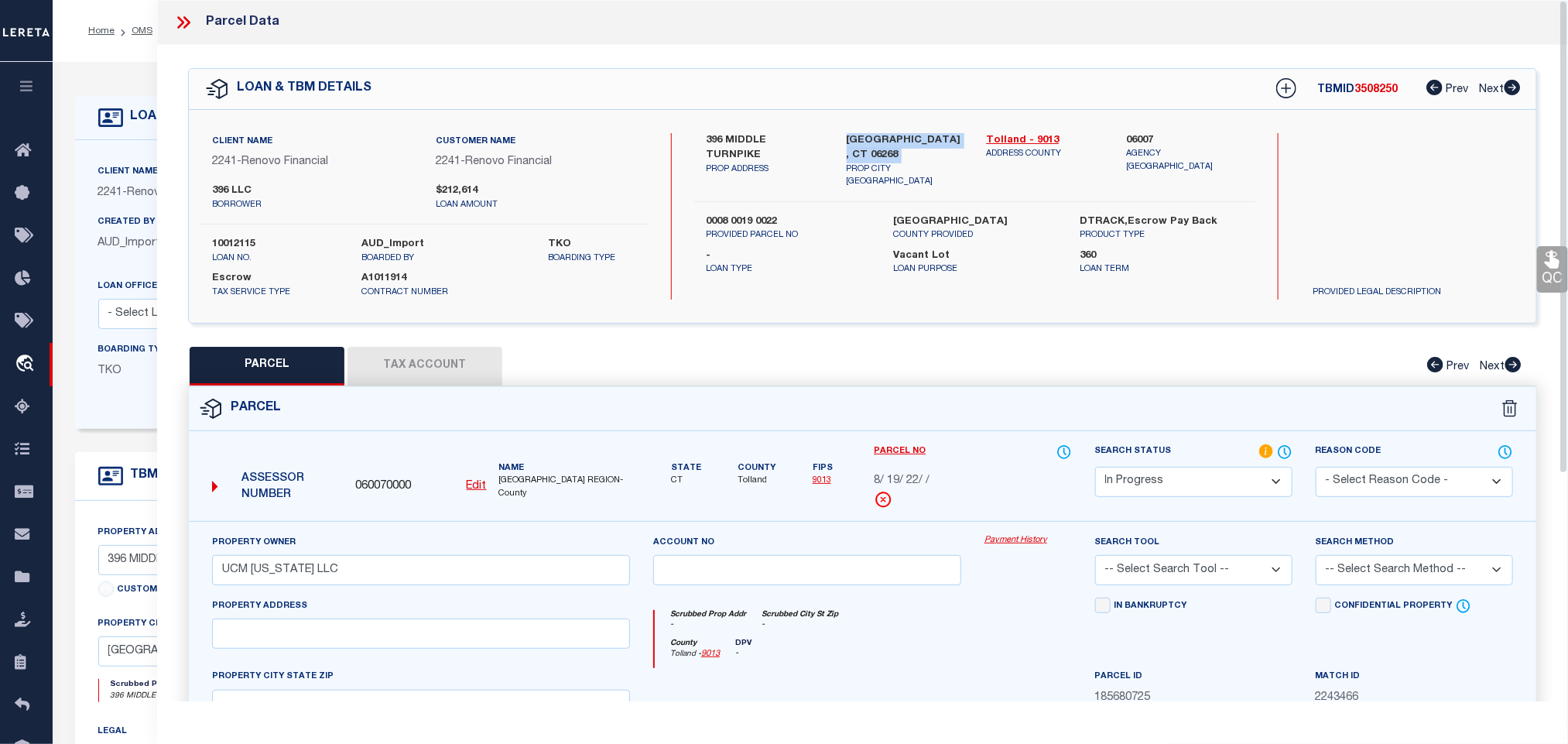
click at [917, 125] on div "Client Name 2241 - Renovo Financial Customer Name 2241 - Renovo Financial 396 L…" at bounding box center [862, 216] width 1347 height 213
copy div "[GEOGRAPHIC_DATA], CT 06268"
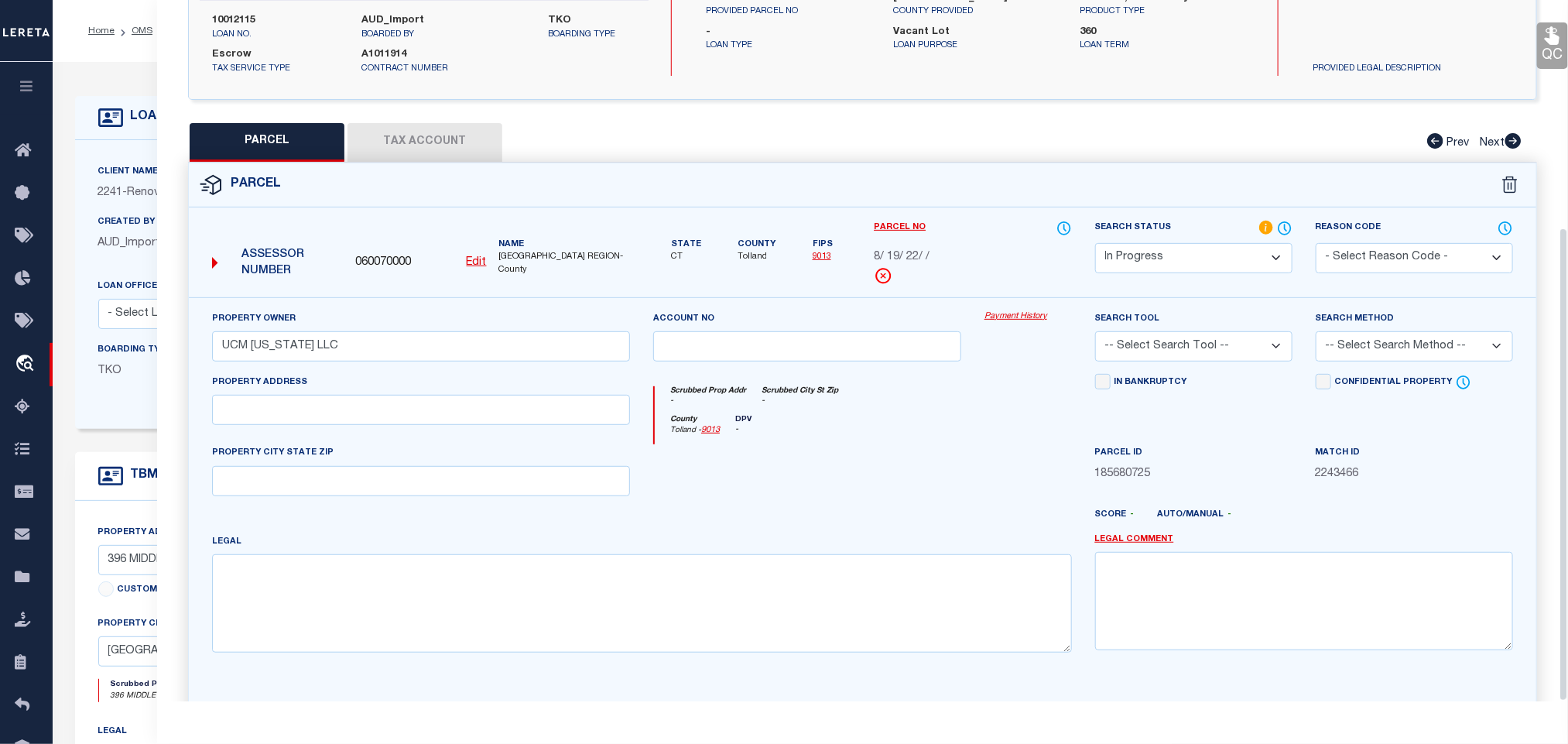
scroll to position [337, 0]
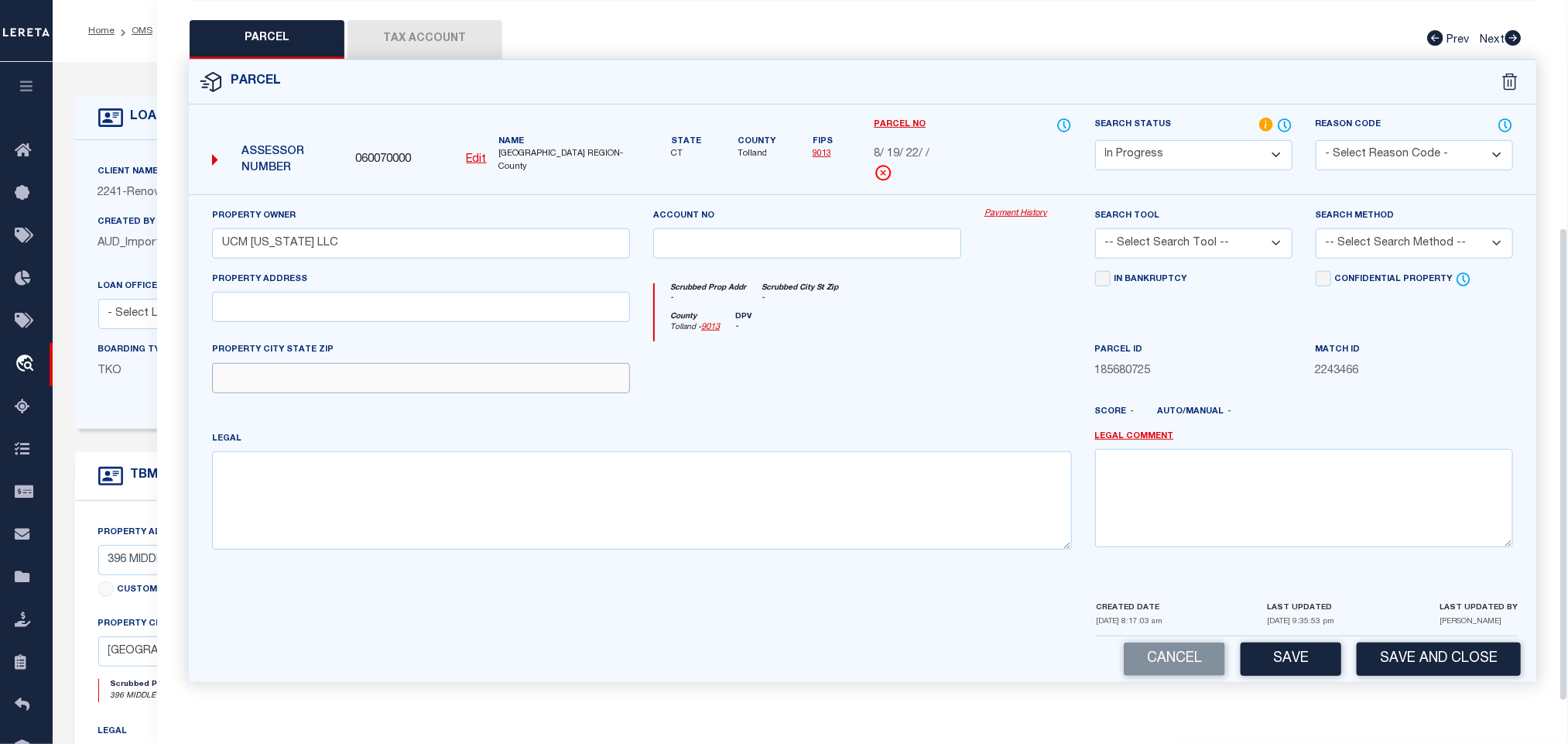
drag, startPoint x: 479, startPoint y: 386, endPoint x: 237, endPoint y: 428, distance: 245.6
click at [479, 386] on input "text" at bounding box center [421, 378] width 418 height 30
paste input "[GEOGRAPHIC_DATA], CT 06268"
type input "[GEOGRAPHIC_DATA], CT 06268"
click at [421, 295] on input "text" at bounding box center [421, 307] width 418 height 30
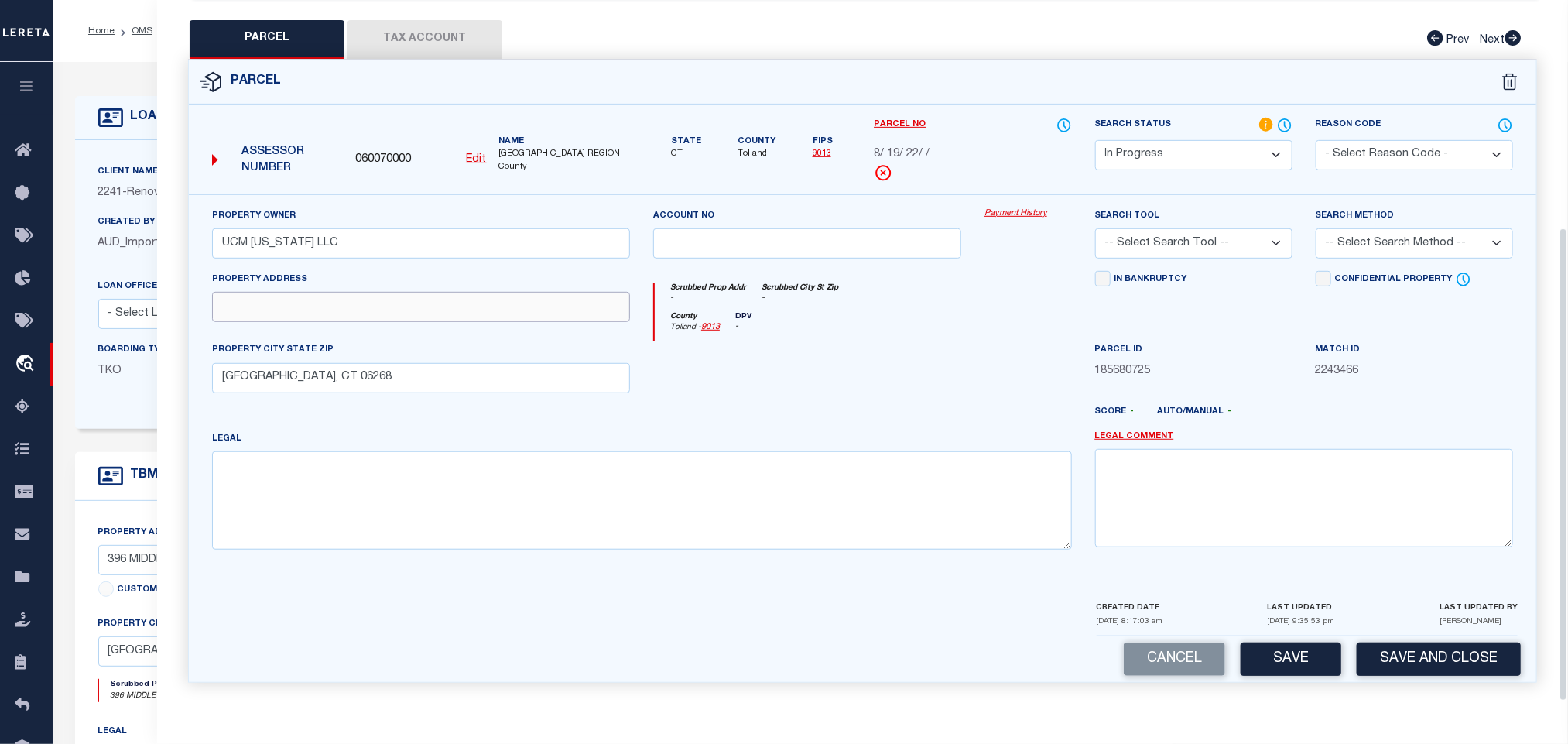
paste input "396 MIDDLE TPKE"
type input "396 MIDDLE TPKE"
click at [1206, 240] on select "-- Select Search Tool -- 3rd Party Website Agency File Agency Website ATLS CNV-…" at bounding box center [1194, 243] width 198 height 30
select select "AGW"
click at [1096, 229] on select "-- Select Search Tool -- 3rd Party Website Agency File Agency Website ATLS CNV-…" at bounding box center [1194, 243] width 198 height 30
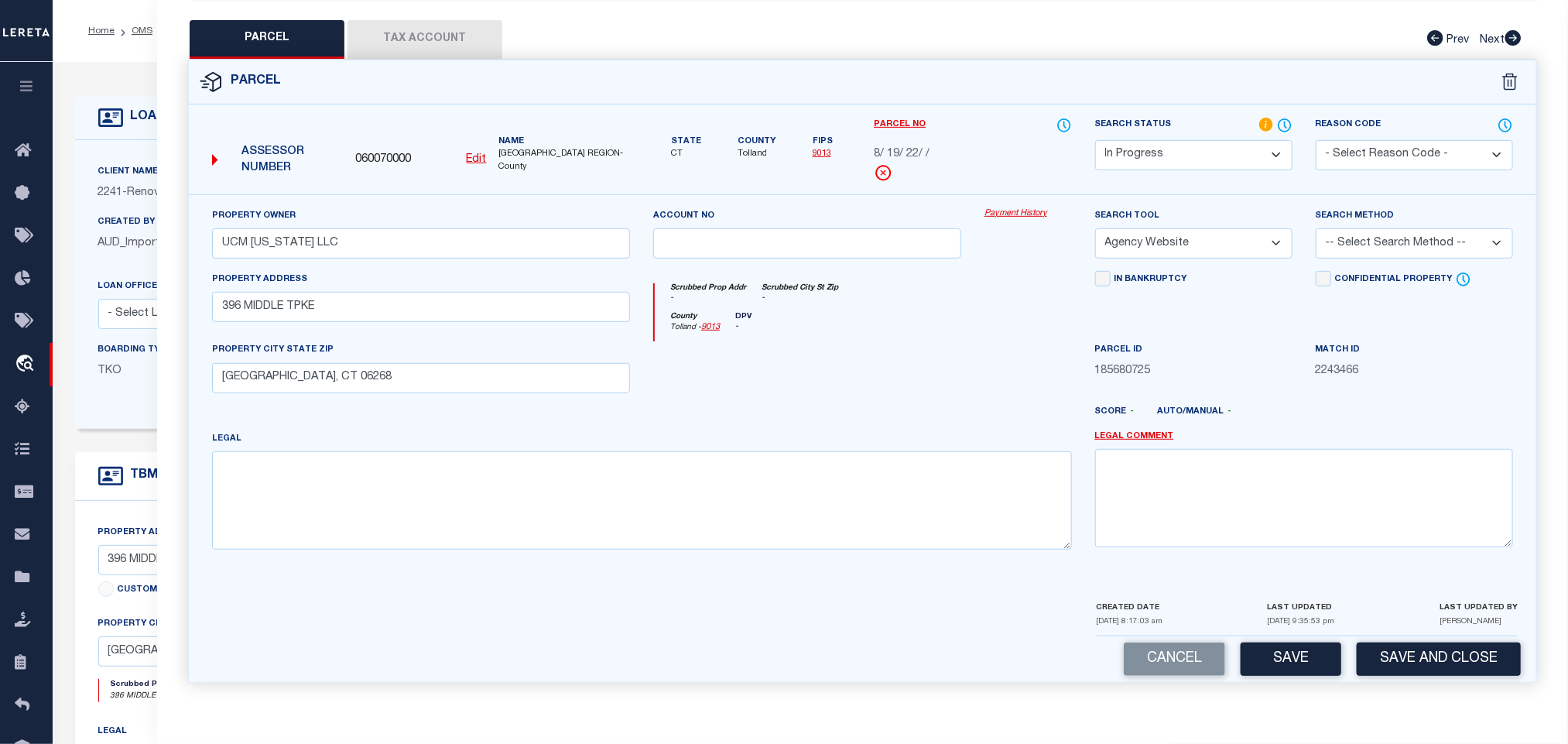
drag, startPoint x: 1431, startPoint y: 222, endPoint x: 1426, endPoint y: 261, distance: 39.3
click at [1431, 228] on div "Search Method -- Select Search Method -- Property Address Legal Liability Info …" at bounding box center [1415, 233] width 198 height 51
click at [1395, 249] on select "-- Select Search Method -- Property Address Legal Liability Info Provided" at bounding box center [1415, 243] width 198 height 30
select select "ADD"
click at [1316, 229] on select "-- Select Search Method -- Property Address Legal Liability Info Provided" at bounding box center [1415, 243] width 198 height 30
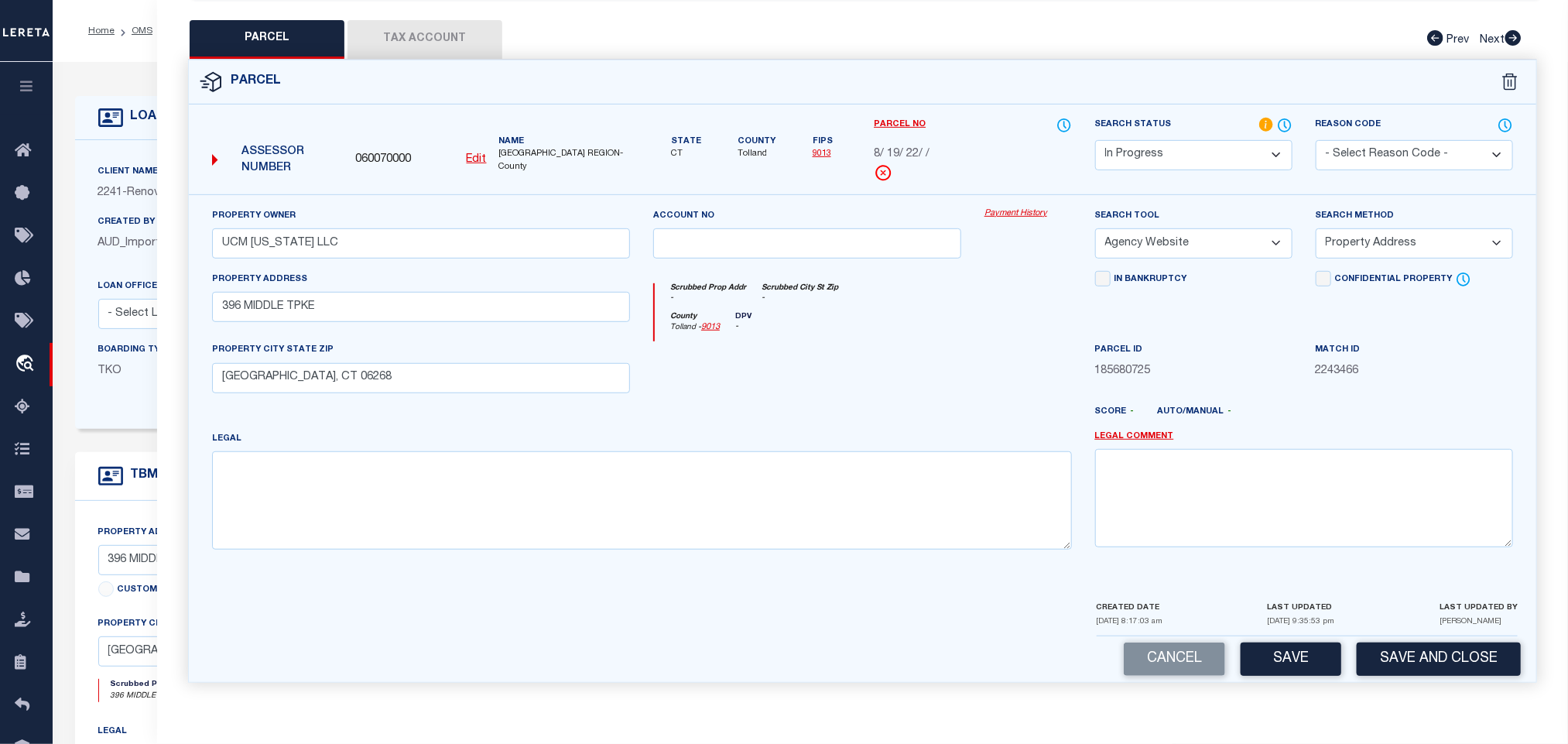
click at [1291, 654] on button "Save" at bounding box center [1291, 659] width 100 height 34
click at [448, 21] on button "Tax Account" at bounding box center [425, 39] width 155 height 39
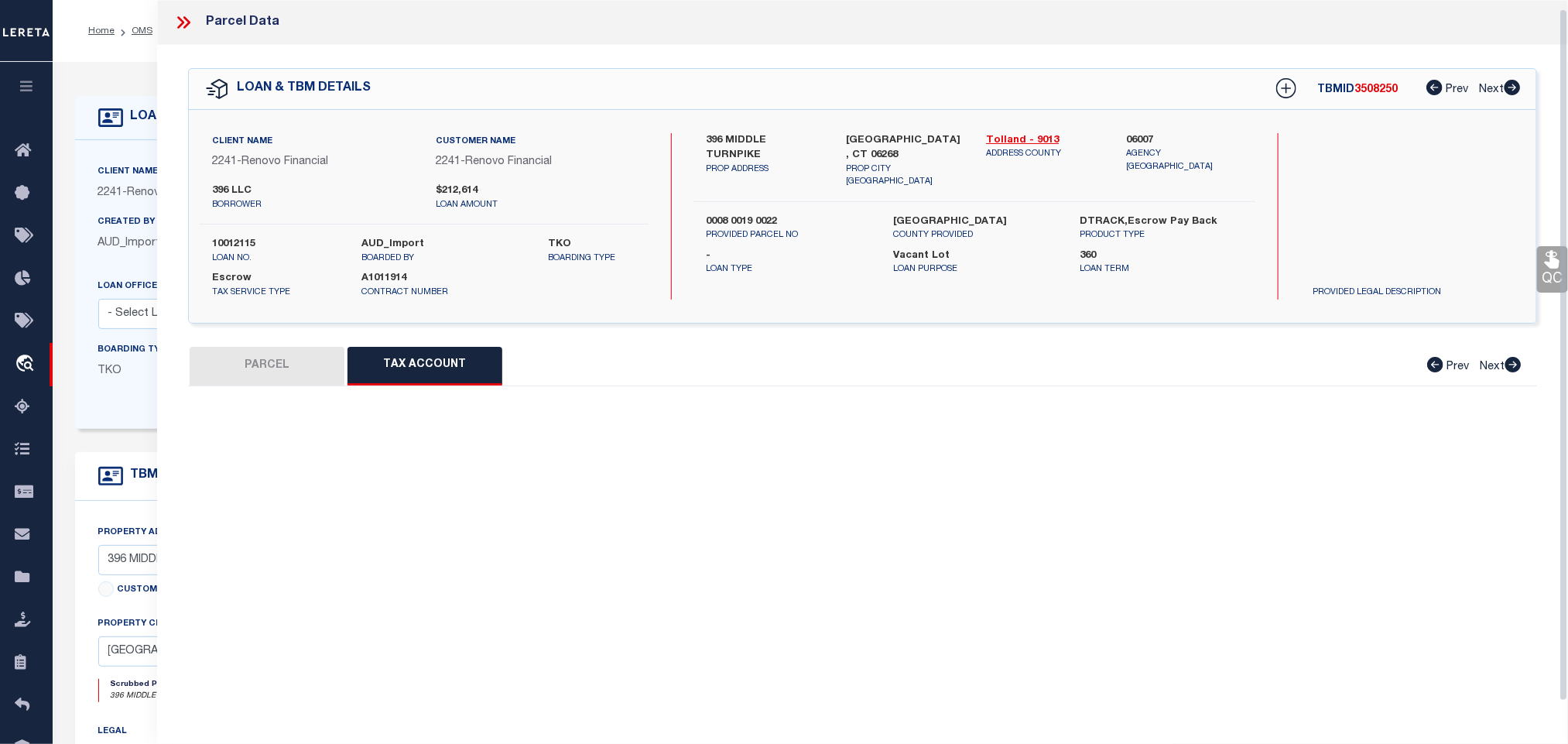
scroll to position [9, 0]
select select "100"
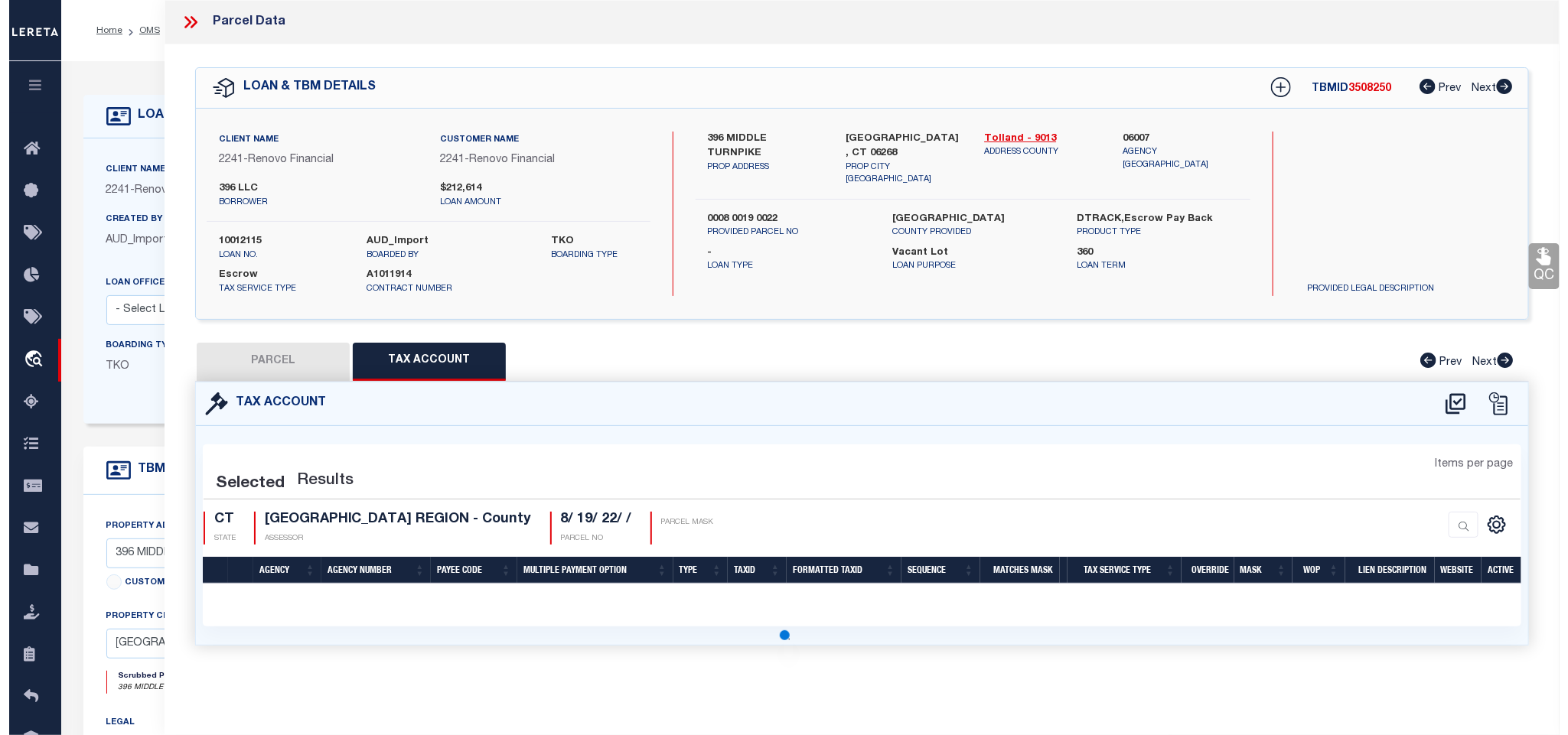
scroll to position [0, 0]
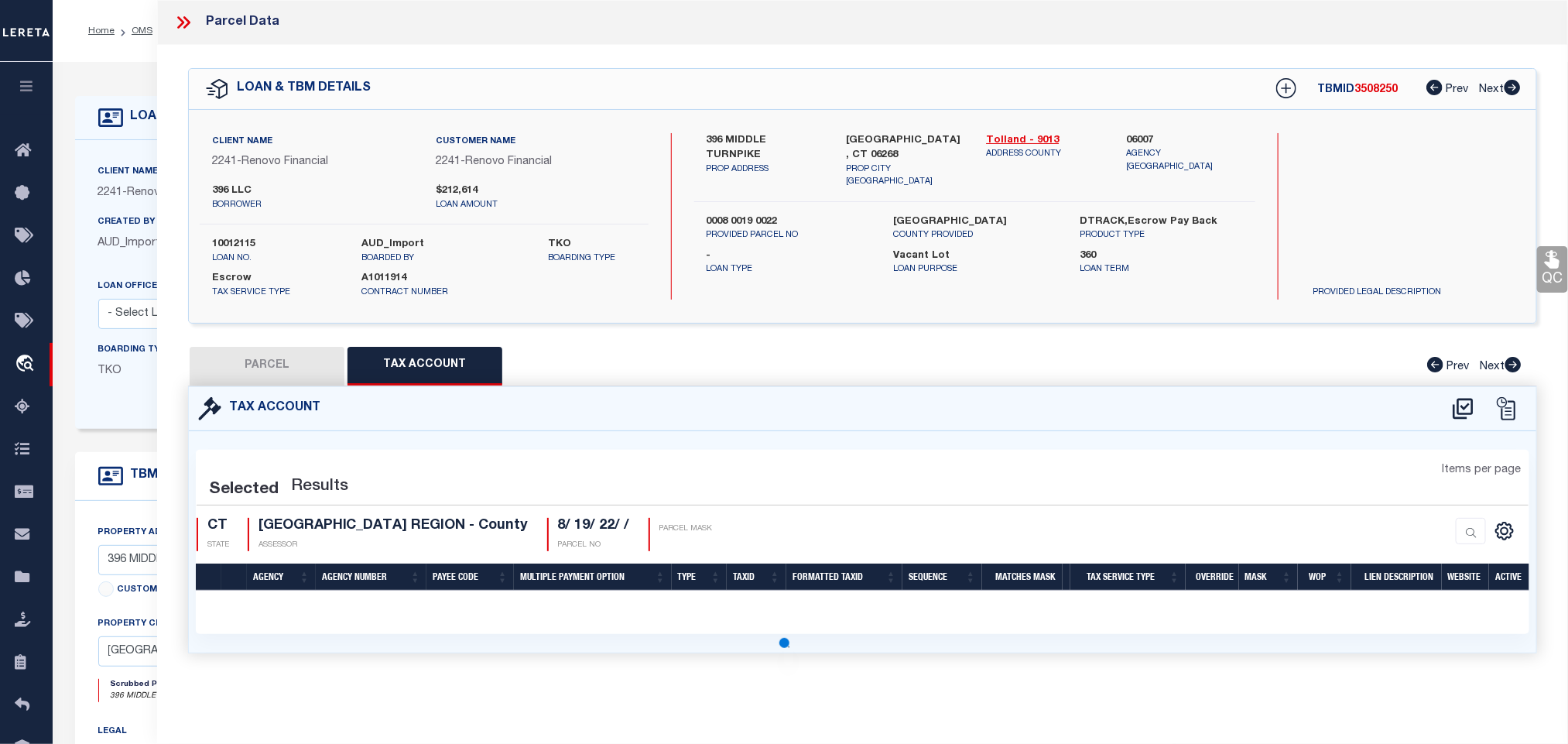
select select "100"
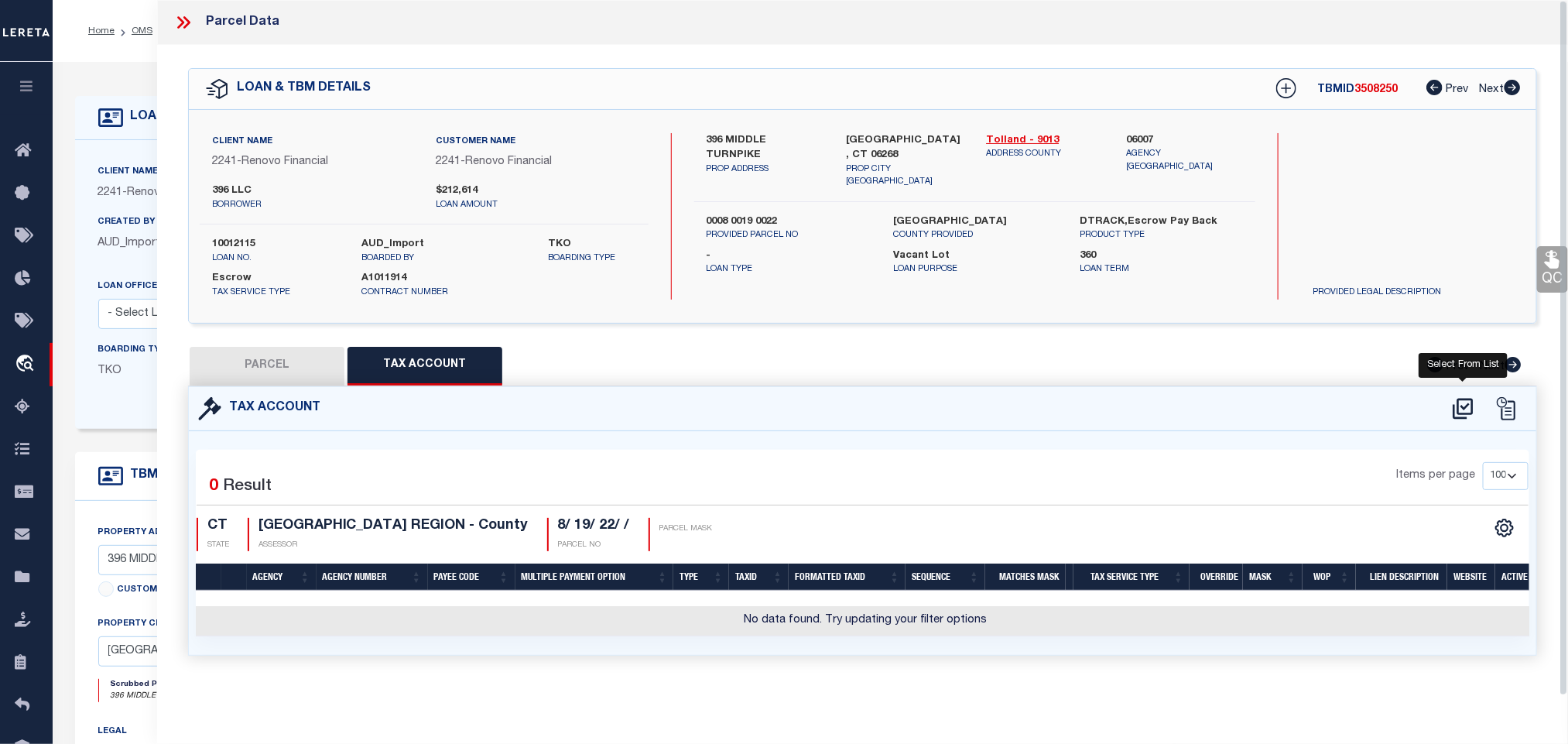
click at [1458, 412] on icon at bounding box center [1462, 408] width 20 height 21
select select "200"
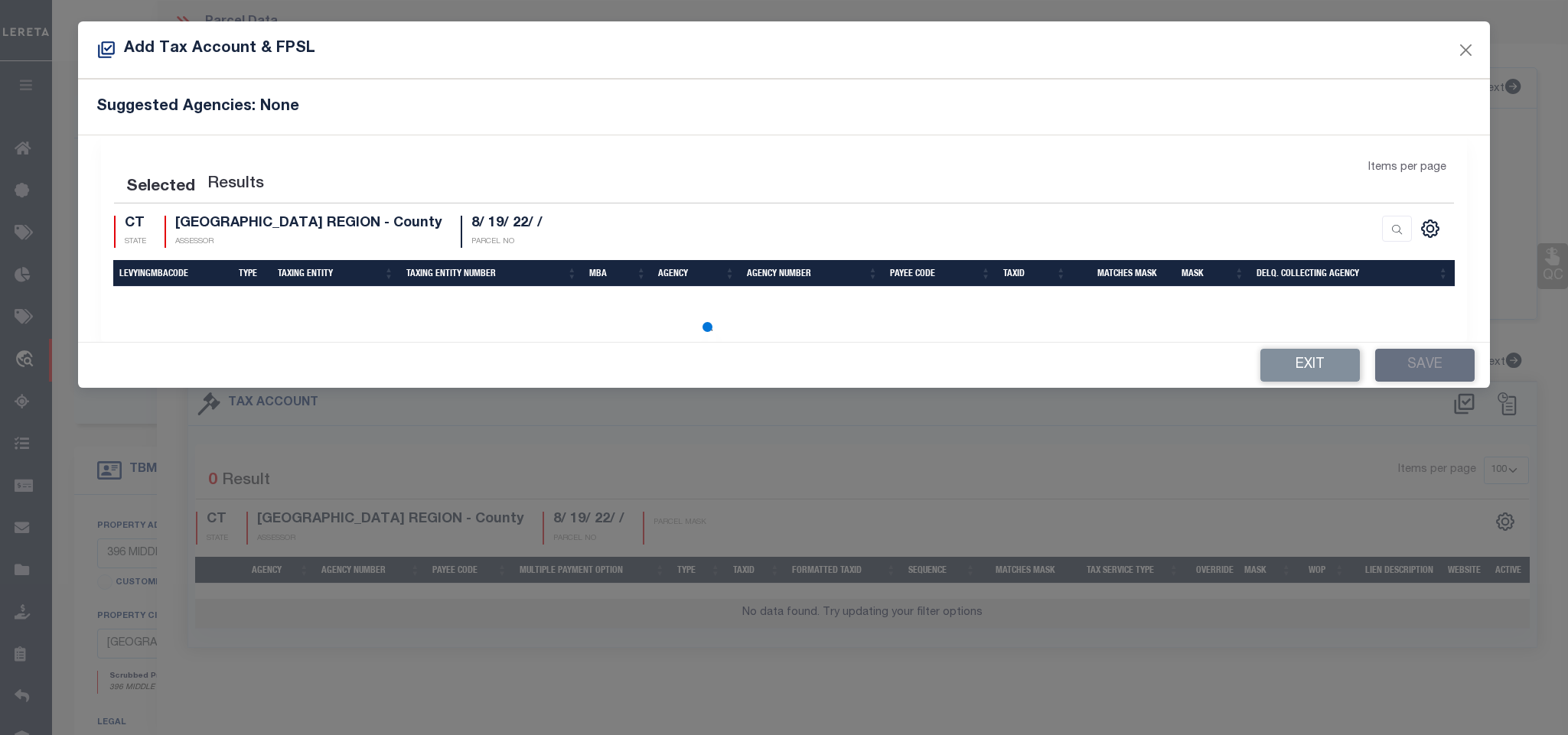
select select "200"
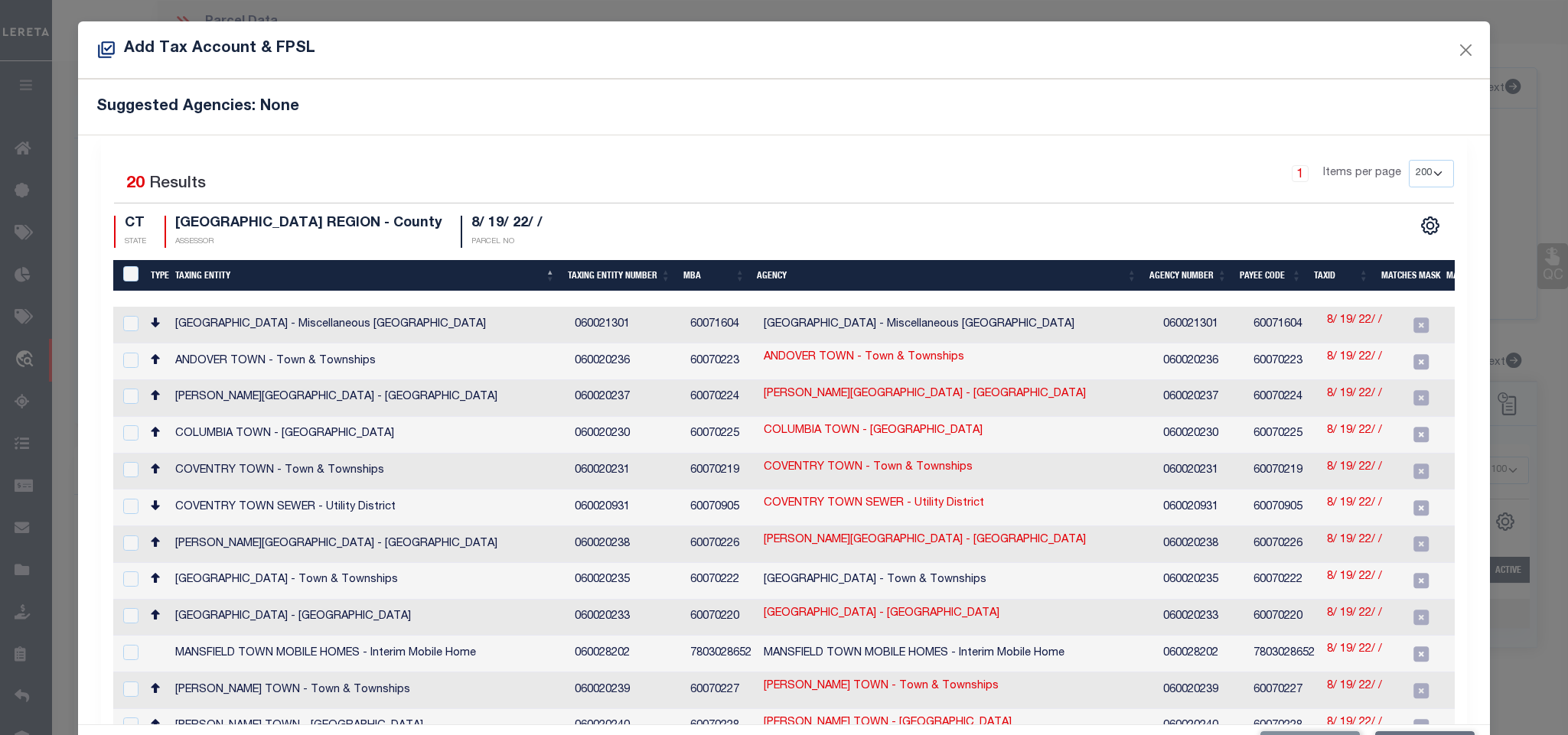
click at [568, 136] on div "Selected 20 Results 1 Items per page 10 25 50 100 200 CT" at bounding box center [783, 593] width 1388 height 915
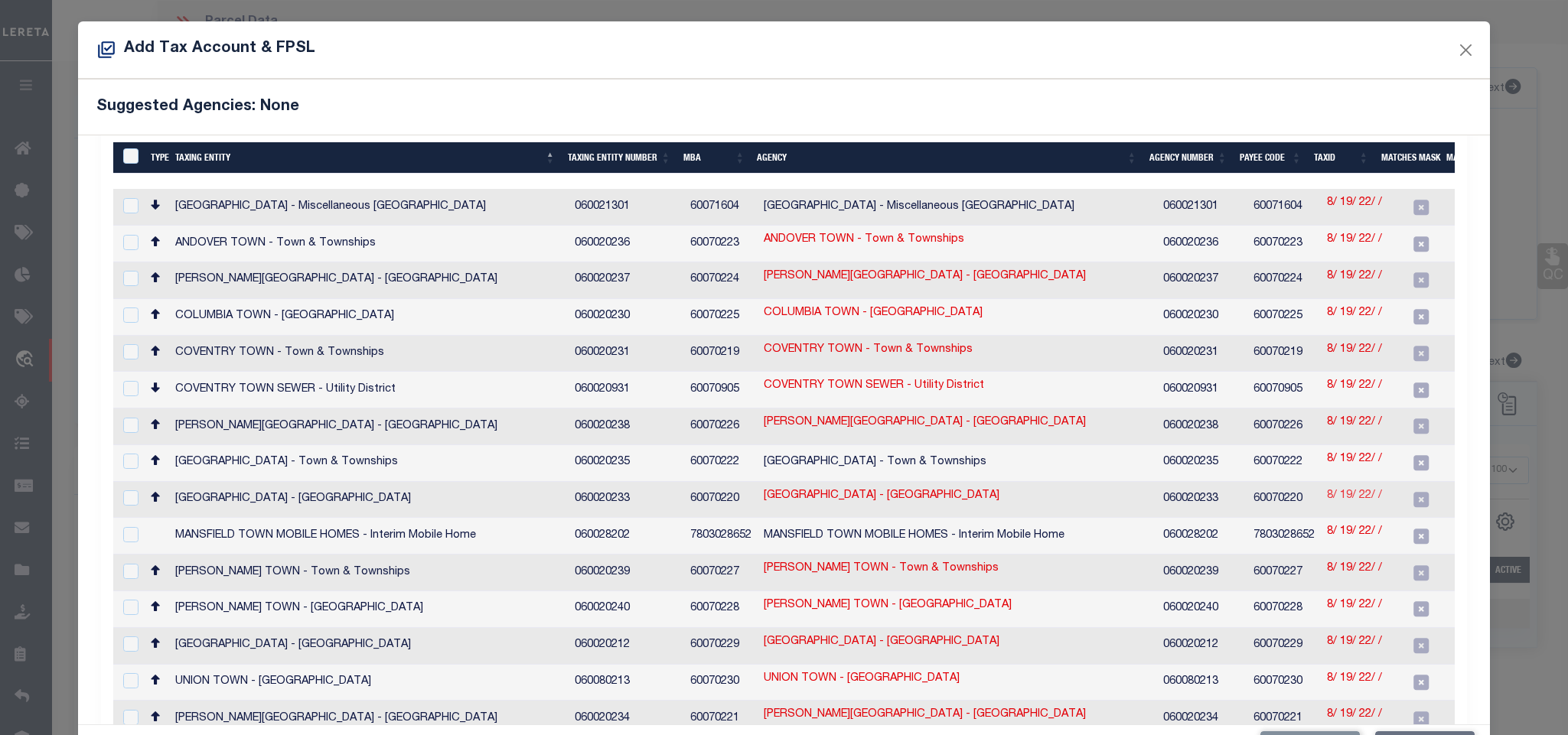
click at [1340, 488] on link "8/ 19/ 22/ /" at bounding box center [1354, 497] width 55 height 17
checkbox input "true"
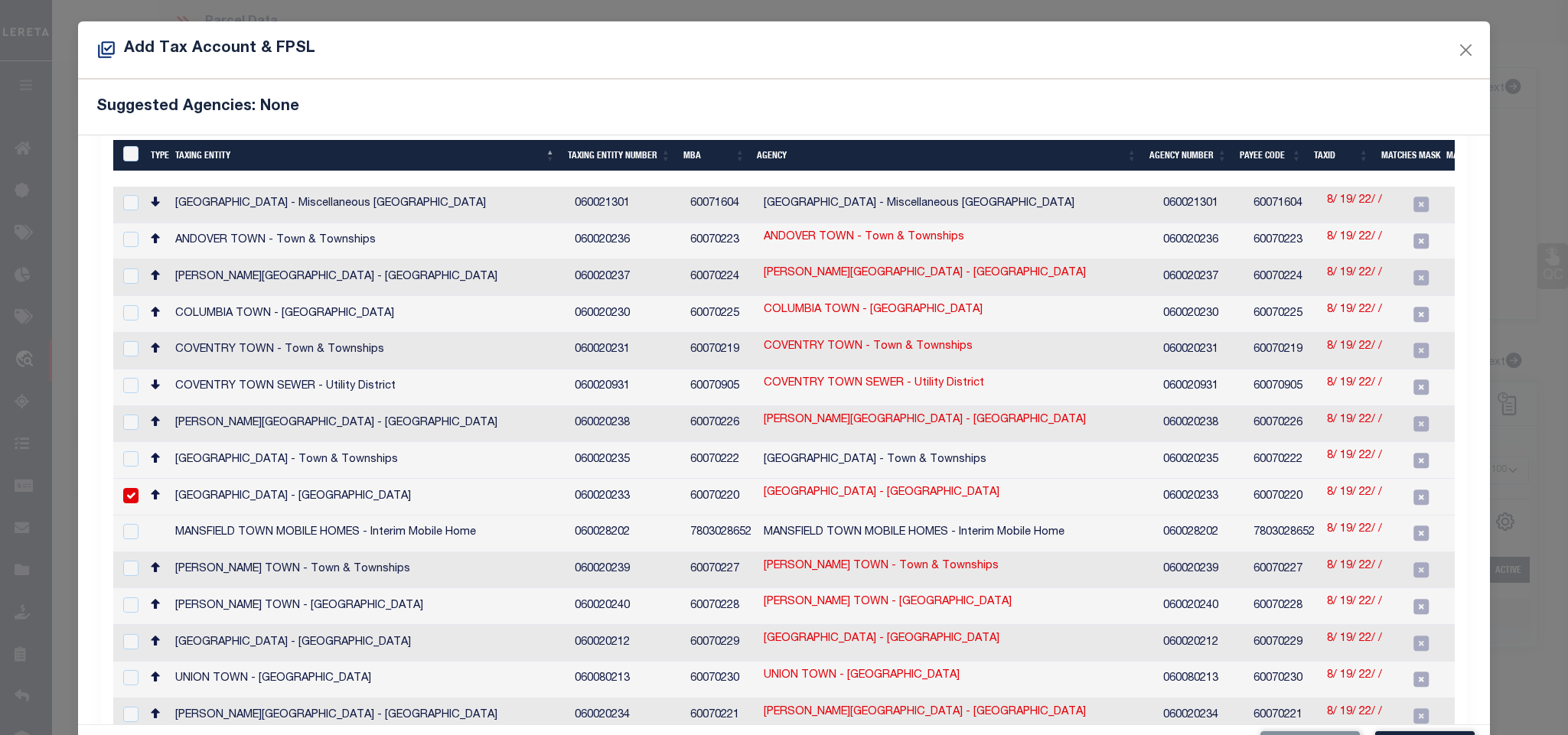
scroll to position [115, 0]
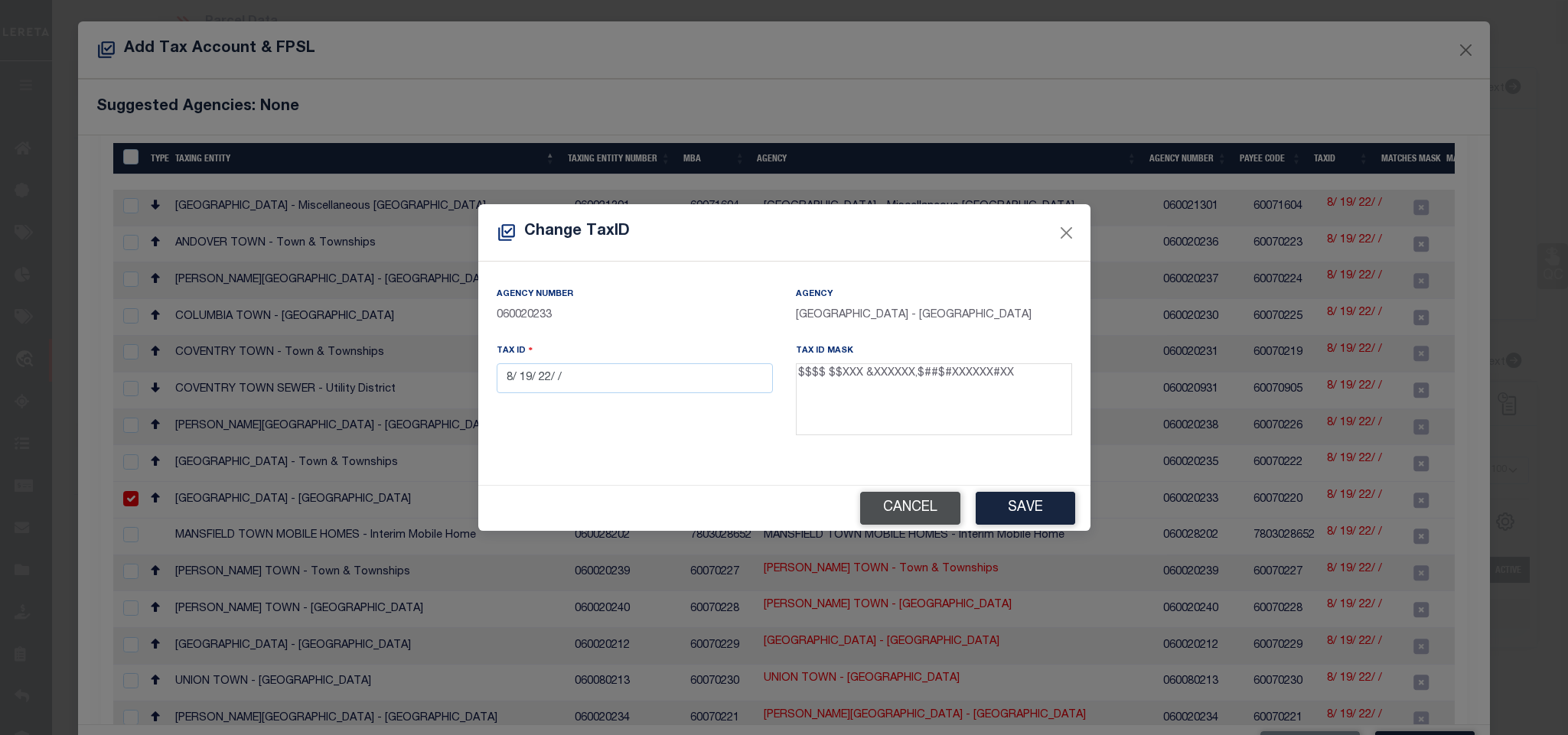
click at [905, 498] on button "Cancel" at bounding box center [910, 508] width 100 height 33
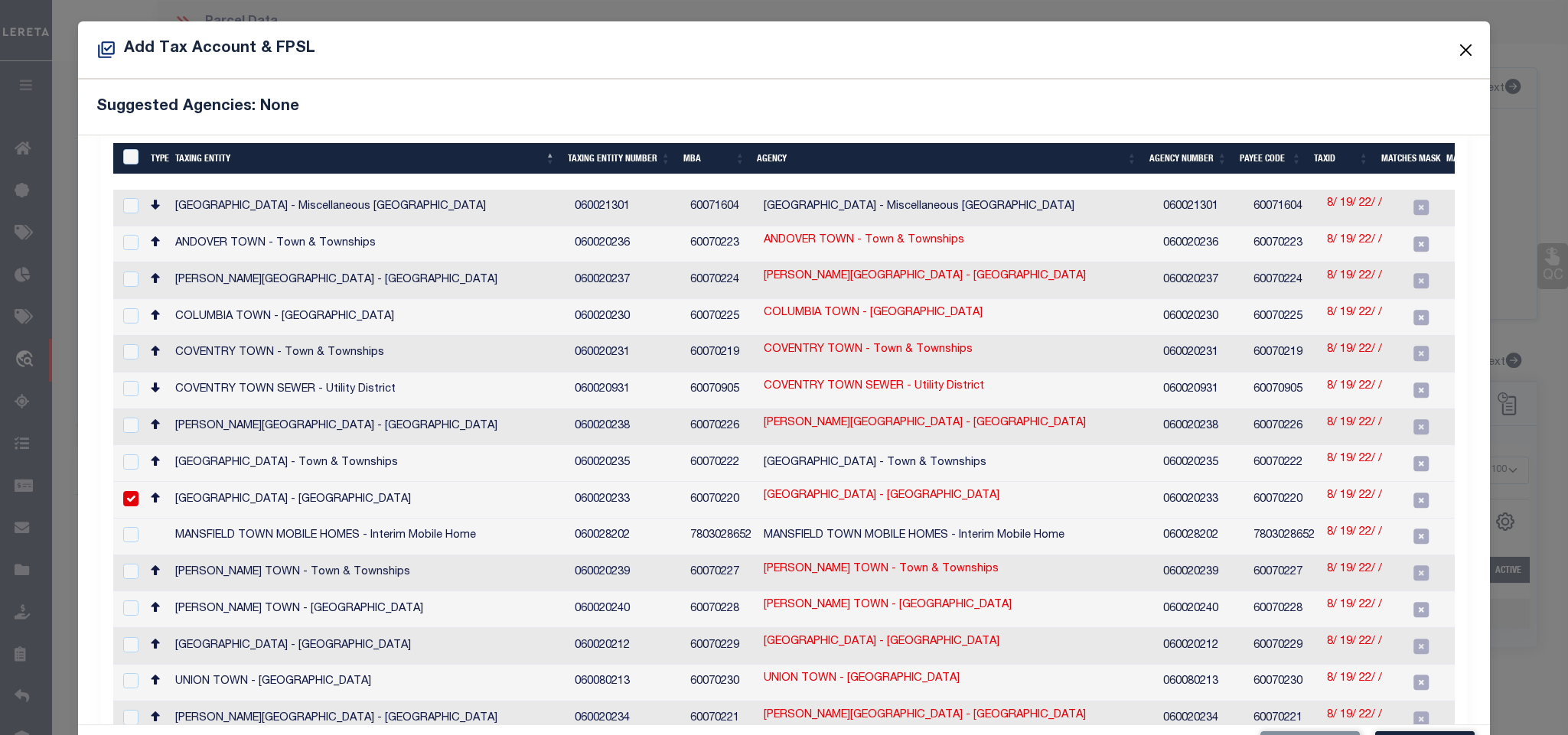
click at [1458, 56] on button "Close" at bounding box center [1465, 49] width 20 height 20
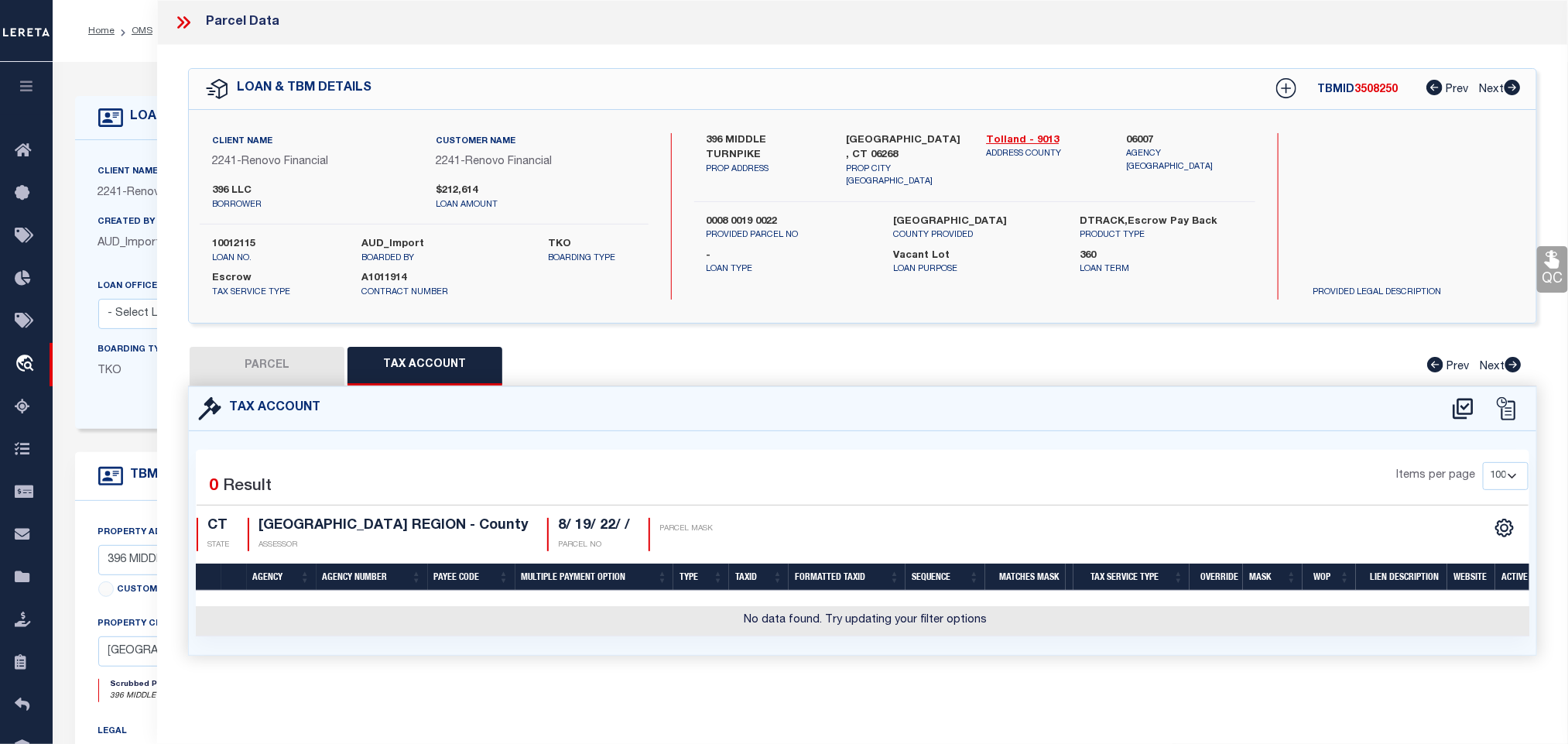
click at [765, 229] on p "PROVIDED PARCEL NO" at bounding box center [788, 235] width 163 height 13
click at [765, 215] on label "0008 0019 0022" at bounding box center [788, 223] width 163 height 15
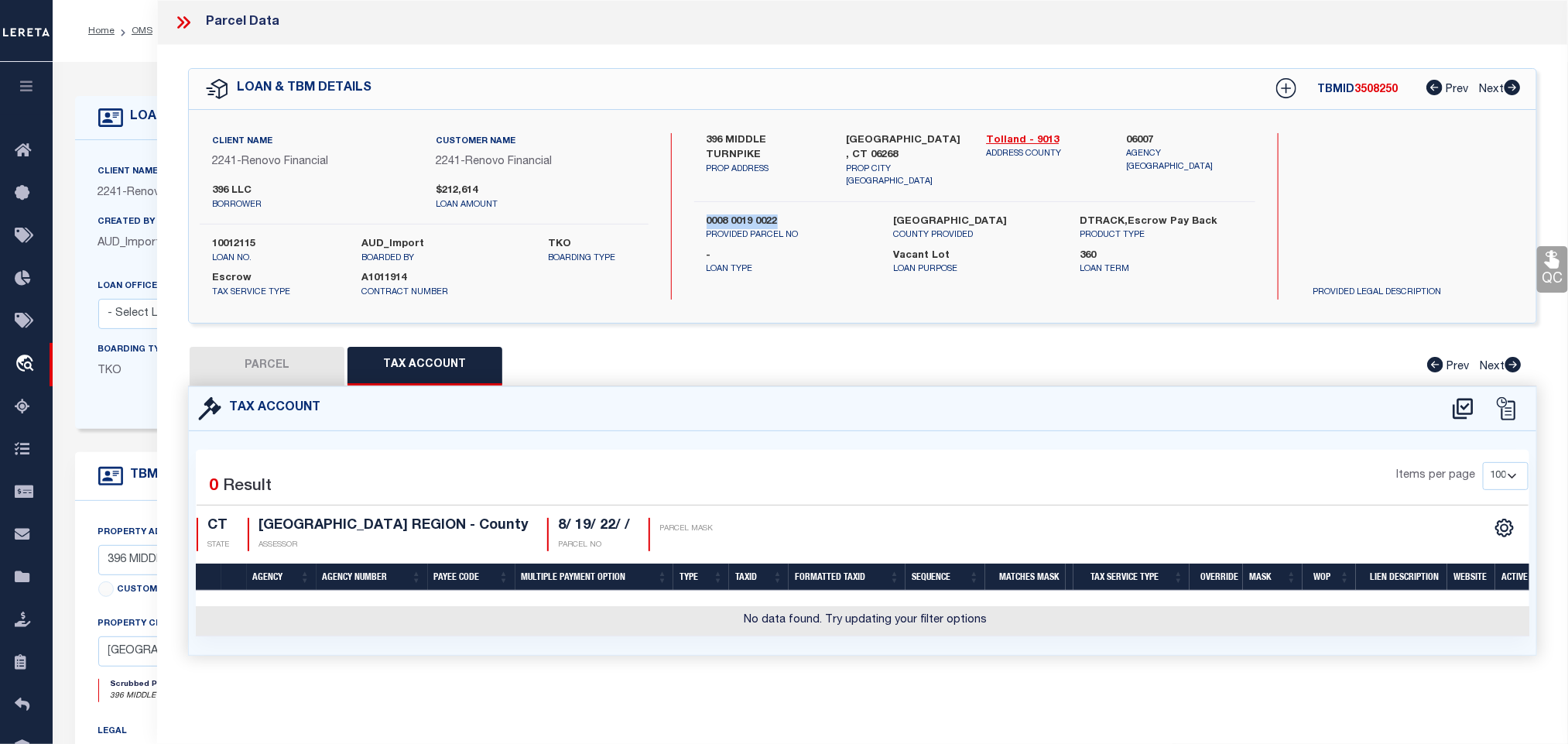
copy div "0008 0019 0022"
click at [1466, 410] on icon at bounding box center [1462, 408] width 20 height 21
select select "200"
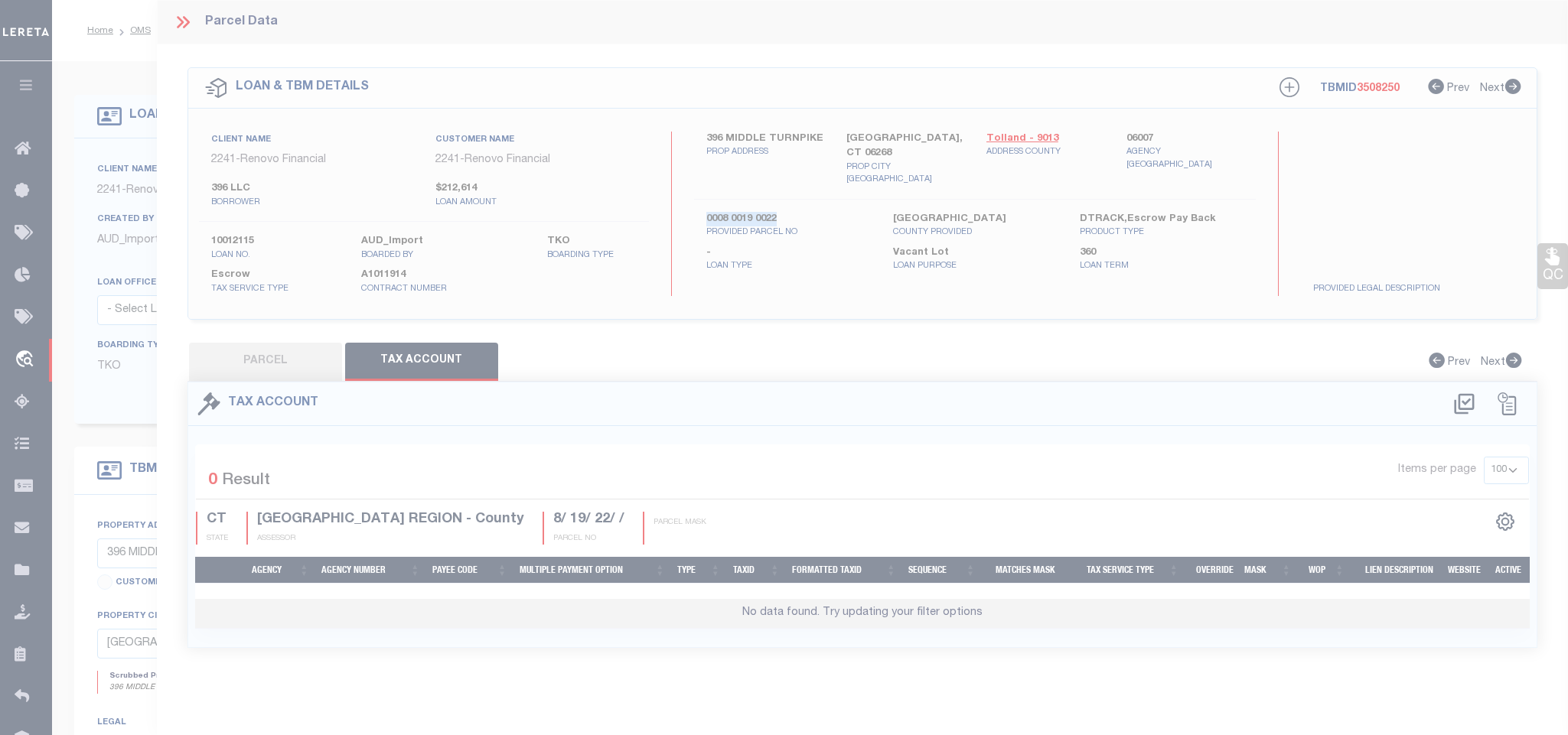
scroll to position [3, 0]
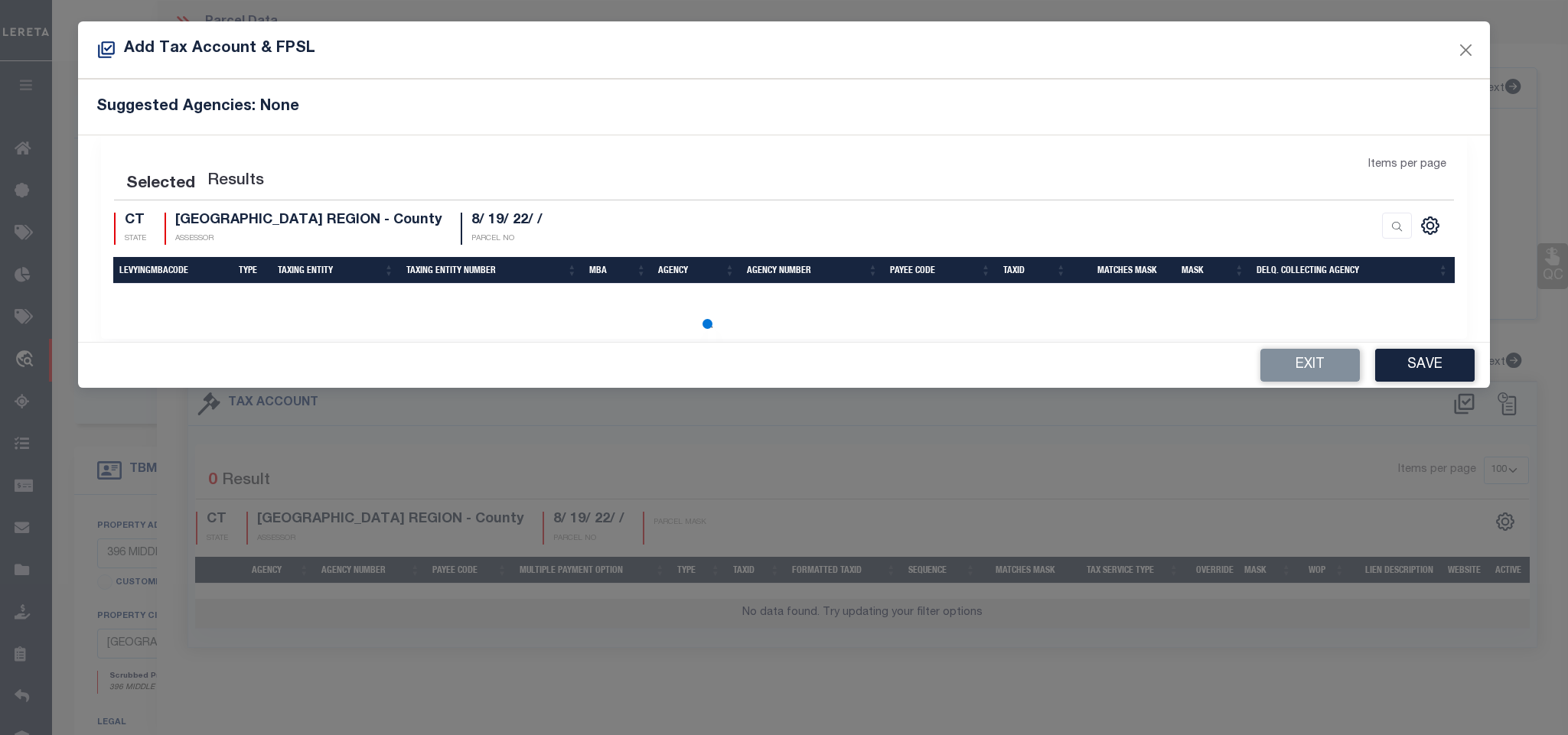
select select "200"
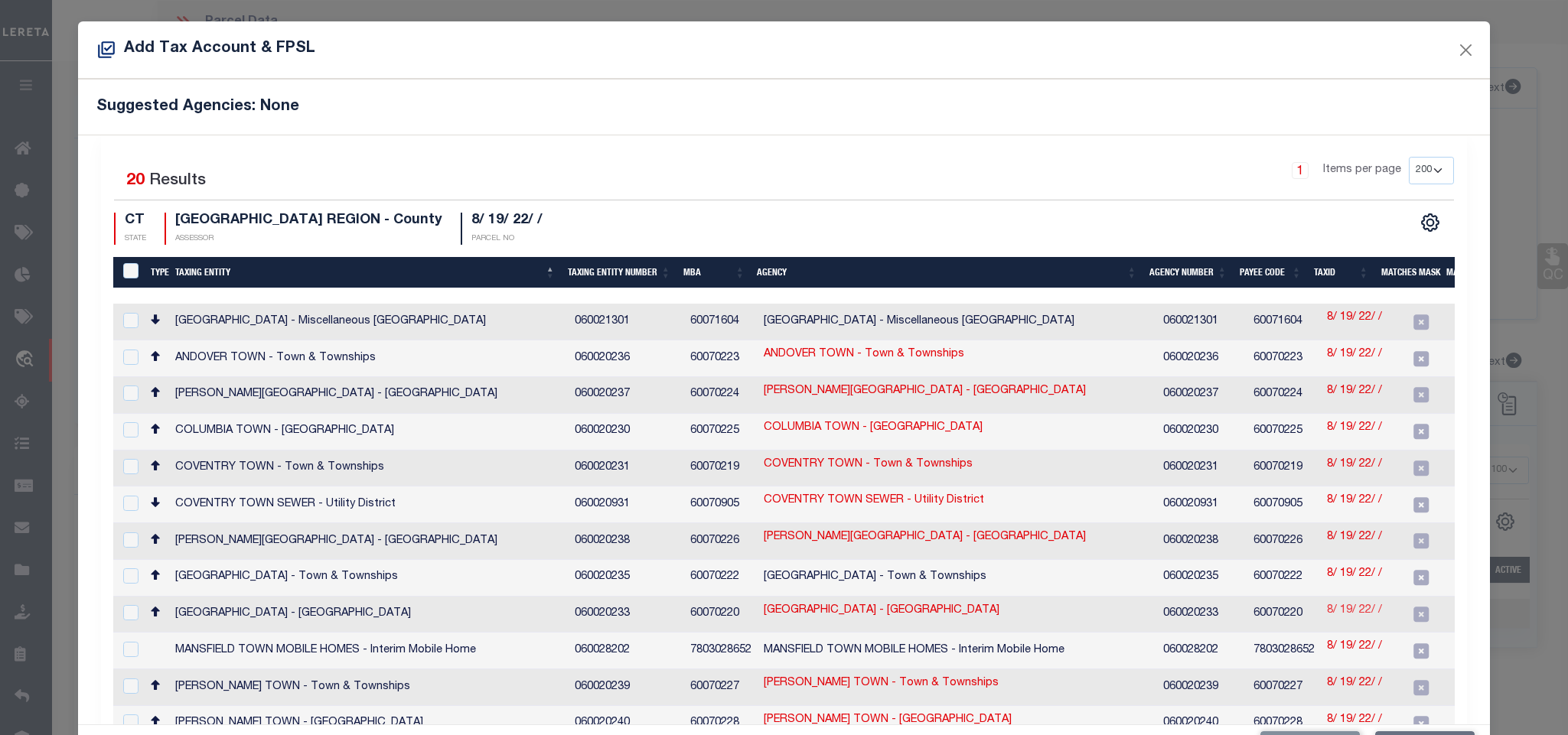
click at [1327, 603] on link "8/ 19/ 22/ /" at bounding box center [1354, 611] width 55 height 17
checkbox input "true"
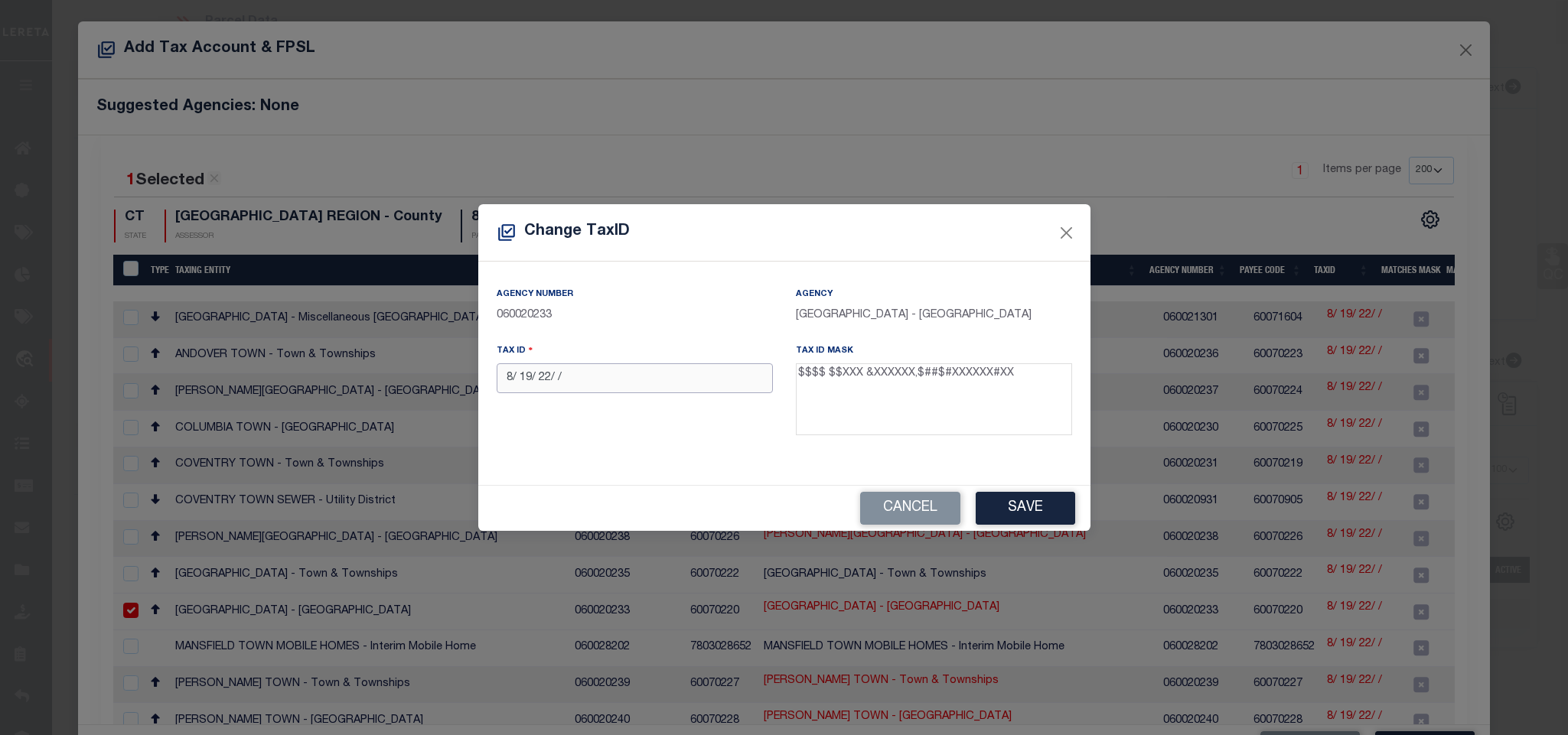
click at [695, 365] on input "8/ 19/ 22/ /" at bounding box center [634, 378] width 276 height 30
paste input "0008 0019 0022"
type input "0008 0019 0022"
click at [1029, 503] on button "Save" at bounding box center [1025, 508] width 99 height 33
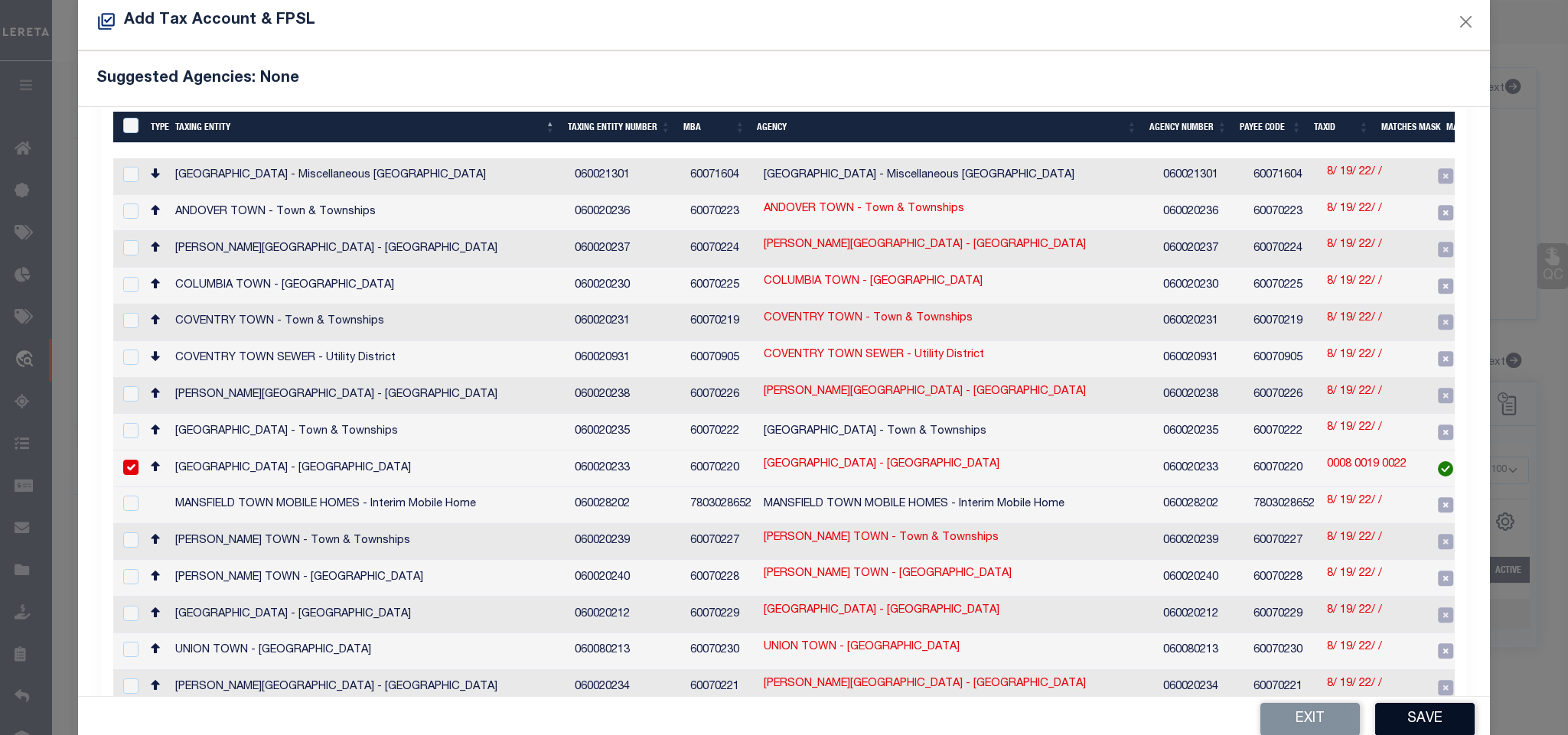
scroll to position [58, 0]
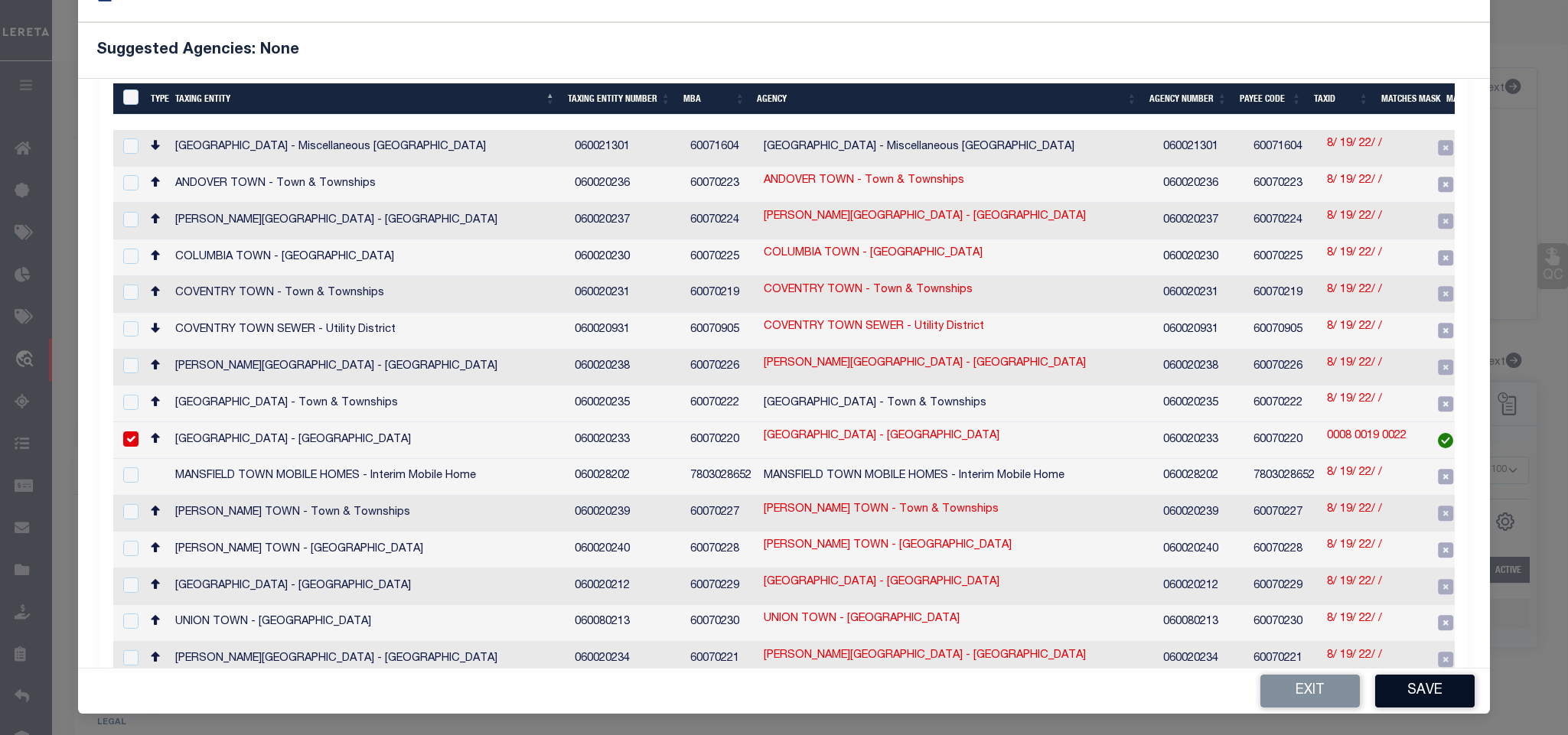
click at [1410, 687] on button "Save" at bounding box center [1425, 691] width 99 height 33
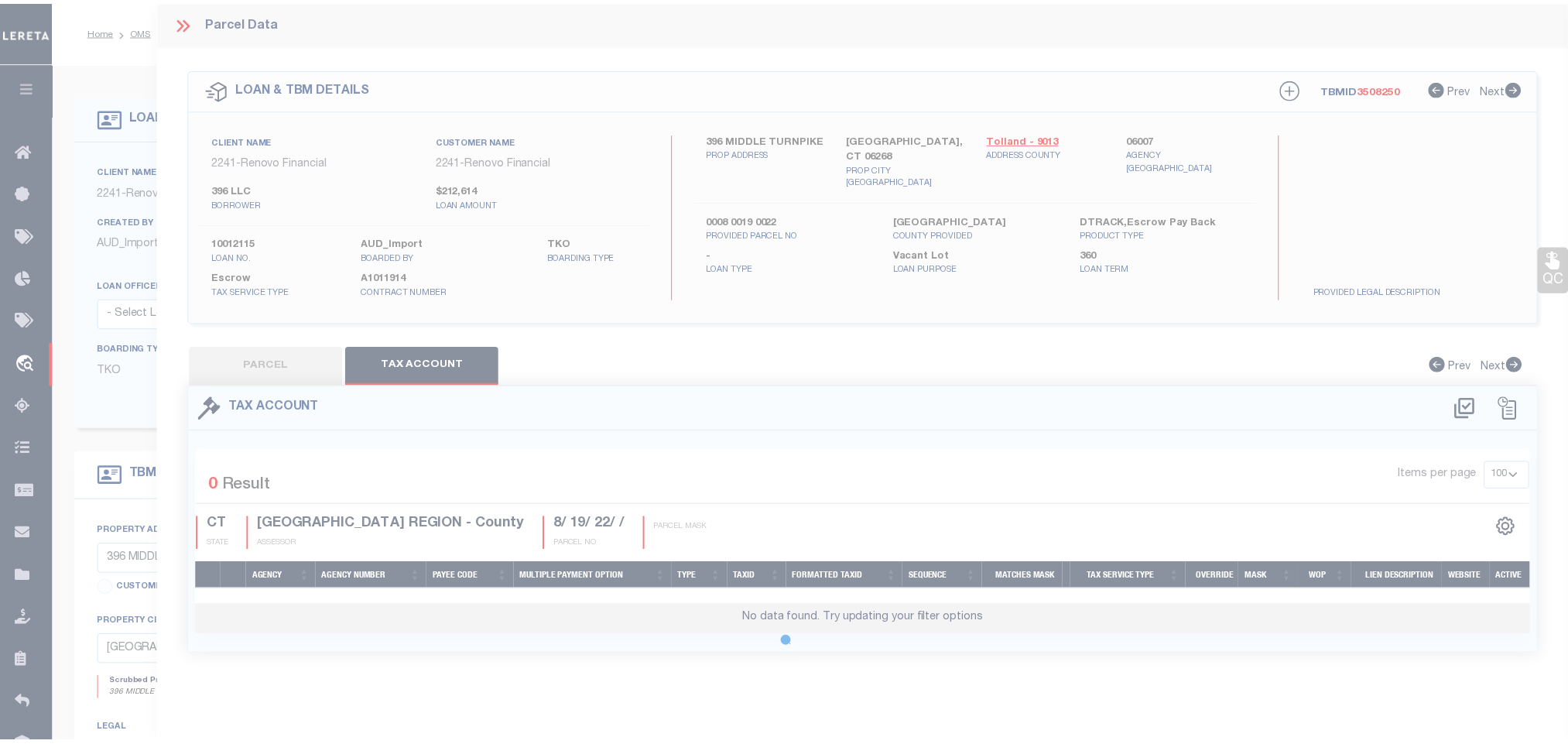
scroll to position [0, 0]
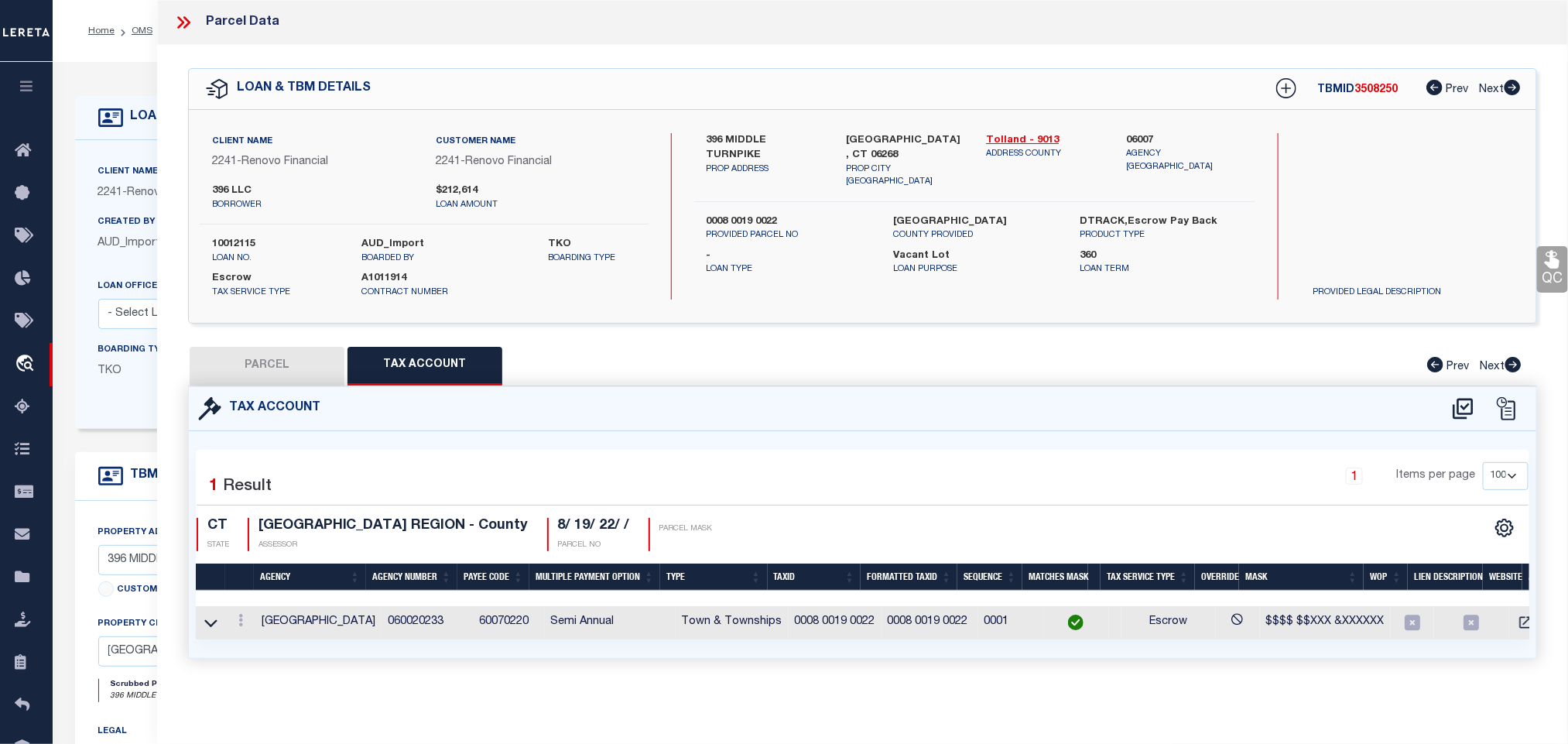
click at [279, 370] on button "PARCEL" at bounding box center [267, 366] width 155 height 39
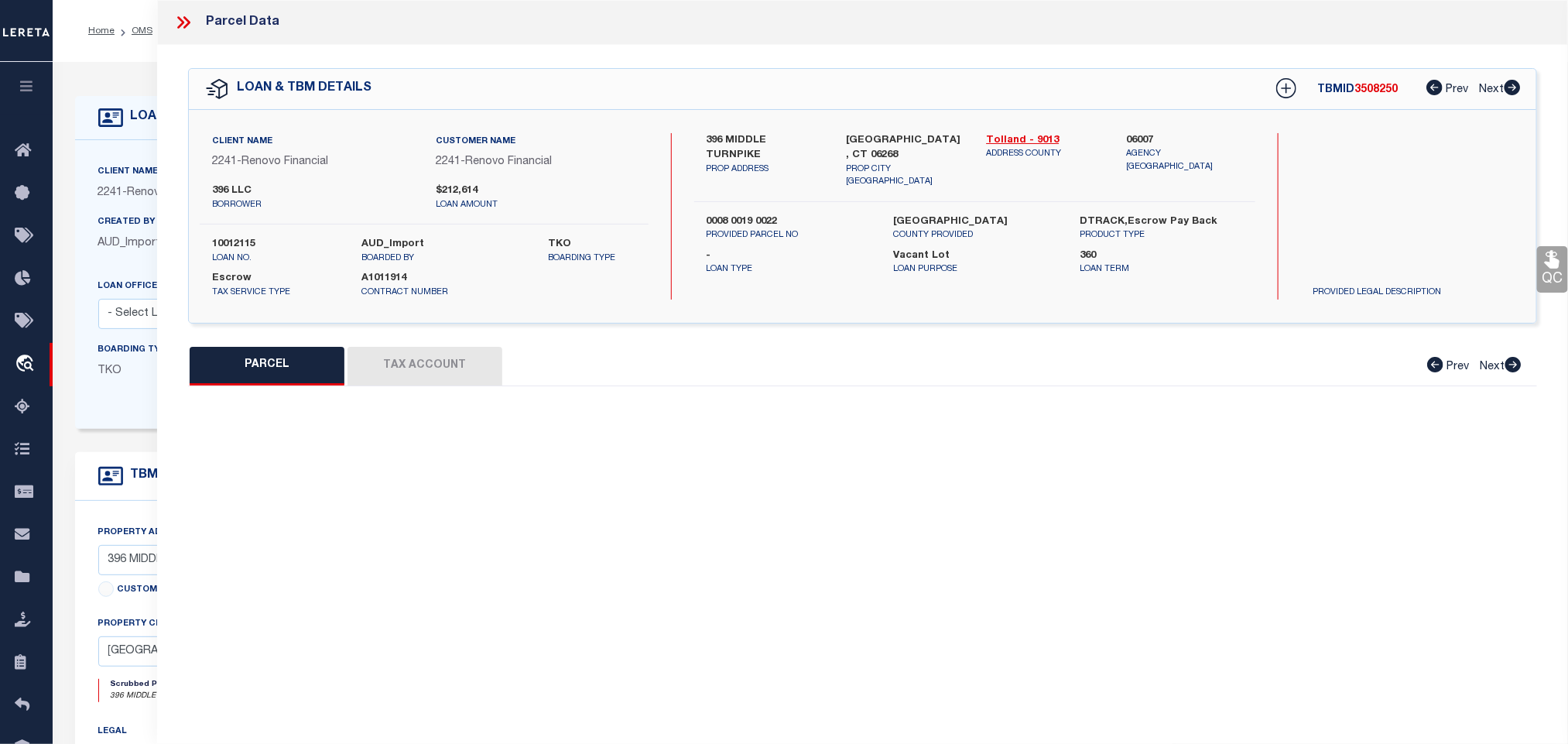
select select "AS"
select select
checkbox input "false"
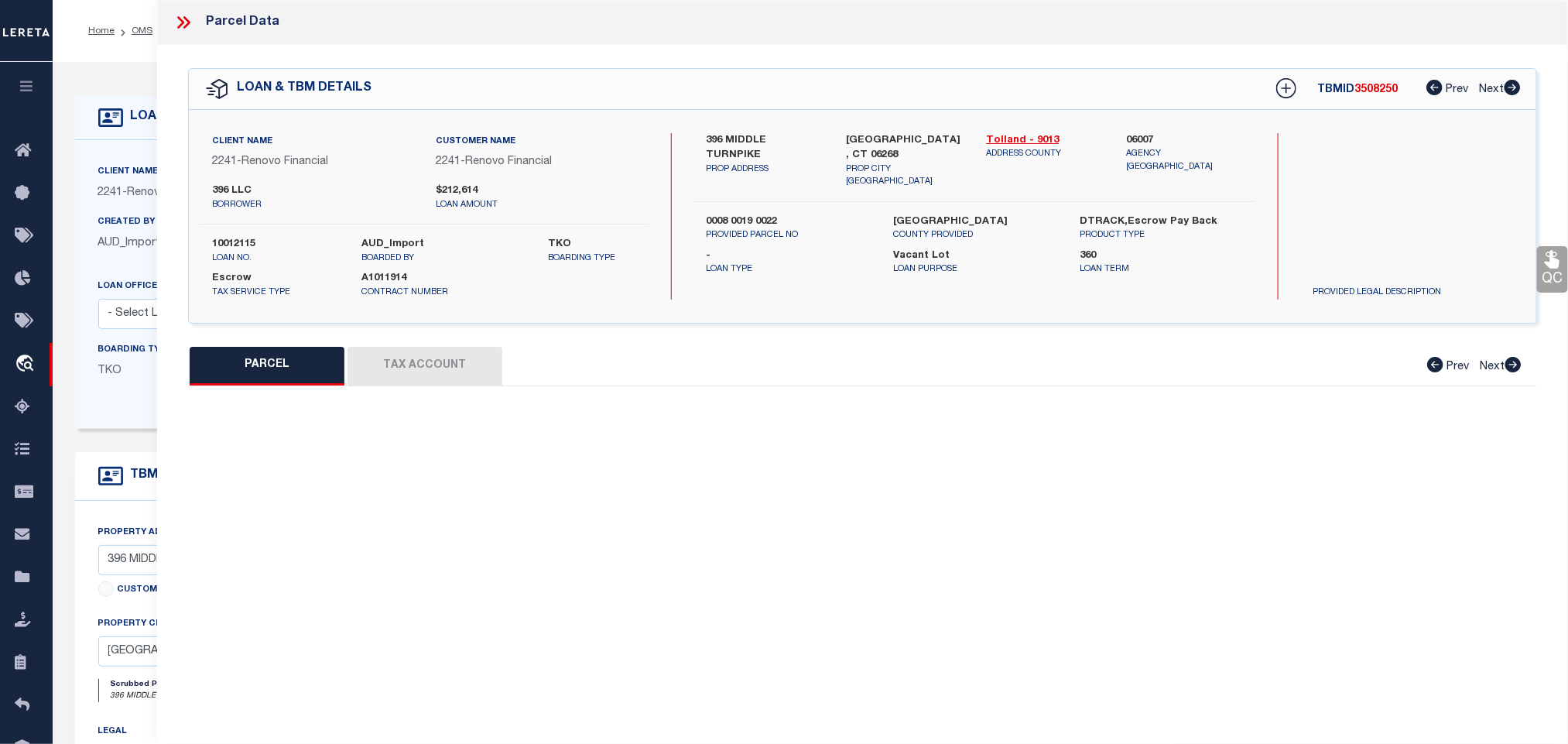
select select "IP"
type input "UCM [US_STATE] LLC"
select select "AGW"
select select "ADD"
type input "396 MIDDLE TPKE"
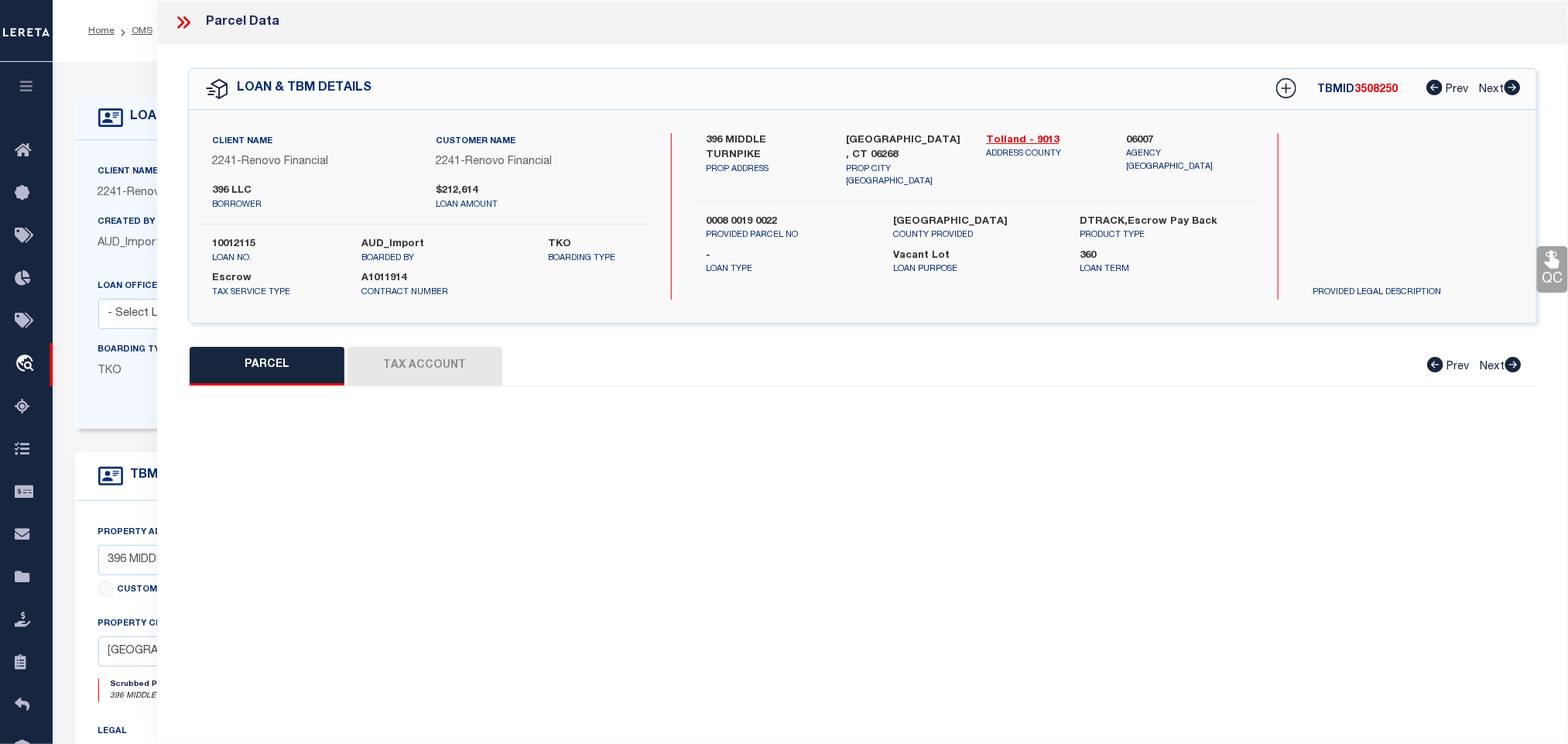
type input "[GEOGRAPHIC_DATA], CT 06268"
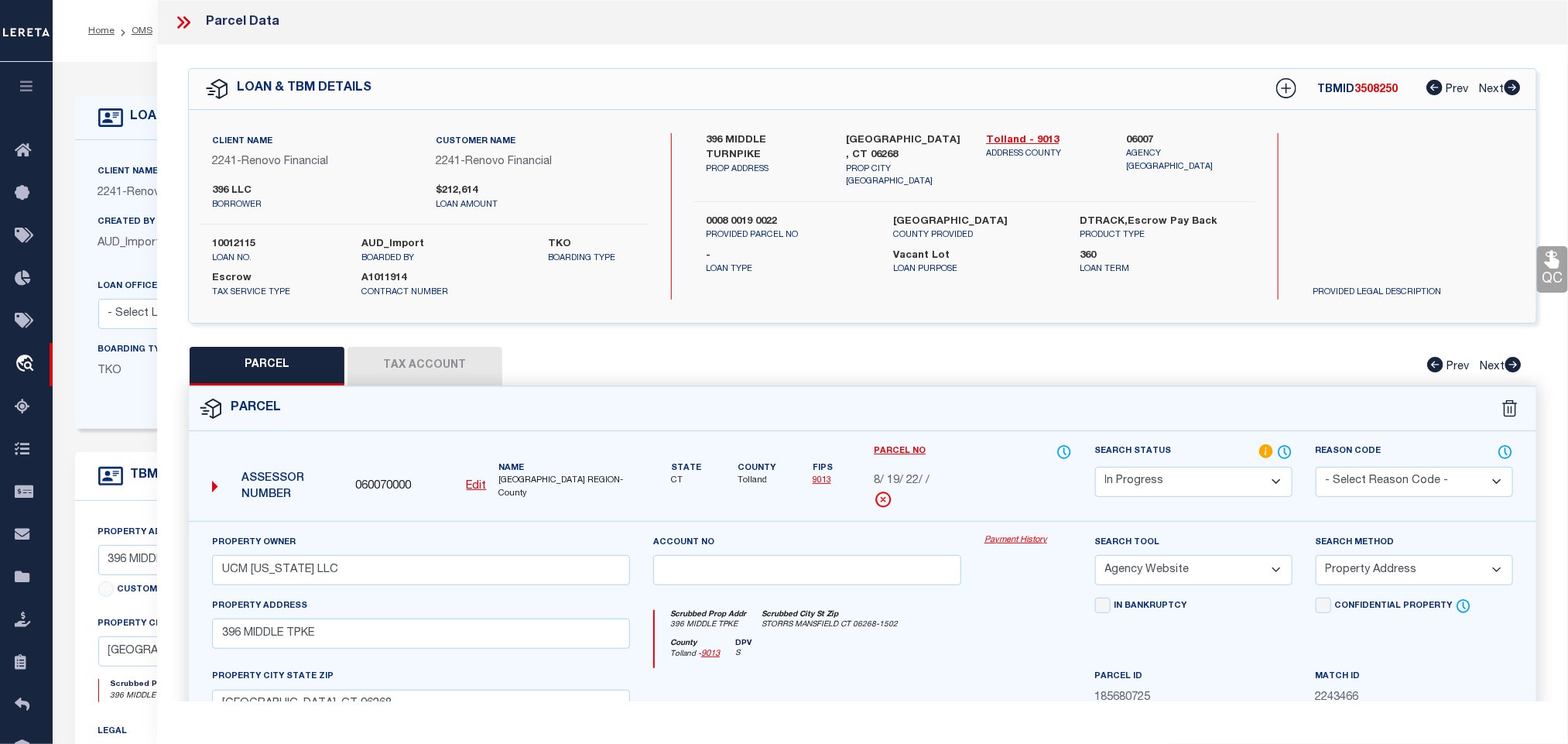
click at [1147, 479] on select "Automated Search Bad Parcel Complete Duplicate Parcel High Dollar Reporting In …" at bounding box center [1194, 482] width 198 height 30
select select "PC"
click at [1096, 468] on select "Automated Search Bad Parcel Complete Duplicate Parcel High Dollar Reporting In …" at bounding box center [1194, 482] width 198 height 30
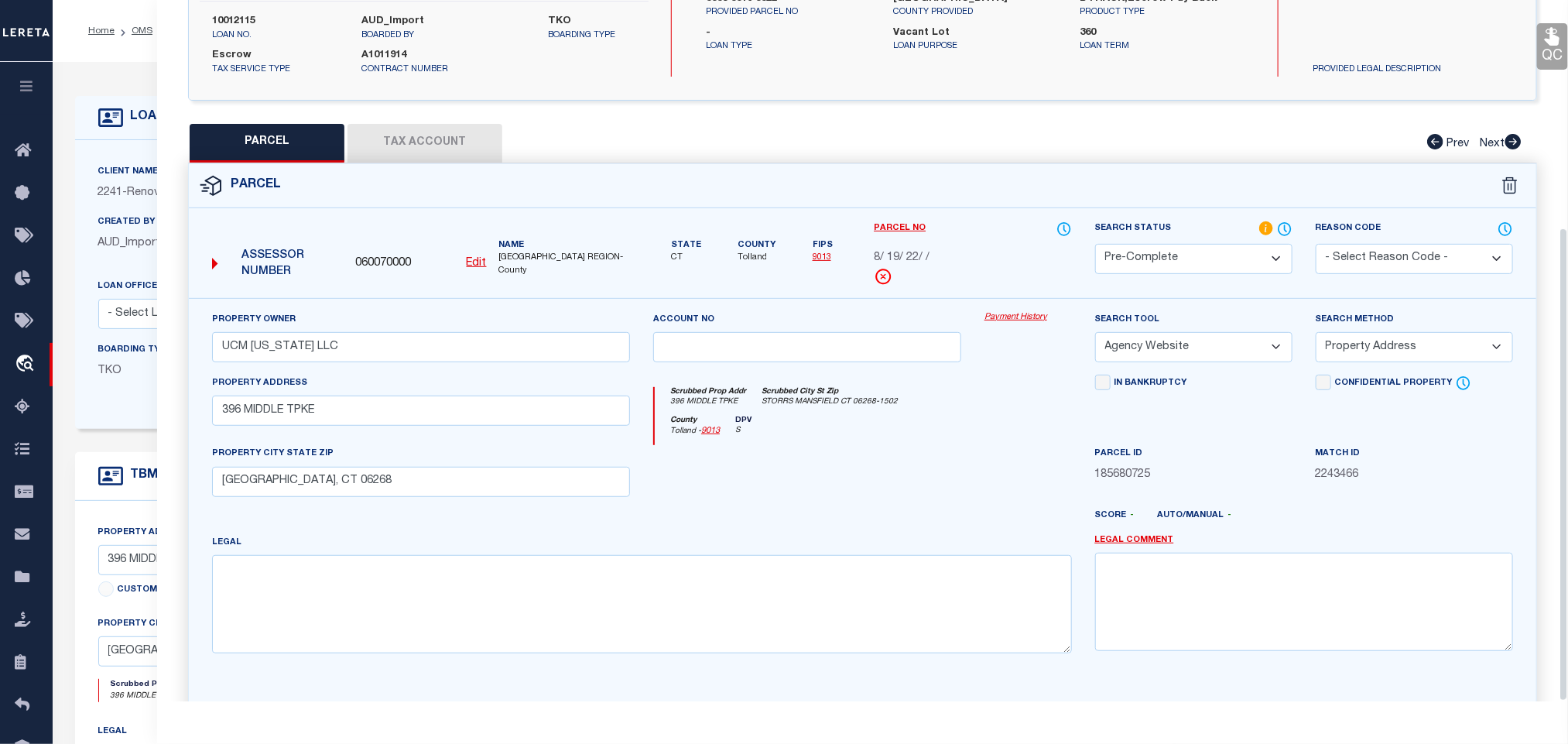
scroll to position [337, 0]
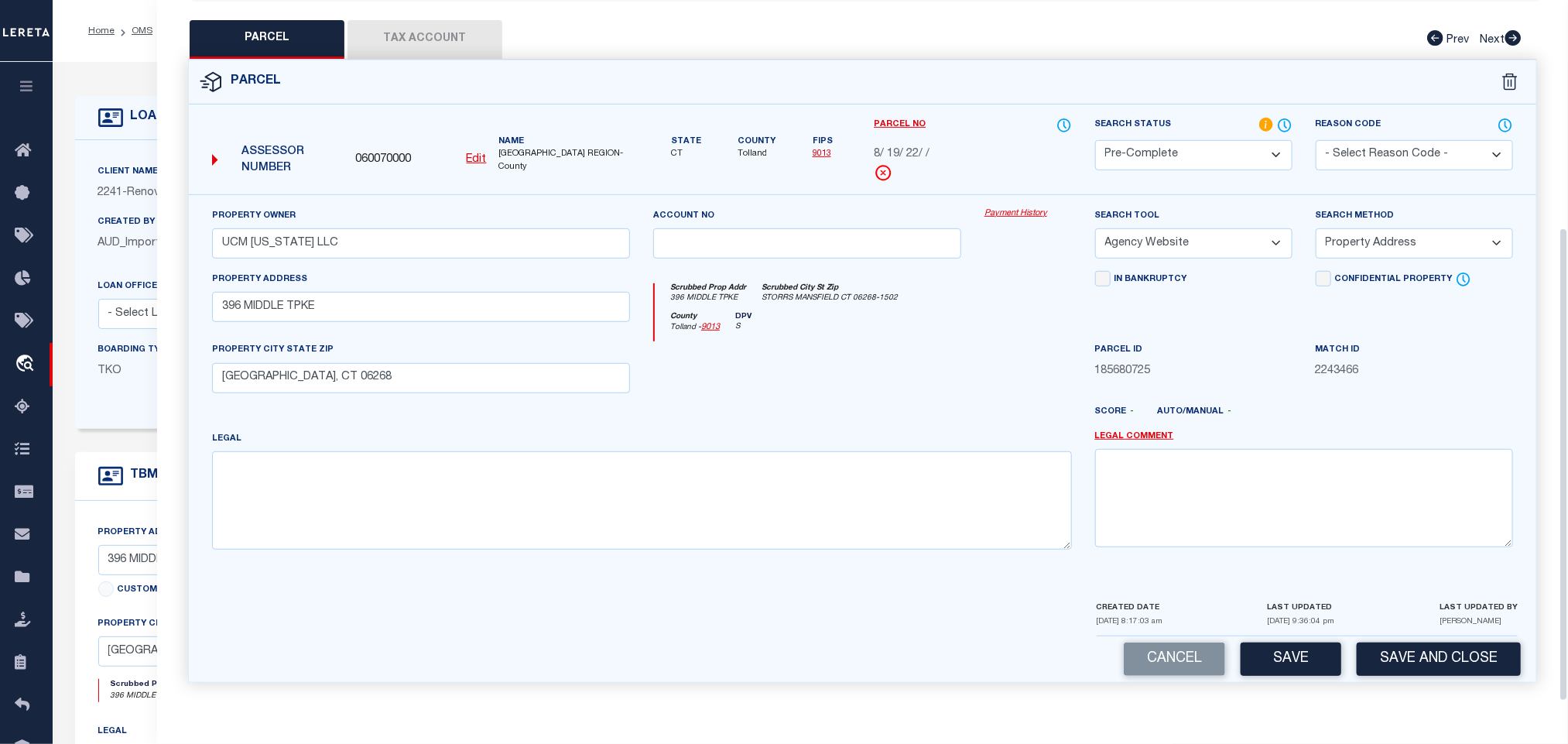
click at [1426, 688] on div "Parcel 060070000 Edit" at bounding box center [863, 380] width 1372 height 642
click at [1424, 647] on button "Save and Close" at bounding box center [1438, 659] width 164 height 34
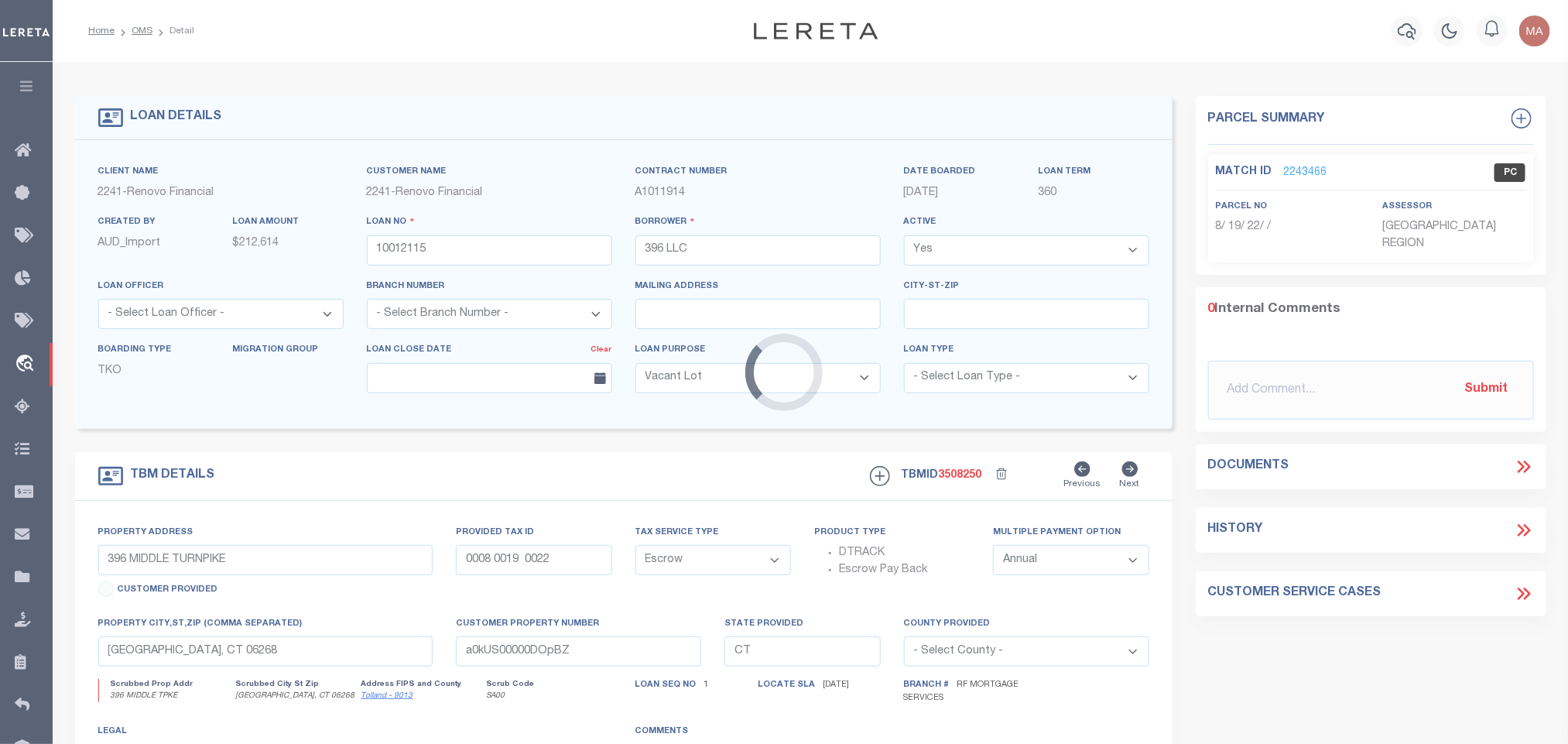
select select
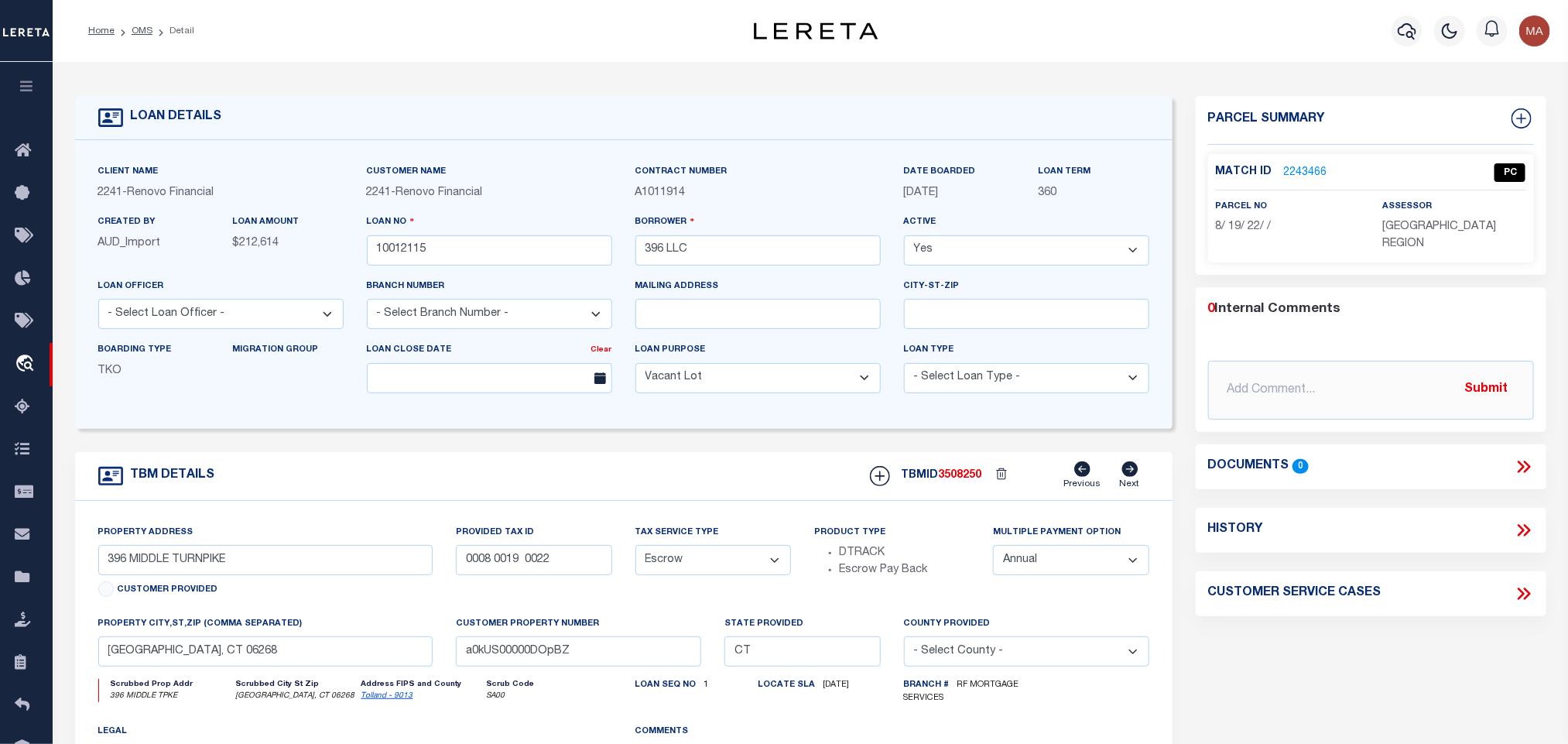
drag, startPoint x: 137, startPoint y: 33, endPoint x: 136, endPoint y: 40, distance: 7.1
click at [137, 33] on link "OMS" at bounding box center [142, 31] width 21 height 9
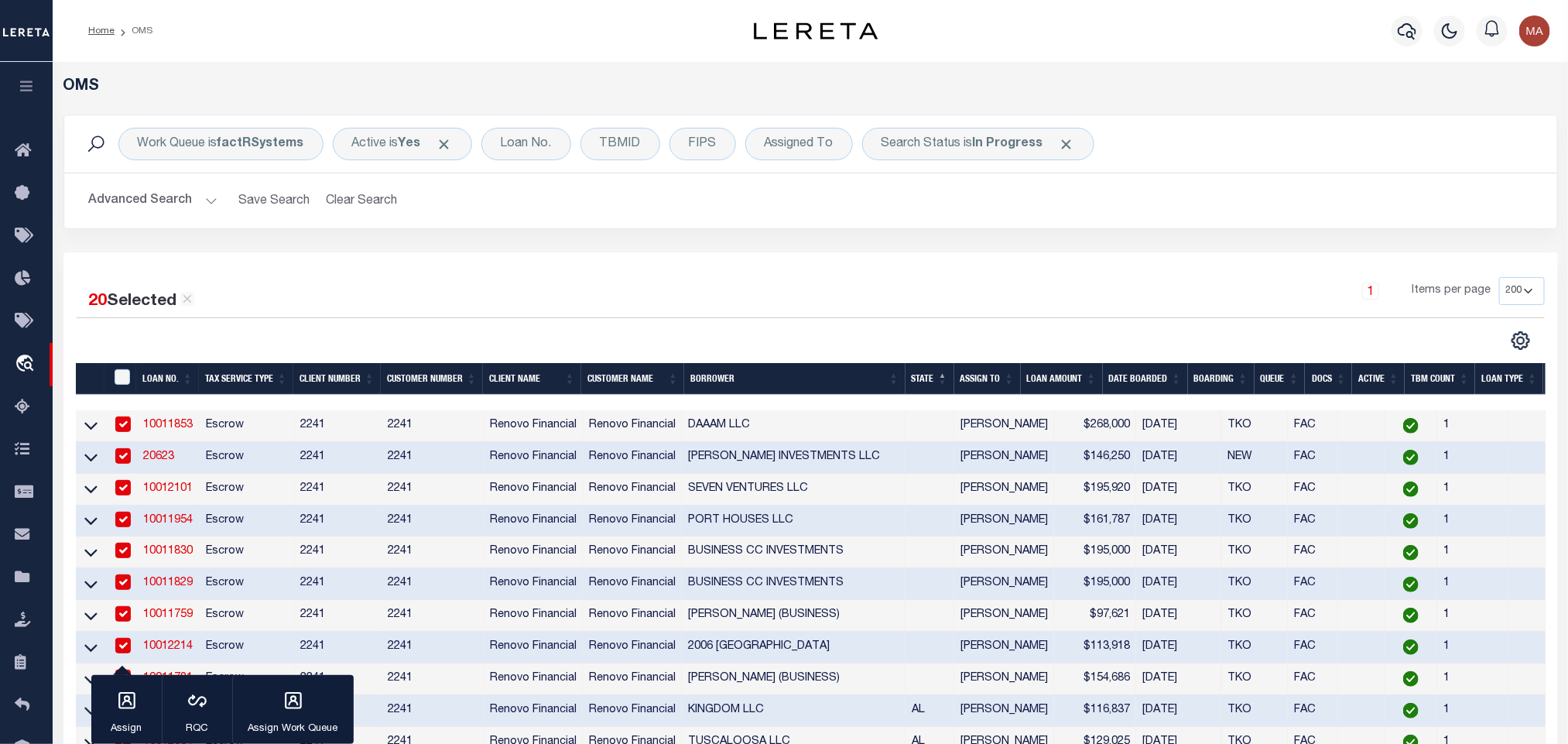
scroll to position [465, 0]
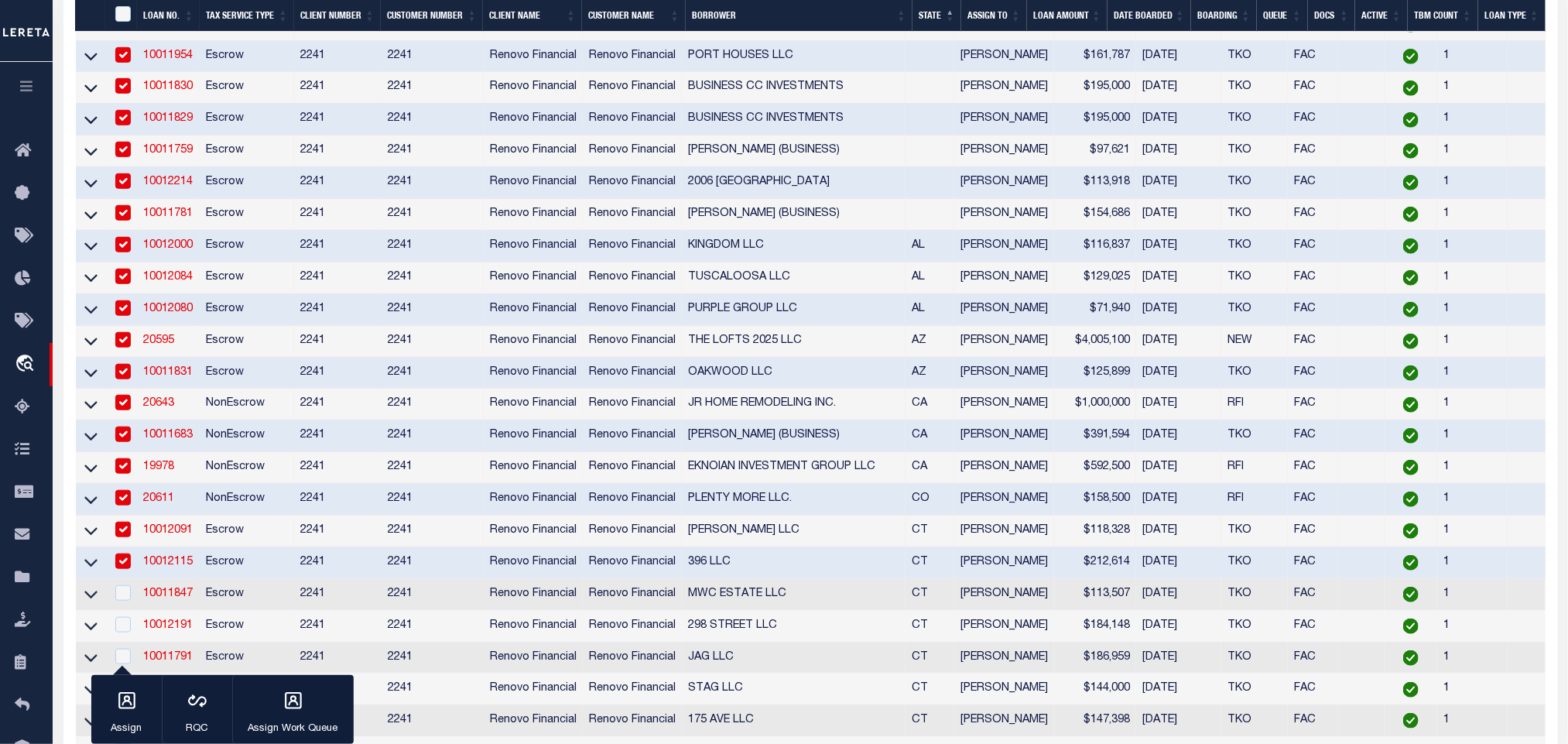
click at [179, 440] on link "10011683" at bounding box center [168, 435] width 50 height 11
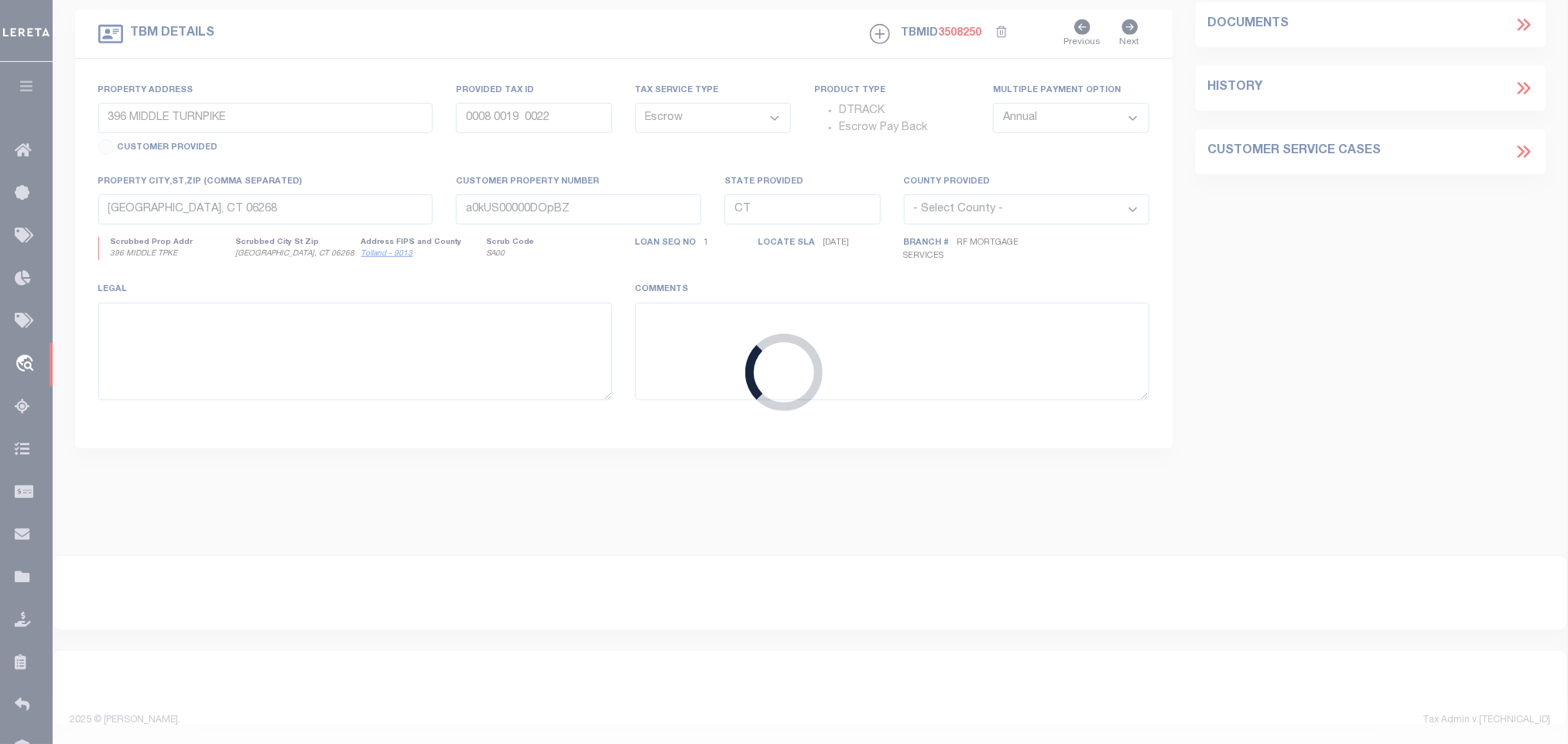
type input "10011683"
type input "[PERSON_NAME] (BUSINESS)"
select select "NonEscrow"
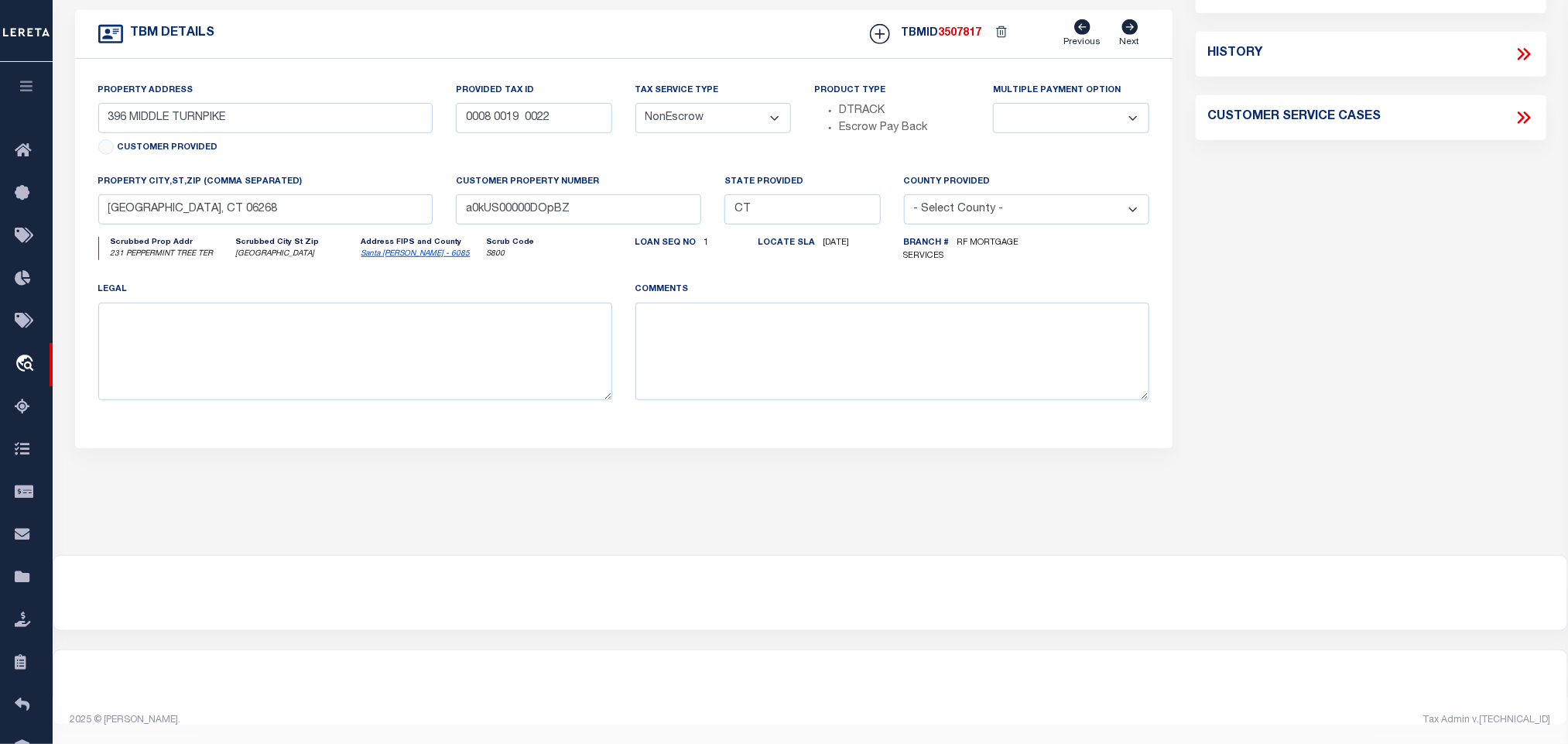
type input "231 PEPPERMINT TREE TER"
type input "2130204500"
select select
type input "[GEOGRAPHIC_DATA]"
type input "a0kUS00000DOb8b"
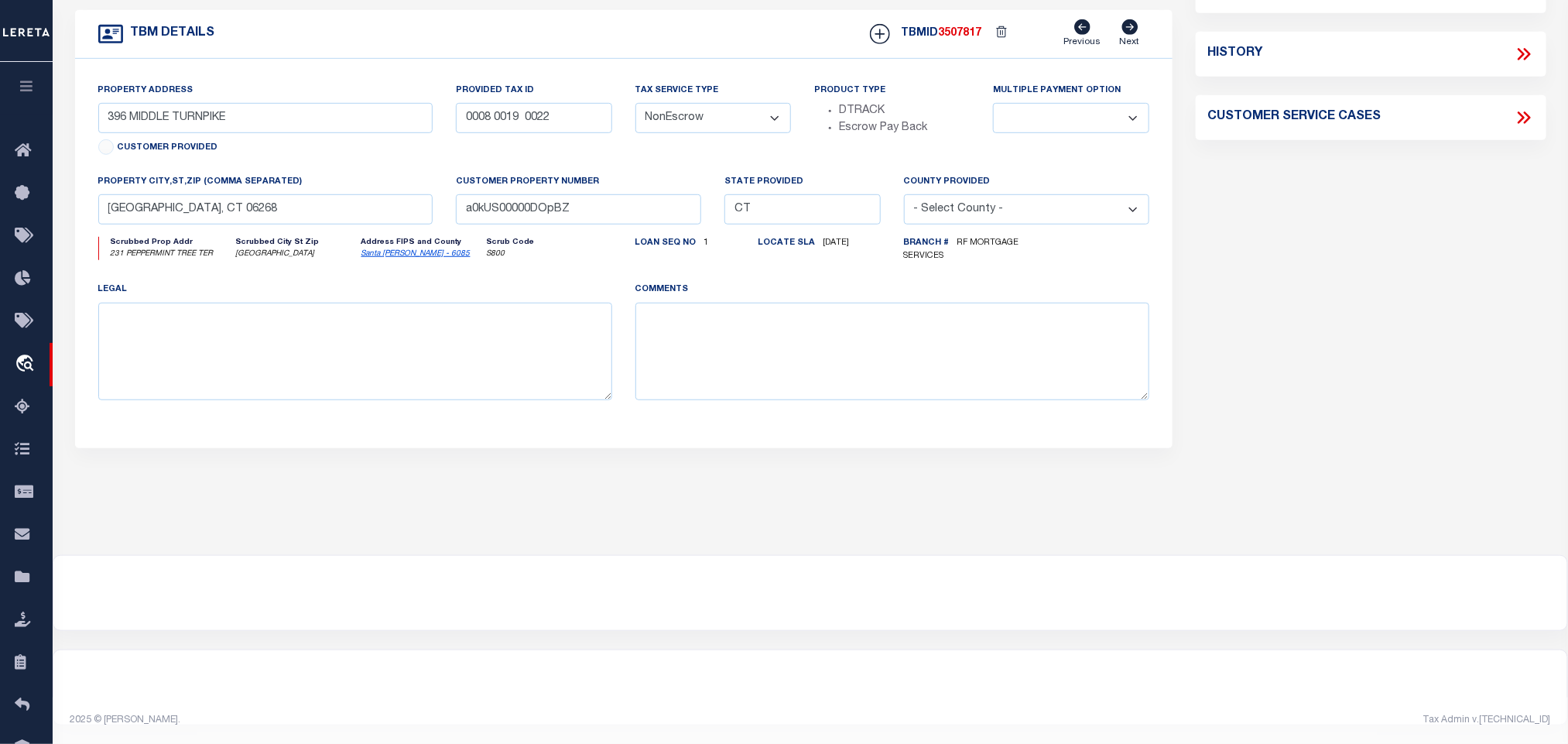
type input "CA"
select select
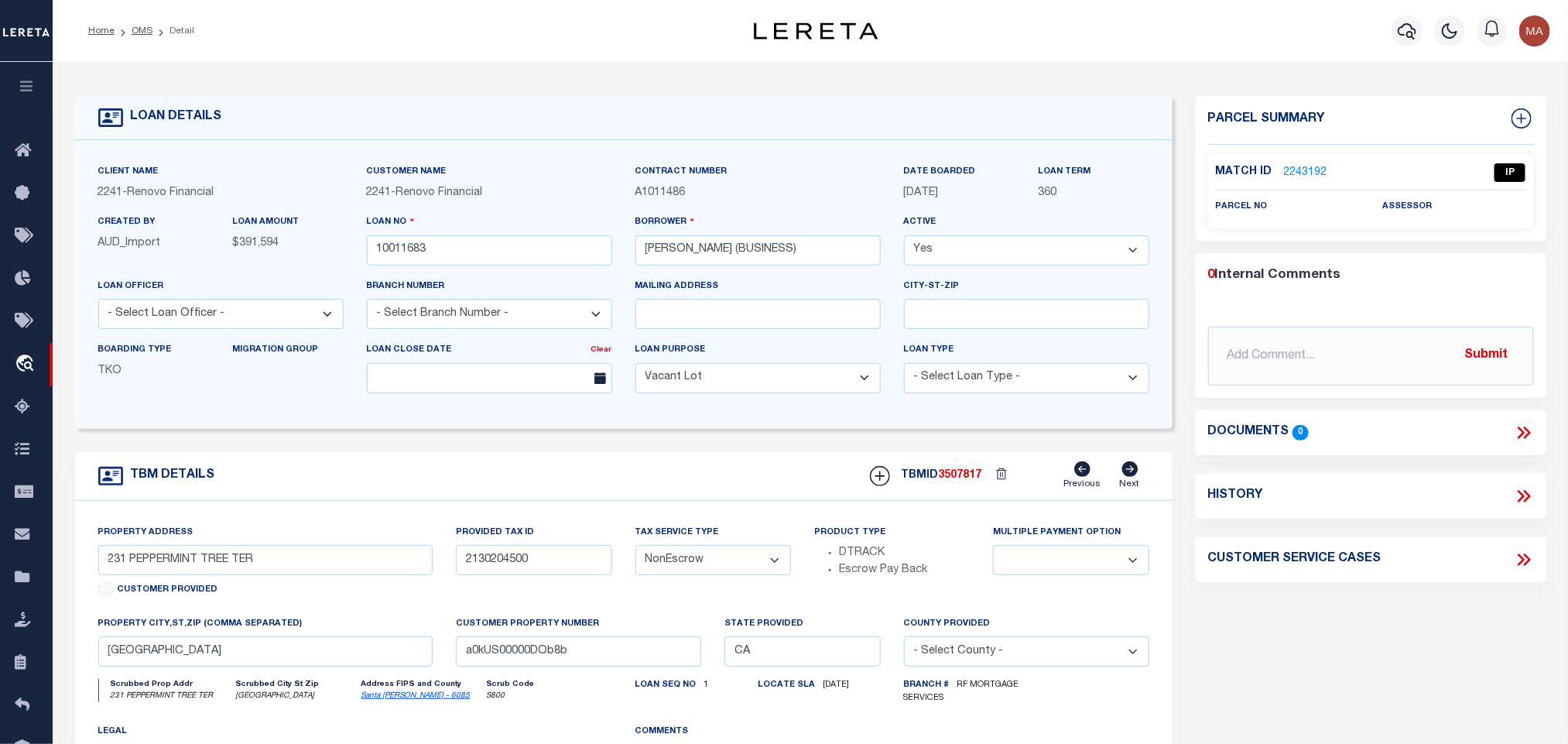
scroll to position [116, 0]
